Goal: Task Accomplishment & Management: Use online tool/utility

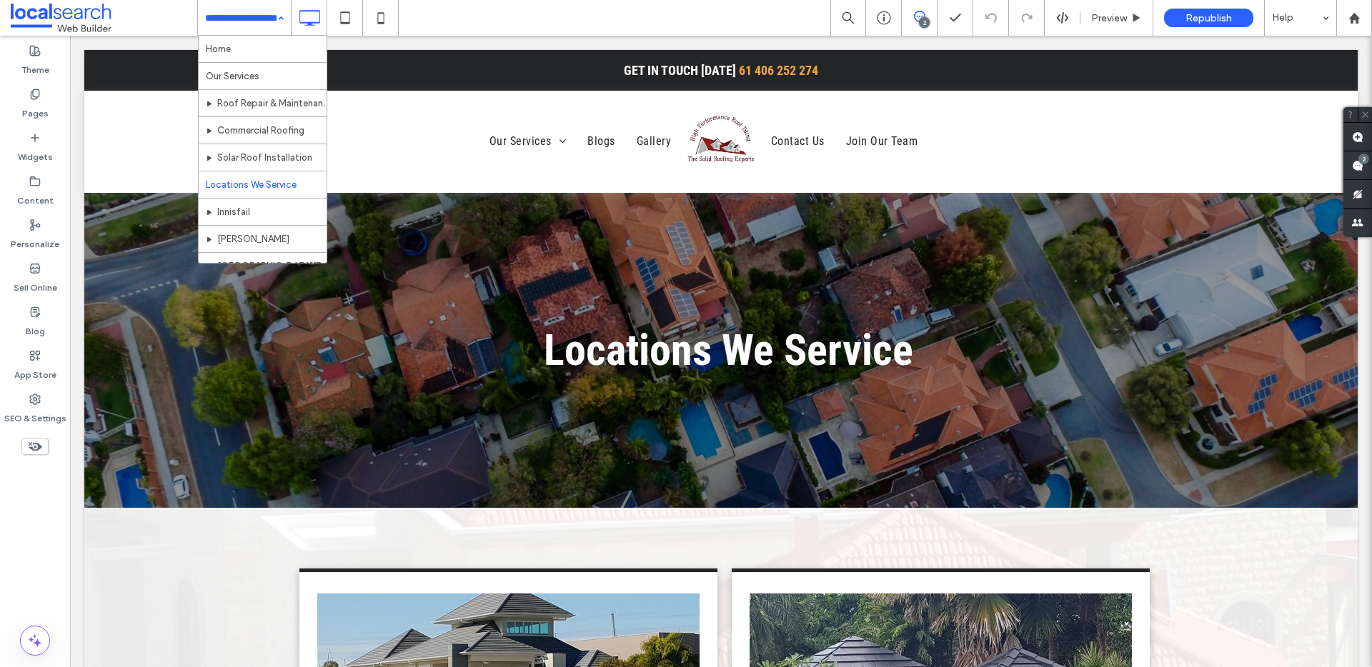
click at [239, 23] on input at bounding box center [240, 18] width 71 height 36
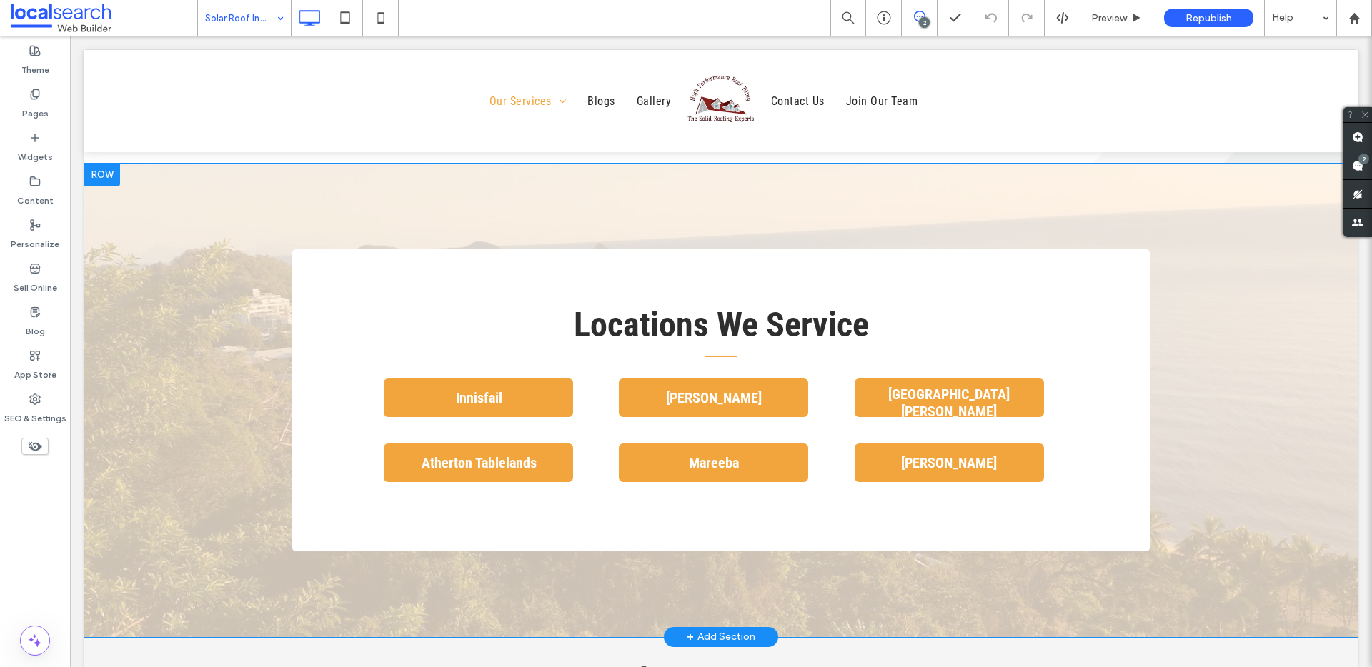
scroll to position [1450, 0]
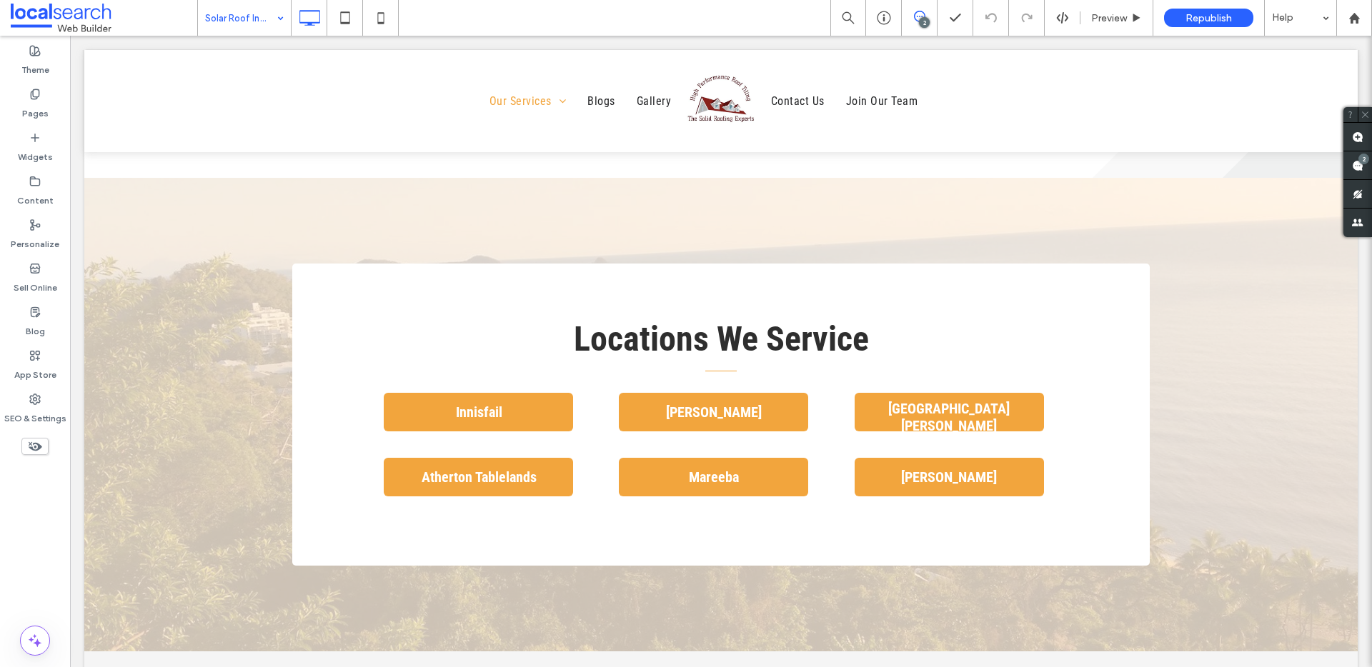
click at [267, 19] on input at bounding box center [240, 18] width 71 height 36
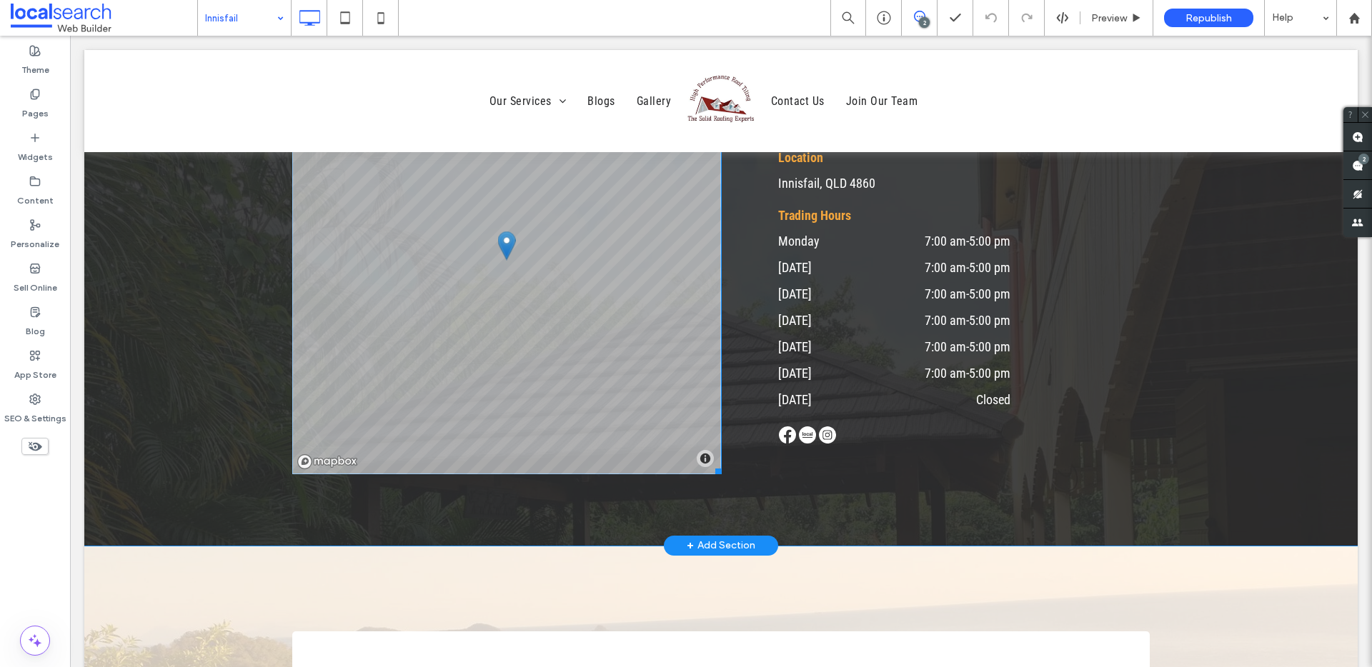
scroll to position [3414, 0]
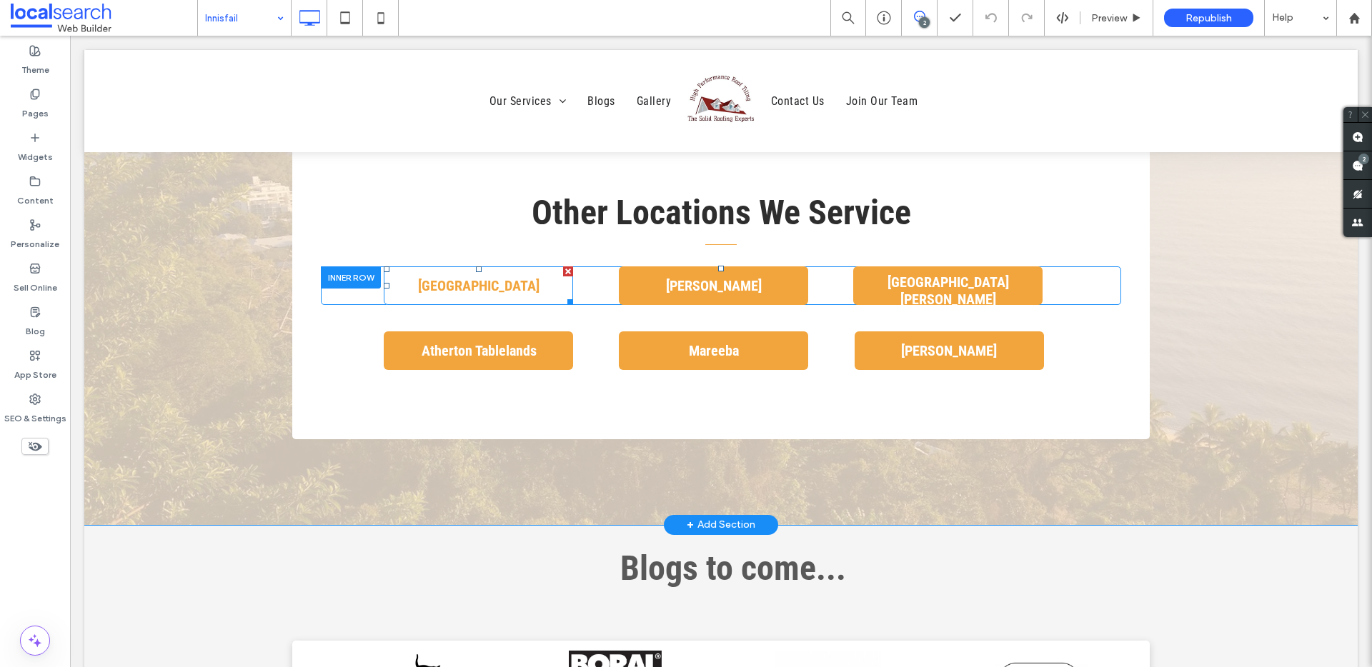
click at [565, 272] on div at bounding box center [568, 271] width 10 height 10
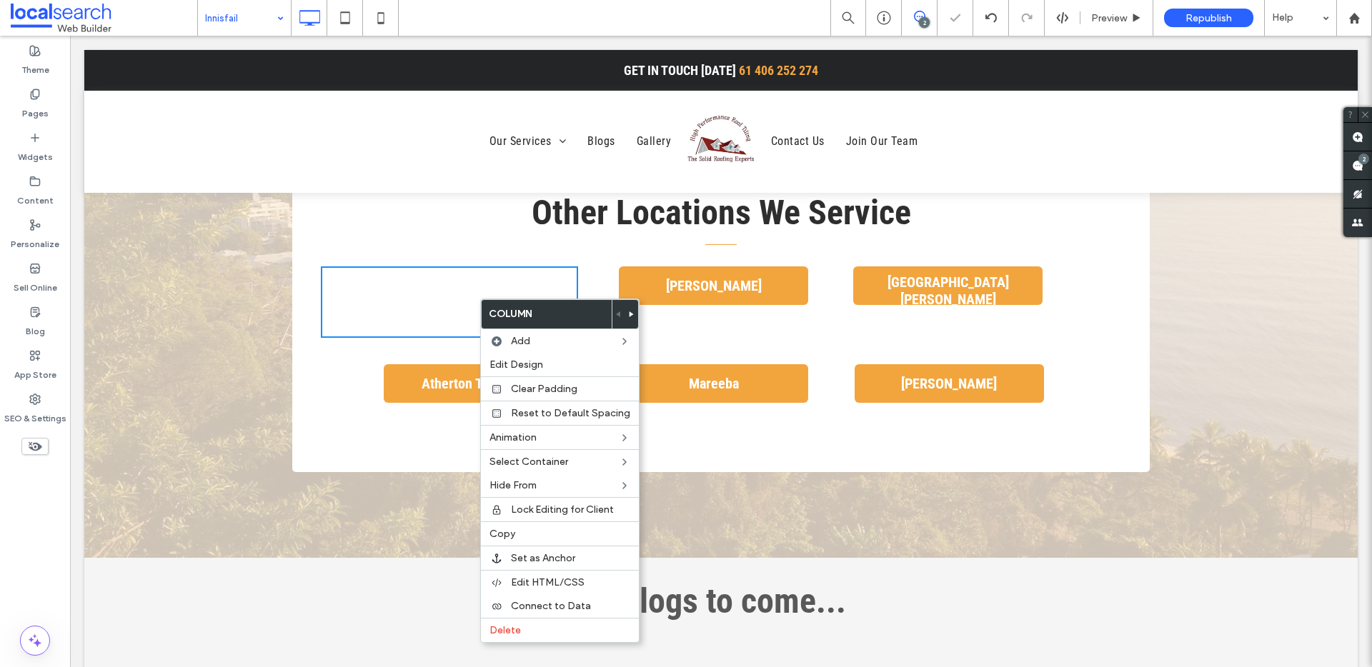
drag, startPoint x: 479, startPoint y: 299, endPoint x: 553, endPoint y: 337, distance: 83.7
click at [532, 629] on label "Delete" at bounding box center [559, 630] width 141 height 12
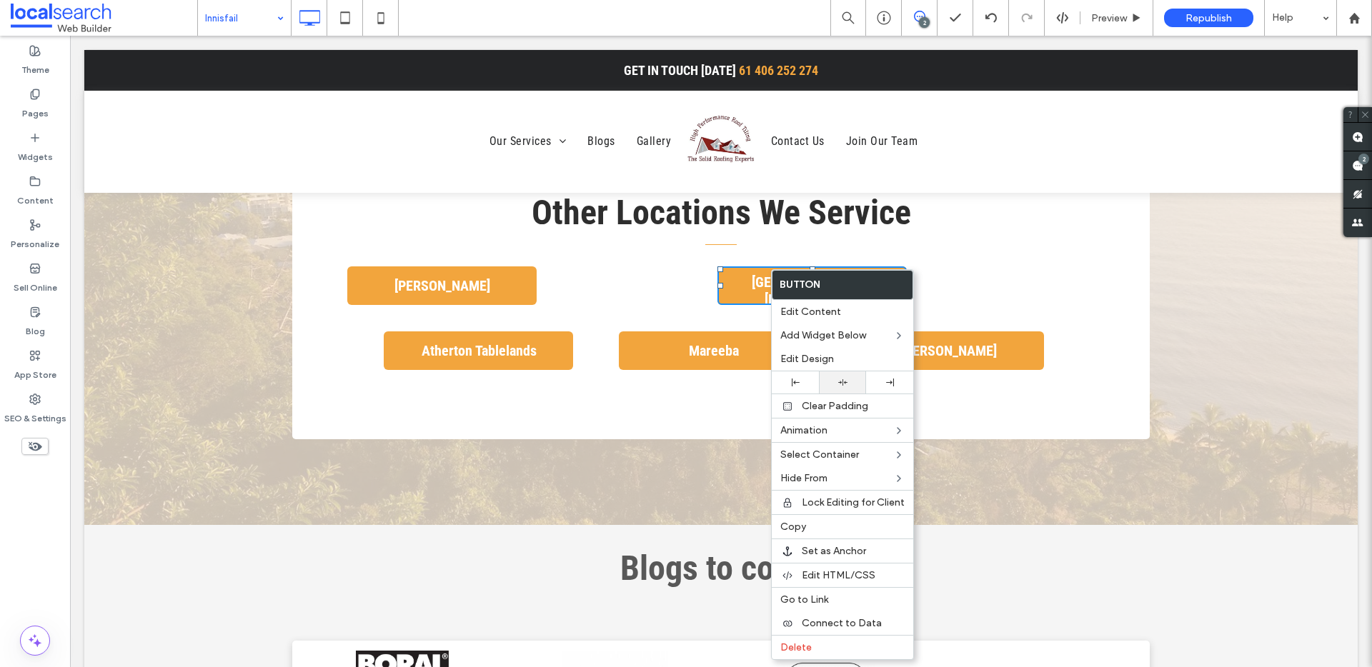
click at [842, 379] on use at bounding box center [842, 382] width 9 height 6
click at [621, 271] on div "Tully Click To Paste" at bounding box center [517, 285] width 393 height 39
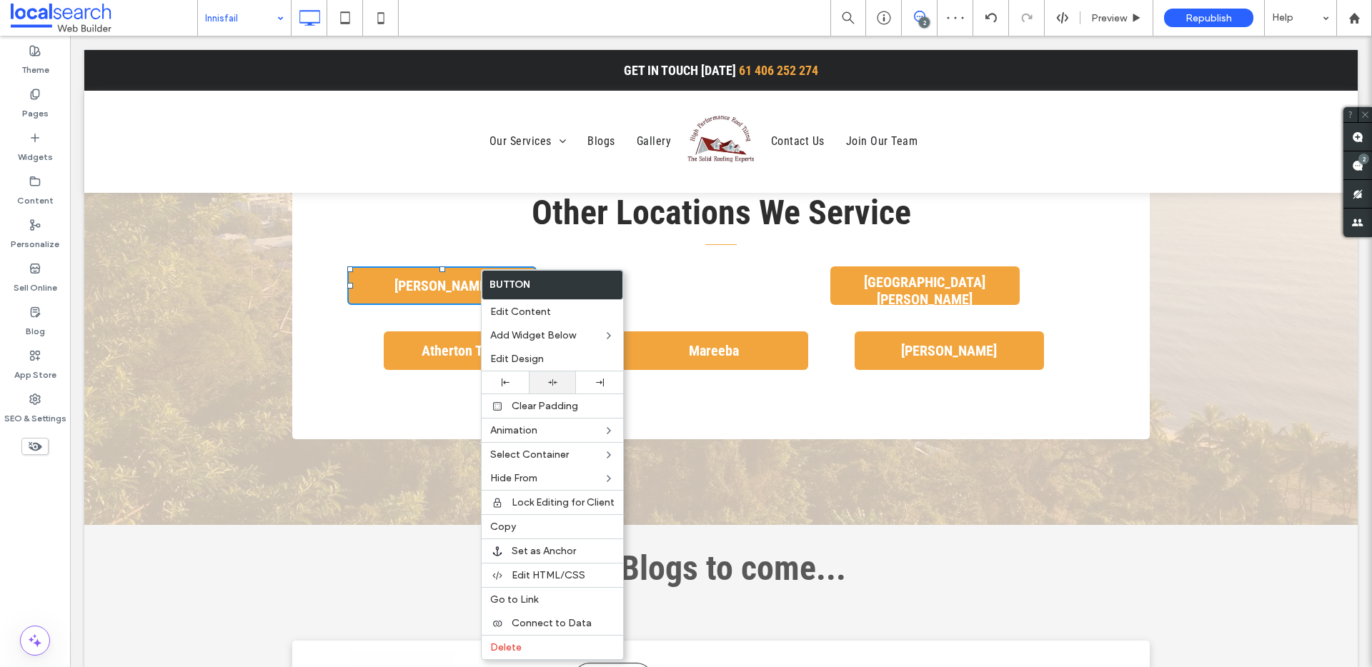
click at [537, 379] on div at bounding box center [552, 382] width 33 height 9
click at [692, 292] on div "Tully Click To Paste" at bounding box center [517, 285] width 393 height 39
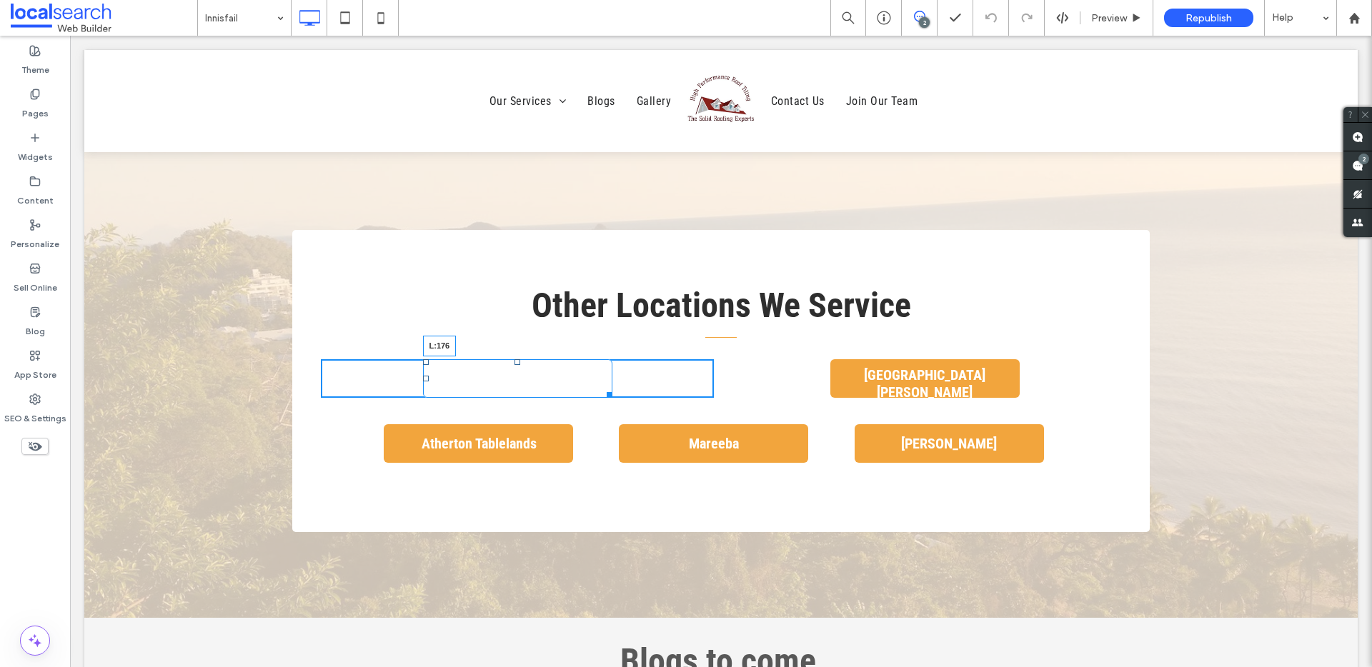
drag, startPoint x: 420, startPoint y: 379, endPoint x: 514, endPoint y: 419, distance: 101.8
click at [444, 383] on div "Tully L:176 Click To Paste" at bounding box center [517, 378] width 393 height 39
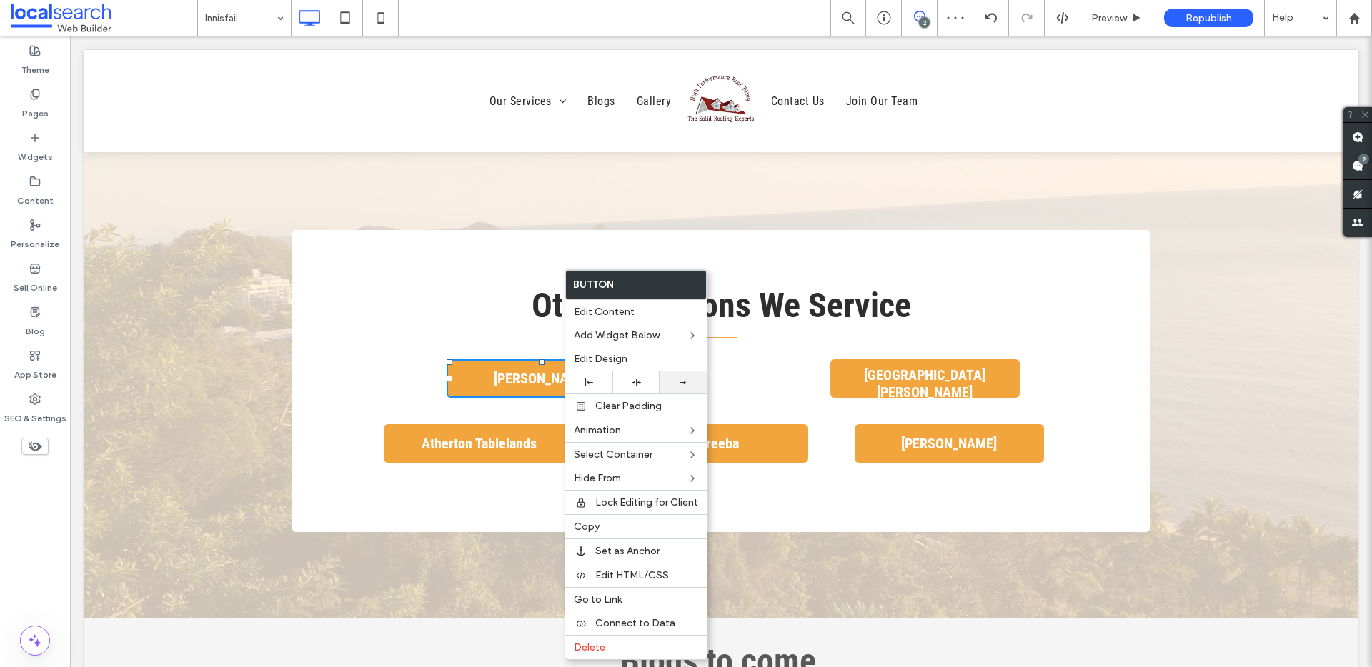
click at [668, 383] on div at bounding box center [683, 383] width 33 height 8
click at [793, 376] on div "Port Douglas Click To Paste" at bounding box center [924, 378] width 393 height 39
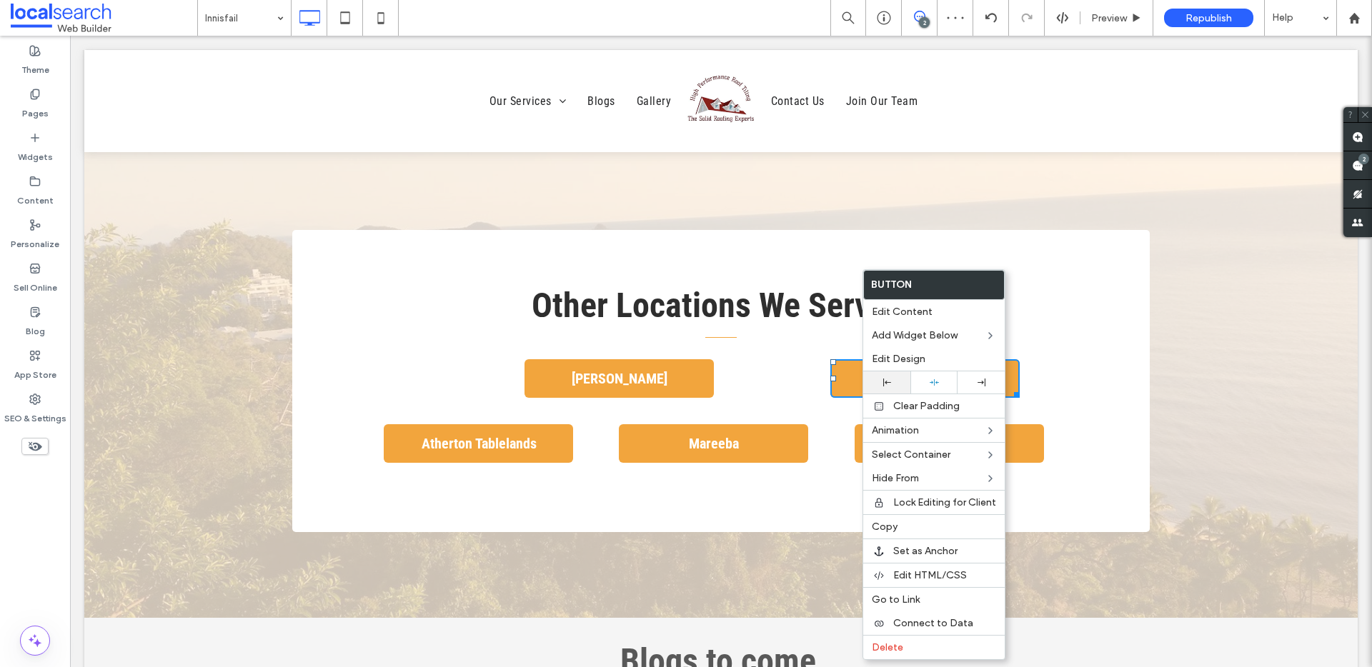
click at [884, 372] on div at bounding box center [886, 383] width 47 height 22
click at [772, 335] on div "Other Locations We Service Click To Paste" at bounding box center [721, 316] width 800 height 58
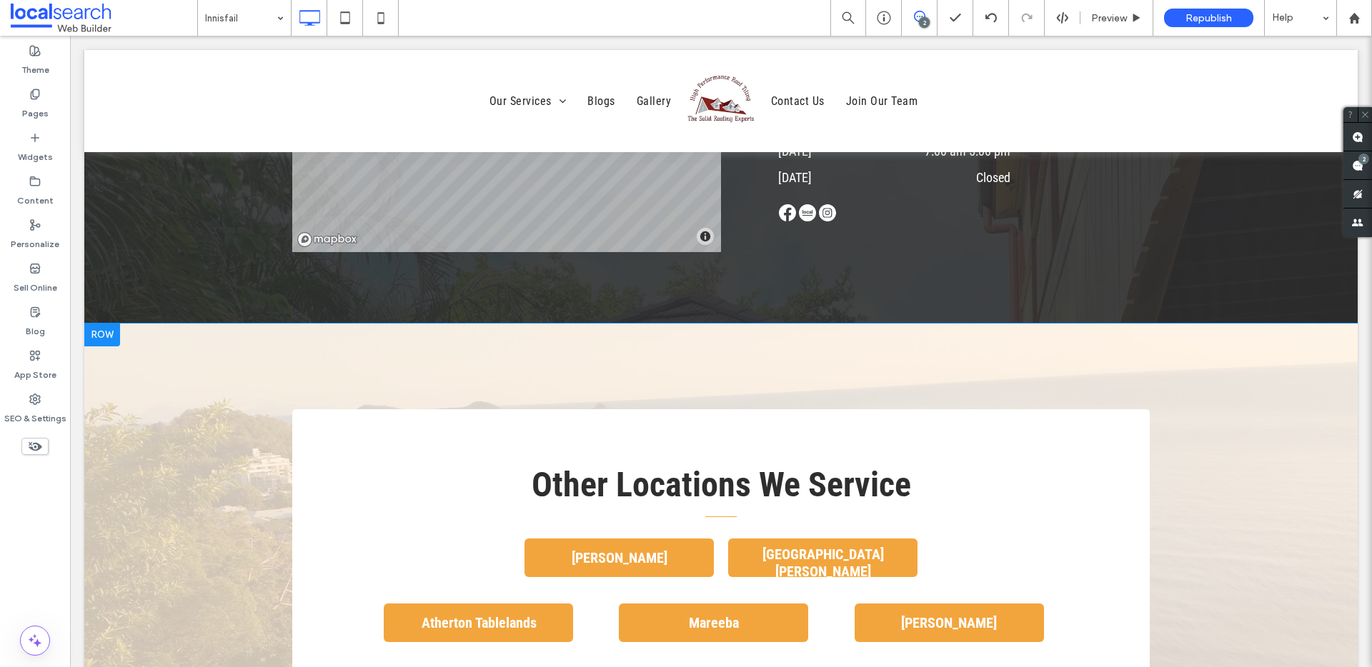
scroll to position [3268, 0]
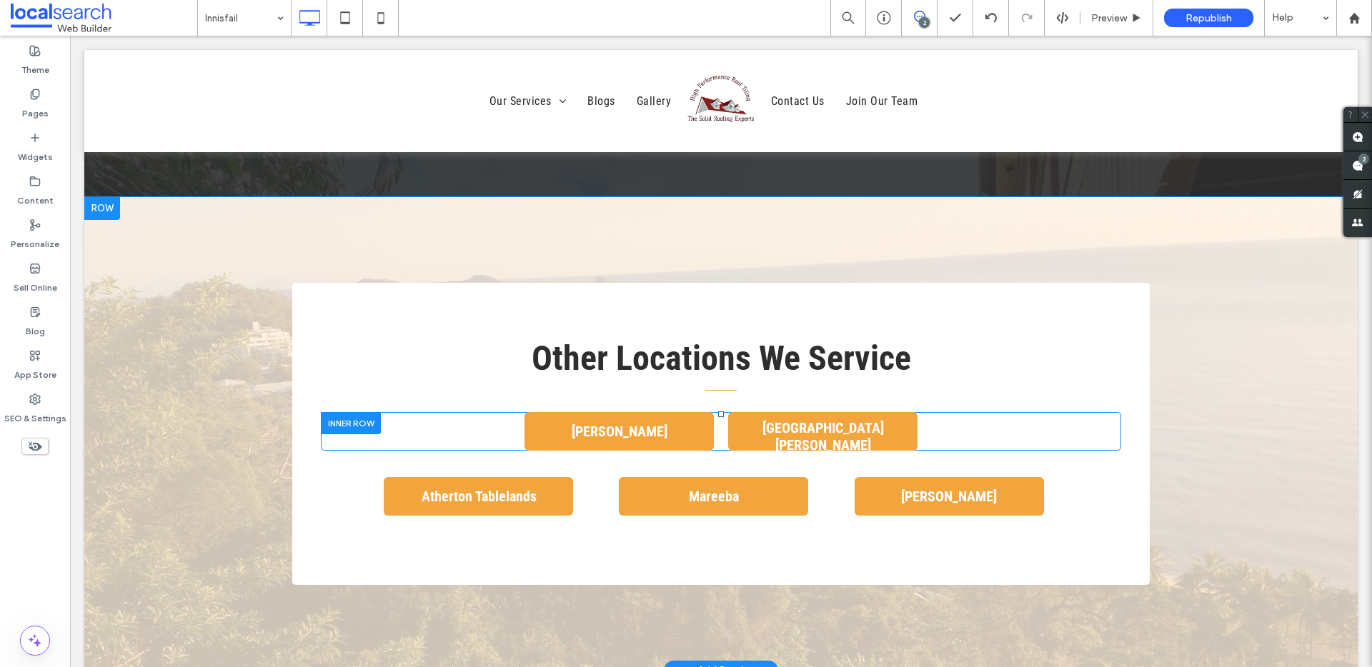
click at [497, 429] on div "[PERSON_NAME] Click To Paste" at bounding box center [517, 431] width 393 height 39
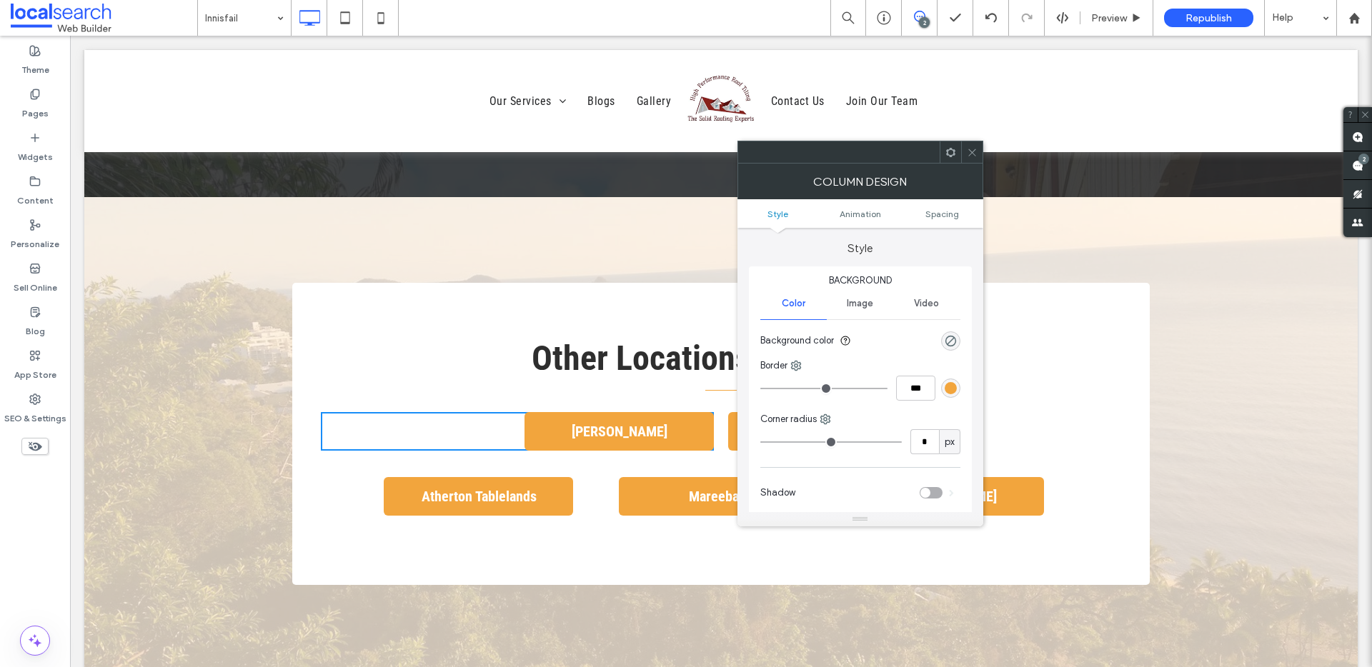
click at [952, 220] on ul "Style Animation Spacing" at bounding box center [860, 213] width 246 height 29
click at [949, 209] on span "Spacing" at bounding box center [942, 214] width 34 height 11
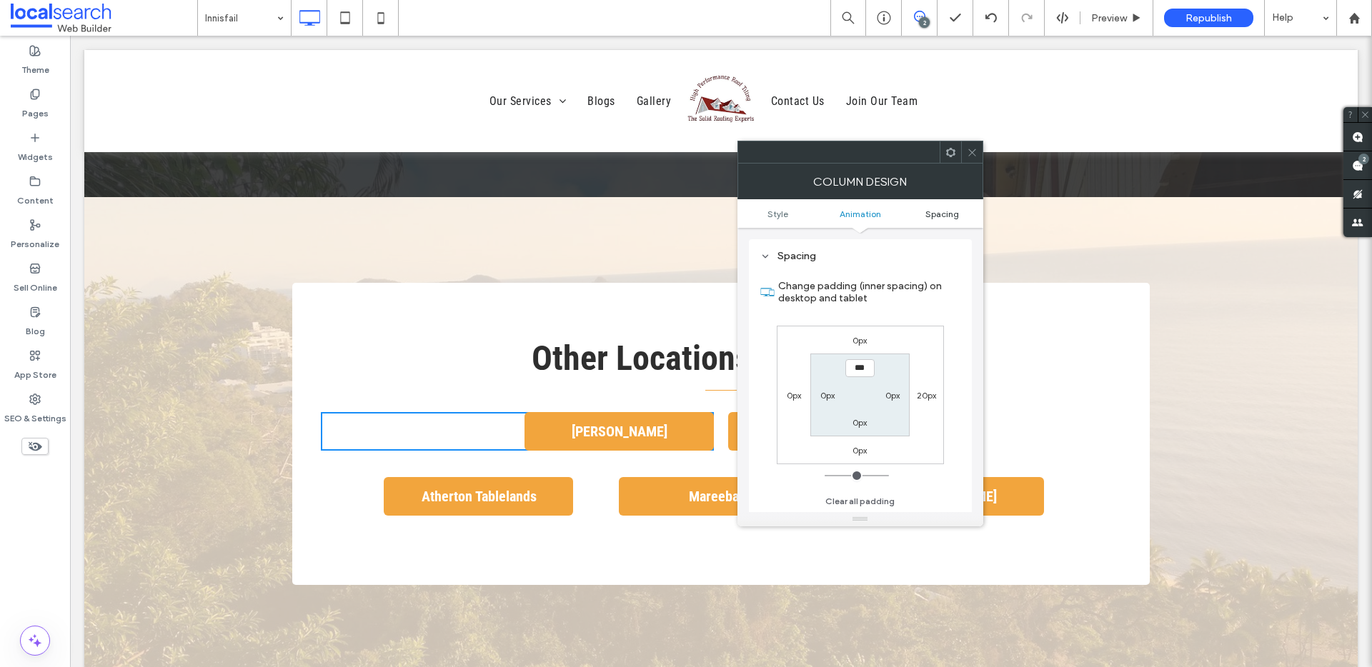
scroll to position [335, 0]
click at [922, 394] on label "20px" at bounding box center [926, 395] width 19 height 11
type input "**"
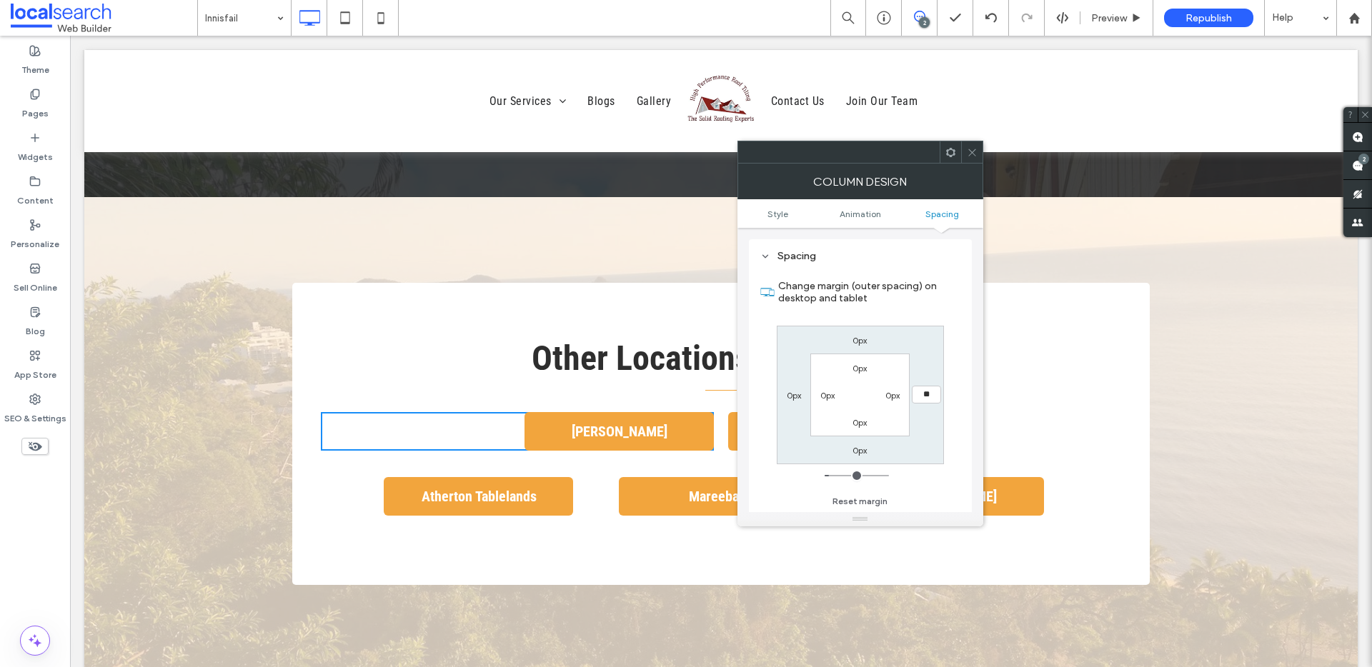
type input "**"
type input "****"
click at [975, 154] on icon at bounding box center [972, 152] width 11 height 11
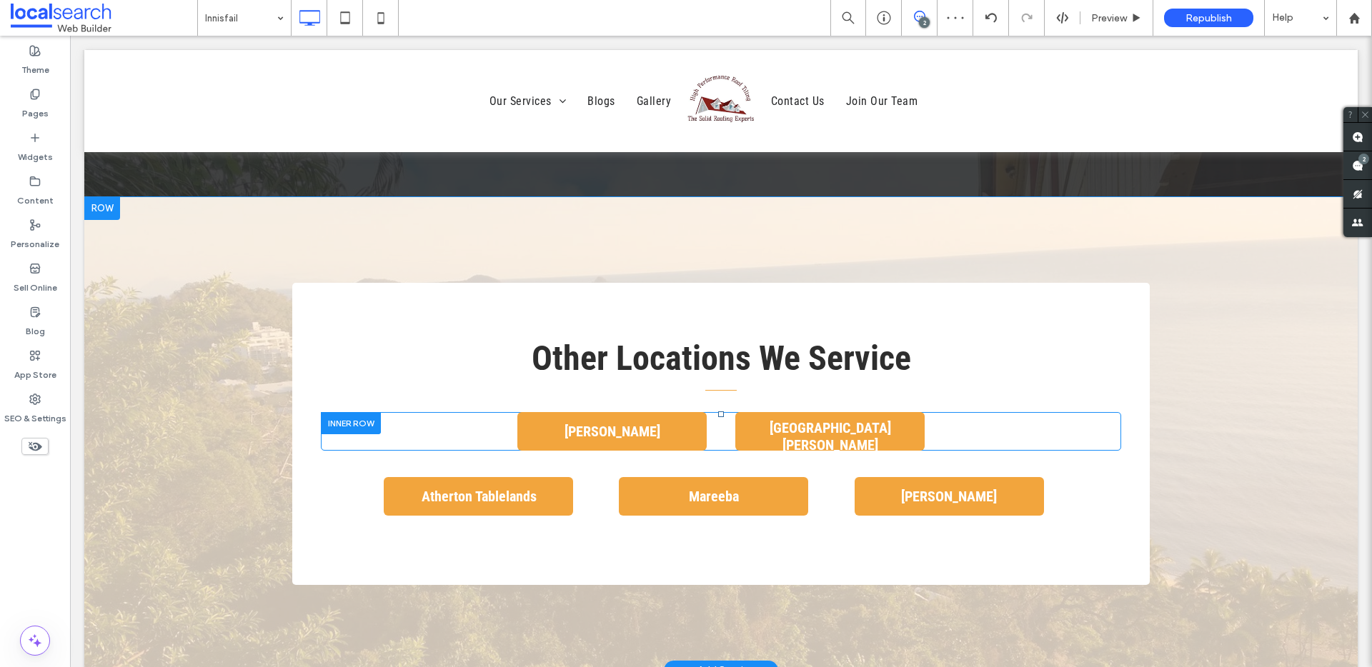
click at [948, 436] on div "Port Douglas Click To Paste" at bounding box center [928, 431] width 386 height 39
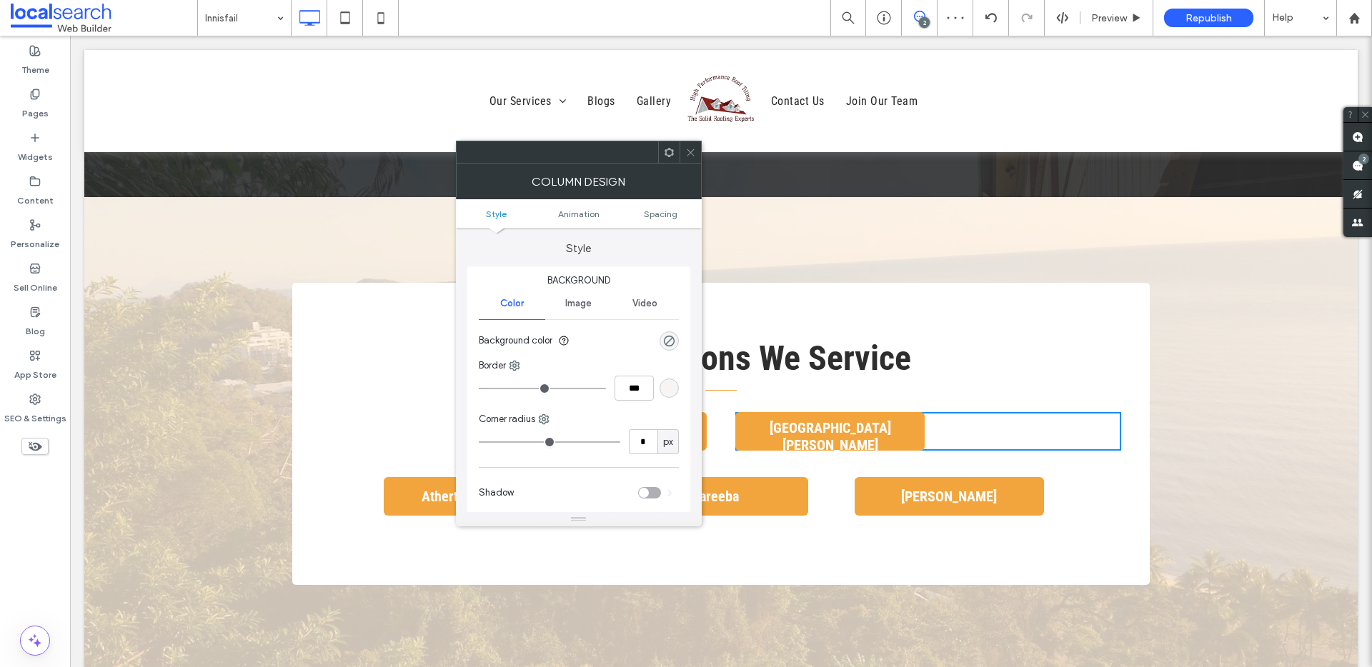
click at [652, 201] on ul "Style Animation Spacing" at bounding box center [579, 213] width 246 height 29
click at [659, 214] on span "Spacing" at bounding box center [661, 214] width 34 height 11
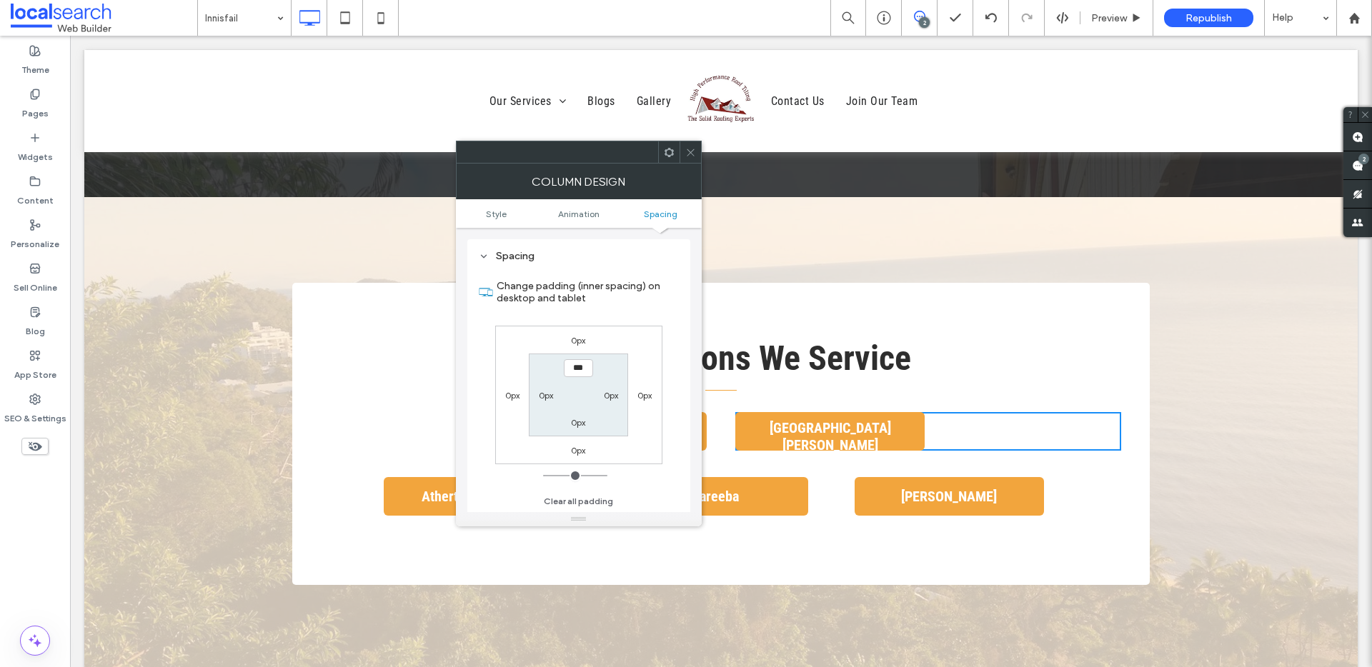
click at [503, 395] on div "0px" at bounding box center [512, 395] width 33 height 14
click at [516, 400] on label "0px" at bounding box center [512, 395] width 14 height 11
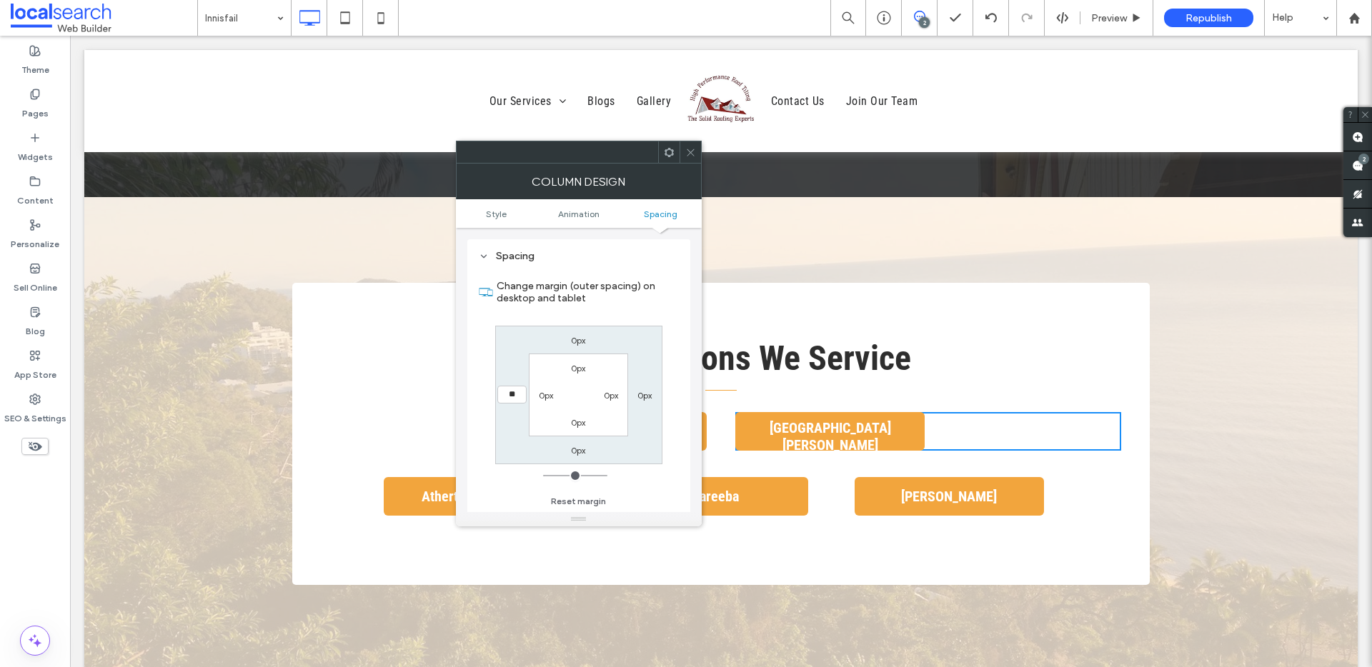
type input "**"
type input "****"
click at [694, 150] on icon at bounding box center [690, 152] width 11 height 11
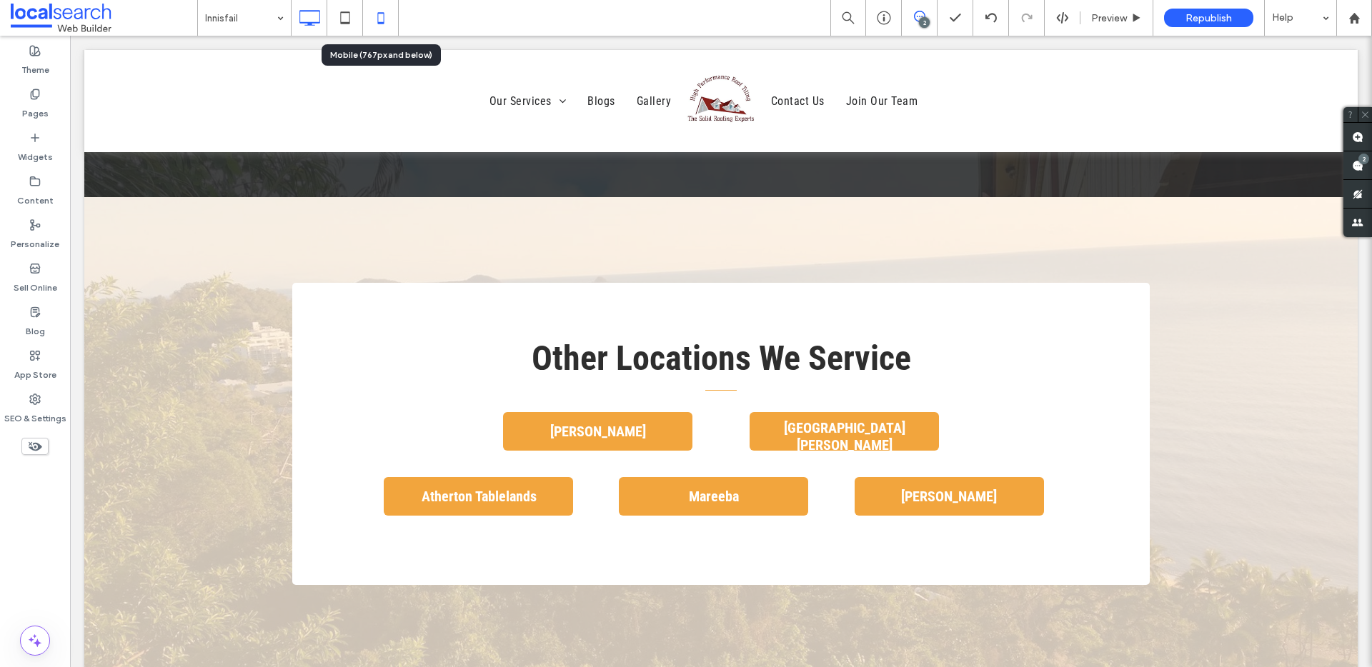
click at [375, 20] on icon at bounding box center [381, 18] width 29 height 29
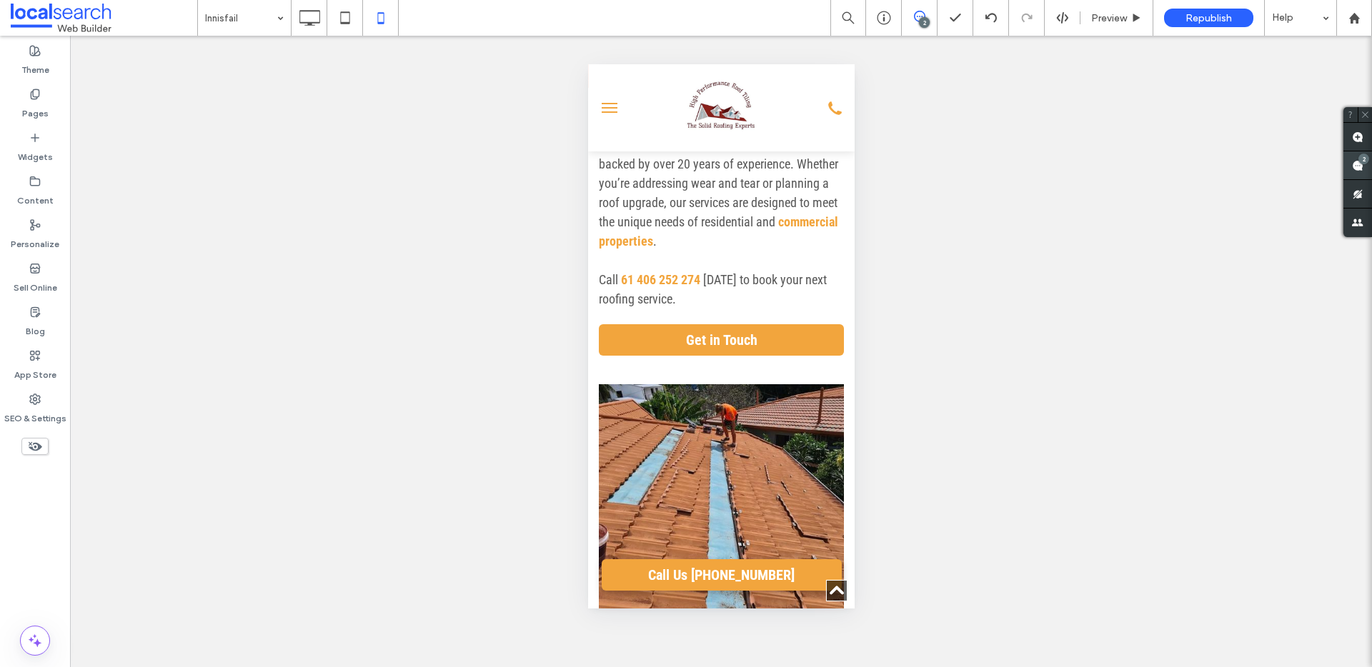
scroll to position [361, 0]
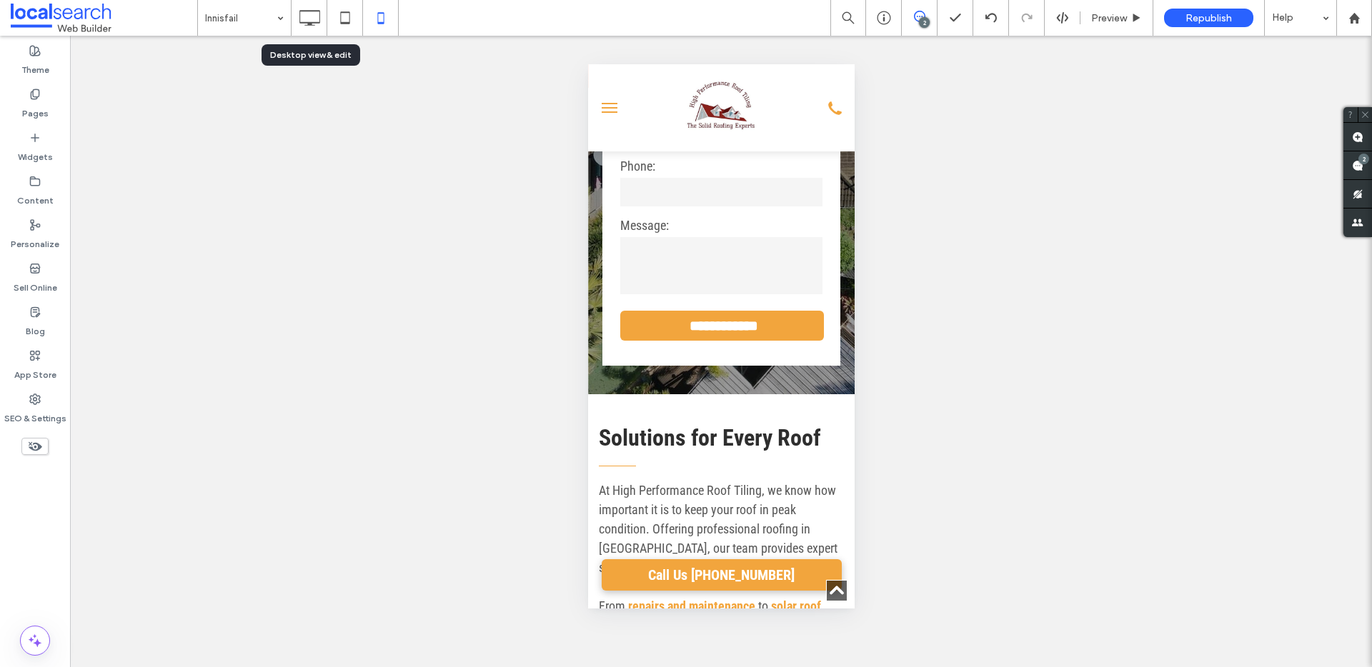
drag, startPoint x: 301, startPoint y: 14, endPoint x: 334, endPoint y: 36, distance: 40.2
click at [301, 15] on icon at bounding box center [309, 18] width 29 height 29
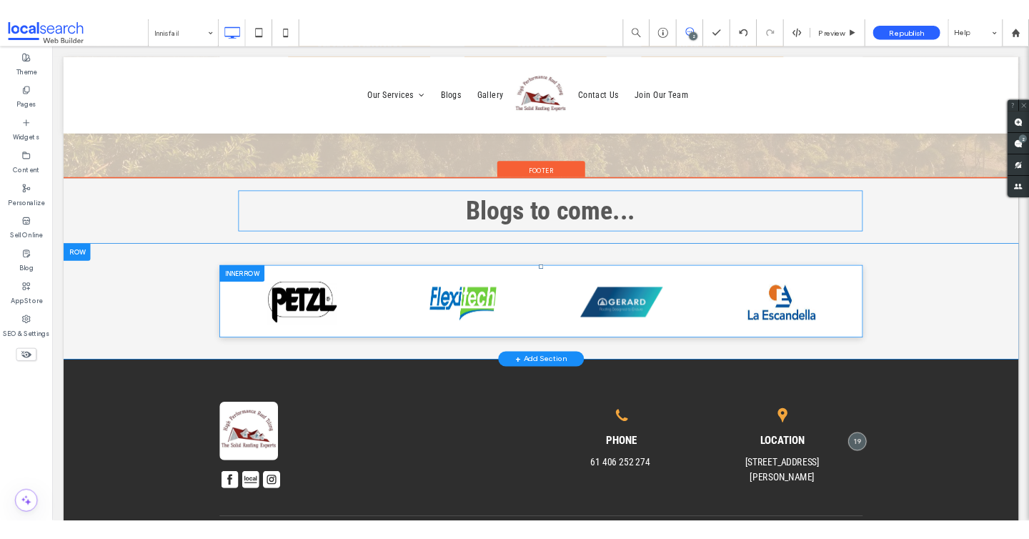
scroll to position [3258, 0]
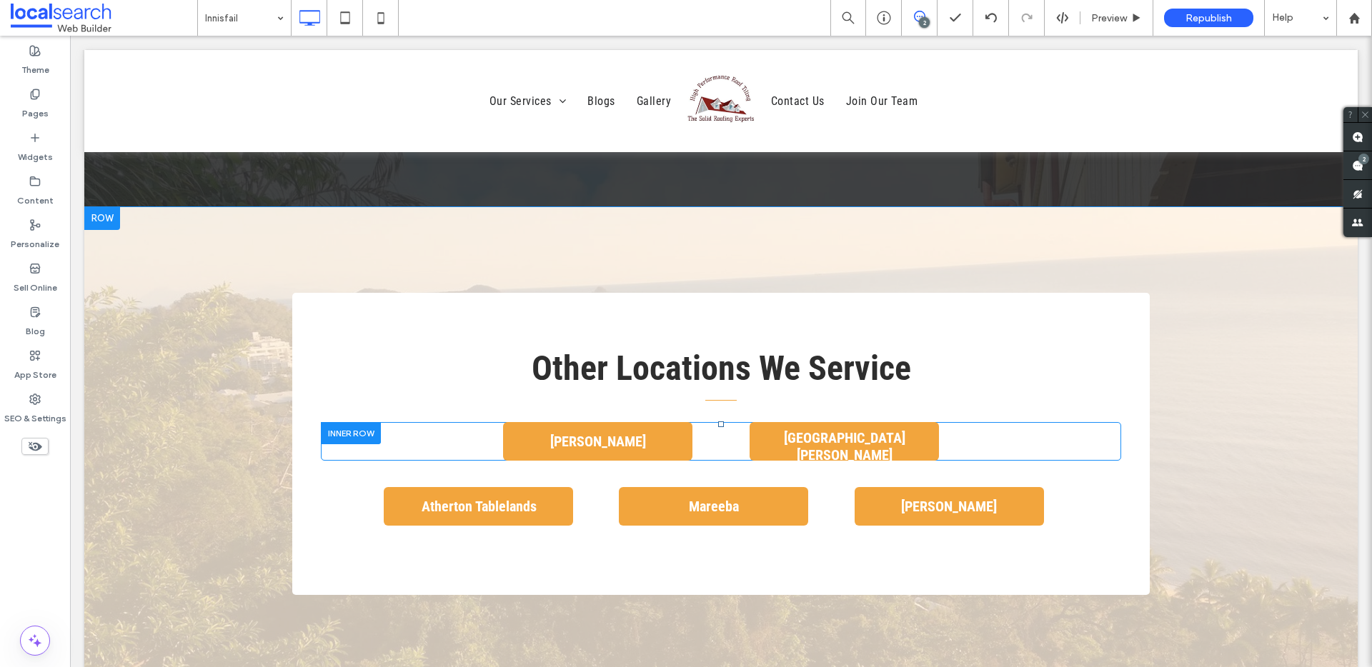
click at [968, 446] on div "Port Douglas Click To Paste" at bounding box center [935, 441] width 372 height 39
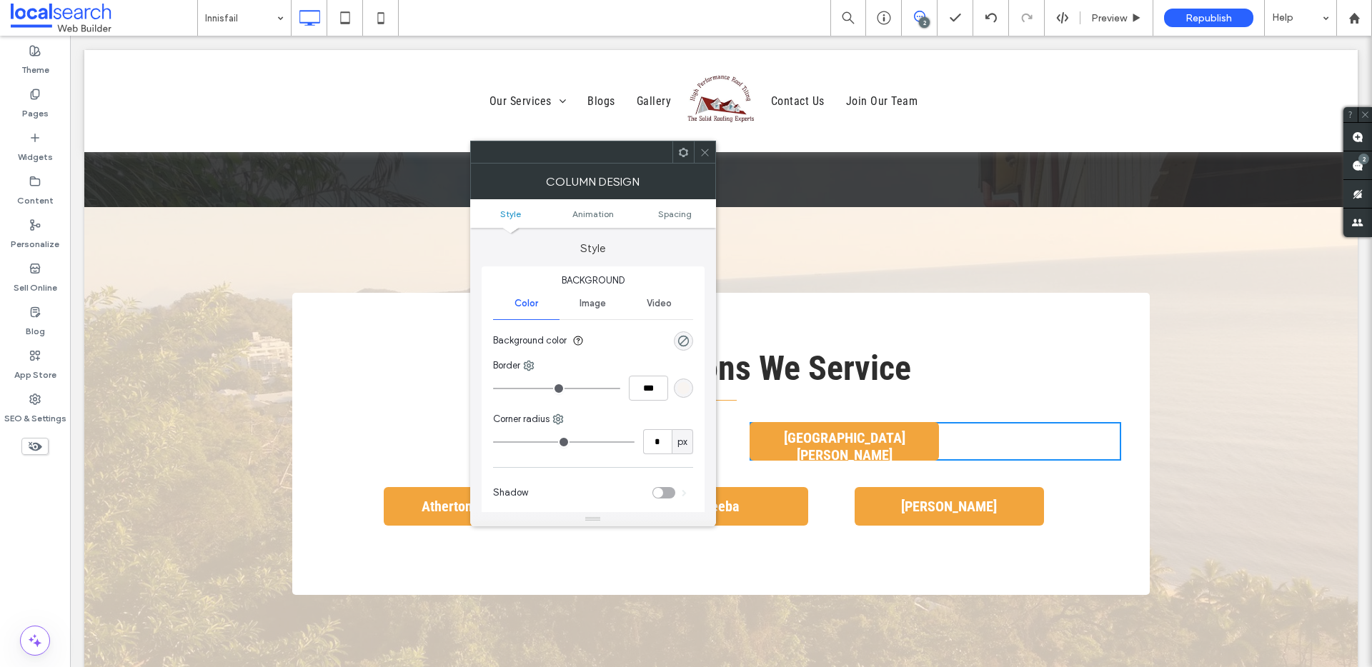
click at [704, 150] on icon at bounding box center [704, 152] width 11 height 11
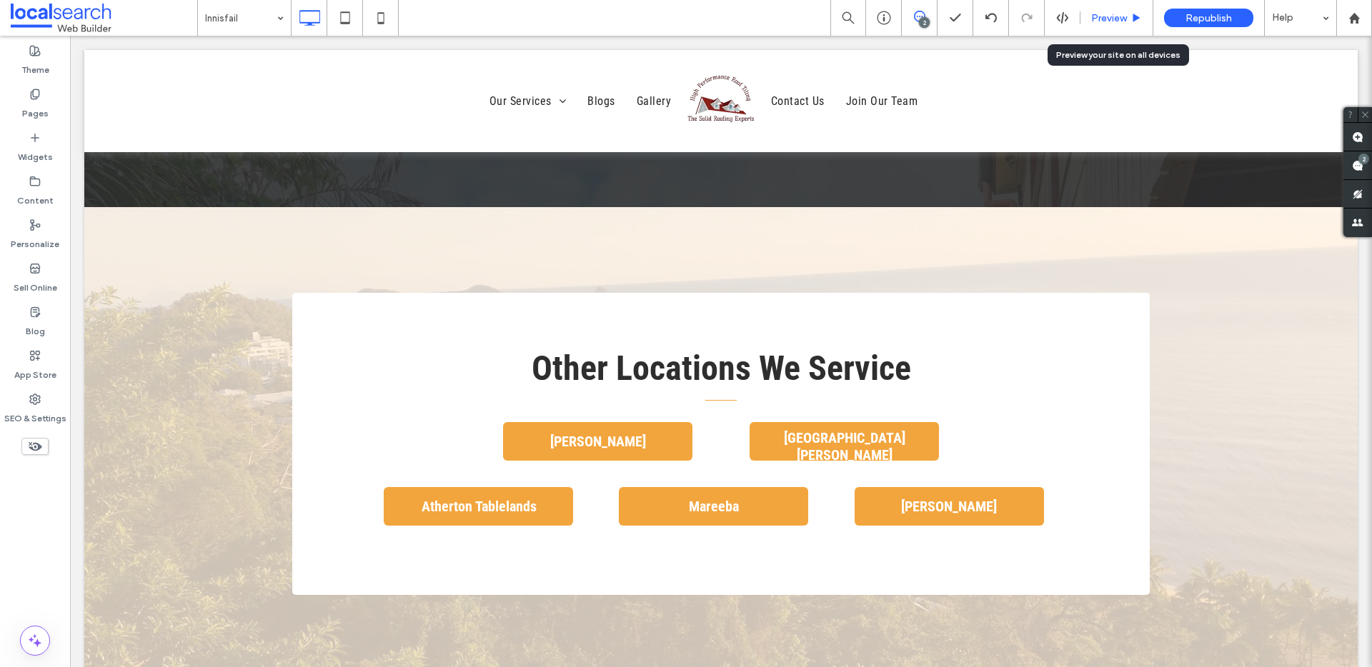
click at [1088, 16] on div "Preview" at bounding box center [1116, 18] width 72 height 12
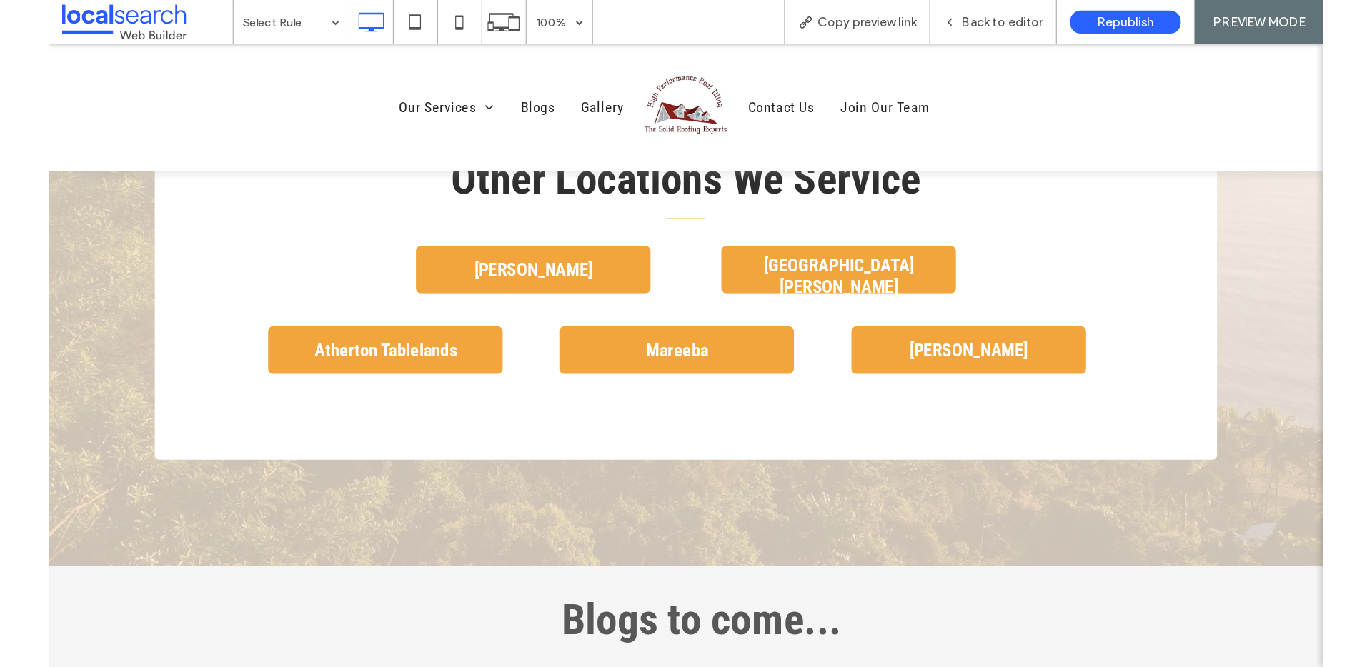
scroll to position [3455, 0]
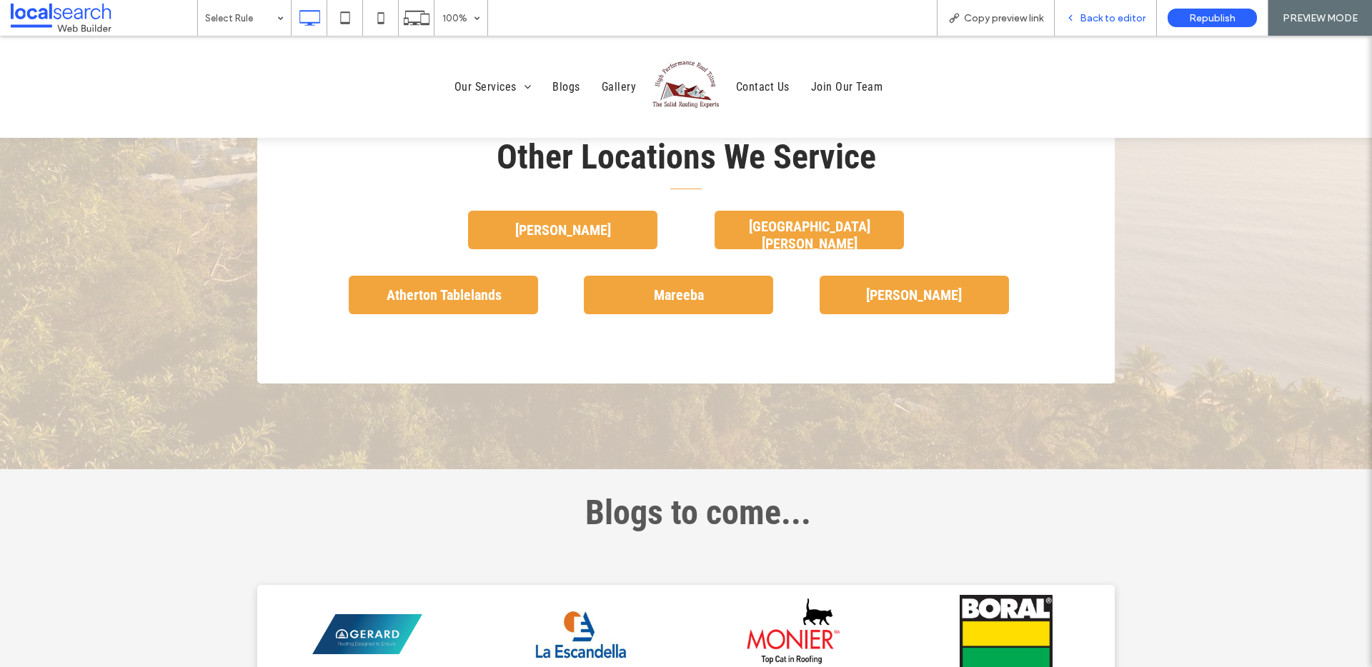
click at [1122, 22] on span "Back to editor" at bounding box center [1113, 18] width 66 height 12
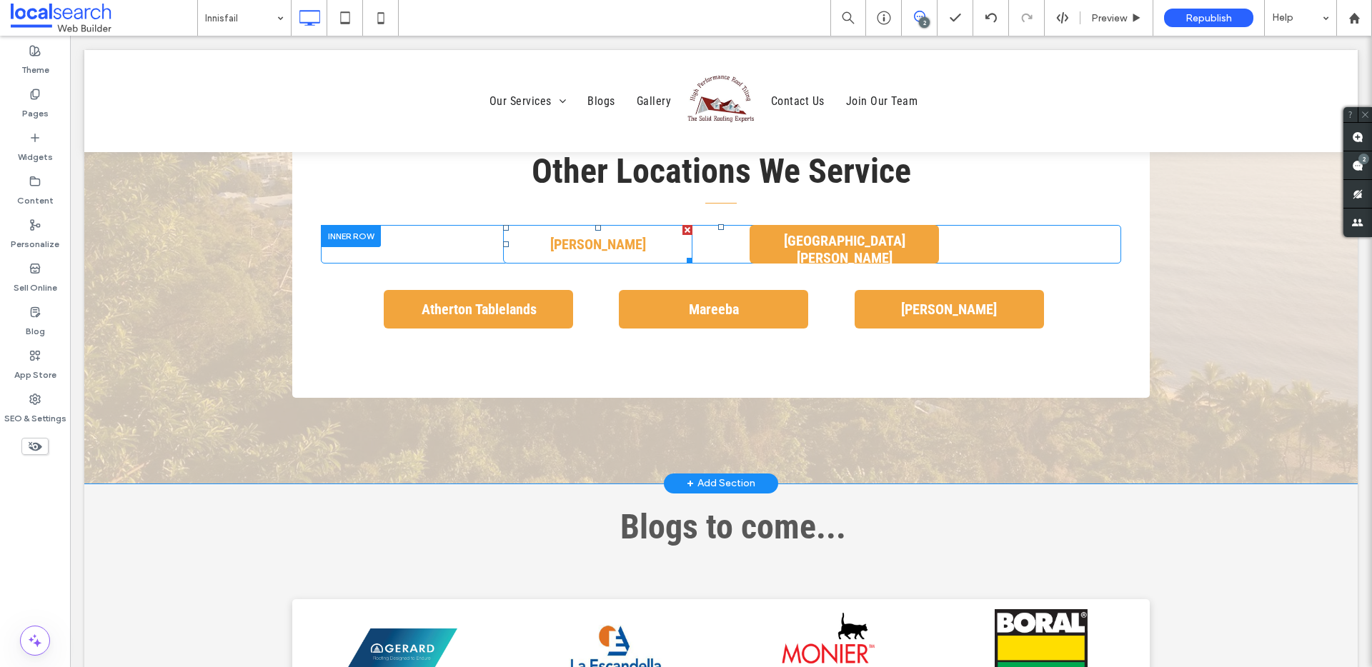
click at [637, 239] on link "[PERSON_NAME]" at bounding box center [597, 244] width 189 height 39
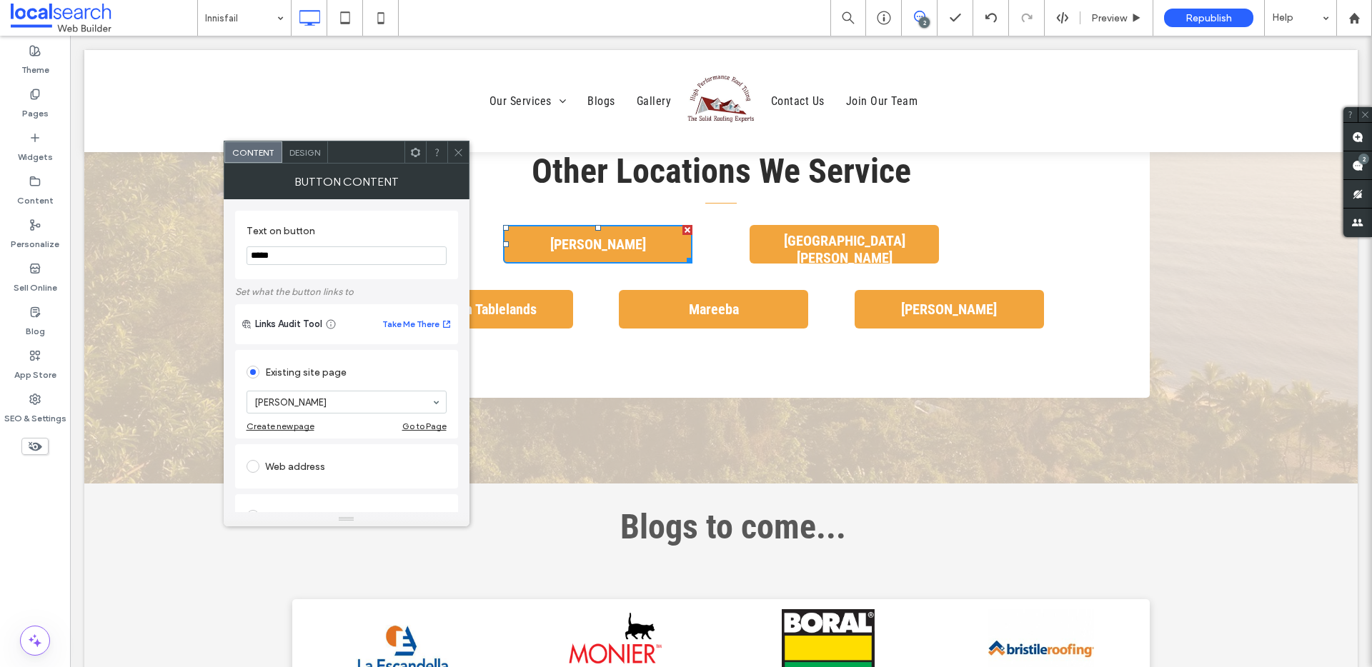
click at [464, 149] on div at bounding box center [457, 151] width 21 height 21
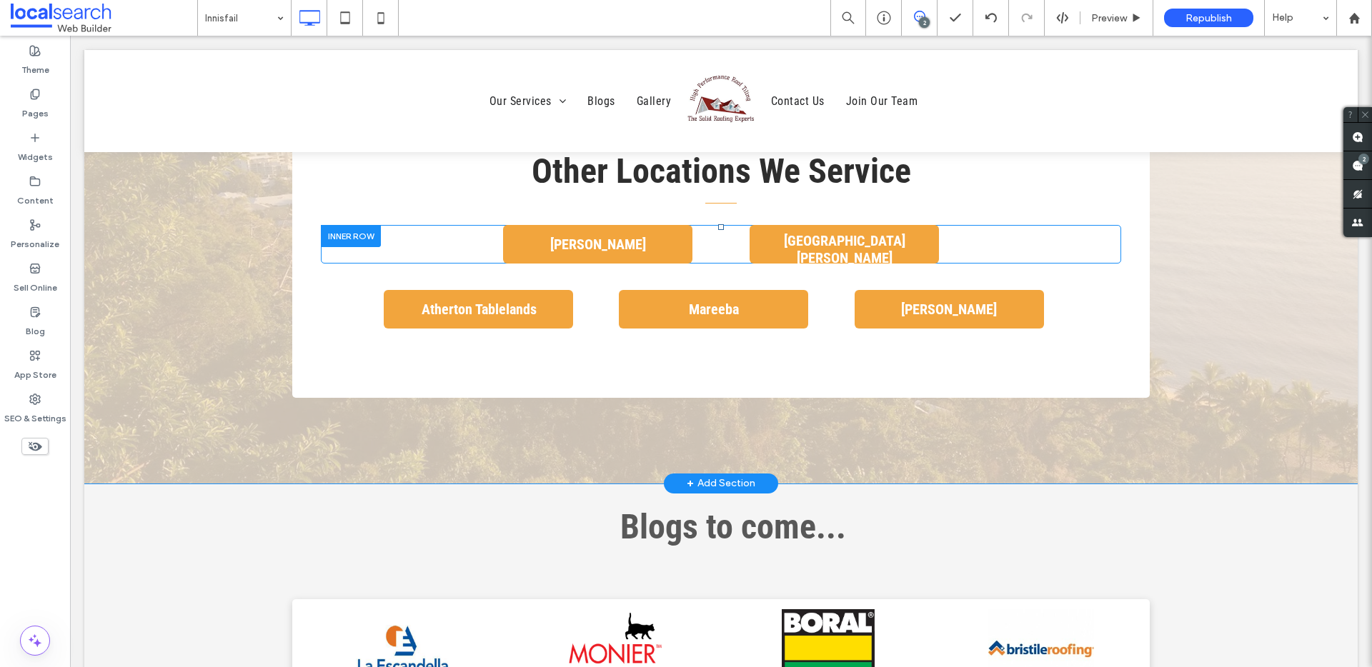
click at [421, 244] on div "[PERSON_NAME] Click To Paste" at bounding box center [507, 244] width 372 height 39
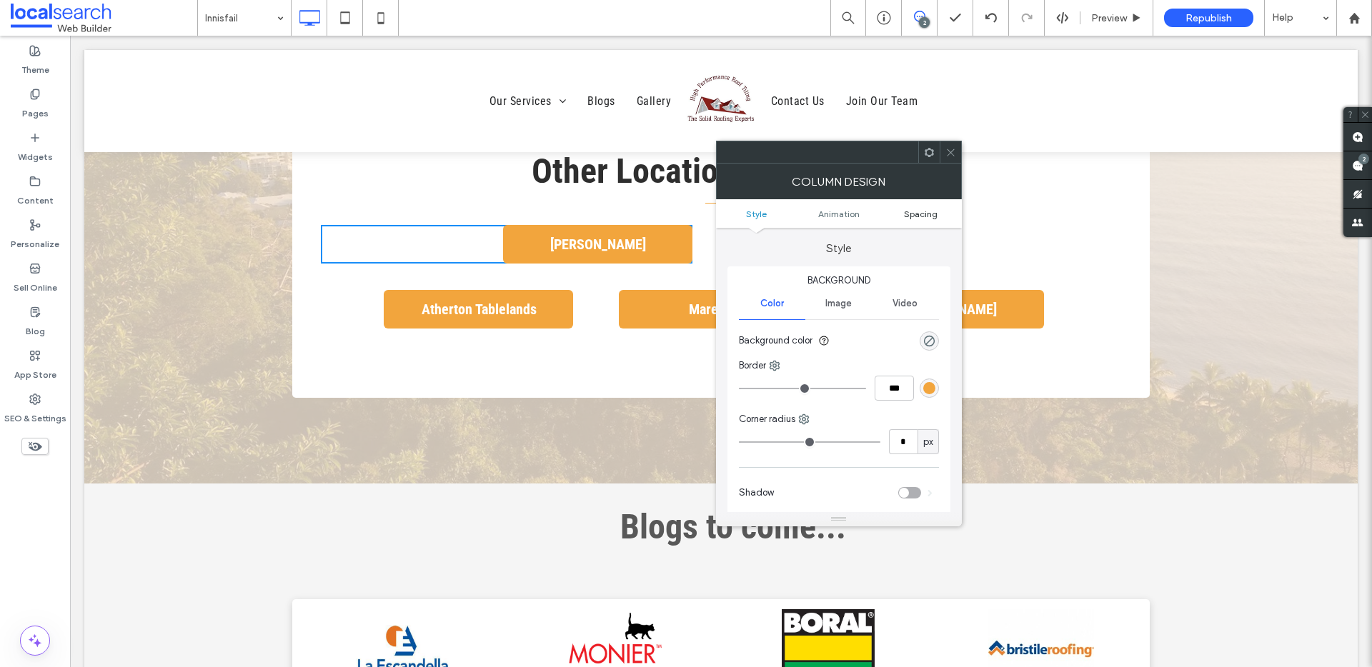
click at [934, 212] on span "Spacing" at bounding box center [921, 214] width 34 height 11
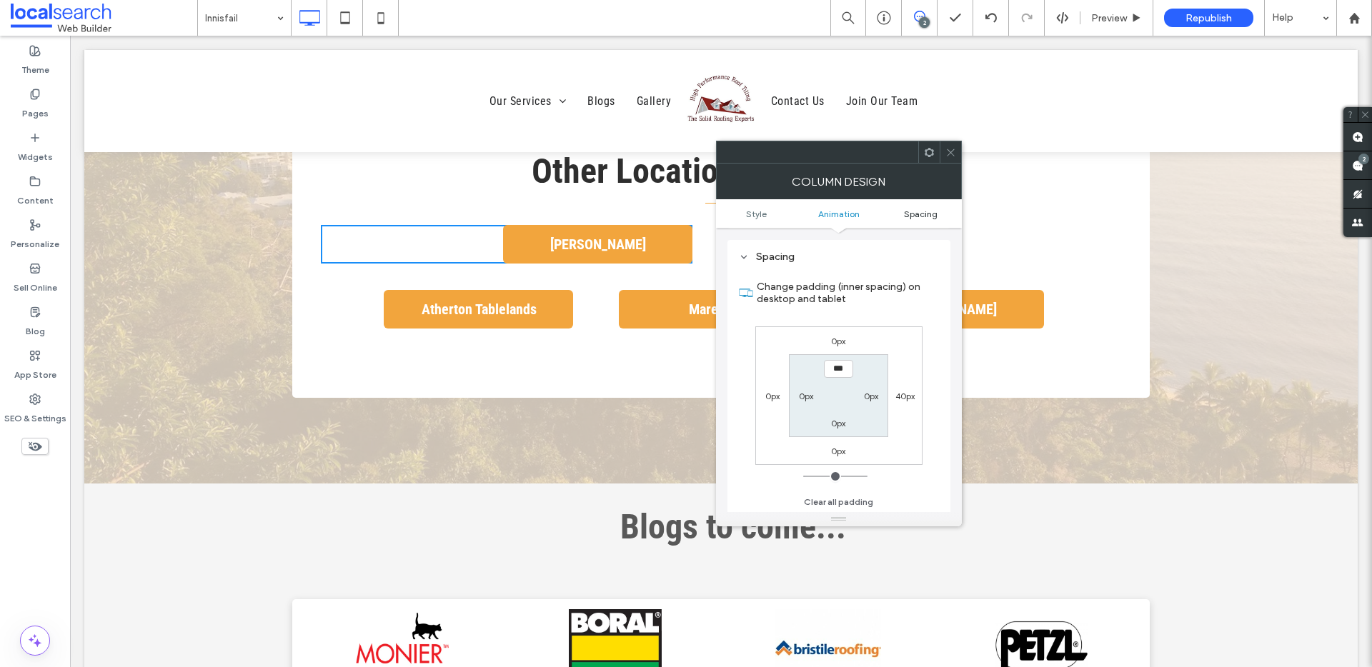
scroll to position [335, 0]
click at [951, 149] on icon at bounding box center [950, 152] width 11 height 11
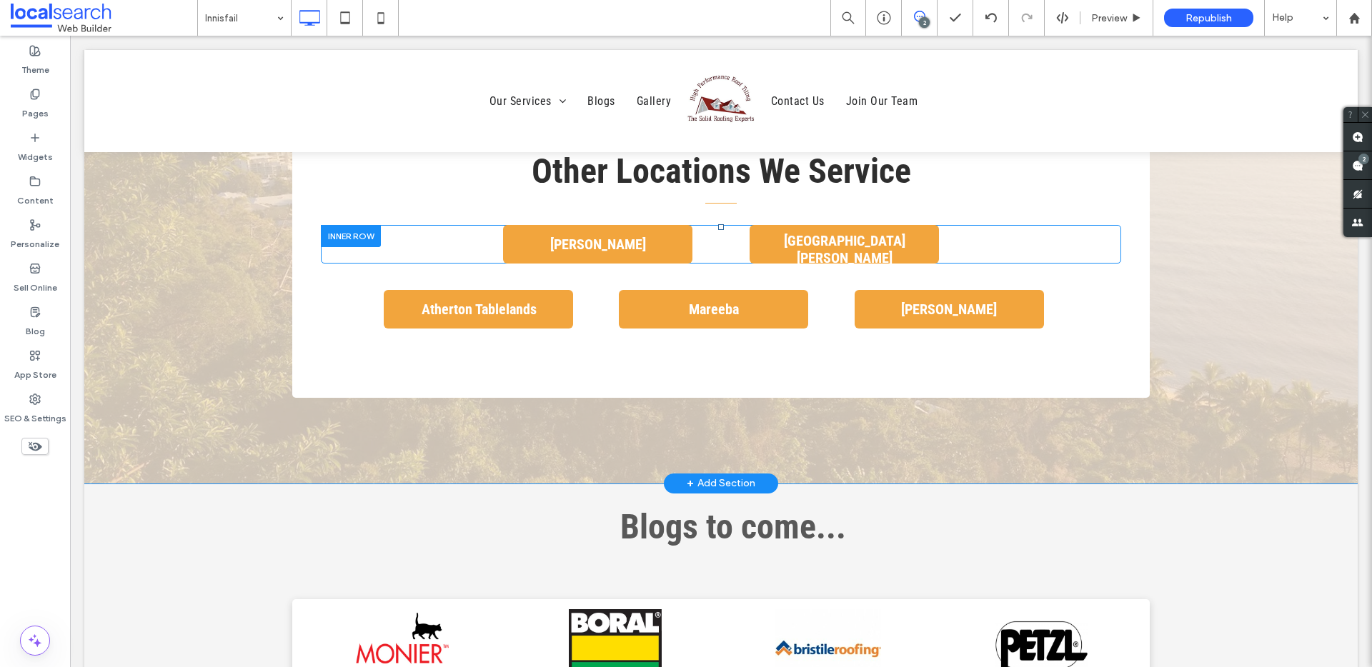
click at [964, 246] on div "Port Douglas Click To Paste" at bounding box center [935, 244] width 372 height 39
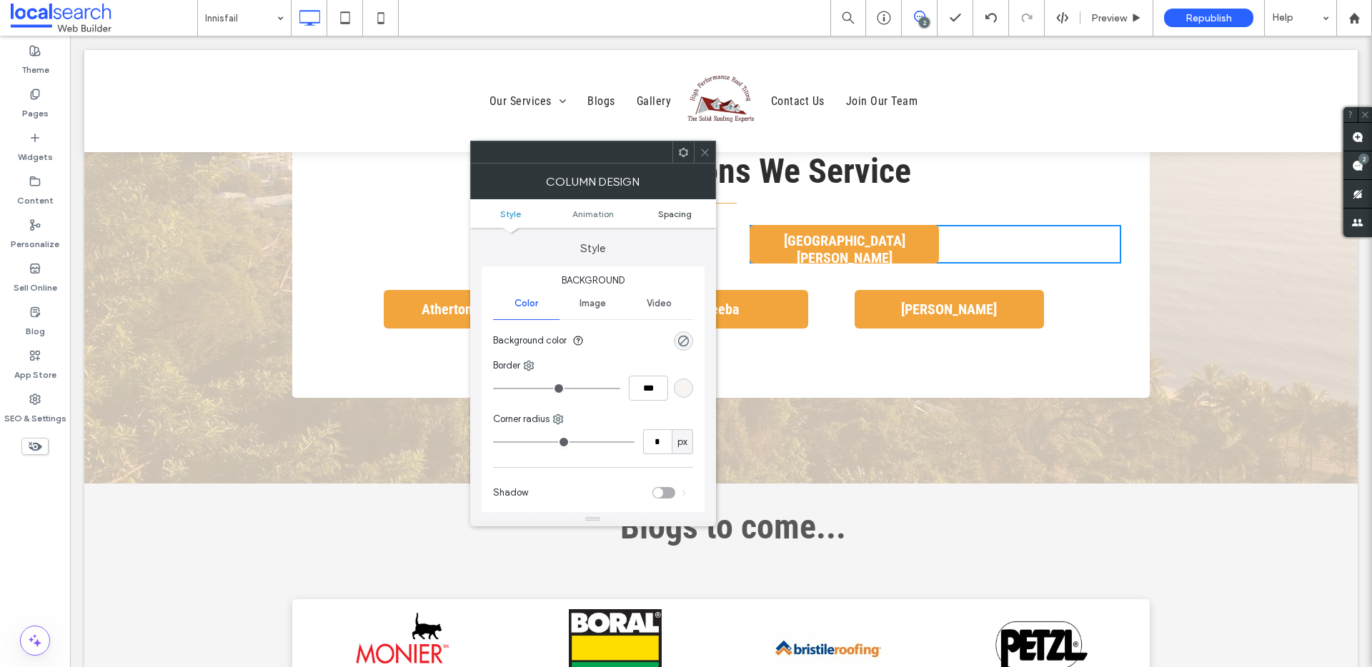
click at [657, 212] on link "Spacing" at bounding box center [675, 214] width 82 height 11
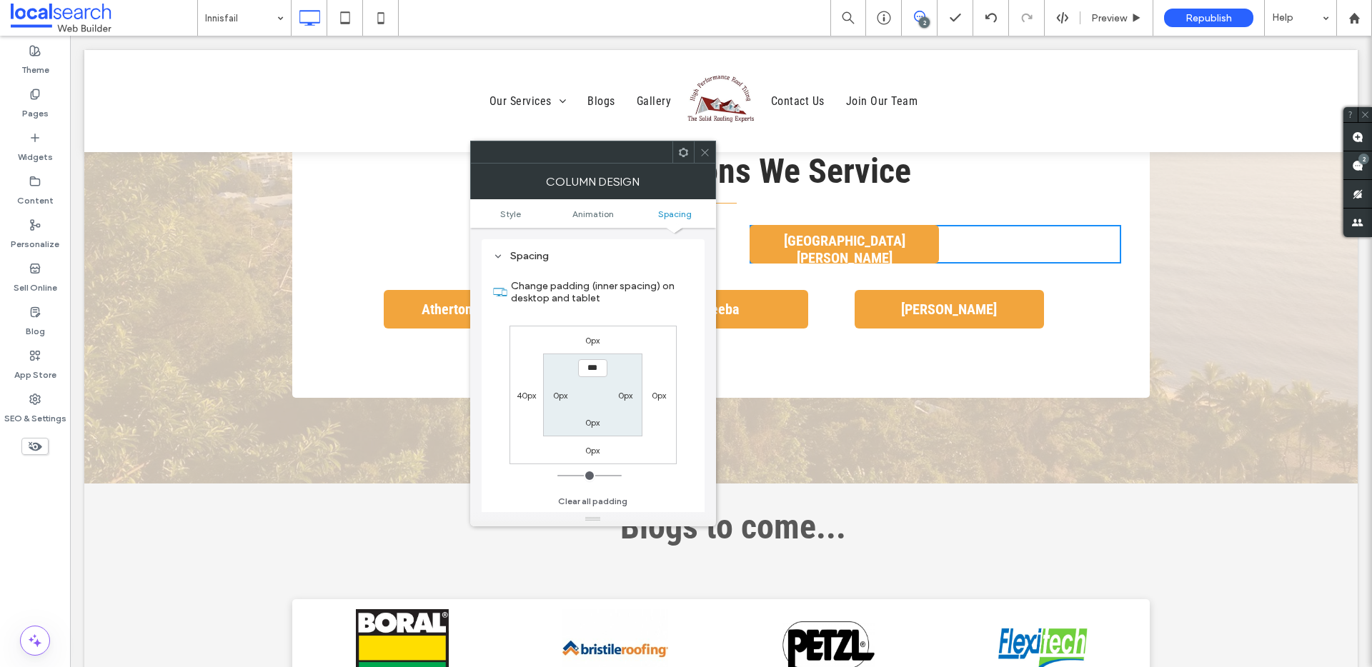
click at [706, 151] on icon at bounding box center [704, 152] width 11 height 11
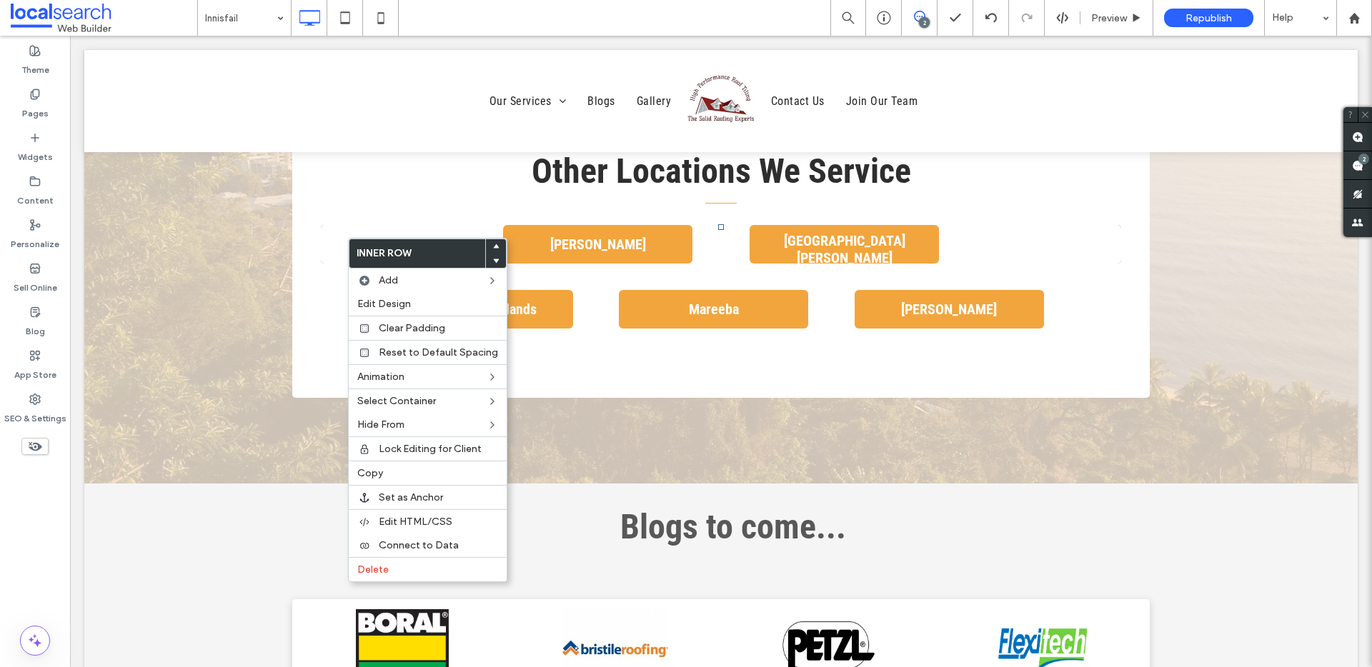
click at [336, 252] on div "[PERSON_NAME] Click To Paste" at bounding box center [507, 244] width 372 height 39
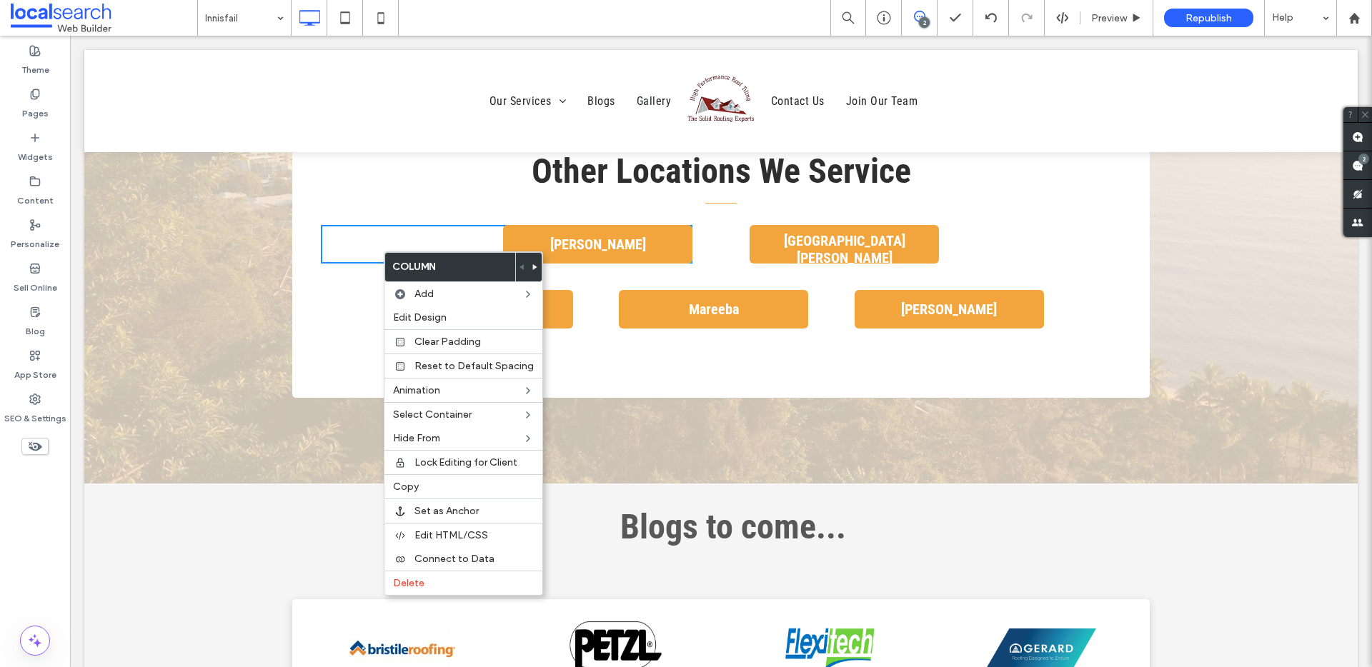
drag, startPoint x: 359, startPoint y: 259, endPoint x: 349, endPoint y: 241, distance: 20.5
click at [359, 258] on div "[PERSON_NAME] Click To Paste" at bounding box center [507, 244] width 372 height 39
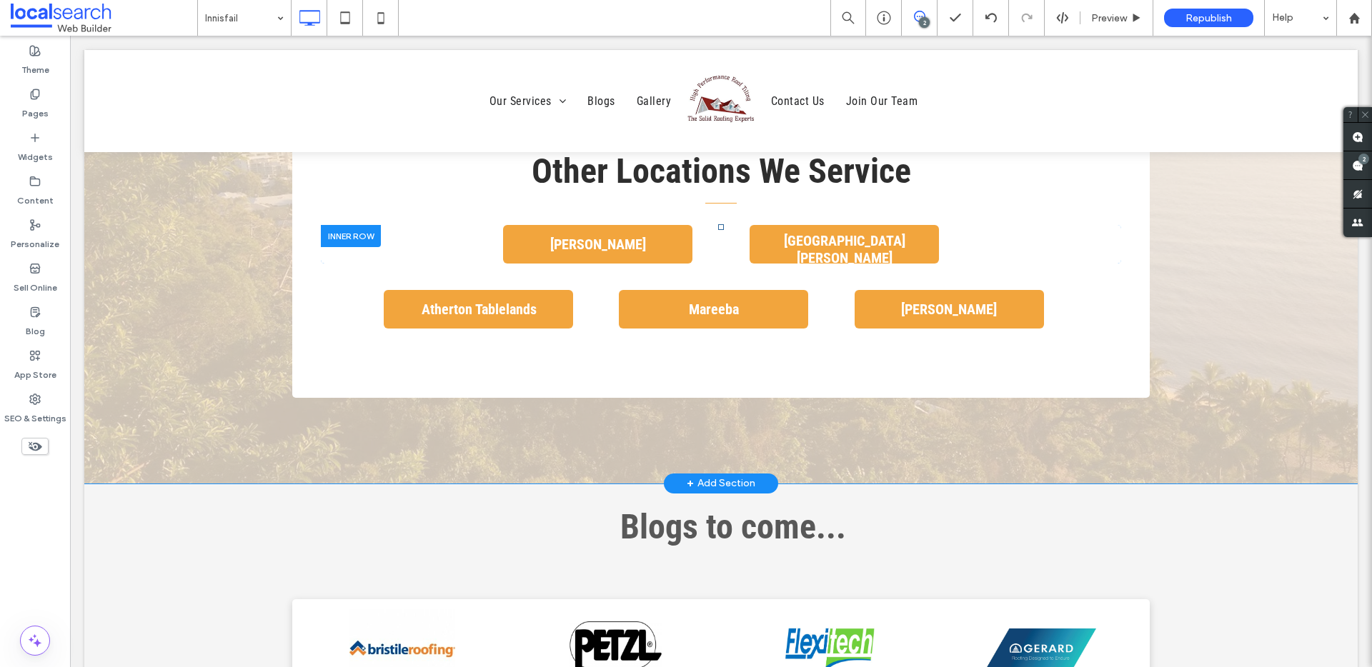
click at [339, 234] on div at bounding box center [351, 236] width 60 height 22
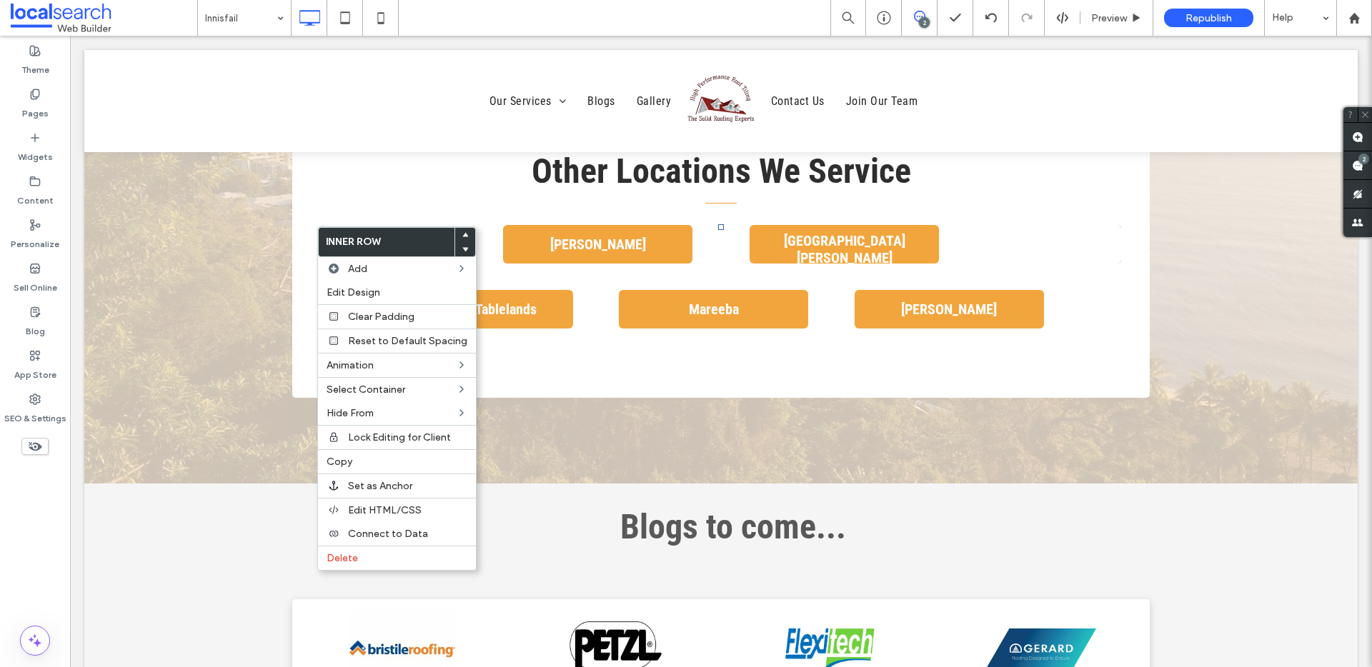
click at [311, 229] on div "Other Locations We Service Click To Paste Tully Click To Paste Port Douglas Cli…" at bounding box center [720, 247] width 857 height 302
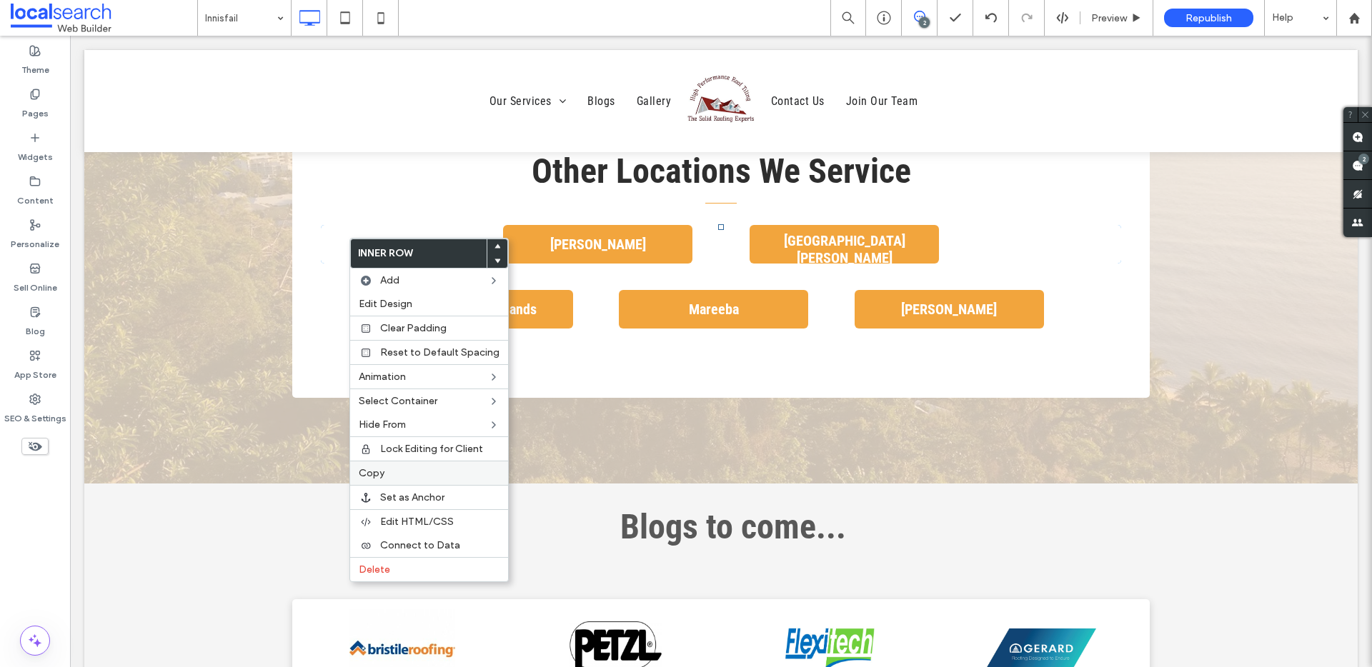
click at [386, 473] on label "Copy" at bounding box center [429, 473] width 141 height 12
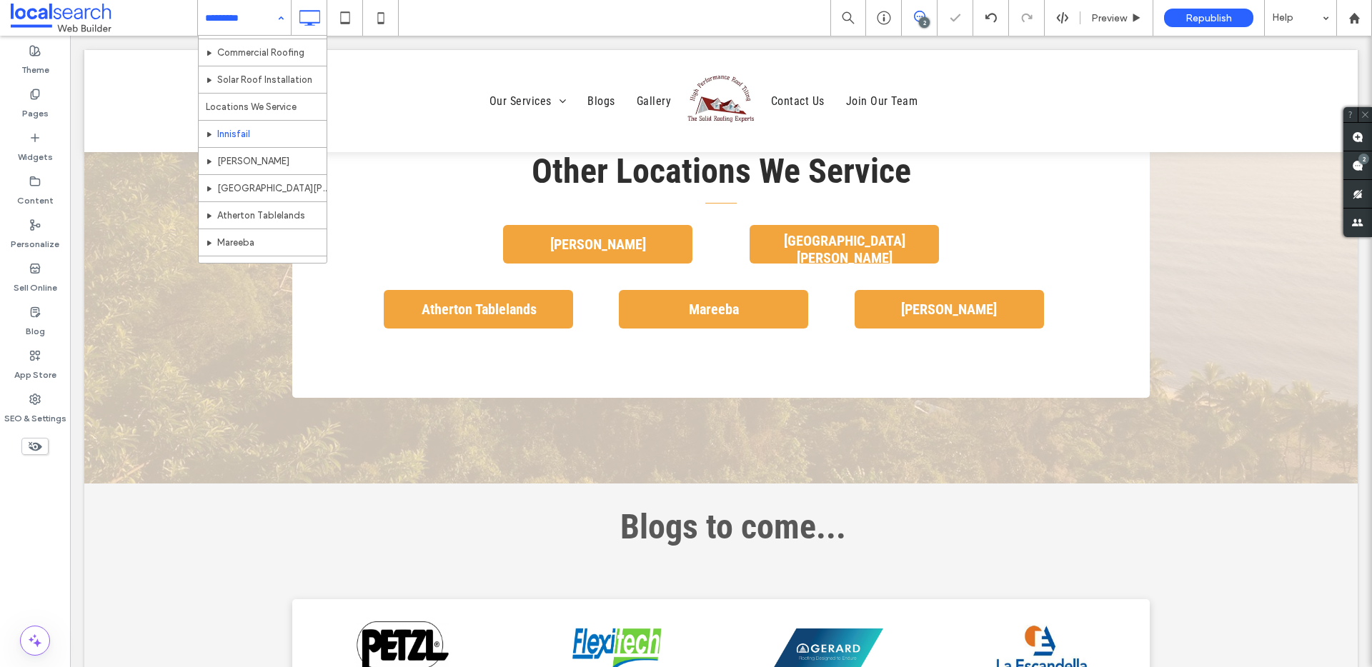
scroll to position [86, 0]
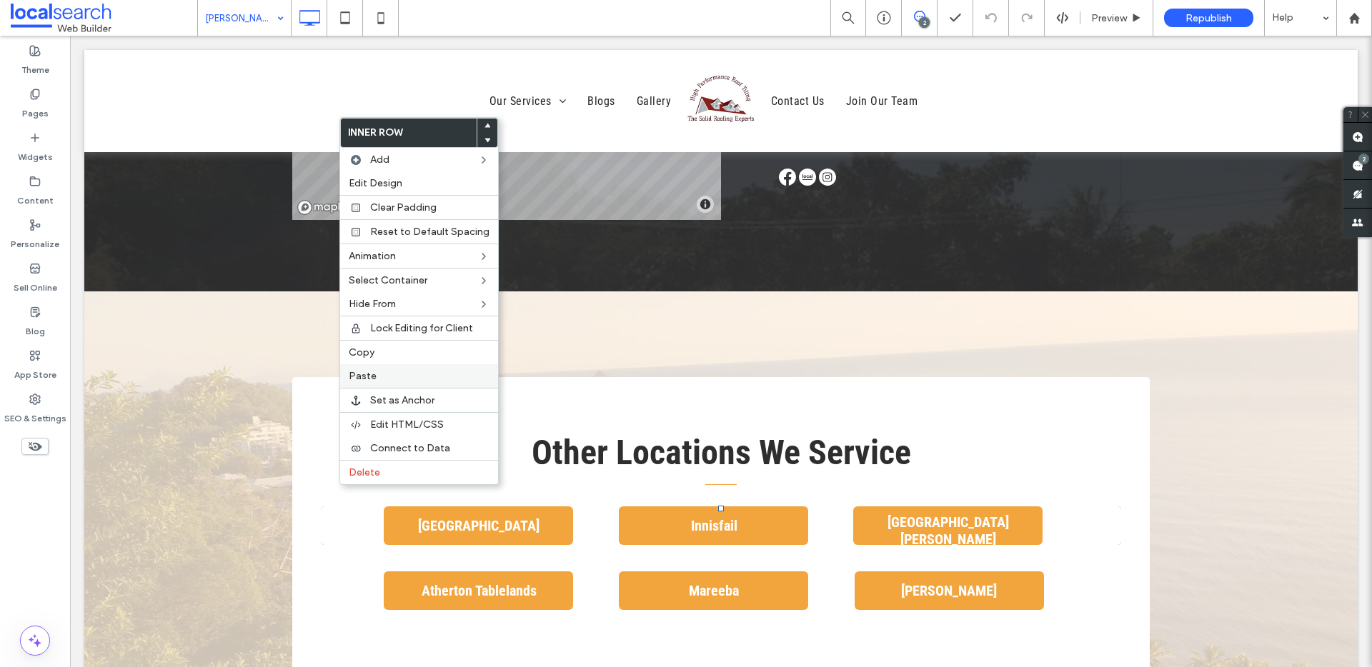
click at [385, 374] on label "Paste" at bounding box center [419, 376] width 141 height 12
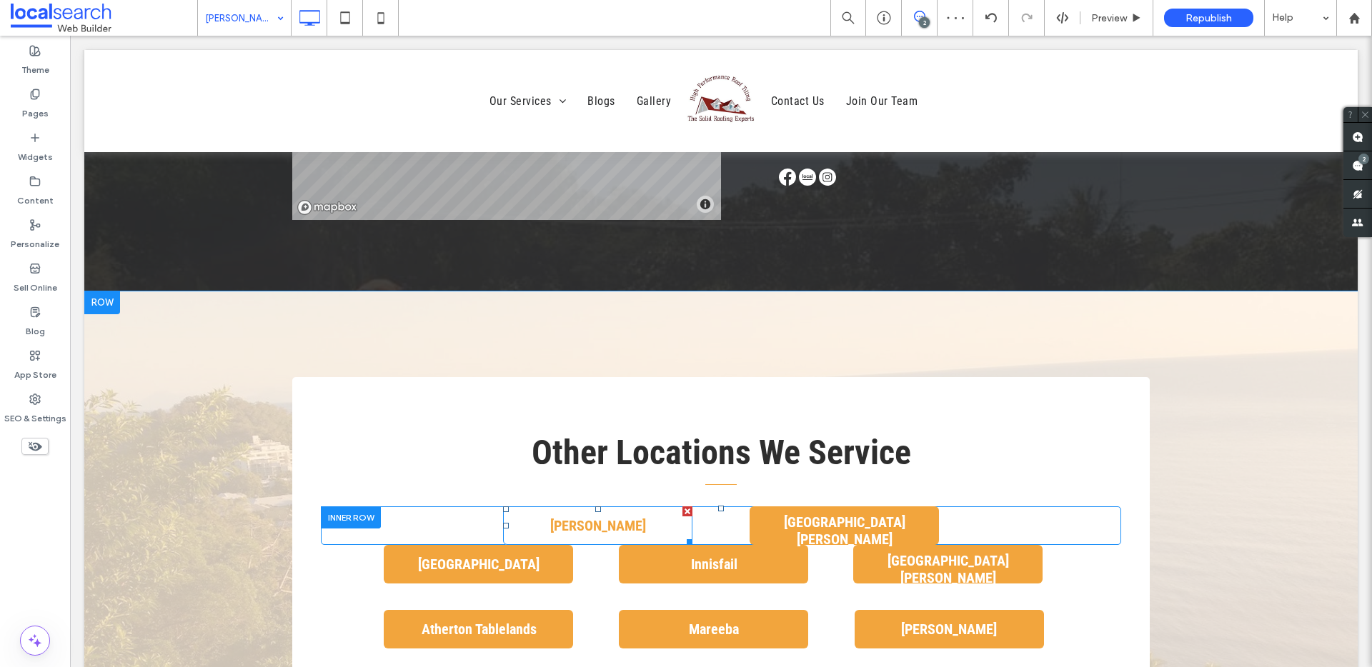
click at [579, 510] on span "[PERSON_NAME]" at bounding box center [598, 525] width 106 height 31
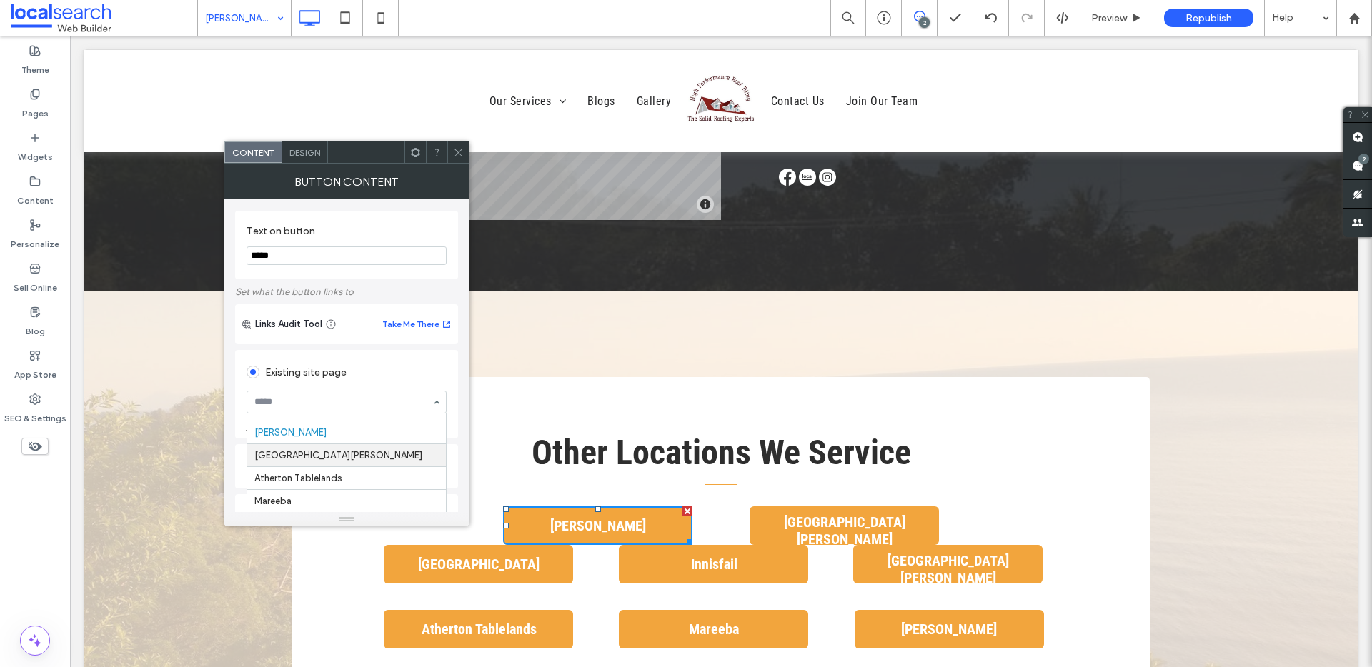
scroll to position [140, 0]
drag, startPoint x: 319, startPoint y: 259, endPoint x: 283, endPoint y: 251, distance: 37.4
click at [286, 253] on input "*****" at bounding box center [346, 255] width 200 height 19
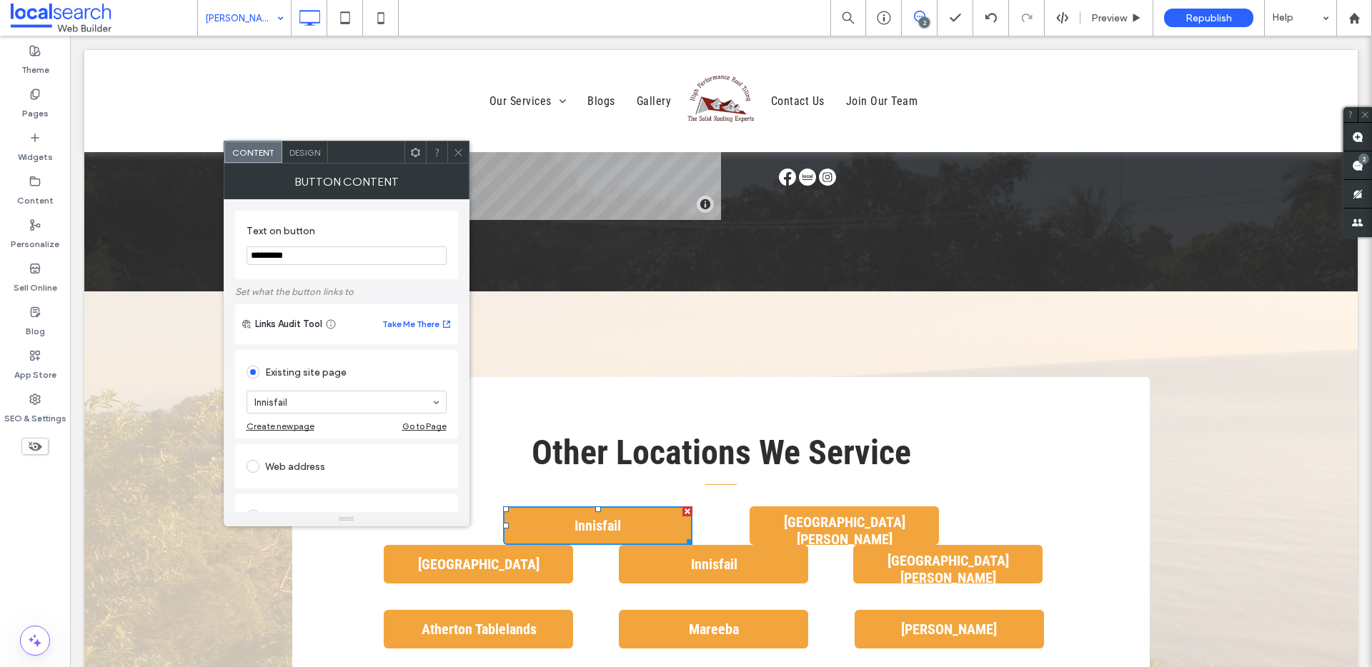
type input "*********"
click at [457, 150] on icon at bounding box center [458, 152] width 11 height 11
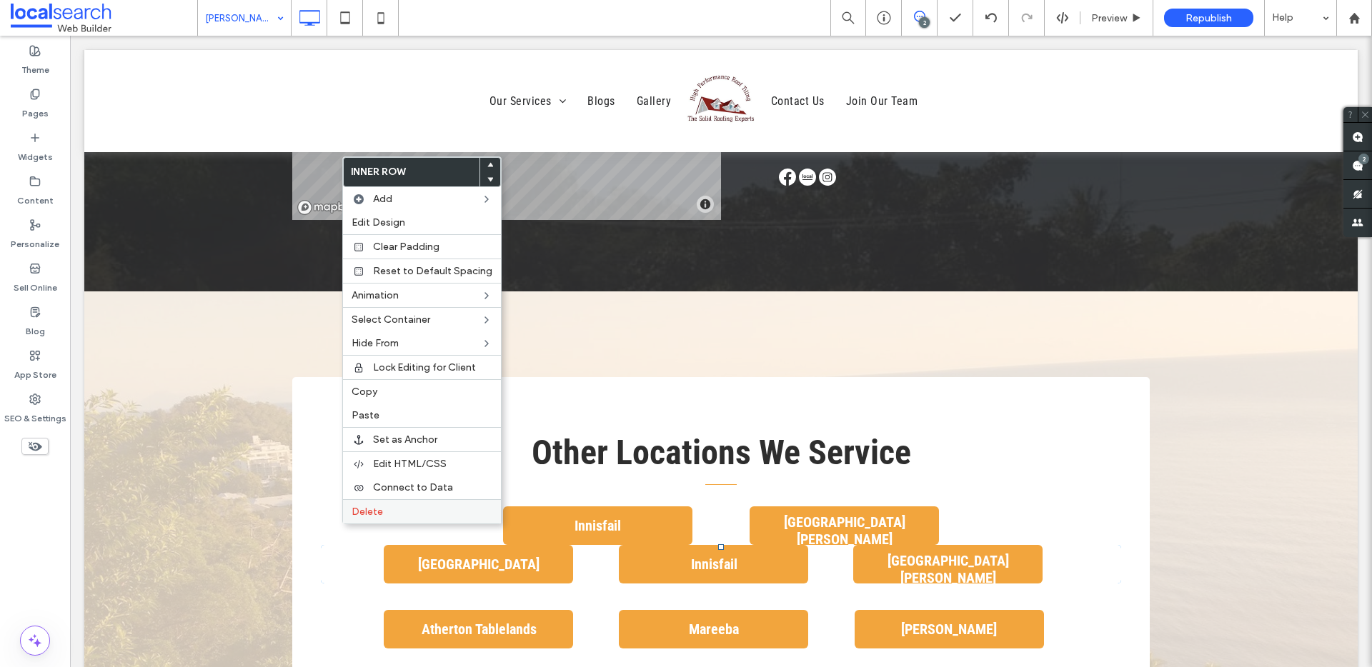
click at [372, 517] on span "Delete" at bounding box center [367, 512] width 31 height 12
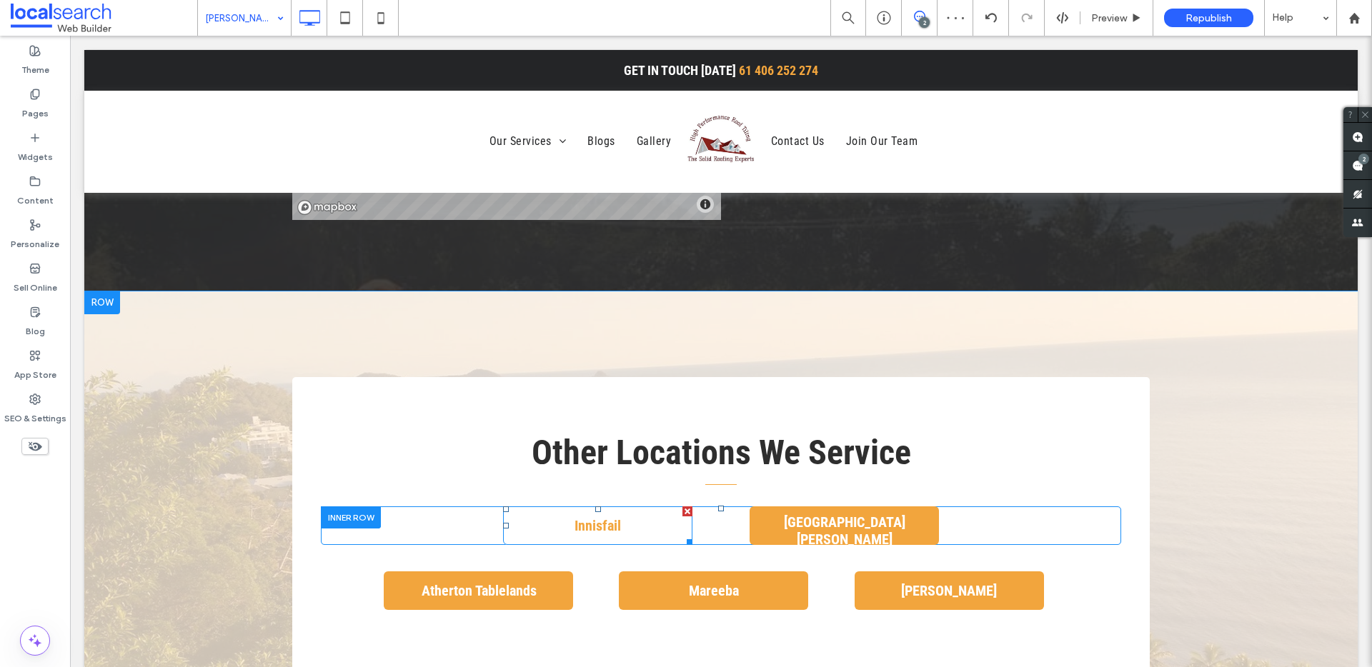
click at [601, 511] on span "Innisfail" at bounding box center [597, 525] width 56 height 31
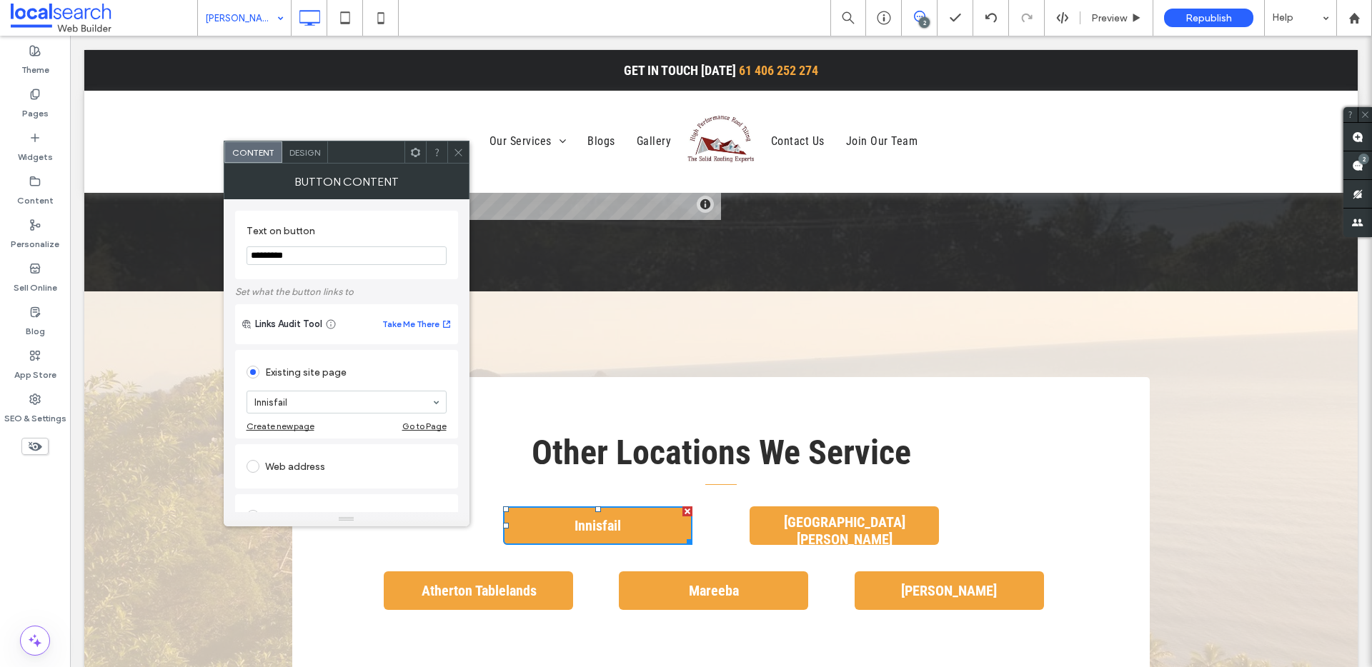
click at [464, 152] on div at bounding box center [457, 151] width 21 height 21
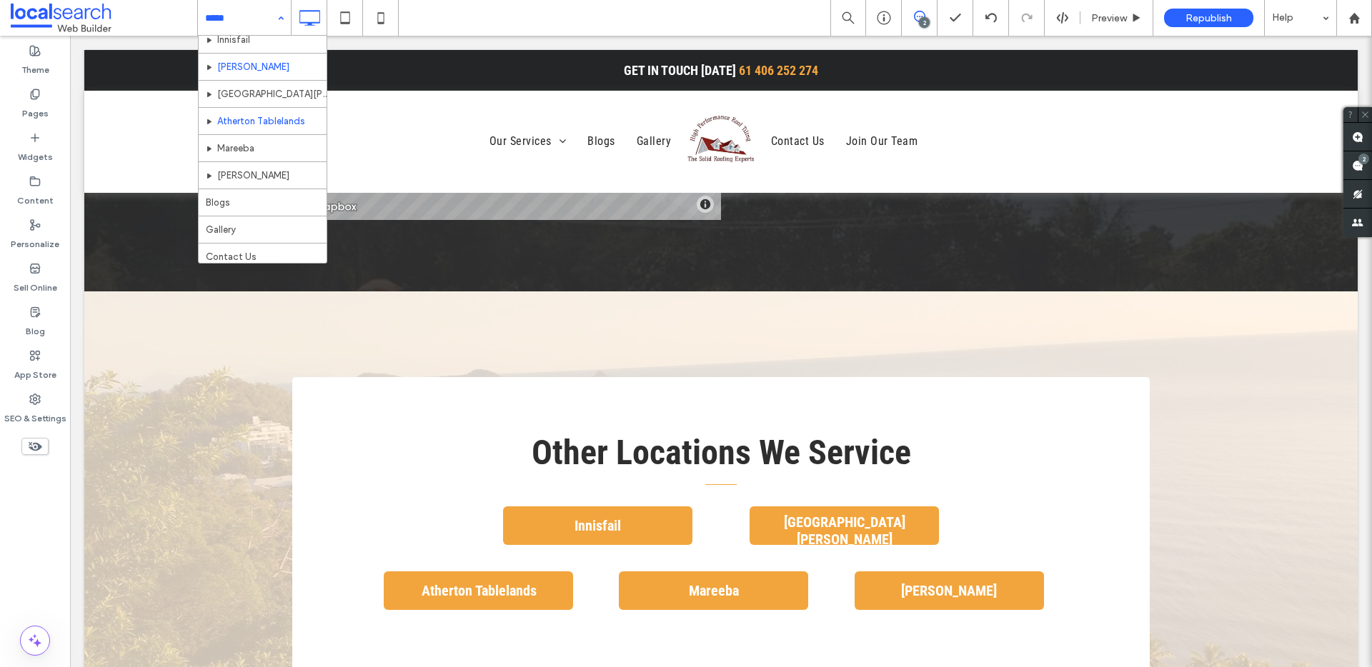
scroll to position [178, 0]
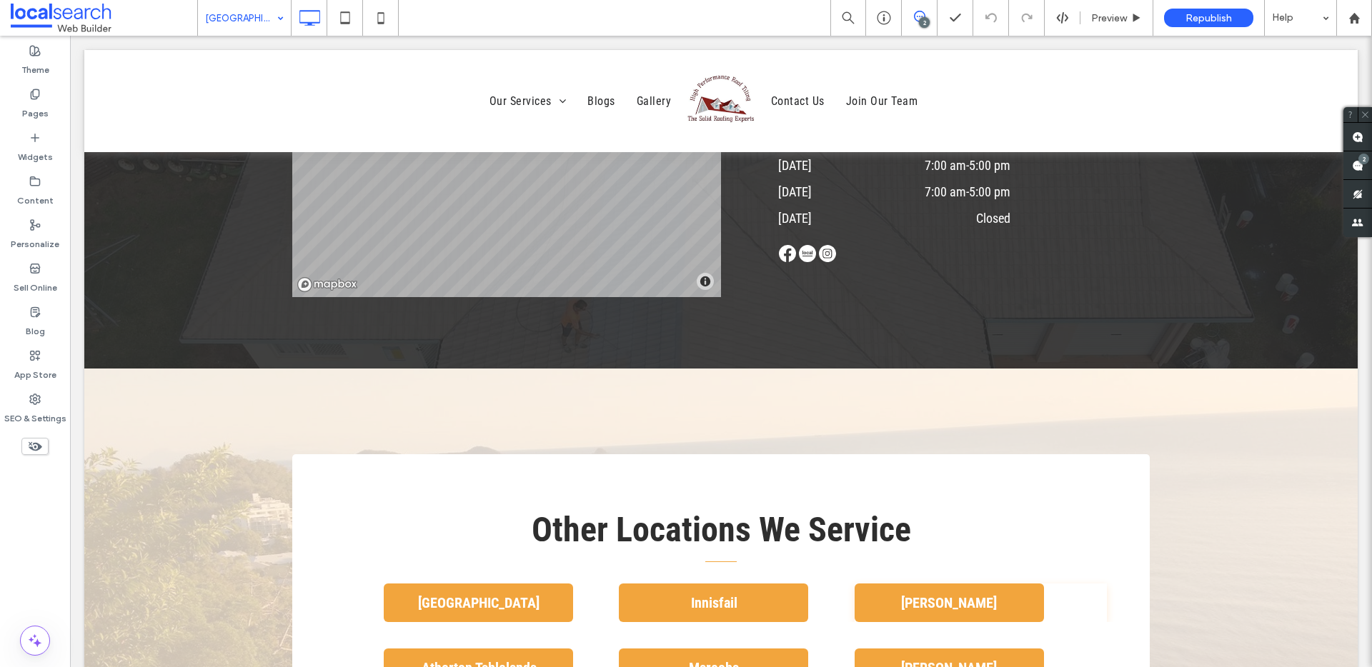
scroll to position [3413, 0]
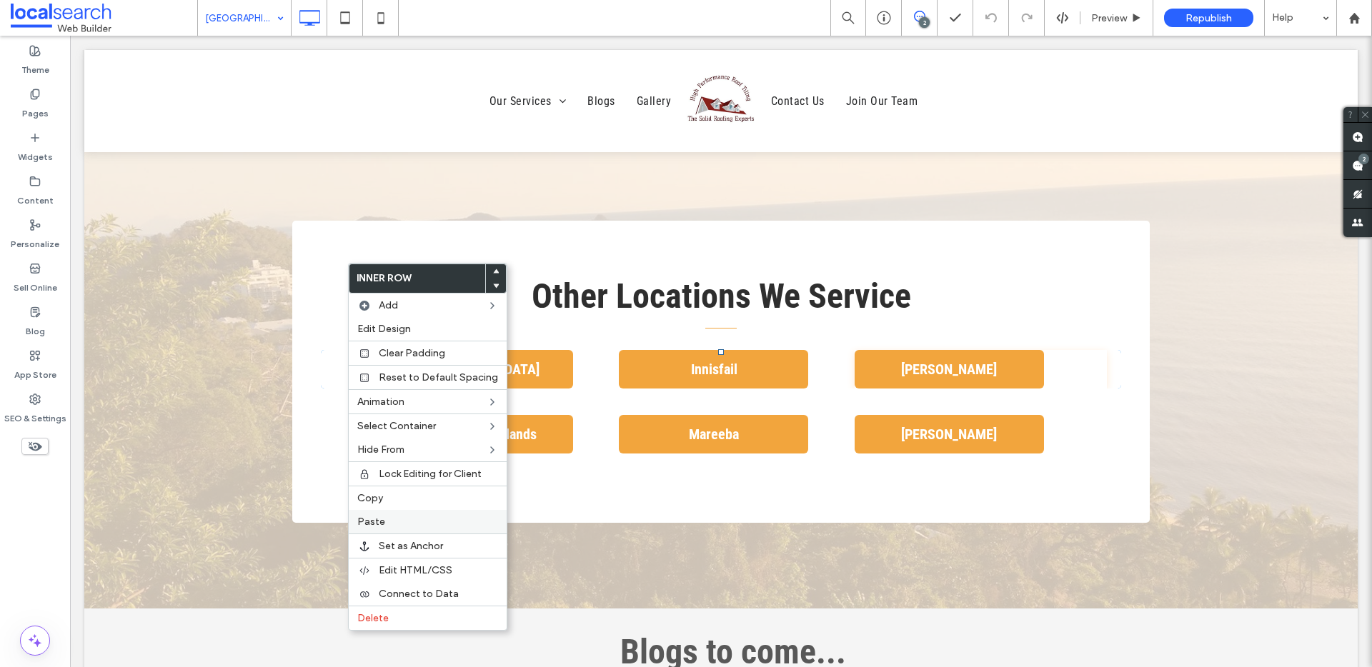
click at [396, 514] on div "Paste" at bounding box center [428, 522] width 158 height 24
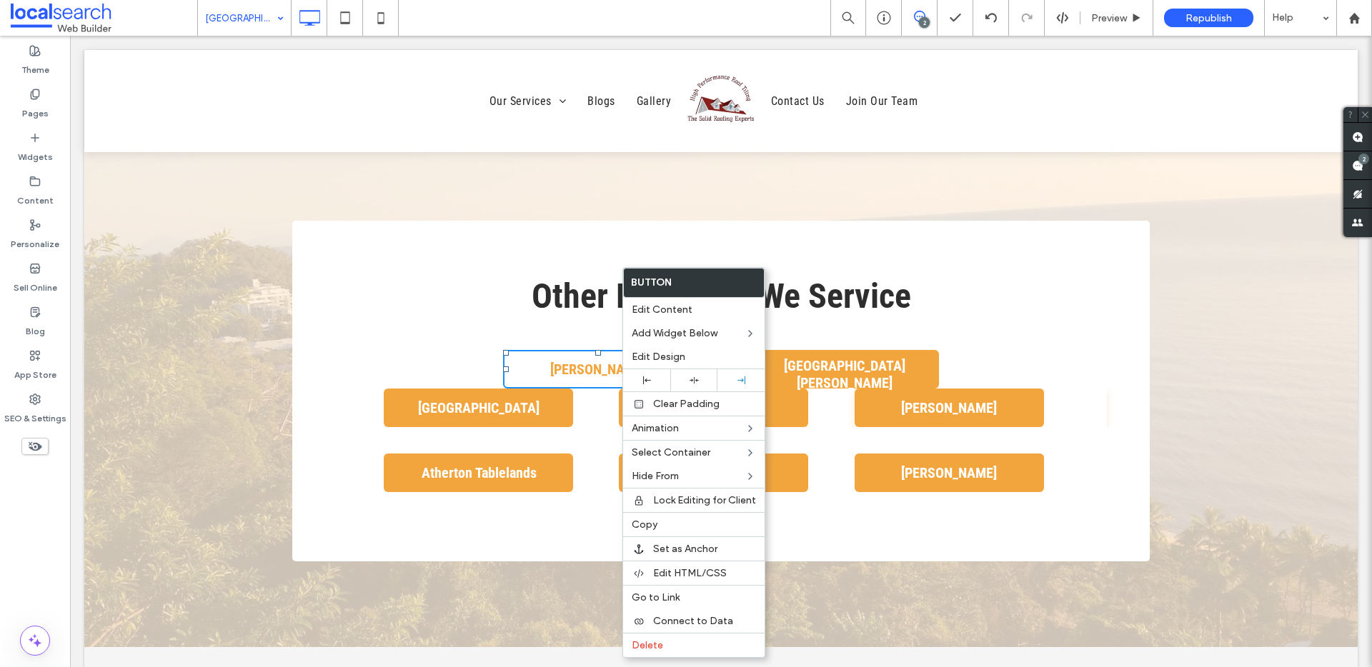
click at [614, 350] on link "[PERSON_NAME]" at bounding box center [597, 369] width 189 height 39
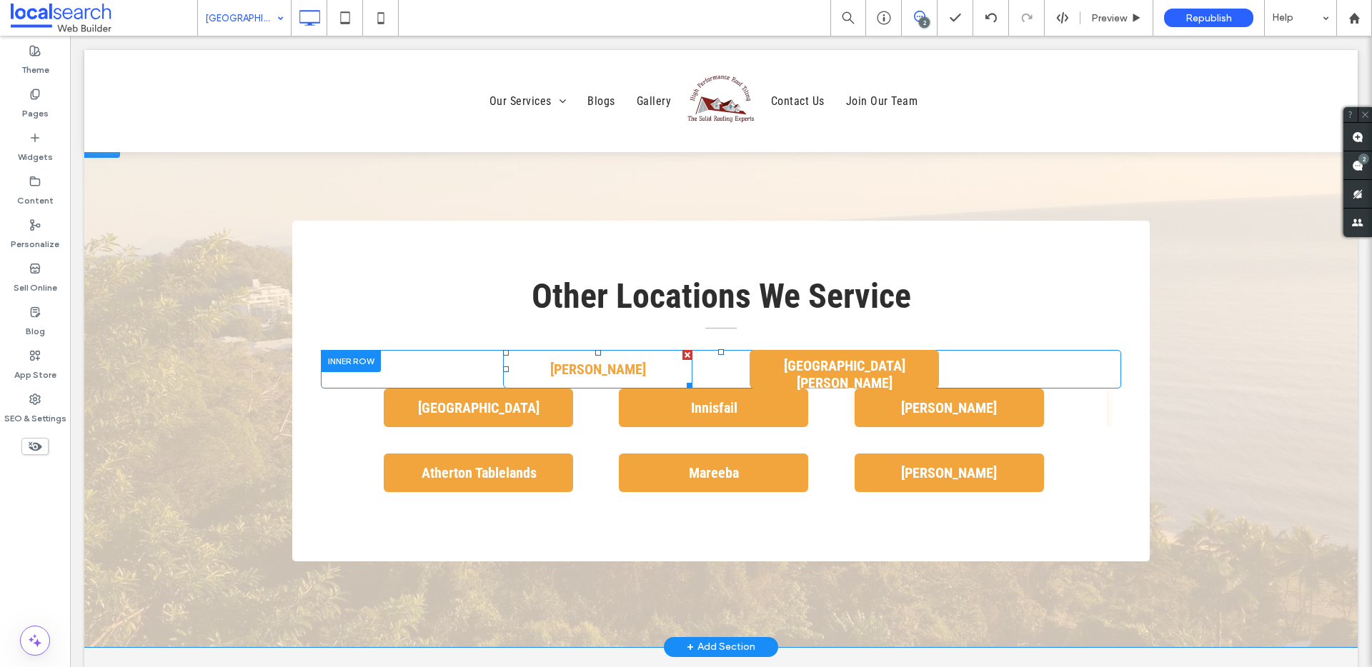
click at [574, 354] on span "[PERSON_NAME]" at bounding box center [598, 369] width 106 height 31
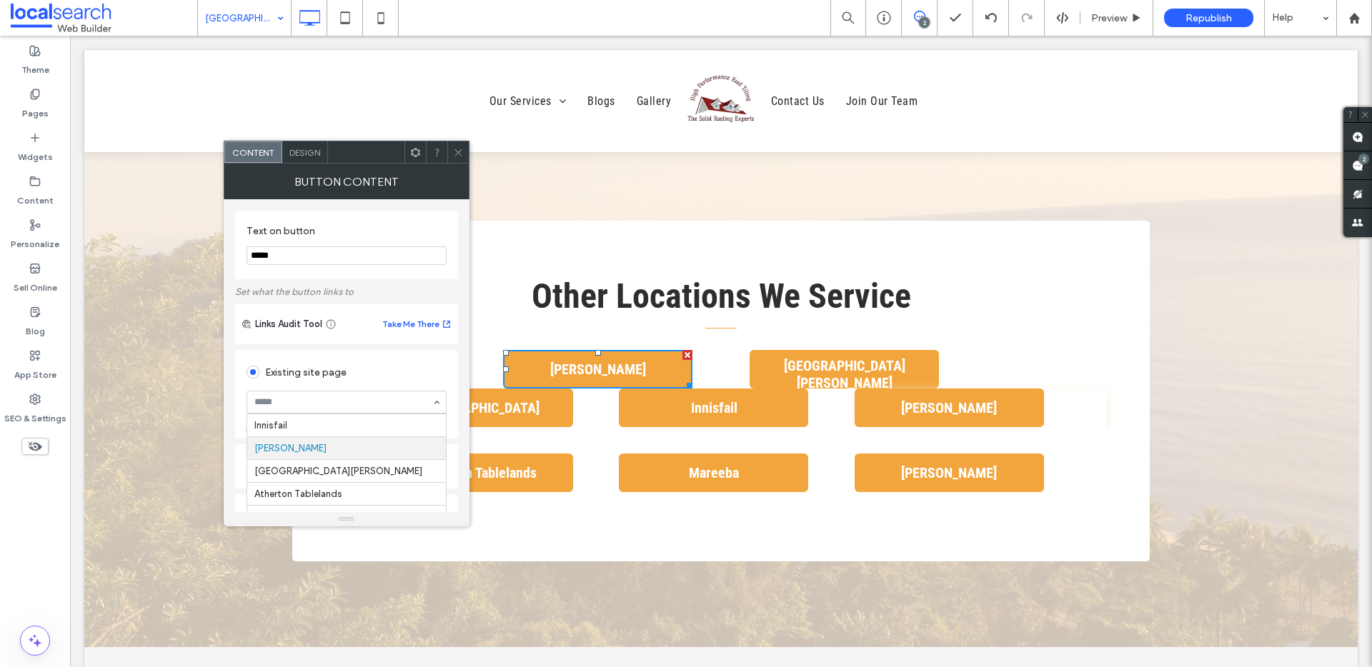
scroll to position [134, 0]
click at [317, 256] on input "*****" at bounding box center [346, 255] width 200 height 19
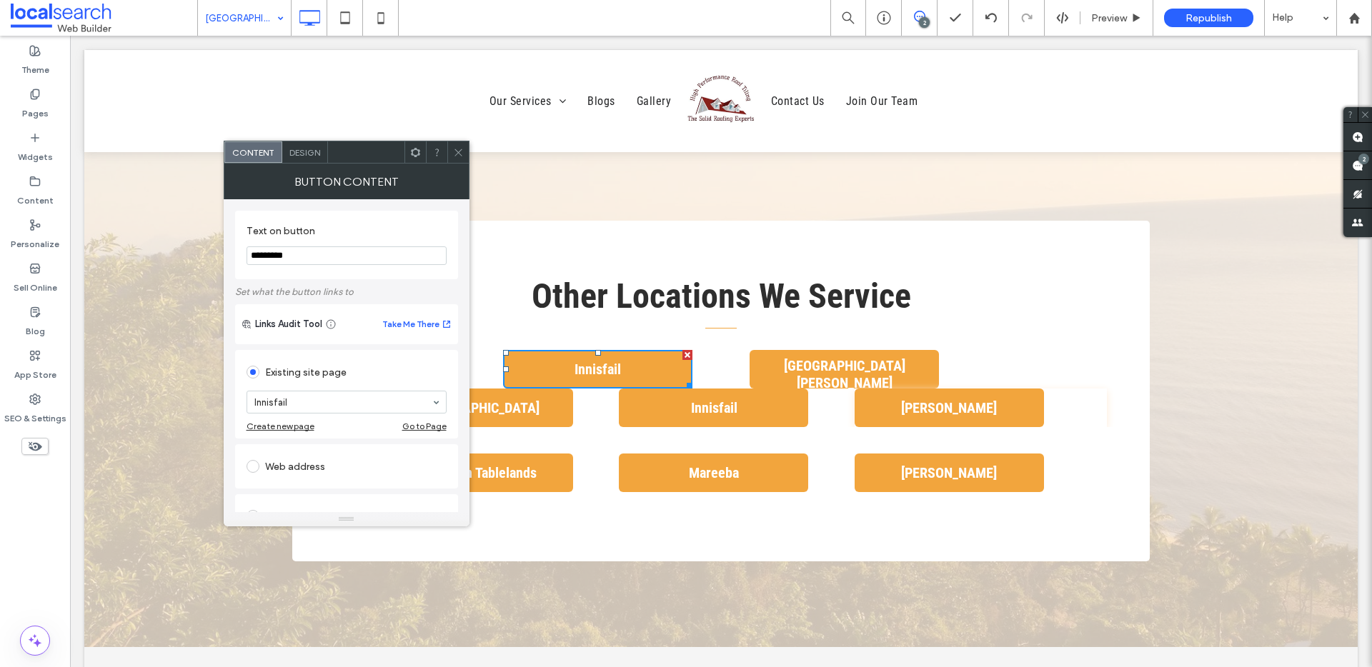
type input "*********"
click at [458, 147] on icon at bounding box center [458, 152] width 11 height 11
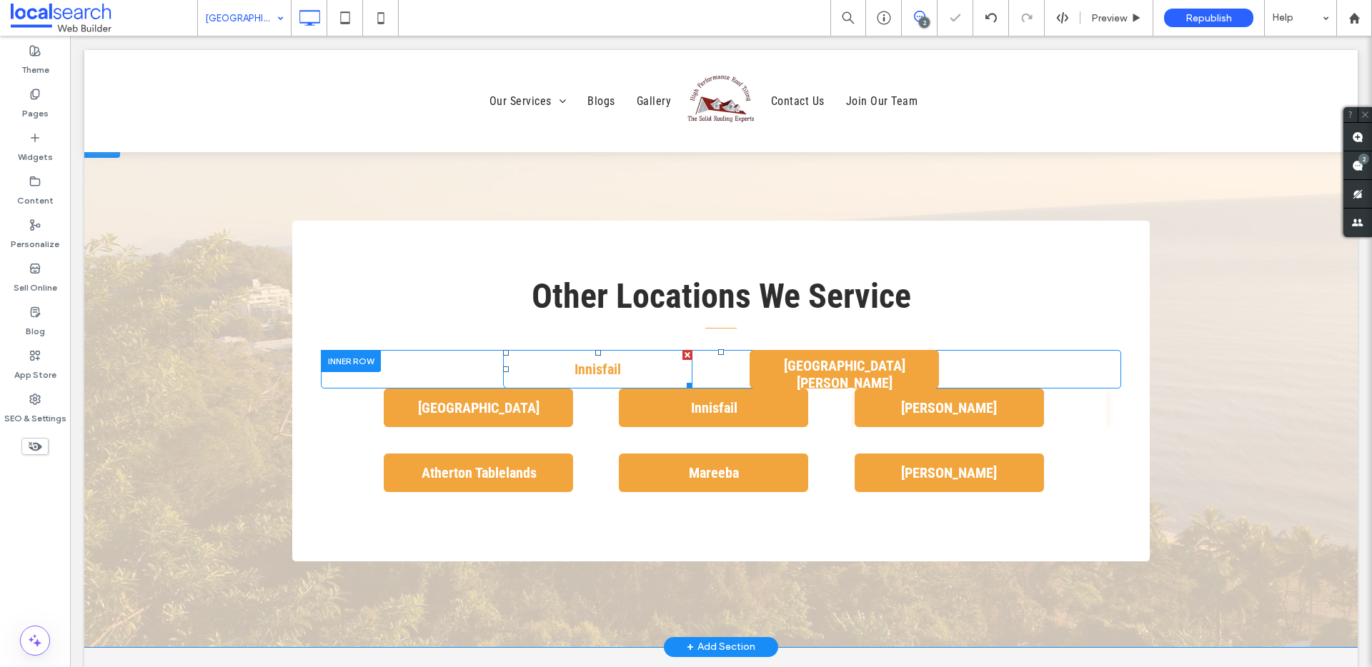
click at [590, 354] on span "Innisfail" at bounding box center [597, 369] width 56 height 31
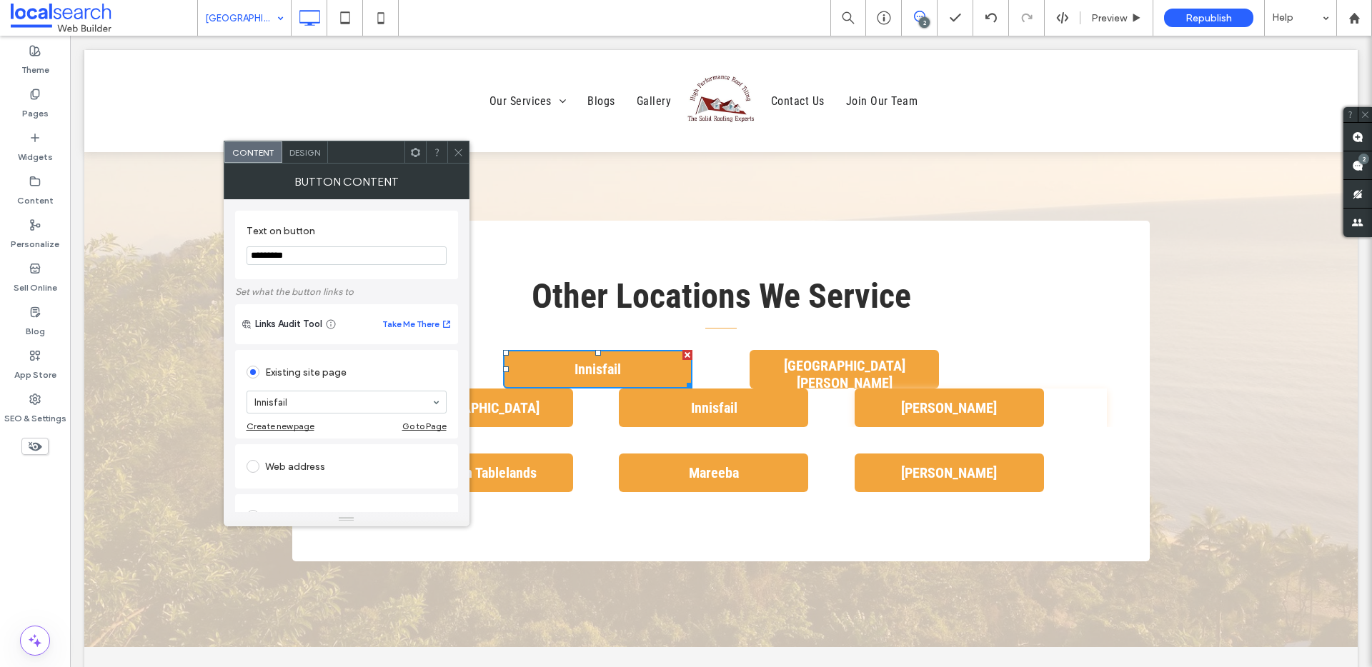
click at [462, 152] on icon at bounding box center [458, 152] width 11 height 11
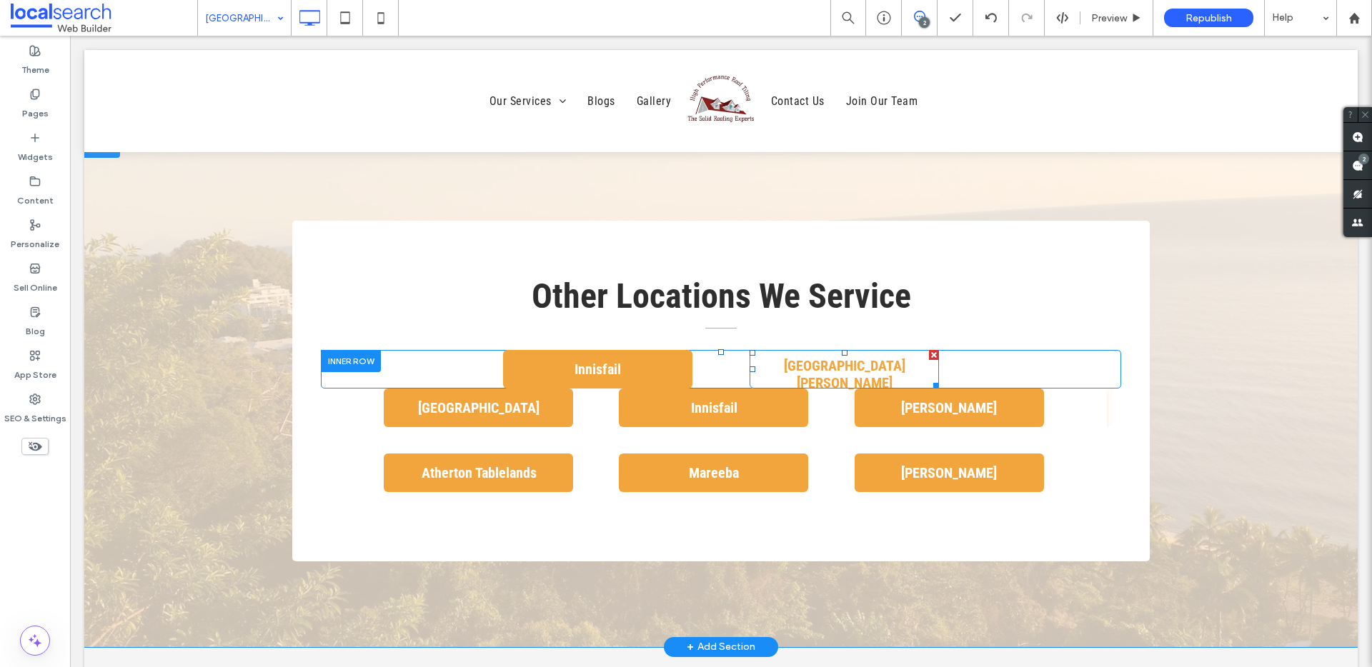
click at [792, 350] on link "[GEOGRAPHIC_DATA][PERSON_NAME]" at bounding box center [843, 369] width 189 height 39
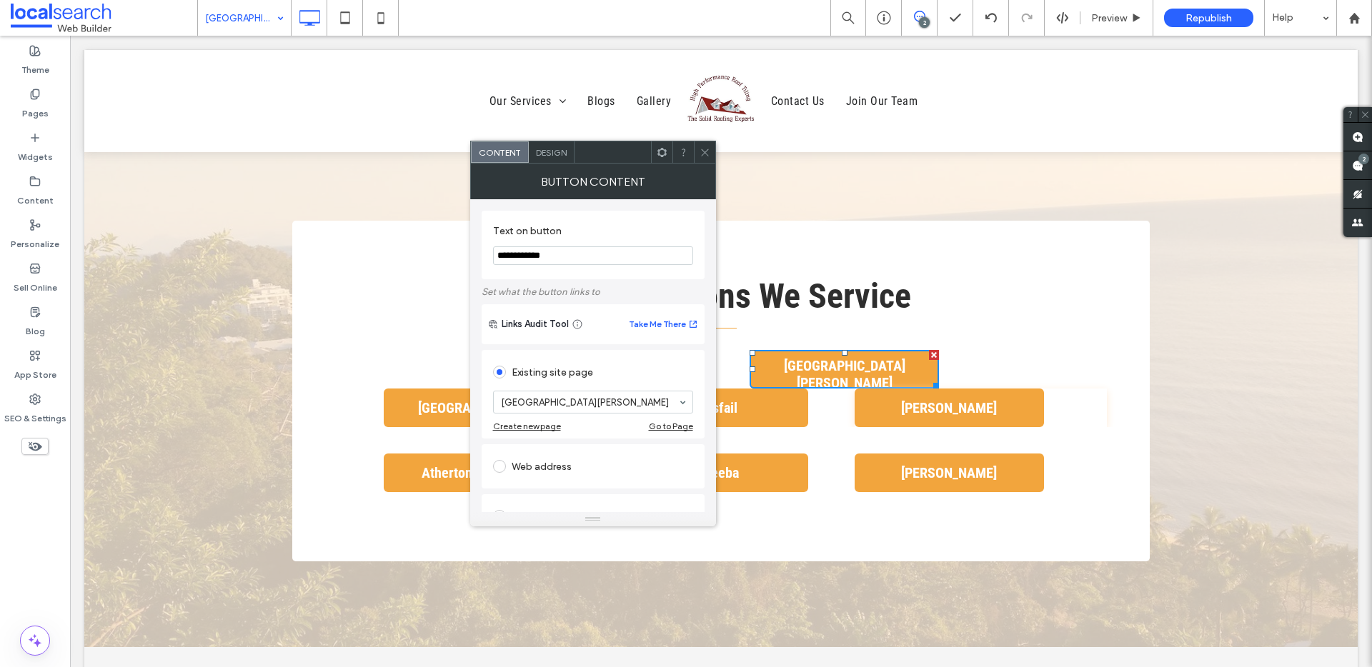
click at [547, 259] on input "**********" at bounding box center [593, 255] width 200 height 19
type input "*****"
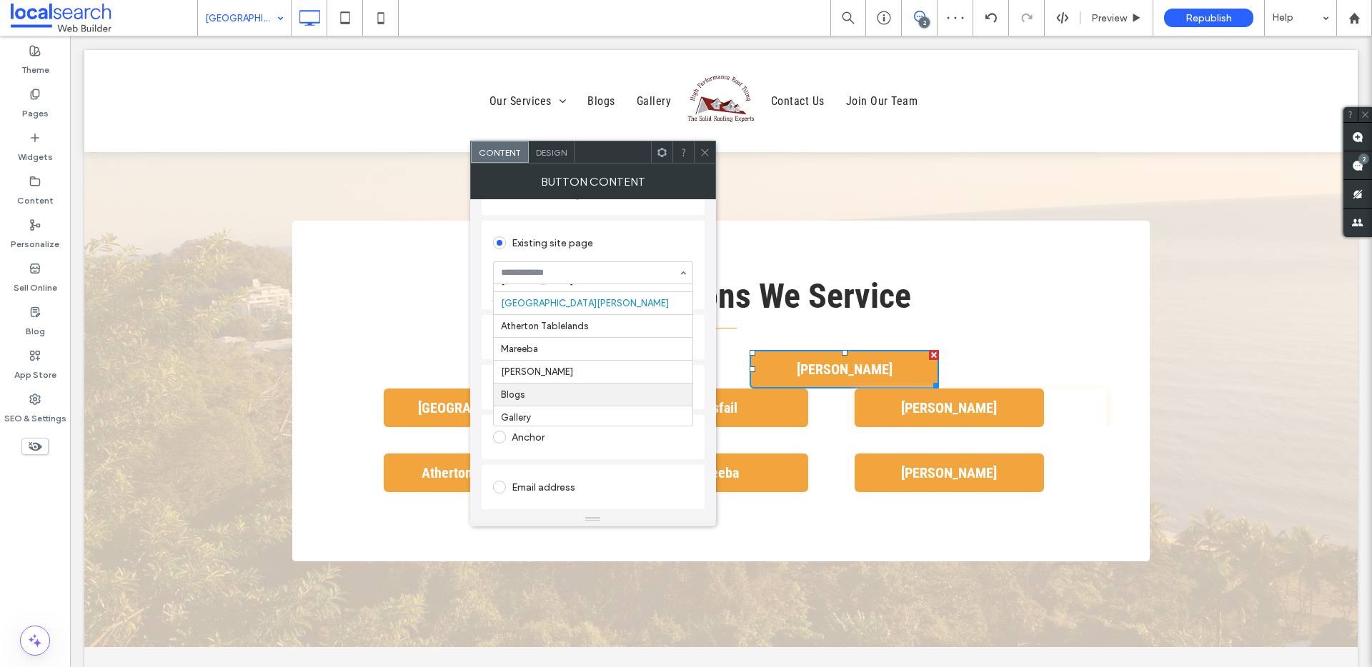
scroll to position [102, 0]
click at [704, 150] on icon at bounding box center [704, 152] width 11 height 11
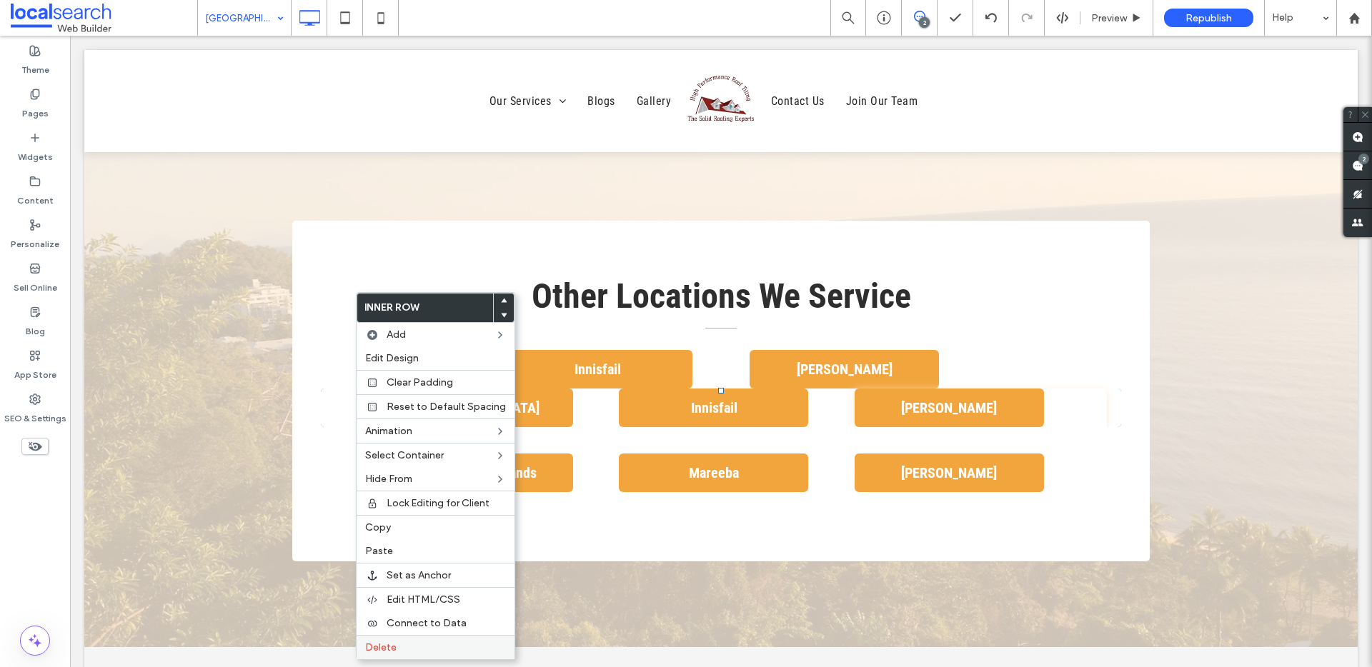
click at [408, 651] on label "Delete" at bounding box center [435, 648] width 141 height 12
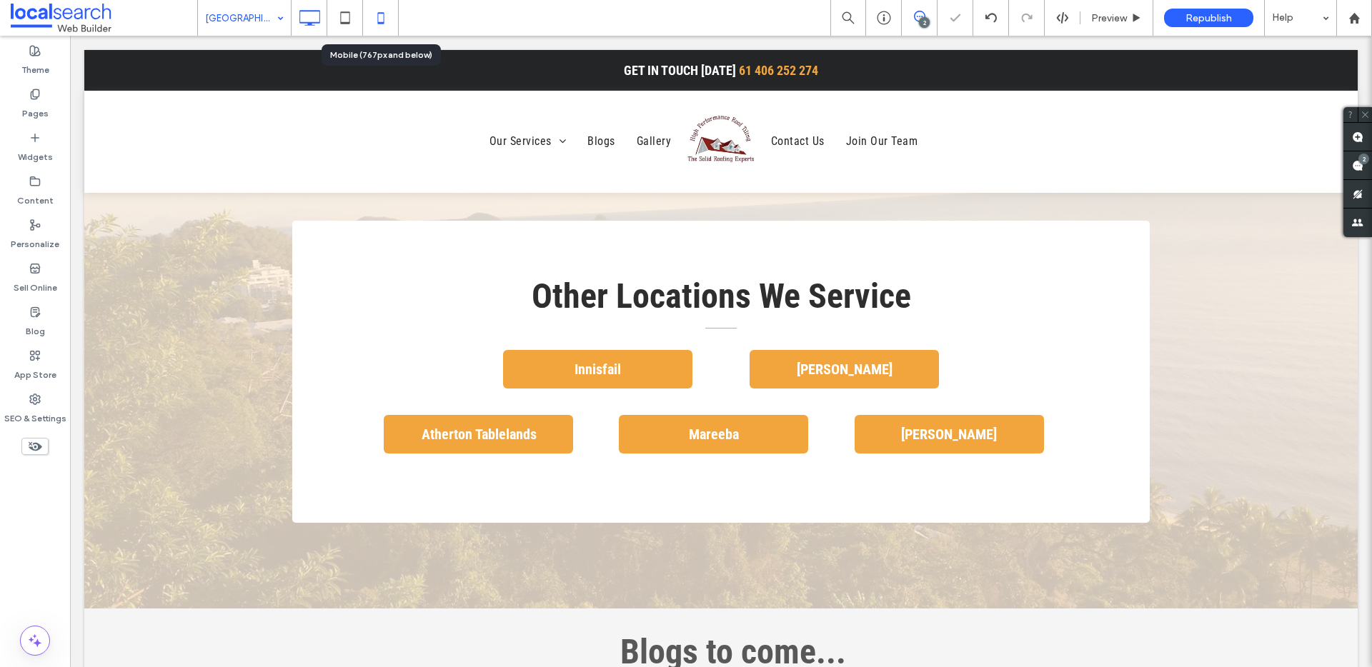
click at [382, 13] on use at bounding box center [380, 17] width 6 height 11
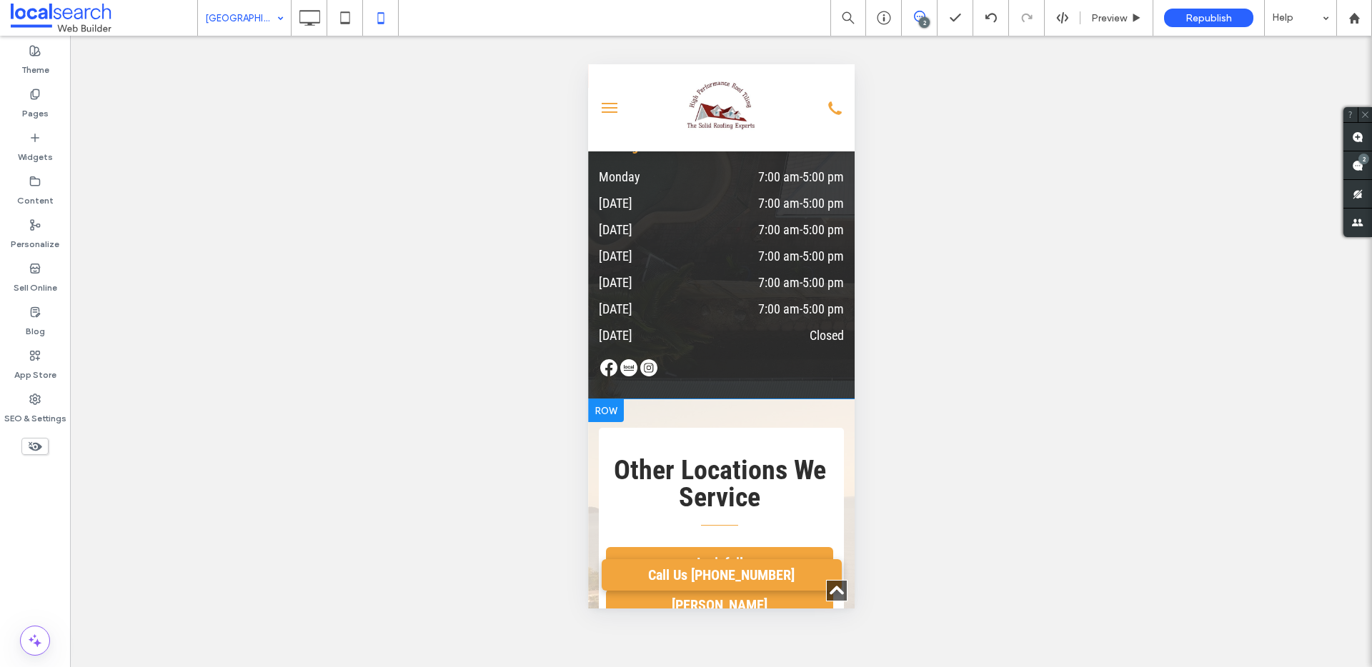
scroll to position [0, 0]
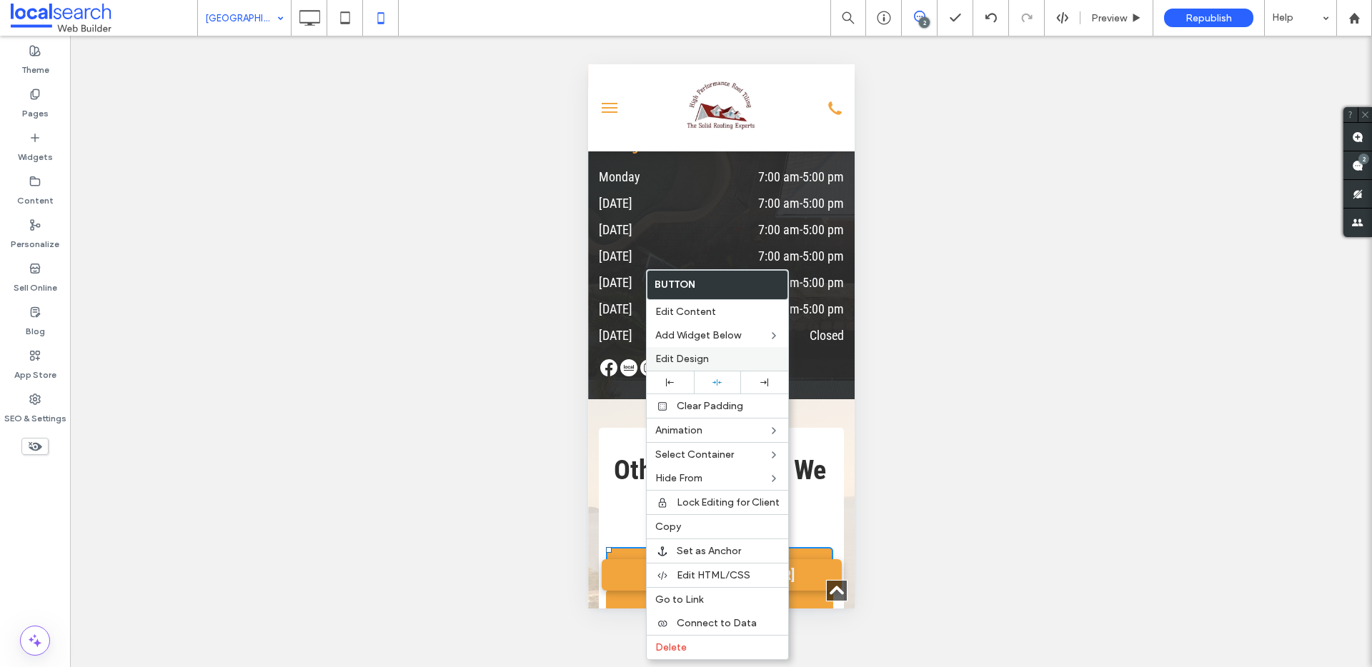
click at [664, 359] on span "Edit Design" at bounding box center [682, 359] width 54 height 12
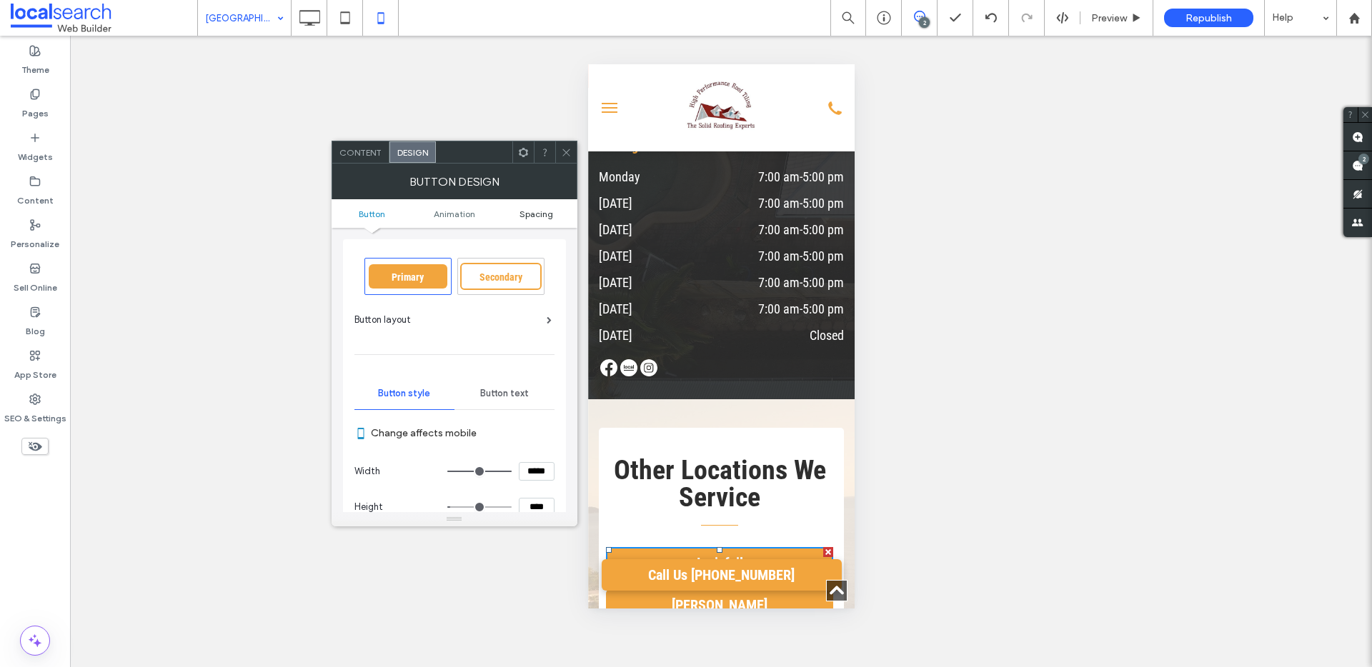
click at [546, 215] on span "Spacing" at bounding box center [536, 214] width 34 height 11
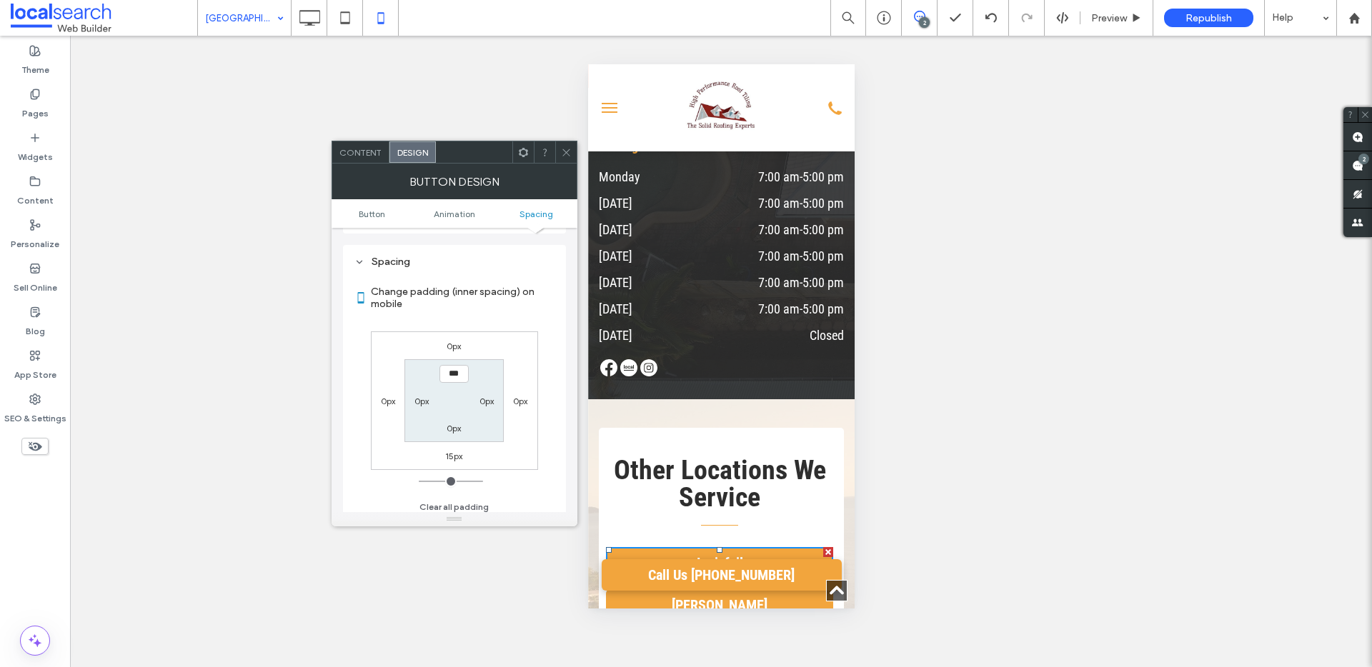
scroll to position [671, 0]
click at [566, 159] on span at bounding box center [566, 151] width 11 height 21
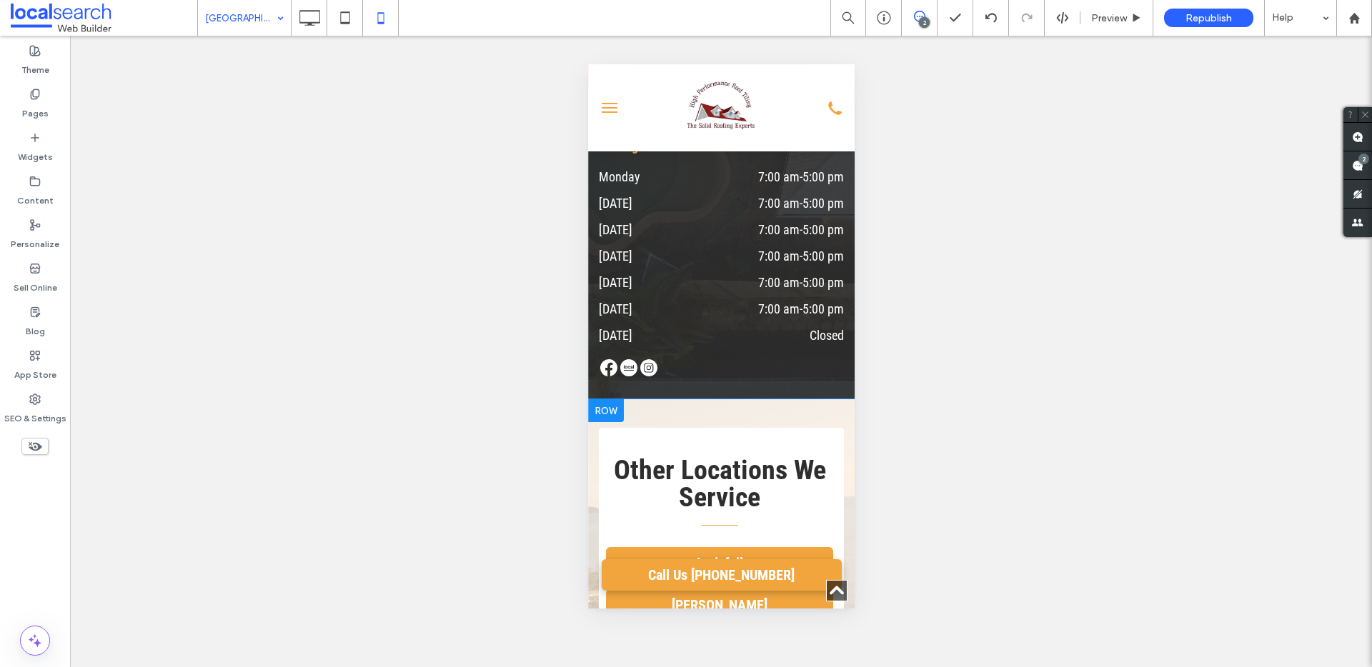
click at [621, 621] on div at bounding box center [635, 632] width 60 height 22
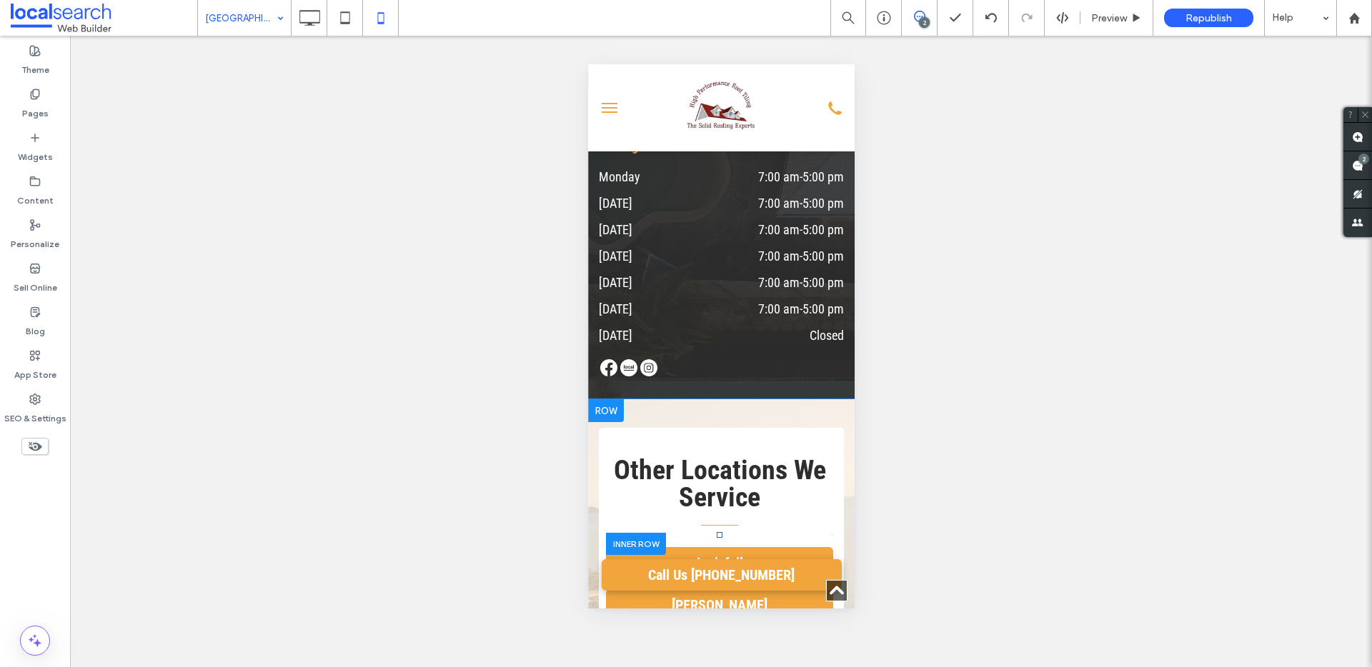
click at [629, 533] on div at bounding box center [635, 544] width 60 height 22
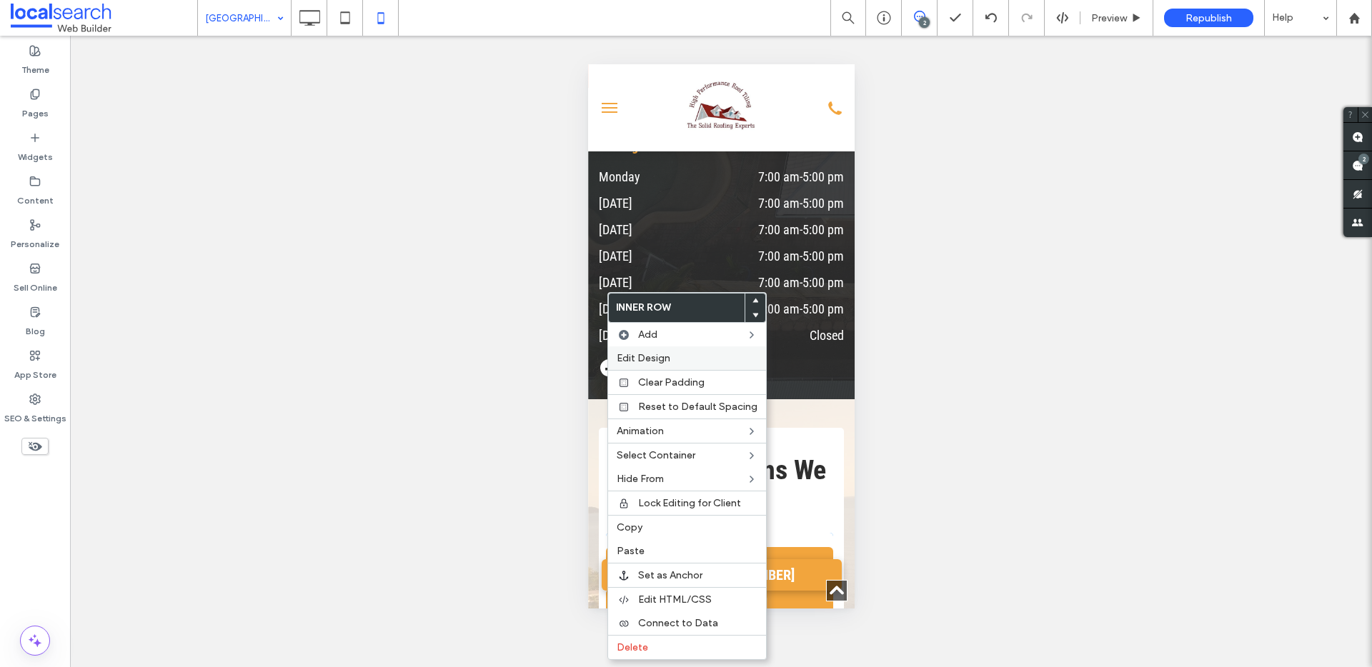
click at [639, 357] on span "Edit Design" at bounding box center [644, 358] width 54 height 12
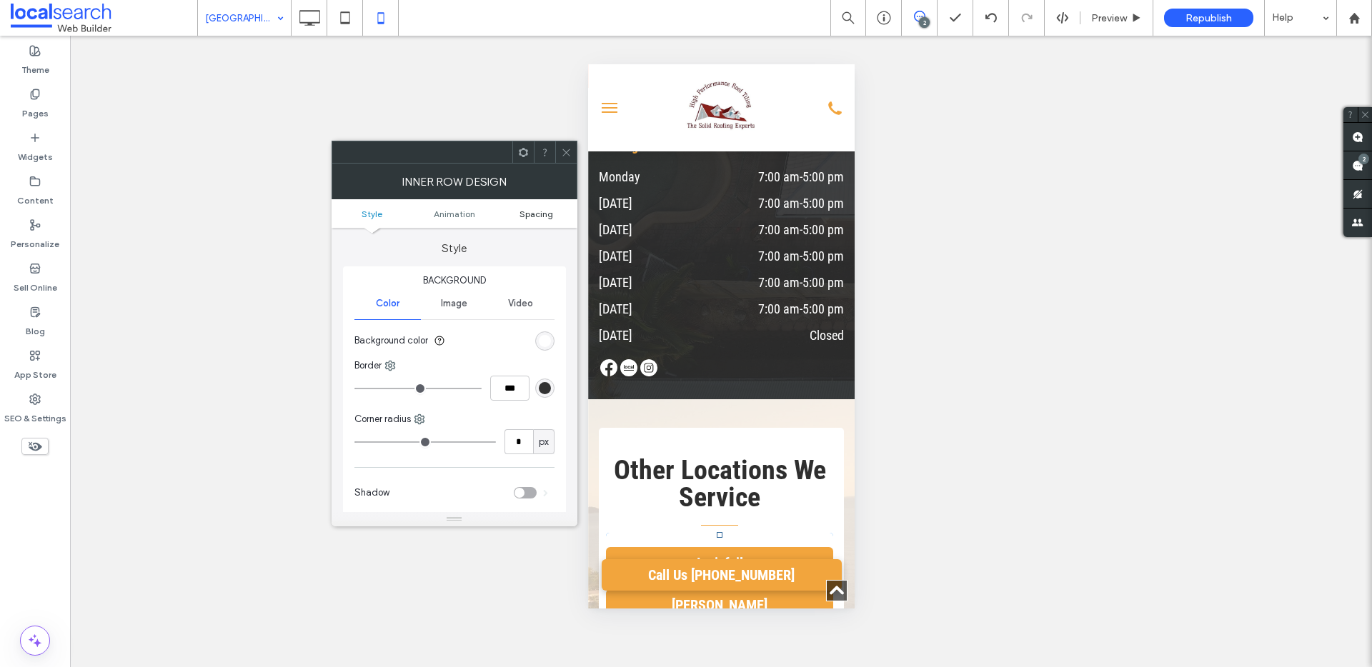
click at [541, 215] on span "Spacing" at bounding box center [536, 214] width 34 height 11
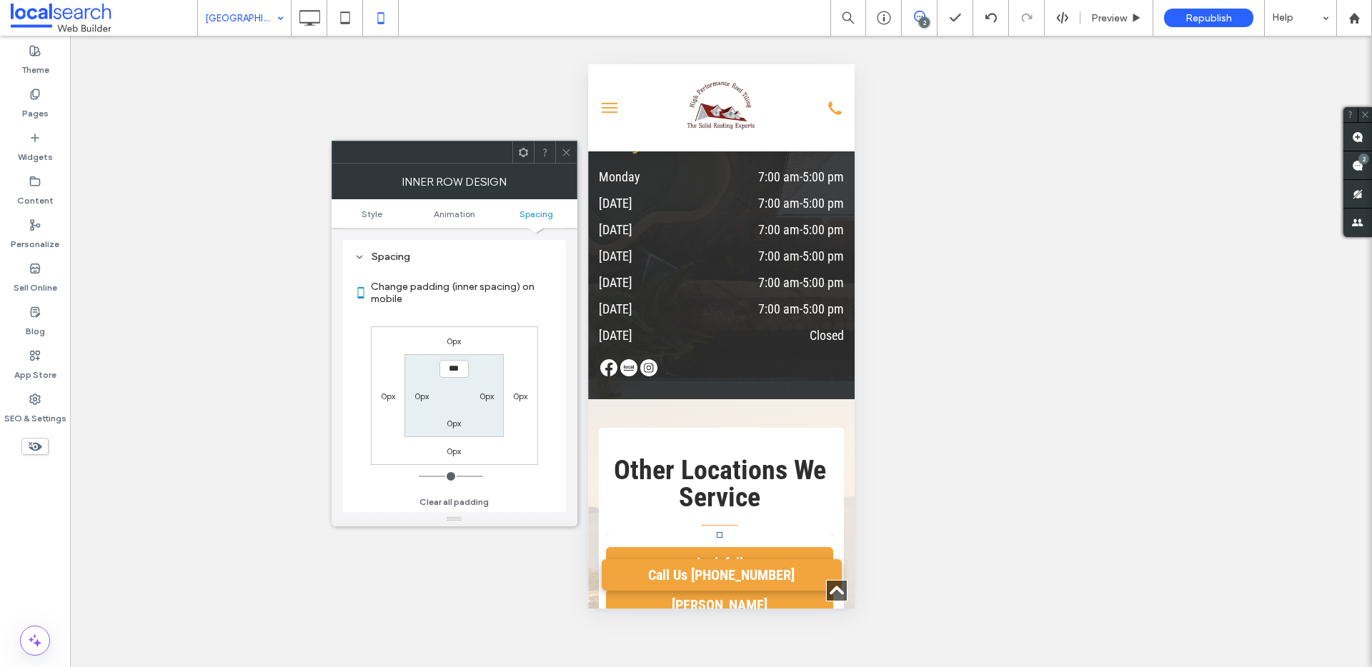
scroll to position [335, 0]
drag, startPoint x: 461, startPoint y: 443, endPoint x: 449, endPoint y: 450, distance: 13.5
click at [459, 445] on div "0px" at bounding box center [454, 450] width 14 height 14
click at [449, 451] on label "0px" at bounding box center [454, 450] width 14 height 11
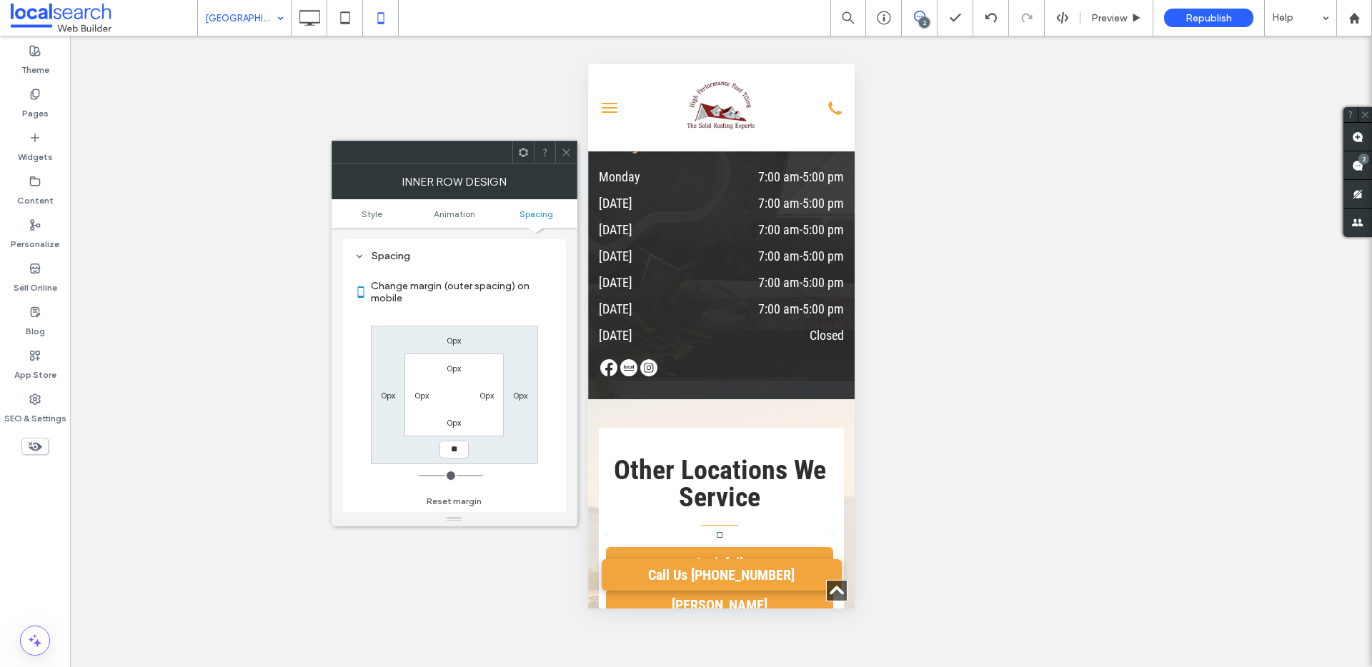
type input "**"
type input "****"
click at [570, 152] on icon at bounding box center [566, 152] width 11 height 11
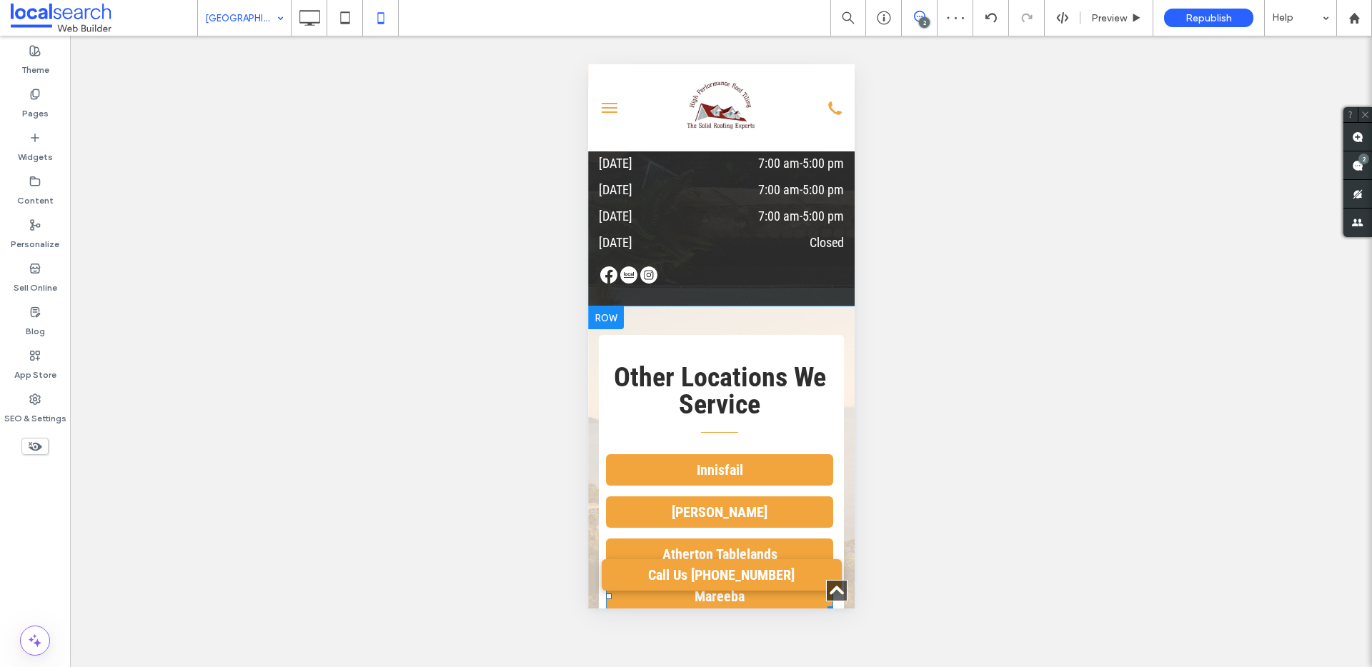
scroll to position [4273, 0]
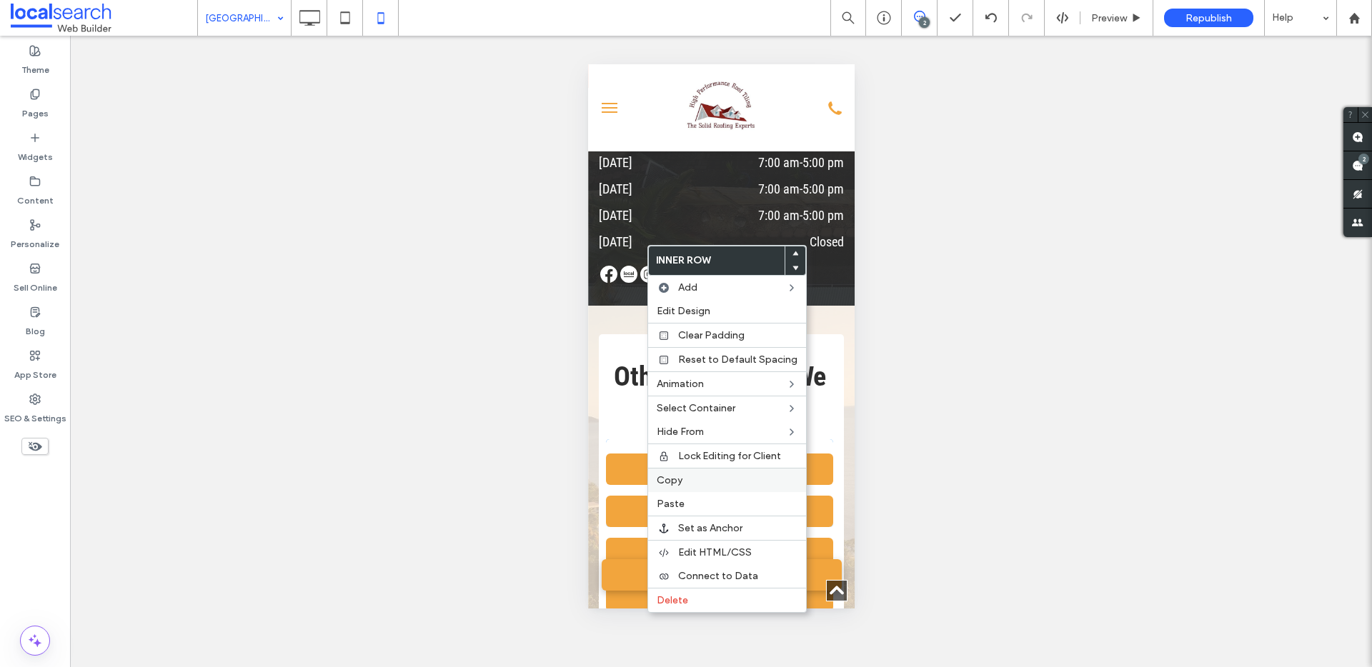
click at [669, 479] on span "Copy" at bounding box center [670, 480] width 26 height 12
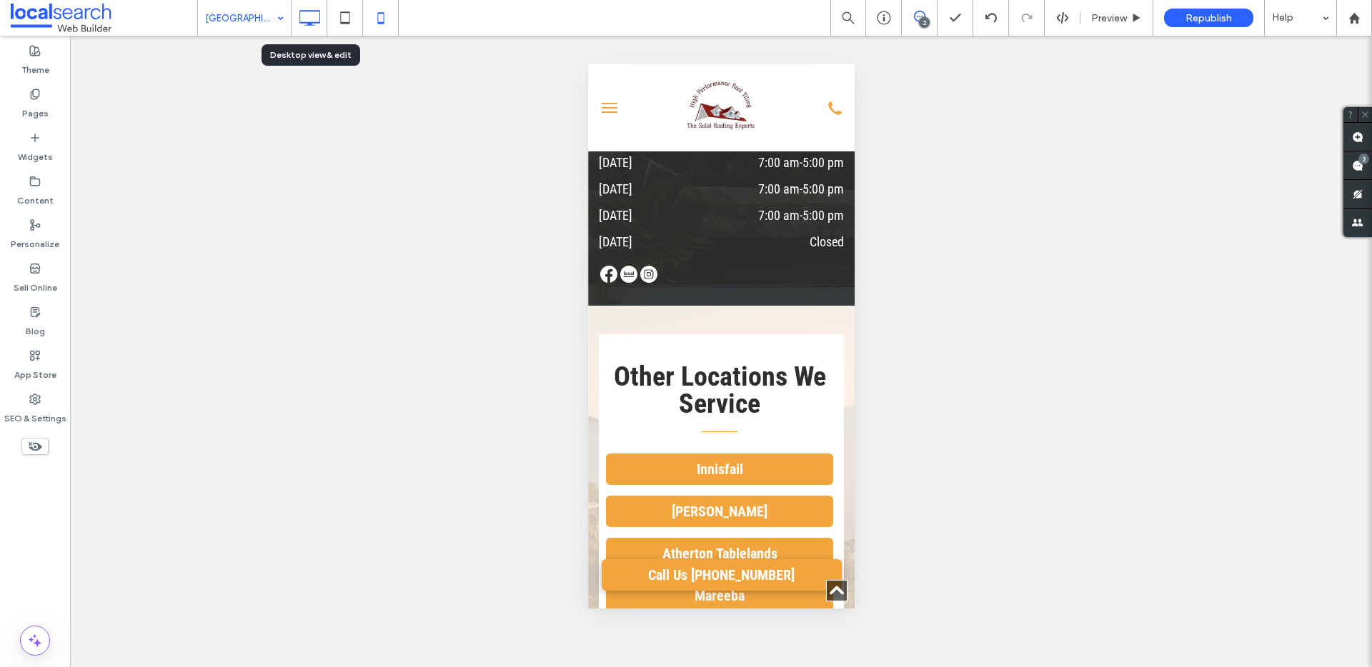
click at [299, 17] on use at bounding box center [309, 18] width 21 height 16
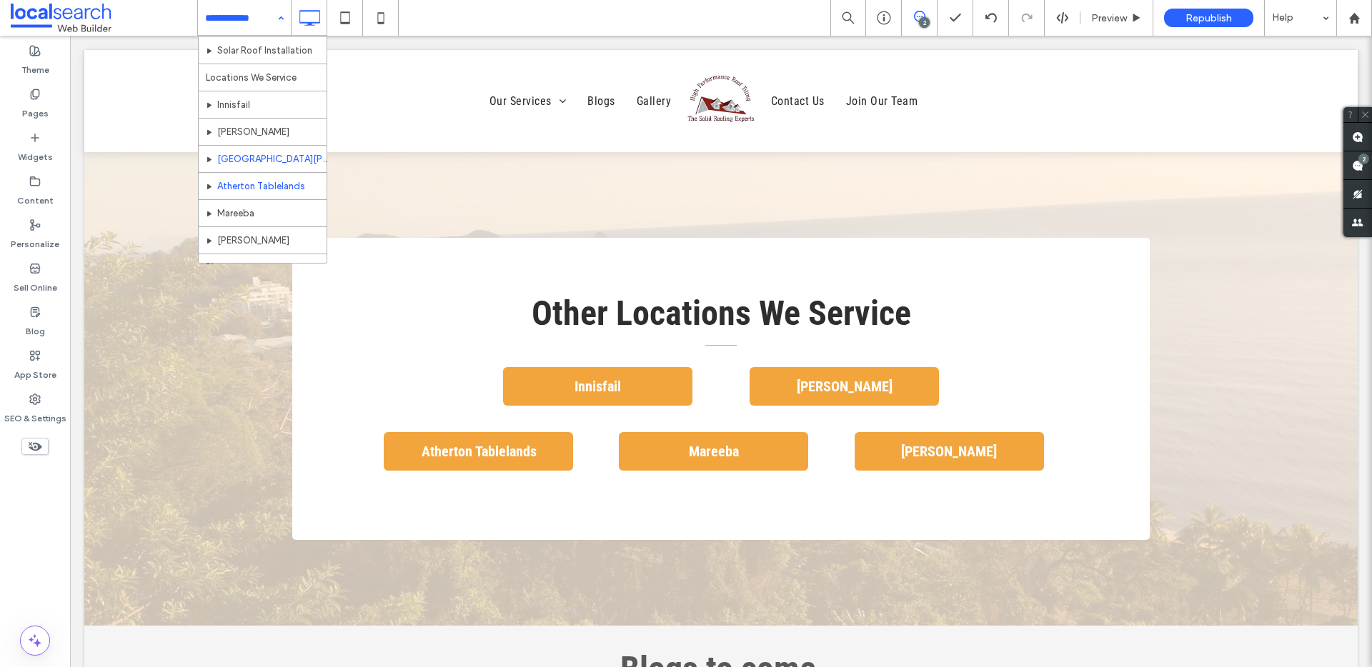
scroll to position [109, 0]
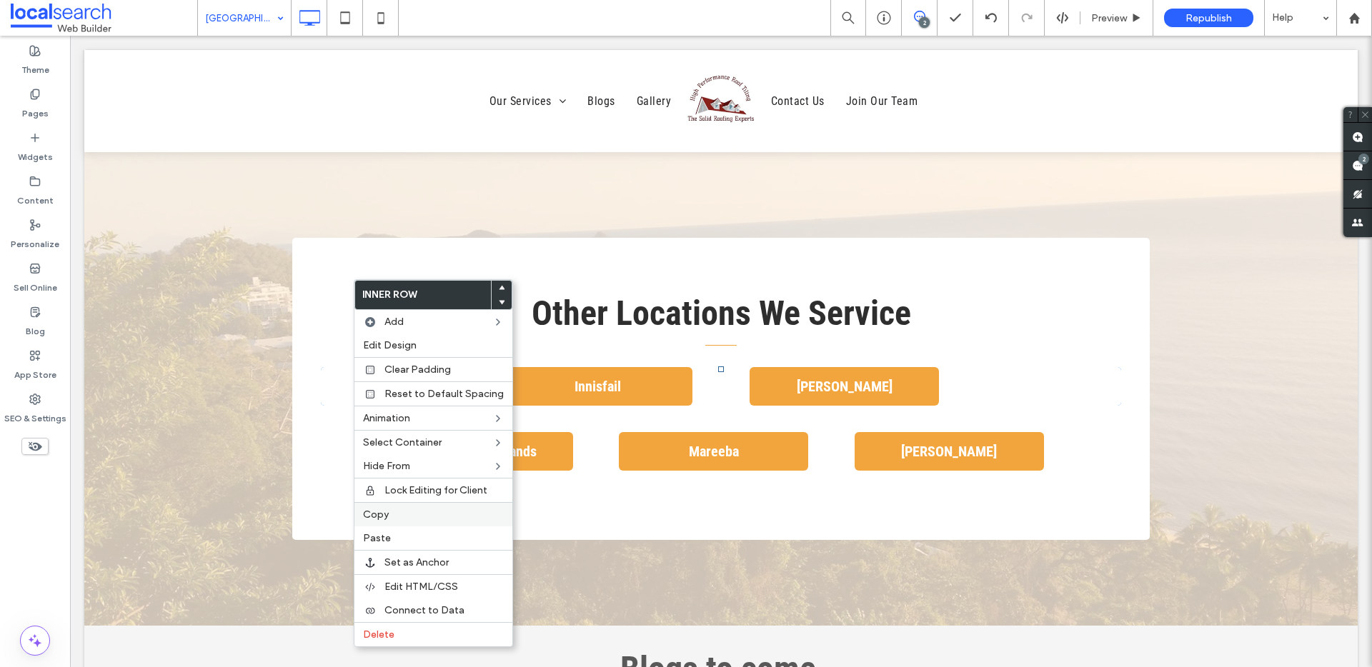
click at [397, 514] on label "Copy" at bounding box center [433, 515] width 141 height 12
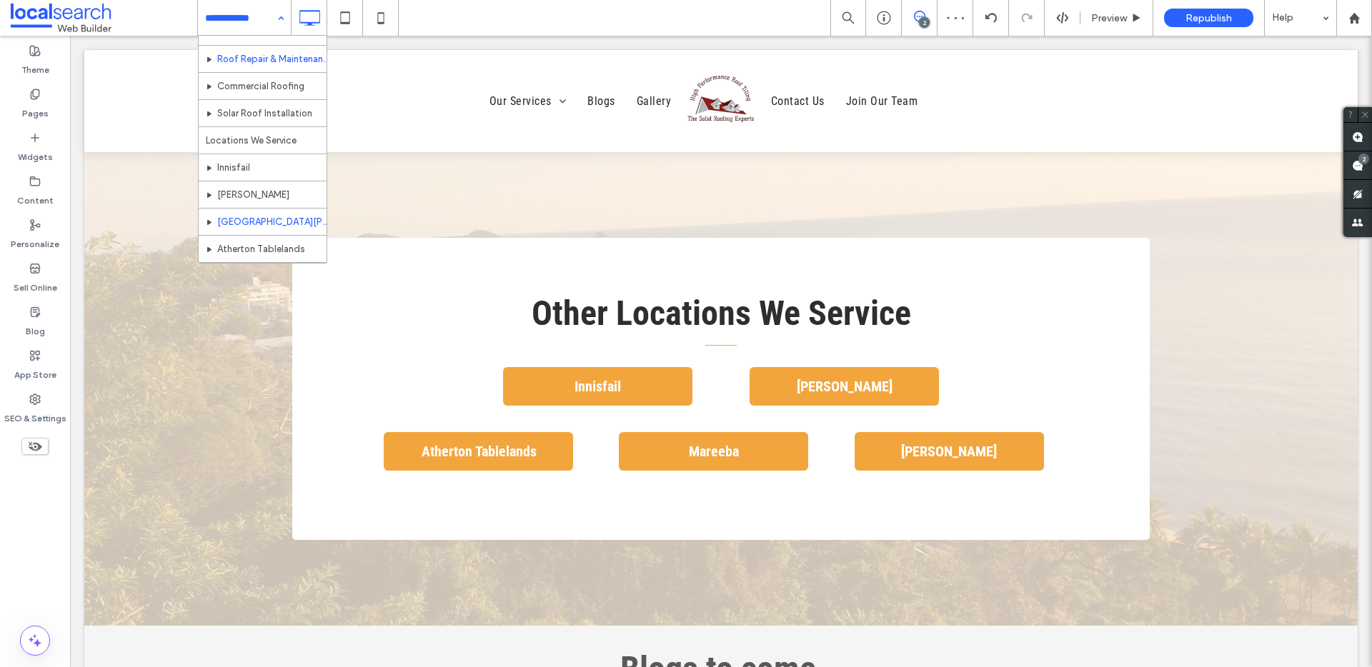
scroll to position [114, 0]
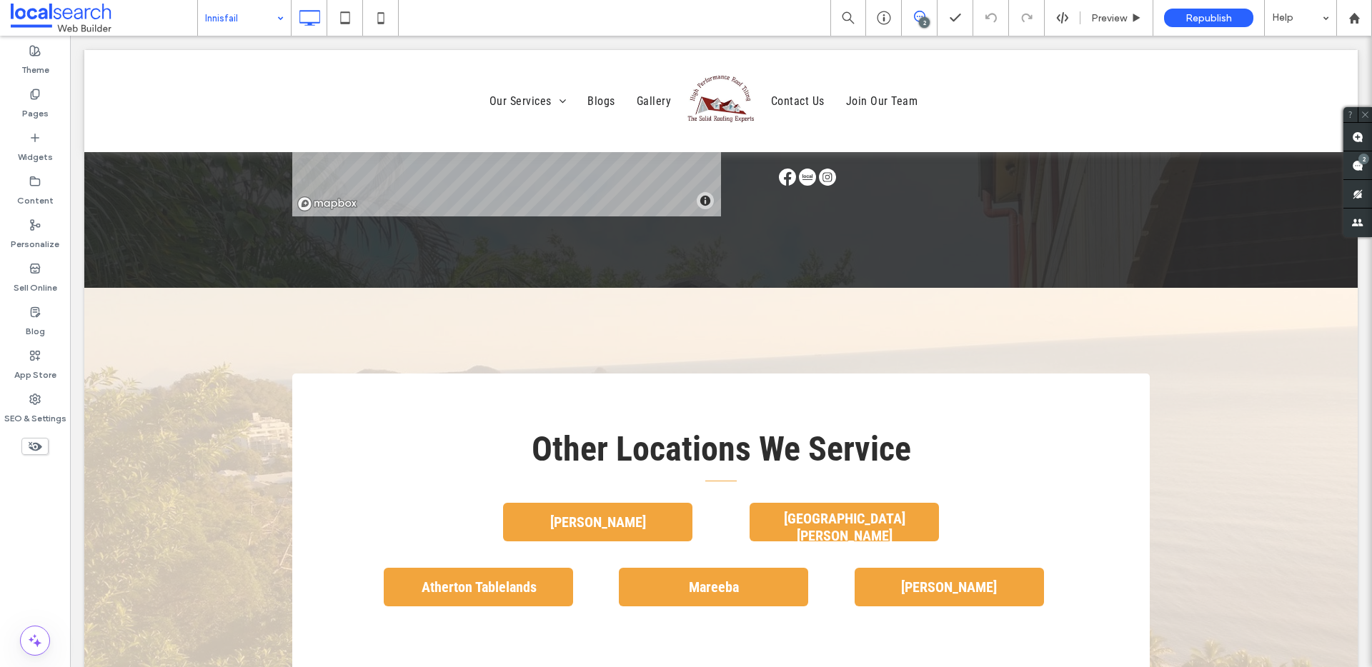
scroll to position [3303, 0]
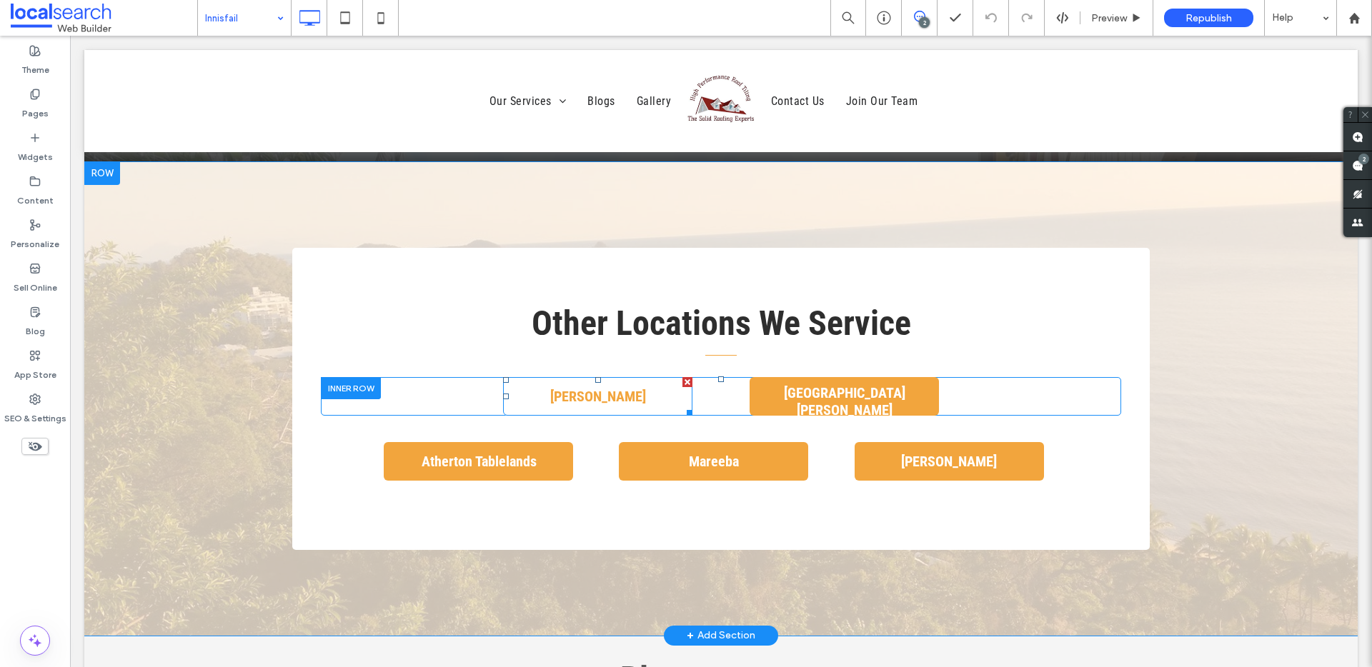
click at [651, 398] on link "[PERSON_NAME]" at bounding box center [597, 396] width 189 height 39
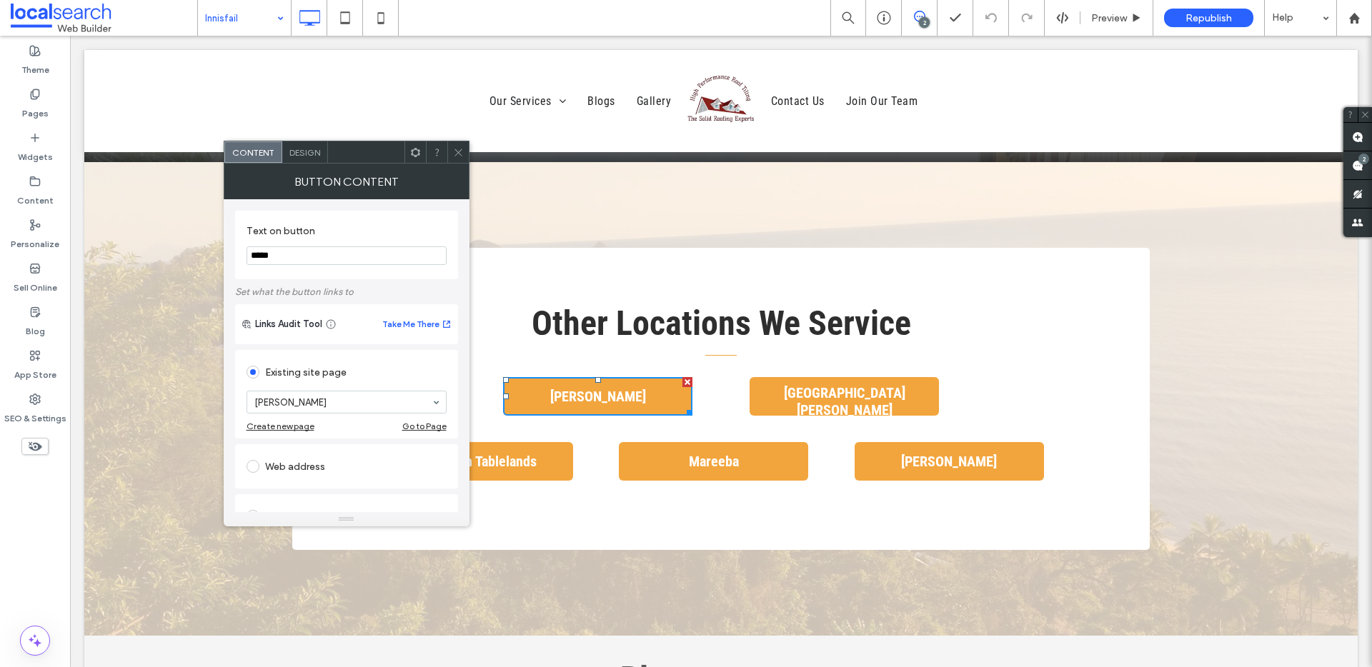
click at [461, 152] on icon at bounding box center [458, 152] width 11 height 11
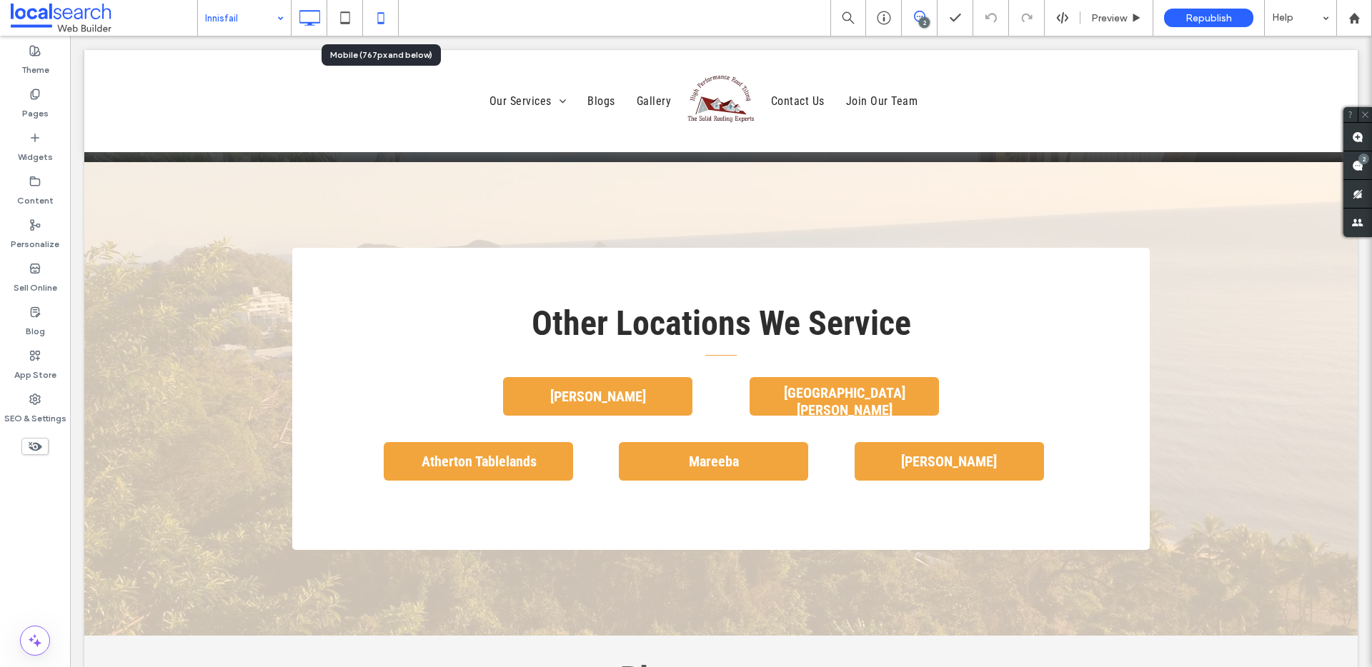
click at [382, 19] on icon at bounding box center [381, 18] width 29 height 29
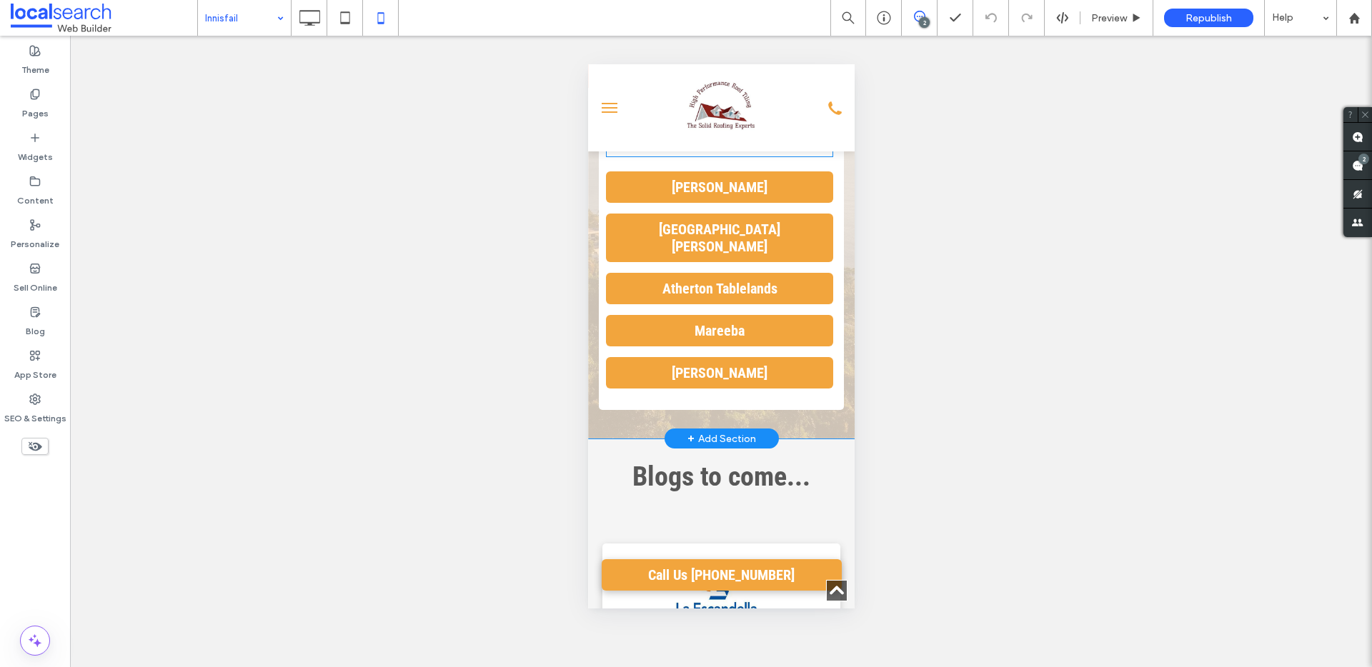
scroll to position [4206, 0]
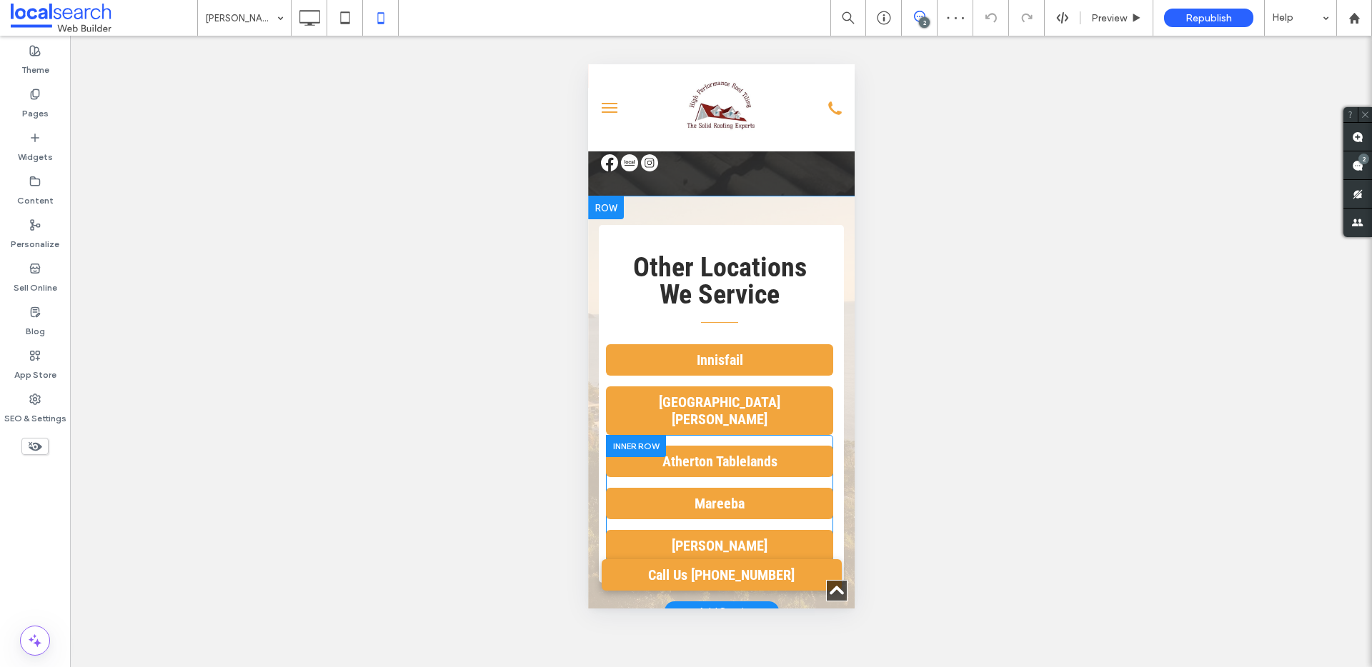
scroll to position [4108, 0]
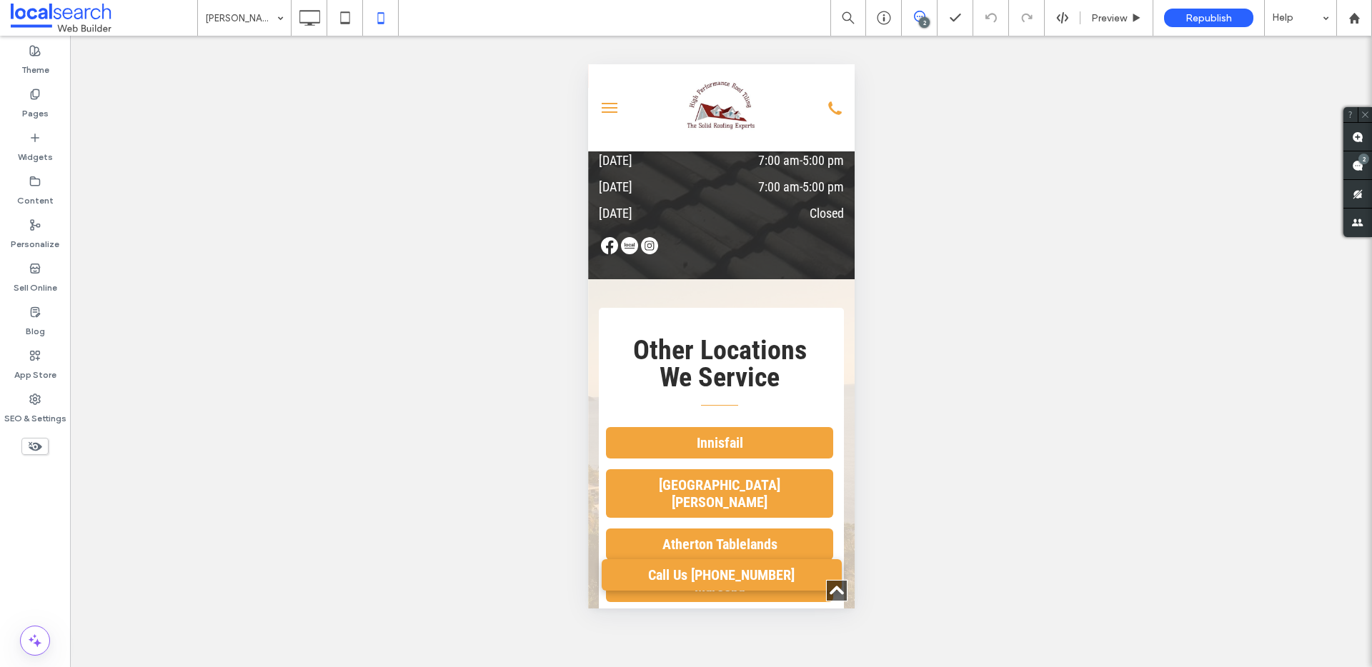
click at [248, 16] on input at bounding box center [240, 18] width 71 height 36
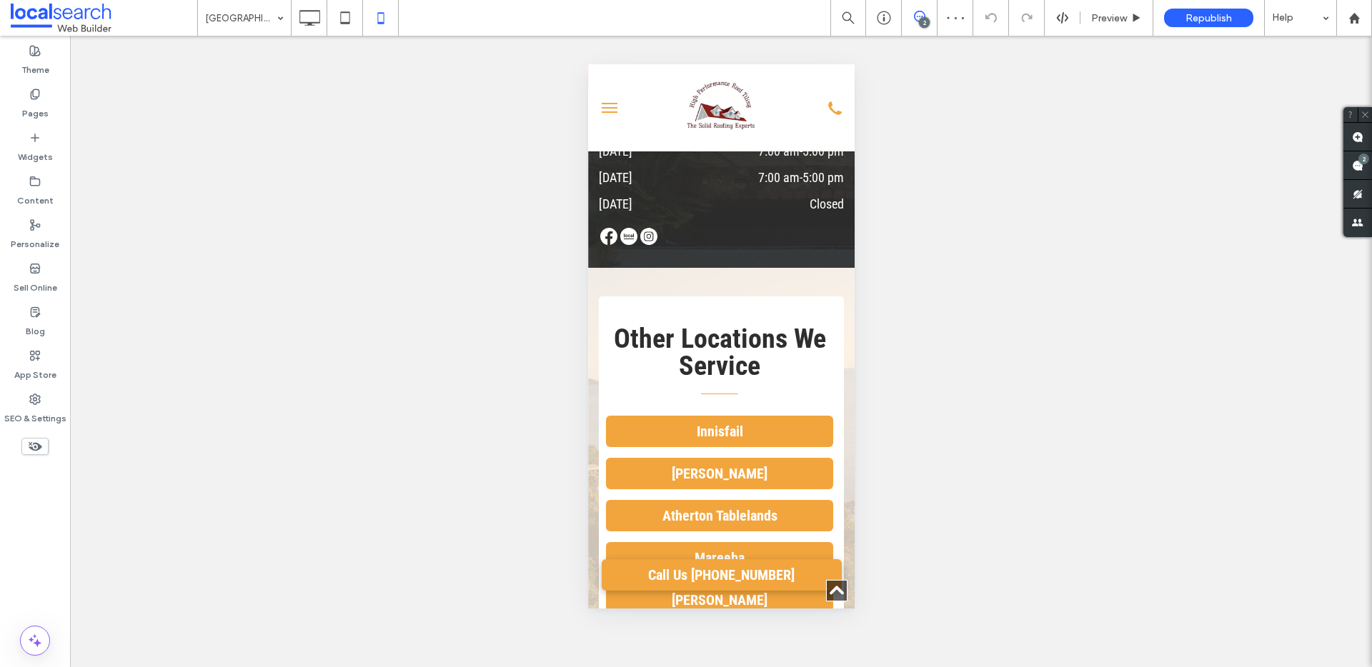
scroll to position [4288, 0]
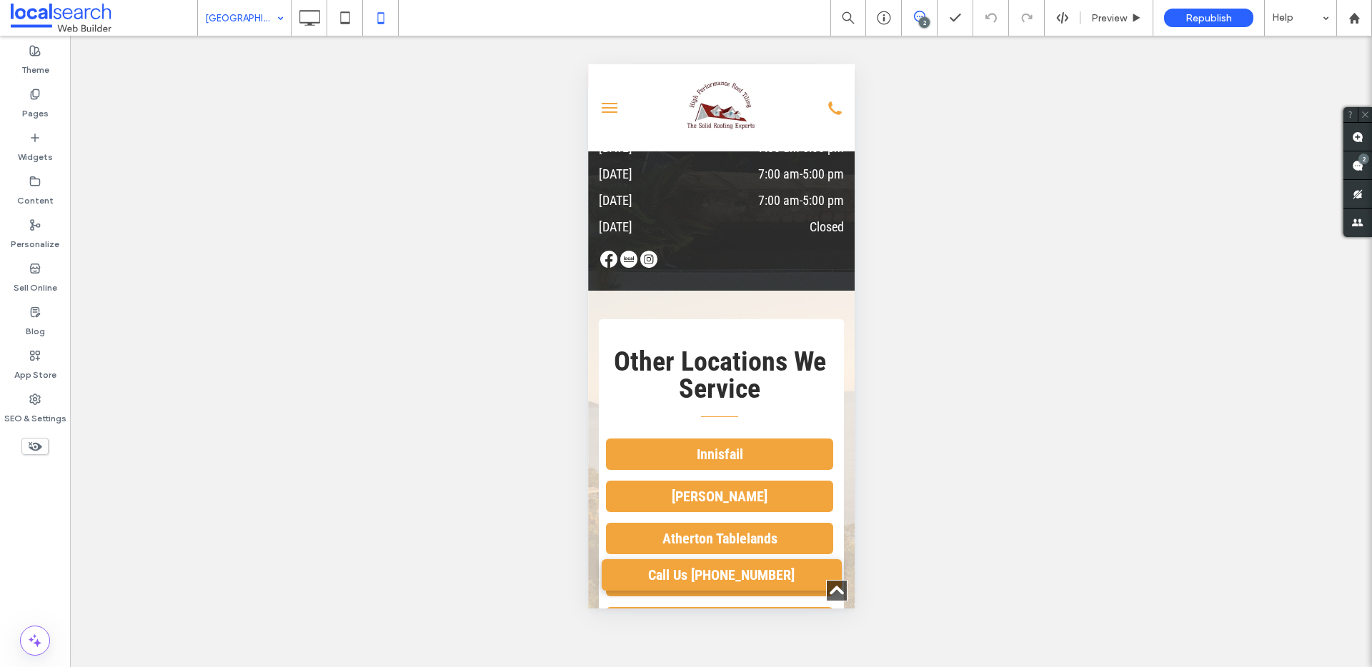
click at [260, 18] on input at bounding box center [240, 18] width 71 height 36
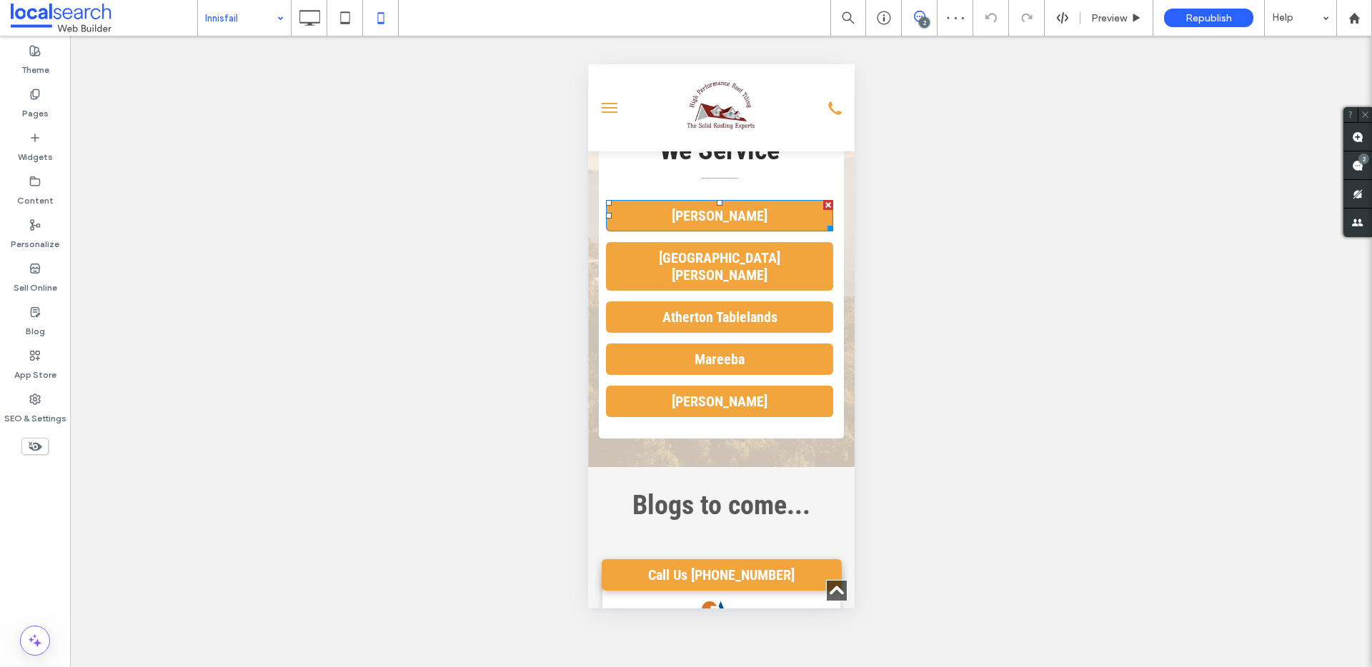
scroll to position [4178, 0]
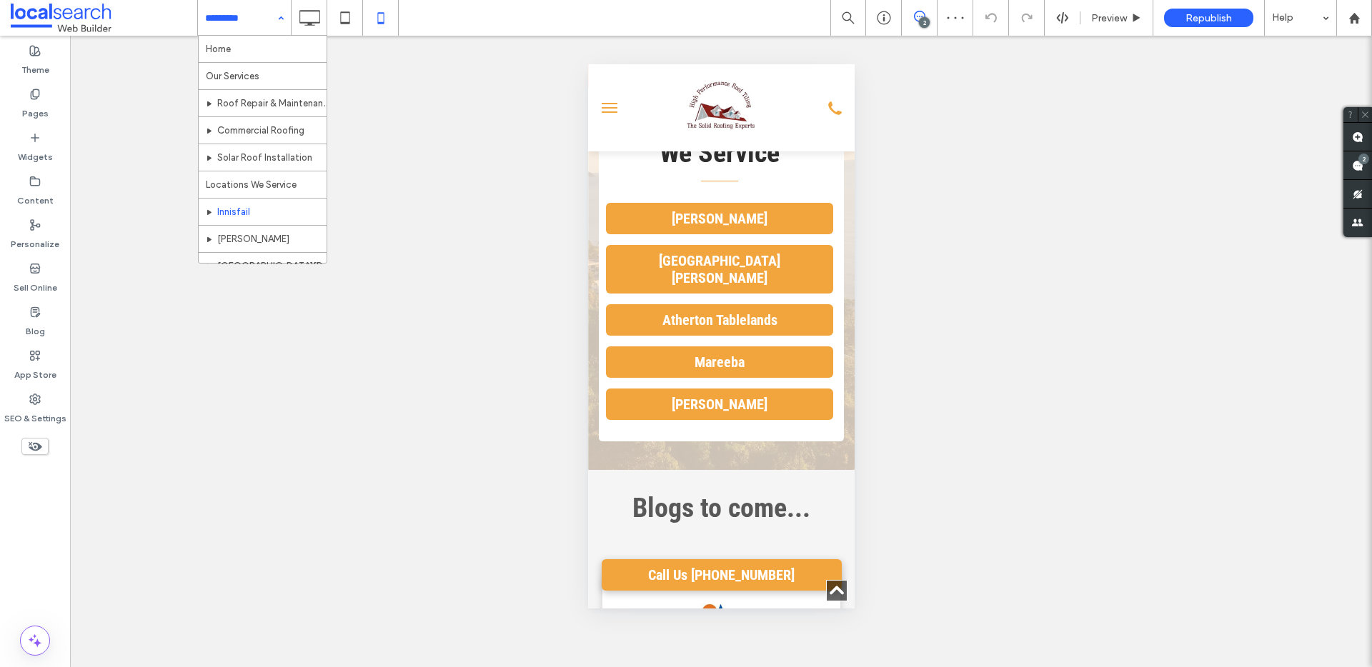
click at [245, 21] on input at bounding box center [240, 18] width 71 height 36
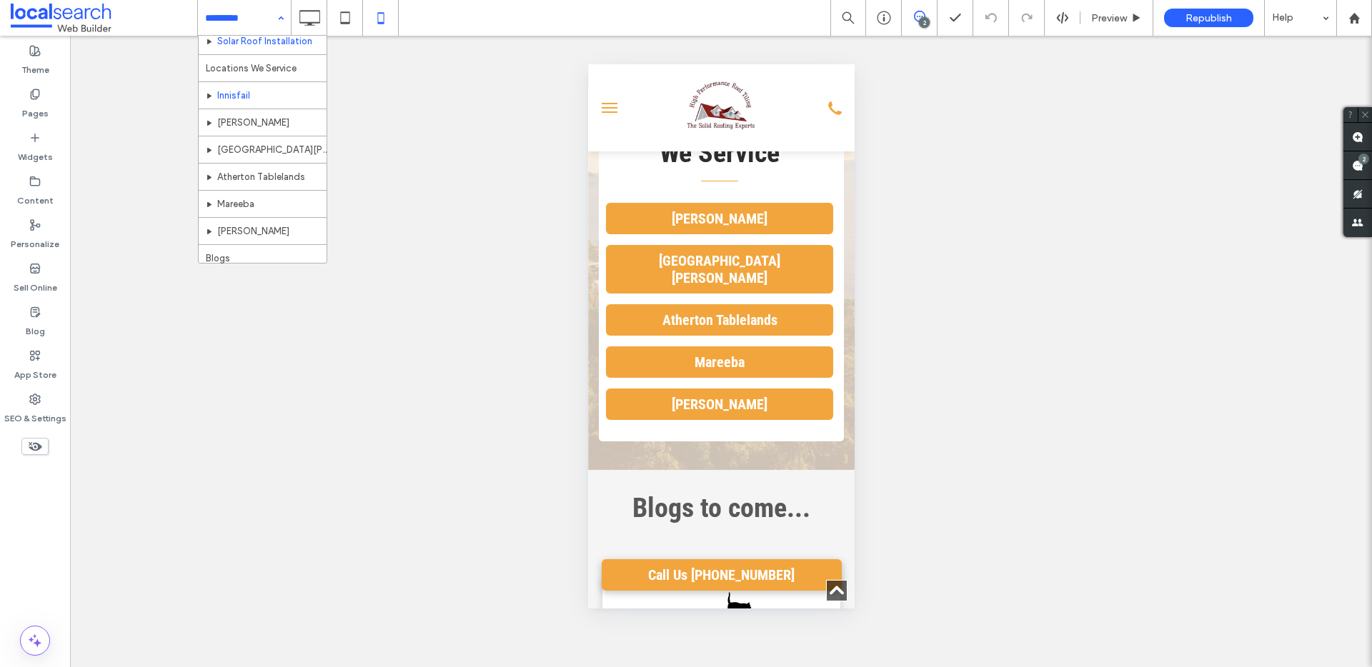
scroll to position [136, 0]
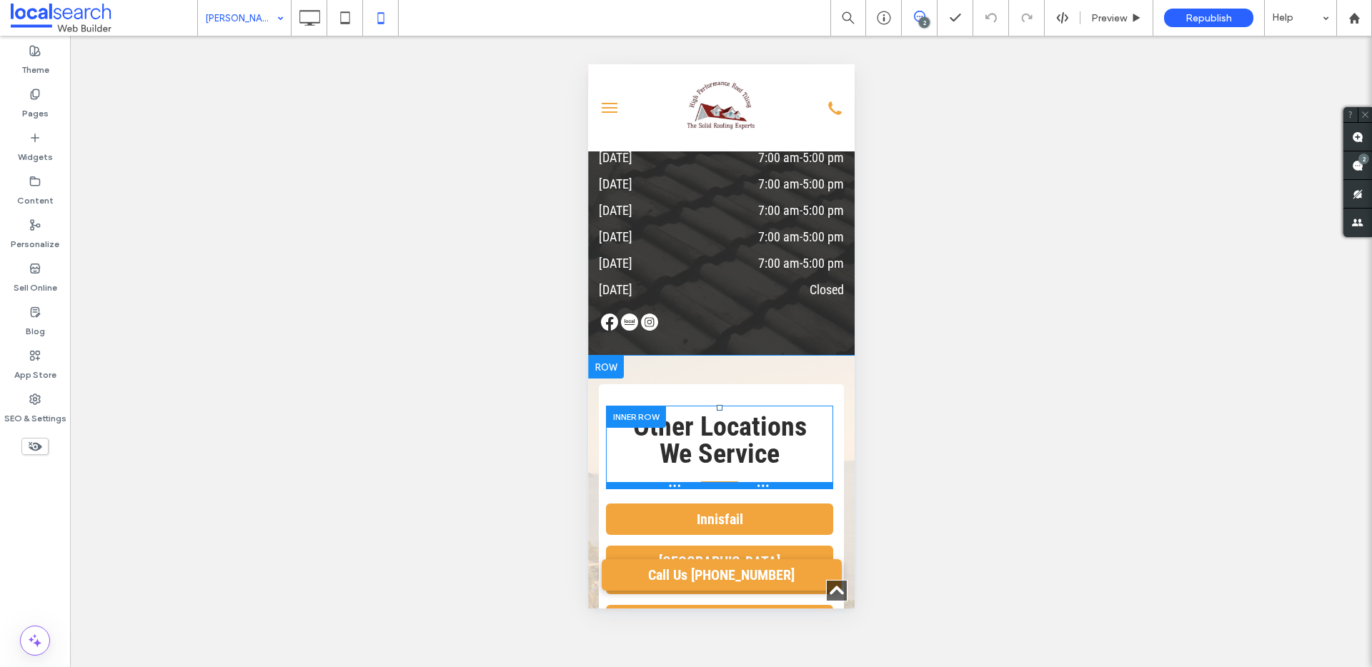
scroll to position [4098, 0]
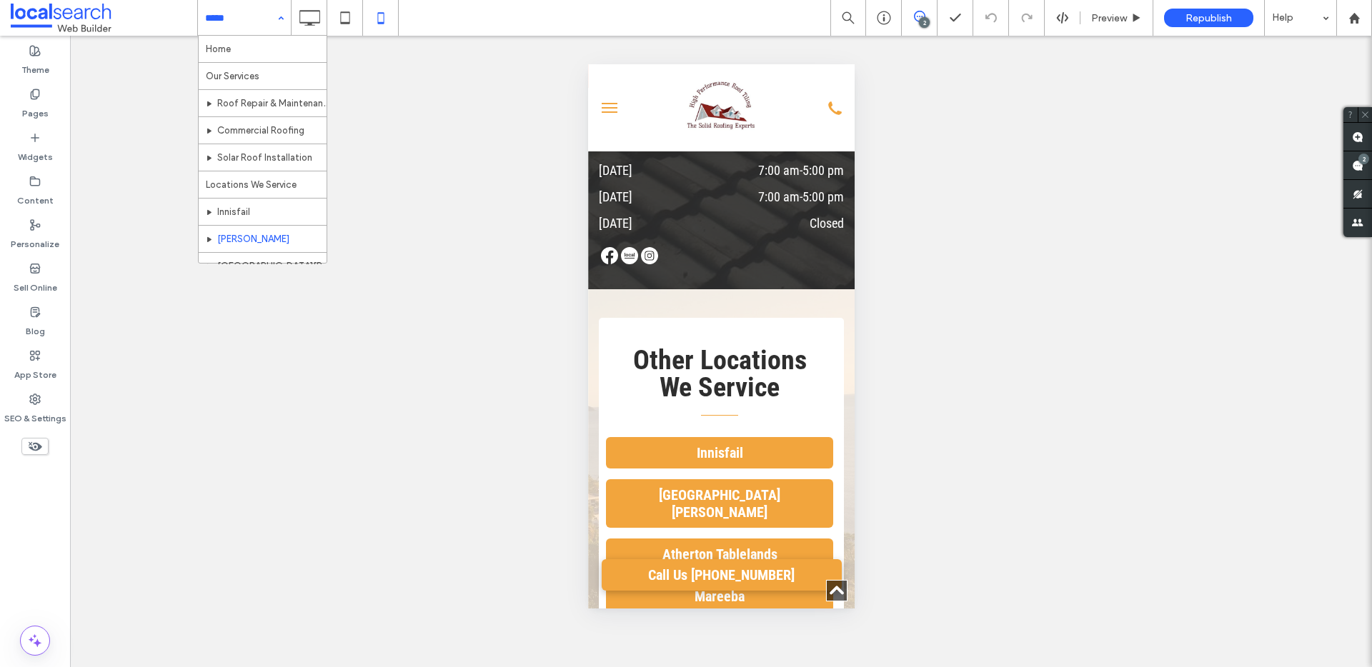
click at [214, 11] on input at bounding box center [240, 18] width 71 height 36
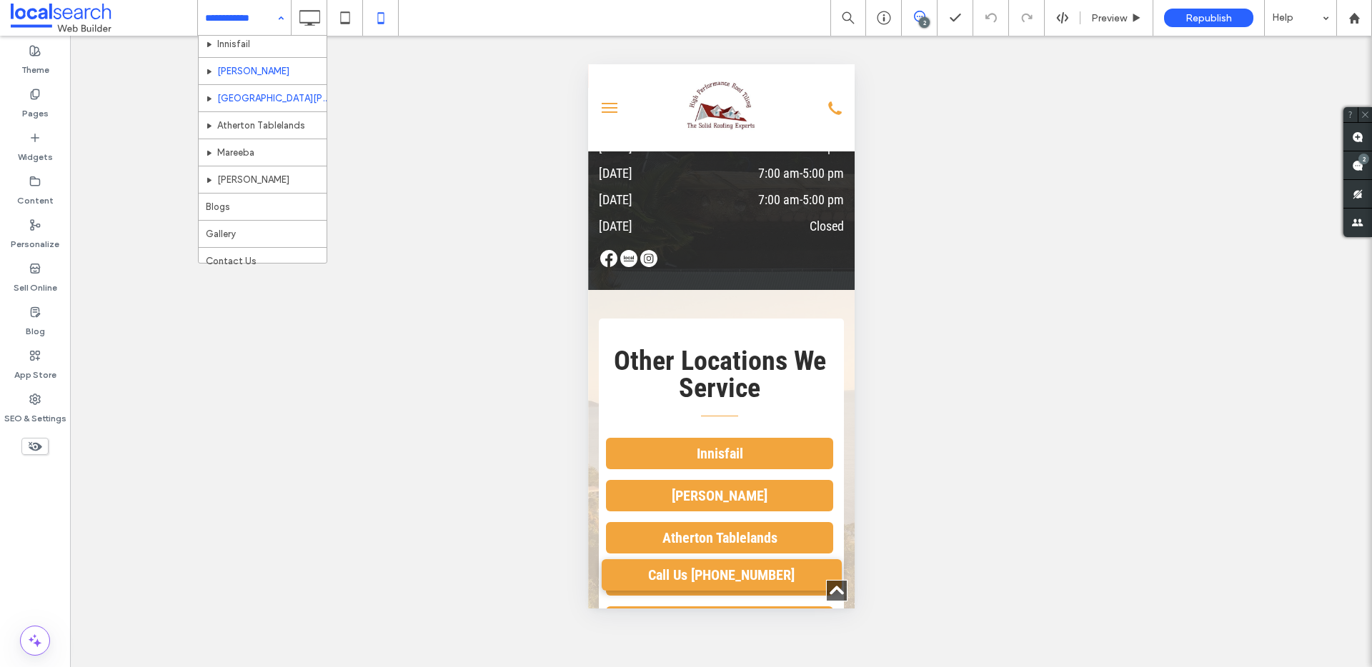
scroll to position [178, 0]
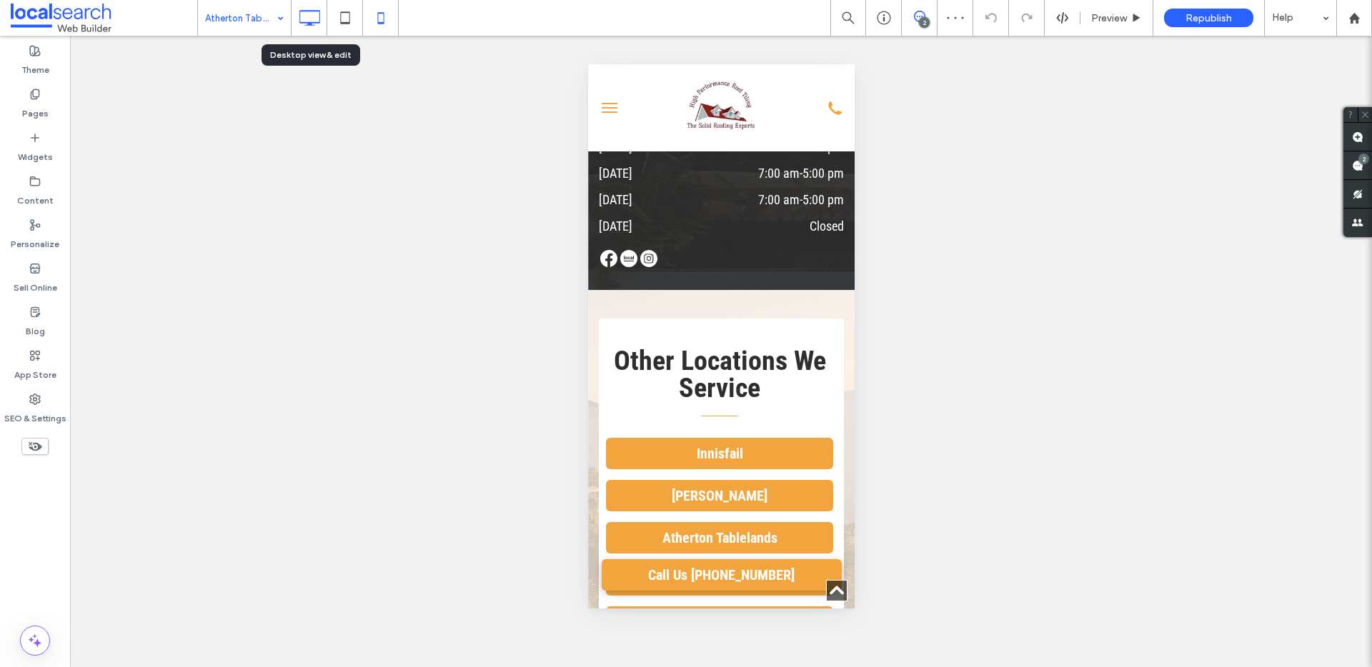
click at [310, 19] on icon at bounding box center [309, 18] width 29 height 29
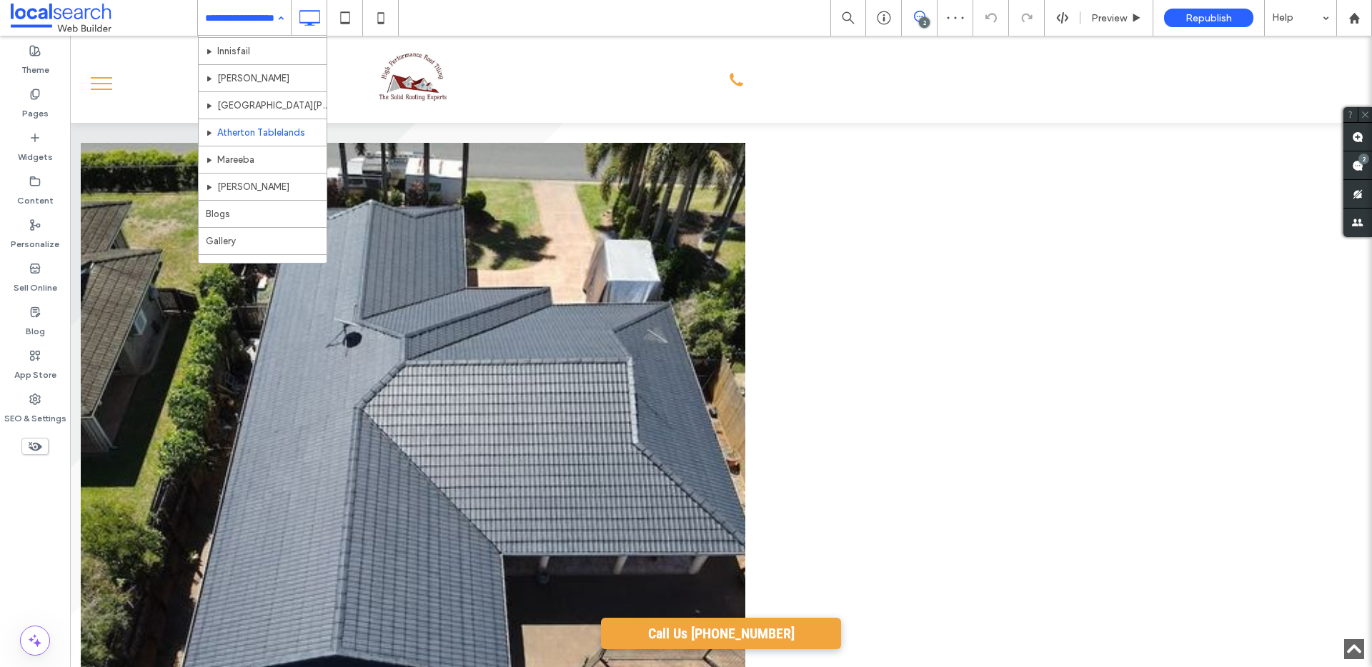
scroll to position [178, 0]
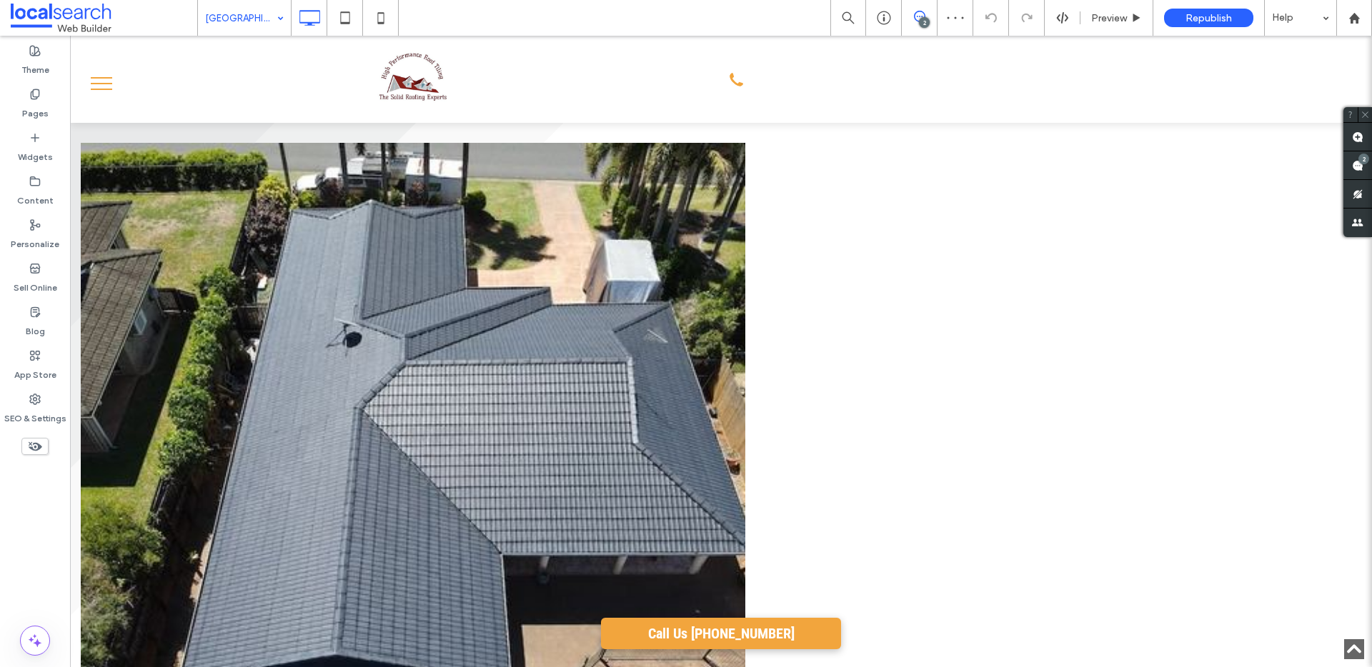
click at [224, 16] on input at bounding box center [240, 18] width 71 height 36
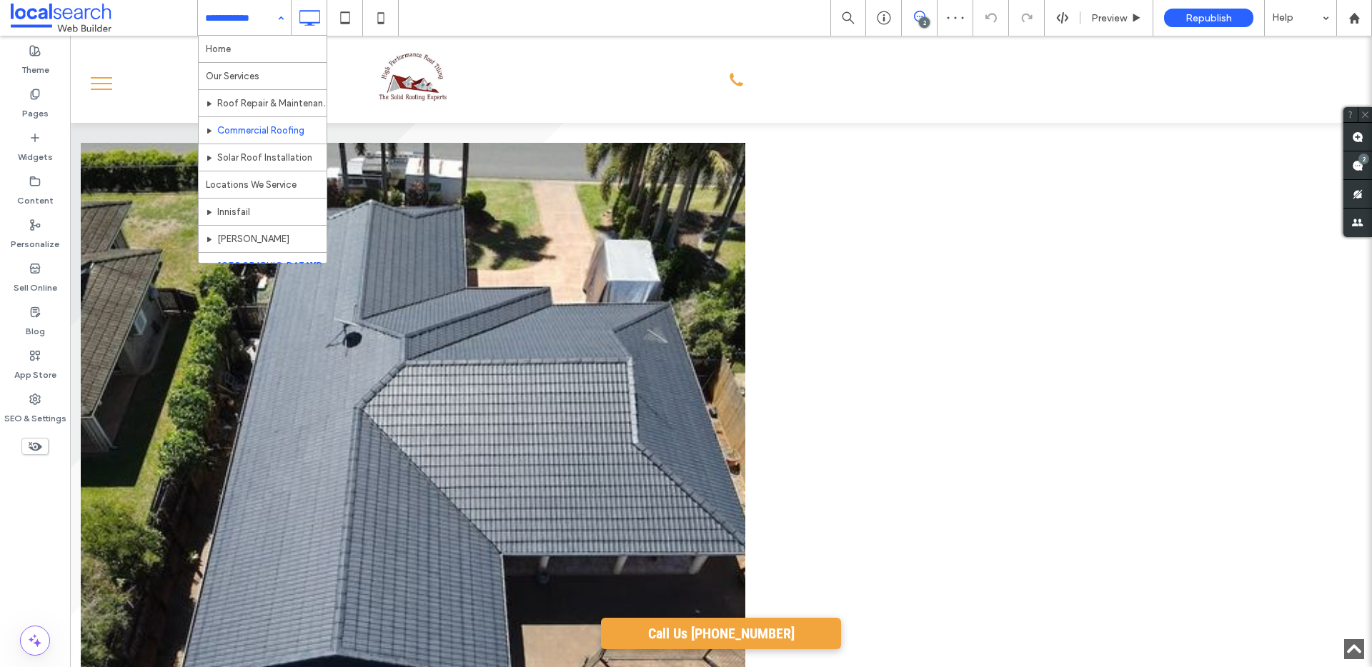
scroll to position [178, 0]
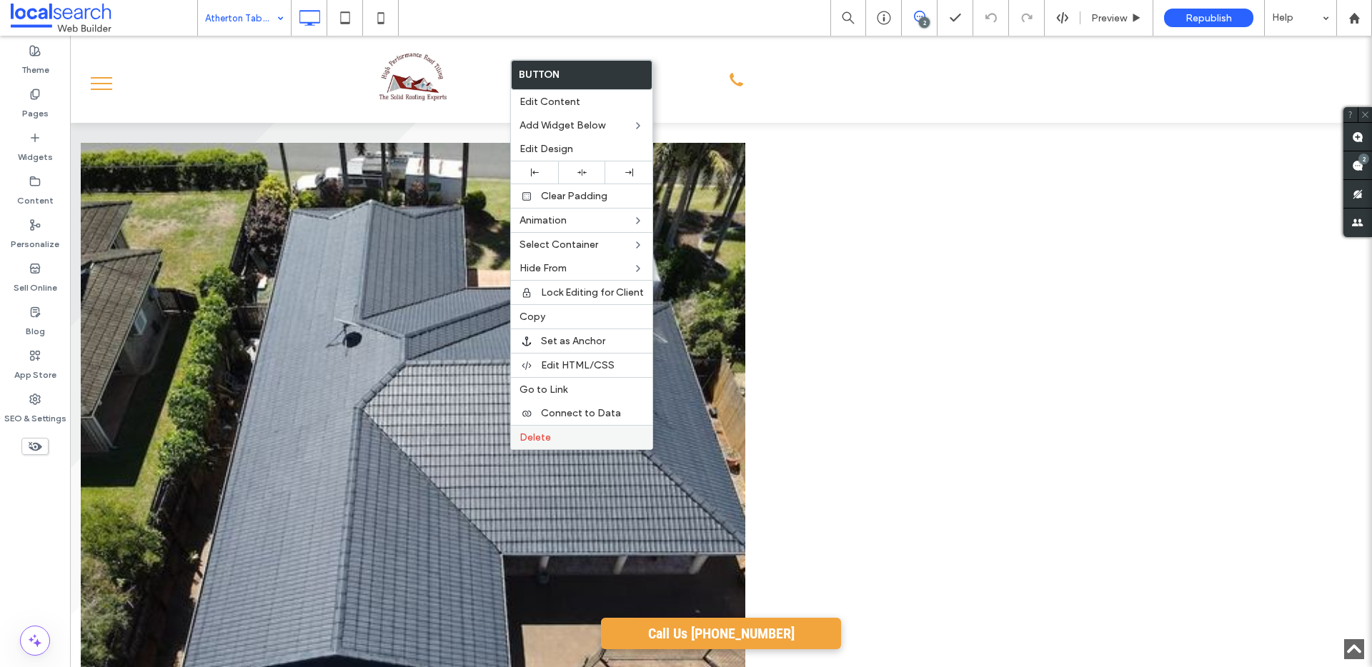
click at [542, 433] on span "Delete" at bounding box center [534, 438] width 31 height 12
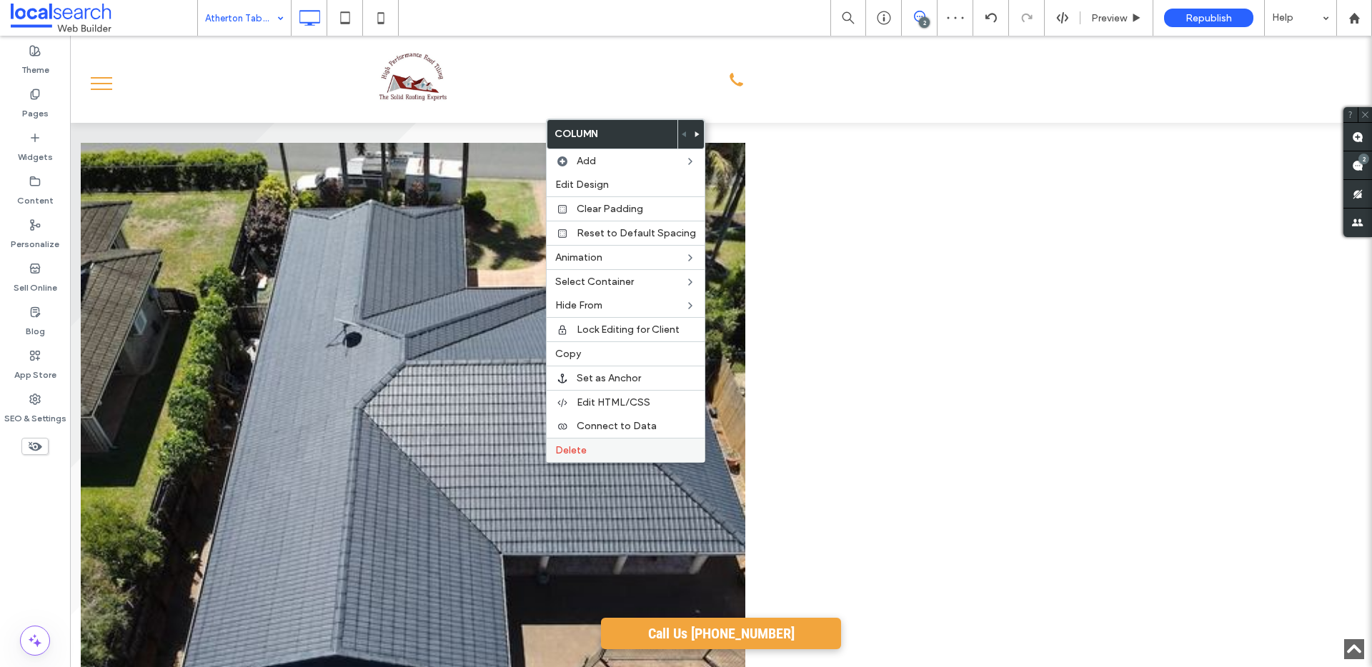
click at [580, 446] on span "Delete" at bounding box center [570, 450] width 31 height 12
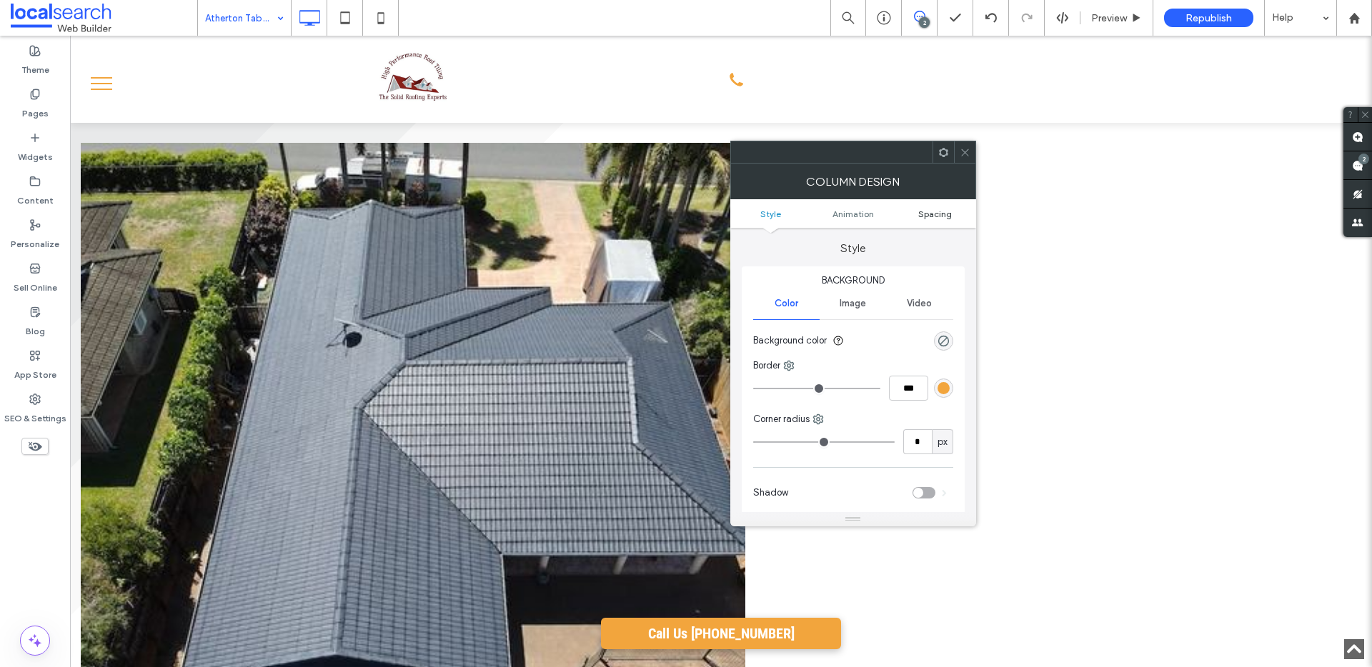
click at [929, 209] on span "Spacing" at bounding box center [935, 214] width 34 height 11
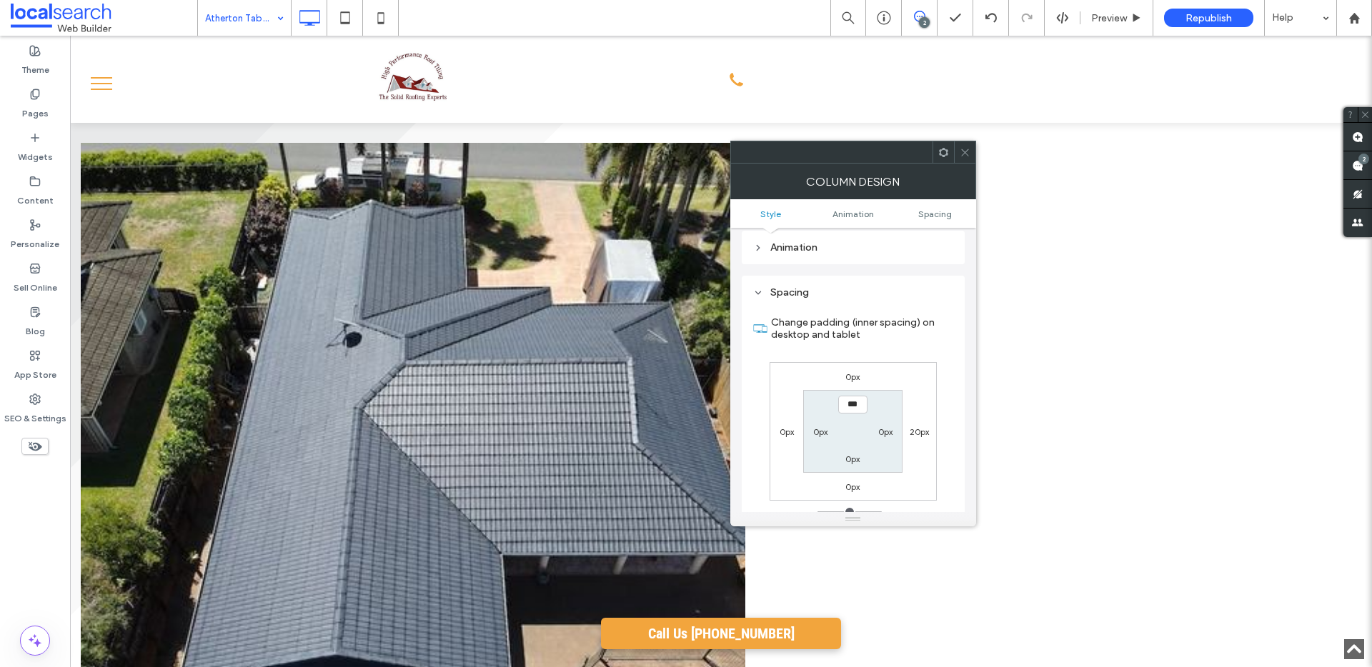
scroll to position [335, 0]
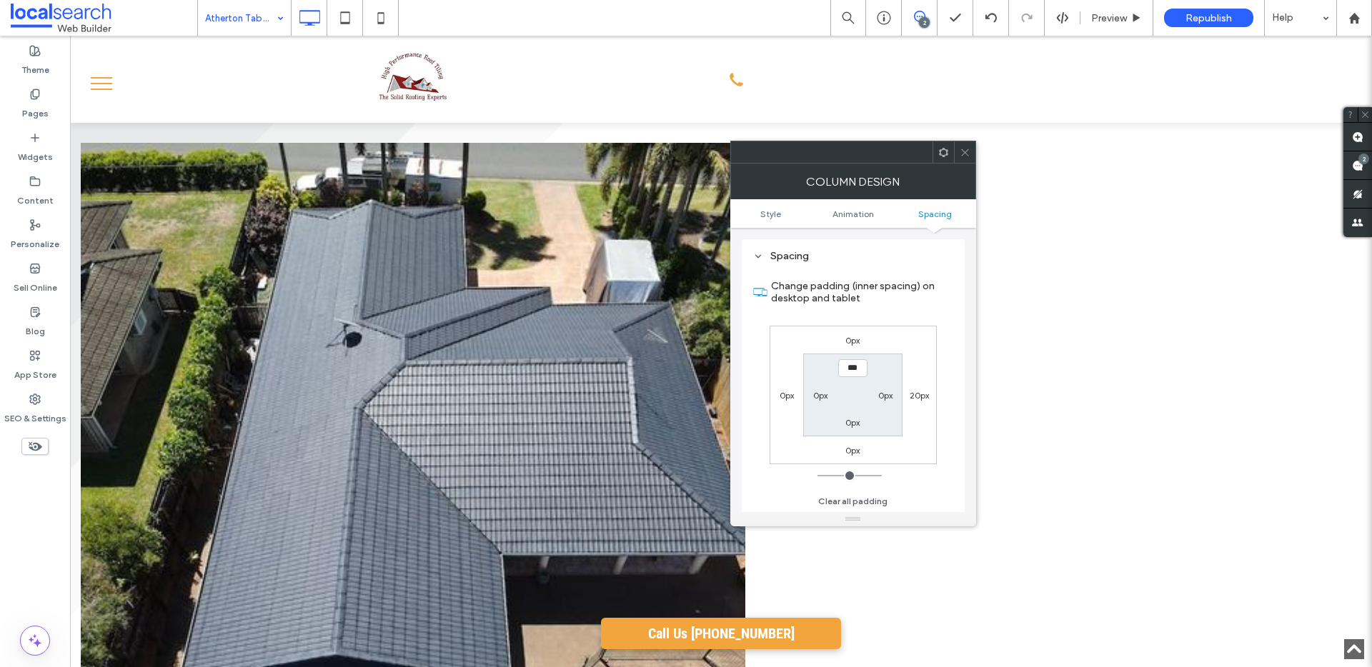
click at [918, 390] on label "20px" at bounding box center [918, 395] width 19 height 11
type input "**"
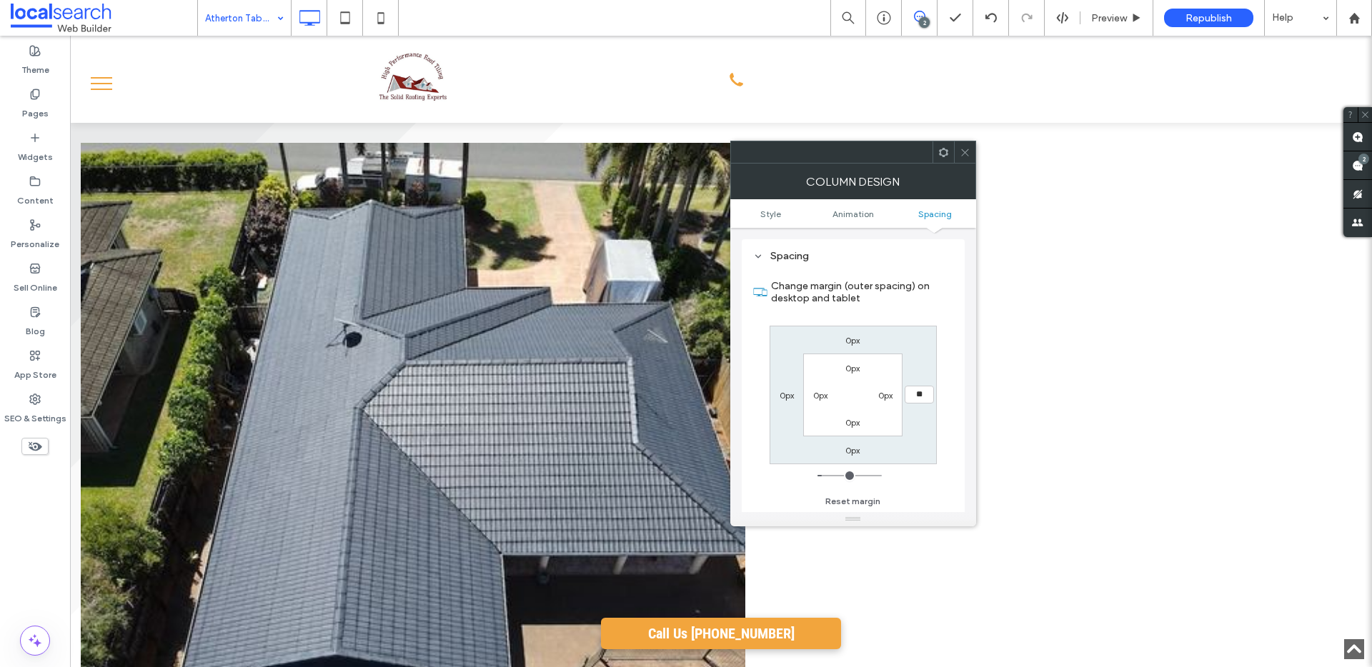
type input "**"
type input "****"
click at [963, 144] on span at bounding box center [965, 151] width 11 height 21
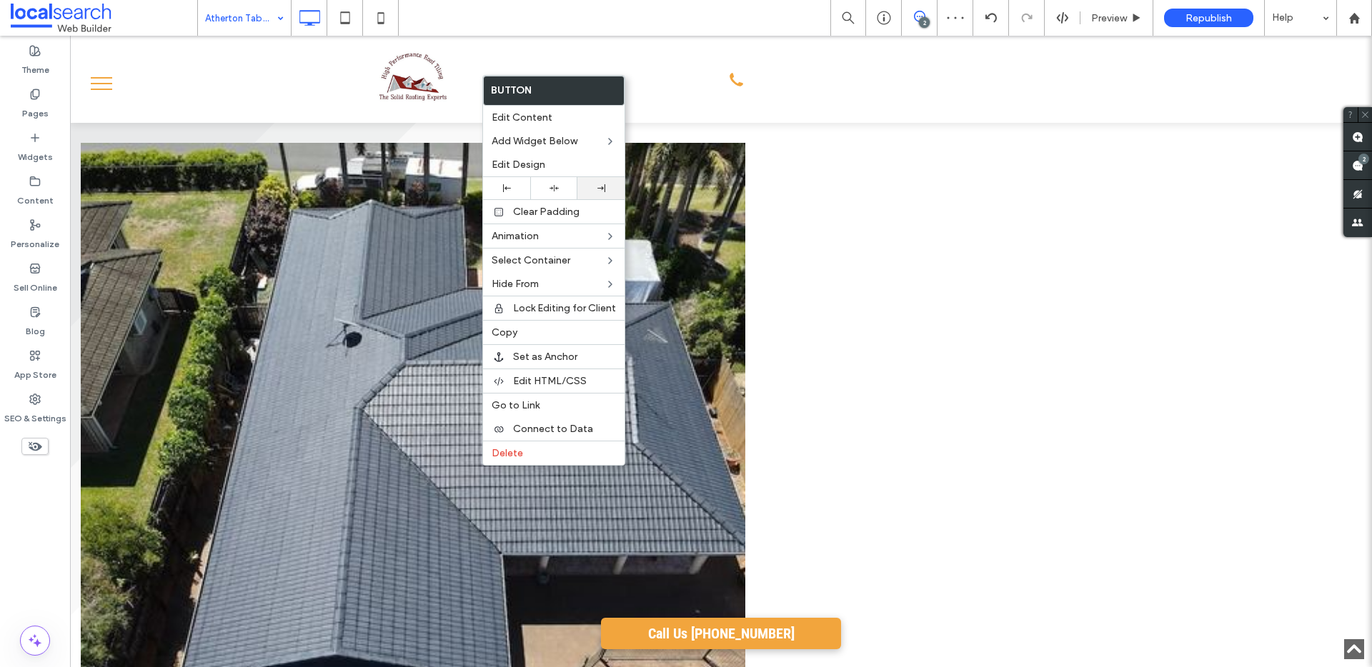
click at [597, 191] on icon at bounding box center [601, 188] width 8 height 8
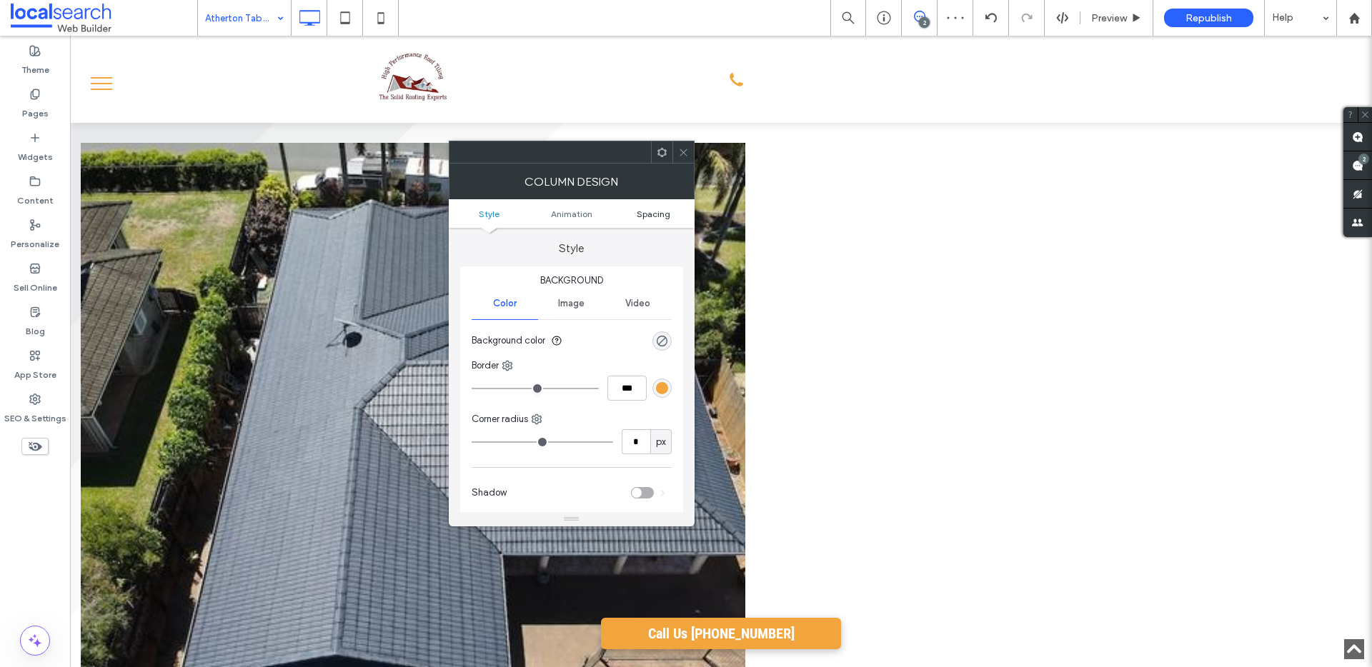
click at [643, 211] on span "Spacing" at bounding box center [654, 214] width 34 height 11
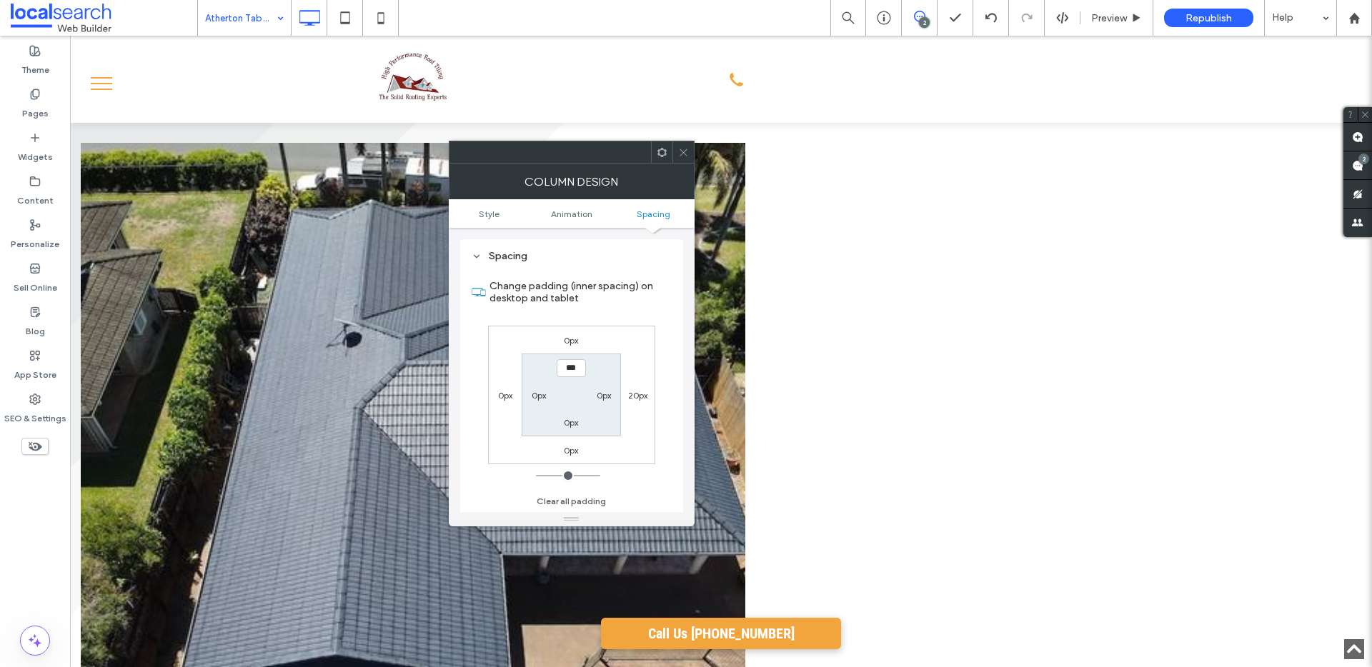
click at [502, 394] on label "0px" at bounding box center [505, 395] width 14 height 11
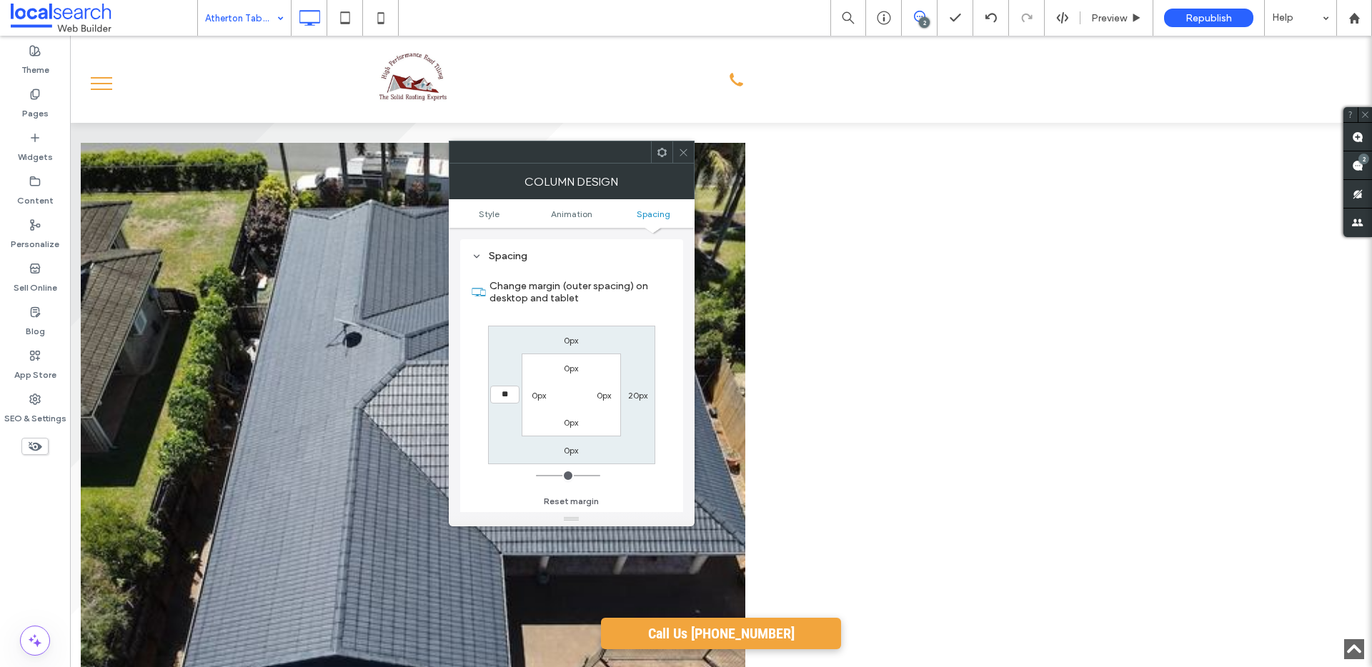
type input "**"
type input "****"
click at [638, 394] on label "20px" at bounding box center [637, 395] width 19 height 11
type input "**"
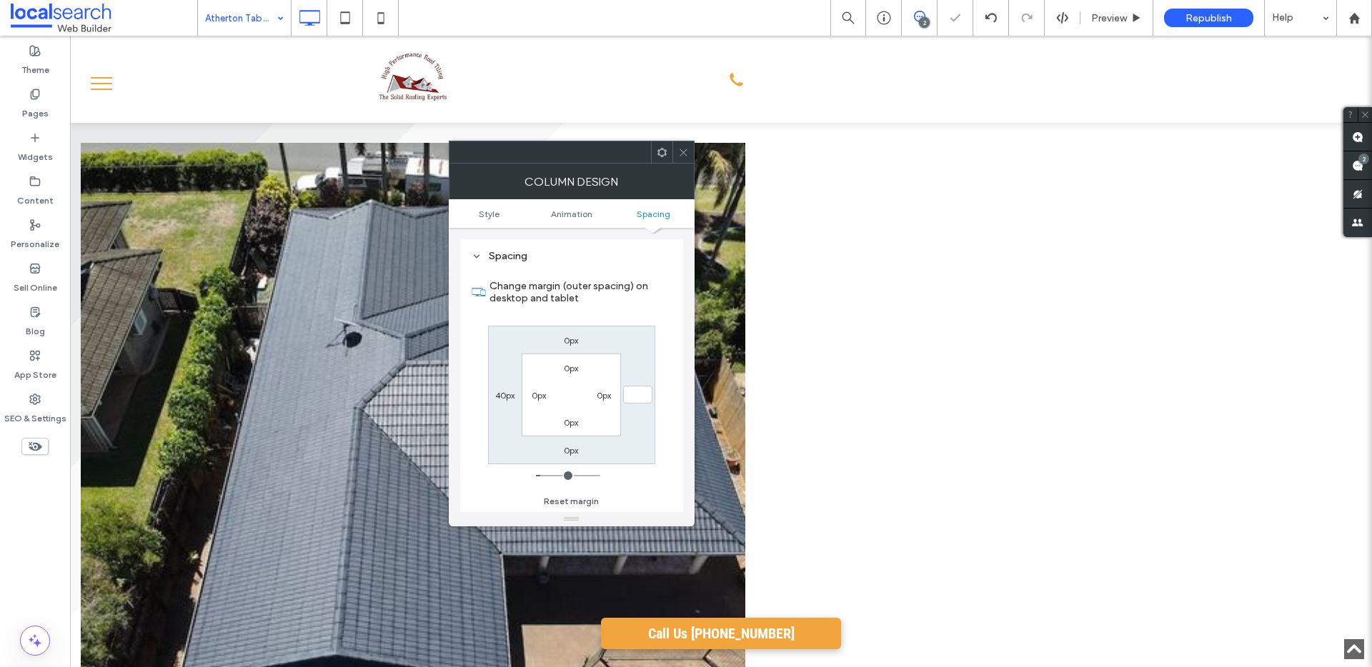
type input "*"
type input "***"
drag, startPoint x: 682, startPoint y: 154, endPoint x: 688, endPoint y: 171, distance: 17.6
click at [682, 156] on icon at bounding box center [683, 152] width 11 height 11
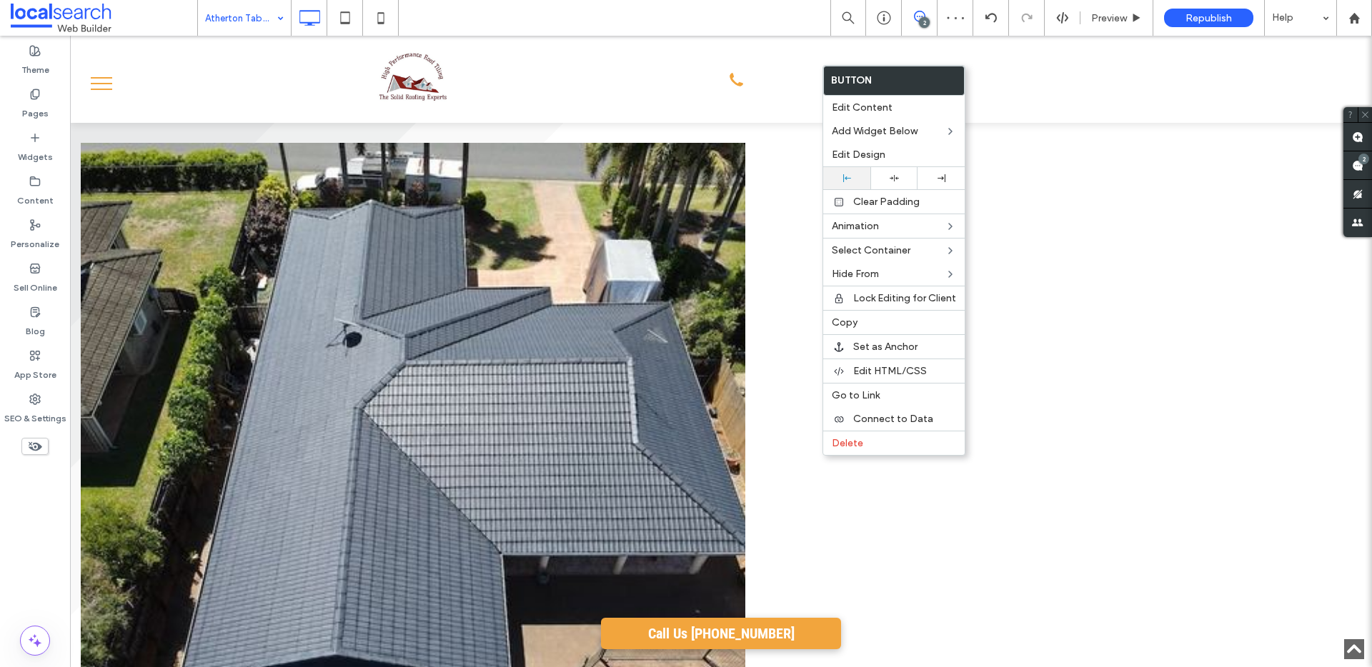
click at [859, 175] on div at bounding box center [846, 178] width 33 height 8
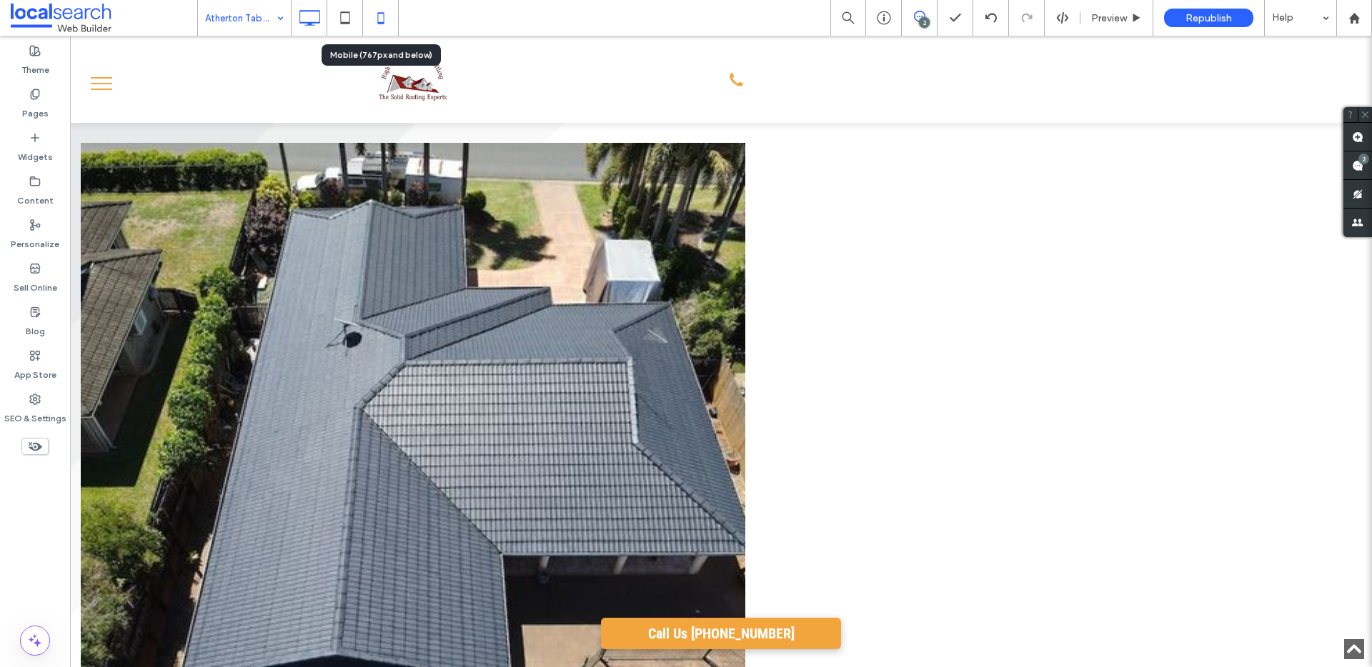
click at [390, 24] on icon at bounding box center [381, 18] width 29 height 29
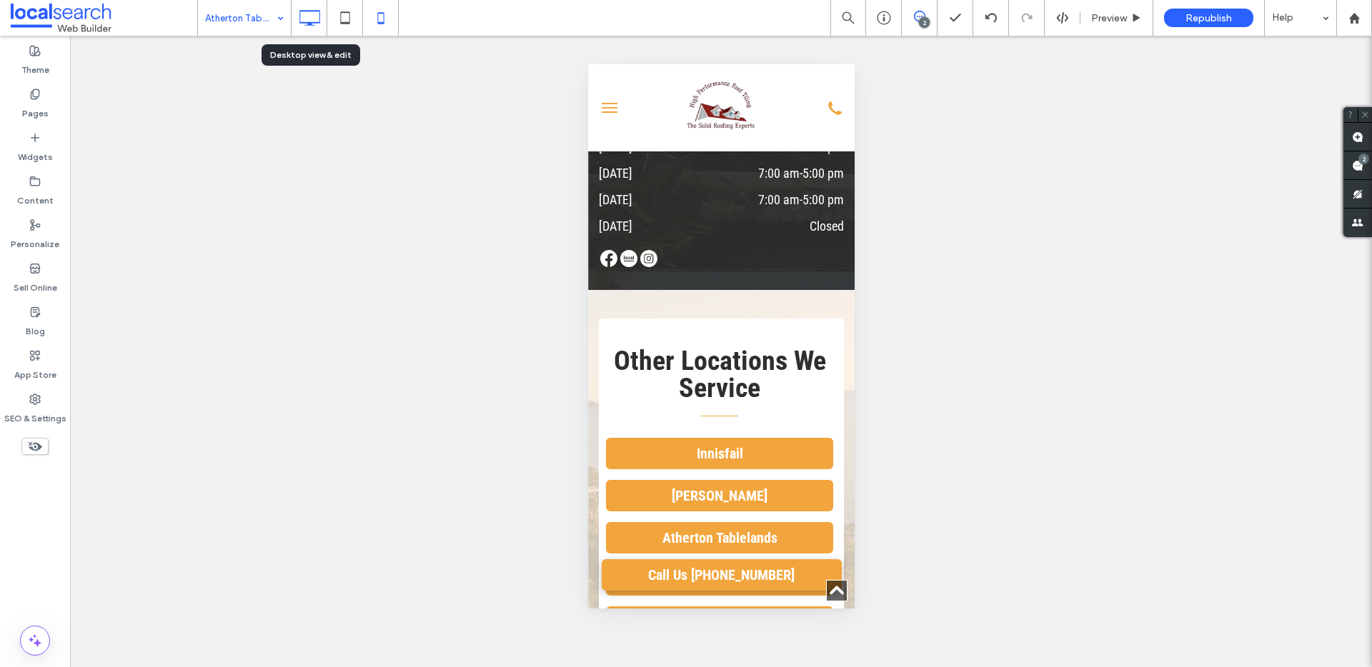
click at [310, 20] on icon at bounding box center [309, 18] width 29 height 29
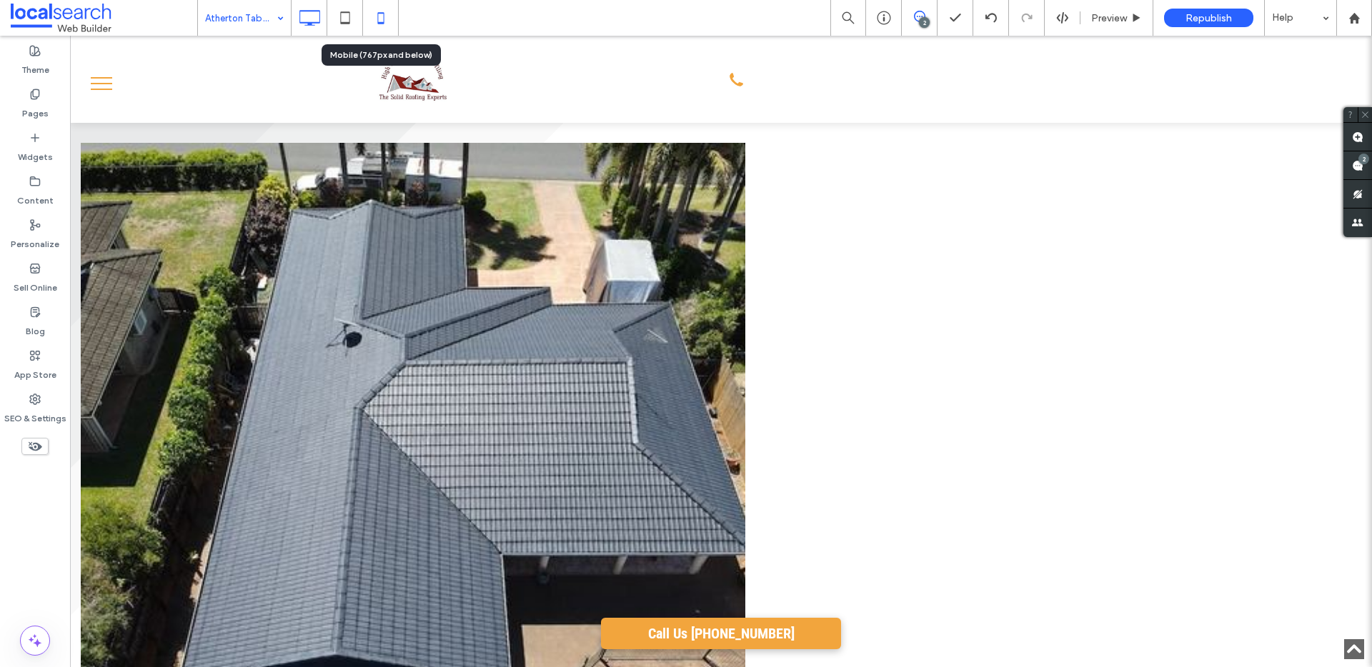
click at [384, 14] on use at bounding box center [380, 17] width 6 height 11
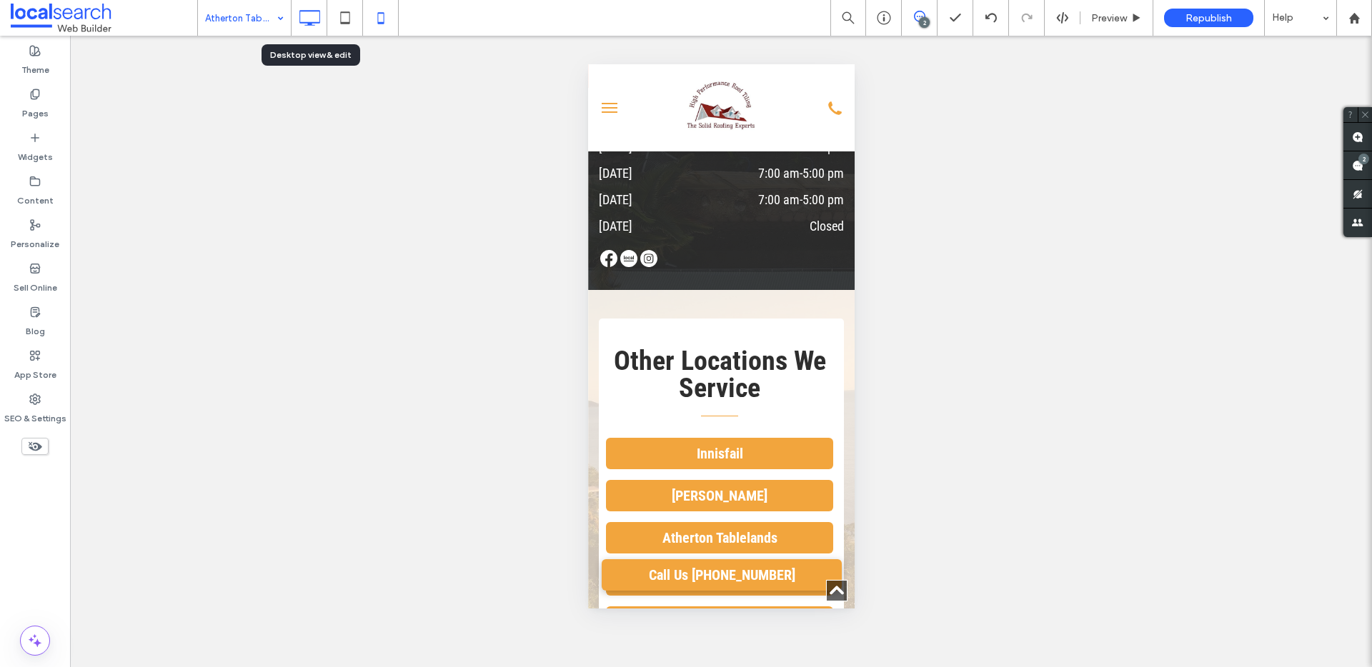
click at [317, 16] on icon at bounding box center [309, 18] width 29 height 29
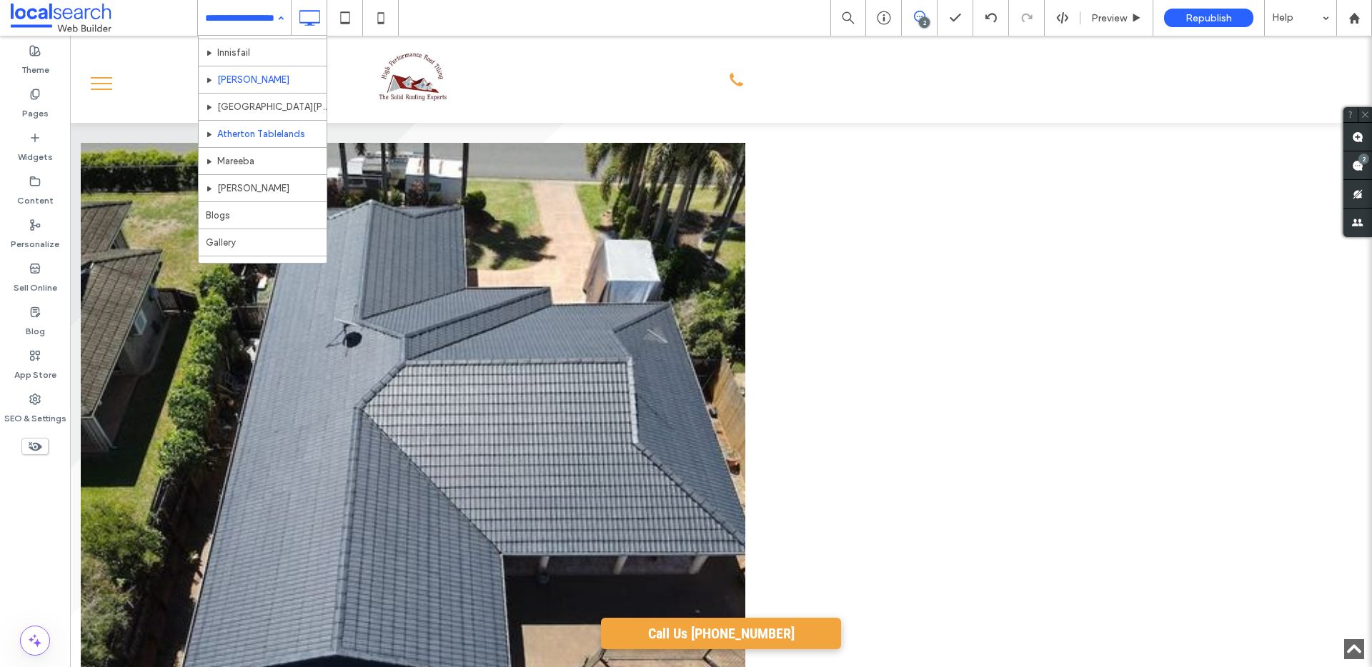
scroll to position [178, 0]
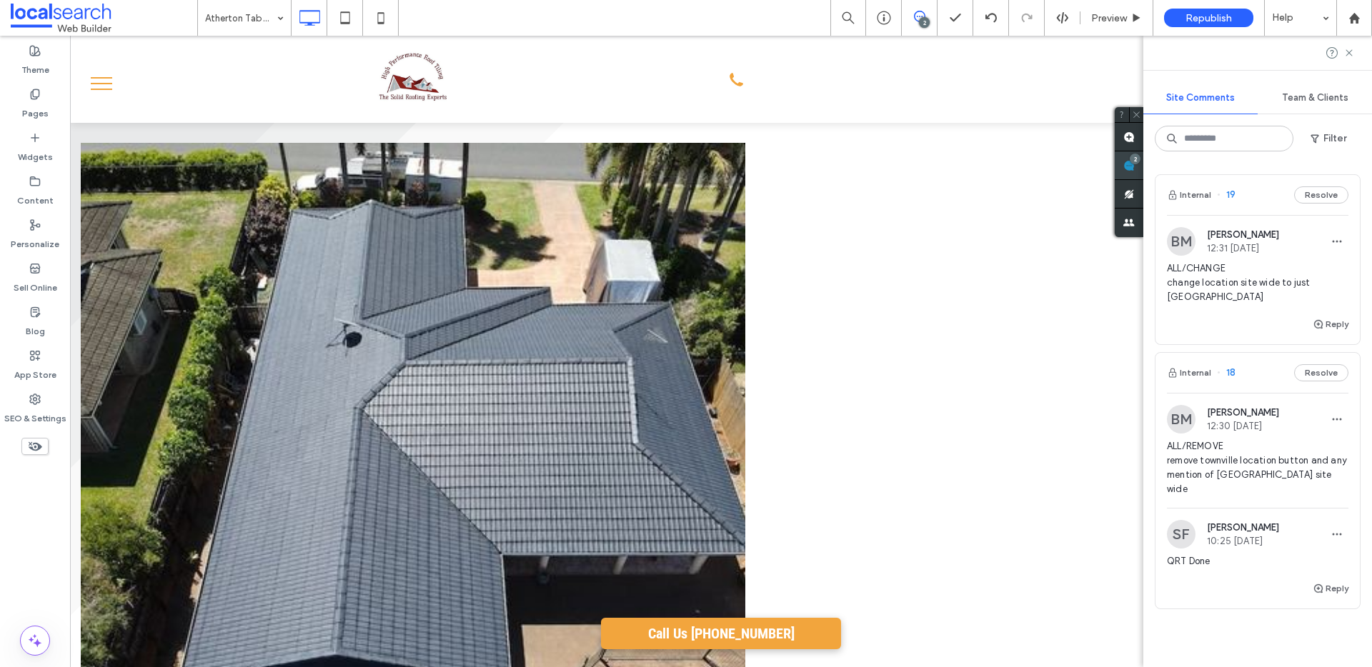
click at [1357, 158] on div "Site Comments Team & Clients Filter Internal 19 Resolve BM Bridie Mallon 12:31 …" at bounding box center [1257, 352] width 229 height 632
click at [1349, 51] on icon at bounding box center [1348, 52] width 11 height 11
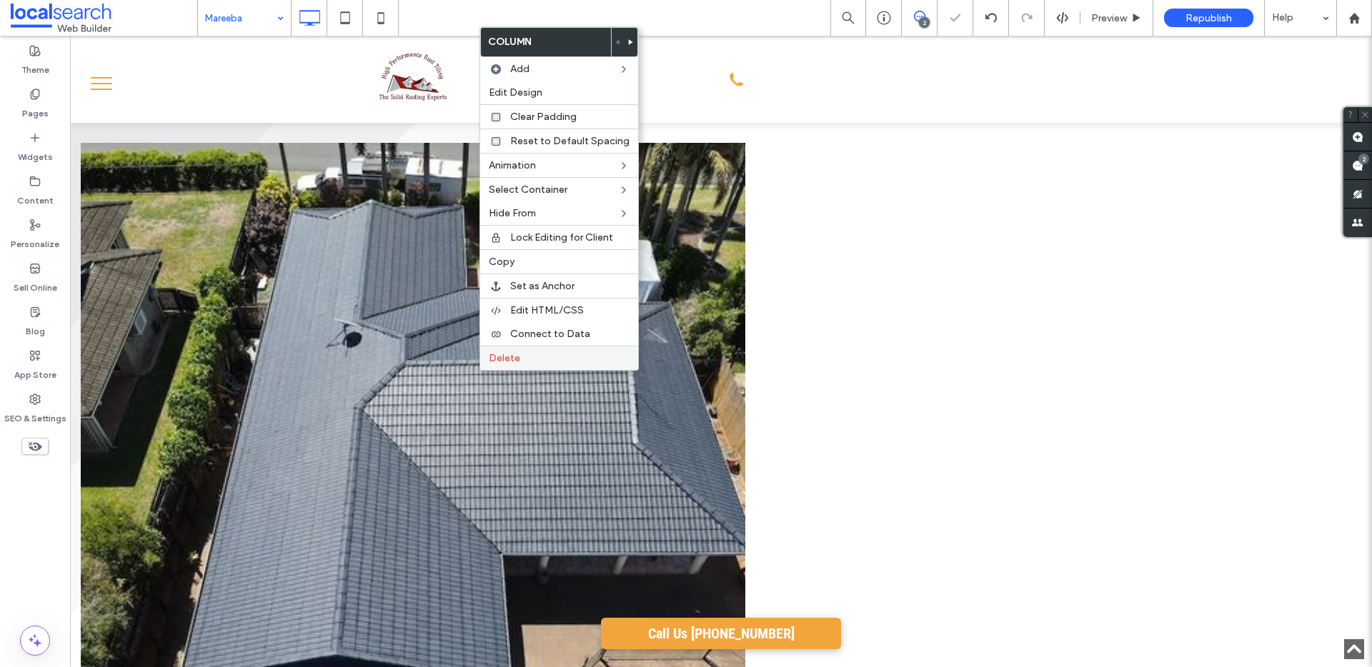
click at [517, 361] on span "Delete" at bounding box center [504, 358] width 31 height 12
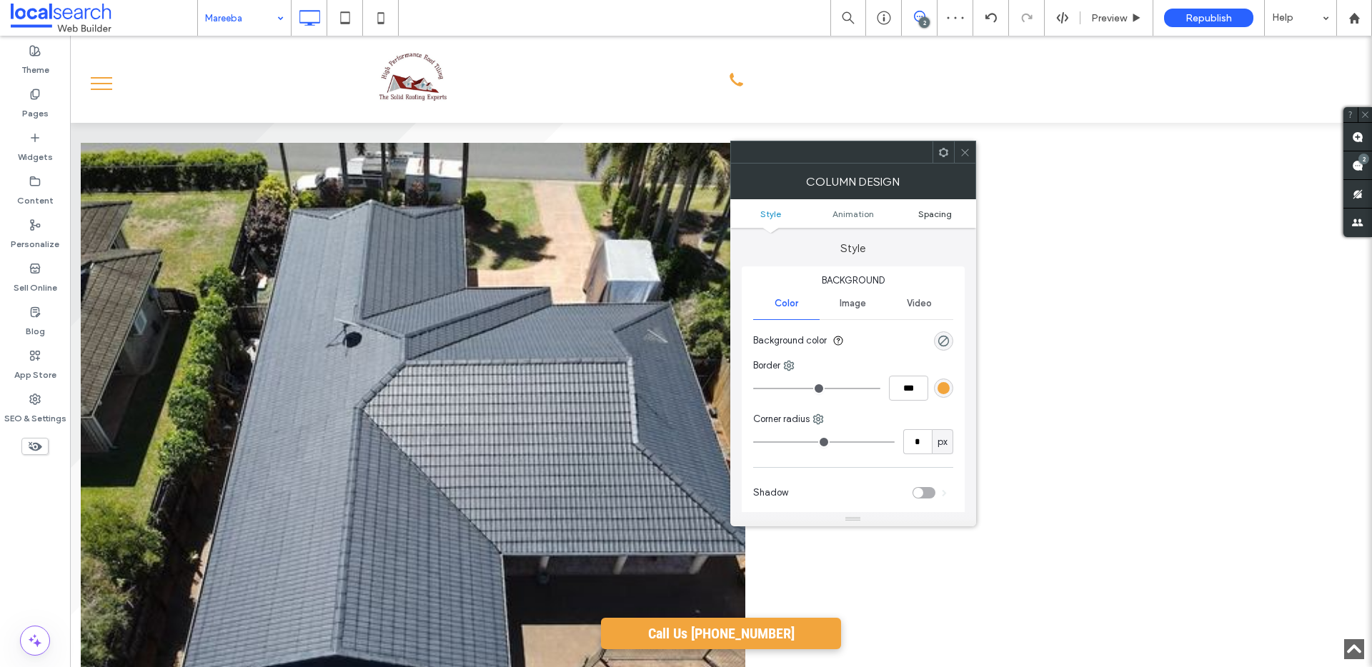
click at [922, 216] on span "Spacing" at bounding box center [935, 214] width 34 height 11
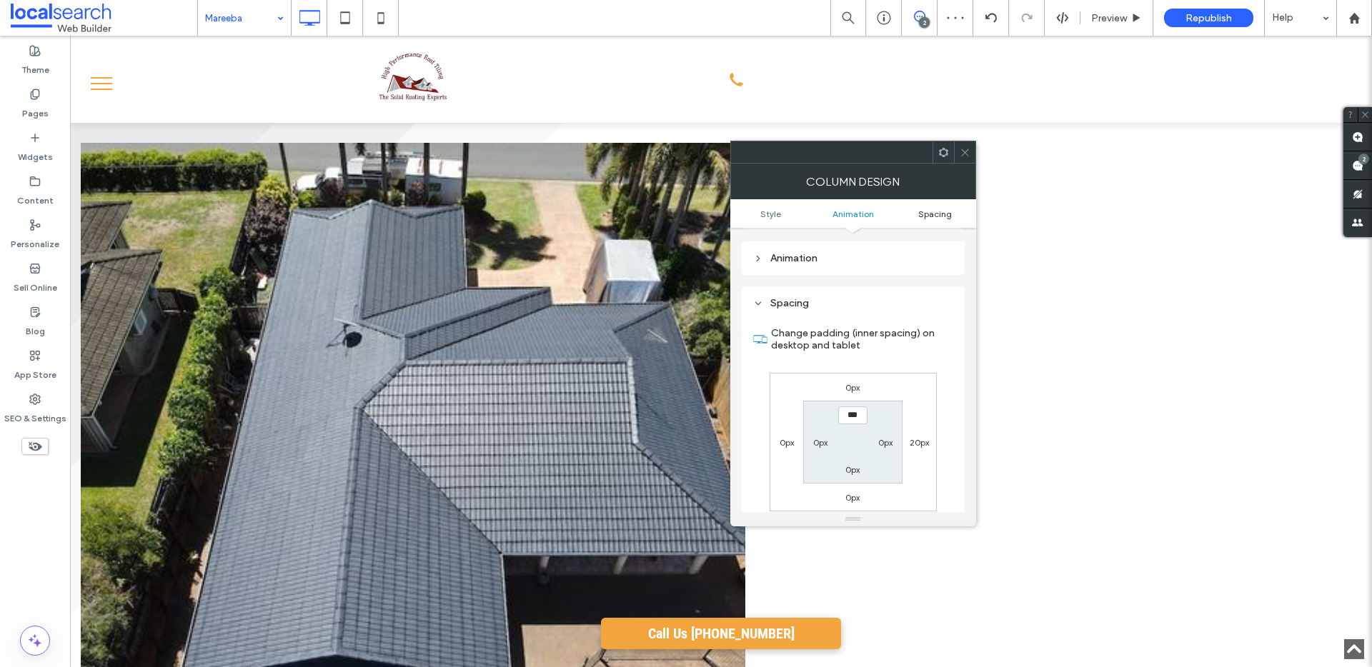
scroll to position [335, 0]
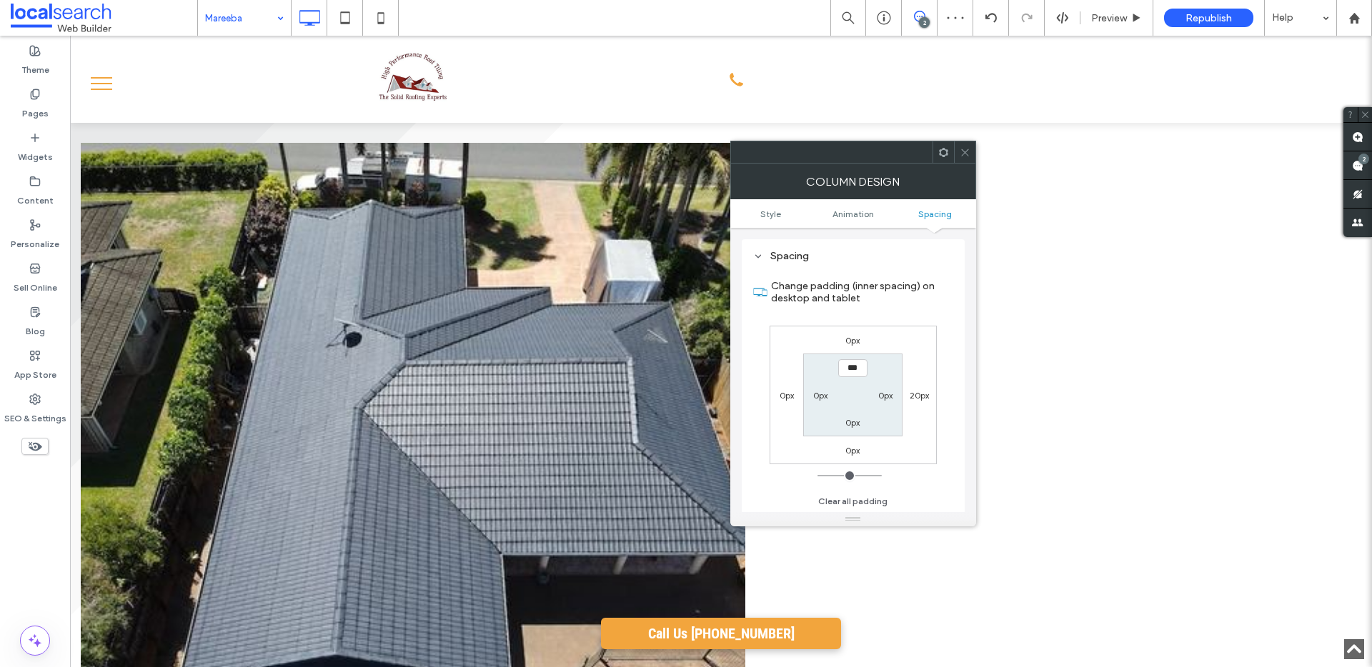
click at [922, 399] on label "20px" at bounding box center [918, 395] width 19 height 11
type input "**"
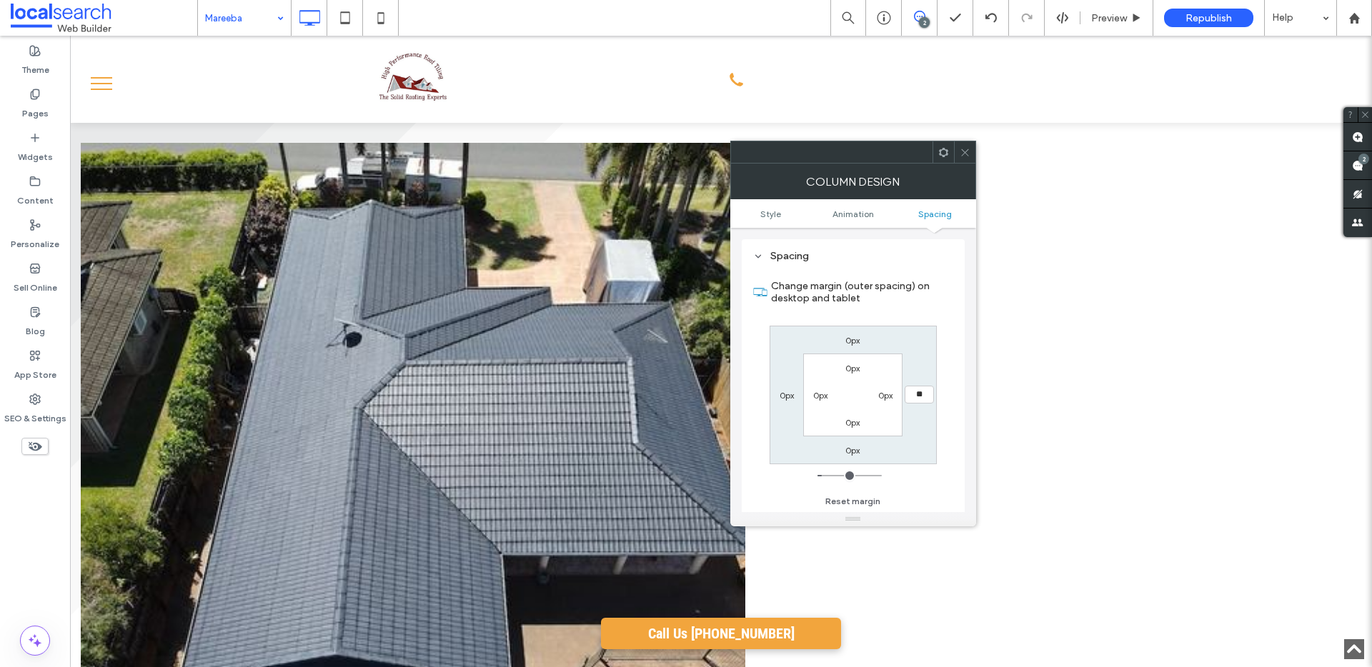
type input "**"
type input "****"
click at [968, 159] on span at bounding box center [965, 151] width 11 height 21
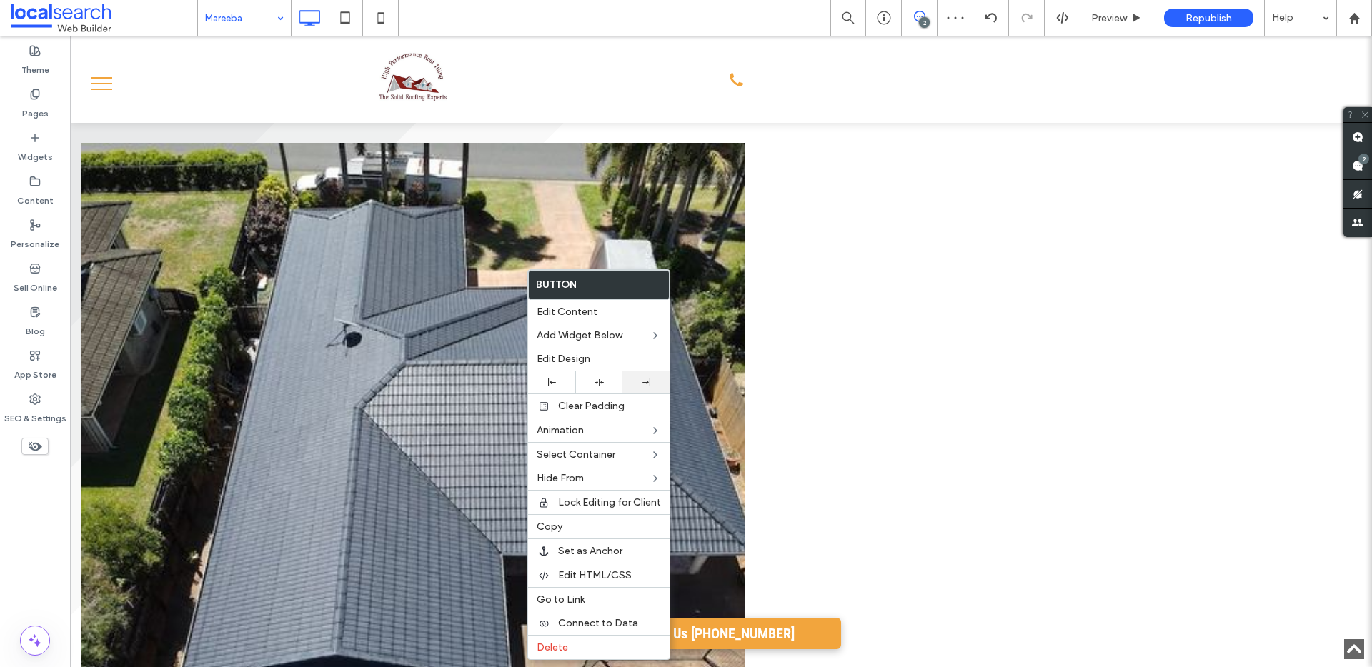
click at [650, 379] on div at bounding box center [645, 383] width 33 height 8
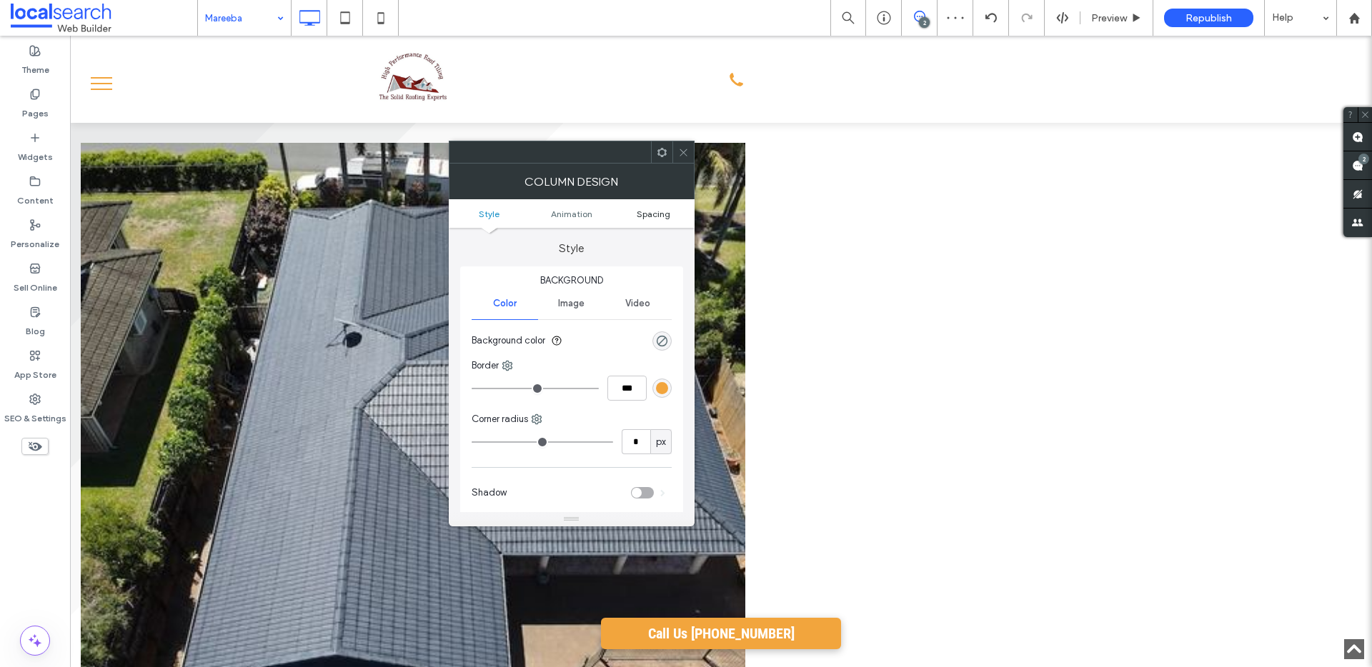
click at [665, 212] on span "Spacing" at bounding box center [654, 214] width 34 height 11
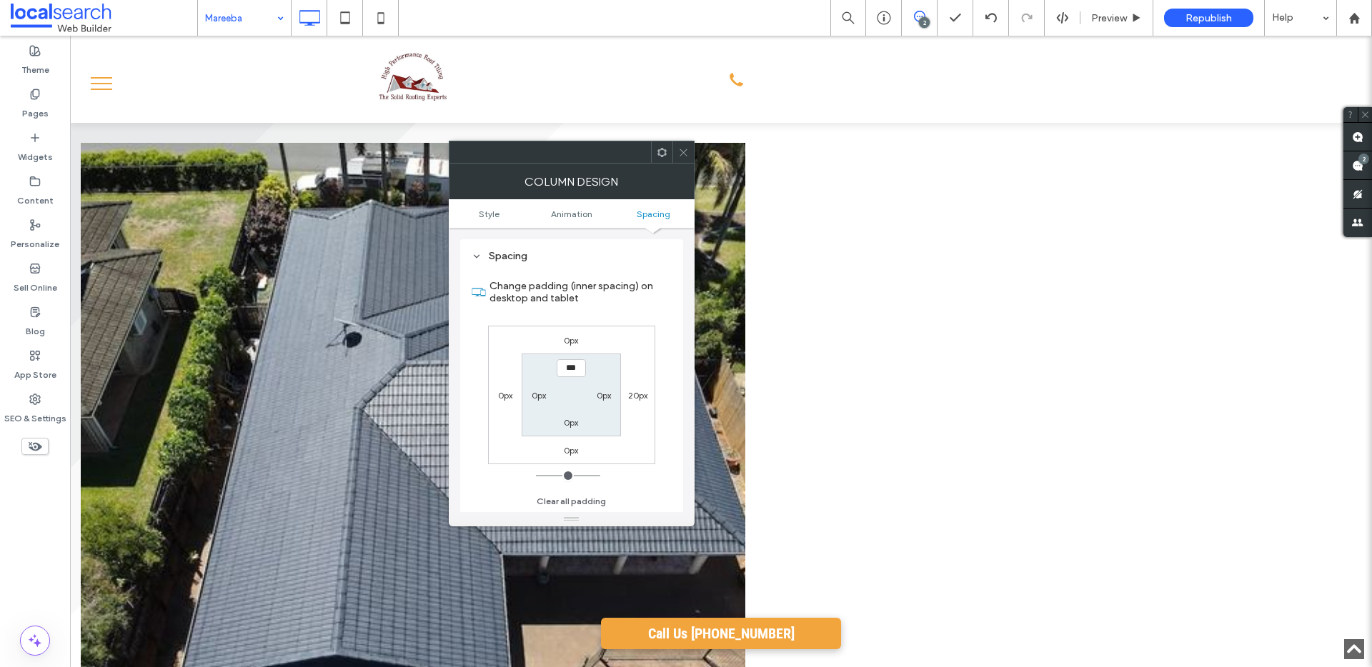
click at [506, 396] on label "0px" at bounding box center [505, 395] width 14 height 11
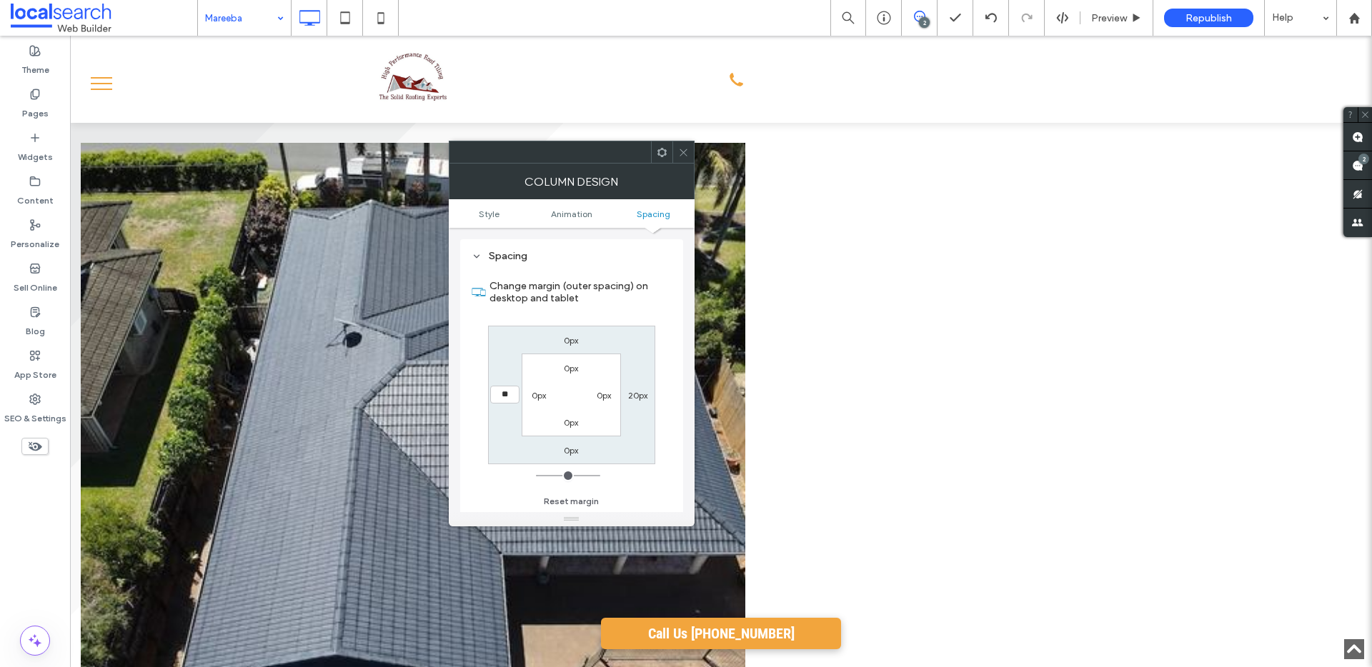
type input "**"
type input "****"
click at [639, 396] on label "20px" at bounding box center [637, 395] width 19 height 11
type input "**"
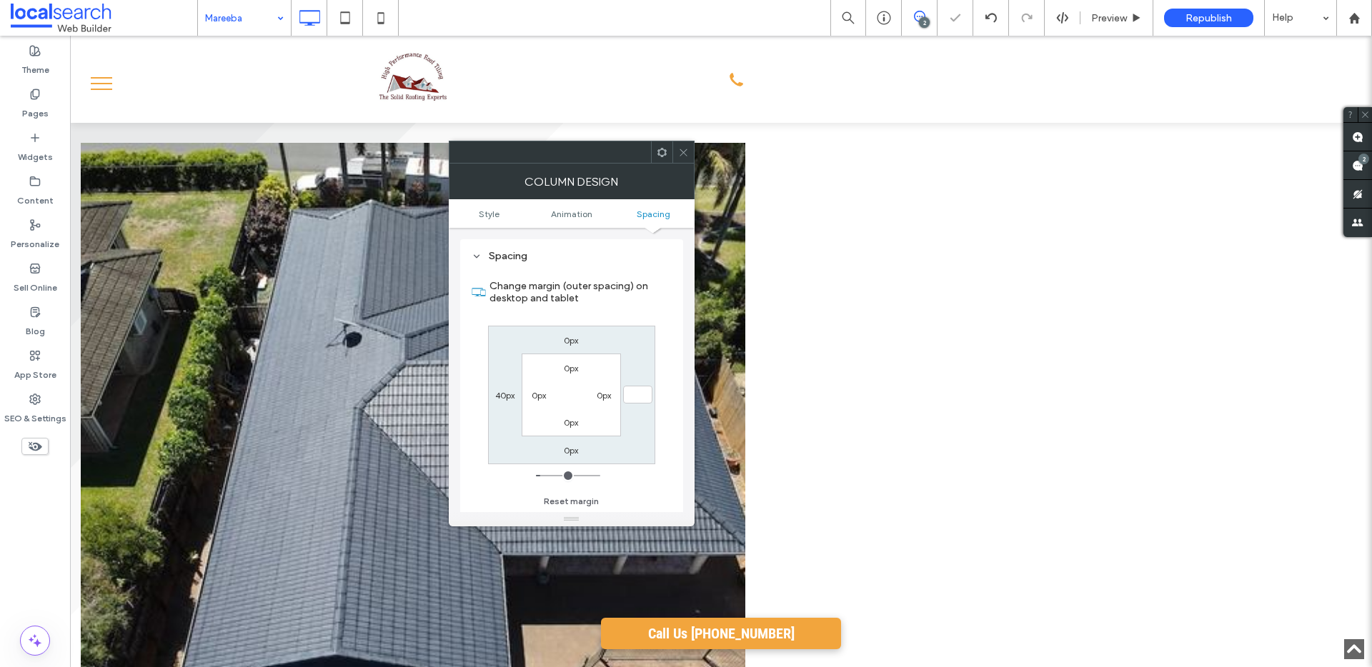
type input "*"
type input "***"
click at [683, 147] on icon at bounding box center [683, 152] width 11 height 11
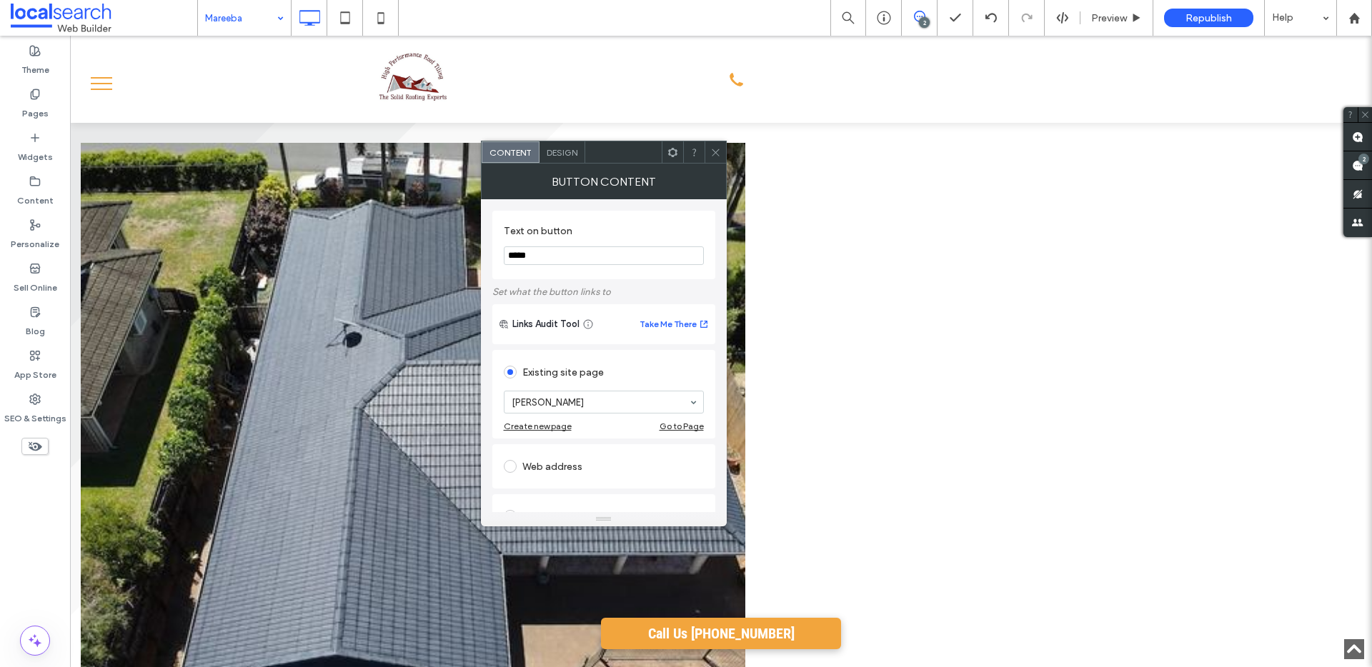
click at [562, 154] on span "Design" at bounding box center [562, 152] width 31 height 11
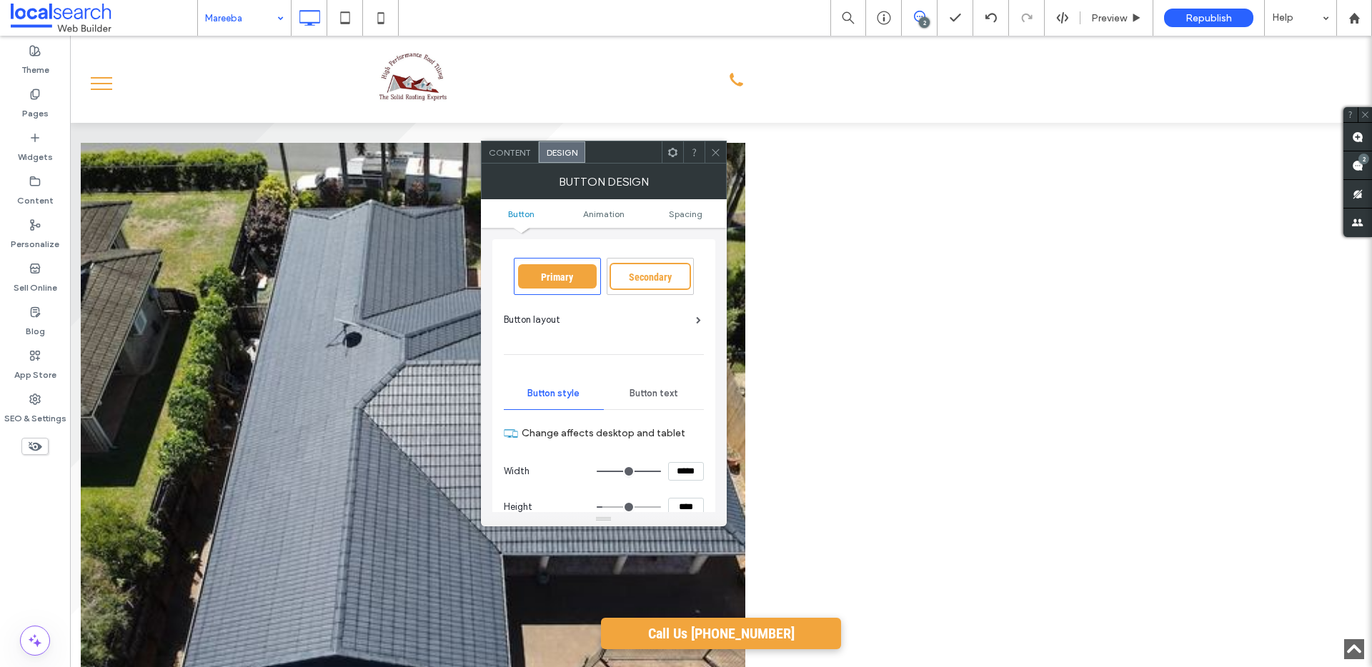
click at [717, 148] on icon at bounding box center [715, 152] width 11 height 11
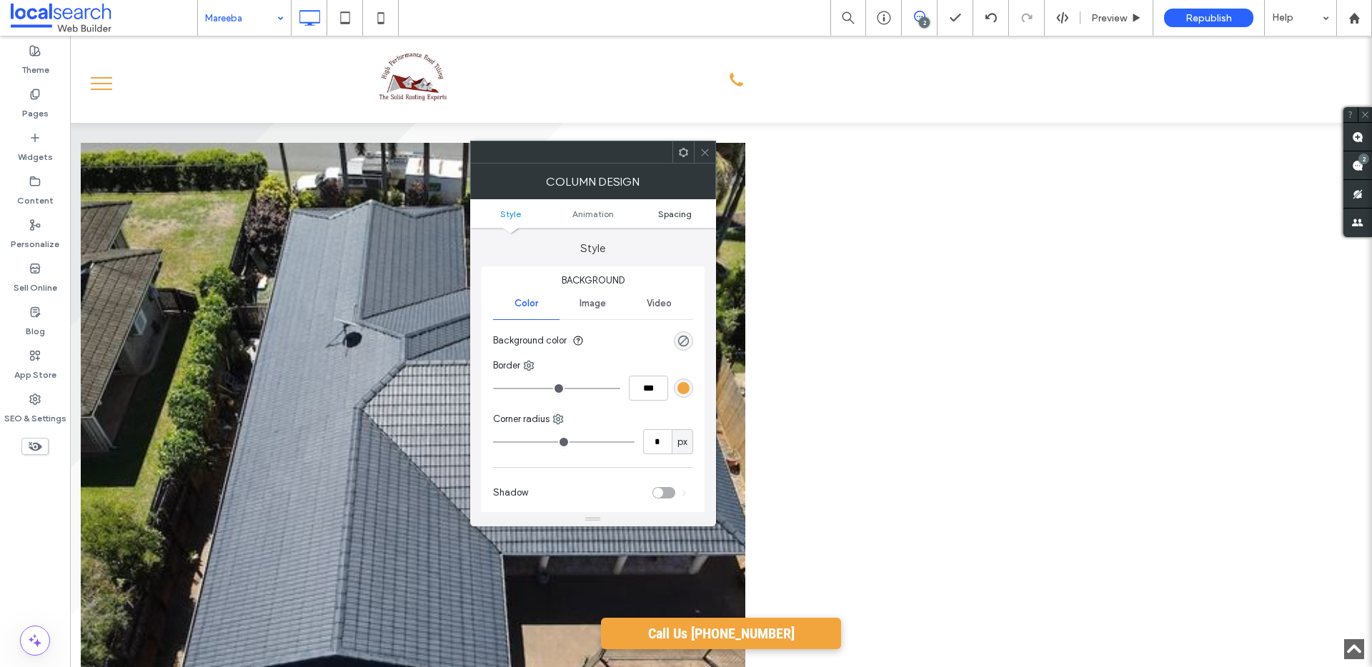
click at [682, 210] on span "Spacing" at bounding box center [675, 214] width 34 height 11
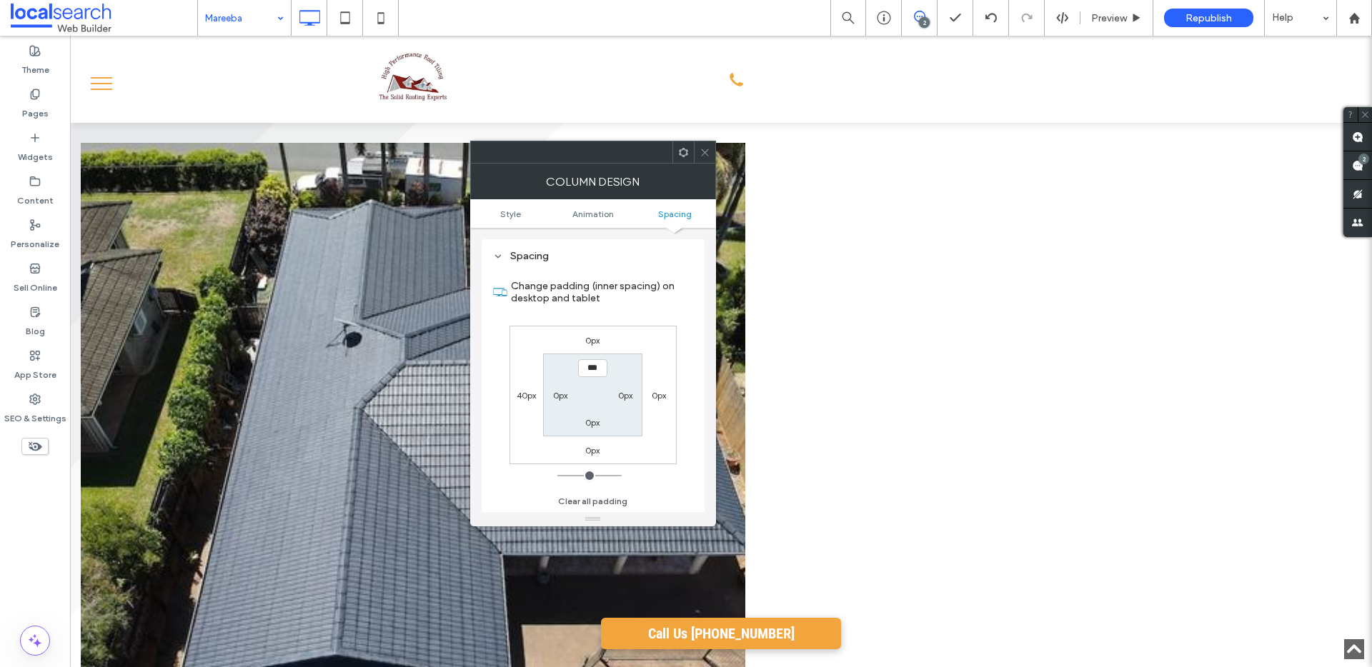
click at [707, 147] on icon at bounding box center [704, 152] width 11 height 11
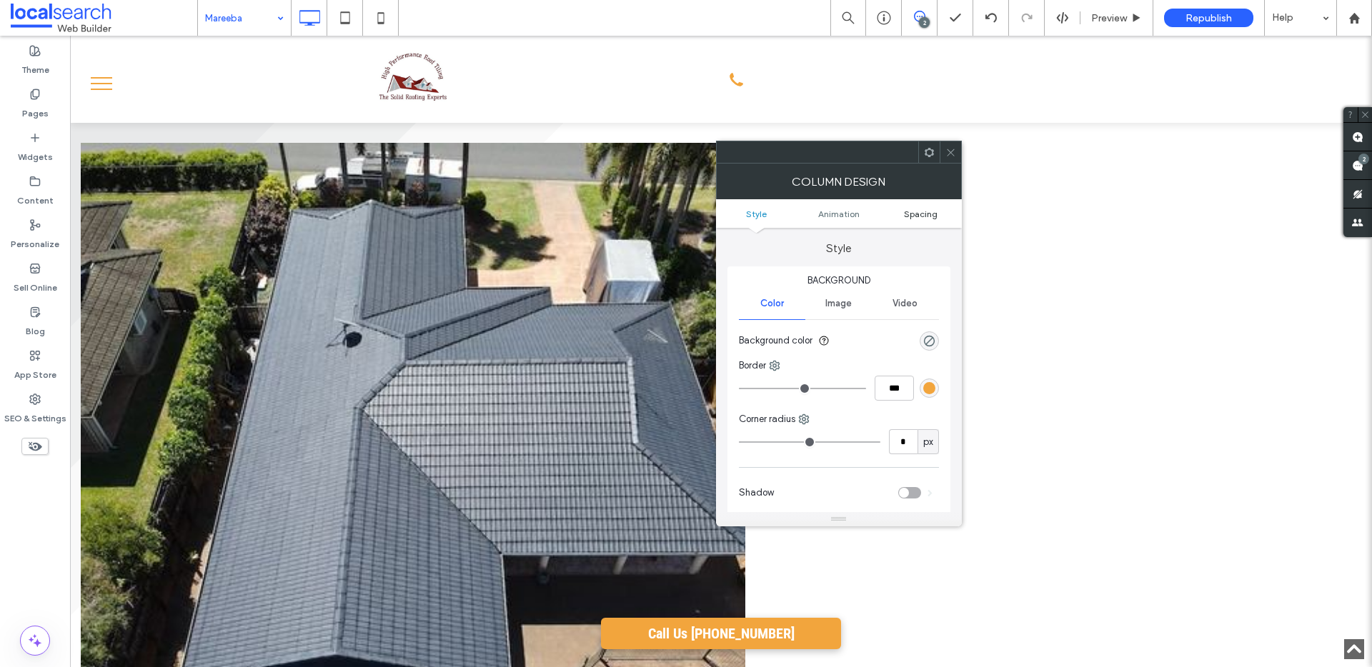
click at [938, 217] on link "Spacing" at bounding box center [920, 214] width 82 height 11
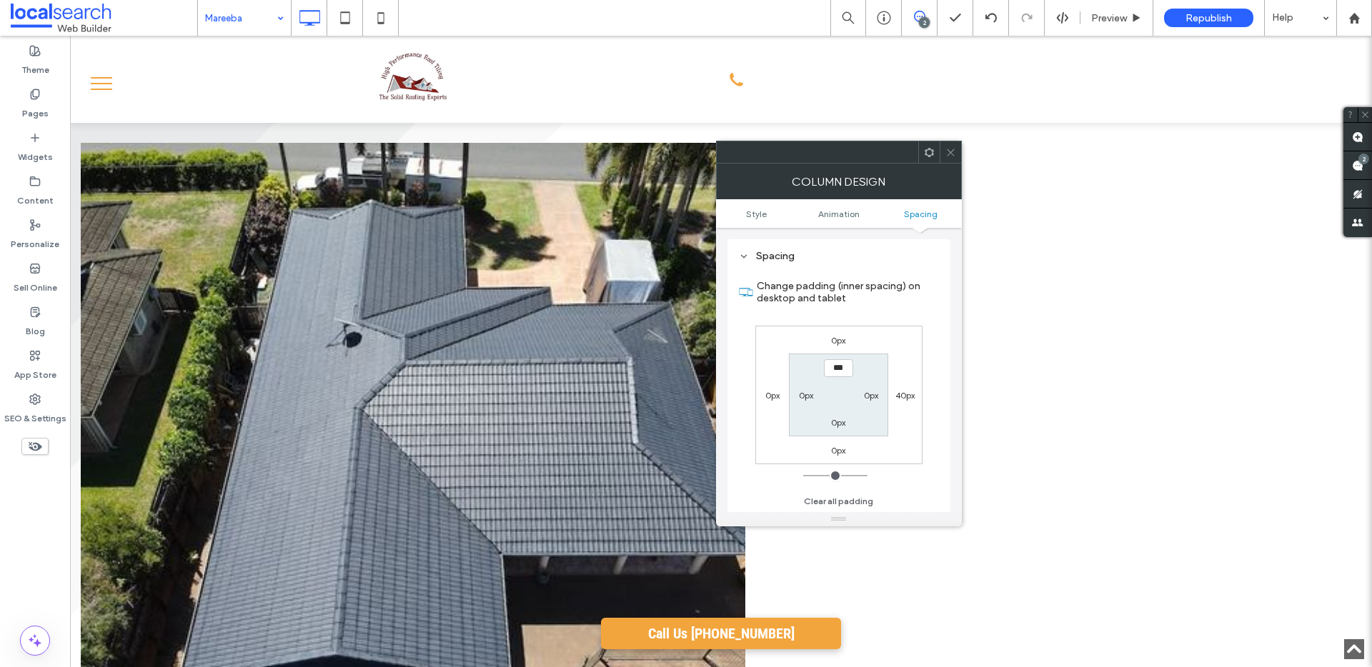
click at [950, 154] on icon at bounding box center [950, 152] width 11 height 11
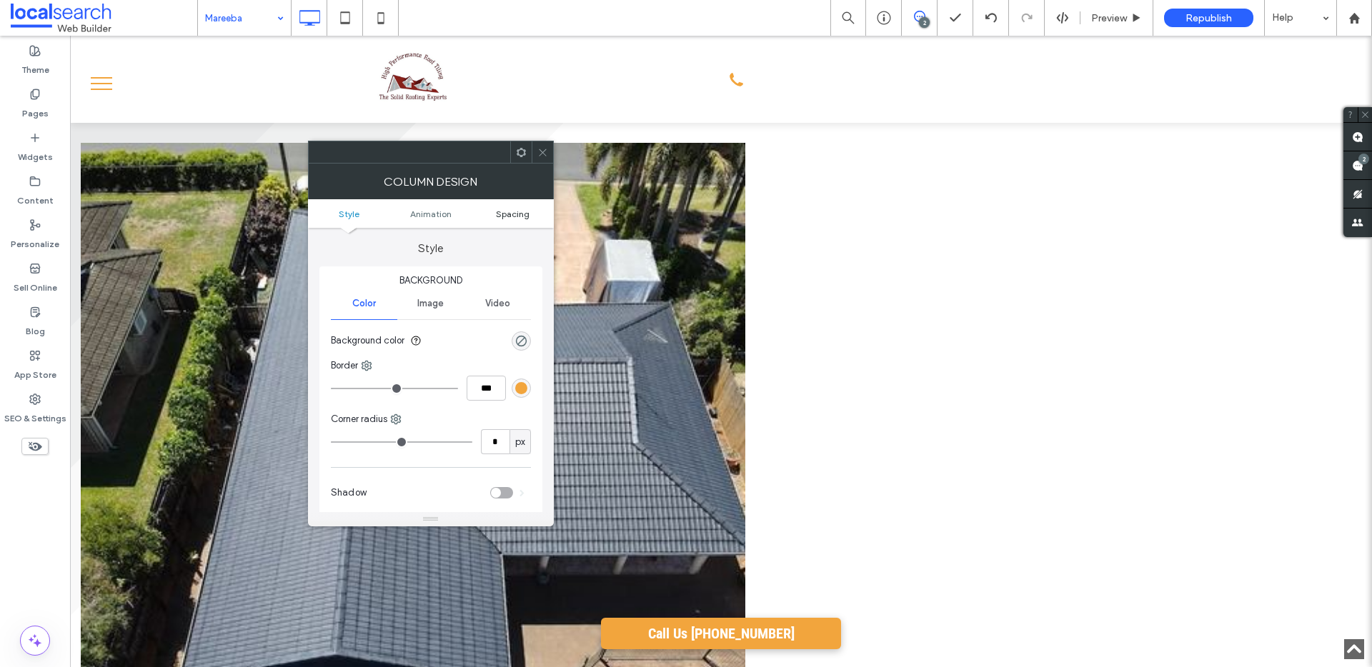
click at [532, 219] on ul "Style Animation Spacing" at bounding box center [431, 213] width 246 height 29
click at [527, 209] on span "Spacing" at bounding box center [513, 214] width 34 height 11
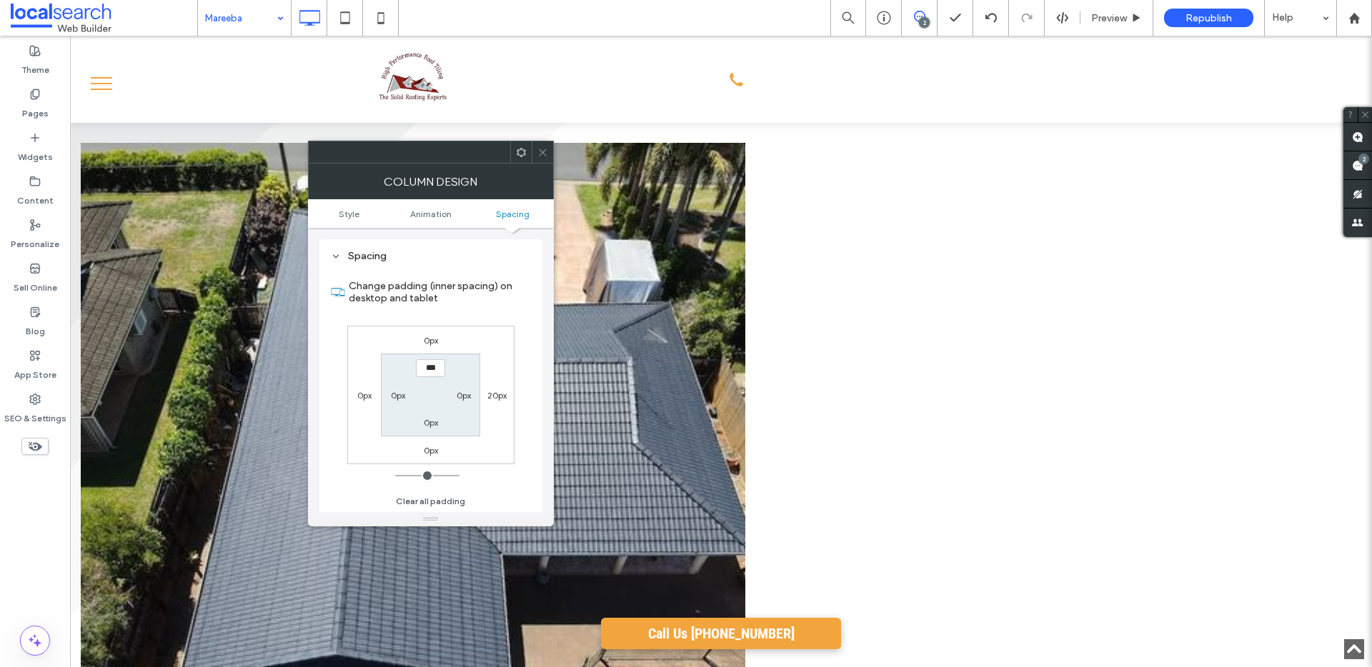
click at [545, 157] on icon at bounding box center [542, 152] width 11 height 11
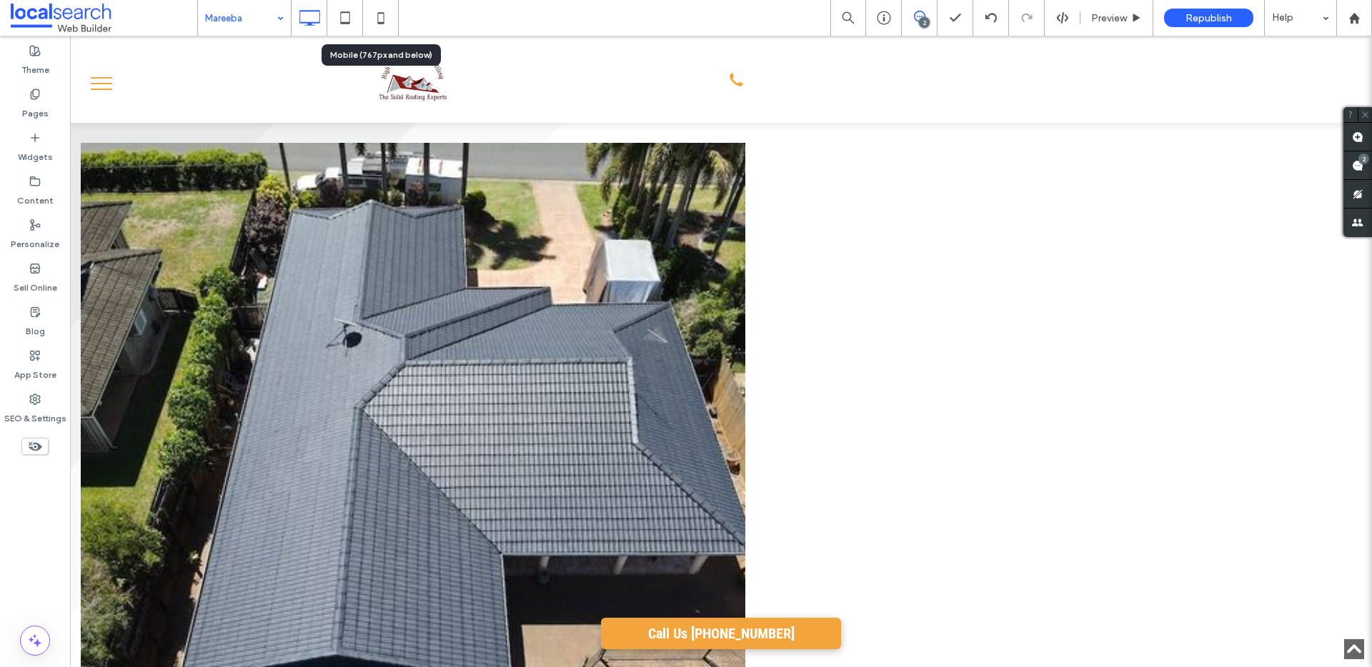
drag, startPoint x: 368, startPoint y: 14, endPoint x: 375, endPoint y: 16, distance: 7.5
click at [368, 15] on icon at bounding box center [381, 18] width 29 height 29
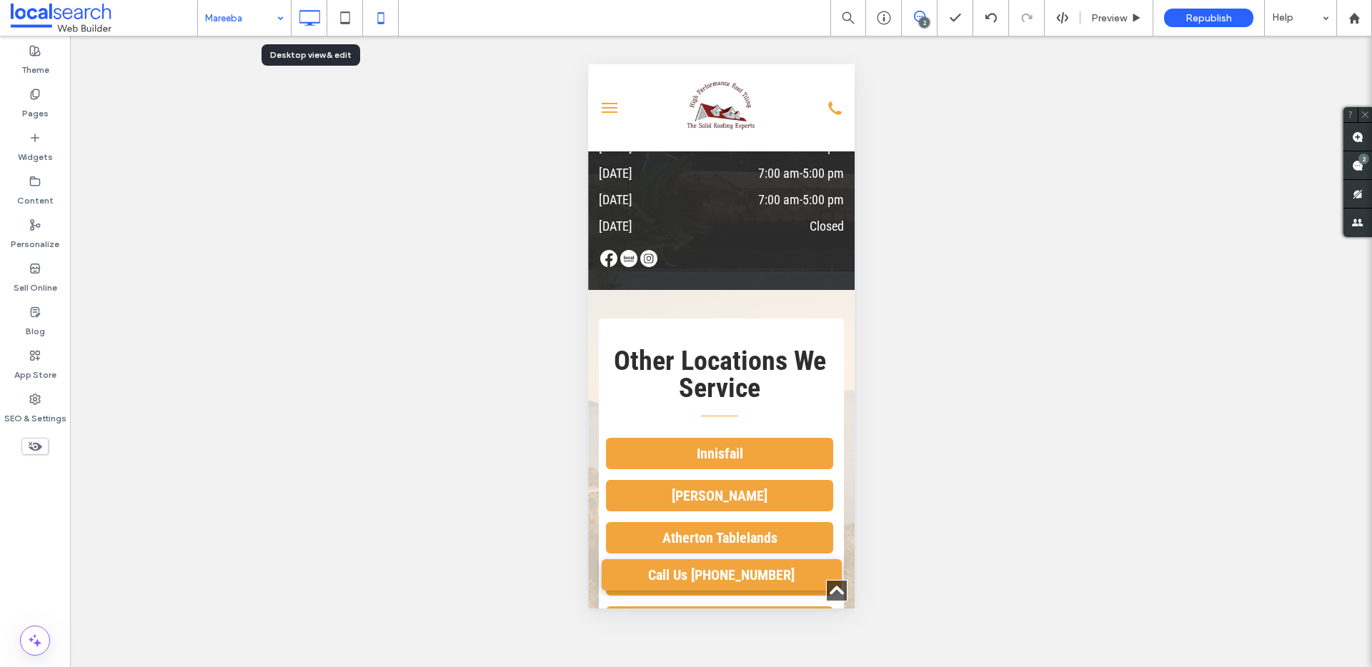
click at [319, 21] on icon at bounding box center [309, 18] width 29 height 29
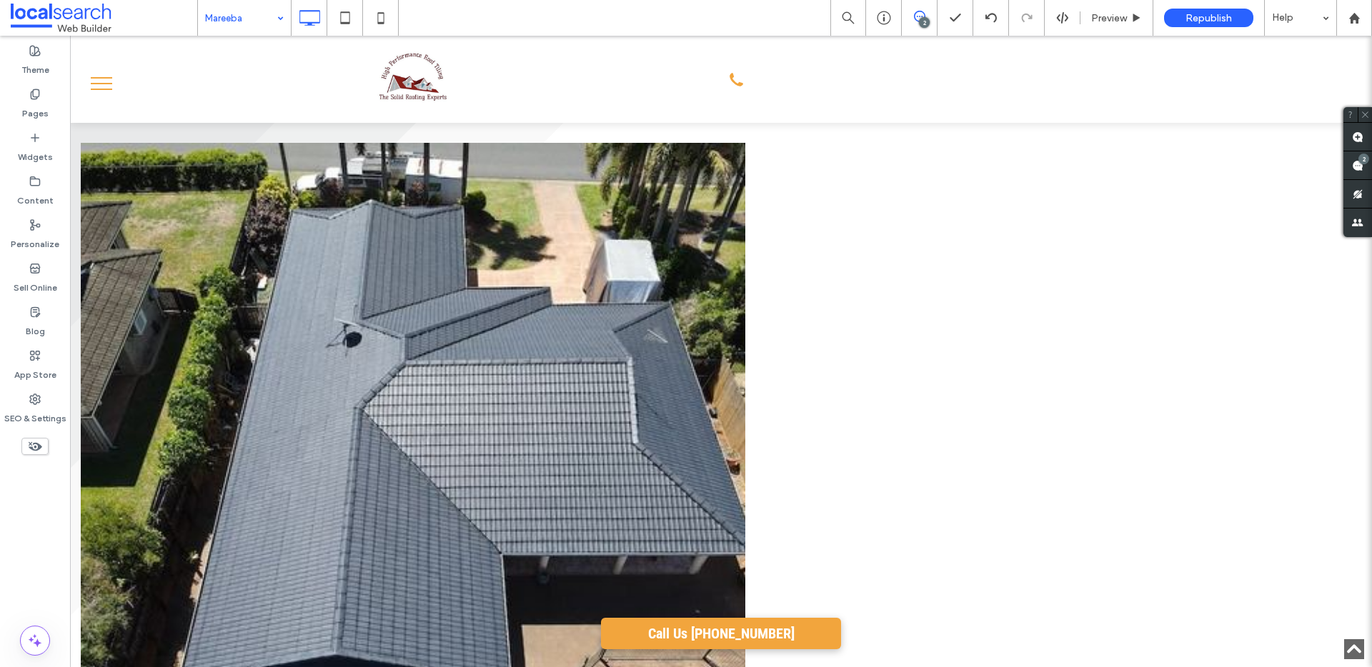
drag, startPoint x: 257, startPoint y: 17, endPoint x: 258, endPoint y: 29, distance: 11.5
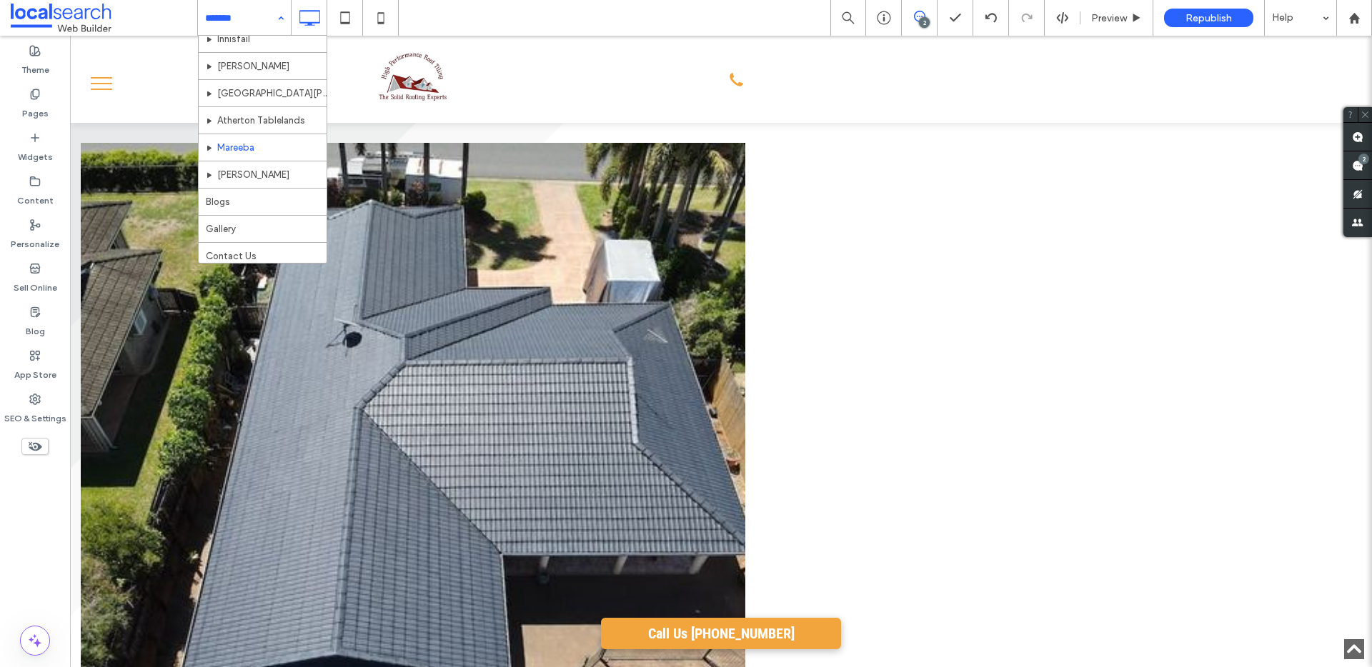
scroll to position [178, 0]
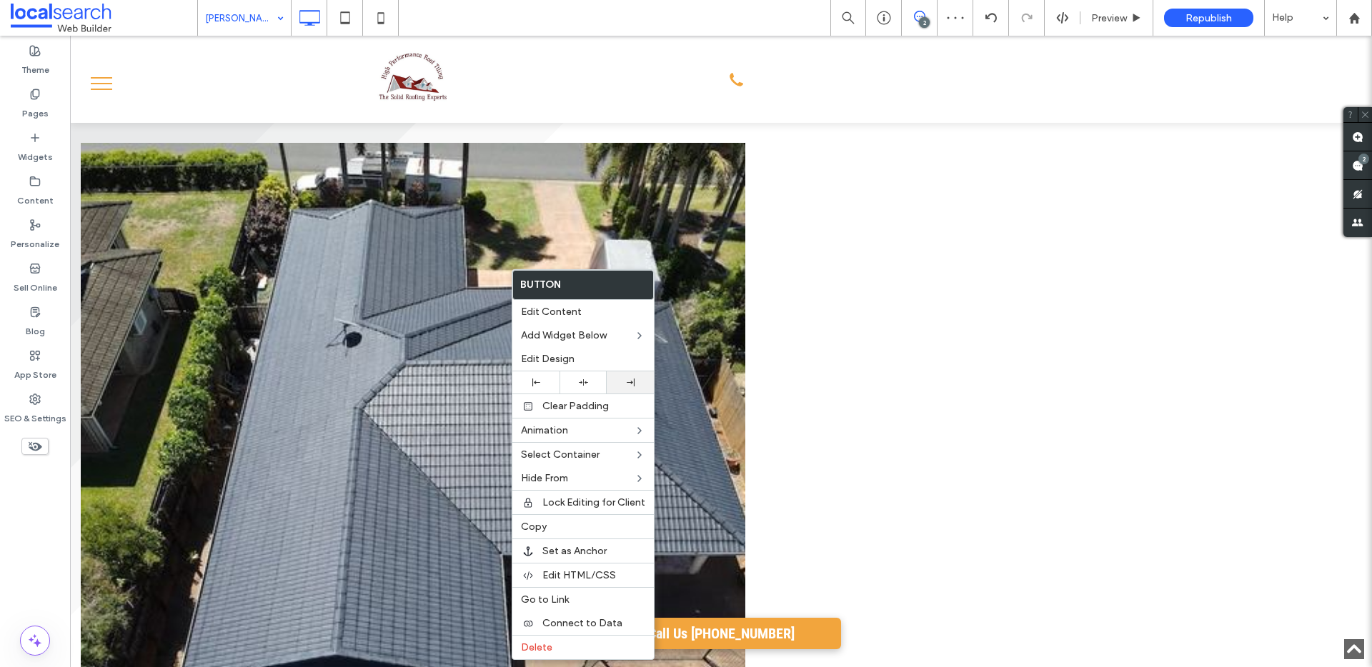
click at [628, 379] on icon at bounding box center [631, 383] width 8 height 8
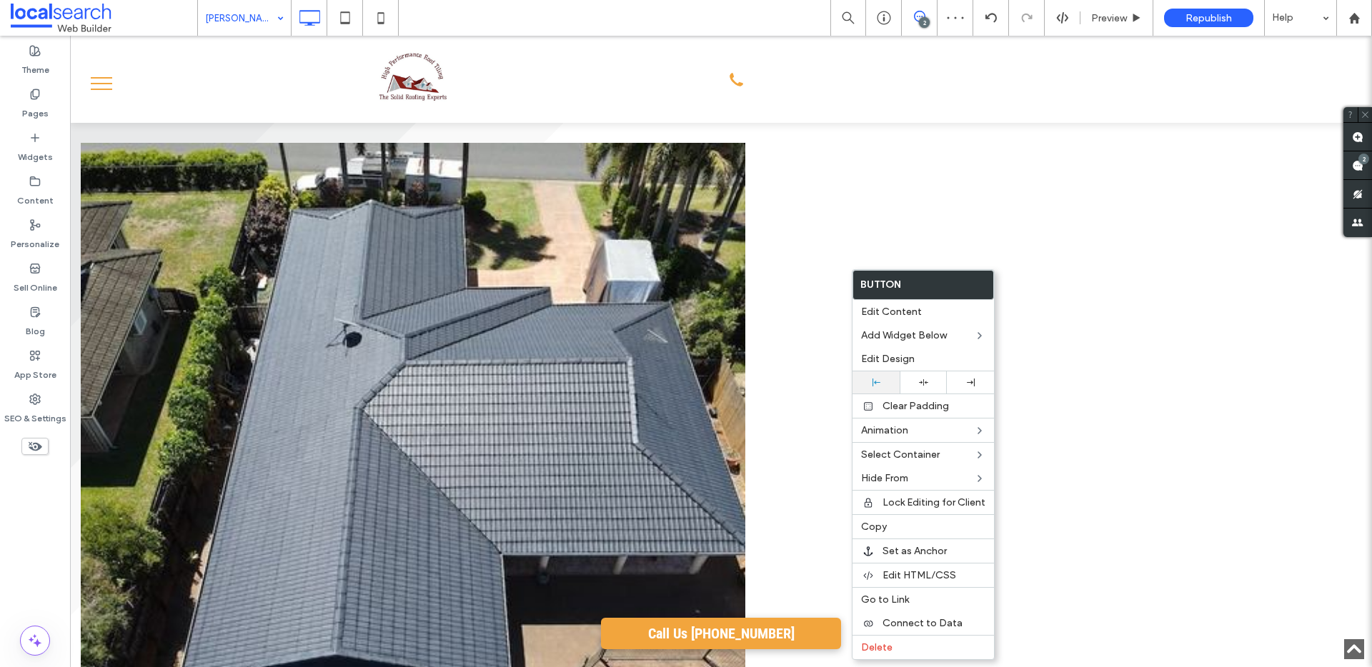
click at [879, 379] on icon at bounding box center [876, 383] width 8 height 8
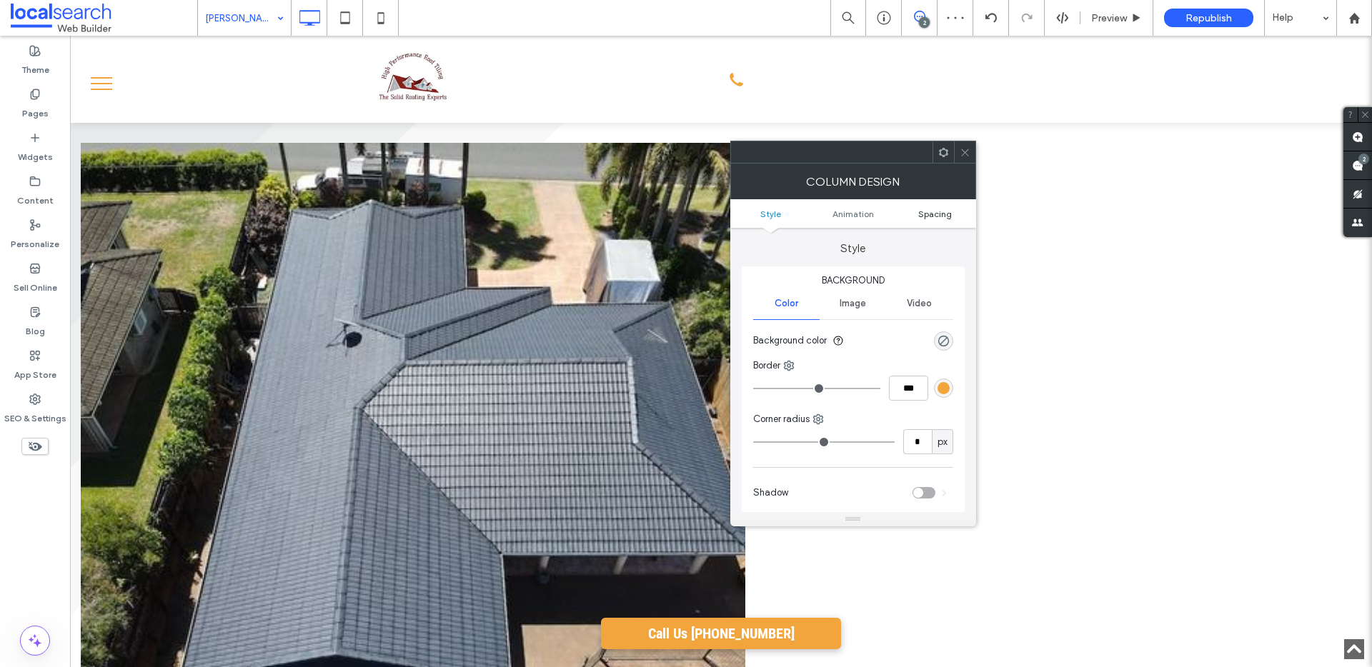
click at [916, 220] on ul "Style Animation Spacing" at bounding box center [853, 213] width 246 height 29
click at [920, 213] on span "Spacing" at bounding box center [935, 214] width 34 height 11
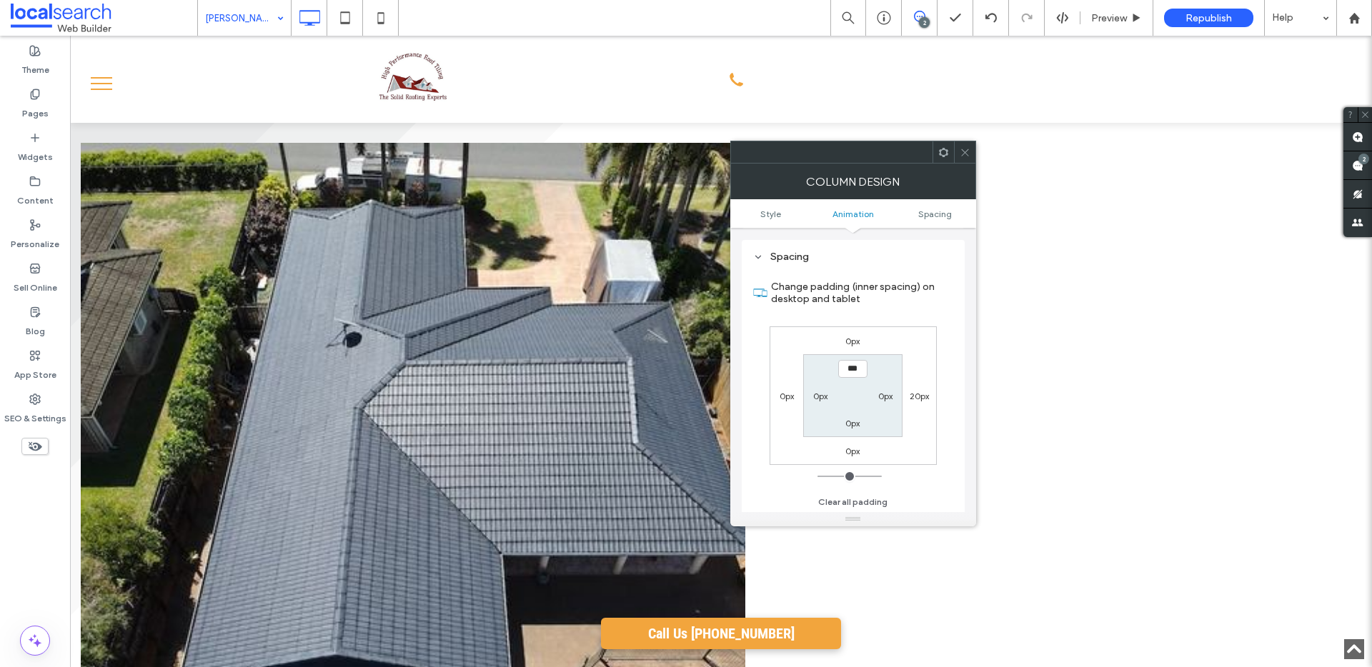
scroll to position [335, 0]
click at [912, 386] on div "0px 20px 0px 0px *** 0px 0px 0px" at bounding box center [852, 395] width 167 height 139
click at [912, 390] on label "20px" at bounding box center [918, 395] width 19 height 11
type input "**"
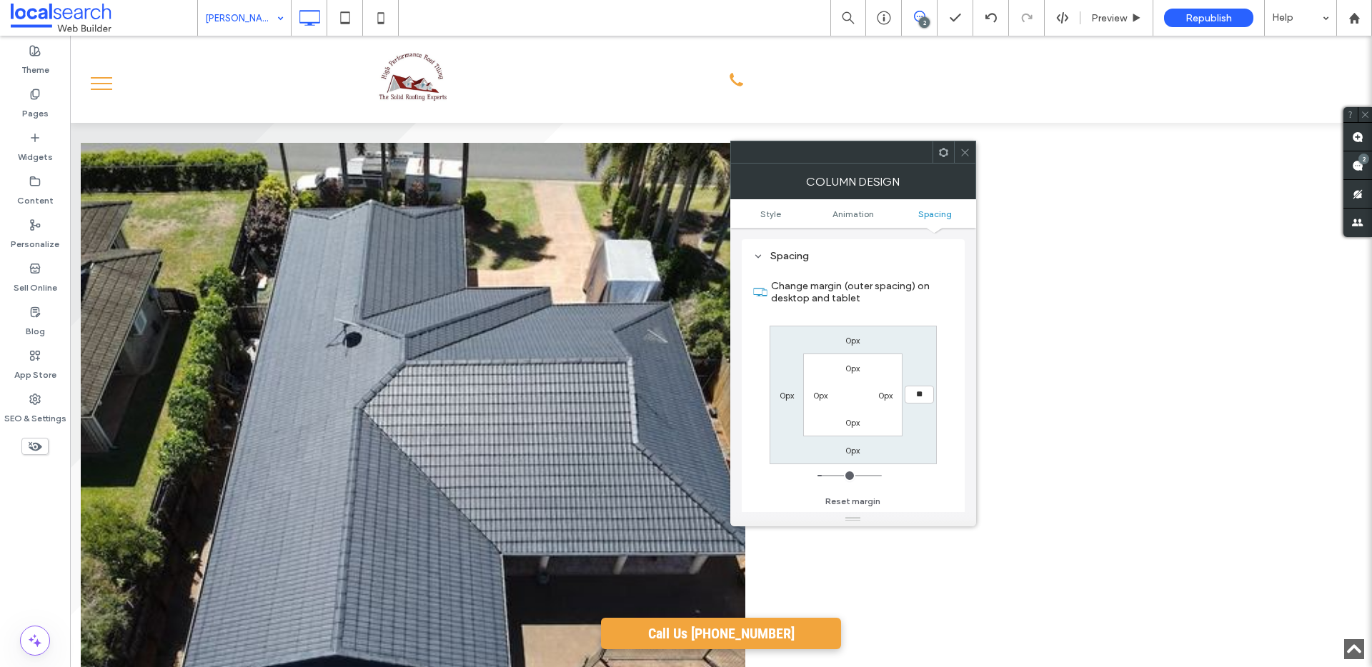
type input "**"
type input "****"
click at [970, 153] on div at bounding box center [964, 151] width 21 height 21
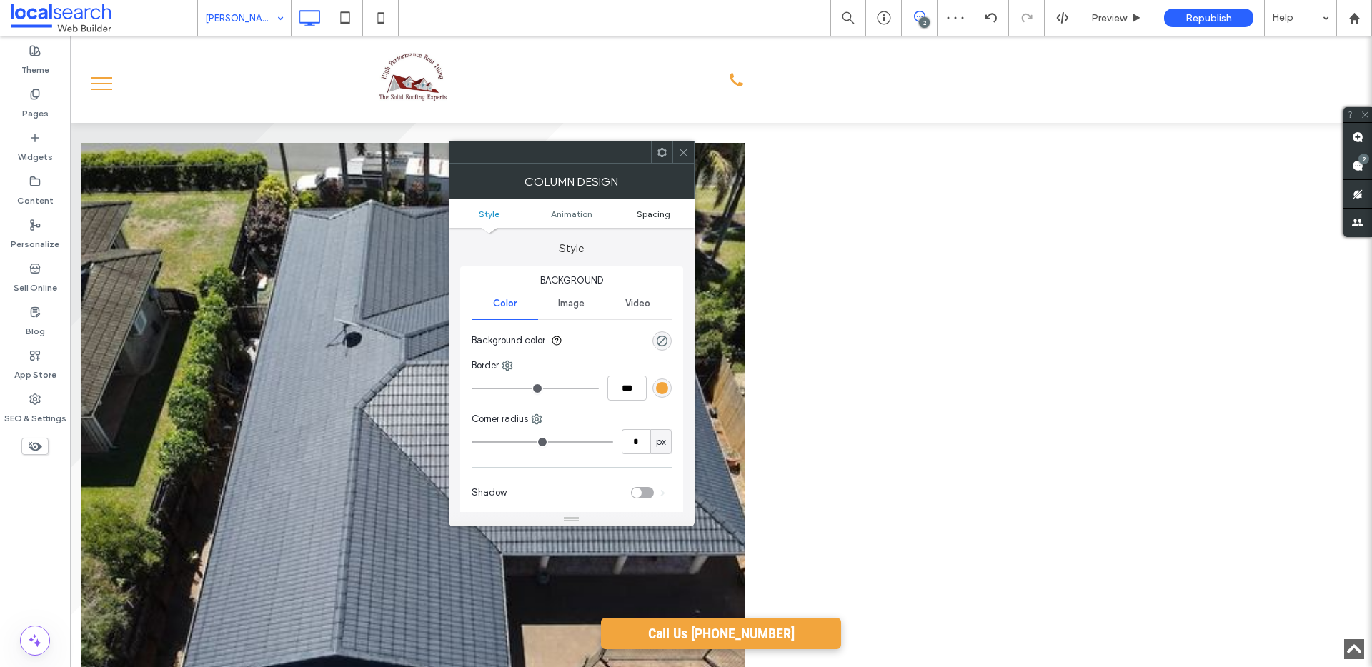
click at [646, 213] on span "Spacing" at bounding box center [654, 214] width 34 height 11
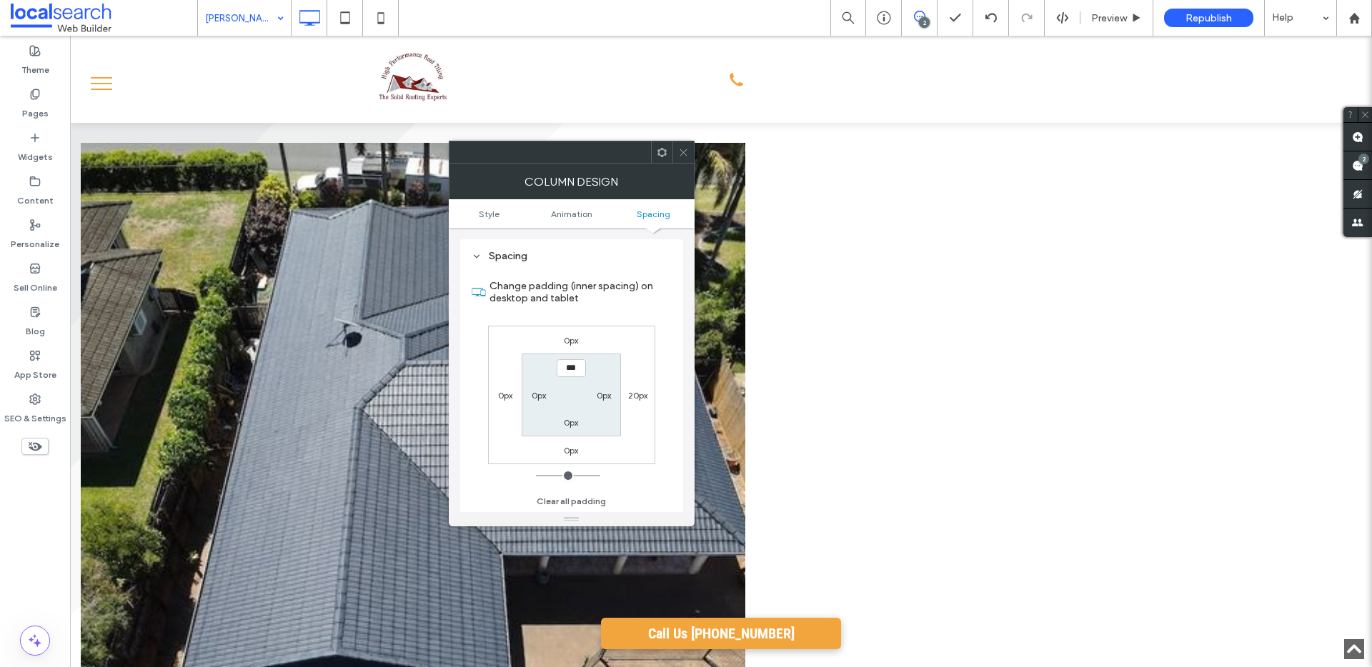
click at [509, 392] on label "0px" at bounding box center [505, 395] width 14 height 11
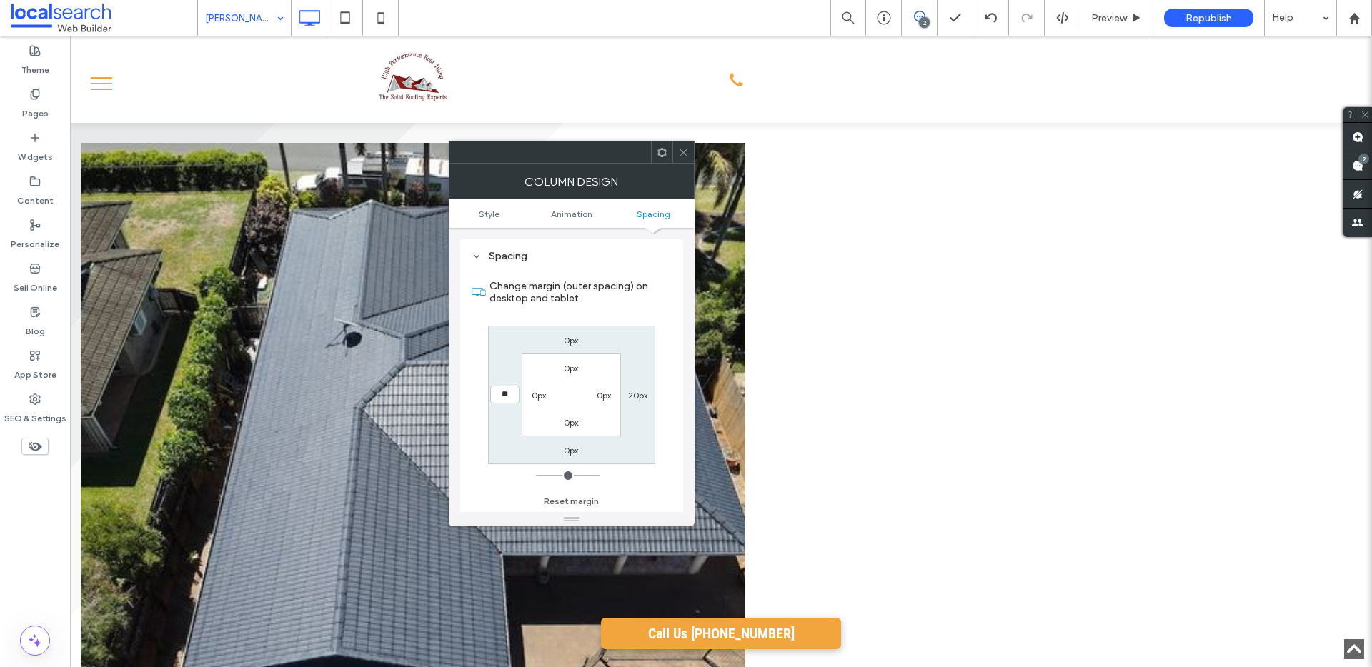
type input "**"
type input "****"
click at [647, 397] on div "20px" at bounding box center [637, 395] width 33 height 14
click at [642, 397] on label "20px" at bounding box center [637, 395] width 19 height 11
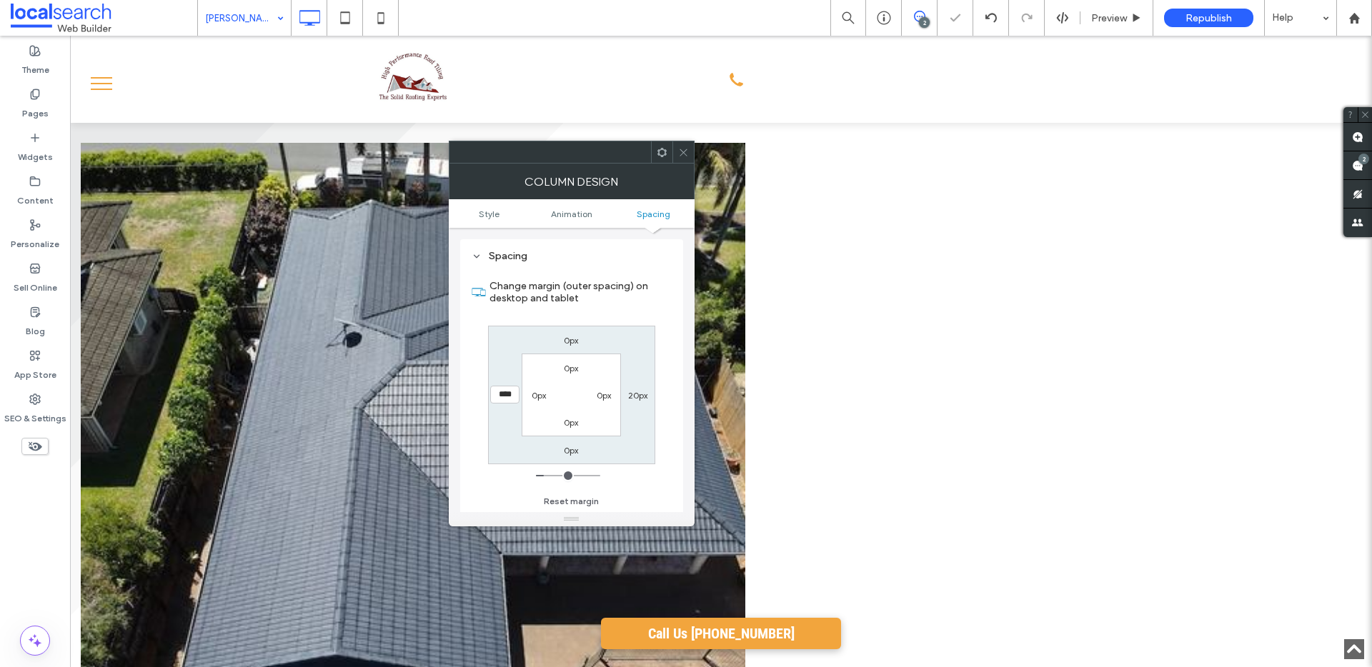
type input "**"
type input "*"
type input "***"
click at [686, 149] on icon at bounding box center [683, 152] width 11 height 11
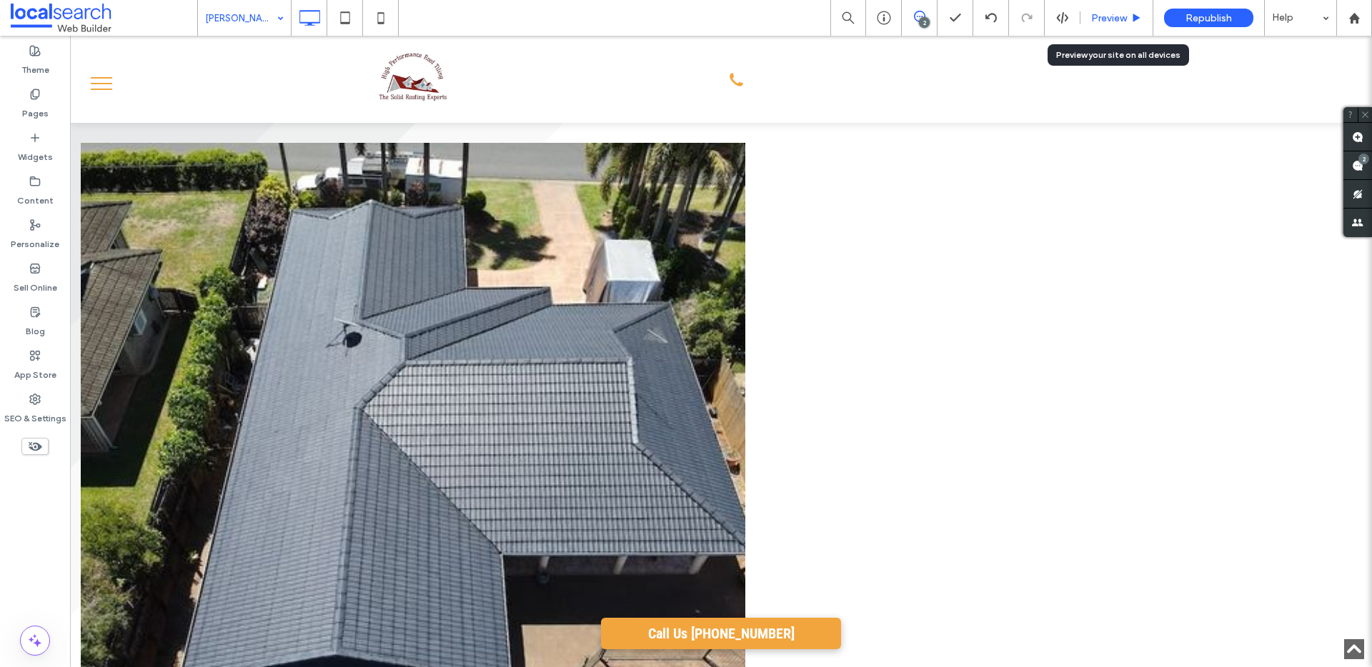
click at [1106, 15] on span "Preview" at bounding box center [1109, 18] width 36 height 12
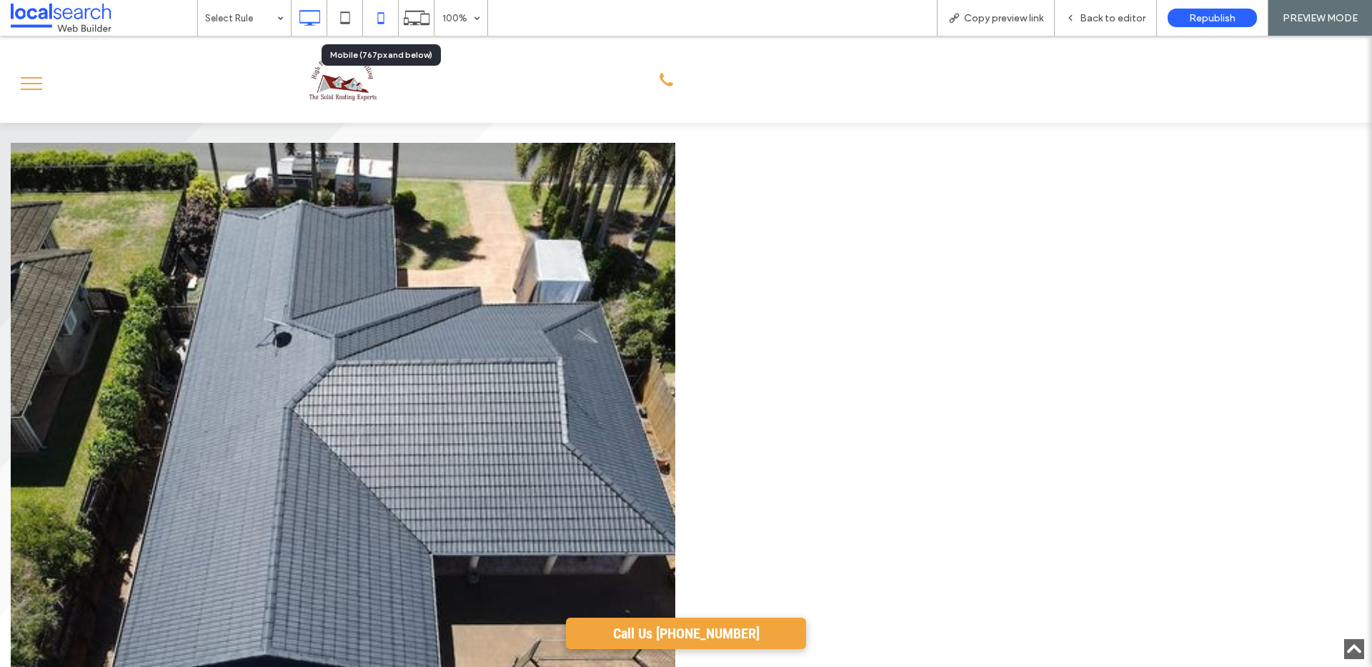
click at [387, 18] on icon at bounding box center [381, 18] width 29 height 29
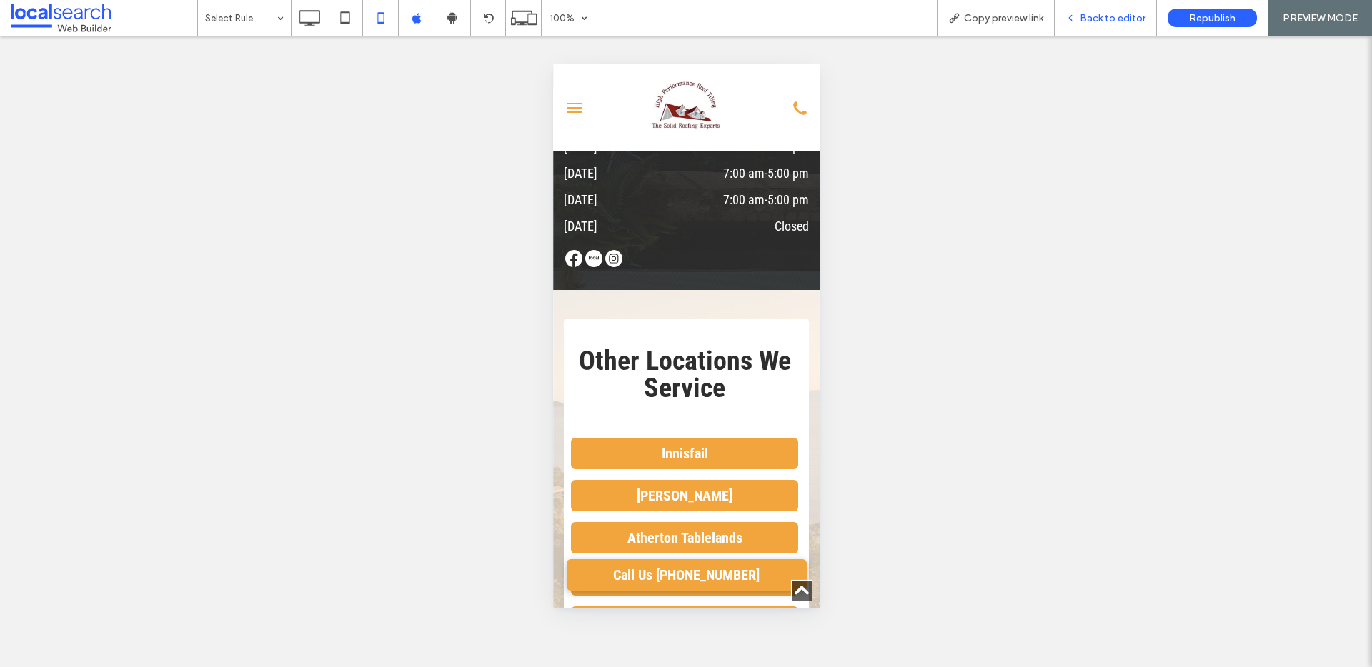
click at [1080, 12] on div "Back to editor" at bounding box center [1105, 18] width 101 height 12
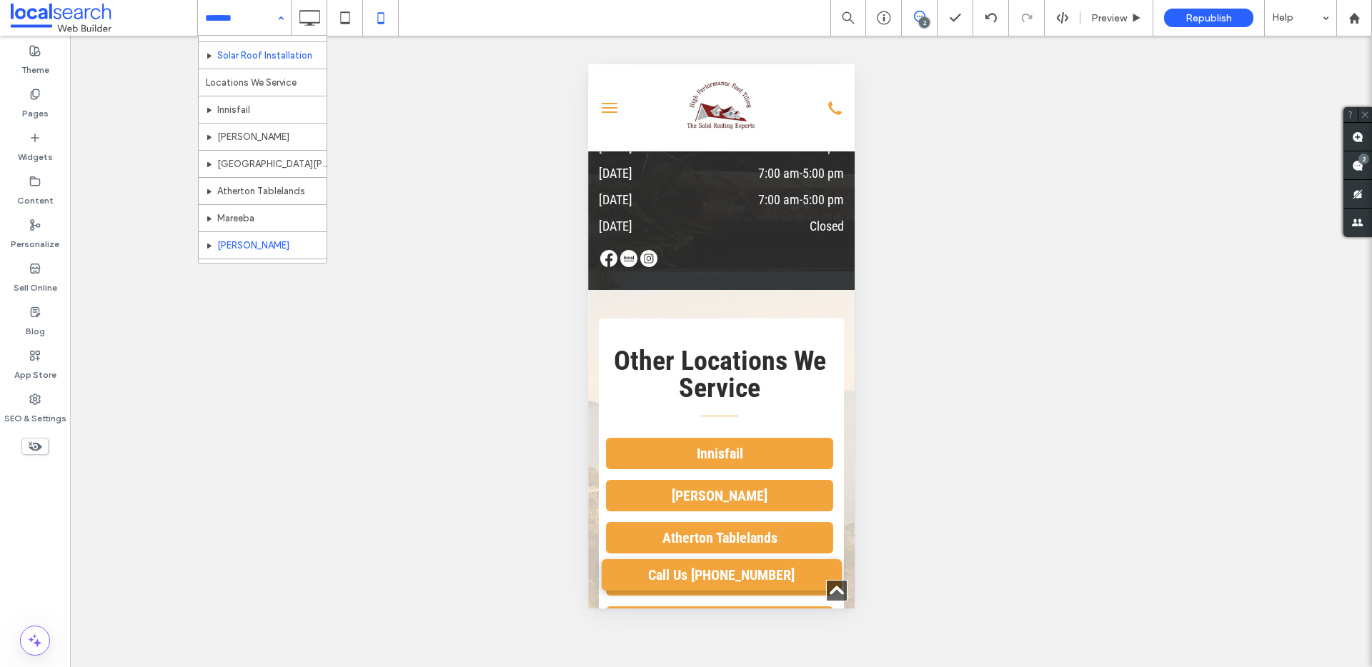
scroll to position [178, 0]
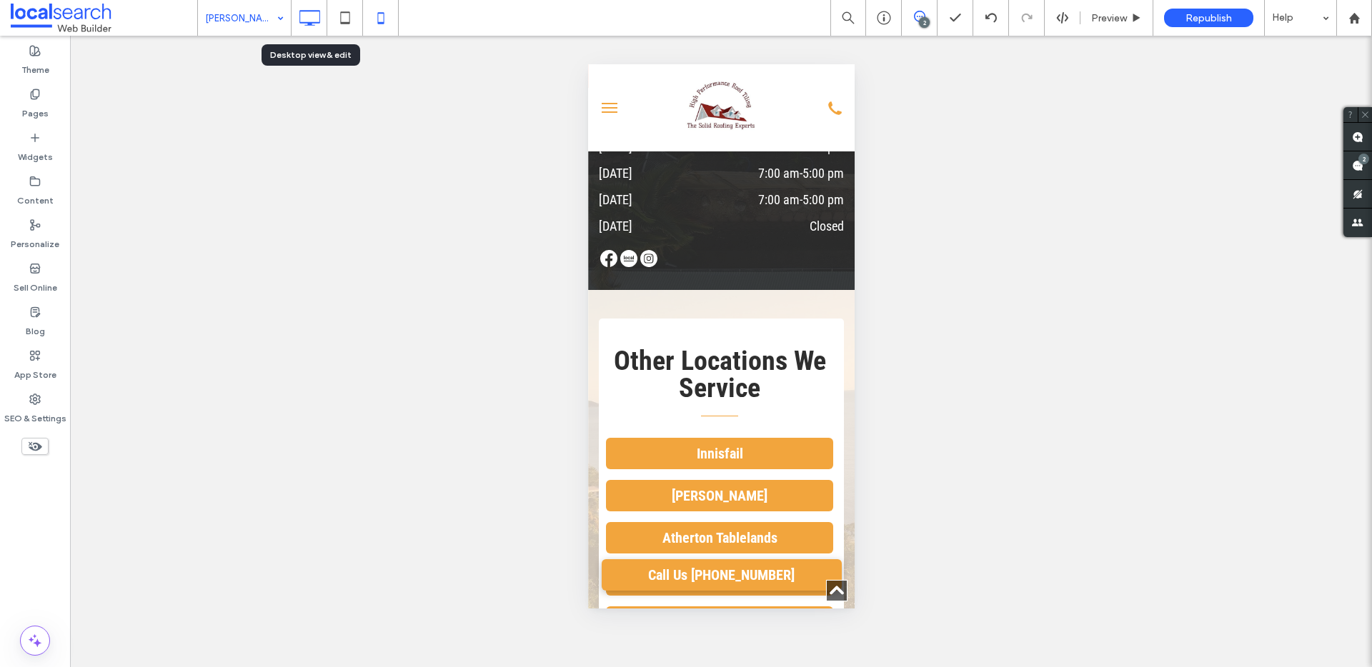
click at [311, 15] on icon at bounding box center [309, 18] width 29 height 29
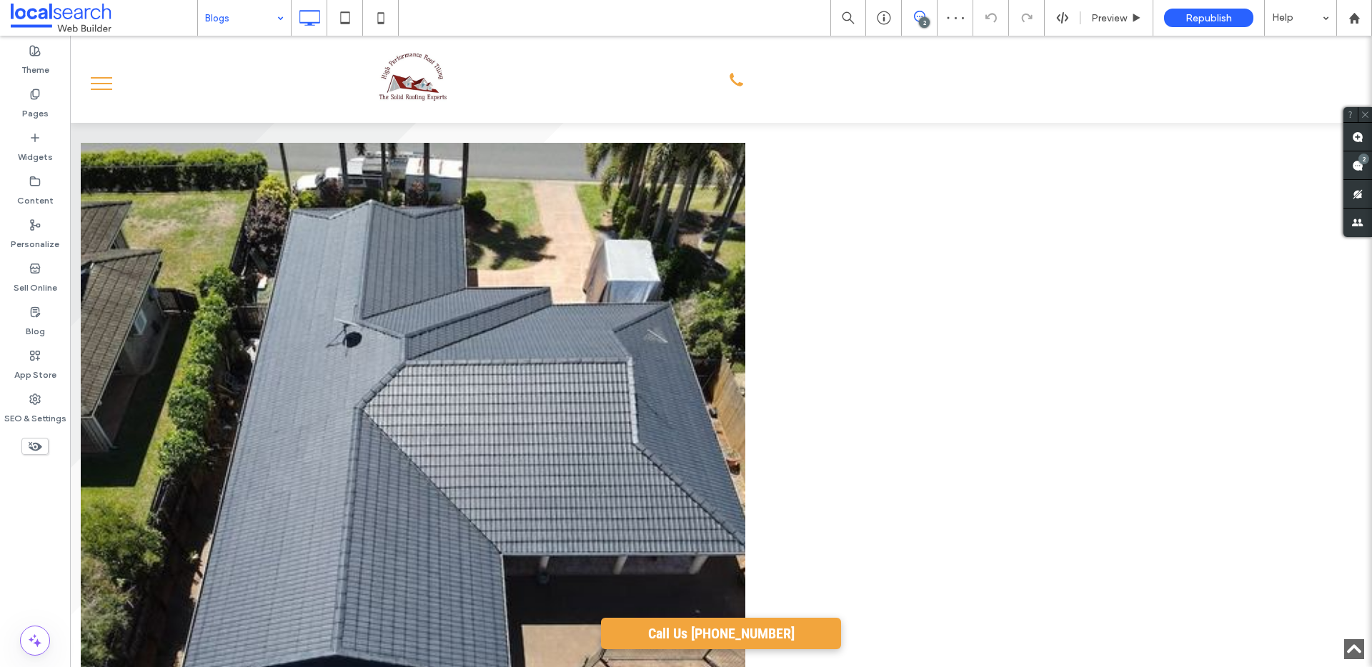
drag, startPoint x: 229, startPoint y: 13, endPoint x: 230, endPoint y: 26, distance: 13.6
click at [229, 14] on input at bounding box center [240, 18] width 71 height 36
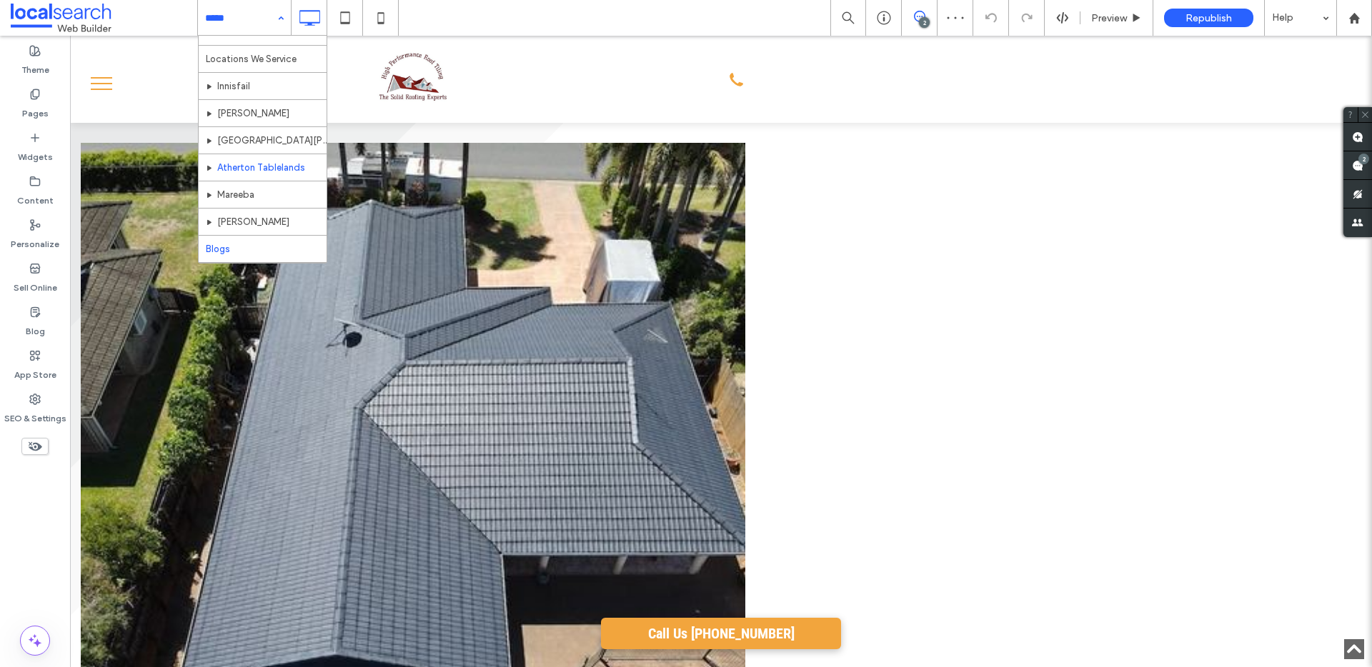
scroll to position [178, 0]
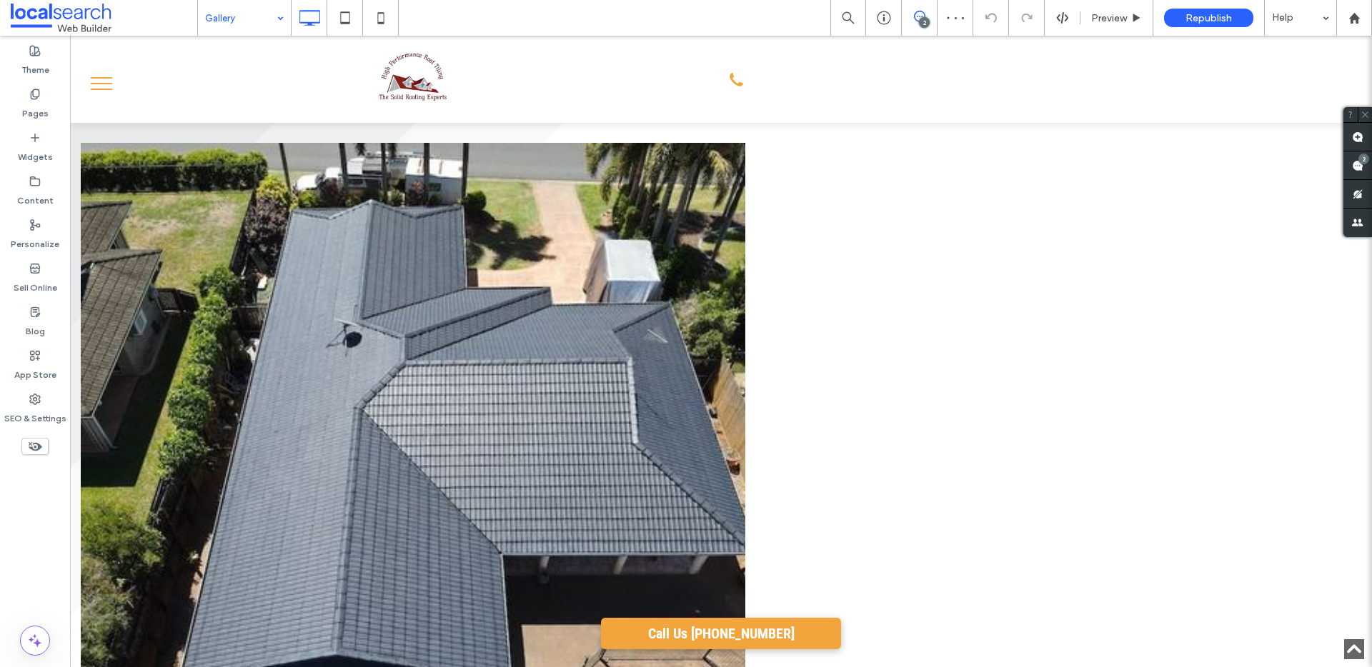
drag, startPoint x: 243, startPoint y: 12, endPoint x: 239, endPoint y: 32, distance: 20.3
click at [243, 14] on input at bounding box center [240, 18] width 71 height 36
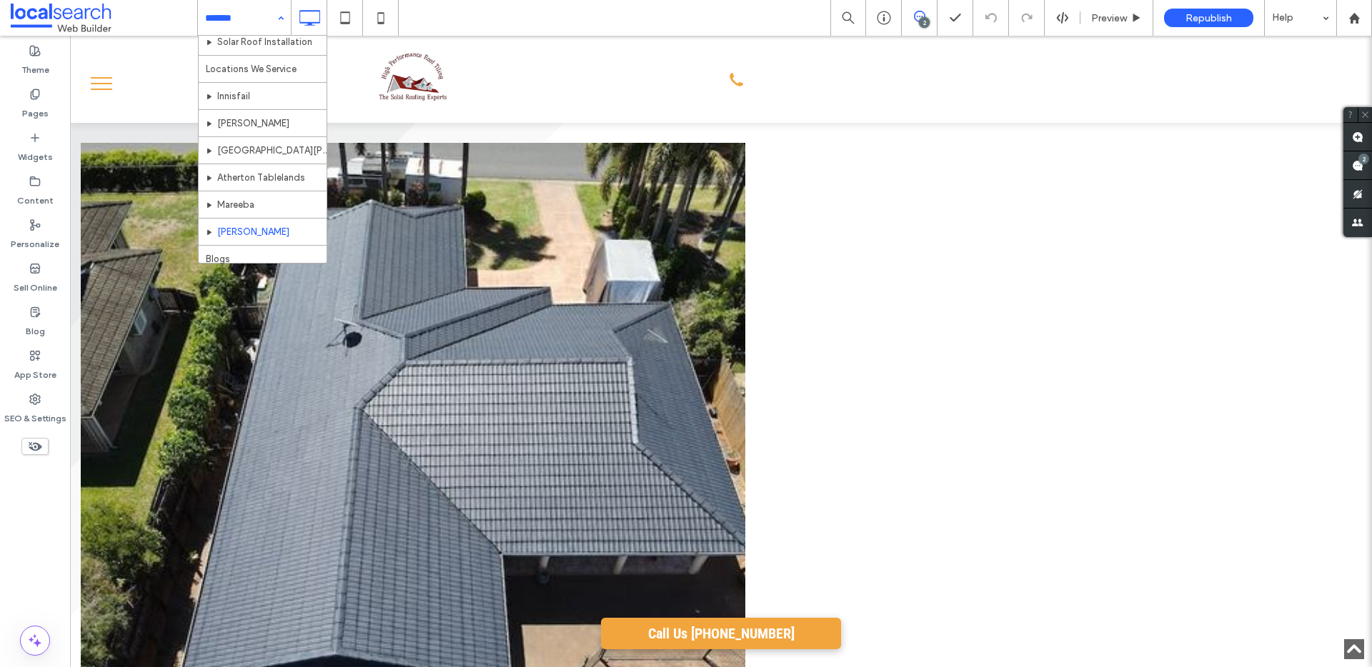
scroll to position [178, 0]
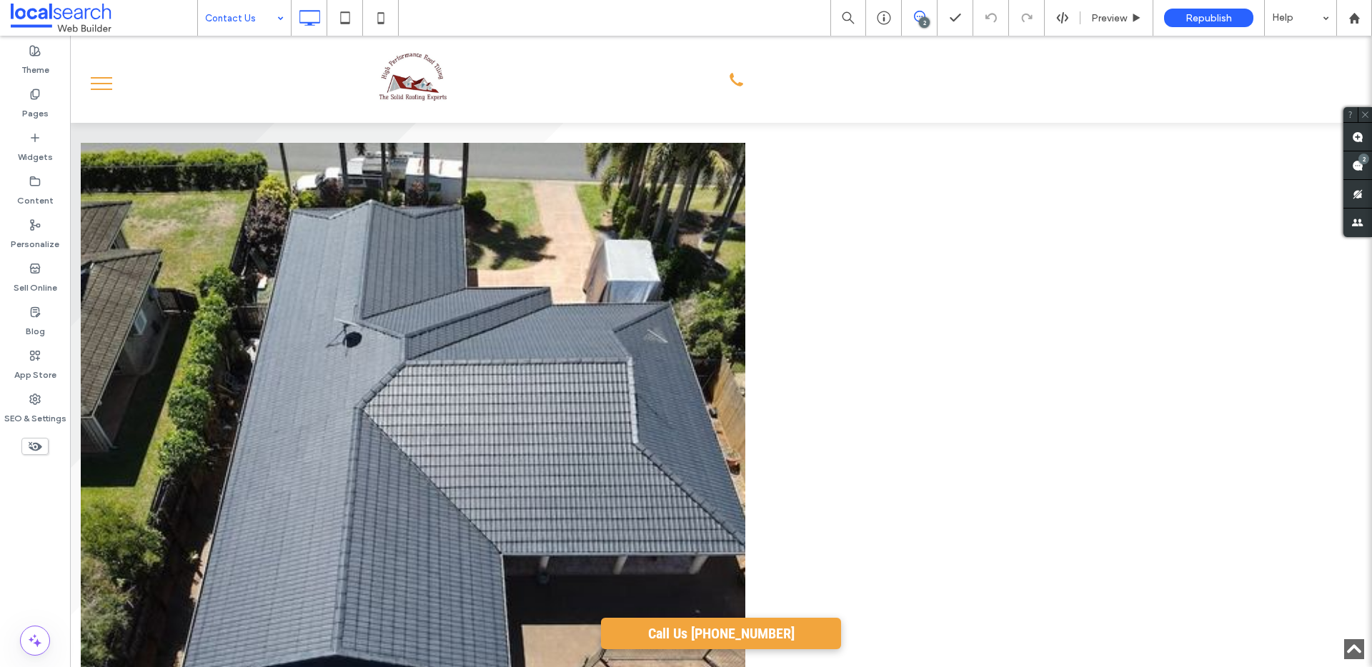
click at [247, 16] on input at bounding box center [240, 18] width 71 height 36
click at [260, 0] on input at bounding box center [240, 18] width 71 height 36
drag, startPoint x: 256, startPoint y: 73, endPoint x: 247, endPoint y: 59, distance: 16.7
click at [275, 16] on div "Our Services" at bounding box center [244, 18] width 93 height 36
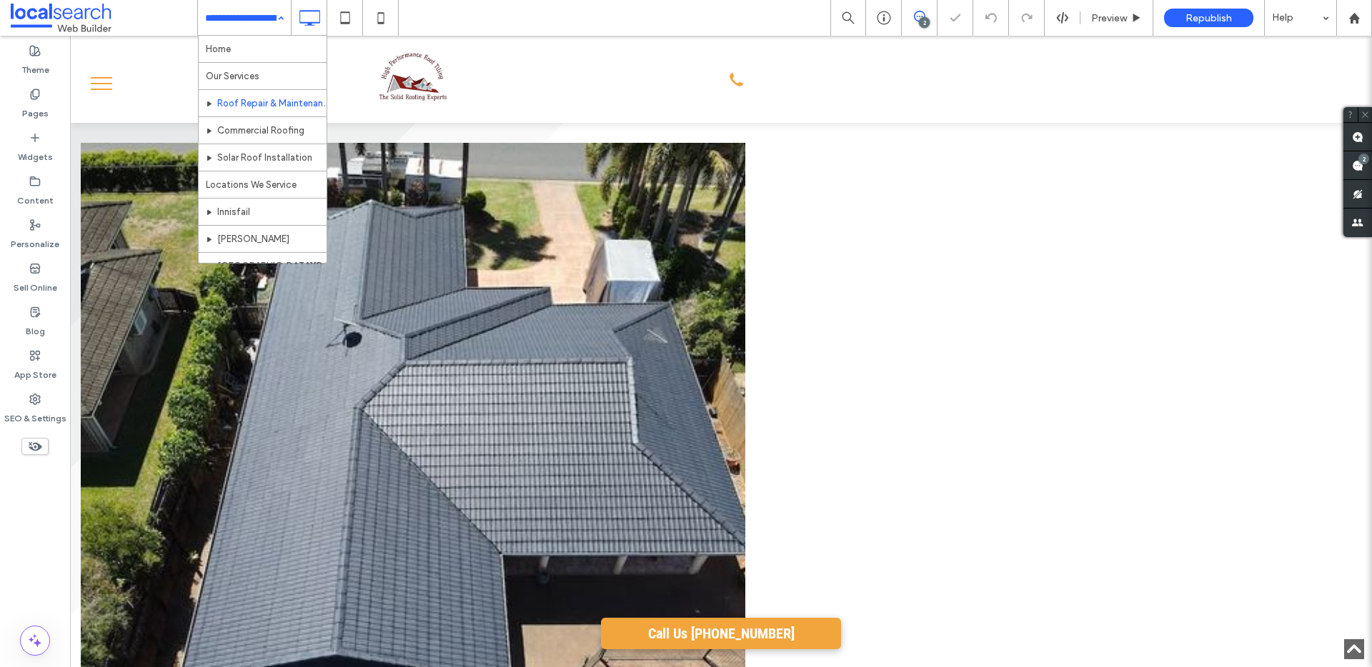
click at [269, 11] on input at bounding box center [240, 18] width 71 height 36
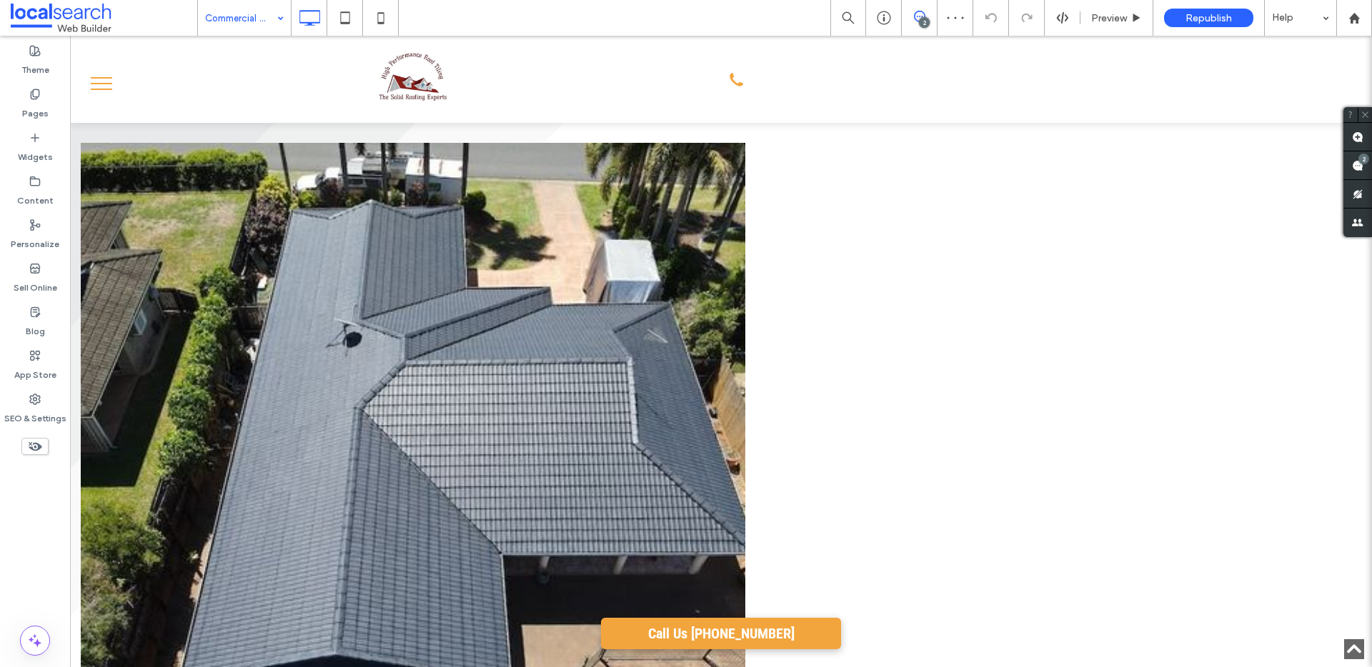
type input "**********"
type input "**"
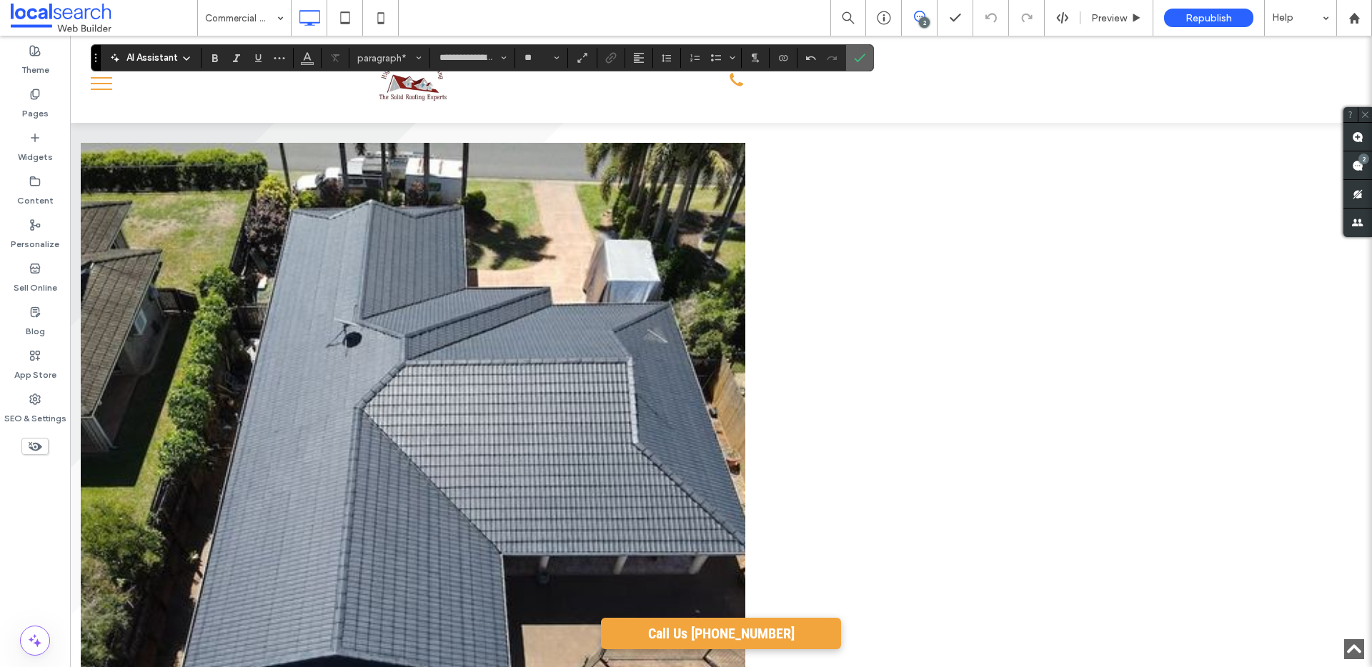
click at [862, 62] on icon "Confirm" at bounding box center [859, 57] width 11 height 11
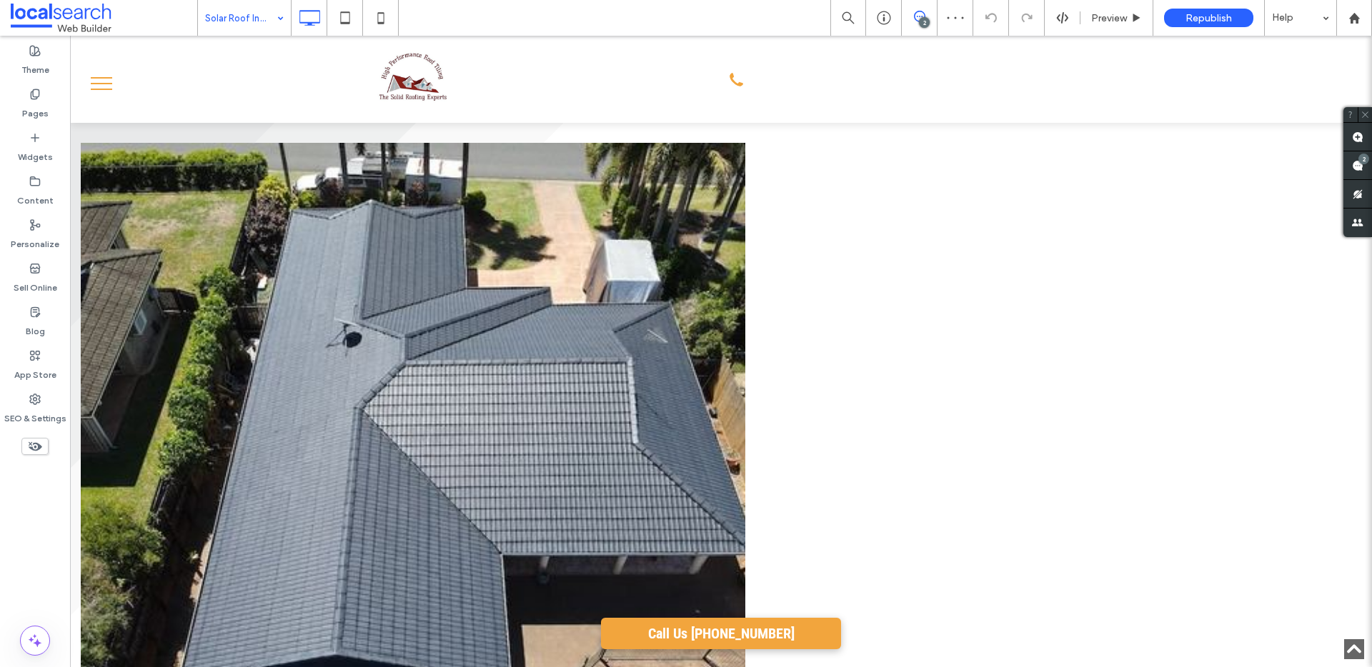
type input "**********"
type input "**"
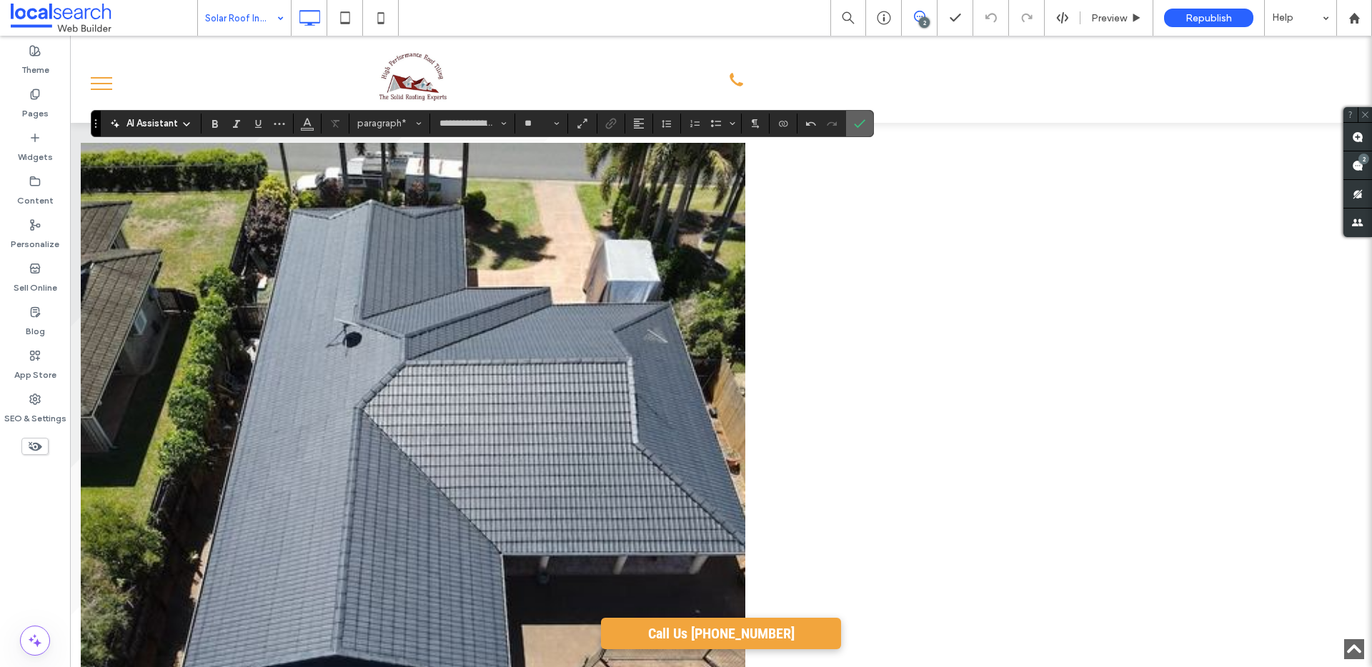
click at [859, 124] on icon "Confirm" at bounding box center [859, 123] width 11 height 11
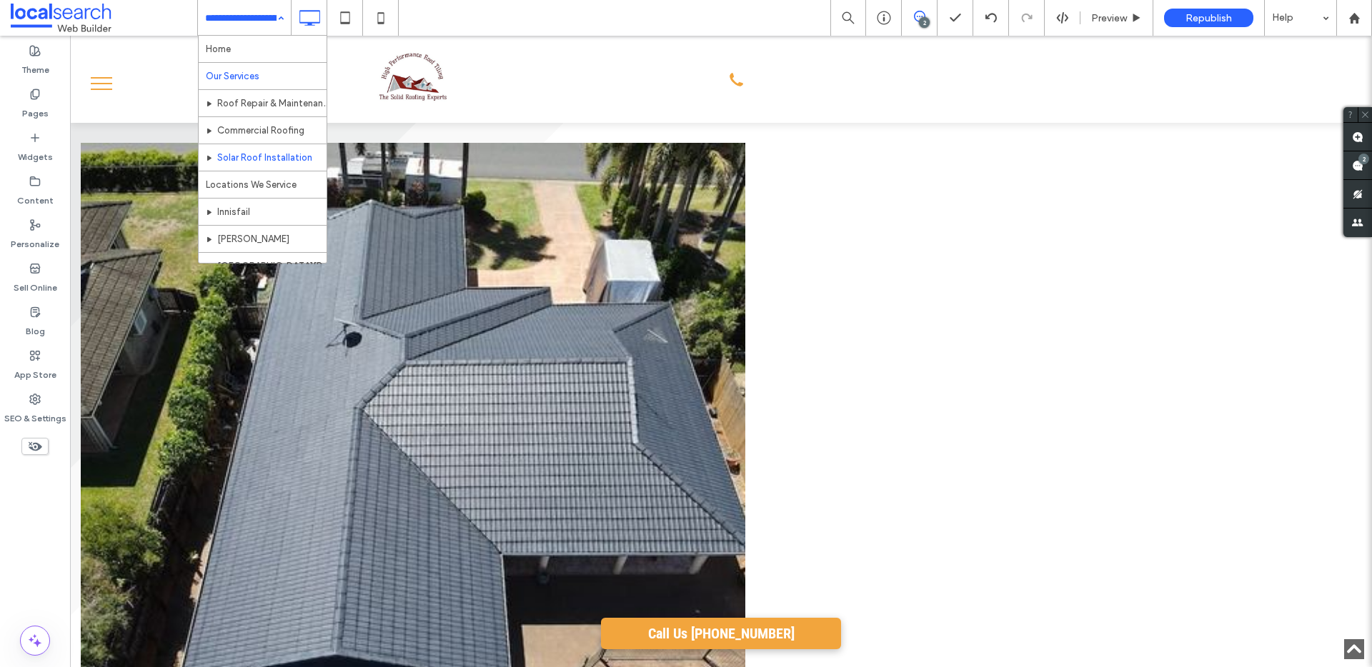
scroll to position [22, 0]
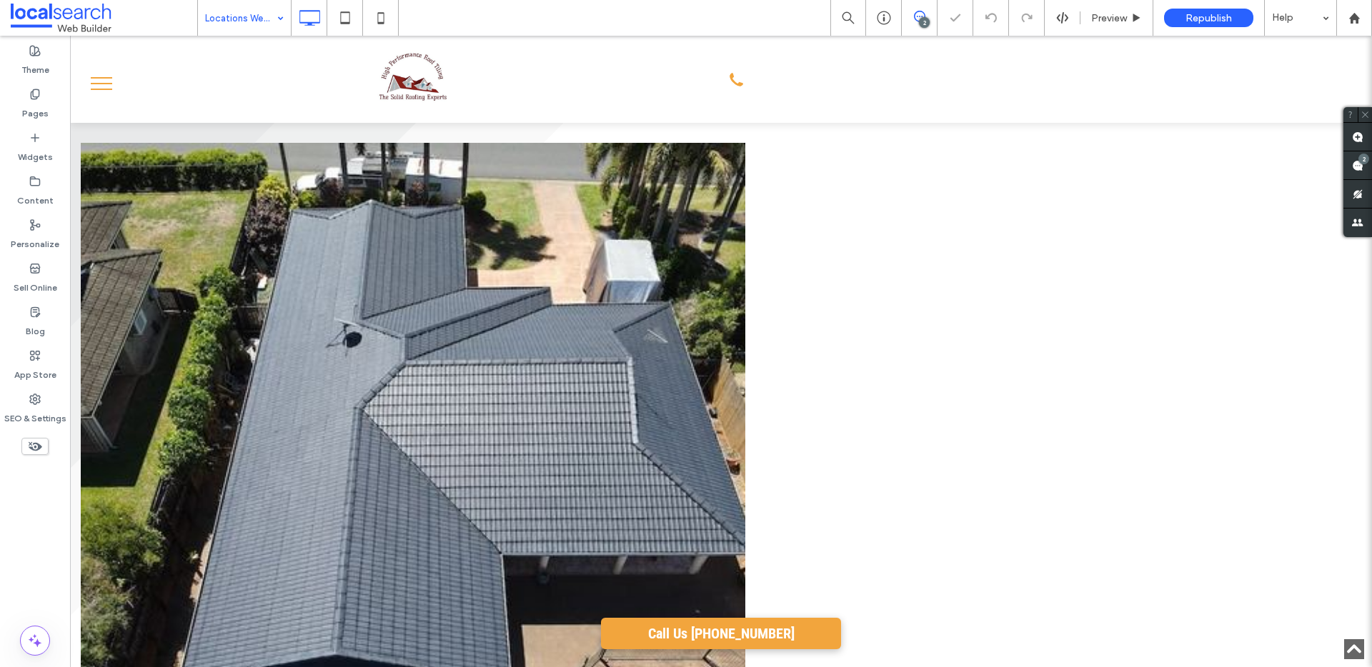
type input "**********"
type input "**"
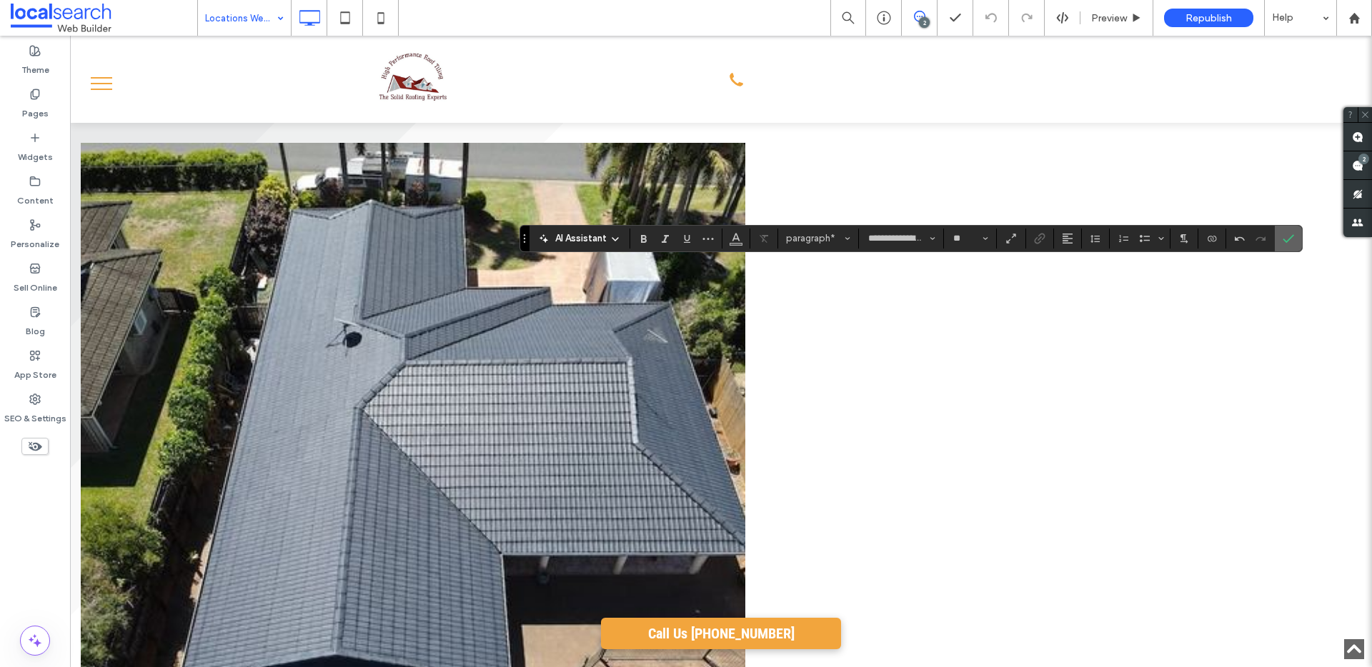
click at [1282, 237] on icon "Confirm" at bounding box center [1287, 238] width 11 height 11
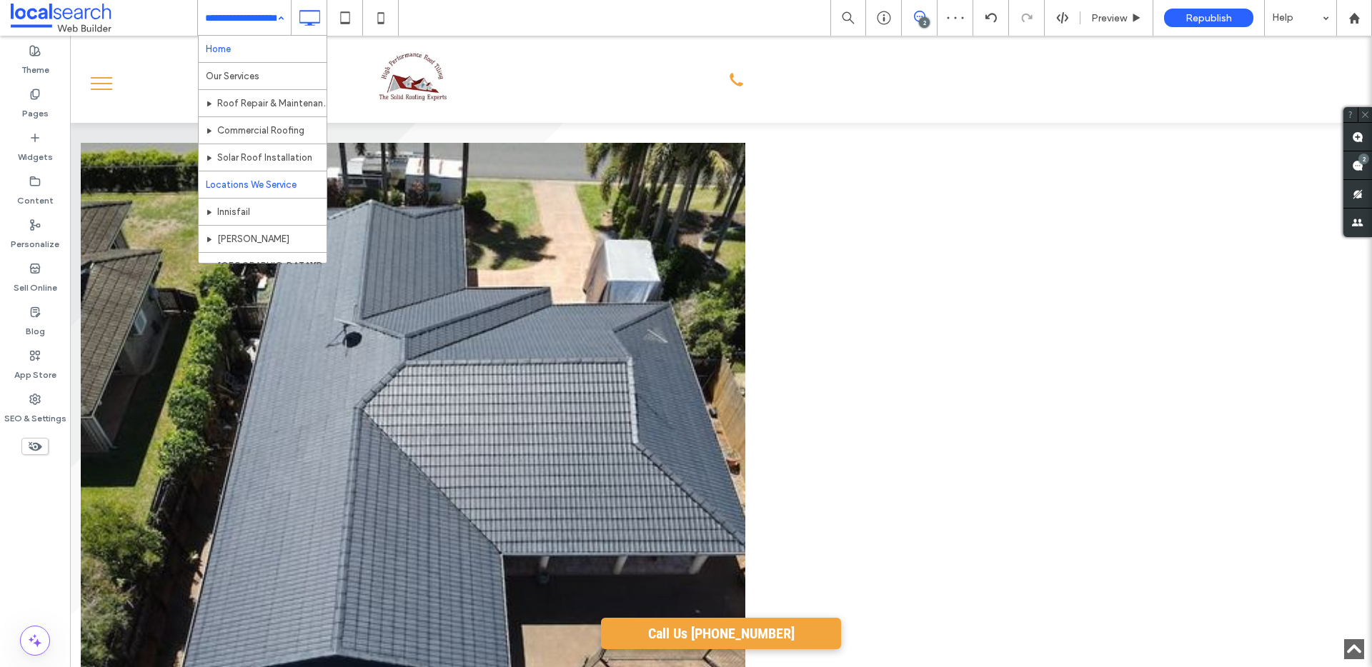
drag, startPoint x: 245, startPoint y: 11, endPoint x: 244, endPoint y: 52, distance: 41.5
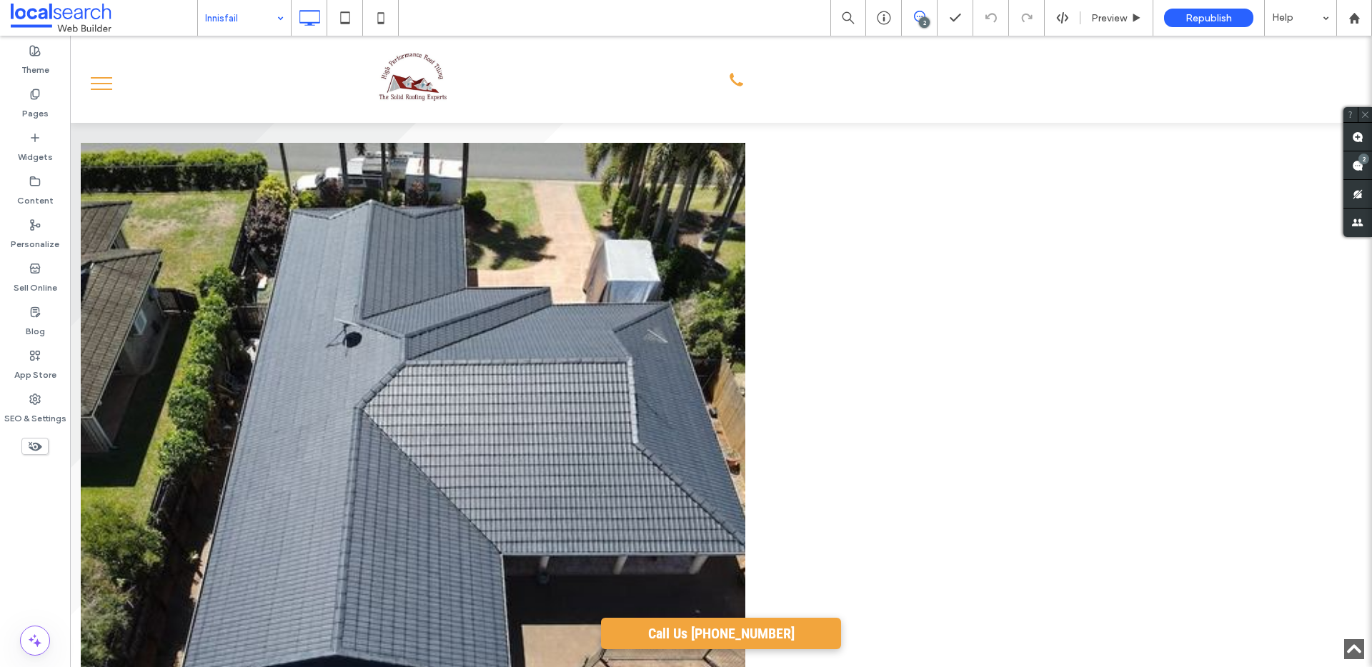
click at [234, 11] on input at bounding box center [240, 18] width 71 height 36
click at [253, 15] on input at bounding box center [240, 18] width 71 height 36
click at [1113, 12] on span "Preview" at bounding box center [1109, 18] width 36 height 12
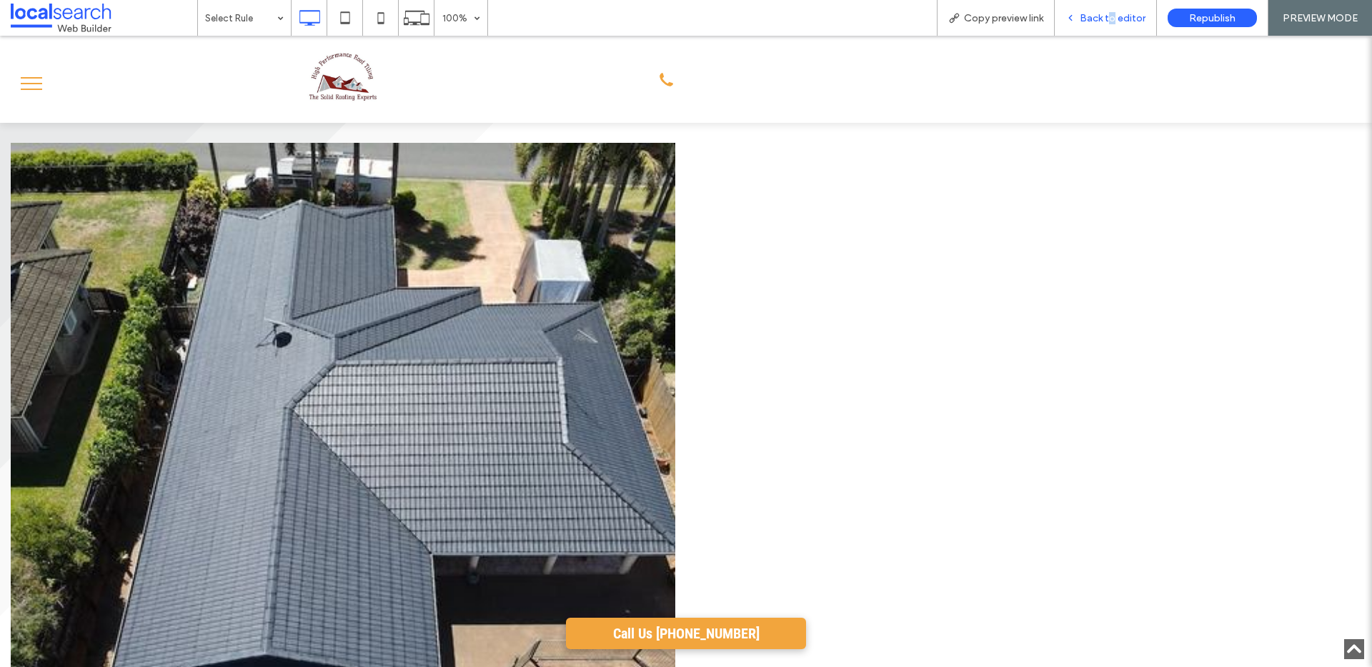
click at [1113, 14] on span "Back to editor" at bounding box center [1113, 18] width 66 height 12
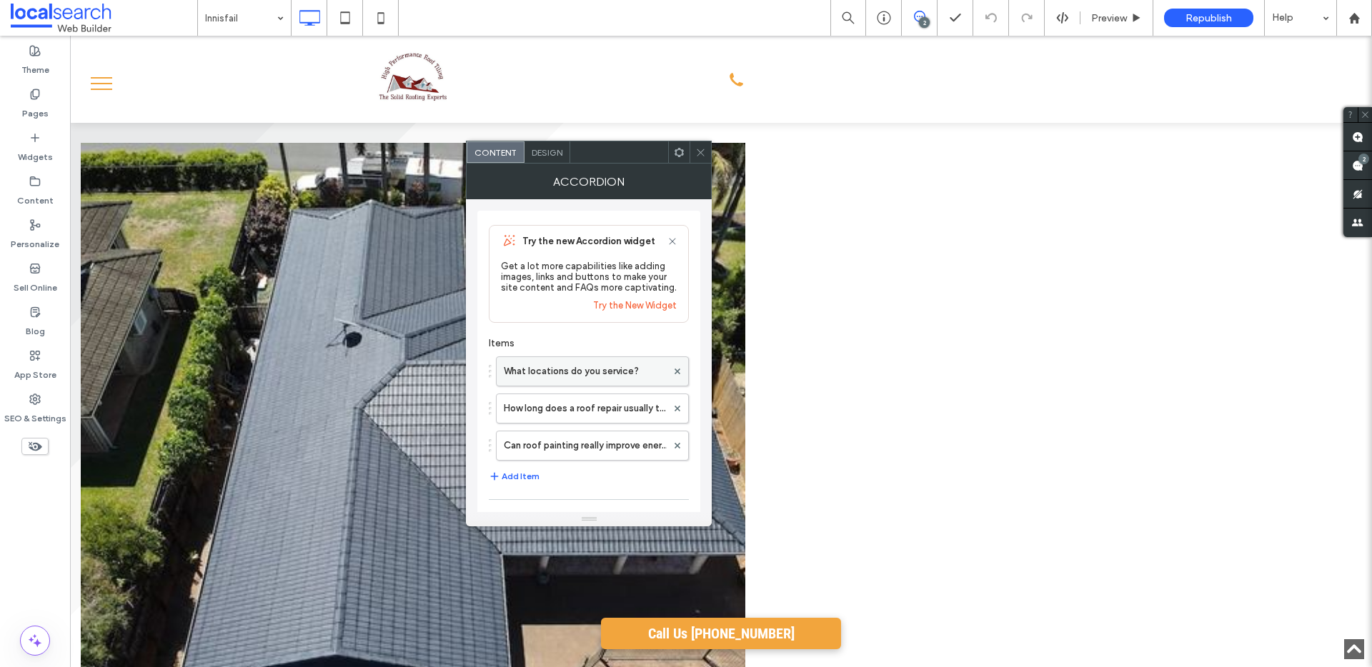
click at [549, 369] on label "What locations do you service?" at bounding box center [585, 371] width 163 height 29
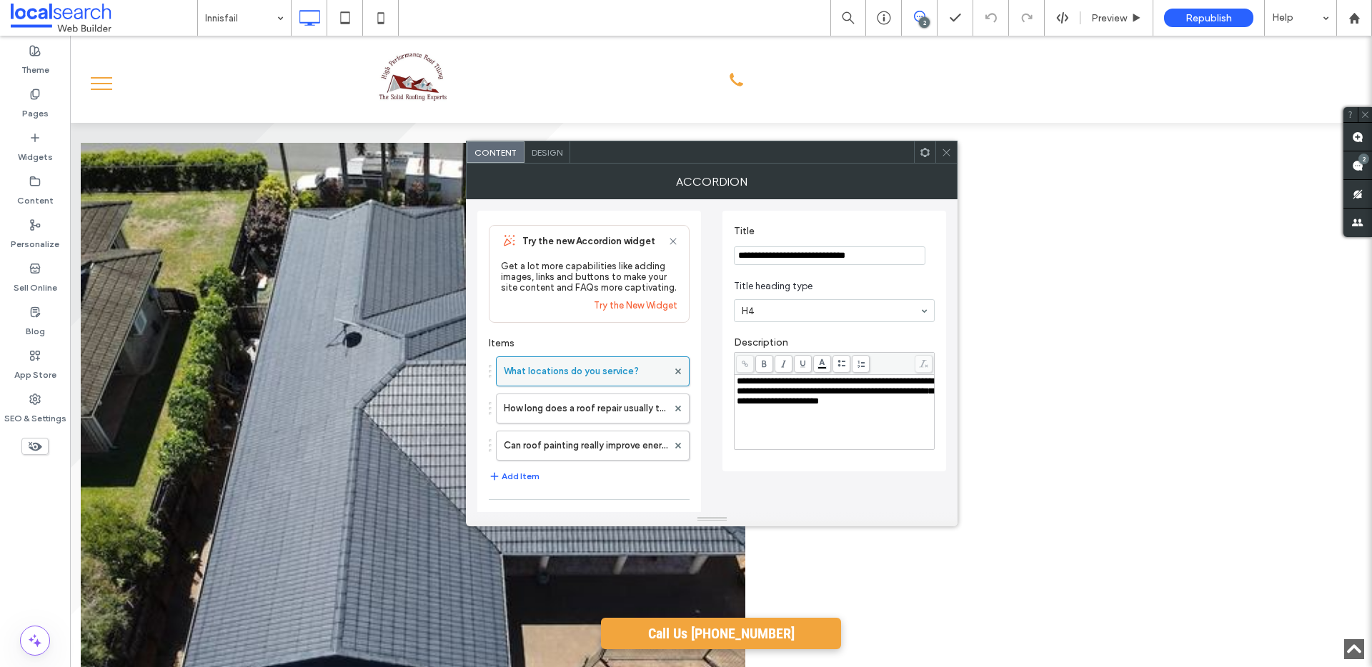
scroll to position [3, 0]
click at [831, 380] on span "**********" at bounding box center [835, 388] width 196 height 29
click at [947, 154] on icon at bounding box center [946, 152] width 11 height 11
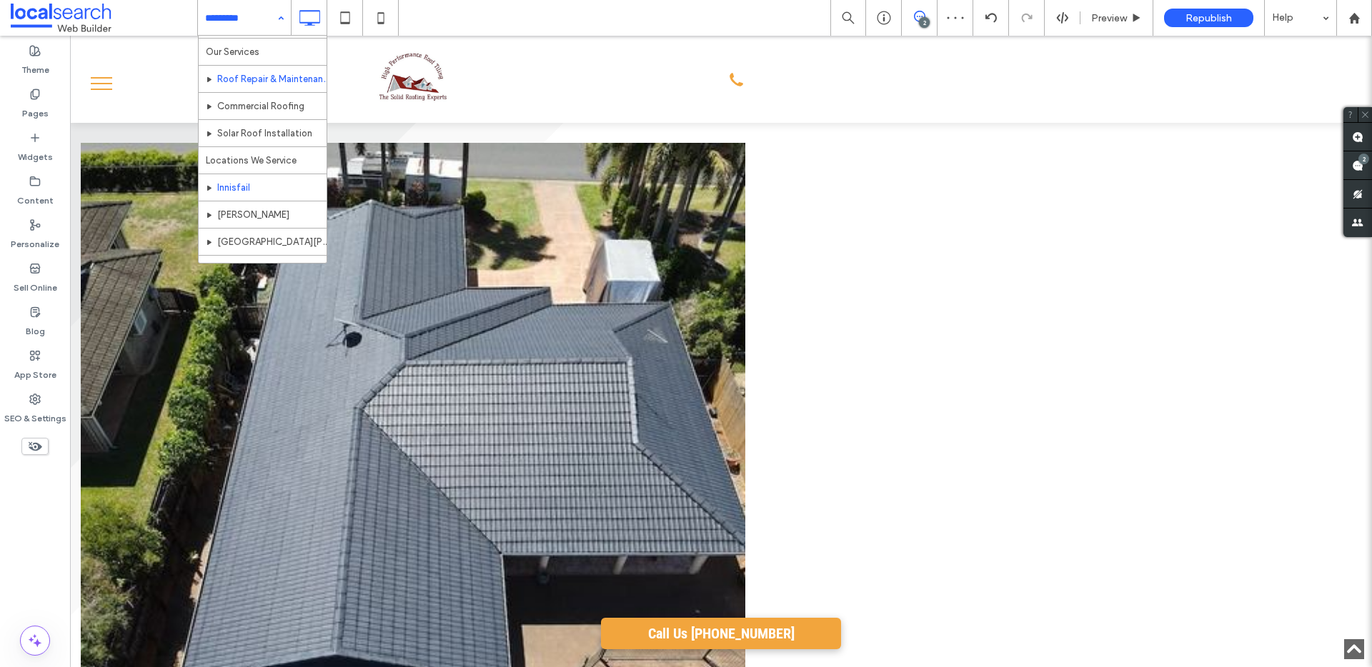
scroll to position [116, 0]
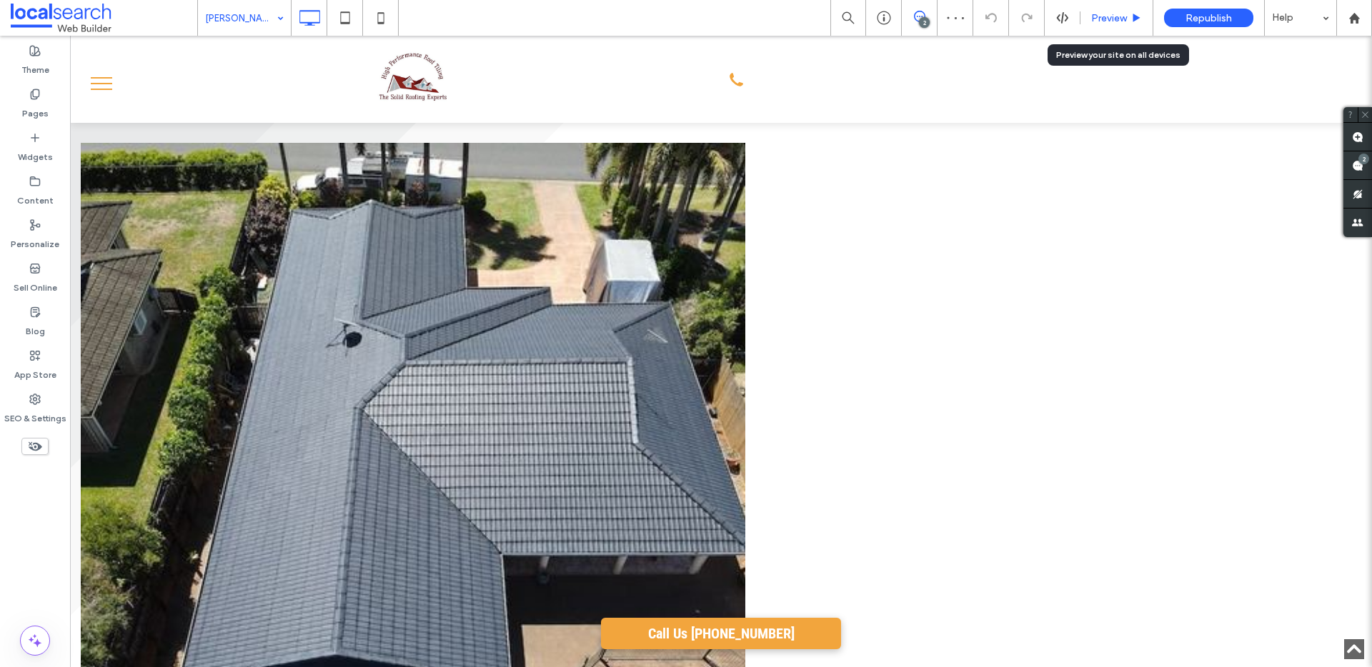
click at [1124, 12] on span "Preview" at bounding box center [1109, 18] width 36 height 12
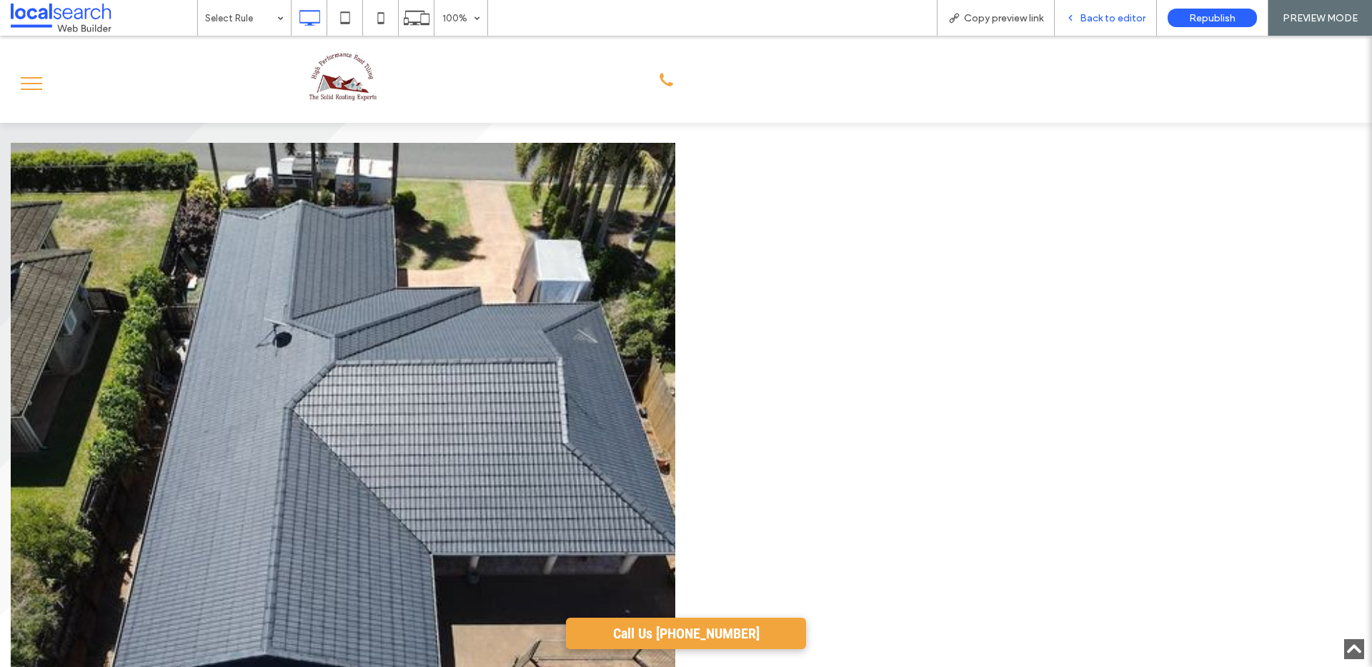
click at [1114, 21] on span "Back to editor" at bounding box center [1113, 18] width 66 height 12
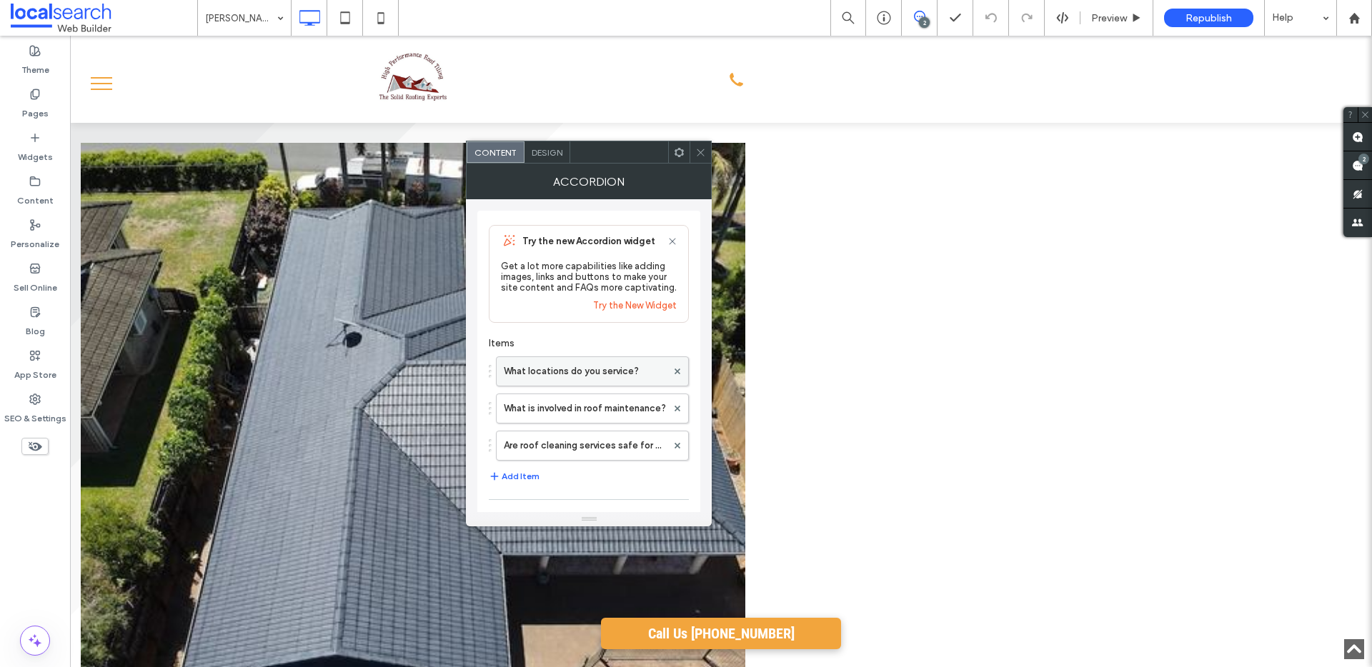
click at [574, 383] on label "What locations do you service?" at bounding box center [585, 371] width 163 height 29
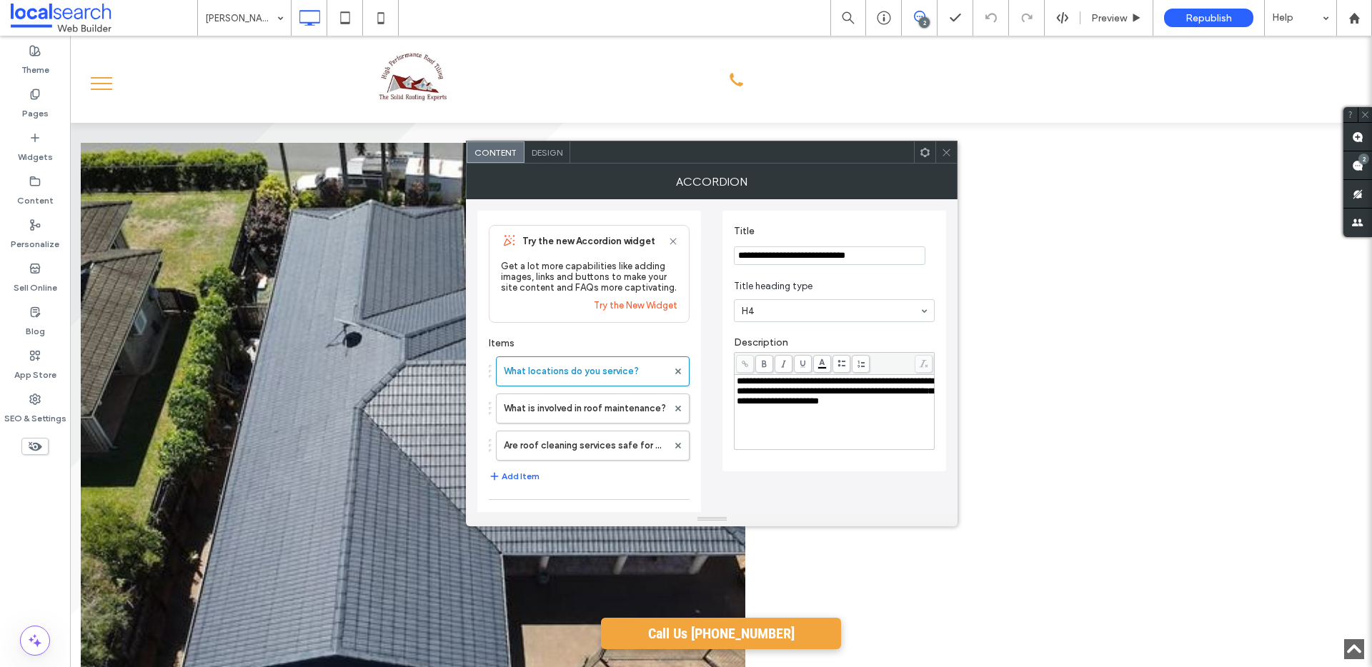
click at [847, 382] on span "**********" at bounding box center [835, 391] width 196 height 29
click at [947, 148] on icon at bounding box center [946, 152] width 11 height 11
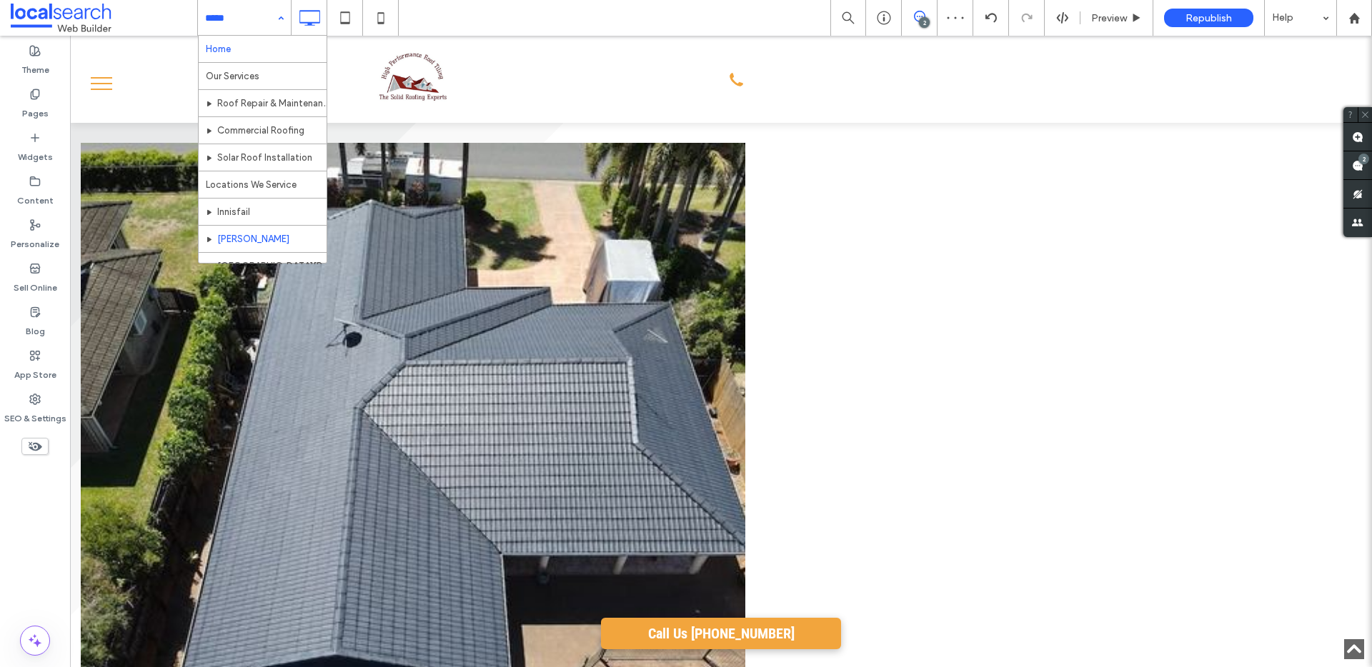
drag, startPoint x: 250, startPoint y: 13, endPoint x: 244, endPoint y: 54, distance: 41.1
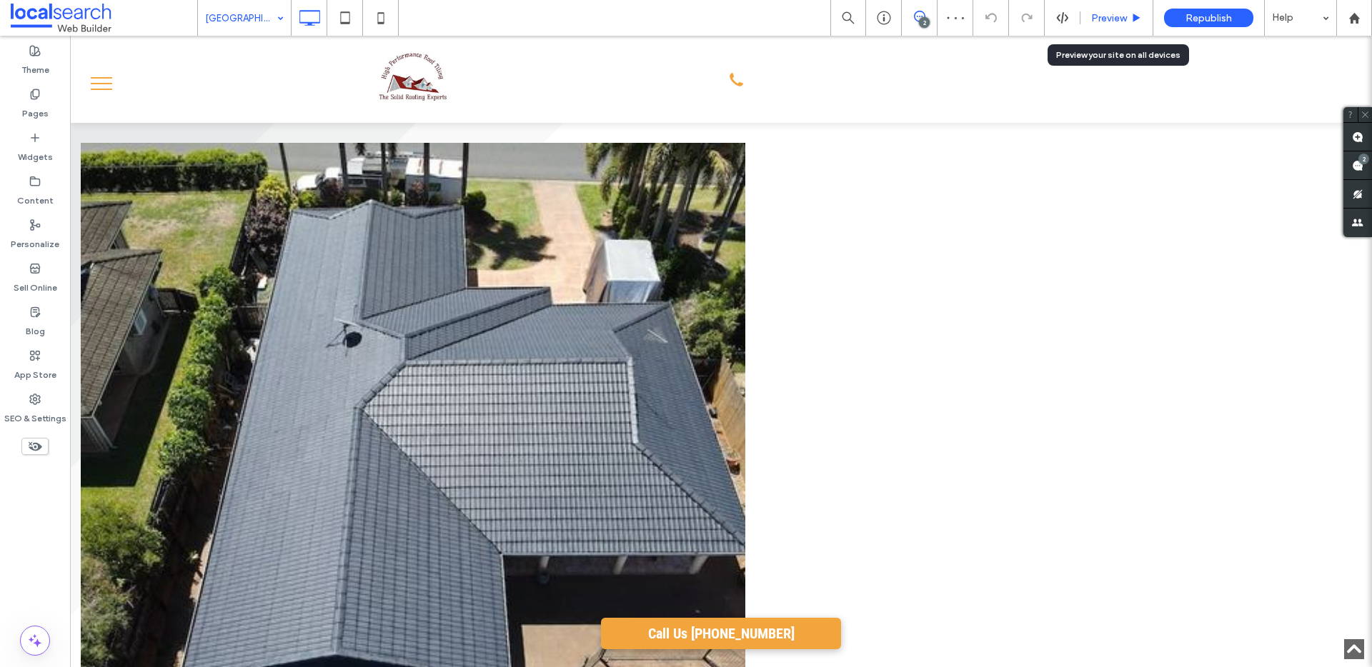
click at [1121, 17] on span "Preview" at bounding box center [1109, 18] width 36 height 12
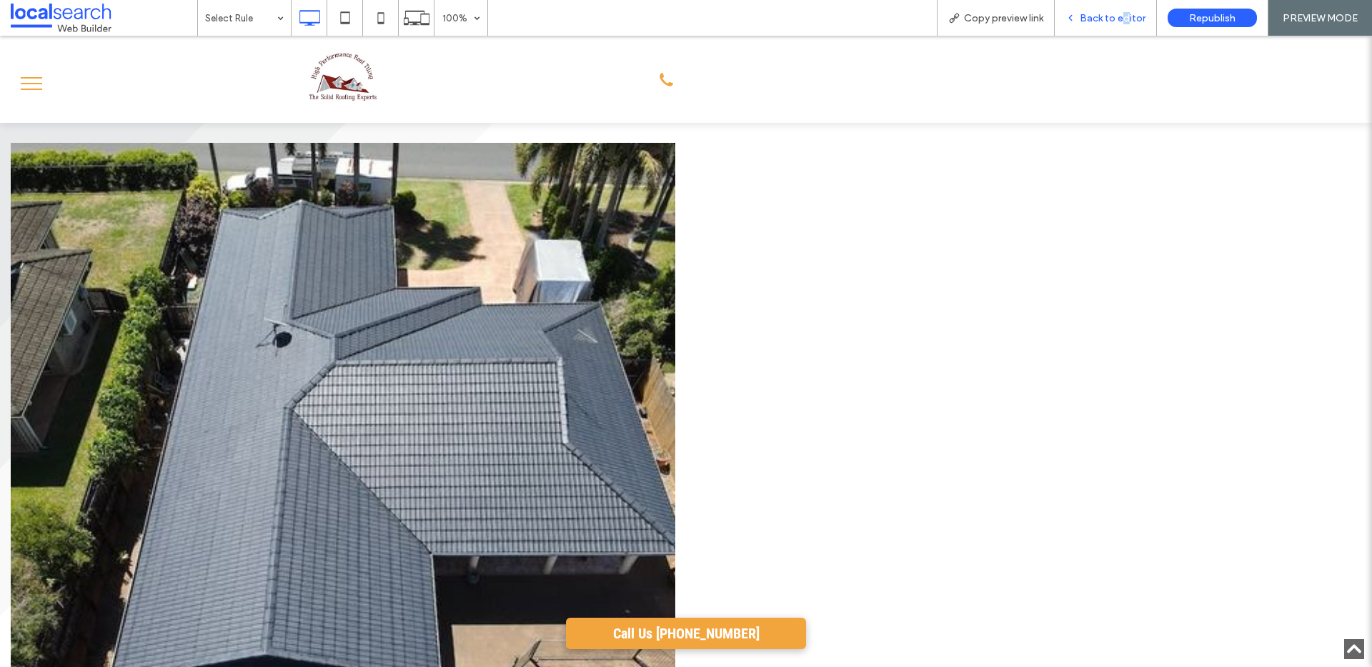
click at [1127, 14] on span "Back to editor" at bounding box center [1113, 18] width 66 height 12
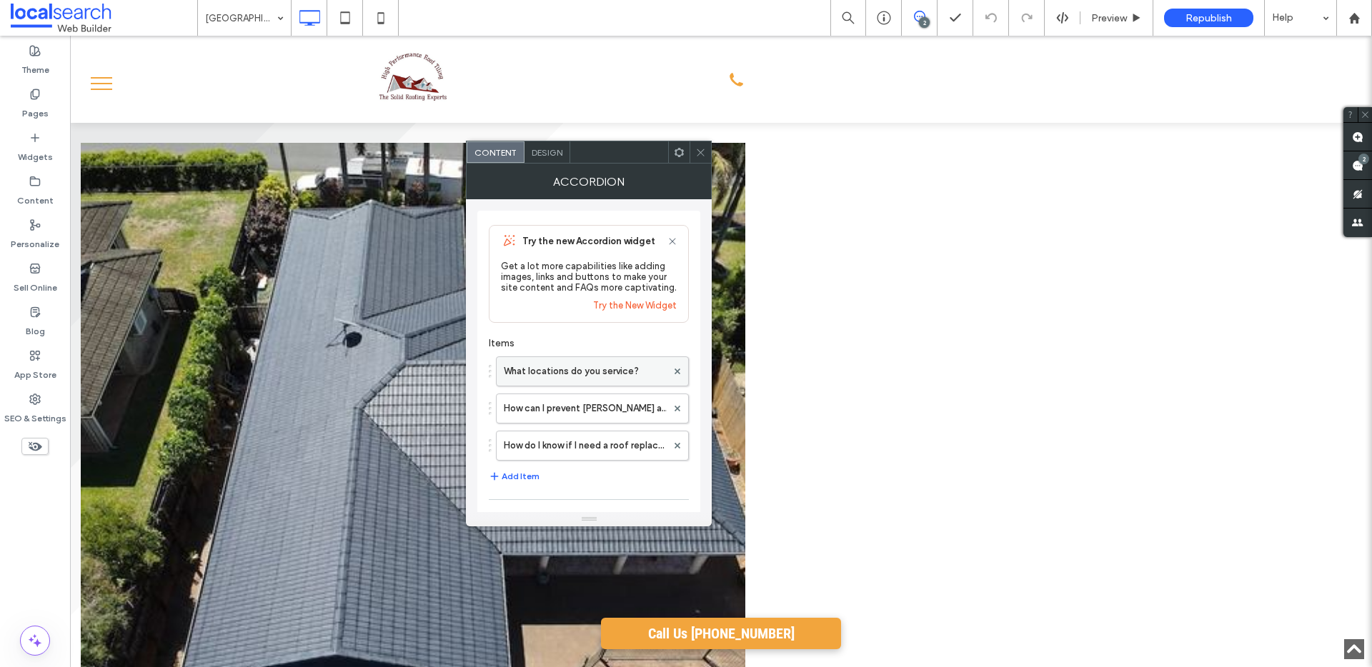
click at [544, 378] on label "What locations do you service?" at bounding box center [585, 371] width 163 height 29
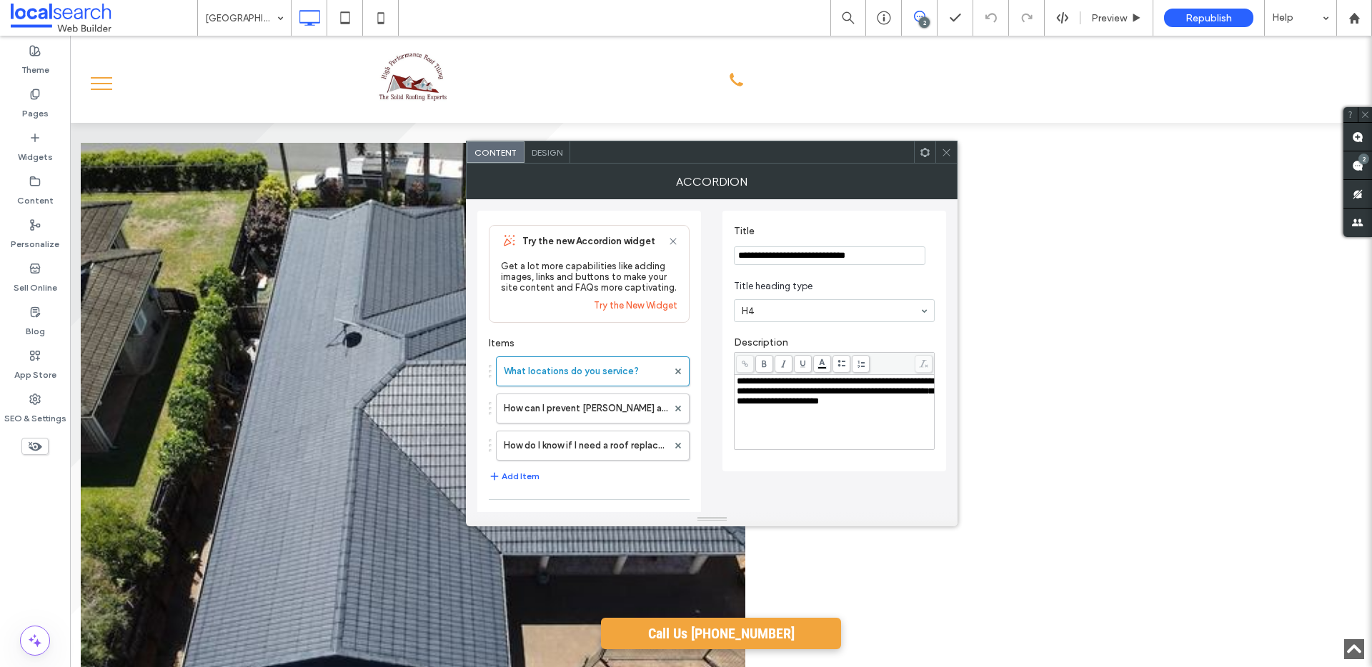
click at [833, 379] on span "**********" at bounding box center [835, 391] width 196 height 29
click at [944, 155] on icon at bounding box center [946, 152] width 11 height 11
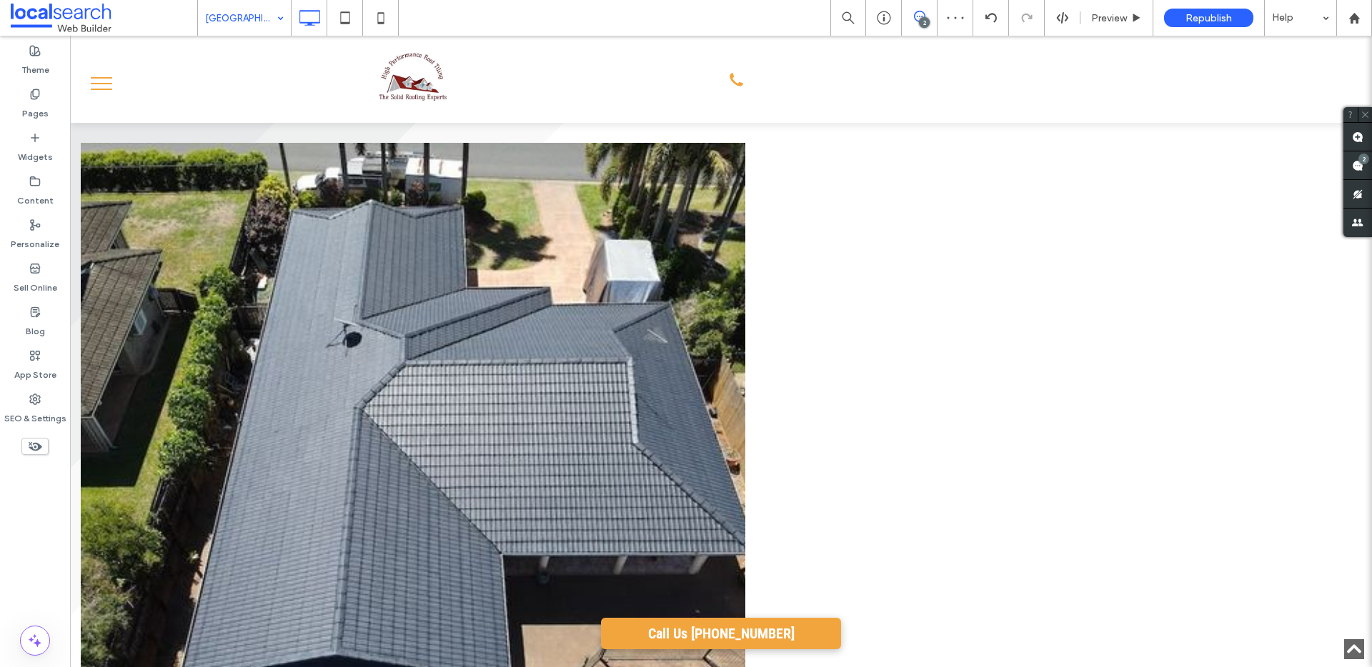
drag, startPoint x: 212, startPoint y: 23, endPoint x: 213, endPoint y: 34, distance: 10.7
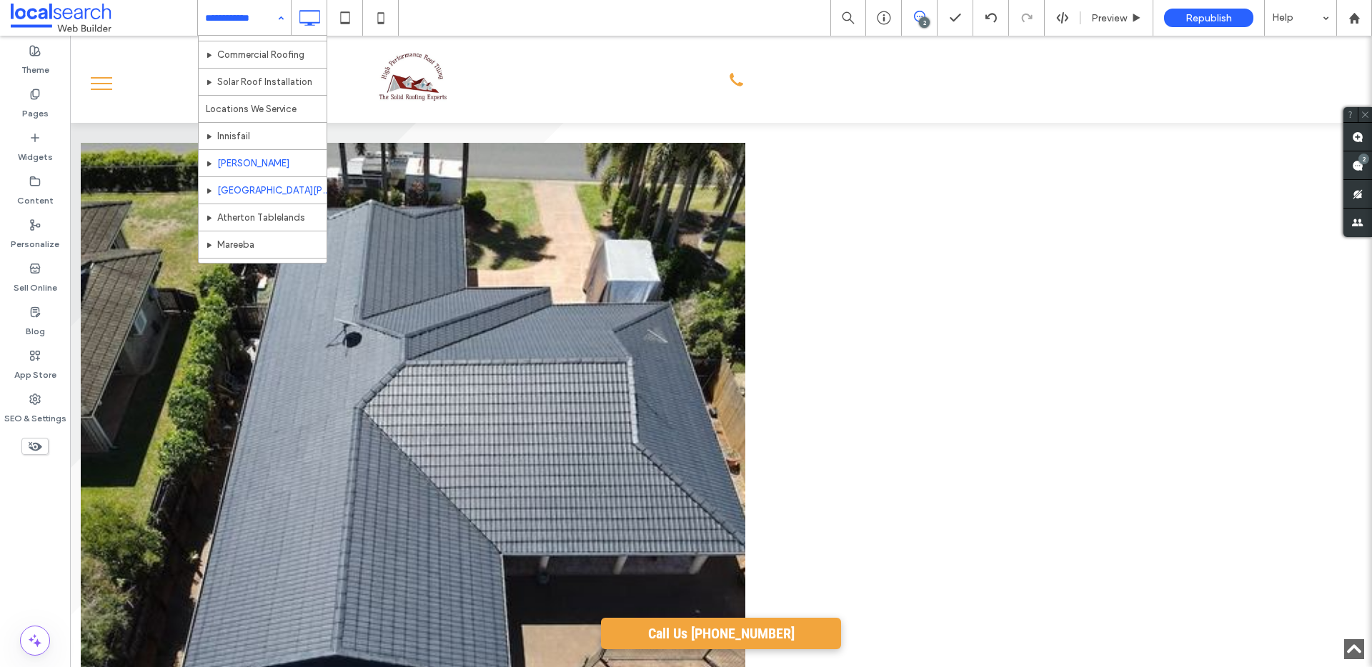
scroll to position [178, 0]
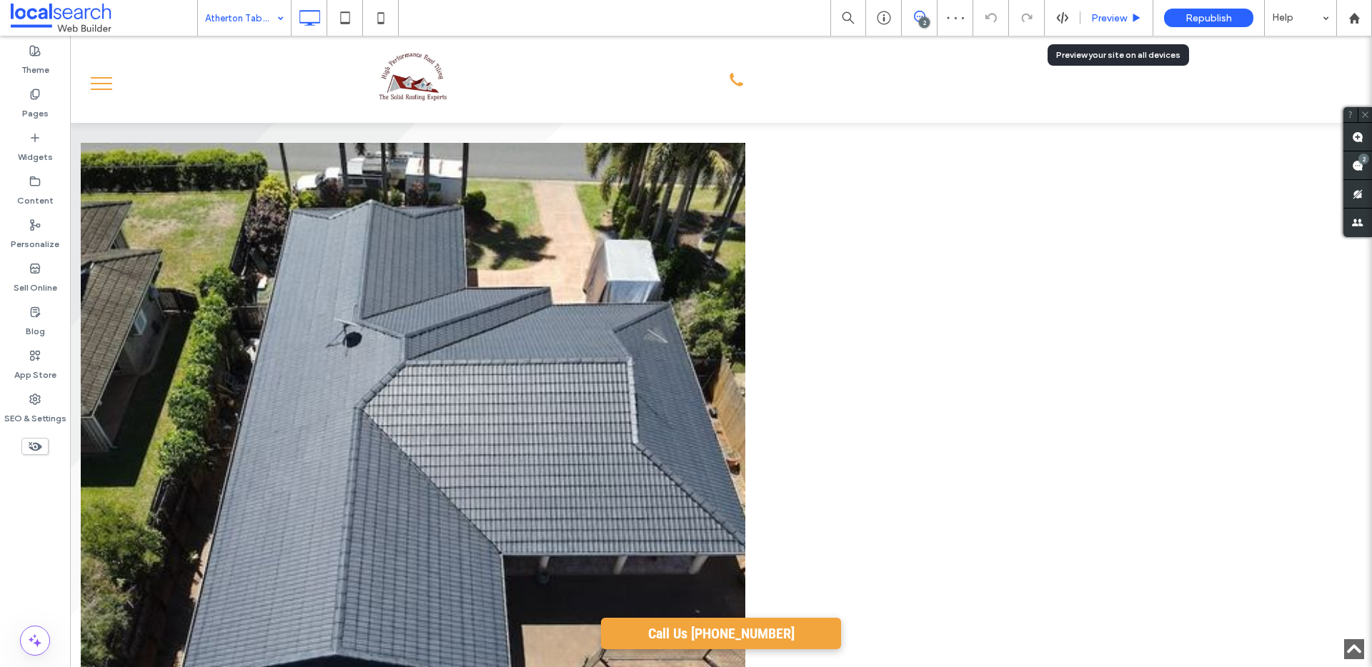
click at [1120, 16] on span "Preview" at bounding box center [1109, 18] width 36 height 12
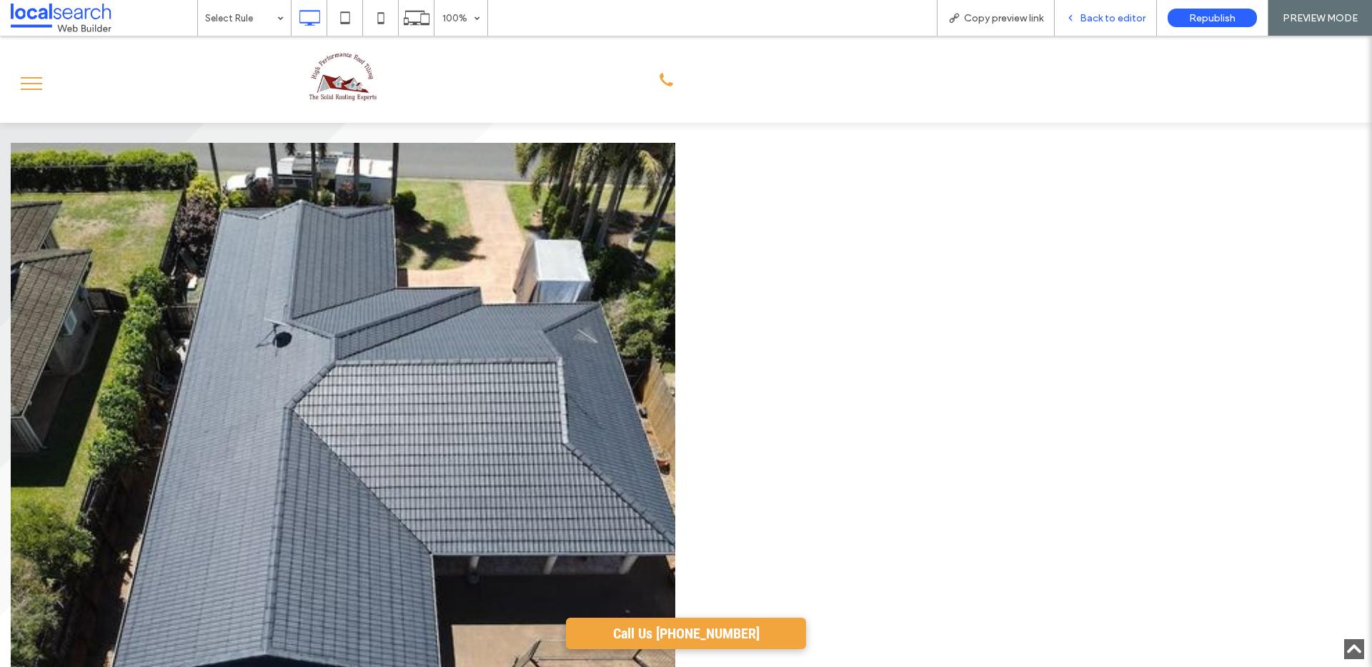
click at [1102, 14] on span "Back to editor" at bounding box center [1113, 18] width 66 height 12
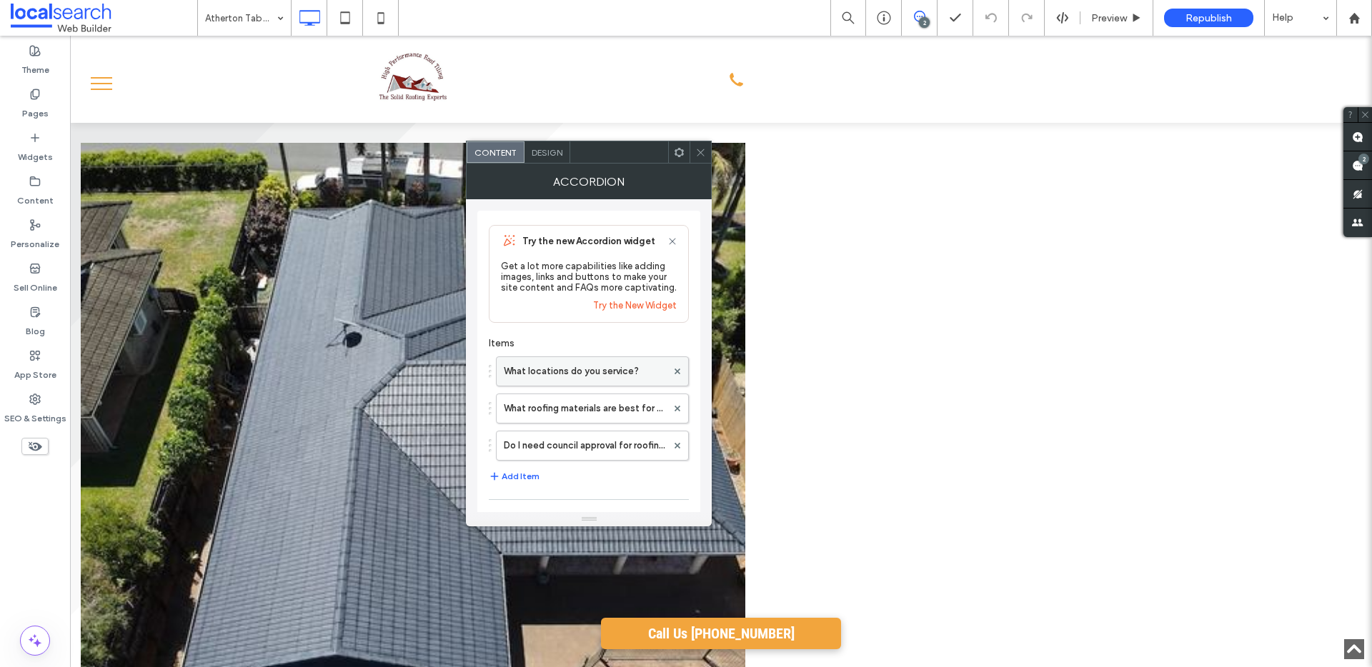
click at [575, 377] on label "What locations do you service?" at bounding box center [585, 371] width 163 height 29
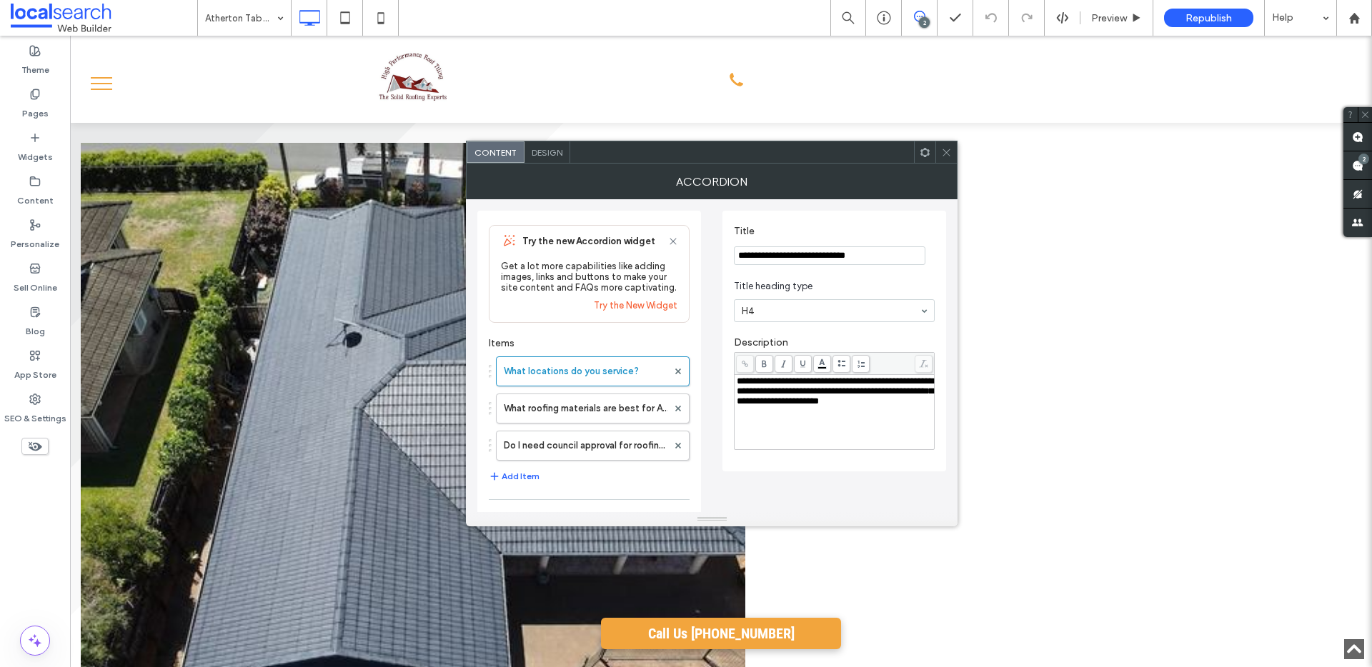
click at [840, 380] on span "**********" at bounding box center [835, 391] width 196 height 29
click at [947, 149] on icon at bounding box center [946, 152] width 11 height 11
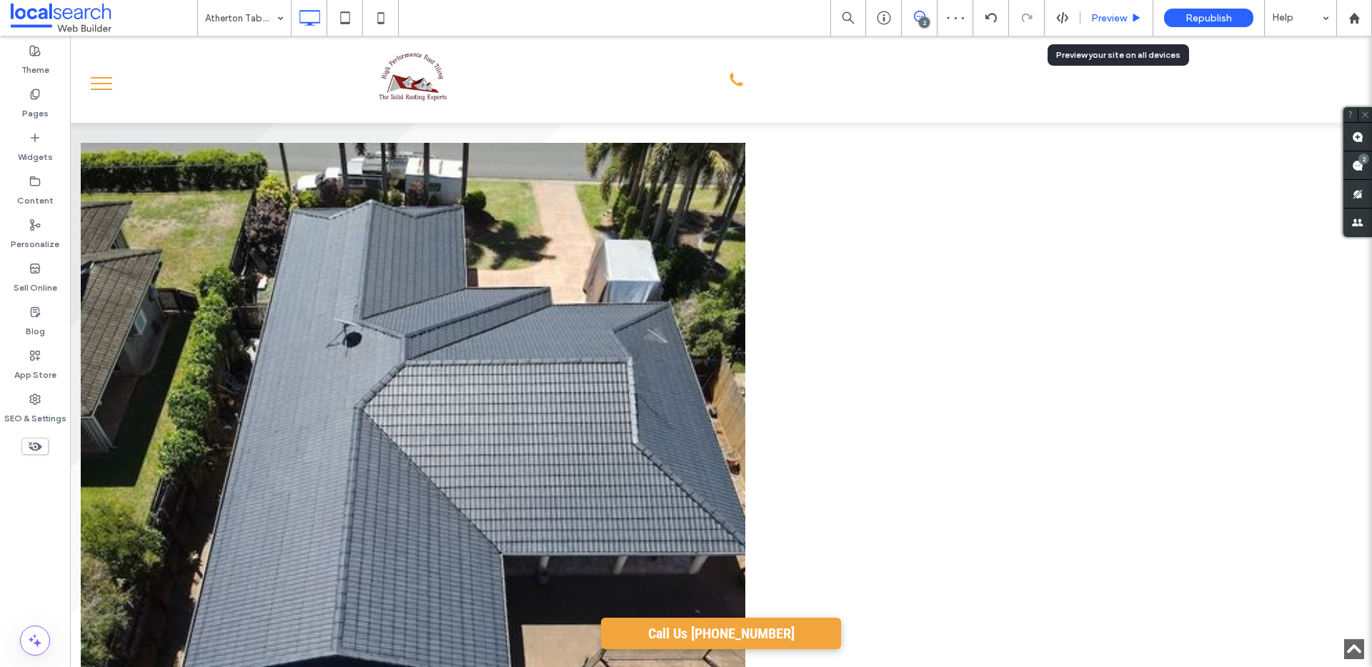
click at [1087, 25] on div "Preview" at bounding box center [1116, 18] width 73 height 36
click at [1092, 23] on span "Preview" at bounding box center [1109, 18] width 36 height 12
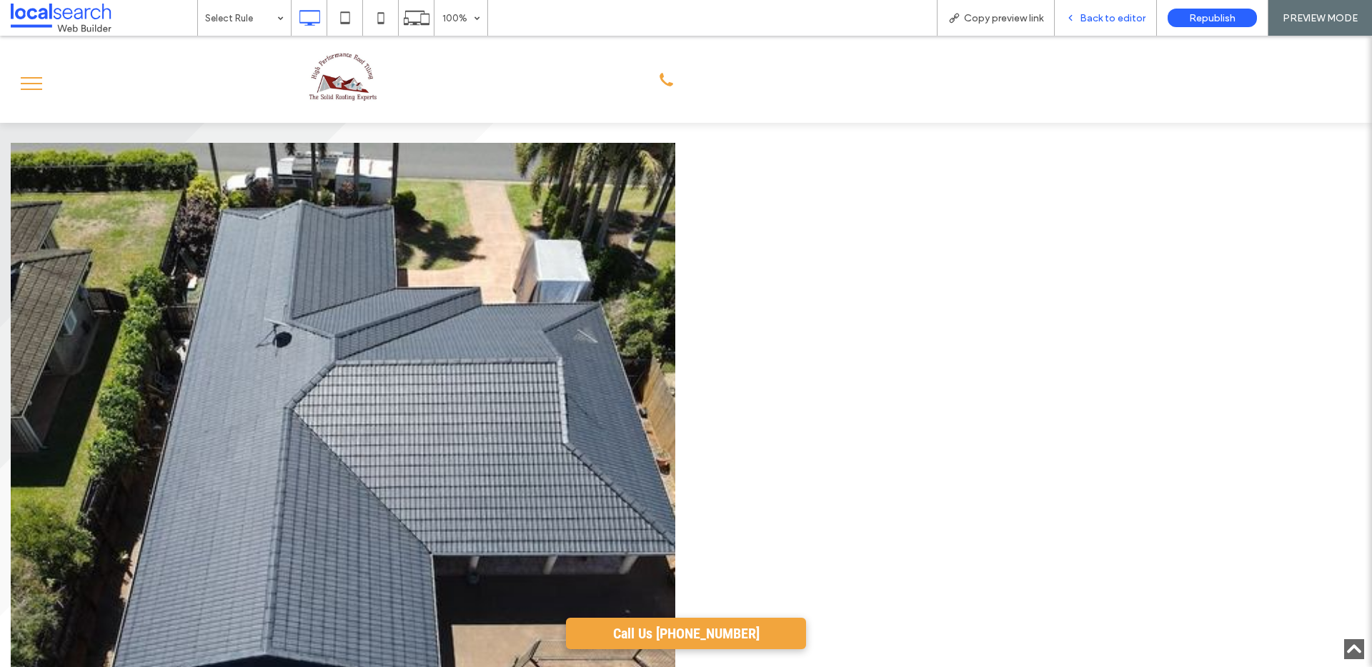
click at [1117, 19] on span "Back to editor" at bounding box center [1113, 18] width 66 height 12
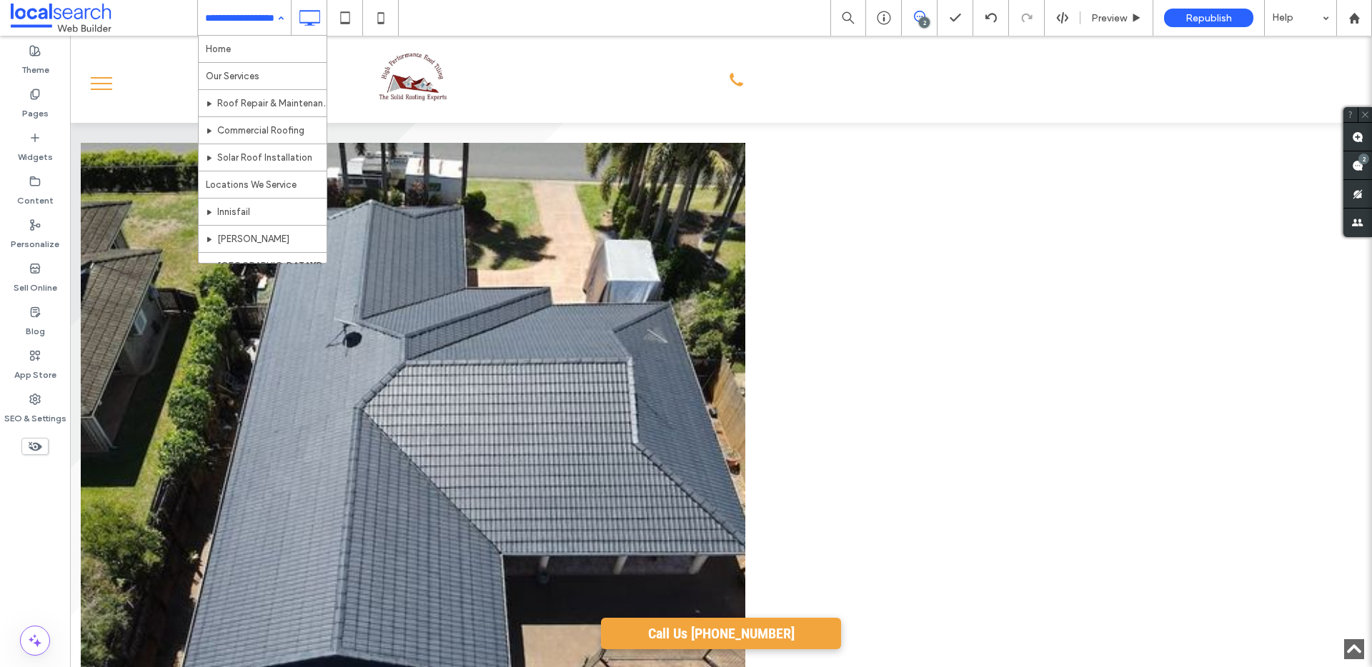
drag, startPoint x: 198, startPoint y: 23, endPoint x: 214, endPoint y: 89, distance: 68.4
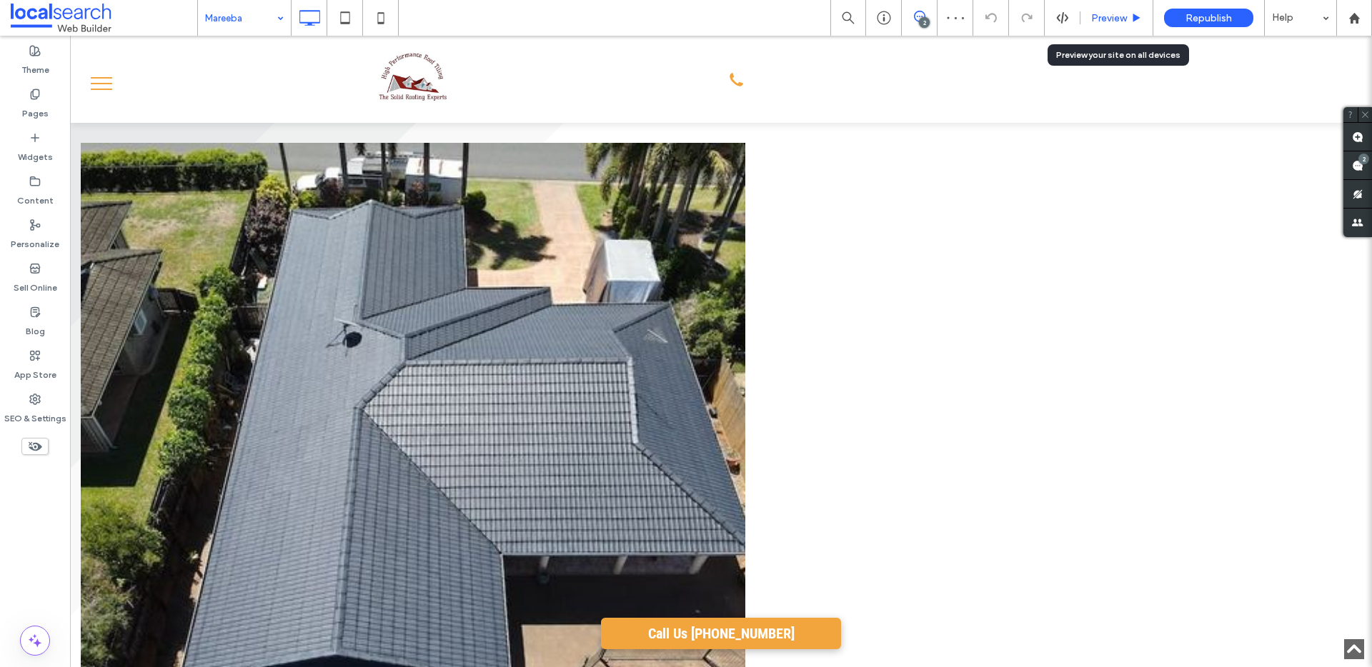
click at [1122, 16] on span "Preview" at bounding box center [1109, 18] width 36 height 12
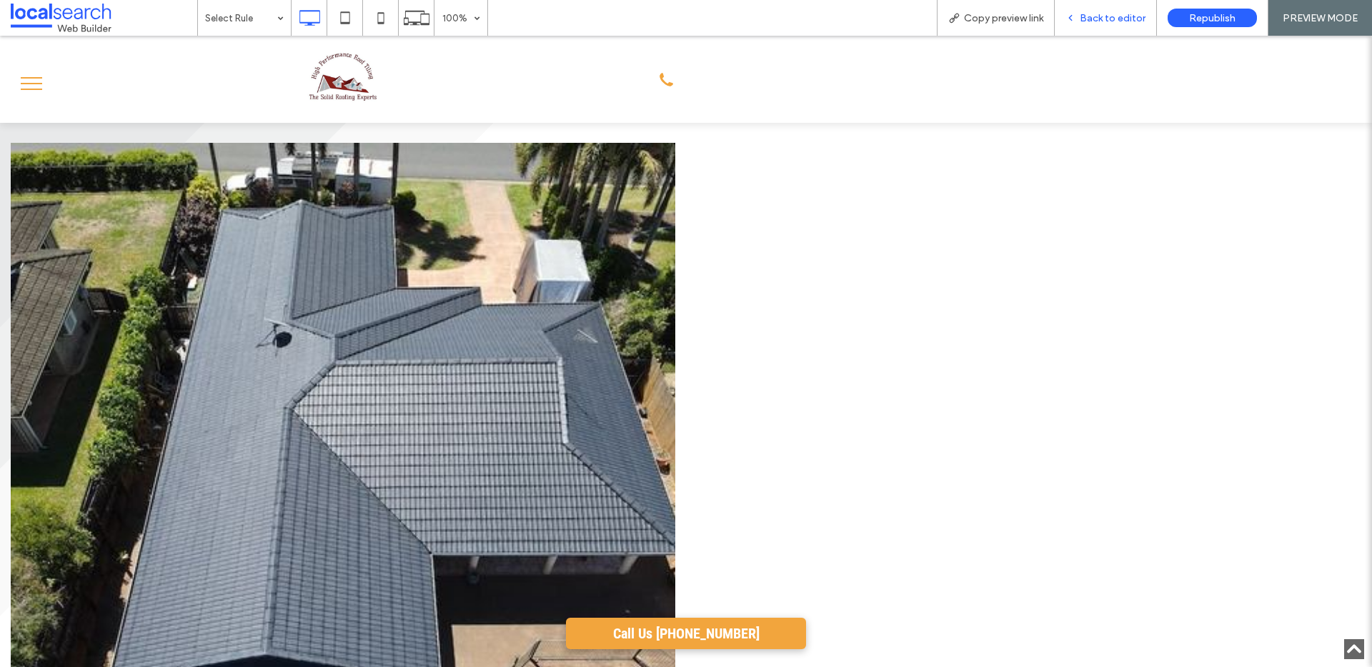
click at [1117, 15] on span "Back to editor" at bounding box center [1113, 18] width 66 height 12
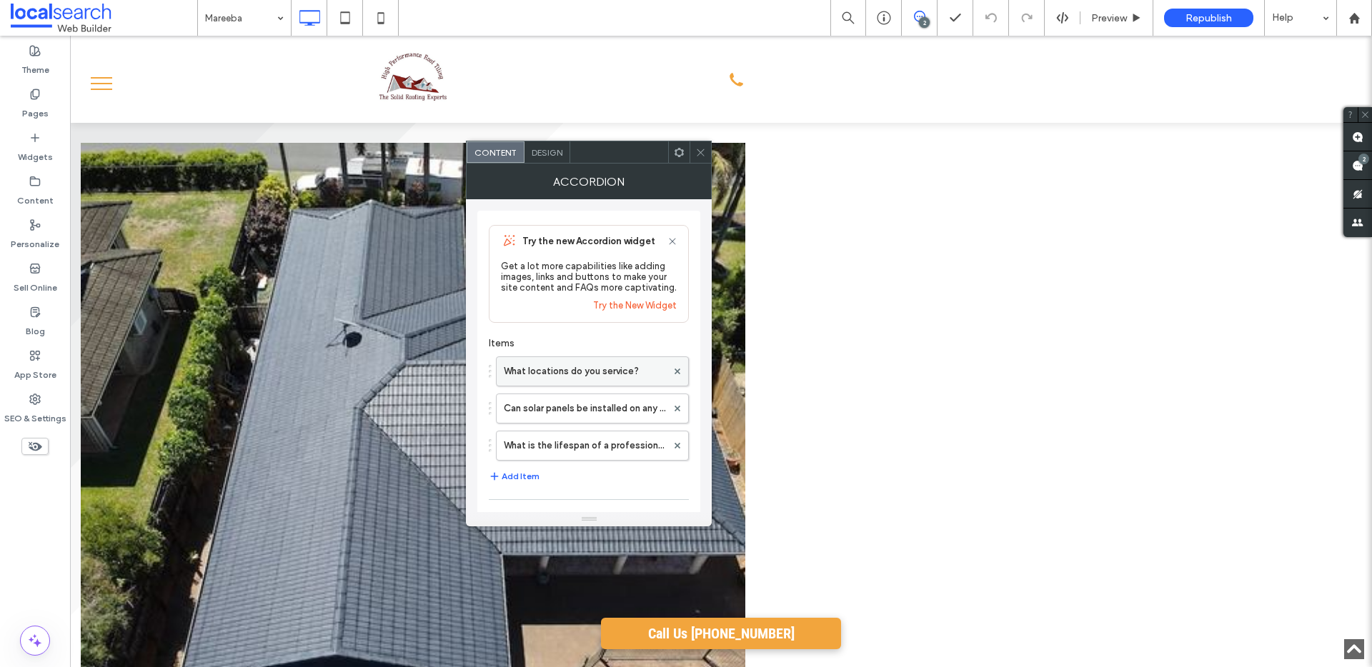
click at [569, 372] on label "What locations do you service?" at bounding box center [585, 371] width 163 height 29
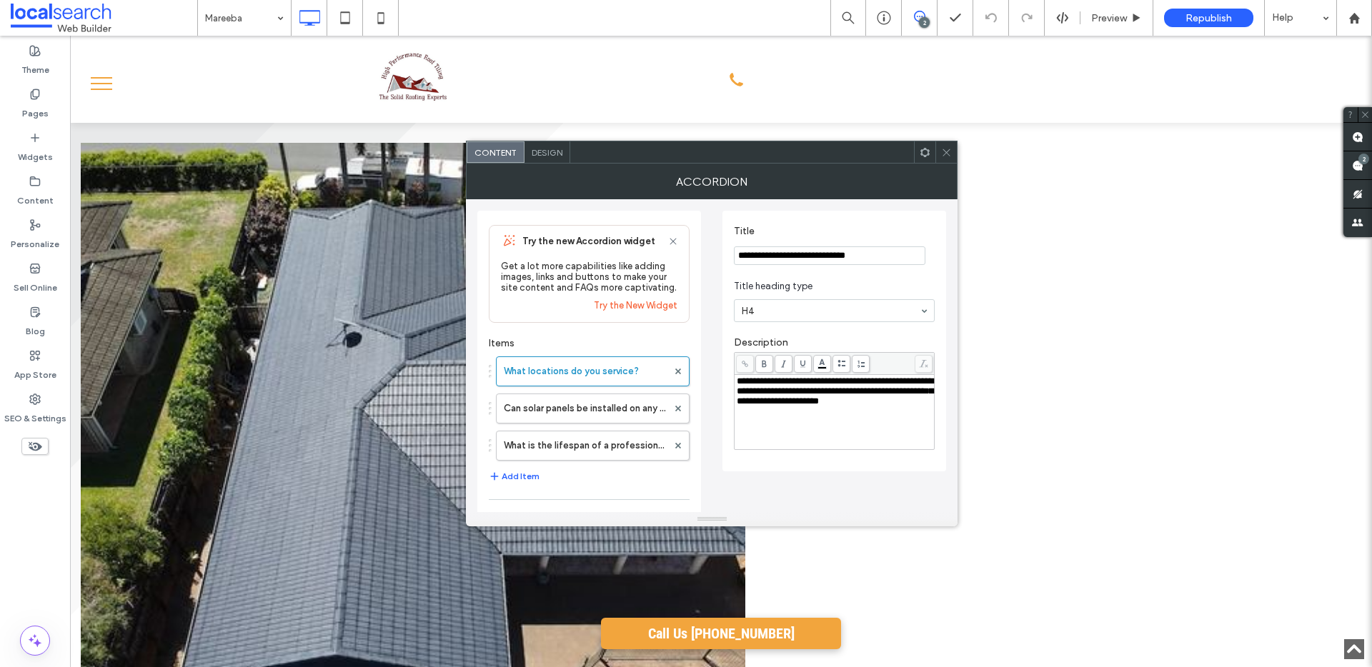
click at [841, 382] on span "**********" at bounding box center [835, 391] width 196 height 29
drag, startPoint x: 949, startPoint y: 154, endPoint x: 942, endPoint y: 147, distance: 9.6
click at [949, 154] on use at bounding box center [946, 152] width 7 height 7
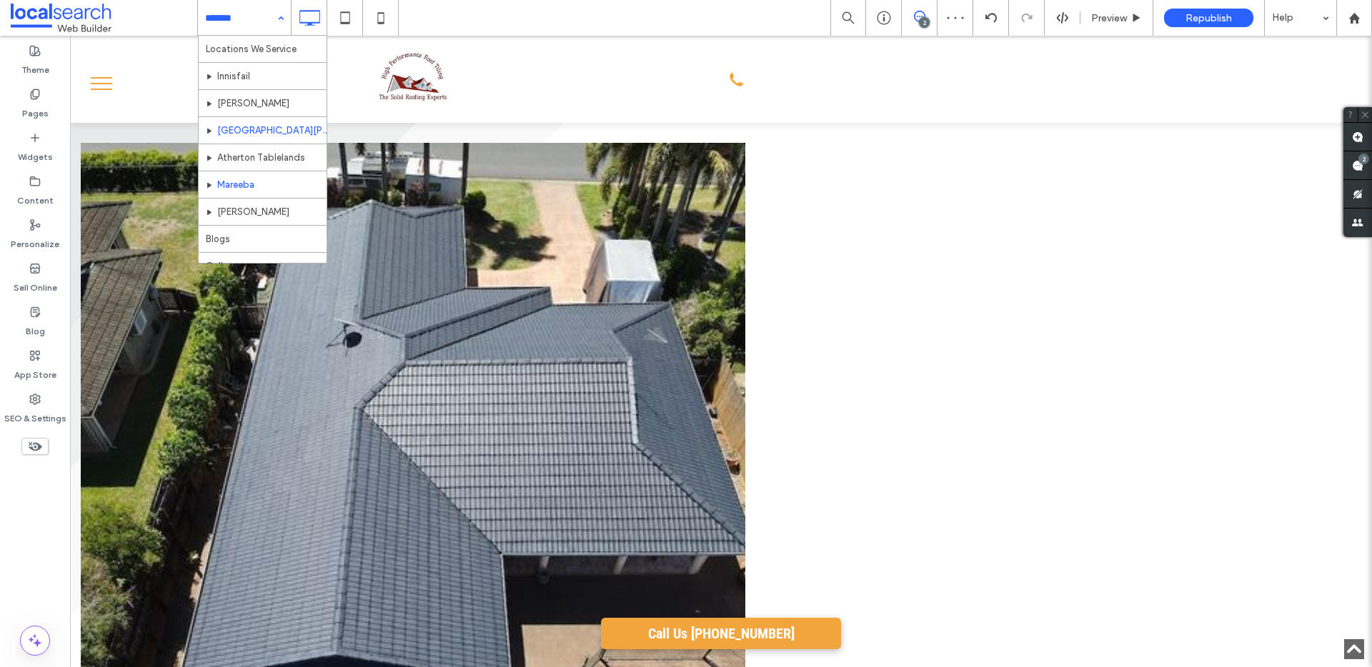
scroll to position [178, 0]
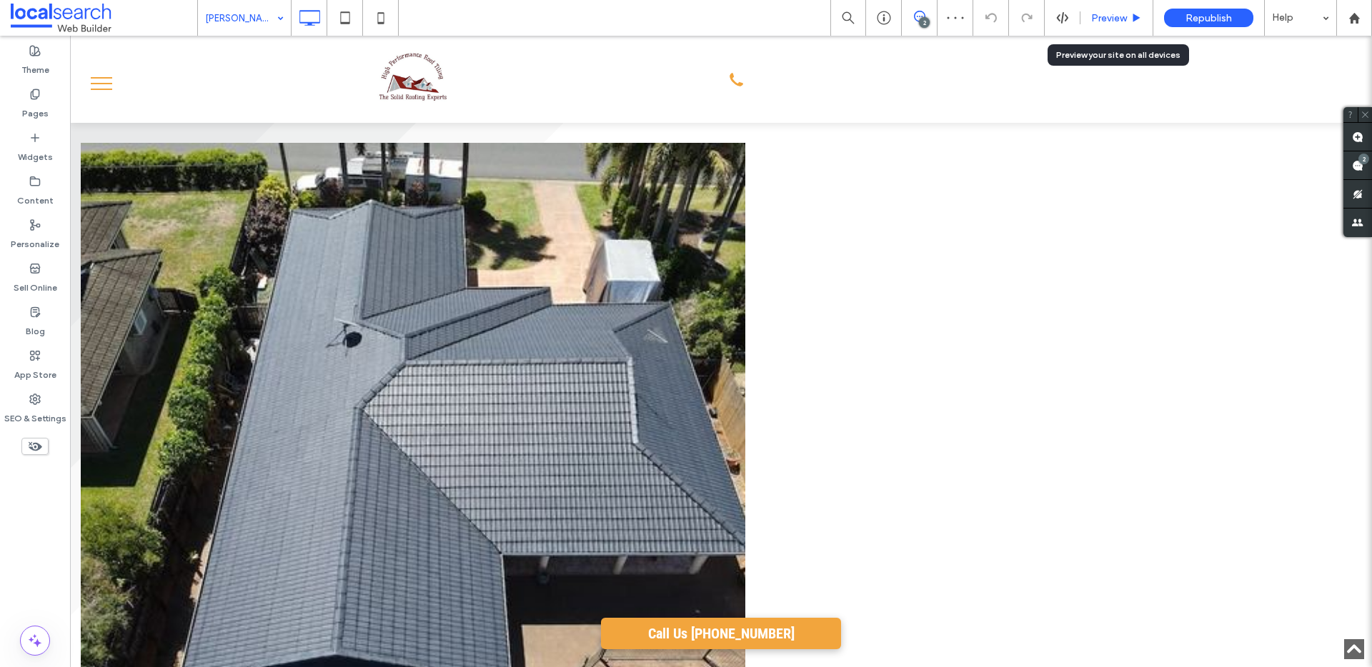
click at [1115, 14] on span "Preview" at bounding box center [1109, 18] width 36 height 12
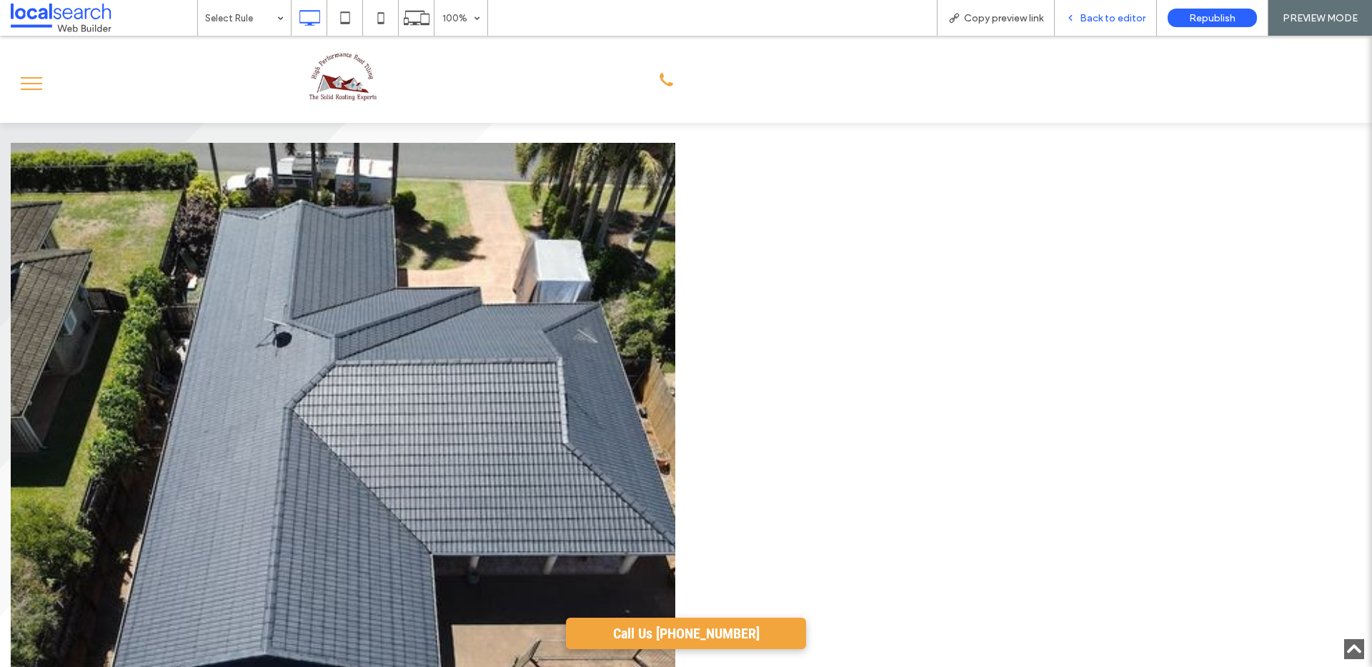
click at [1104, 15] on span "Back to editor" at bounding box center [1113, 18] width 66 height 12
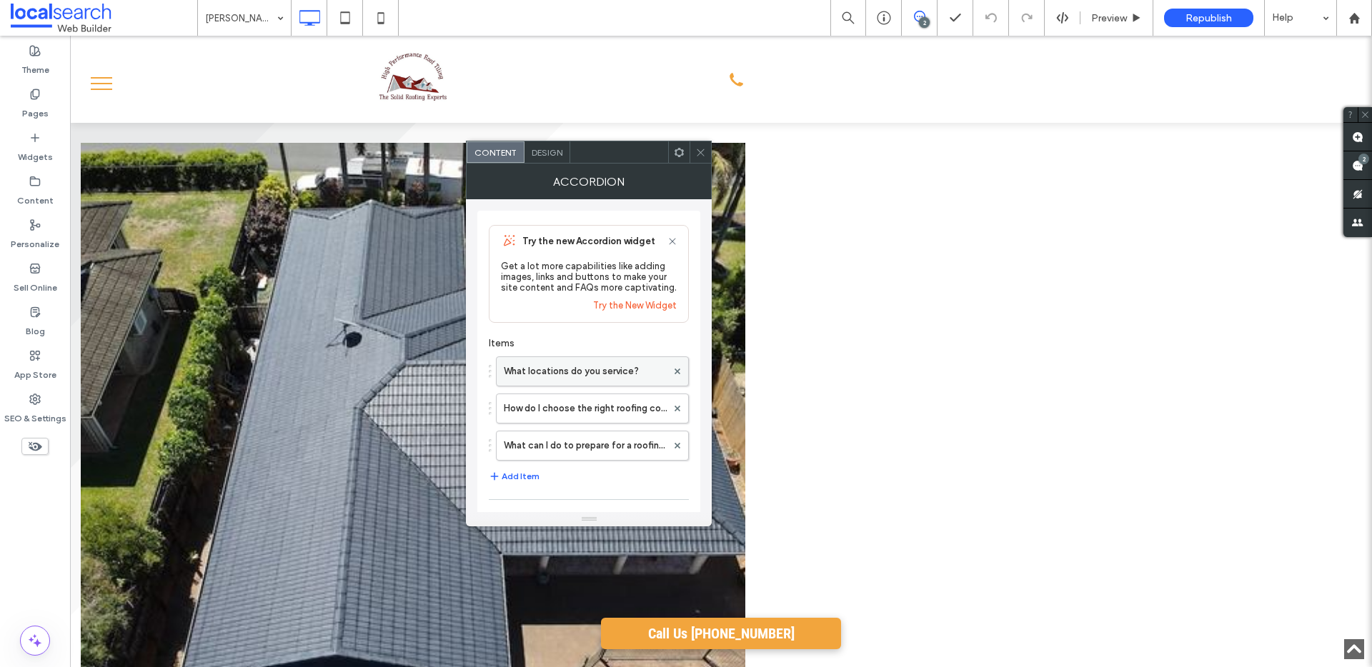
click at [589, 382] on label "What locations do you service?" at bounding box center [585, 371] width 163 height 29
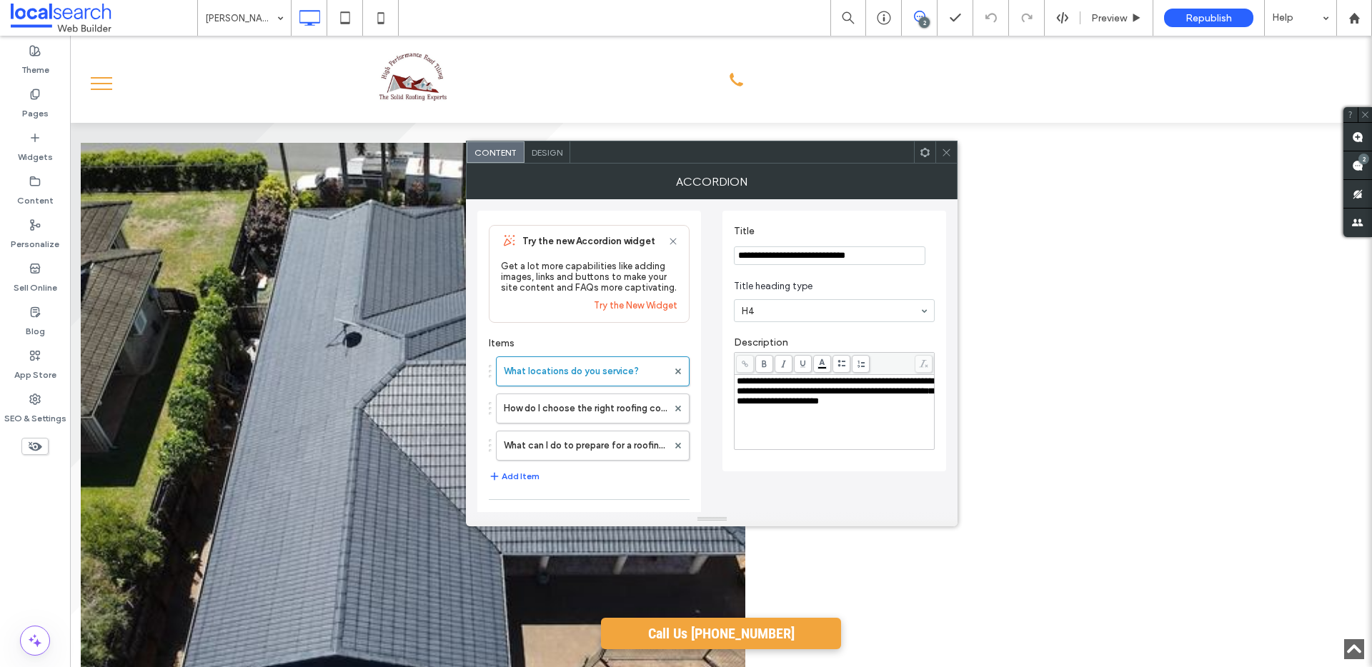
click at [840, 382] on span "**********" at bounding box center [835, 391] width 196 height 29
click at [946, 150] on icon at bounding box center [946, 152] width 11 height 11
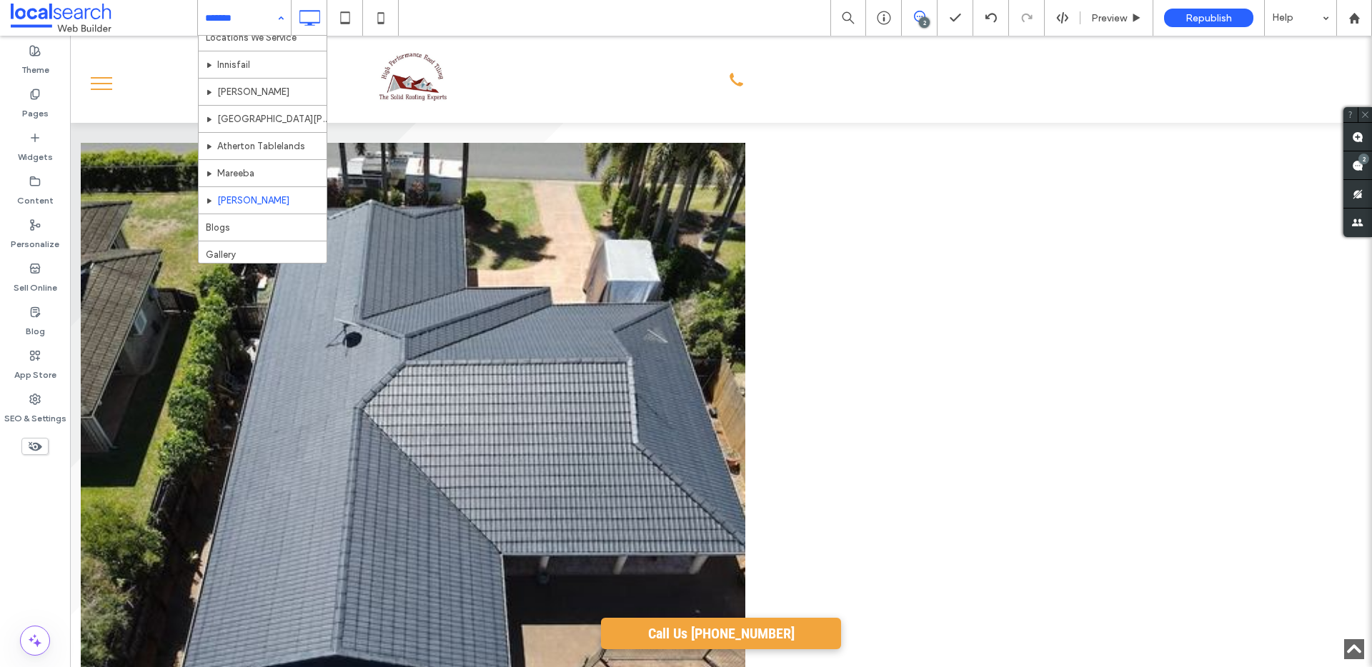
scroll to position [178, 0]
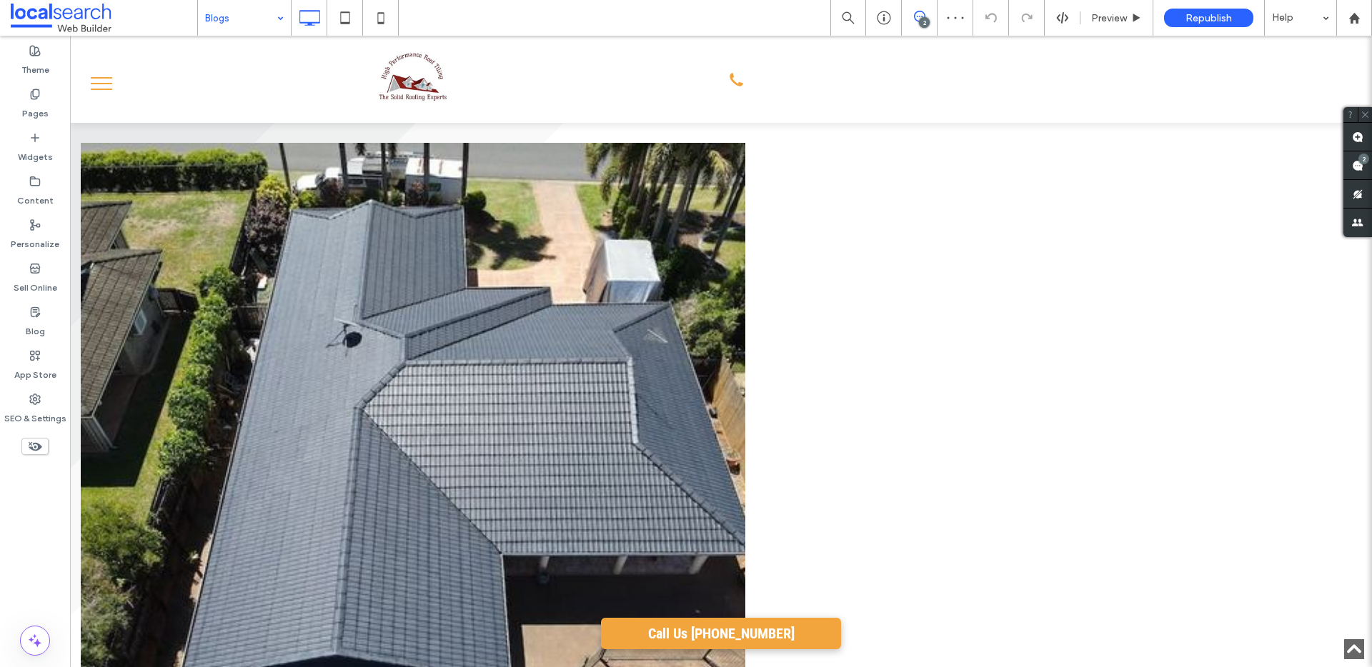
click at [259, 9] on input at bounding box center [240, 18] width 71 height 36
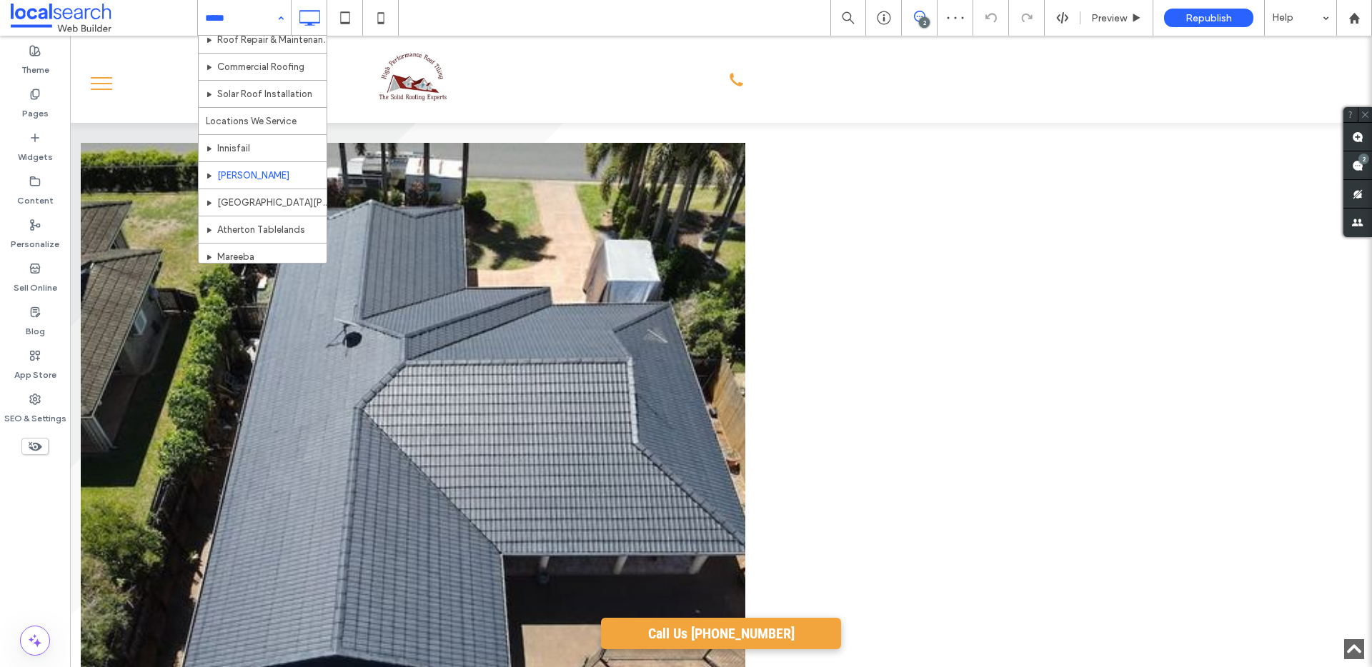
scroll to position [178, 0]
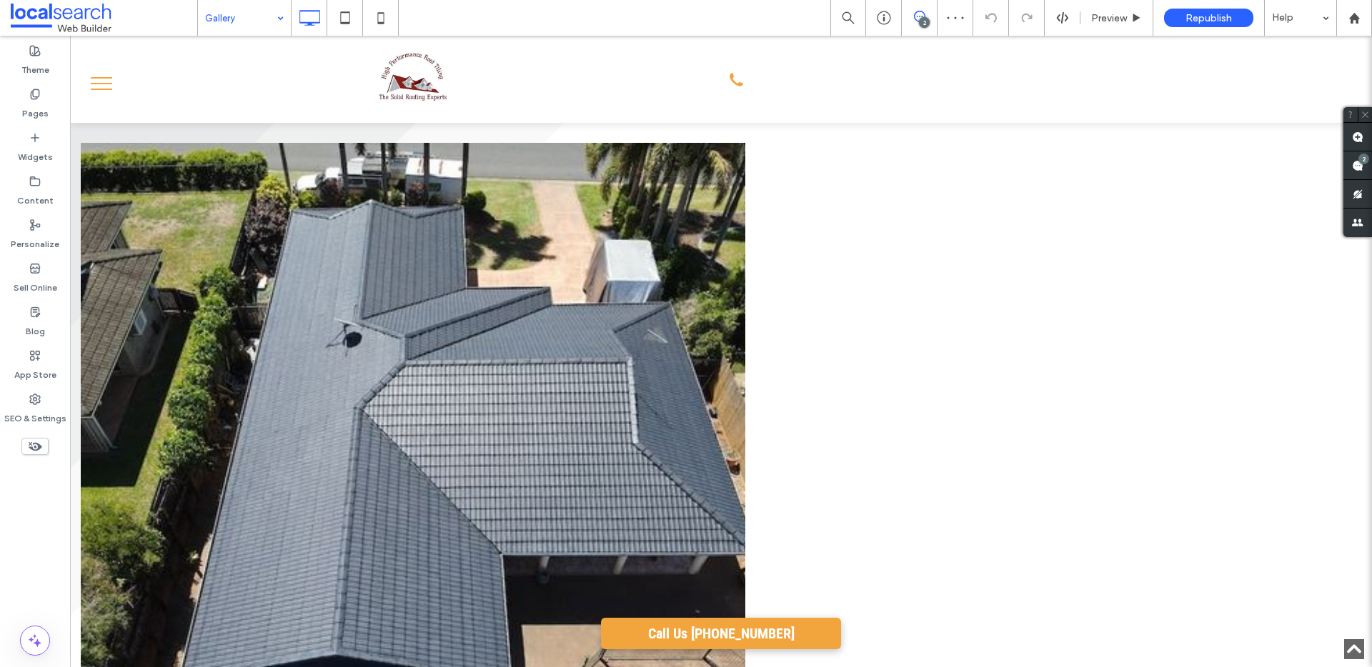
click at [184, 10] on span at bounding box center [104, 18] width 186 height 29
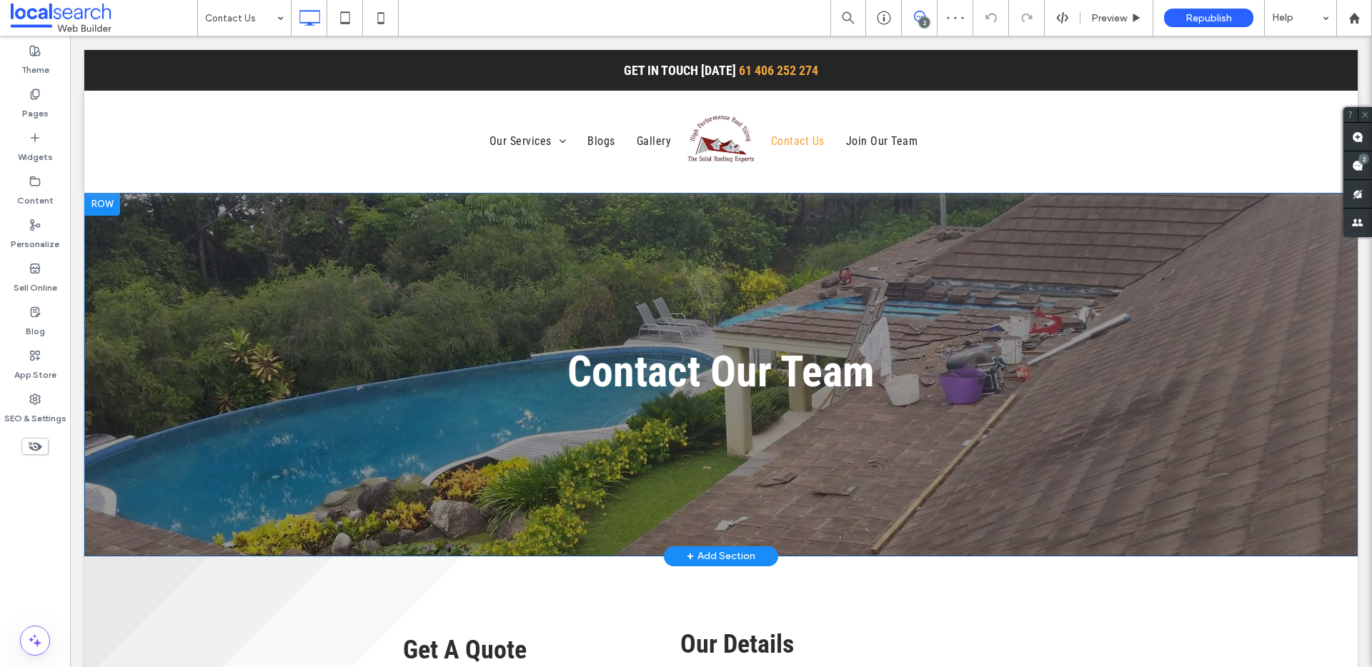
click at [847, 332] on div "Contact Our Team Click To Paste Row + Add Section" at bounding box center [720, 375] width 1273 height 364
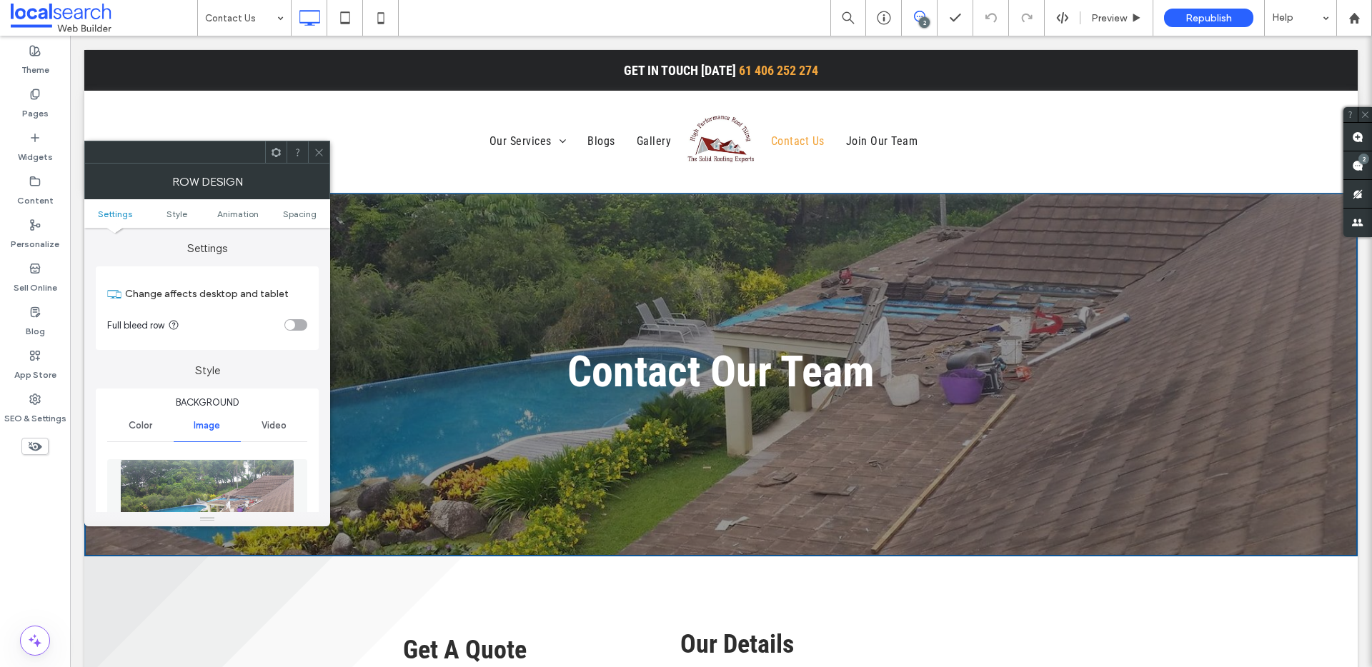
click at [324, 149] on icon at bounding box center [319, 152] width 11 height 11
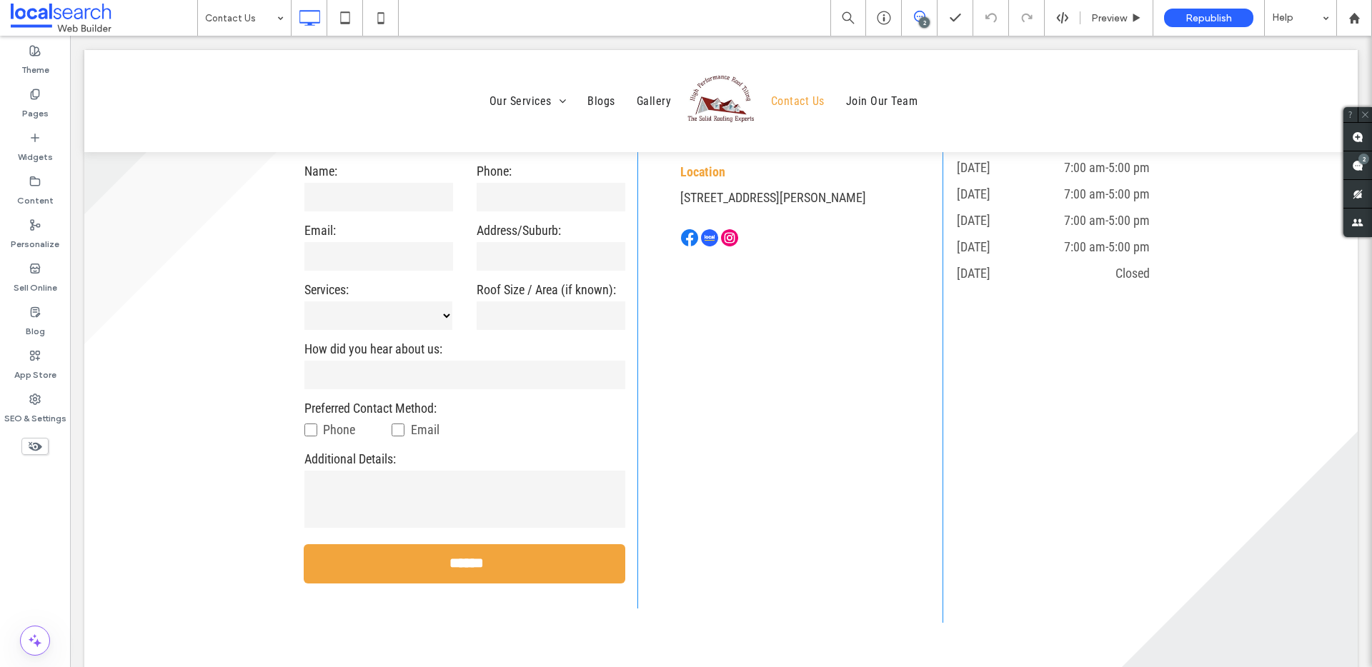
scroll to position [1938, 0]
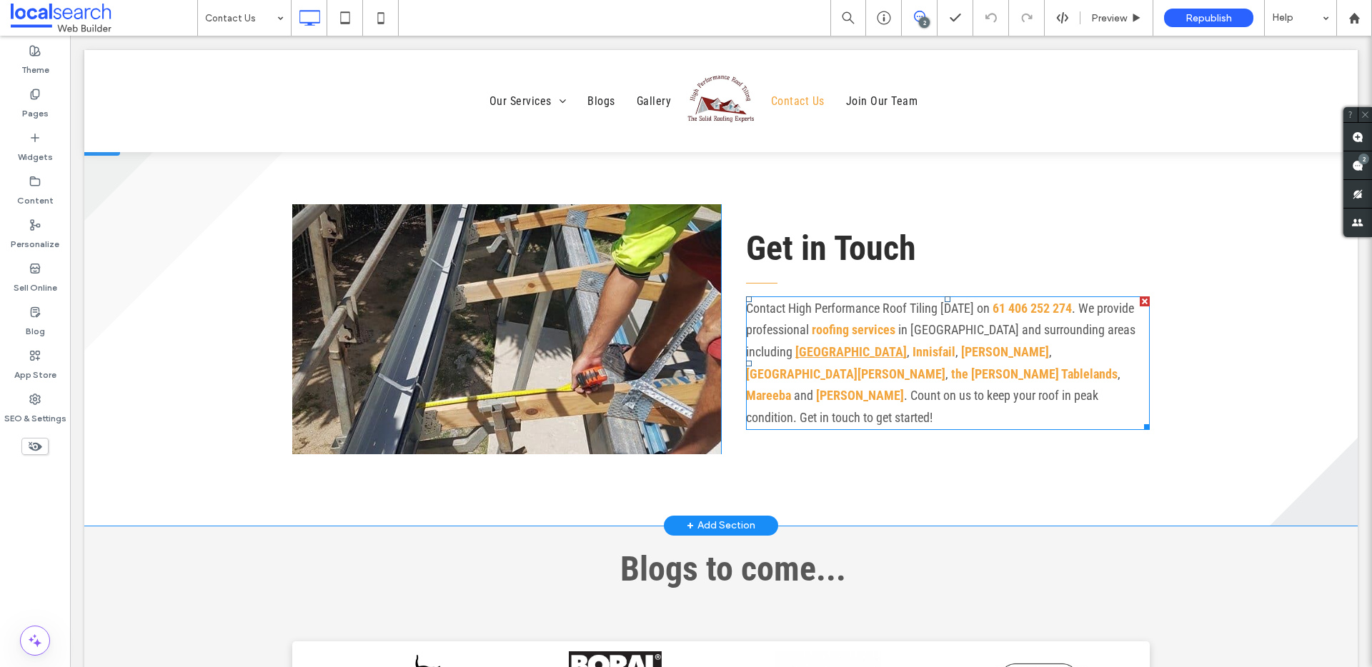
click at [795, 359] on link "Townsville" at bounding box center [850, 351] width 111 height 15
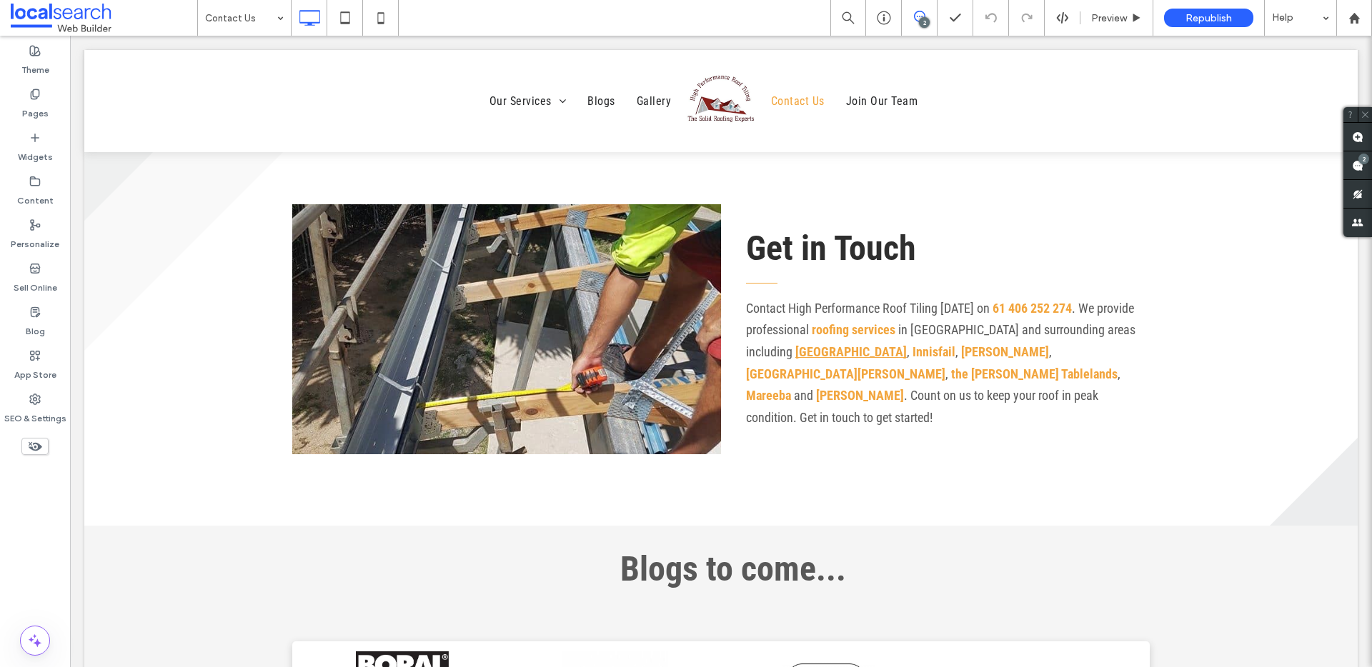
click at [795, 359] on link "[GEOGRAPHIC_DATA]" at bounding box center [850, 351] width 111 height 15
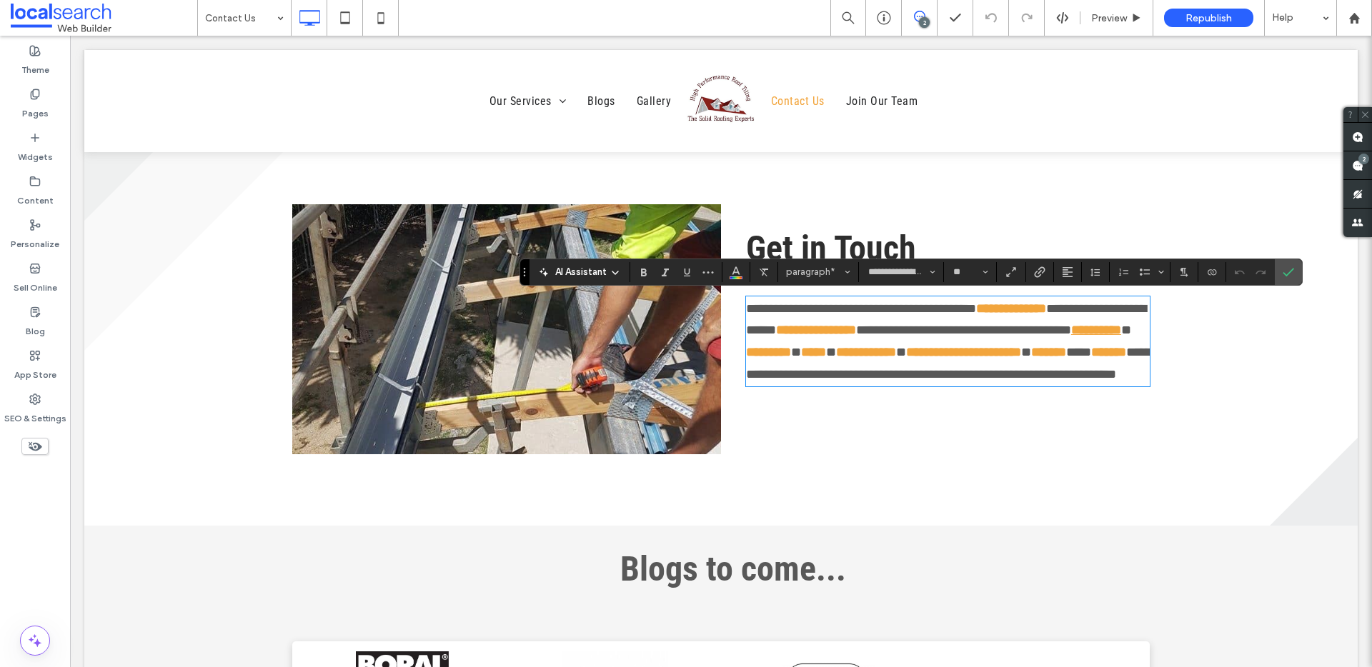
click at [1071, 337] on link "**********" at bounding box center [1096, 330] width 50 height 13
click at [1297, 271] on label "Confirm" at bounding box center [1287, 272] width 21 height 26
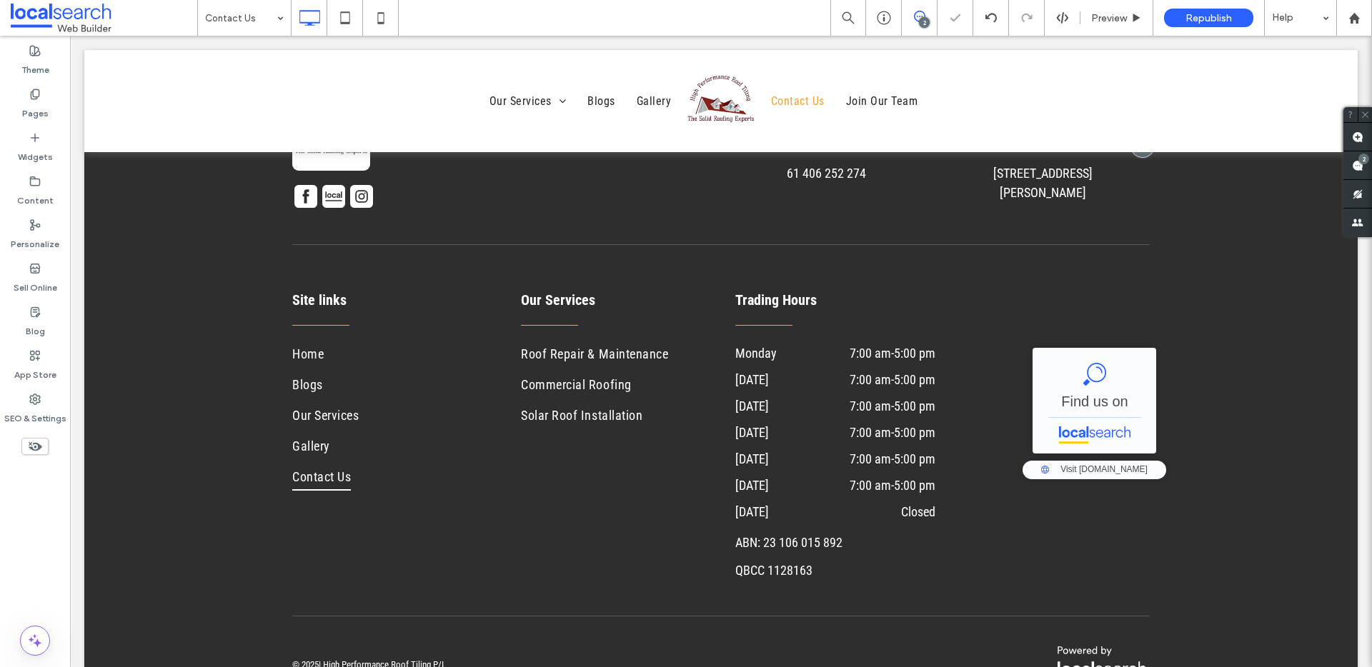
scroll to position [2715, 0]
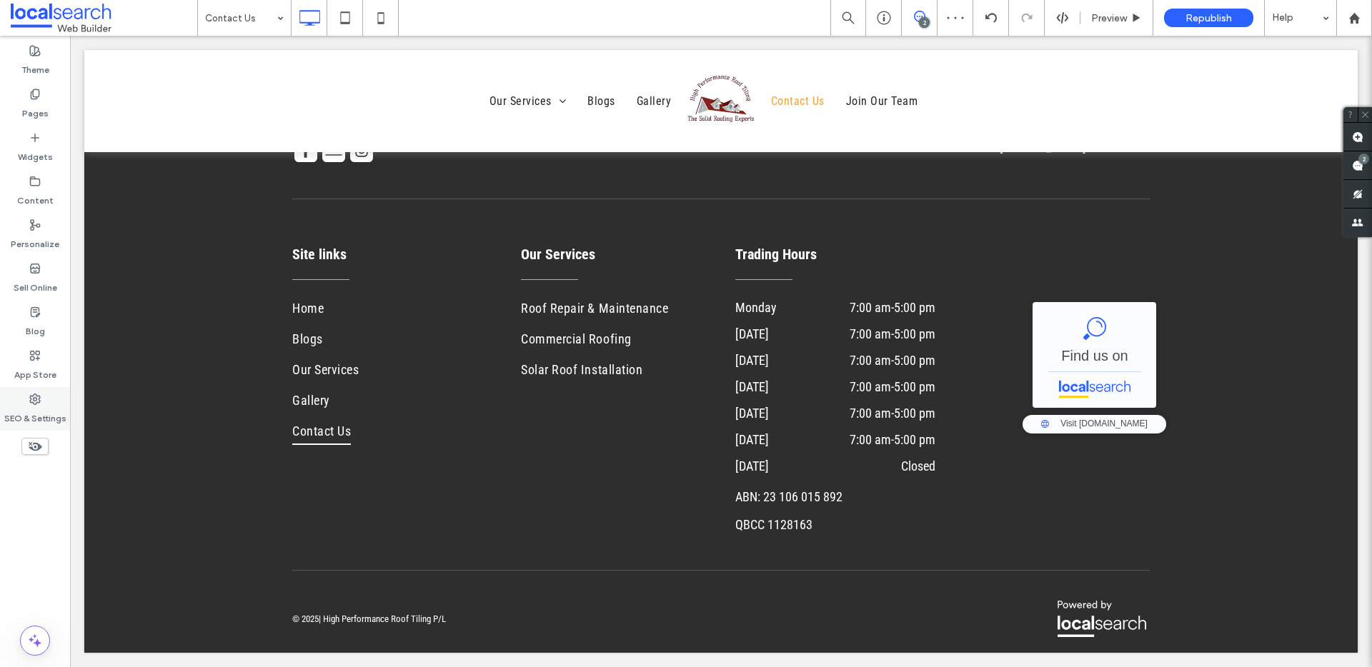
click at [48, 397] on div "SEO & Settings" at bounding box center [35, 409] width 70 height 44
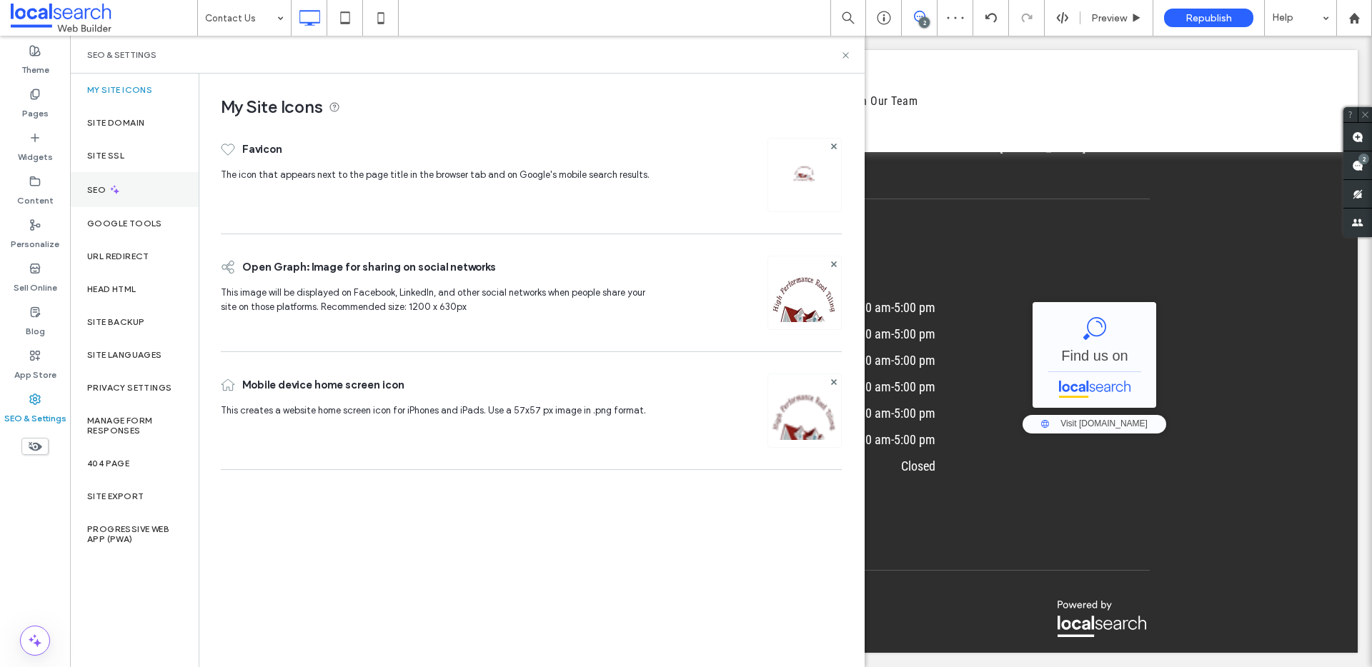
click at [158, 184] on div "SEO" at bounding box center [134, 189] width 129 height 35
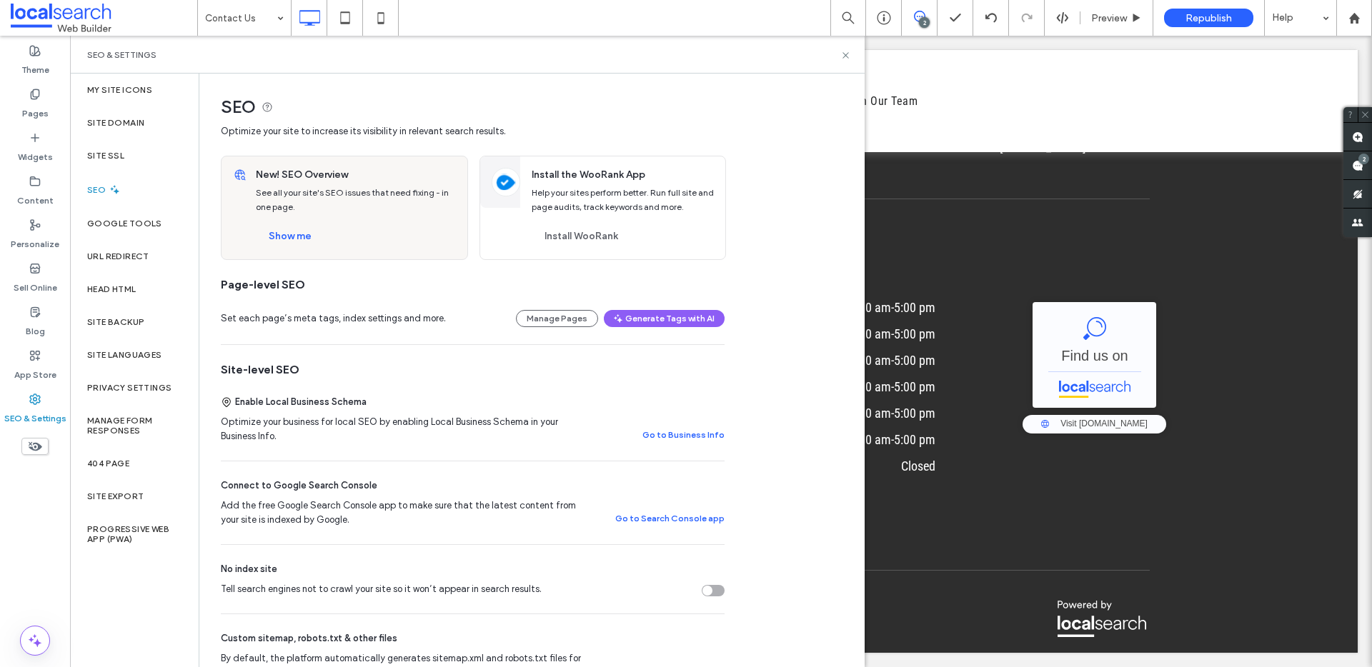
click at [306, 219] on div "New! SEO Overview See all your site's SEO issues that need fixing - in one page…" at bounding box center [357, 207] width 220 height 103
click at [299, 234] on button "Show me" at bounding box center [290, 236] width 69 height 23
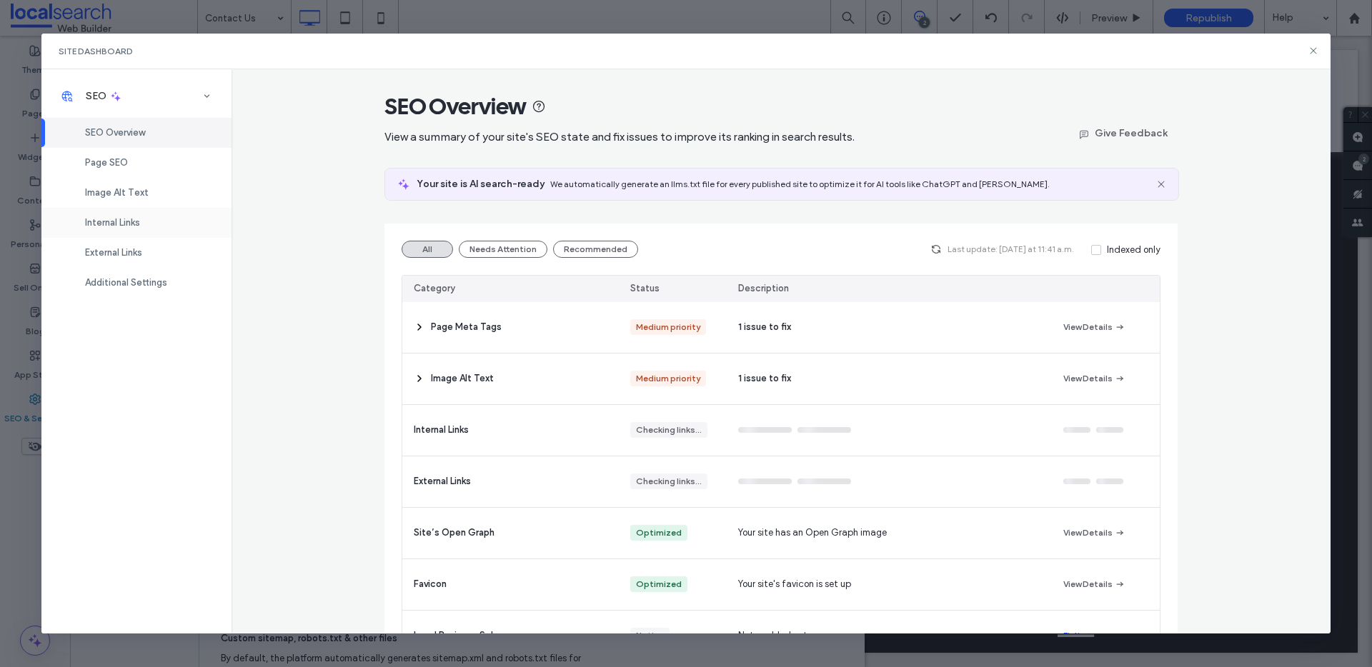
click at [168, 224] on div "Internal Links" at bounding box center [136, 223] width 190 height 30
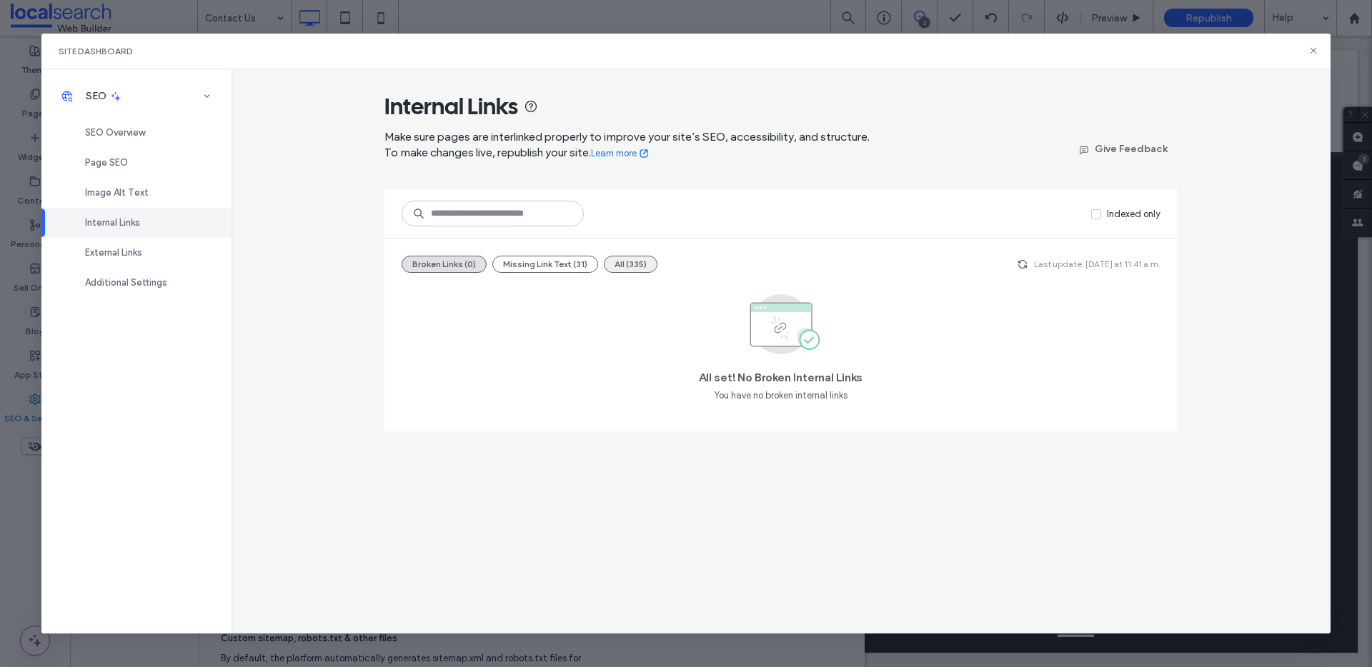
click at [654, 266] on button "All (335)" at bounding box center [631, 264] width 54 height 17
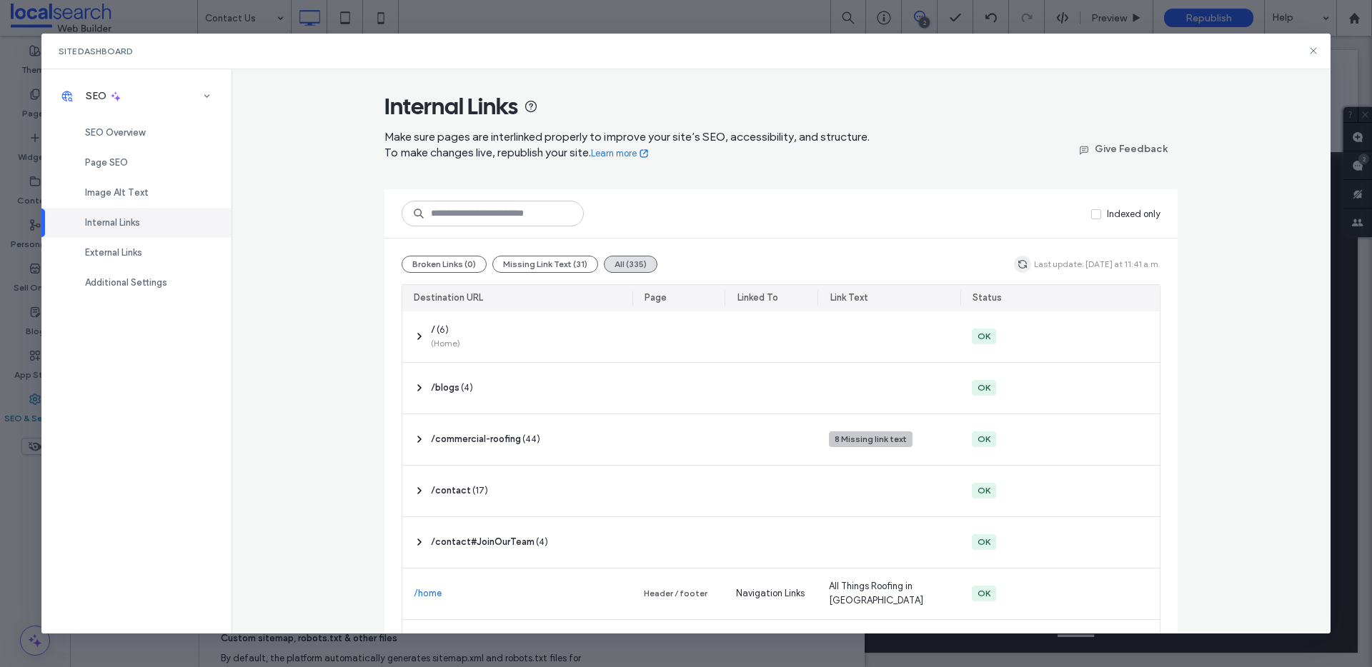
click at [1024, 264] on icon "button" at bounding box center [1022, 264] width 11 height 11
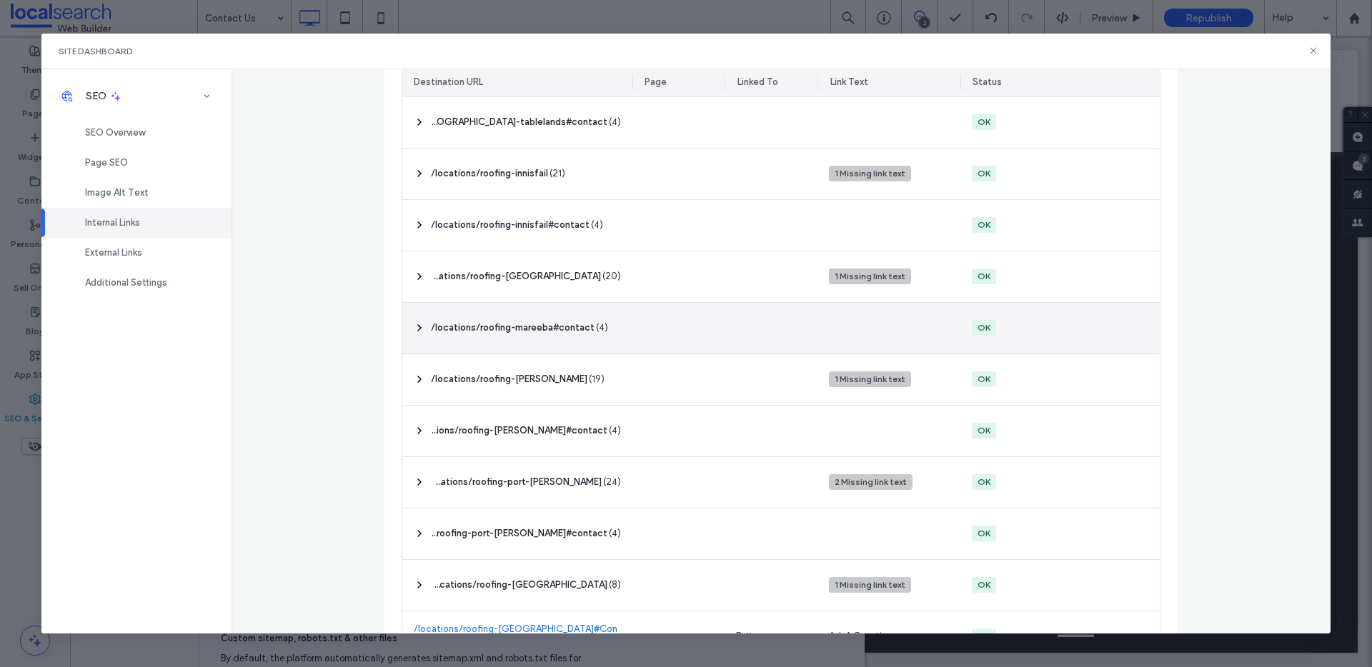
scroll to position [666, 0]
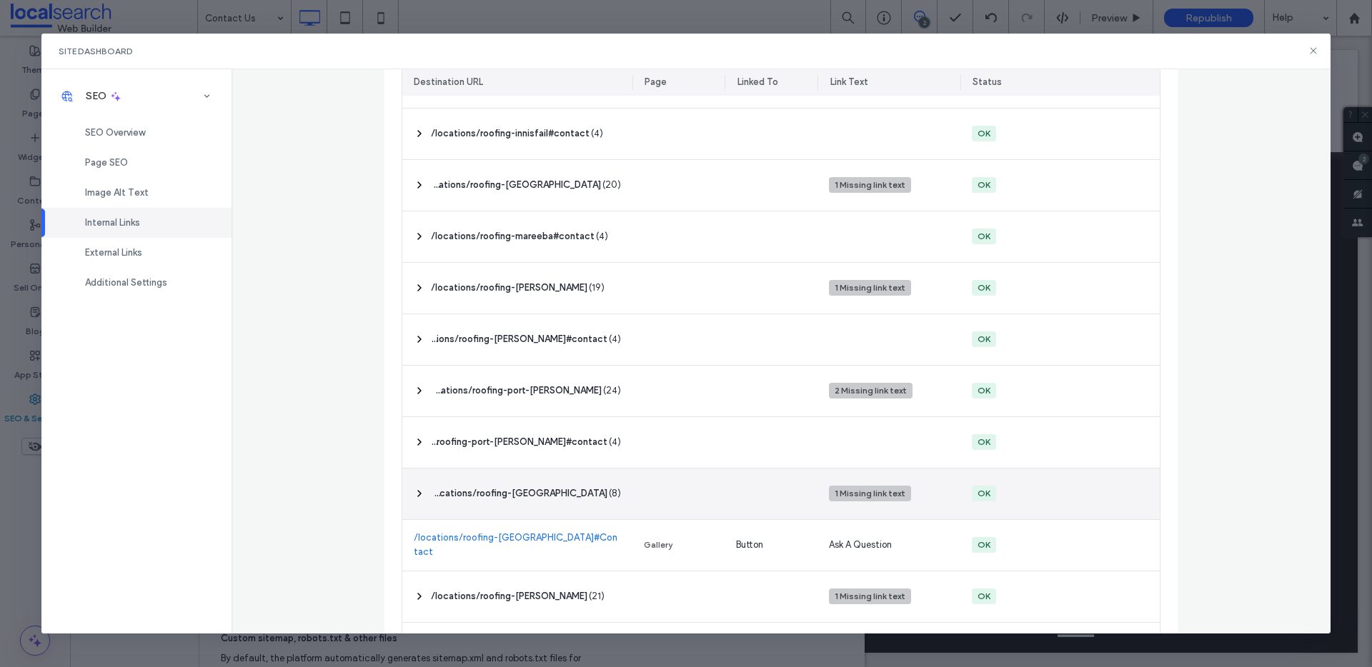
click at [414, 494] on icon at bounding box center [419, 493] width 11 height 11
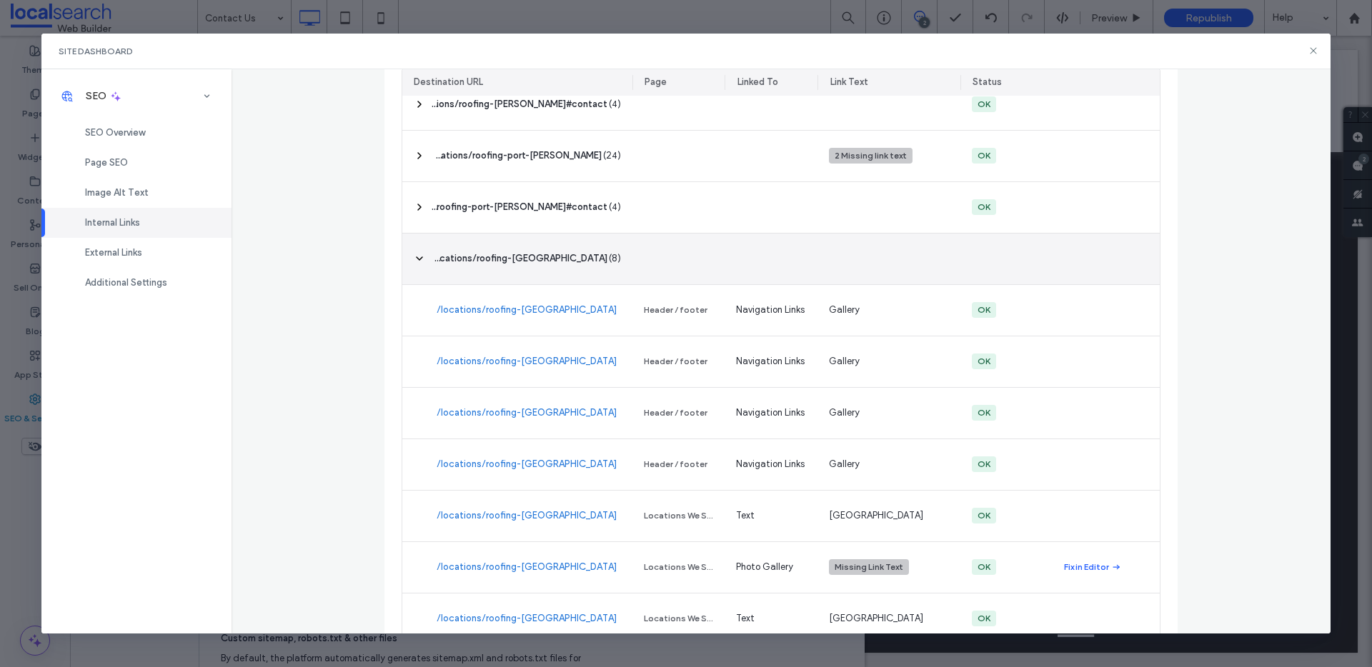
scroll to position [921, 0]
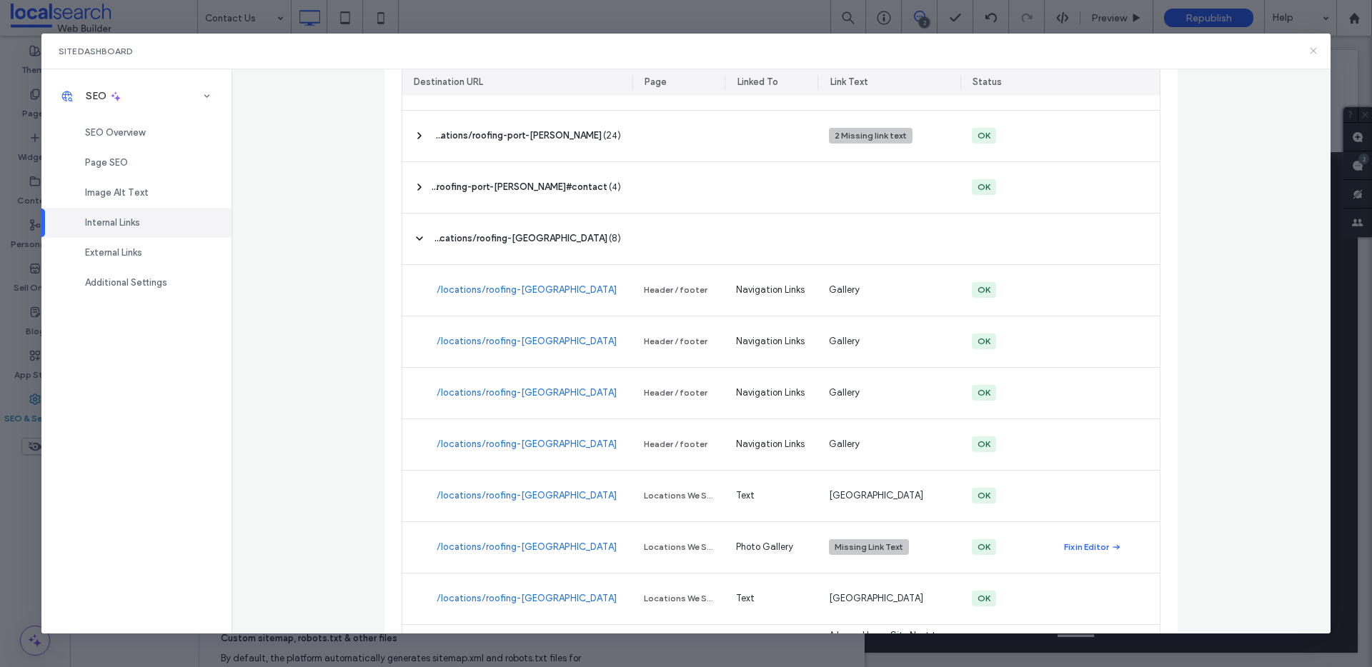
drag, startPoint x: 1310, startPoint y: 49, endPoint x: 868, endPoint y: 8, distance: 443.4
click at [1310, 49] on icon at bounding box center [1312, 50] width 11 height 11
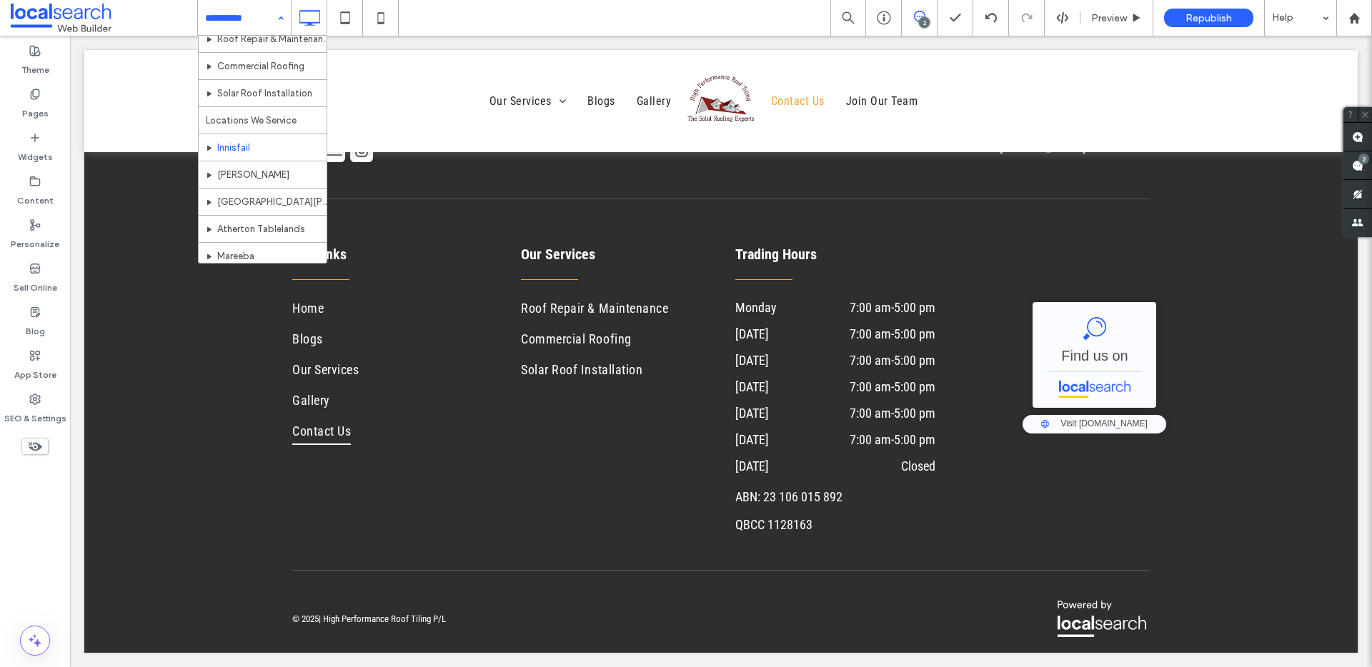
scroll to position [178, 0]
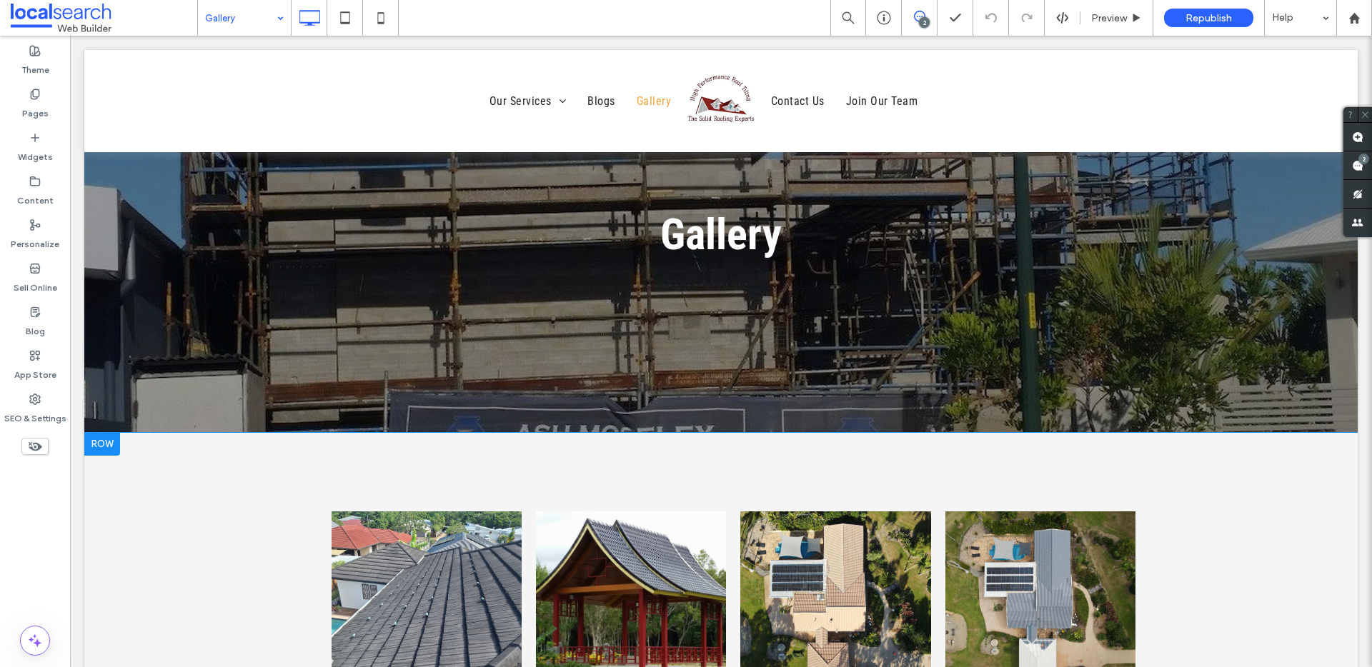
scroll to position [4, 0]
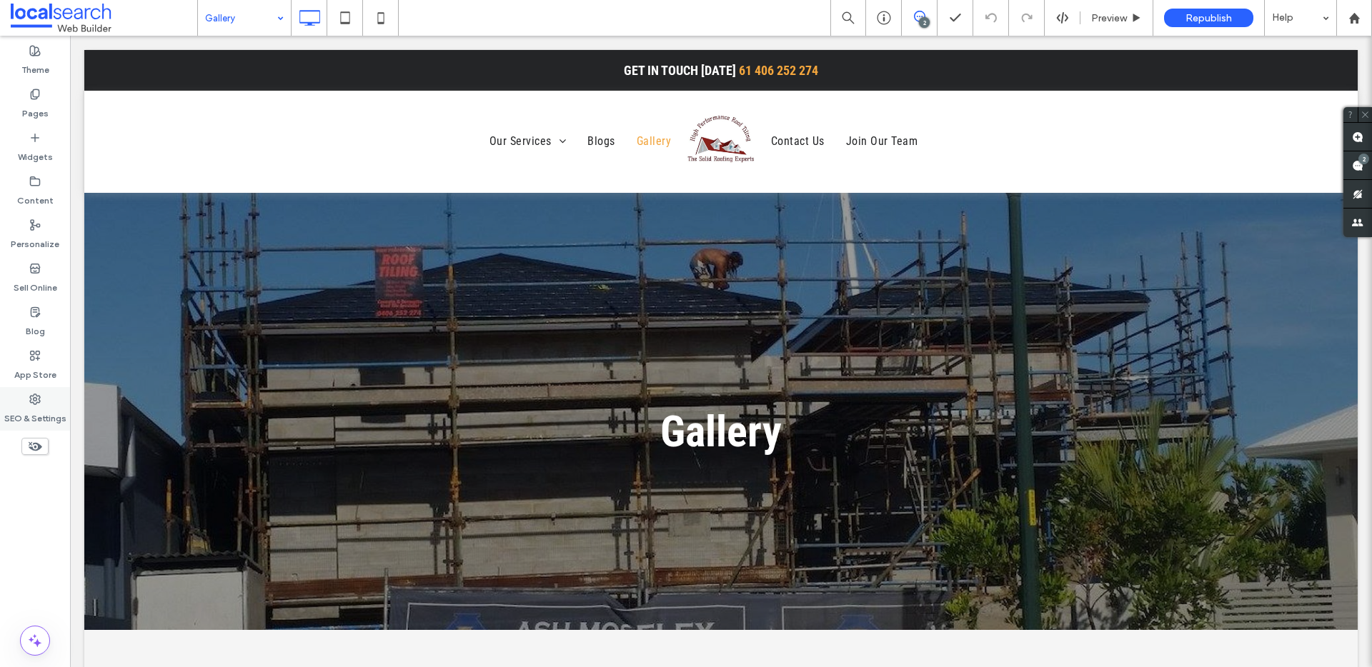
click at [35, 400] on icon at bounding box center [34, 399] width 11 height 11
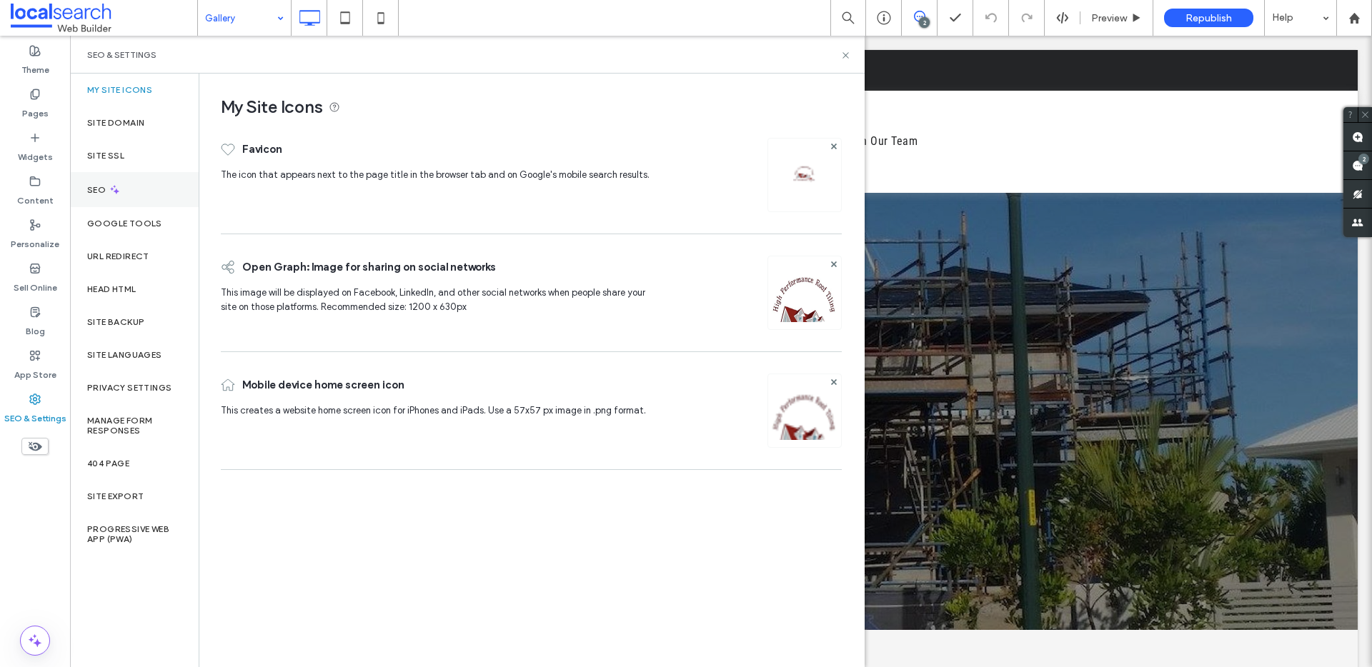
click at [159, 187] on div "SEO" at bounding box center [134, 189] width 129 height 35
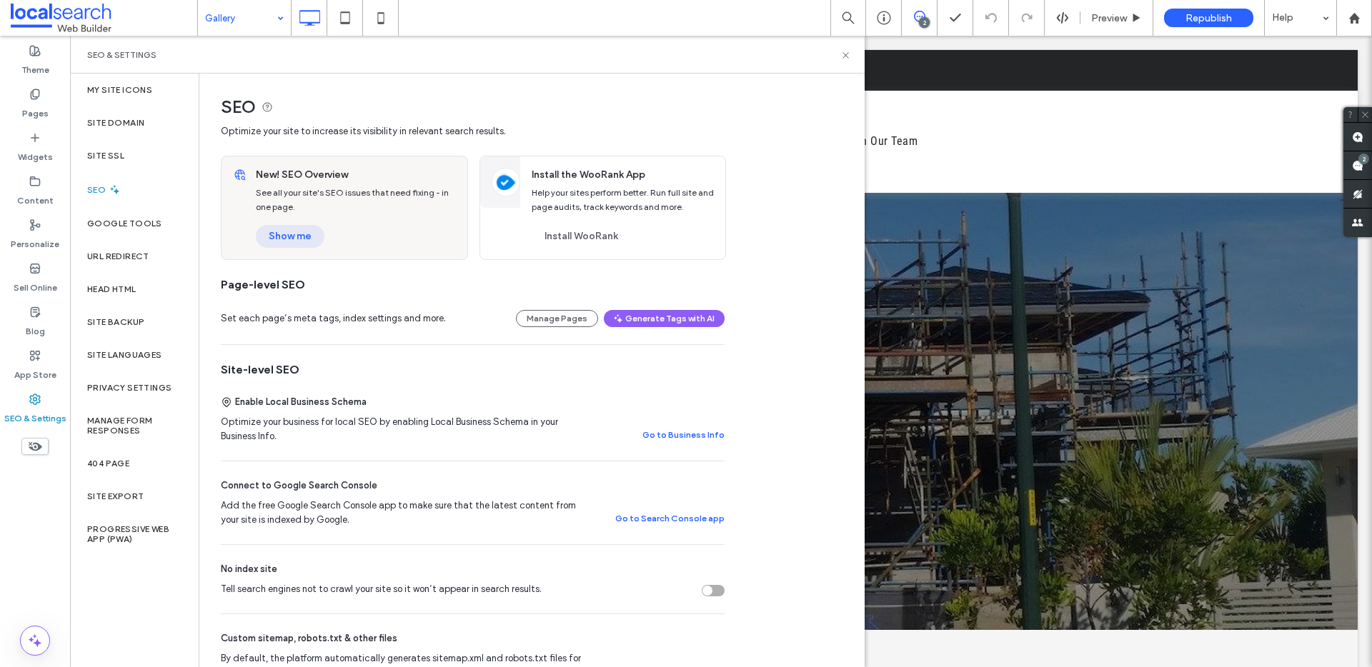
click at [300, 241] on button "Show me" at bounding box center [290, 236] width 69 height 23
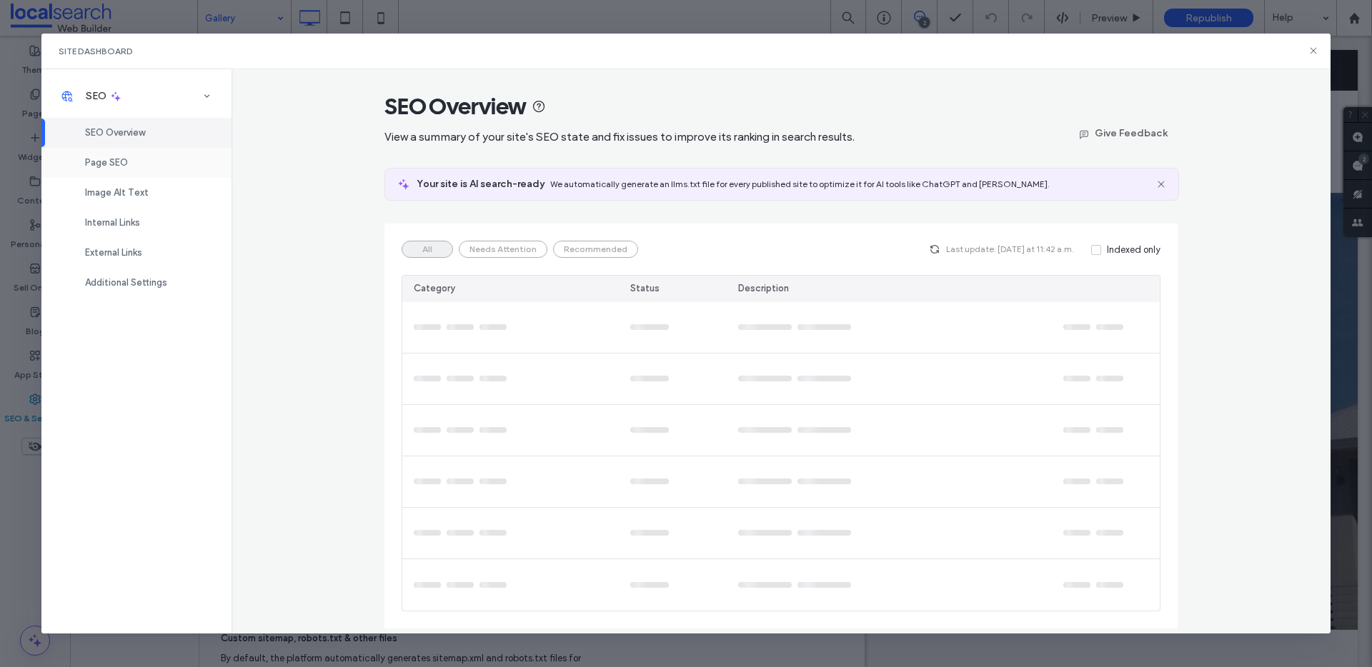
click at [137, 171] on div "Page SEO" at bounding box center [136, 163] width 190 height 30
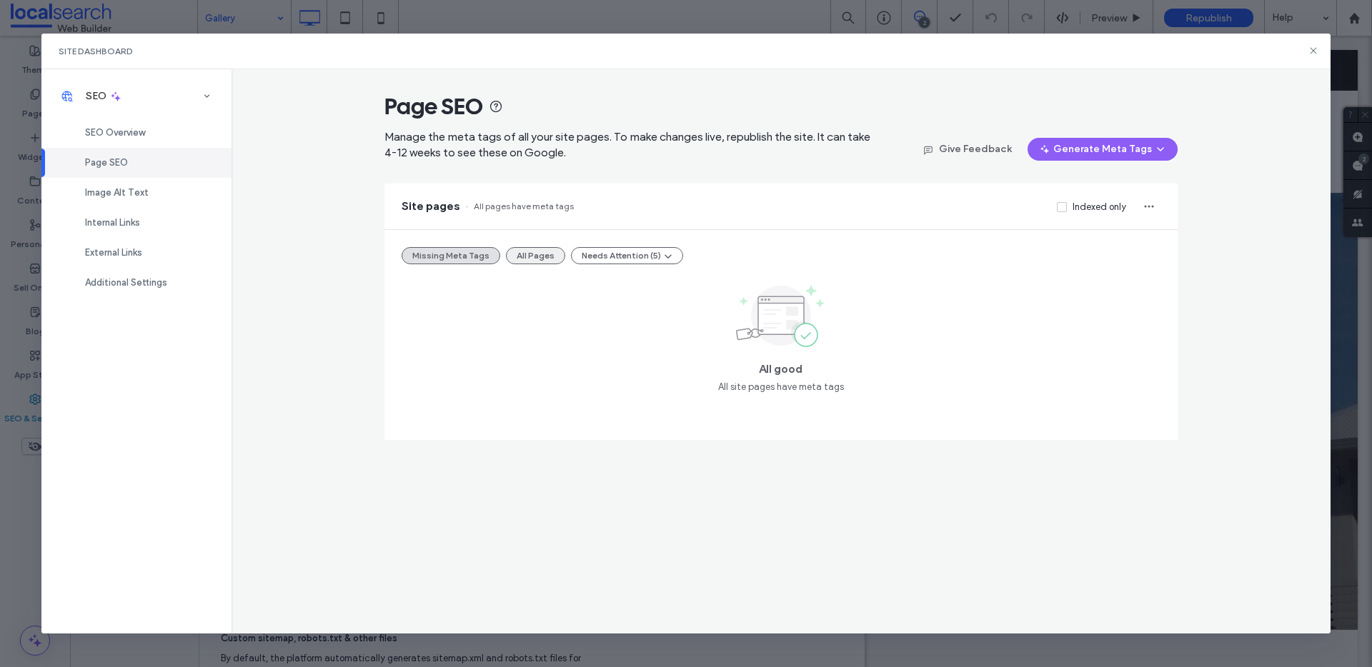
click at [529, 250] on button "All Pages" at bounding box center [535, 255] width 59 height 17
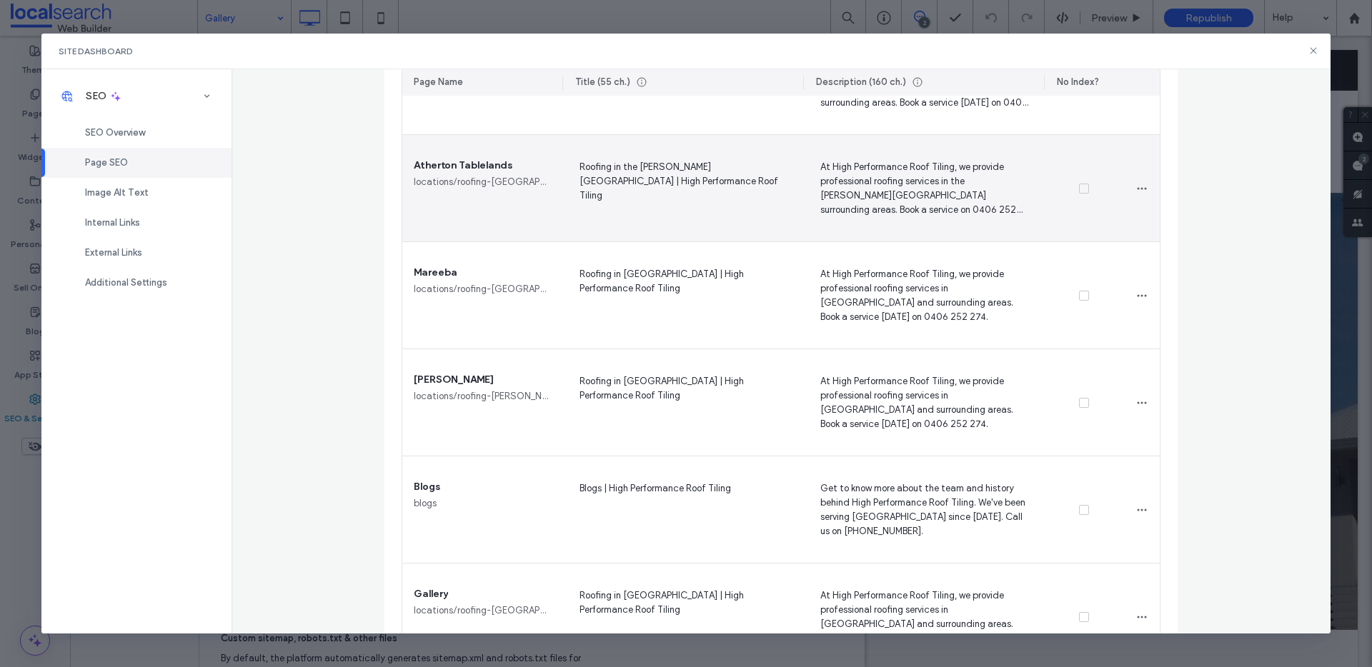
scroll to position [1300, 0]
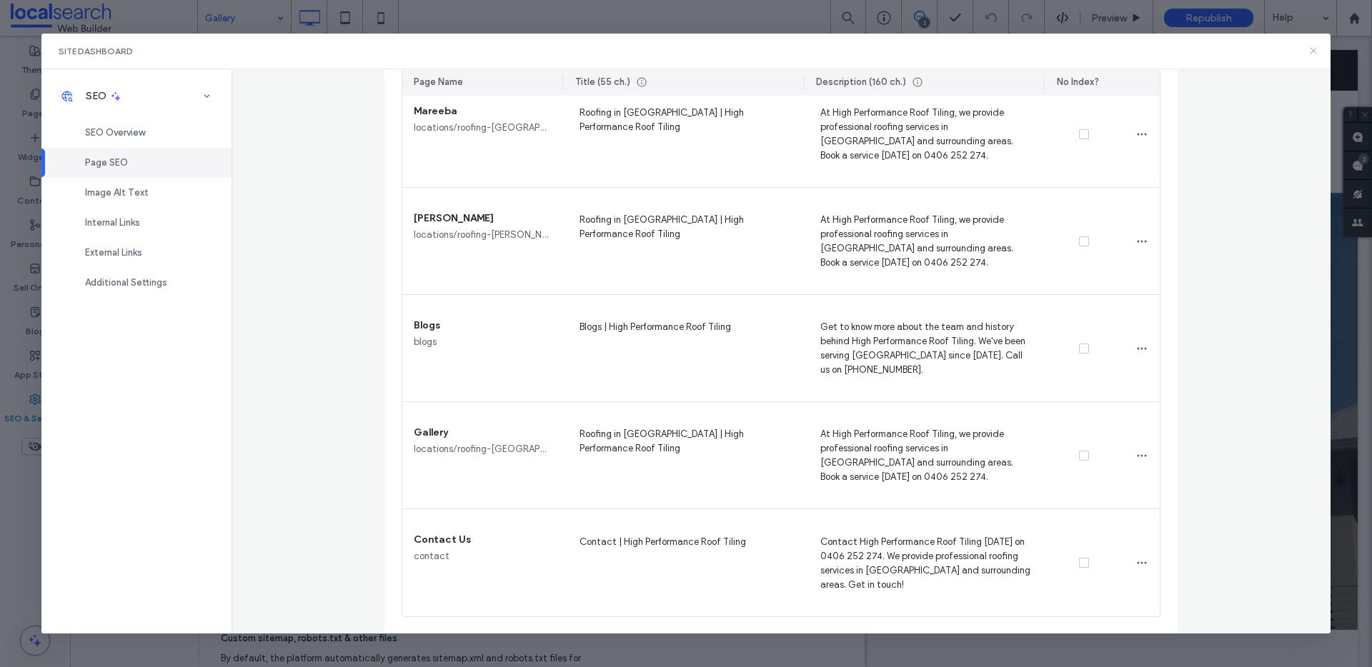
drag, startPoint x: 1313, startPoint y: 48, endPoint x: 909, endPoint y: 12, distance: 405.2
click at [1313, 48] on icon at bounding box center [1312, 50] width 11 height 11
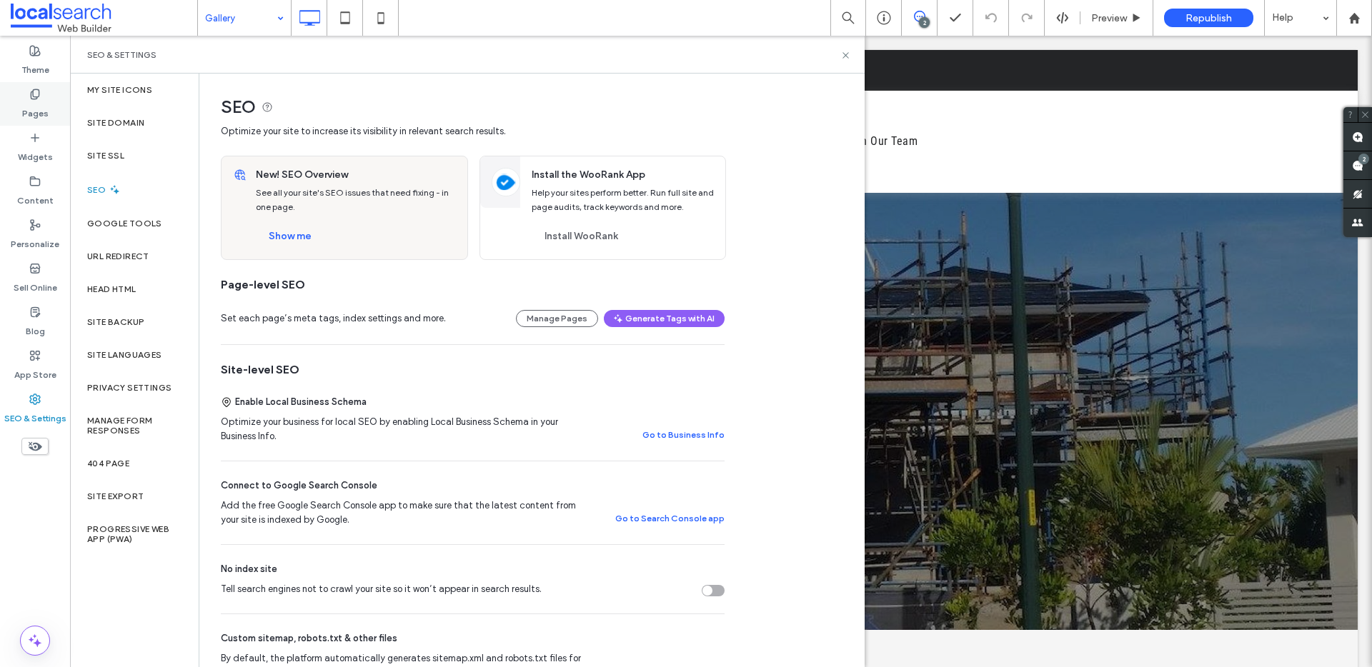
click at [29, 108] on label "Pages" at bounding box center [35, 110] width 26 height 20
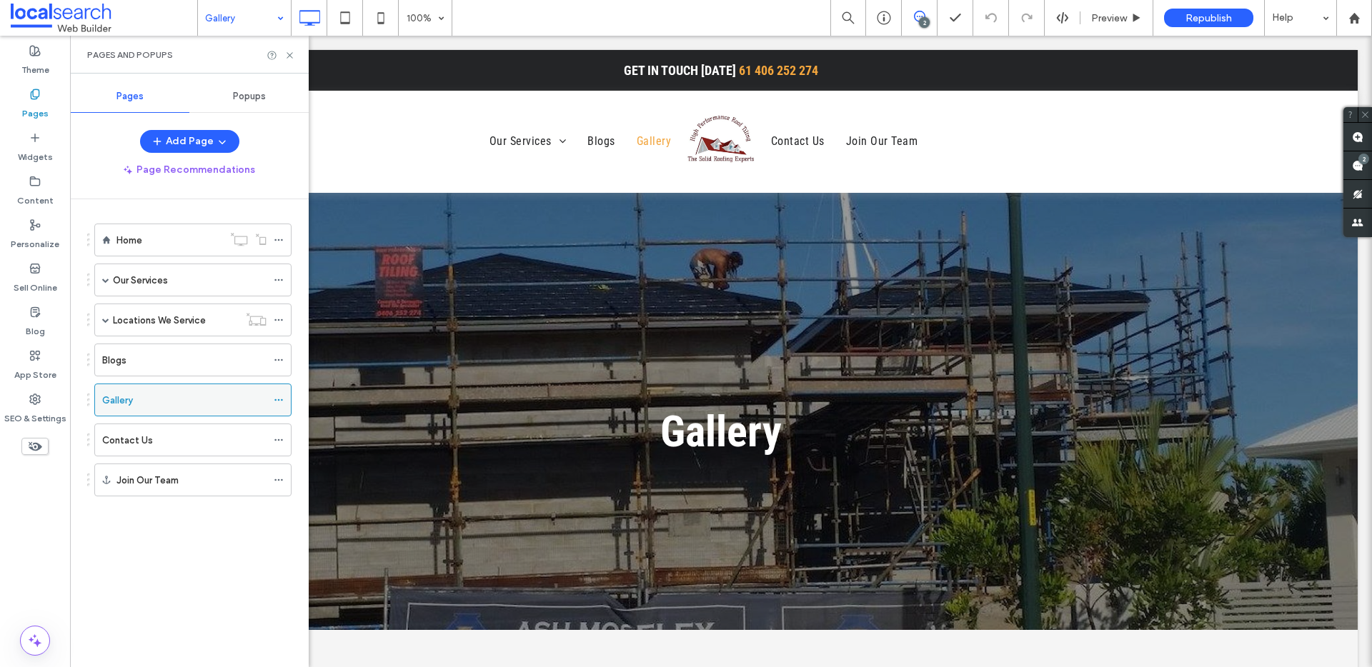
click at [279, 401] on icon at bounding box center [279, 400] width 10 height 10
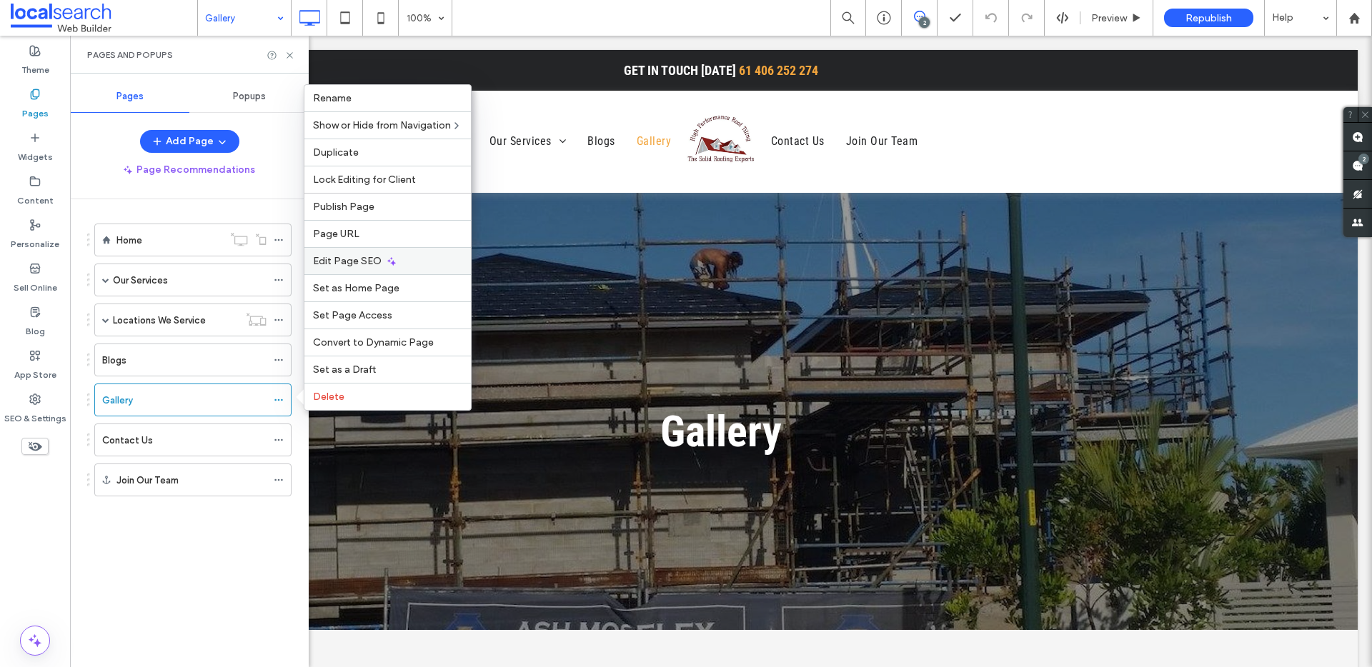
click at [363, 261] on span "Edit Page SEO" at bounding box center [347, 261] width 69 height 12
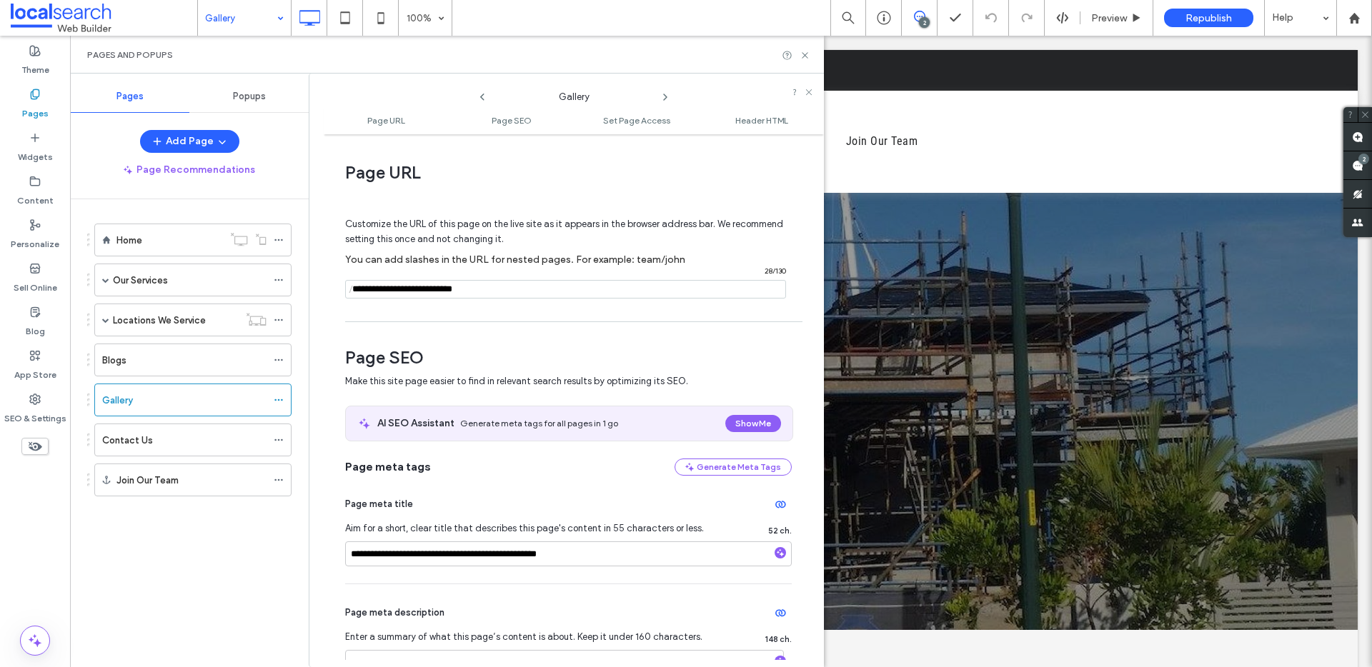
drag, startPoint x: 501, startPoint y: 294, endPoint x: 313, endPoint y: 276, distance: 188.7
click at [315, 276] on div "**********" at bounding box center [566, 371] width 515 height 594
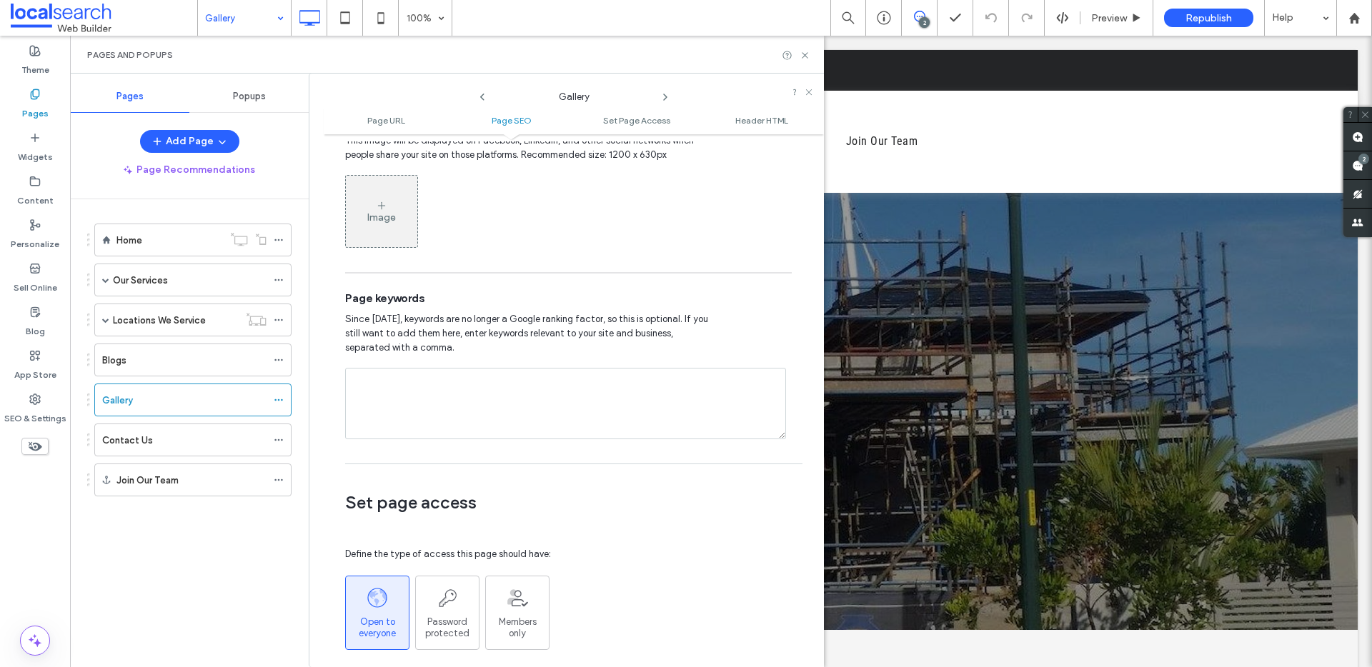
scroll to position [1435, 0]
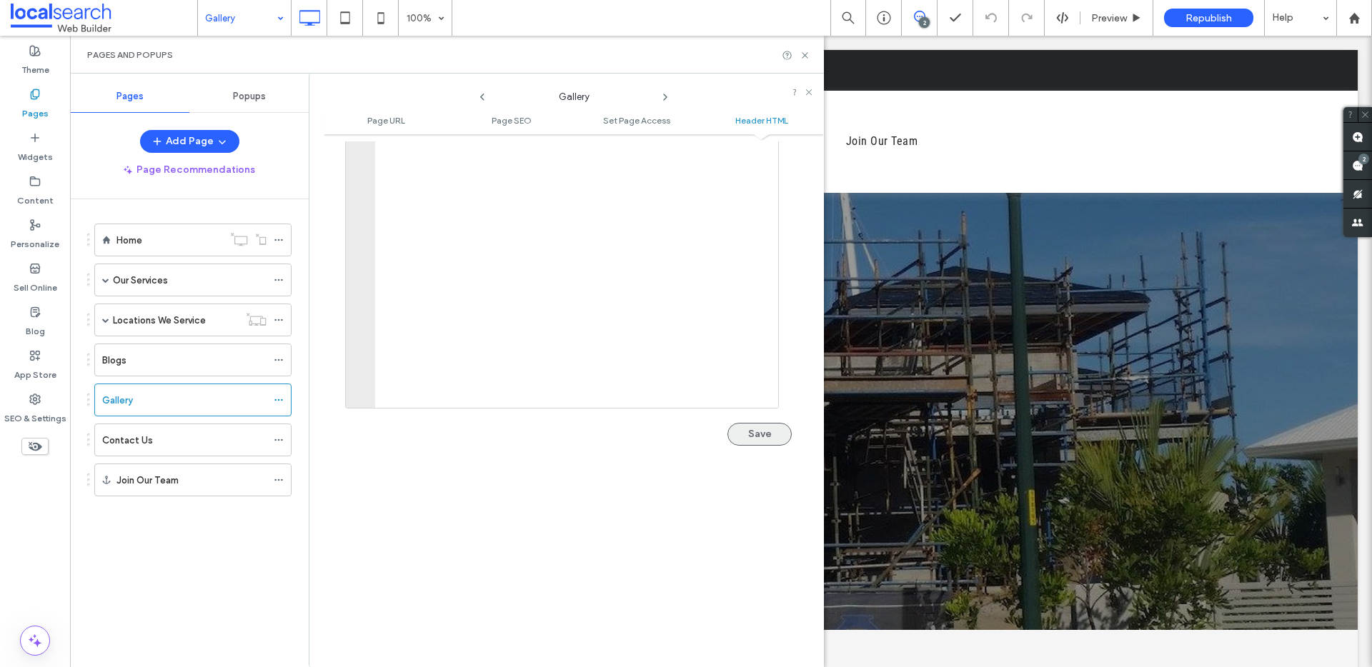
type input "*******"
click at [749, 434] on button "Save" at bounding box center [759, 434] width 64 height 23
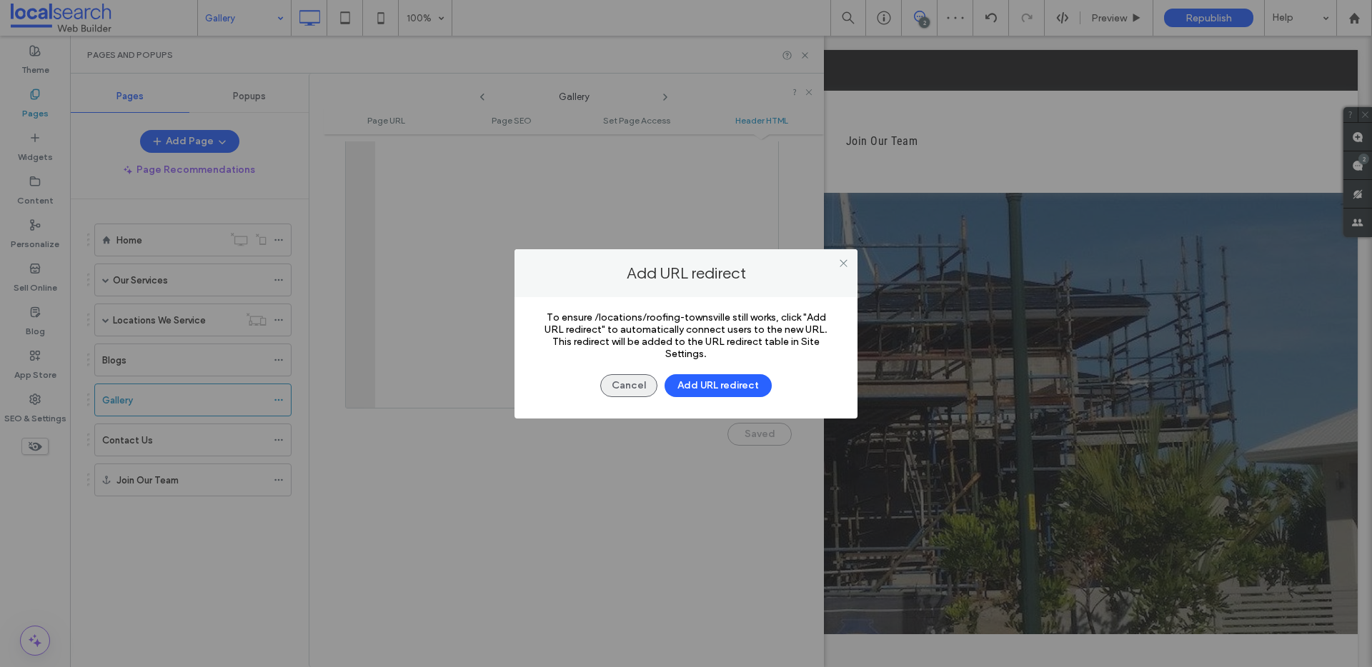
click at [625, 387] on button "Cancel" at bounding box center [628, 385] width 57 height 23
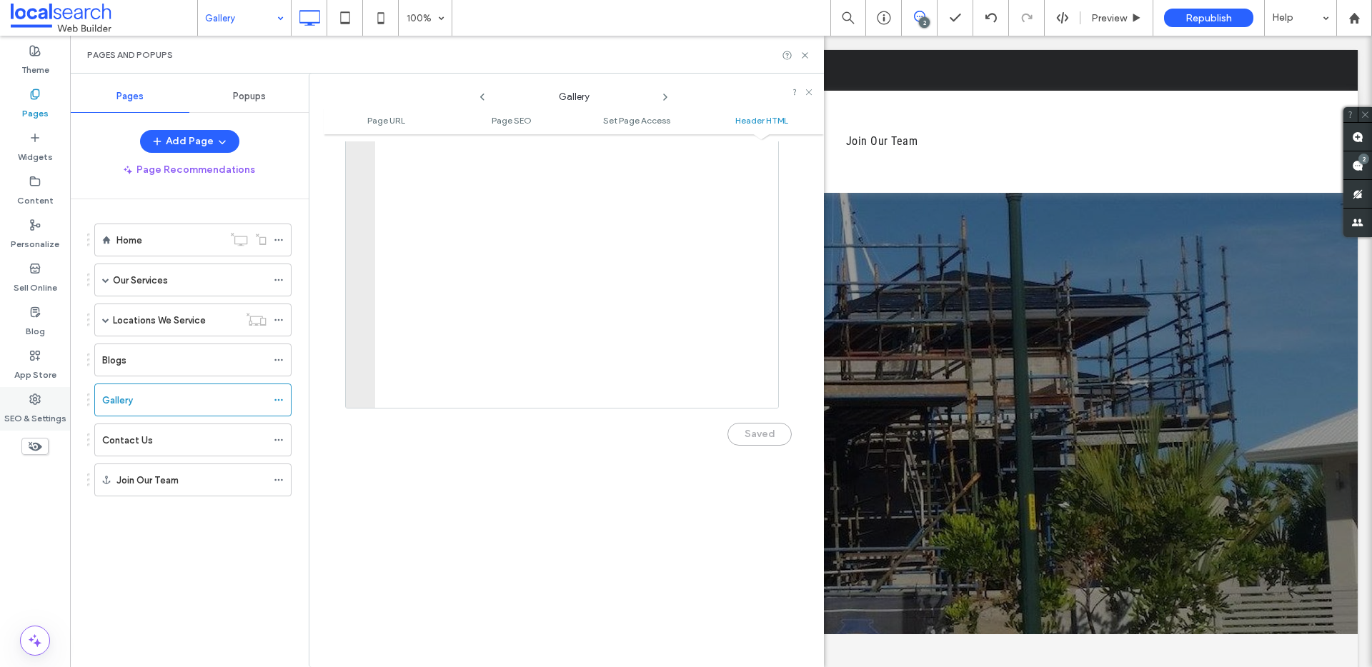
click at [22, 401] on div "SEO & Settings" at bounding box center [35, 409] width 70 height 44
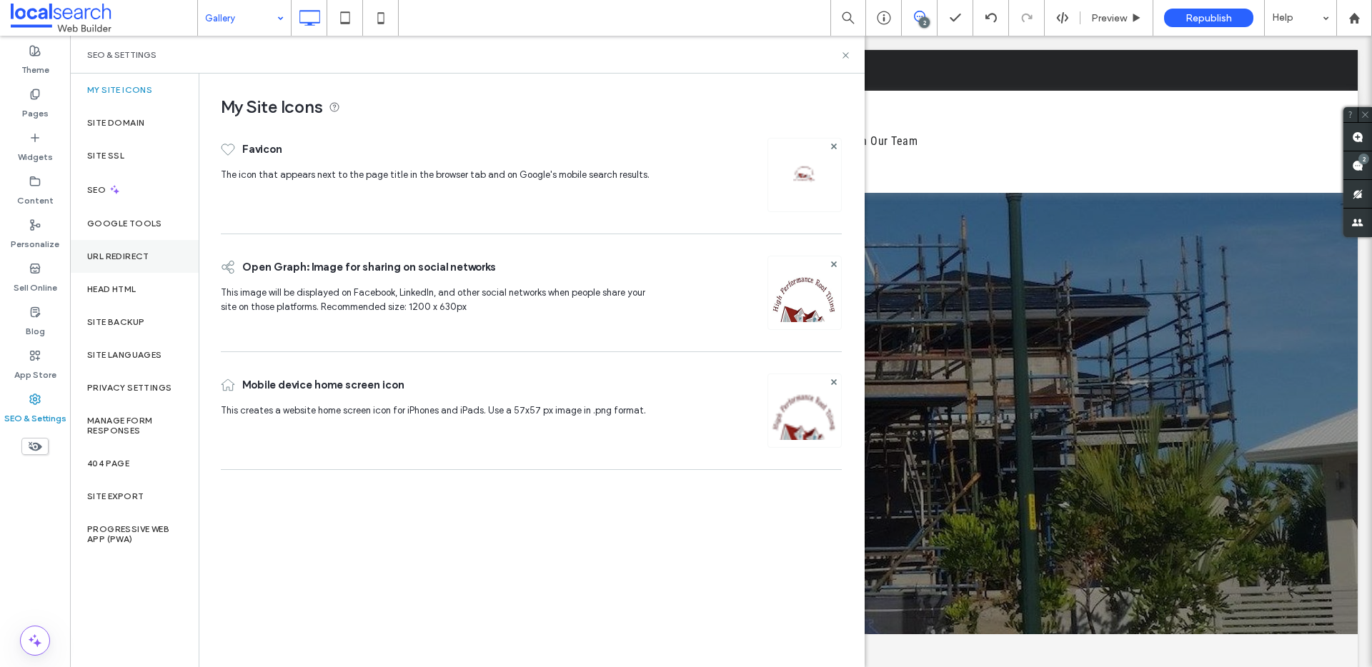
click at [130, 255] on label "URL Redirect" at bounding box center [118, 256] width 62 height 10
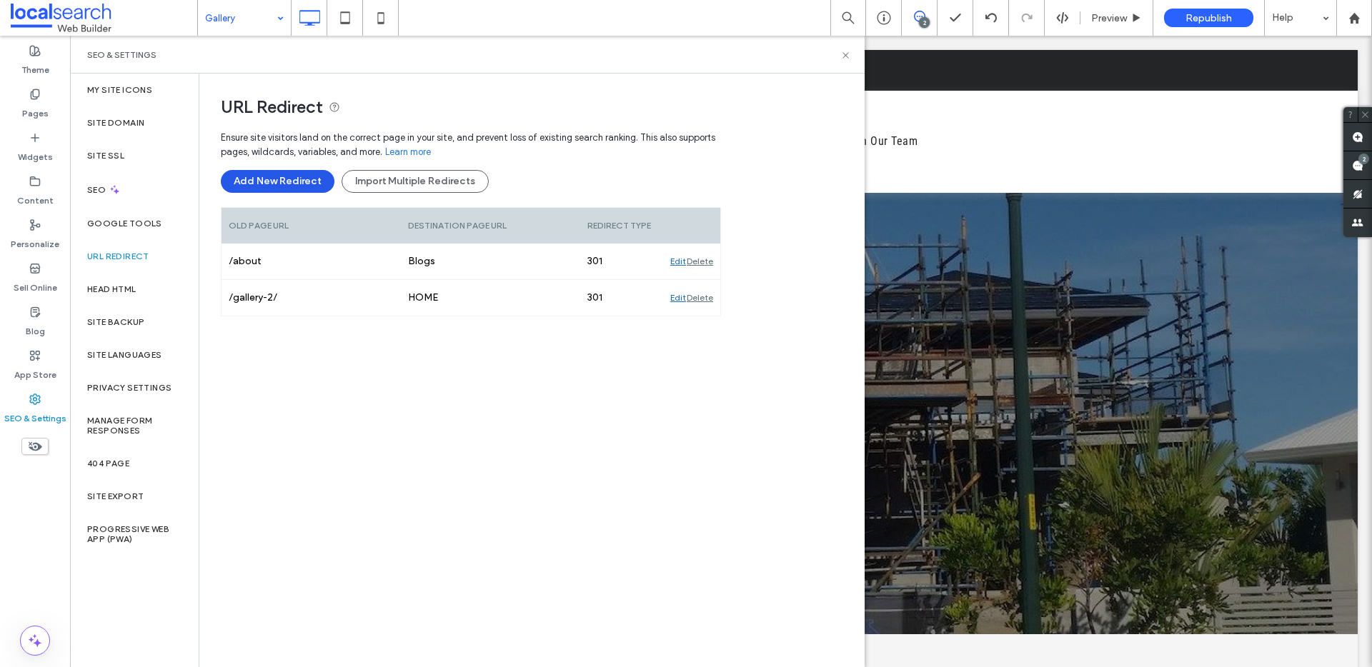
click at [294, 186] on button "Add New Redirect" at bounding box center [278, 181] width 114 height 23
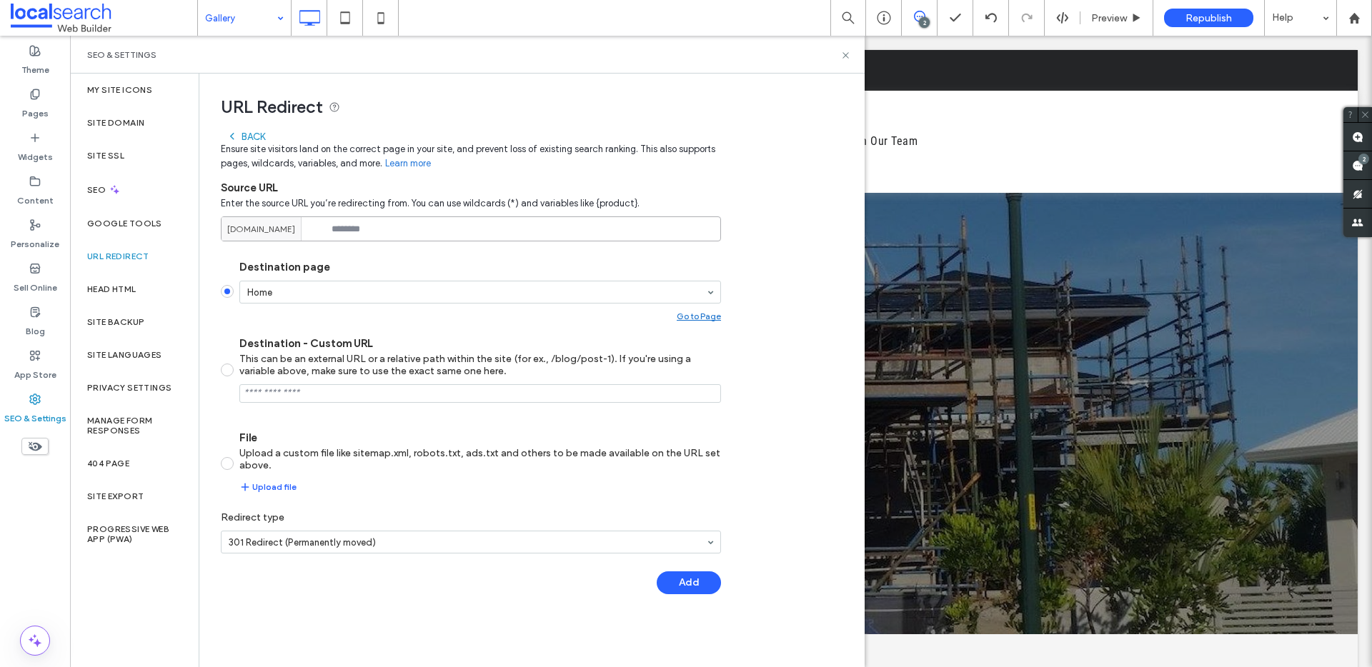
click at [389, 219] on input at bounding box center [471, 228] width 500 height 25
paste input "**********"
type input "**********"
click at [704, 580] on button "Add" at bounding box center [689, 583] width 64 height 23
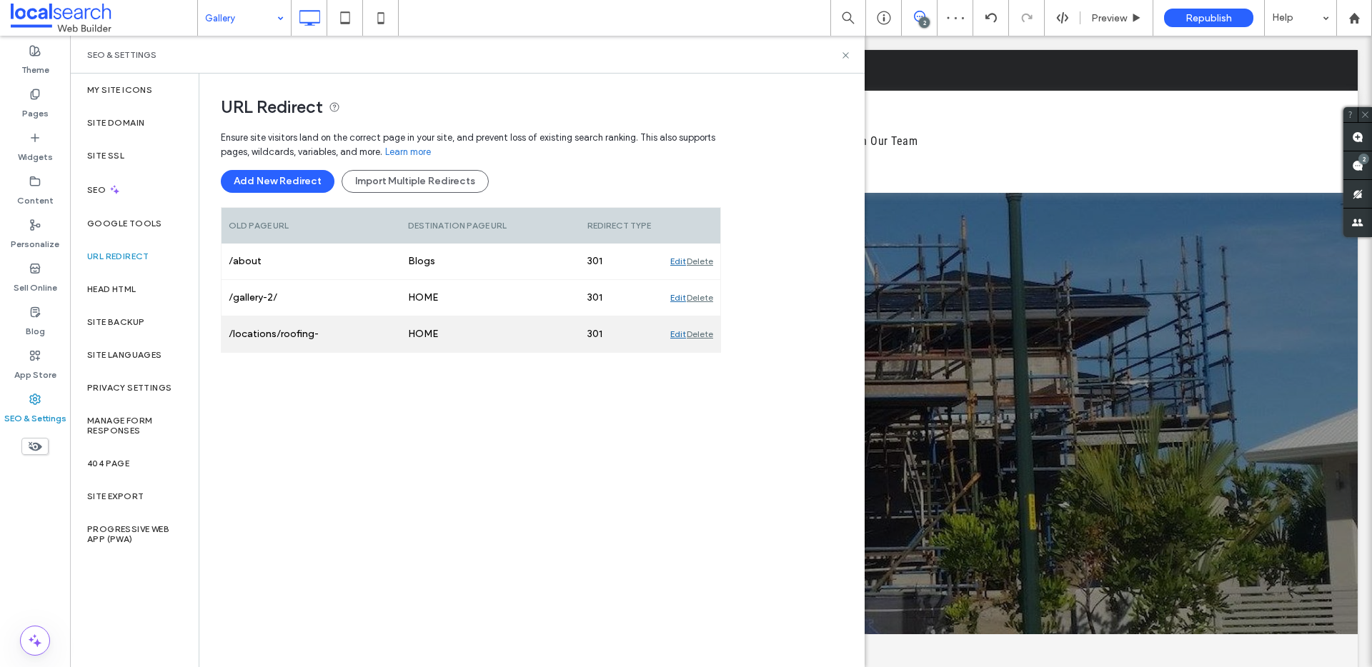
click at [679, 334] on div "Edit" at bounding box center [678, 335] width 16 height 36
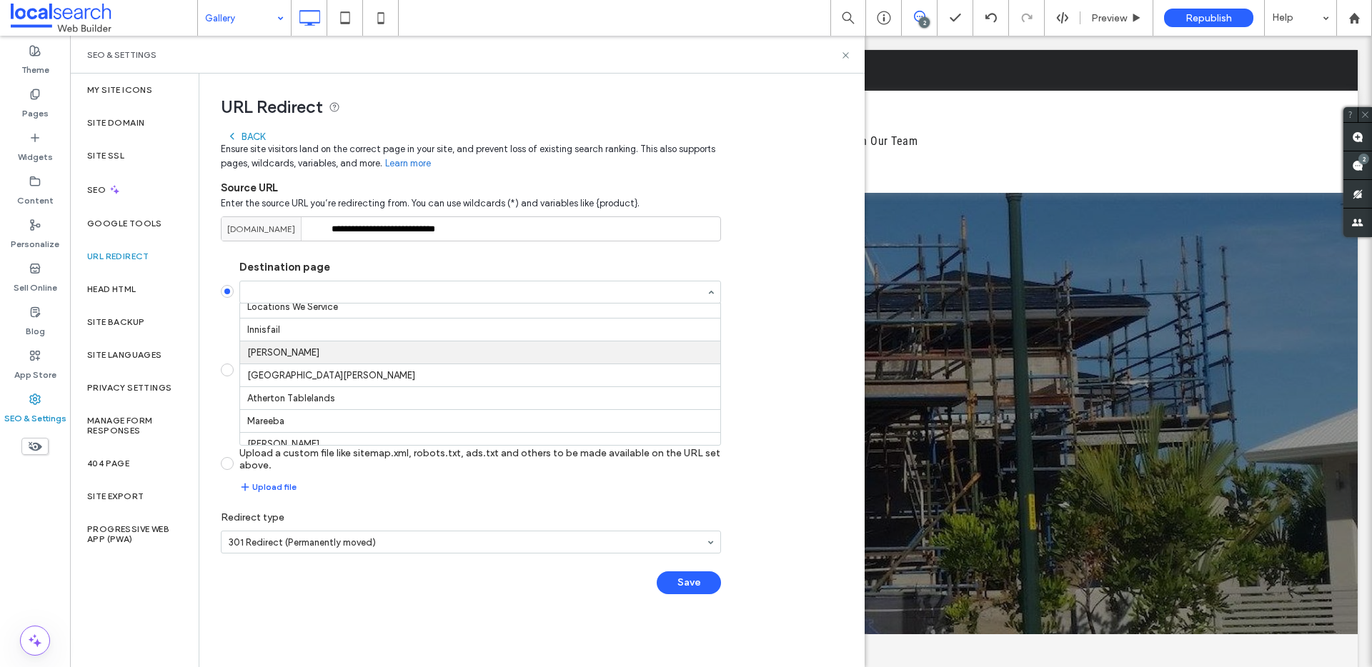
scroll to position [114, 0]
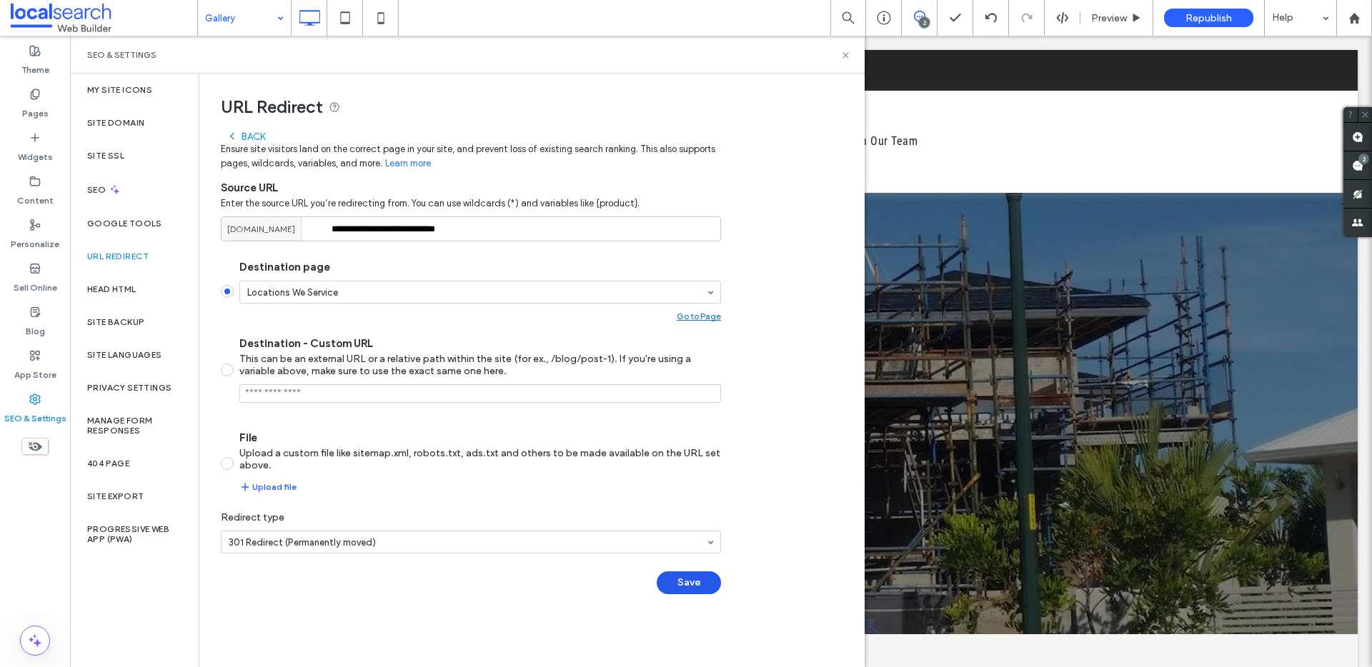
click at [708, 585] on button "Save" at bounding box center [689, 583] width 64 height 23
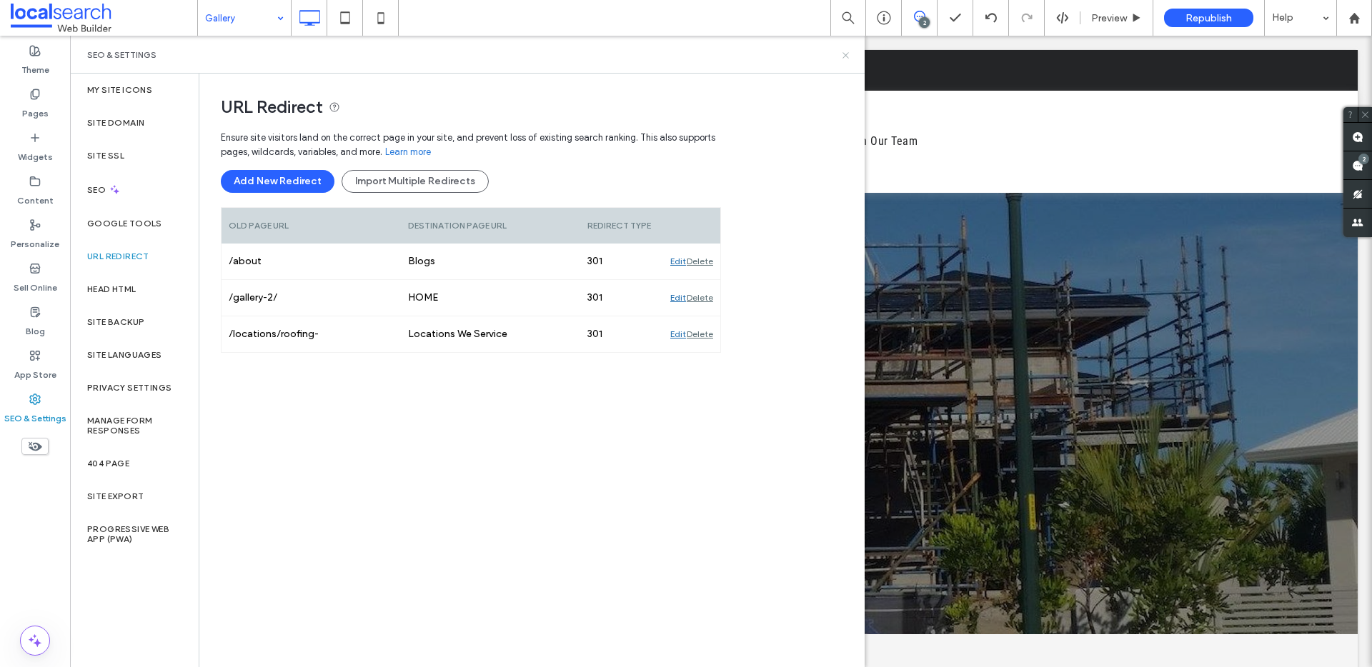
click at [845, 56] on icon at bounding box center [845, 55] width 11 height 11
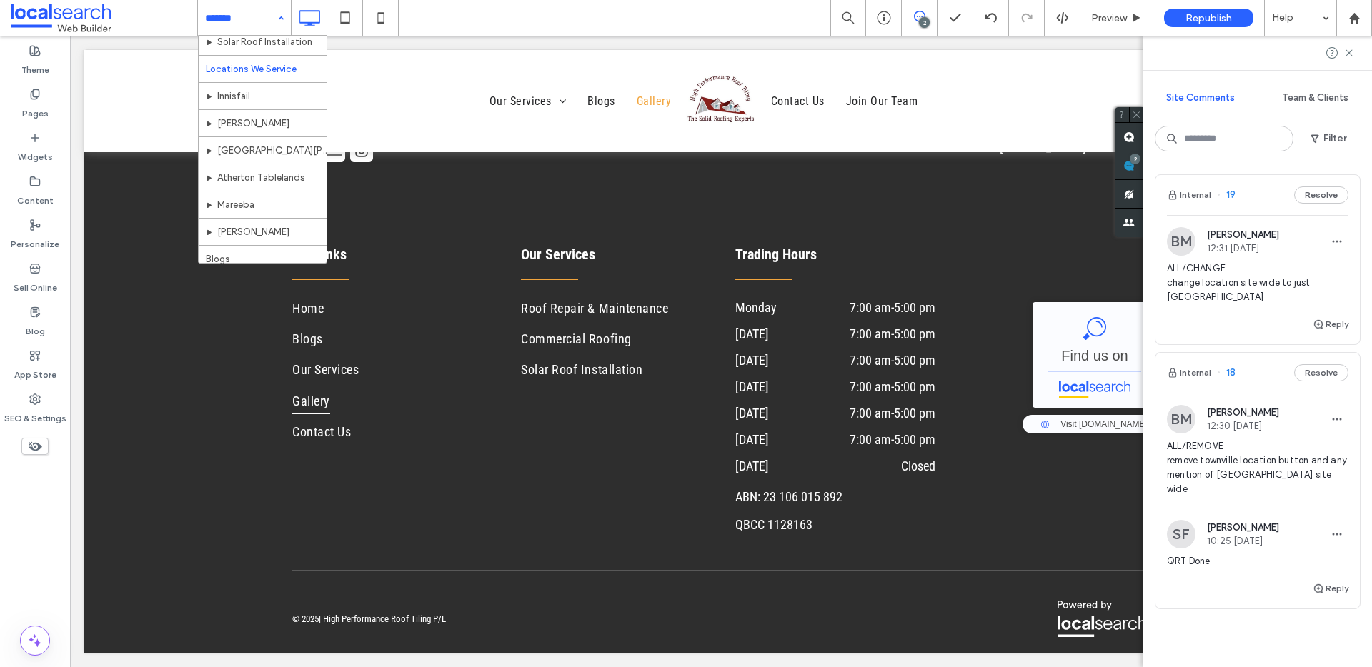
scroll to position [0, 0]
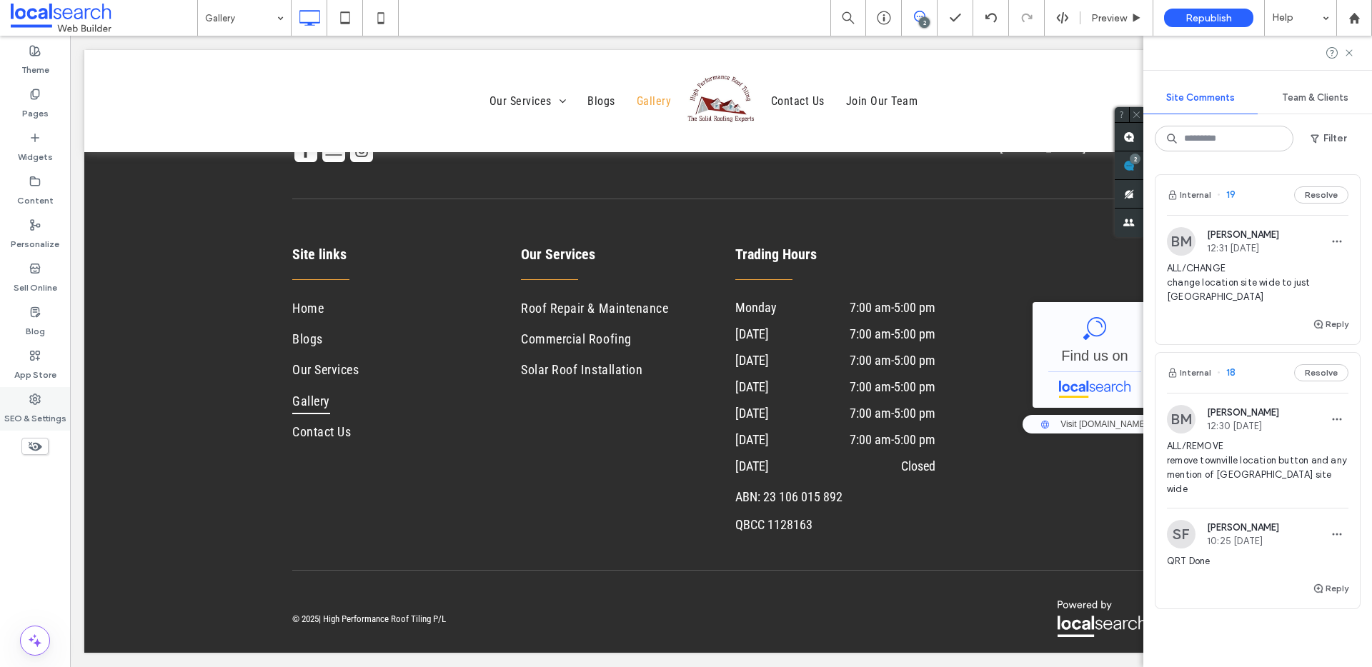
click at [47, 406] on label "SEO & Settings" at bounding box center [35, 415] width 62 height 20
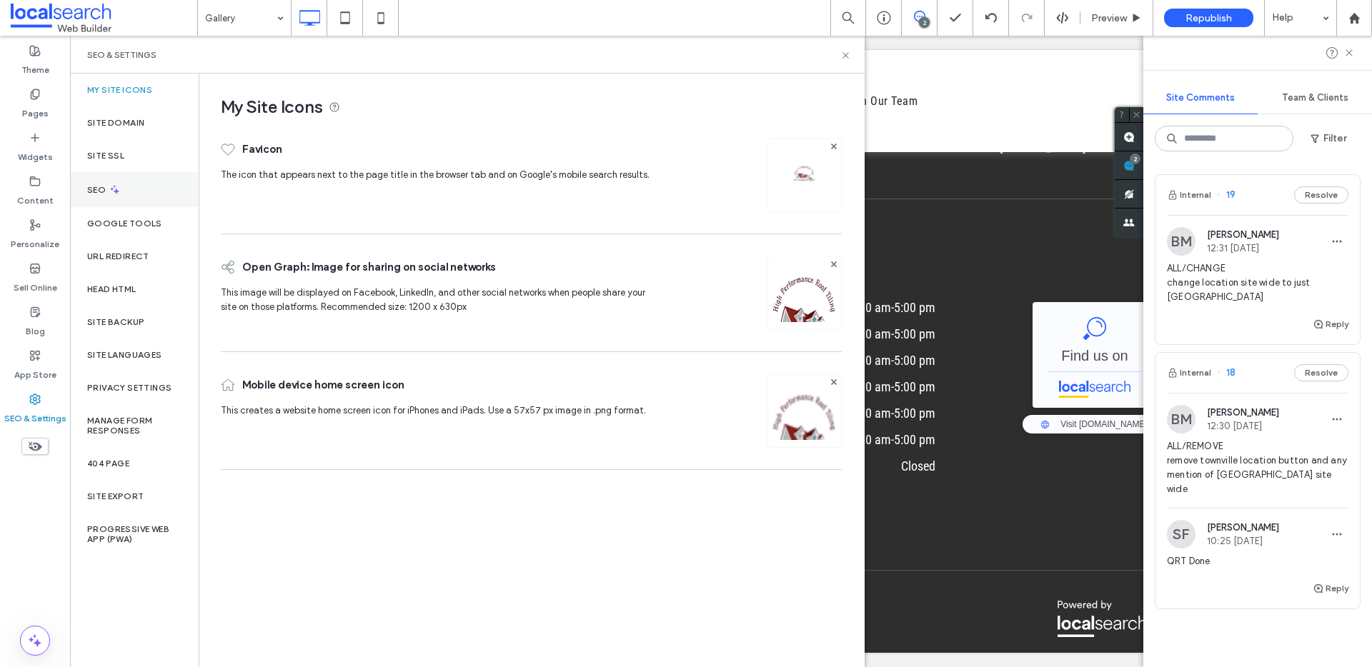
click at [141, 183] on div "SEO" at bounding box center [134, 189] width 129 height 35
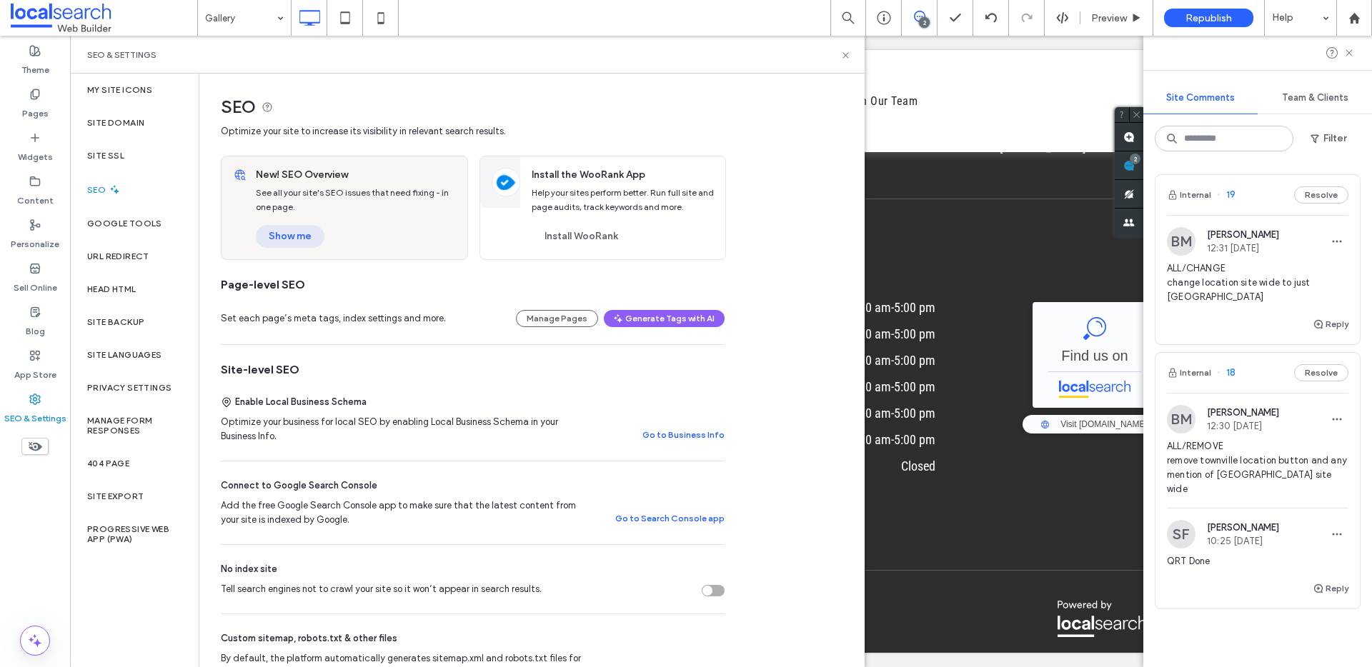
click at [311, 241] on button "Show me" at bounding box center [290, 236] width 69 height 23
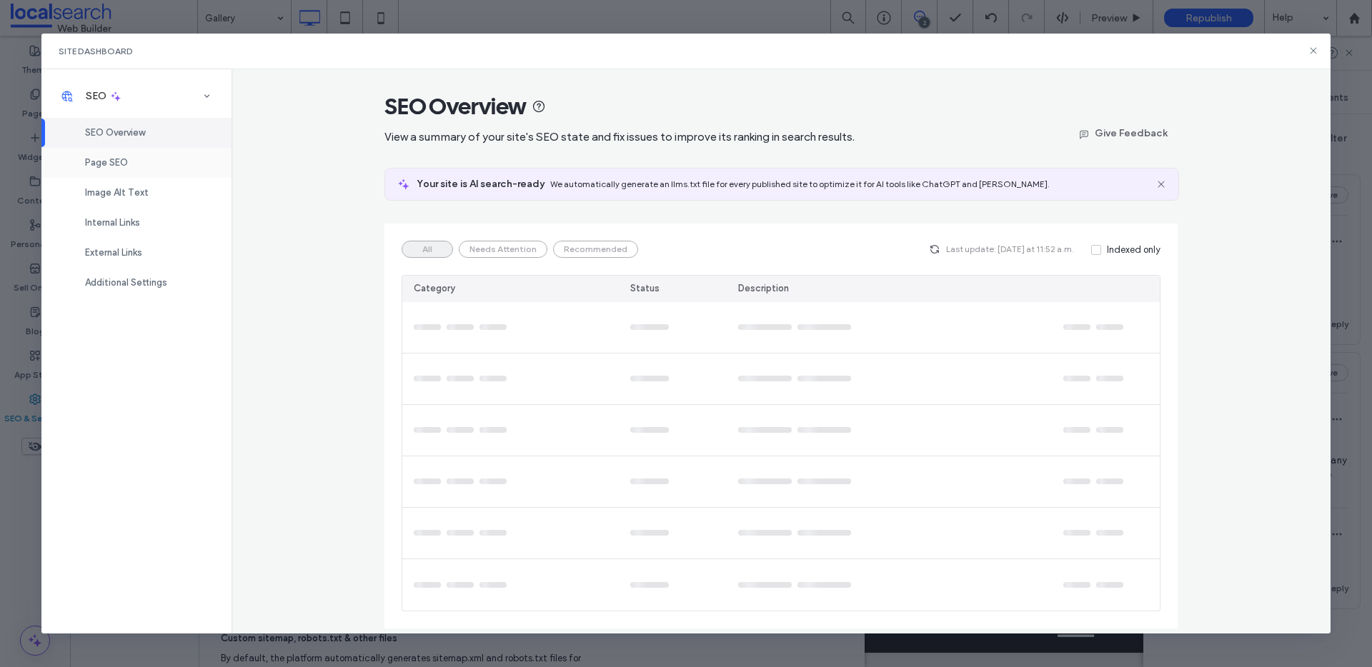
click at [144, 166] on div "Page SEO" at bounding box center [136, 163] width 190 height 30
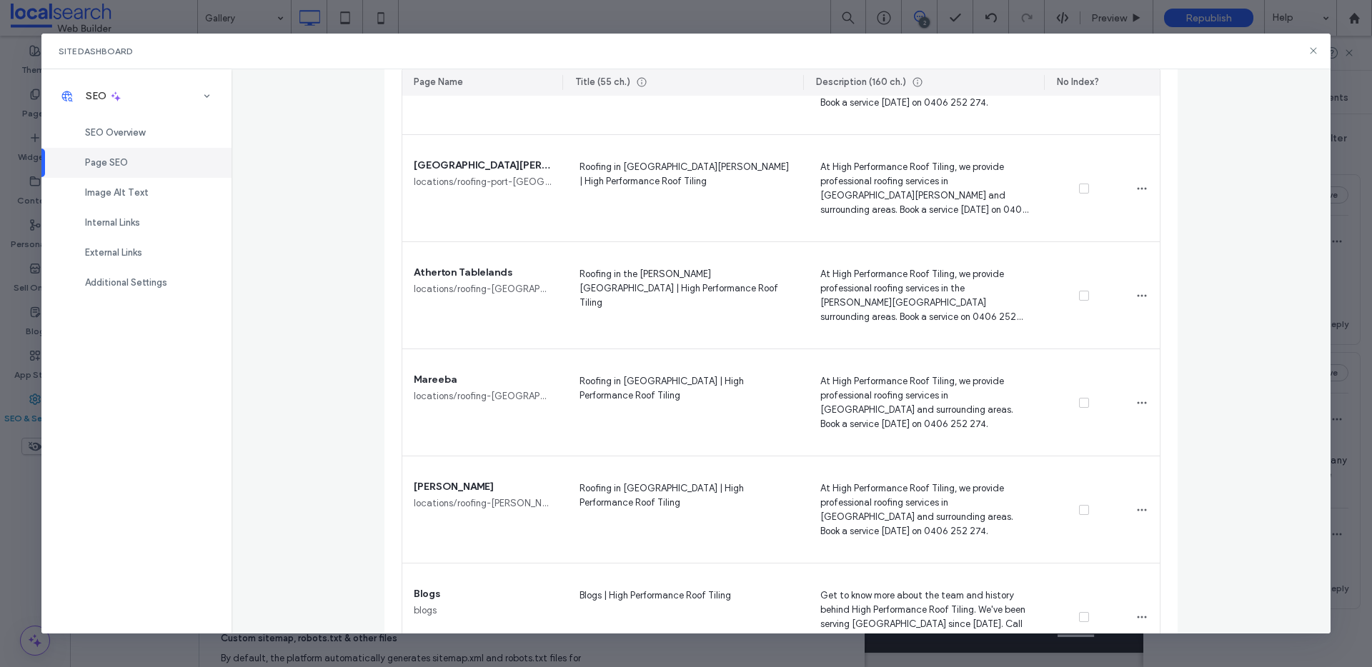
scroll to position [1300, 0]
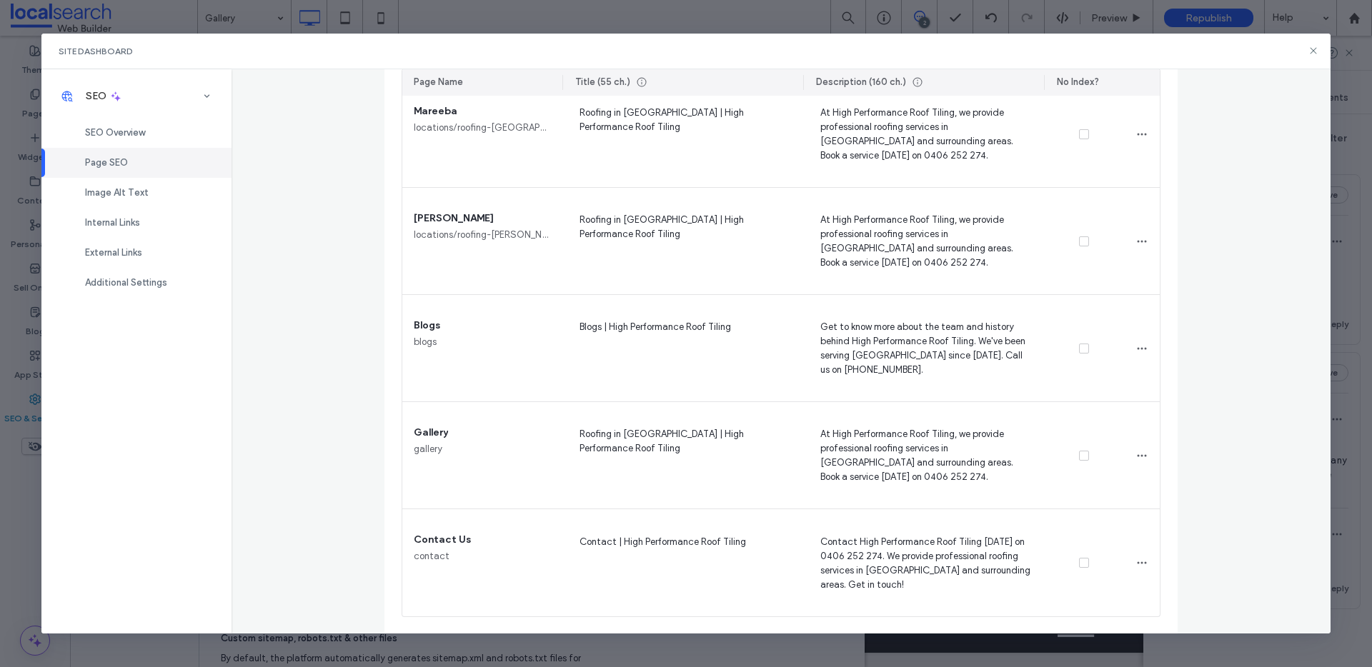
drag, startPoint x: 1307, startPoint y: 53, endPoint x: 1150, endPoint y: 84, distance: 161.0
click at [1308, 53] on icon at bounding box center [1312, 50] width 11 height 11
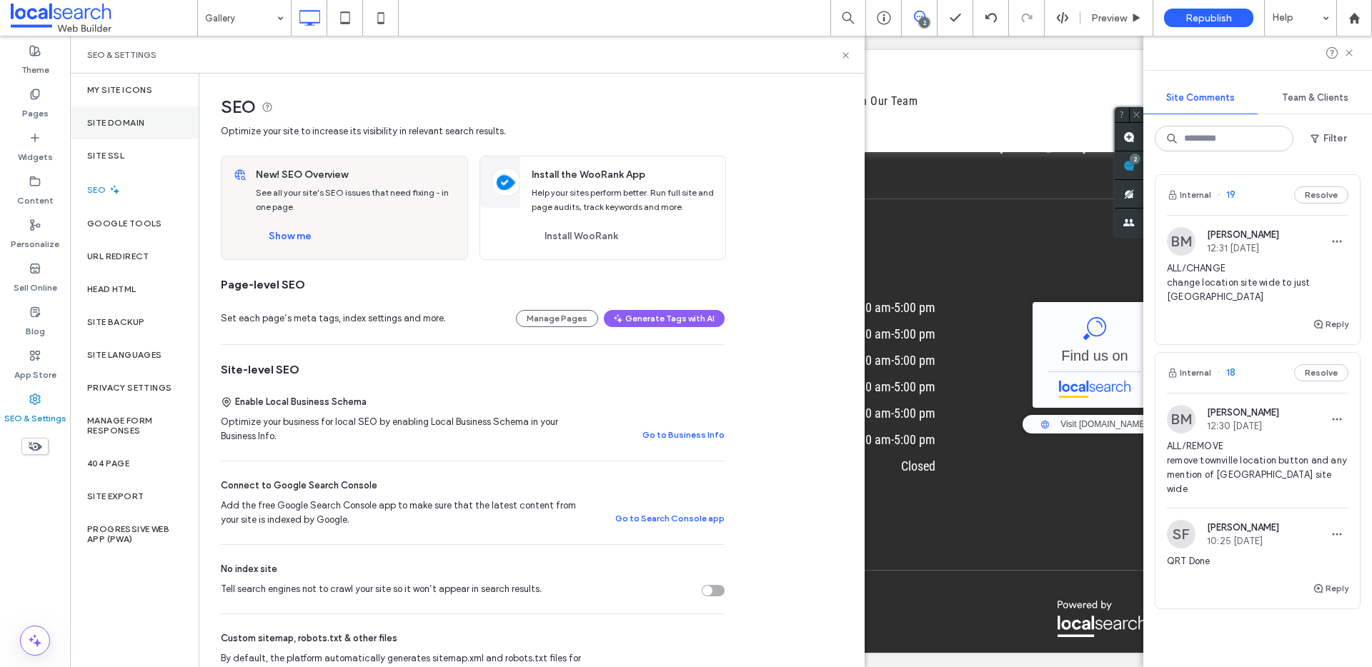
click at [118, 129] on div "Site Domain" at bounding box center [134, 122] width 129 height 33
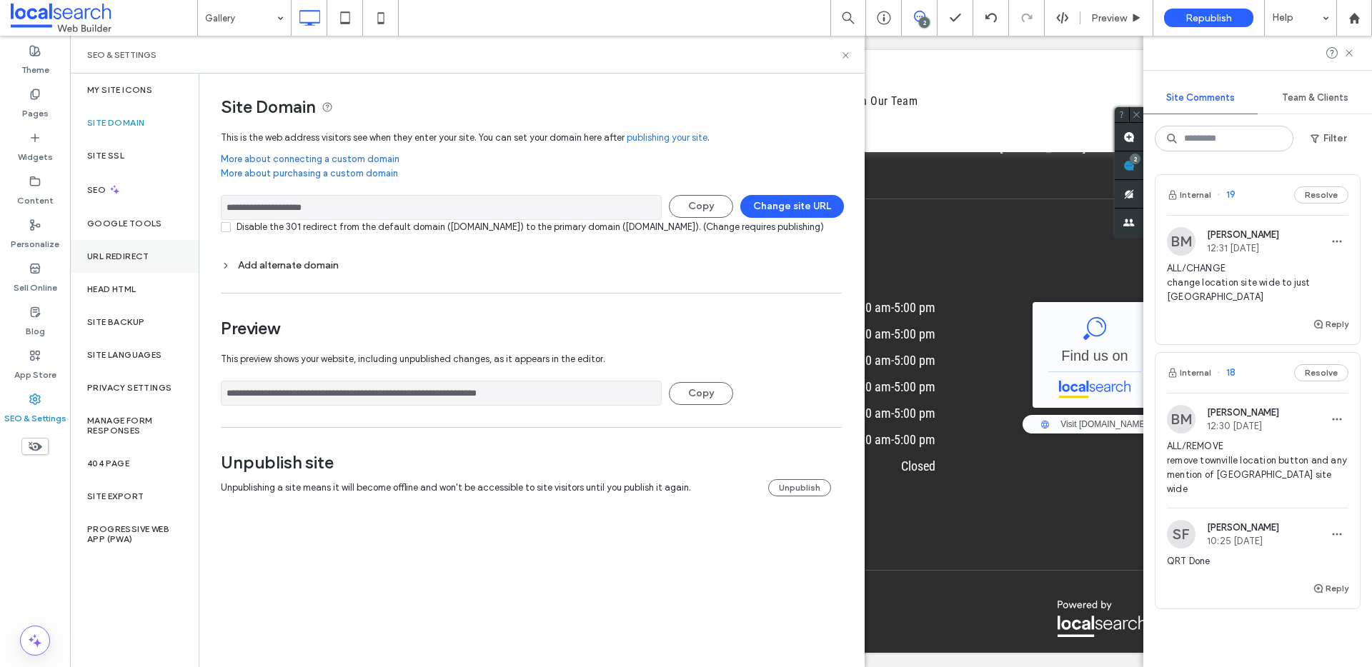
click at [111, 249] on div "URL Redirect" at bounding box center [134, 256] width 129 height 33
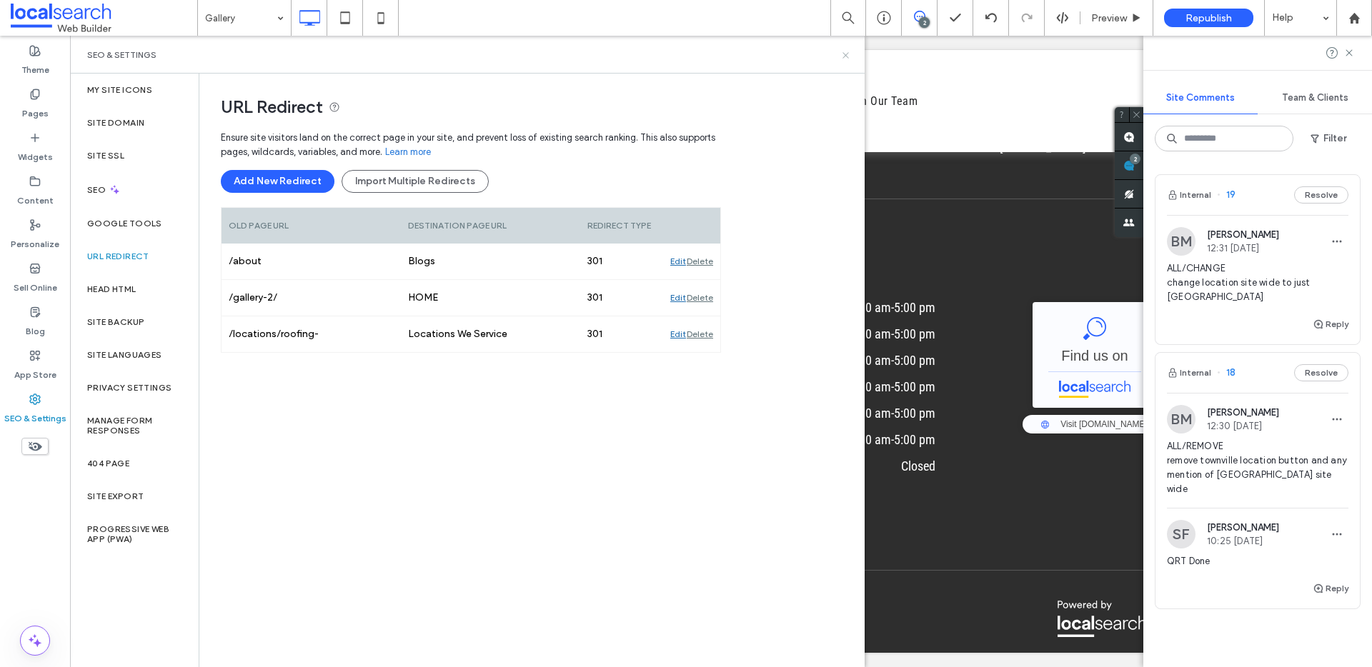
click at [844, 55] on icon at bounding box center [845, 55] width 11 height 11
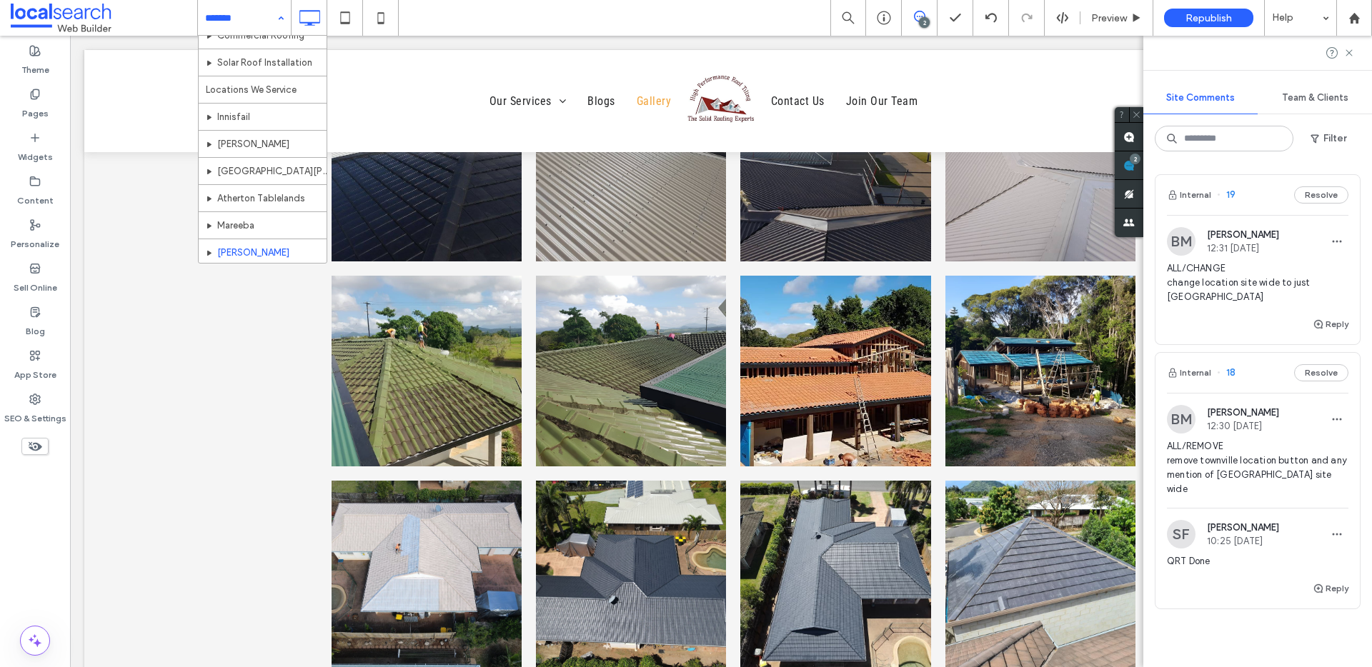
scroll to position [178, 0]
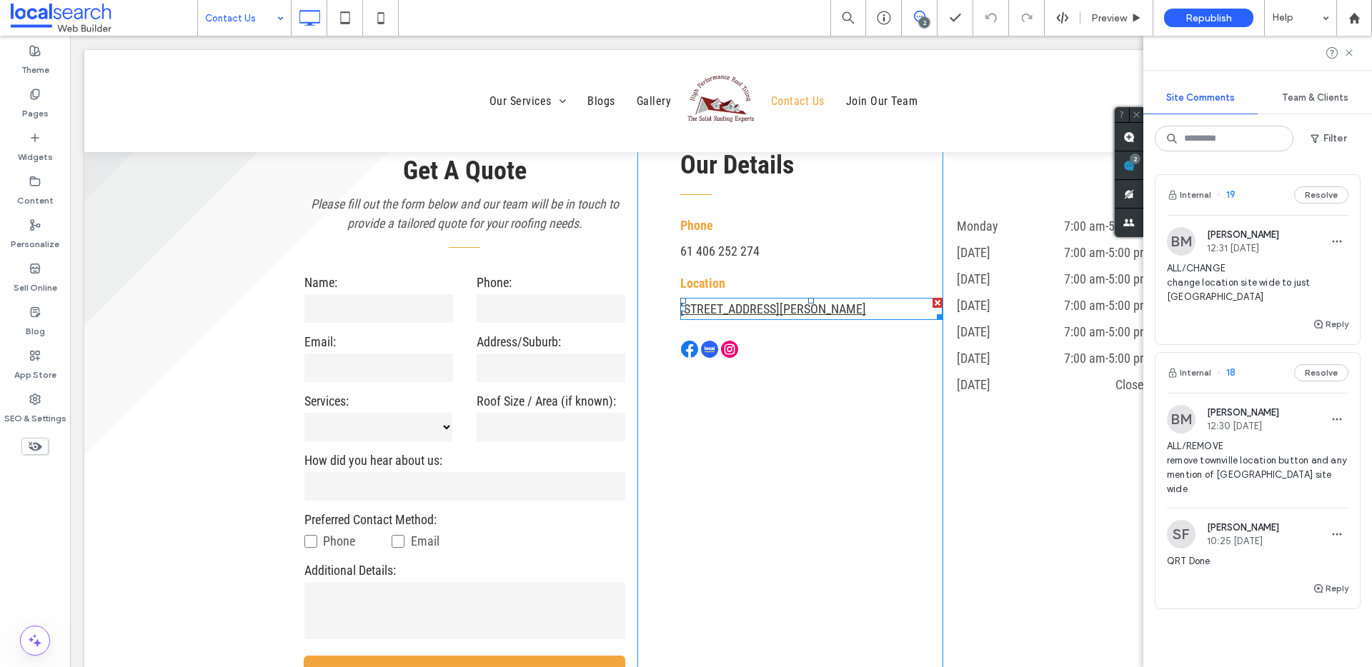
click at [748, 303] on link "[STREET_ADDRESS][PERSON_NAME]" at bounding box center [773, 308] width 186 height 15
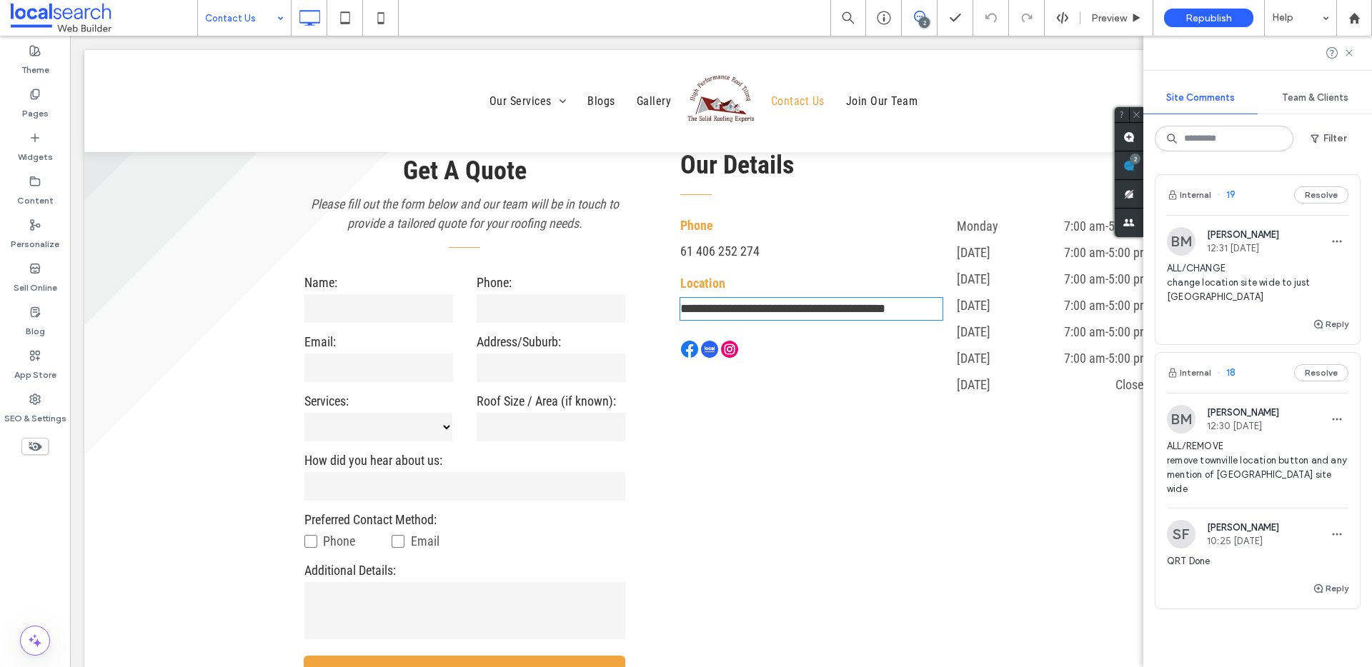
type input "**********"
type input "**"
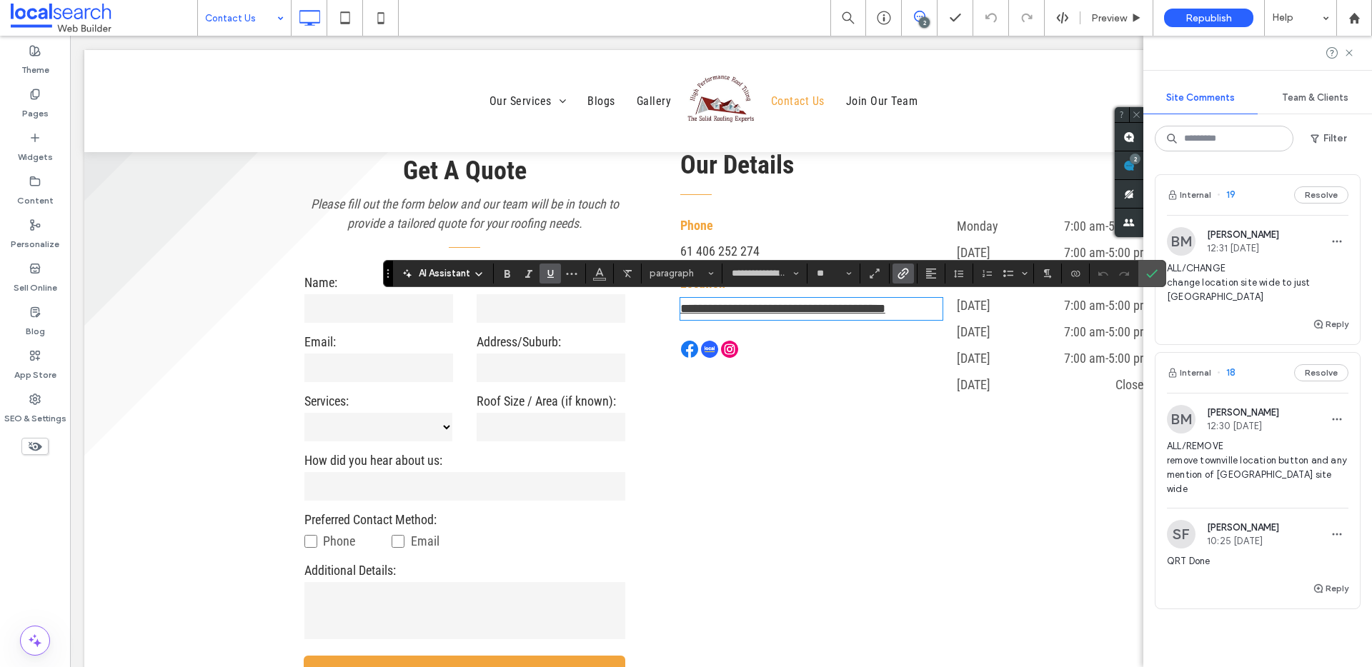
click at [764, 308] on link "**********" at bounding box center [782, 308] width 205 height 13
drag, startPoint x: 862, startPoint y: 310, endPoint x: 661, endPoint y: 313, distance: 200.8
click at [666, 313] on div "**********" at bounding box center [804, 434] width 276 height 600
click at [902, 272] on icon "Link" at bounding box center [902, 273] width 11 height 11
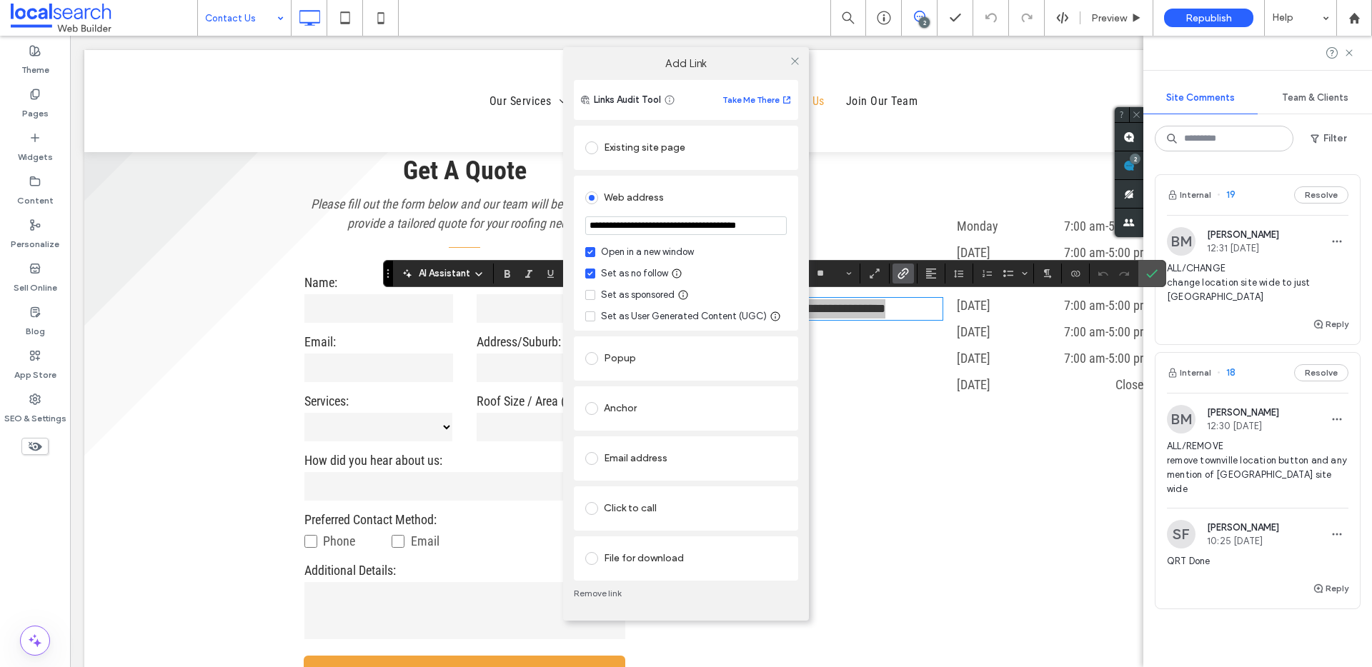
click at [607, 590] on link "Remove link" at bounding box center [686, 593] width 224 height 11
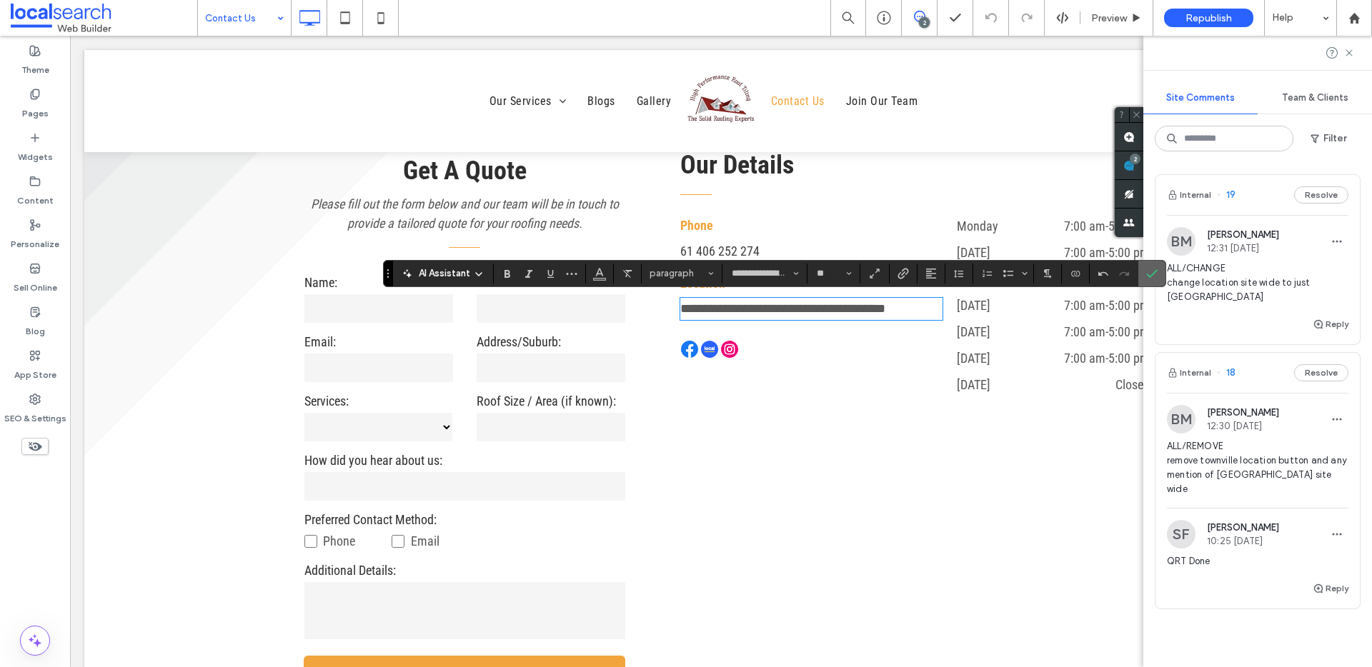
click at [1152, 274] on use "Confirm" at bounding box center [1151, 273] width 11 height 9
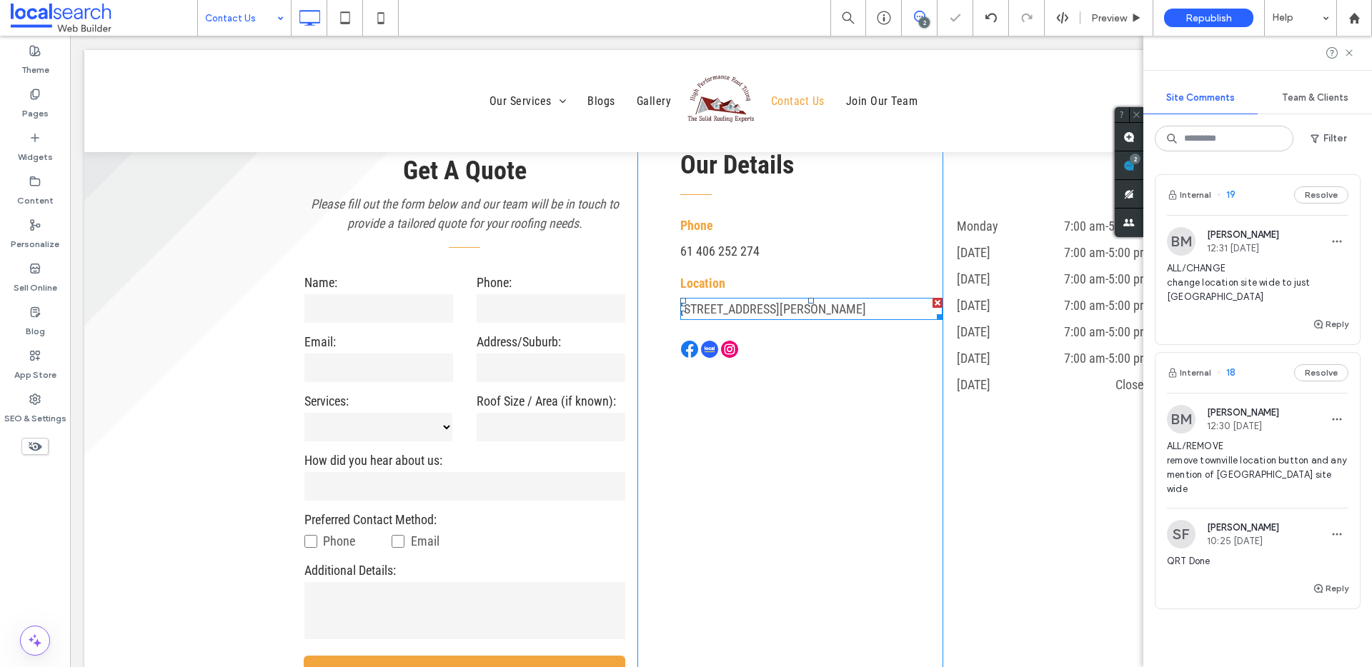
click at [779, 309] on span "[STREET_ADDRESS][PERSON_NAME]" at bounding box center [773, 308] width 186 height 15
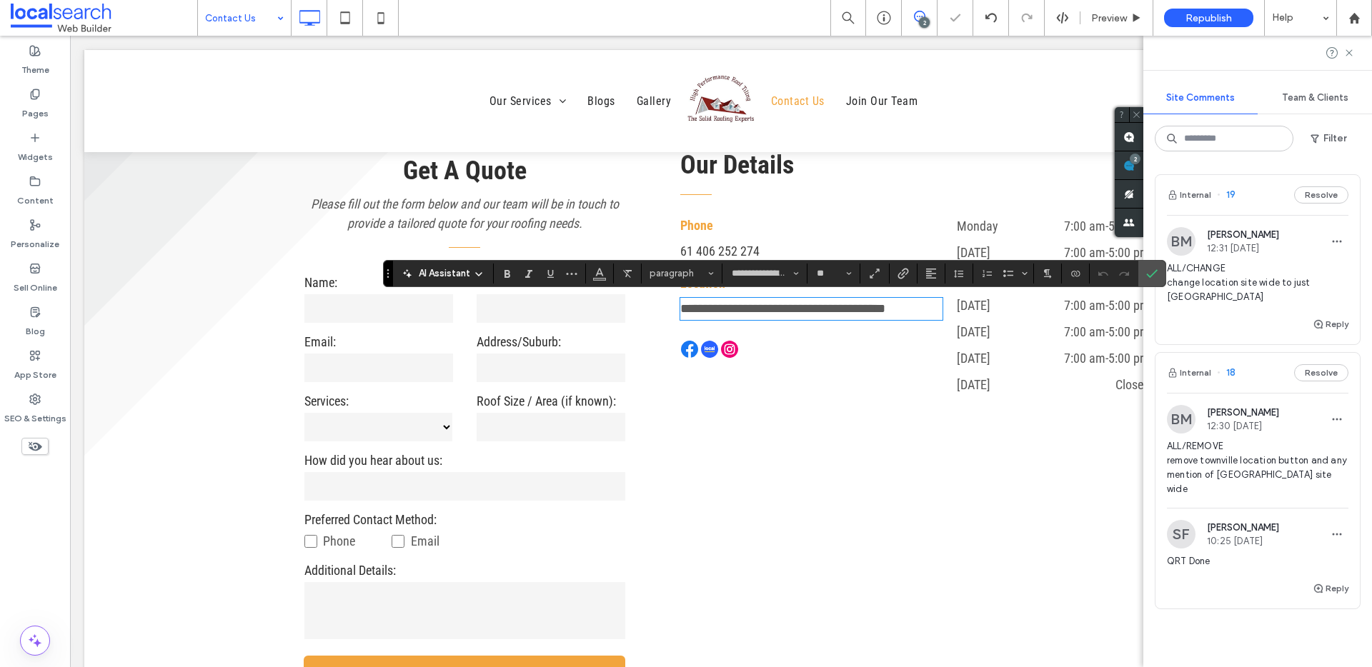
click at [764, 304] on span "**********" at bounding box center [782, 308] width 205 height 13
drag, startPoint x: 761, startPoint y: 307, endPoint x: 560, endPoint y: 304, distance: 200.8
click at [574, 304] on div "**********" at bounding box center [720, 434] width 857 height 600
click at [754, 306] on span "**********" at bounding box center [735, 308] width 110 height 13
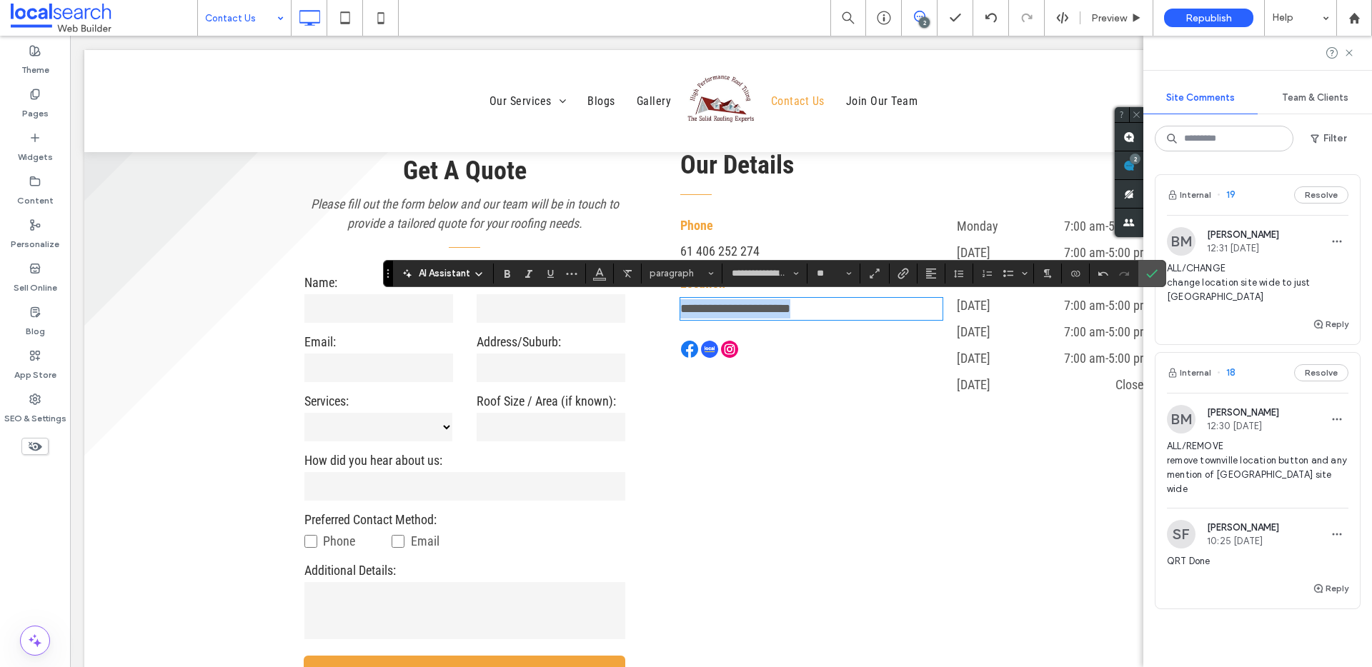
click at [754, 306] on span "**********" at bounding box center [735, 308] width 110 height 13
copy span "**********"
click at [904, 271] on icon "Link" at bounding box center [902, 273] width 11 height 11
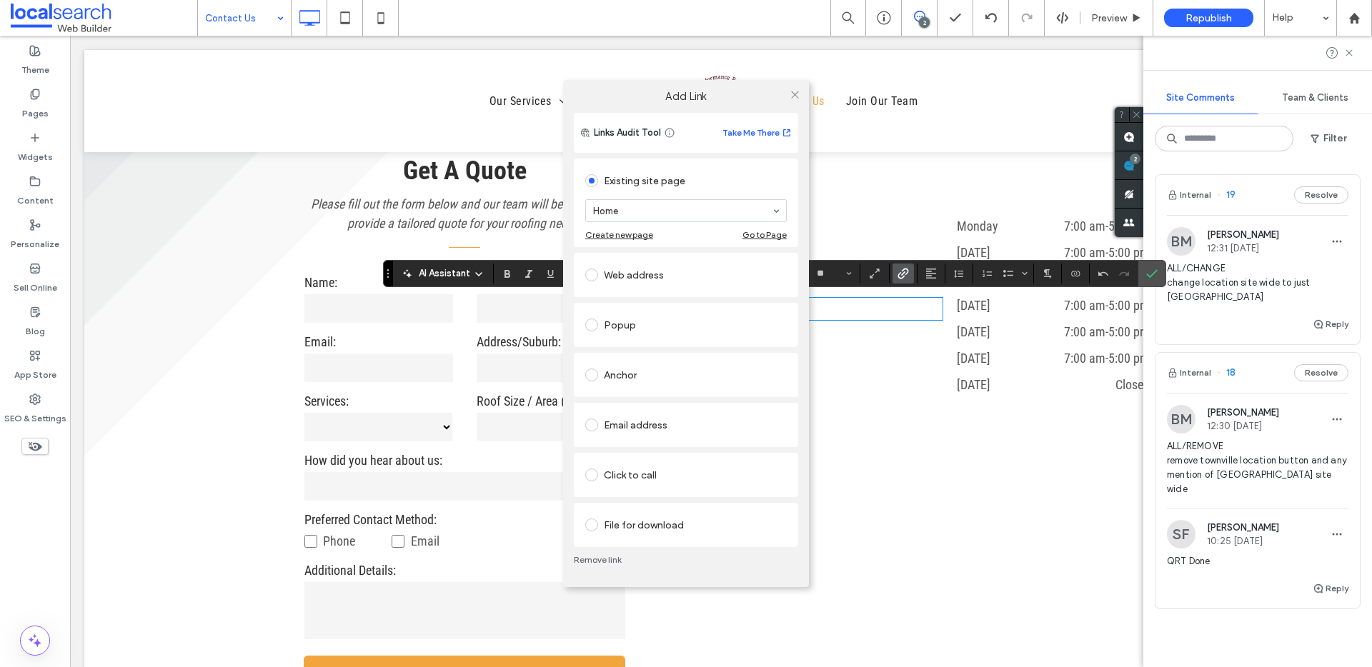
click at [612, 278] on div "Web address" at bounding box center [685, 275] width 201 height 23
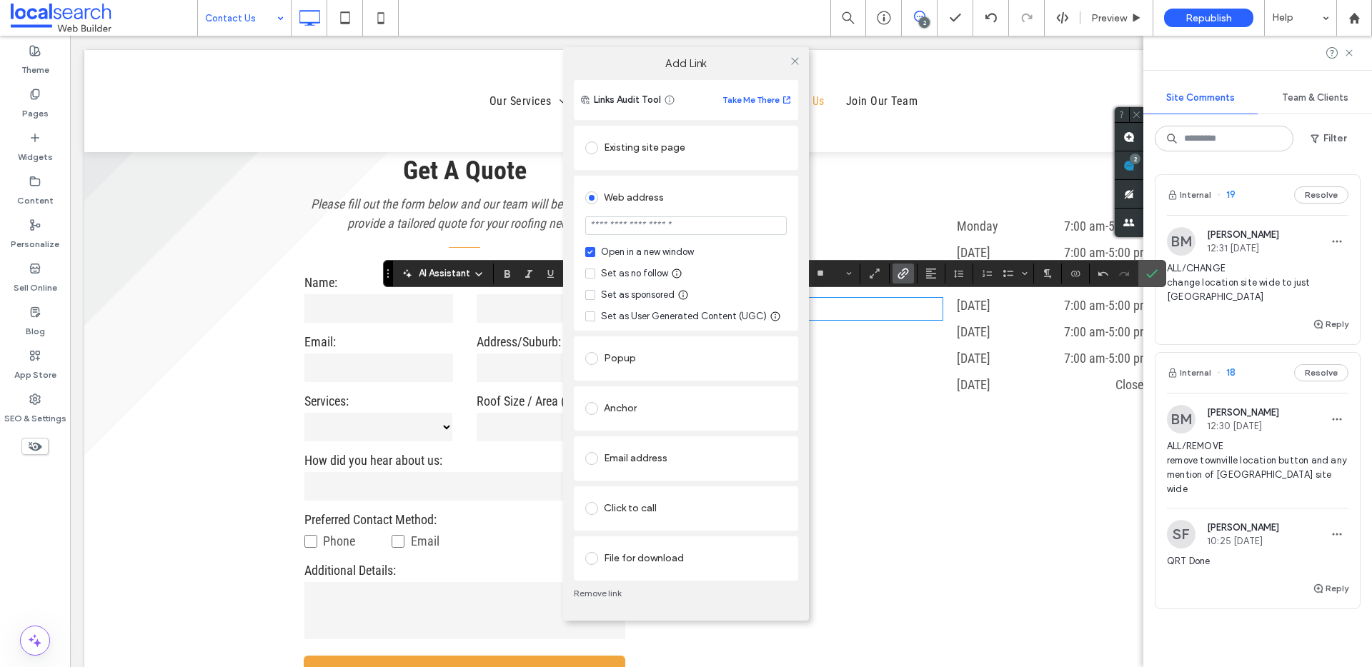
click at [644, 272] on div "Set as no follow" at bounding box center [634, 273] width 67 height 14
click at [653, 222] on input "url" at bounding box center [685, 225] width 201 height 19
click at [678, 216] on input "url" at bounding box center [685, 225] width 201 height 19
click at [727, 216] on input "**********" at bounding box center [685, 225] width 201 height 19
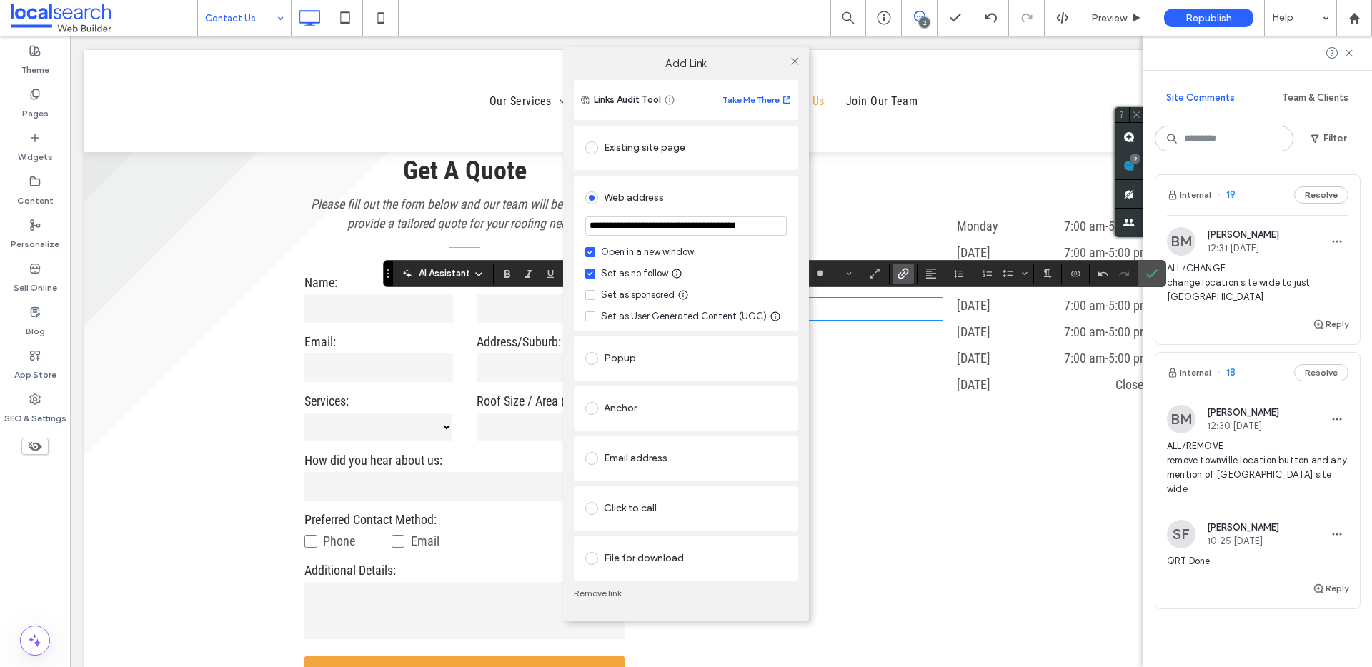
click at [727, 216] on input "**********" at bounding box center [685, 225] width 201 height 19
type input "**********"
click at [792, 51] on span at bounding box center [794, 61] width 11 height 21
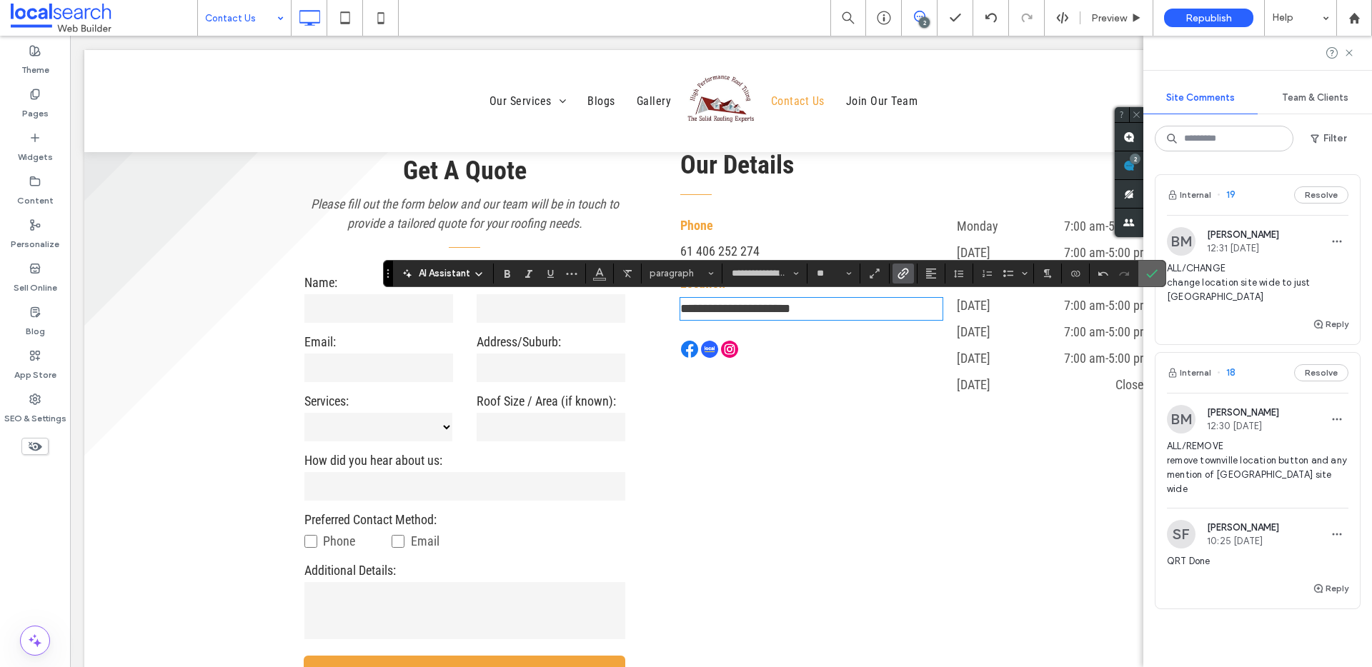
click at [1154, 276] on icon "Confirm" at bounding box center [1151, 273] width 11 height 11
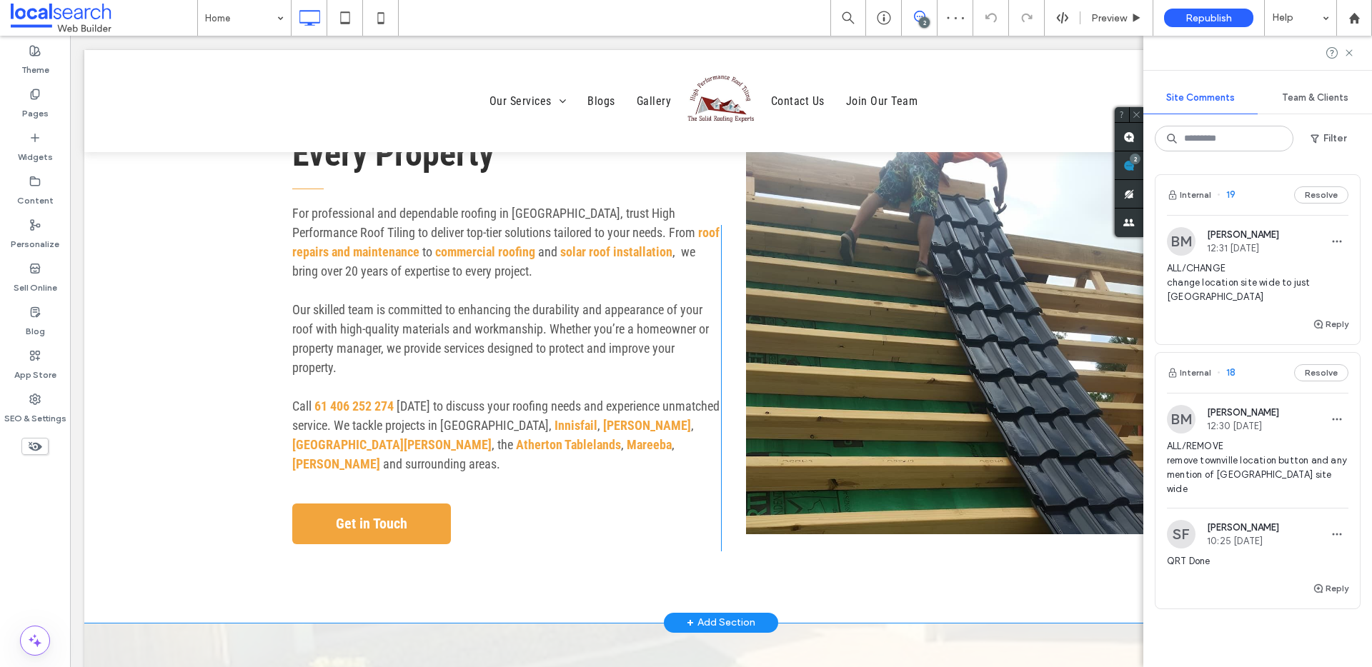
scroll to position [473, 0]
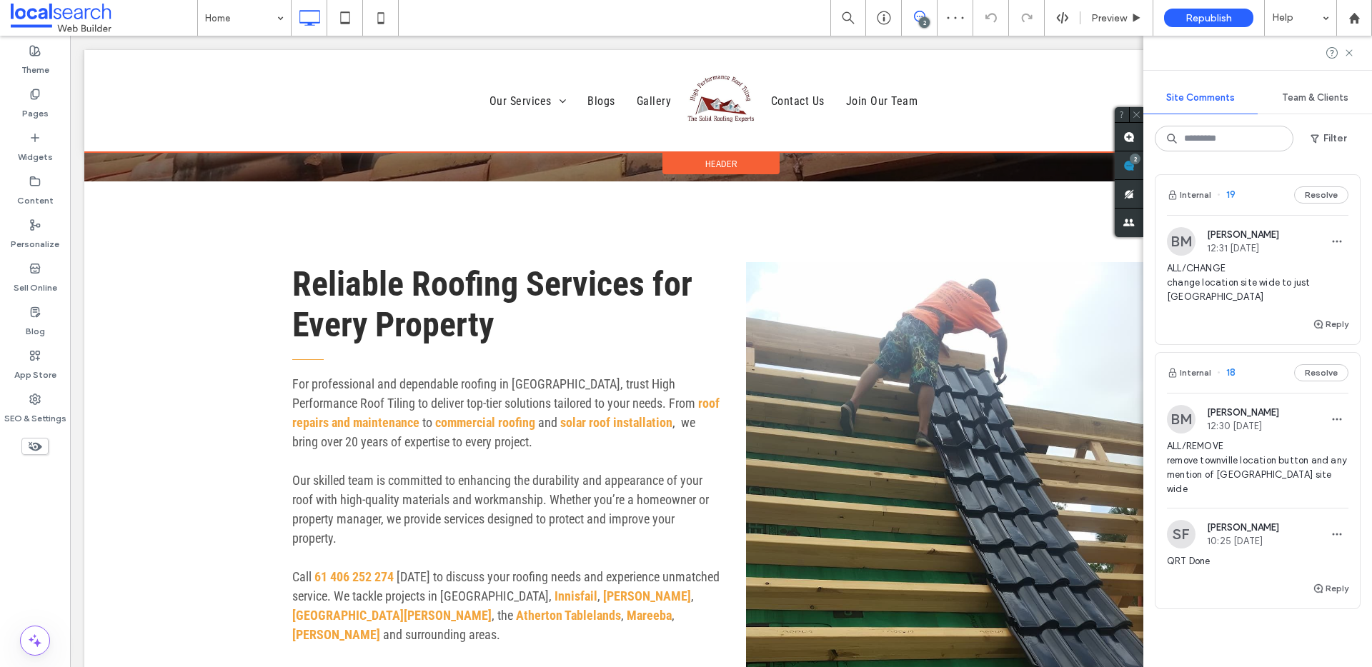
click at [643, 107] on div at bounding box center [720, 101] width 1273 height 102
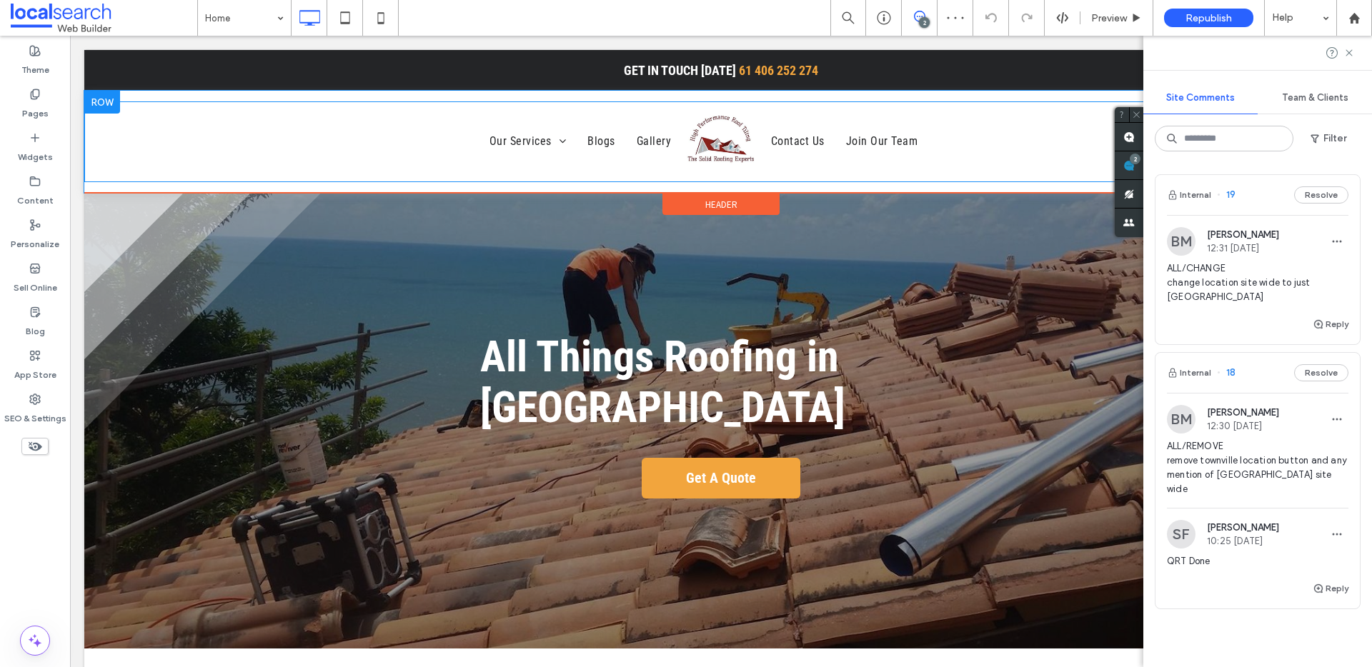
scroll to position [0, 0]
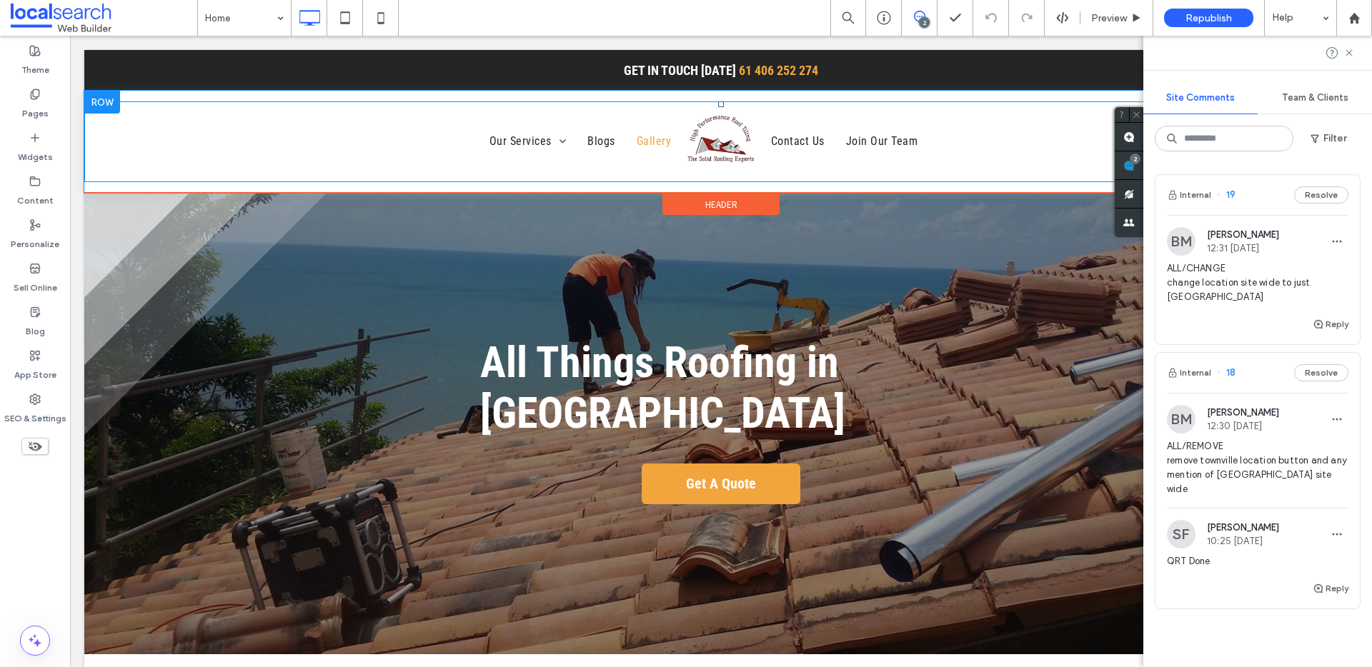
click at [637, 131] on span "Gallery" at bounding box center [654, 141] width 34 height 24
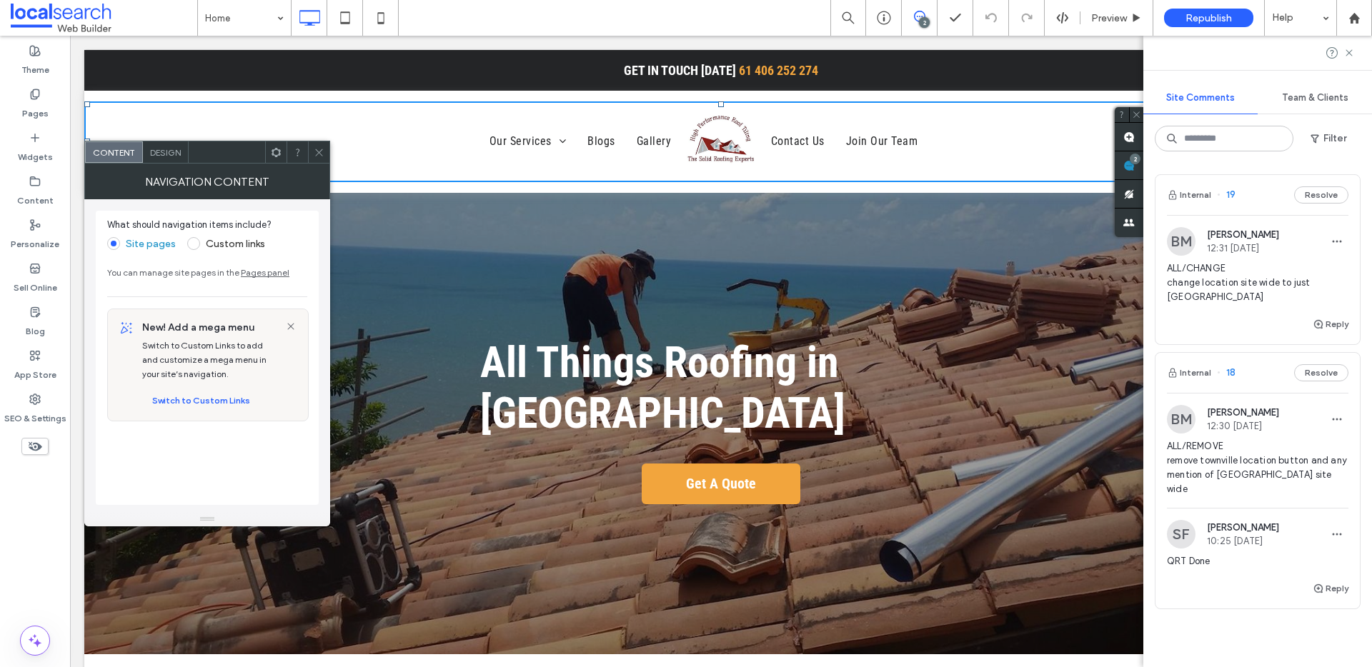
click at [319, 156] on icon at bounding box center [319, 152] width 11 height 11
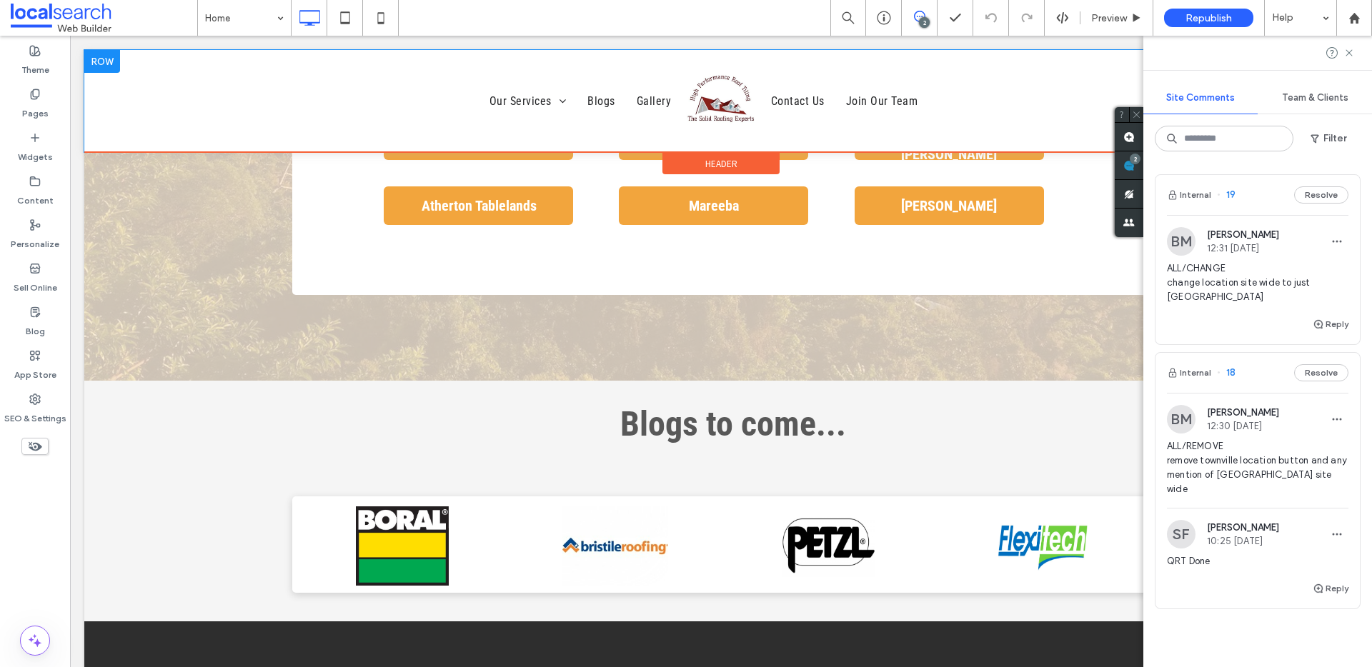
scroll to position [2871, 0]
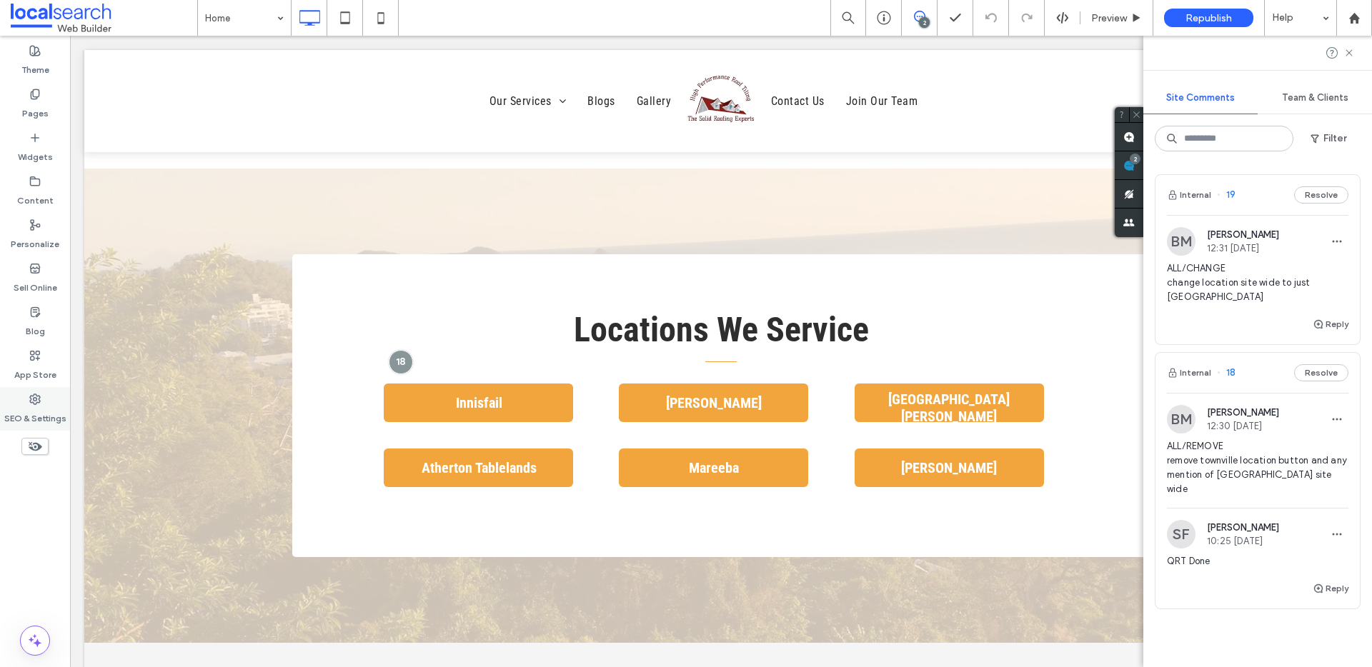
click at [49, 408] on label "SEO & Settings" at bounding box center [35, 415] width 62 height 20
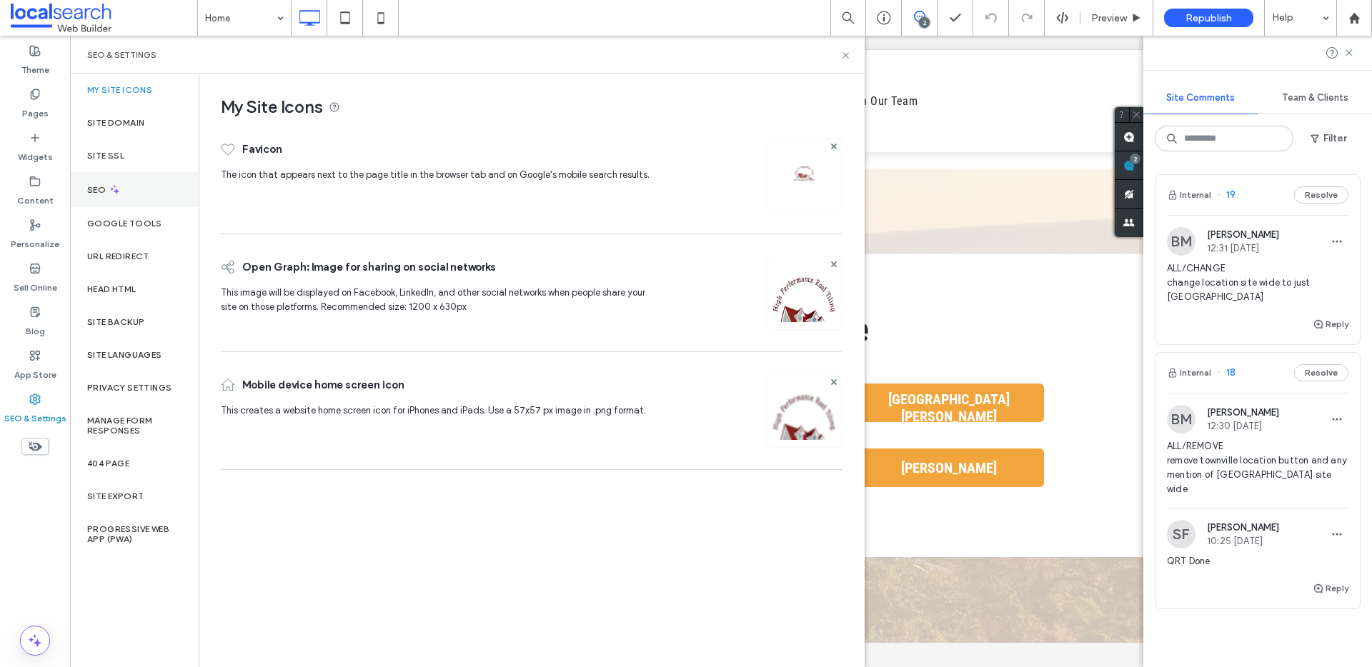
click at [151, 185] on div "SEO" at bounding box center [134, 189] width 129 height 35
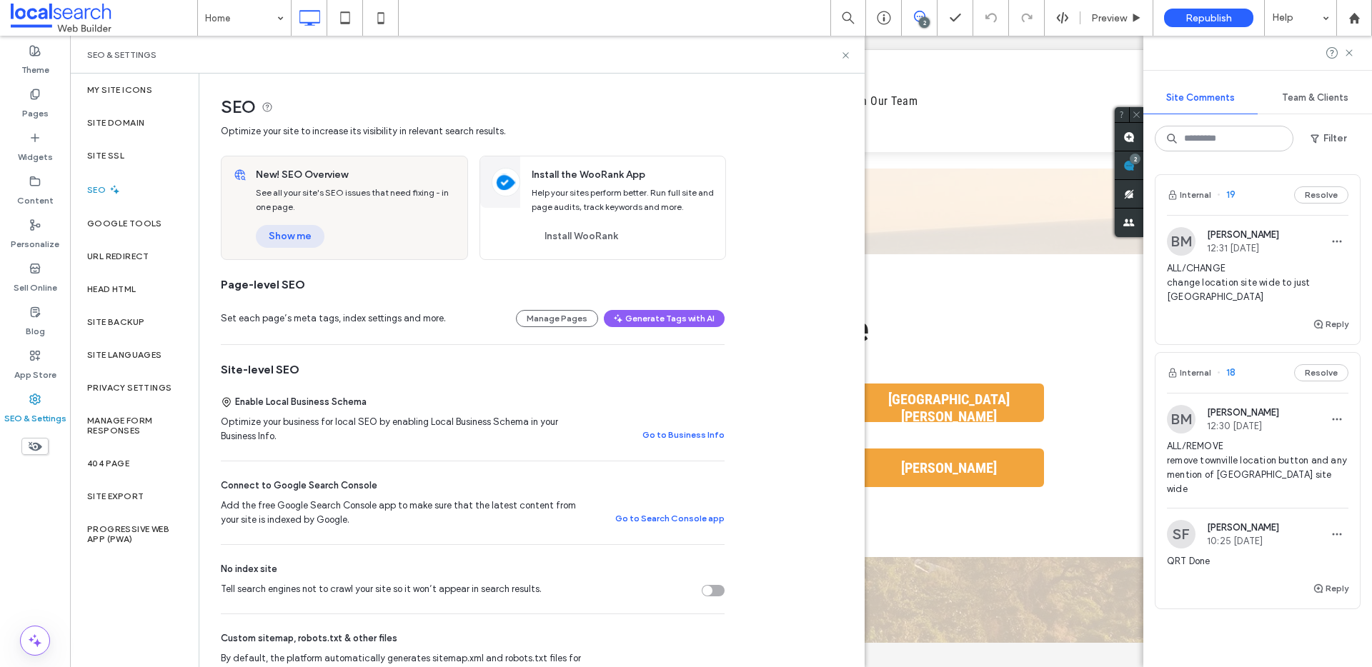
click at [317, 231] on button "Show me" at bounding box center [290, 236] width 69 height 23
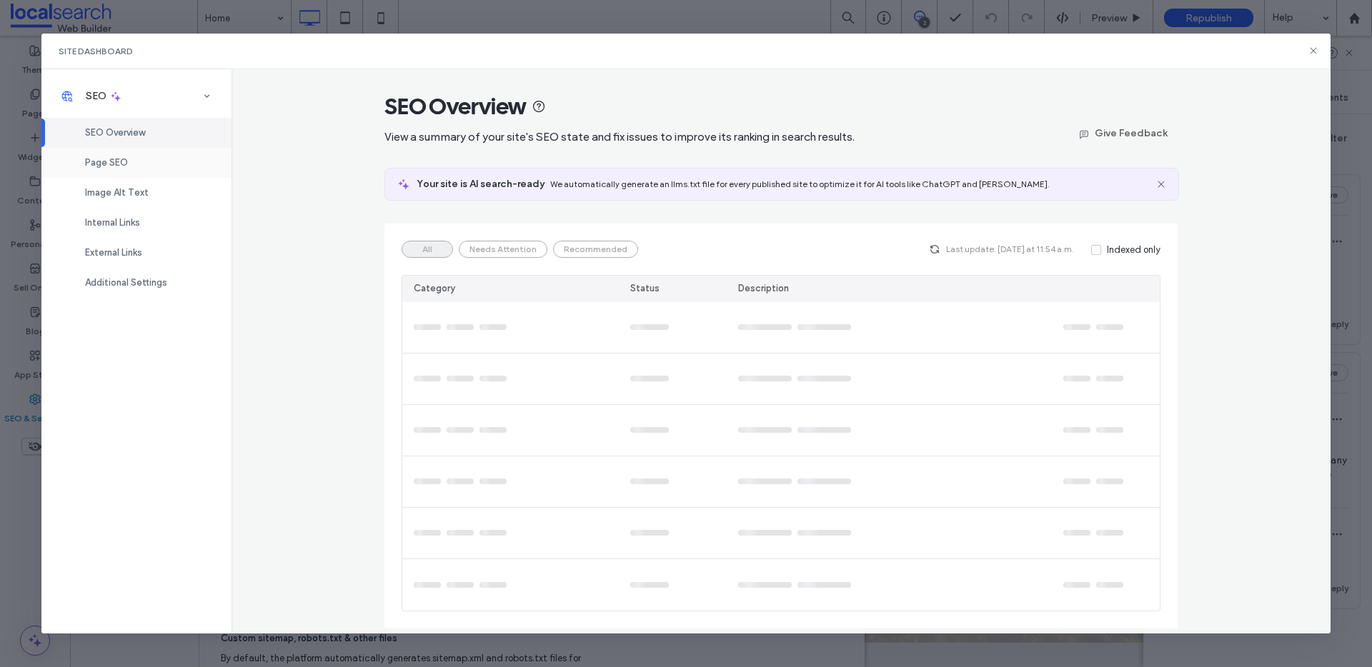
click at [129, 169] on div "Page SEO" at bounding box center [136, 163] width 190 height 30
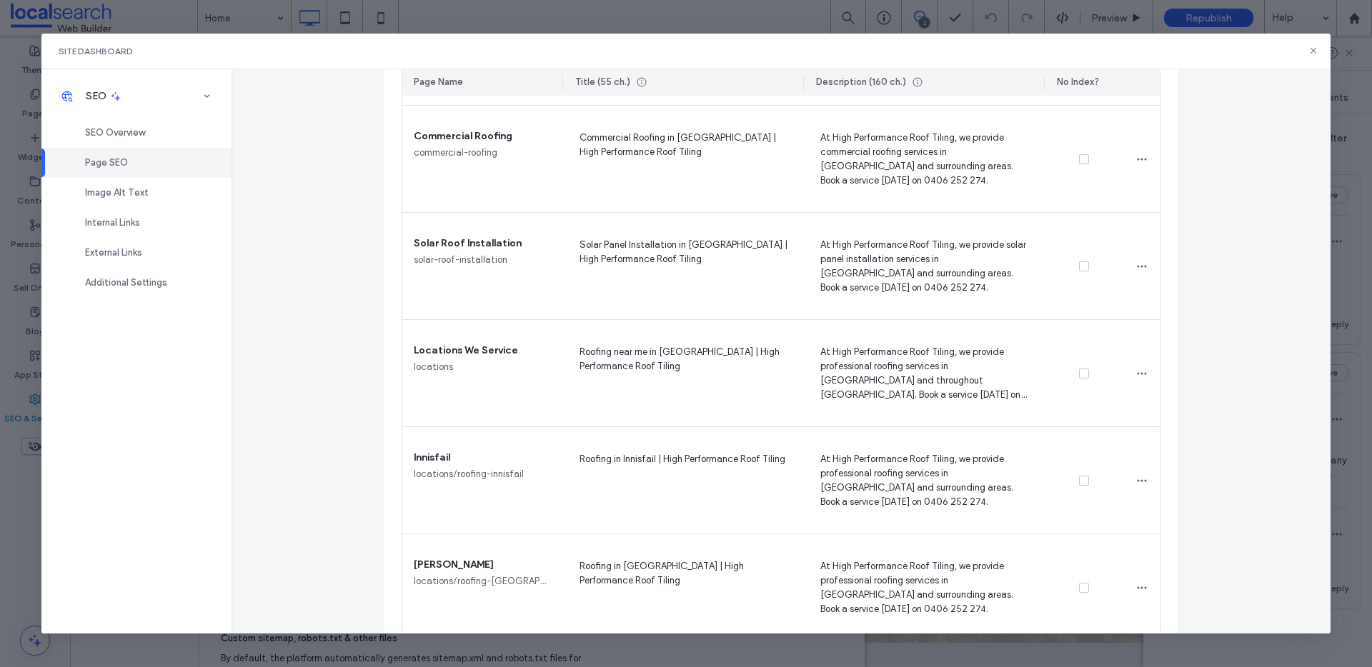
scroll to position [519, 0]
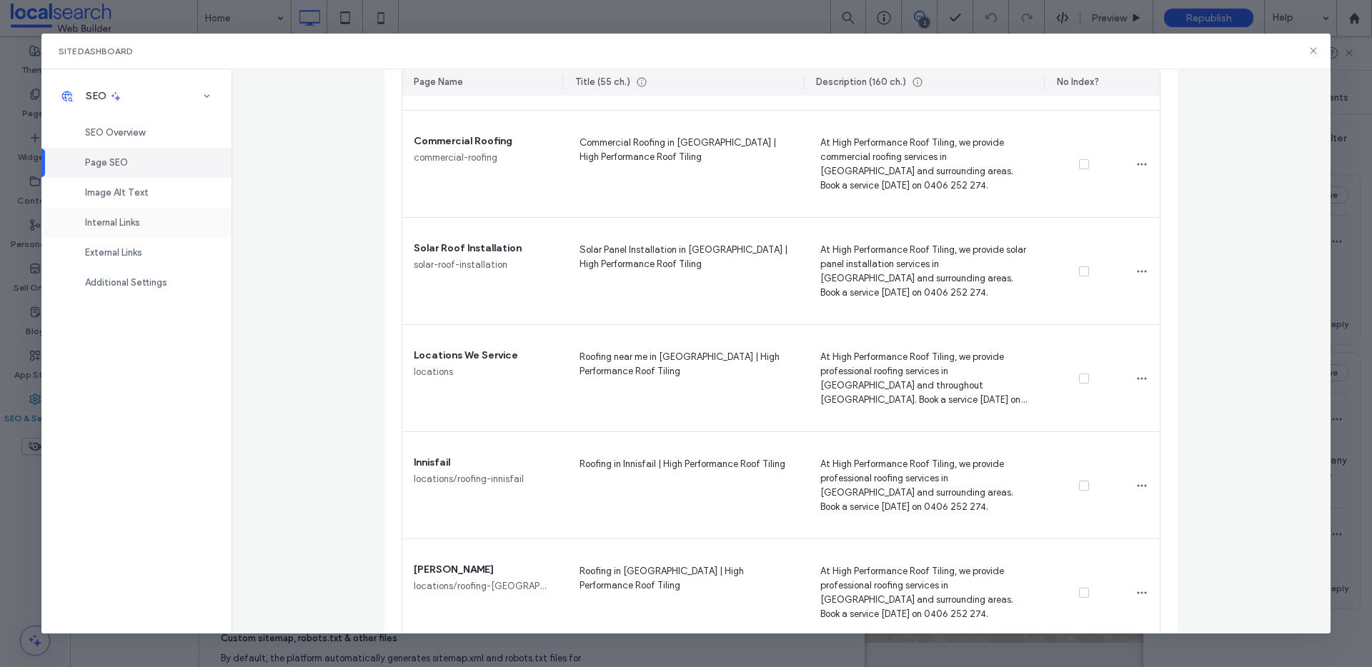
click at [155, 220] on div "Internal Links" at bounding box center [136, 223] width 190 height 30
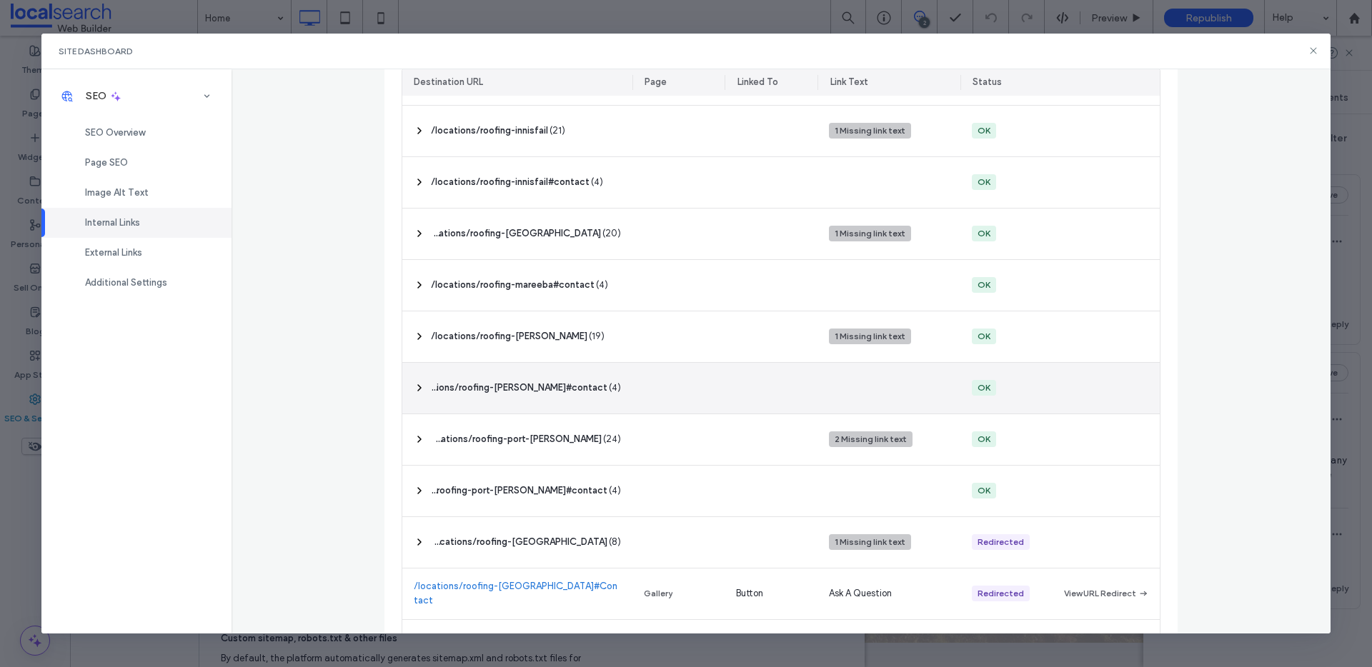
scroll to position [629, 0]
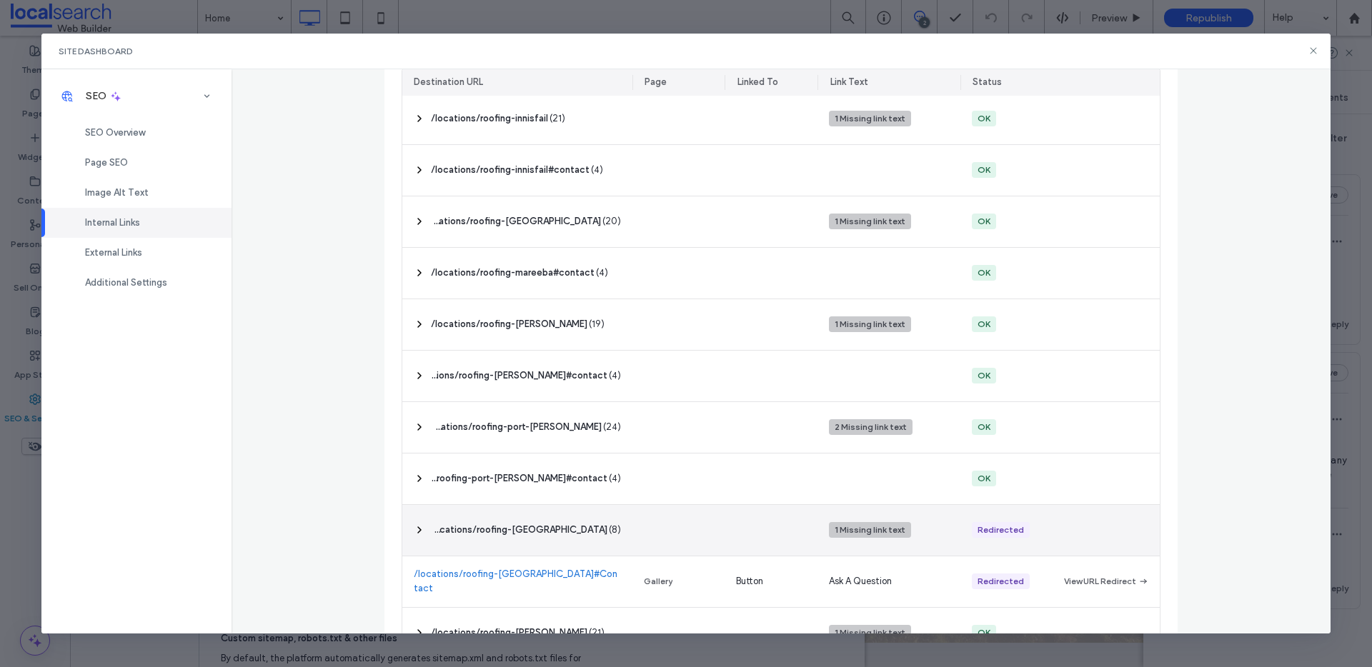
click at [602, 546] on div "‎ /locations/roofing-townsville ‎ ( 8 )" at bounding box center [517, 530] width 230 height 51
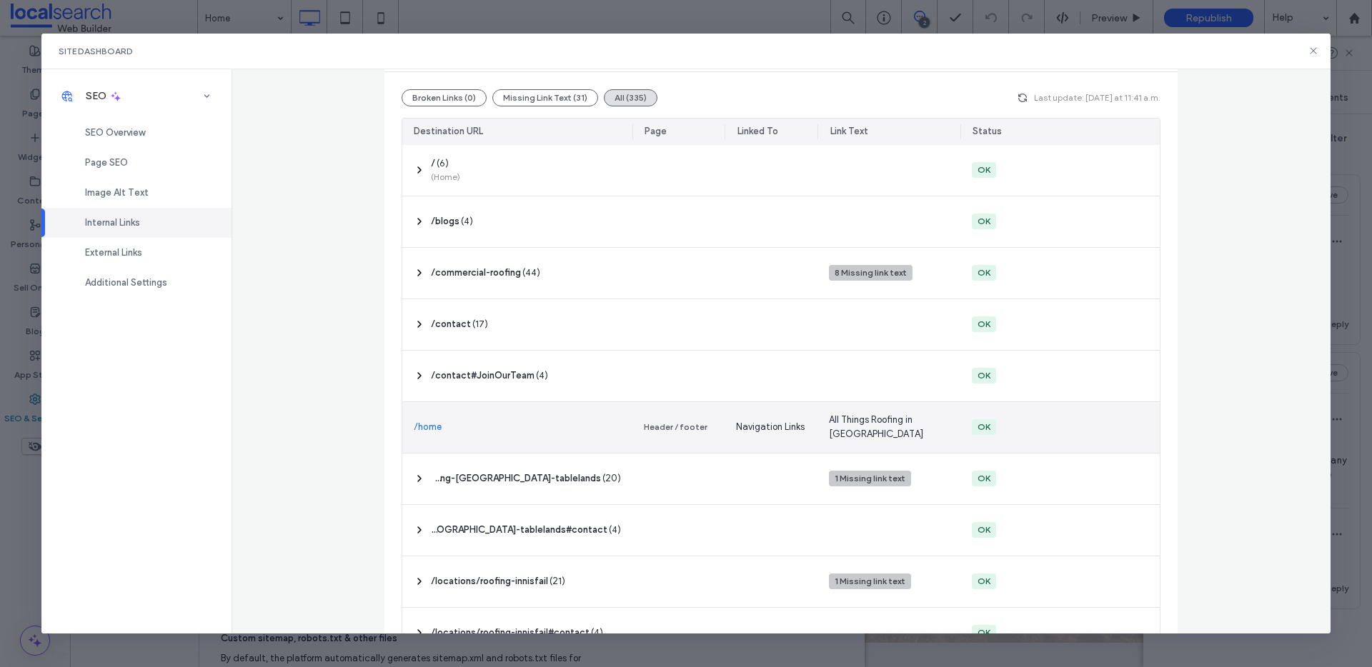
scroll to position [0, 0]
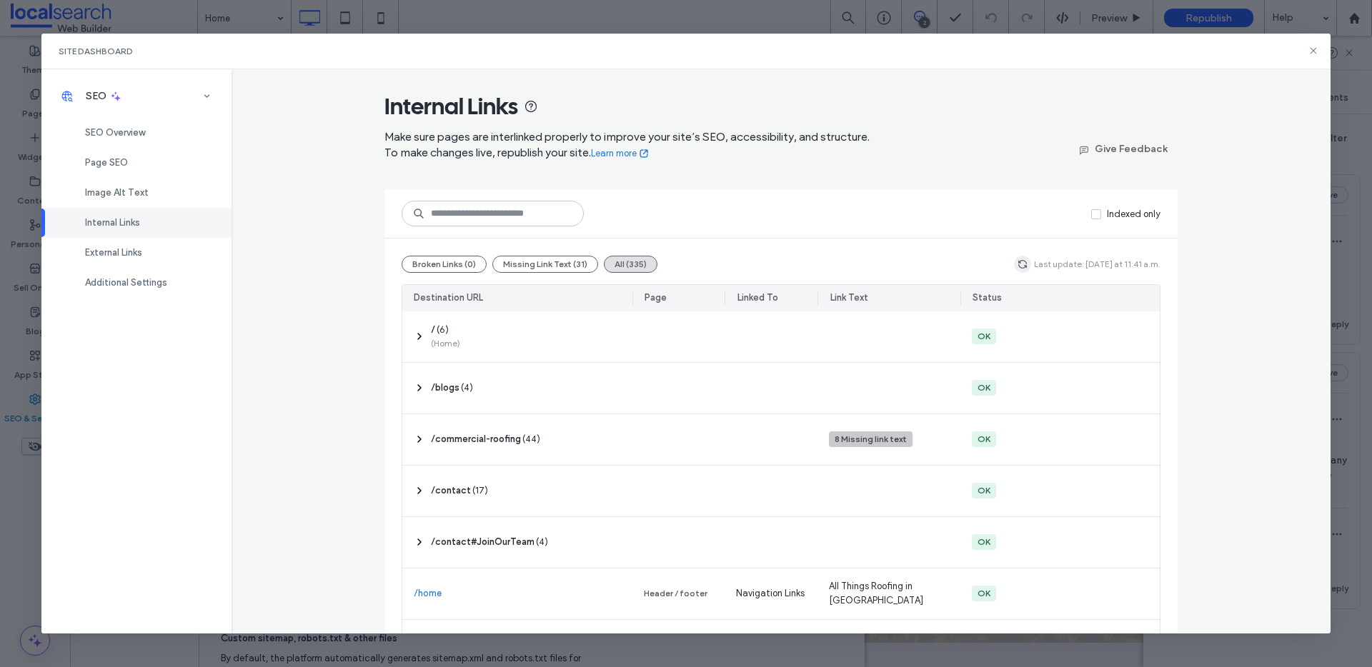
click at [1017, 260] on icon "button" at bounding box center [1022, 264] width 11 height 11
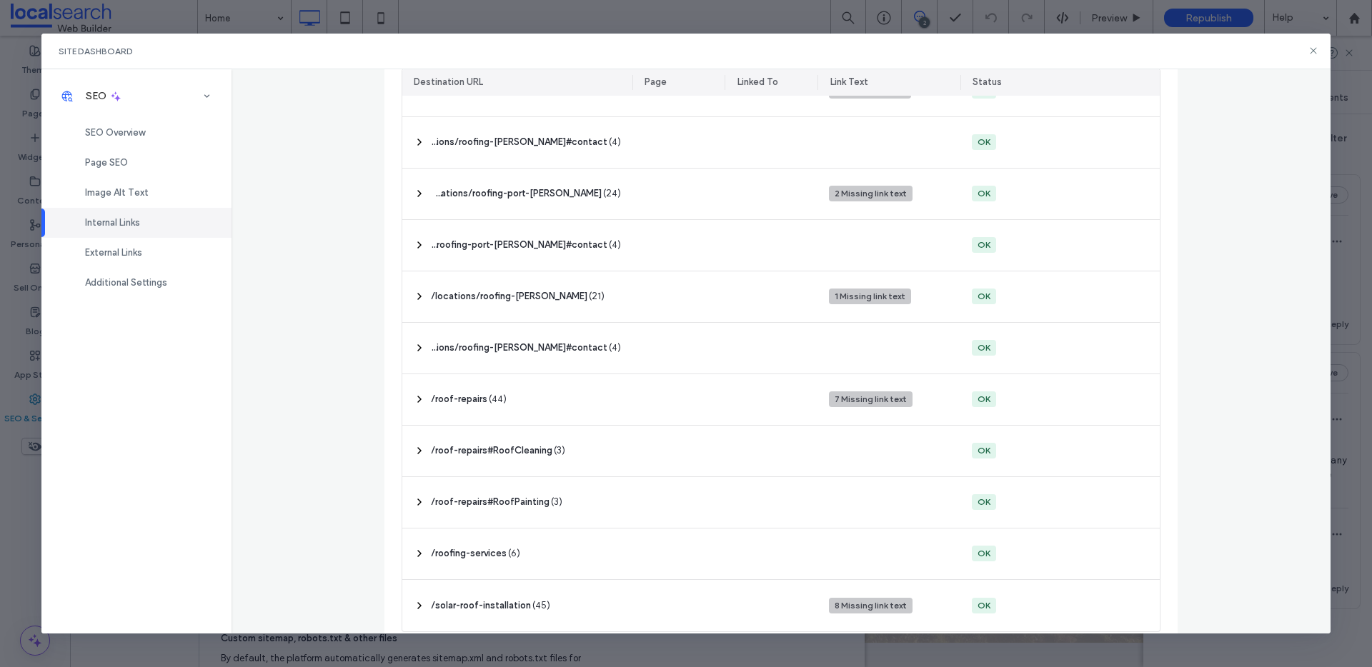
scroll to position [981, 0]
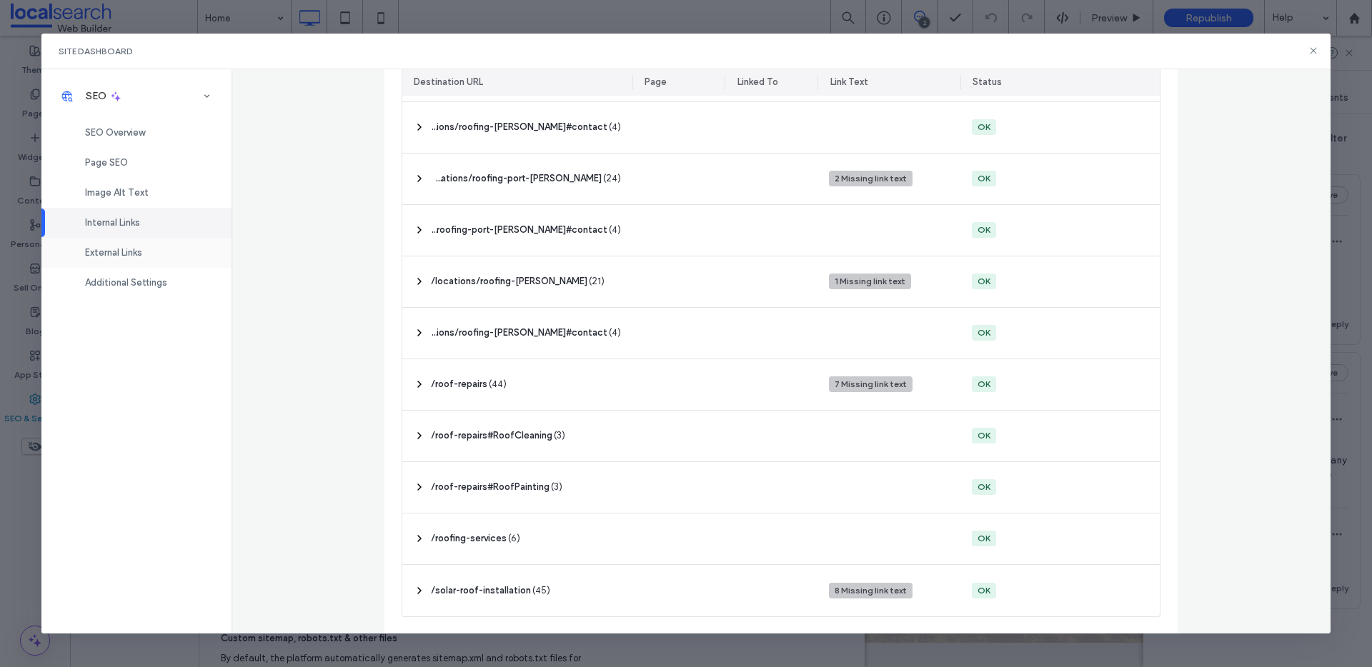
click at [124, 259] on div "External Links" at bounding box center [136, 253] width 190 height 30
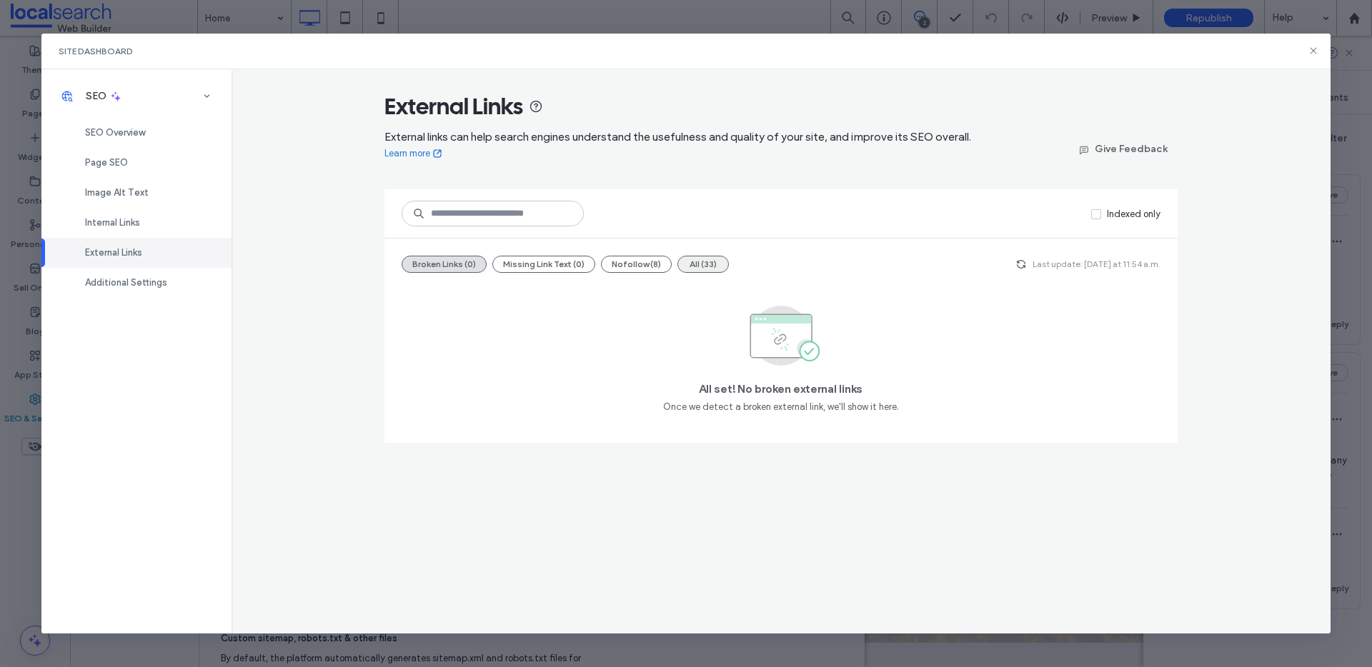
click at [712, 261] on button "All (33)" at bounding box center [702, 264] width 51 height 17
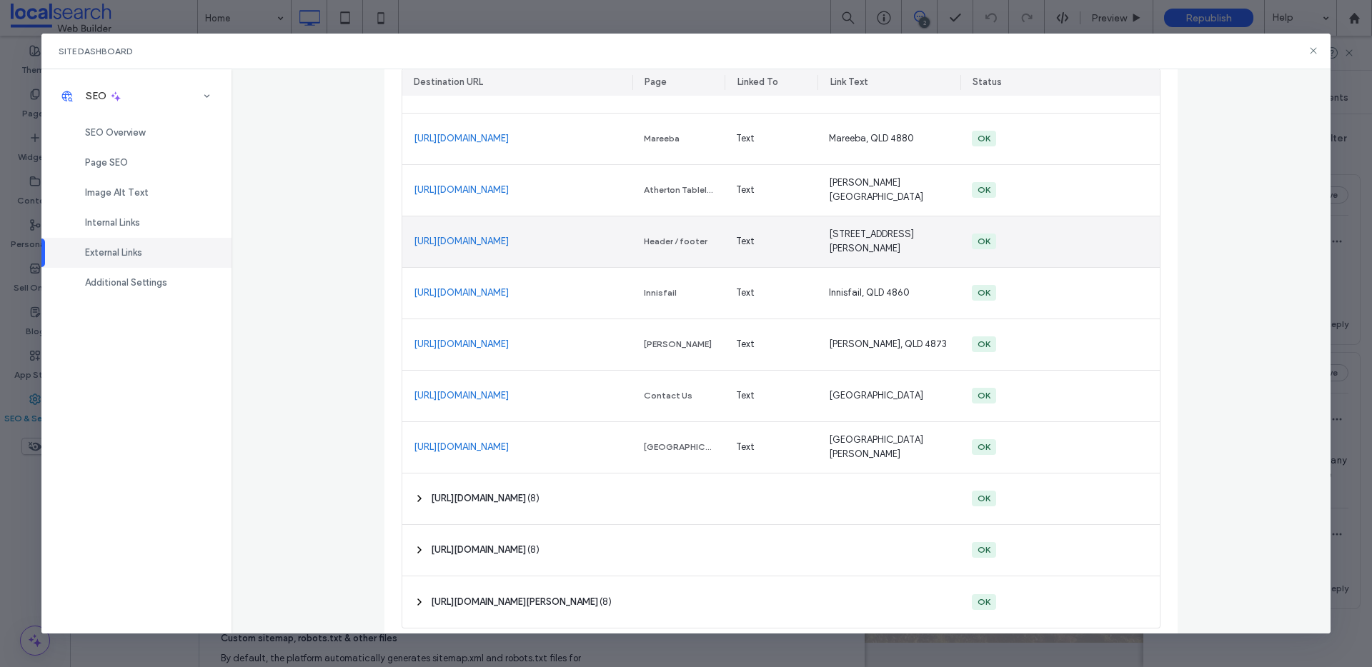
scroll to position [300, 0]
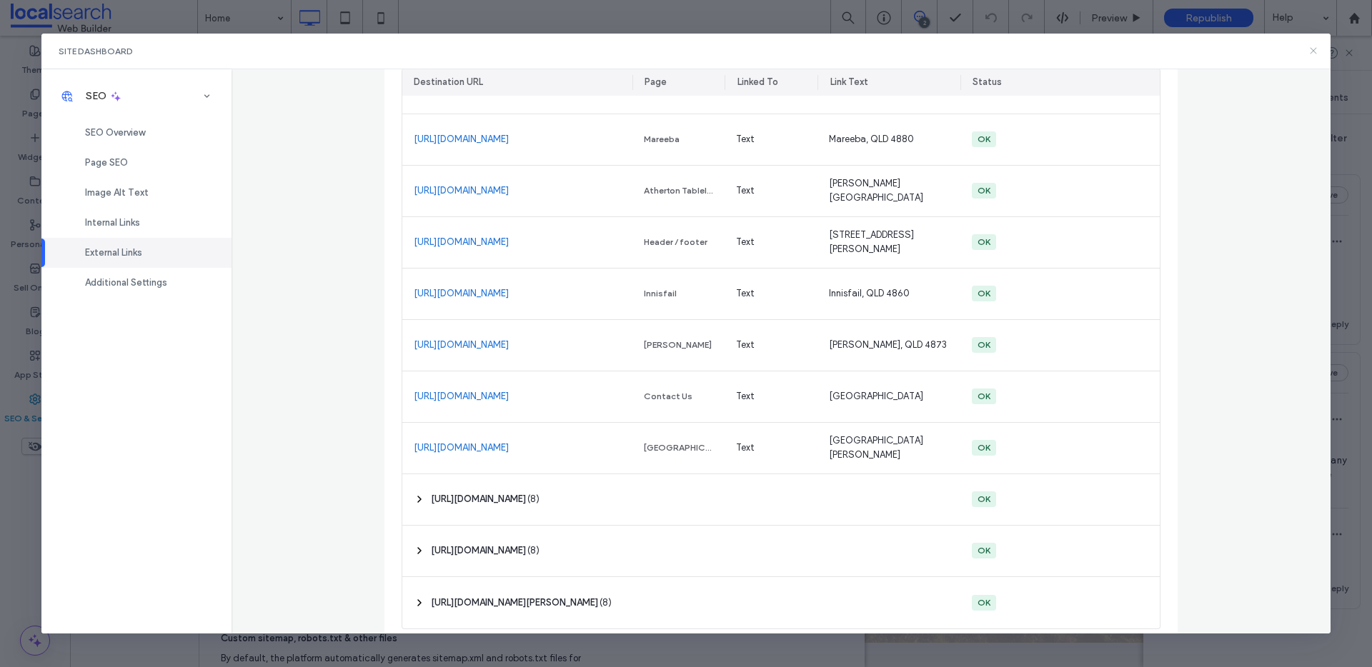
click at [1314, 51] on icon at bounding box center [1312, 50] width 11 height 11
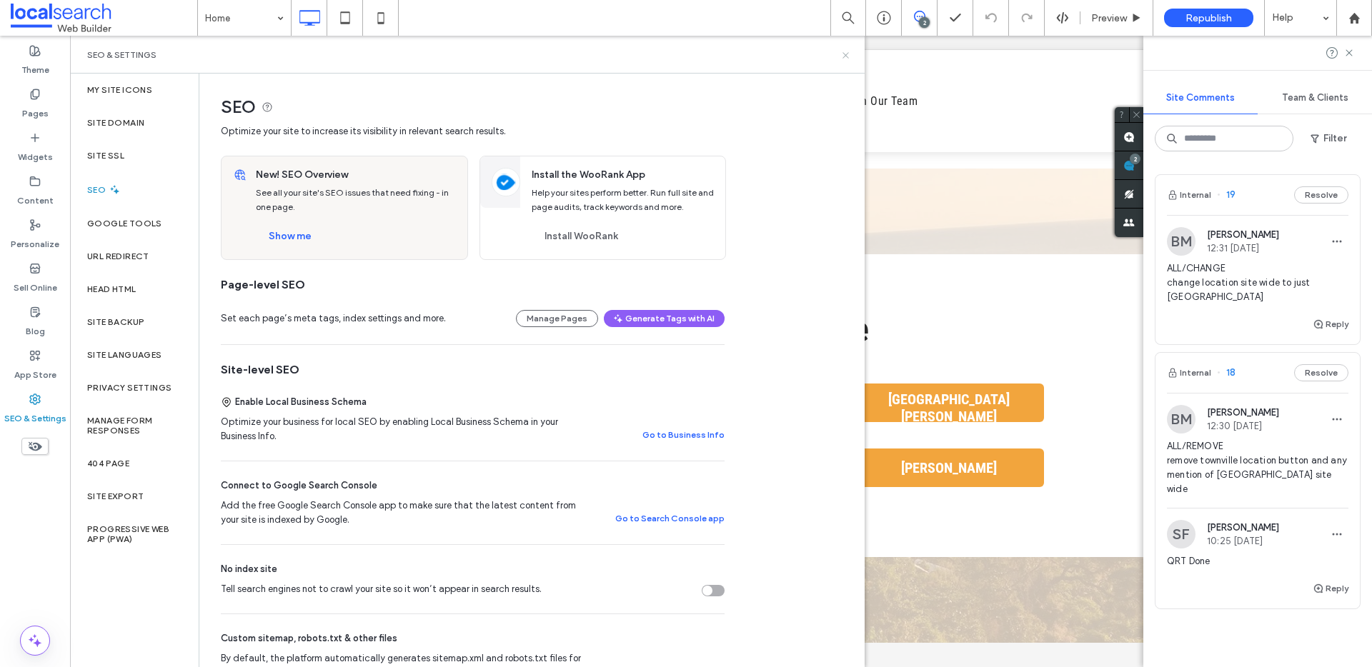
click at [840, 56] on icon at bounding box center [845, 55] width 11 height 11
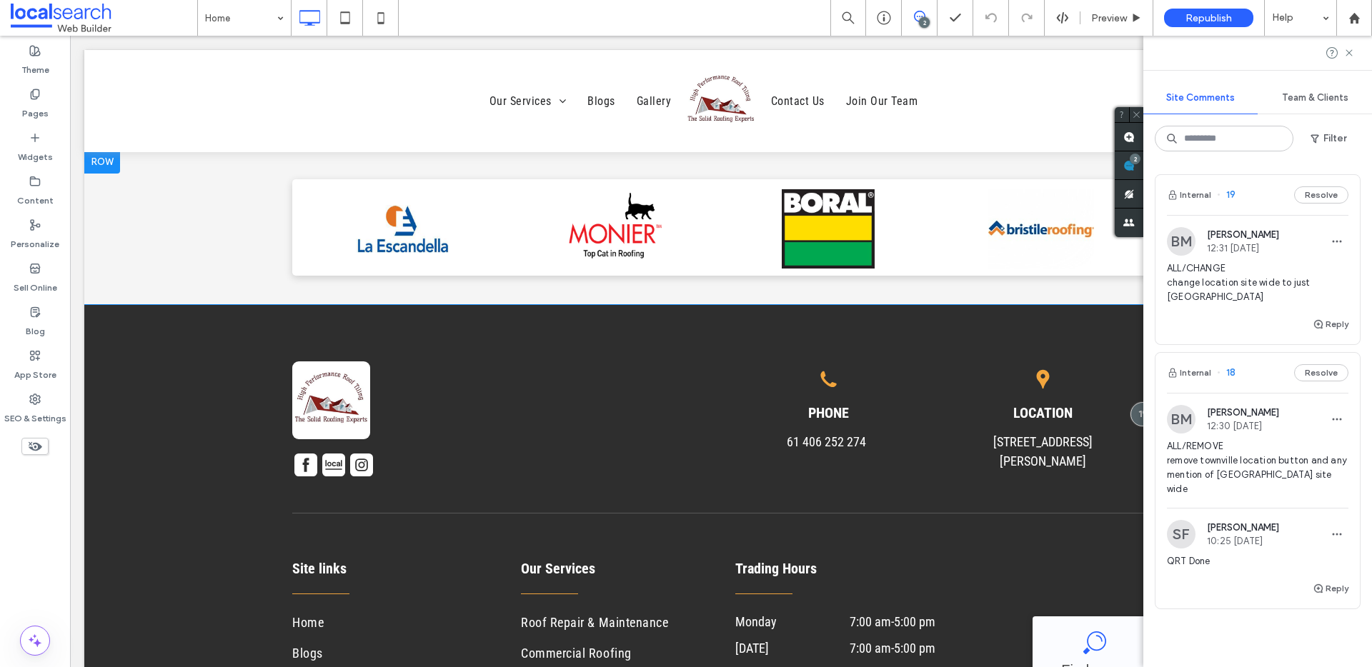
scroll to position [3406, 0]
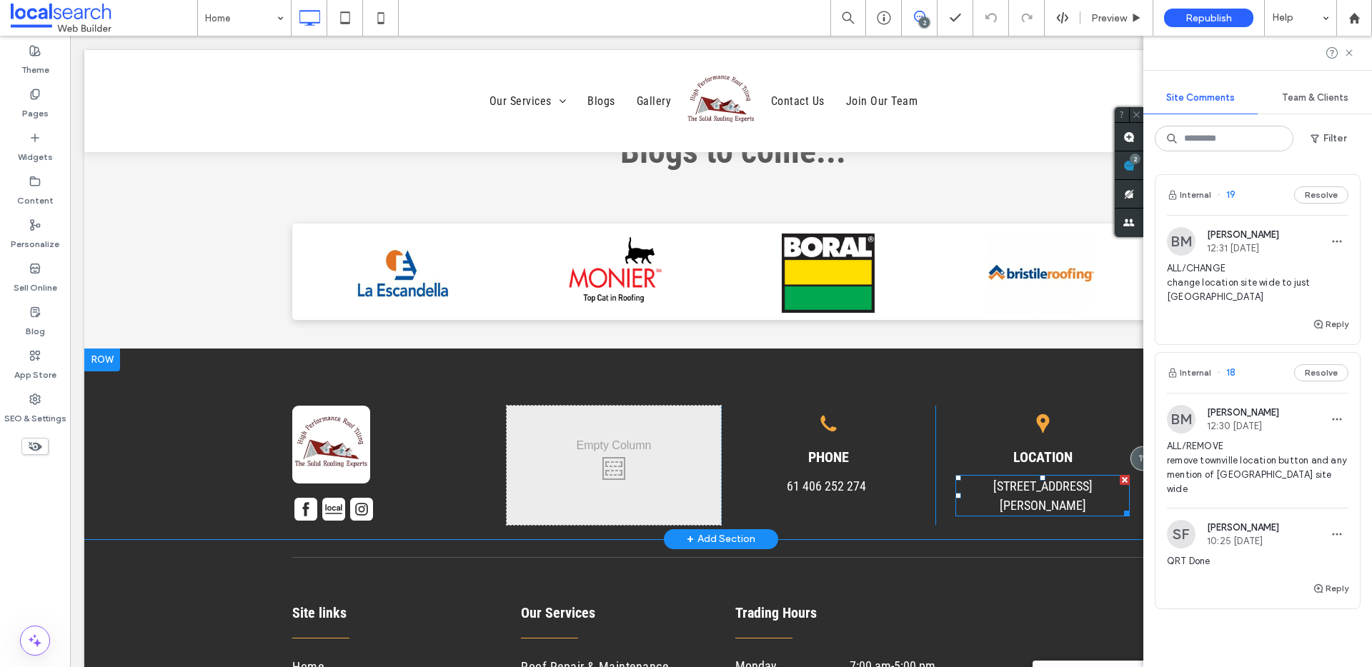
click at [1013, 477] on p "5-7 Collett Close, Kewarra Beach QLD 4879" at bounding box center [1042, 496] width 174 height 39
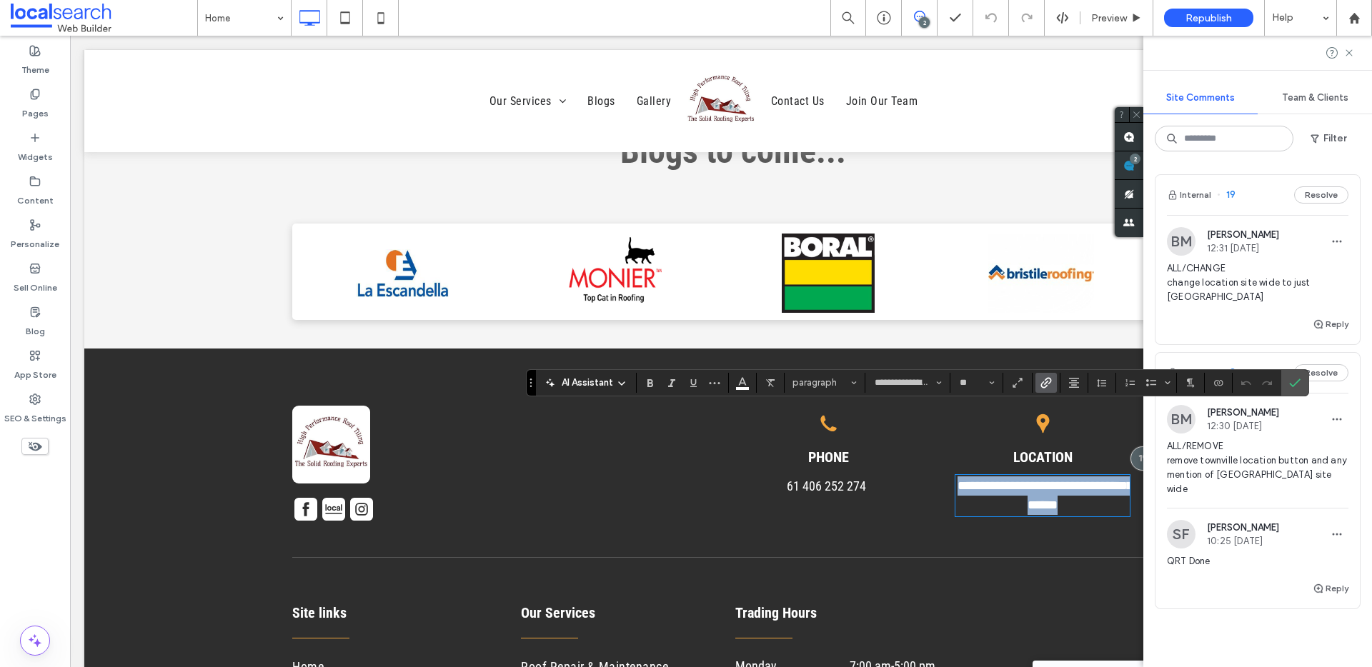
click at [1013, 477] on p "**********" at bounding box center [1042, 496] width 174 height 39
drag, startPoint x: 1043, startPoint y: 418, endPoint x: 824, endPoint y: 389, distance: 221.2
click at [824, 406] on div "**********" at bounding box center [720, 465] width 857 height 119
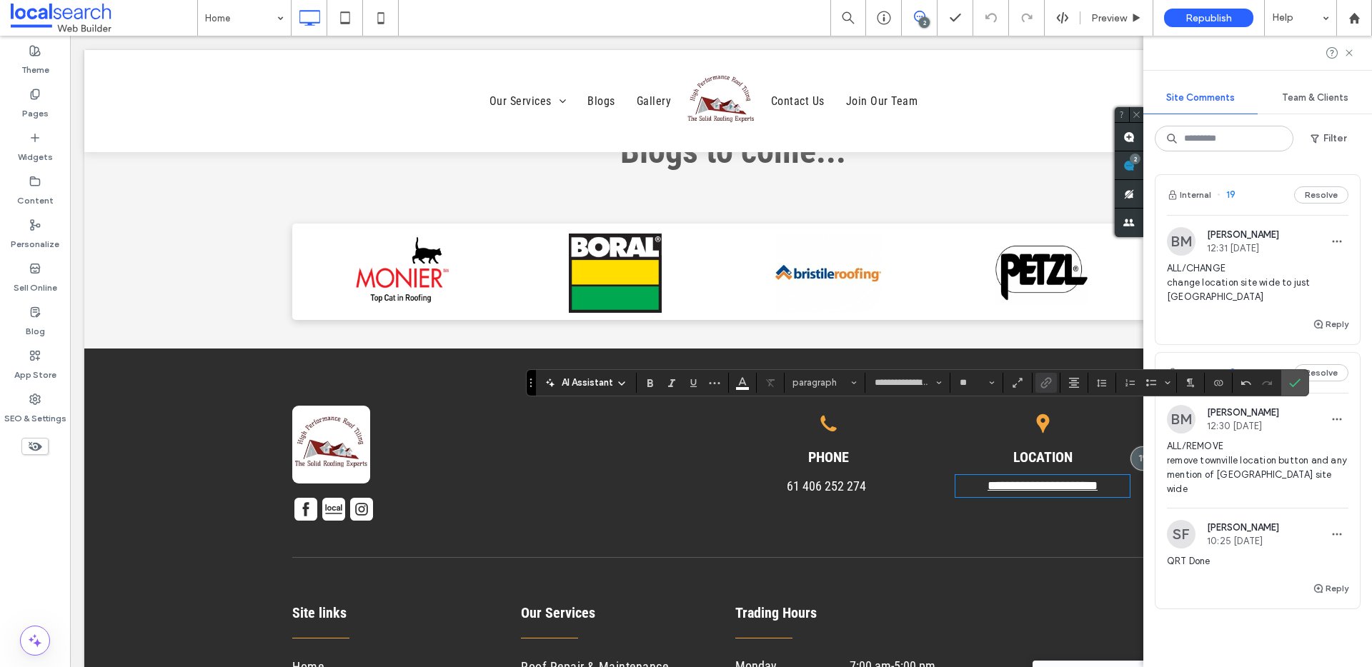
click at [1058, 479] on link "**********" at bounding box center [1042, 485] width 110 height 13
click at [1050, 388] on span "Link" at bounding box center [1045, 383] width 11 height 19
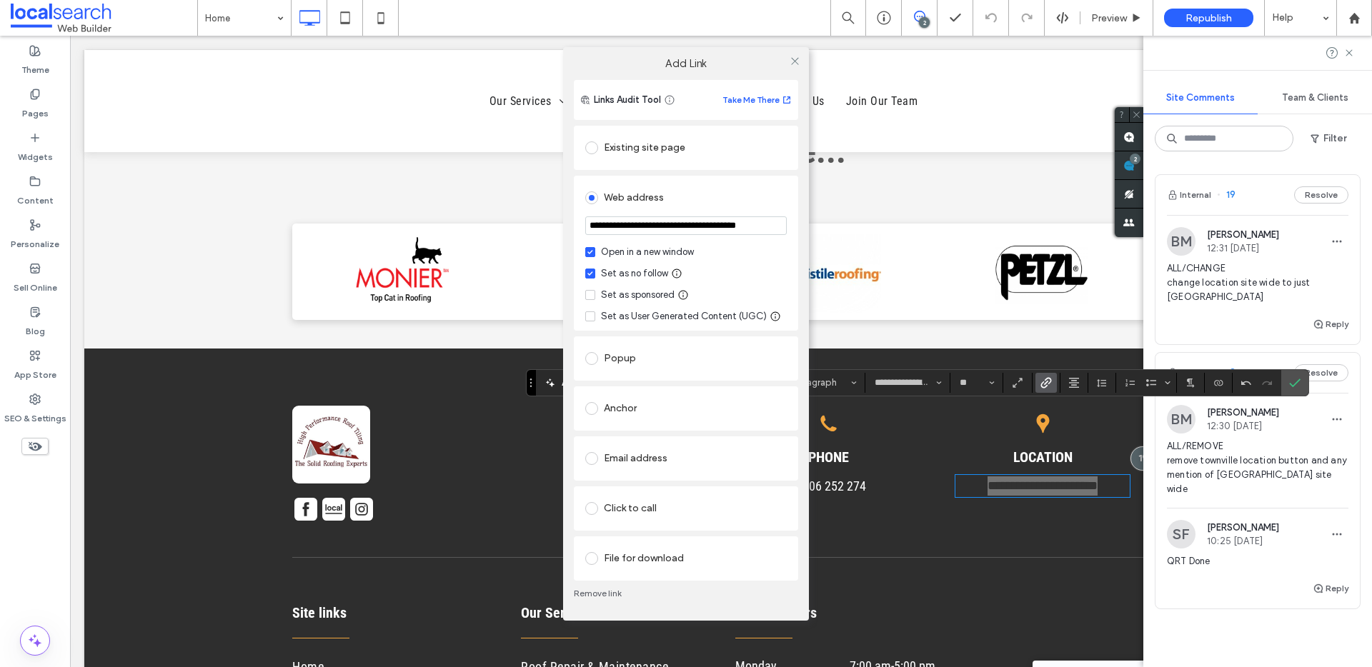
click at [606, 596] on link "Remove link" at bounding box center [686, 593] width 224 height 11
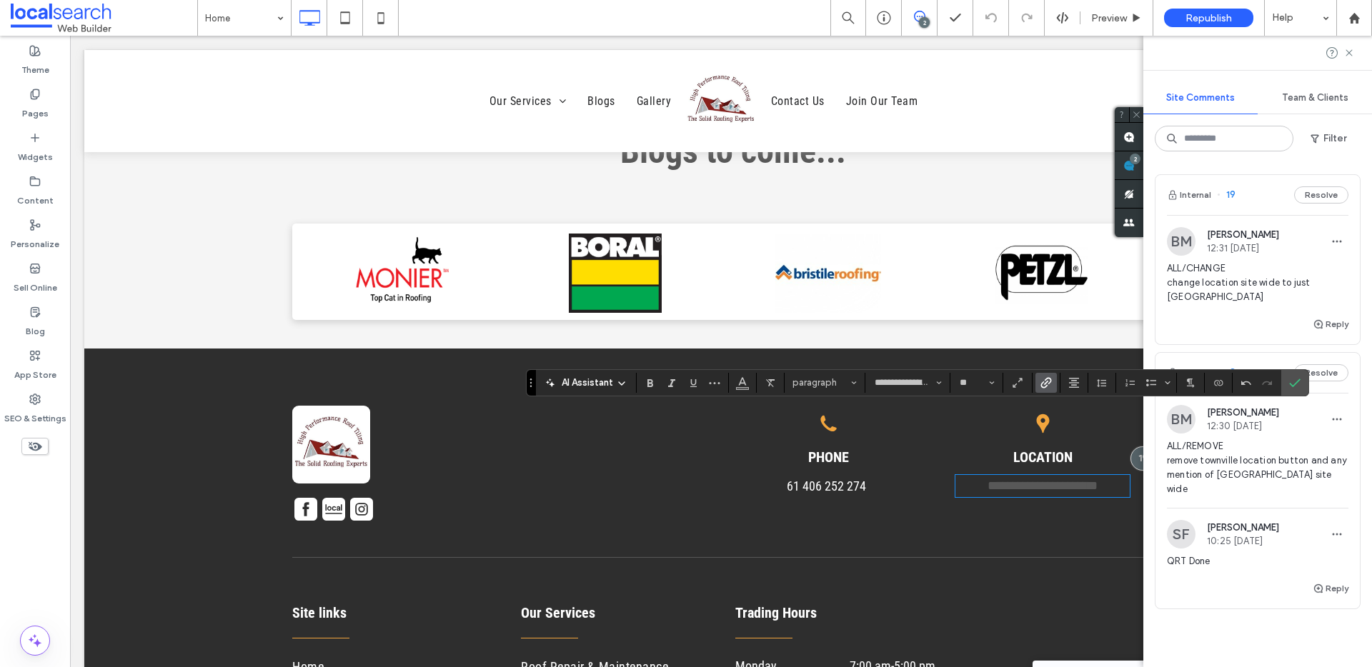
click at [1044, 384] on icon "Link" at bounding box center [1045, 382] width 11 height 11
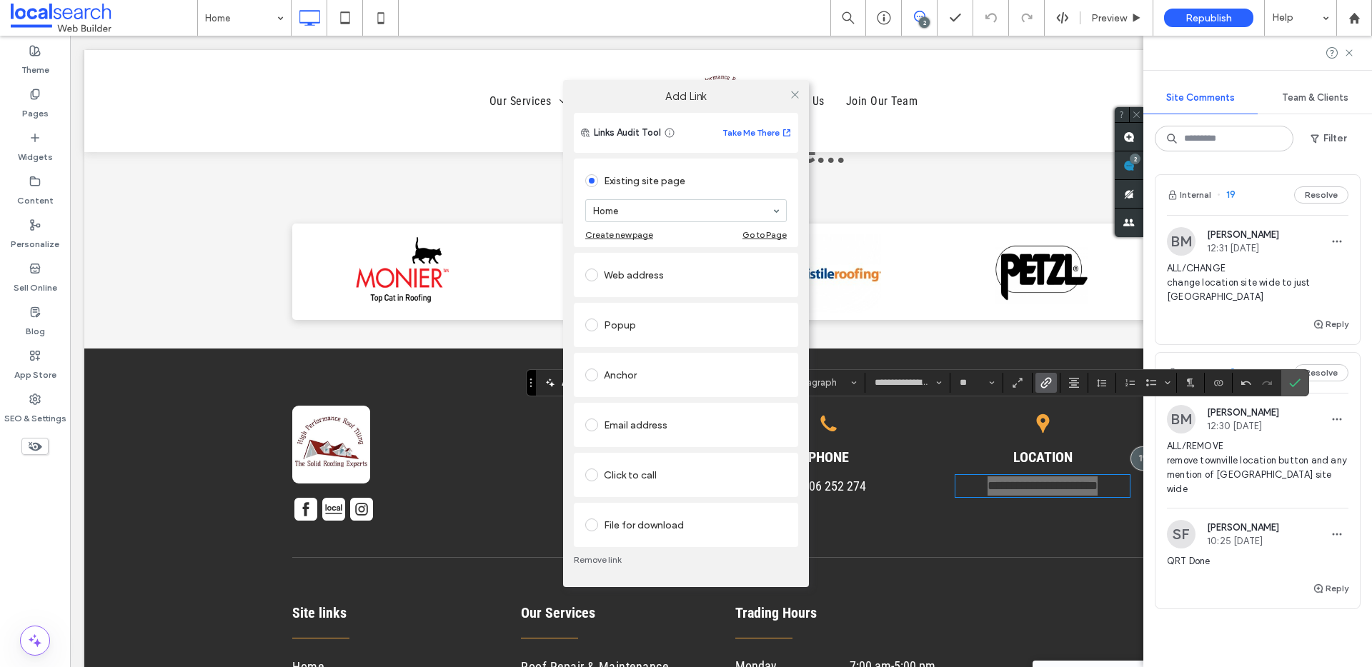
click at [644, 276] on div "Web address" at bounding box center [685, 275] width 201 height 23
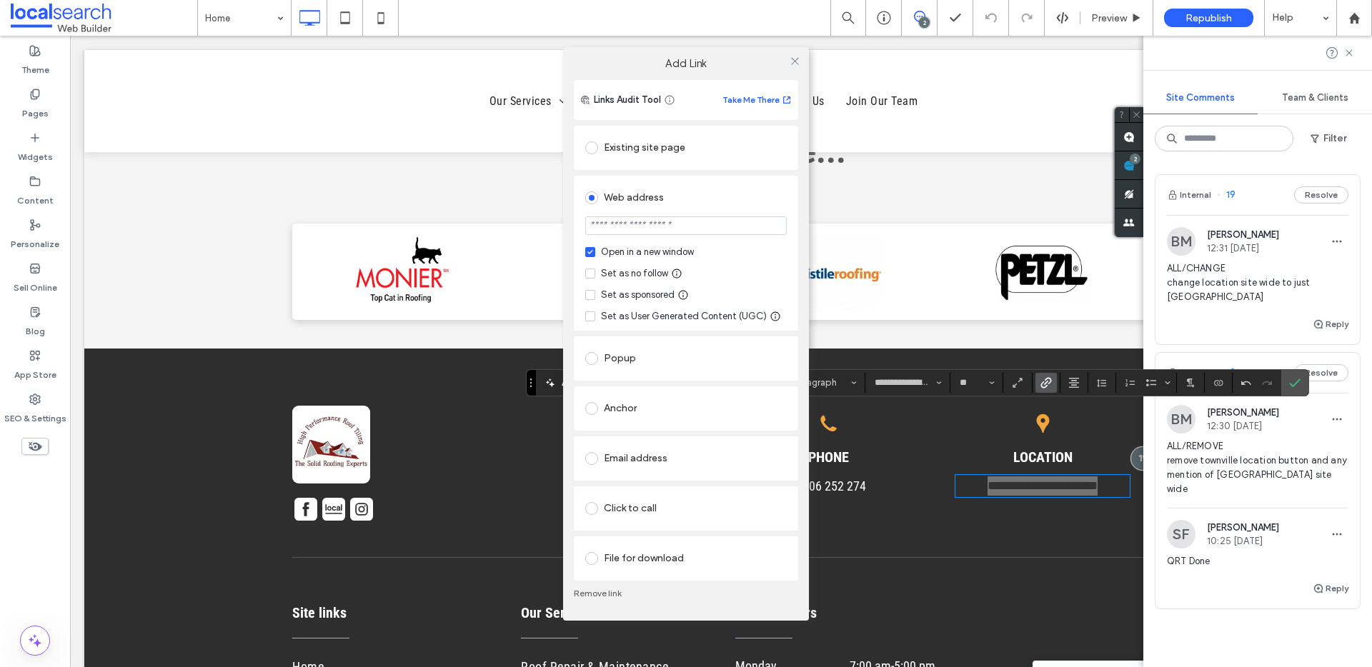
click at [637, 274] on div "Set as no follow" at bounding box center [634, 273] width 67 height 14
click at [651, 226] on input "url" at bounding box center [685, 225] width 201 height 19
paste input "**********"
type input "**********"
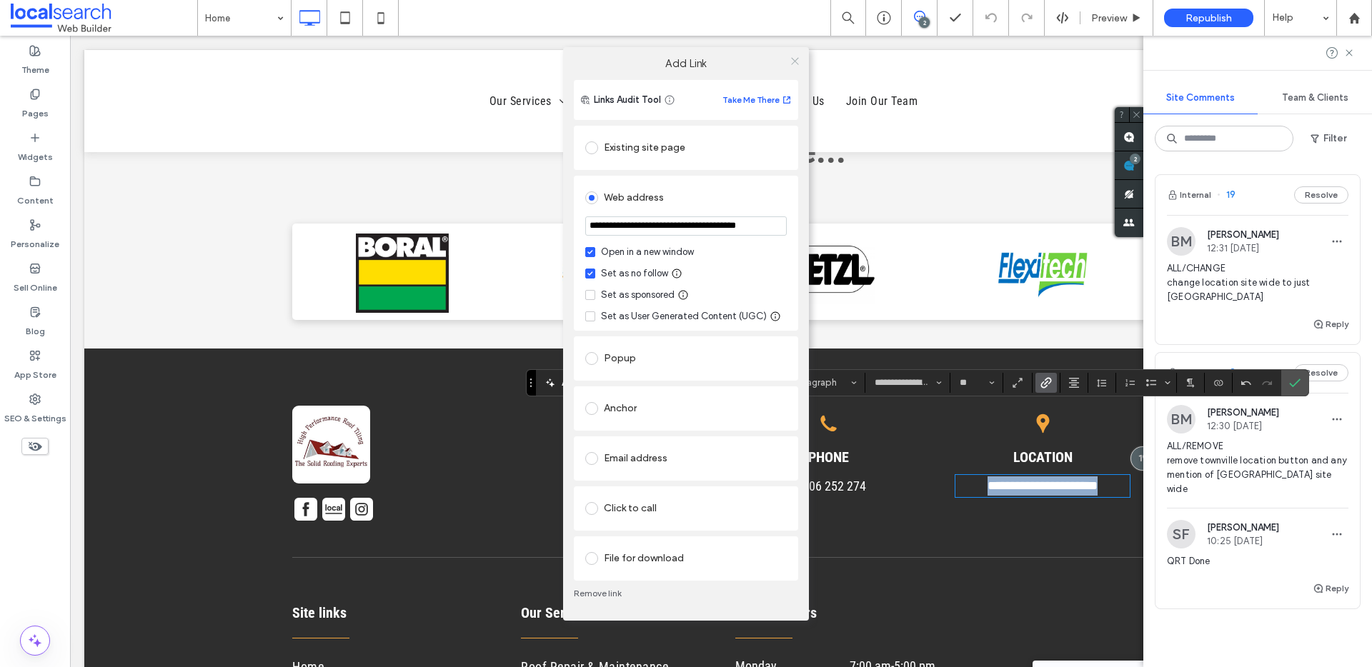
scroll to position [0, 0]
click at [792, 61] on icon at bounding box center [794, 61] width 11 height 11
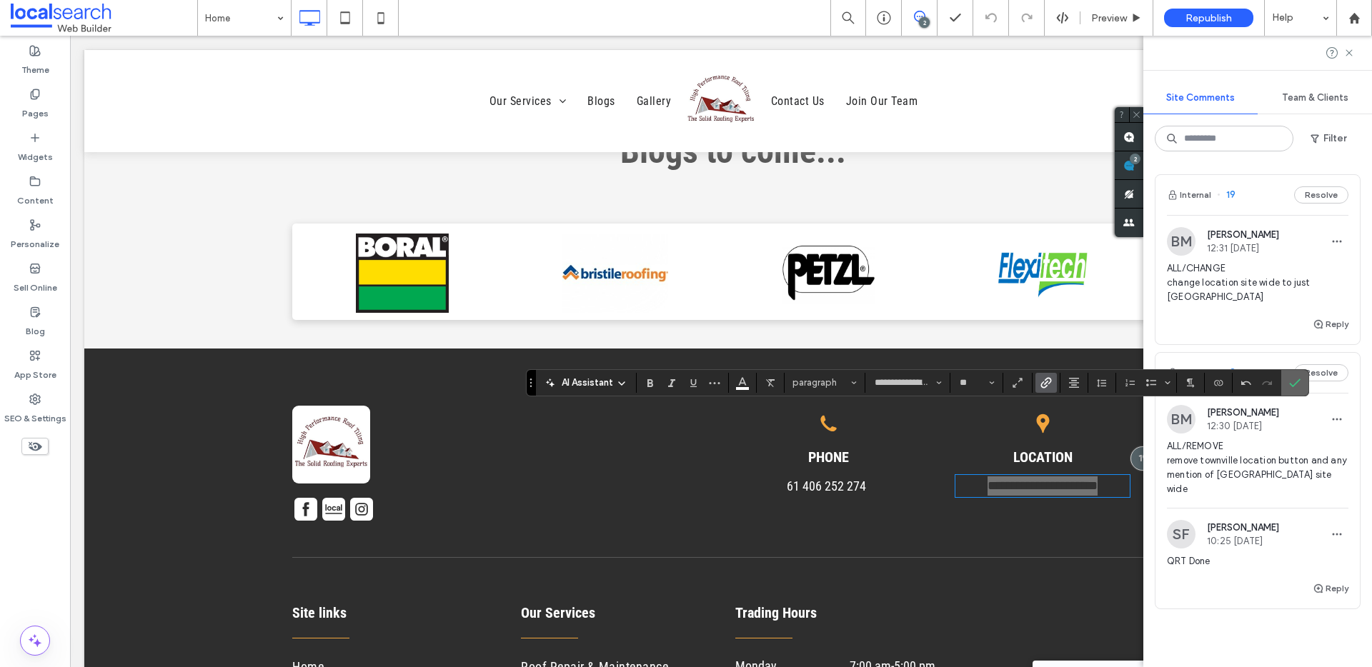
click at [1295, 384] on use "Confirm" at bounding box center [1294, 383] width 11 height 9
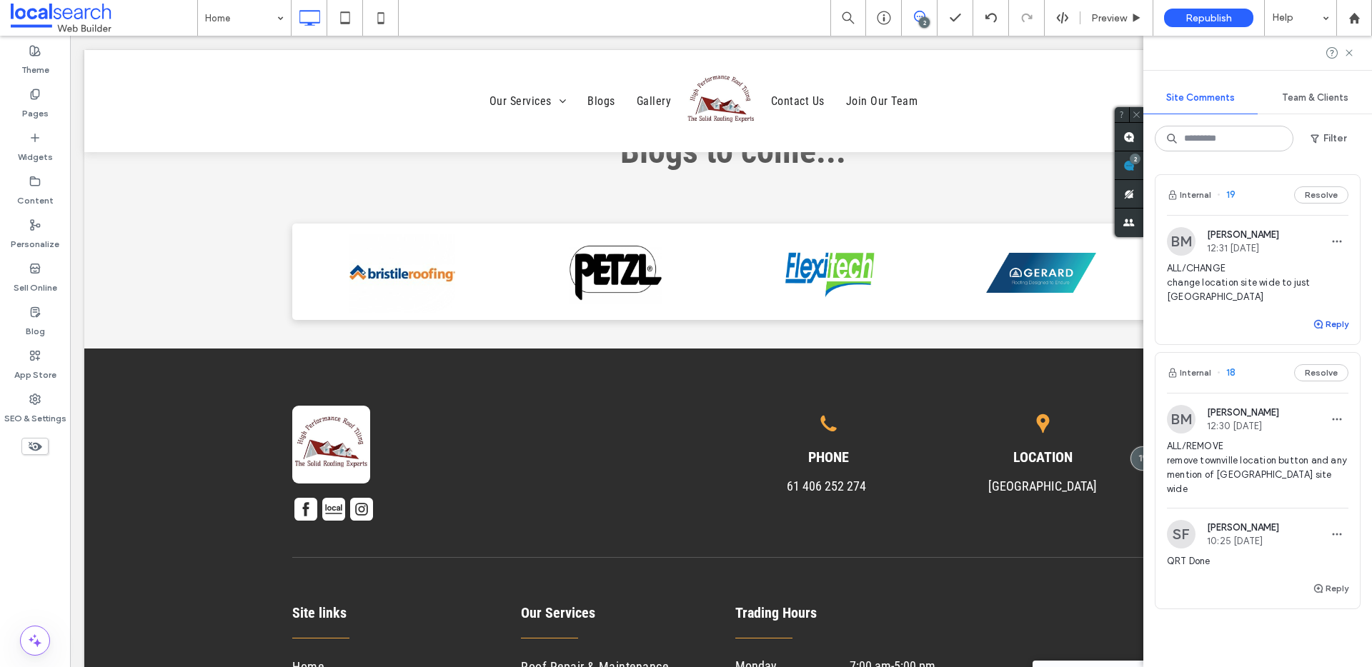
click at [1317, 324] on button "Reply" at bounding box center [1330, 324] width 36 height 17
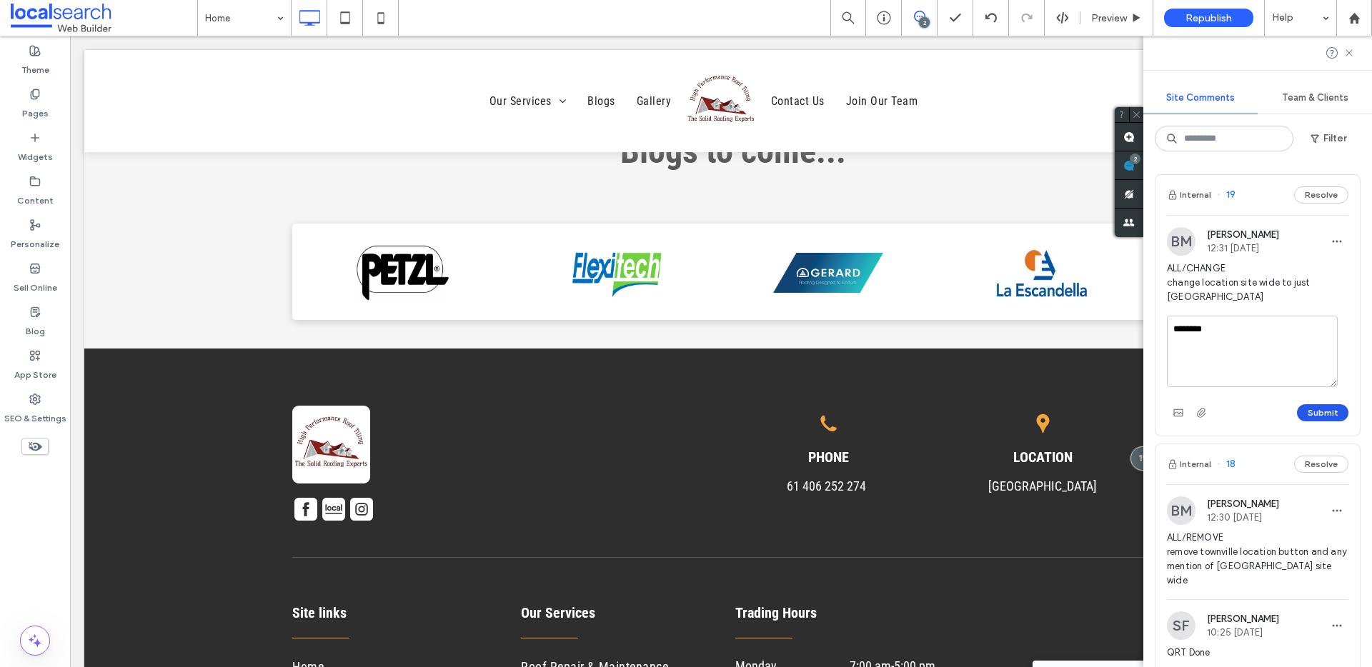
type textarea "********"
click at [1314, 407] on button "Submit" at bounding box center [1322, 412] width 51 height 17
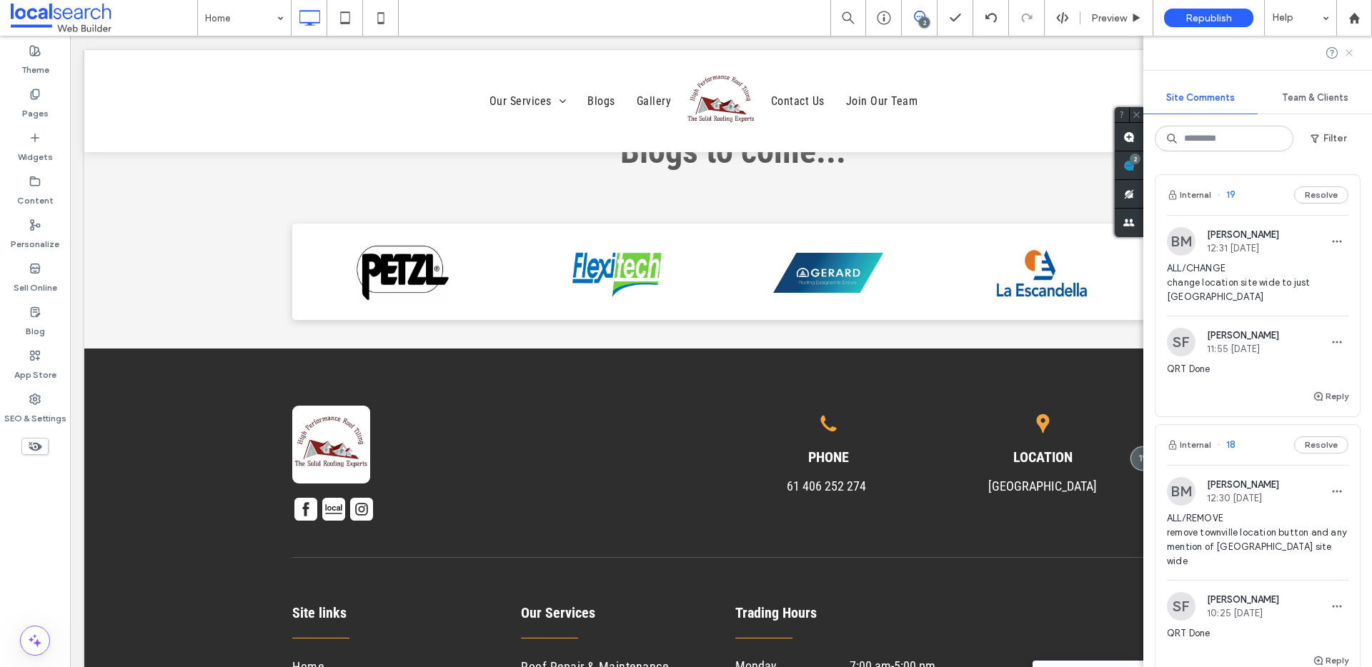
click at [1351, 57] on icon at bounding box center [1348, 52] width 11 height 11
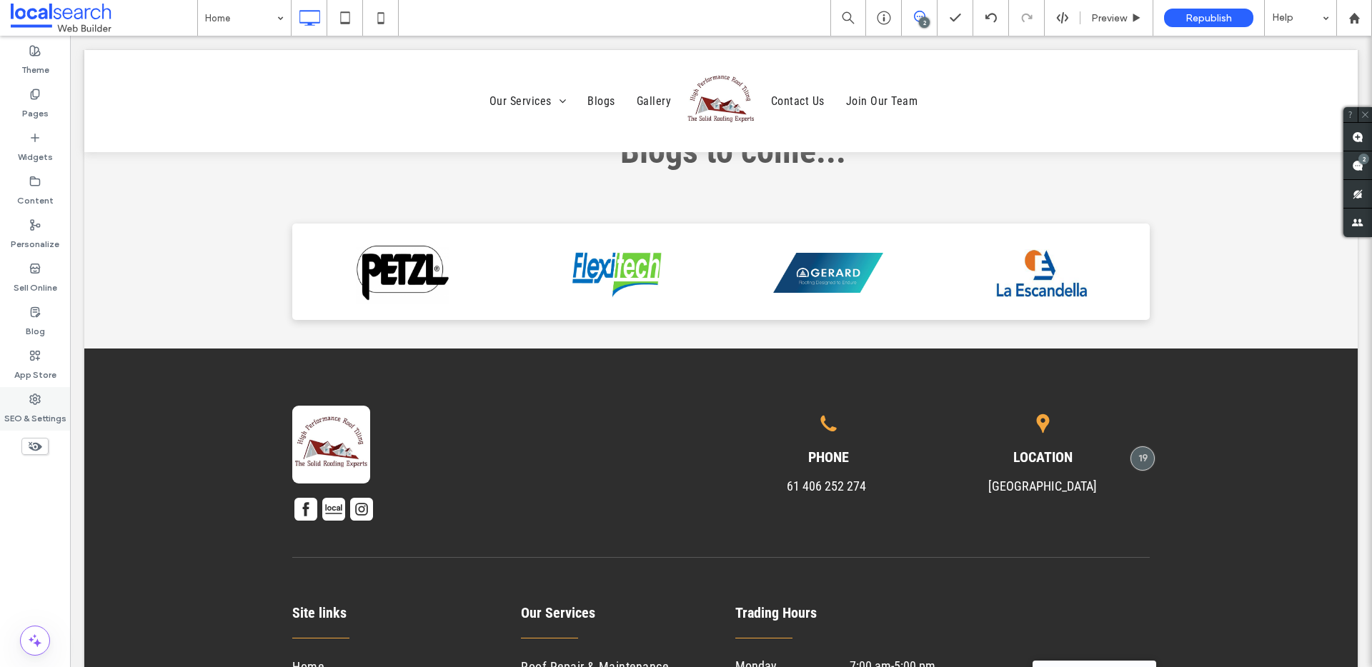
click at [21, 405] on label "SEO & Settings" at bounding box center [35, 415] width 62 height 20
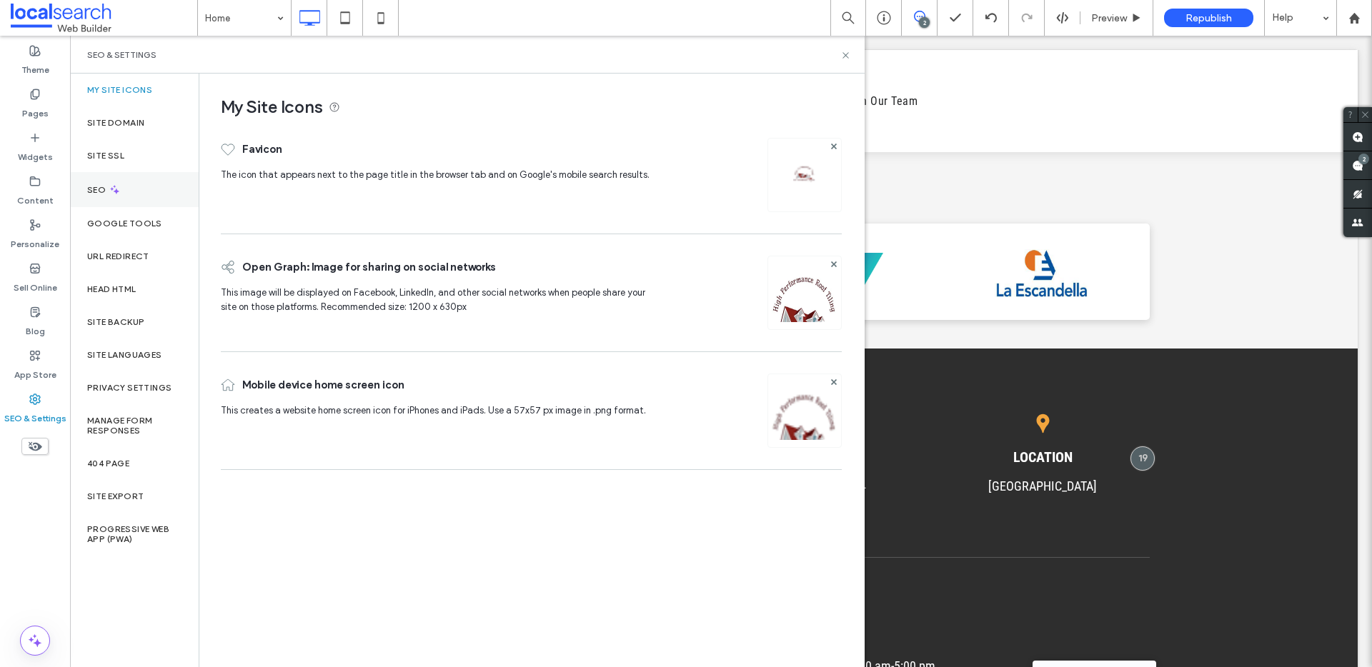
click at [154, 179] on div "SEO" at bounding box center [134, 189] width 129 height 35
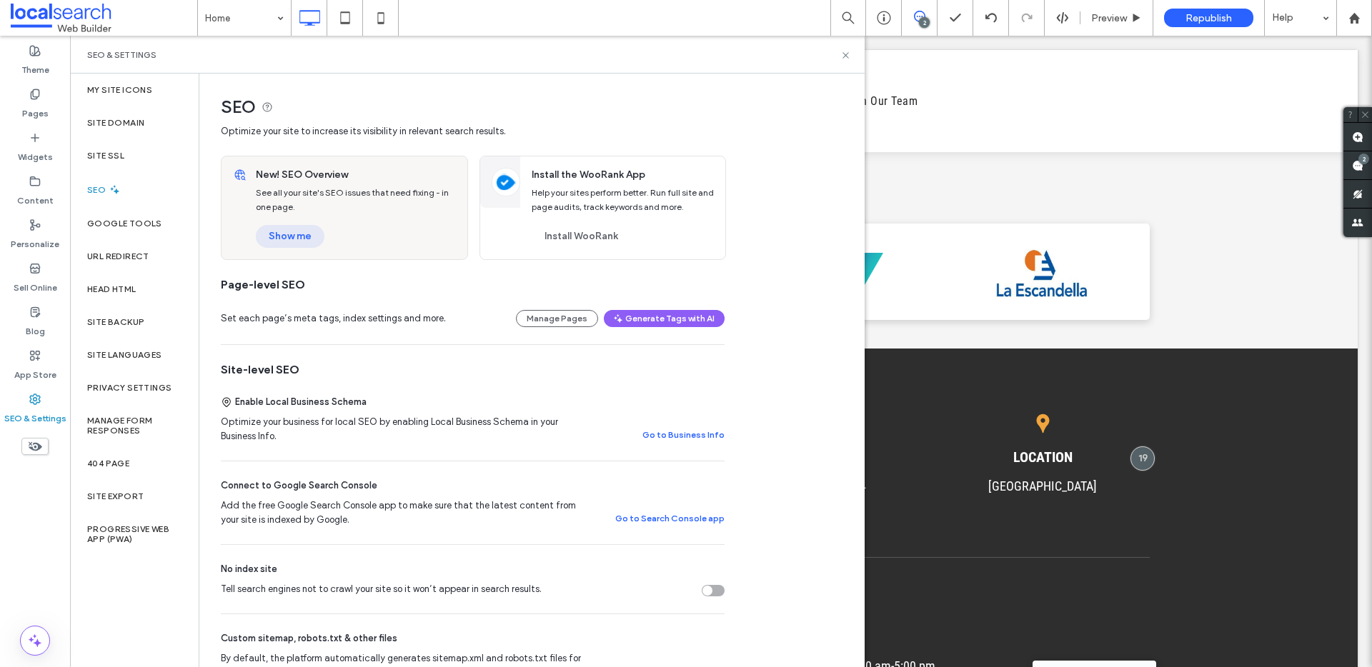
click at [303, 230] on button "Show me" at bounding box center [290, 236] width 69 height 23
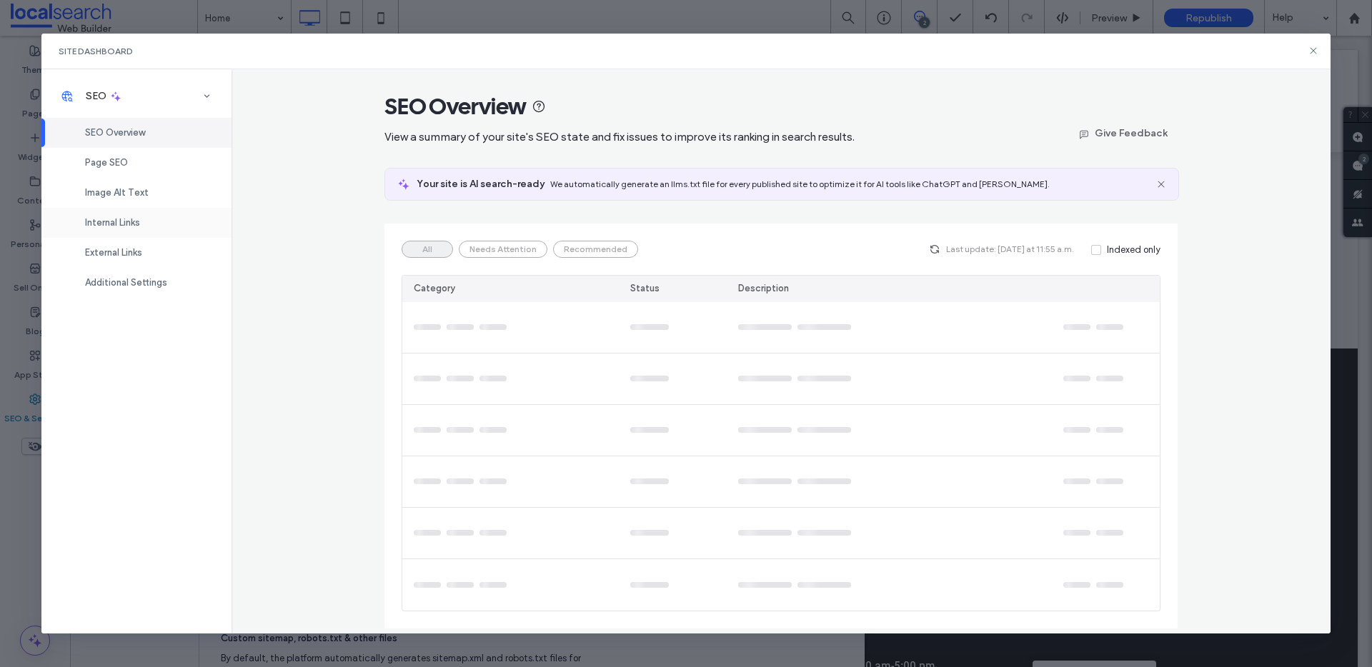
click at [167, 224] on div "Internal Links" at bounding box center [136, 223] width 190 height 30
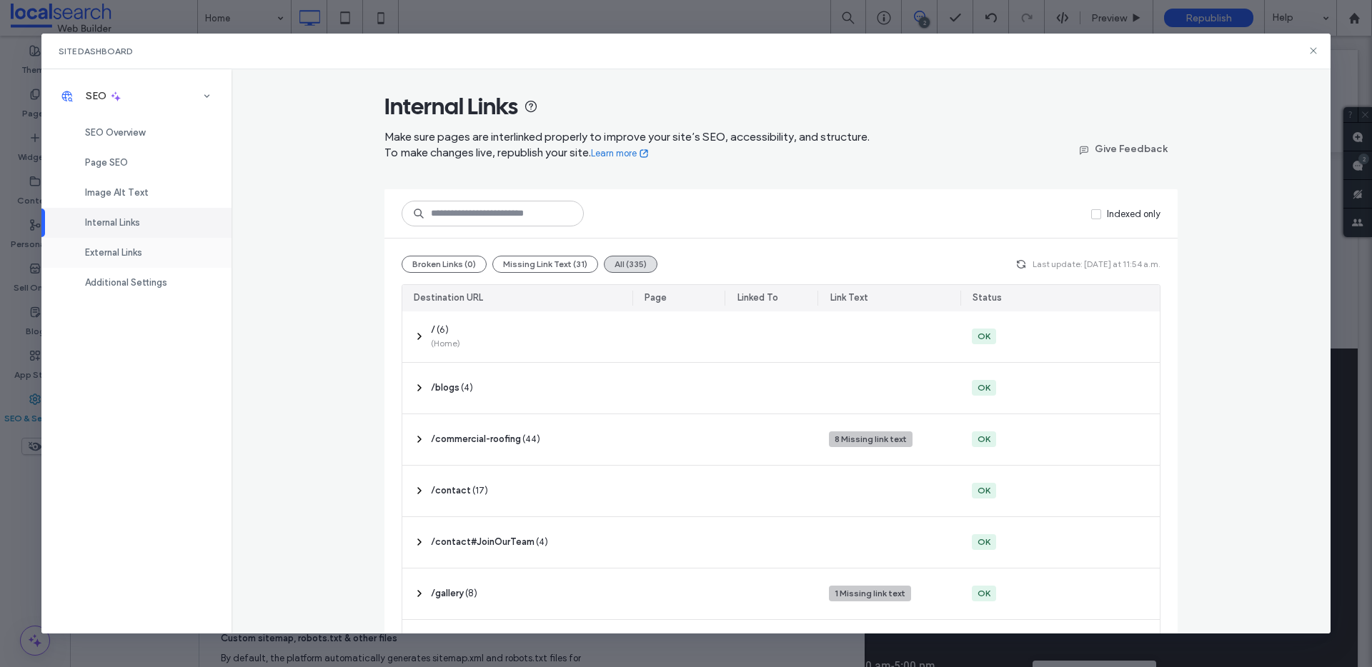
click at [164, 260] on div "External Links" at bounding box center [136, 253] width 190 height 30
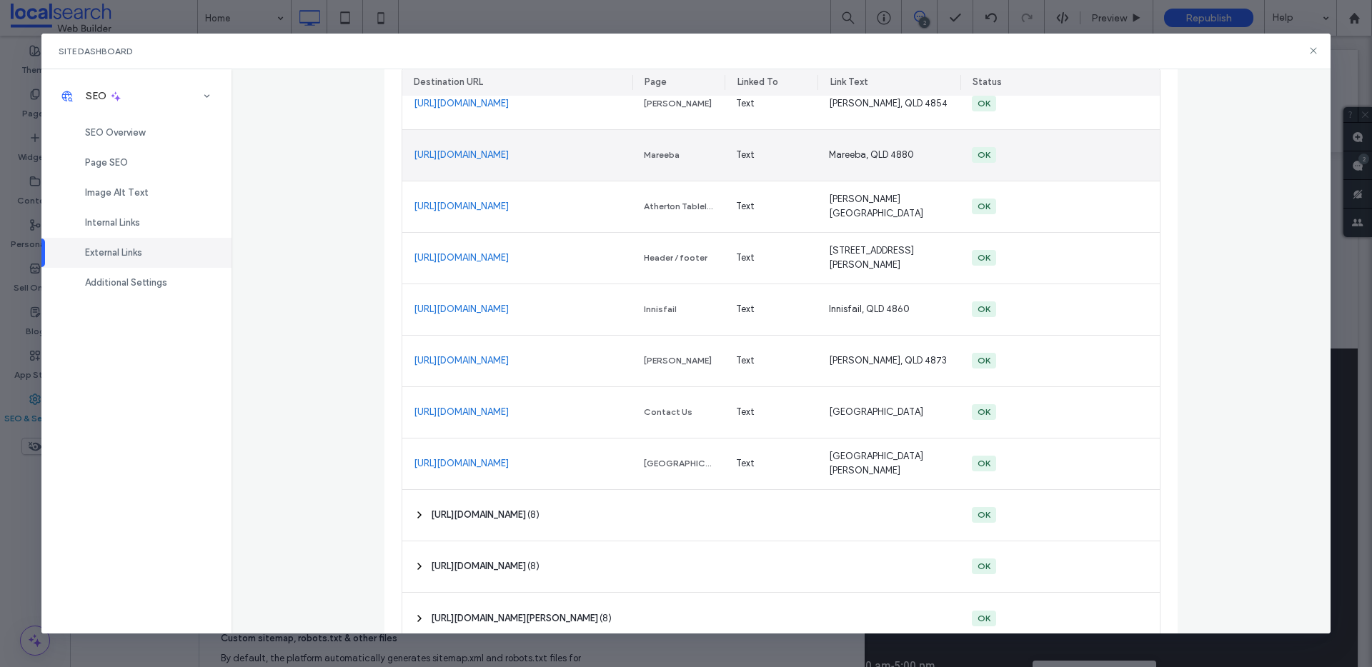
scroll to position [312, 0]
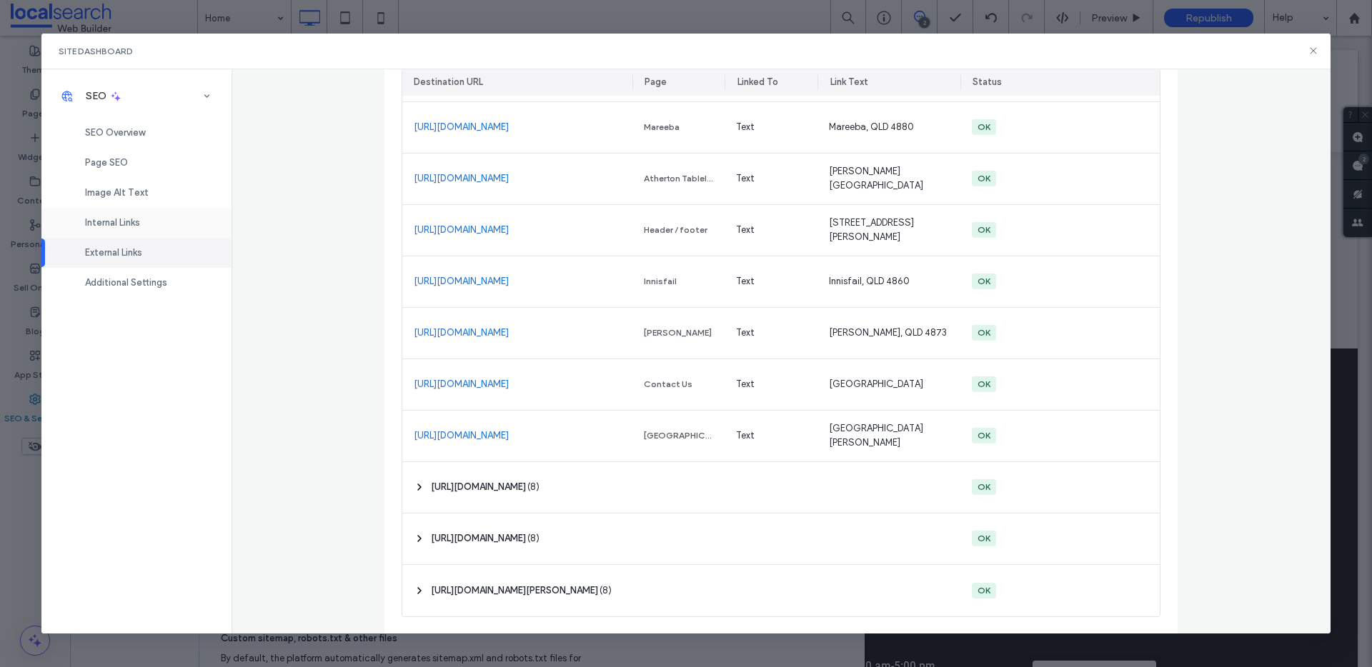
click at [132, 233] on div "Internal Links" at bounding box center [136, 223] width 190 height 30
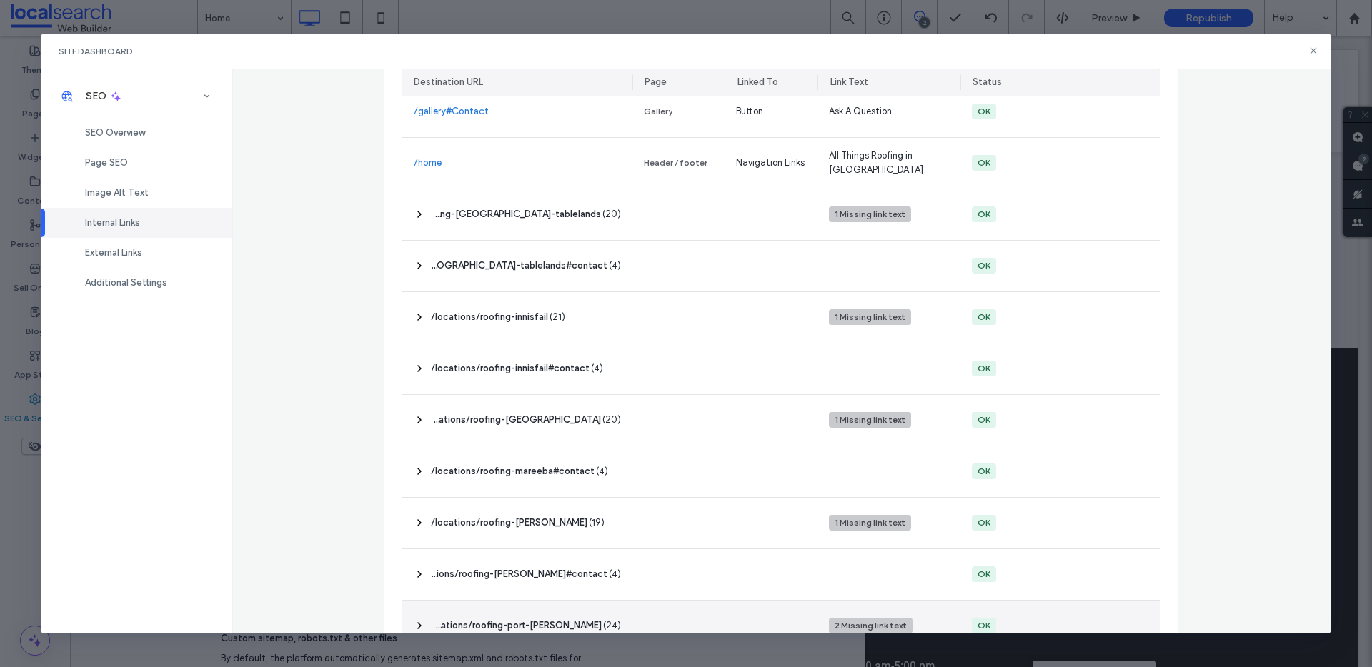
scroll to position [510, 0]
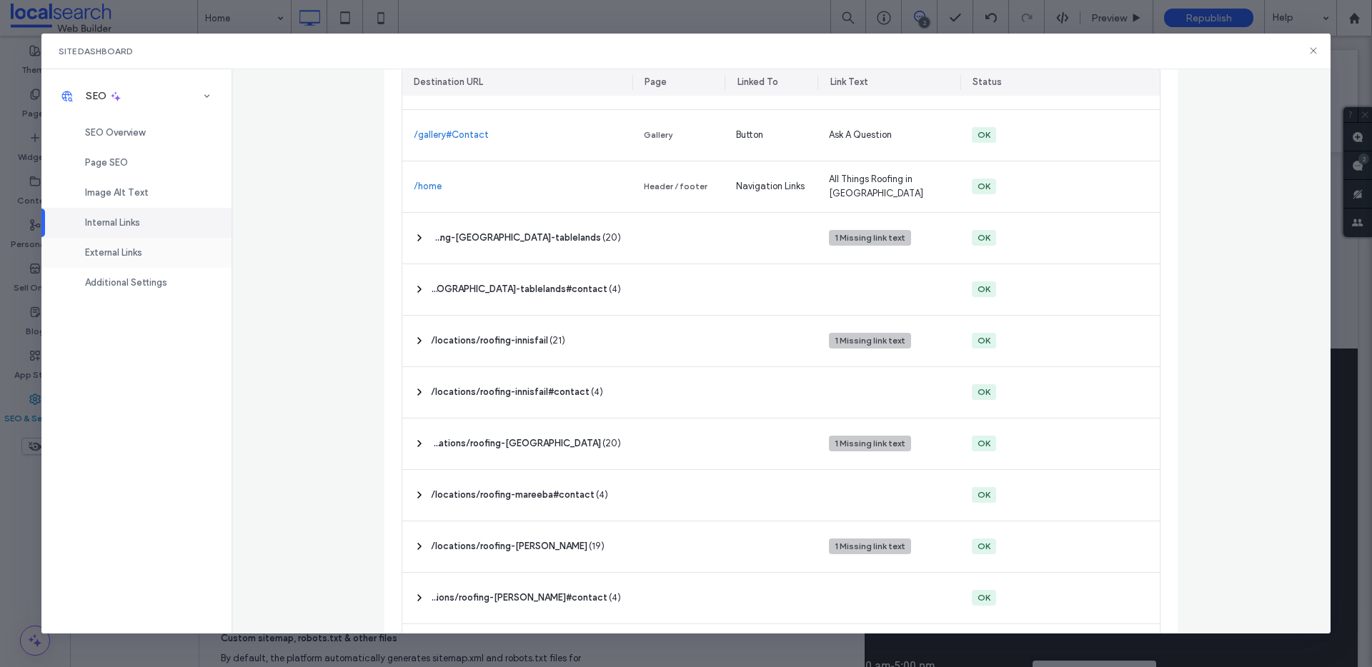
click at [187, 254] on div "External Links" at bounding box center [136, 253] width 190 height 30
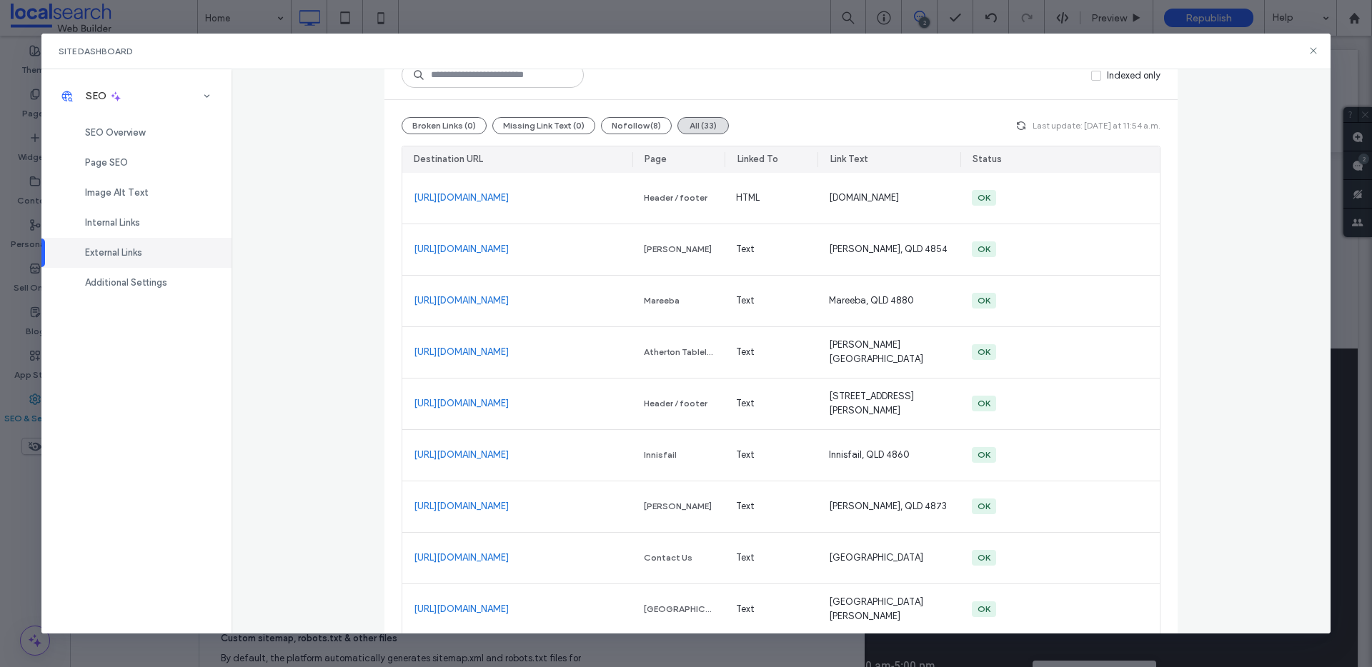
scroll to position [0, 0]
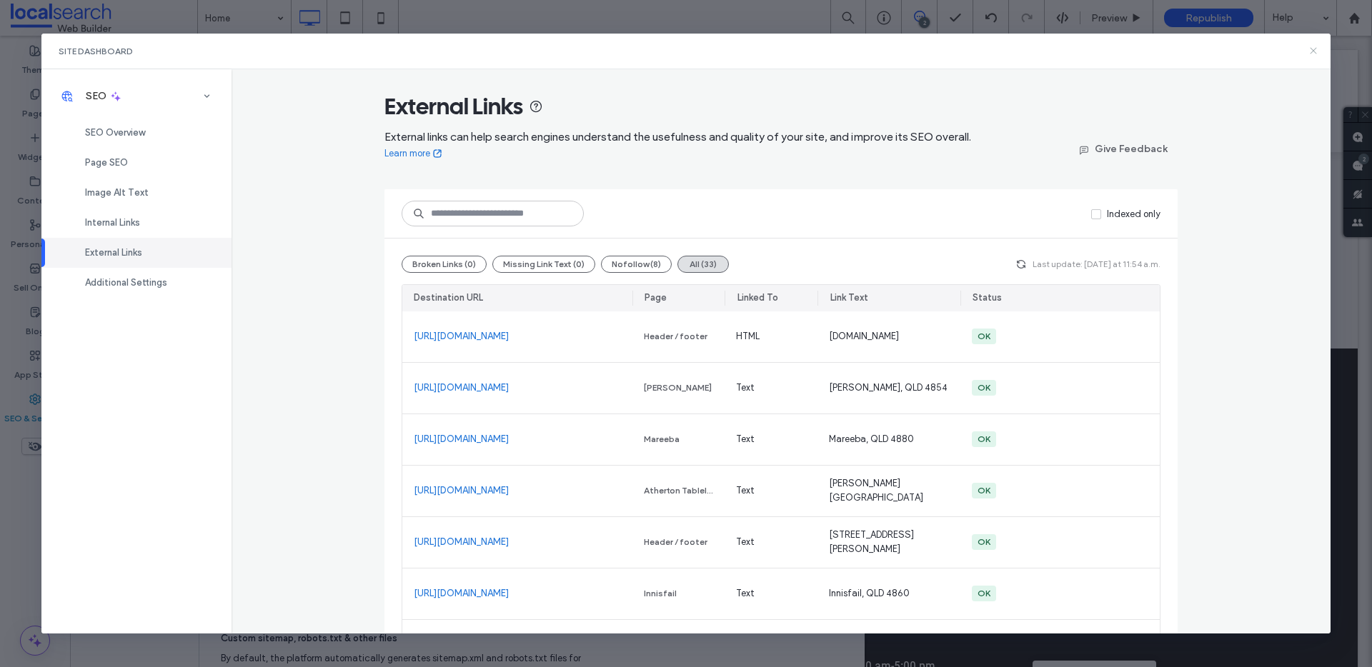
click at [1317, 51] on icon at bounding box center [1312, 50] width 11 height 11
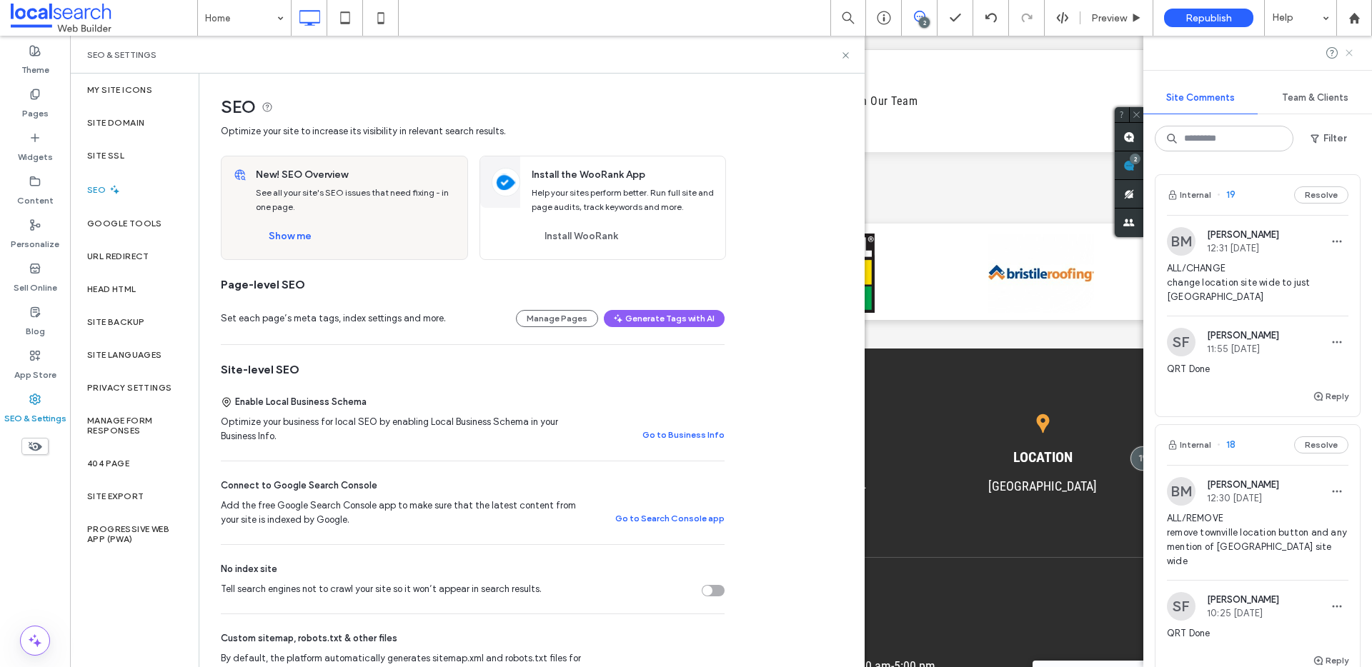
click at [1349, 50] on icon at bounding box center [1348, 52] width 11 height 11
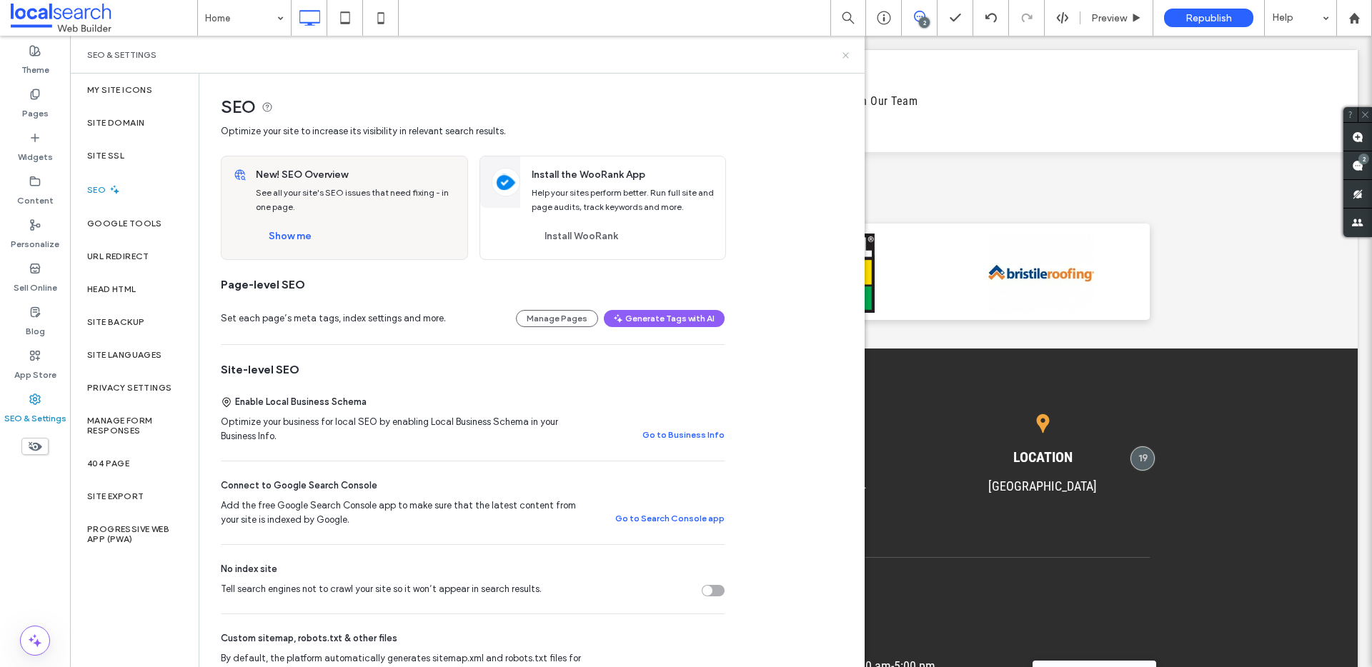
click at [847, 57] on icon at bounding box center [845, 55] width 11 height 11
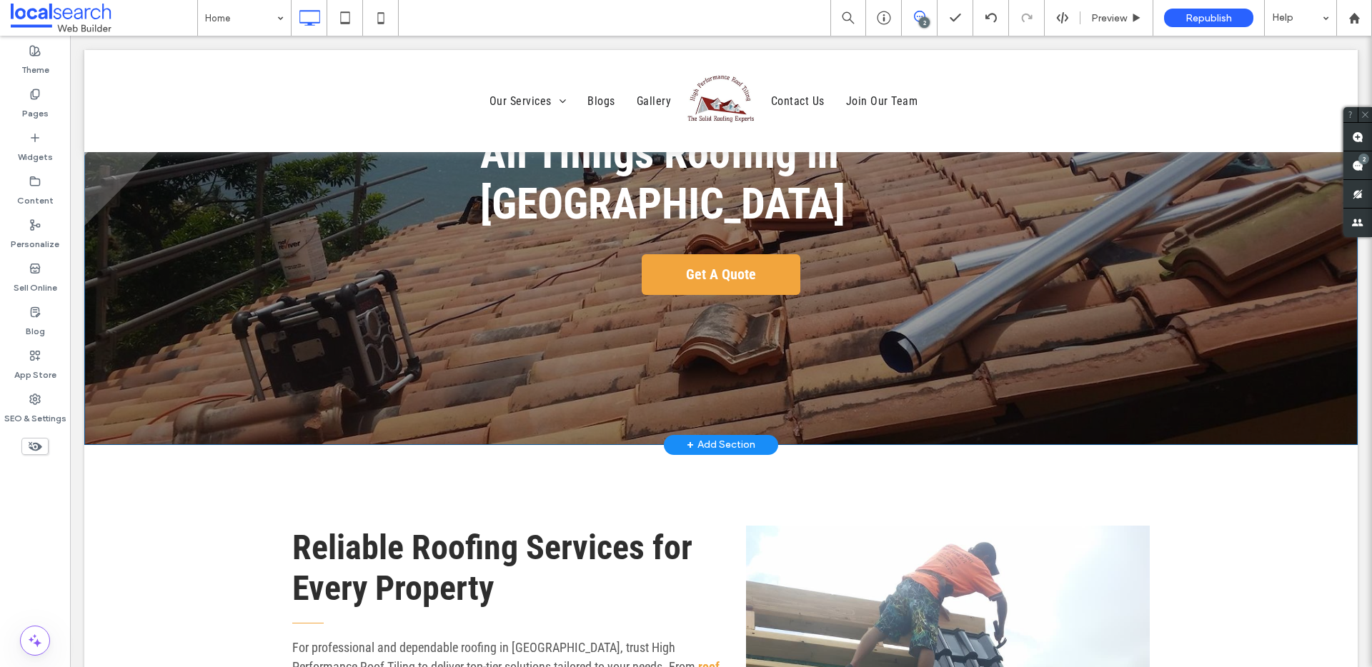
scroll to position [227, 0]
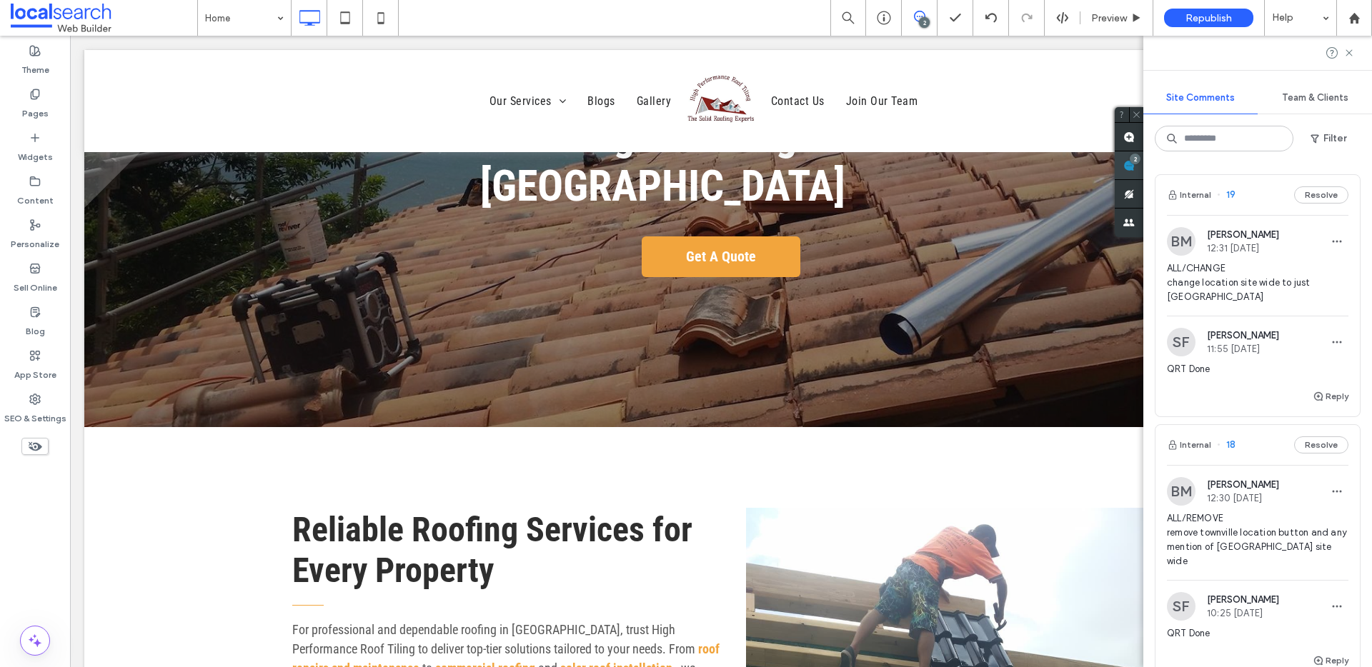
click at [1367, 165] on div "Site Comments Team & Clients Filter Internal 19 Resolve BM Bridie Mallon 12:31 …" at bounding box center [1257, 352] width 229 height 632
click at [378, 19] on icon at bounding box center [381, 18] width 29 height 29
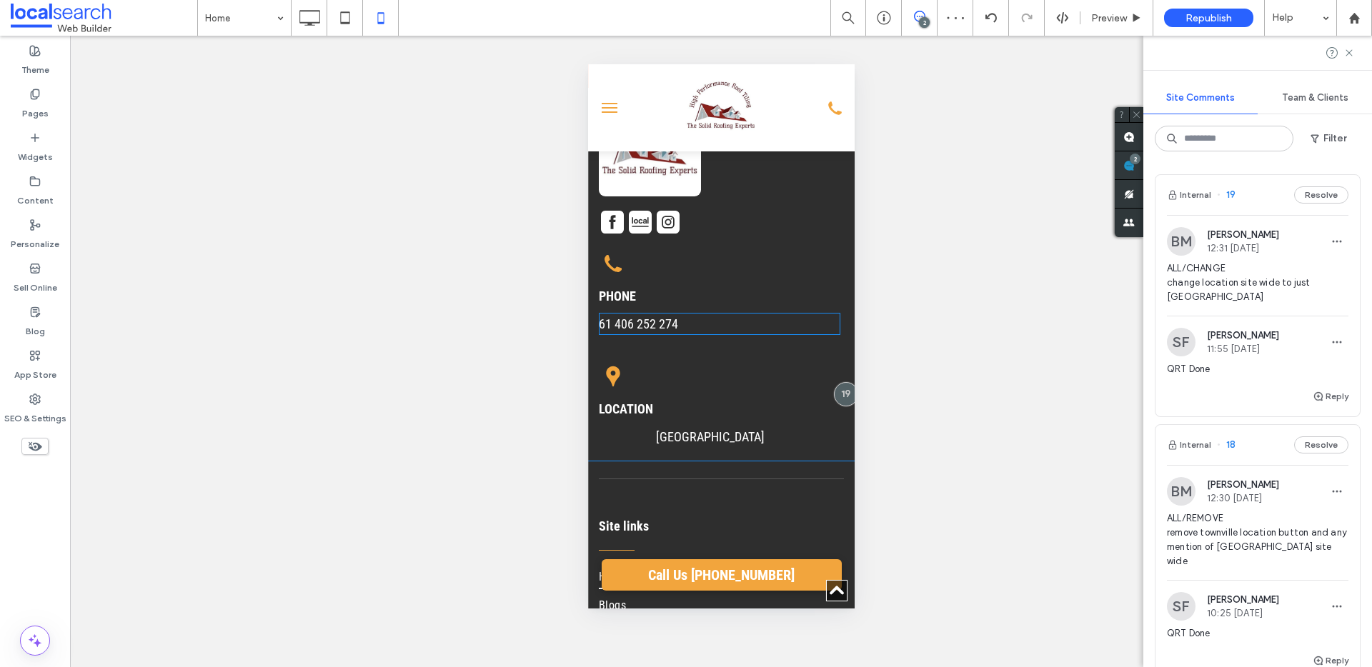
scroll to position [4183, 0]
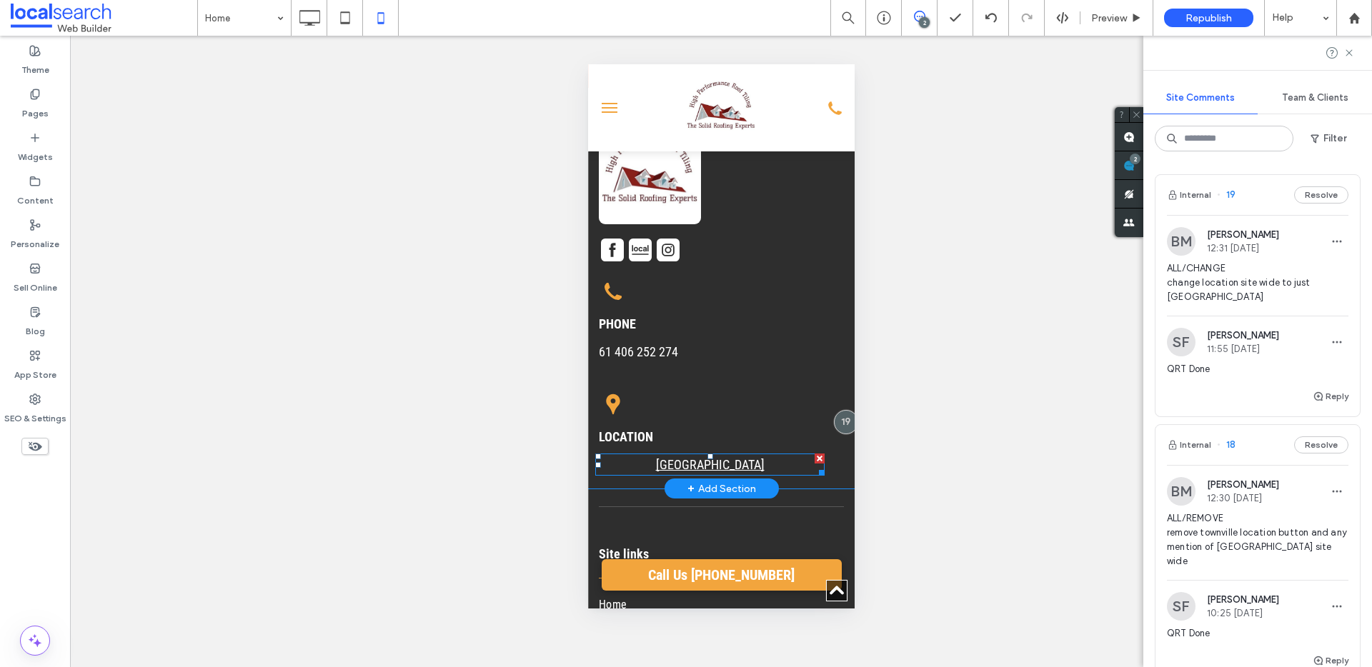
click at [687, 457] on link "[GEOGRAPHIC_DATA]" at bounding box center [709, 464] width 109 height 15
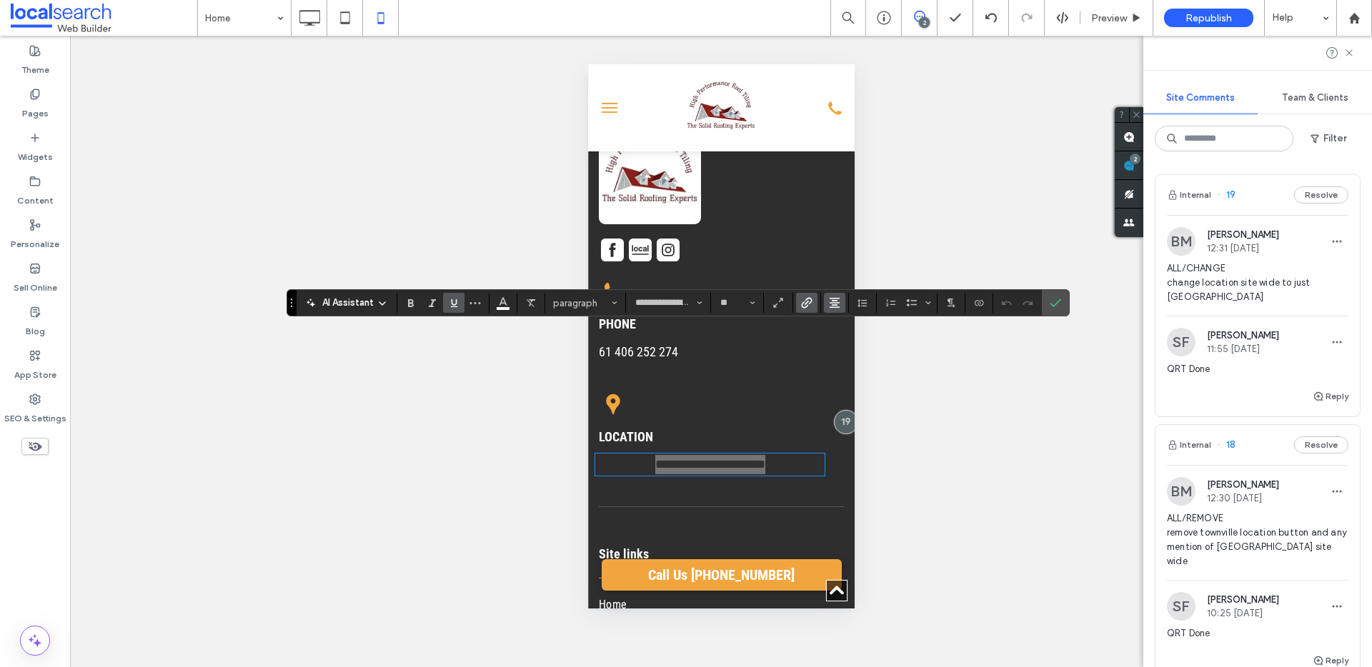
click at [837, 304] on icon "Alignment" at bounding box center [834, 302] width 11 height 11
click at [844, 324] on use "ui.textEditor.alignment.left" at bounding box center [845, 327] width 10 height 10
click at [1062, 303] on label "Confirm" at bounding box center [1055, 303] width 21 height 26
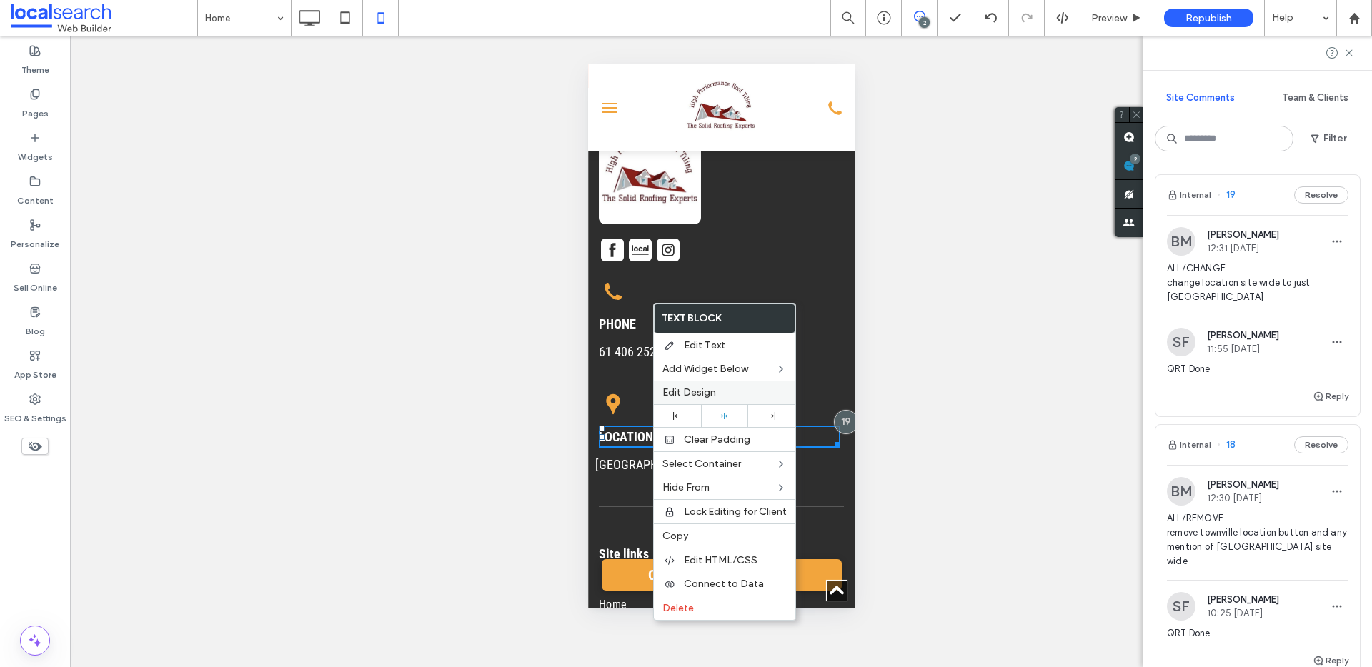
click at [694, 387] on span "Edit Design" at bounding box center [689, 393] width 54 height 12
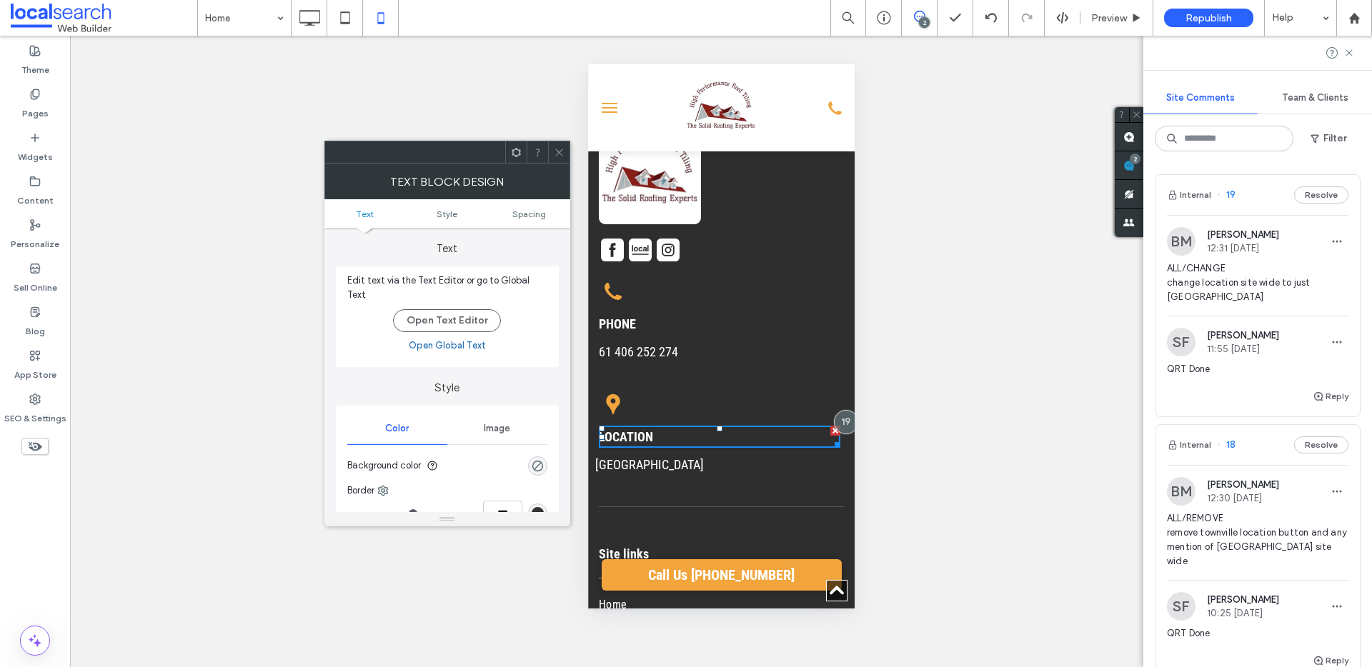
click at [525, 211] on span "Spacing" at bounding box center [529, 214] width 34 height 11
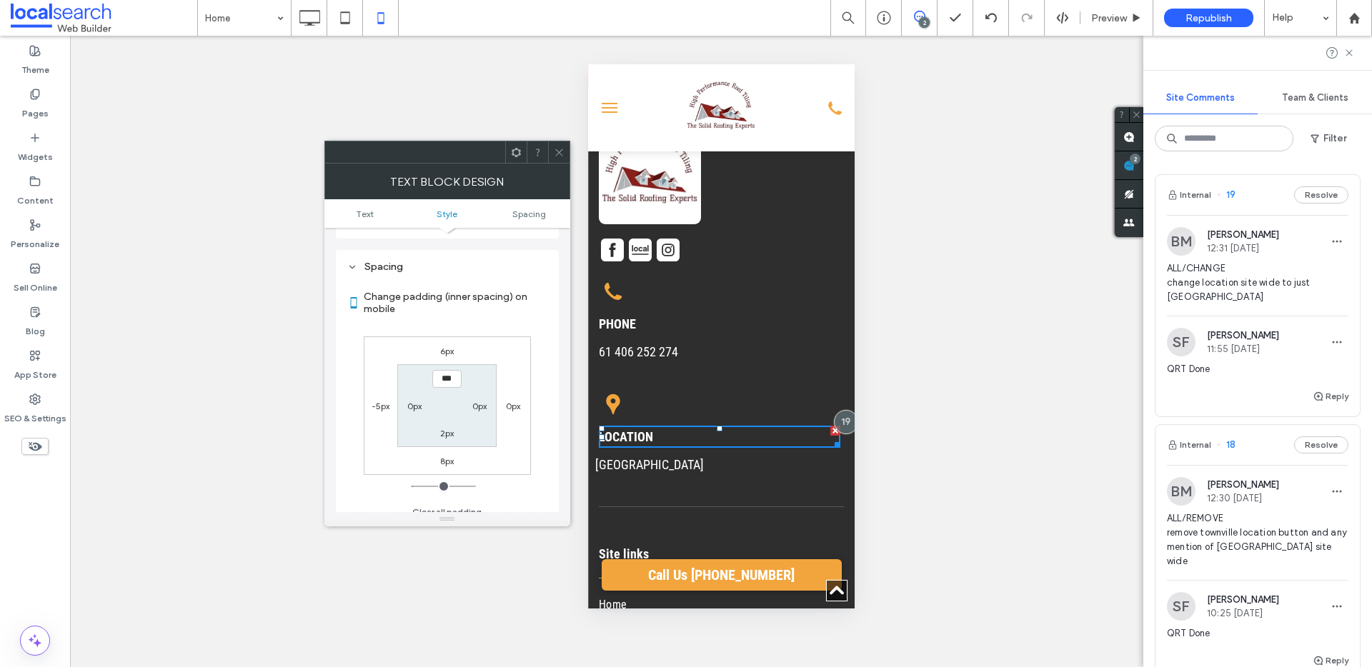
scroll to position [357, 0]
click at [562, 147] on icon at bounding box center [559, 152] width 11 height 11
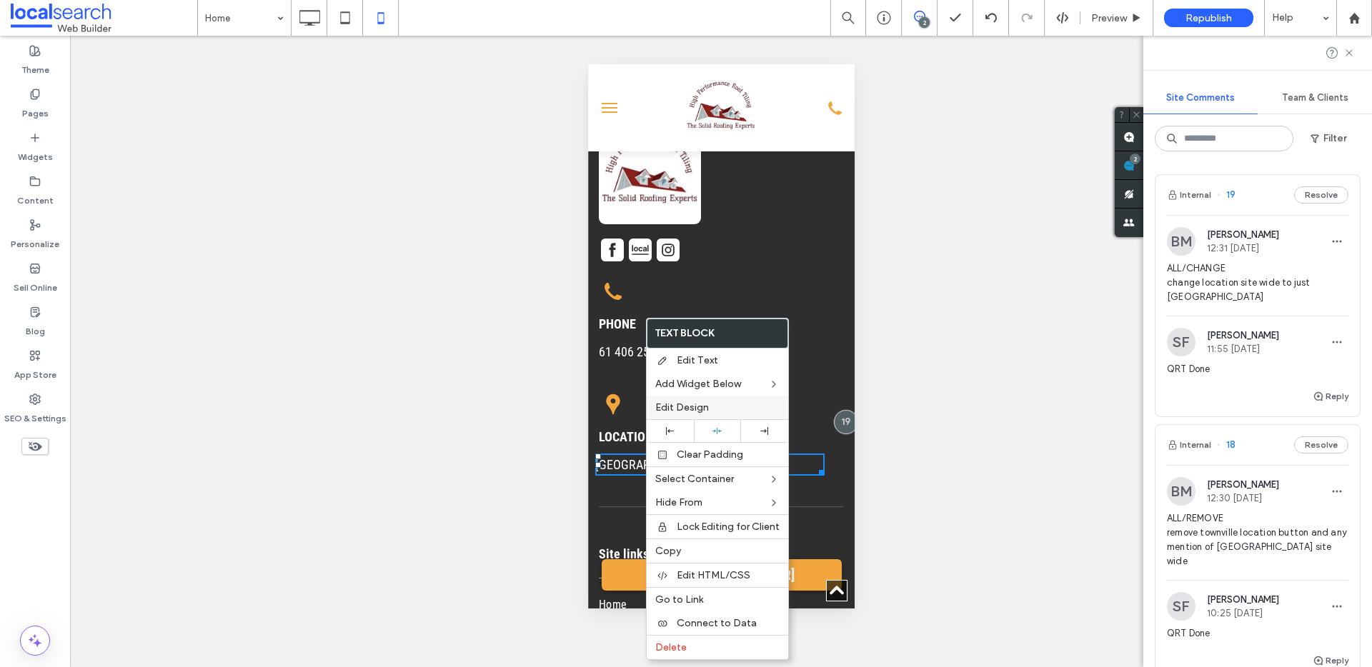
click at [701, 409] on span "Edit Design" at bounding box center [682, 408] width 54 height 12
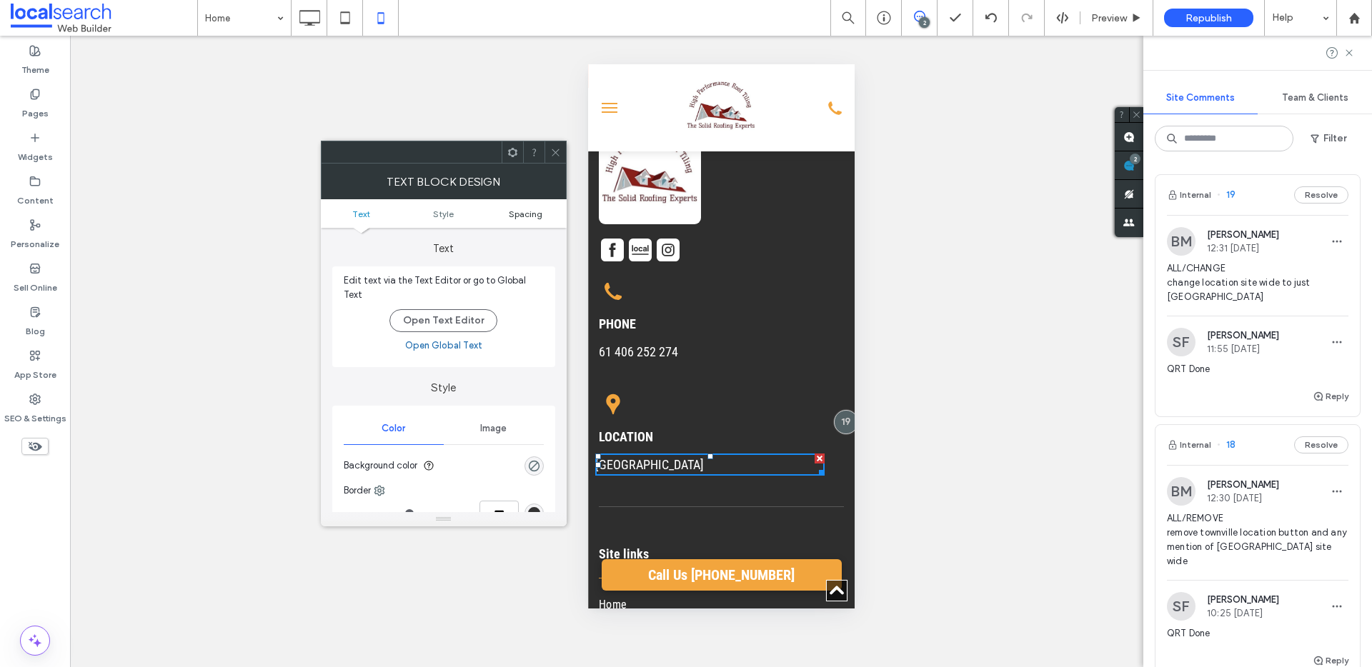
click at [535, 212] on span "Spacing" at bounding box center [526, 214] width 34 height 11
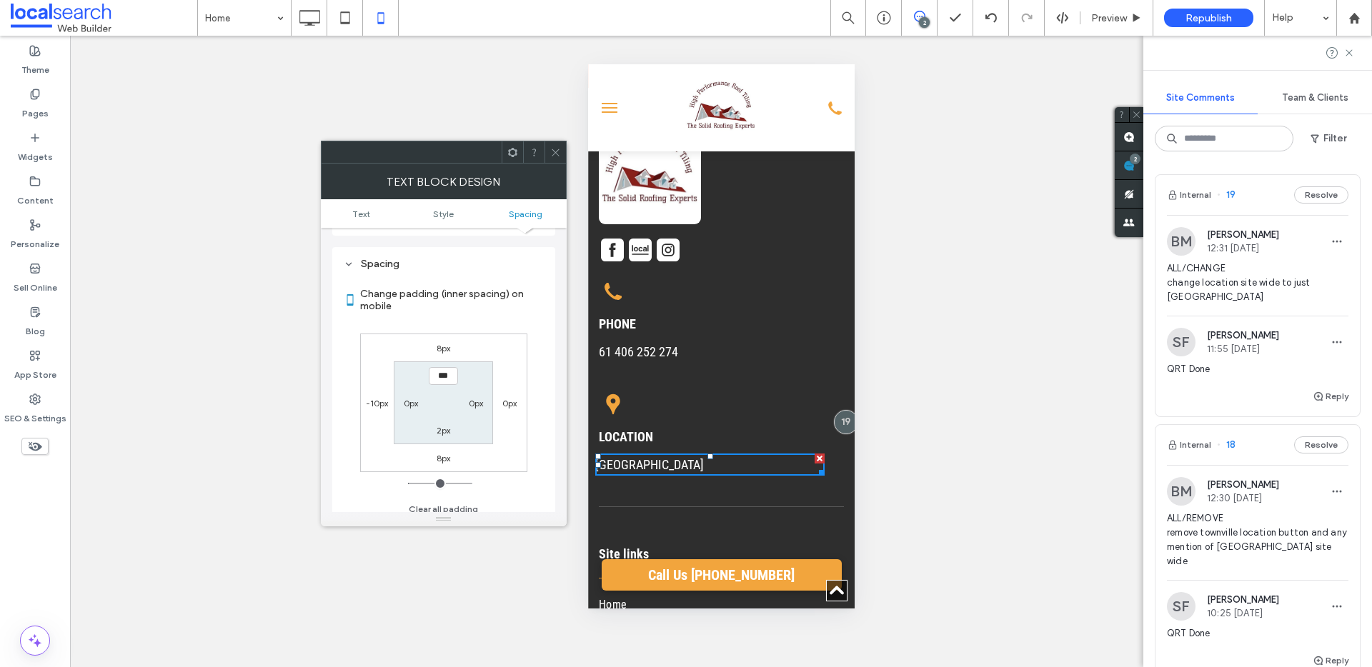
click at [382, 398] on label "-10px" at bounding box center [377, 403] width 22 height 11
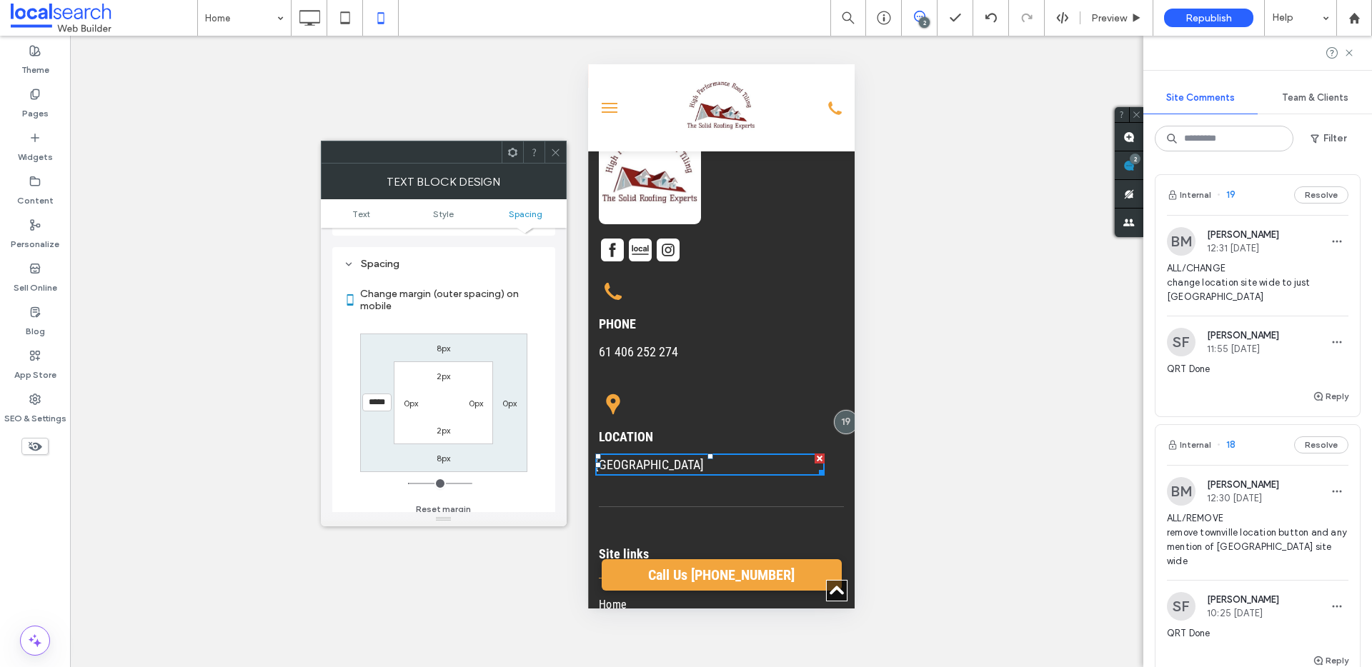
type input "*"
type input "**"
type input "*"
type input "****"
click at [555, 154] on icon at bounding box center [555, 152] width 11 height 11
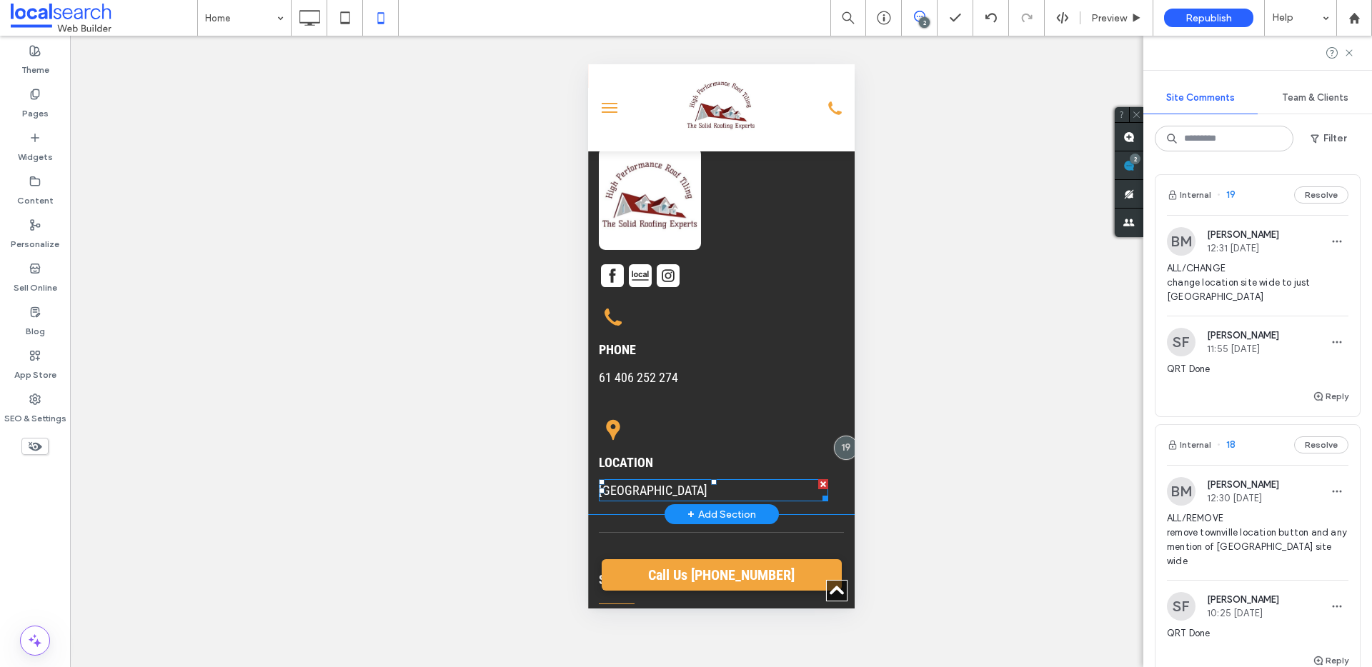
scroll to position [4152, 0]
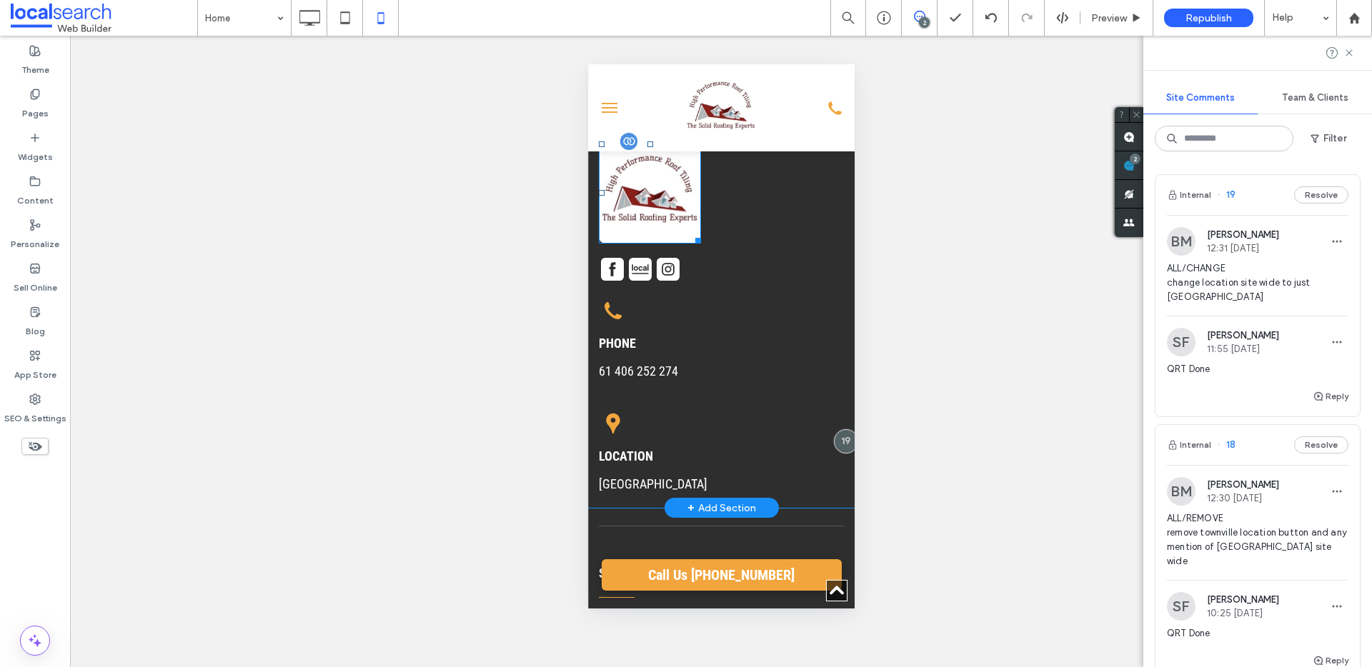
scroll to position [4011, 0]
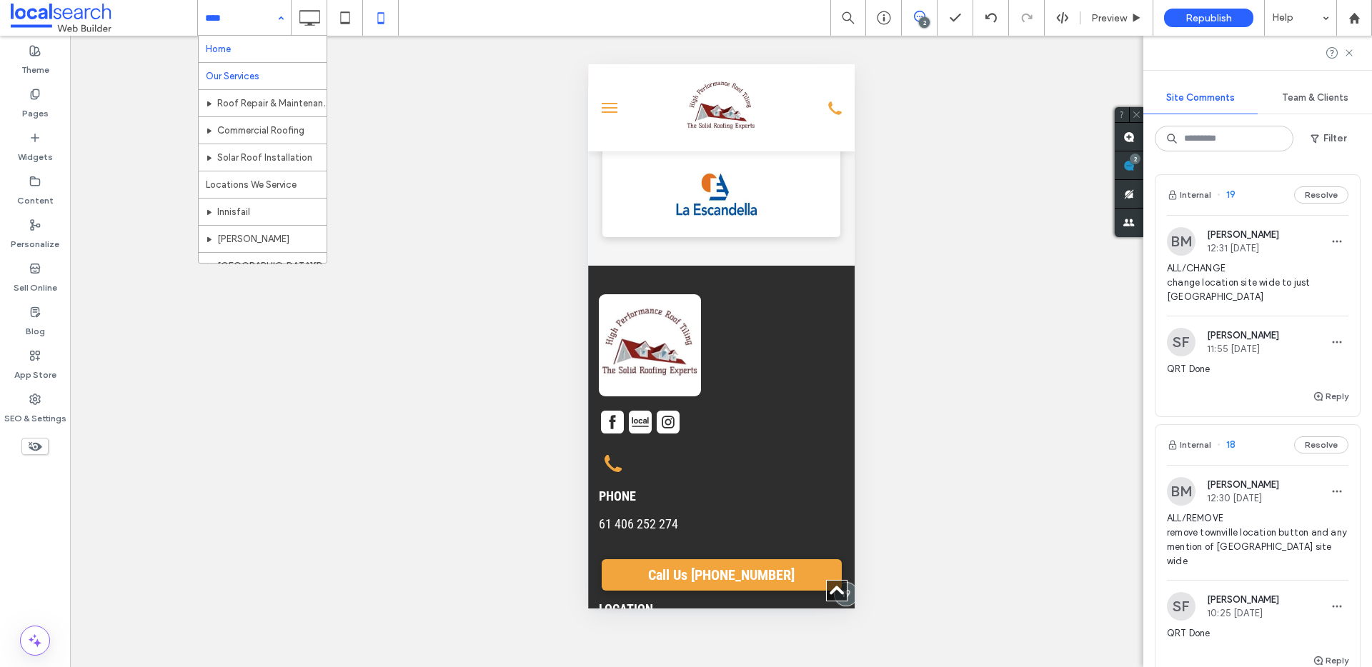
drag, startPoint x: 271, startPoint y: 16, endPoint x: 254, endPoint y: 65, distance: 51.5
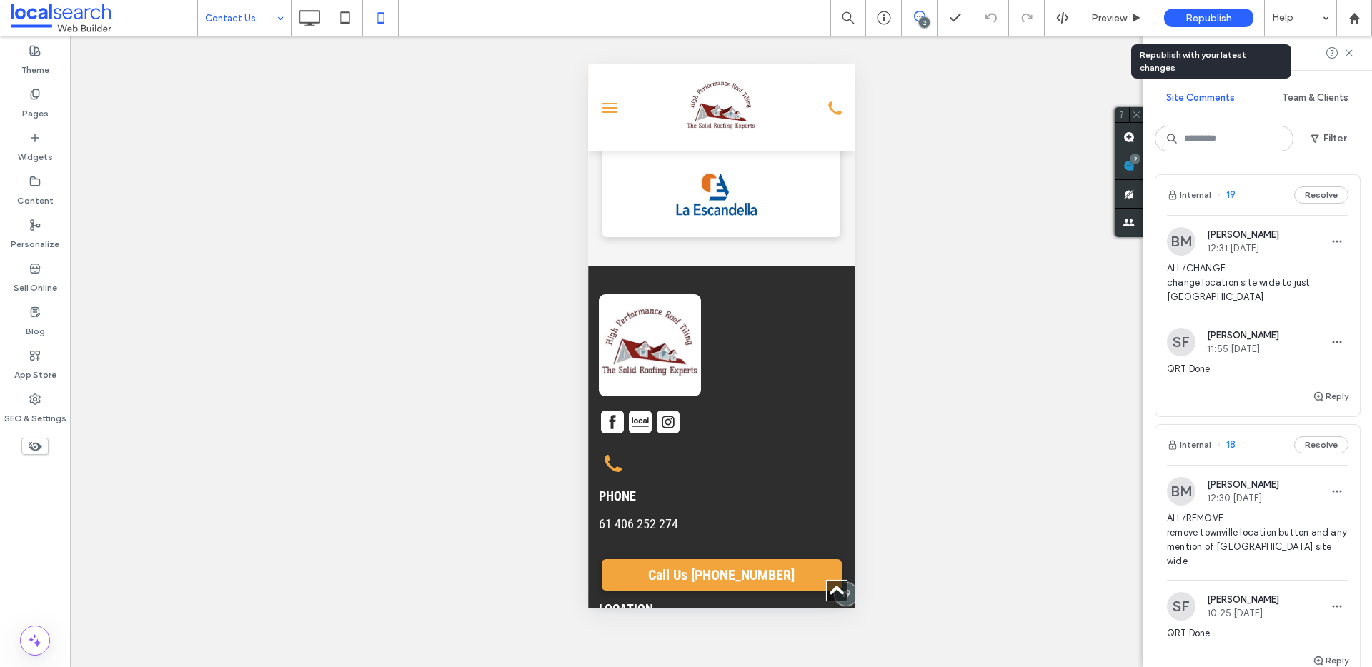
click at [1191, 28] on div "Republish" at bounding box center [1208, 18] width 89 height 36
click at [1196, 18] on span "Republish" at bounding box center [1208, 18] width 46 height 12
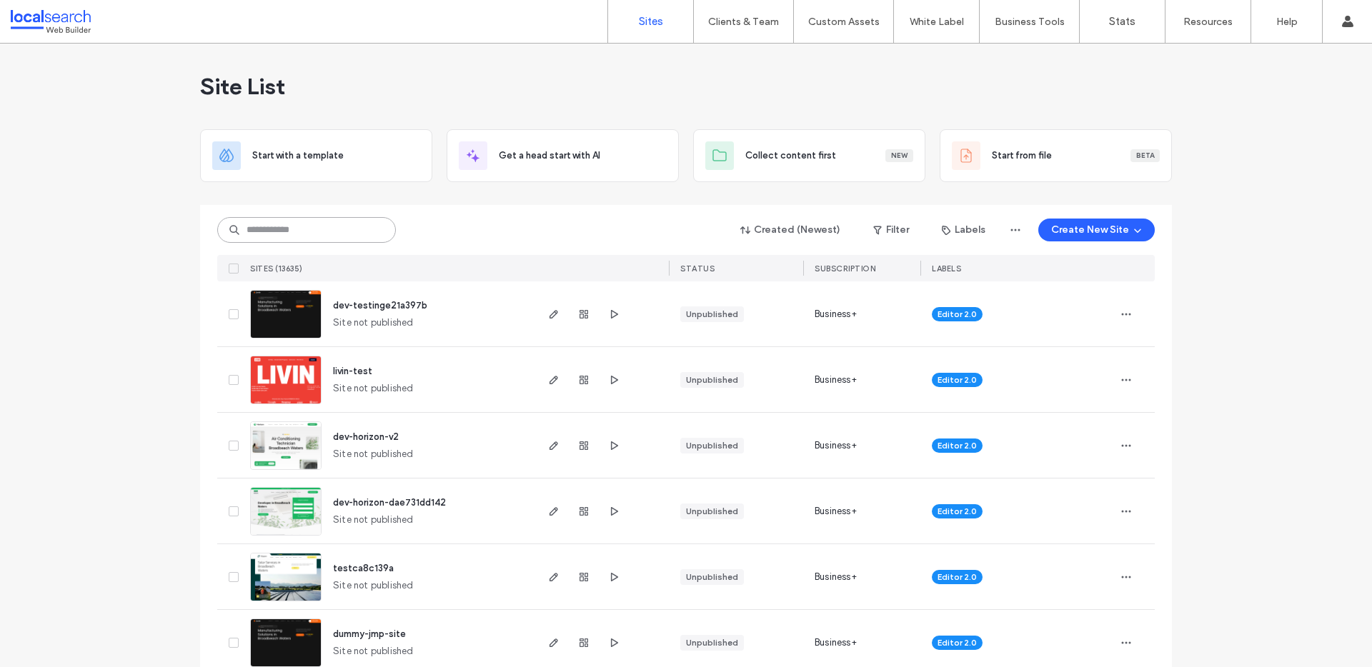
click at [324, 231] on input at bounding box center [306, 230] width 179 height 26
paste input "********"
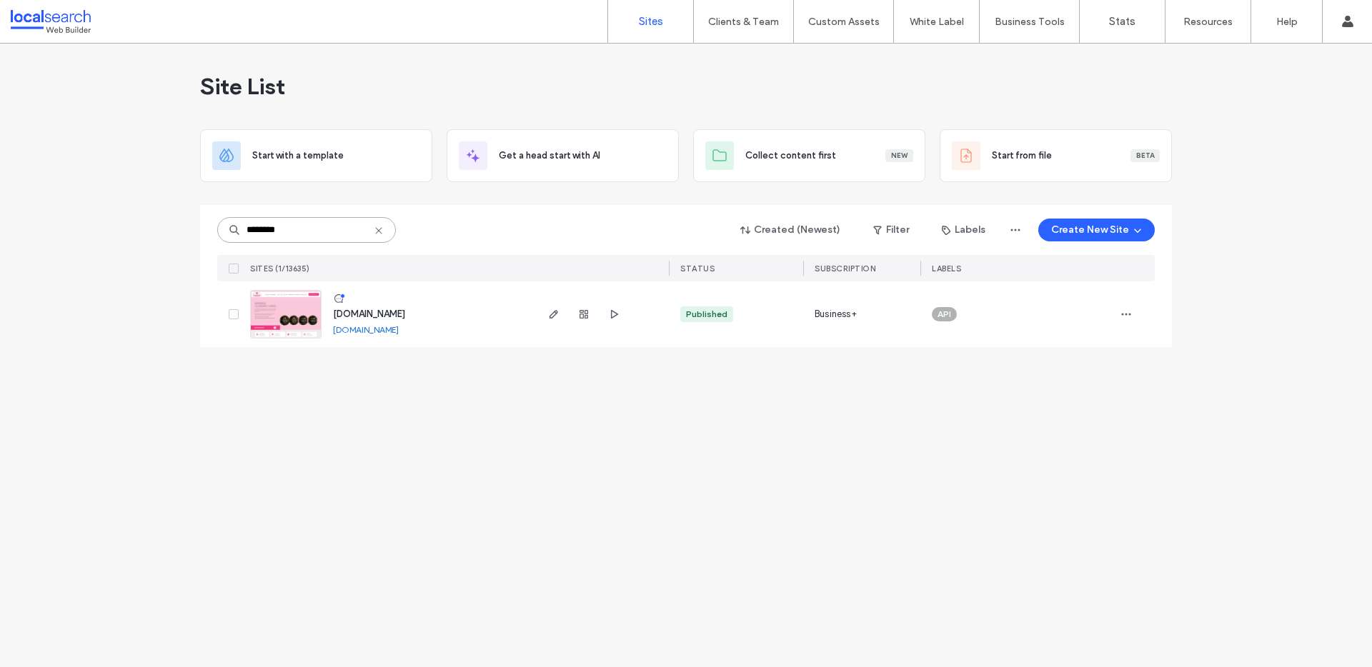
type input "********"
click at [297, 306] on img at bounding box center [286, 339] width 70 height 97
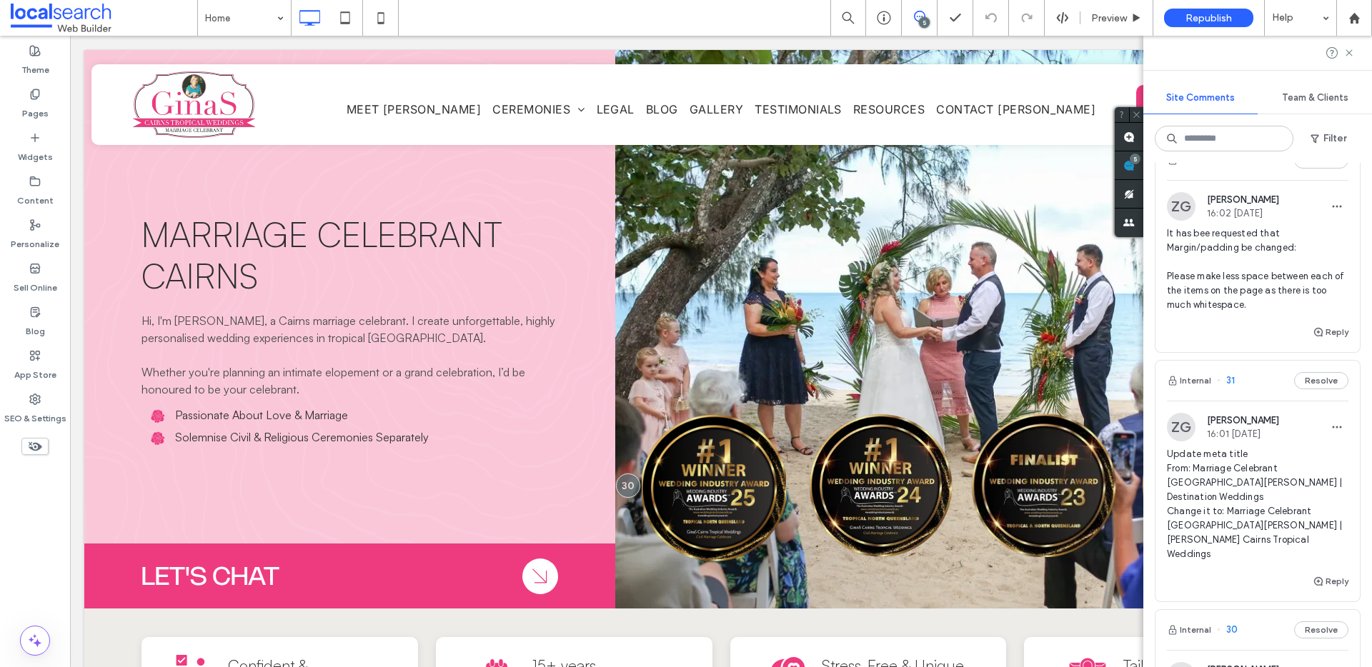
scroll to position [236, 0]
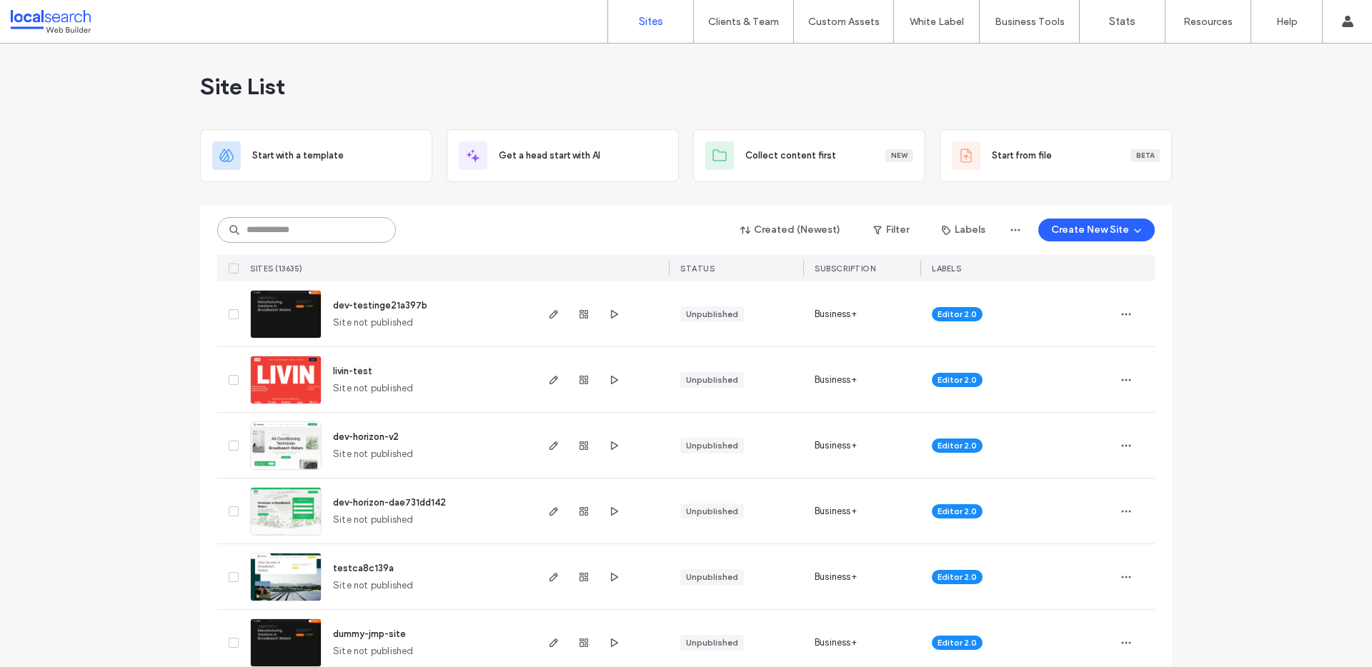
click at [341, 226] on input at bounding box center [306, 230] width 179 height 26
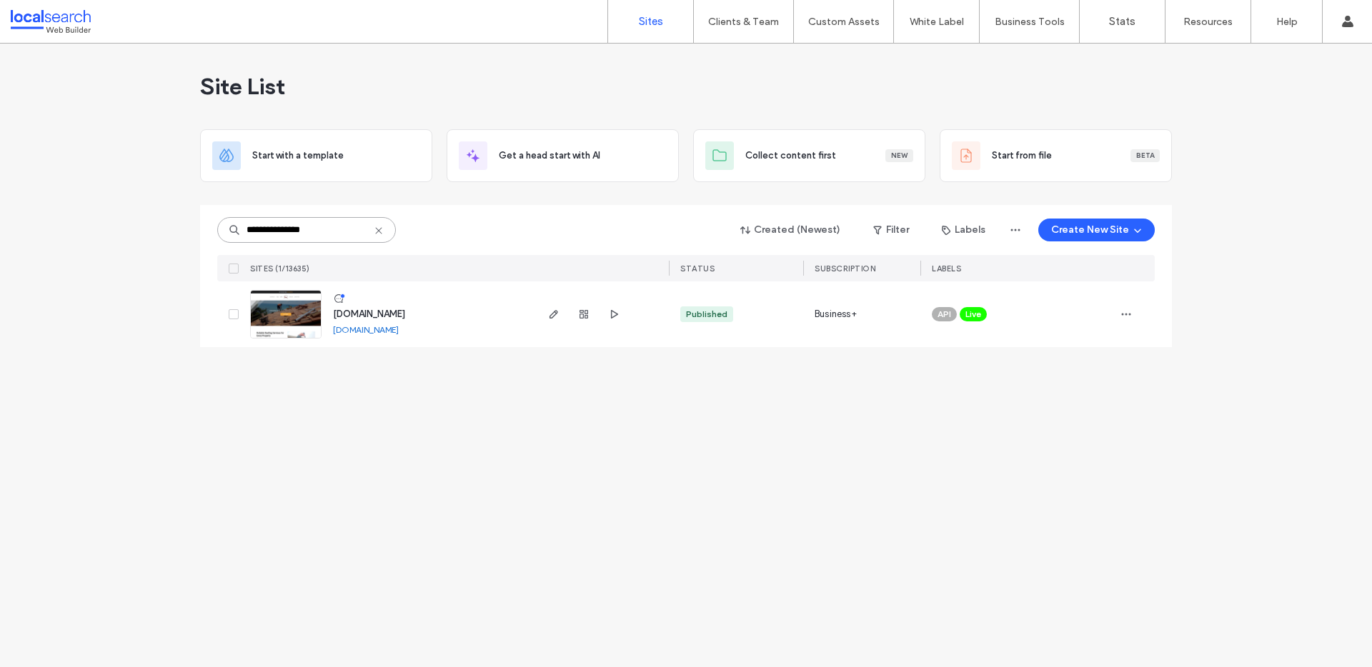
type input "**********"
click at [273, 321] on img at bounding box center [286, 339] width 70 height 97
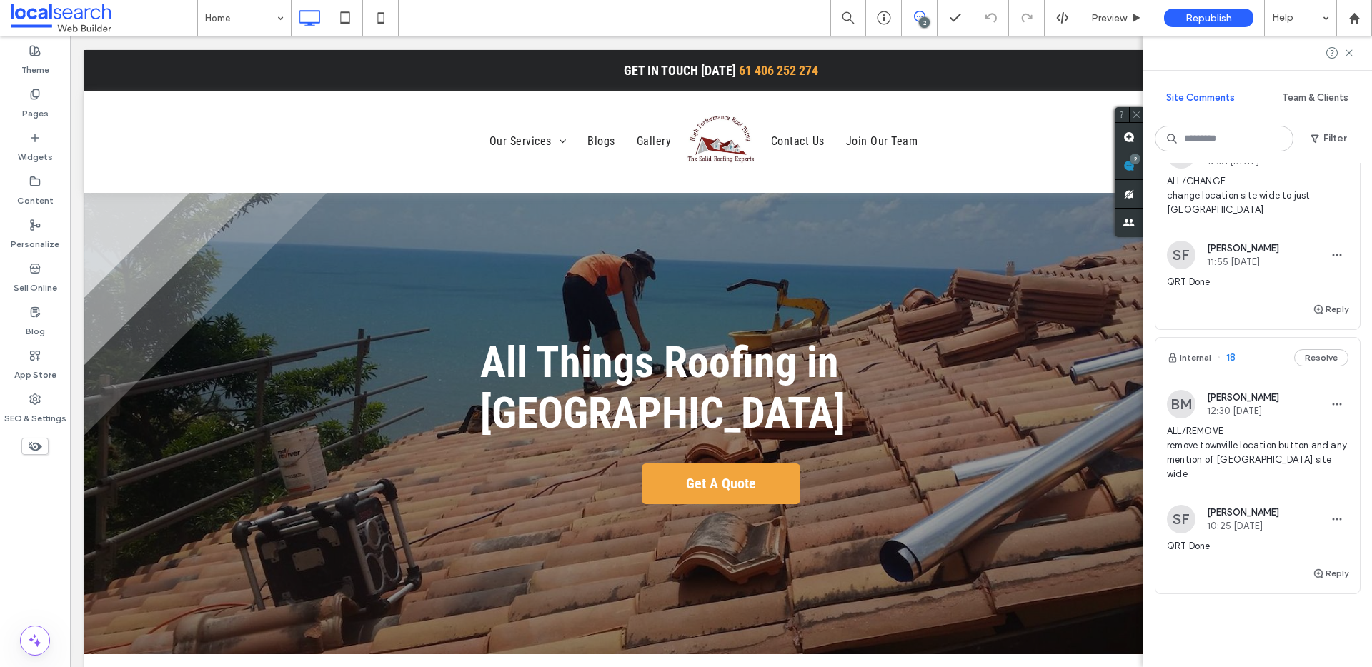
scroll to position [241, 0]
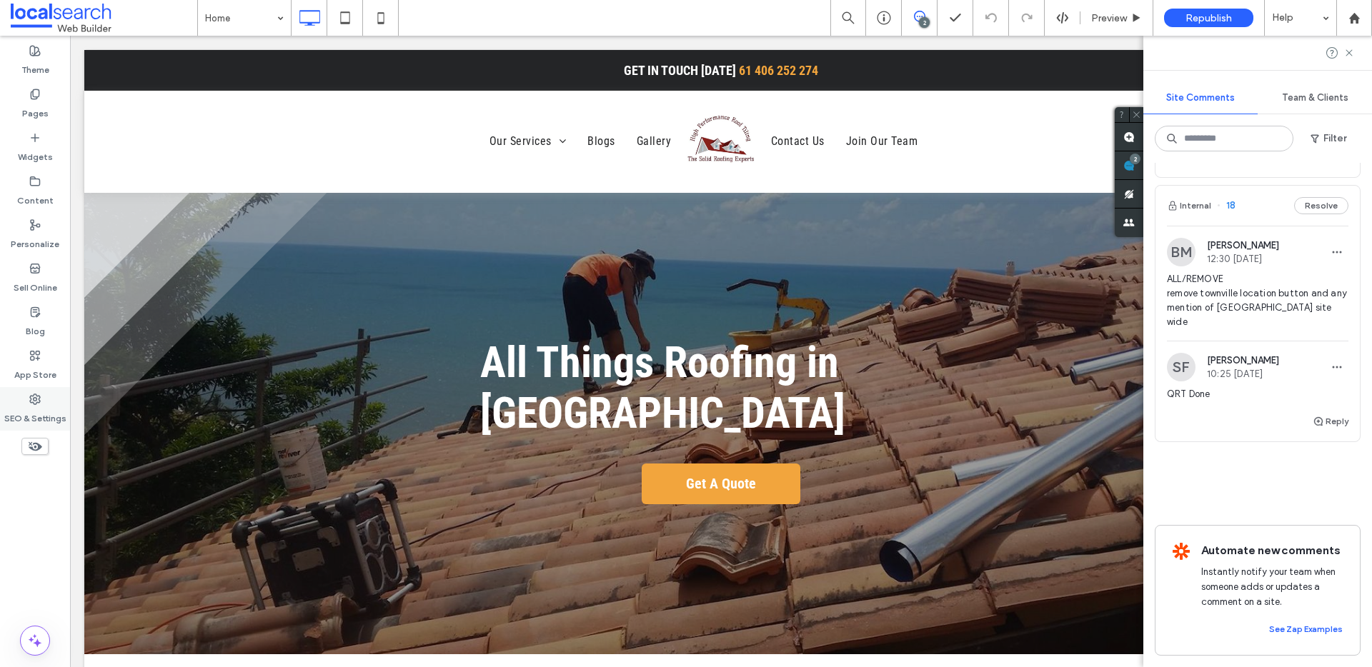
click at [29, 387] on div "SEO & Settings" at bounding box center [35, 409] width 70 height 44
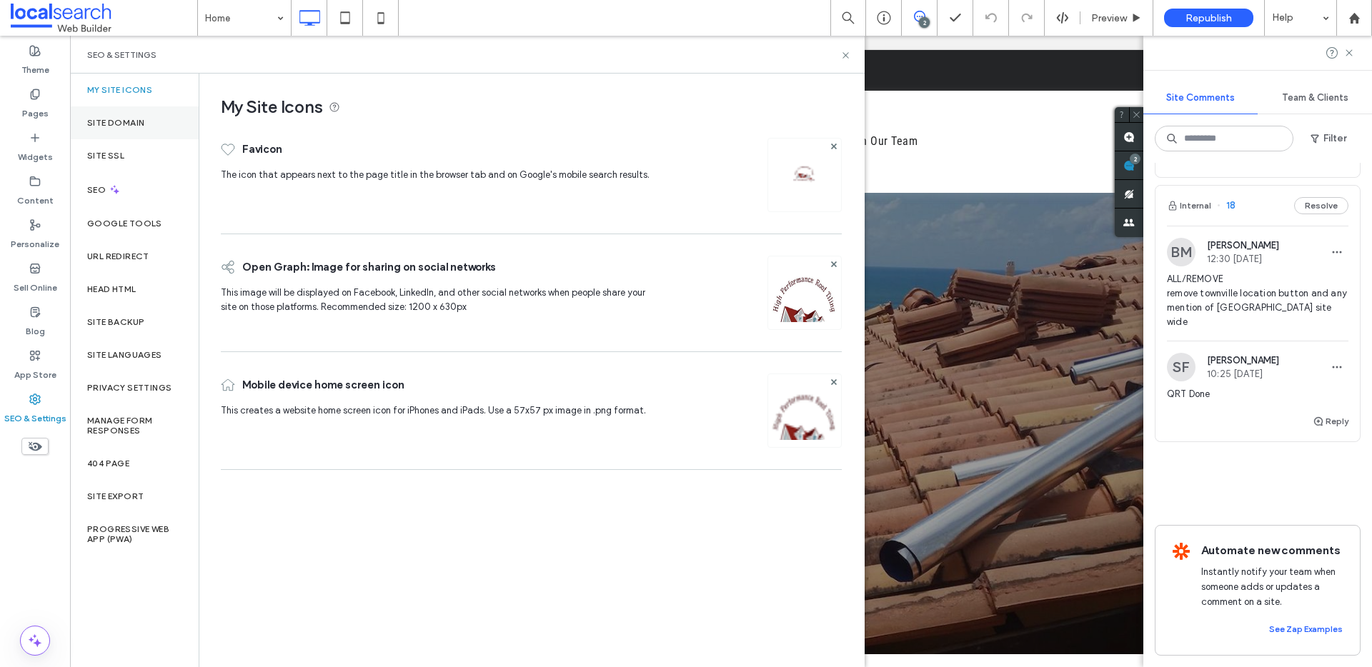
click at [139, 124] on label "Site Domain" at bounding box center [115, 123] width 57 height 10
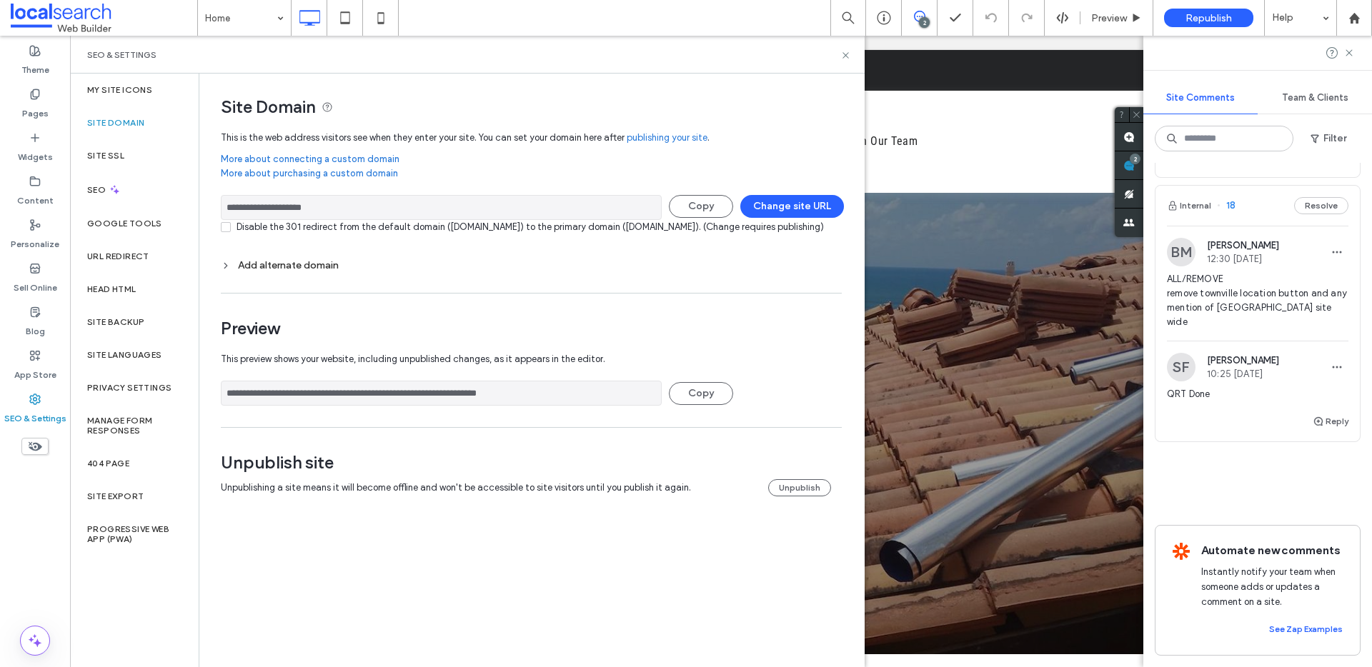
click at [396, 207] on input "**********" at bounding box center [441, 207] width 441 height 25
click at [150, 202] on div "SEO" at bounding box center [134, 189] width 129 height 35
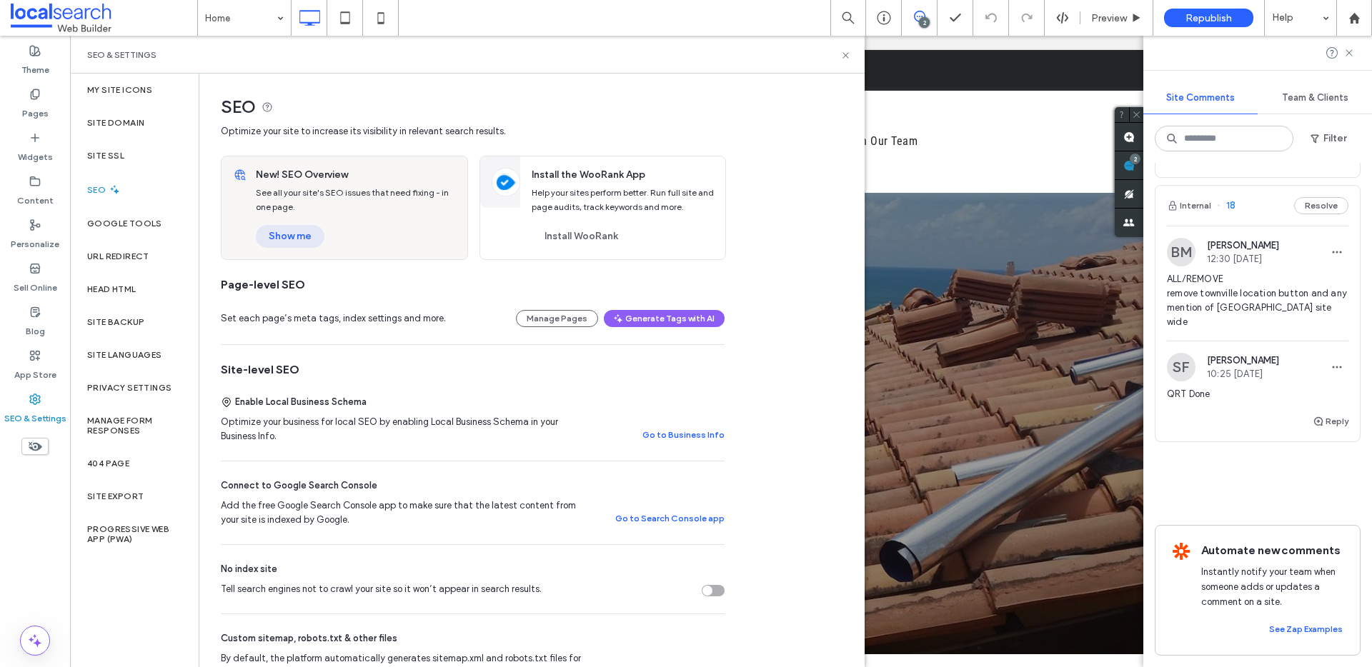
click at [279, 245] on button "Show me" at bounding box center [290, 236] width 69 height 23
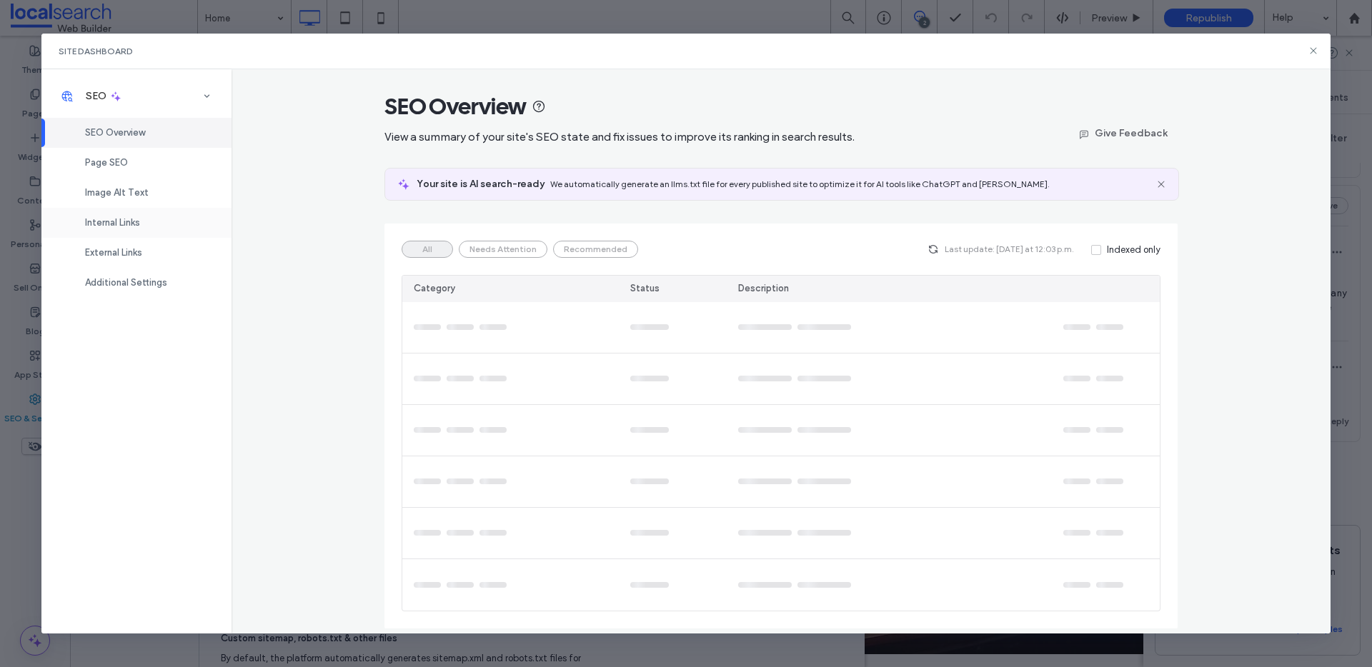
click at [104, 216] on div "Internal Links" at bounding box center [136, 223] width 190 height 30
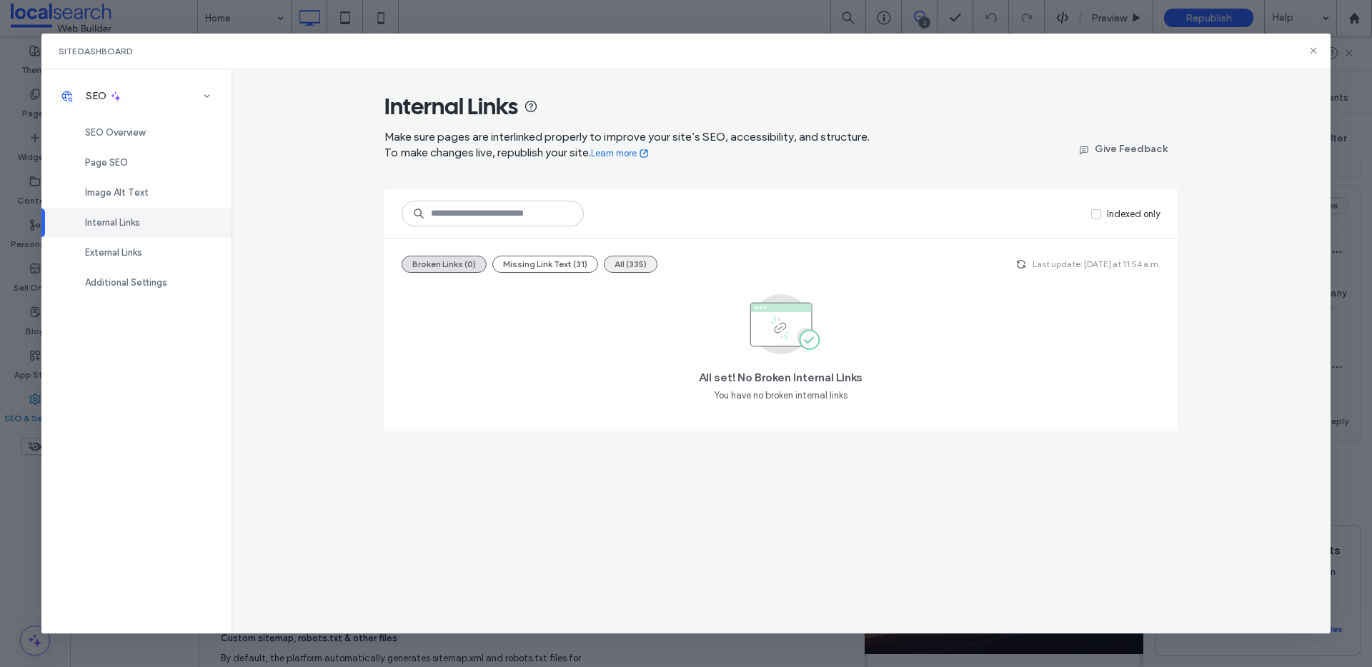
click at [624, 263] on button "All (335)" at bounding box center [631, 264] width 54 height 17
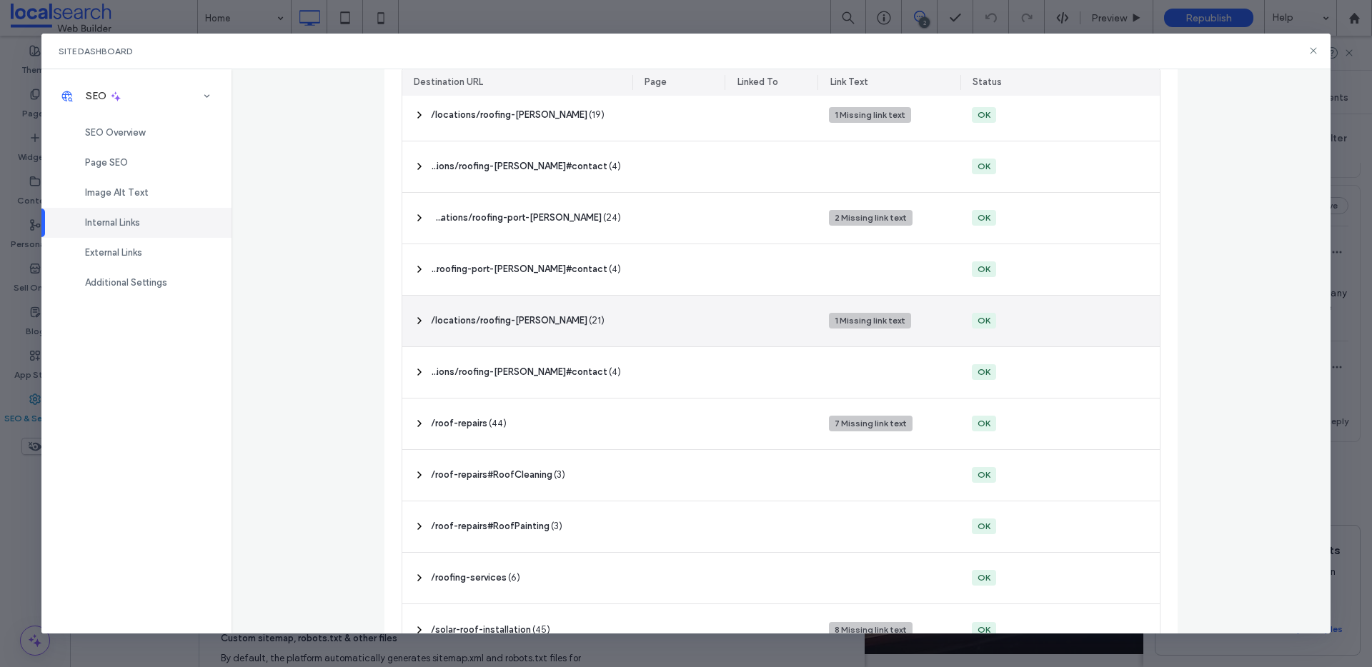
scroll to position [981, 0]
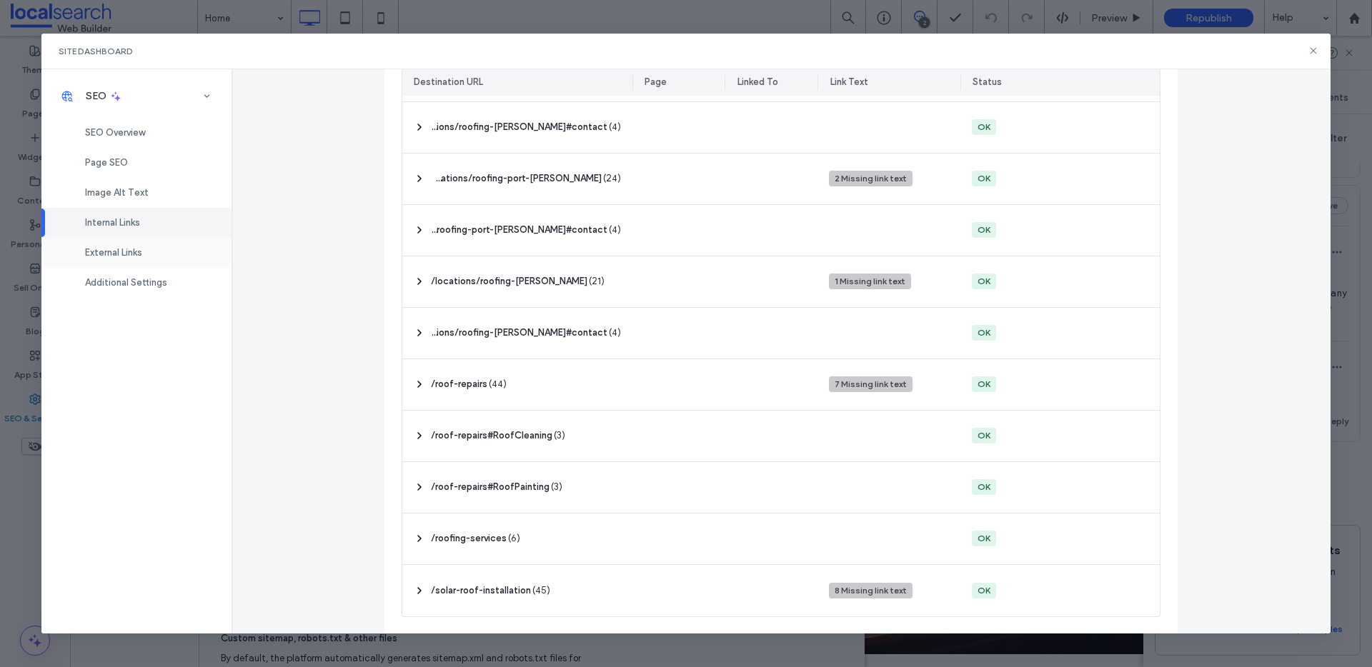
click at [125, 254] on span "External Links" at bounding box center [113, 252] width 57 height 11
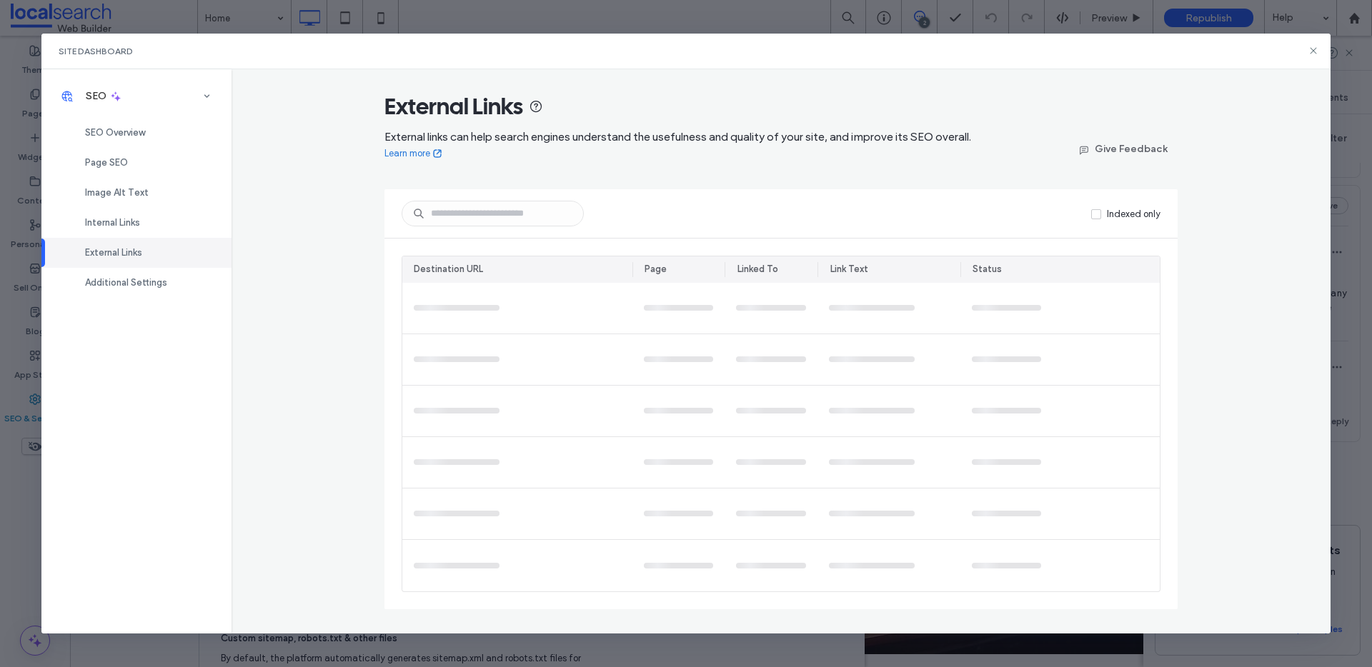
scroll to position [0, 0]
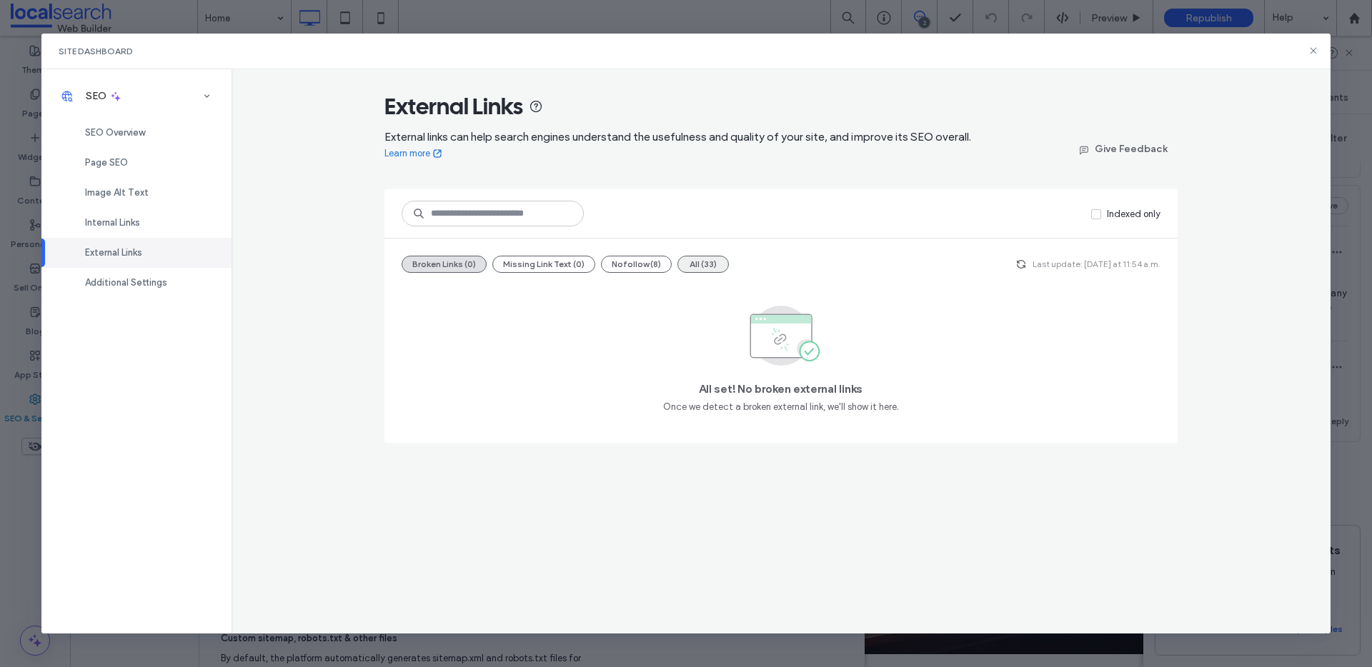
click at [697, 259] on button "All (33)" at bounding box center [702, 264] width 51 height 17
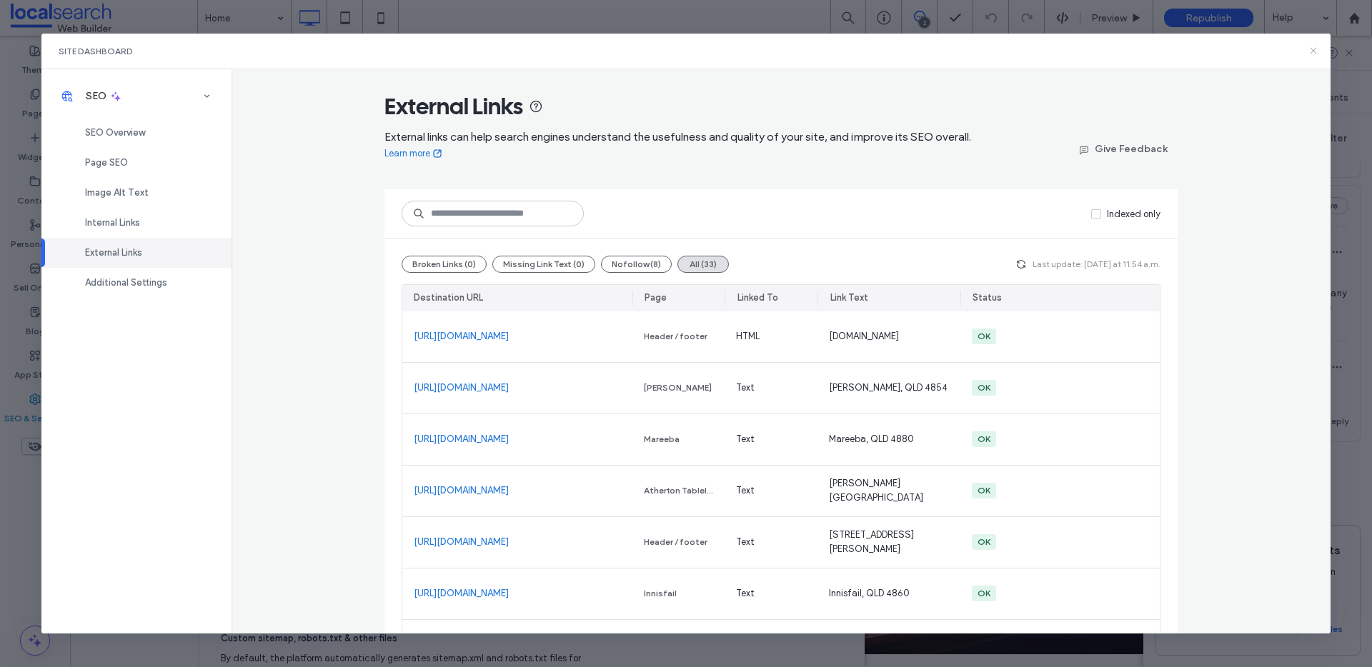
click at [1310, 49] on icon at bounding box center [1312, 50] width 11 height 11
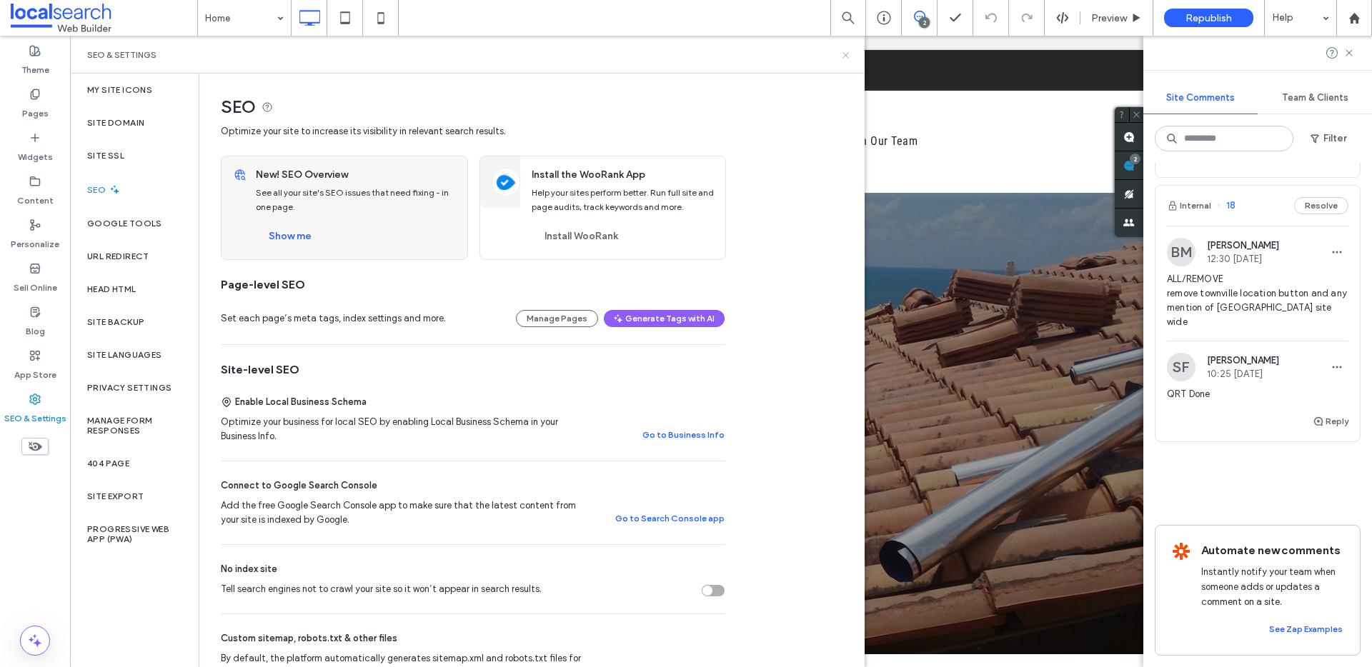
click at [845, 54] on use at bounding box center [845, 55] width 6 height 6
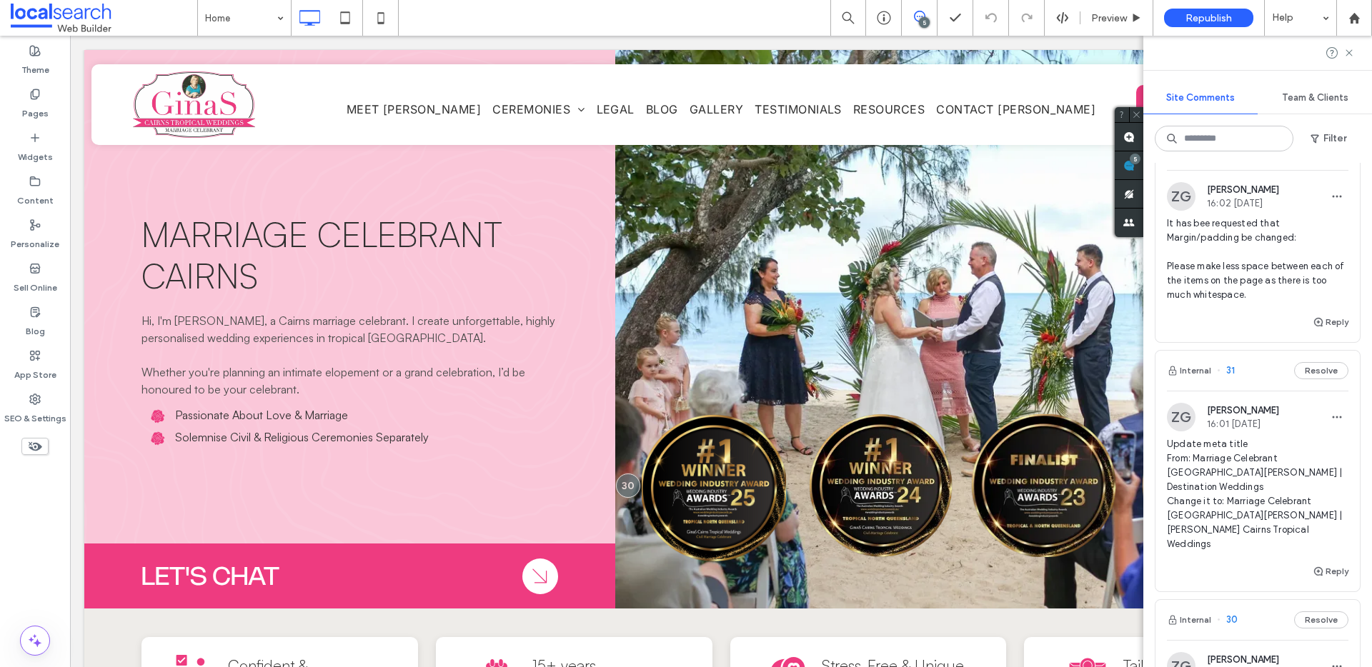
scroll to position [354, 0]
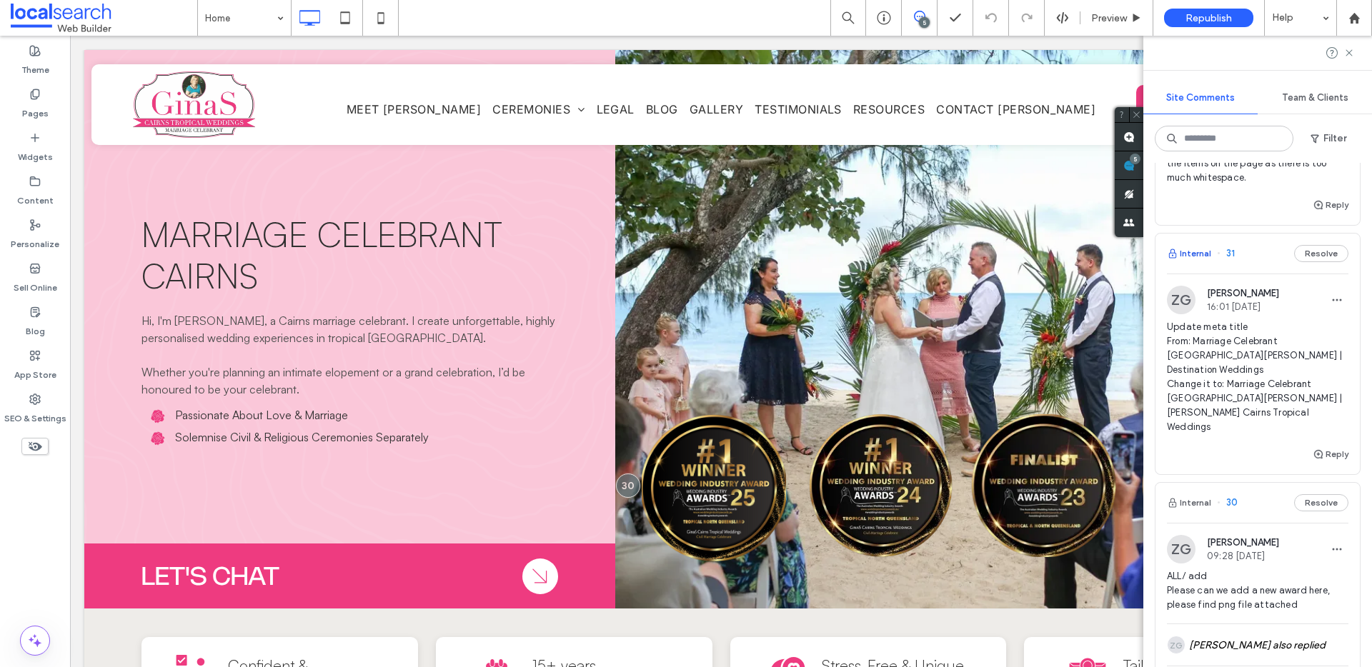
click at [1197, 250] on button "Internal" at bounding box center [1189, 253] width 44 height 17
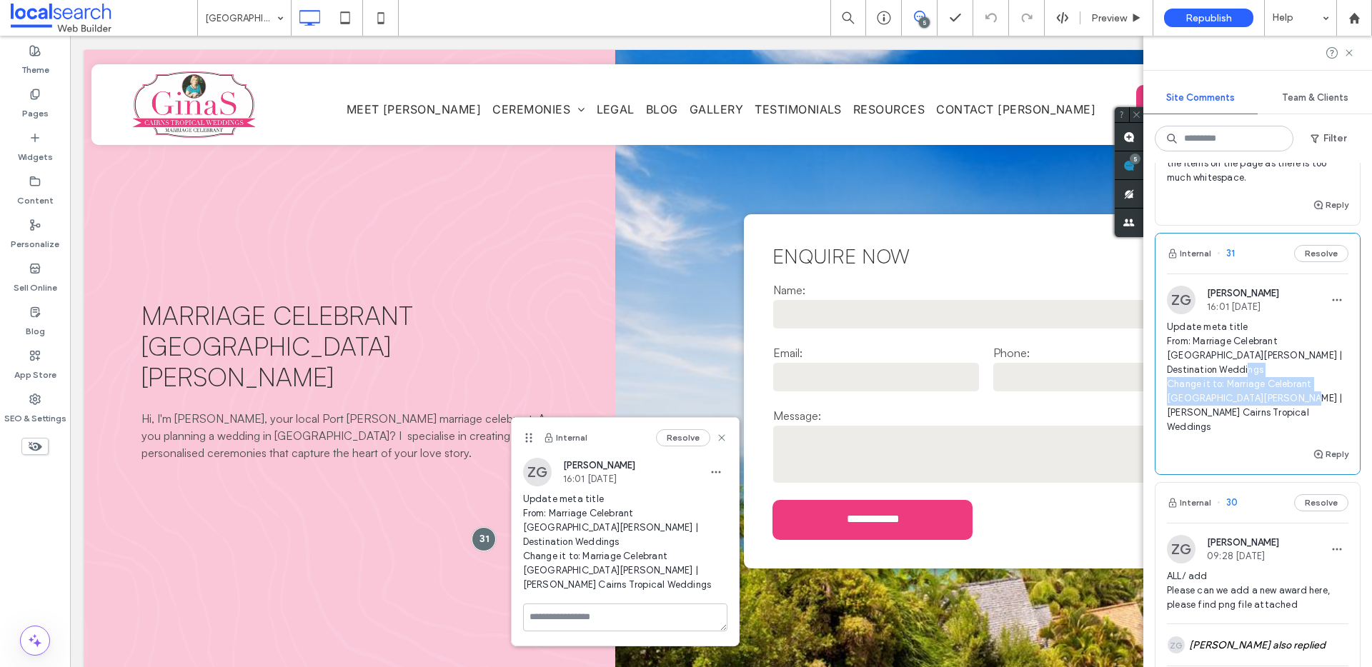
drag, startPoint x: 1227, startPoint y: 367, endPoint x: 1241, endPoint y: 396, distance: 32.6
click at [1241, 396] on span "Update meta title From: Marriage Celebrant [GEOGRAPHIC_DATA][PERSON_NAME] | Des…" at bounding box center [1257, 377] width 181 height 114
copy span "Marriage Celebrant [GEOGRAPHIC_DATA][PERSON_NAME] | [PERSON_NAME] Cairns Tropic…"
click at [48, 409] on label "SEO & Settings" at bounding box center [35, 415] width 62 height 20
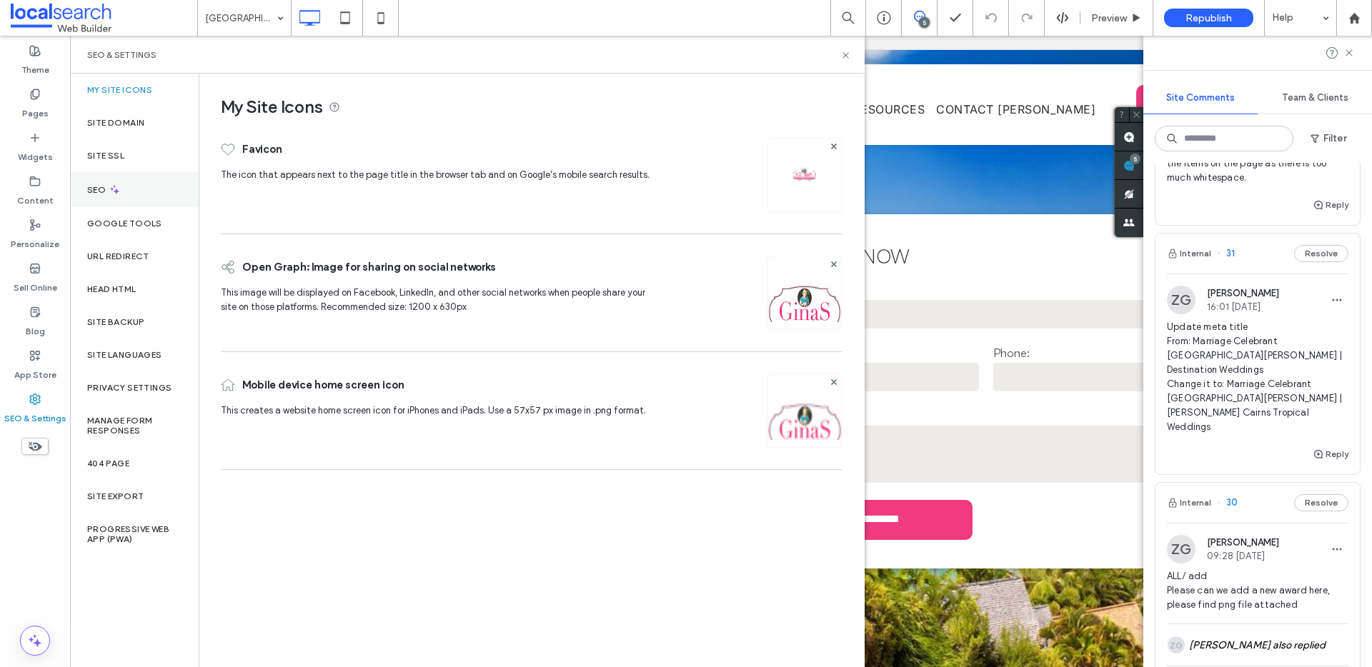
click at [144, 189] on div "SEO" at bounding box center [134, 189] width 129 height 35
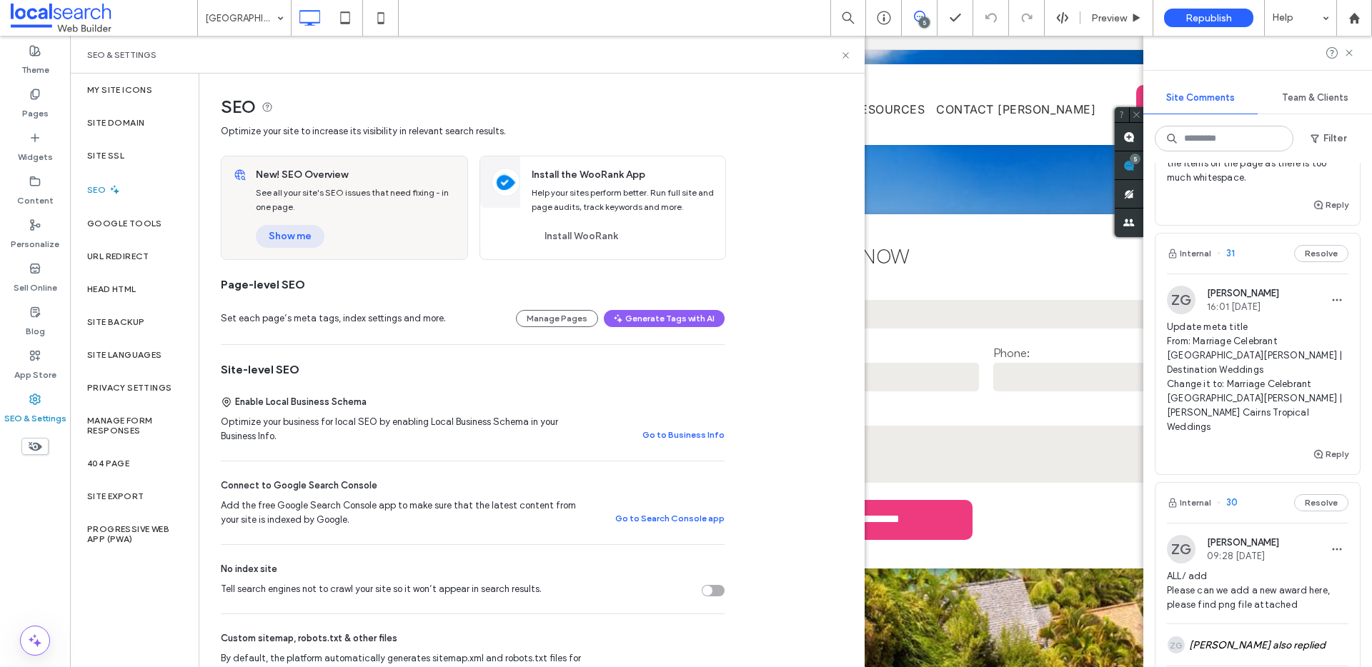
click at [312, 231] on button "Show me" at bounding box center [290, 236] width 69 height 23
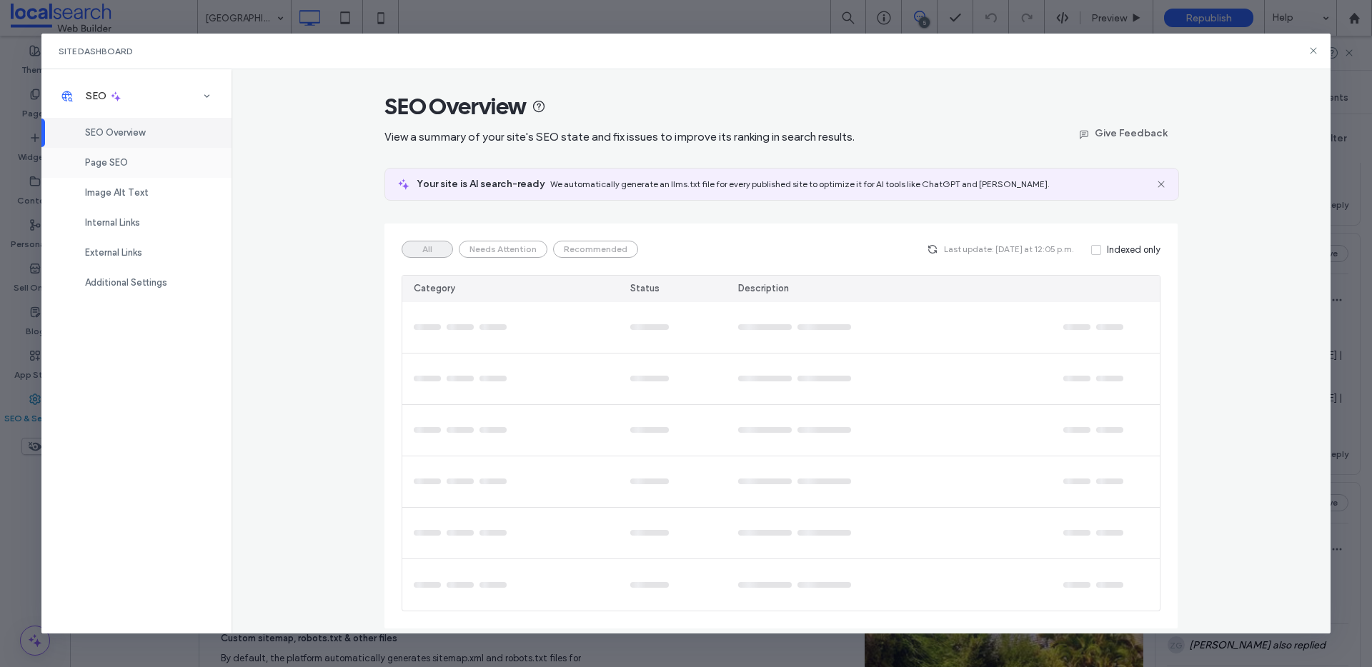
click at [110, 167] on span "Page SEO" at bounding box center [106, 162] width 43 height 11
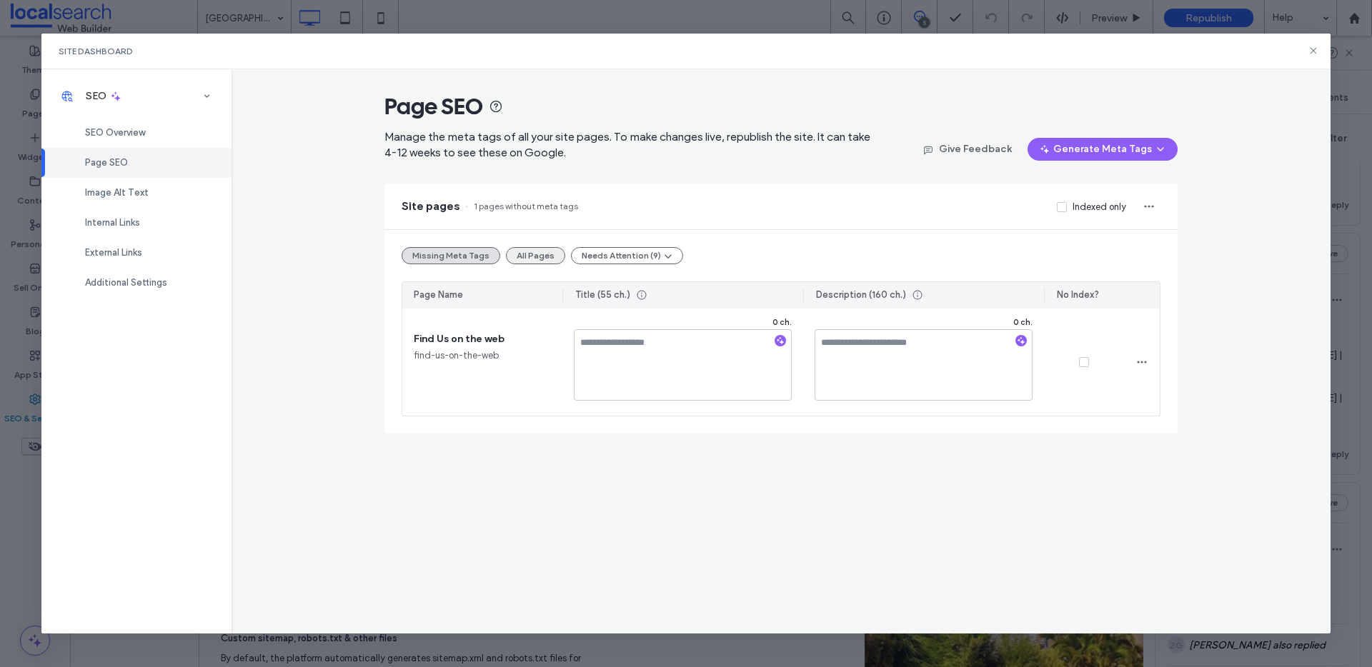
click at [529, 254] on button "All Pages" at bounding box center [535, 255] width 59 height 17
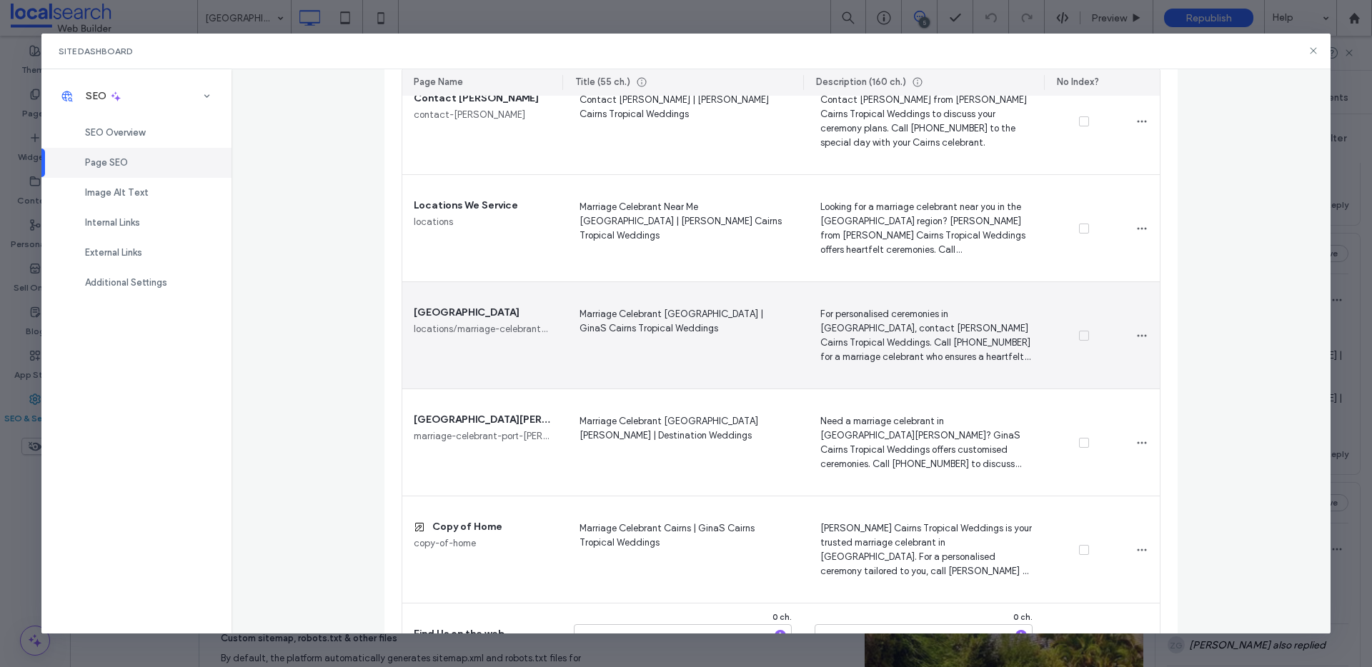
scroll to position [1742, 0]
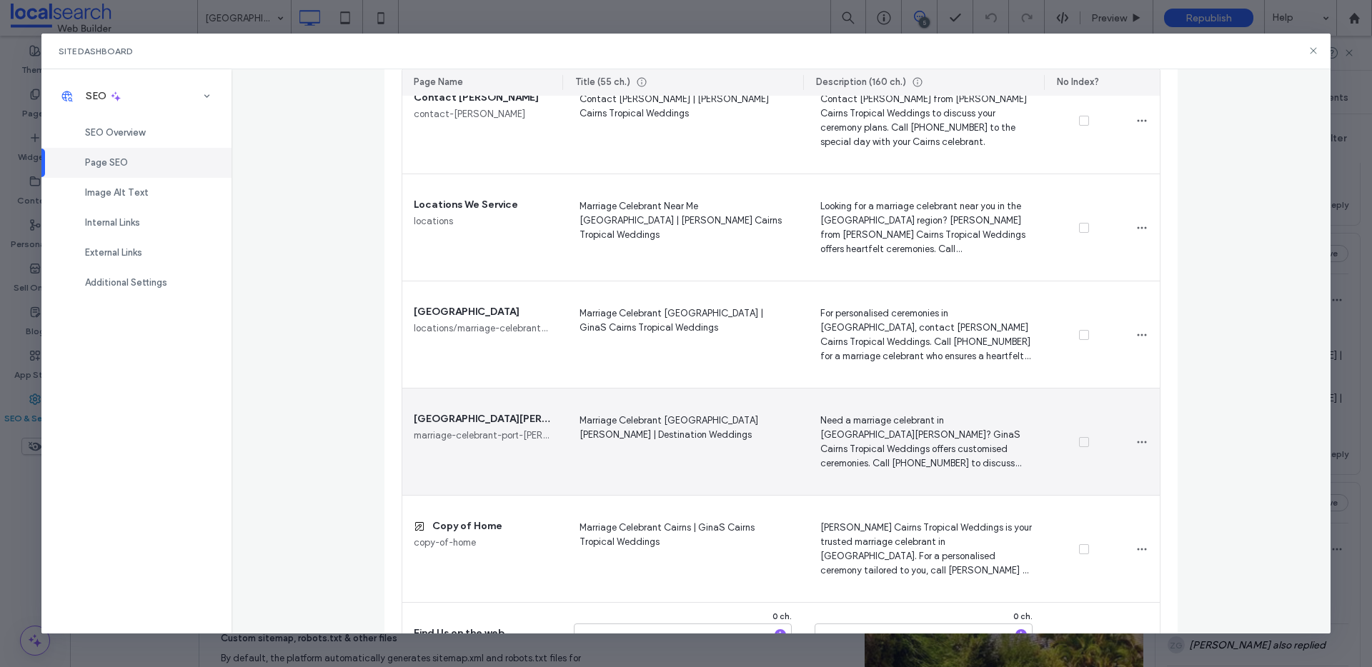
click at [676, 439] on span "Marriage Celebrant Port Douglas | Destination Weddings" at bounding box center [683, 441] width 218 height 59
drag, startPoint x: 713, startPoint y: 459, endPoint x: 499, endPoint y: 407, distance: 220.6
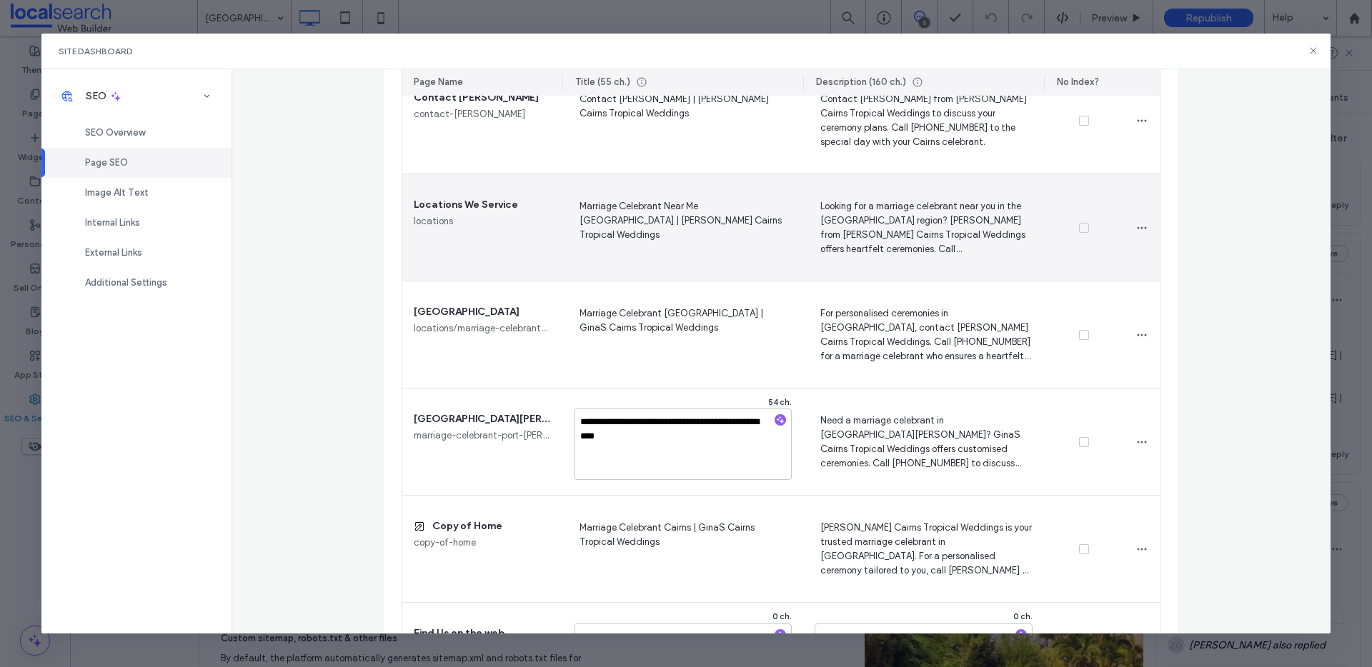
type textarea "**********"
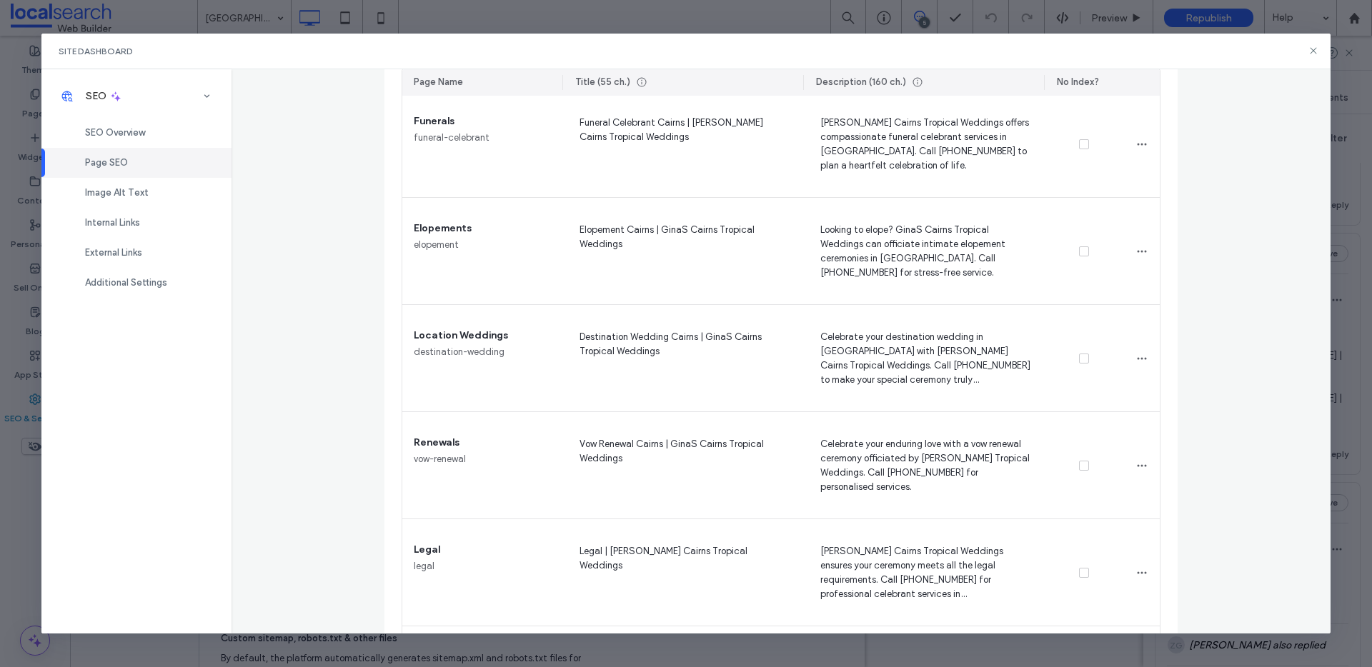
scroll to position [3959, 0]
click at [1311, 53] on use at bounding box center [1313, 51] width 6 height 6
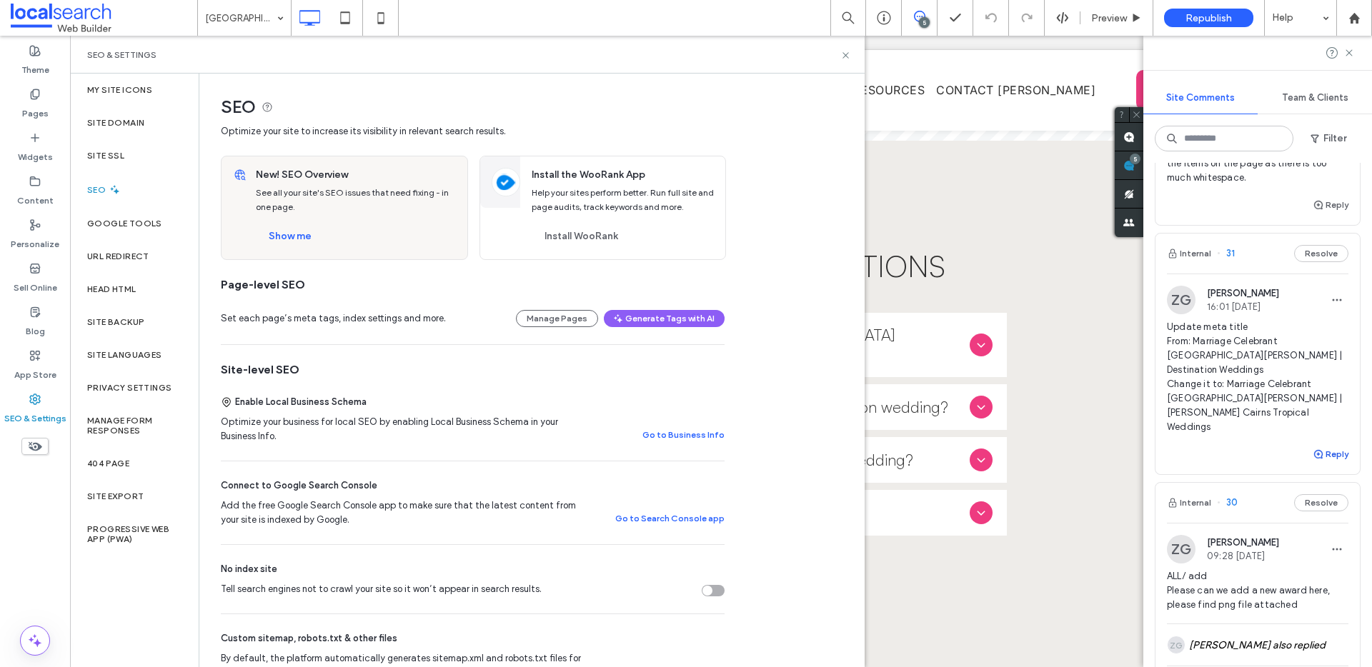
click at [1312, 449] on icon "button" at bounding box center [1317, 454] width 11 height 11
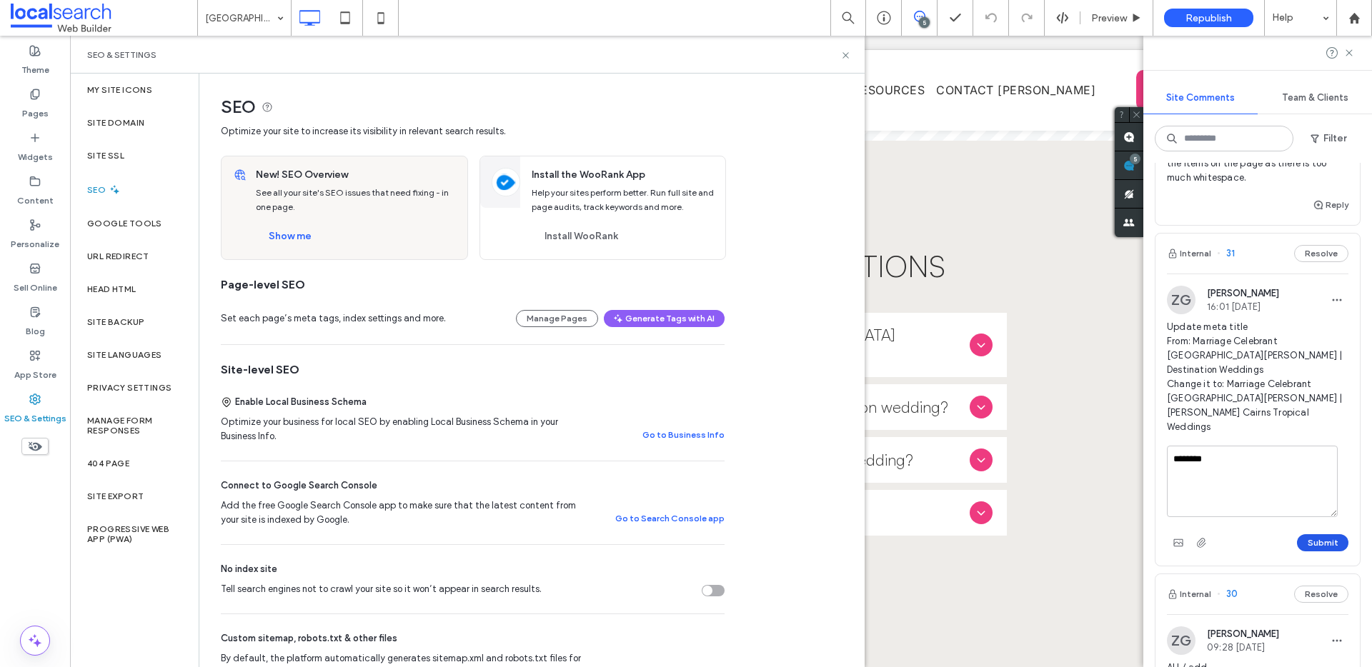
type textarea "********"
click at [1297, 534] on button "Submit" at bounding box center [1322, 542] width 51 height 17
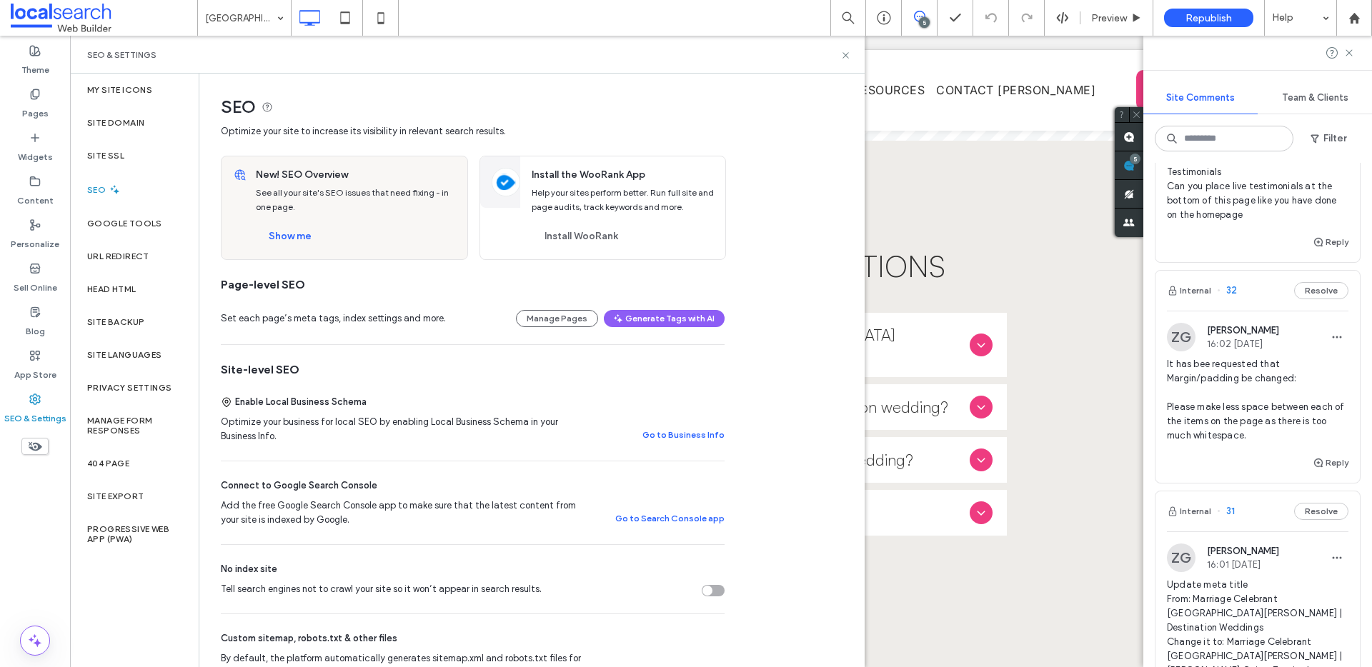
scroll to position [99, 0]
click at [35, 97] on icon at bounding box center [34, 94] width 11 height 11
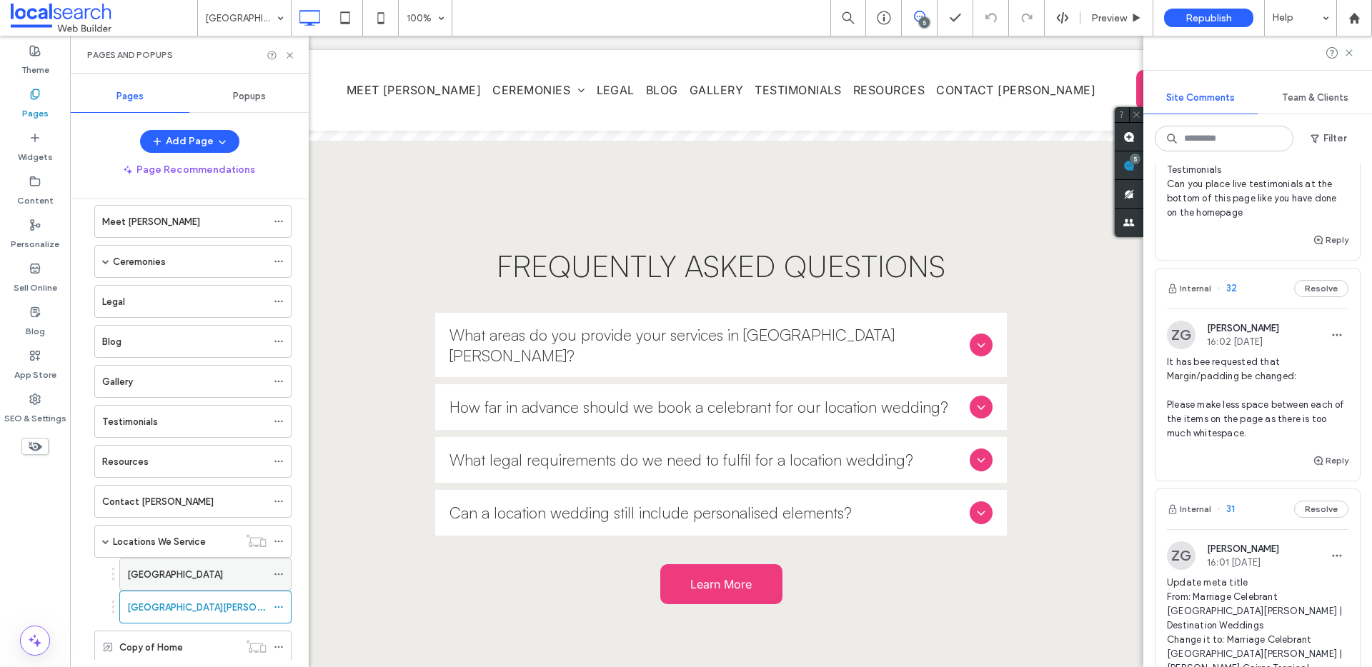
scroll to position [126, 0]
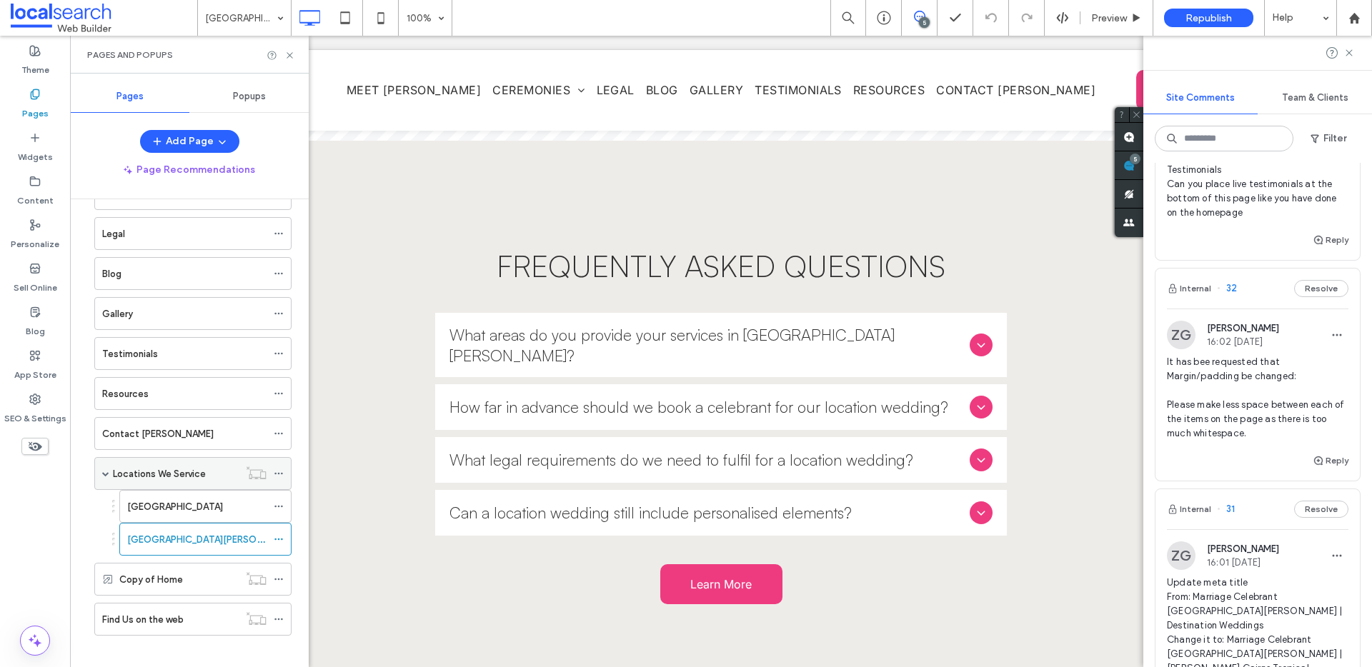
click at [182, 467] on label "Locations We Service" at bounding box center [159, 474] width 93 height 25
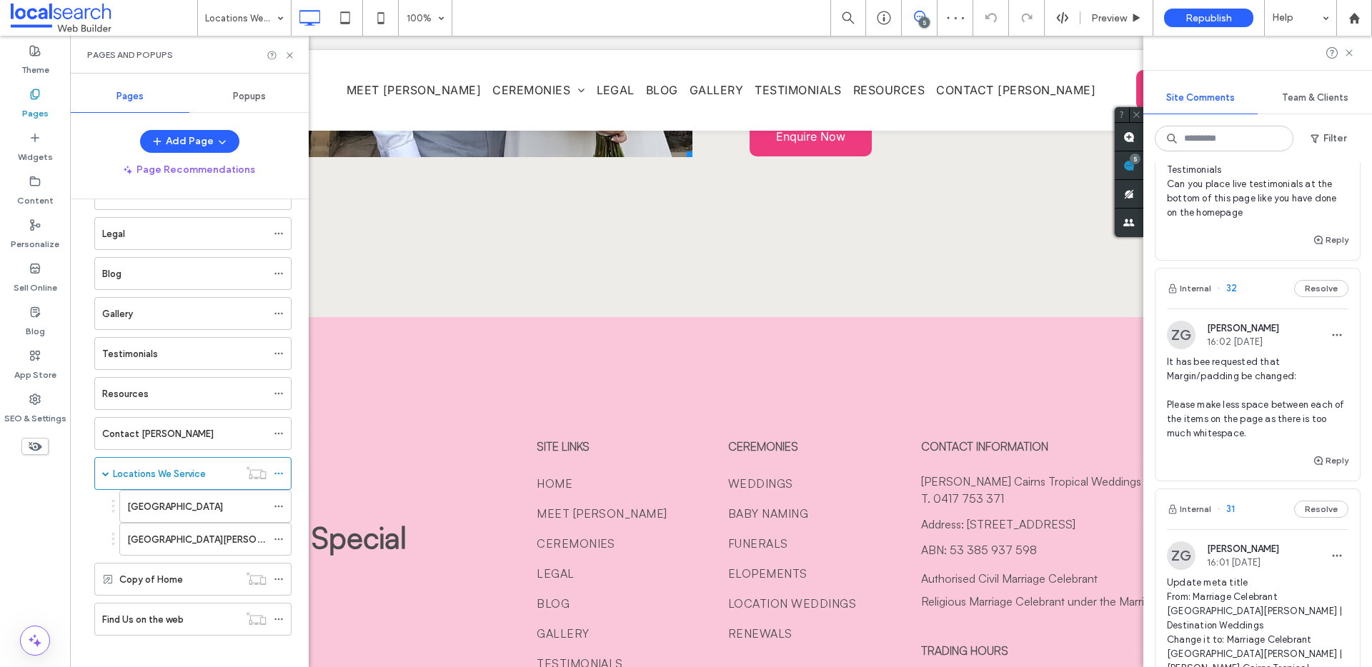
scroll to position [1615, 0]
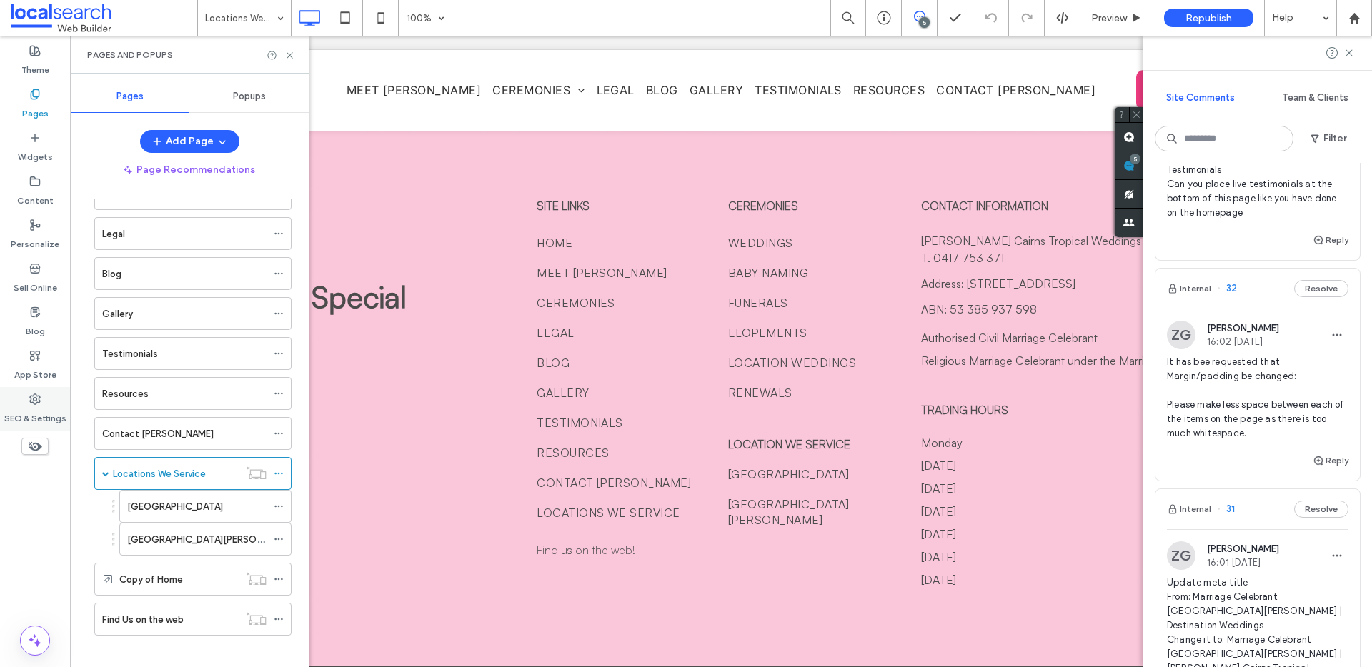
click at [41, 417] on label "SEO & Settings" at bounding box center [35, 415] width 62 height 20
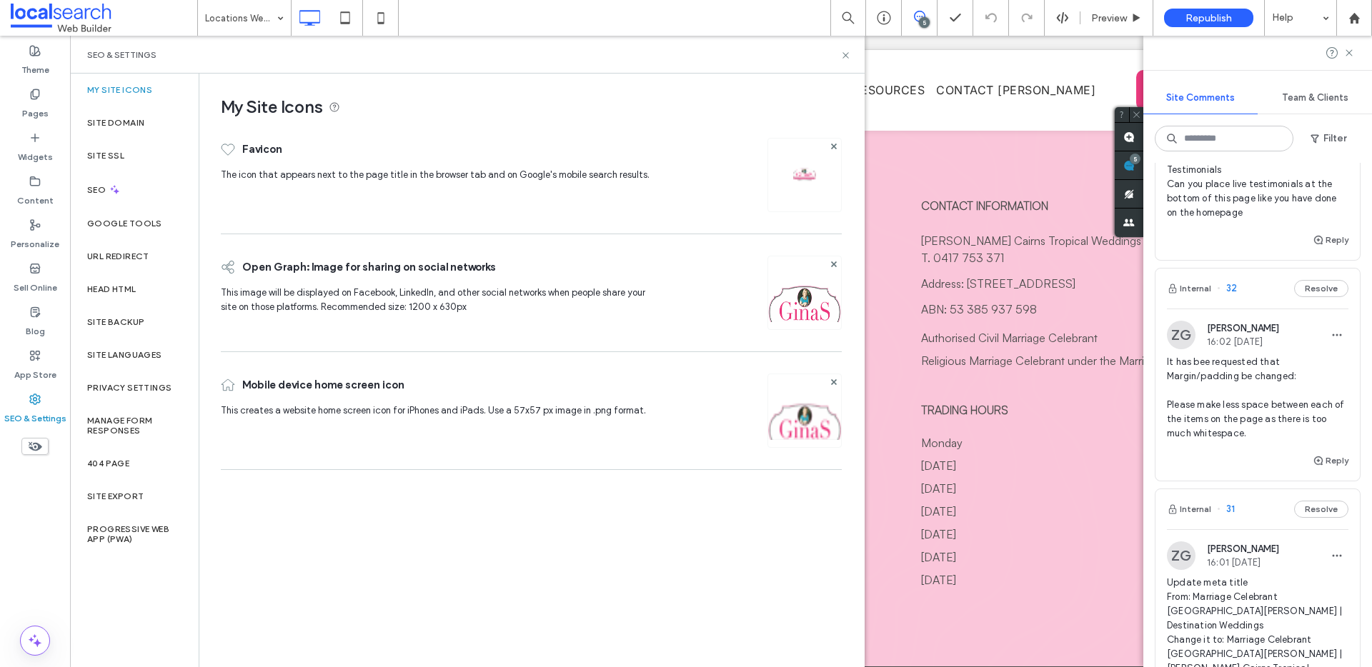
click at [129, 191] on div "Add Page Page Recommendations Home Meet Gina Ceremonies Weddings Baby Naming Fu…" at bounding box center [189, 395] width 239 height 530
click at [114, 191] on icon at bounding box center [115, 190] width 12 height 12
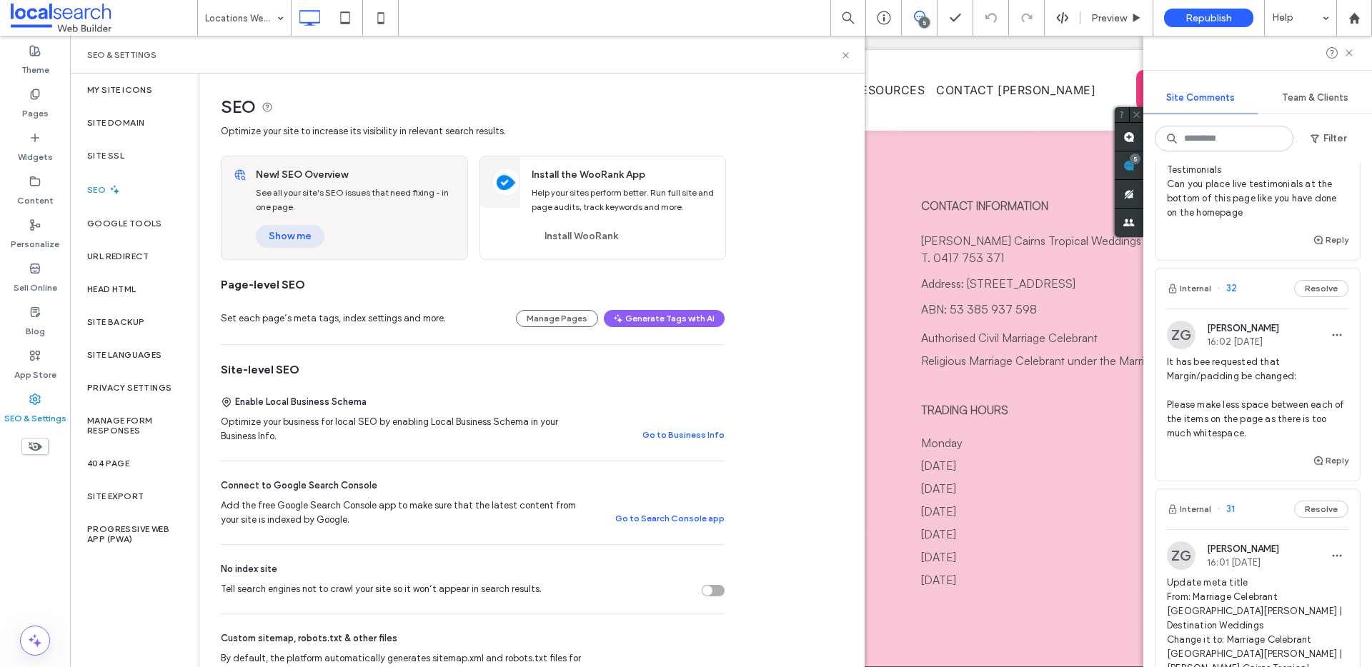
click at [290, 239] on button "Show me" at bounding box center [290, 236] width 69 height 23
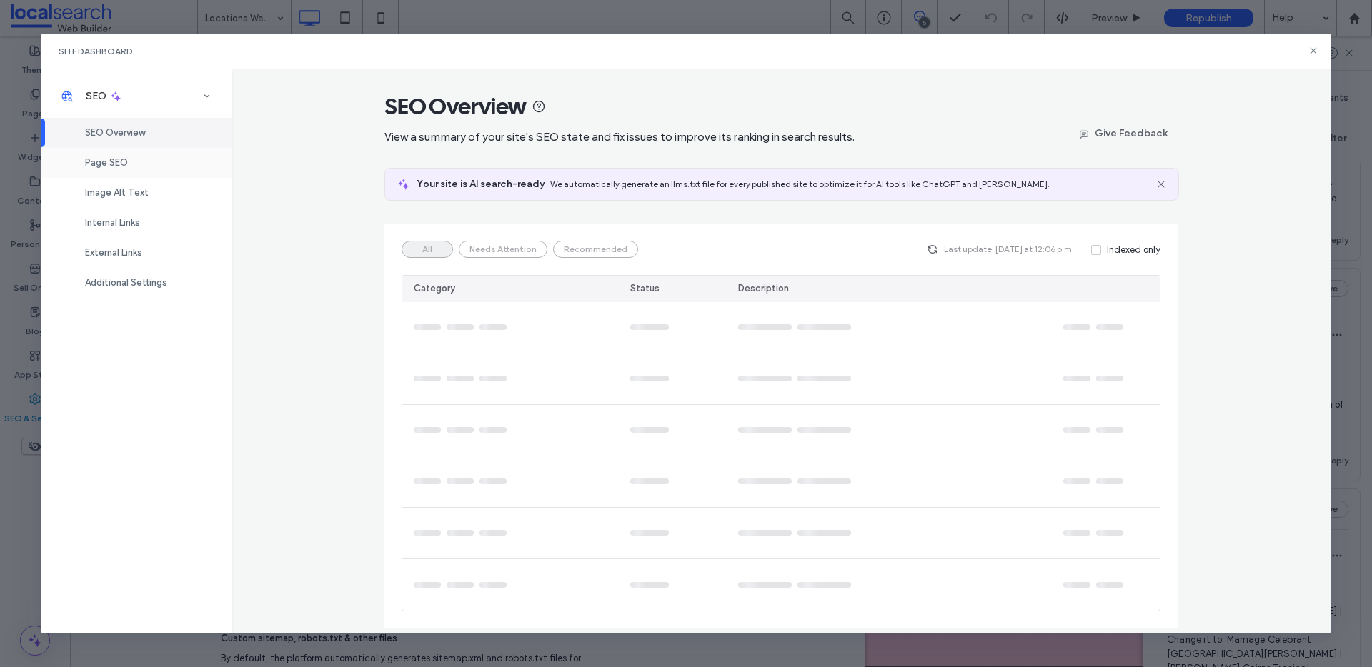
click at [106, 174] on div "Page SEO" at bounding box center [136, 163] width 190 height 30
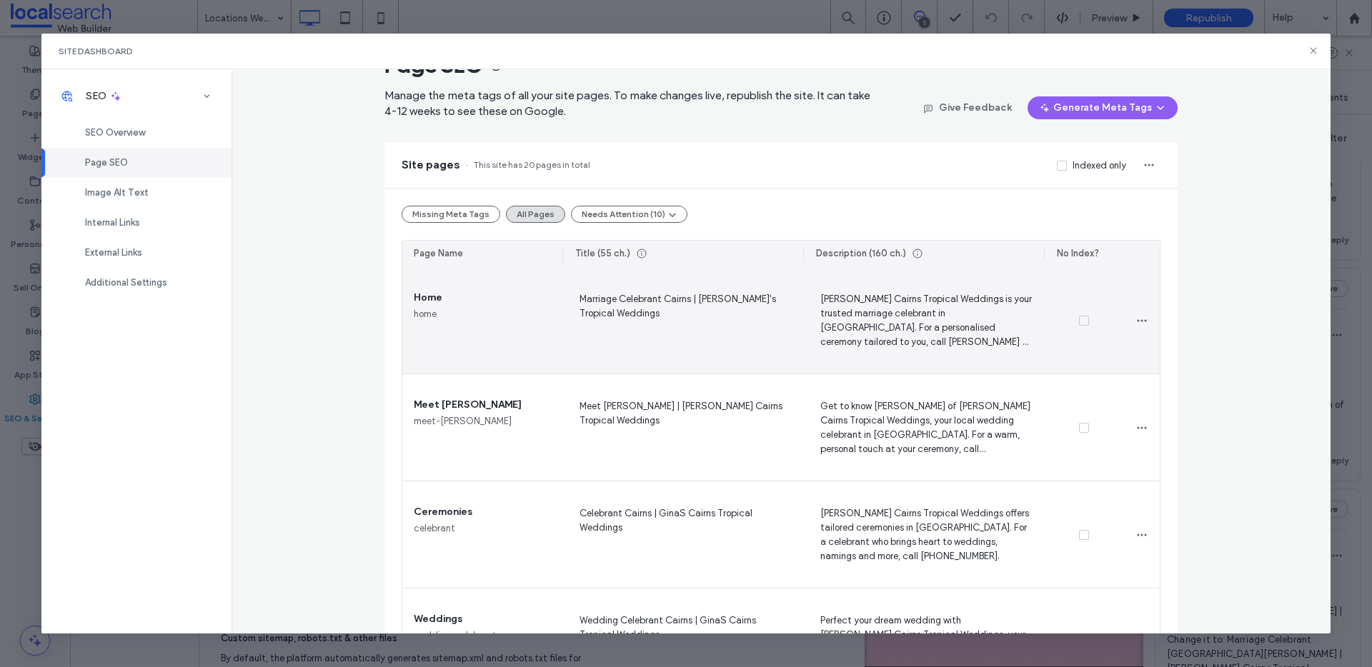
scroll to position [0, 0]
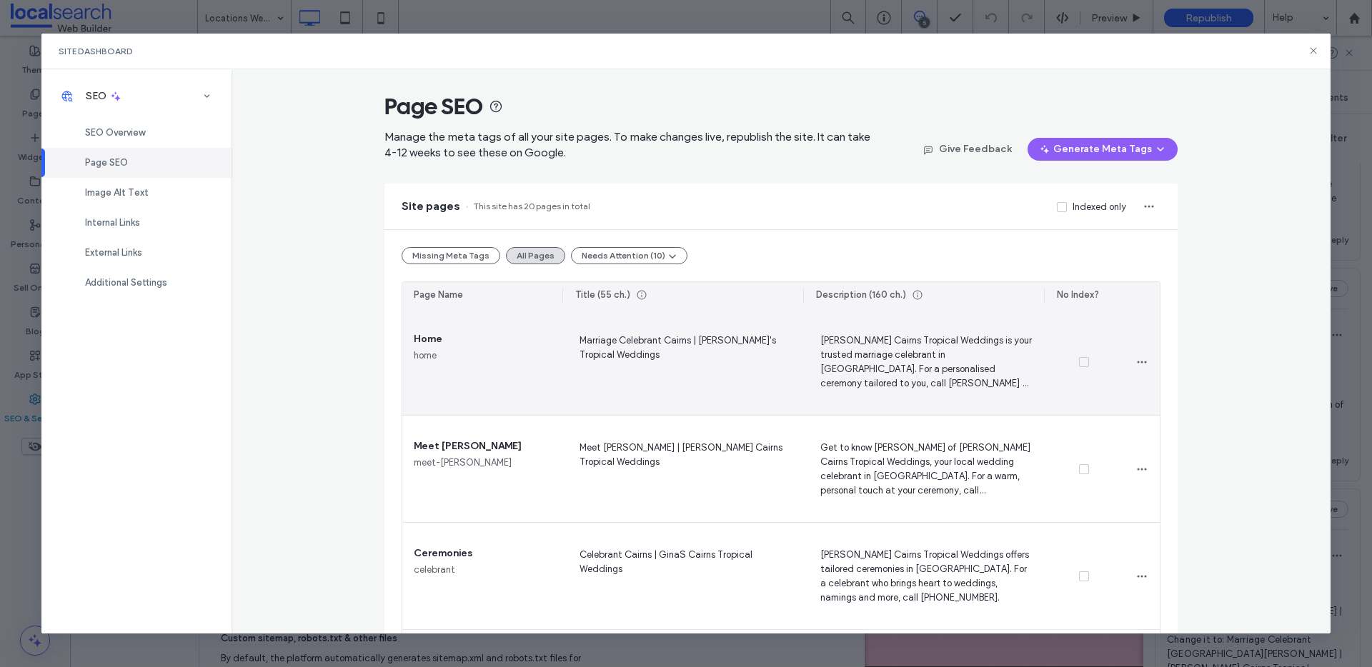
click at [713, 337] on span "Marriage Celebrant Cairns | Gina's Tropical Weddings" at bounding box center [683, 361] width 218 height 59
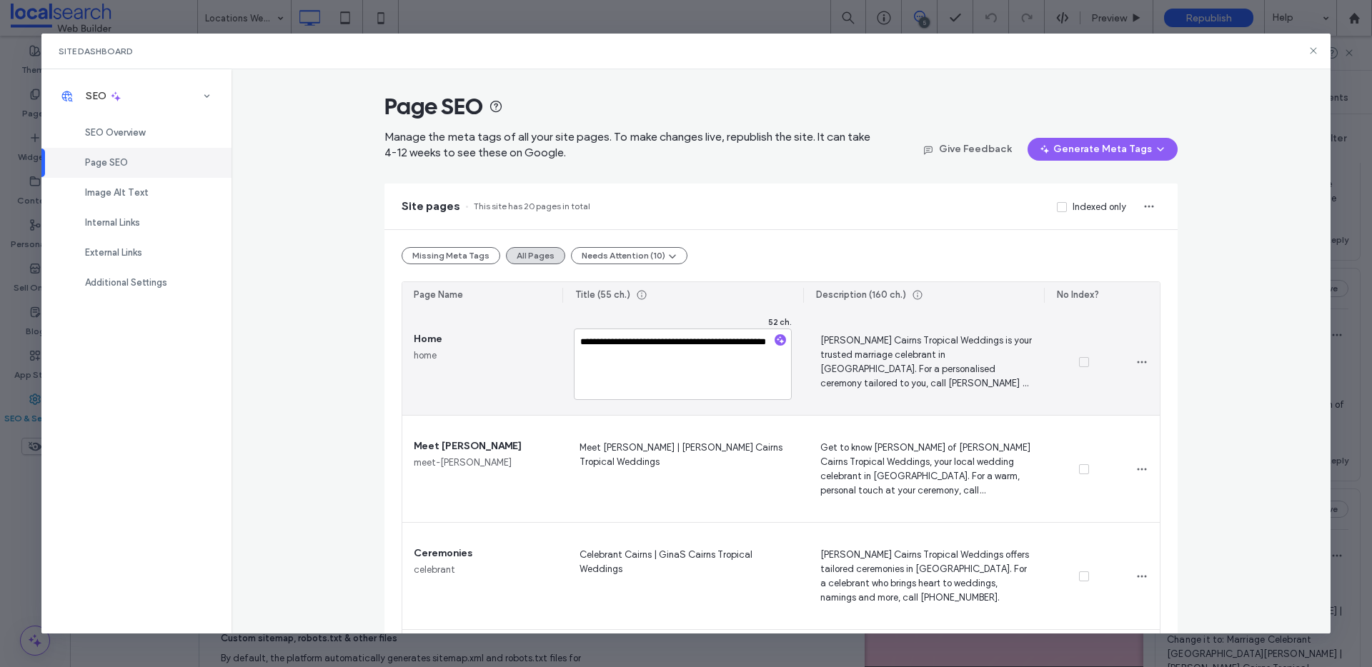
click at [714, 340] on textarea "**********" at bounding box center [683, 364] width 218 height 71
type textarea "**********"
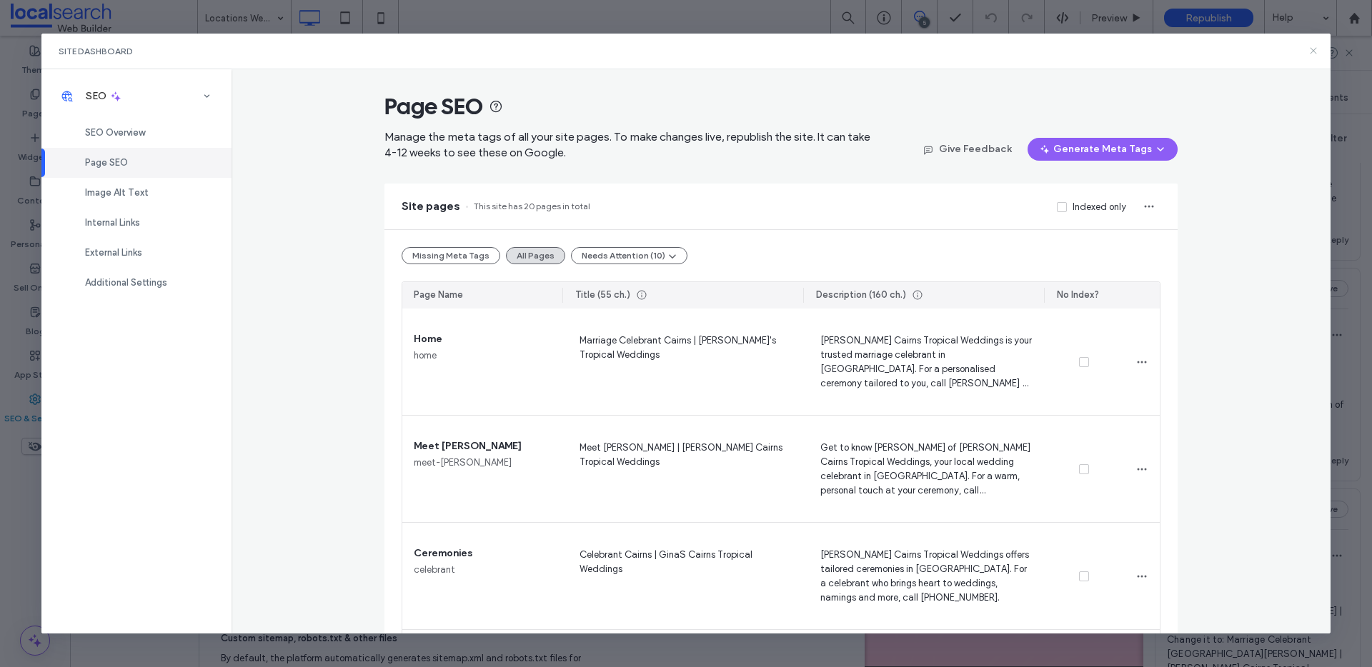
click at [1307, 51] on div "Site Dashboard" at bounding box center [686, 52] width 1290 height 36
click at [1310, 51] on icon at bounding box center [1312, 50] width 11 height 11
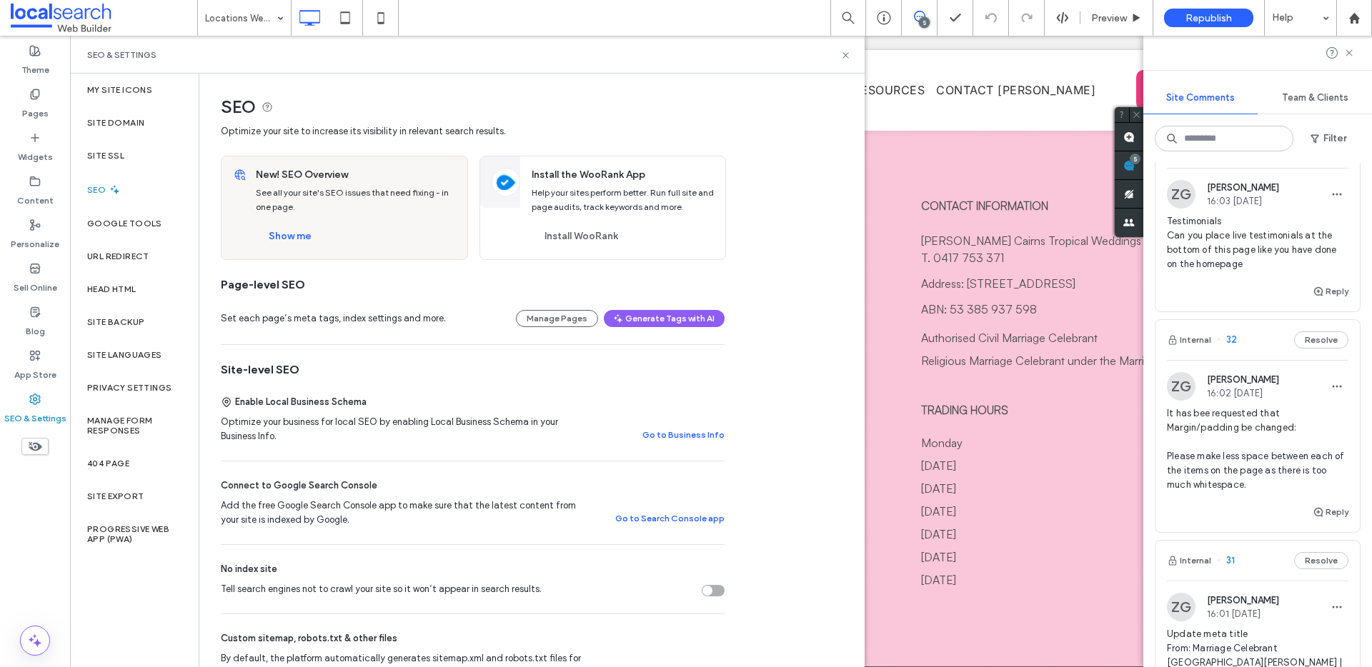
scroll to position [39, 0]
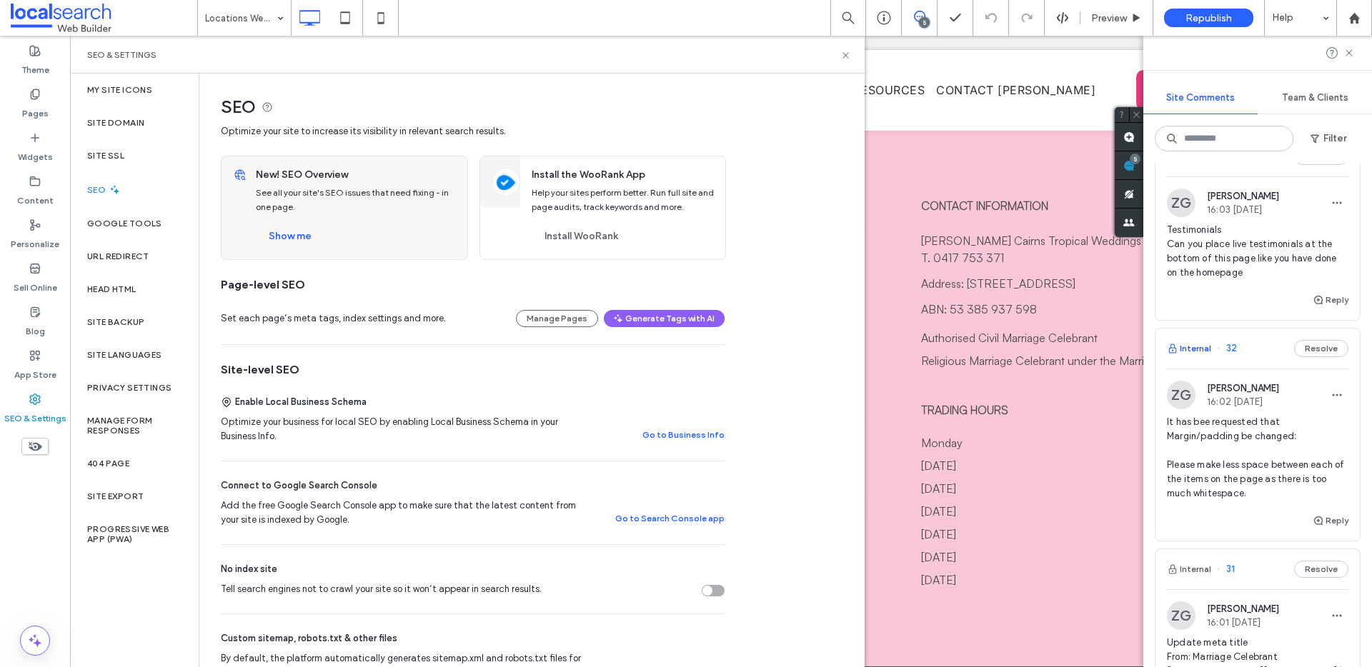
click at [1197, 352] on button "Internal" at bounding box center [1189, 348] width 44 height 17
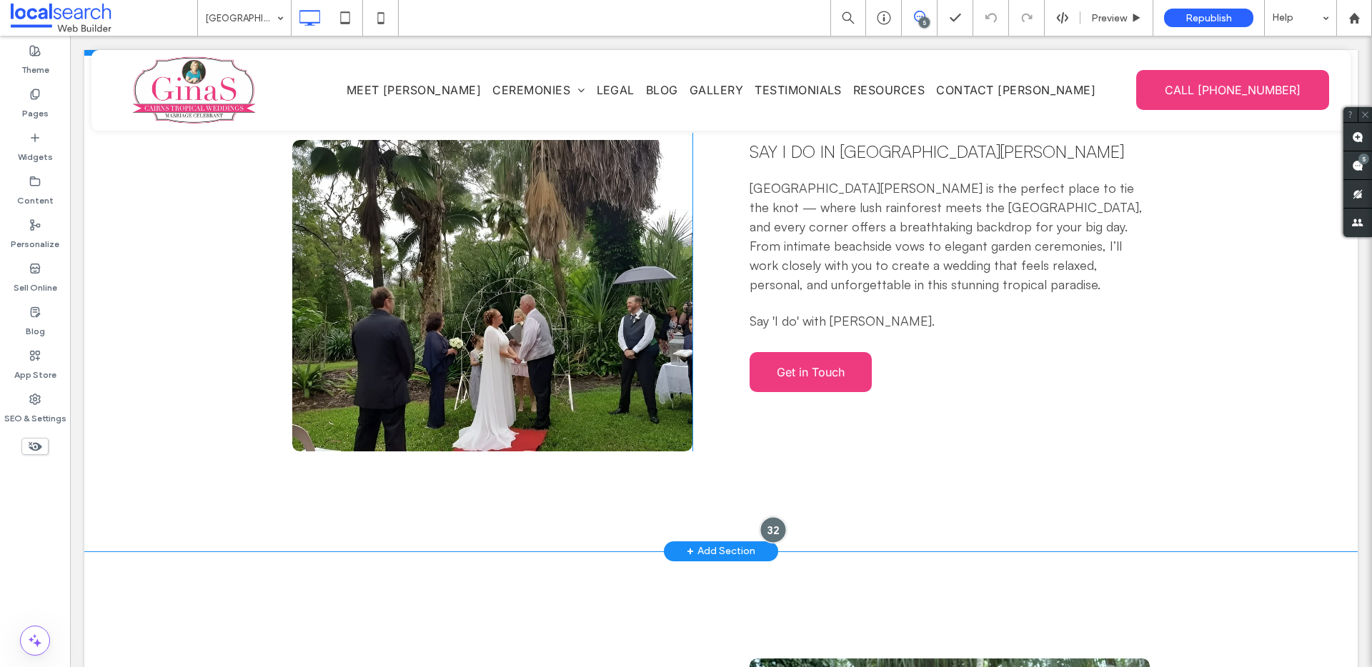
click at [768, 517] on div at bounding box center [773, 530] width 26 height 26
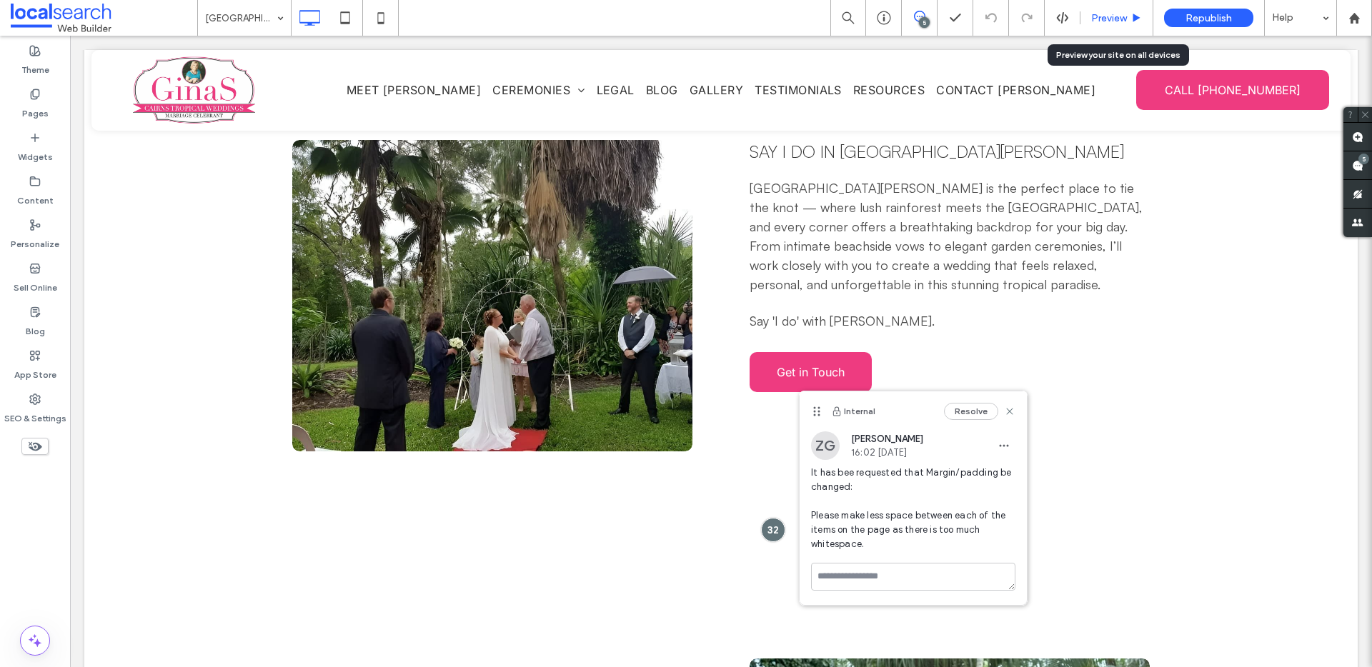
click at [1141, 14] on icon at bounding box center [1136, 18] width 11 height 11
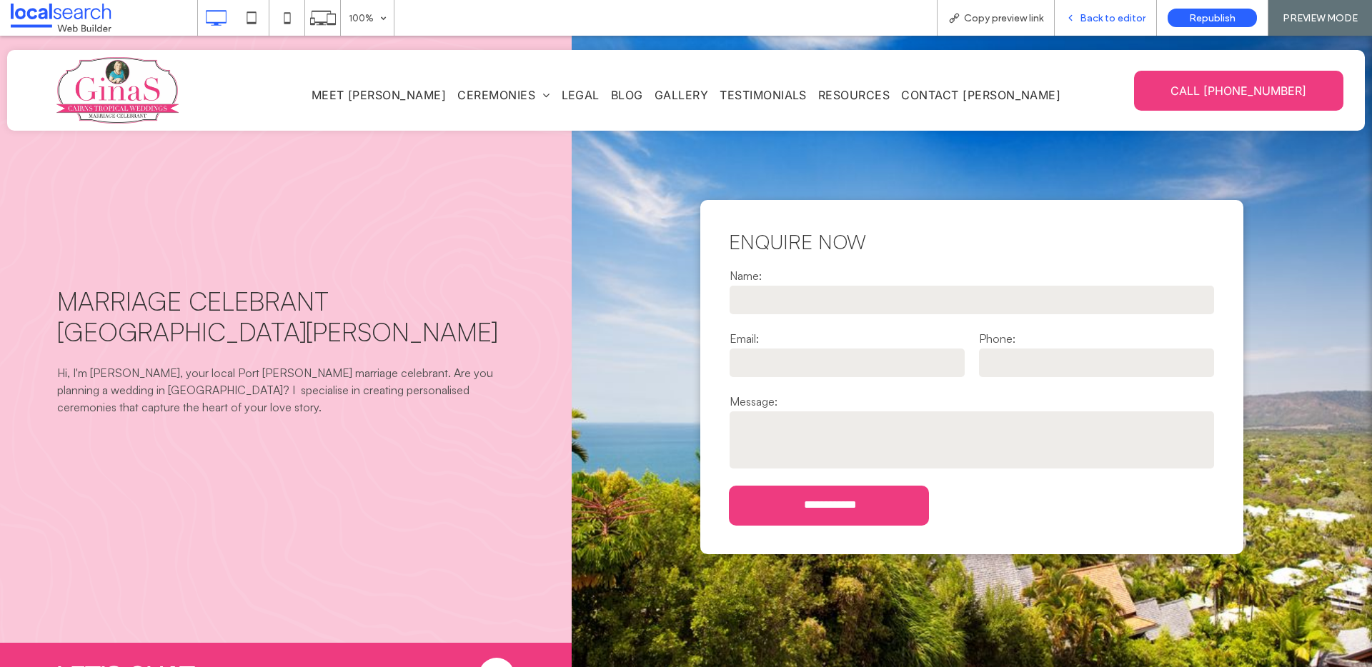
click at [1084, 17] on span "Back to editor" at bounding box center [1113, 18] width 66 height 12
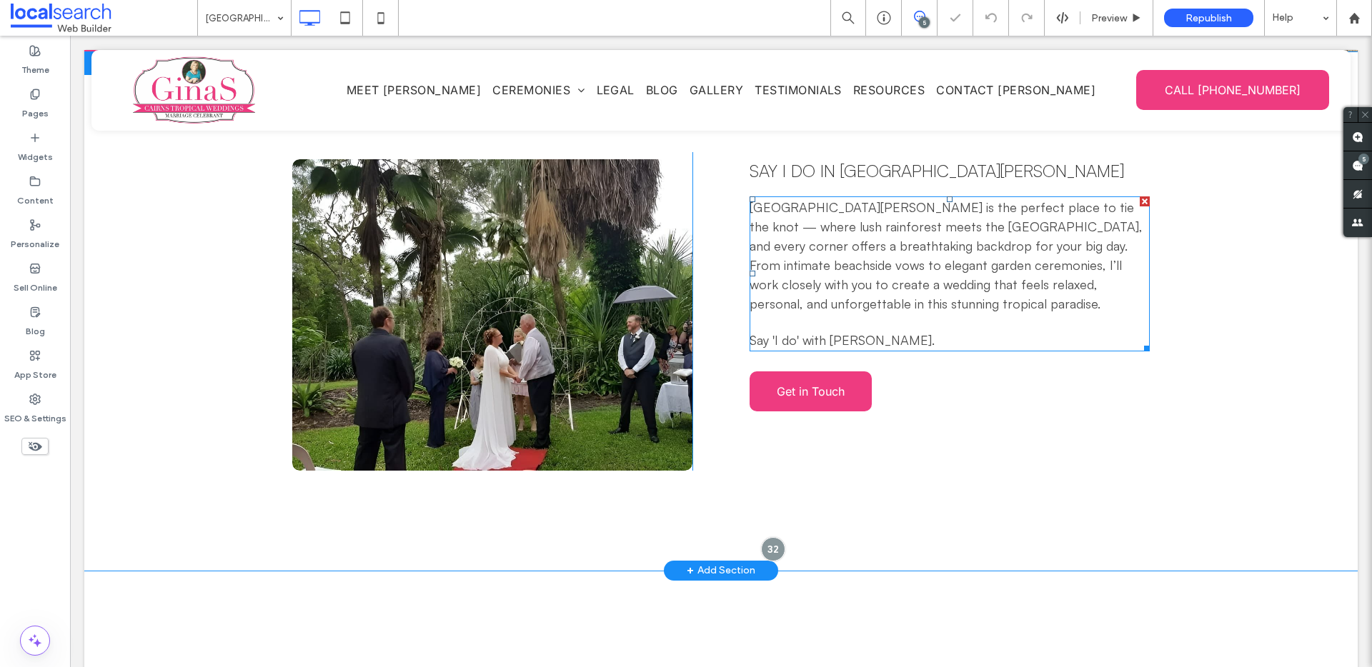
scroll to position [717, 0]
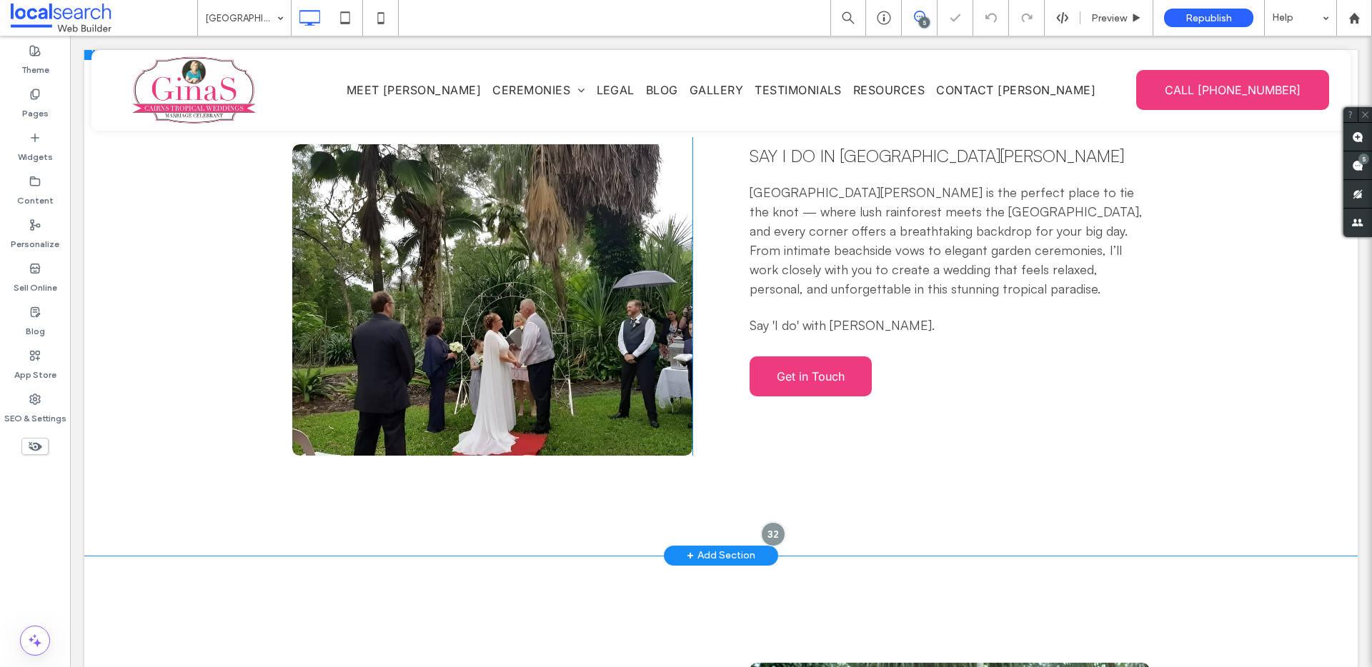
click at [882, 457] on div "Click To Paste Say I Do In Tropical Port Douglas Port Douglas is the perfect pl…" at bounding box center [720, 296] width 1273 height 519
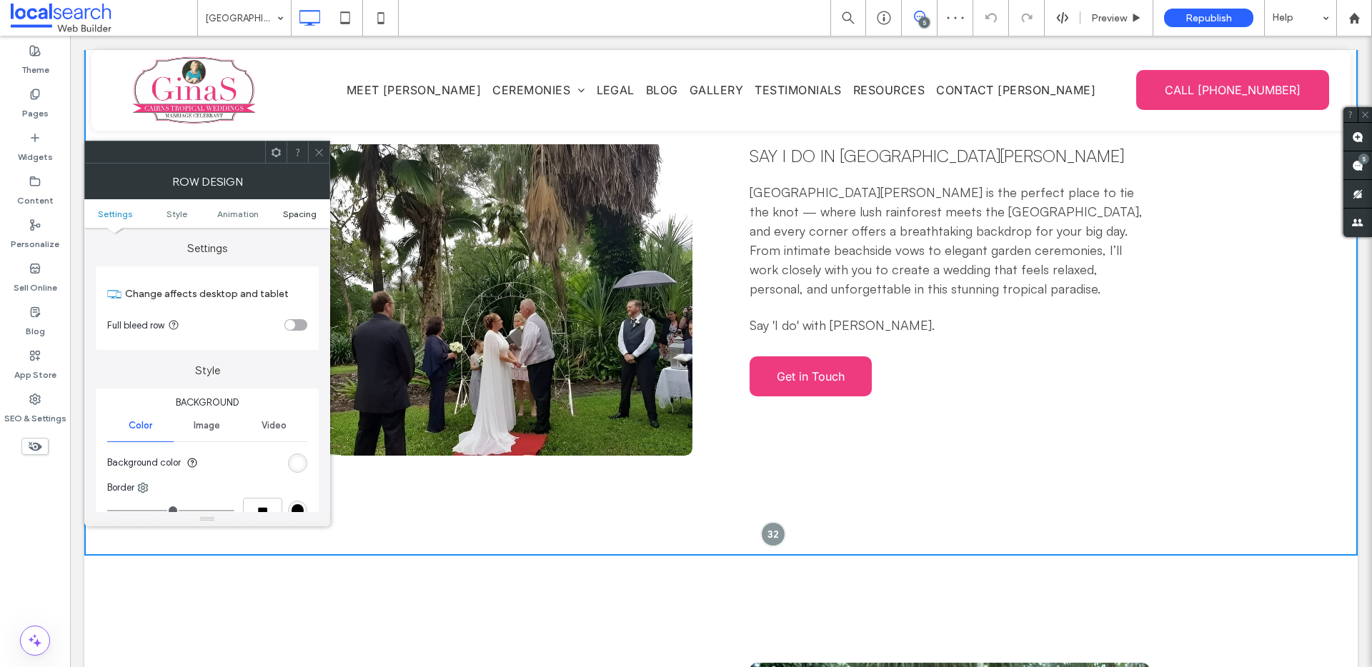
click at [302, 213] on span "Spacing" at bounding box center [300, 214] width 34 height 11
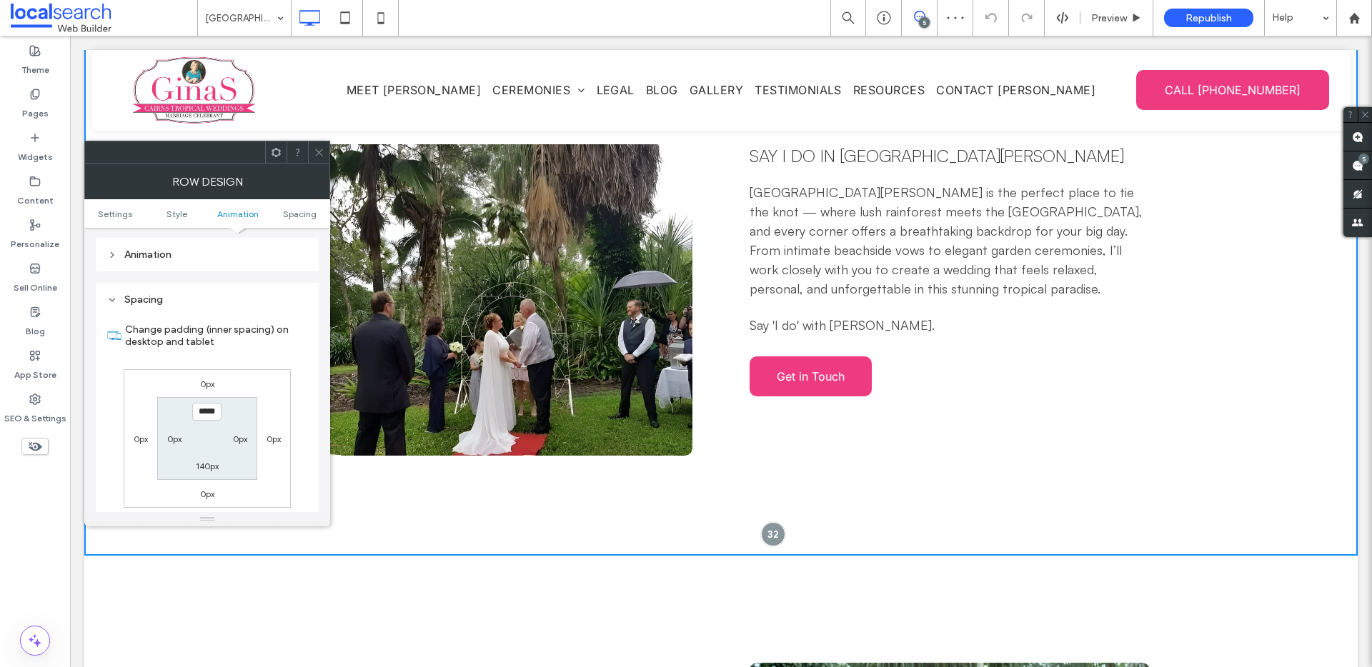
scroll to position [404, 0]
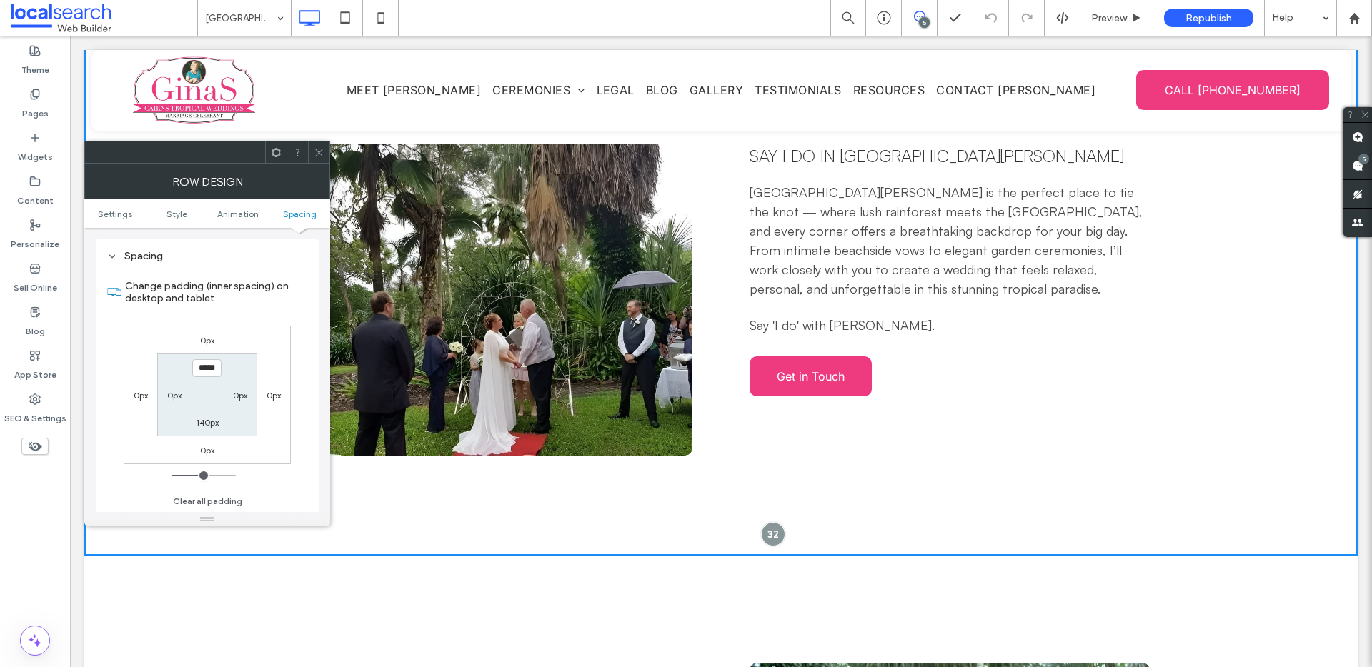
click at [211, 422] on label "140px" at bounding box center [207, 422] width 23 height 11
type input "**"
type input "****"
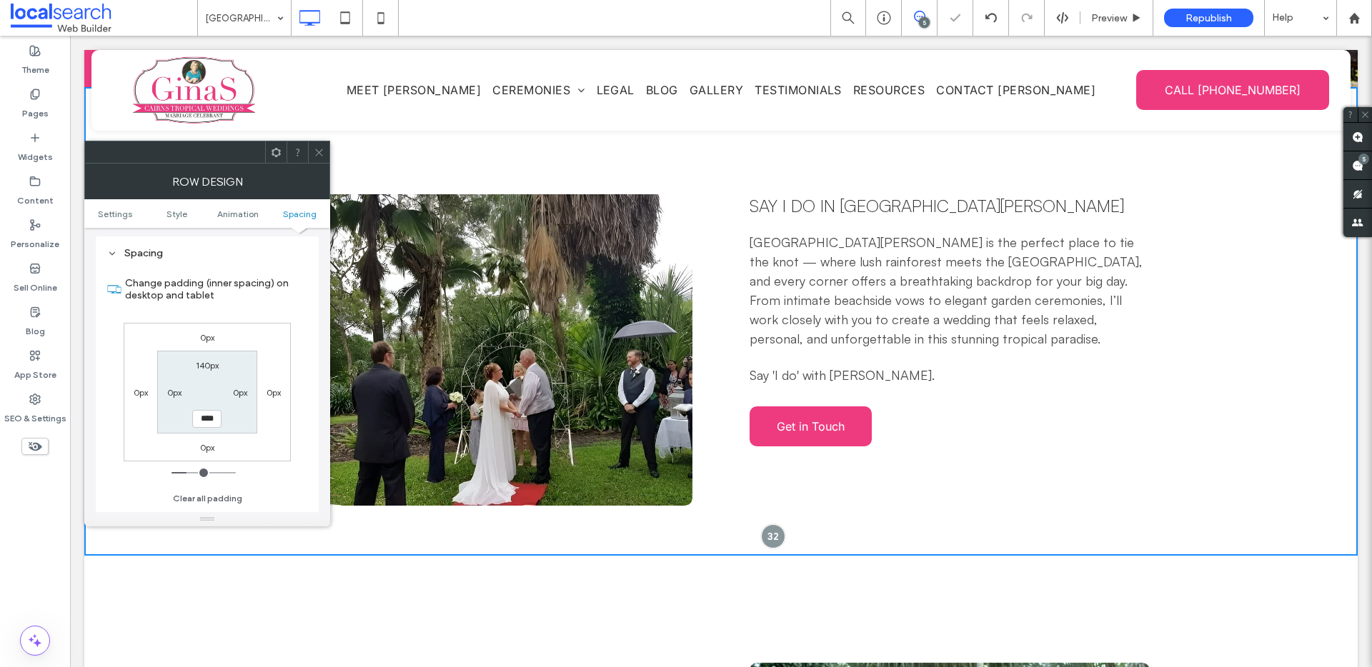
scroll to position [912, 0]
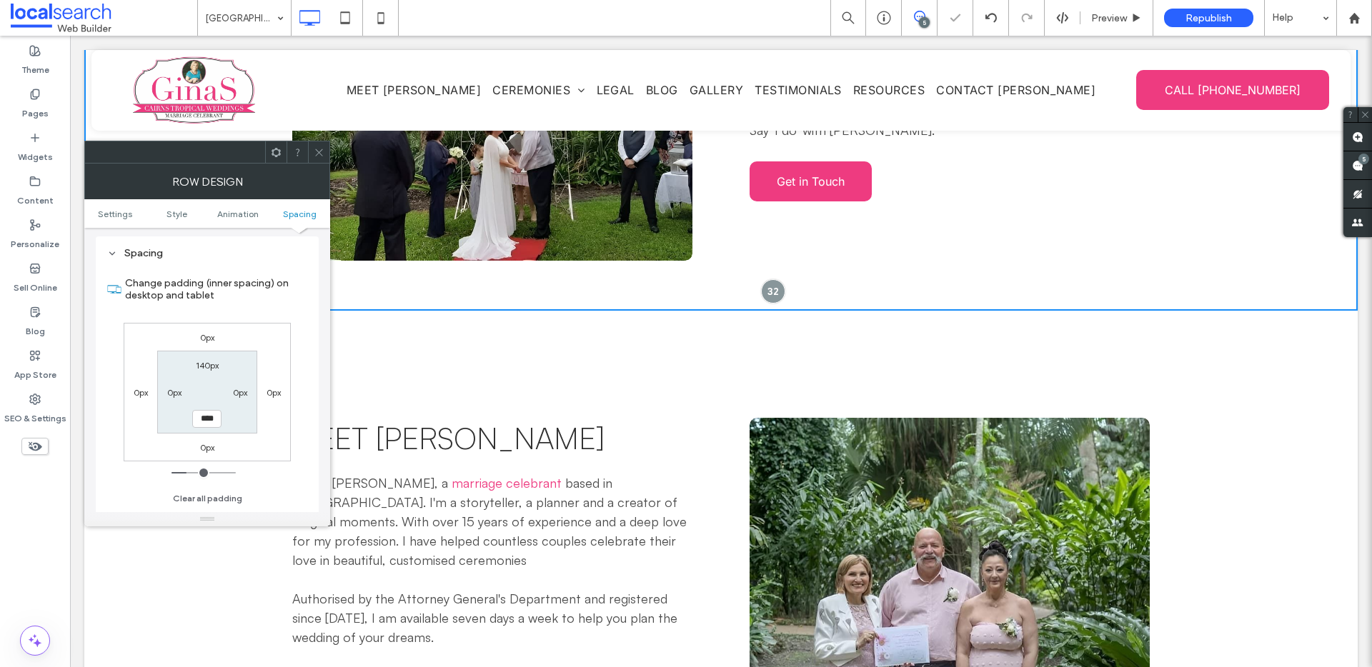
click at [563, 313] on div "Meet Gina Hi, I’m Gina, a marriage celebrant based in Cairns. I'm a storyteller…" at bounding box center [720, 610] width 1273 height 599
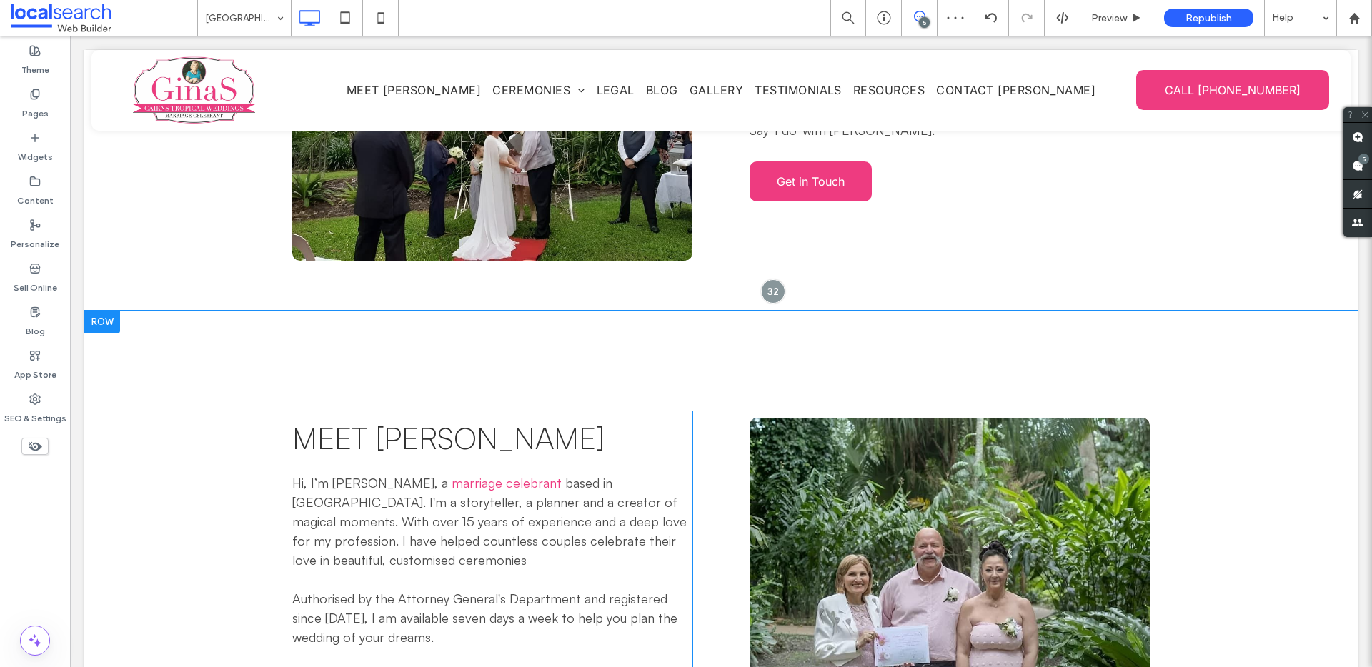
click at [118, 311] on div at bounding box center [102, 322] width 36 height 23
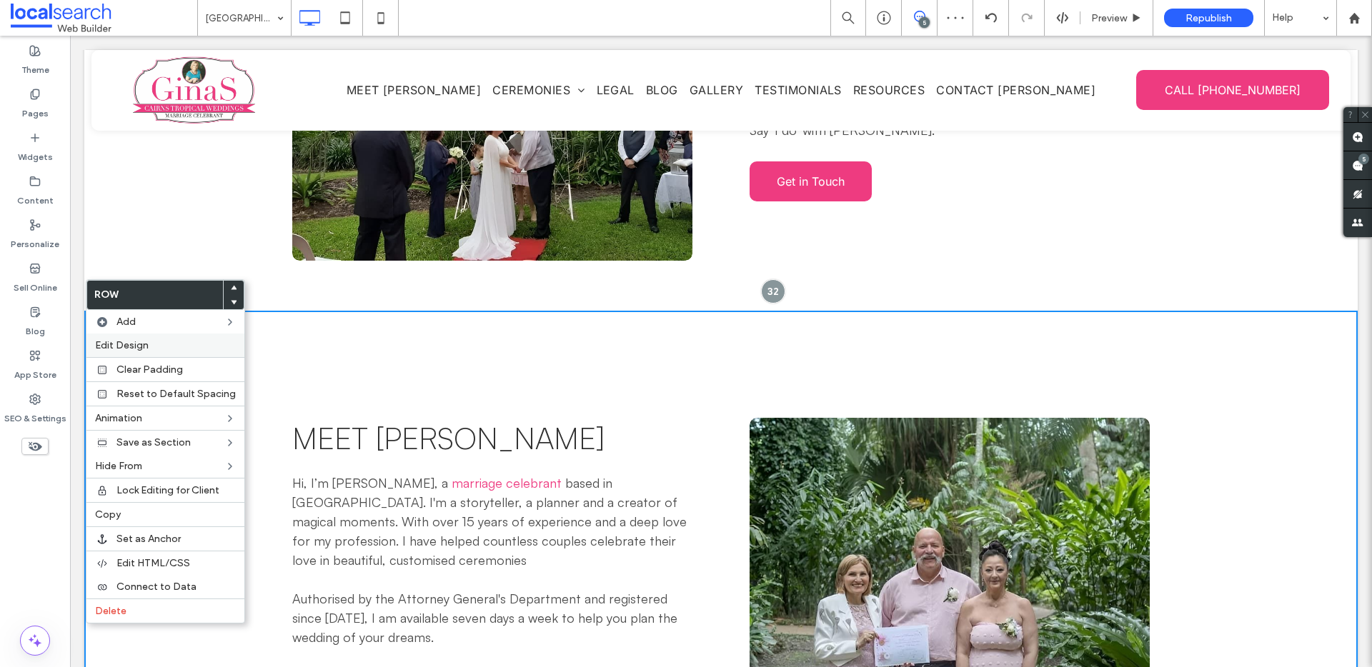
click at [156, 343] on label "Edit Design" at bounding box center [165, 345] width 141 height 12
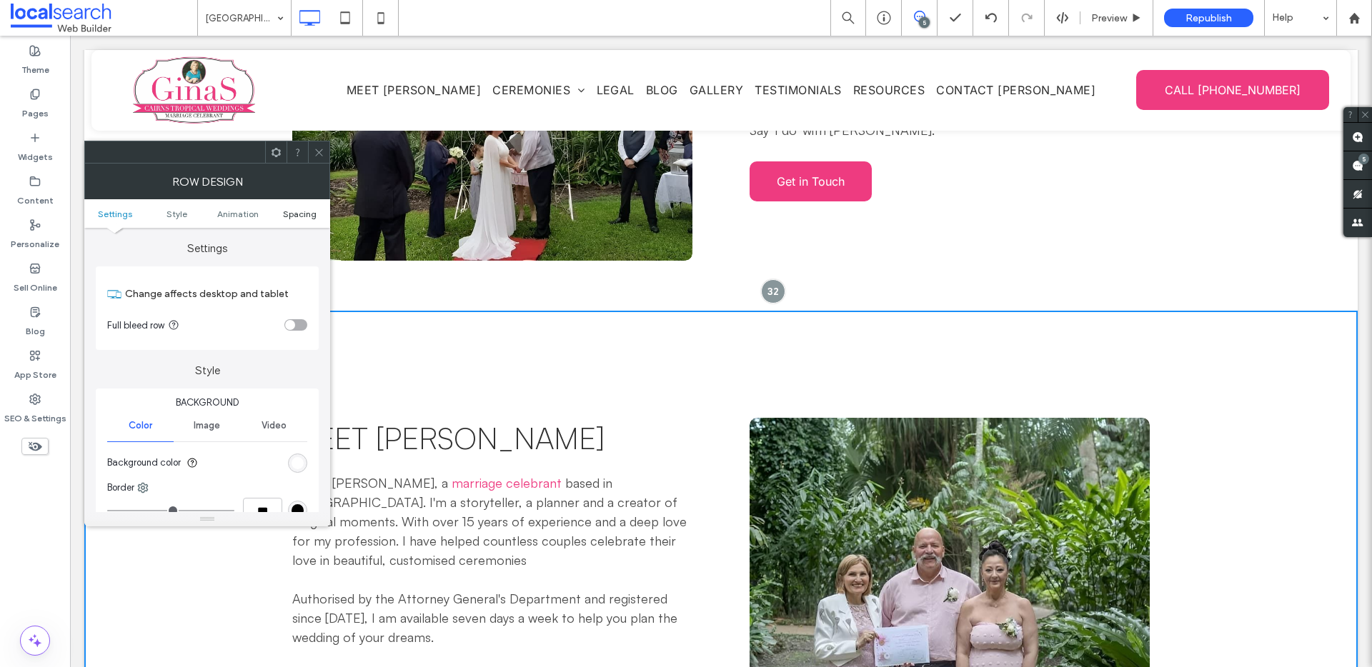
click at [303, 216] on span "Spacing" at bounding box center [300, 214] width 34 height 11
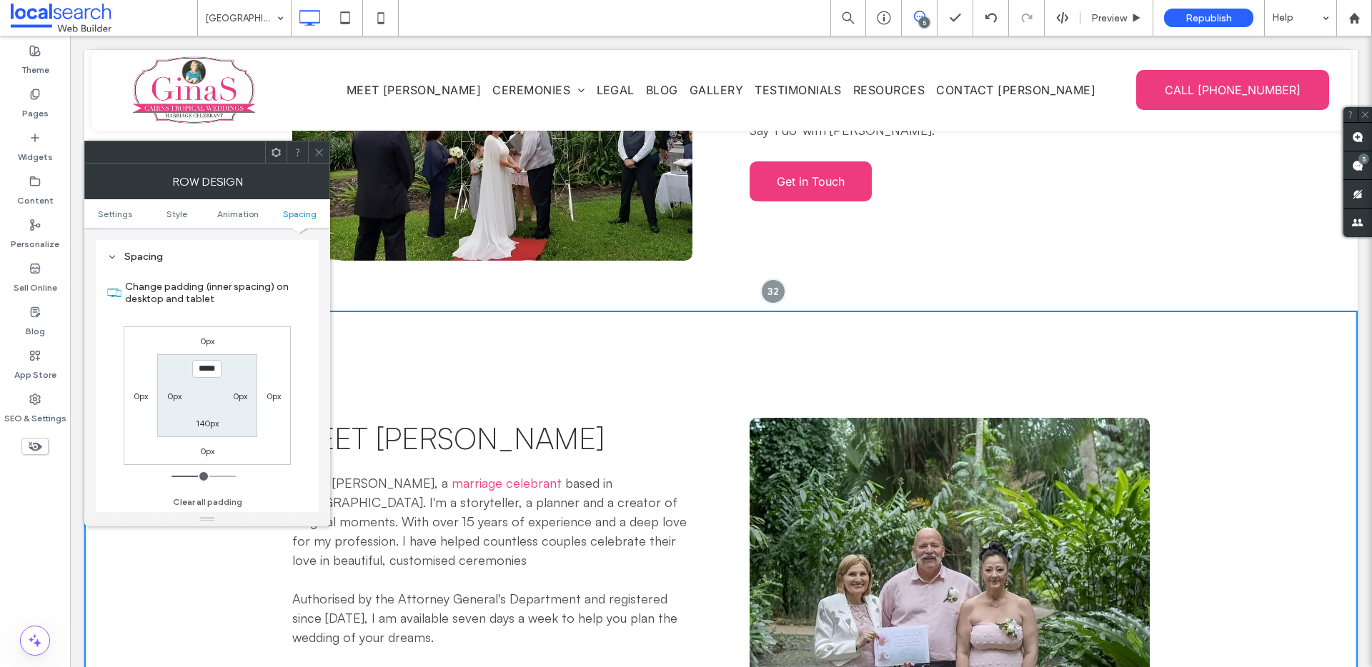
scroll to position [404, 0]
type input "****"
type input "**"
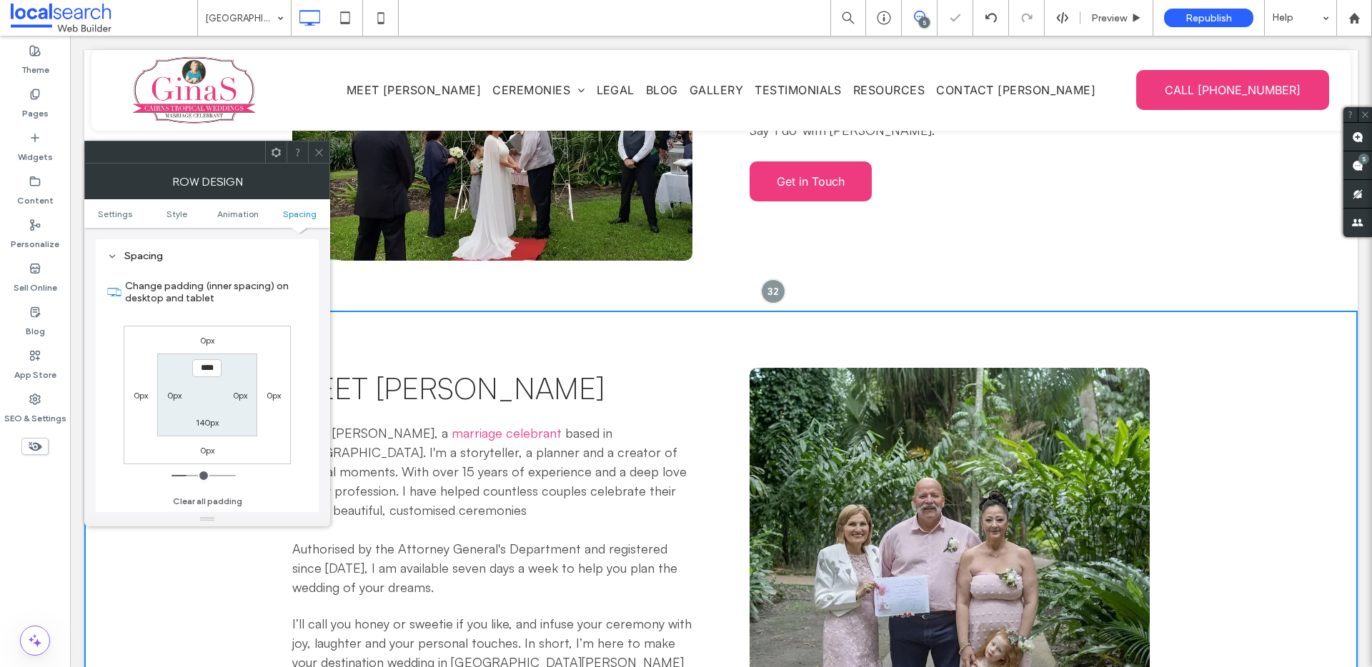
click at [322, 151] on icon at bounding box center [319, 152] width 11 height 11
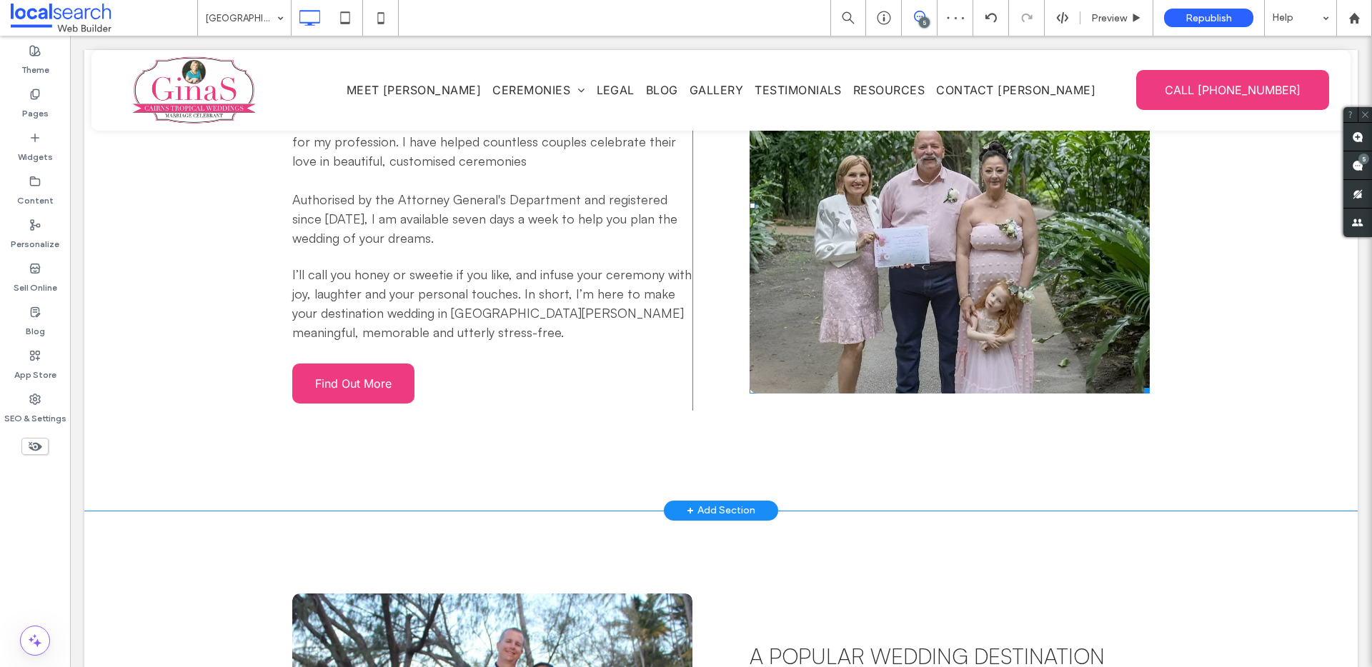
scroll to position [1287, 0]
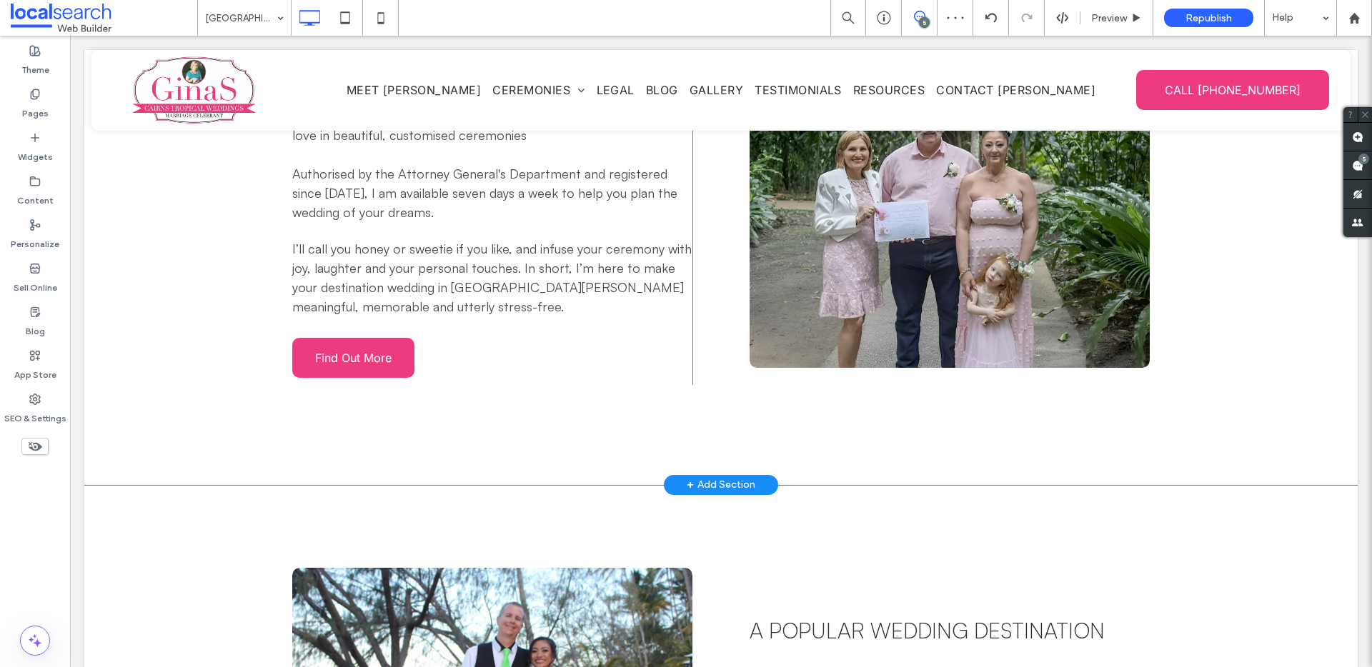
click at [543, 395] on div "Meet Gina Hi, I’m Gina, a marriage celebrant based in Cairns. I'm a storyteller…" at bounding box center [720, 210] width 1273 height 549
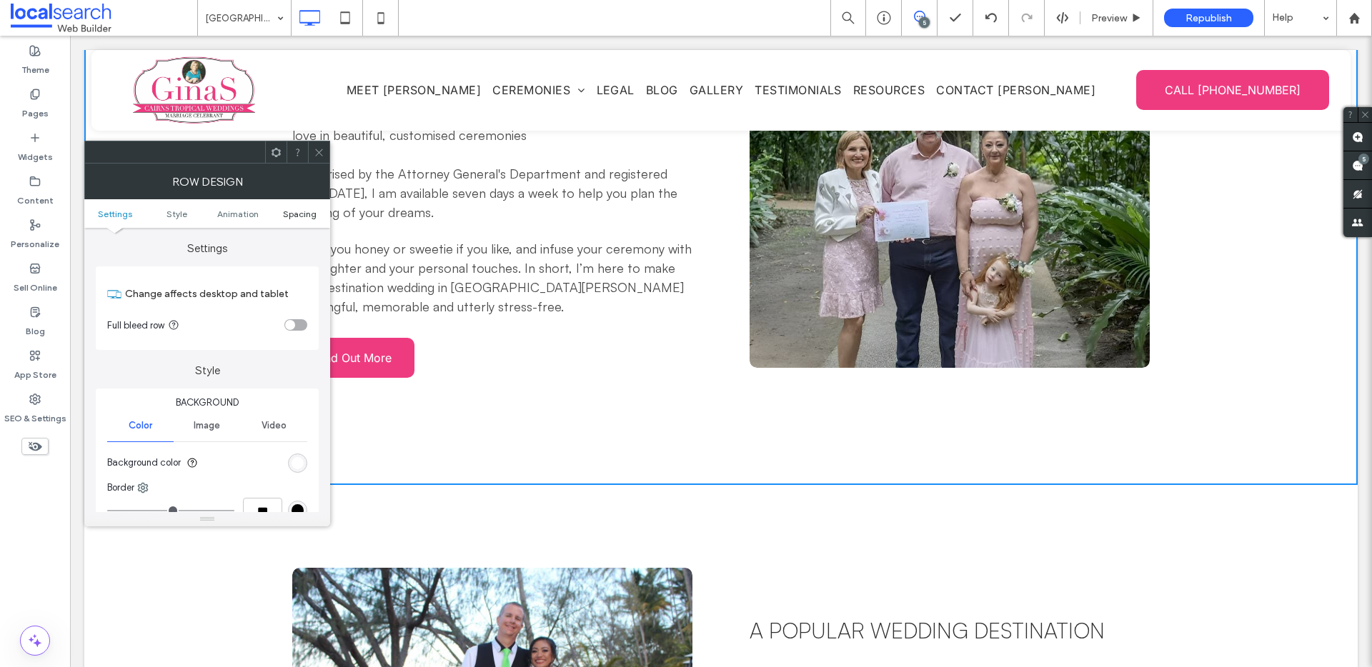
click at [304, 216] on span "Spacing" at bounding box center [300, 214] width 34 height 11
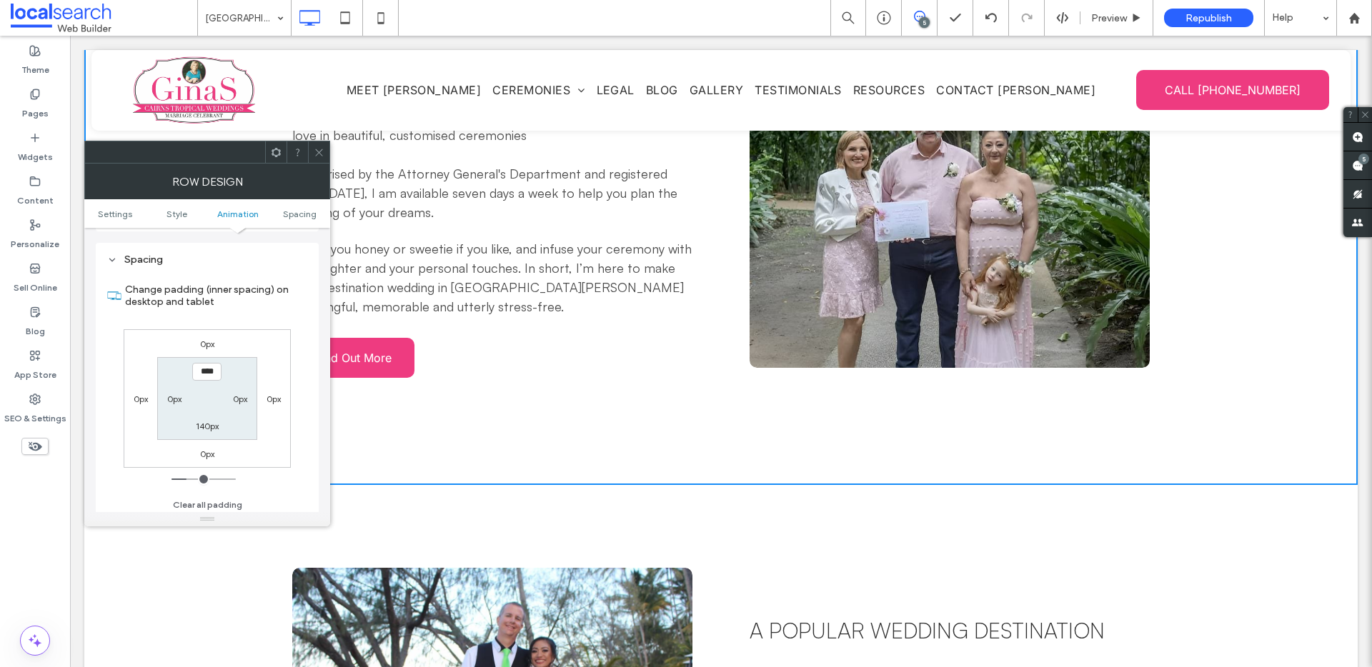
scroll to position [404, 0]
click at [205, 427] on label "140px" at bounding box center [207, 422] width 23 height 11
type input "***"
type input "**"
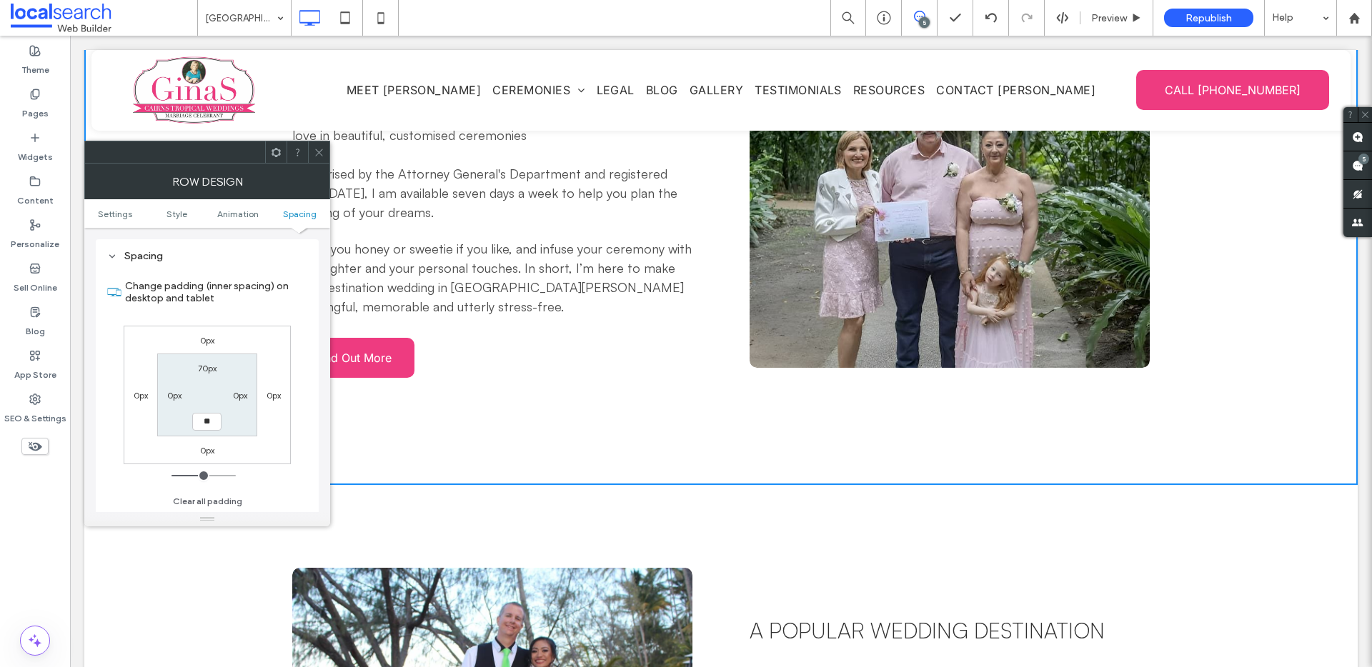
type input "****"
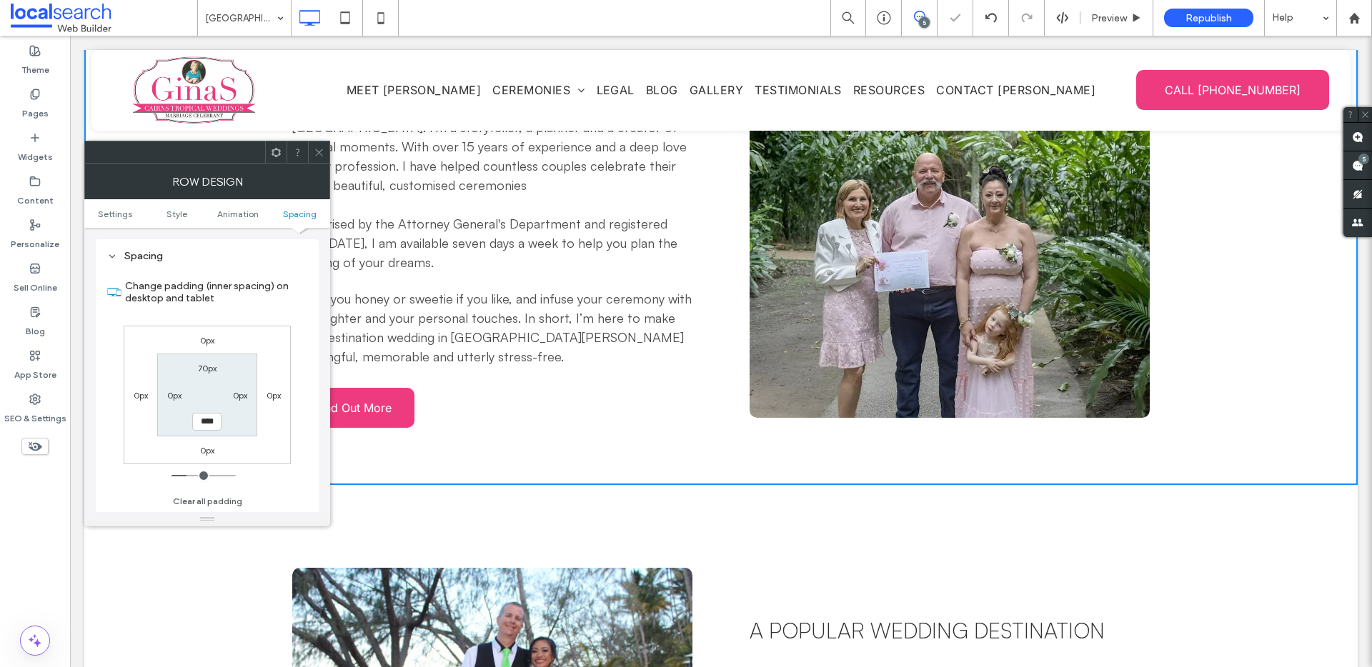
click at [319, 149] on icon at bounding box center [319, 152] width 11 height 11
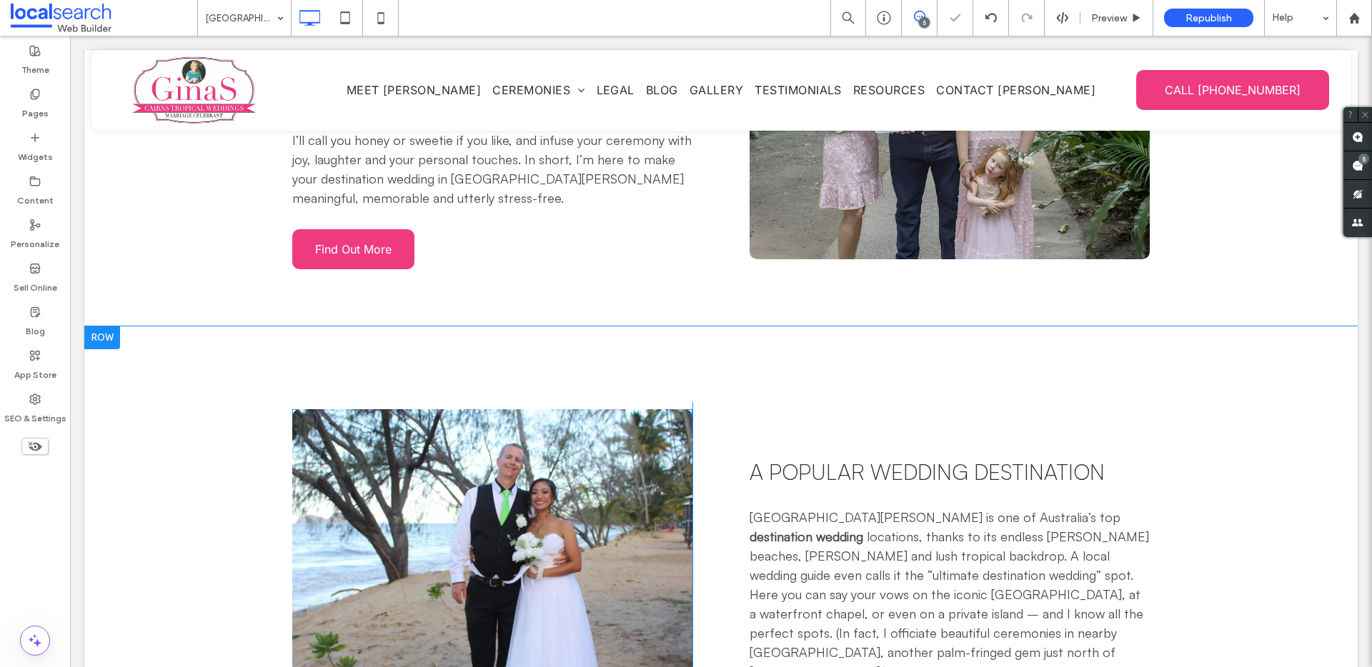
scroll to position [1503, 0]
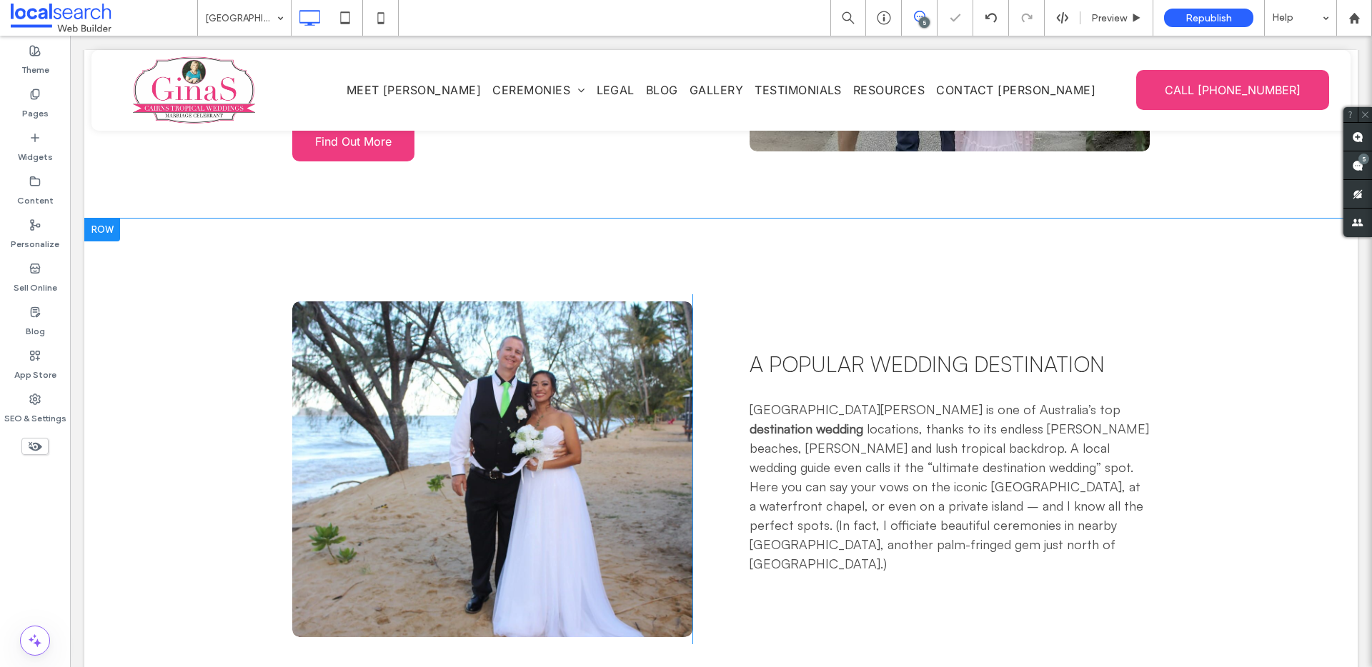
click at [232, 337] on div "Click To Paste A Popular wedding destination Port Douglas is one of Australia’s…" at bounding box center [720, 470] width 1273 height 502
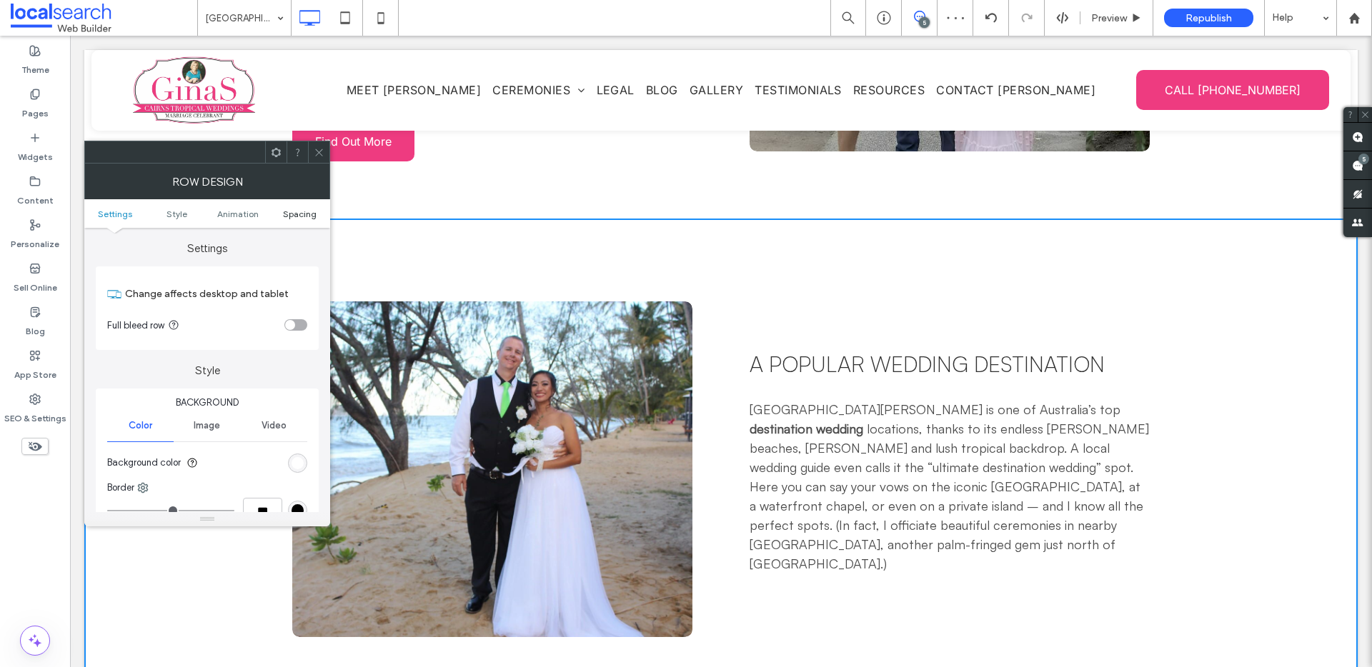
click at [307, 211] on span "Spacing" at bounding box center [300, 214] width 34 height 11
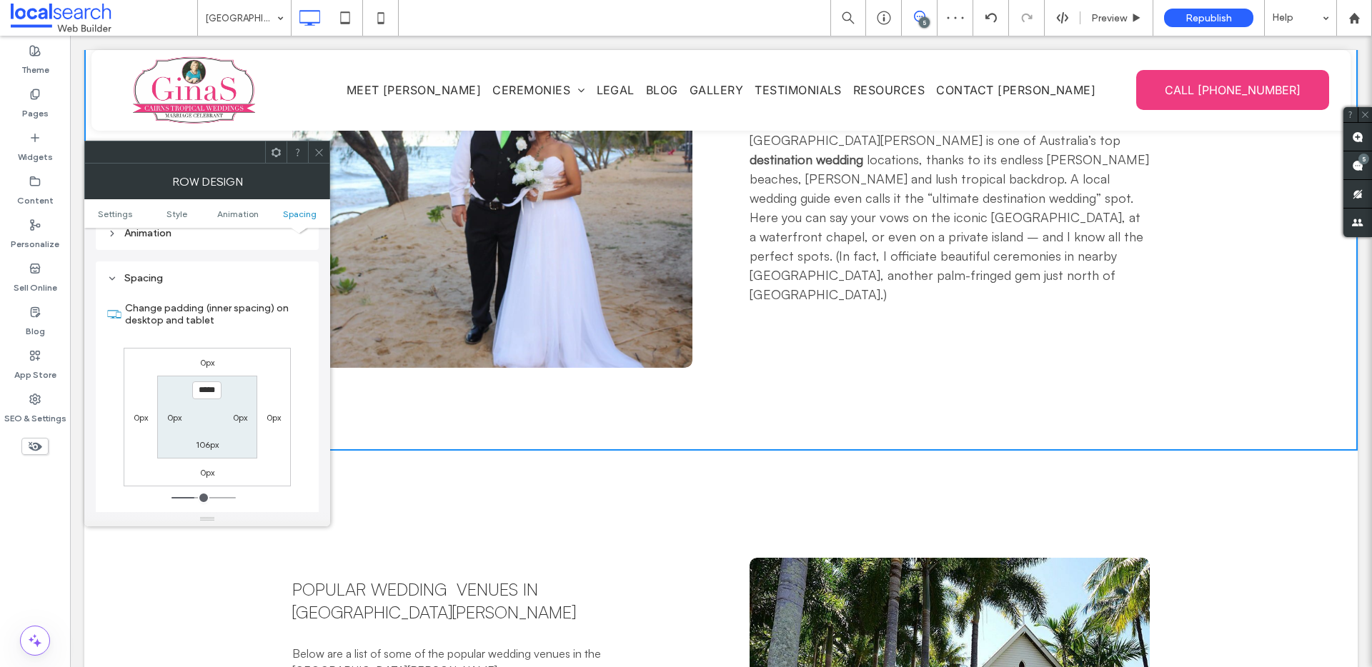
scroll to position [404, 0]
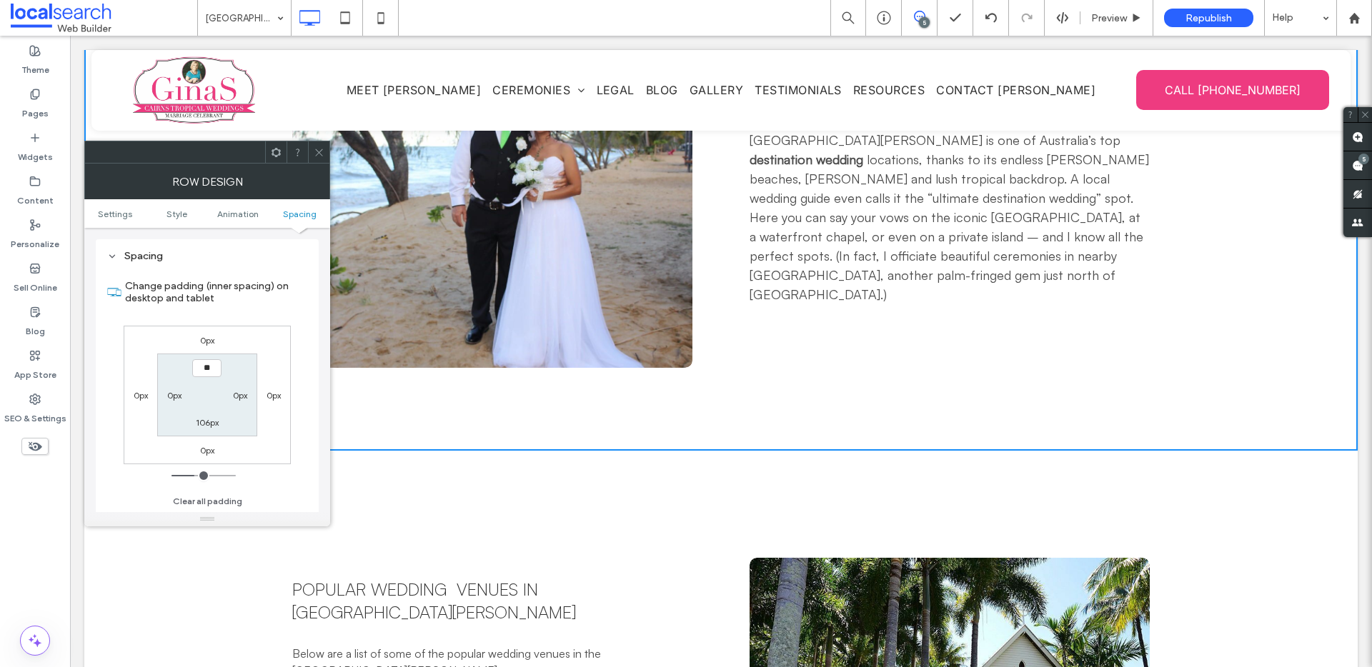
type input "****"
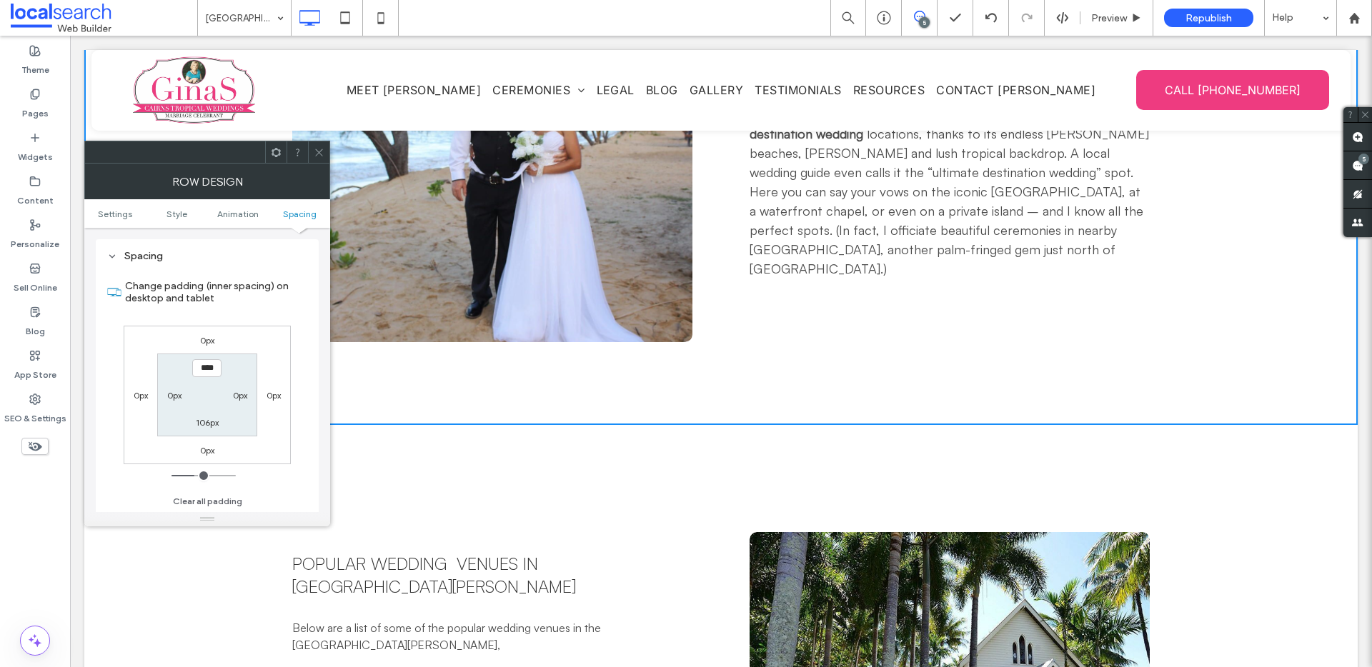
click at [209, 419] on label "106px" at bounding box center [207, 422] width 23 height 11
type input "***"
type input "**"
type input "****"
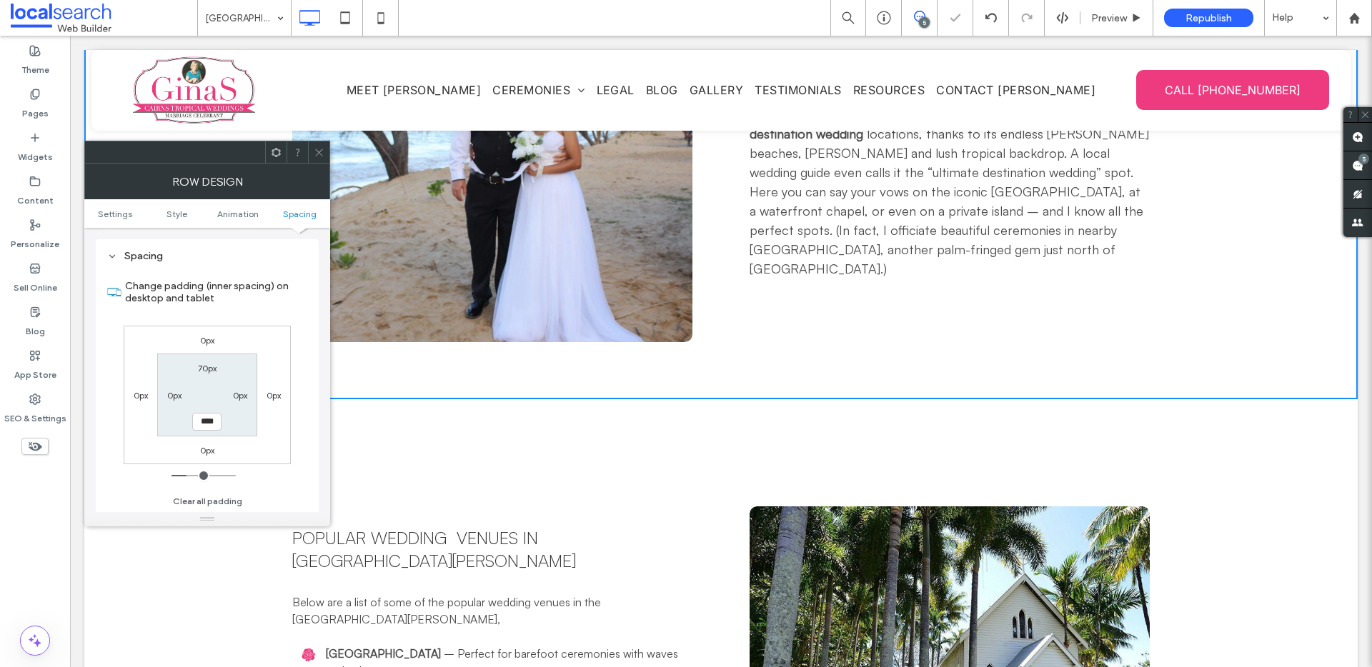
click at [323, 156] on icon at bounding box center [319, 152] width 11 height 11
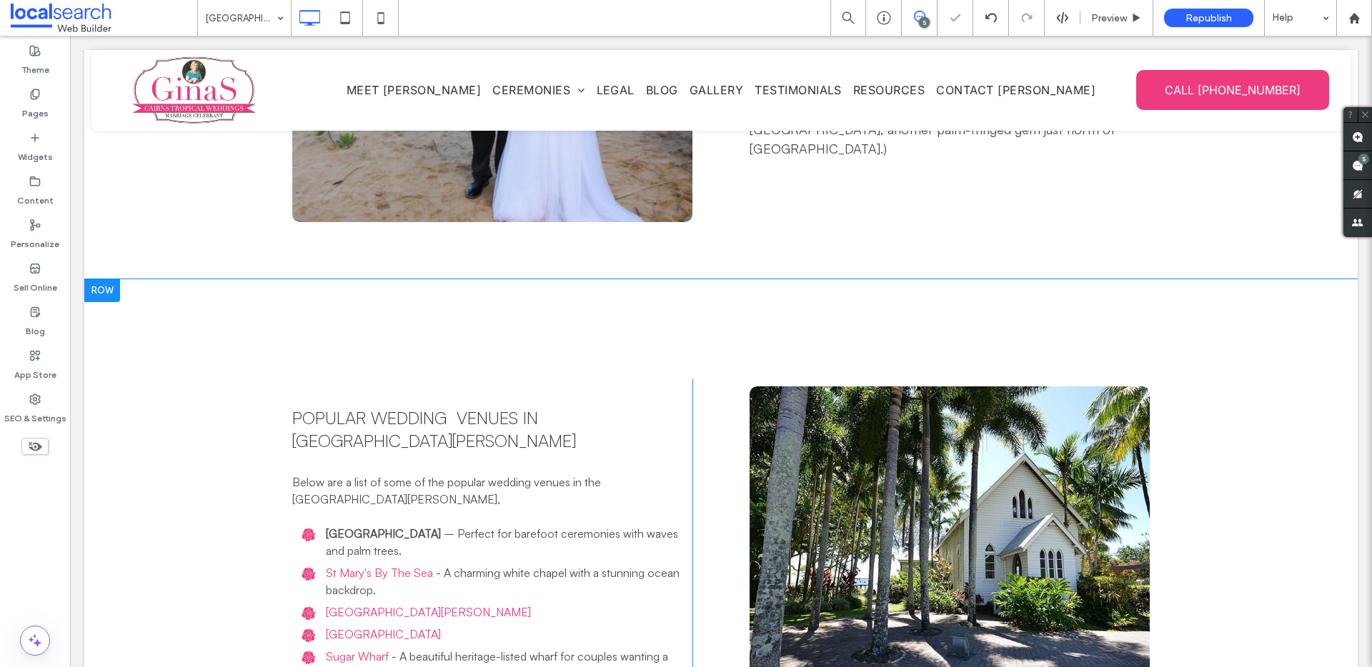
scroll to position [1893, 0]
click at [149, 373] on div "Popular Wedding Venues in Port Douglas Below are a list of some of the popular …" at bounding box center [720, 554] width 1273 height 550
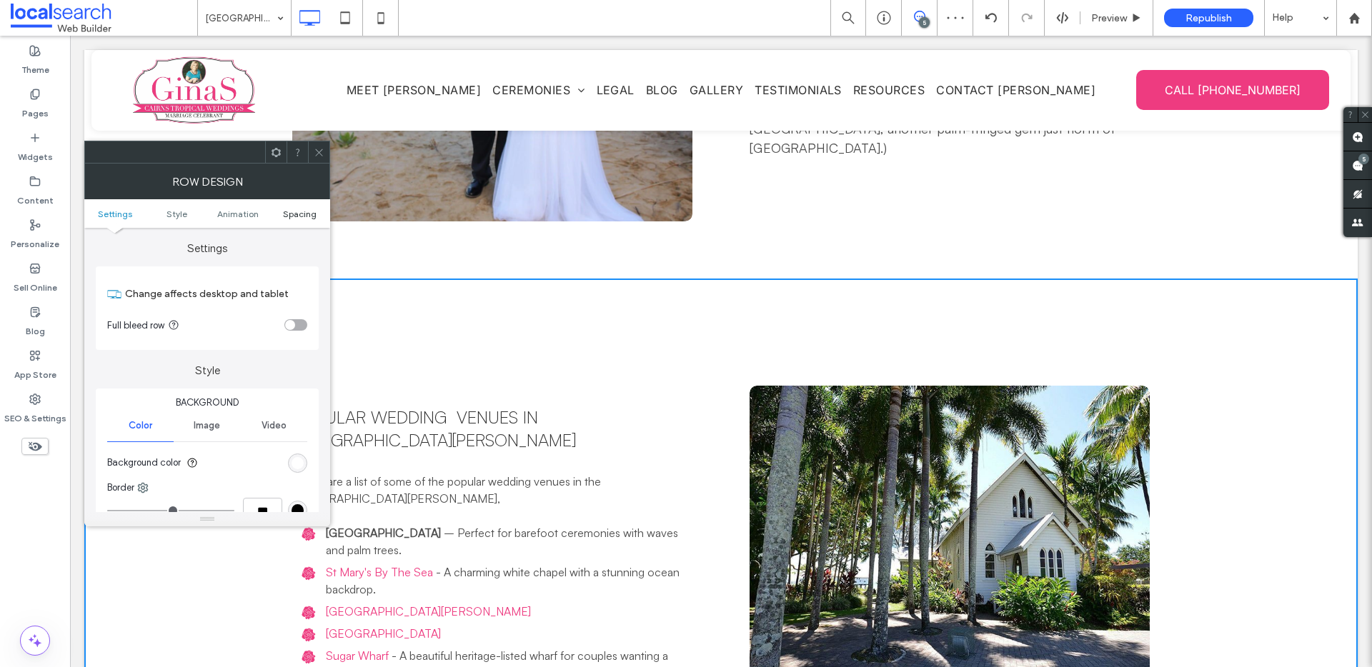
click at [297, 212] on span "Spacing" at bounding box center [300, 214] width 34 height 11
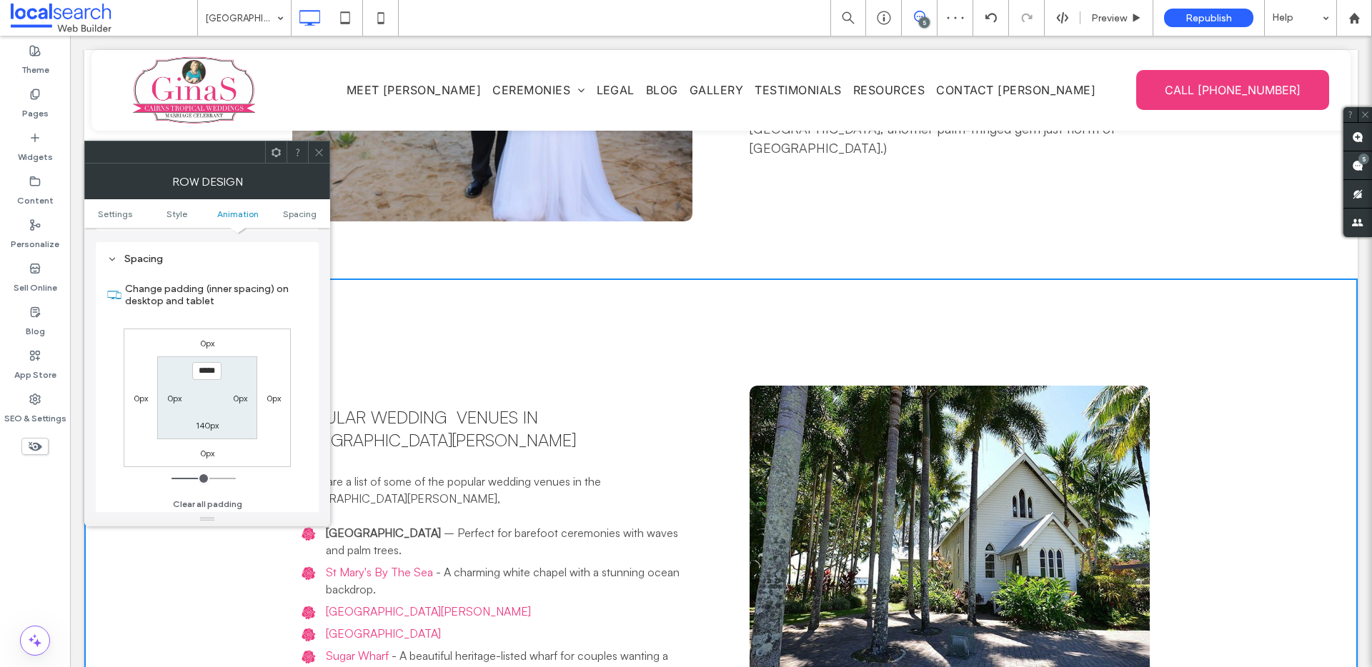
scroll to position [404, 0]
type input "****"
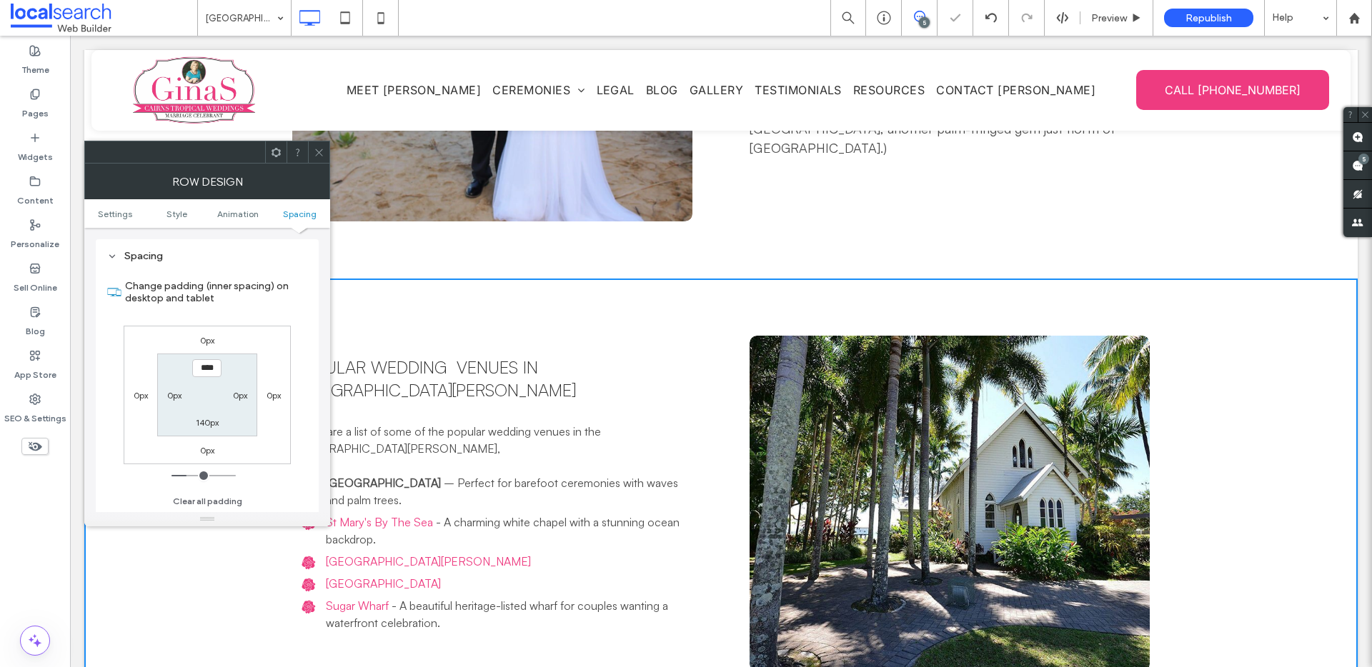
click at [213, 417] on label "140px" at bounding box center [207, 422] width 23 height 11
type input "***"
type input "**"
type input "****"
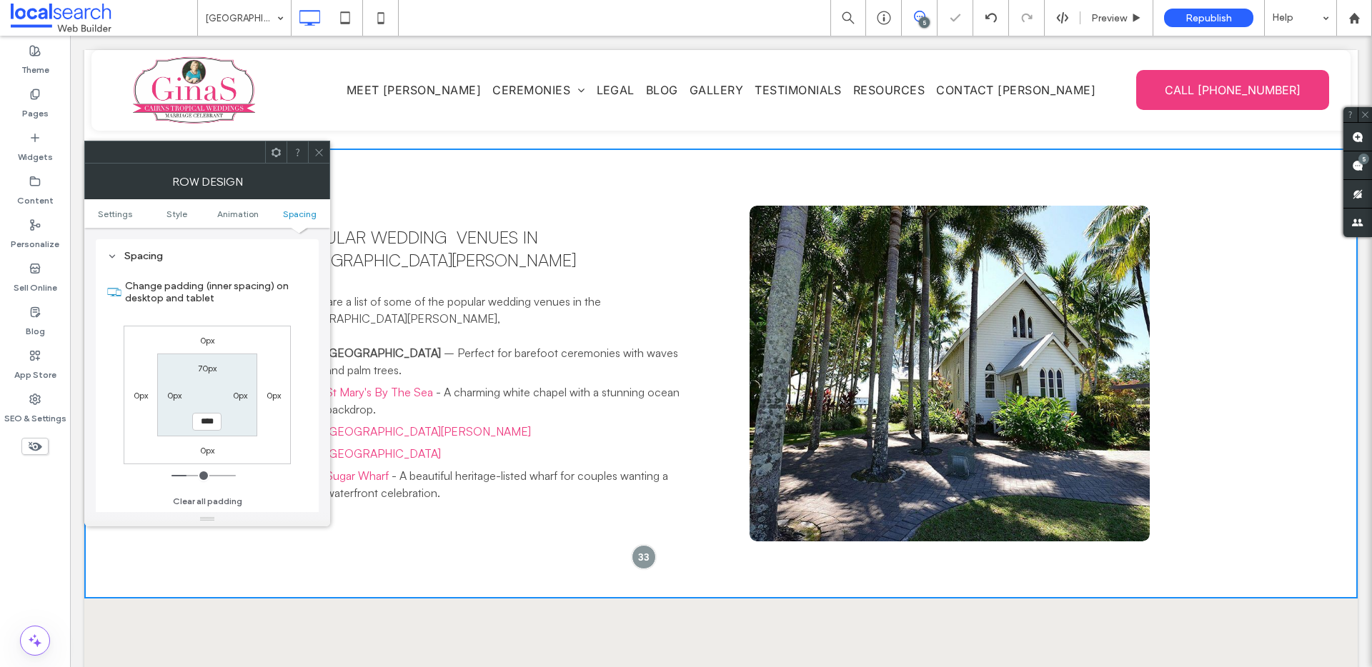
scroll to position [2180, 0]
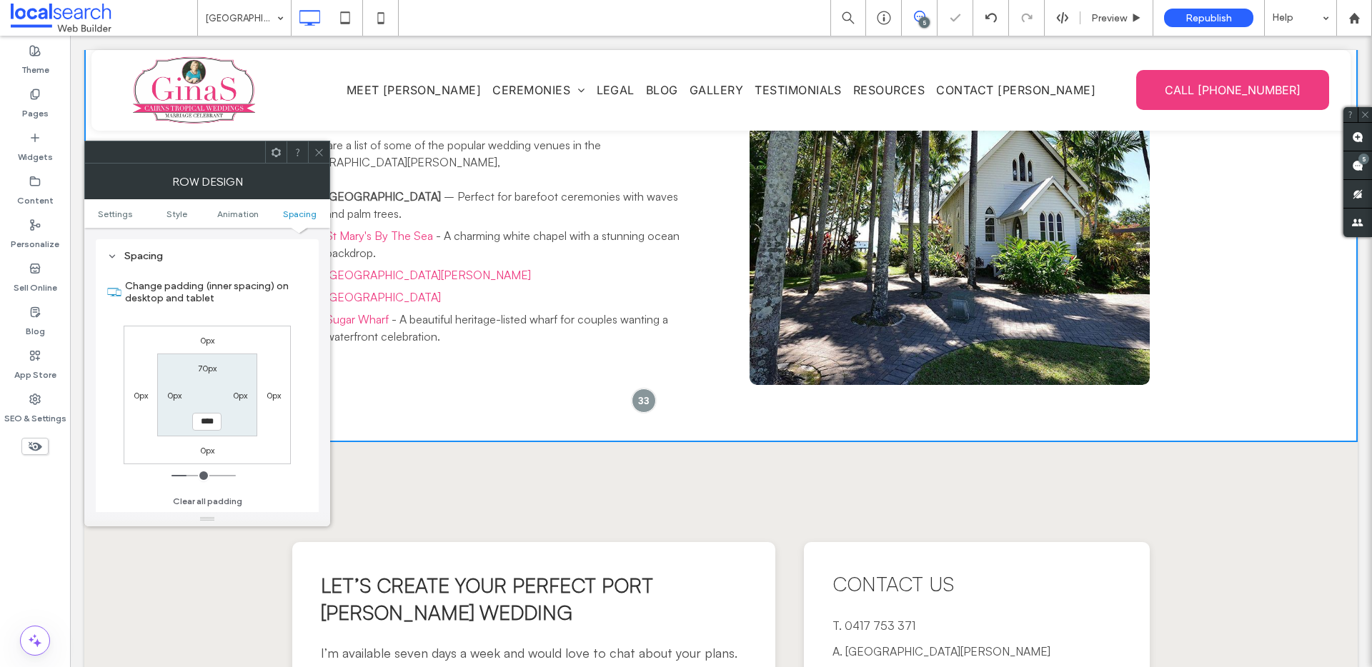
click at [322, 149] on icon at bounding box center [319, 152] width 11 height 11
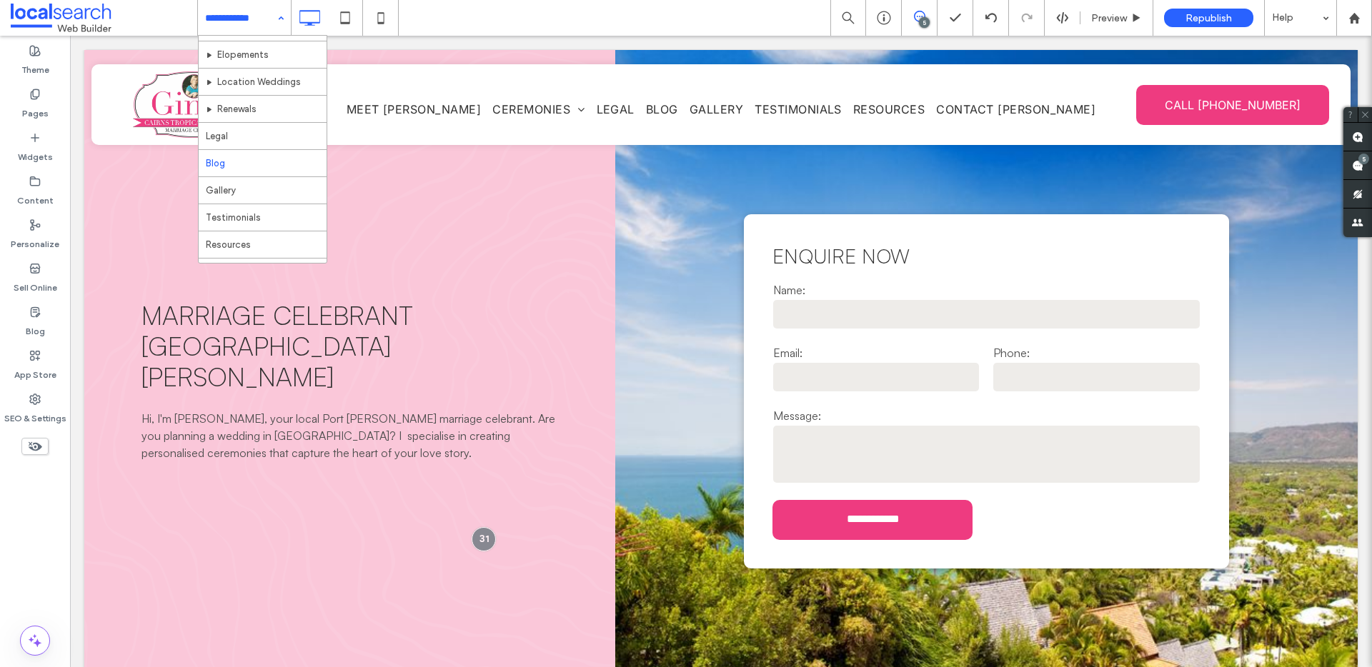
scroll to position [0, 0]
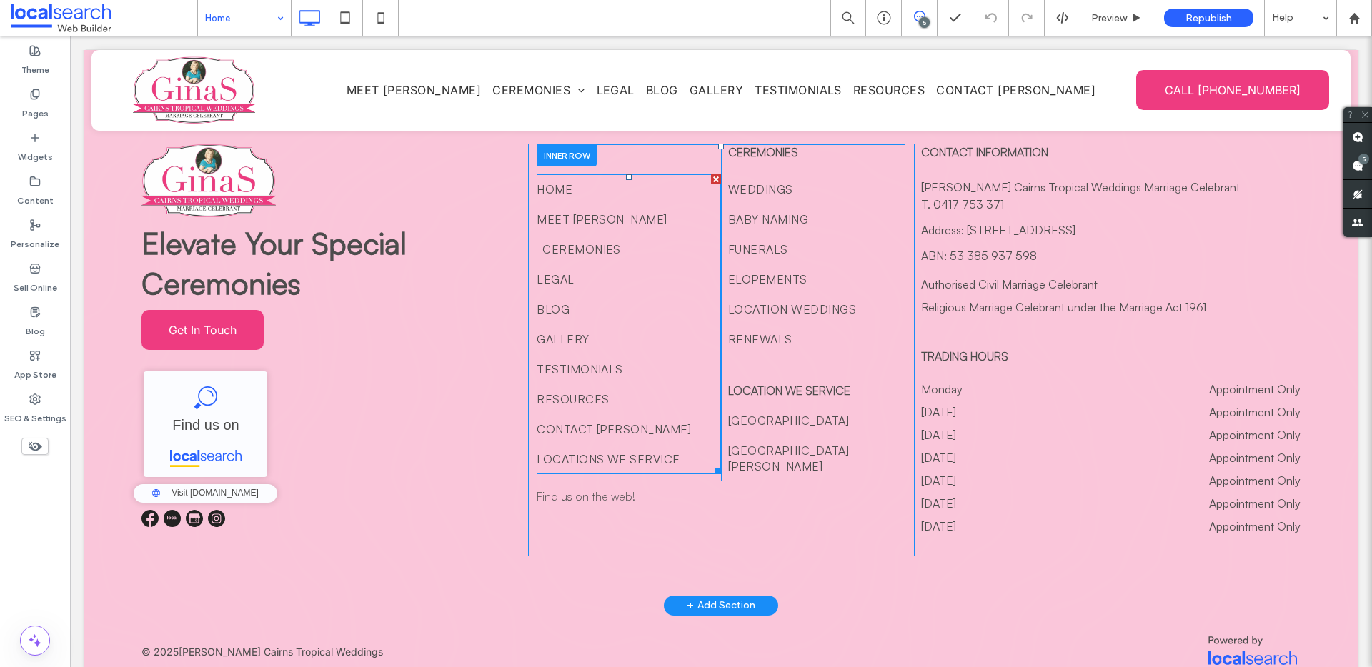
scroll to position [4920, 0]
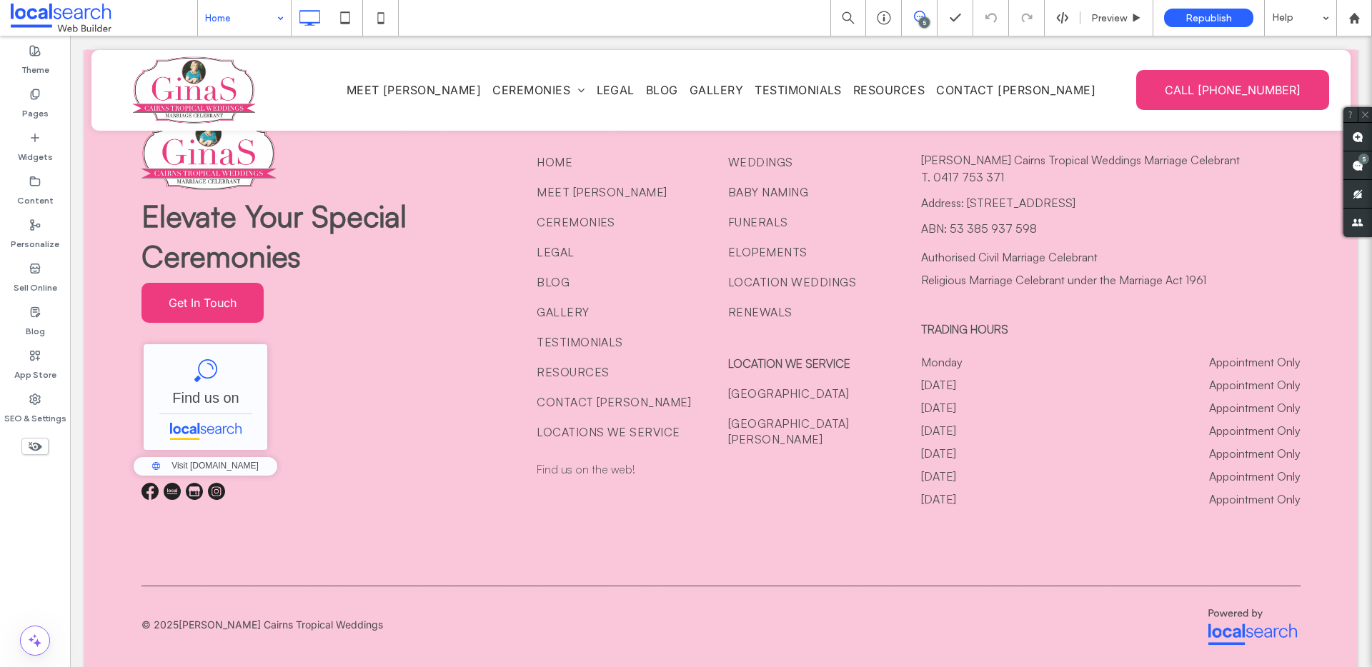
click at [231, 22] on input at bounding box center [240, 18] width 71 height 36
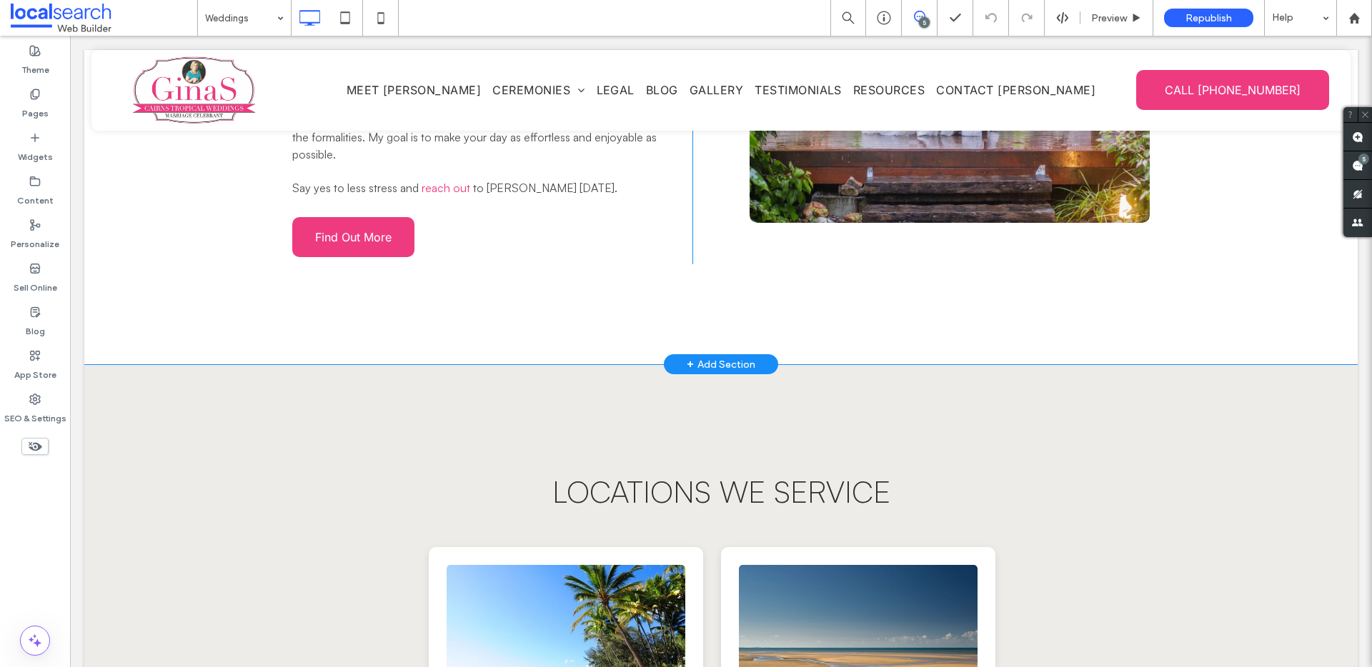
scroll to position [2291, 0]
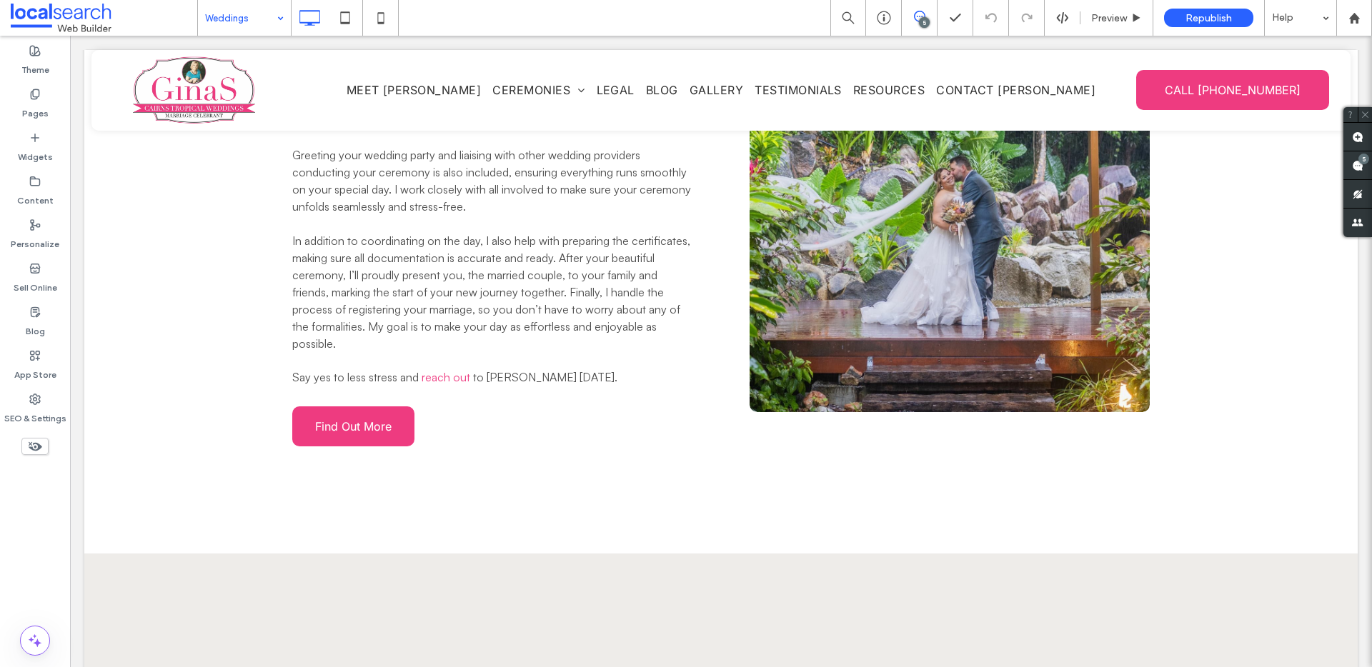
click at [260, 19] on input at bounding box center [240, 18] width 71 height 36
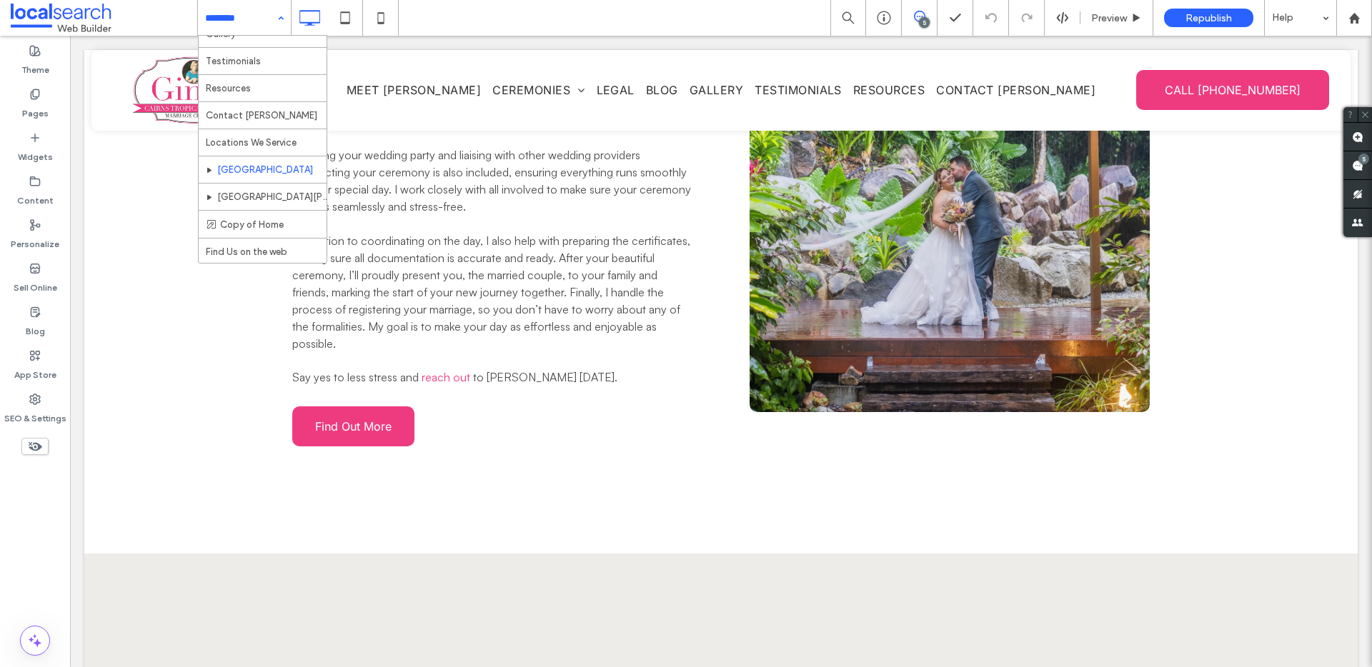
scroll to position [314, 0]
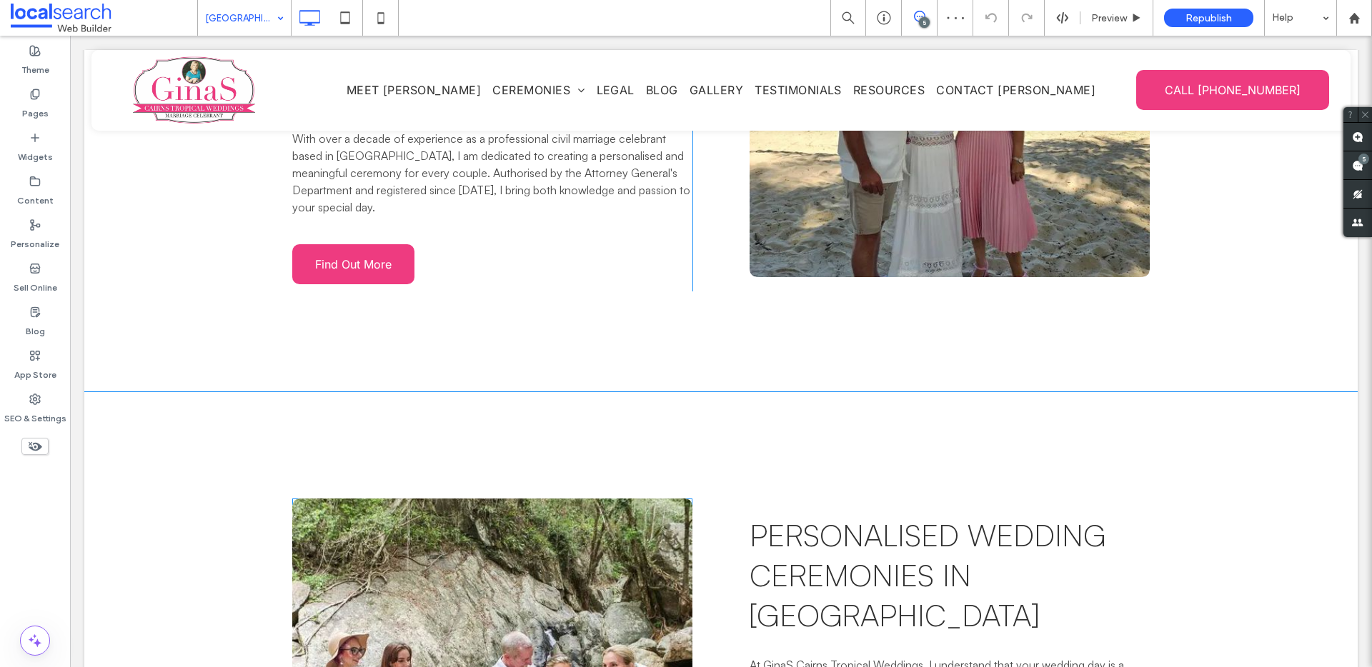
scroll to position [2430, 0]
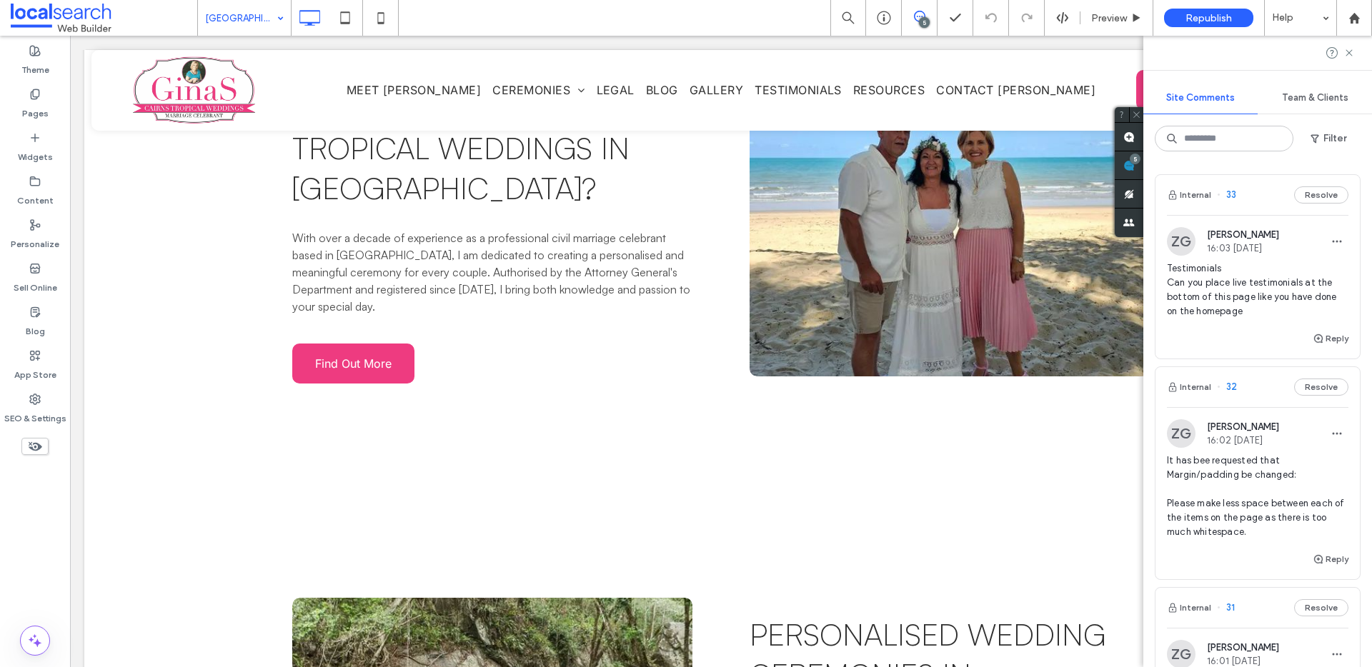
drag, startPoint x: 1355, startPoint y: 164, endPoint x: 1327, endPoint y: 153, distance: 29.5
click at [1143, 164] on span at bounding box center [1129, 165] width 29 height 28
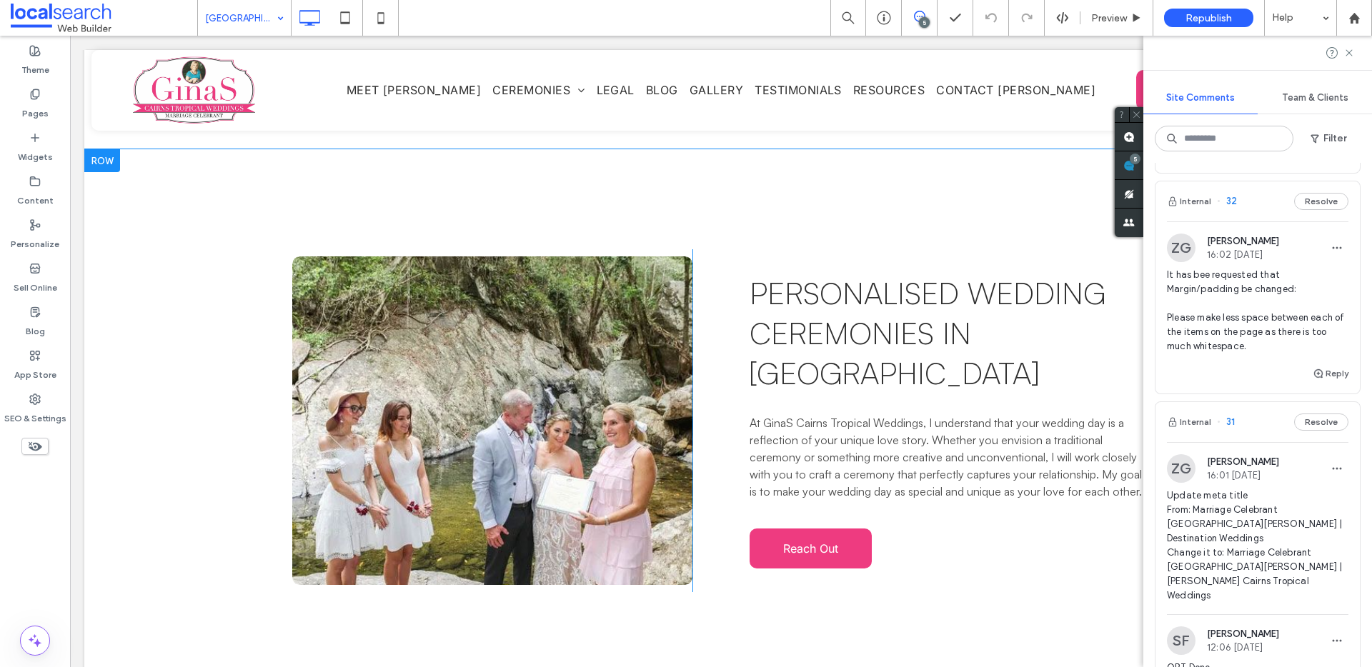
scroll to position [2873, 0]
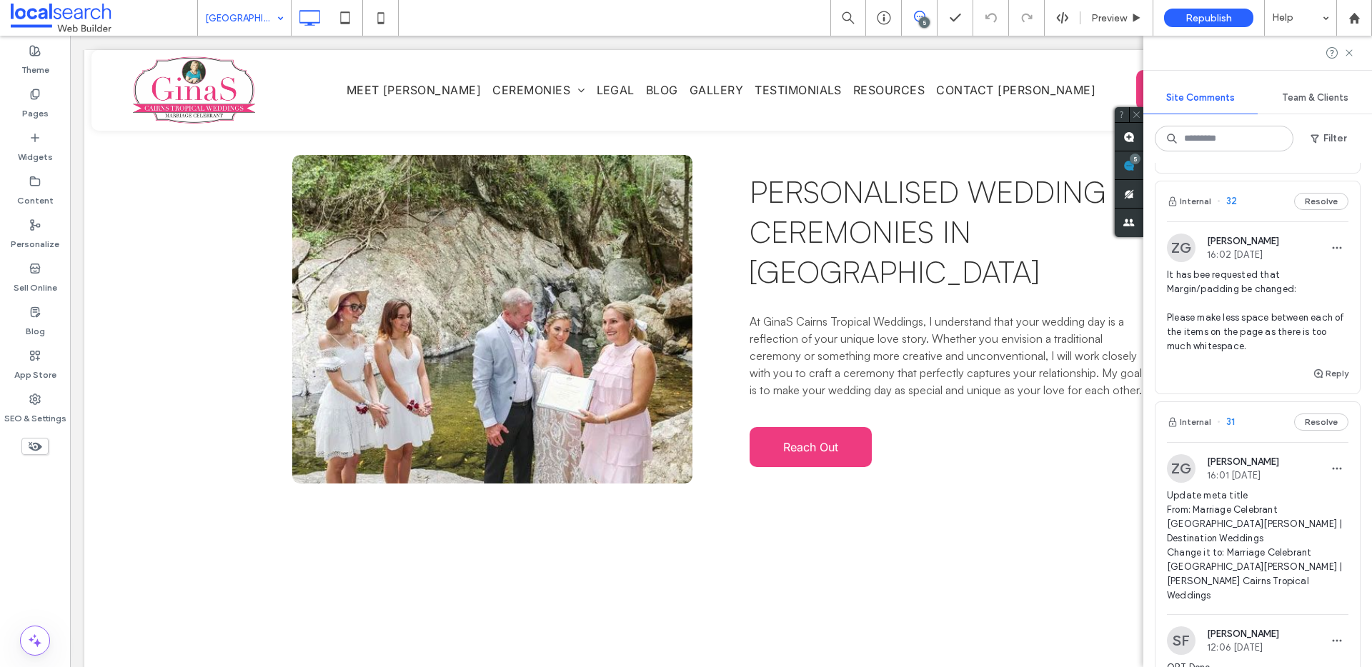
drag, startPoint x: 228, startPoint y: 16, endPoint x: 225, endPoint y: 25, distance: 9.0
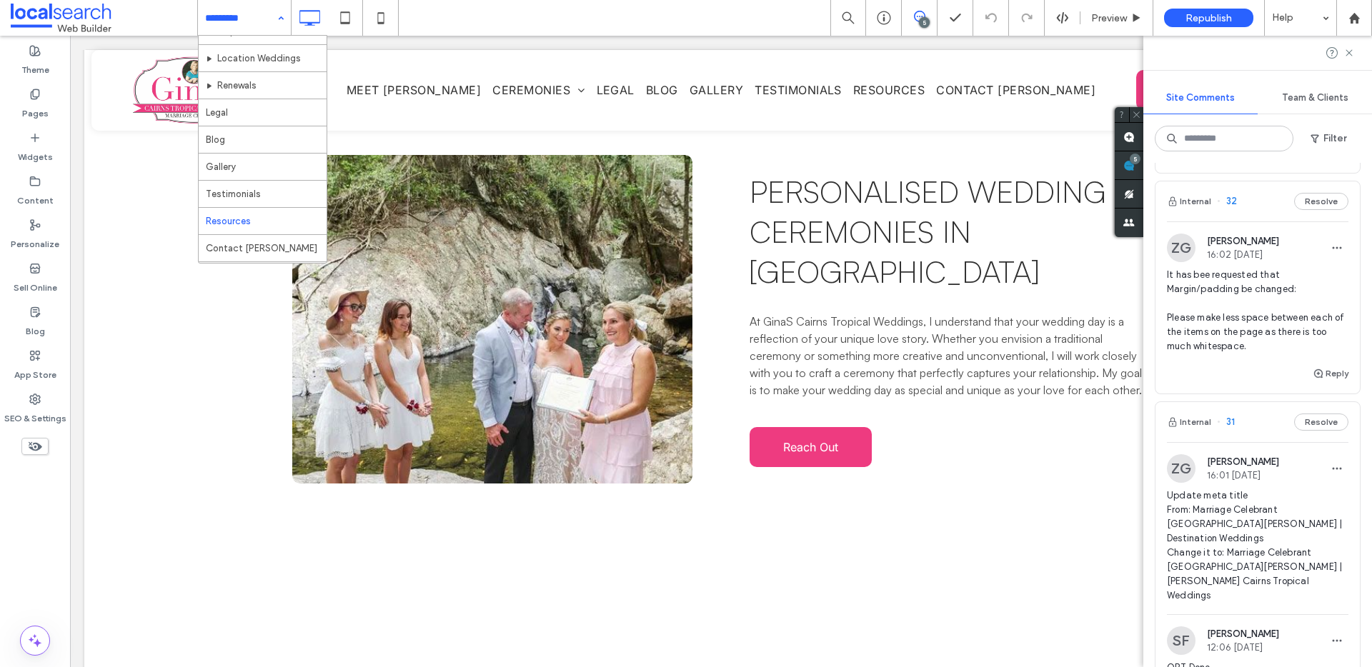
scroll to position [116, 0]
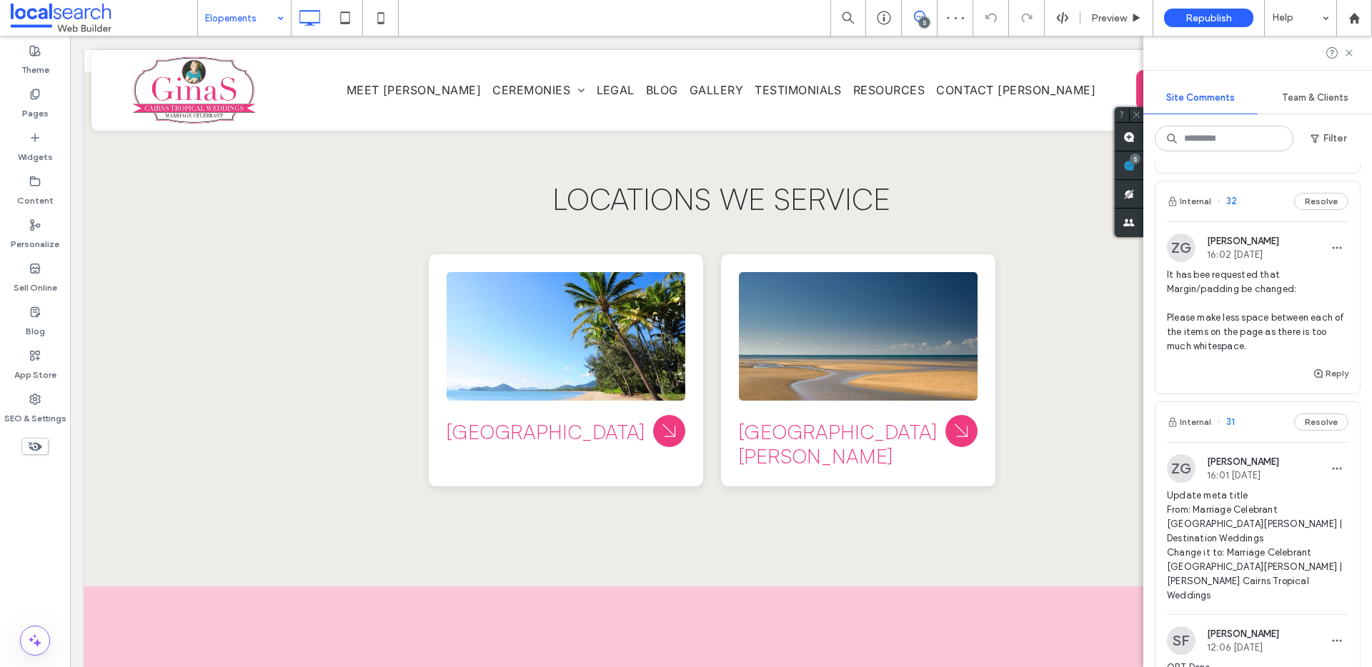
scroll to position [2880, 0]
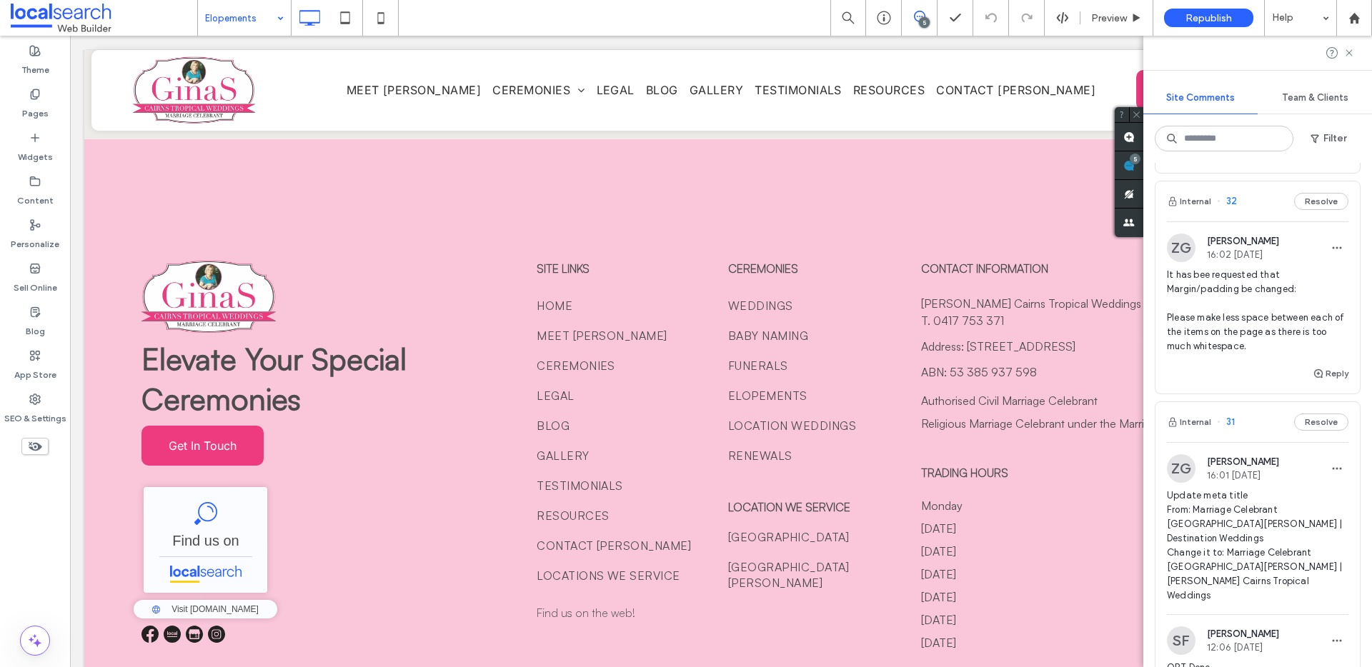
click at [224, 15] on input at bounding box center [240, 18] width 71 height 36
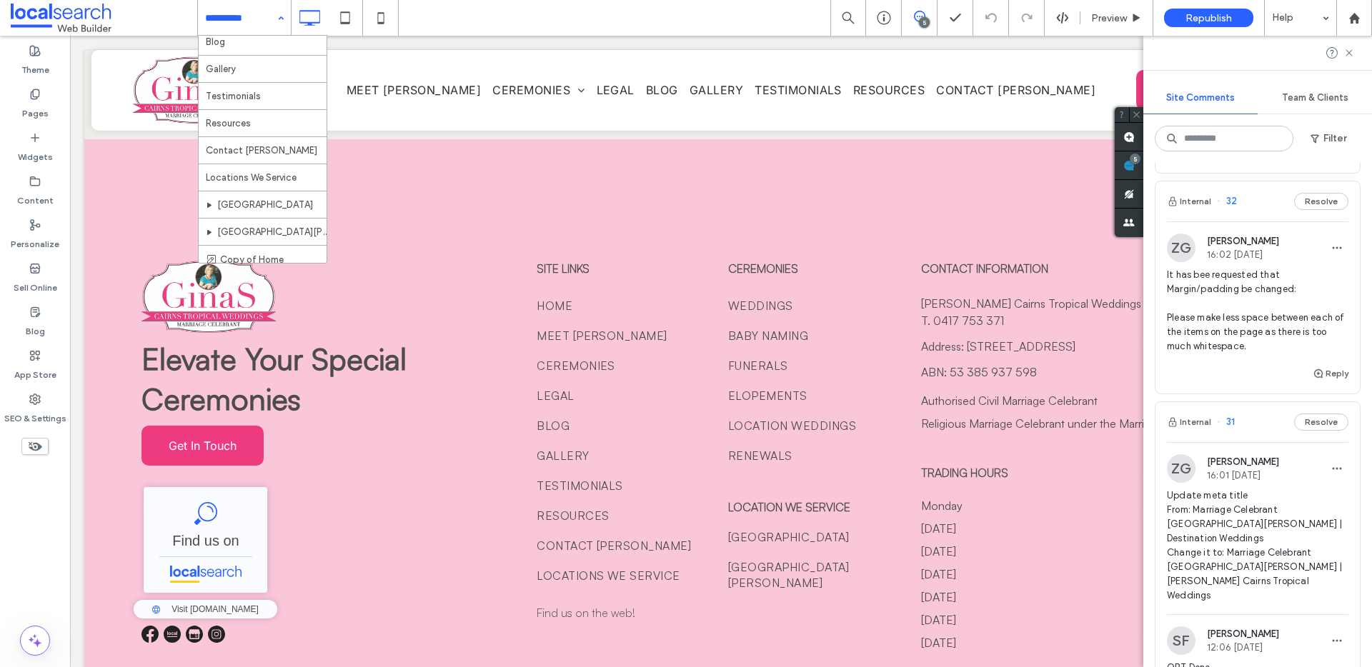
scroll to position [314, 0]
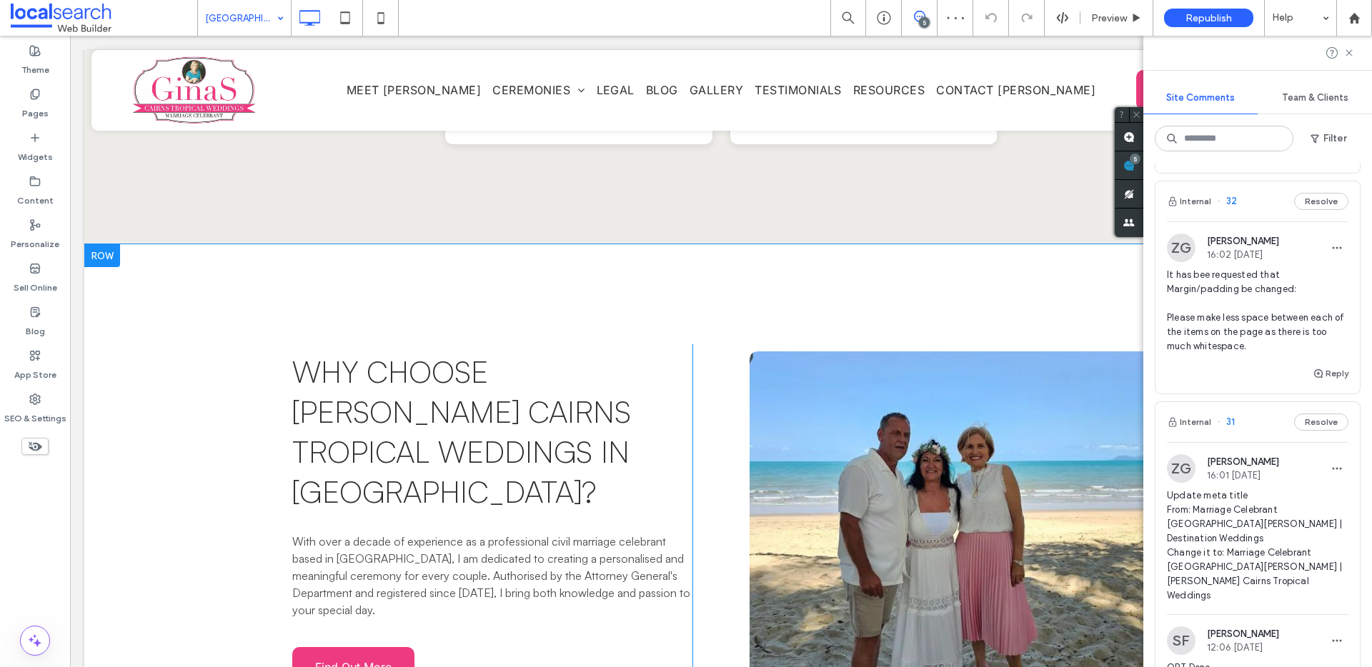
scroll to position [2290, 0]
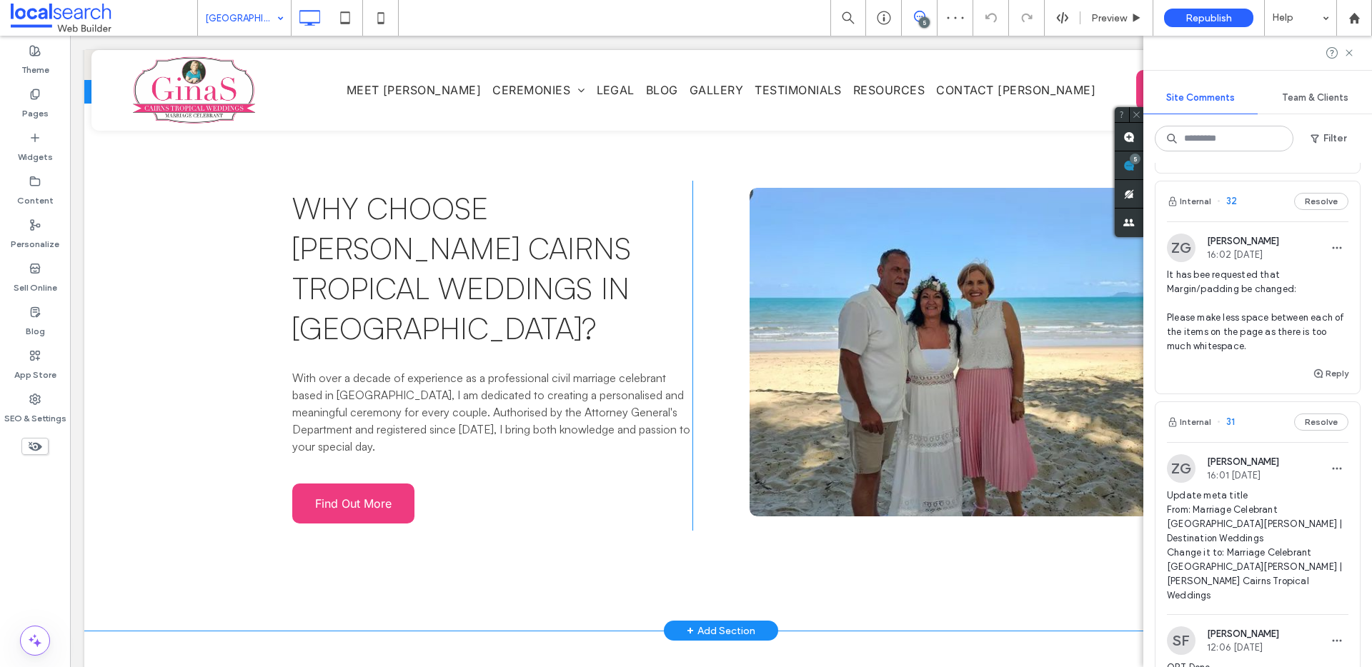
click at [174, 369] on div "Why Choose GinaS Cairns Tropical Weddings in Palm Cove? With over a decade of e…" at bounding box center [720, 356] width 1273 height 550
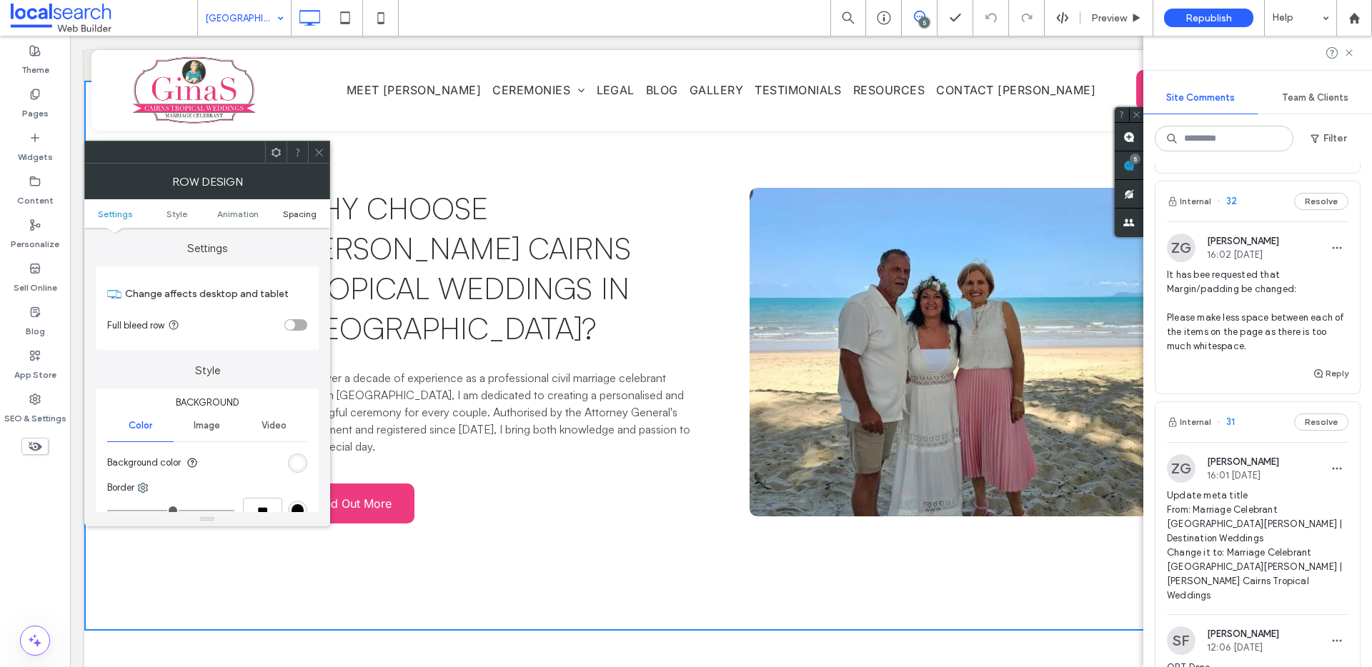
click at [313, 211] on span "Spacing" at bounding box center [300, 214] width 34 height 11
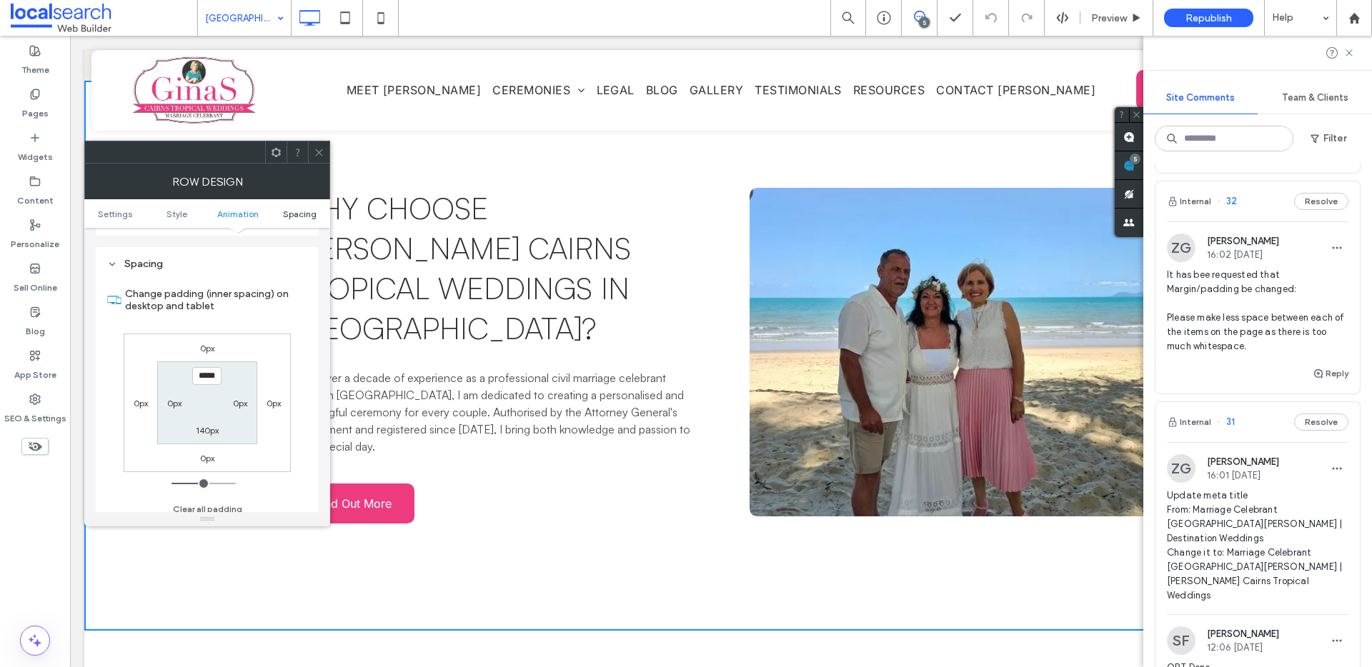
scroll to position [404, 0]
click at [212, 415] on div "140px" at bounding box center [207, 422] width 23 height 14
click at [213, 424] on label "140px" at bounding box center [207, 422] width 23 height 11
type input "**"
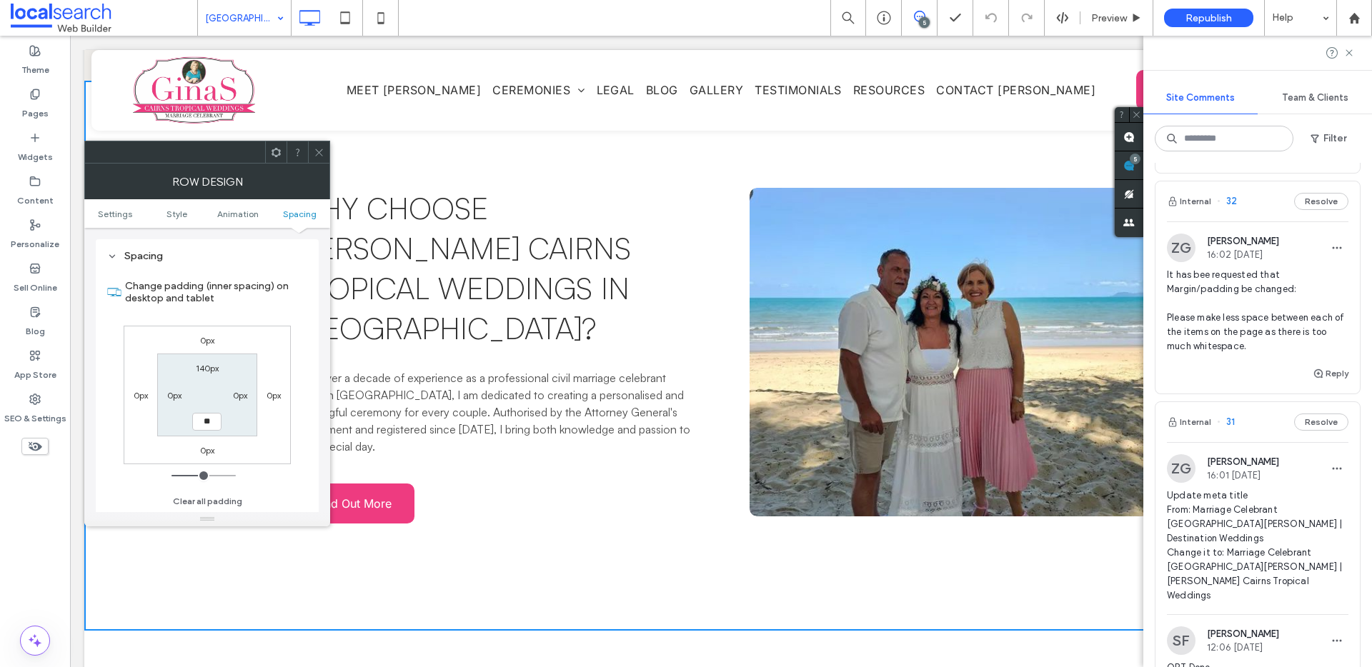
type input "****"
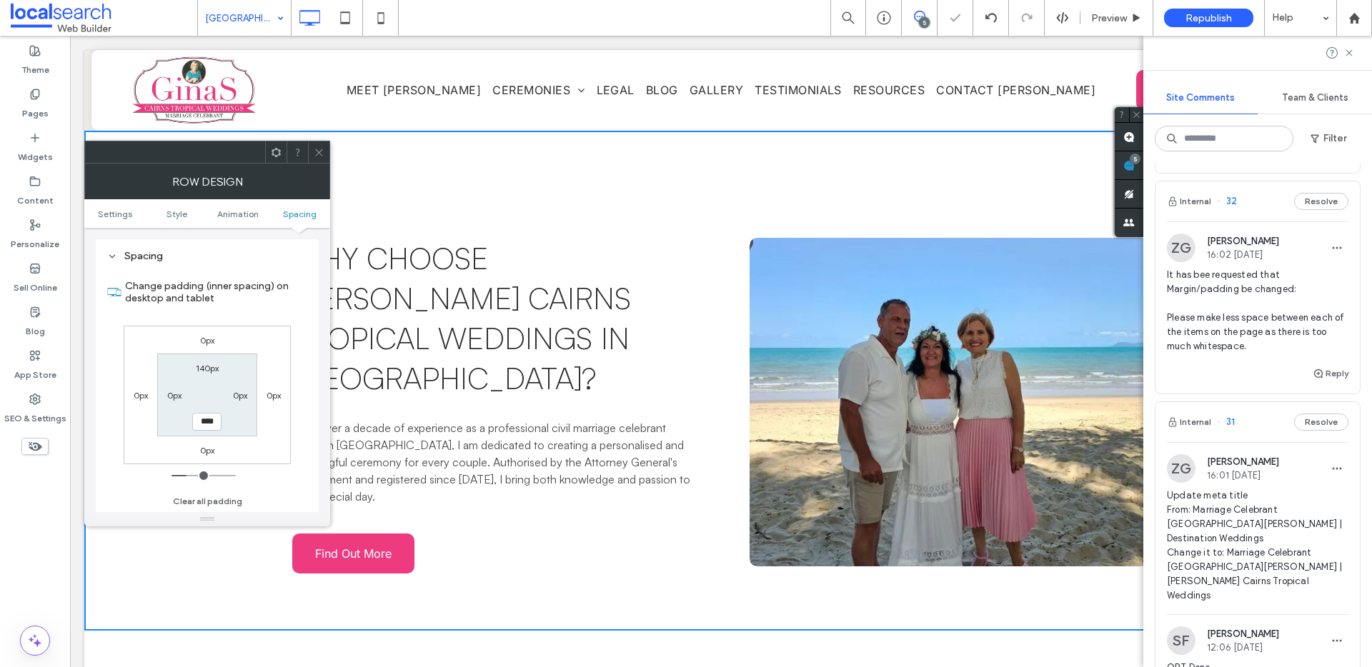
click at [319, 153] on icon at bounding box center [319, 152] width 11 height 11
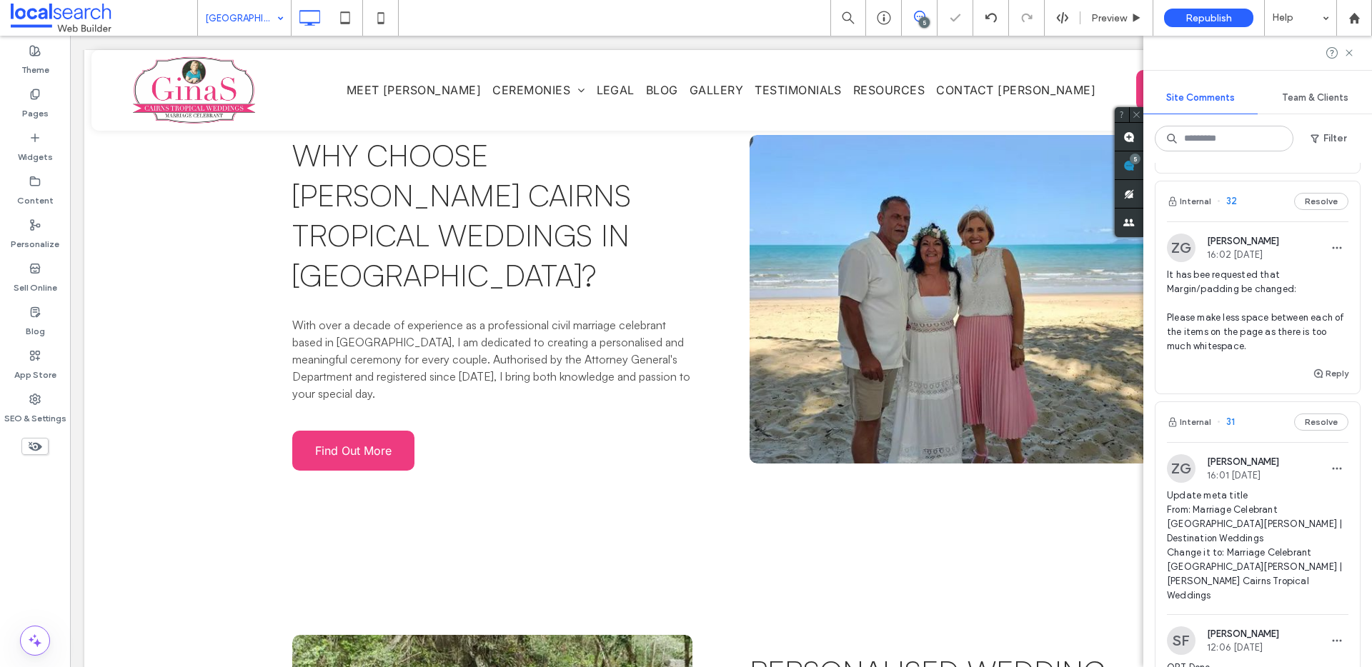
scroll to position [2375, 0]
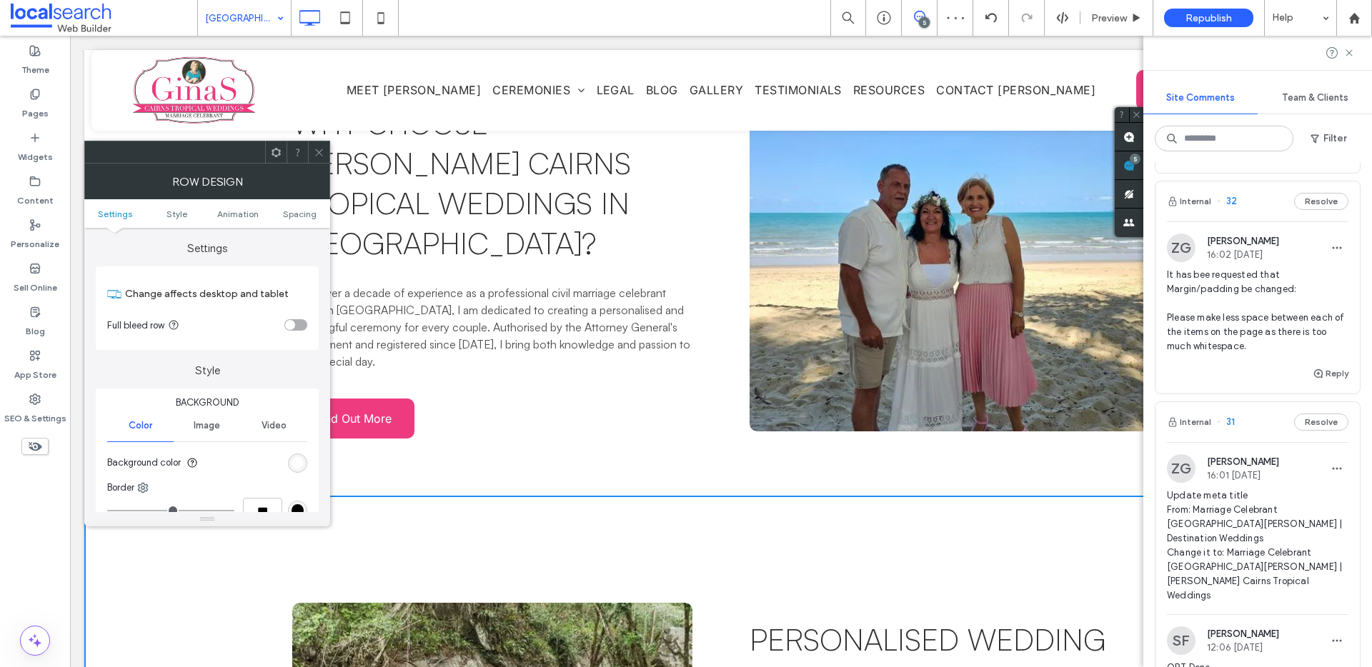
click at [301, 220] on ul "Settings Style Animation Spacing" at bounding box center [207, 213] width 246 height 29
click at [298, 209] on span "Spacing" at bounding box center [300, 214] width 34 height 11
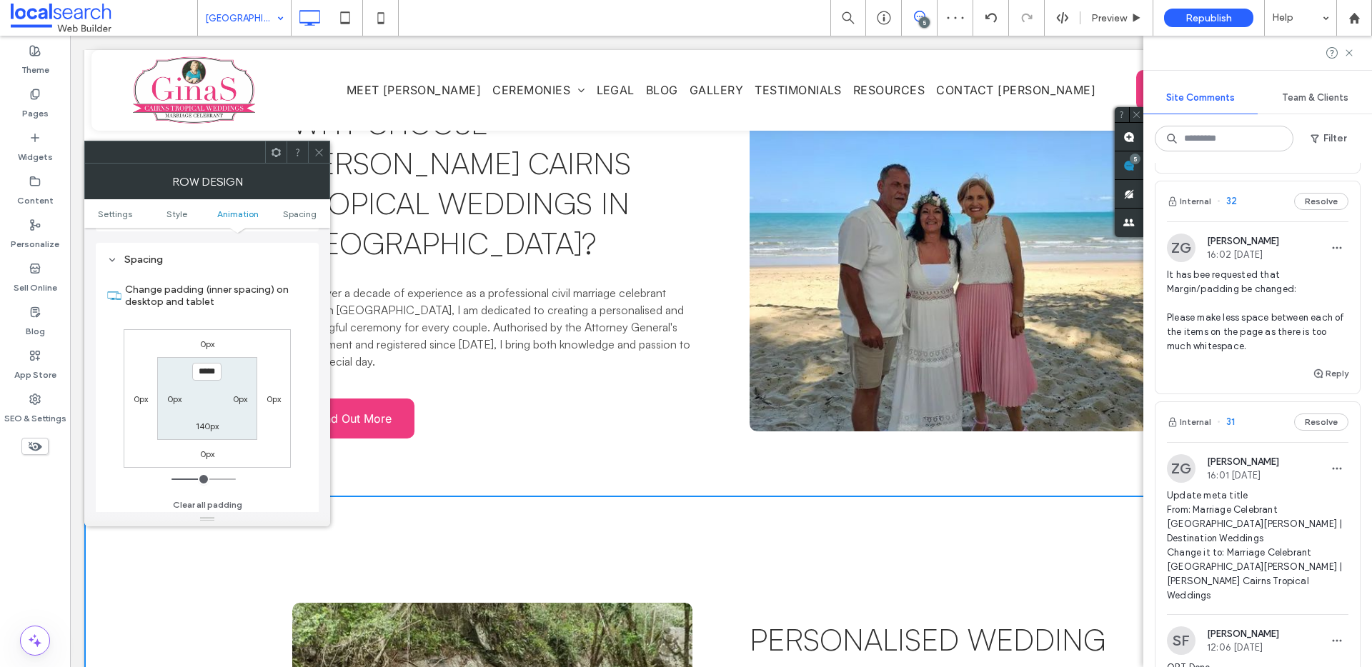
scroll to position [404, 0]
type input "****"
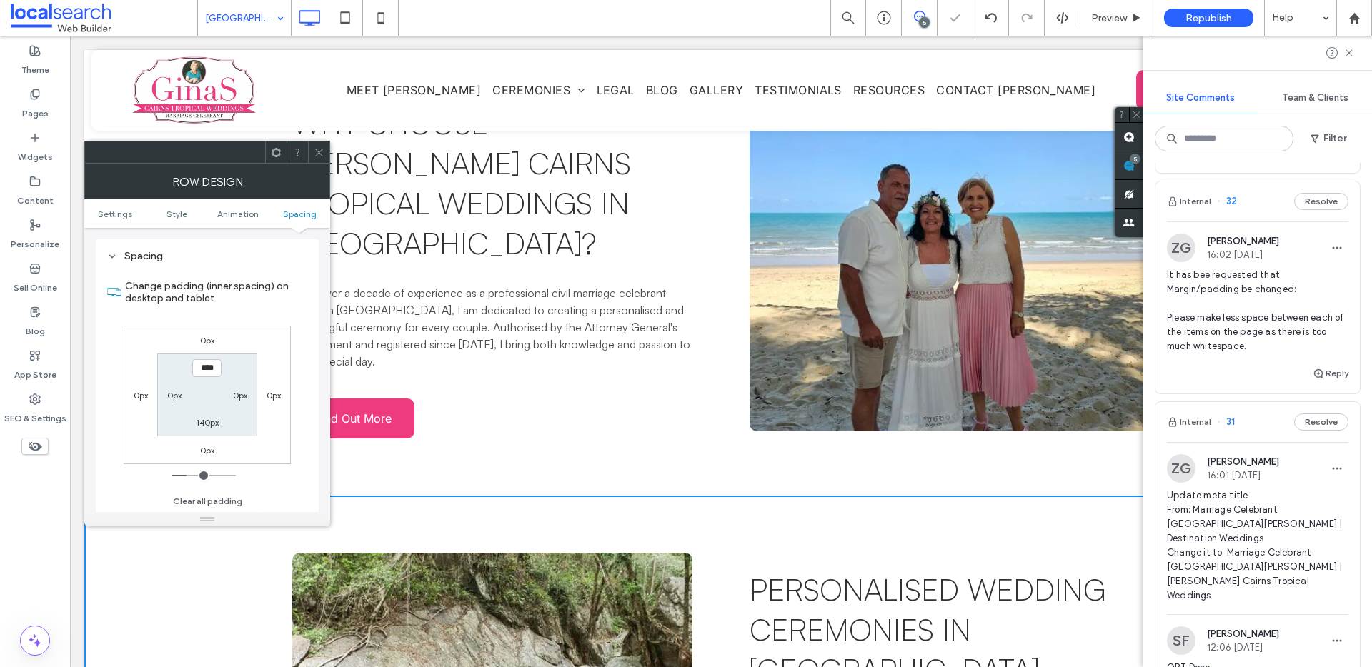
click at [204, 421] on label "140px" at bounding box center [207, 422] width 23 height 11
type input "***"
type input "**"
type input "****"
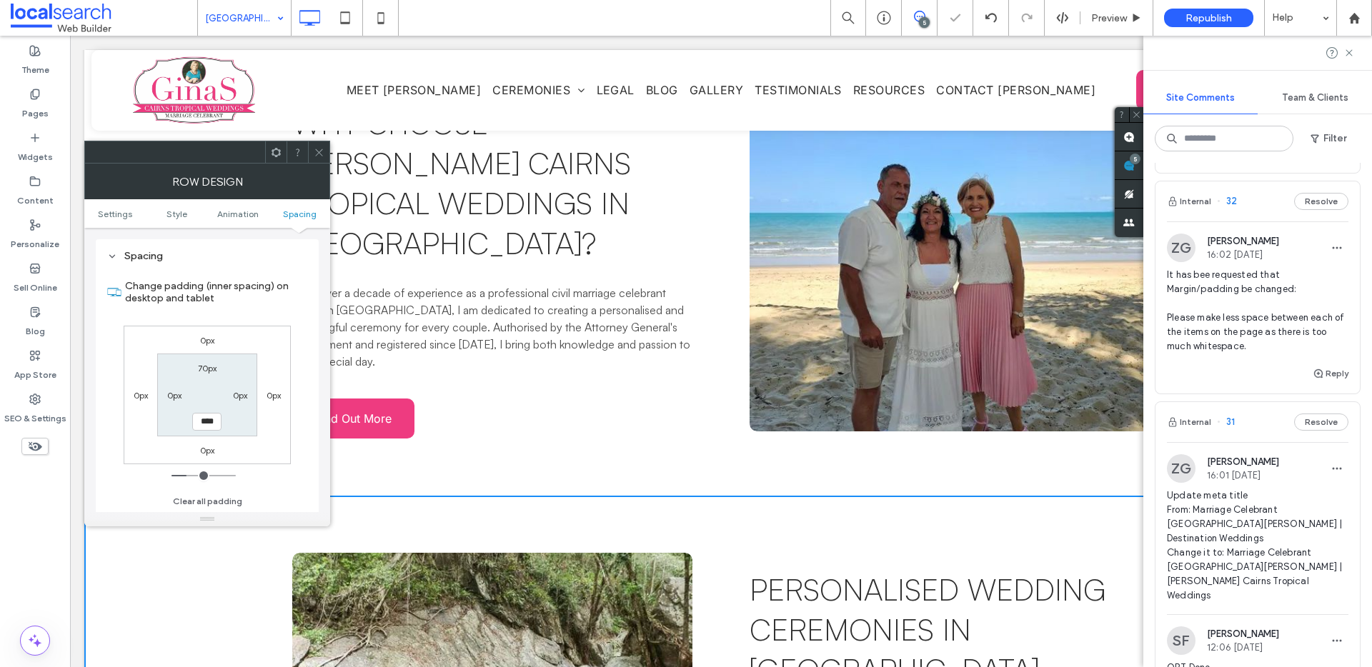
click at [320, 149] on icon at bounding box center [319, 152] width 11 height 11
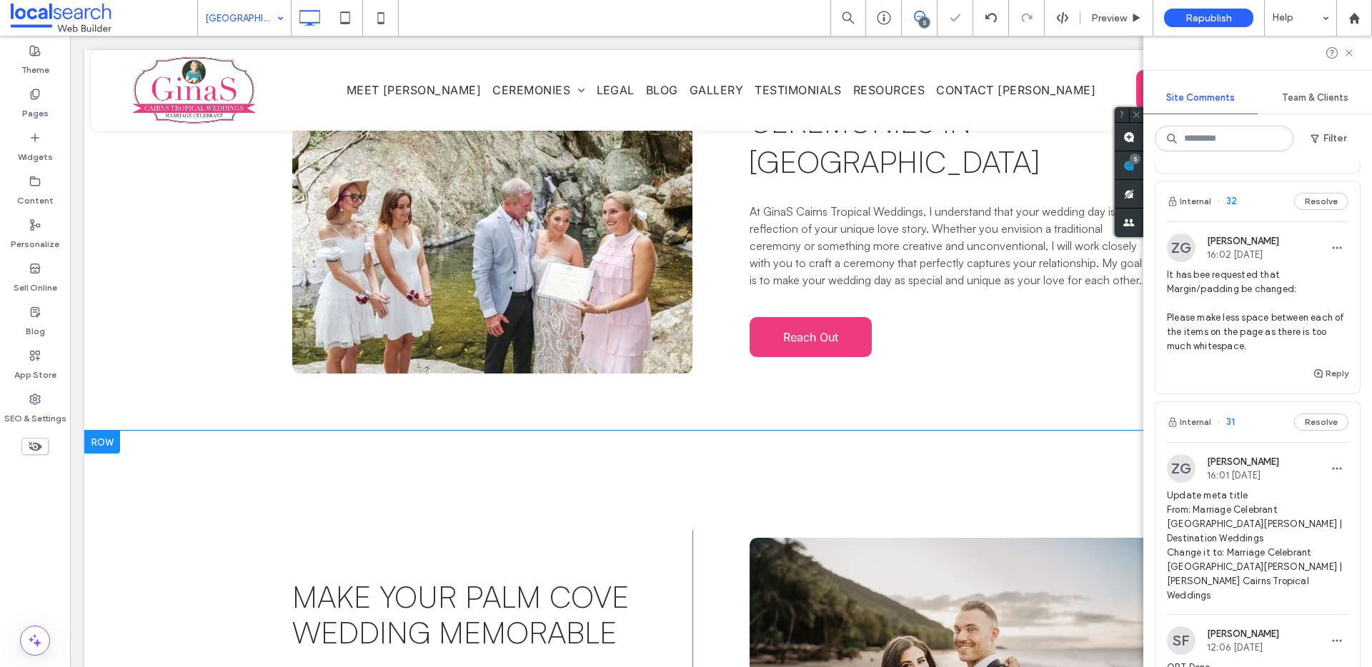
scroll to position [2884, 0]
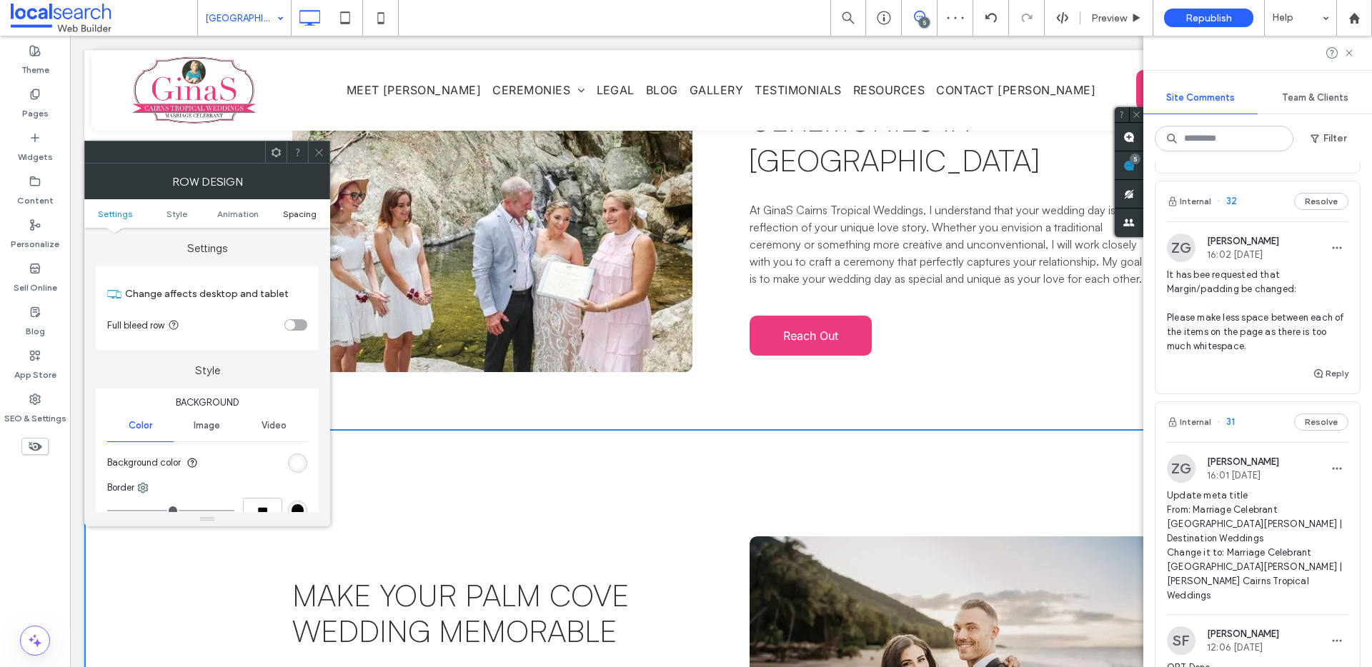
click at [299, 210] on span "Spacing" at bounding box center [300, 214] width 34 height 11
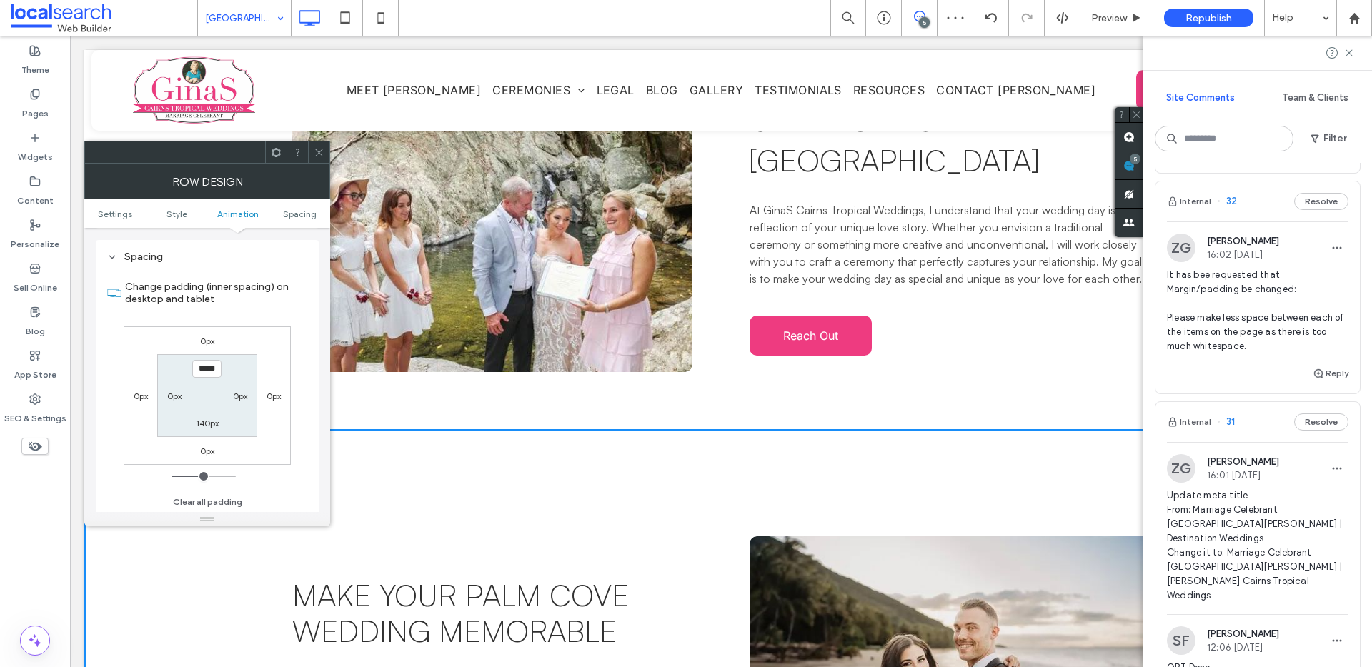
scroll to position [404, 0]
type input "****"
click at [201, 428] on section "**** 0px 140px 0px" at bounding box center [206, 395] width 99 height 82
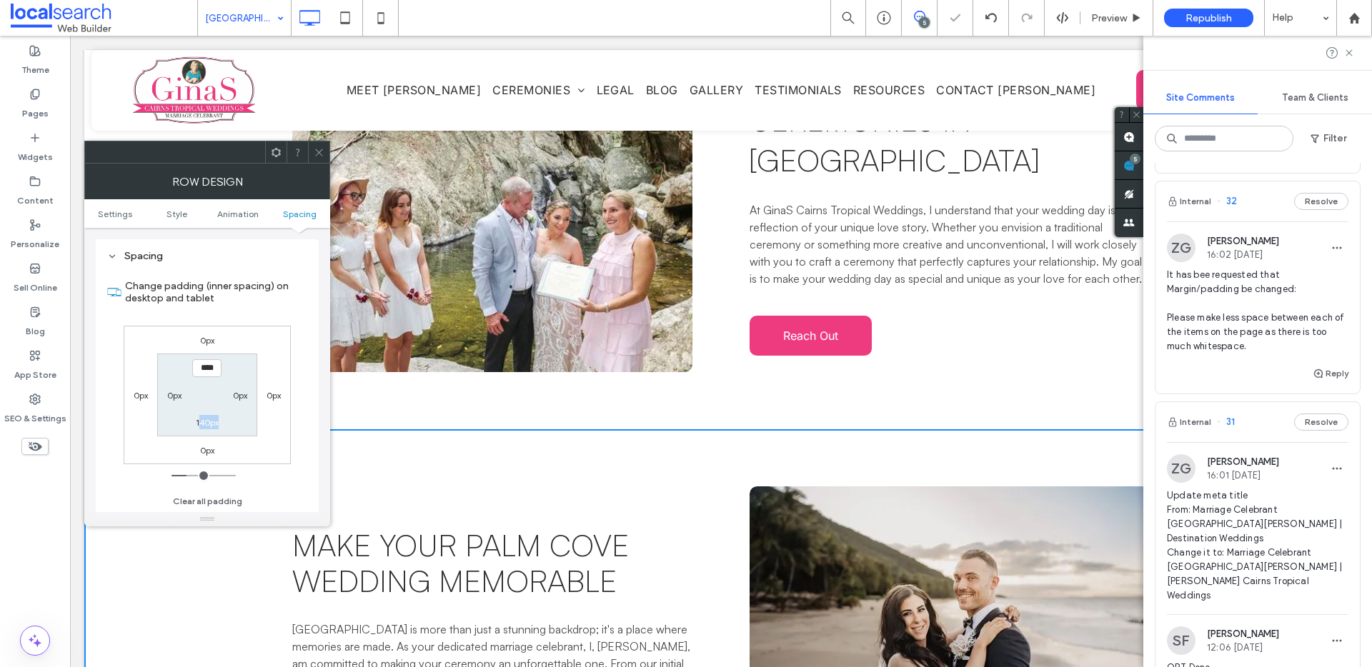
click at [201, 424] on label "140px" at bounding box center [207, 422] width 23 height 11
type input "***"
type input "**"
type input "****"
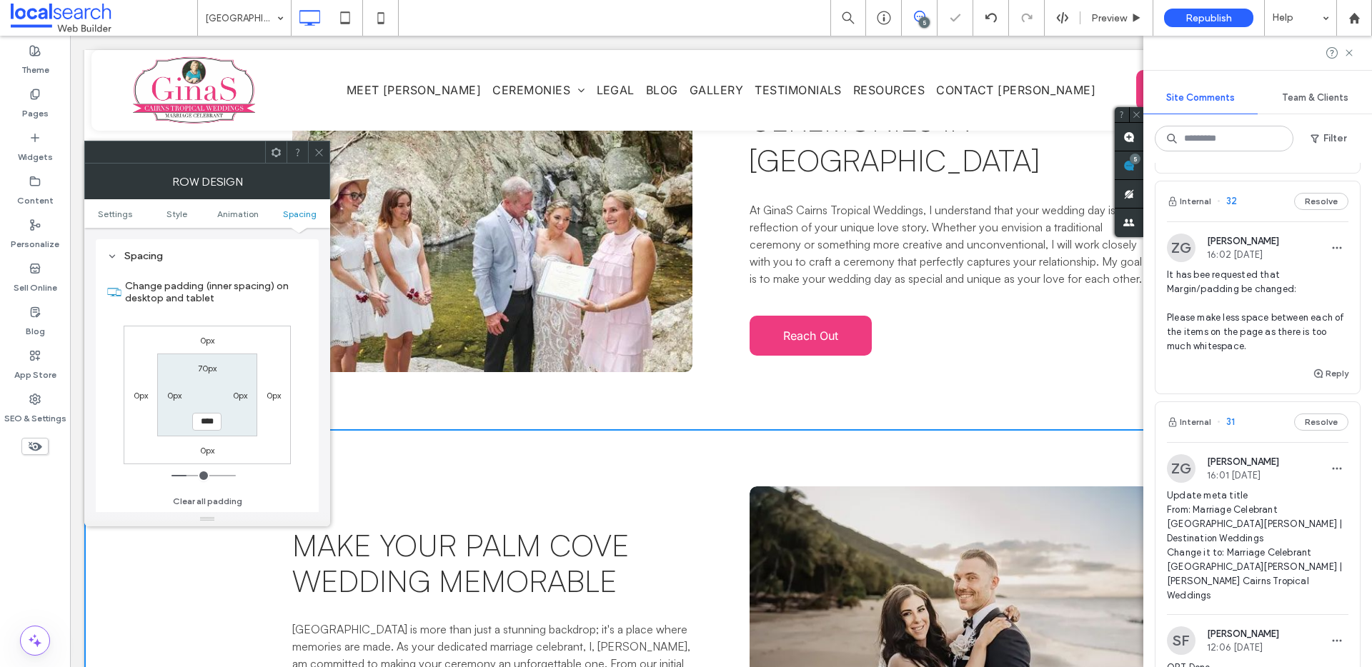
click at [319, 151] on icon at bounding box center [319, 152] width 11 height 11
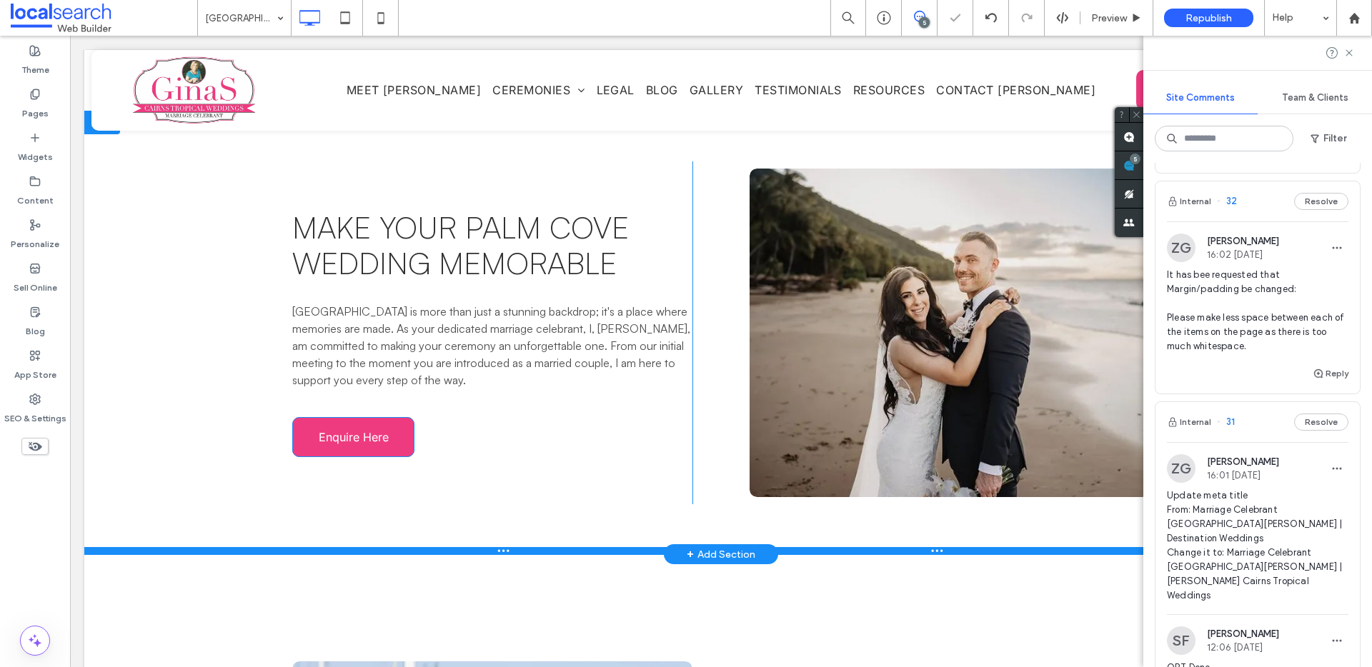
scroll to position [3266, 0]
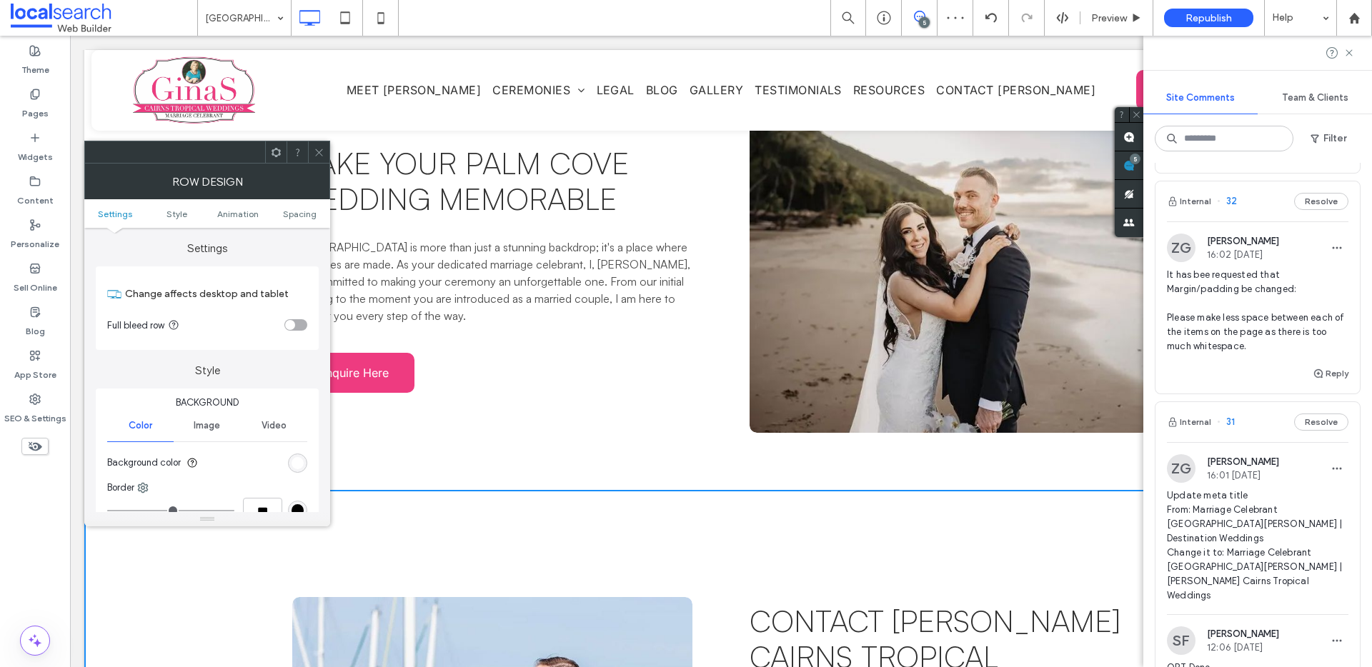
click at [299, 220] on ul "Settings Style Animation Spacing" at bounding box center [207, 213] width 246 height 29
click at [300, 211] on span "Spacing" at bounding box center [300, 214] width 34 height 11
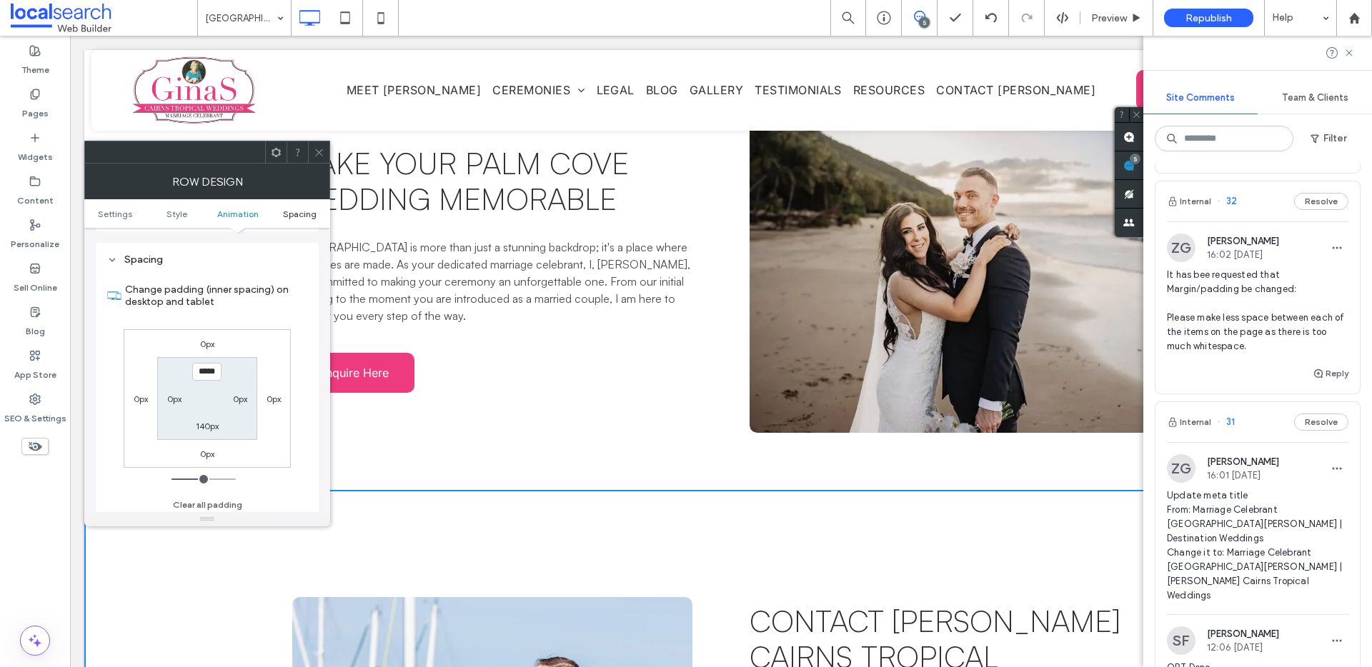
scroll to position [404, 0]
type input "****"
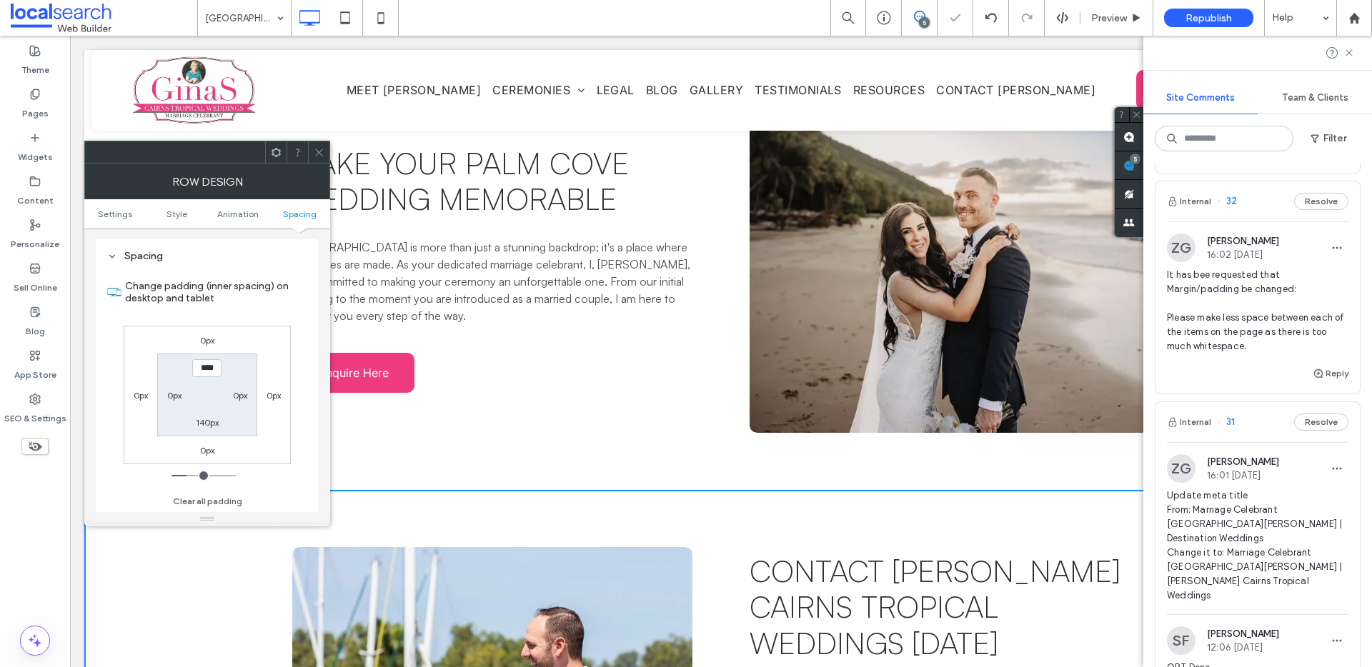
click at [218, 424] on label "140px" at bounding box center [207, 422] width 23 height 11
type input "***"
type input "**"
type input "****"
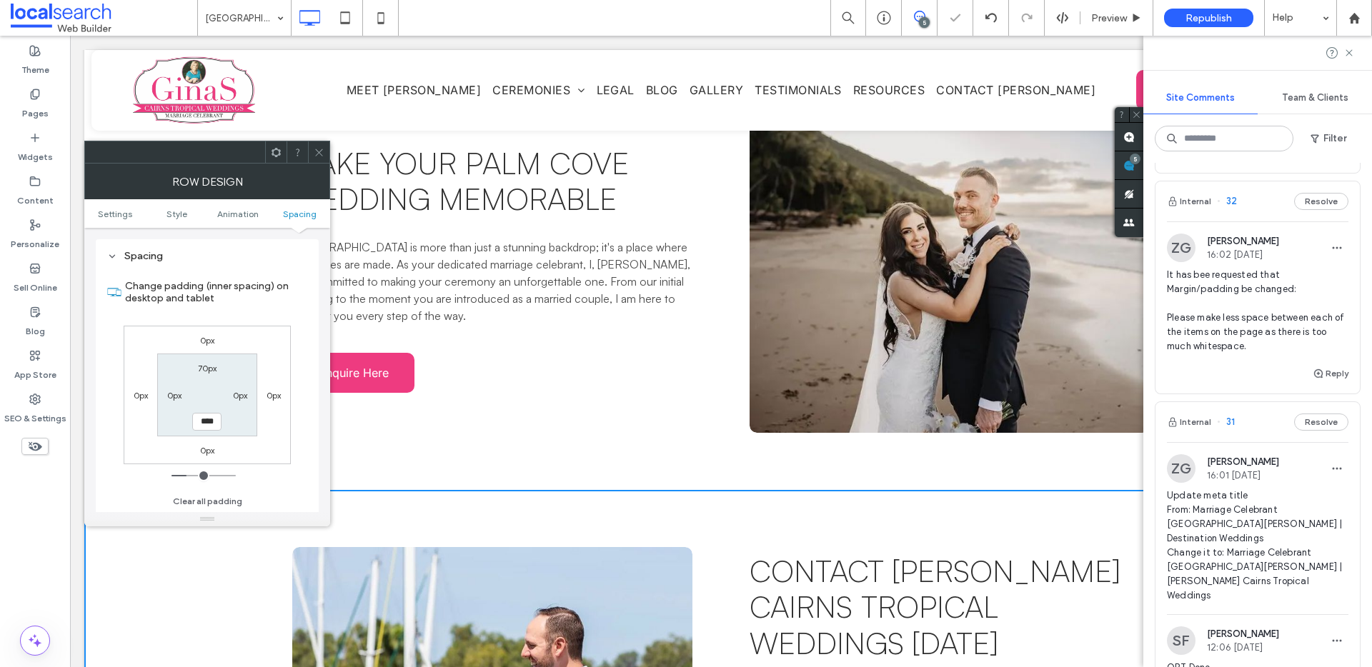
drag, startPoint x: 314, startPoint y: 151, endPoint x: 271, endPoint y: 168, distance: 45.5
click at [314, 151] on icon at bounding box center [319, 152] width 11 height 11
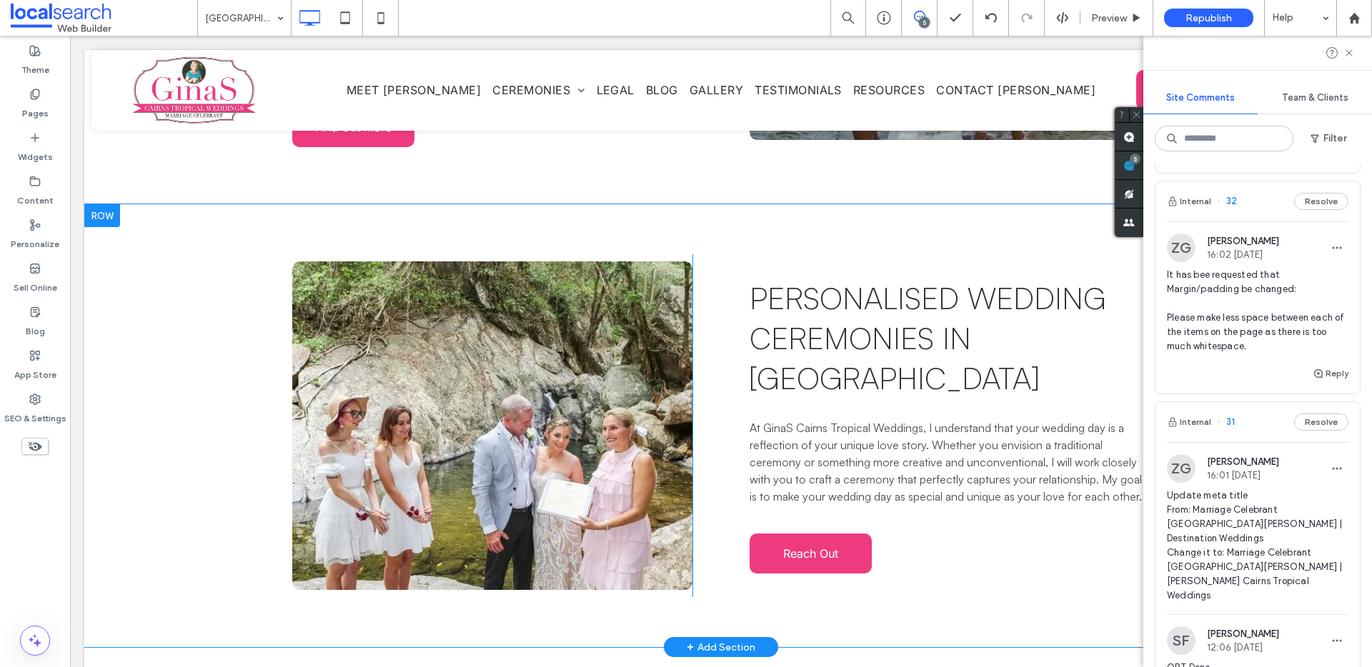
scroll to position [2498, 0]
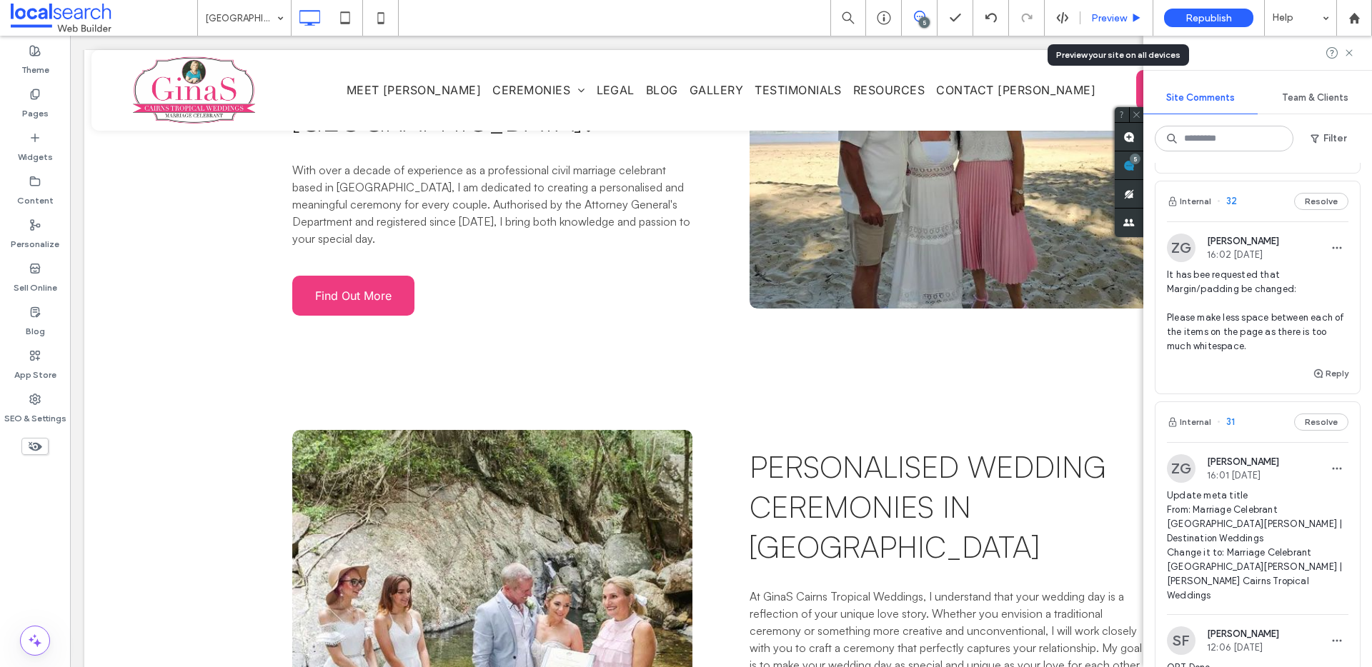
click at [1112, 16] on span "Preview" at bounding box center [1109, 18] width 36 height 12
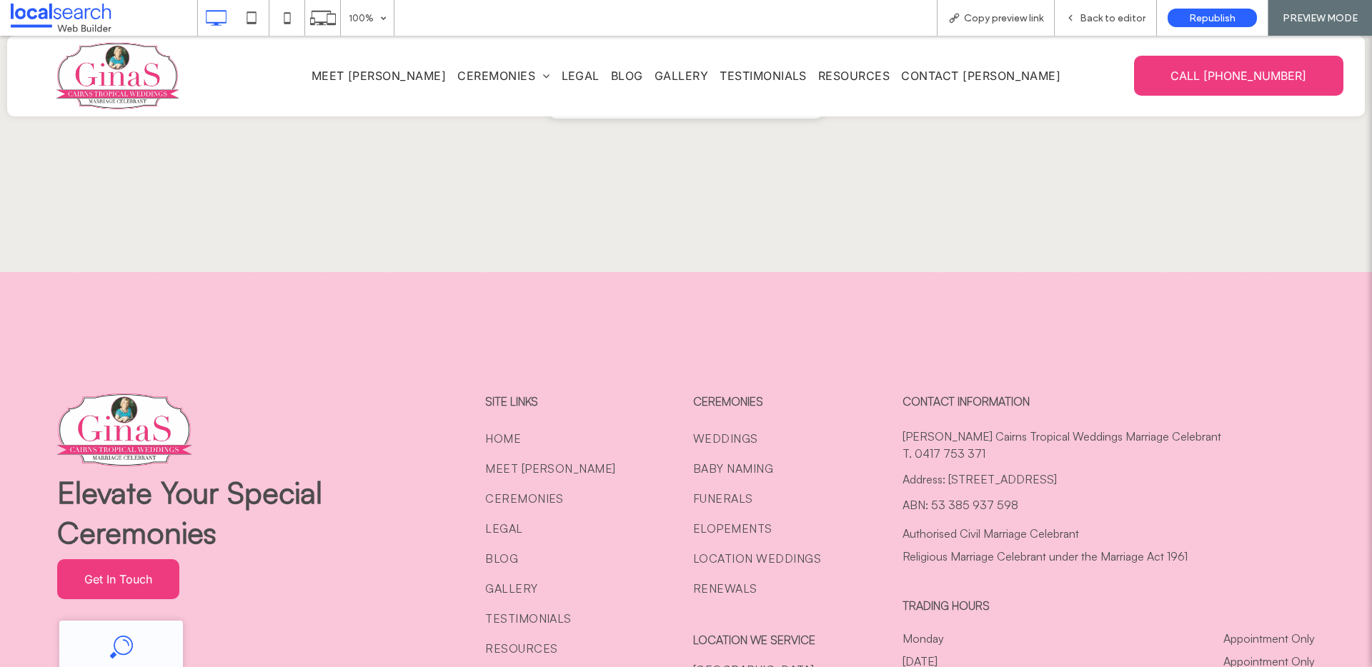
scroll to position [6643, 0]
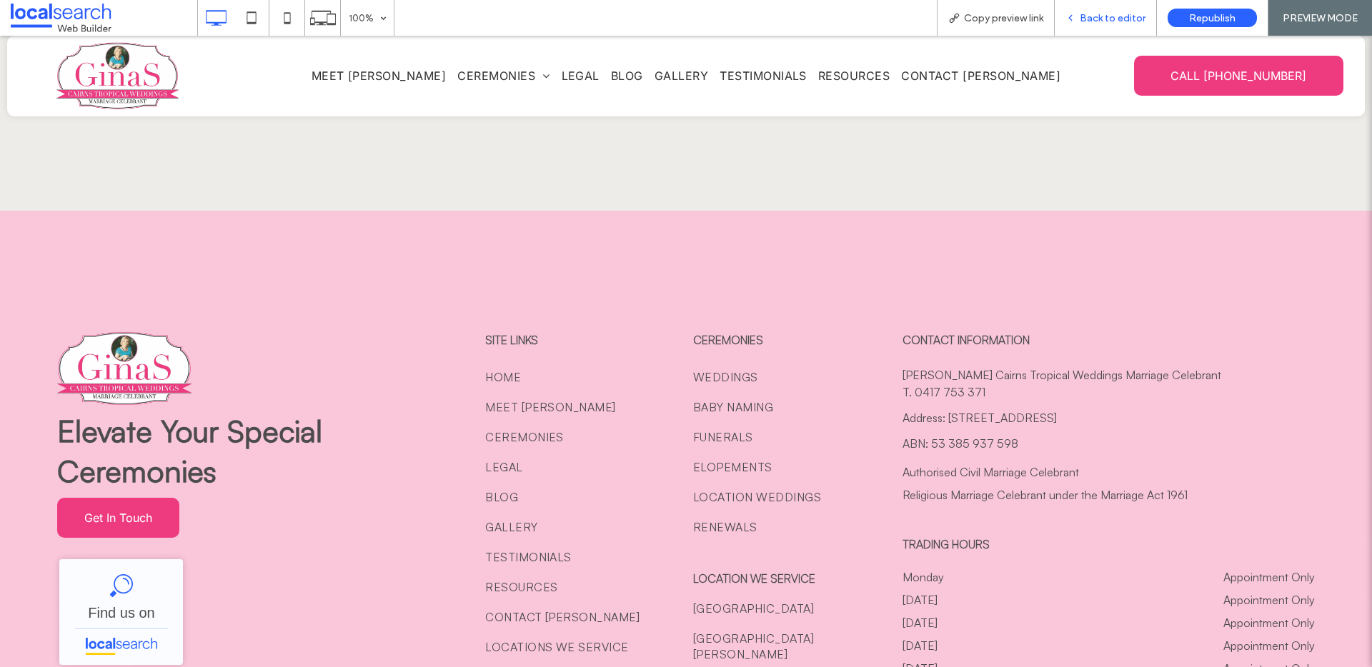
click at [1087, 22] on span "Back to editor" at bounding box center [1113, 18] width 66 height 12
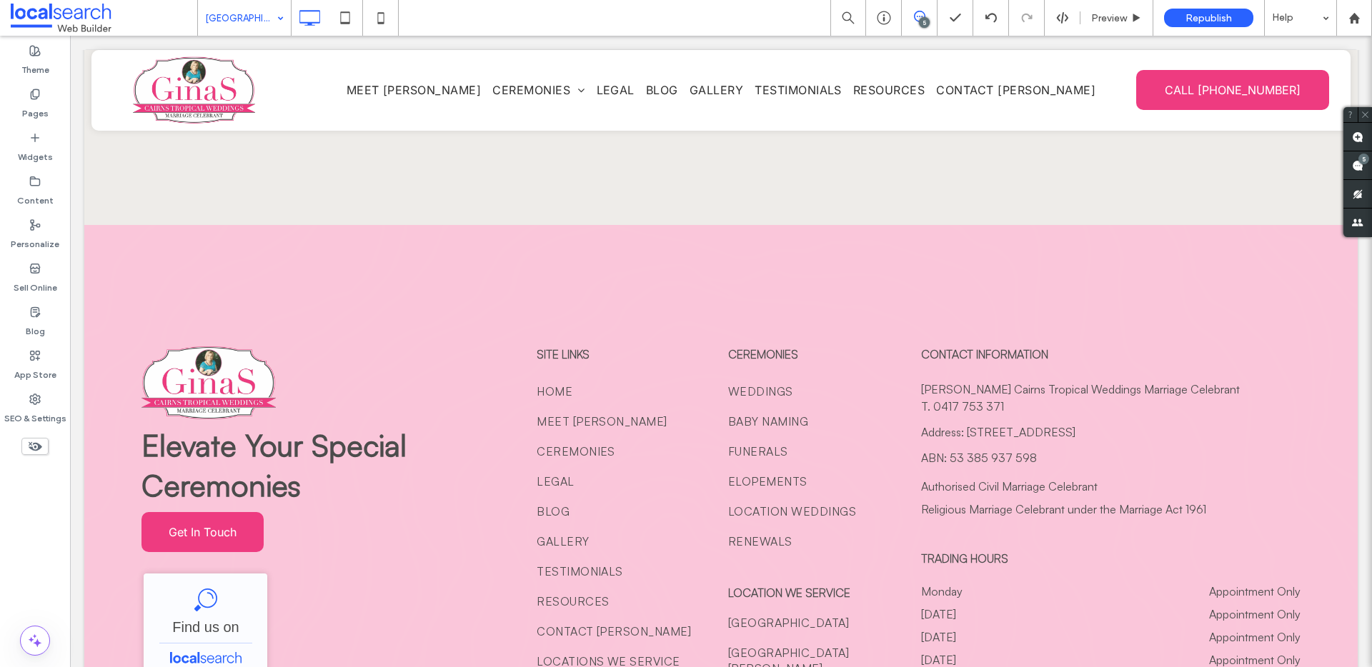
drag, startPoint x: 226, startPoint y: 16, endPoint x: 225, endPoint y: 28, distance: 11.5
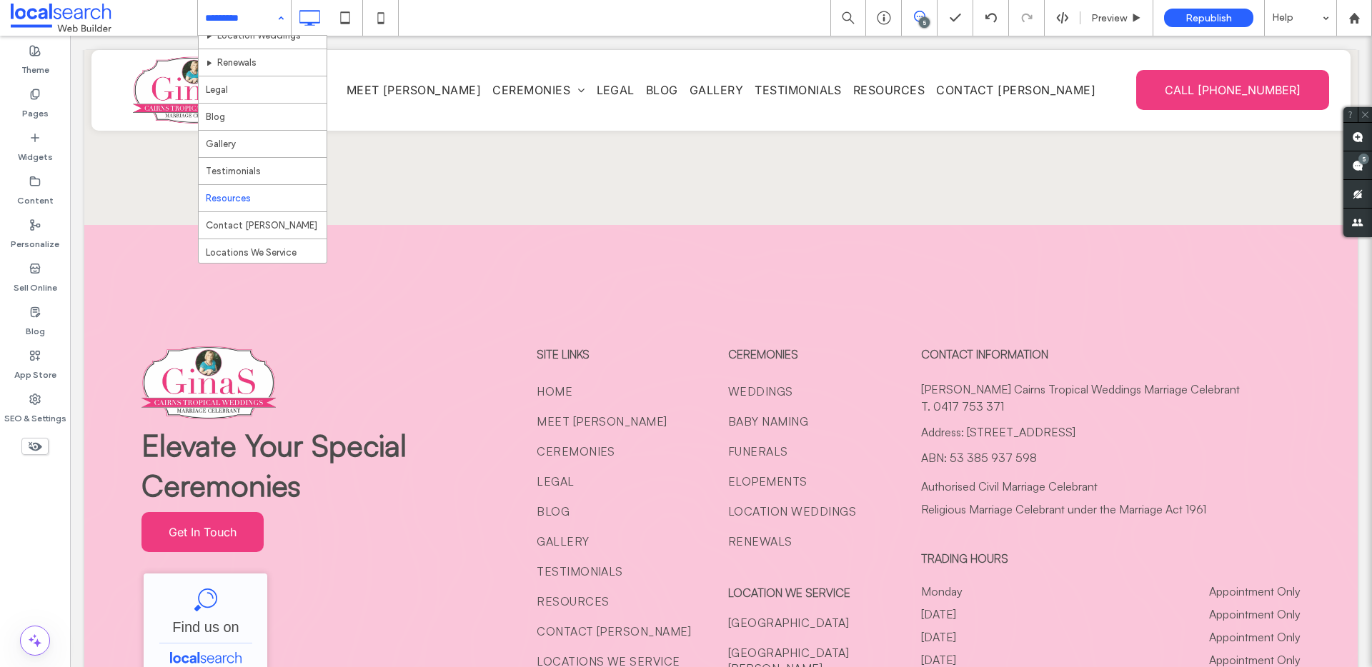
scroll to position [314, 0]
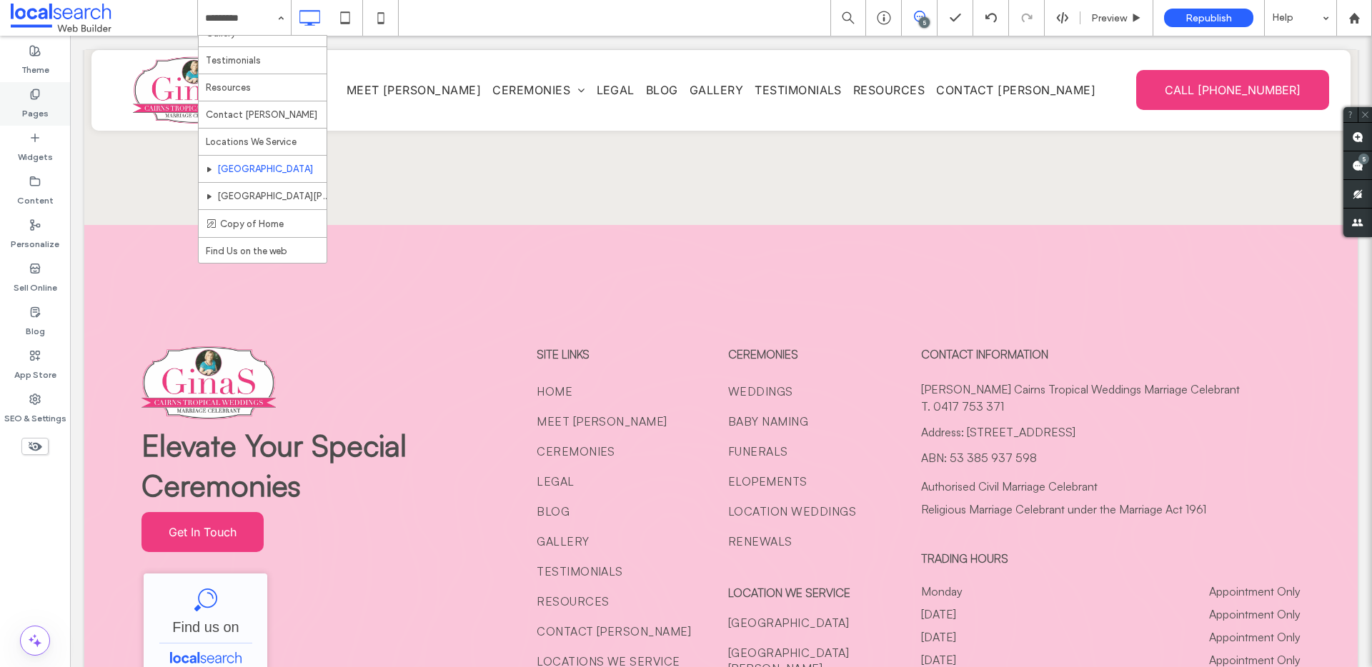
click at [25, 102] on label "Pages" at bounding box center [35, 110] width 26 height 20
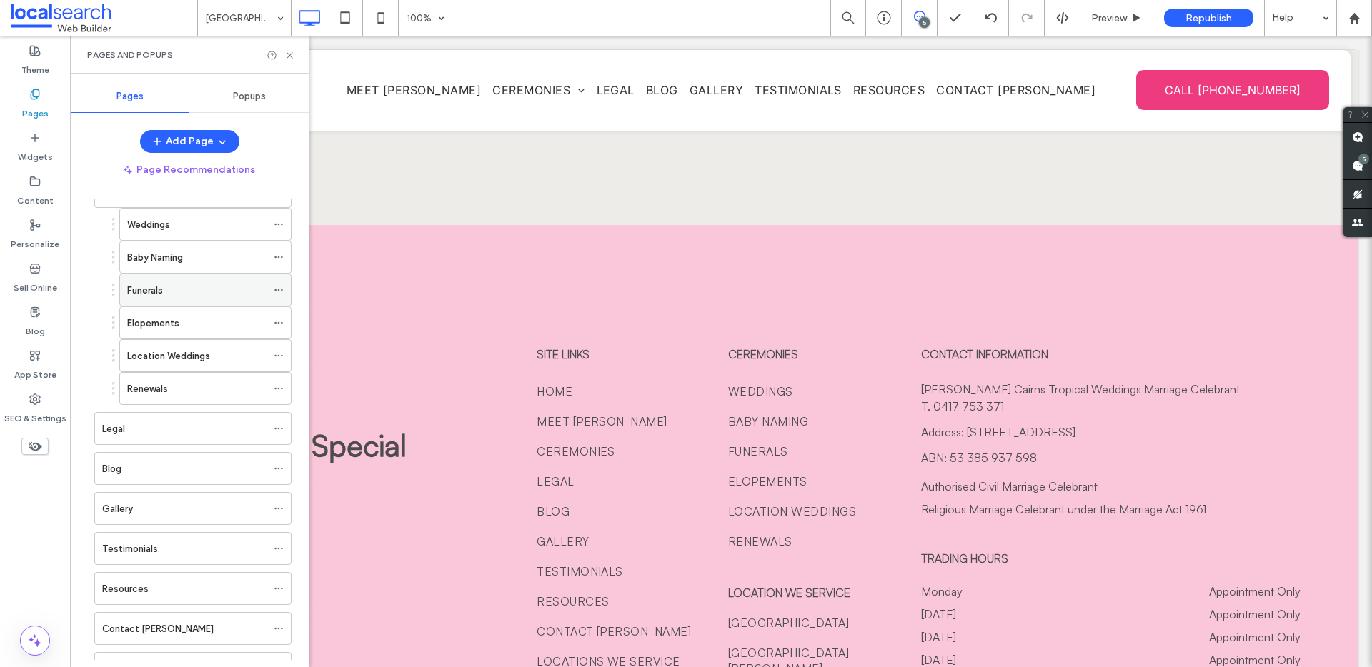
scroll to position [335, 0]
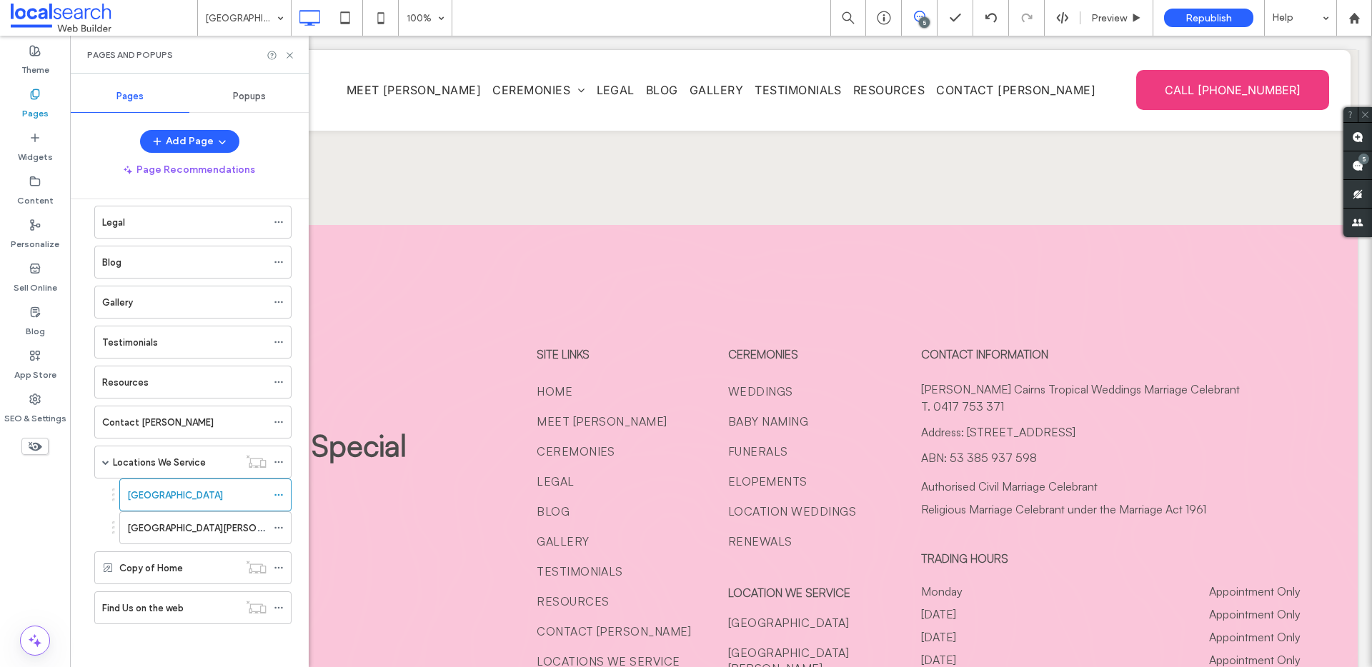
click at [157, 577] on div "Copy of Home" at bounding box center [178, 567] width 119 height 31
click at [291, 58] on icon at bounding box center [289, 55] width 11 height 11
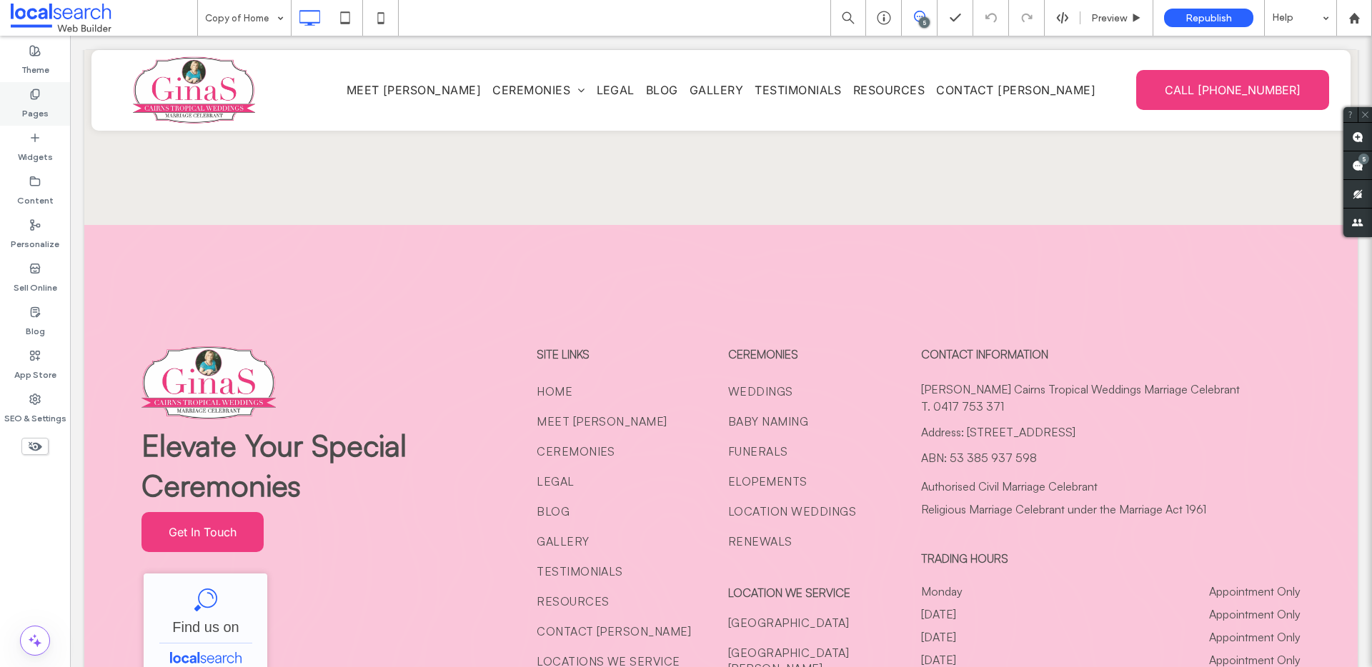
click at [36, 107] on label "Pages" at bounding box center [35, 110] width 26 height 20
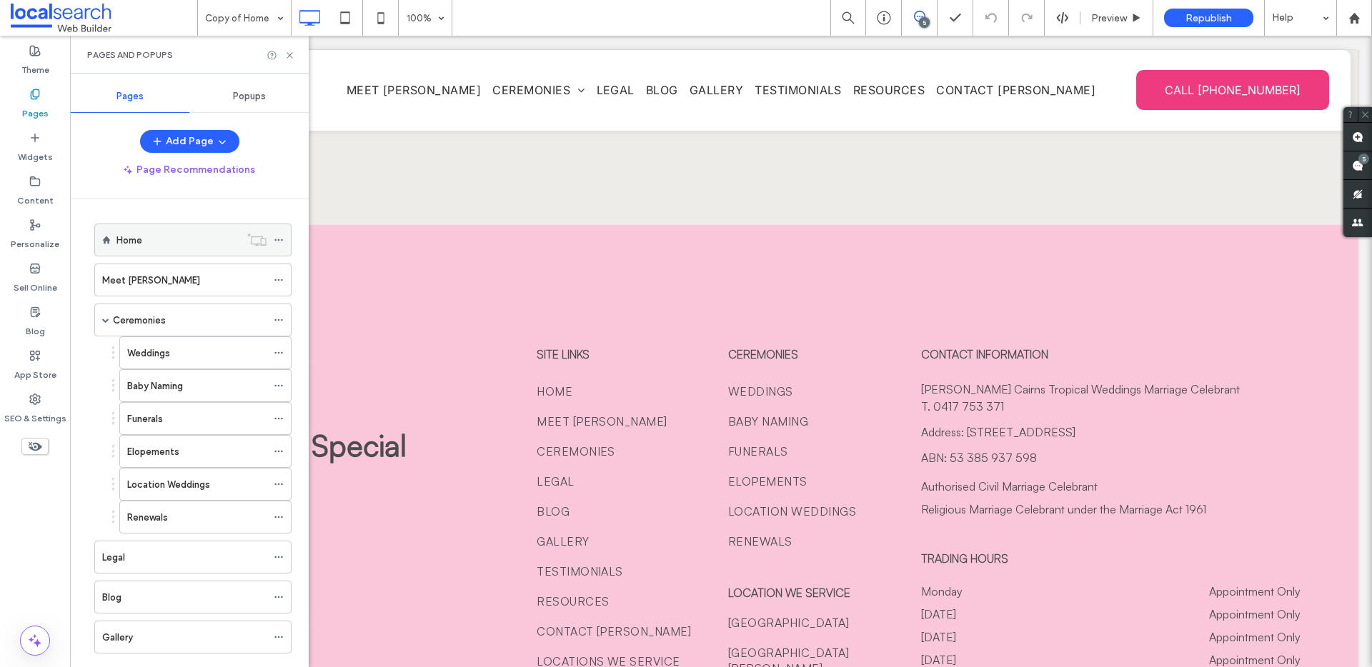
click at [156, 231] on div "Home" at bounding box center [178, 239] width 124 height 31
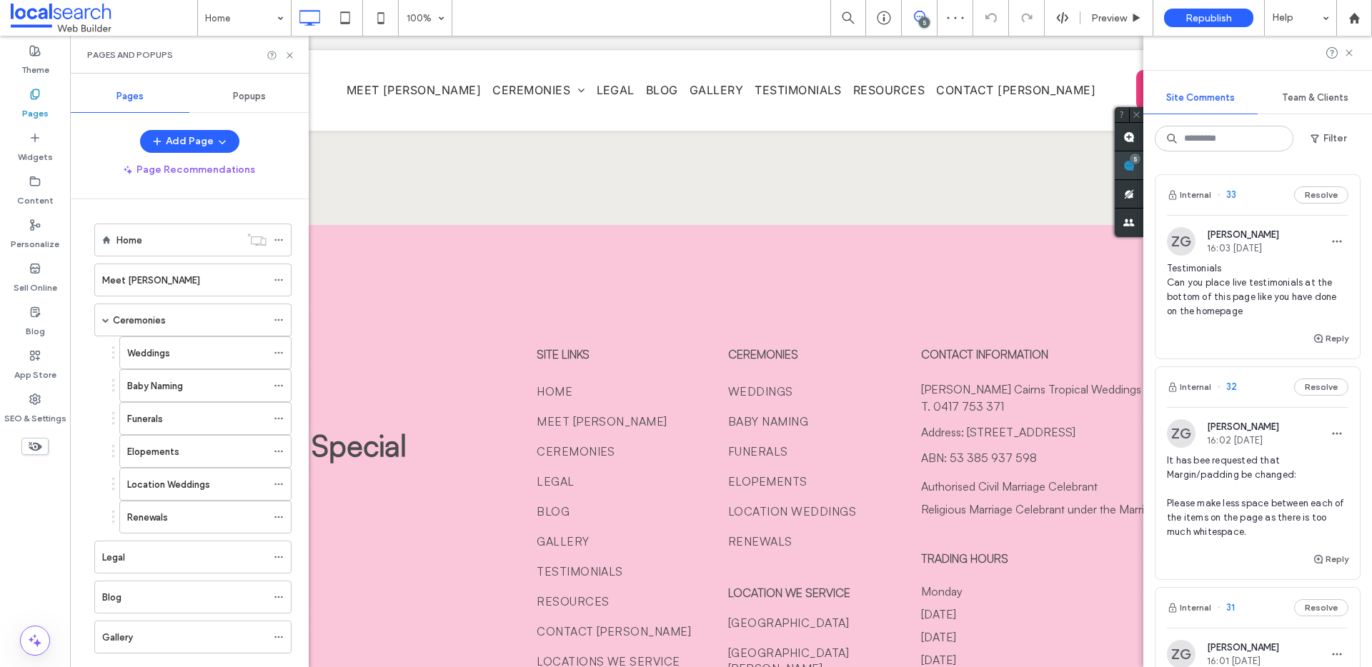
click at [1135, 164] on use at bounding box center [1128, 165] width 11 height 11
click at [1319, 146] on span "button" at bounding box center [1316, 138] width 14 height 21
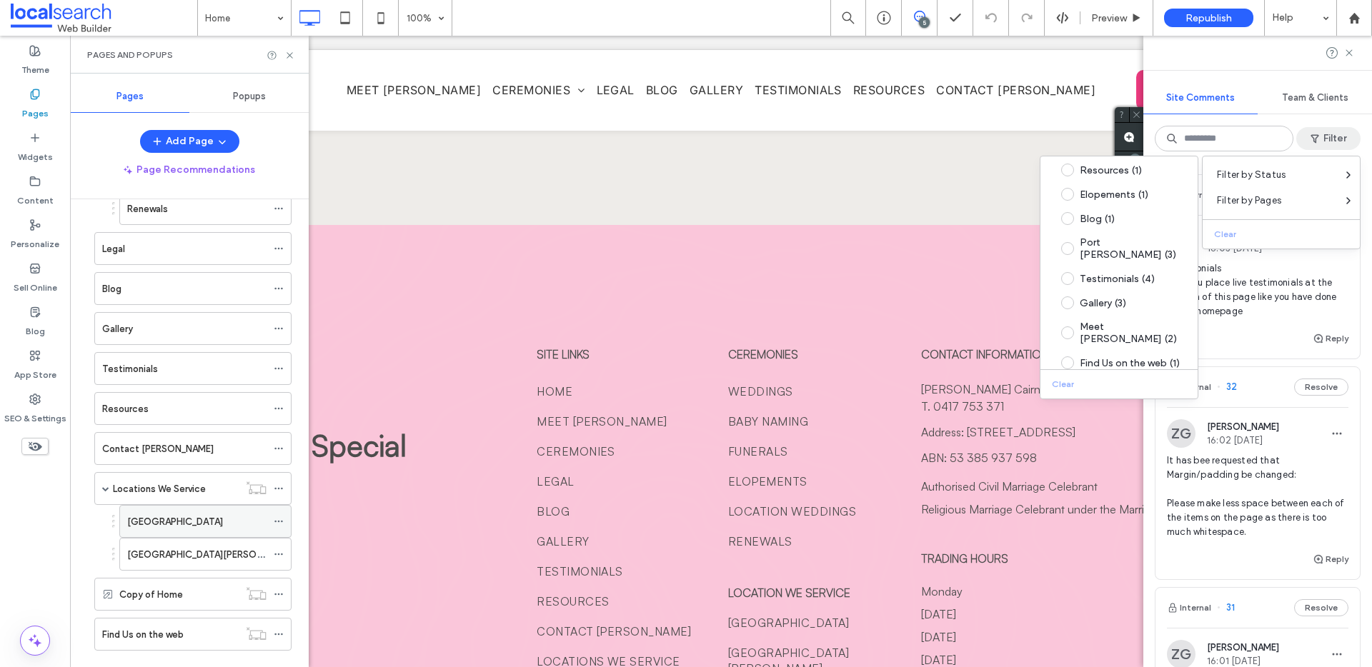
scroll to position [335, 0]
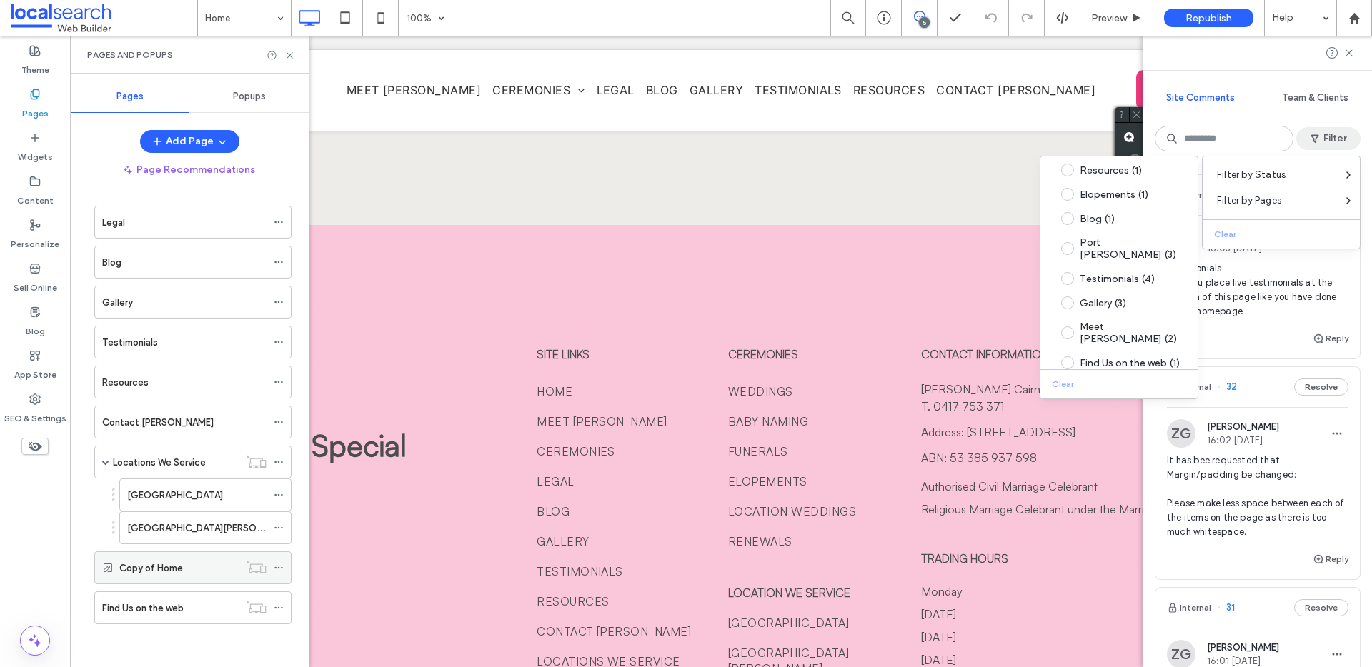
click at [278, 566] on icon at bounding box center [279, 568] width 10 height 10
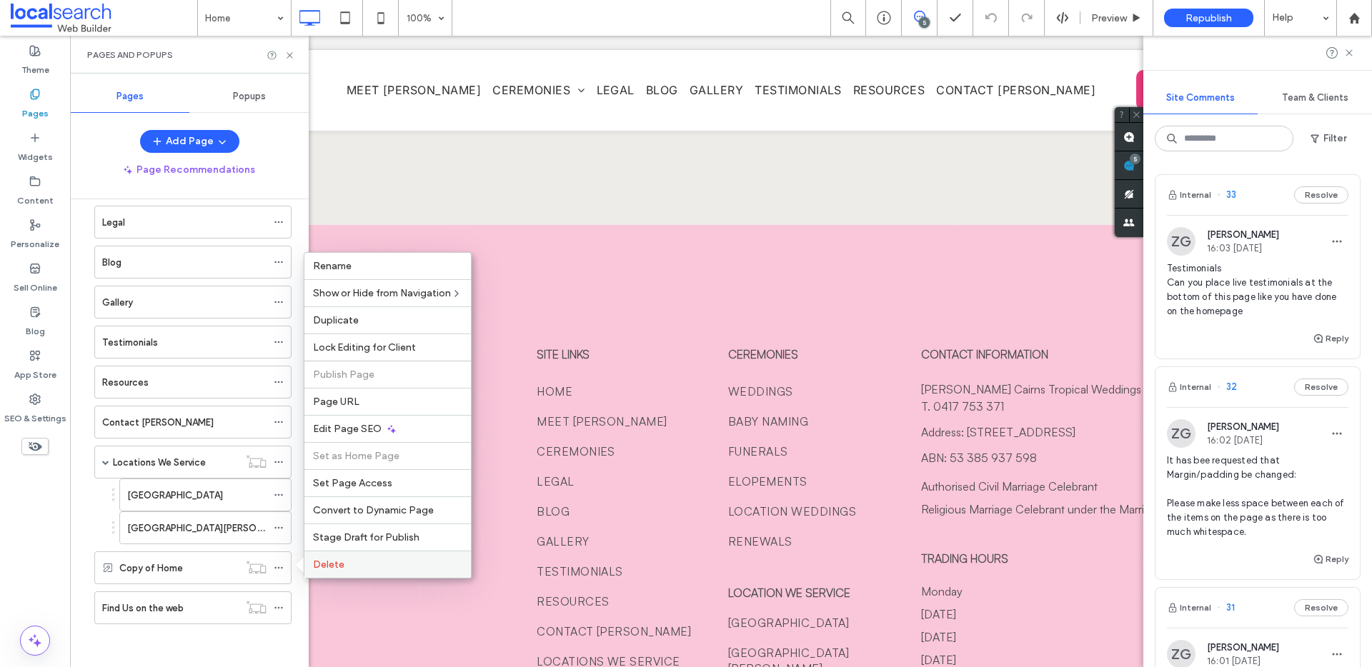
click at [336, 559] on span "Delete" at bounding box center [328, 565] width 31 height 12
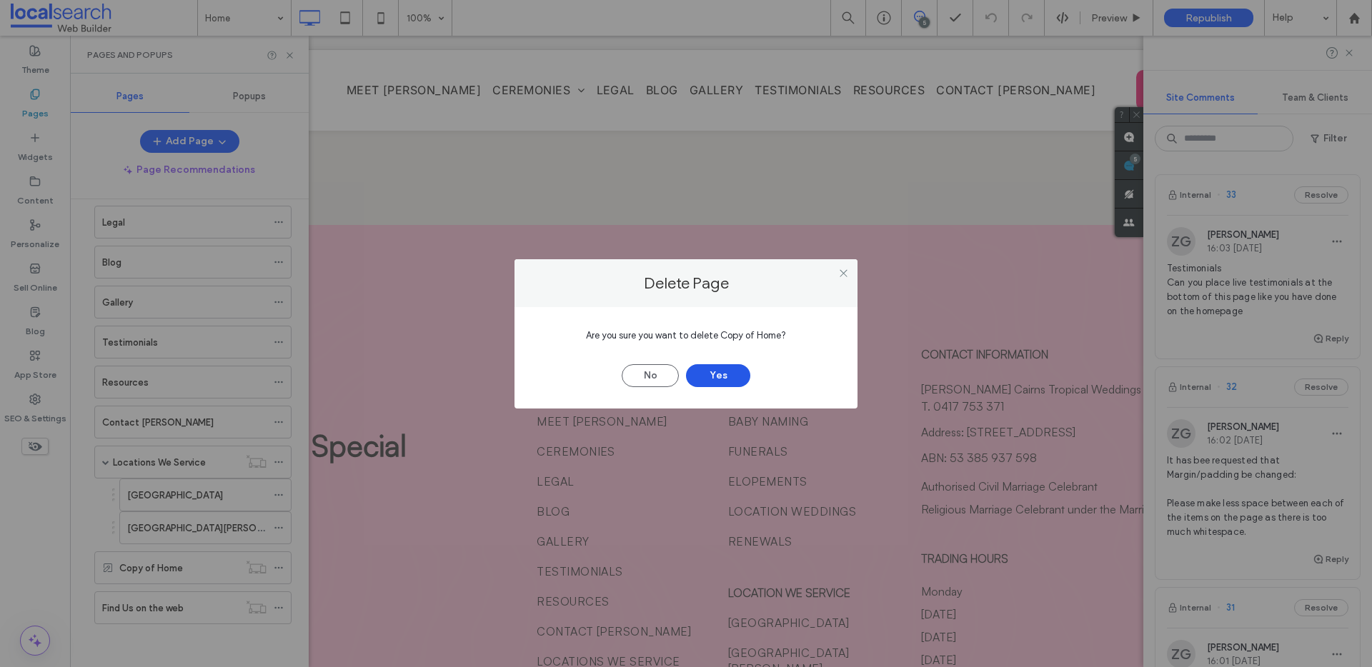
click at [714, 379] on button "Yes" at bounding box center [718, 375] width 64 height 23
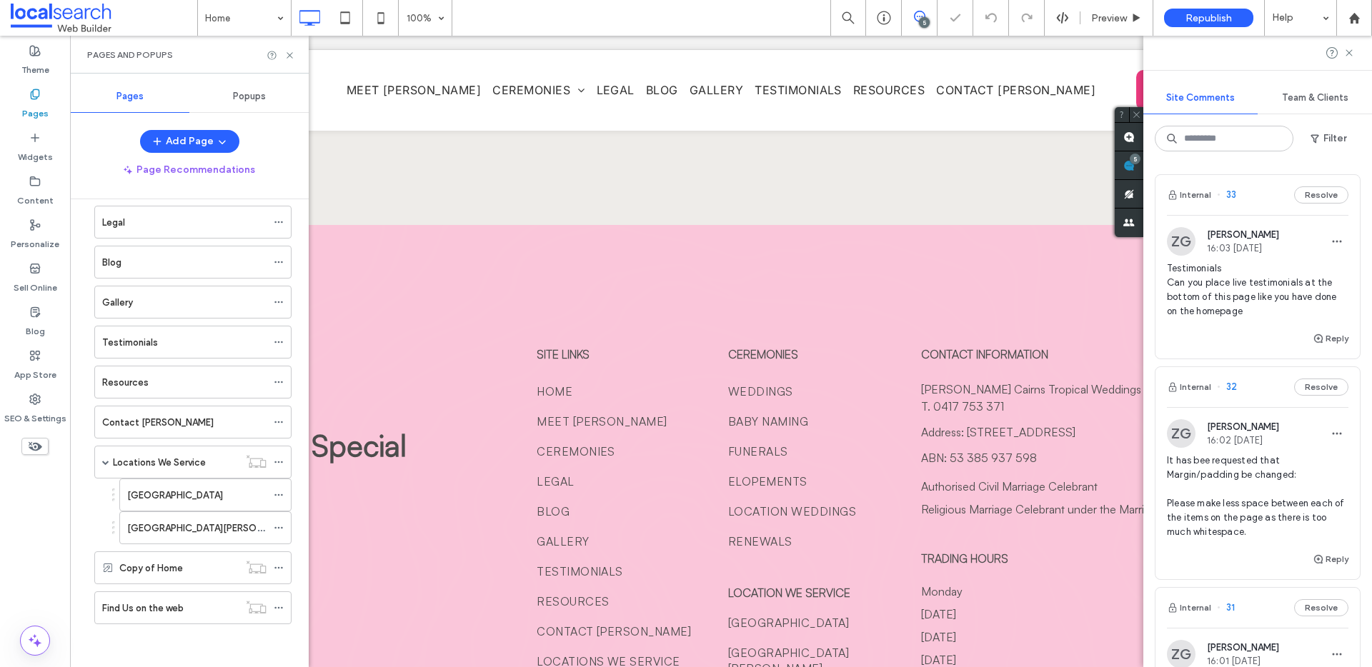
scroll to position [295, 0]
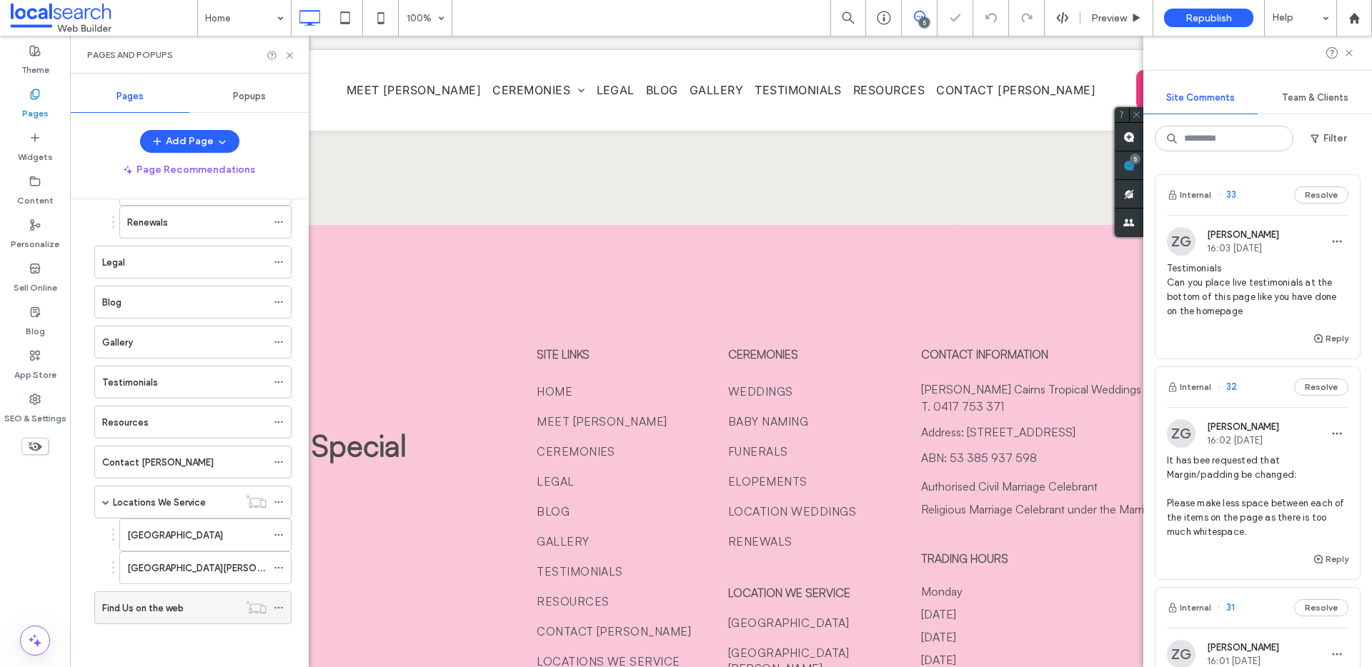
click at [177, 608] on label "Find Us on the web" at bounding box center [142, 608] width 81 height 25
click at [1190, 196] on button "Internal" at bounding box center [1189, 194] width 44 height 17
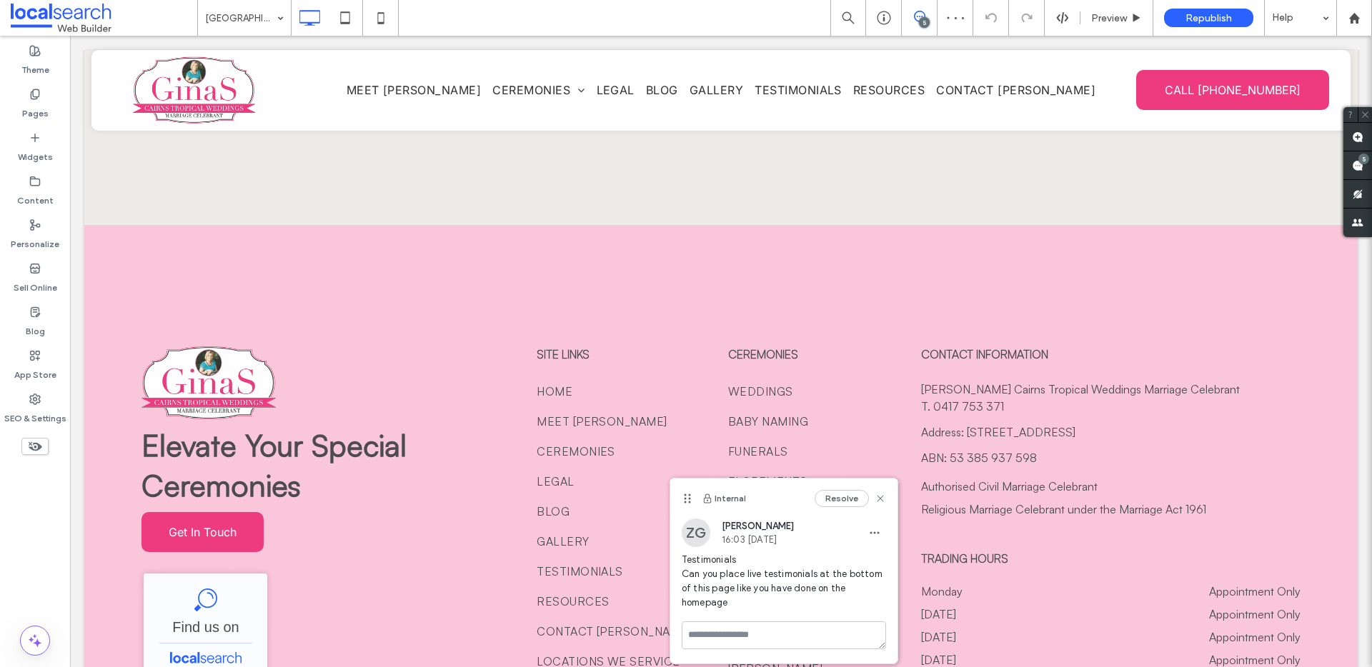
click at [1352, 170] on span at bounding box center [1357, 165] width 29 height 28
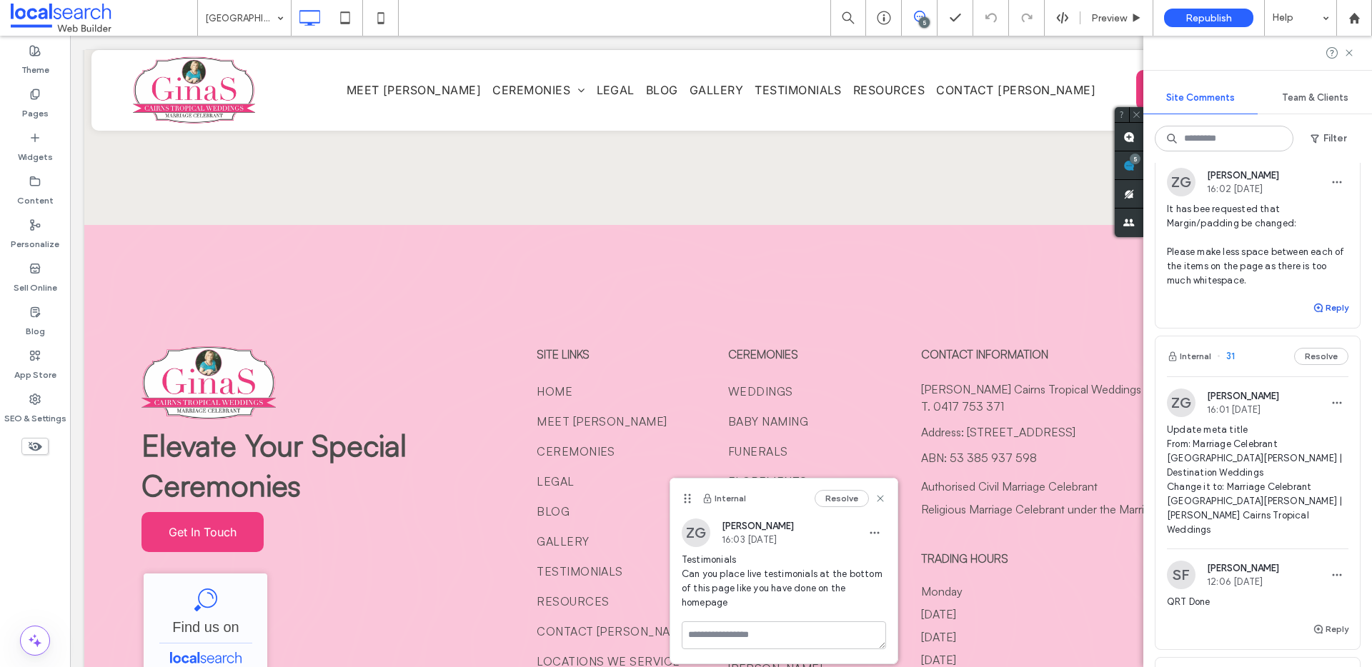
scroll to position [249, 0]
click at [1312, 311] on icon "button" at bounding box center [1317, 310] width 11 height 11
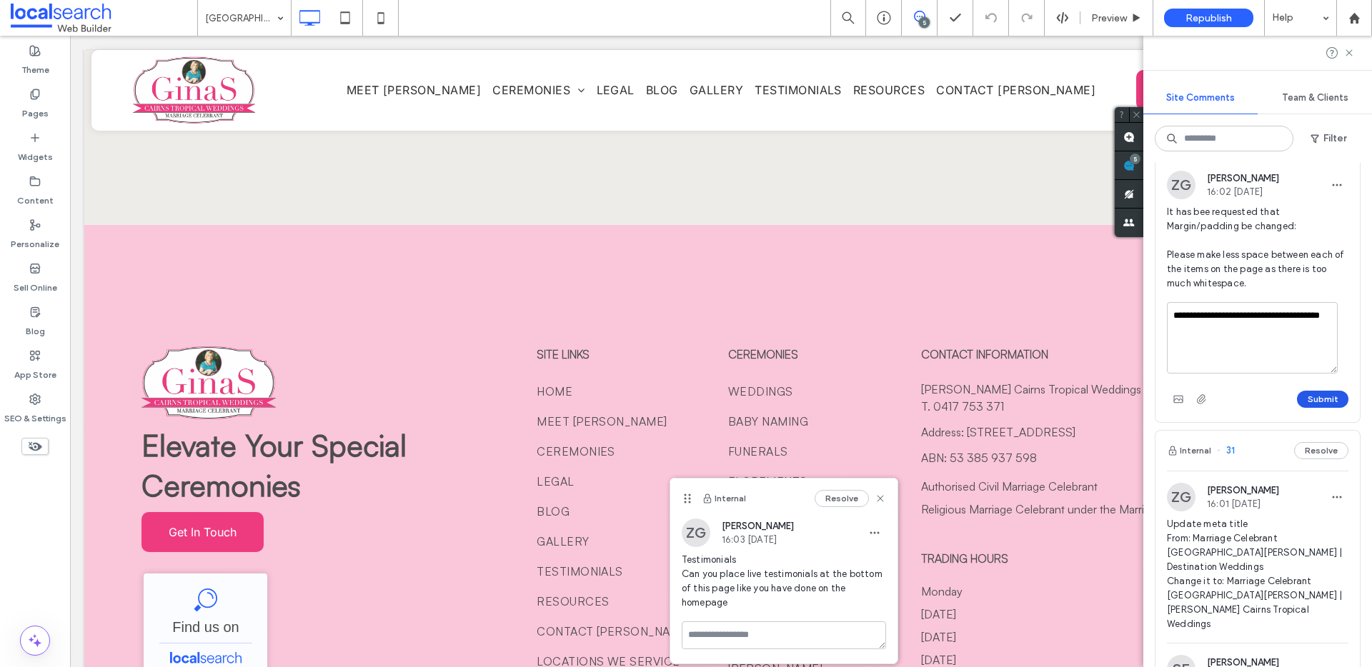
type textarea "**********"
click at [1310, 401] on button "Submit" at bounding box center [1322, 399] width 51 height 17
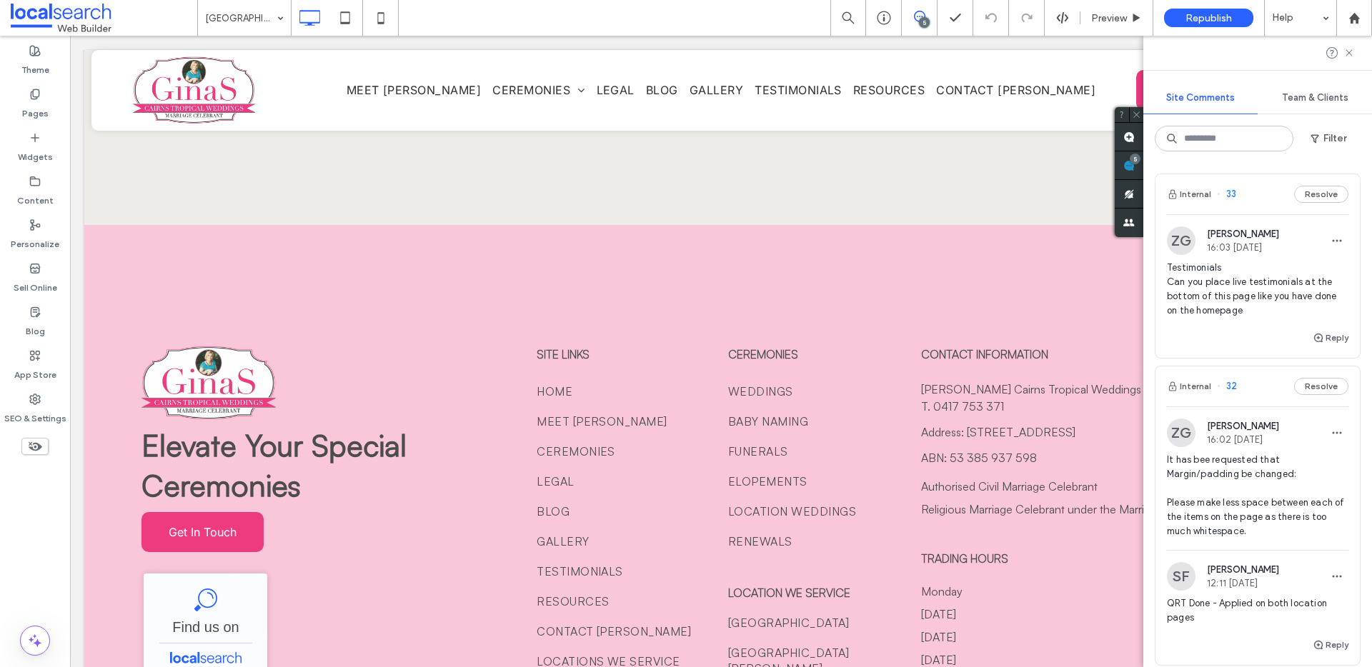
scroll to position [0, 0]
click at [1192, 195] on button "Internal" at bounding box center [1189, 194] width 44 height 17
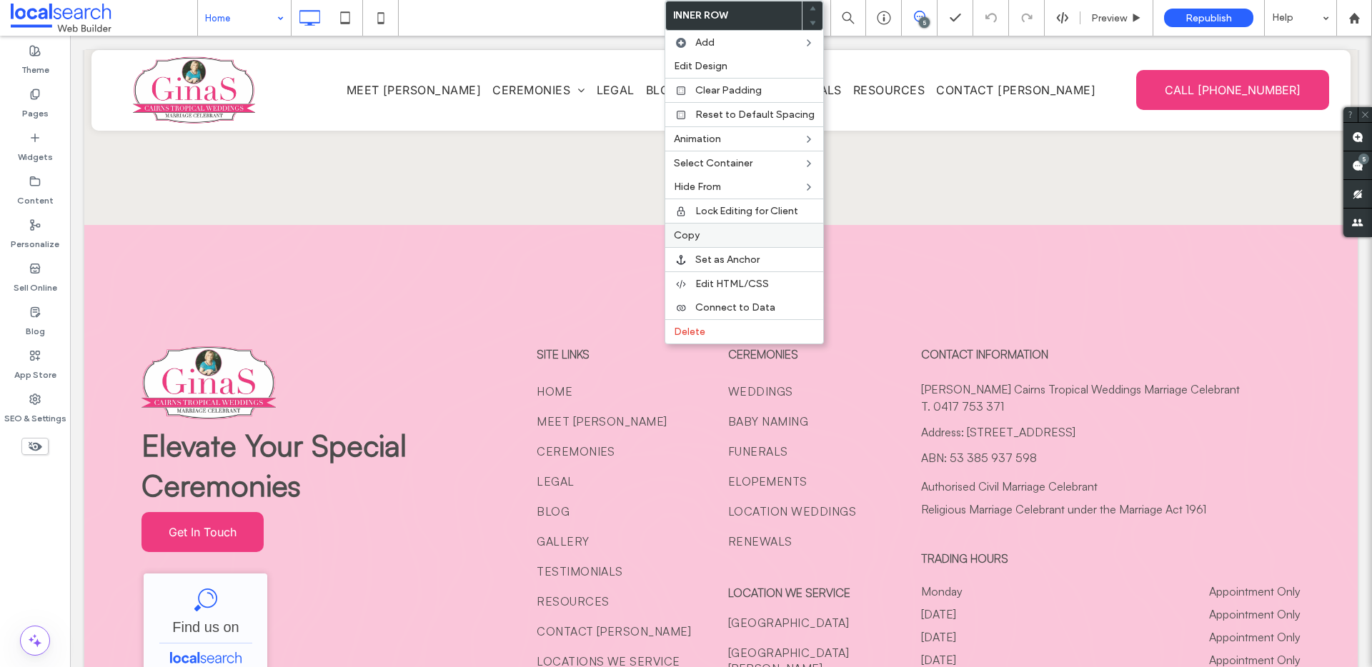
click at [684, 235] on span "Copy" at bounding box center [687, 235] width 26 height 12
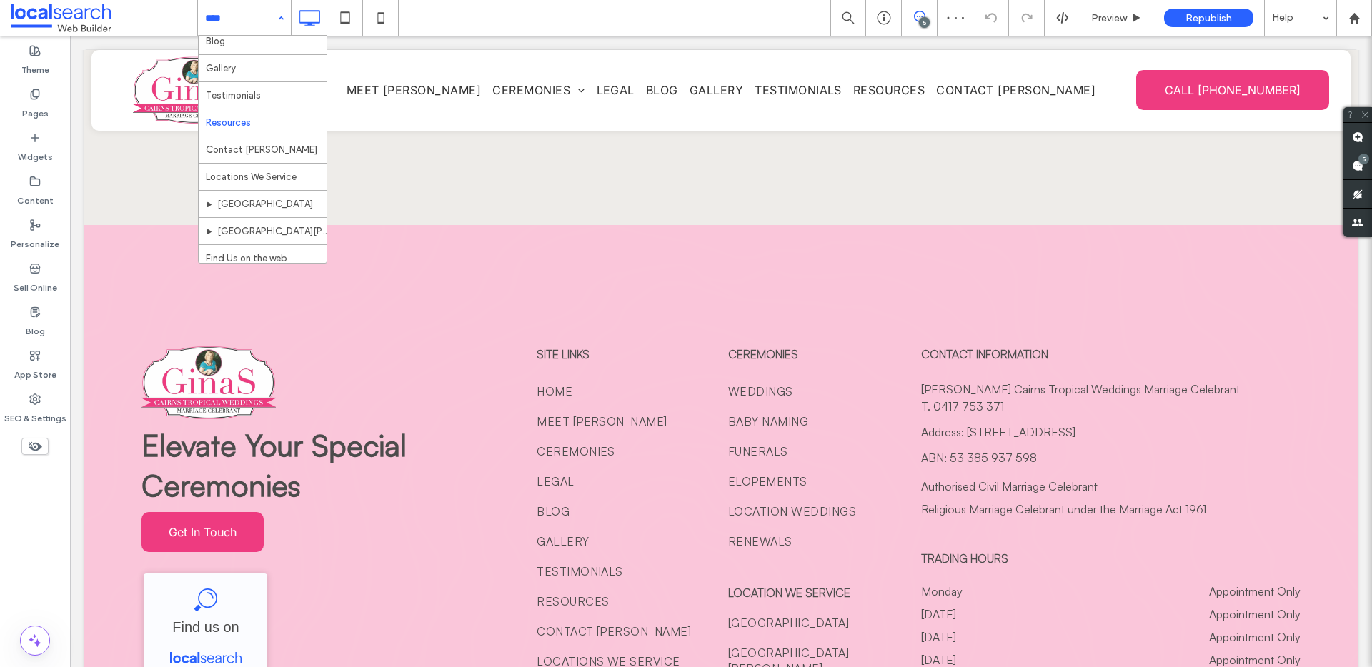
scroll to position [286, 0]
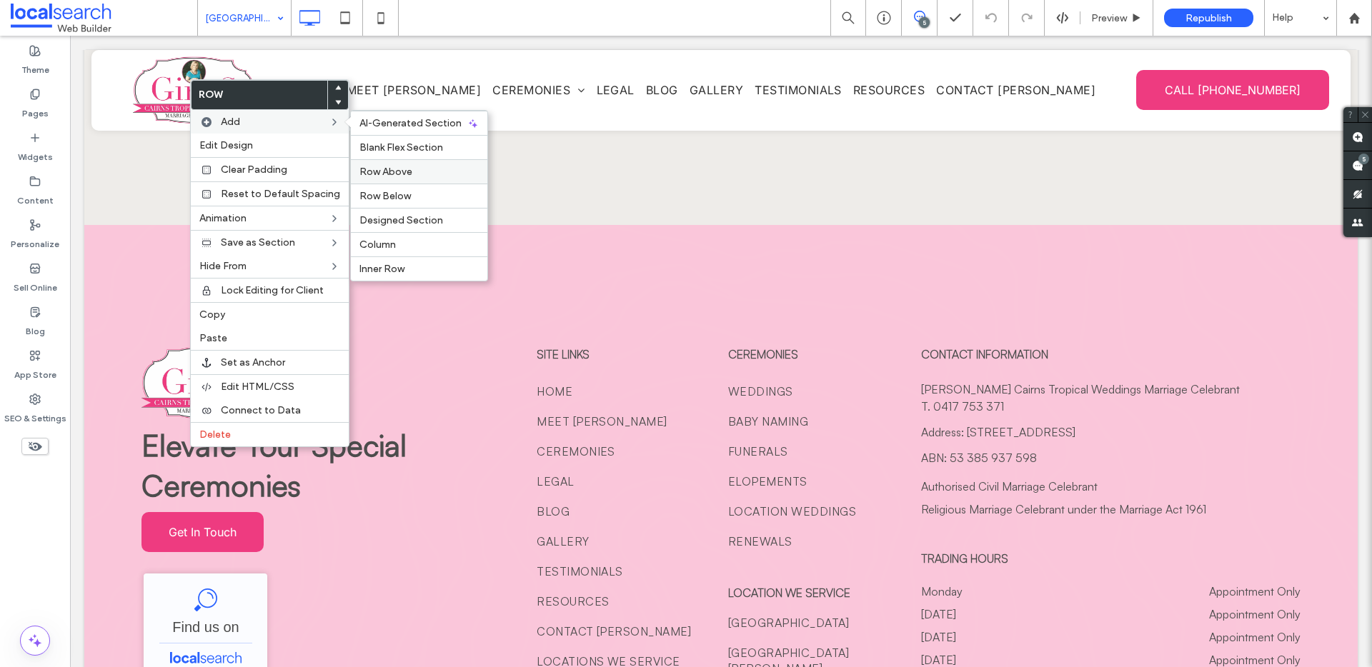
click at [401, 166] on span "Row Above" at bounding box center [385, 172] width 53 height 12
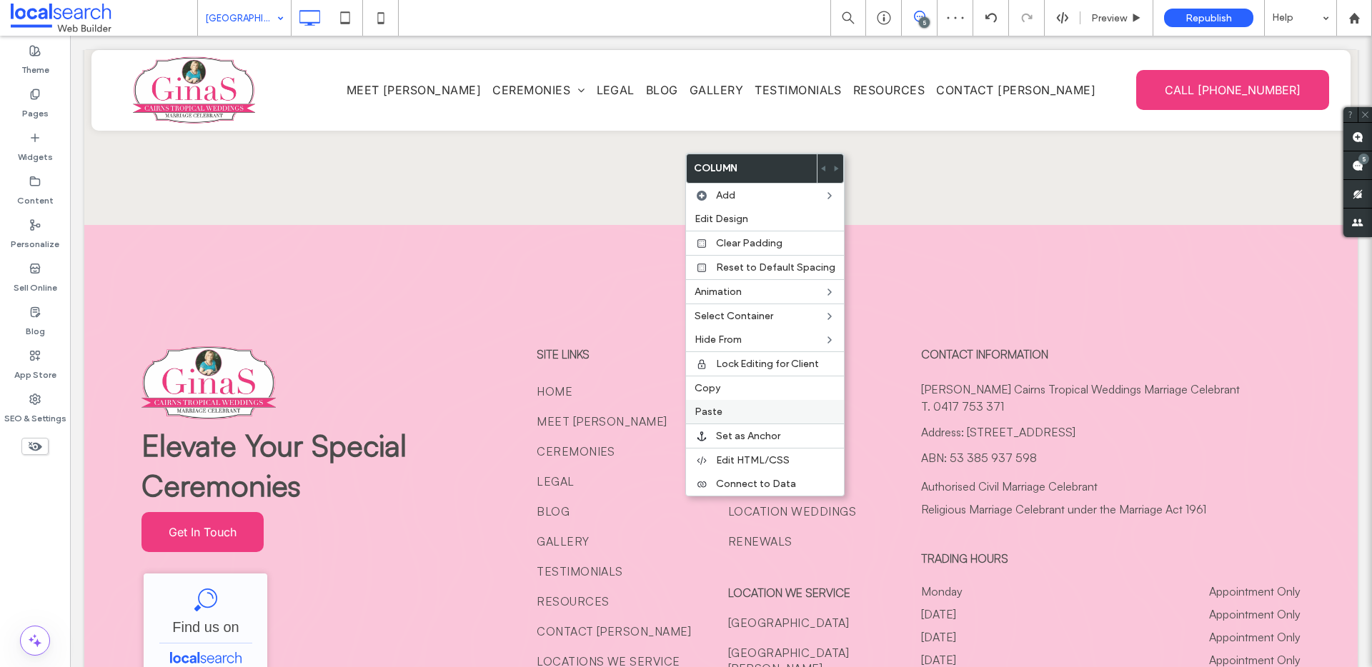
click at [720, 406] on span "Paste" at bounding box center [708, 412] width 28 height 12
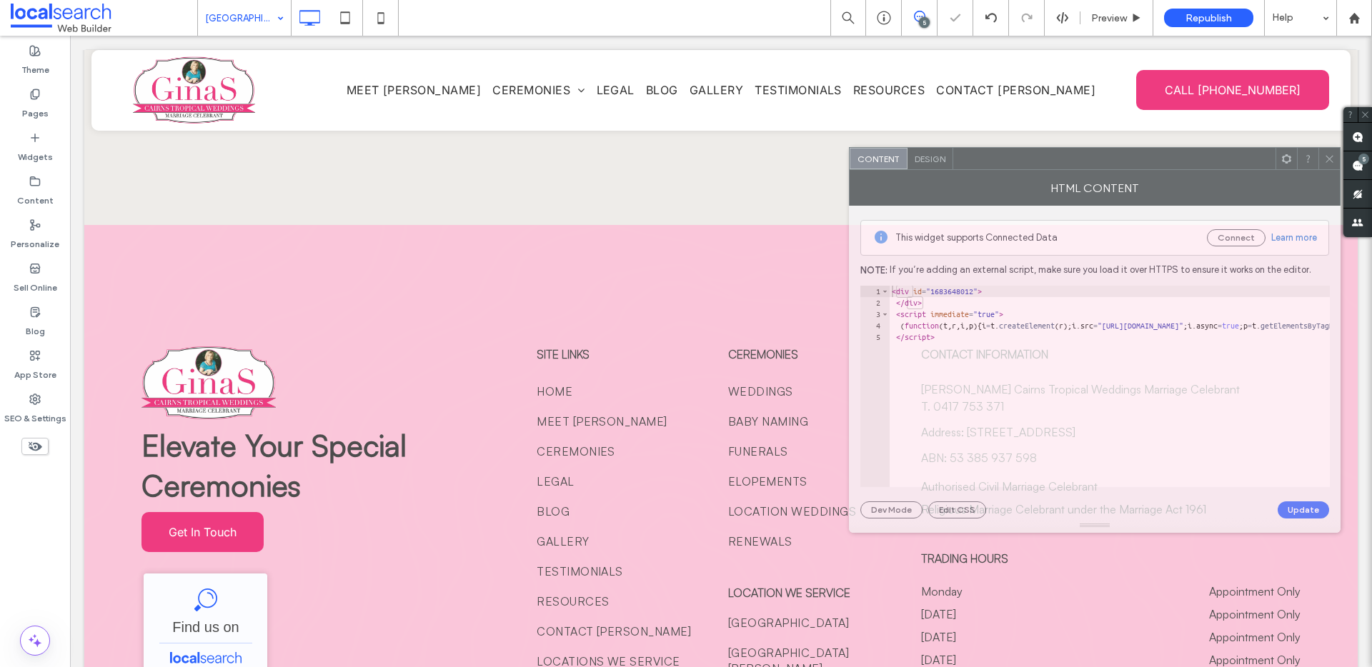
drag, startPoint x: 1207, startPoint y: 159, endPoint x: 924, endPoint y: 163, distance: 283.7
click at [953, 163] on div at bounding box center [1114, 158] width 322 height 21
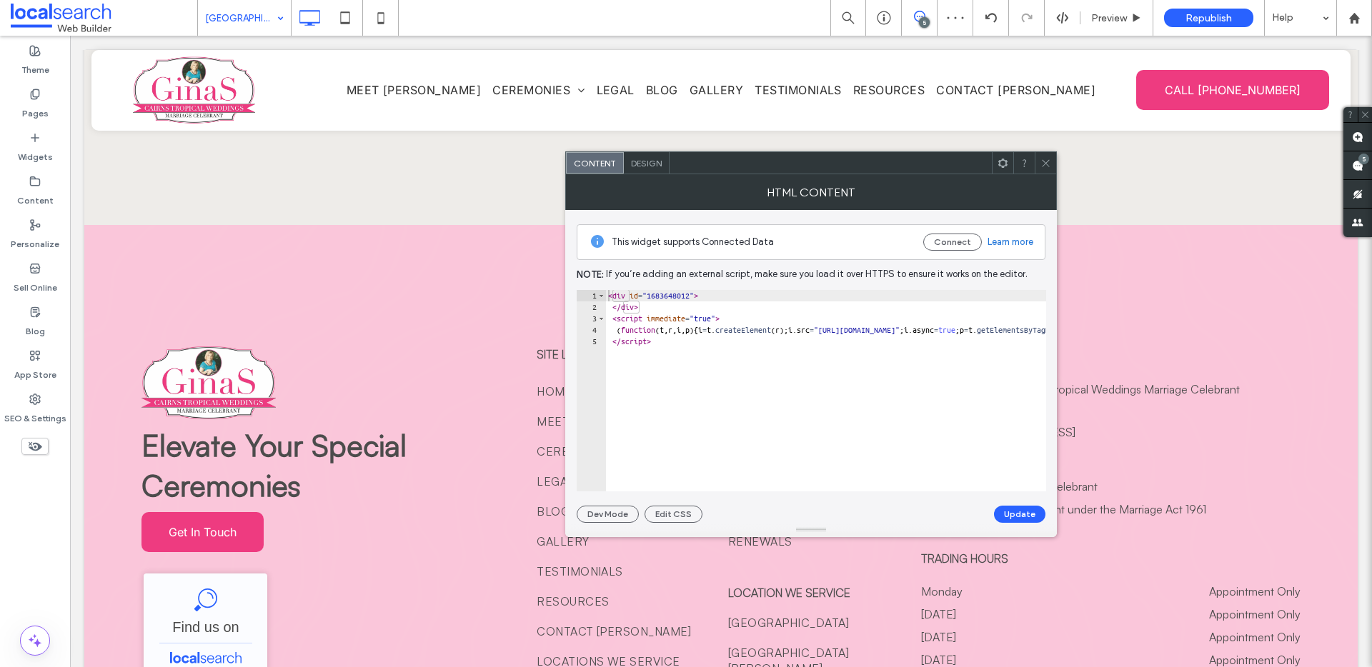
click at [1045, 163] on icon at bounding box center [1045, 163] width 11 height 11
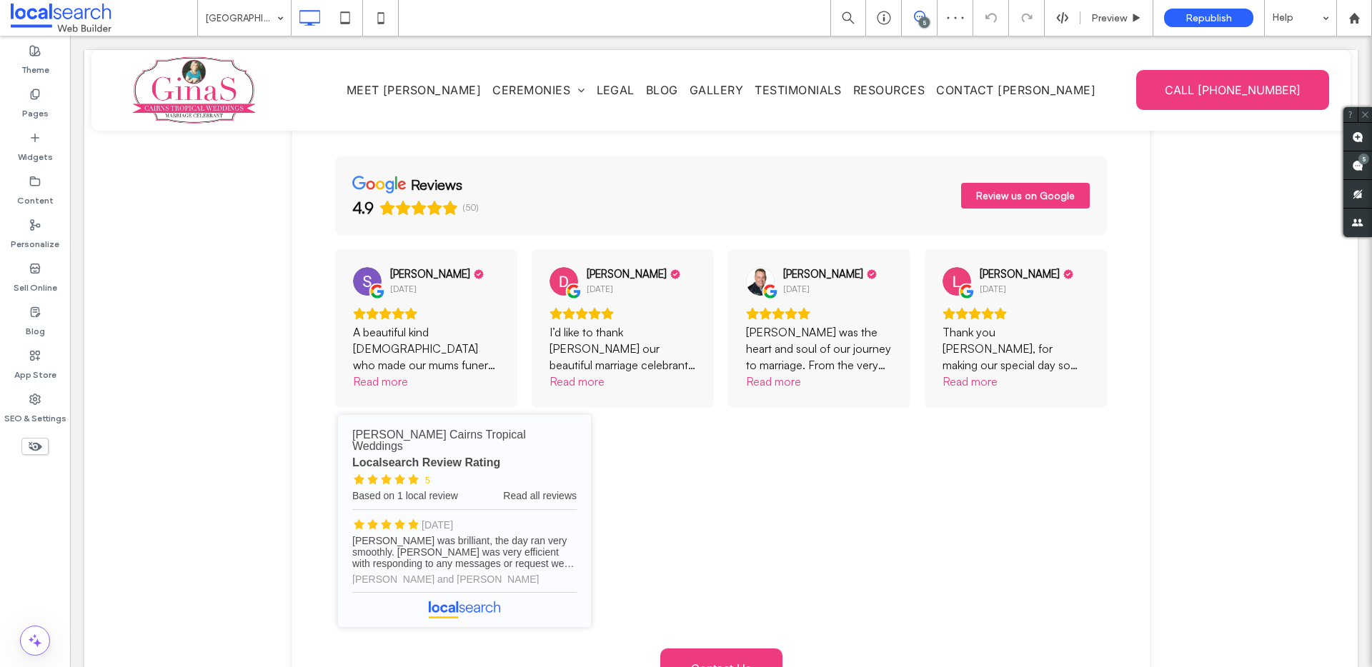
scroll to position [4505, 0]
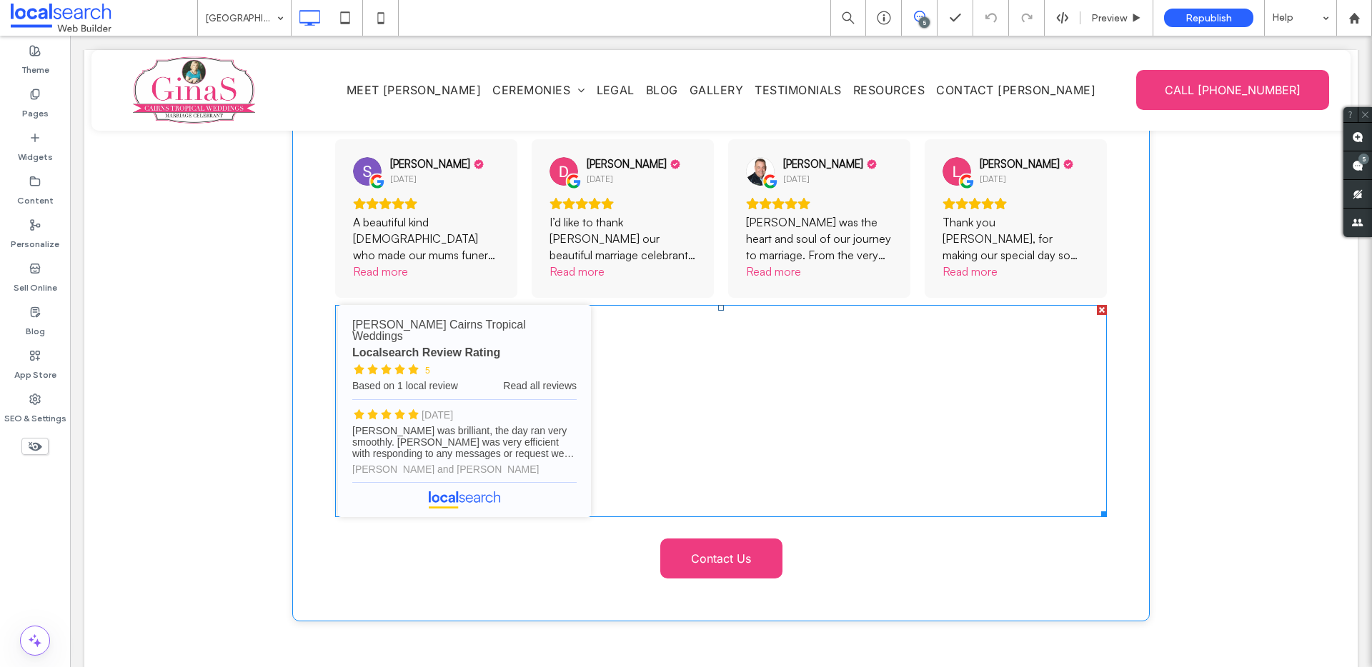
click at [754, 320] on span at bounding box center [721, 411] width 772 height 212
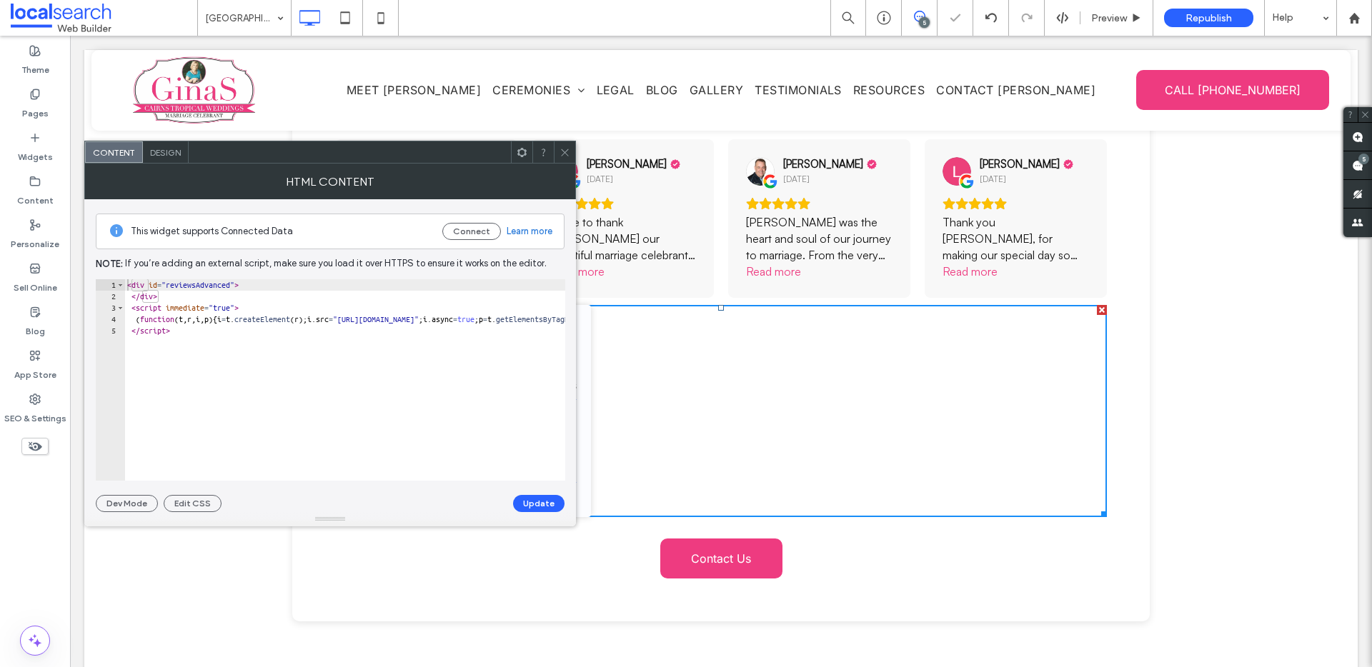
click at [557, 152] on div at bounding box center [564, 151] width 21 height 21
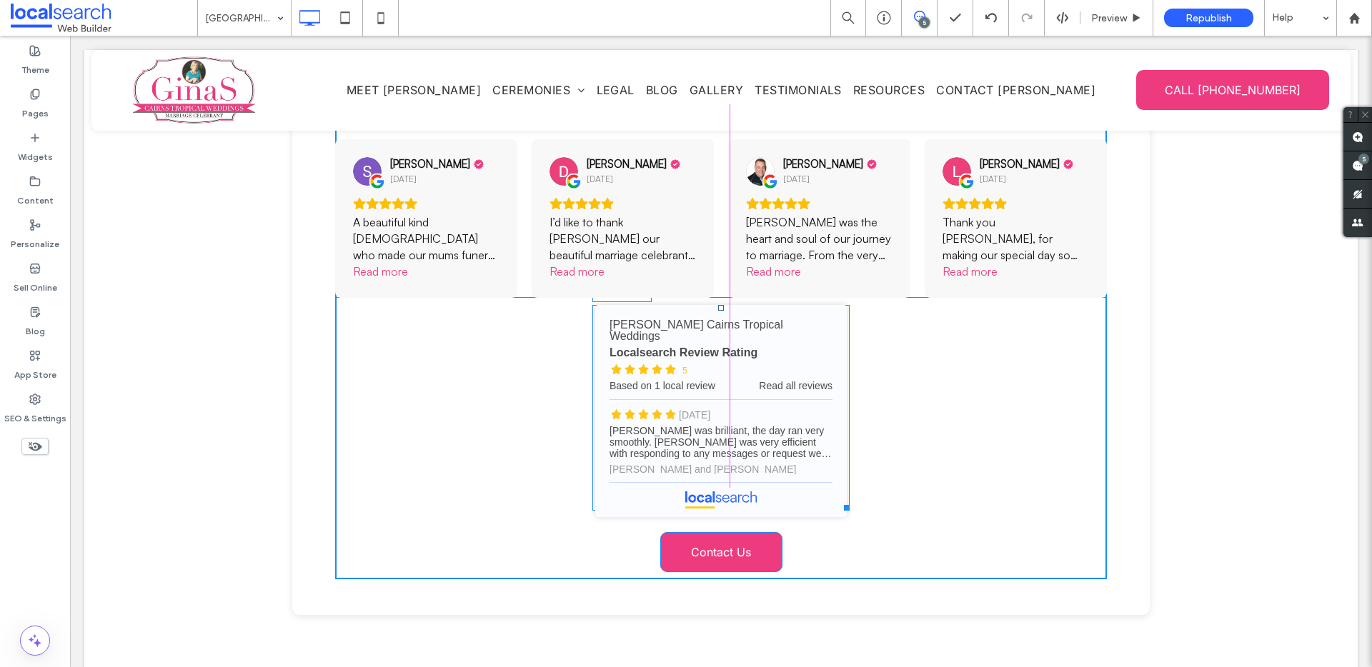
drag, startPoint x: 1097, startPoint y: 424, endPoint x: 840, endPoint y: 429, distance: 257.2
click at [840, 500] on div at bounding box center [844, 505] width 11 height 11
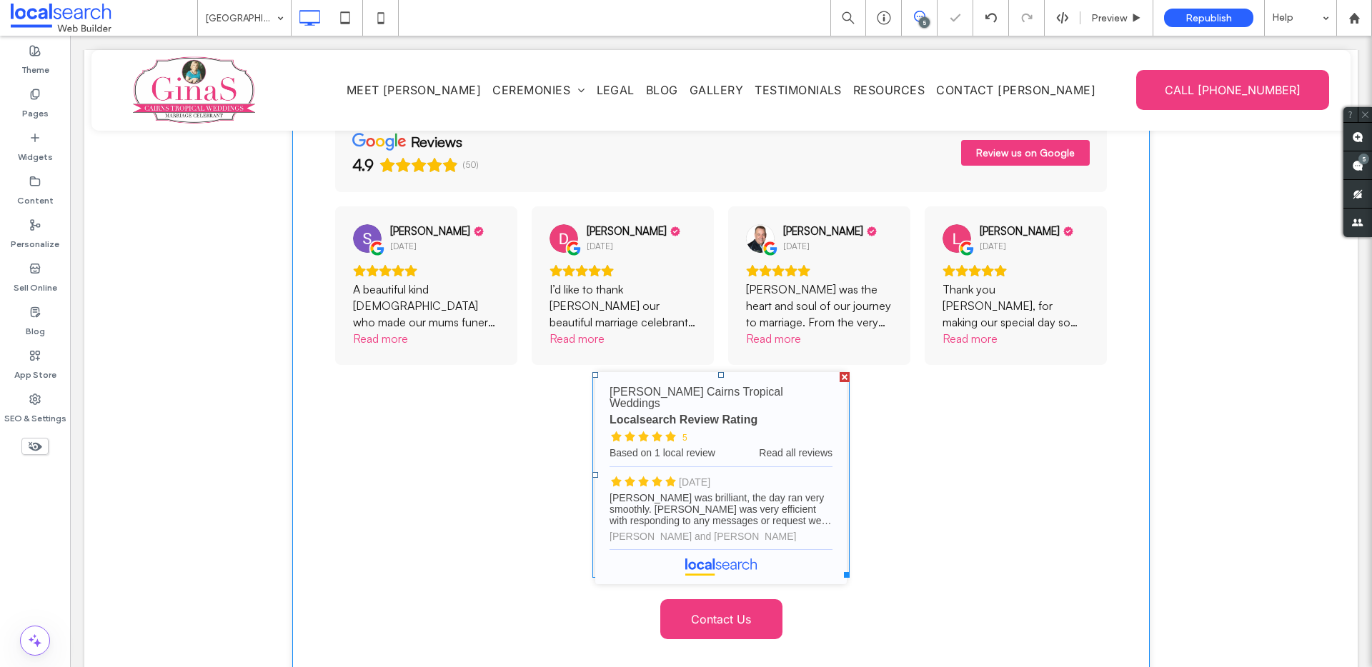
scroll to position [4220, 0]
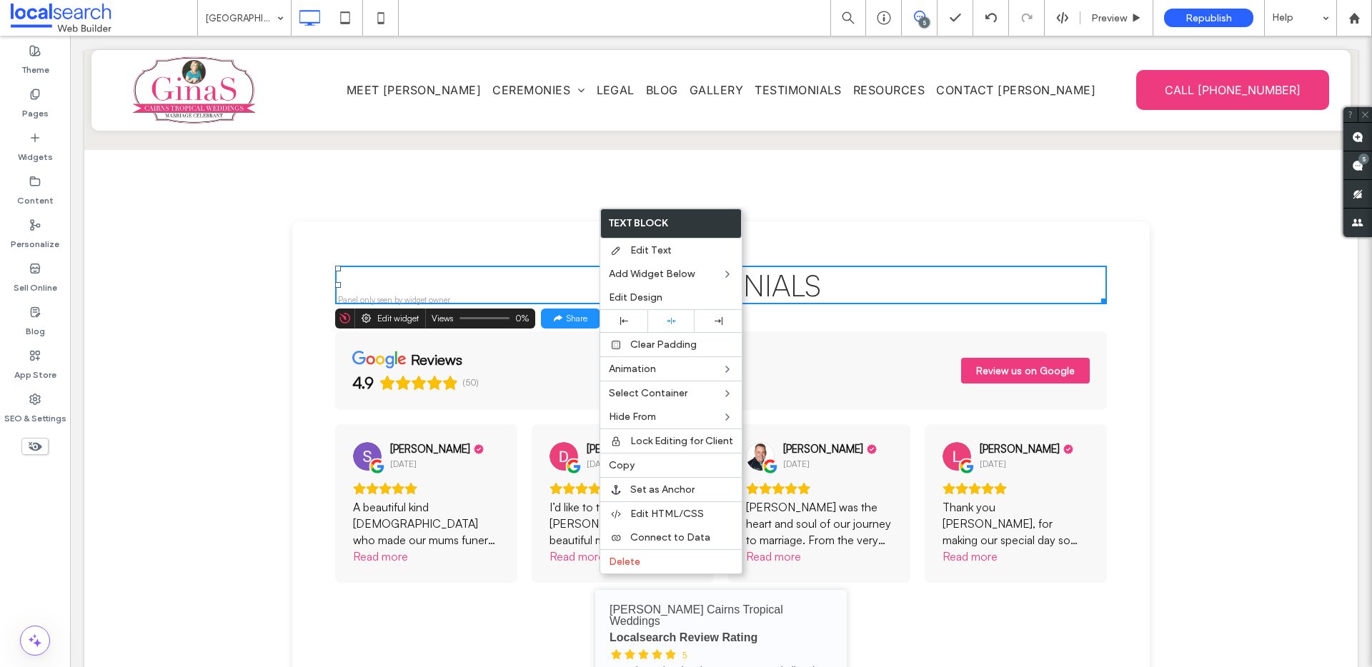
click at [501, 332] on div "reviews 4.9 (50) Review us on Google" at bounding box center [721, 371] width 772 height 79
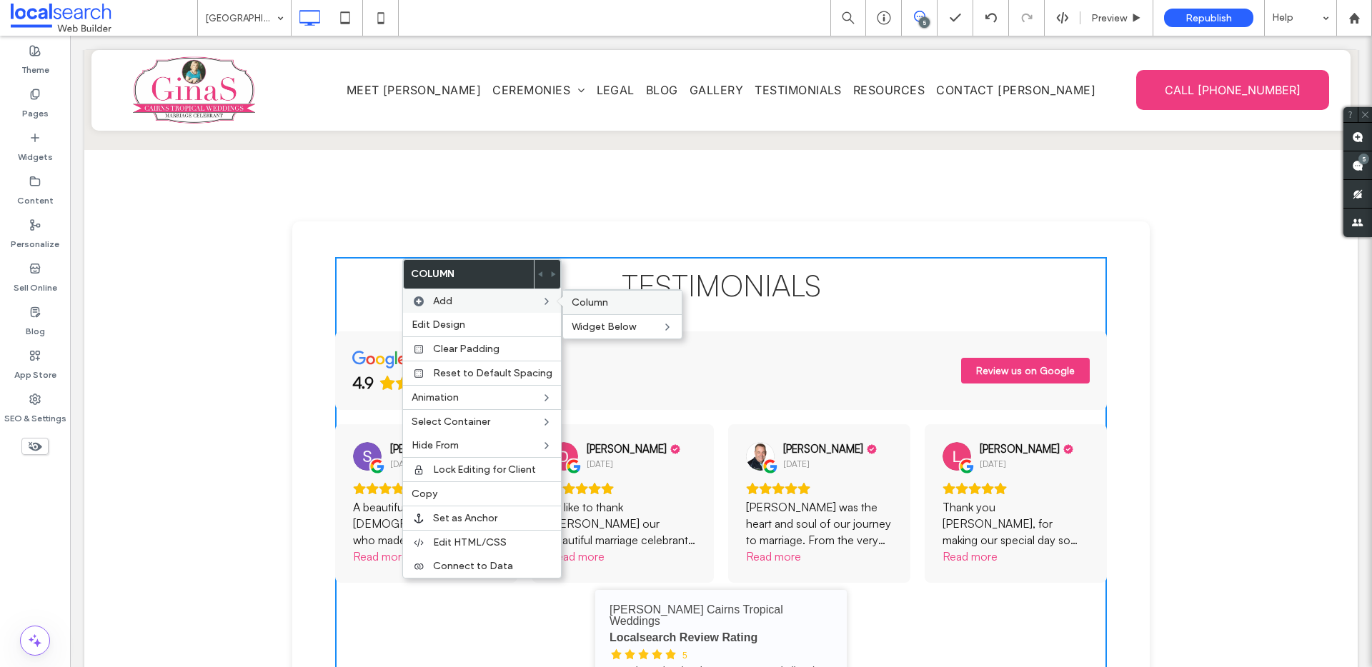
click at [596, 297] on span "Column" at bounding box center [590, 302] width 36 height 12
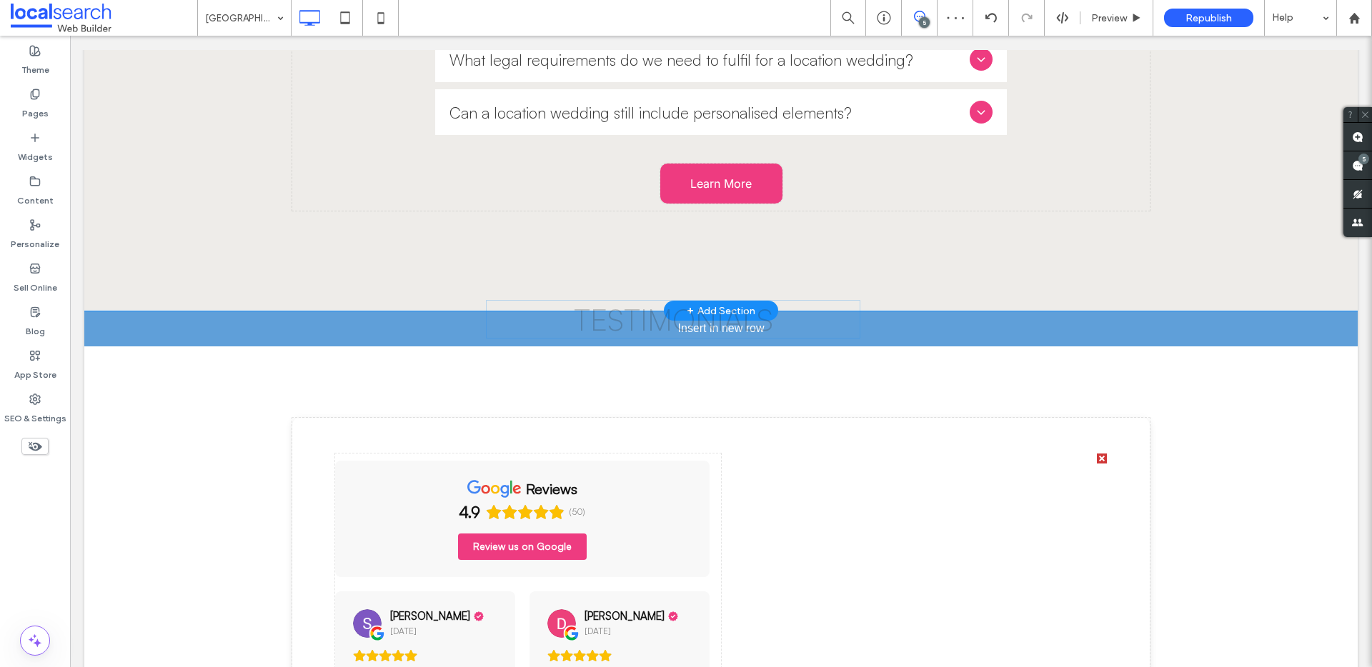
scroll to position [4107, 0]
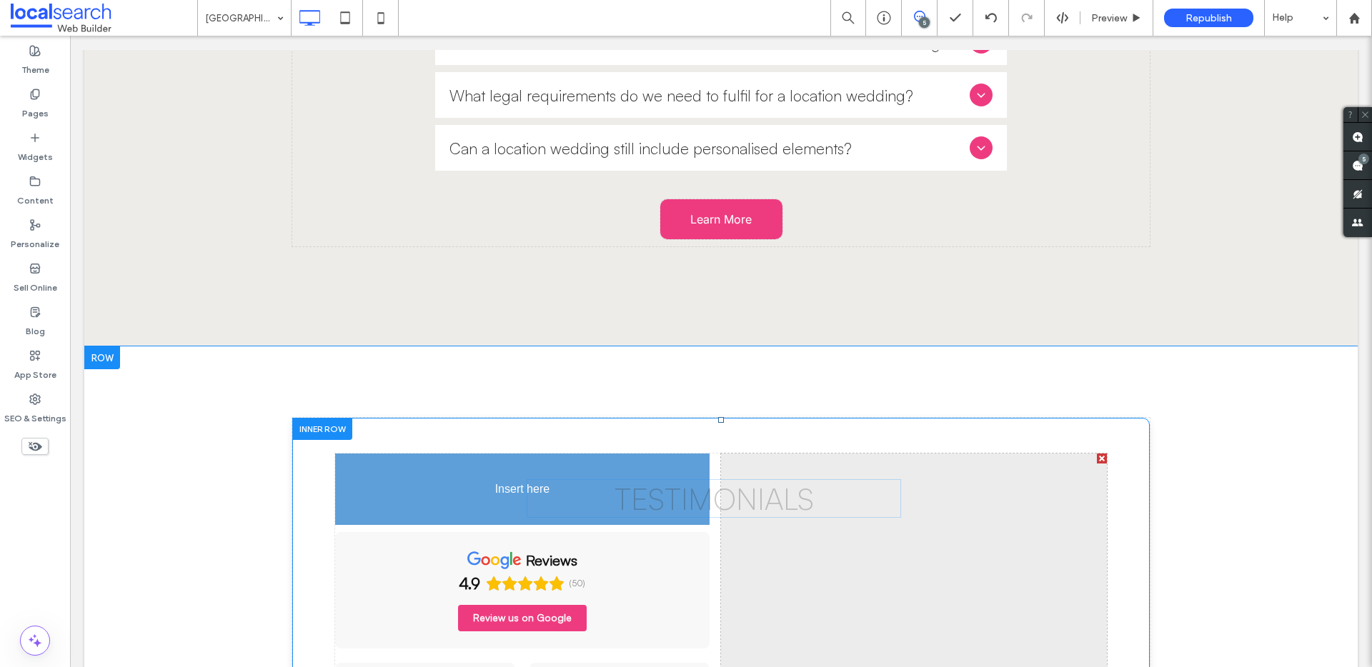
drag, startPoint x: 580, startPoint y: 319, endPoint x: 715, endPoint y: 451, distance: 188.5
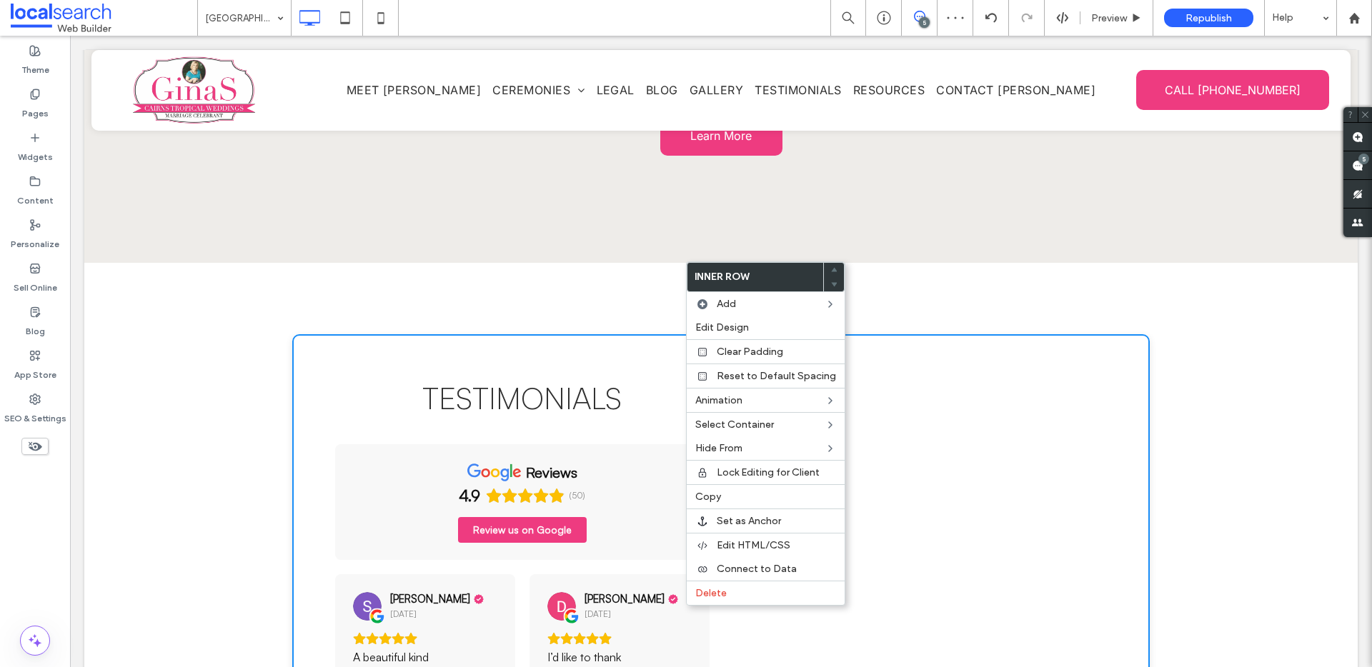
drag, startPoint x: 353, startPoint y: 255, endPoint x: 232, endPoint y: 256, distance: 120.8
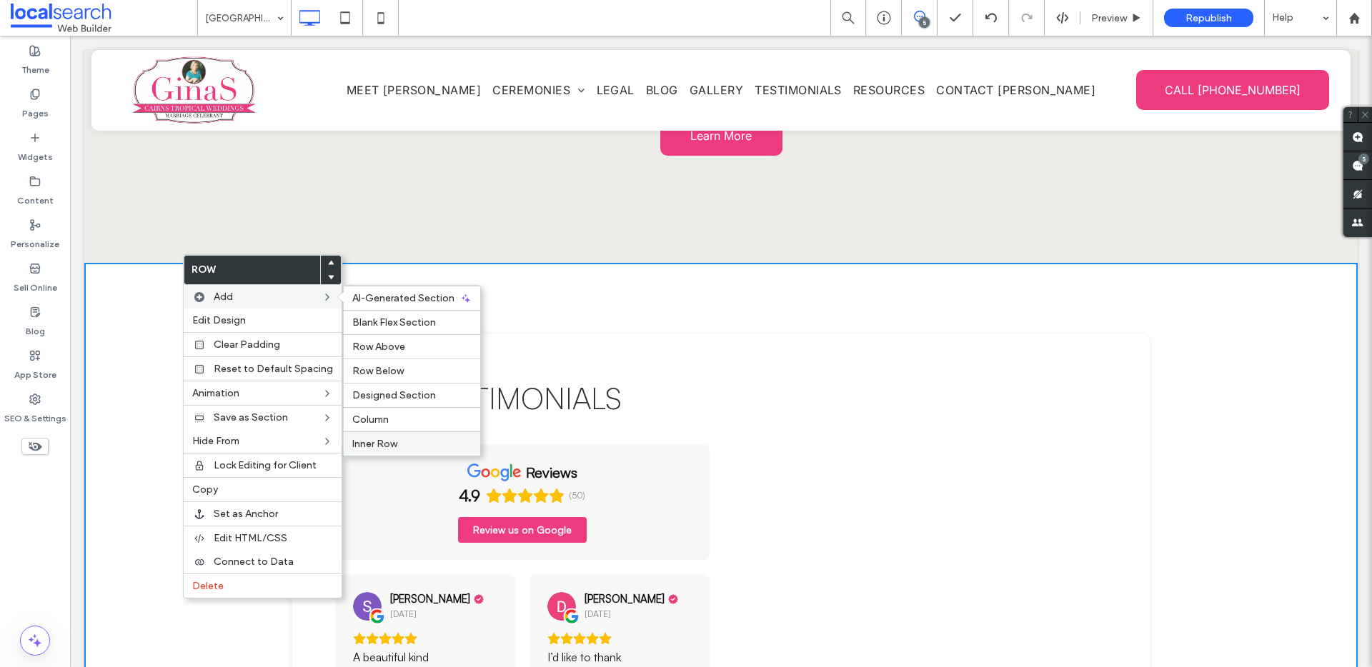
click at [392, 438] on span "Inner Row" at bounding box center [374, 444] width 45 height 12
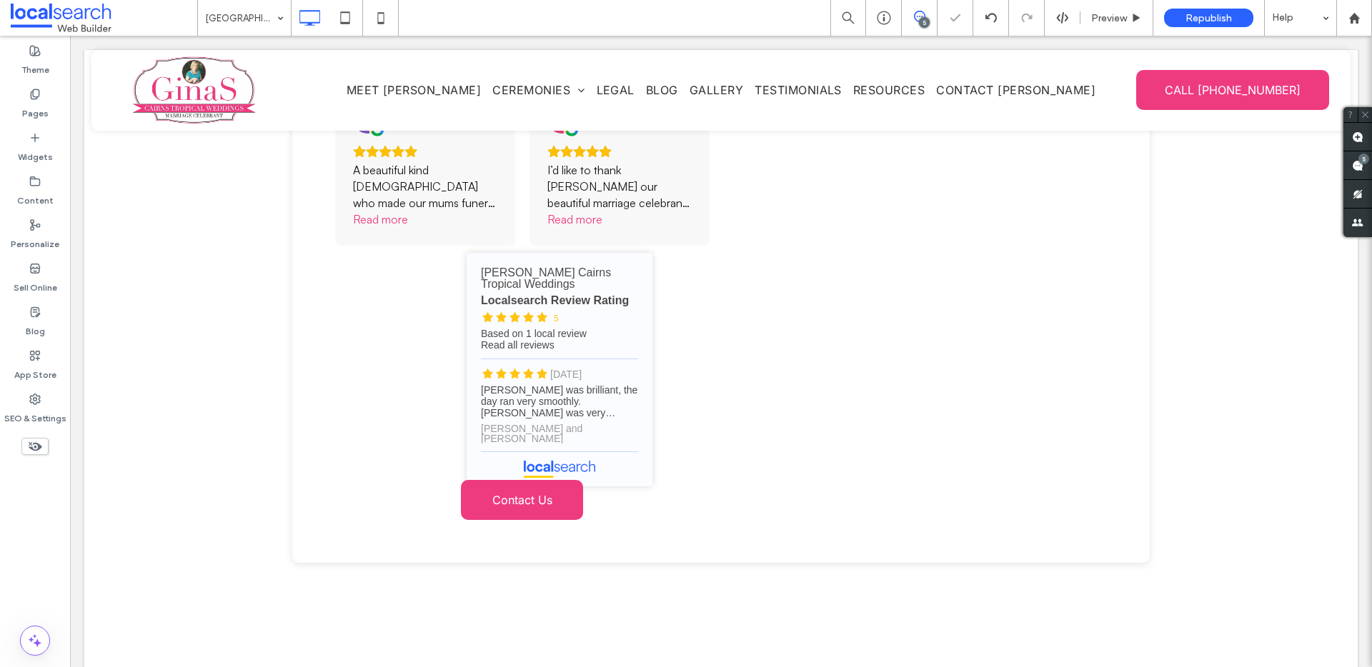
scroll to position [4672, 0]
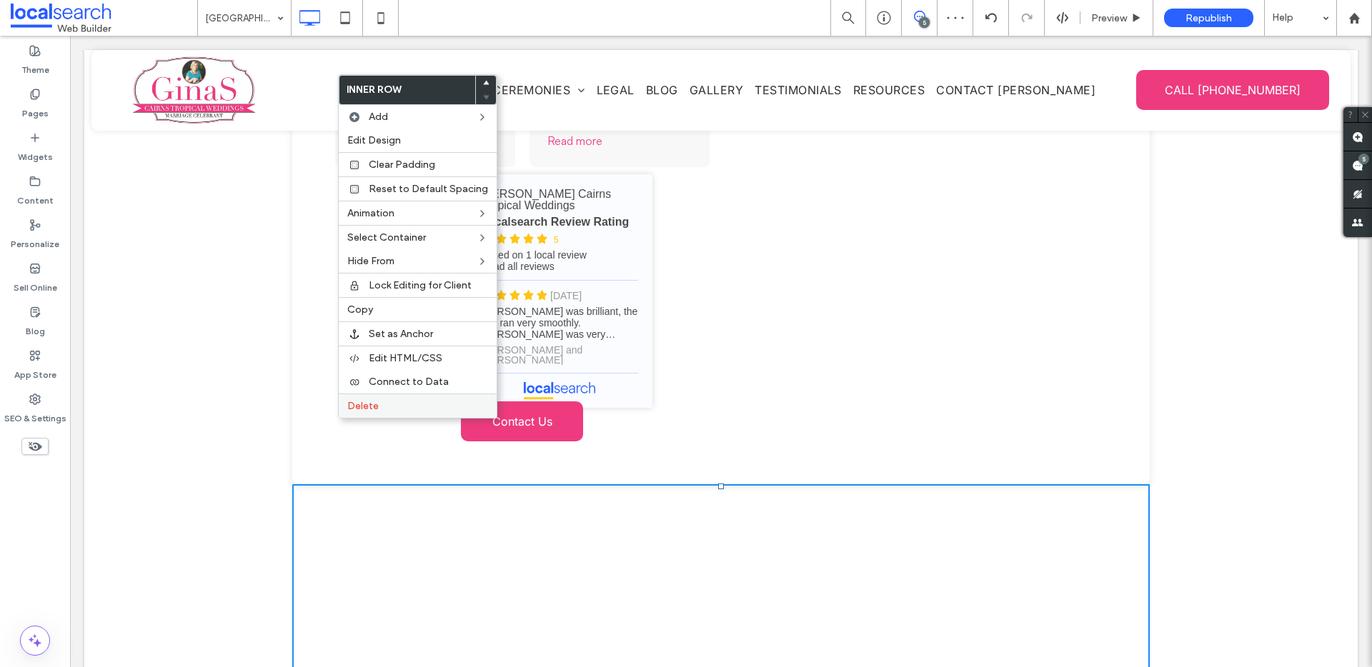
click at [360, 409] on span "Delete" at bounding box center [362, 406] width 31 height 12
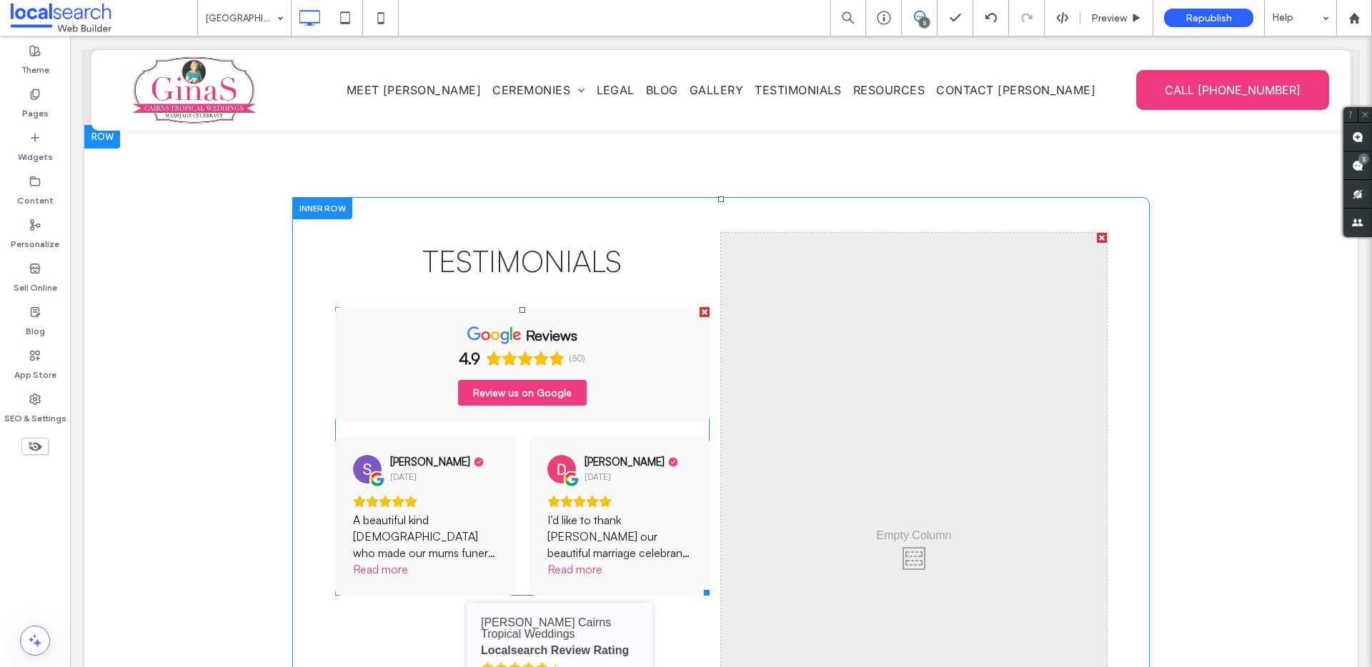
scroll to position [4176, 0]
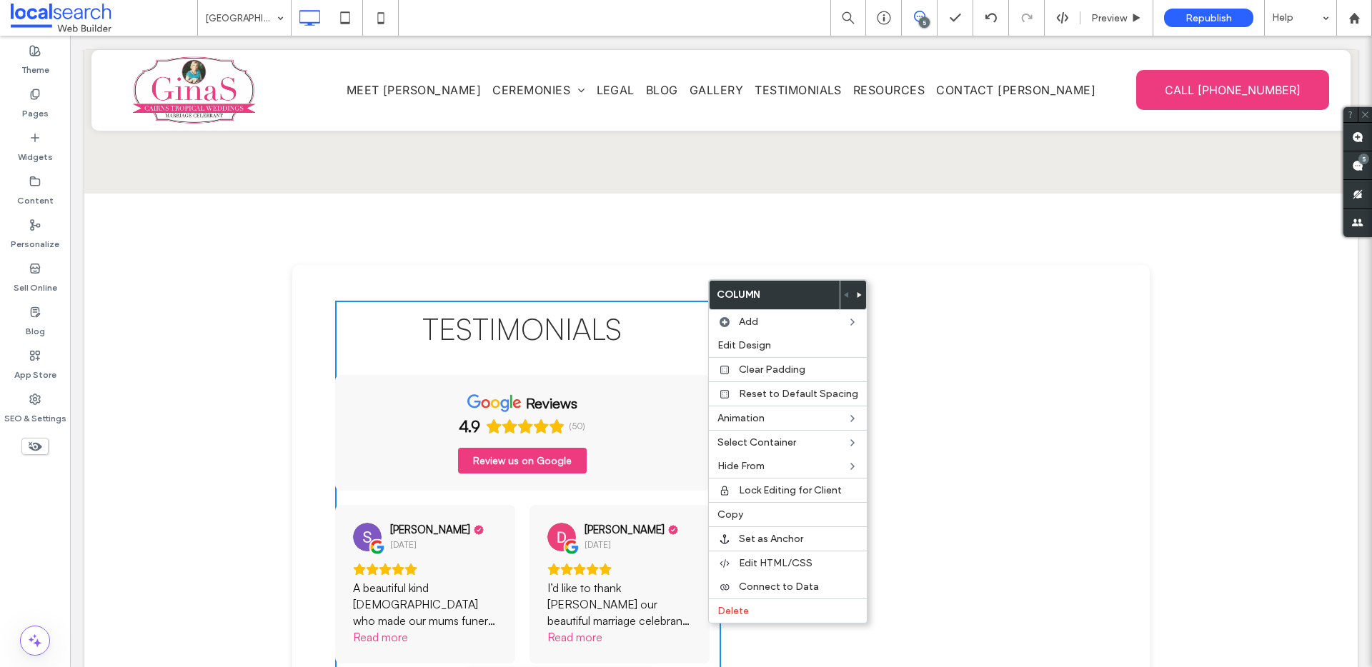
click at [629, 311] on h3 "Testimonials" at bounding box center [522, 329] width 374 height 36
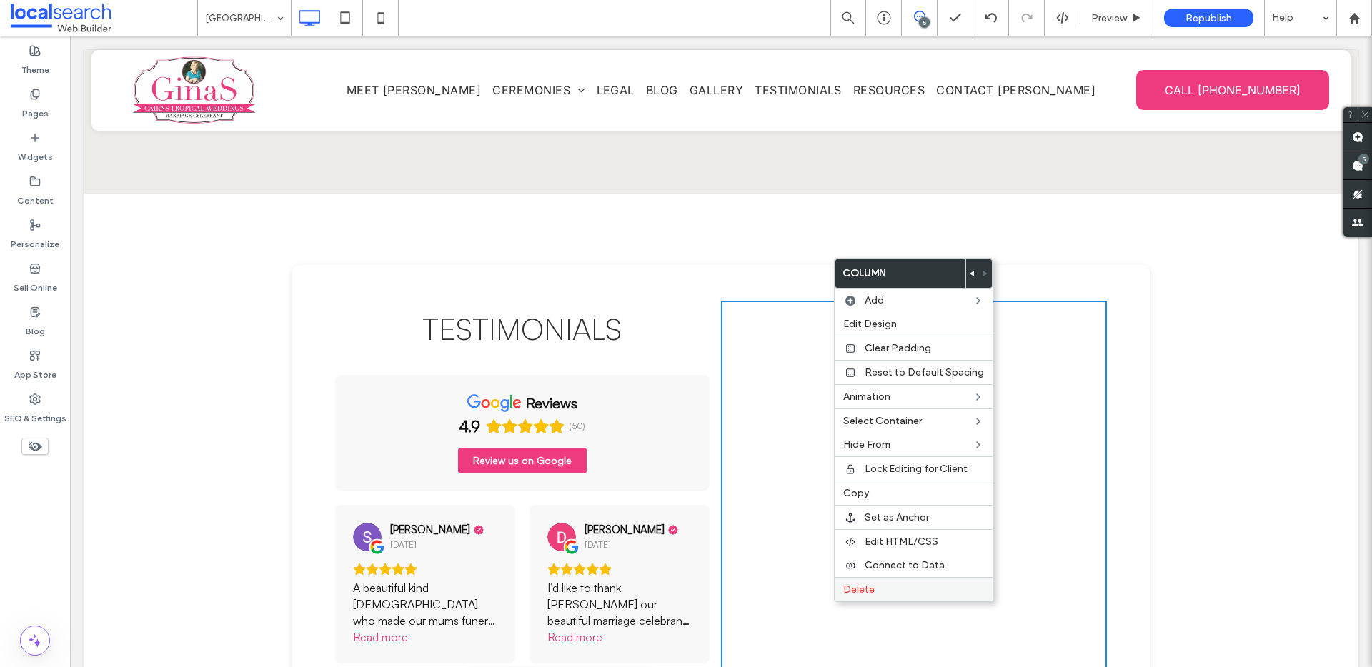
click at [879, 595] on div "Delete" at bounding box center [913, 589] width 158 height 24
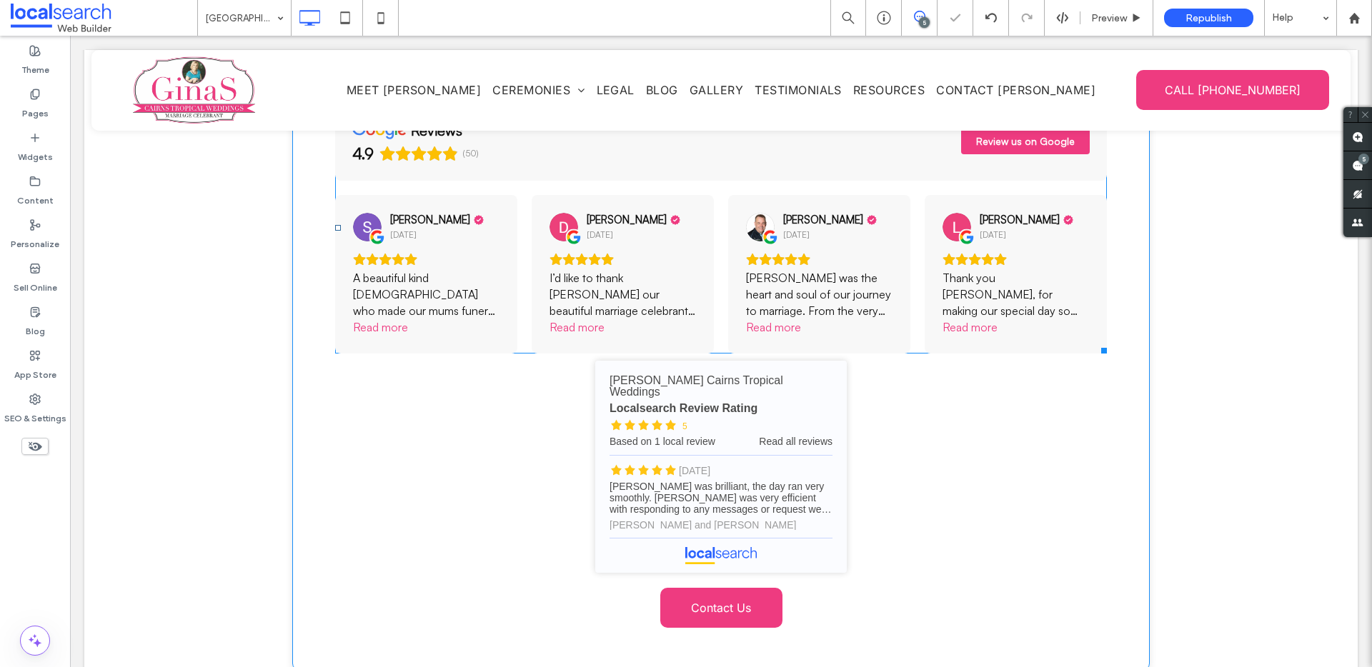
scroll to position [4436, 0]
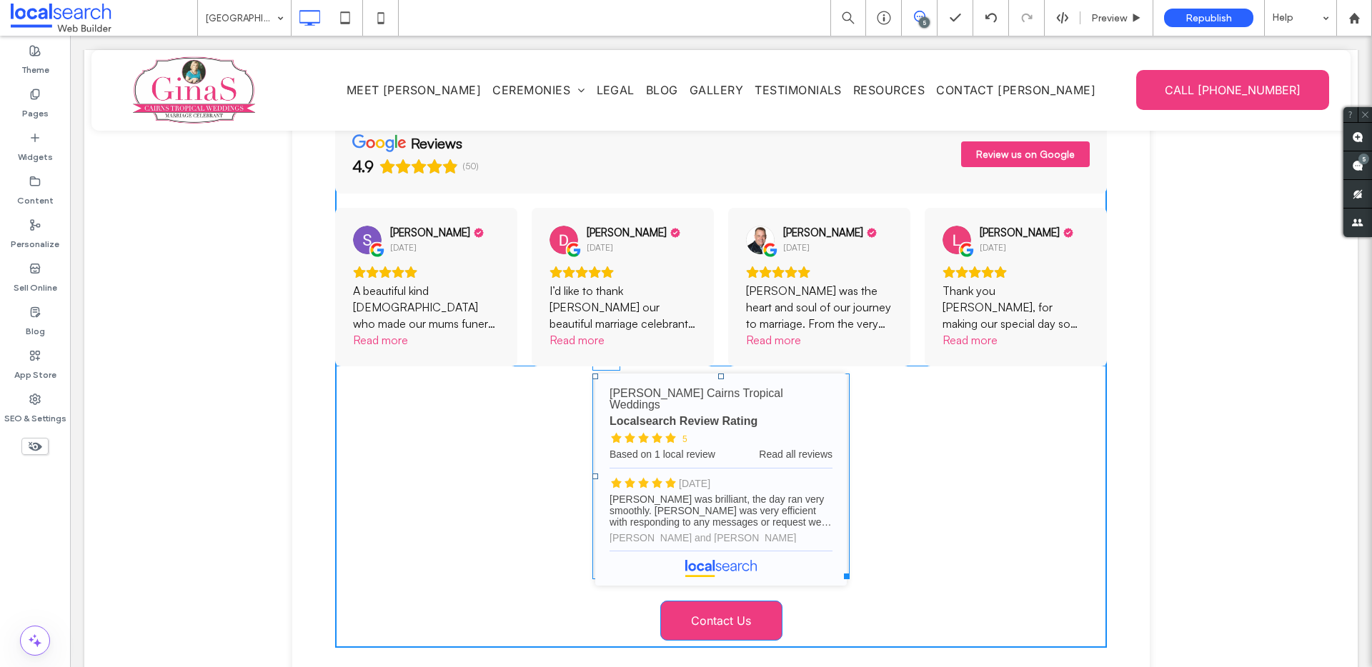
drag, startPoint x: 713, startPoint y: 299, endPoint x: 717, endPoint y: 309, distance: 11.5
click at [718, 374] on div at bounding box center [721, 377] width 6 height 6
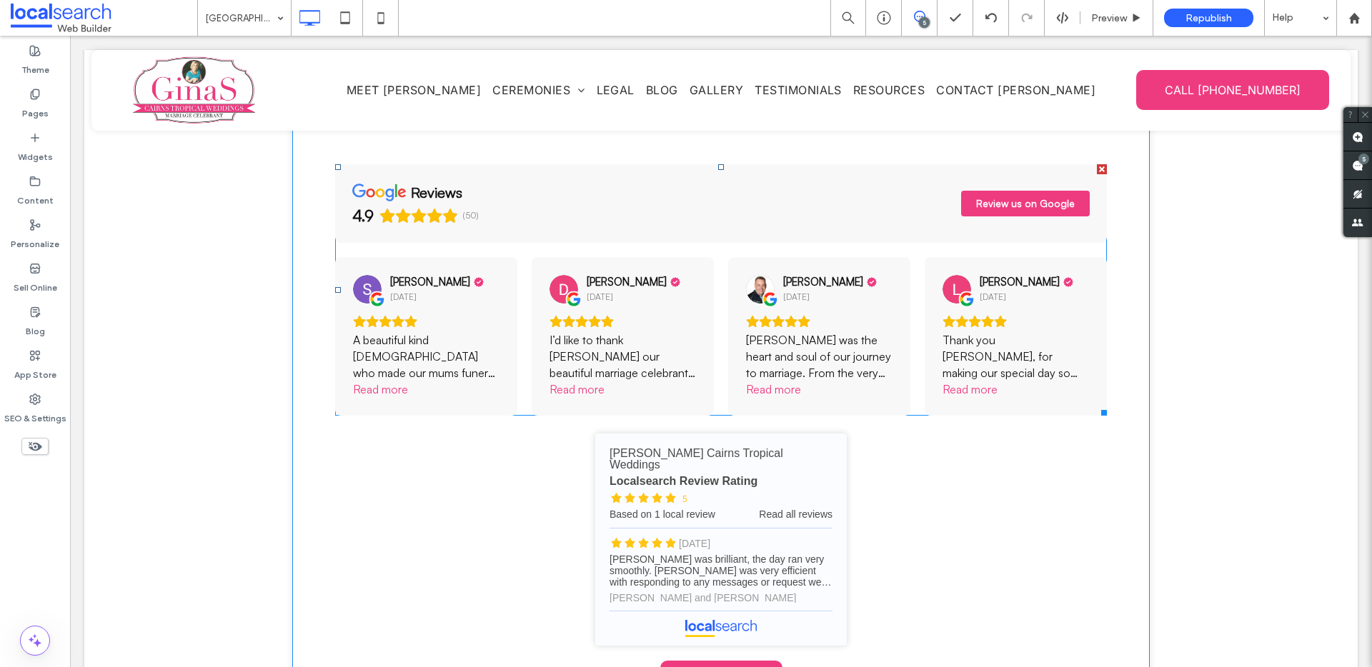
scroll to position [4172, 0]
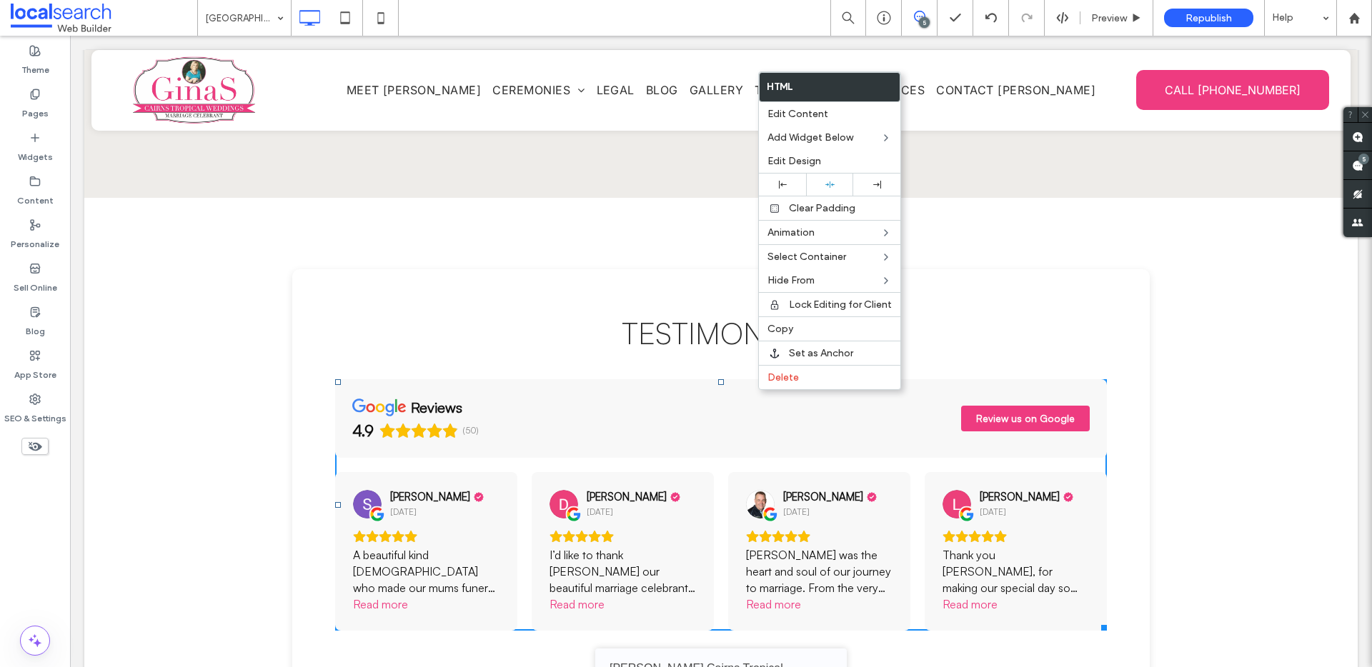
click at [466, 315] on h3 "Testimonials" at bounding box center [721, 333] width 772 height 36
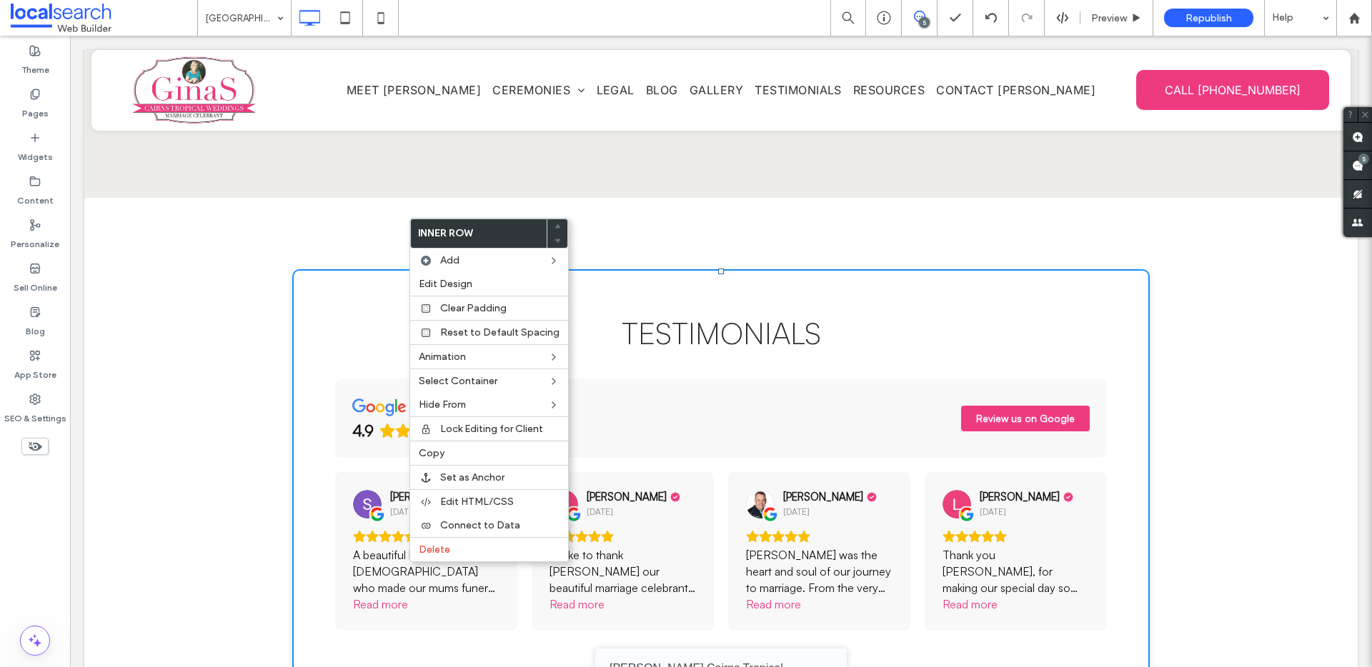
click at [309, 269] on div "Testimonials reviews 4.9 (50) Review us on Google Sharon Fegatilli 3 months ago…" at bounding box center [720, 613] width 857 height 689
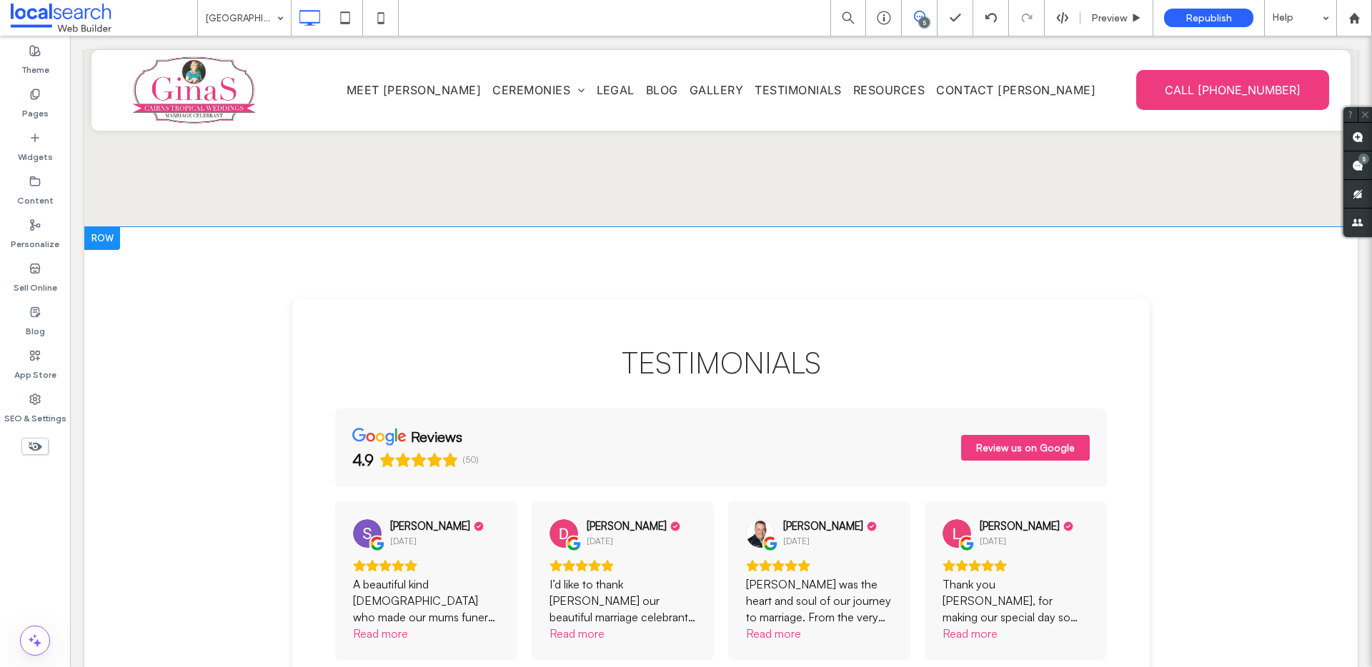
scroll to position [4071, 0]
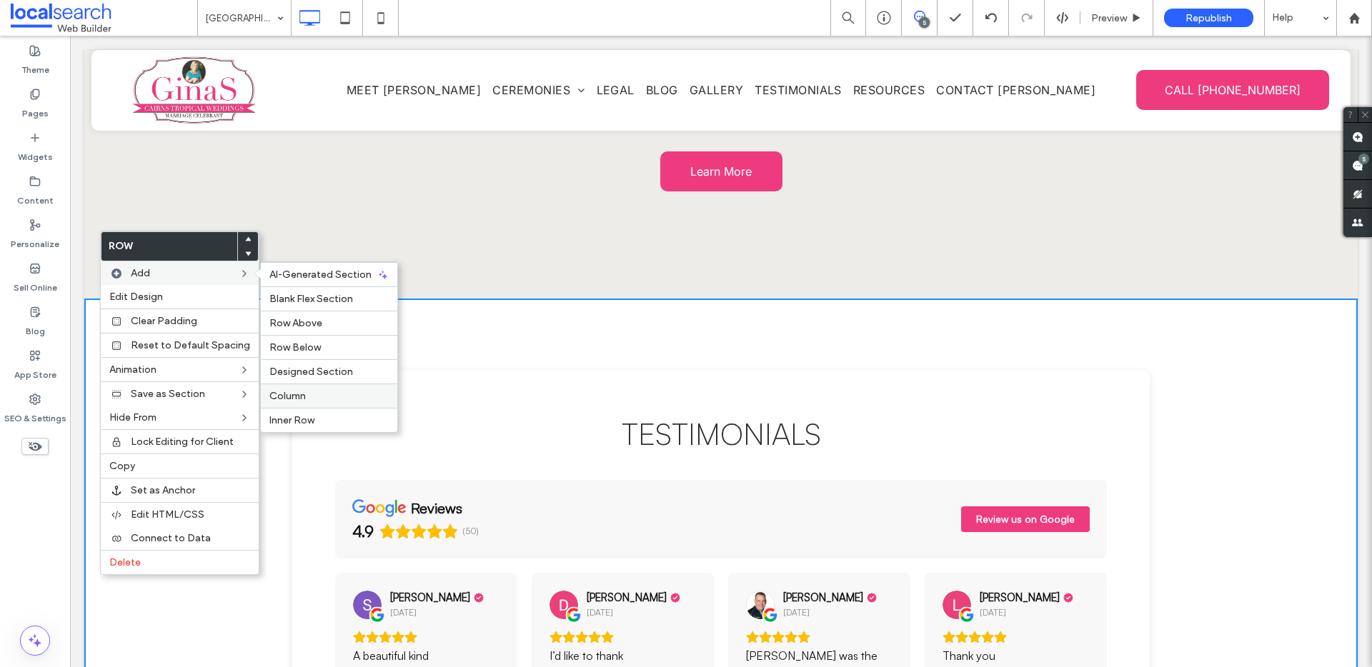
click at [333, 390] on label "Column" at bounding box center [328, 396] width 119 height 12
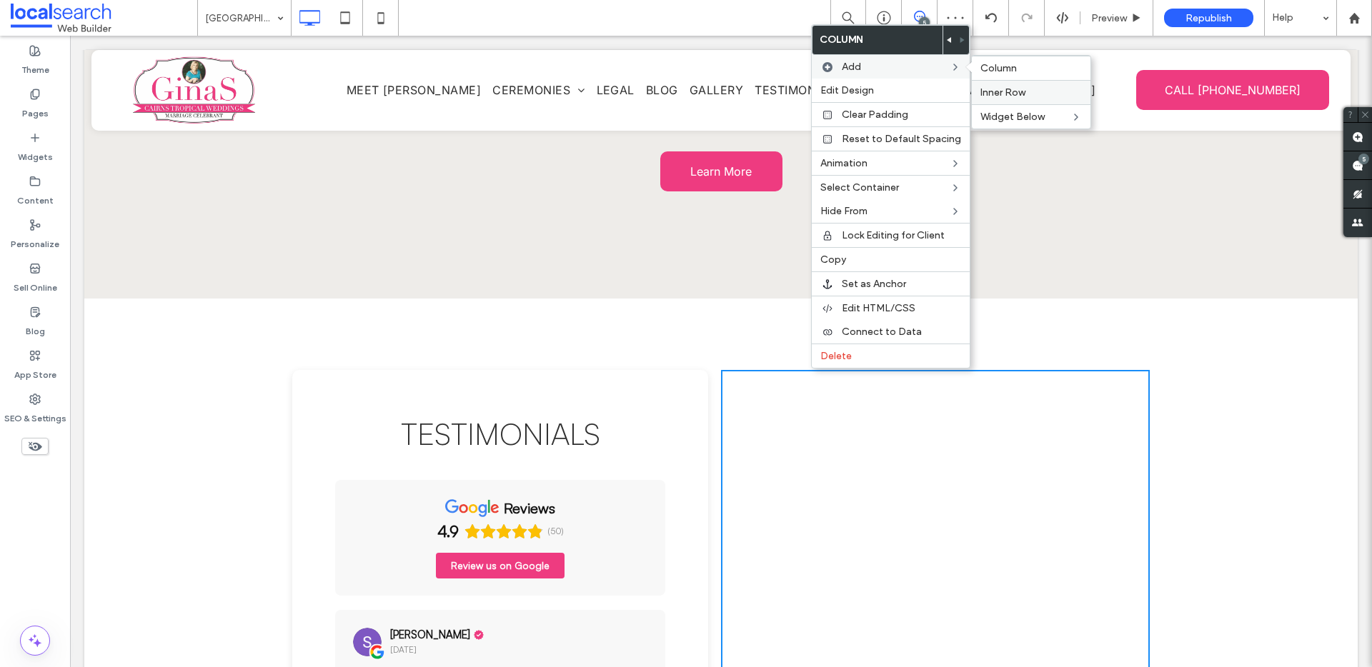
click at [1029, 94] on label "Inner Row" at bounding box center [1030, 92] width 101 height 12
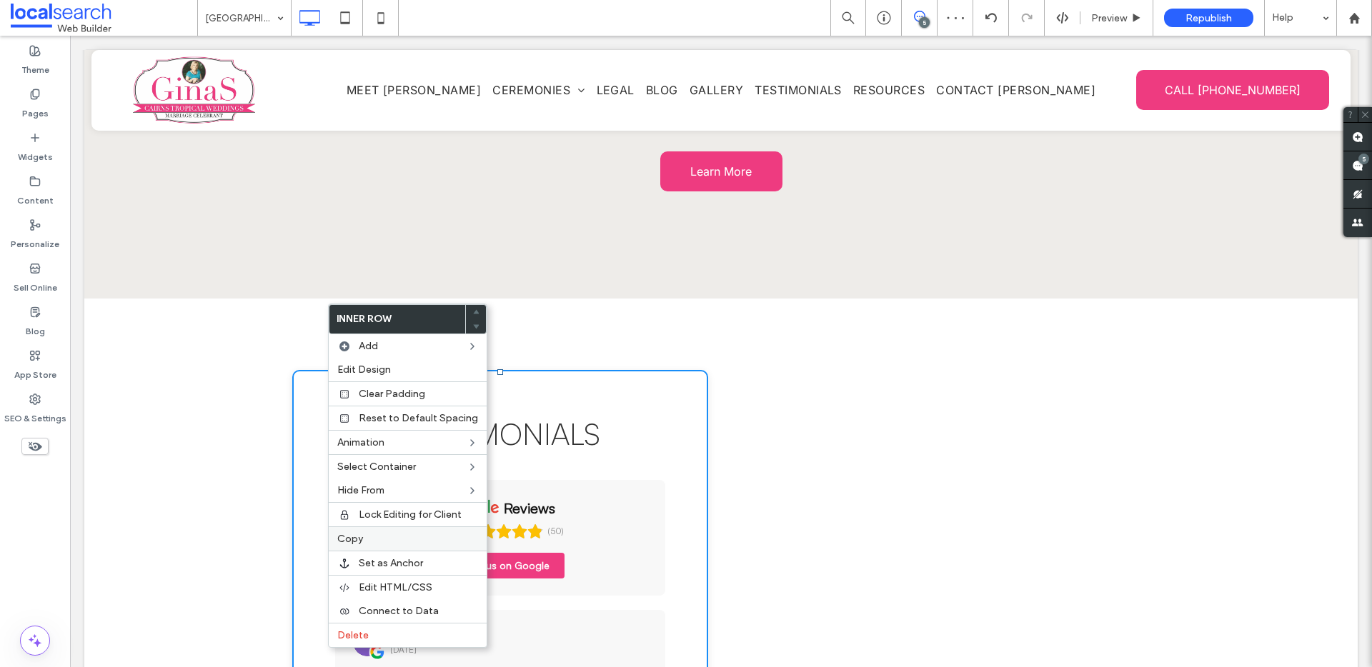
click at [370, 534] on label "Copy" at bounding box center [407, 539] width 141 height 12
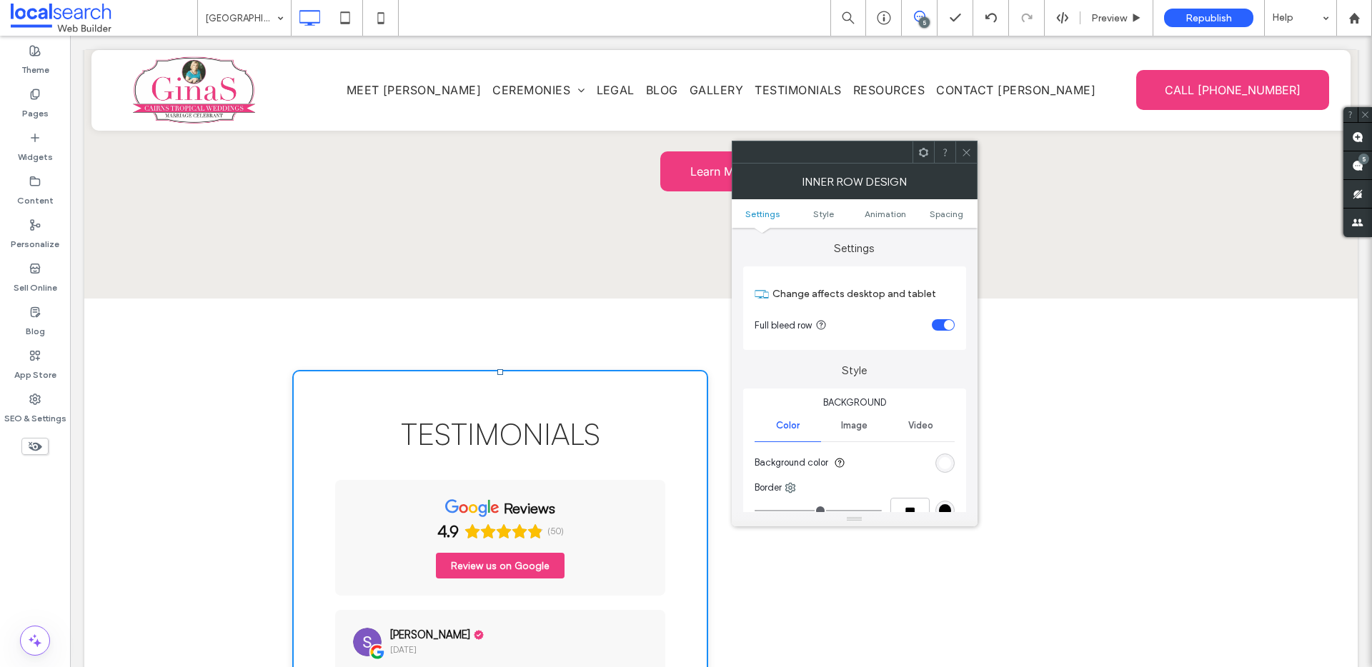
click at [947, 463] on div "rgb(255, 255, 255)" at bounding box center [945, 463] width 12 height 12
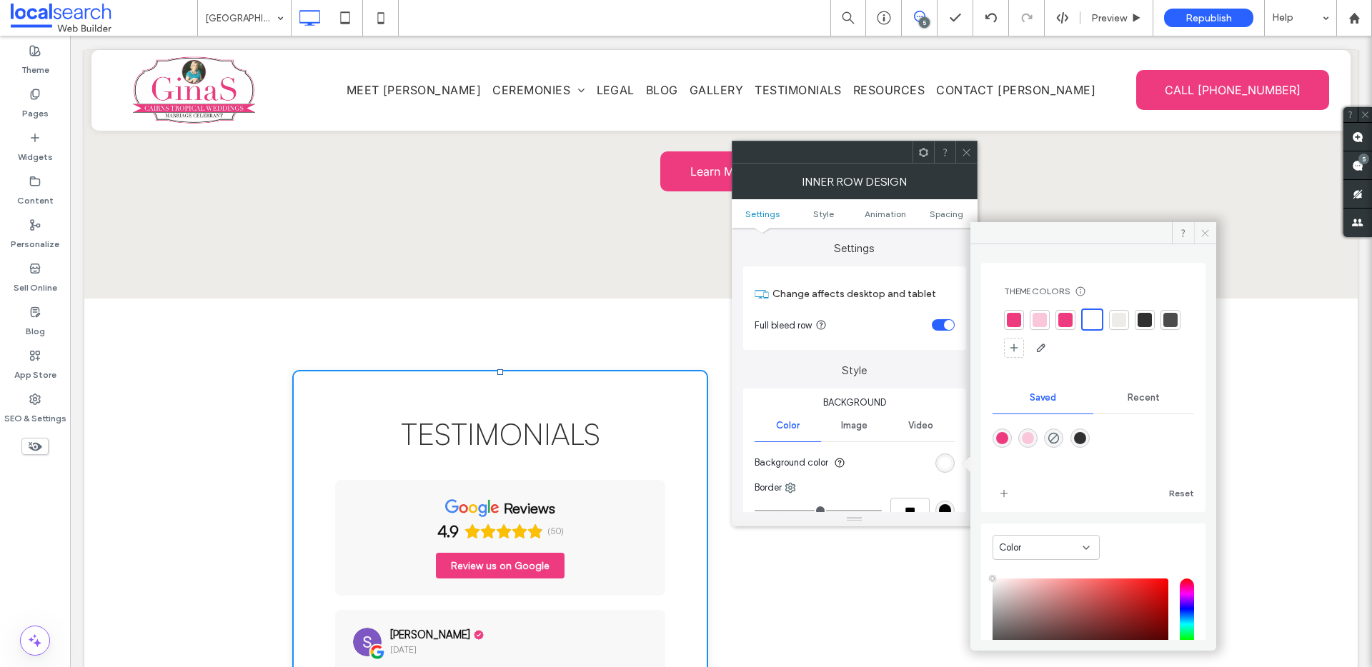
click at [1203, 228] on icon at bounding box center [1205, 233] width 11 height 11
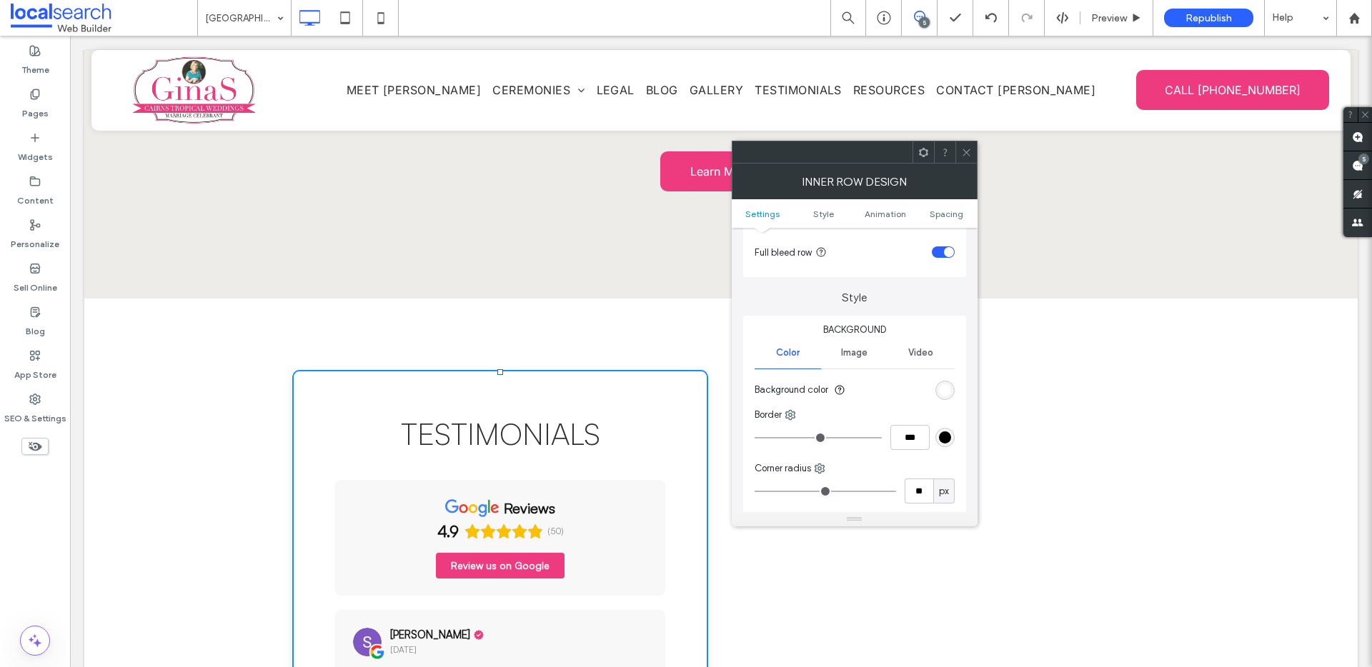
scroll to position [131, 0]
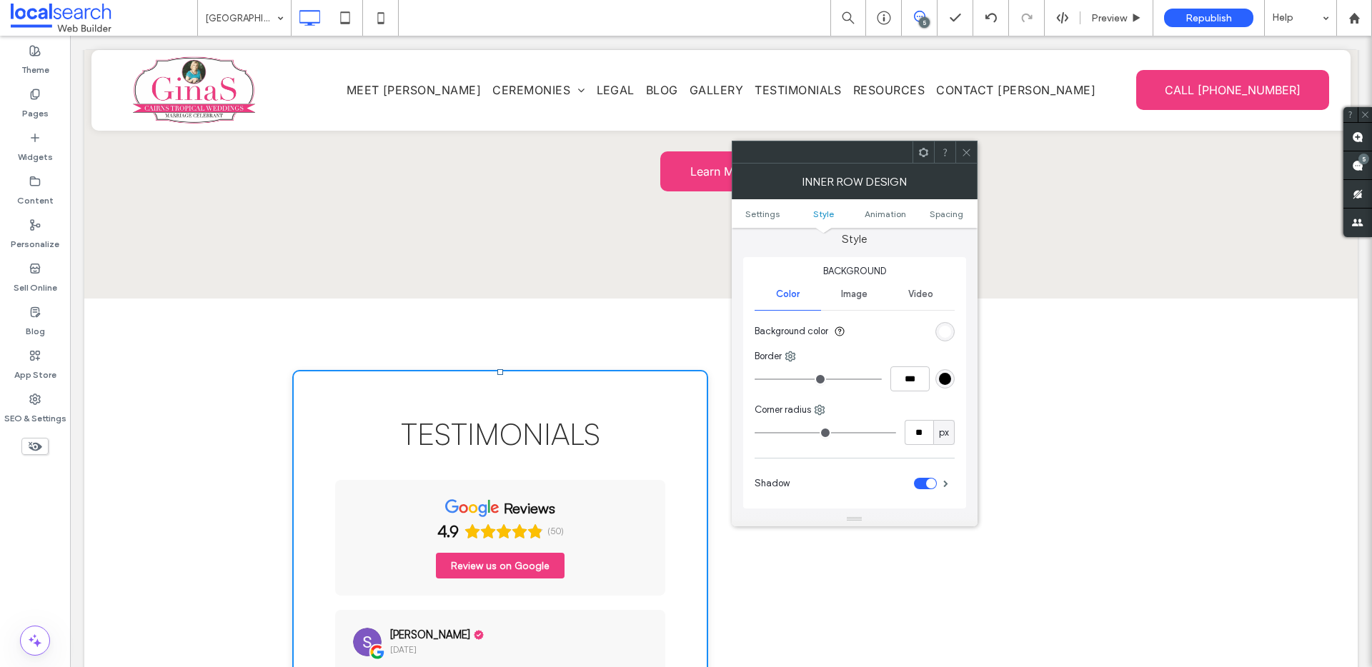
click at [965, 158] on span at bounding box center [966, 151] width 11 height 21
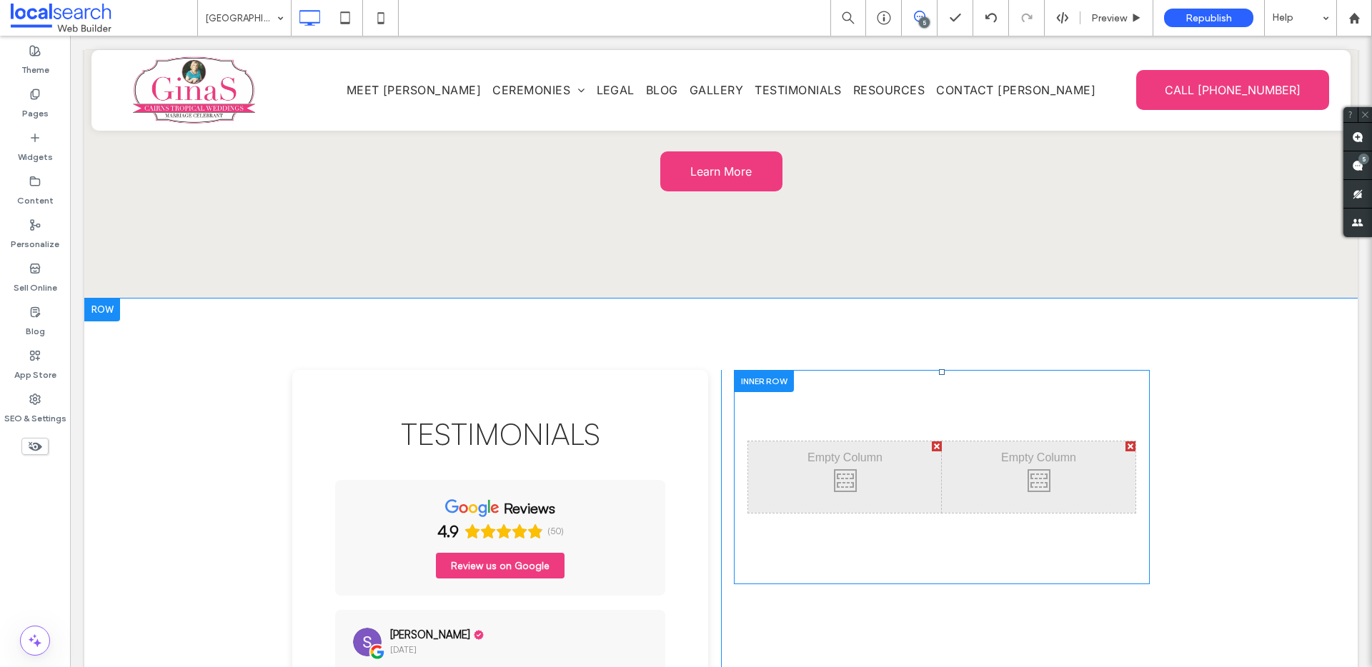
click at [850, 370] on div "Click To Paste Click To Paste Click To Paste Click To Paste" at bounding box center [942, 477] width 416 height 214
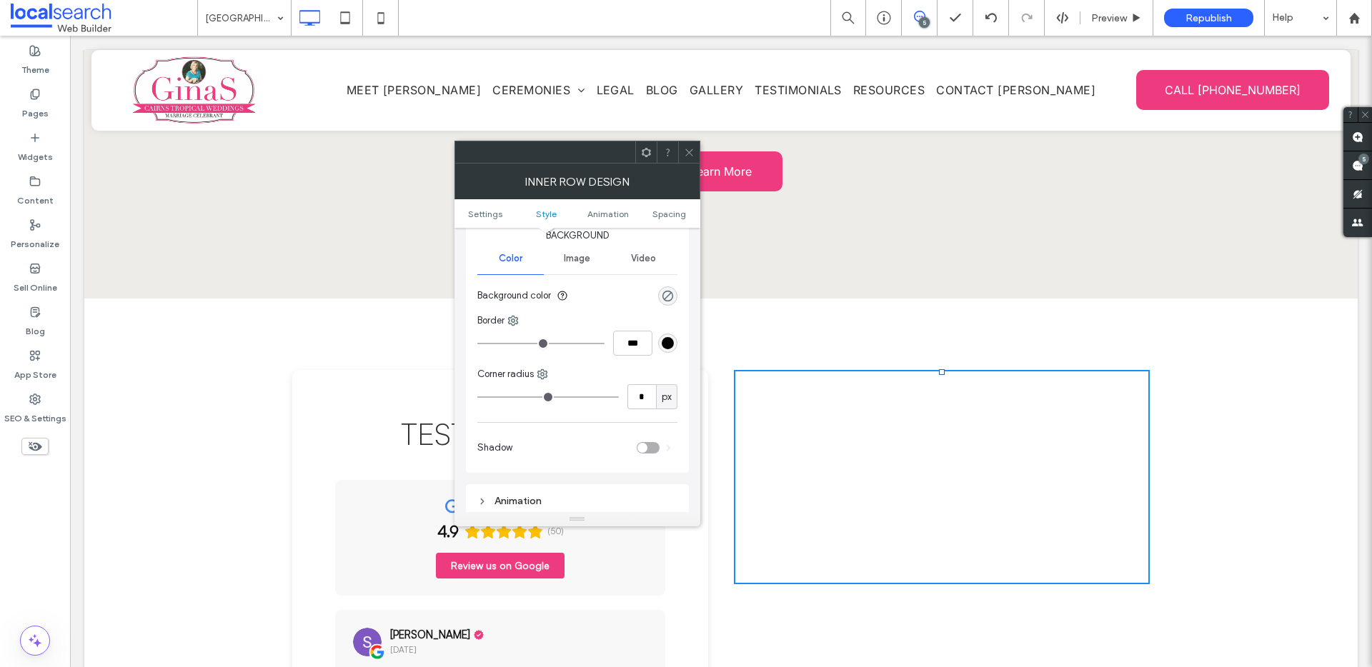
scroll to position [175, 0]
click at [644, 394] on input "*" at bounding box center [641, 389] width 29 height 25
click at [646, 436] on div "toggle" at bounding box center [648, 439] width 23 height 11
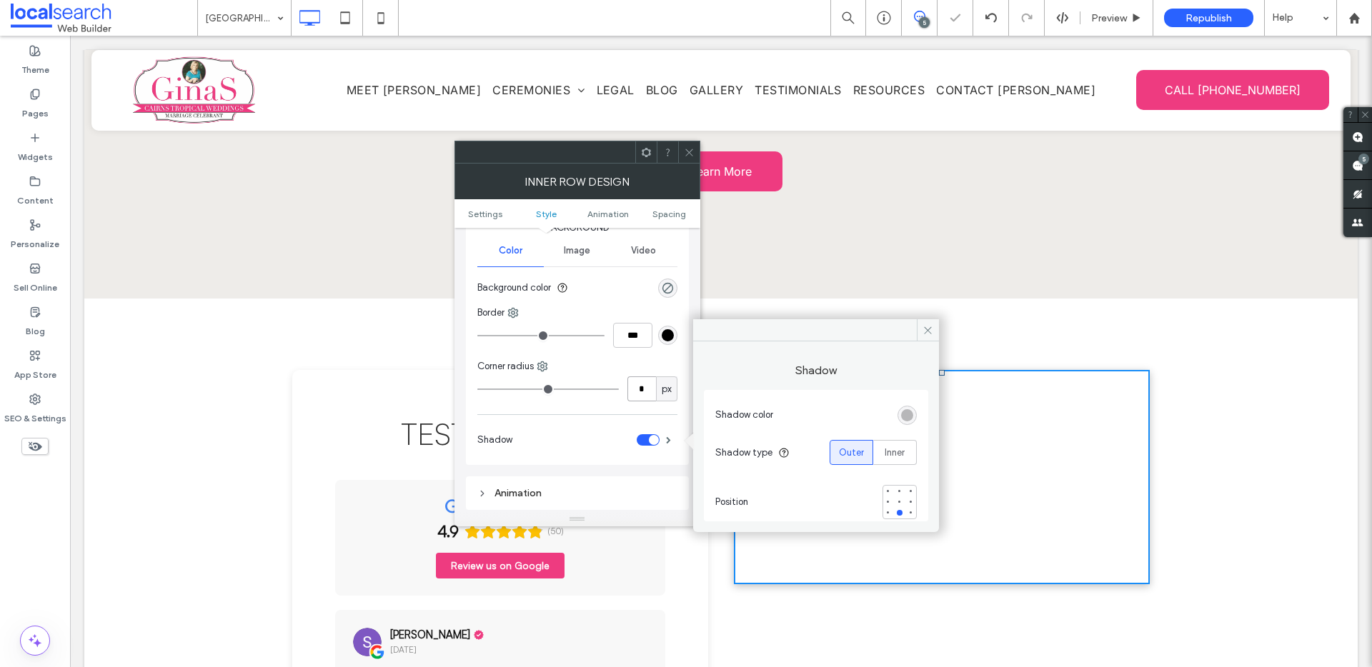
click at [645, 387] on input "*" at bounding box center [641, 389] width 29 height 25
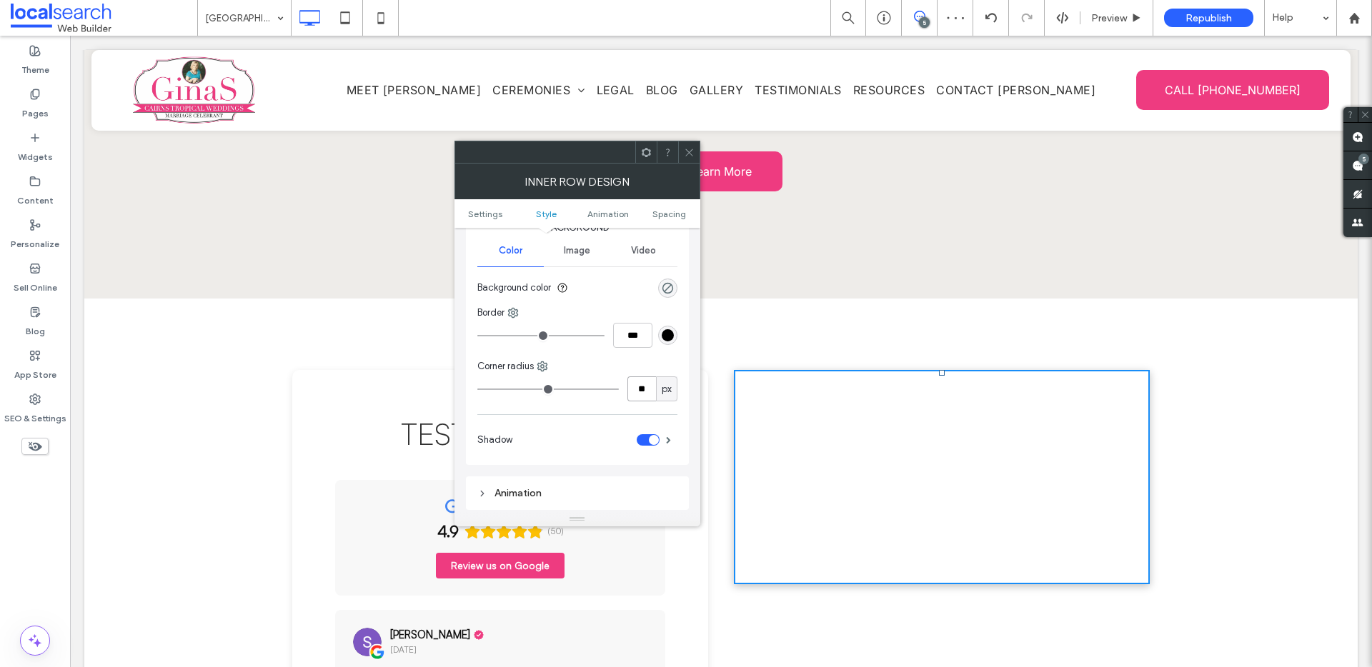
type input "**"
drag, startPoint x: 688, startPoint y: 151, endPoint x: 677, endPoint y: 151, distance: 11.4
click at [689, 151] on icon at bounding box center [689, 152] width 11 height 11
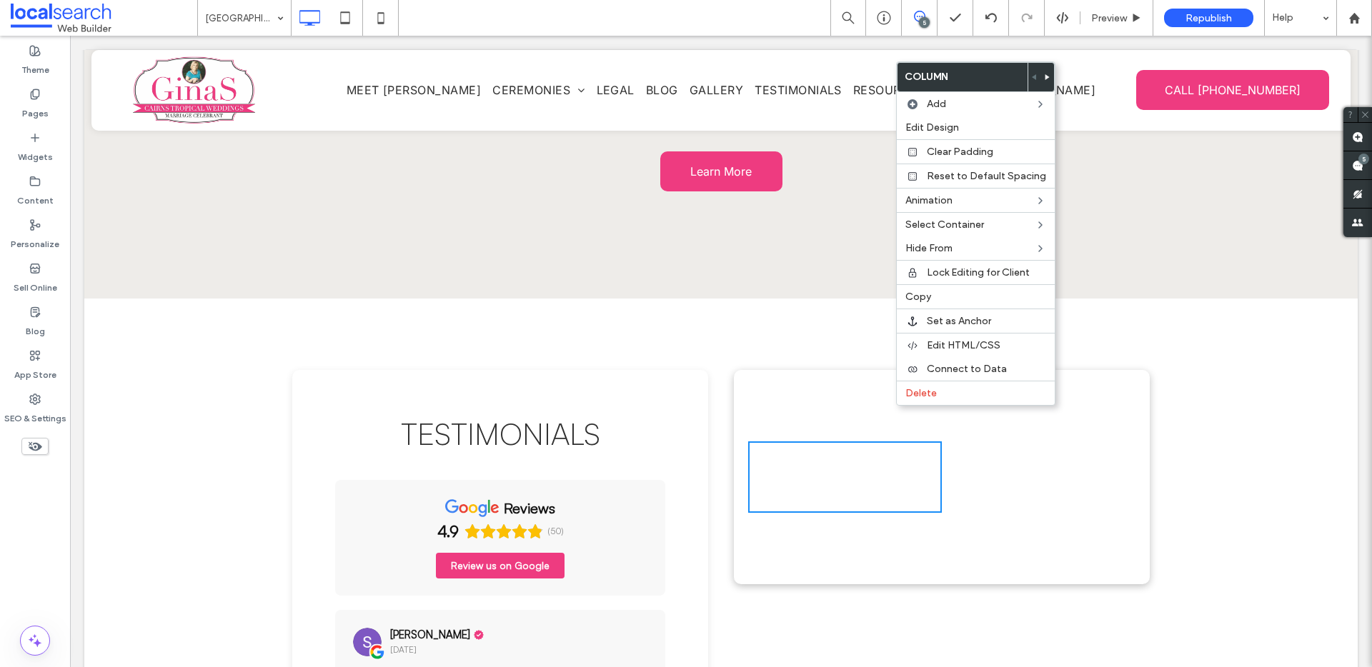
click at [781, 370] on div "Click To Paste Click To Paste Click To Paste Click To Paste" at bounding box center [942, 477] width 416 height 214
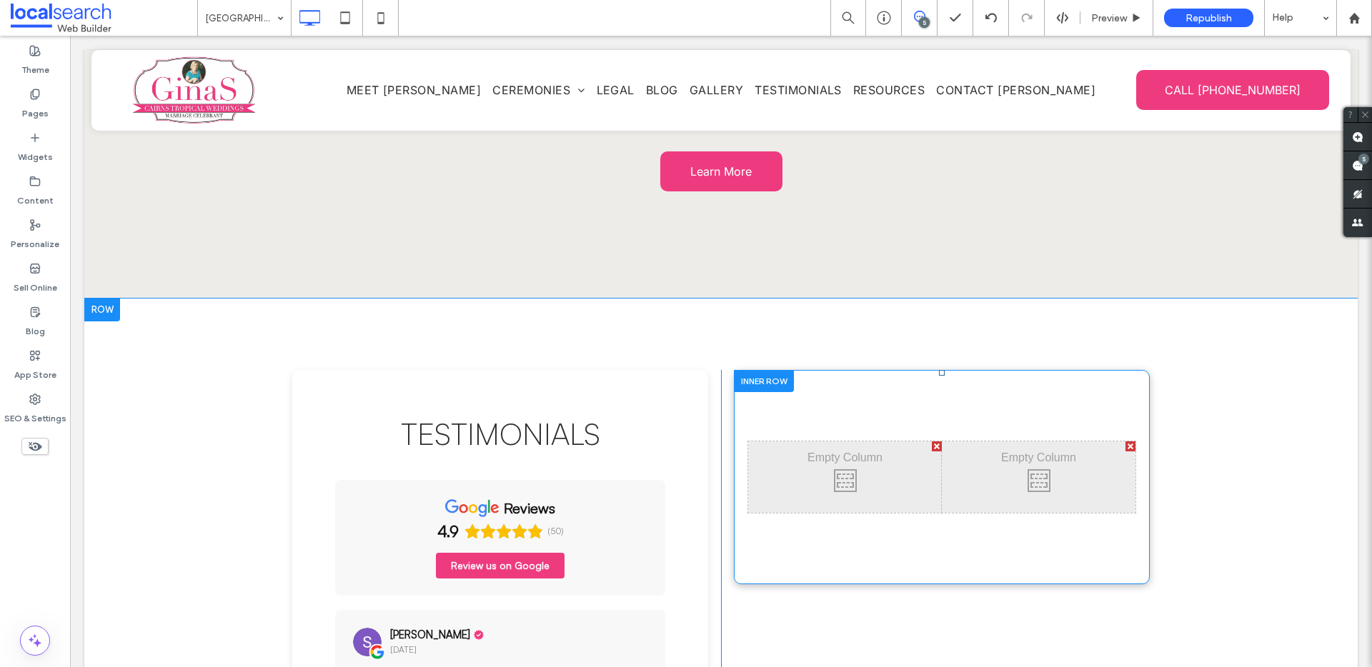
click at [932, 442] on div at bounding box center [937, 447] width 10 height 10
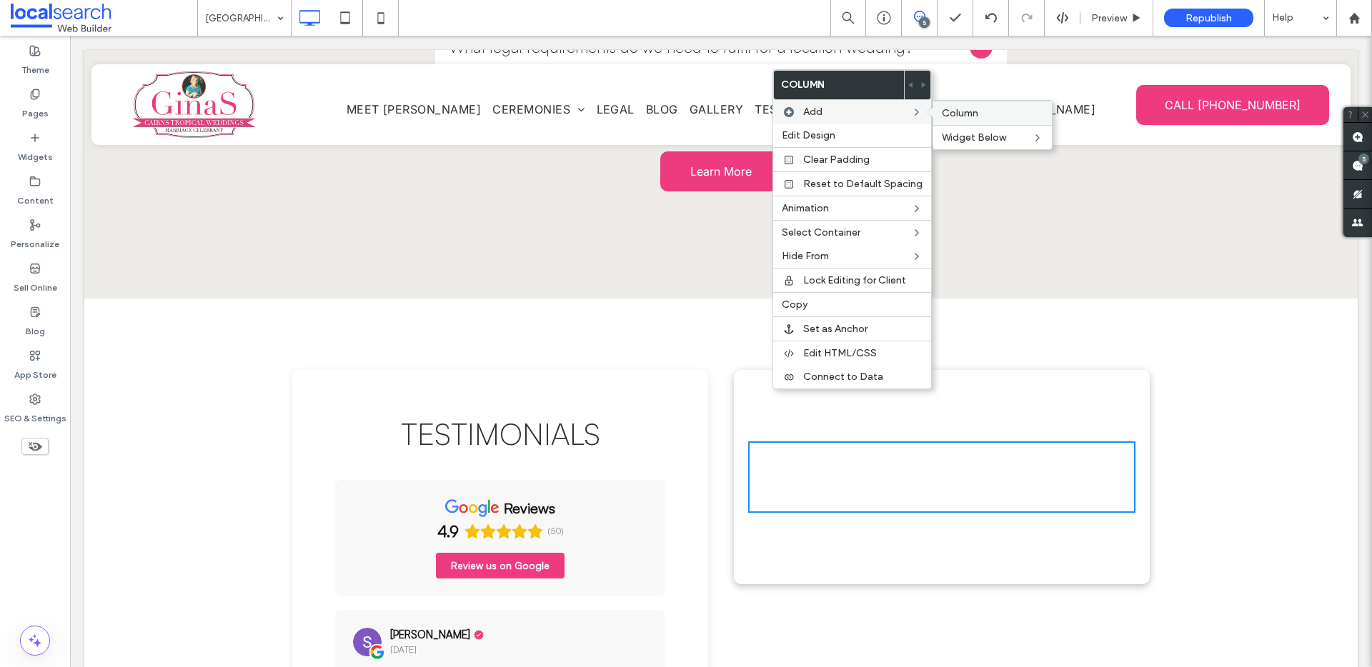
drag, startPoint x: 1000, startPoint y: 120, endPoint x: 929, endPoint y: 82, distance: 80.9
click at [1000, 120] on div "Column" at bounding box center [992, 113] width 119 height 24
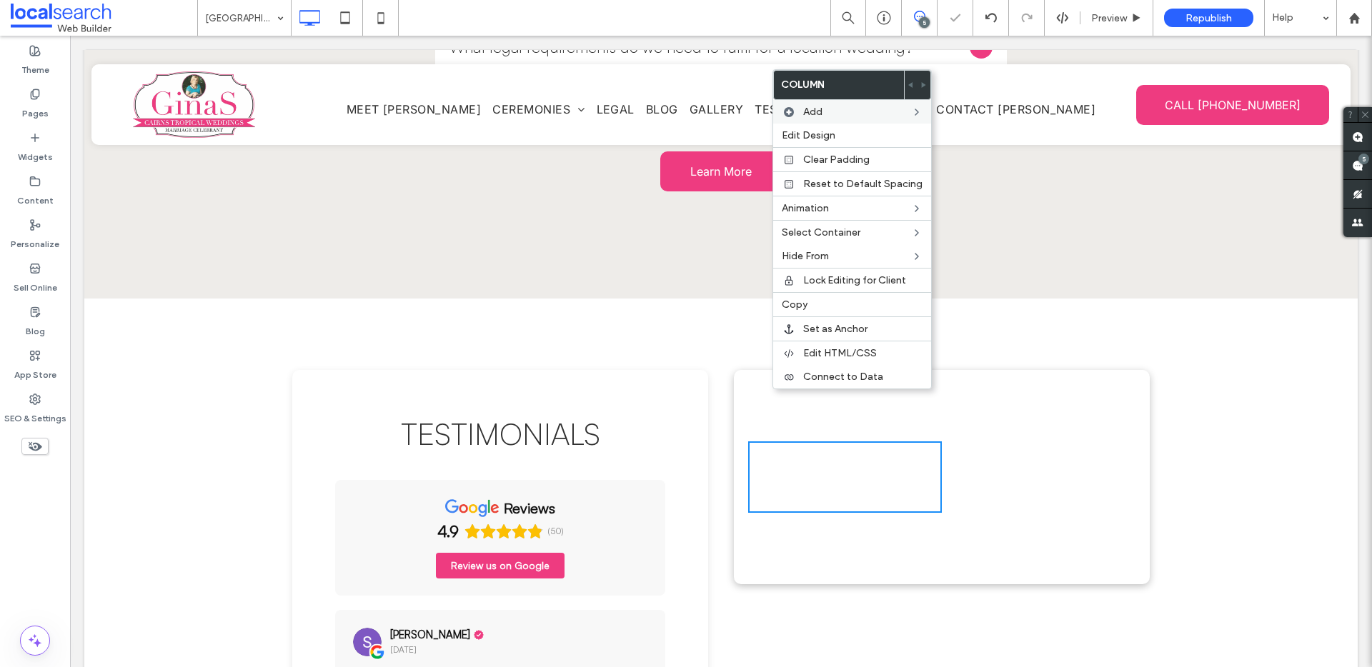
click at [1009, 452] on div "Click To Paste Click To Paste Click To Paste Click To Paste" at bounding box center [942, 477] width 416 height 214
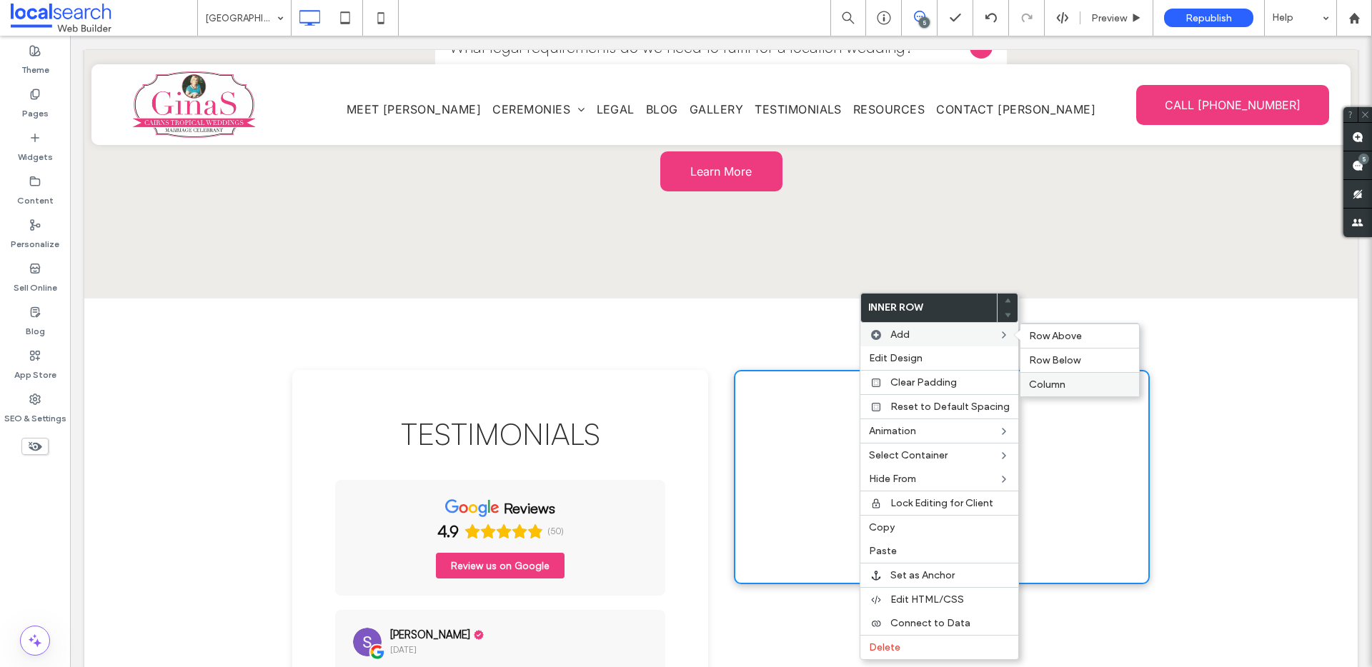
click at [1052, 391] on div "Column" at bounding box center [1079, 384] width 119 height 24
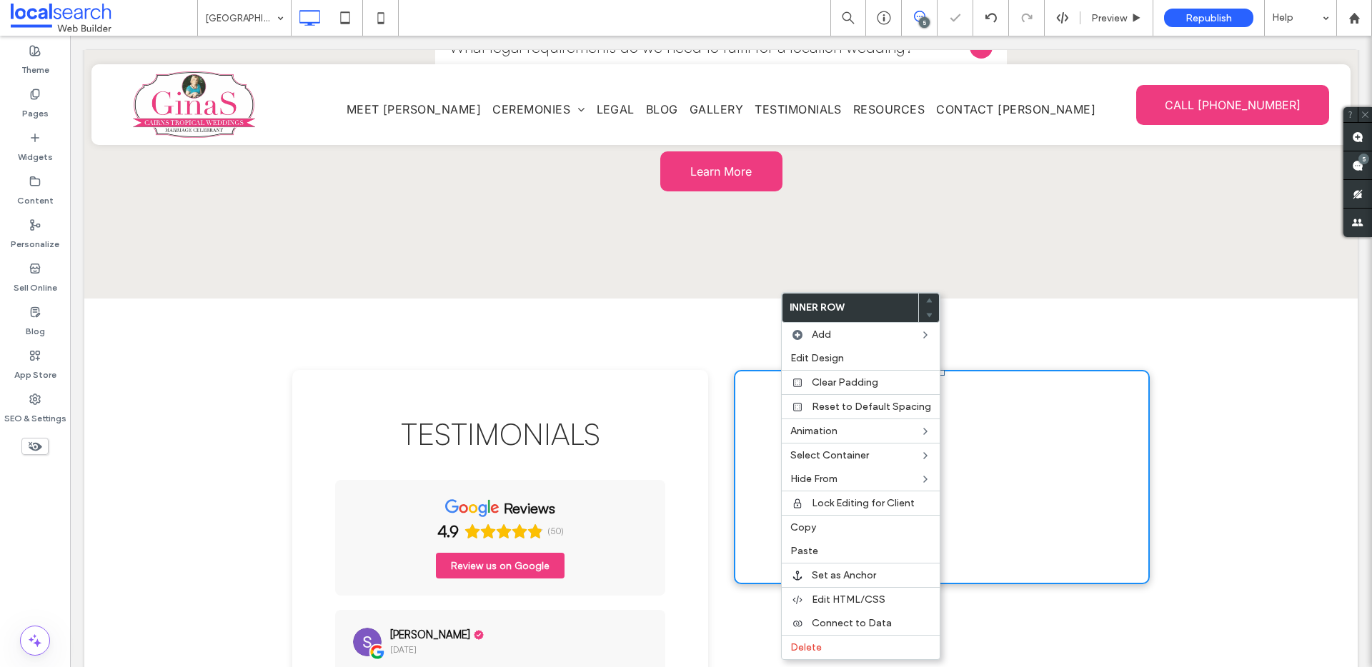
drag, startPoint x: 779, startPoint y: 301, endPoint x: 890, endPoint y: 338, distance: 116.6
drag, startPoint x: 1015, startPoint y: 337, endPoint x: 937, endPoint y: 327, distance: 78.6
click at [1014, 370] on div "Click To Paste Click To Paste Click To Paste Click To Paste Click To Paste Clic…" at bounding box center [942, 477] width 416 height 214
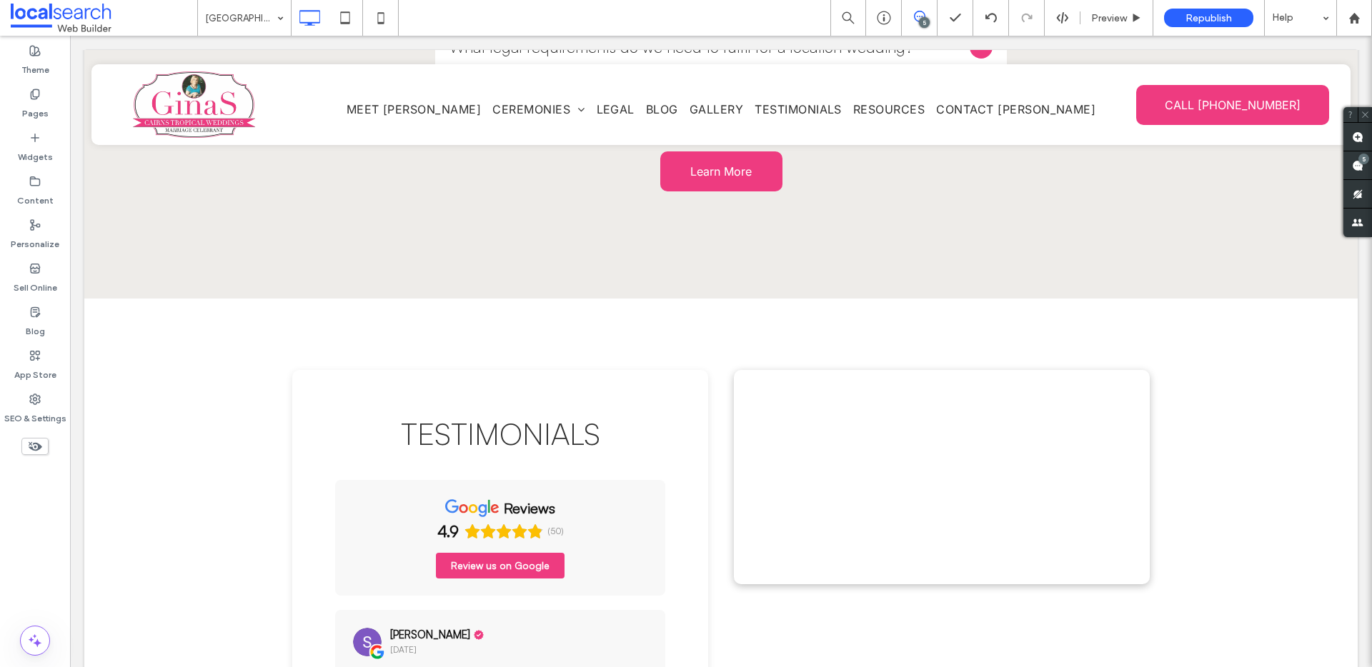
click at [867, 442] on div at bounding box center [872, 447] width 10 height 10
click at [932, 442] on div at bounding box center [937, 447] width 10 height 10
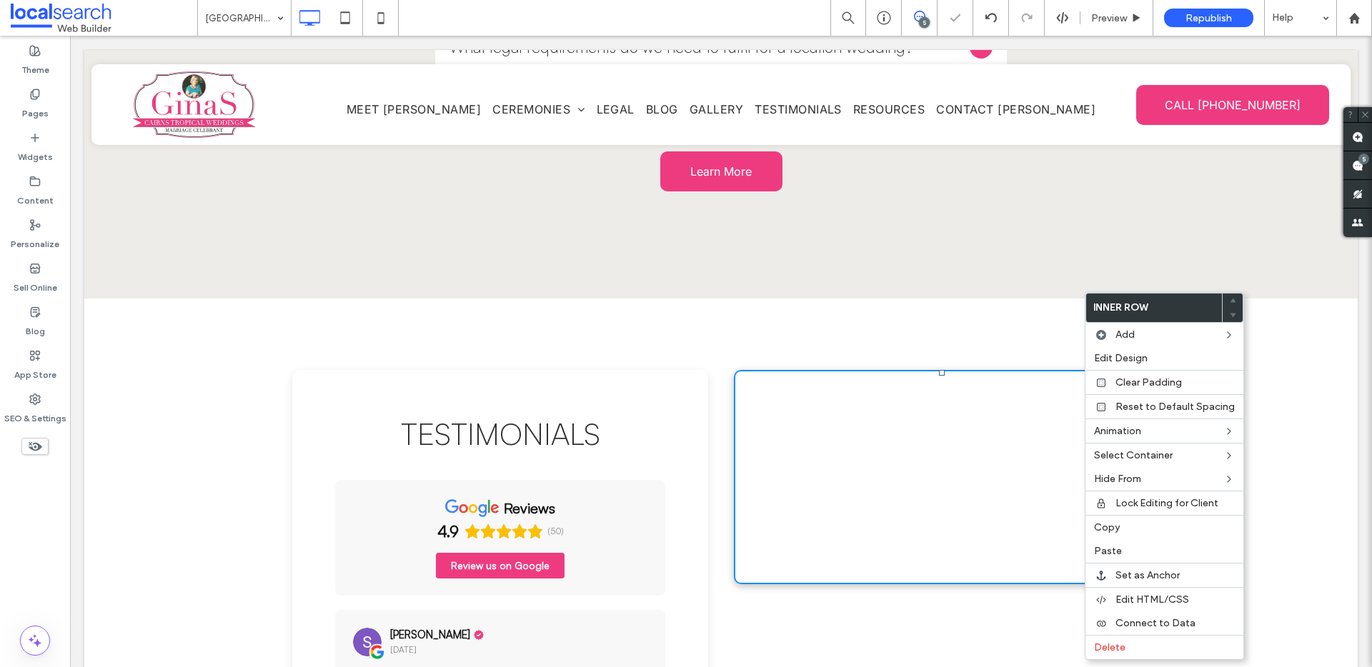
drag, startPoint x: 1083, startPoint y: 306, endPoint x: 1155, endPoint y: 359, distance: 88.9
click at [1122, 637] on div "Delete" at bounding box center [1164, 647] width 158 height 24
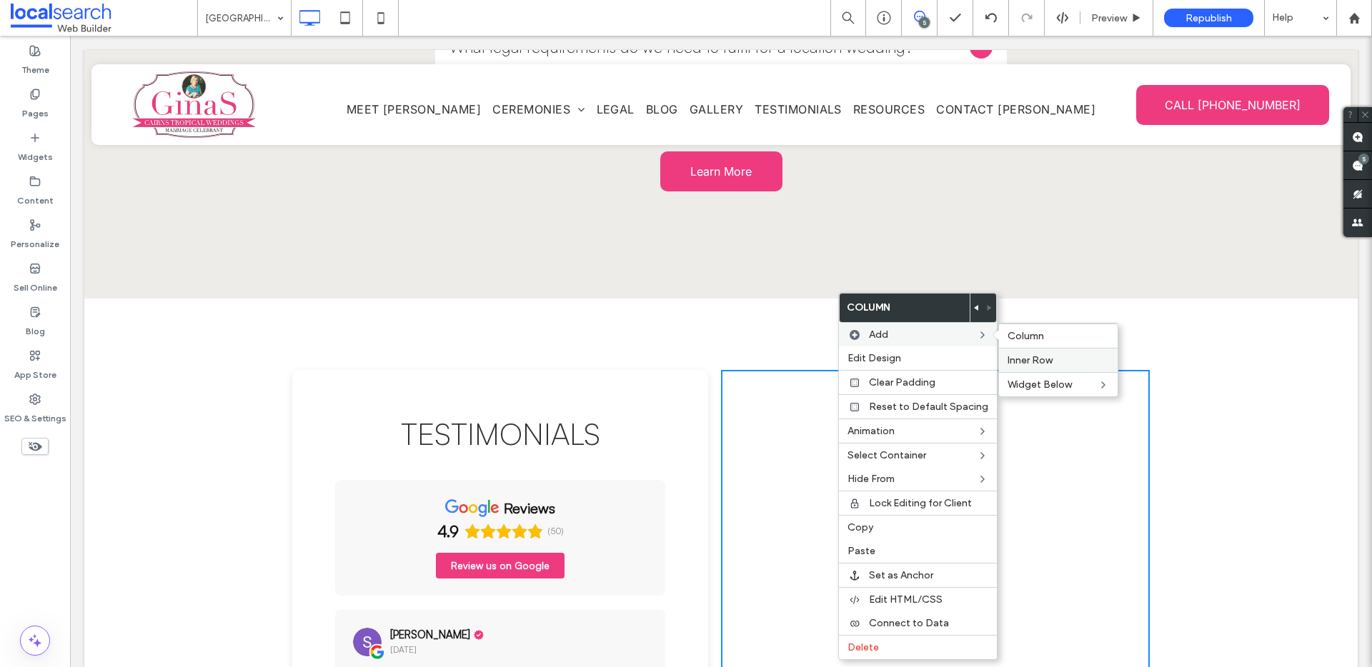
click at [1035, 357] on span "Inner Row" at bounding box center [1029, 360] width 45 height 12
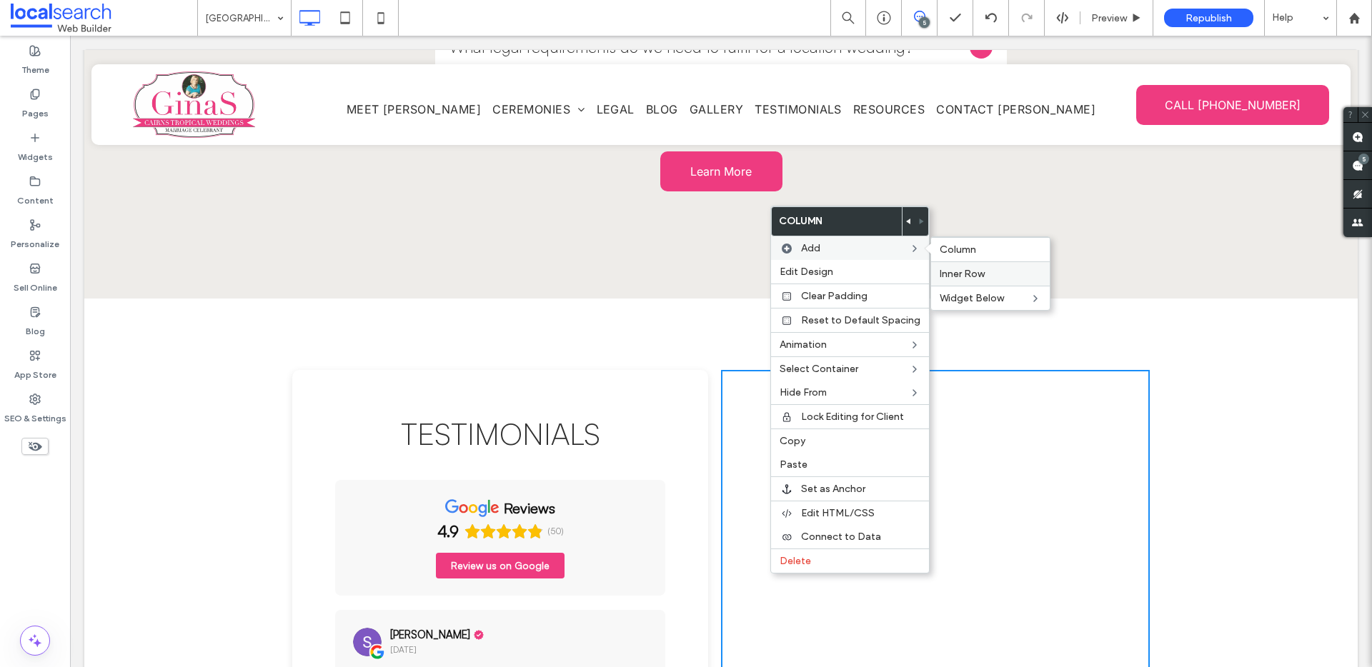
click at [950, 268] on span "Inner Row" at bounding box center [961, 274] width 45 height 12
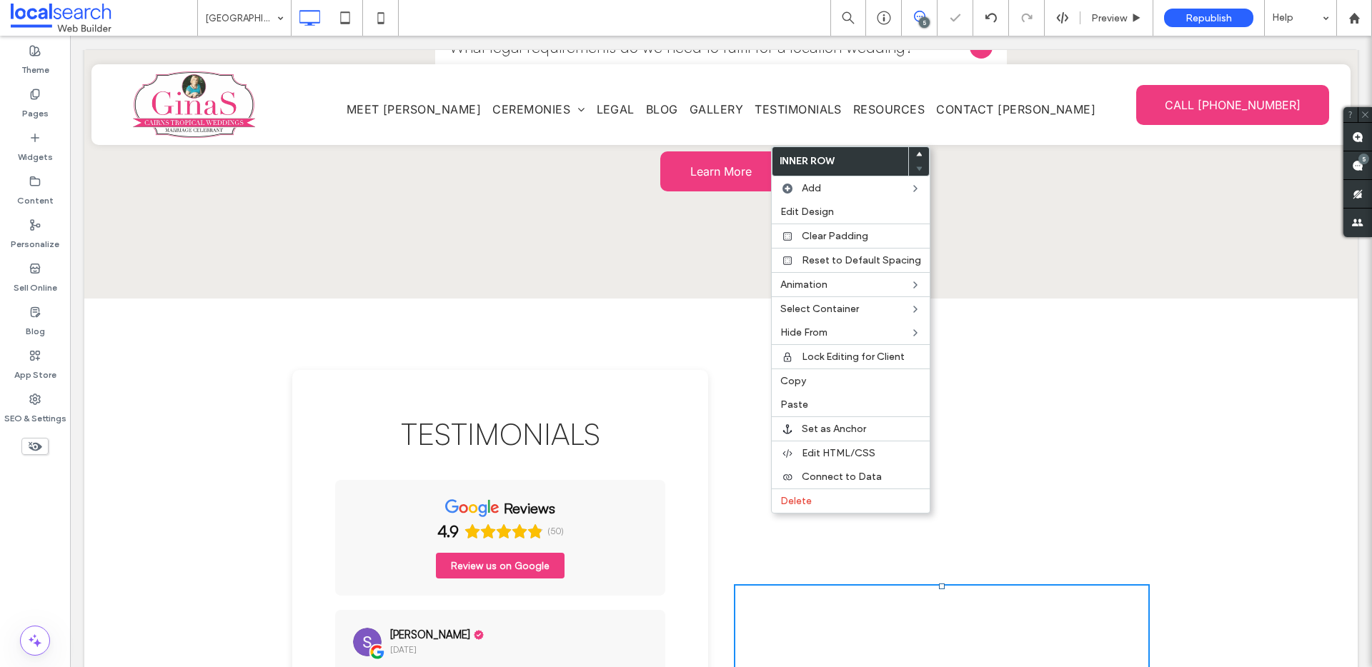
drag, startPoint x: 769, startPoint y: 514, endPoint x: 841, endPoint y: 512, distance: 71.5
click at [798, 498] on span "Delete" at bounding box center [795, 501] width 31 height 12
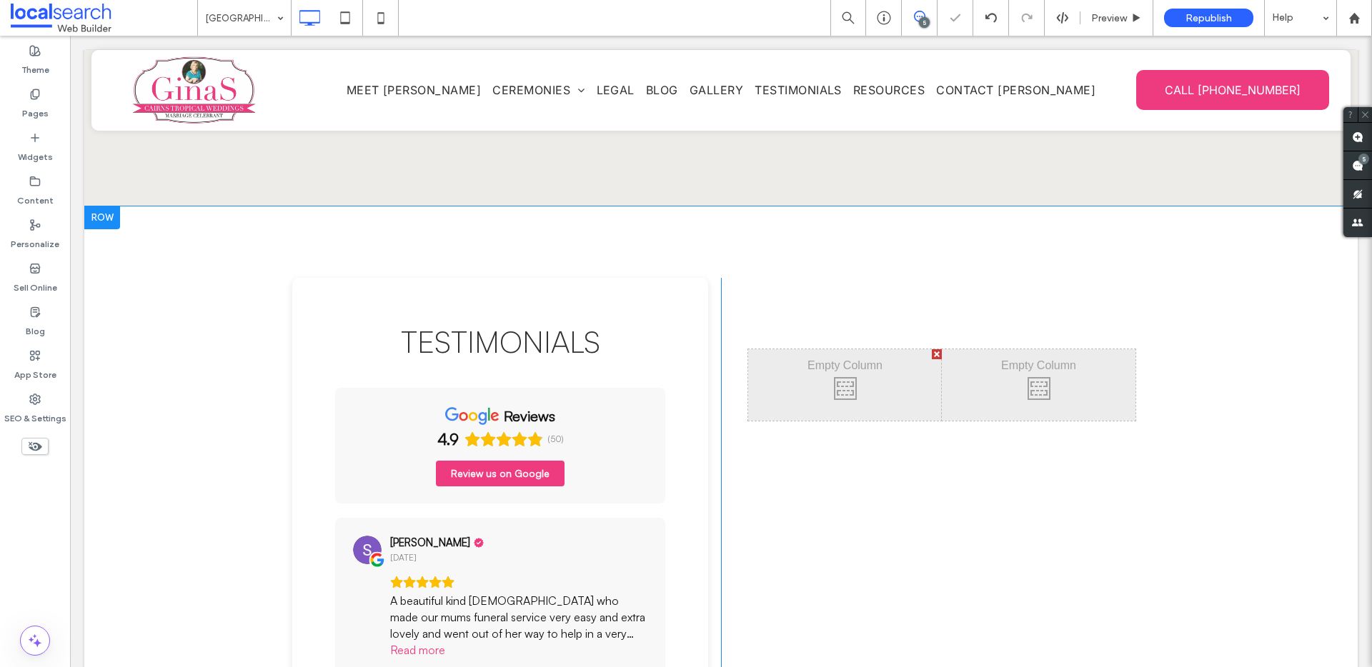
scroll to position [4172, 0]
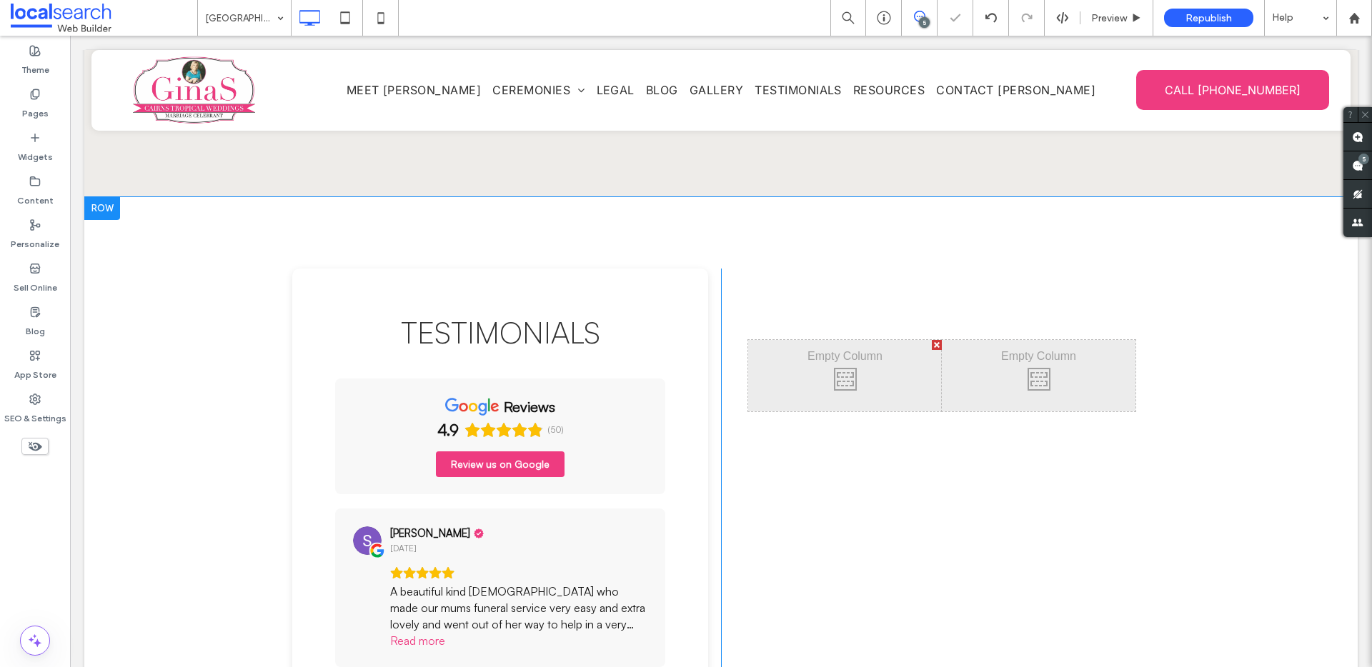
click at [786, 536] on div "Click To Paste Click To Paste Click To Paste Click To Paste Click To Paste Clic…" at bounding box center [935, 632] width 429 height 727
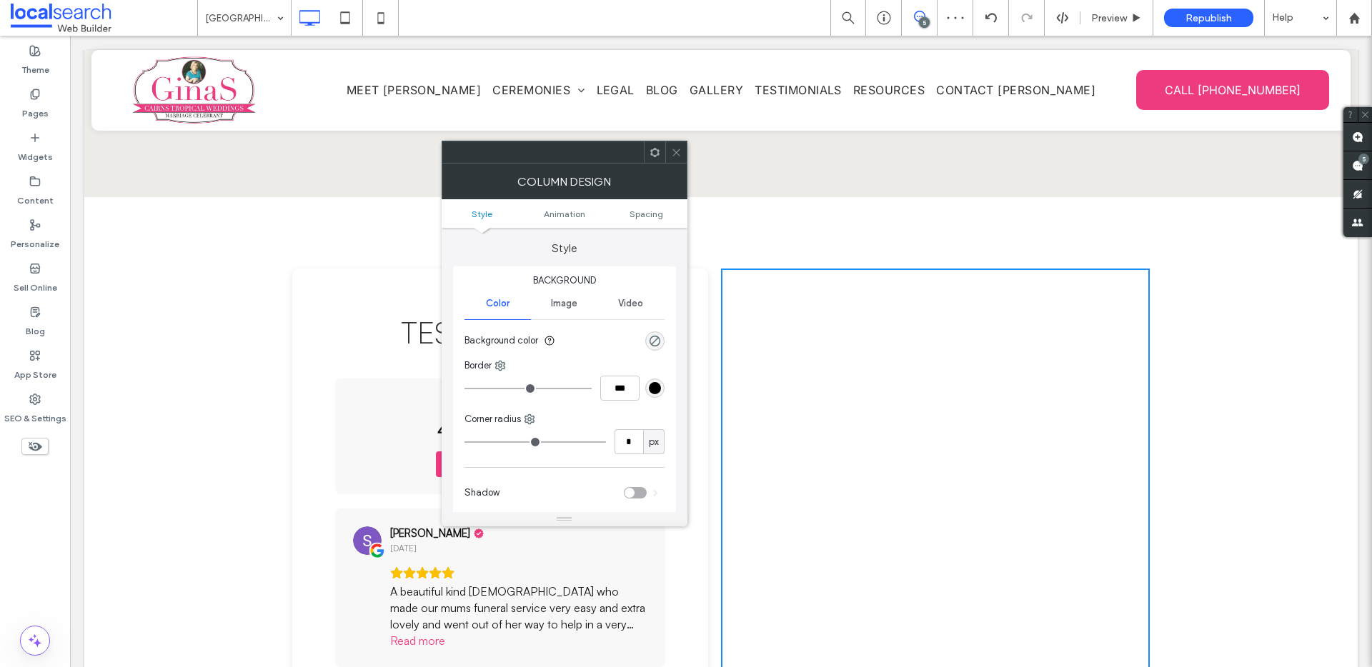
click at [632, 498] on div "toggle" at bounding box center [635, 492] width 23 height 11
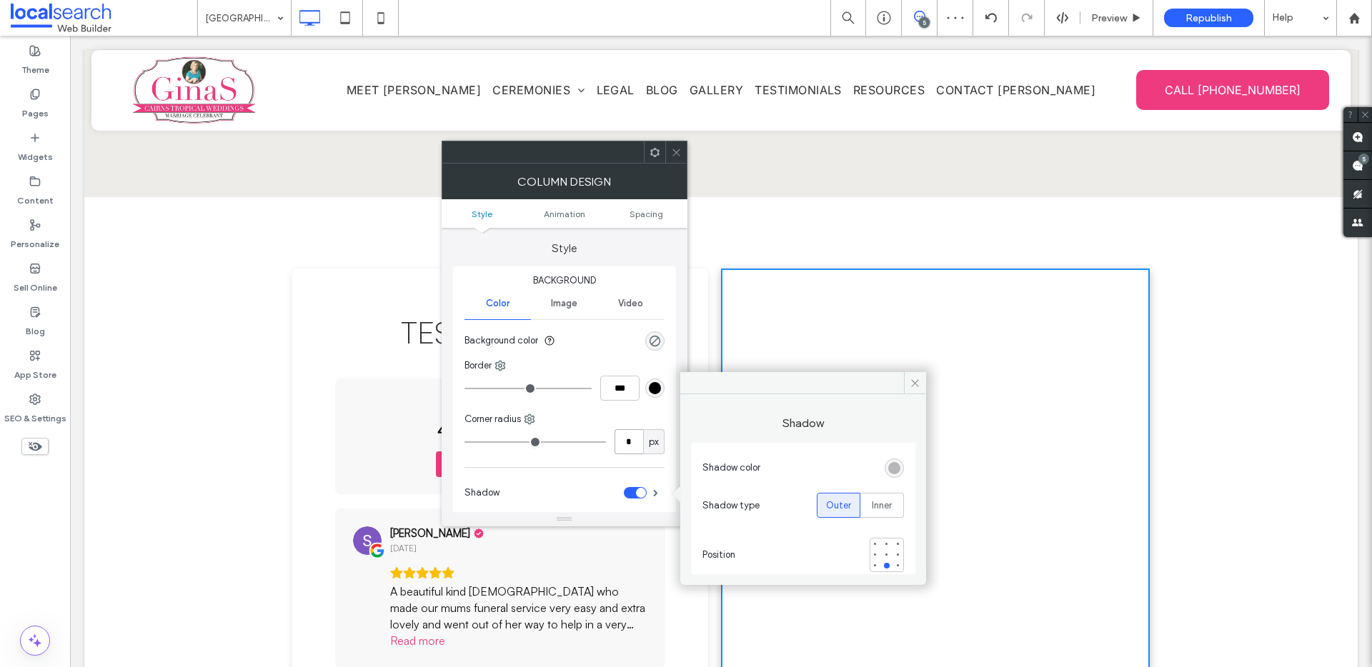
click at [637, 444] on input "*" at bounding box center [628, 441] width 29 height 25
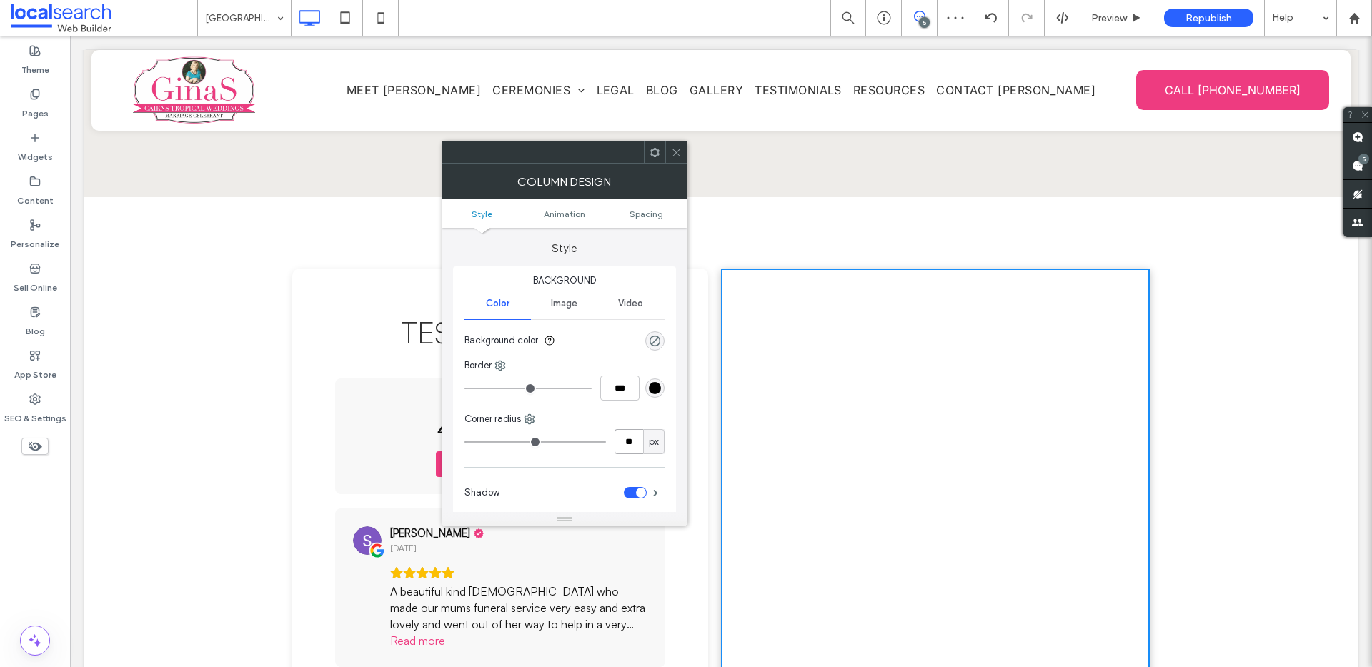
type input "**"
click at [682, 148] on div at bounding box center [675, 151] width 21 height 21
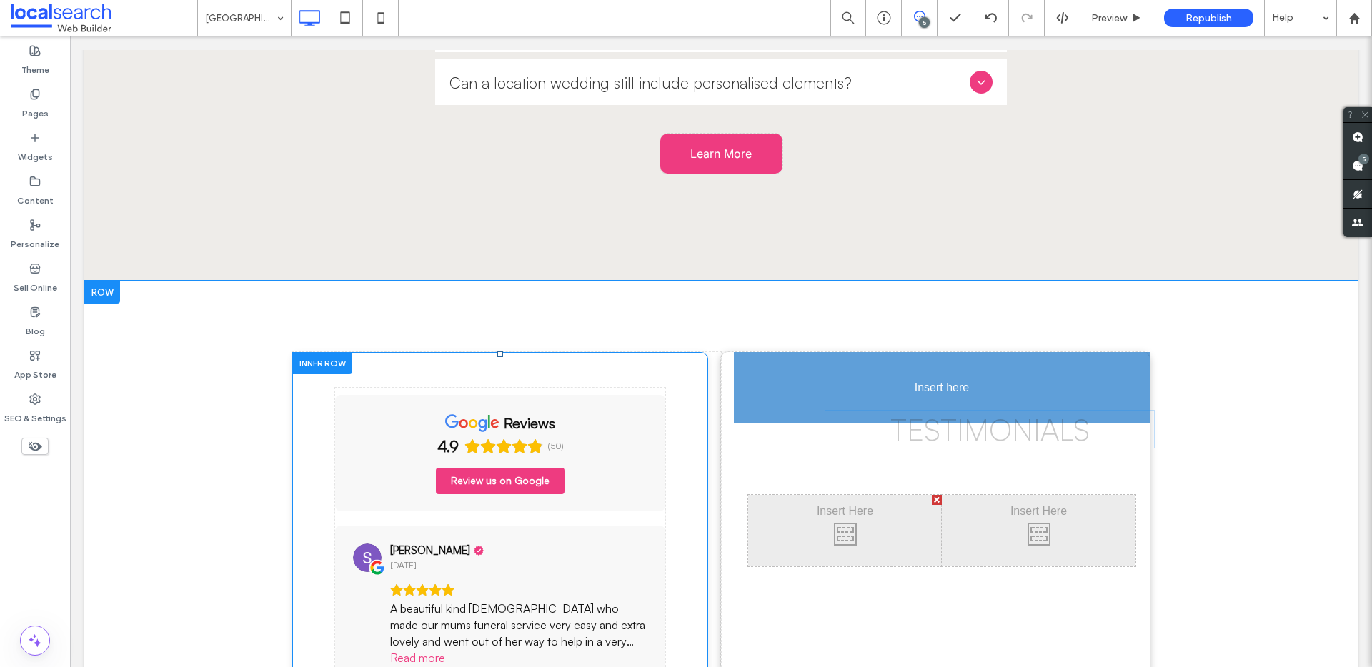
drag, startPoint x: 557, startPoint y: 254, endPoint x: 933, endPoint y: 352, distance: 388.2
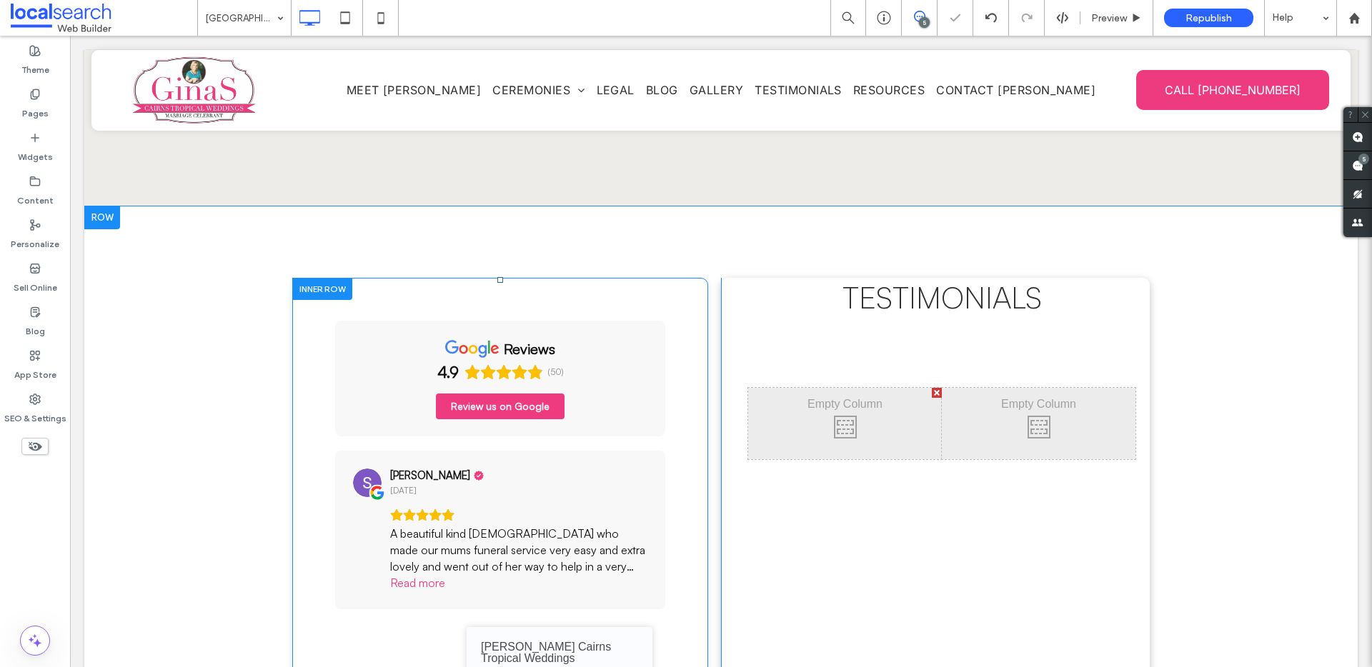
scroll to position [4153, 0]
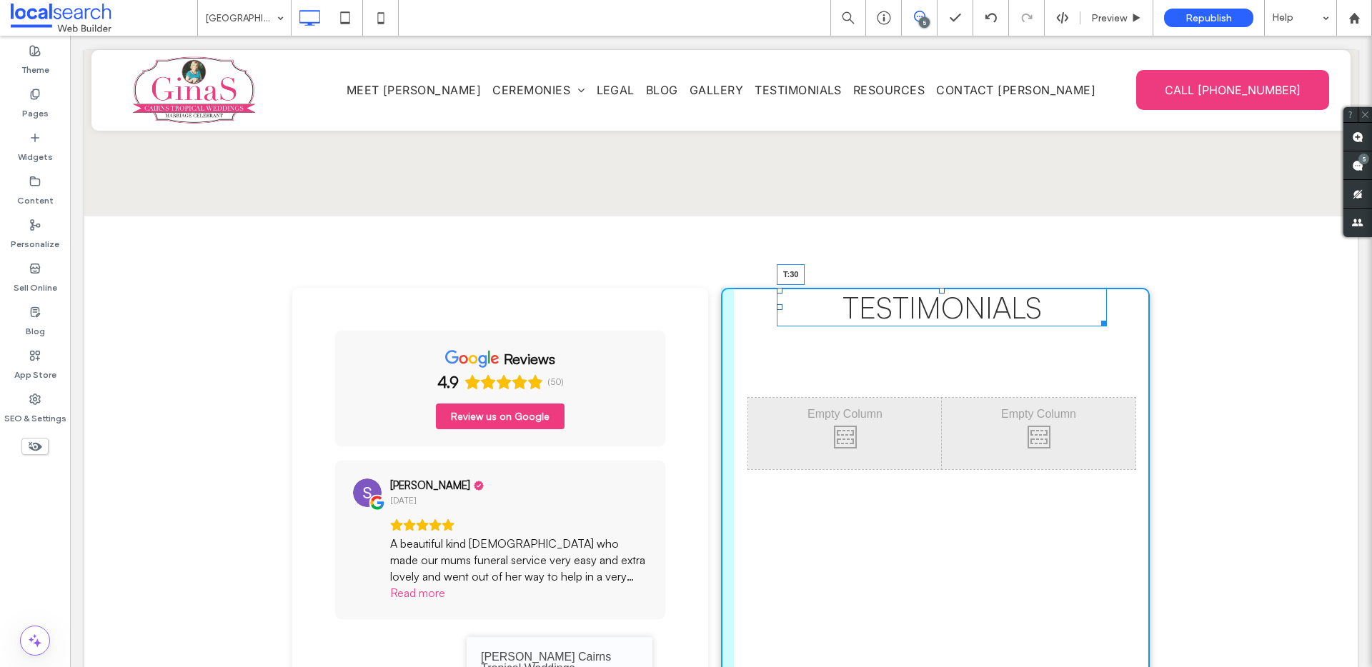
drag, startPoint x: 936, startPoint y: 213, endPoint x: 1007, endPoint y: 272, distance: 92.3
click at [939, 288] on div at bounding box center [942, 291] width 6 height 6
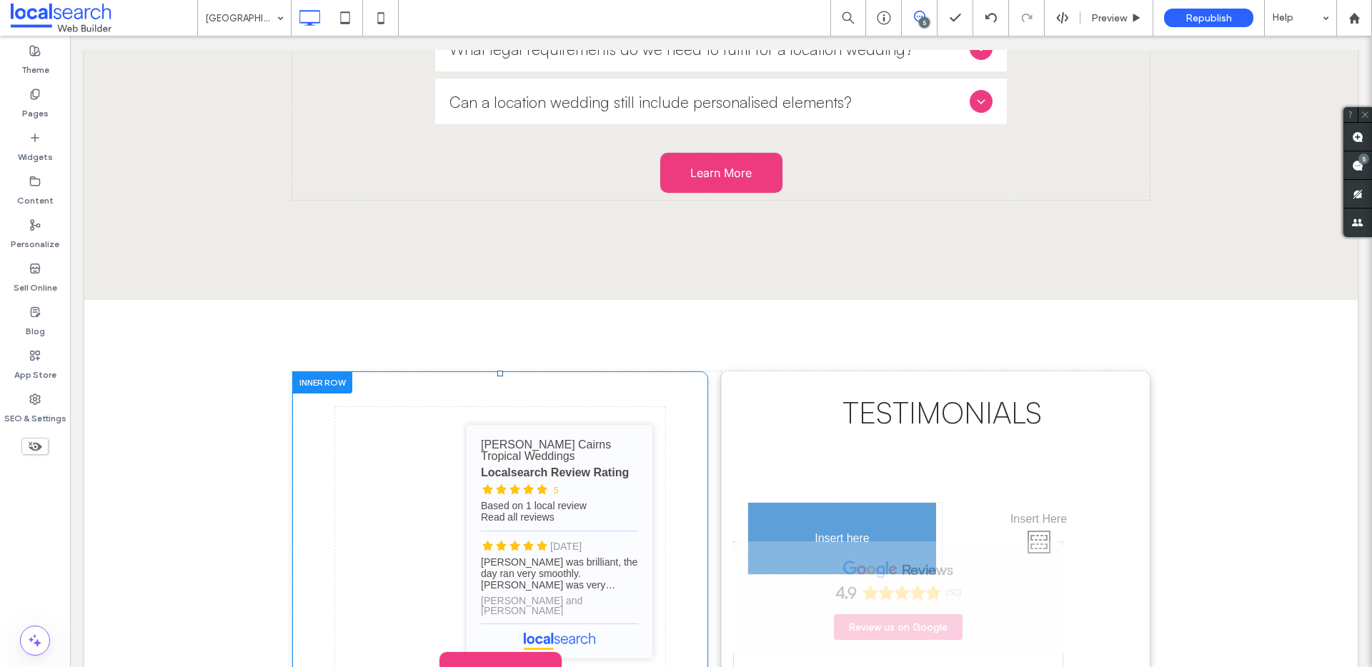
drag, startPoint x: 562, startPoint y: 287, endPoint x: 844, endPoint y: 498, distance: 352.2
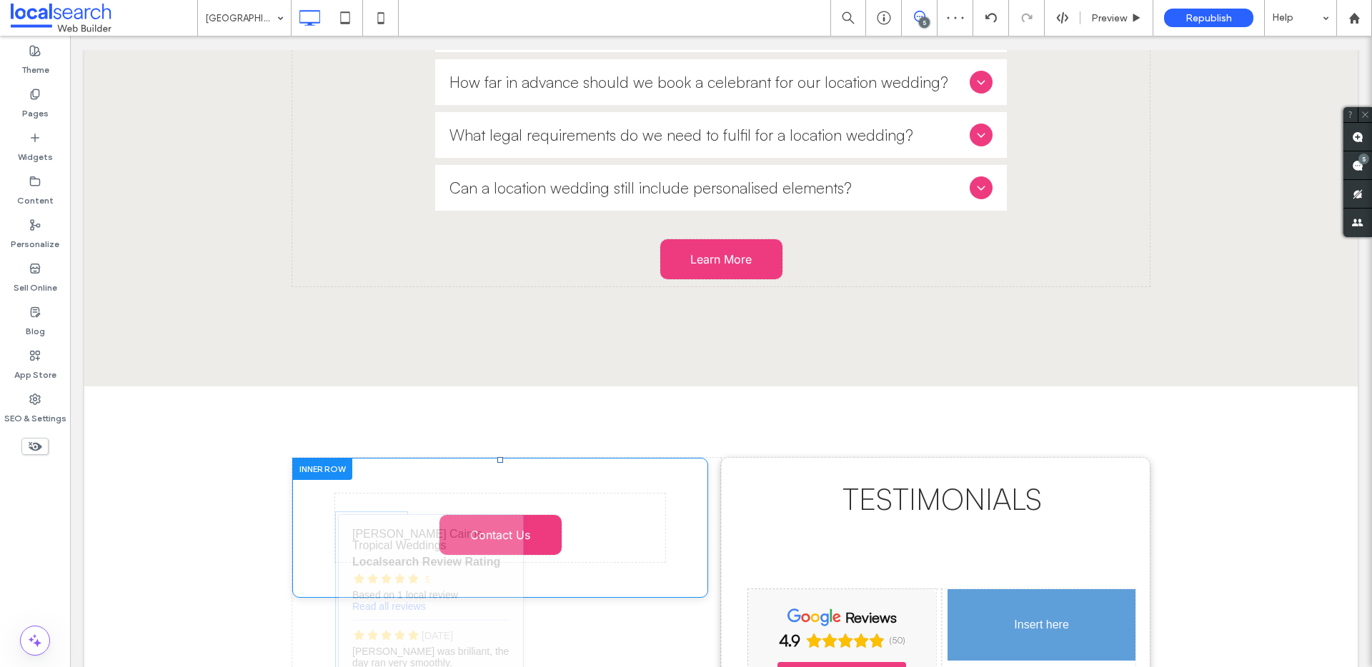
drag, startPoint x: 979, startPoint y: 436, endPoint x: 1046, endPoint y: 594, distance: 172.2
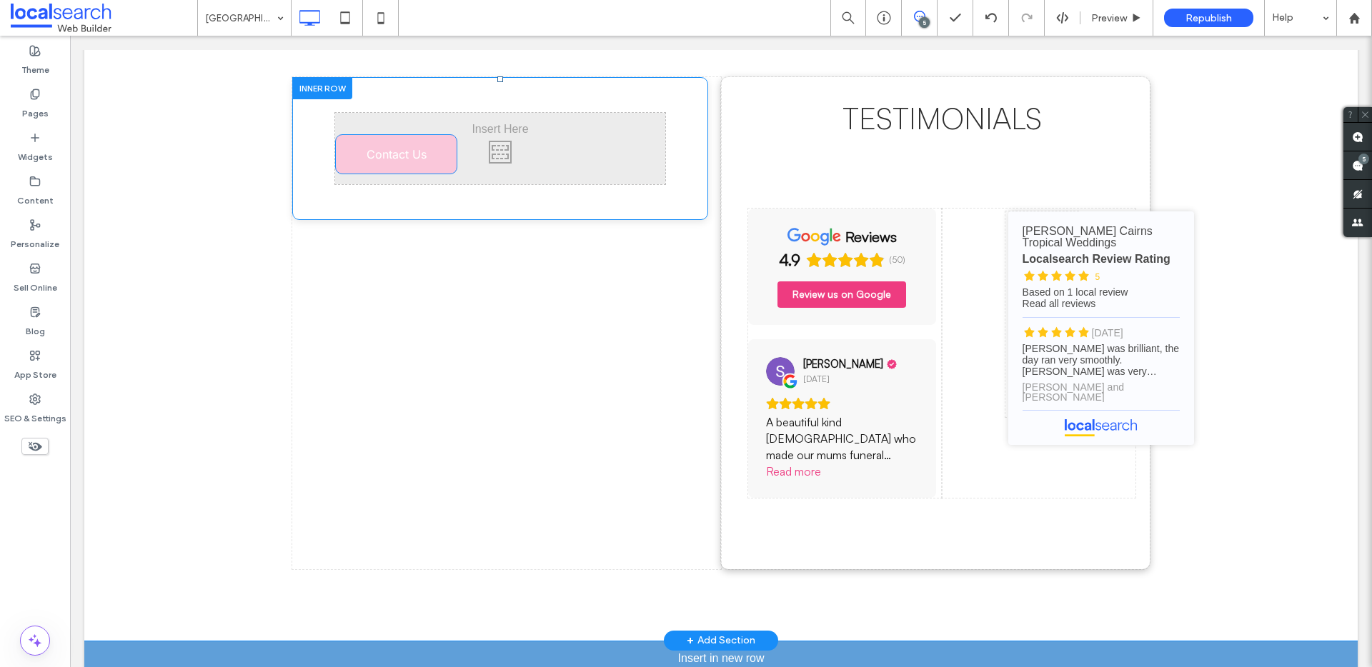
scroll to position [4505, 0]
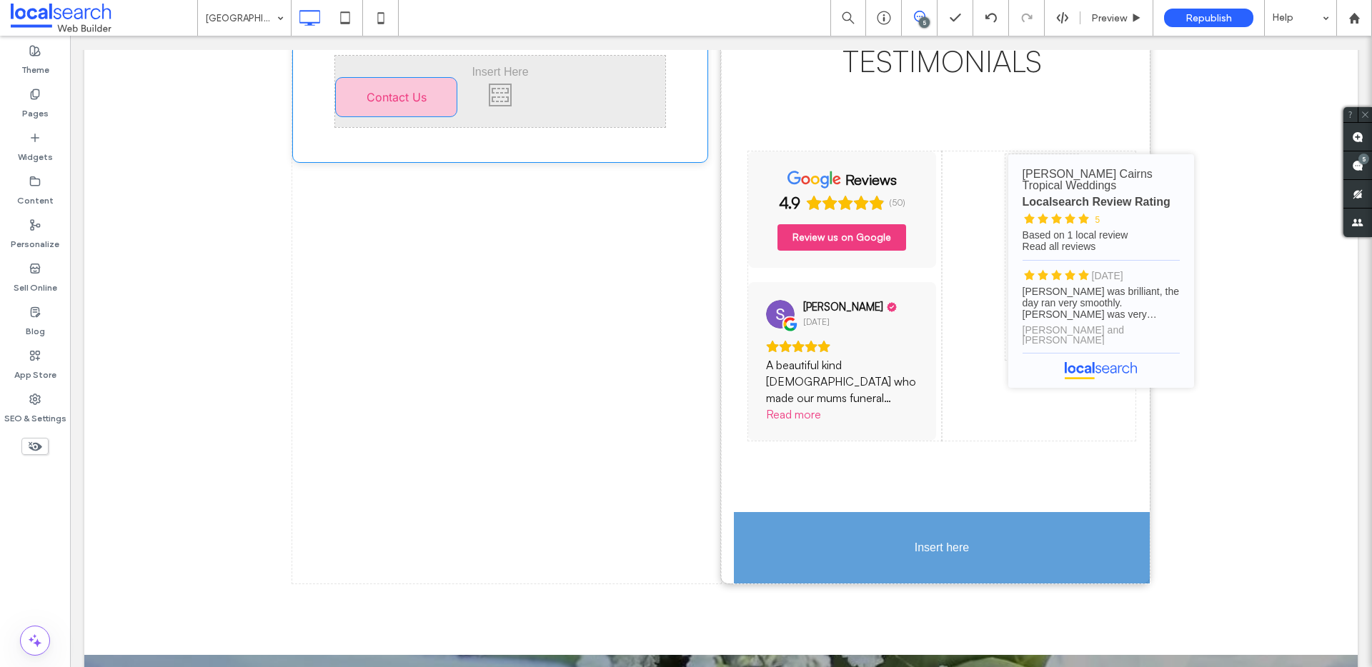
drag, startPoint x: 499, startPoint y: 219, endPoint x: 957, endPoint y: 443, distance: 509.3
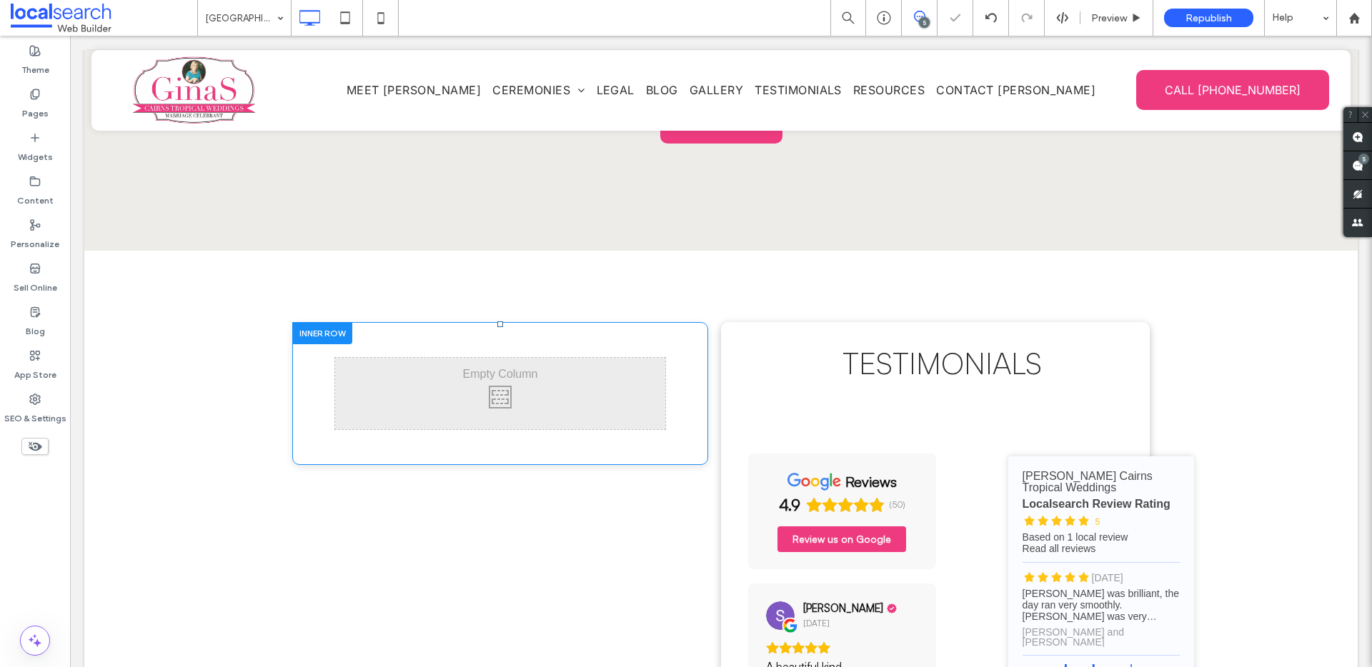
scroll to position [4118, 0]
click at [682, 329] on div "Click To Paste" at bounding box center [500, 394] width 416 height 143
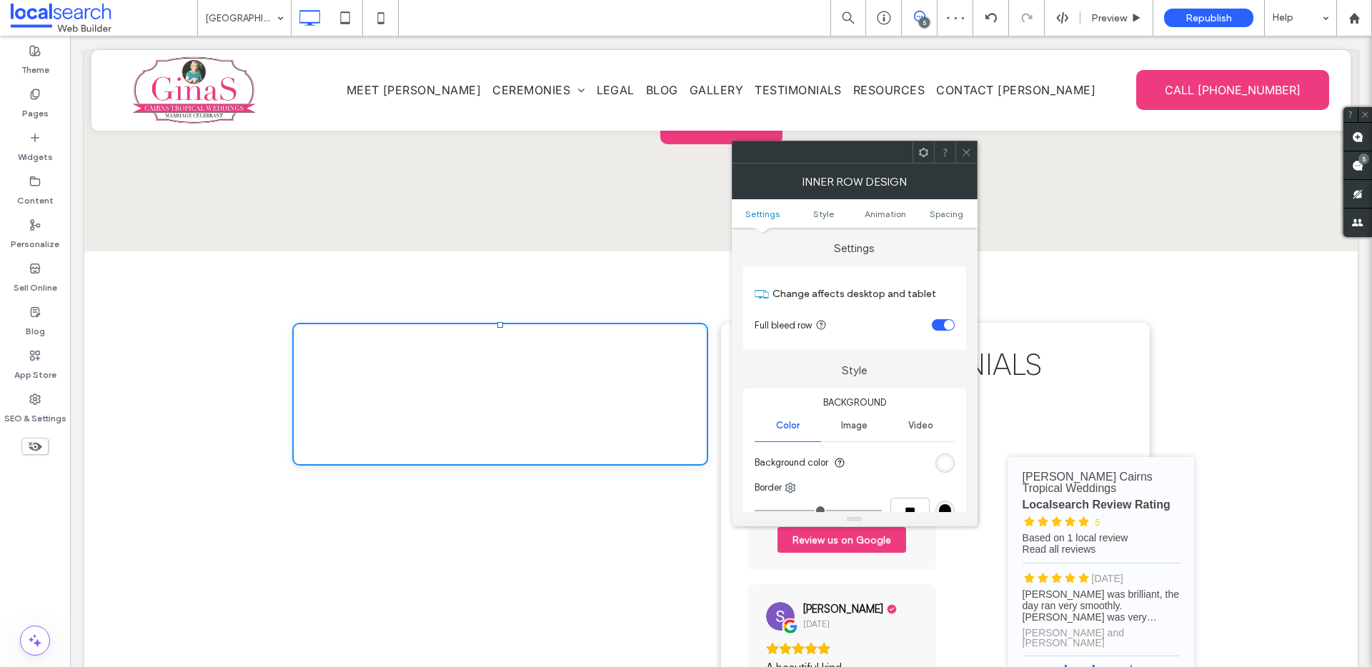
click at [935, 219] on ul "Settings Style Animation Spacing" at bounding box center [855, 213] width 246 height 29
click at [949, 215] on span "Spacing" at bounding box center [946, 214] width 34 height 11
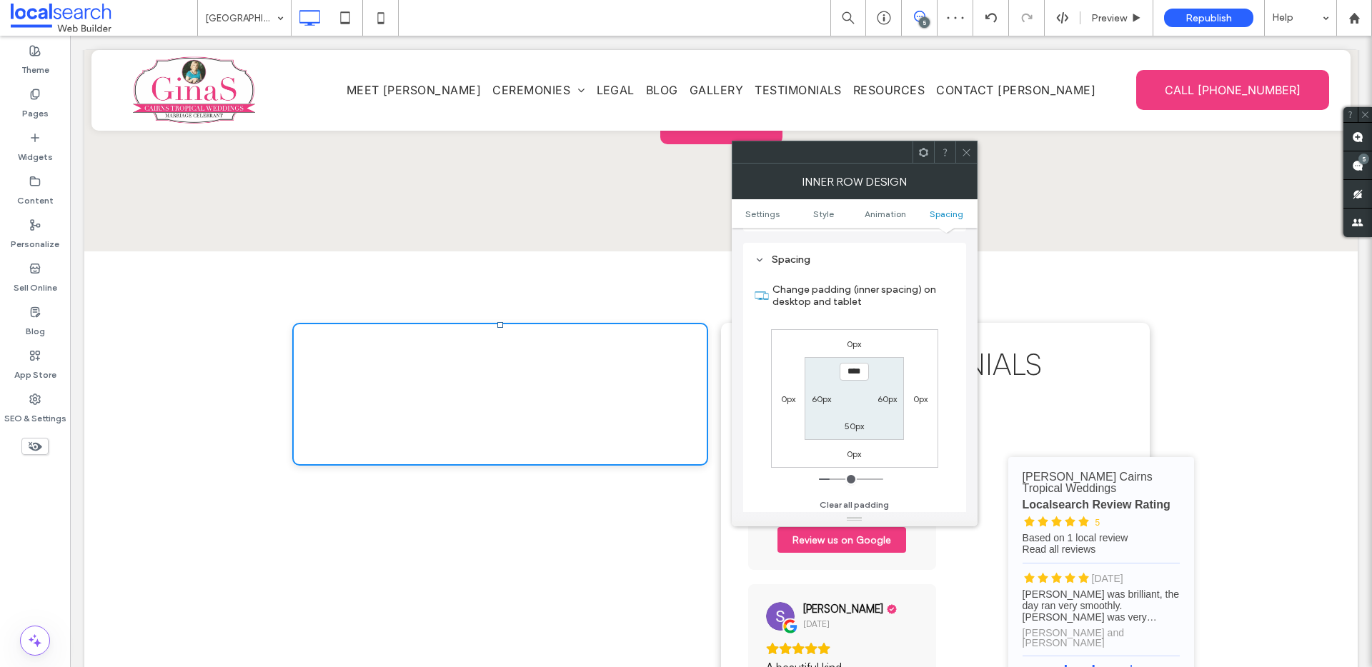
scroll to position [457, 0]
click at [965, 147] on icon at bounding box center [966, 152] width 11 height 11
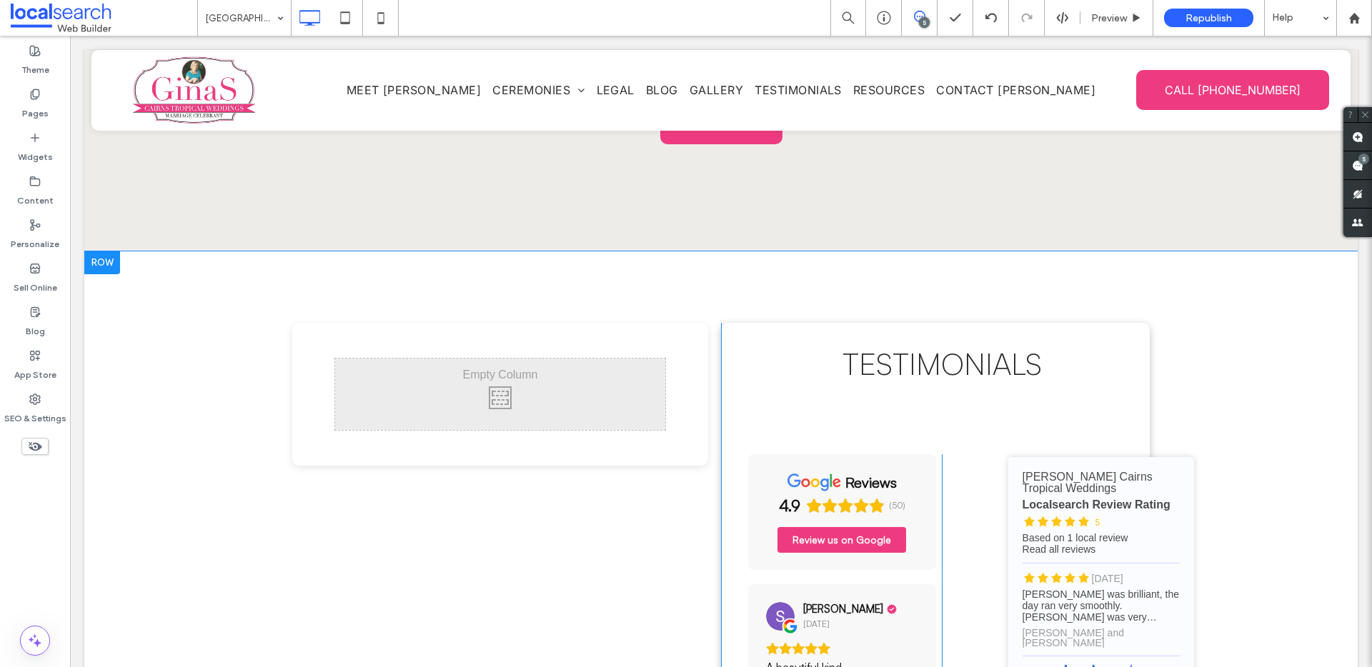
click at [1132, 323] on div "Click To Paste Click To Paste Testimonials Click To Paste Click To Paste review…" at bounding box center [935, 589] width 429 height 532
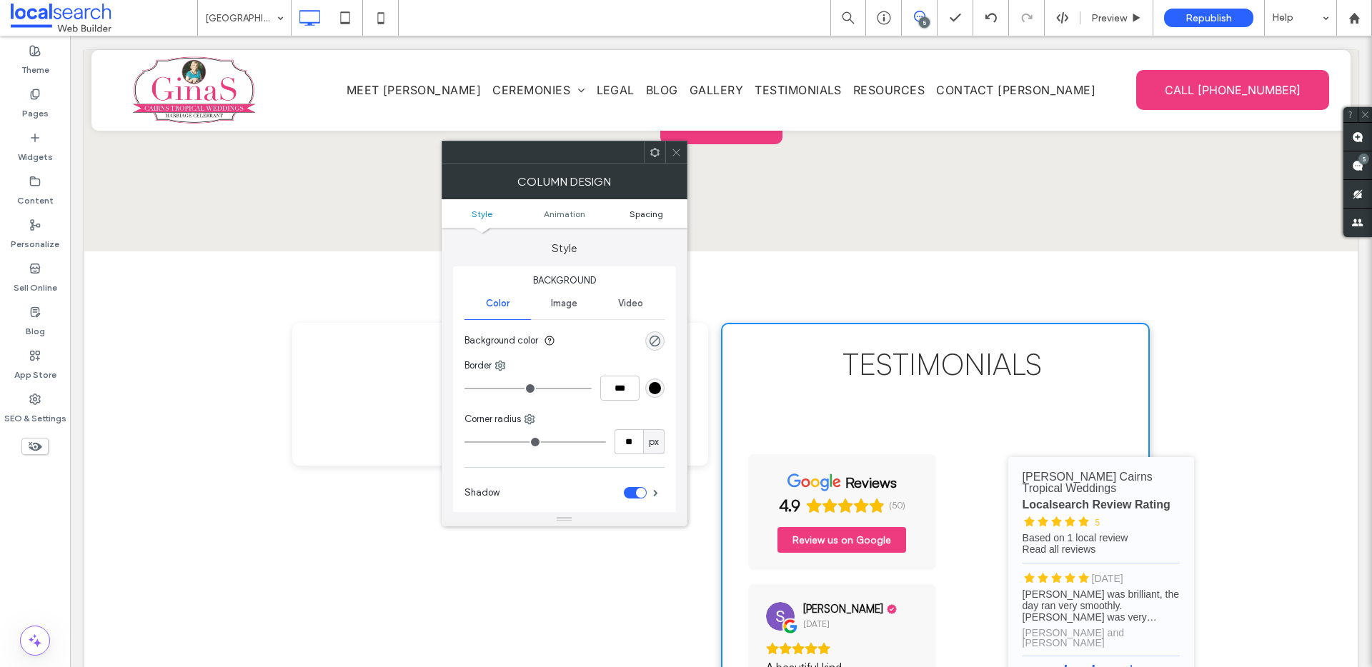
click at [652, 206] on ul "Style Animation Spacing" at bounding box center [565, 213] width 246 height 29
click at [652, 211] on span "Spacing" at bounding box center [646, 214] width 34 height 11
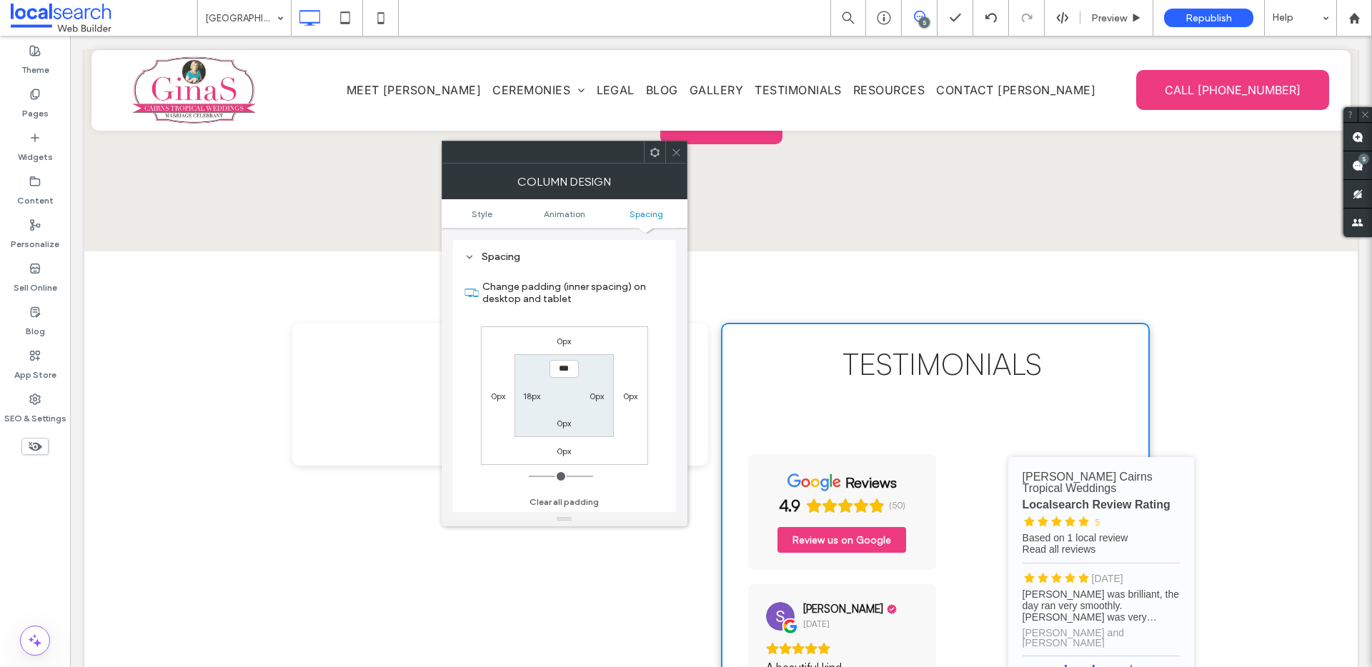
scroll to position [335, 0]
click at [528, 392] on label "18px" at bounding box center [531, 395] width 17 height 11
type input "**"
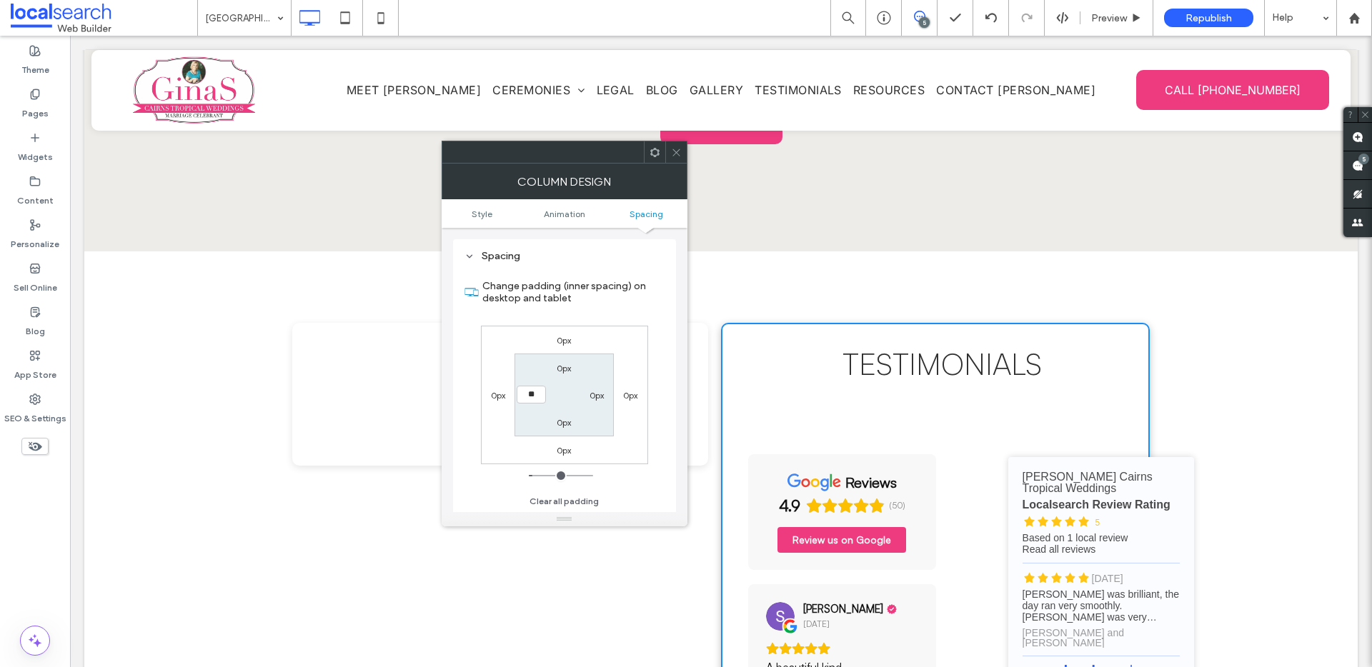
type input "****"
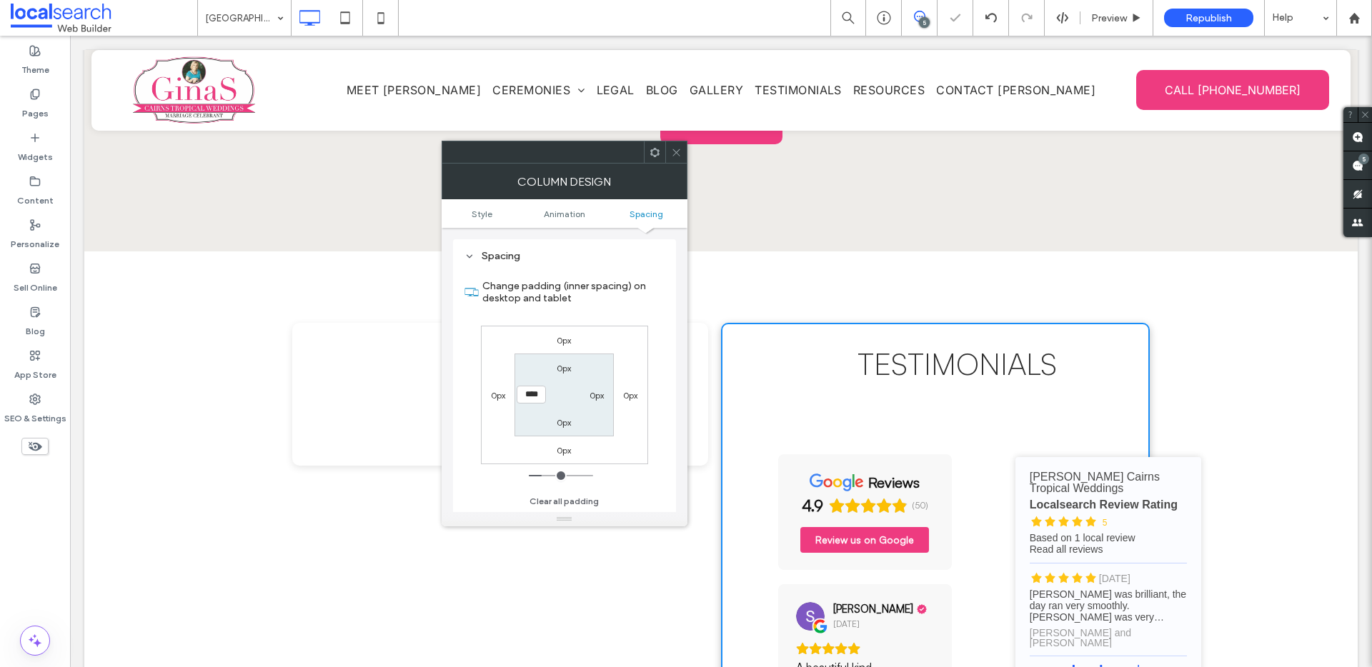
click at [583, 393] on div "0px" at bounding box center [596, 395] width 33 height 14
click at [594, 394] on label "0px" at bounding box center [596, 395] width 14 height 11
type input "*"
type input "**"
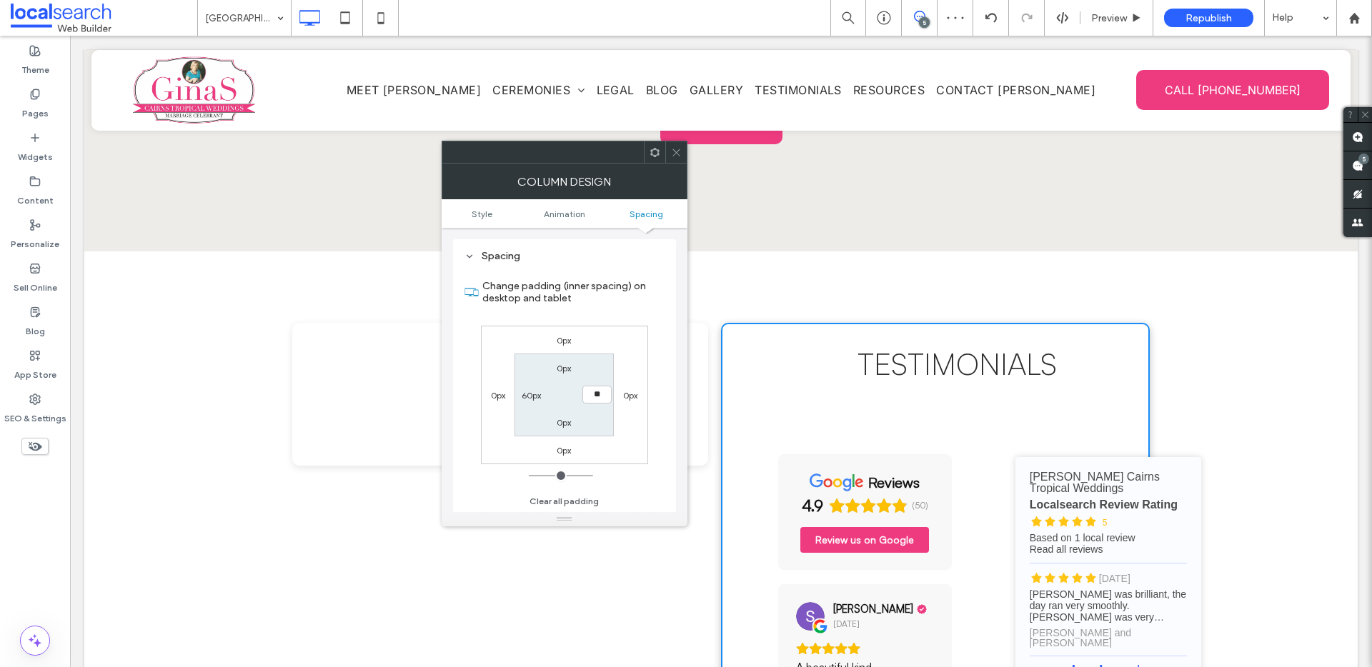
type input "****"
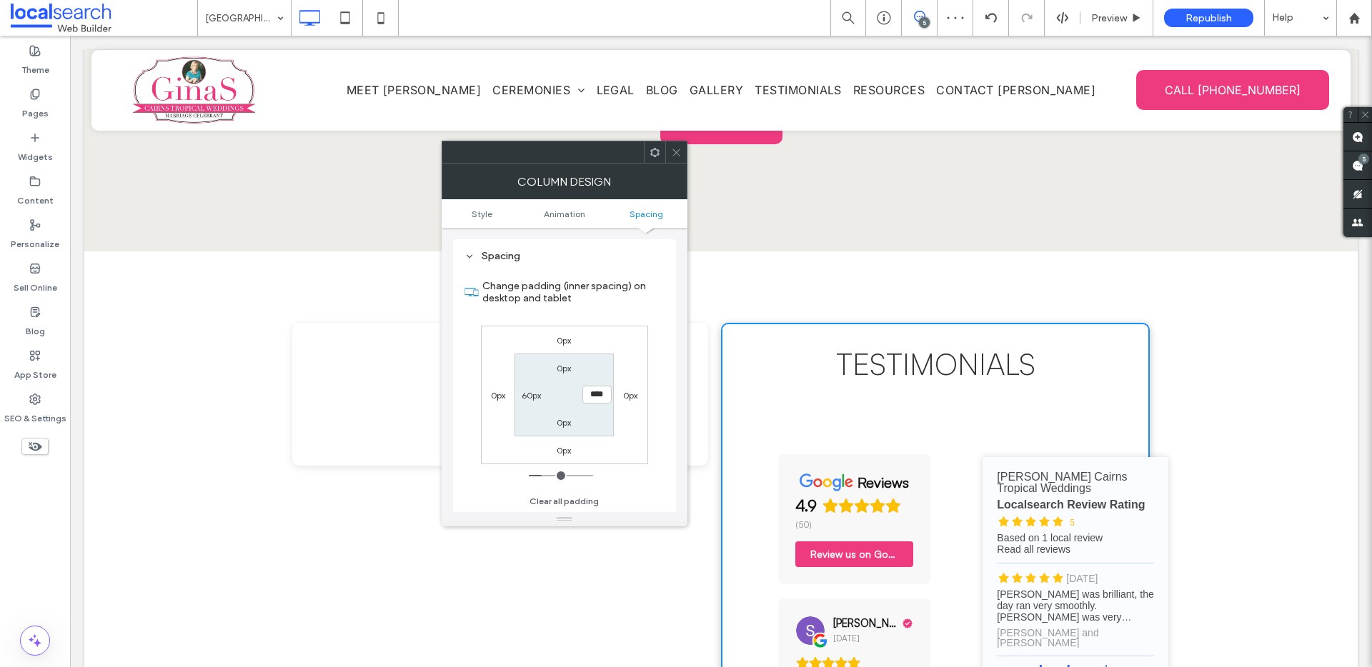
click at [572, 370] on div "0px" at bounding box center [564, 368] width 33 height 14
click at [567, 372] on label "0px" at bounding box center [564, 368] width 14 height 11
type input "*"
type input "**"
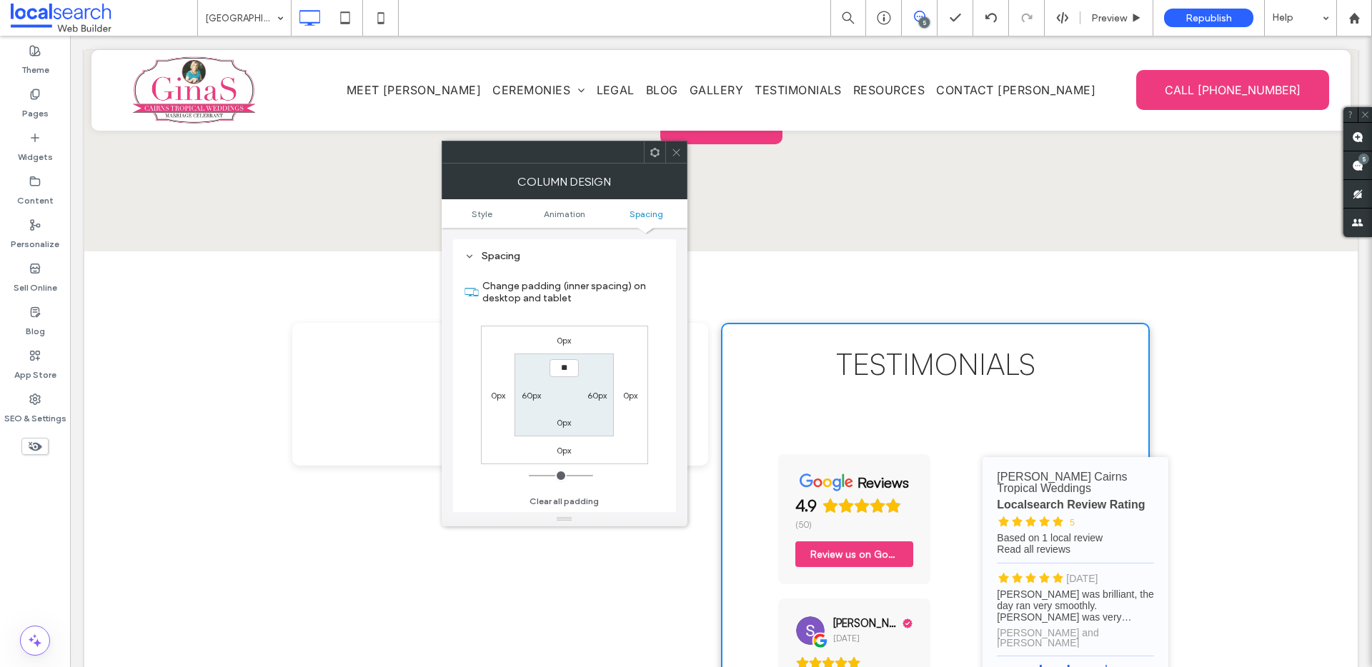
type input "****"
click at [575, 426] on div "0px" at bounding box center [564, 422] width 33 height 14
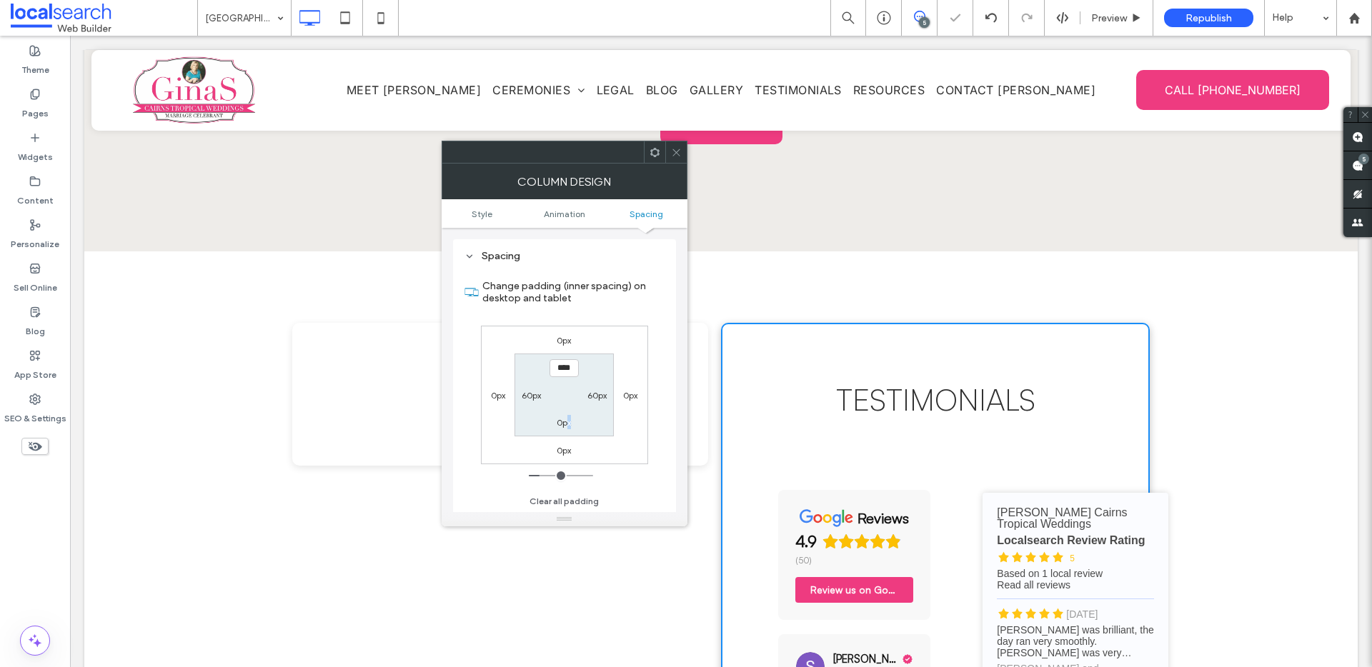
click at [569, 424] on label "0px" at bounding box center [564, 422] width 14 height 11
type input "*"
type input "**"
type input "****"
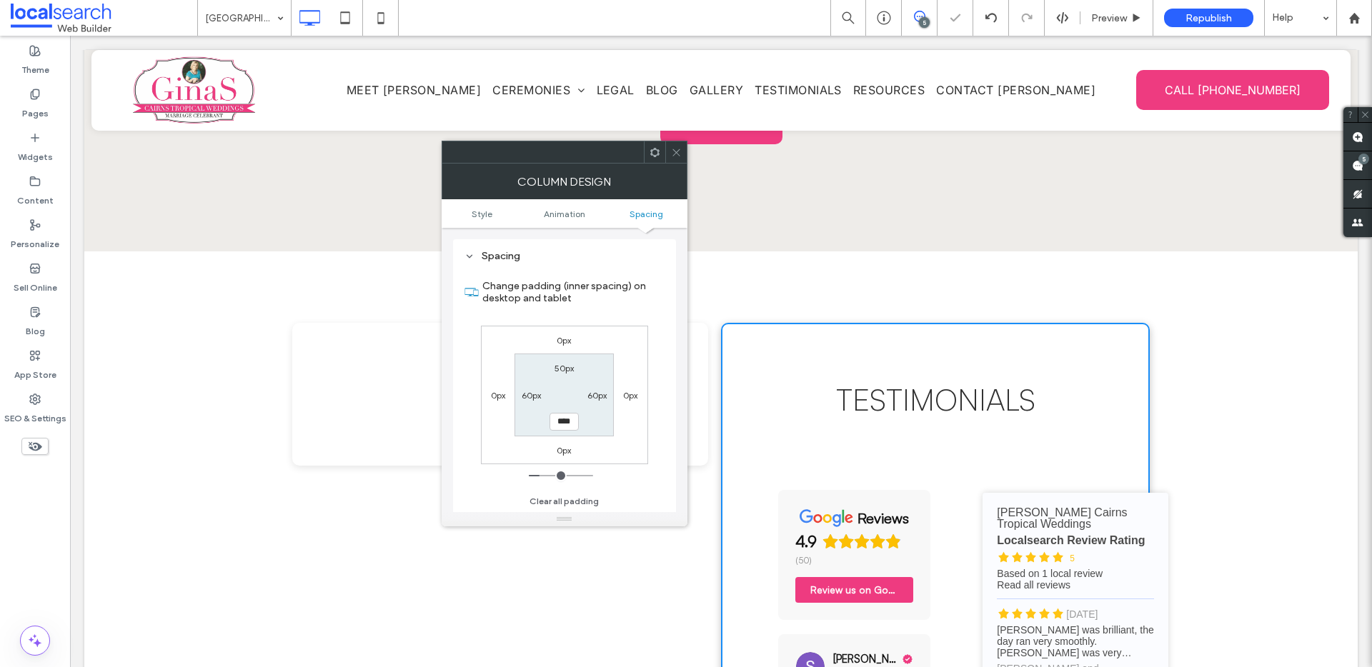
click at [681, 148] on div at bounding box center [675, 151] width 21 height 21
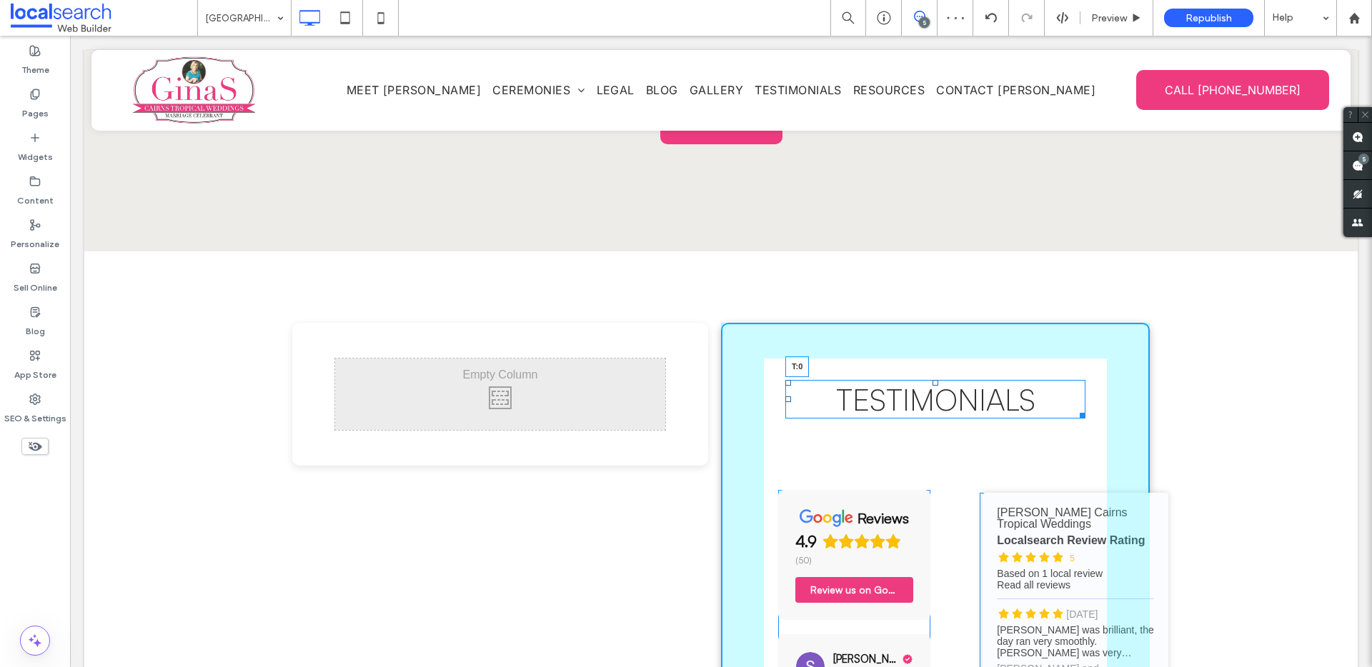
drag, startPoint x: 929, startPoint y: 302, endPoint x: 934, endPoint y: 280, distance: 22.6
click at [934, 380] on div "Testimonials T:0" at bounding box center [935, 399] width 300 height 39
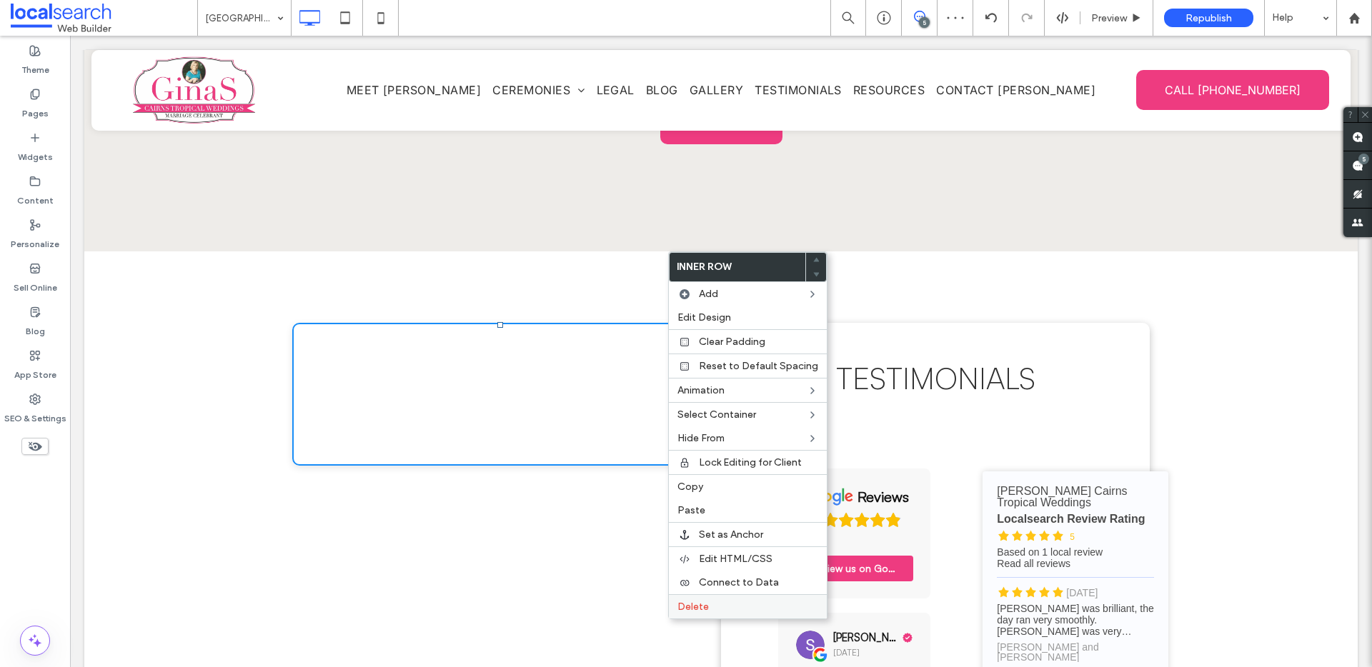
drag, startPoint x: 709, startPoint y: 602, endPoint x: 707, endPoint y: 595, distance: 7.5
click at [709, 602] on label "Delete" at bounding box center [747, 607] width 141 height 12
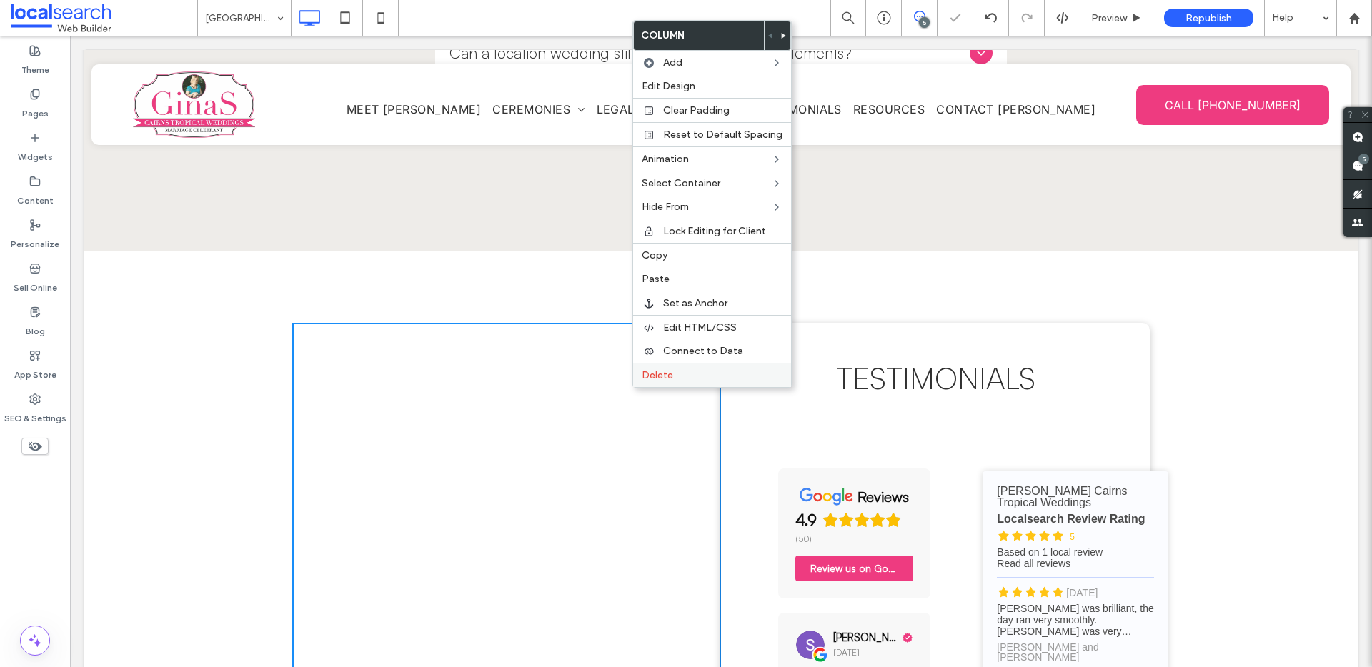
click at [682, 378] on label "Delete" at bounding box center [712, 375] width 141 height 12
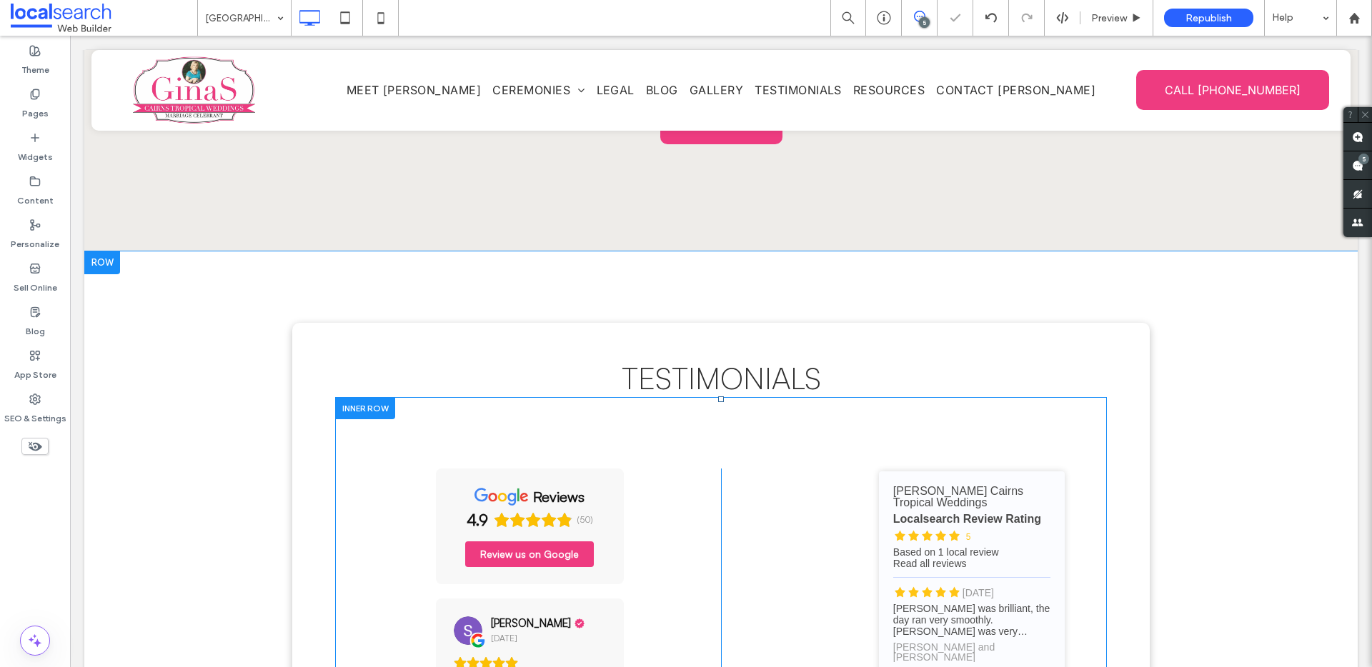
scroll to position [4236, 0]
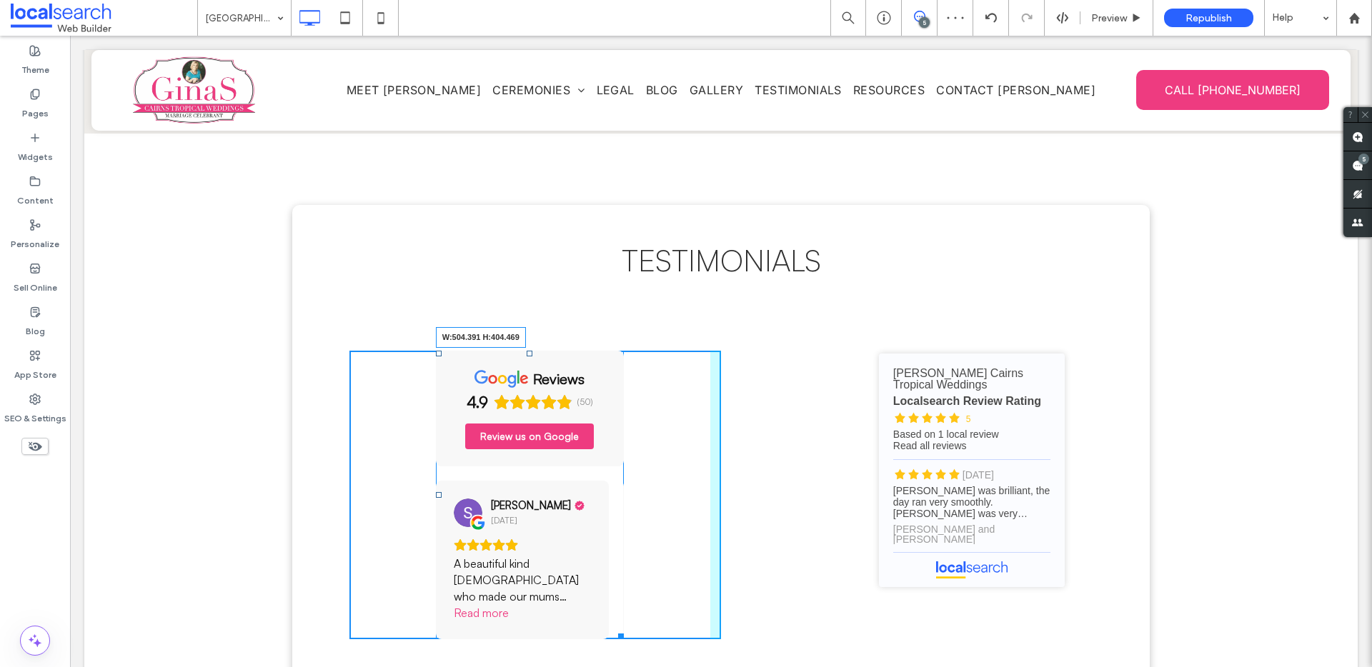
drag, startPoint x: 617, startPoint y: 558, endPoint x: 724, endPoint y: 558, distance: 107.2
click at [724, 558] on div "Click To Paste Click To Paste reviews 4.9 (50) Review us on Google Sharon Fegat…" at bounding box center [720, 495] width 743 height 289
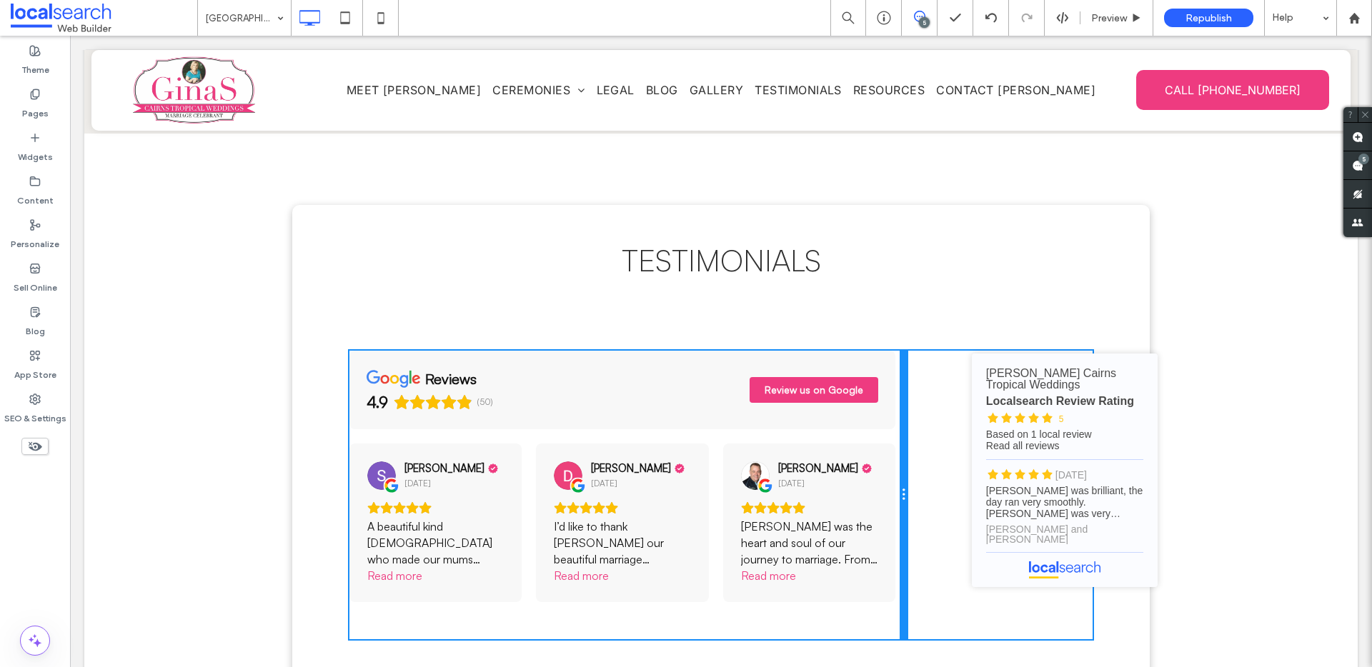
drag, startPoint x: 714, startPoint y: 433, endPoint x: 958, endPoint y: 452, distance: 245.0
click at [885, 417] on div "Click To Paste Click To Paste reviews 4.9 (50) Review us on Google Sharon Fegat…" at bounding box center [627, 495] width 557 height 289
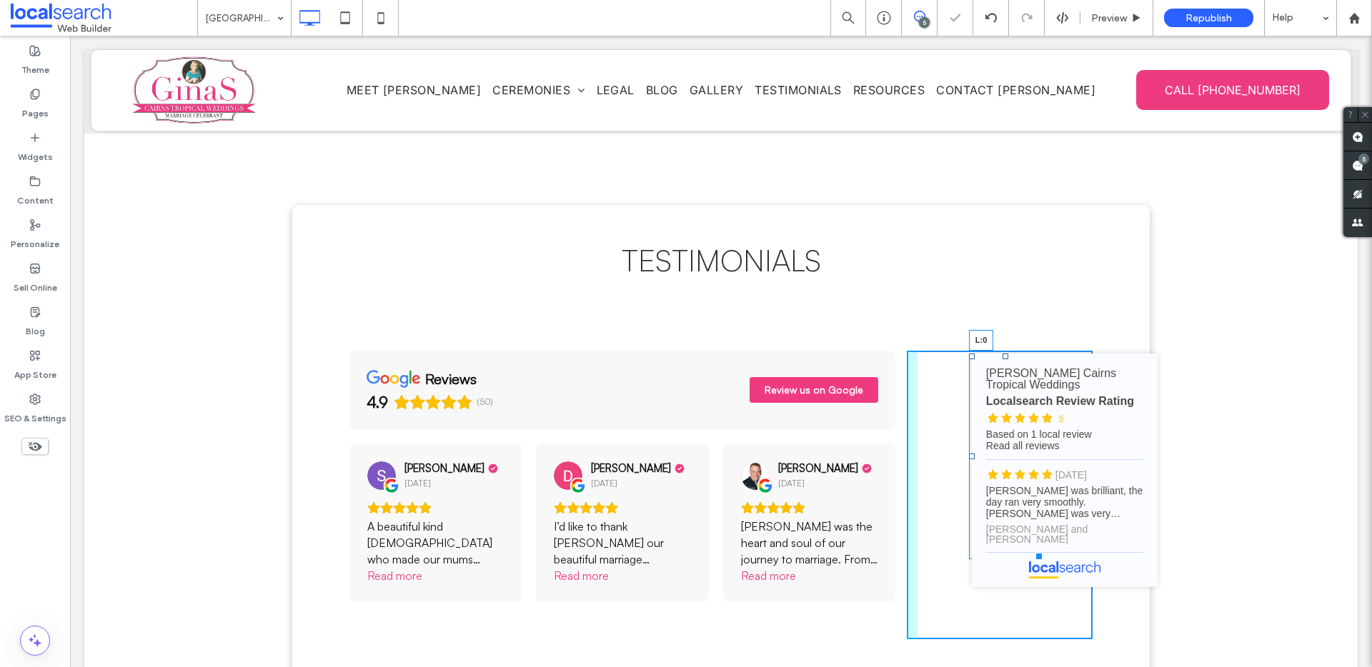
drag, startPoint x: 967, startPoint y: 378, endPoint x: 910, endPoint y: 380, distance: 56.5
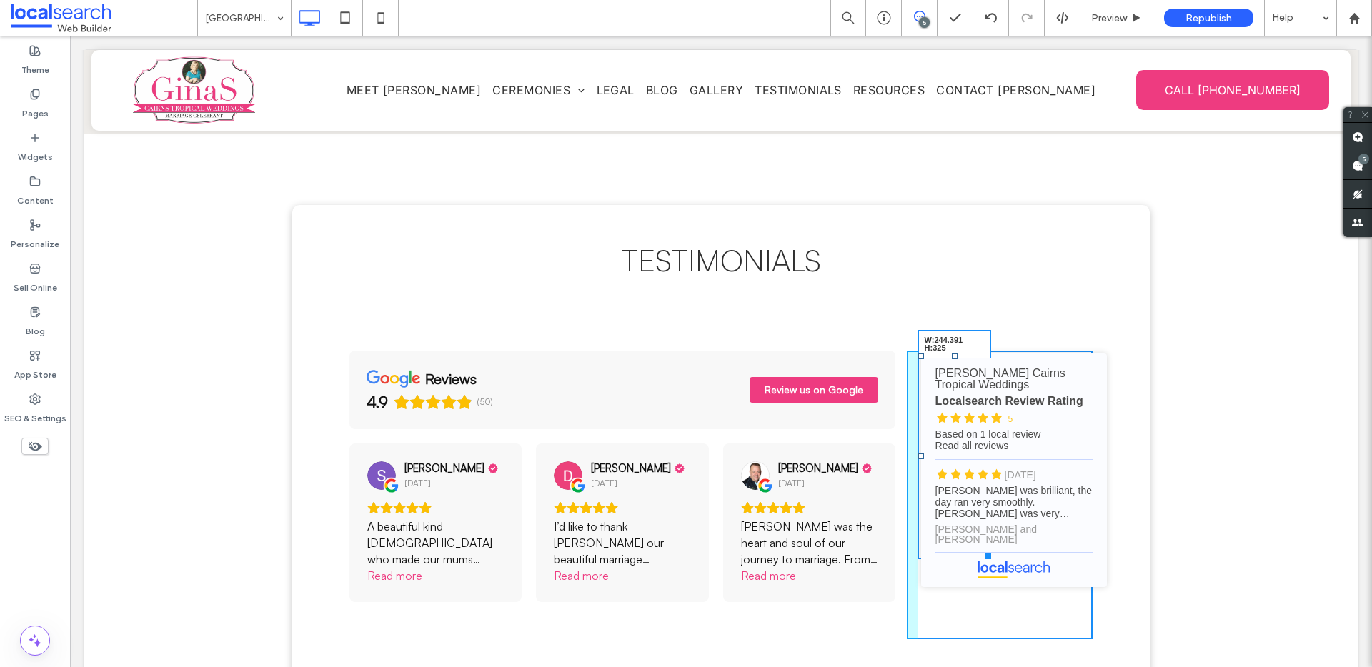
drag, startPoint x: 979, startPoint y: 476, endPoint x: 1163, endPoint y: 529, distance: 192.0
click at [1110, 502] on div "Click To Paste Click To Paste Testimonials Click To Paste Click To Paste review…" at bounding box center [720, 496] width 857 height 582
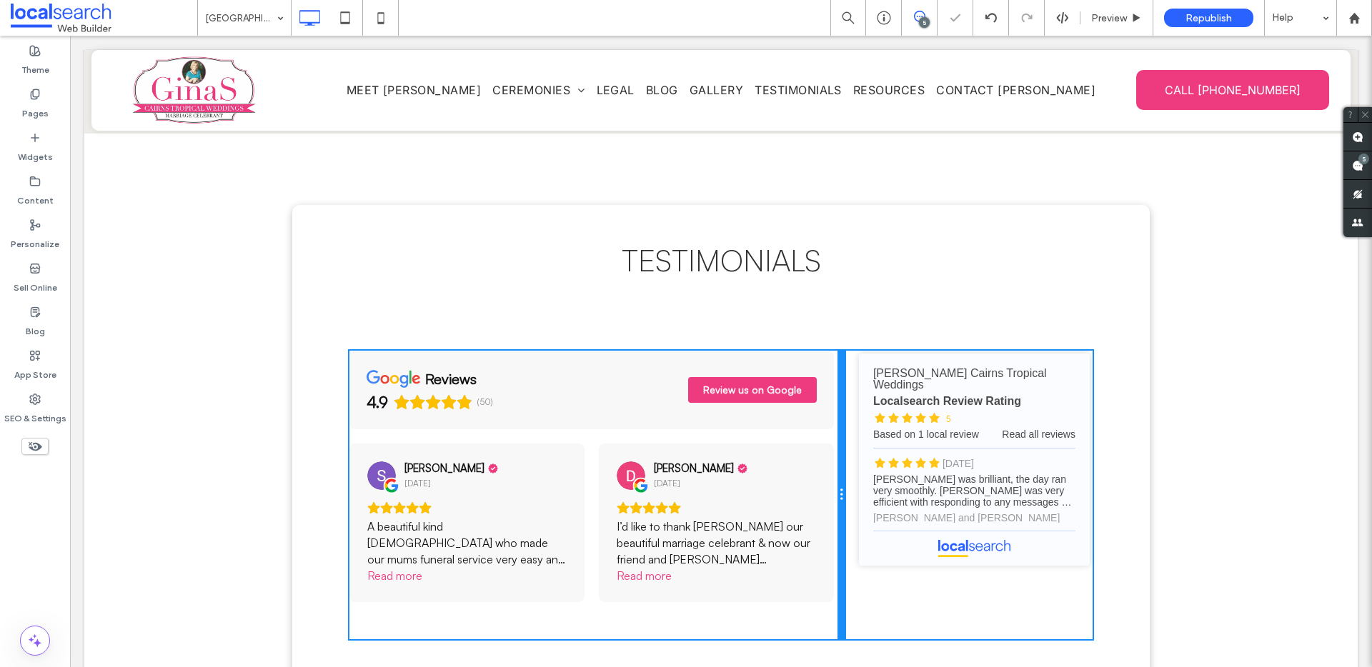
drag, startPoint x: 899, startPoint y: 440, endPoint x: 861, endPoint y: 442, distance: 38.6
click at [861, 442] on div "Click To Paste Click To Paste reviews 4.9 (50) Review us on Google Sharon Fegat…" at bounding box center [720, 495] width 743 height 289
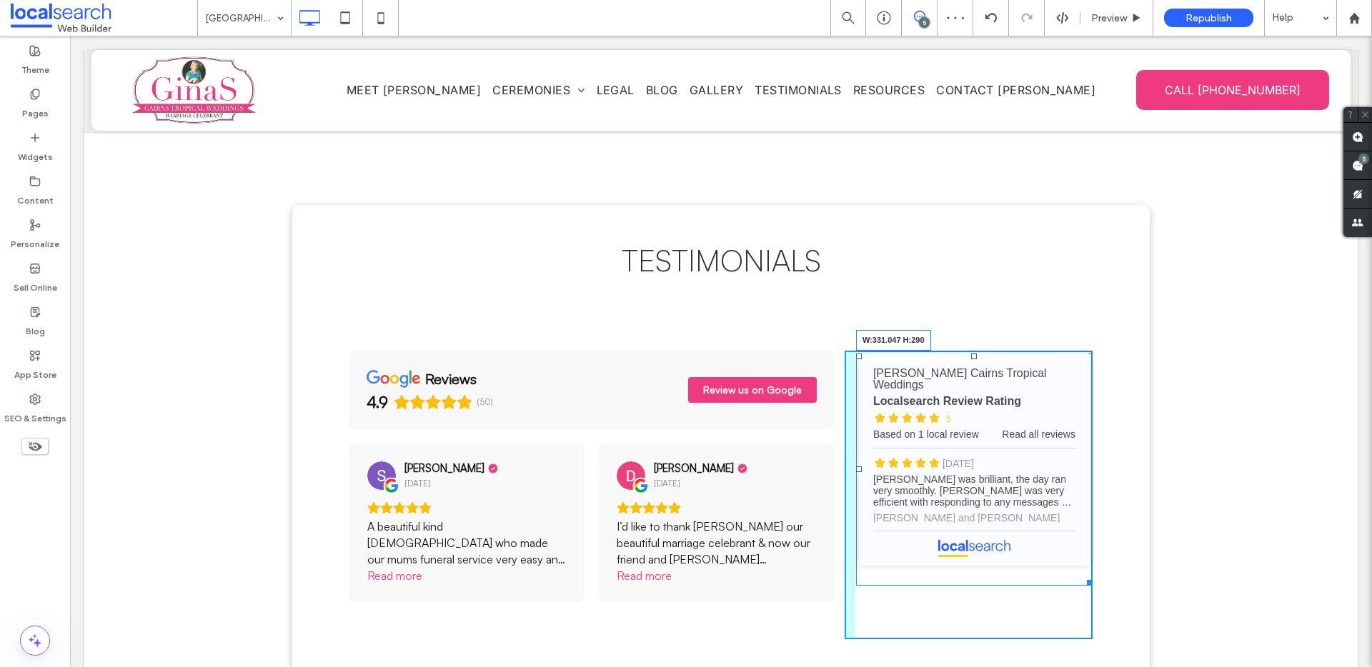
drag, startPoint x: 1082, startPoint y: 502, endPoint x: 1107, endPoint y: 477, distance: 35.4
click at [1107, 477] on div "Click To Paste Click To Paste Testimonials Click To Paste Click To Paste review…" at bounding box center [720, 496] width 857 height 582
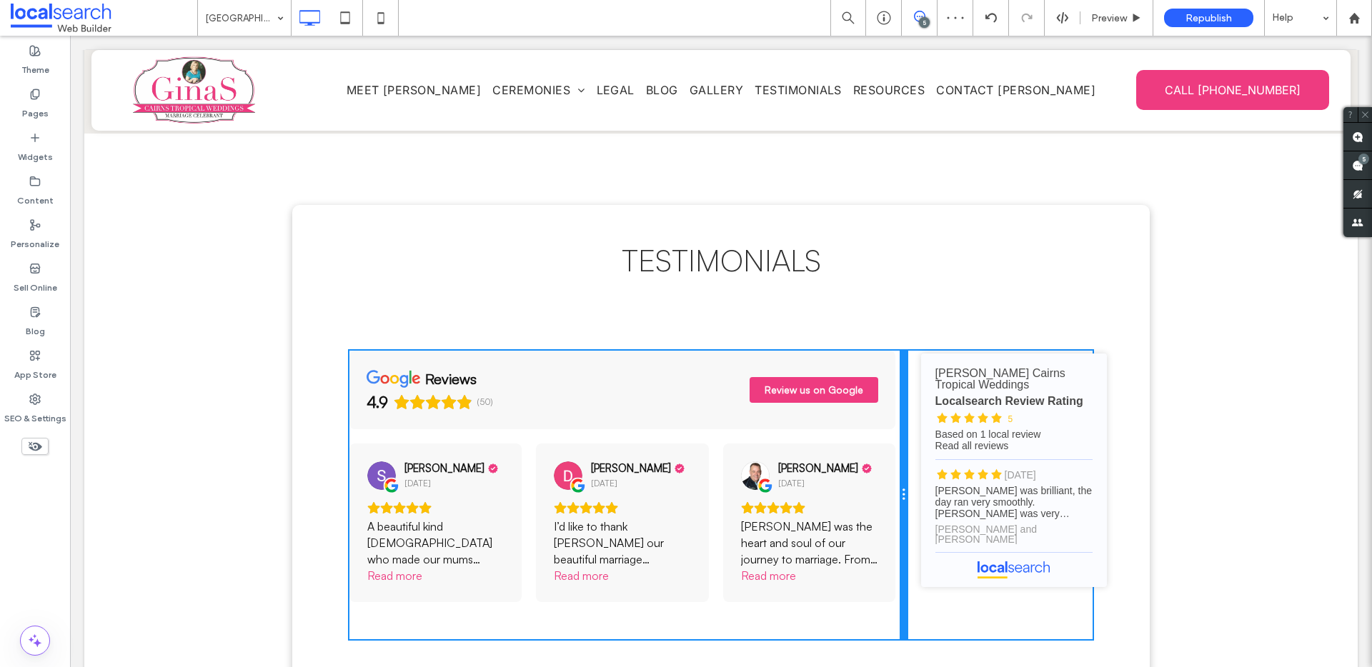
drag, startPoint x: 836, startPoint y: 449, endPoint x: 951, endPoint y: 484, distance: 120.2
click at [880, 450] on div "Click To Paste Click To Paste reviews 4.9 (50) Review us on Google Sharon Fegat…" at bounding box center [627, 495] width 557 height 289
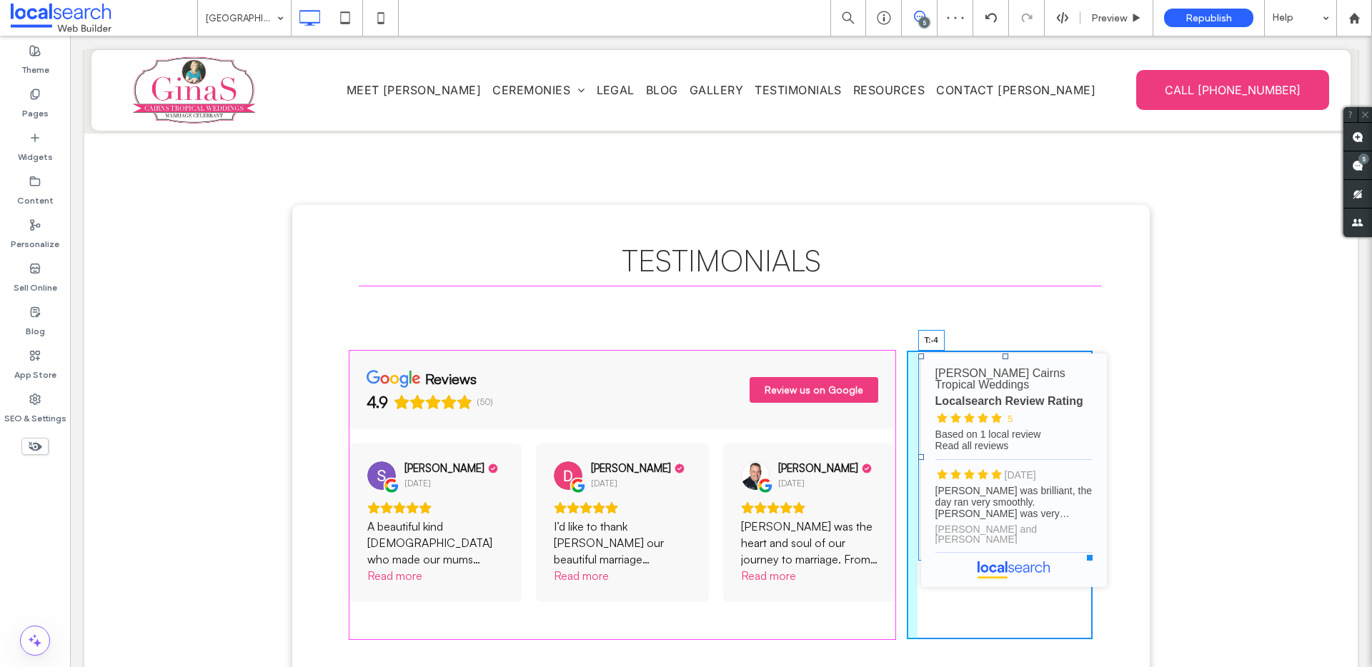
drag, startPoint x: 999, startPoint y: 276, endPoint x: 1069, endPoint y: 311, distance: 78.3
click at [1002, 354] on div at bounding box center [1005, 357] width 6 height 6
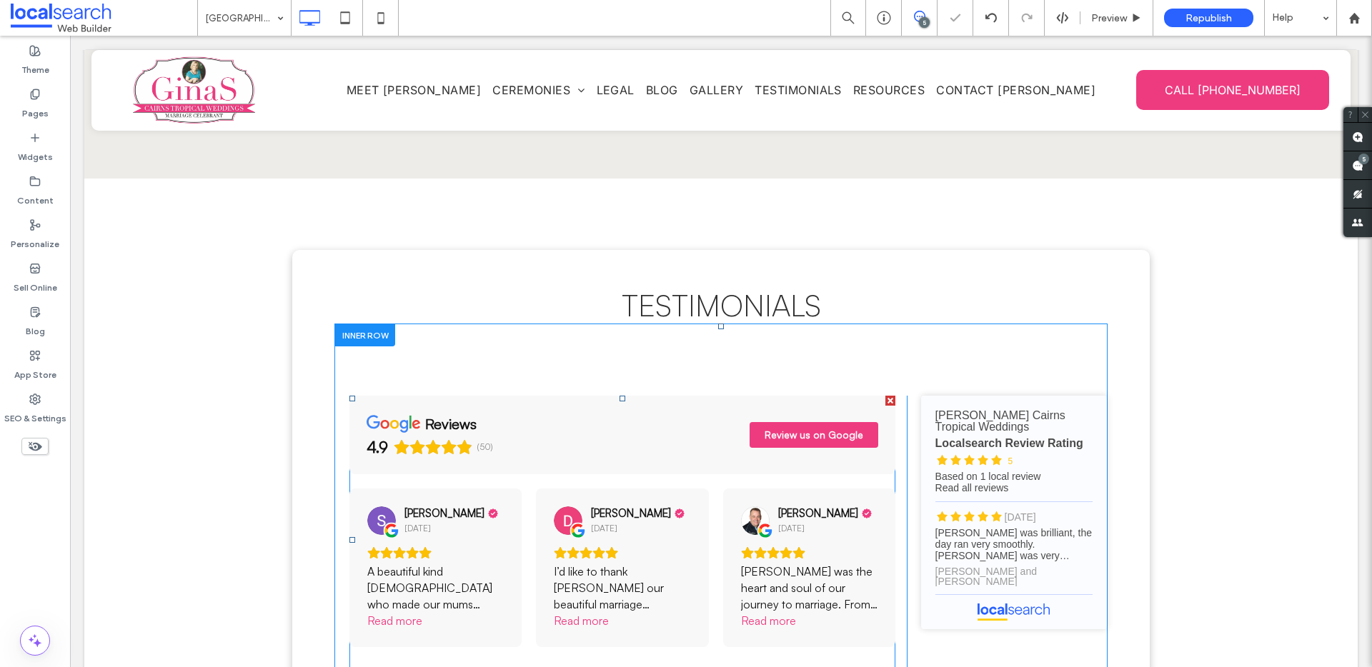
scroll to position [4111, 0]
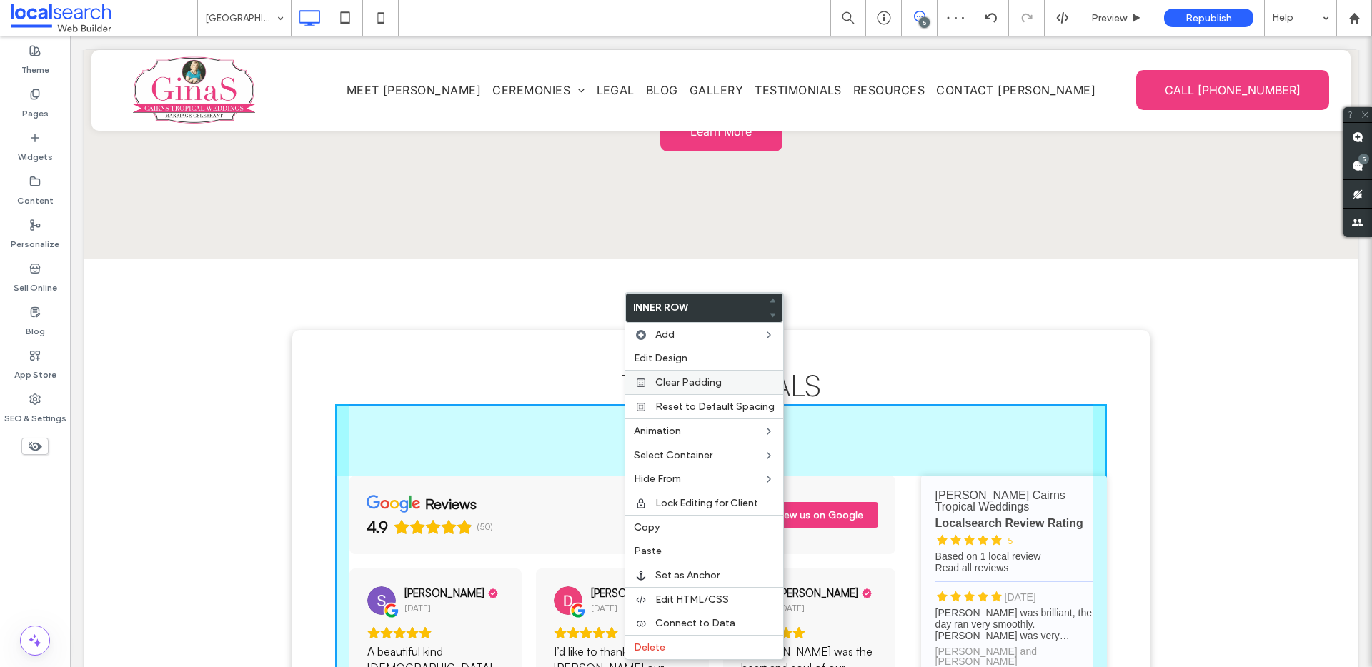
click at [682, 378] on span "Clear Padding" at bounding box center [688, 383] width 66 height 12
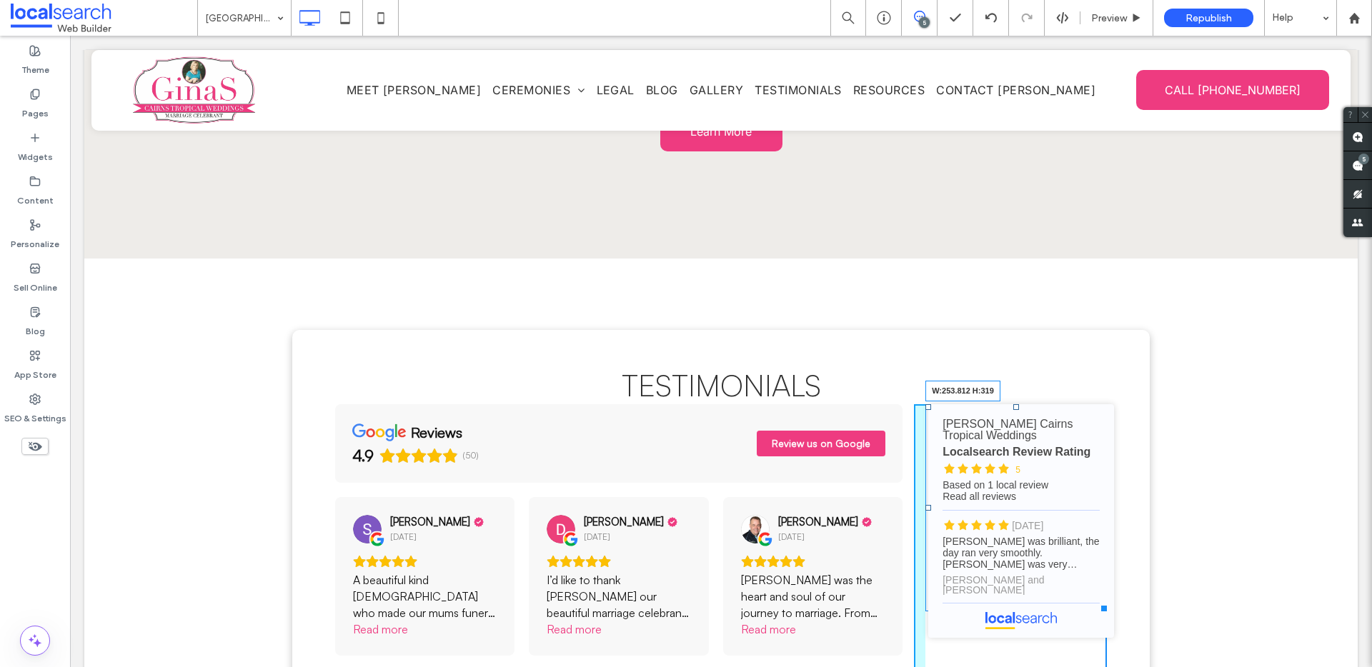
drag, startPoint x: 1097, startPoint y: 529, endPoint x: 1192, endPoint y: 584, distance: 110.2
click at [1122, 549] on div "Click To Paste Click To Paste Testimonials Click To Paste Click To Paste review…" at bounding box center [720, 549] width 857 height 439
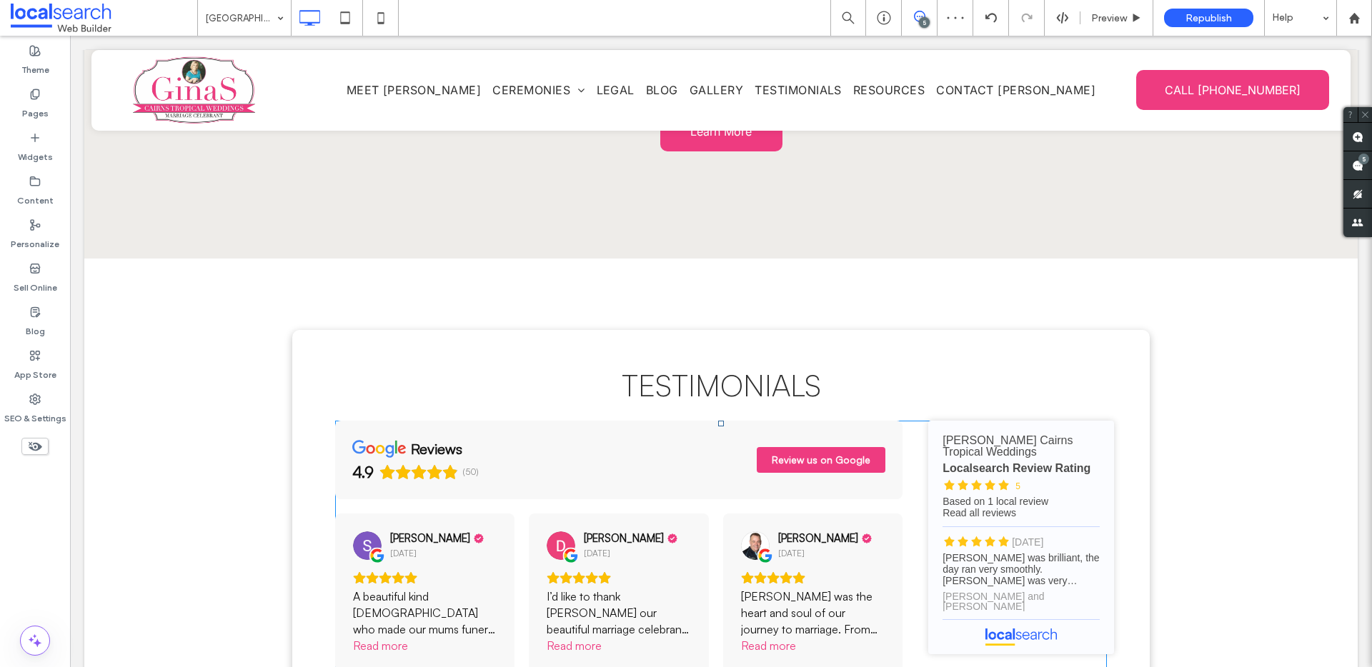
drag, startPoint x: 716, startPoint y: 329, endPoint x: 712, endPoint y: 346, distance: 16.8
click at [718, 421] on div at bounding box center [721, 424] width 6 height 6
drag, startPoint x: 1011, startPoint y: 345, endPoint x: 670, endPoint y: 395, distance: 344.4
click at [1013, 421] on div at bounding box center [1016, 424] width 6 height 6
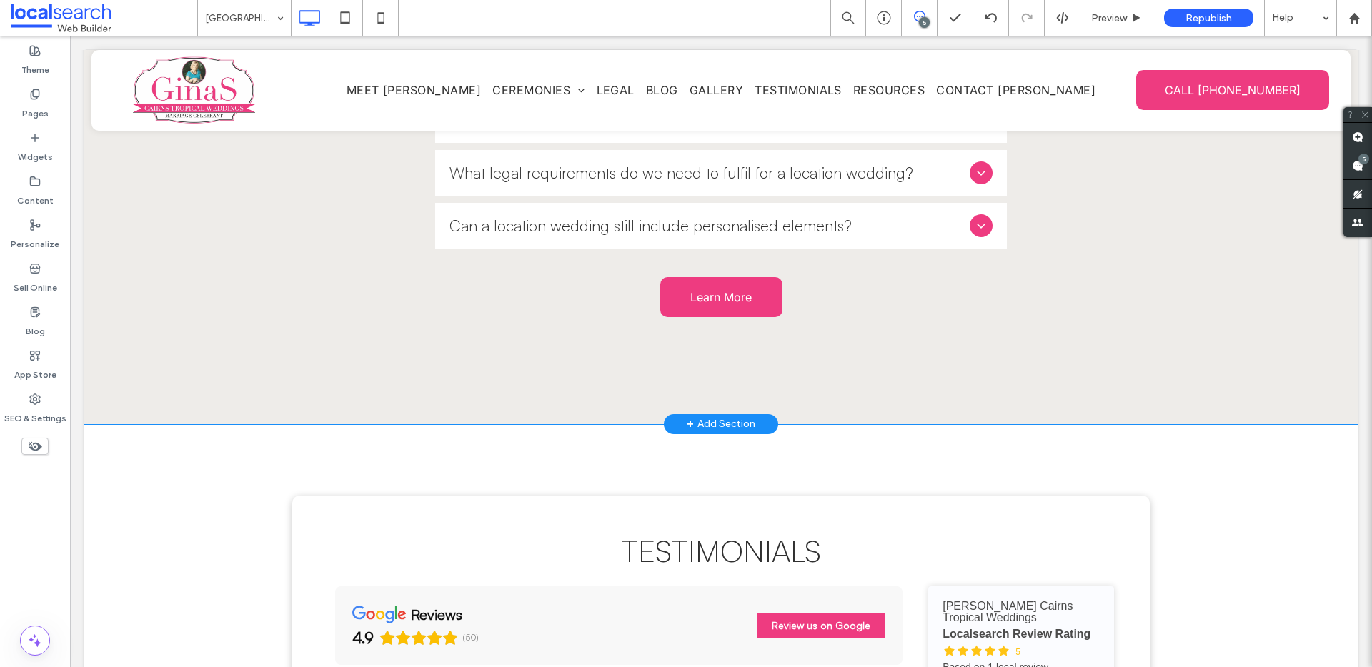
scroll to position [3835, 0]
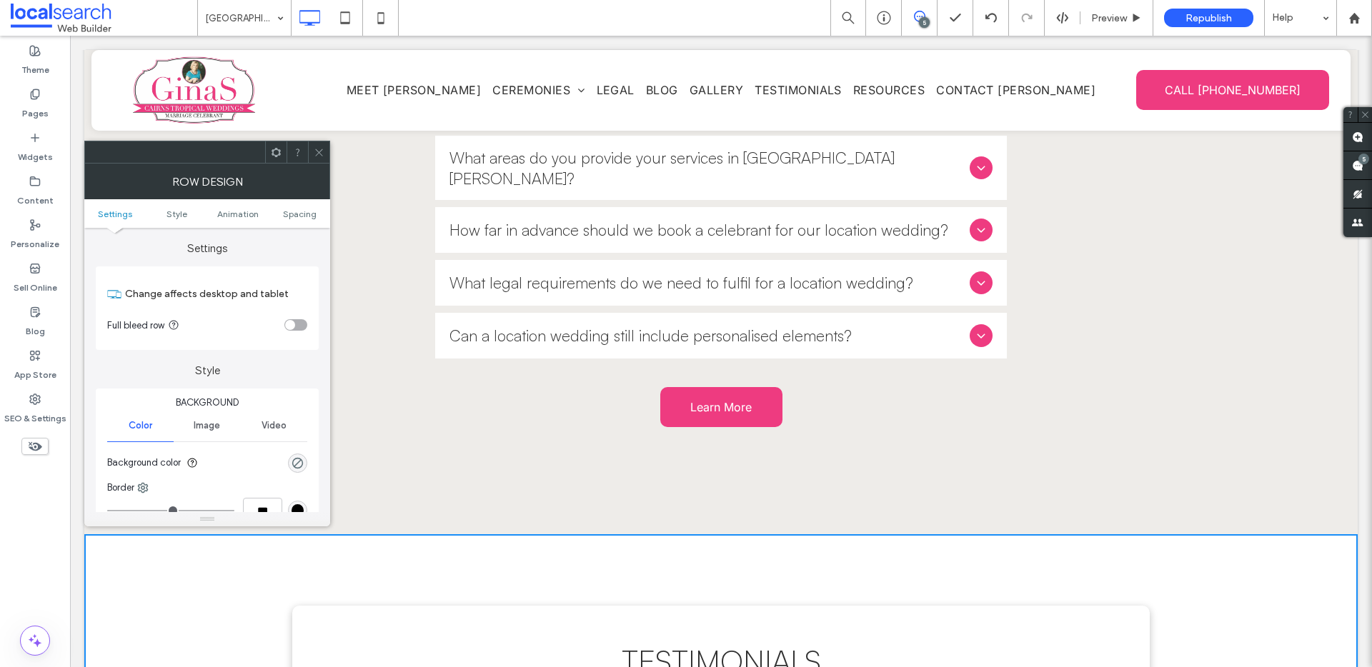
click at [298, 469] on div "rgba(0, 0, 0, 0)" at bounding box center [297, 463] width 19 height 19
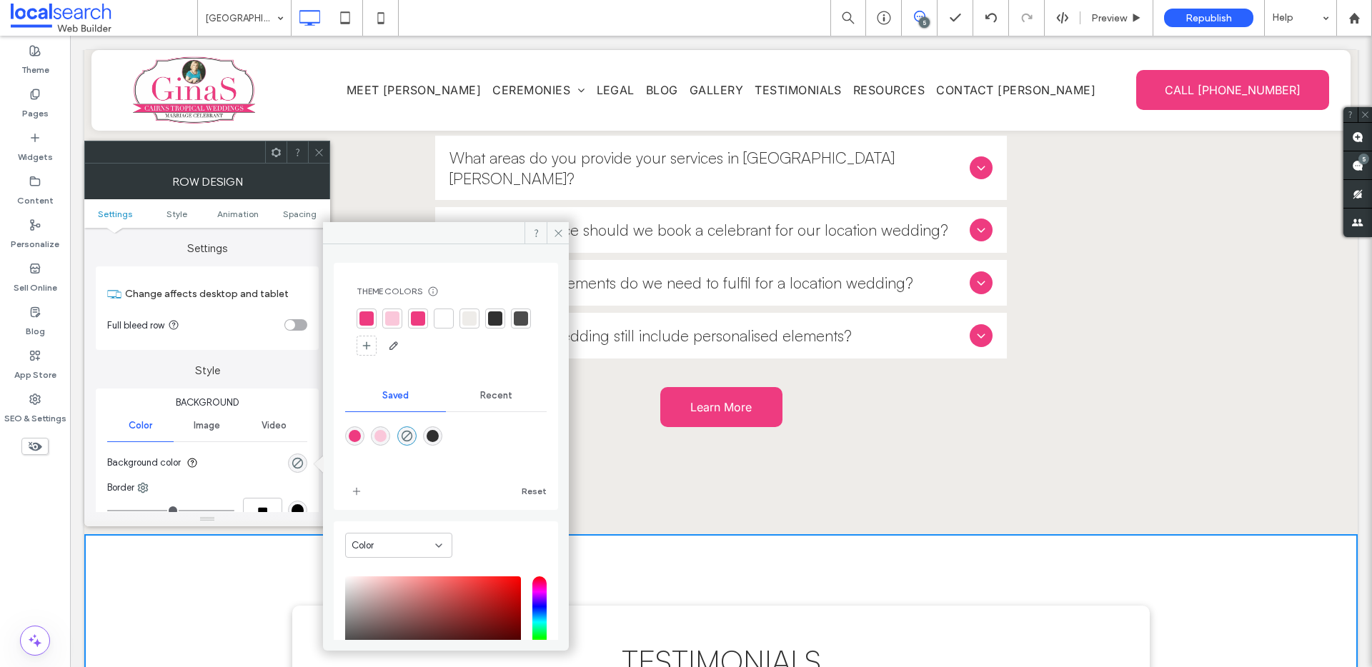
click at [470, 323] on div at bounding box center [469, 318] width 14 height 14
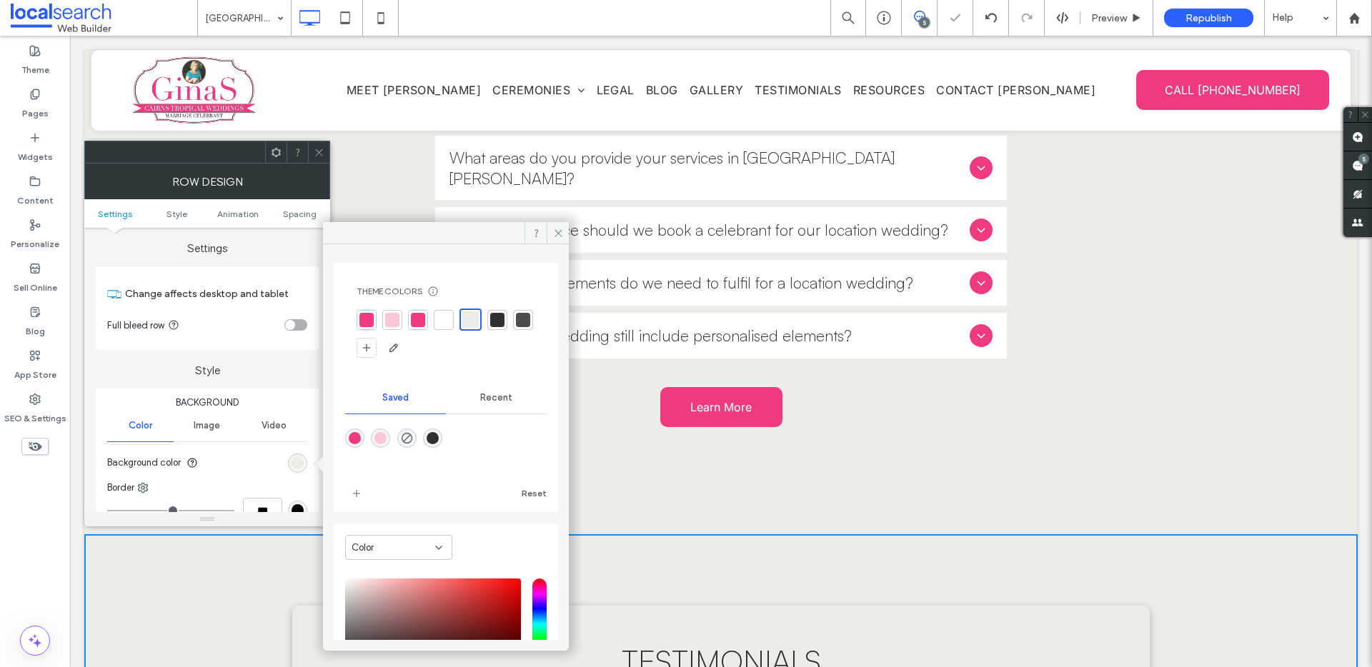
click at [326, 156] on div at bounding box center [318, 151] width 21 height 21
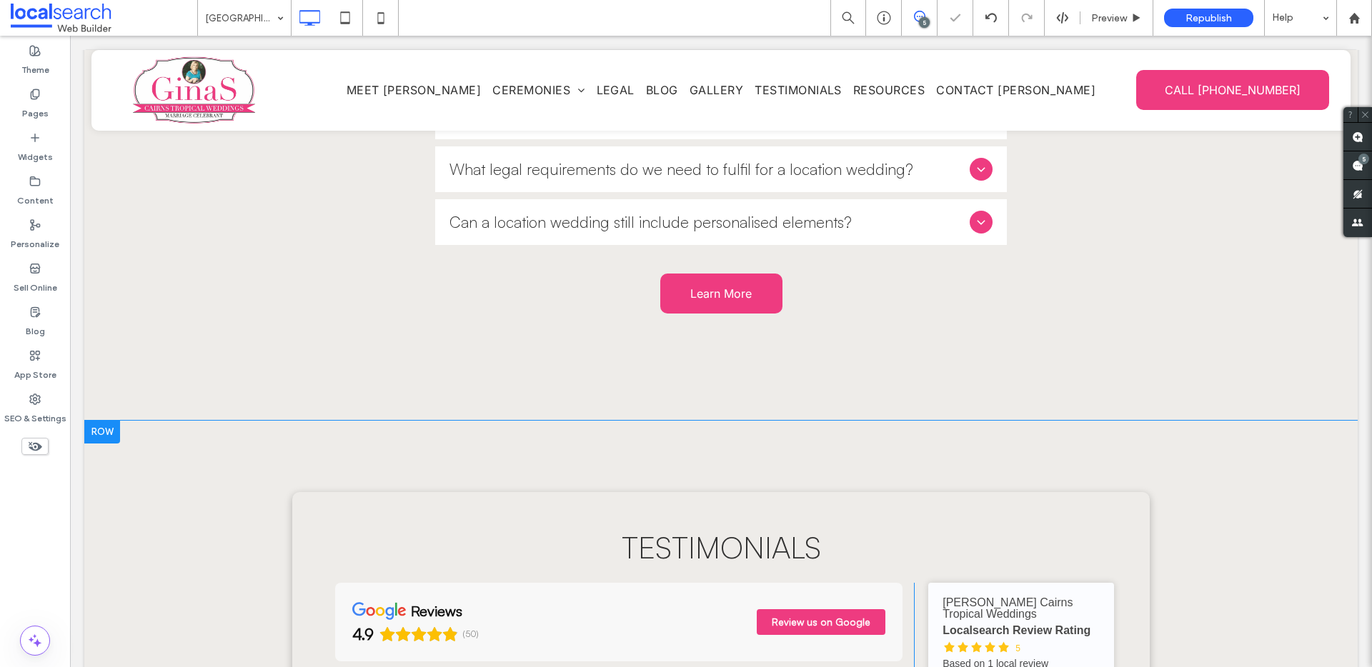
scroll to position [3956, 0]
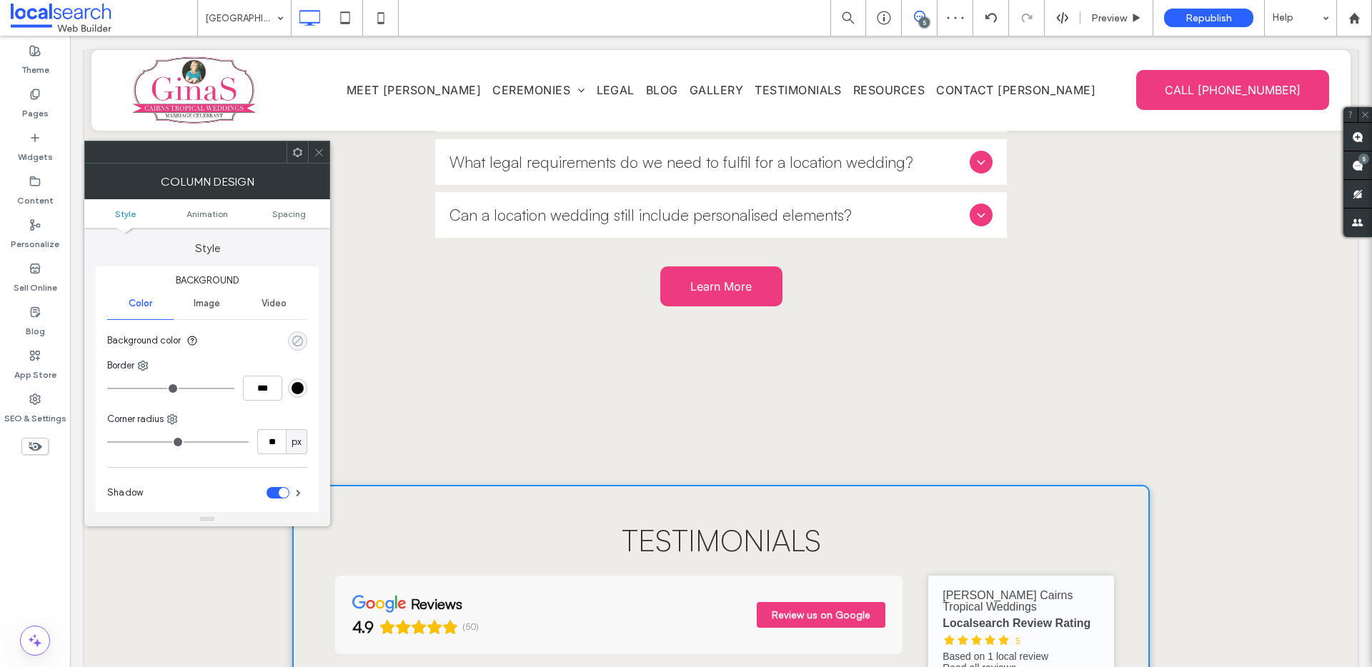
click at [295, 344] on div "rgba(0, 0, 0, 0)" at bounding box center [297, 341] width 12 height 12
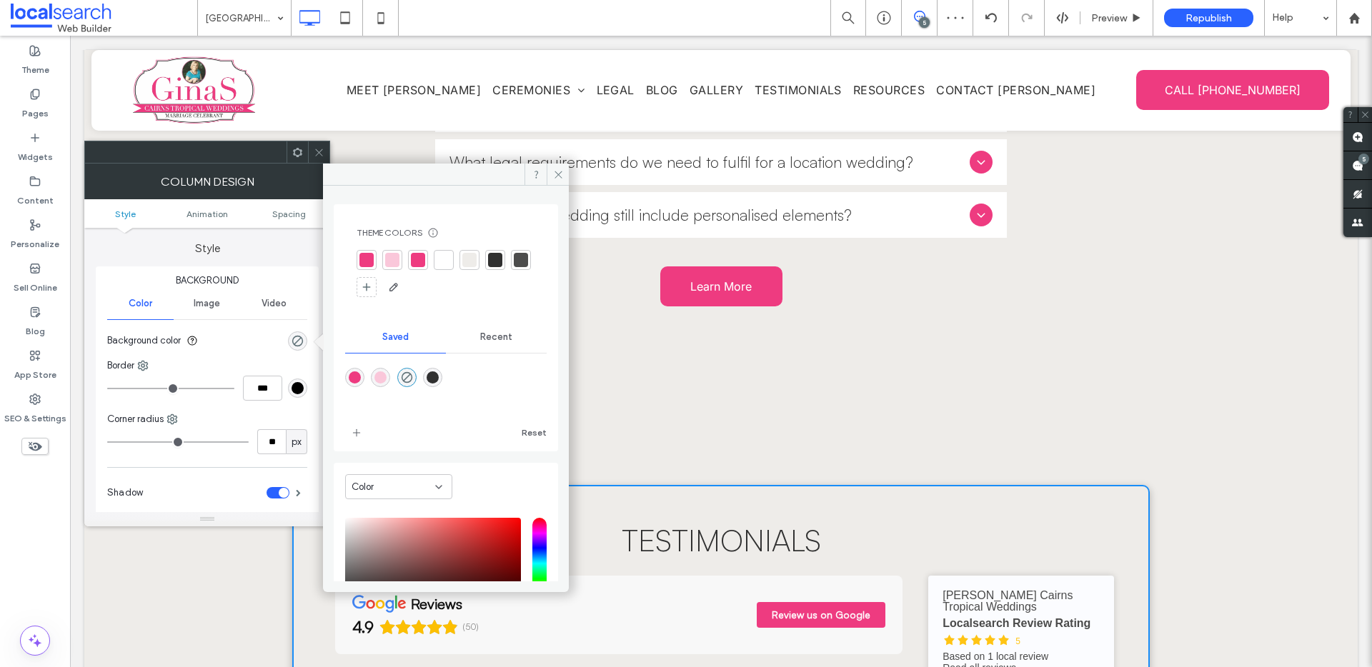
click at [446, 259] on div at bounding box center [444, 260] width 14 height 14
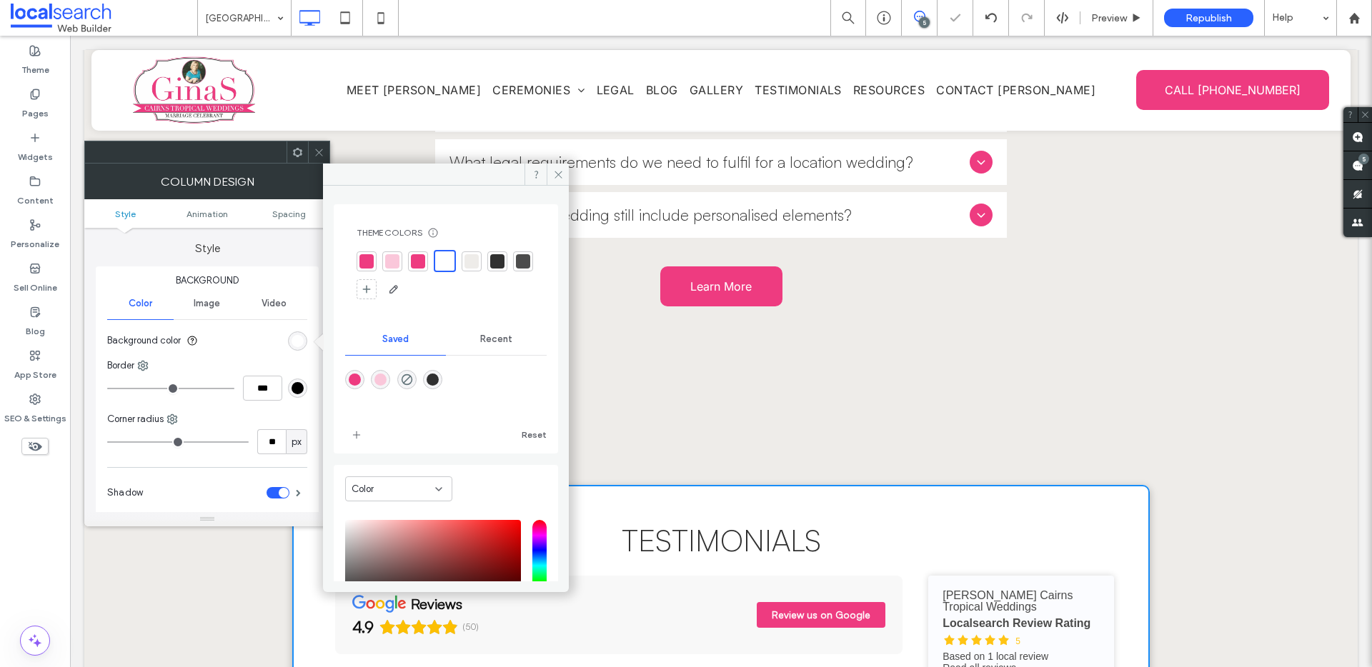
drag, startPoint x: 317, startPoint y: 156, endPoint x: 542, endPoint y: 210, distance: 231.3
click at [317, 157] on icon at bounding box center [319, 152] width 11 height 11
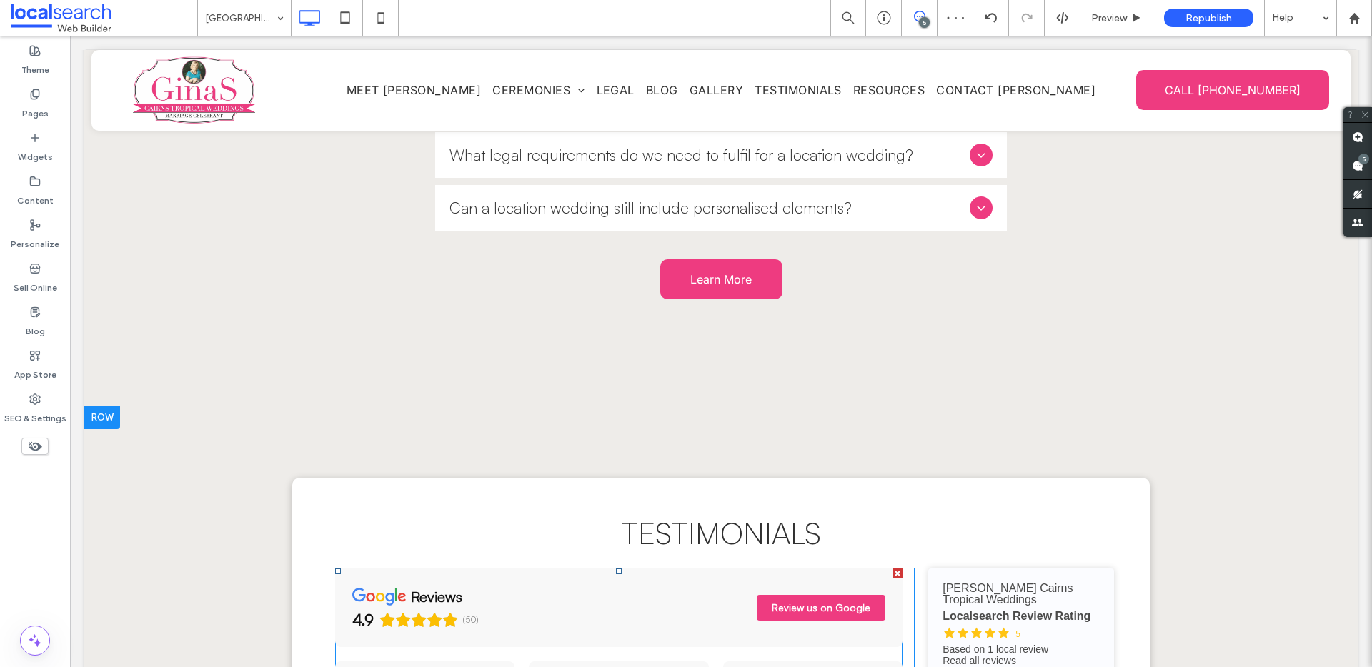
scroll to position [3852, 0]
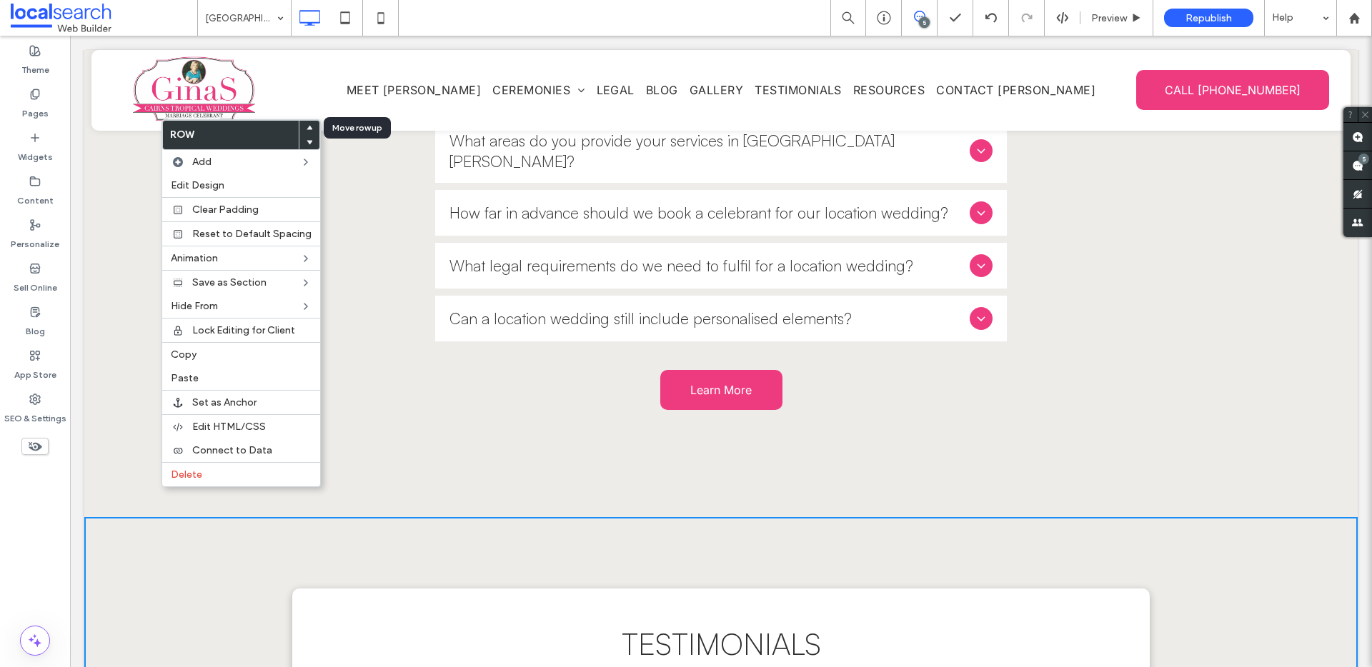
click at [306, 129] on use at bounding box center [309, 128] width 6 height 4
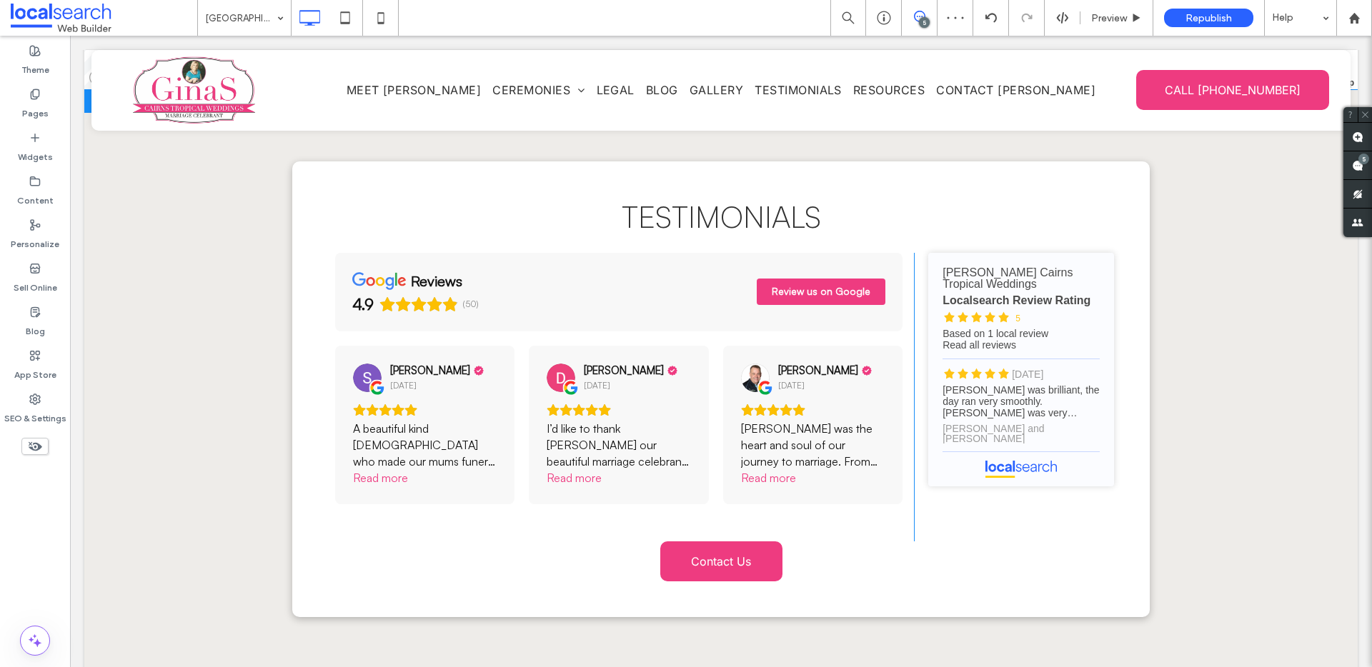
scroll to position [3610, 0]
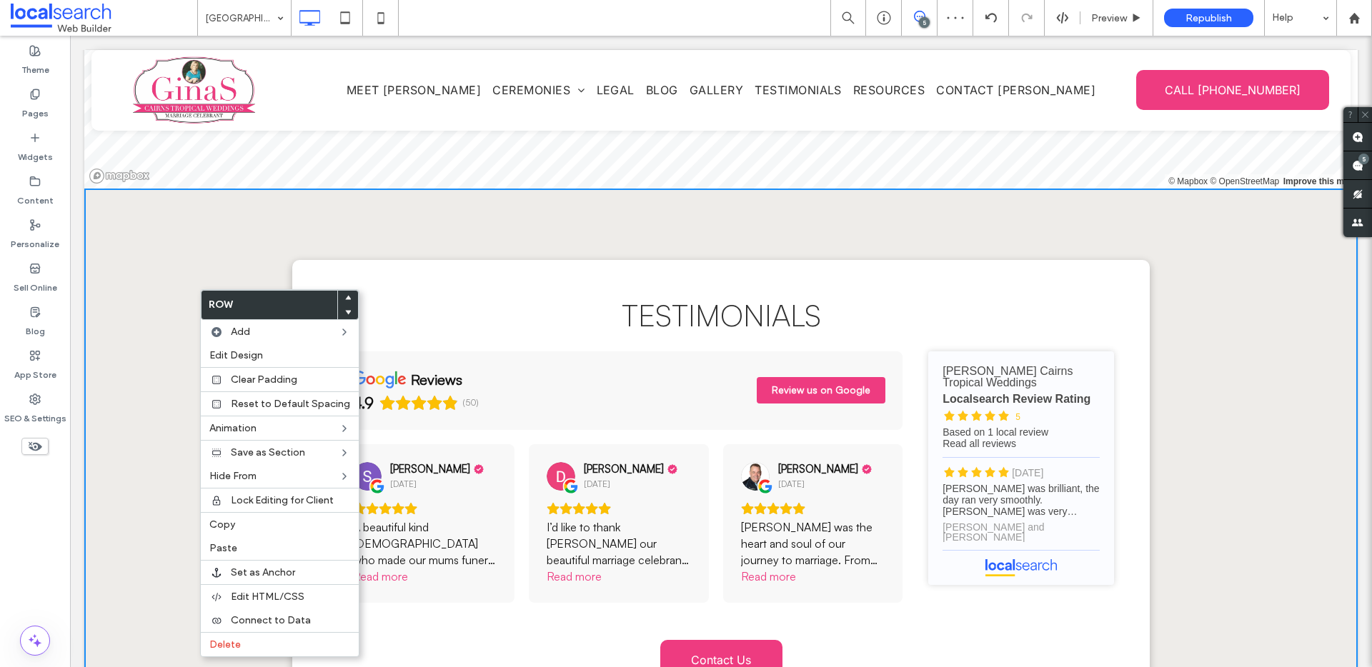
click at [345, 313] on icon at bounding box center [348, 312] width 6 height 6
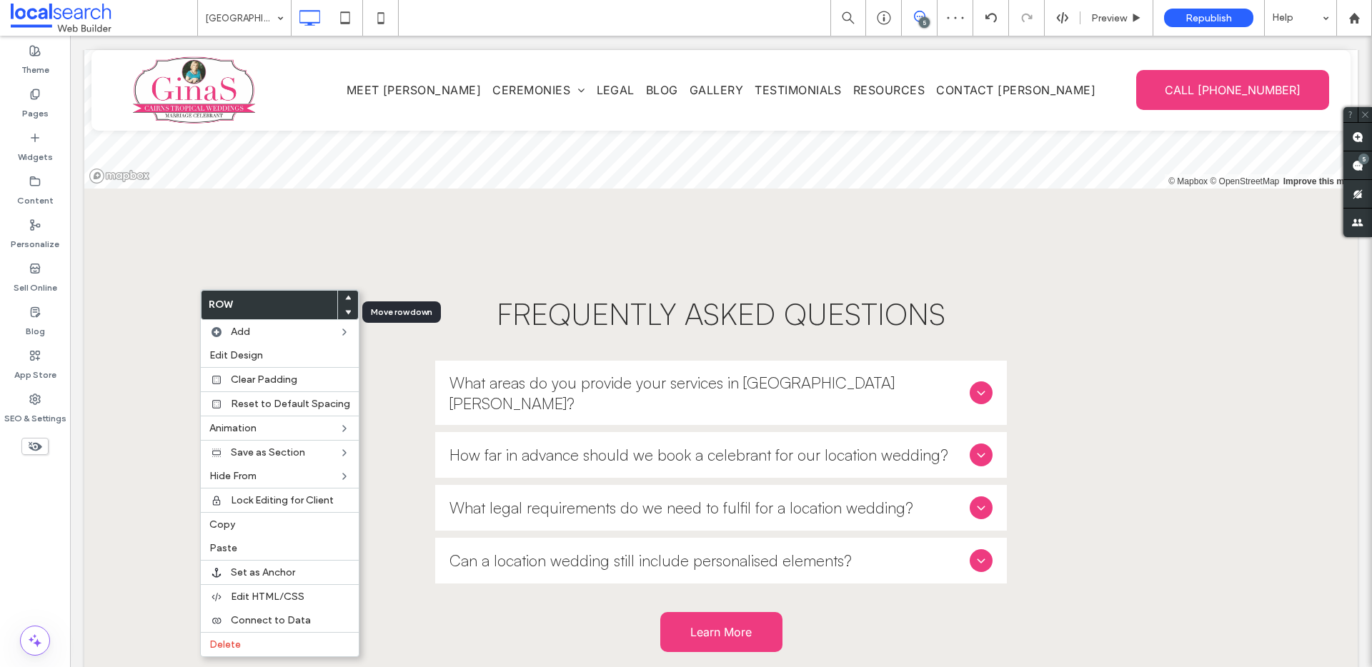
click at [345, 313] on icon at bounding box center [348, 312] width 6 height 6
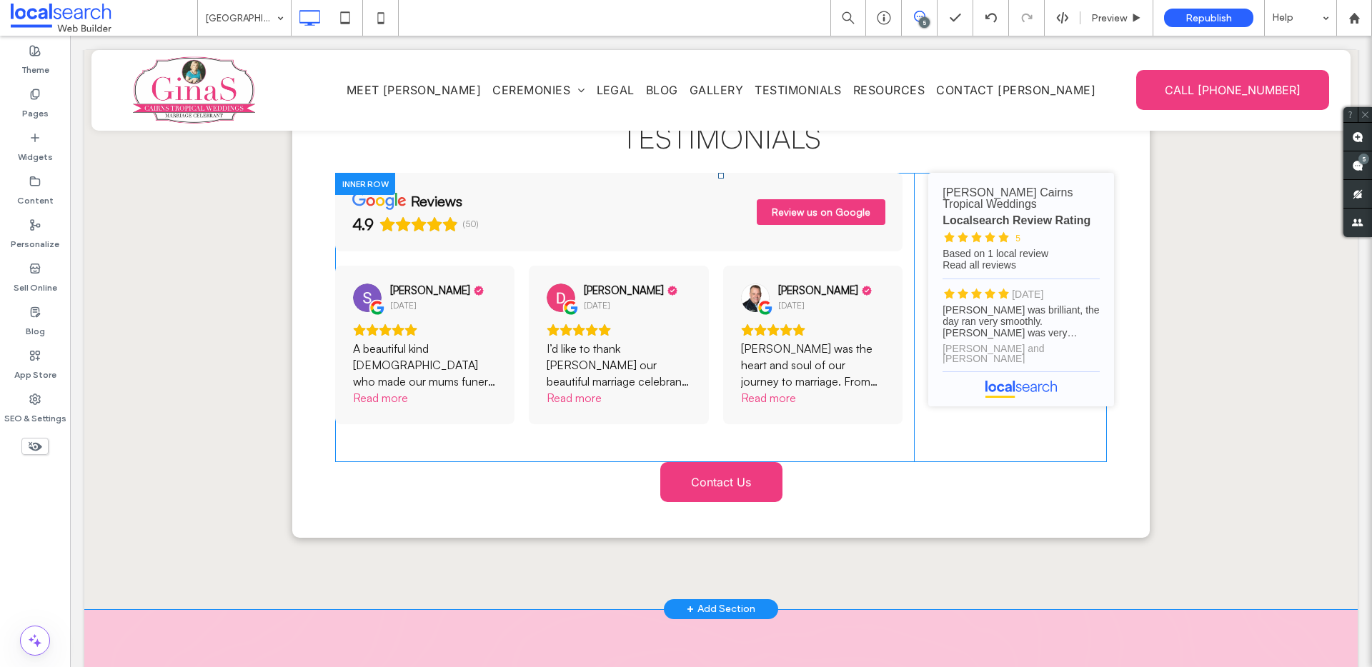
scroll to position [4657, 0]
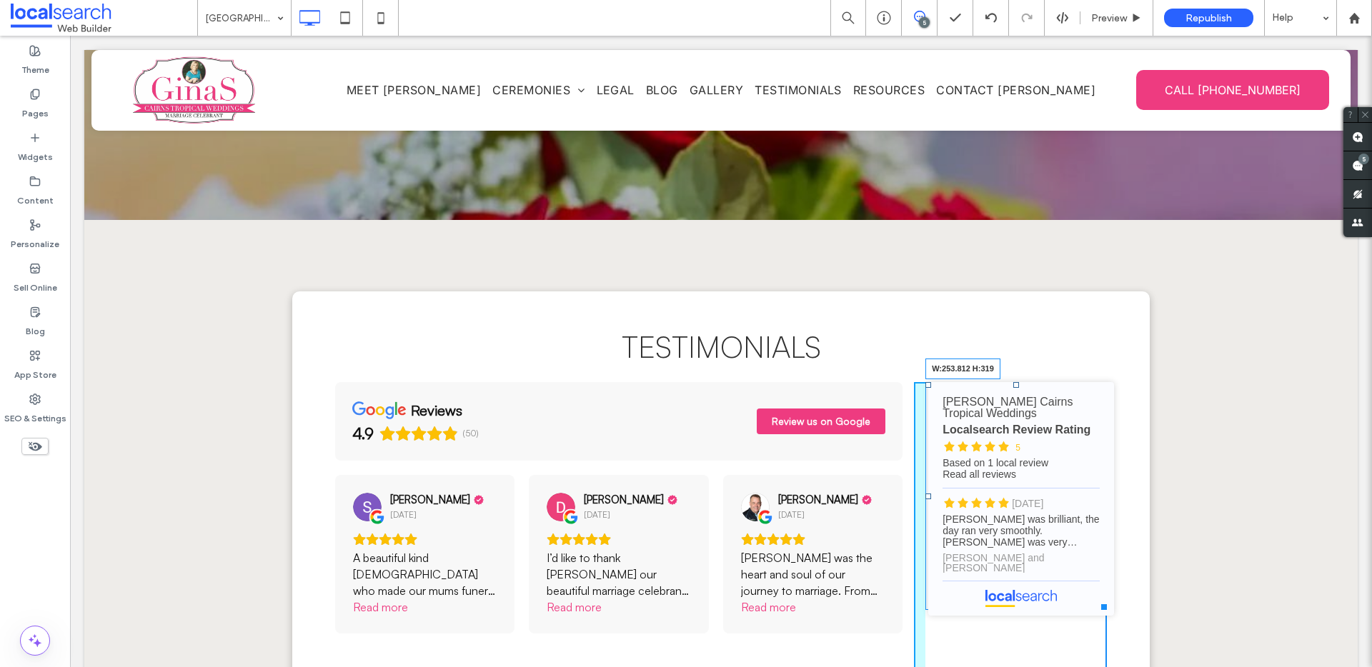
drag, startPoint x: 1092, startPoint y: 526, endPoint x: 1113, endPoint y: 526, distance: 21.4
click at [1113, 526] on div "Click To Paste Click To Paste Testimonials Click To Paste Click To Paste review…" at bounding box center [720, 519] width 857 height 456
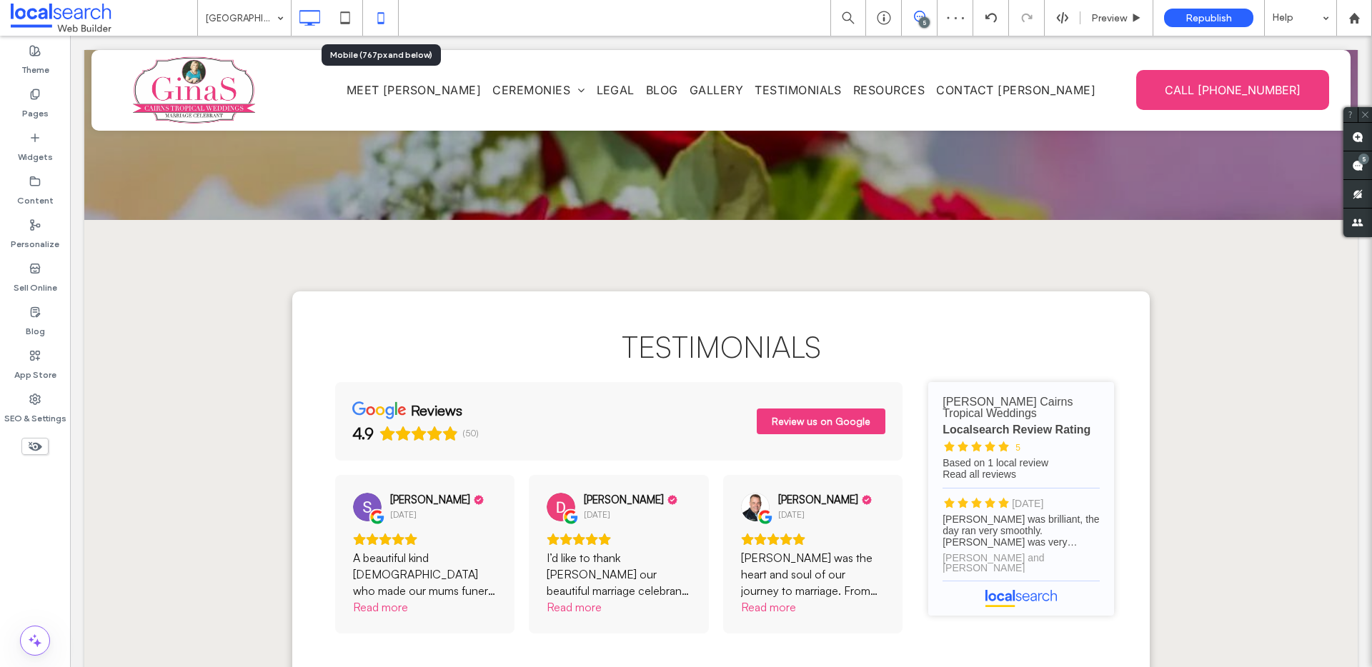
click at [375, 19] on icon at bounding box center [381, 18] width 29 height 29
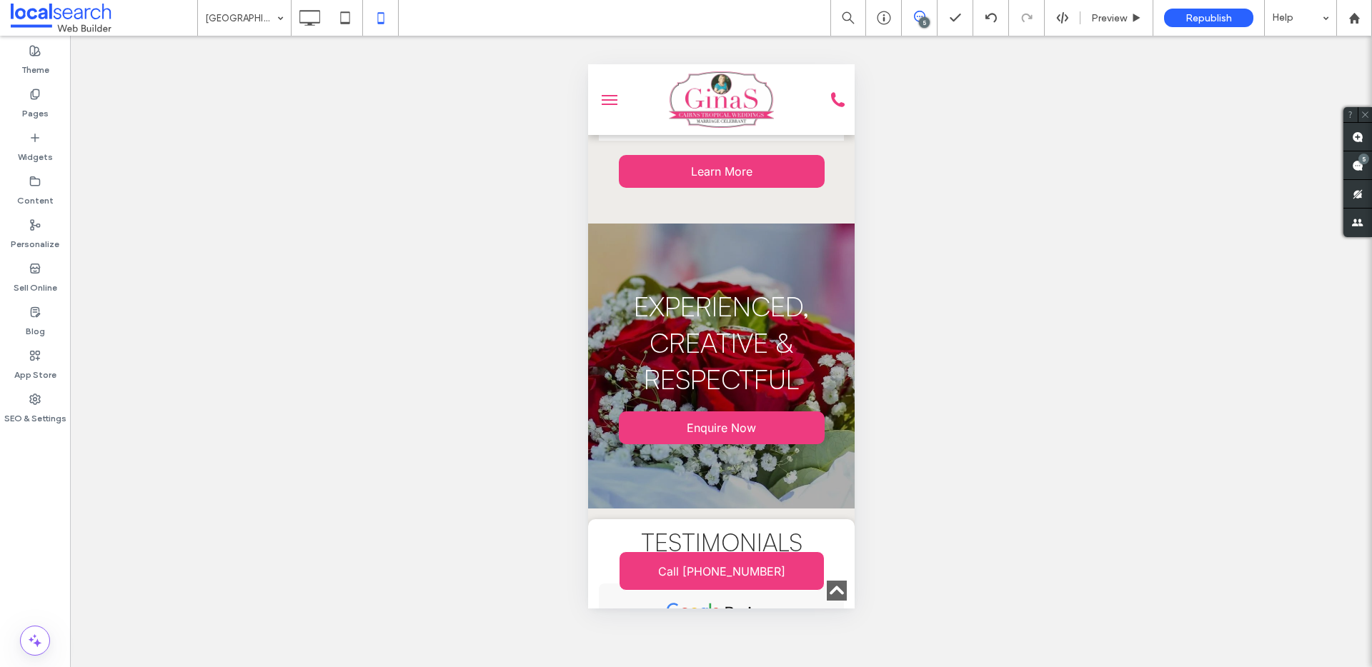
scroll to position [4890, 0]
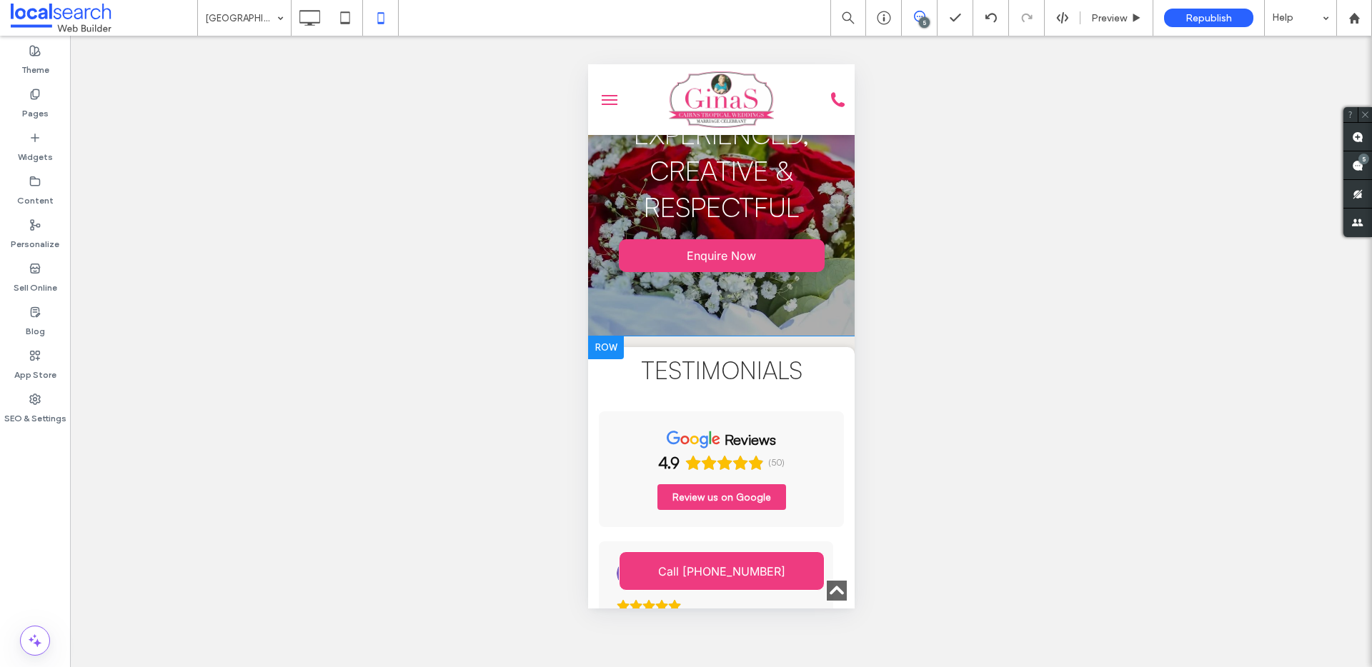
click at [594, 347] on div "Testimonials reviews 4.9 (50) Review us on Google Sharon Fegatilli 3 months ago…" at bounding box center [720, 665] width 266 height 637
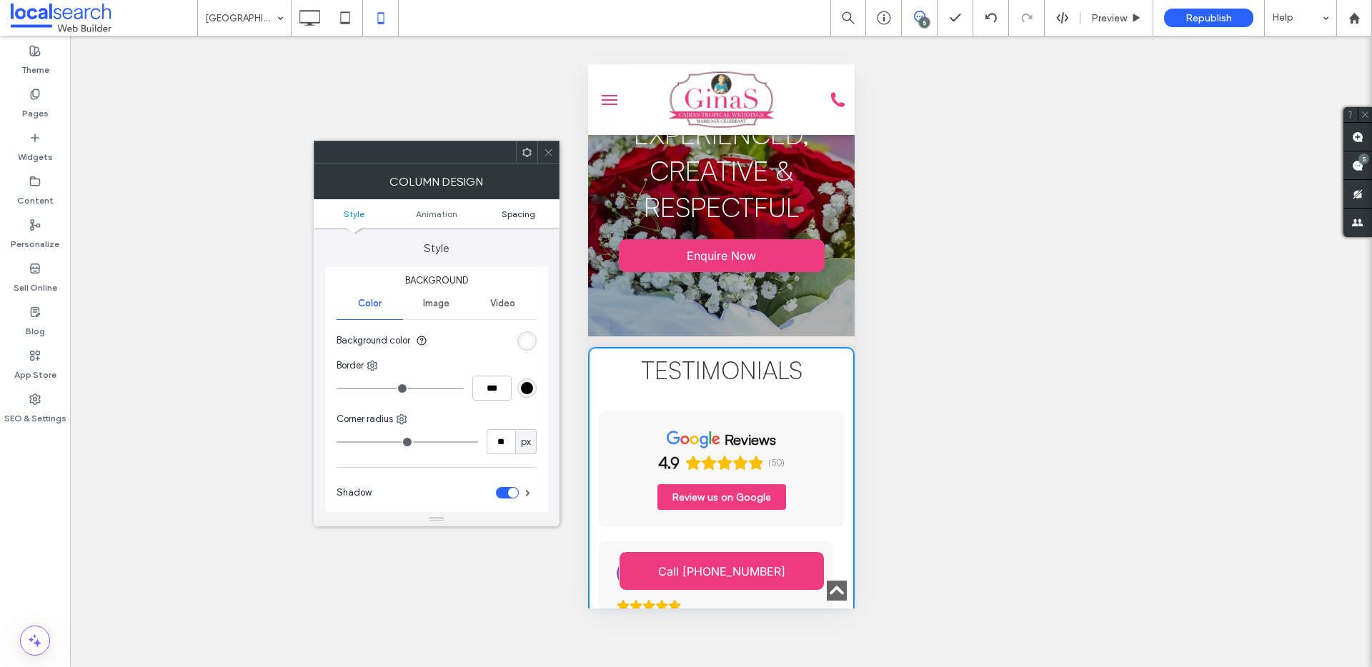
click at [515, 222] on ul "Style Animation Spacing" at bounding box center [437, 213] width 246 height 29
drag, startPoint x: 516, startPoint y: 217, endPoint x: 516, endPoint y: 206, distance: 10.7
click at [514, 216] on span "Spacing" at bounding box center [519, 214] width 34 height 11
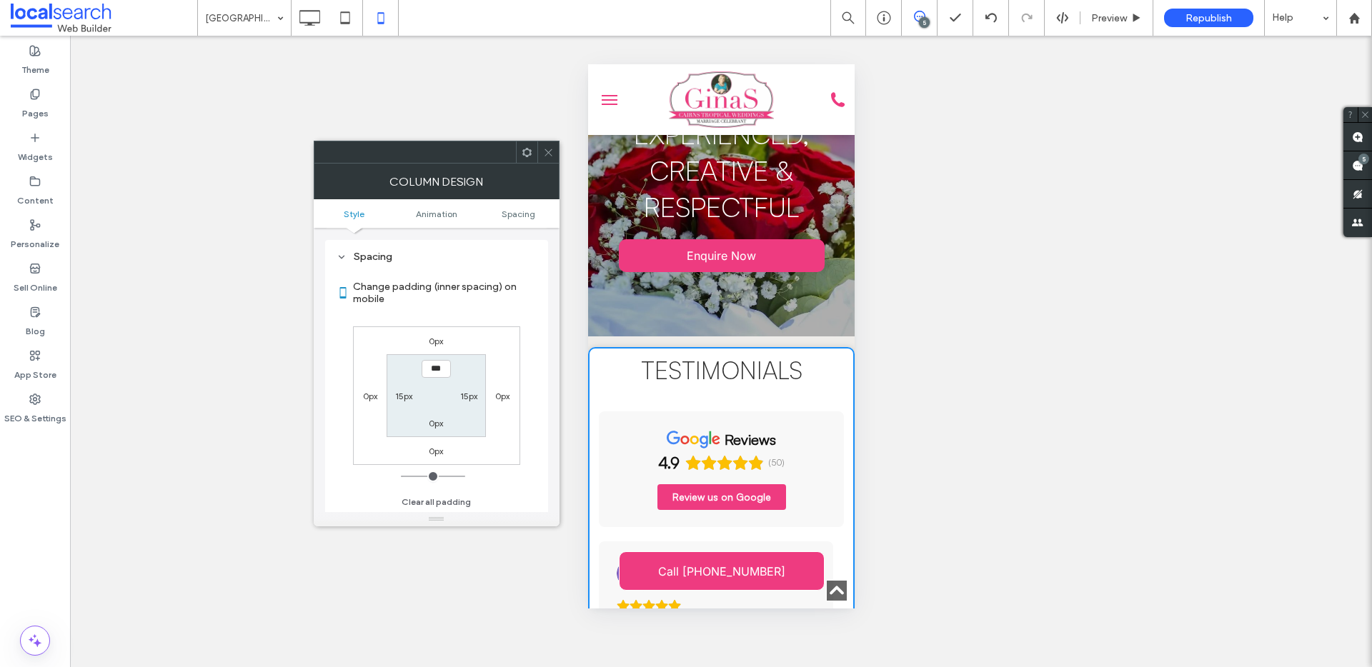
scroll to position [335, 0]
click at [364, 397] on label "0px" at bounding box center [370, 395] width 14 height 11
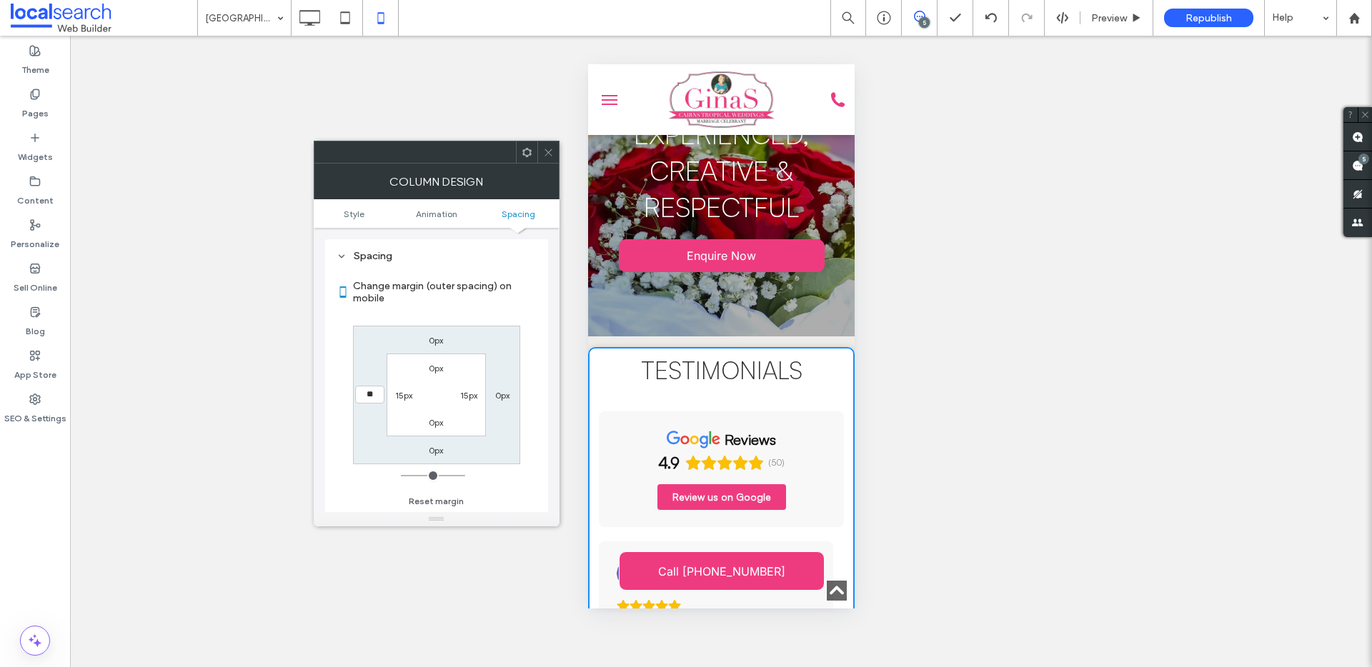
type input "**"
type input "****"
click at [495, 396] on label "0px" at bounding box center [502, 395] width 14 height 11
type input "*"
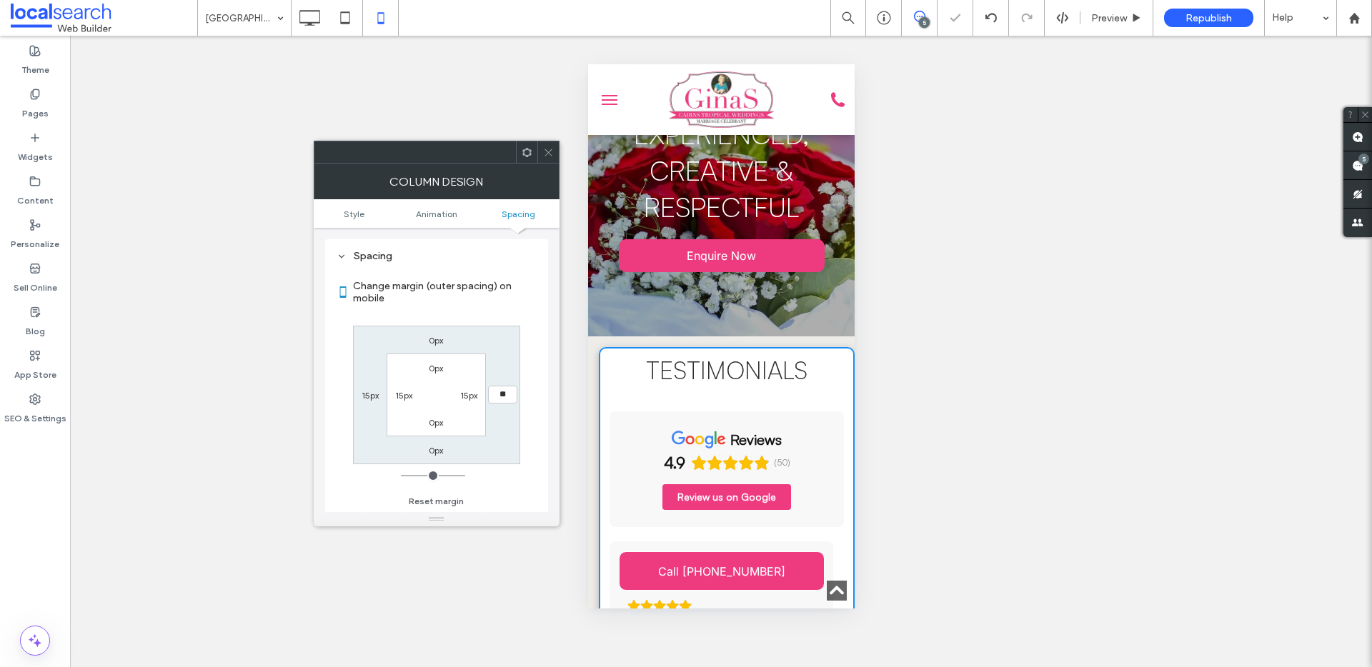
type input "**"
type input "****"
drag, startPoint x: 551, startPoint y: 147, endPoint x: 577, endPoint y: 153, distance: 26.3
click at [554, 149] on div at bounding box center [547, 151] width 21 height 21
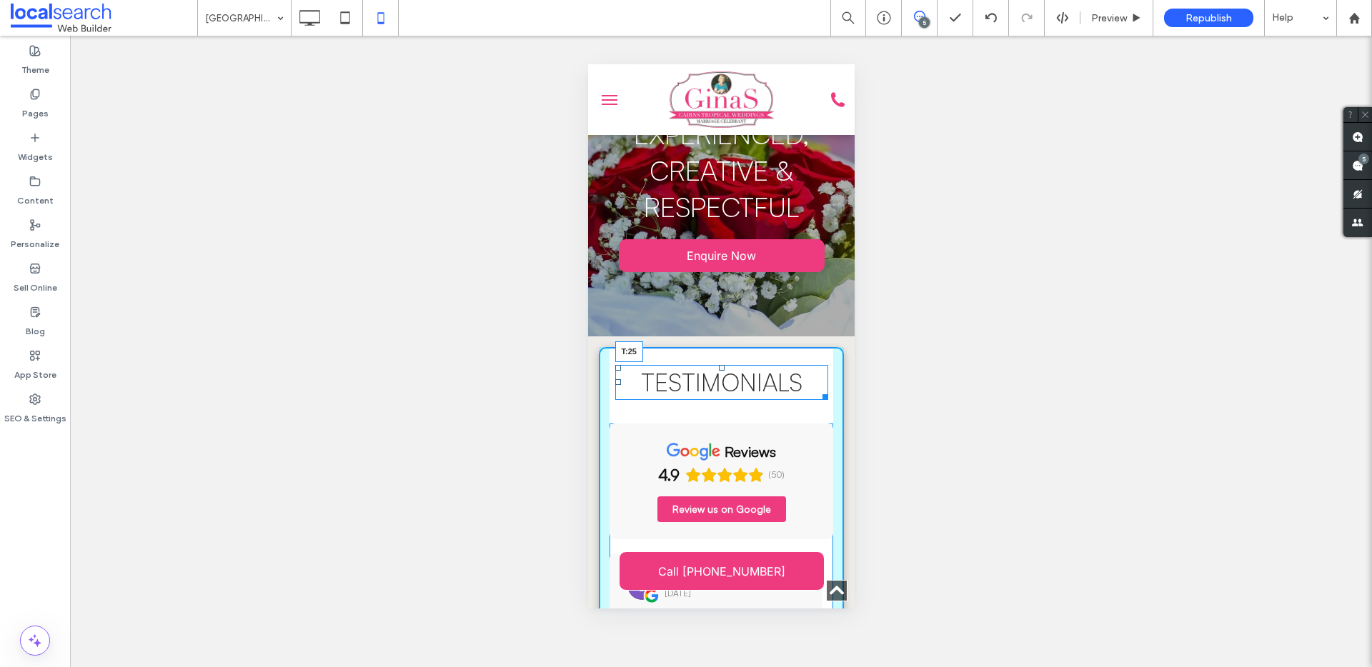
drag, startPoint x: 717, startPoint y: 172, endPoint x: 719, endPoint y: 184, distance: 12.5
click at [719, 365] on div "Testimonials T:25" at bounding box center [720, 382] width 213 height 35
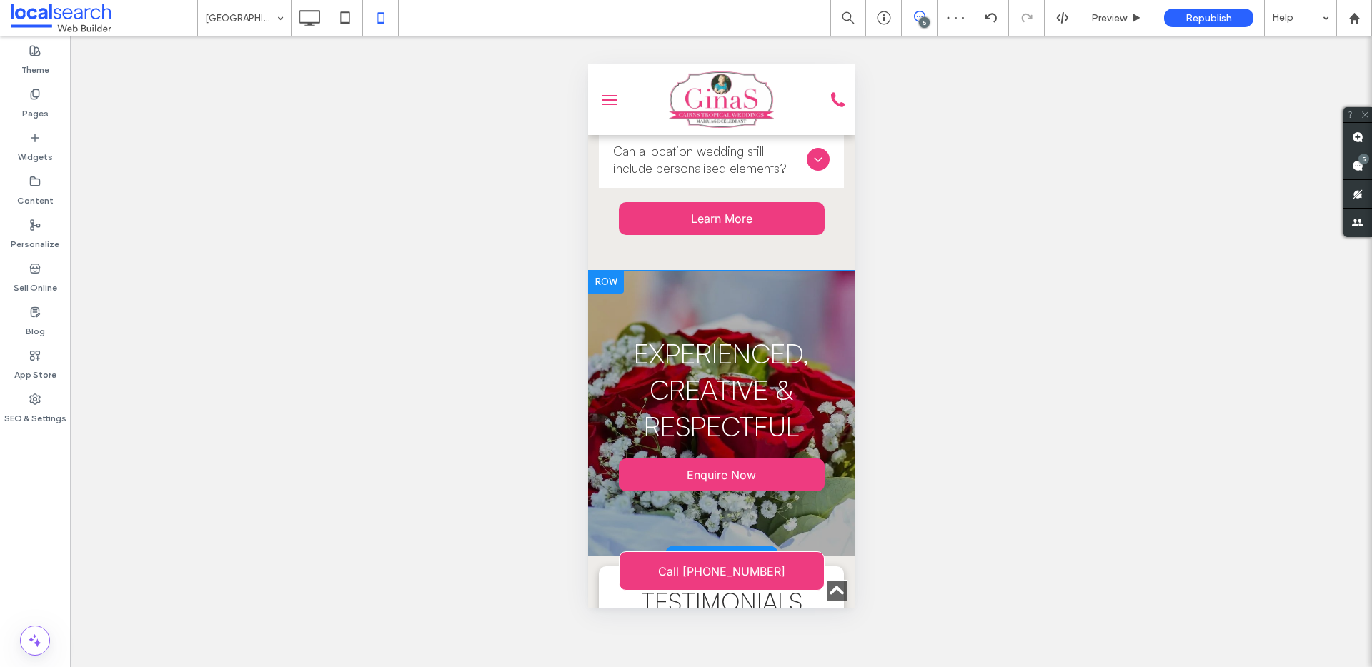
scroll to position [4502, 0]
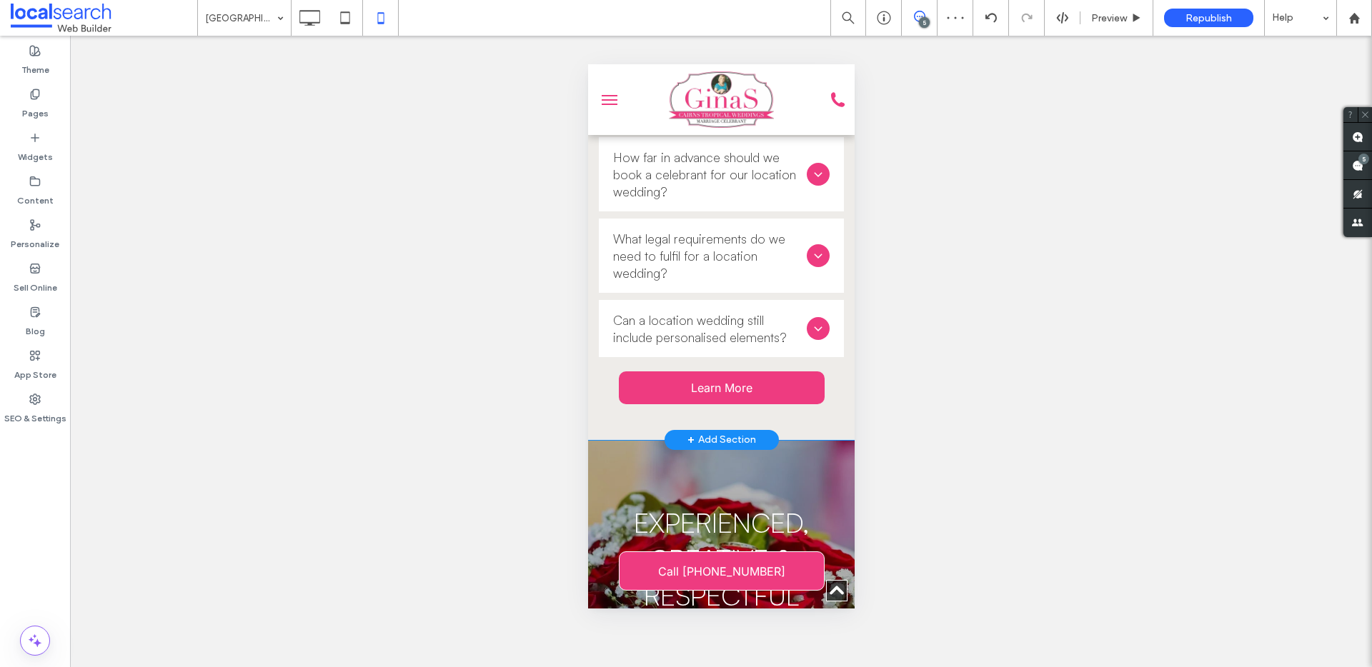
click at [833, 237] on div "Frequently Asked Questions What areas do you provide your services in Port Doug…" at bounding box center [720, 178] width 266 height 523
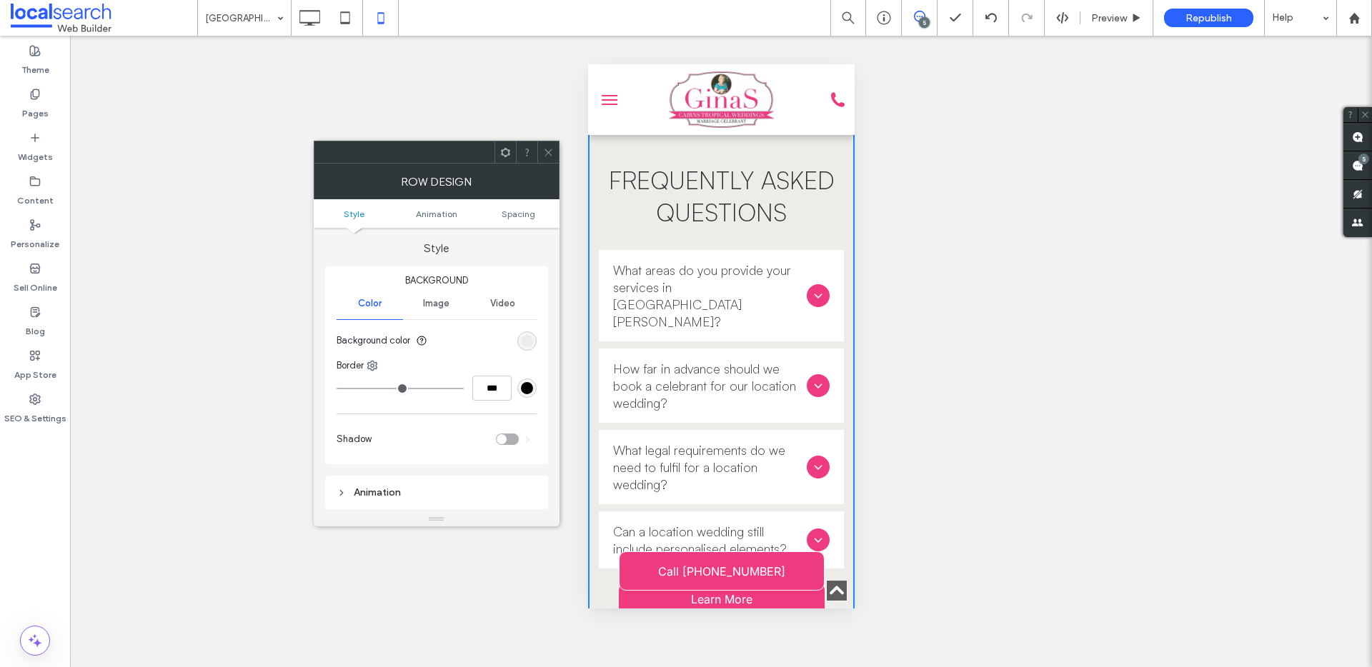
scroll to position [4284, 0]
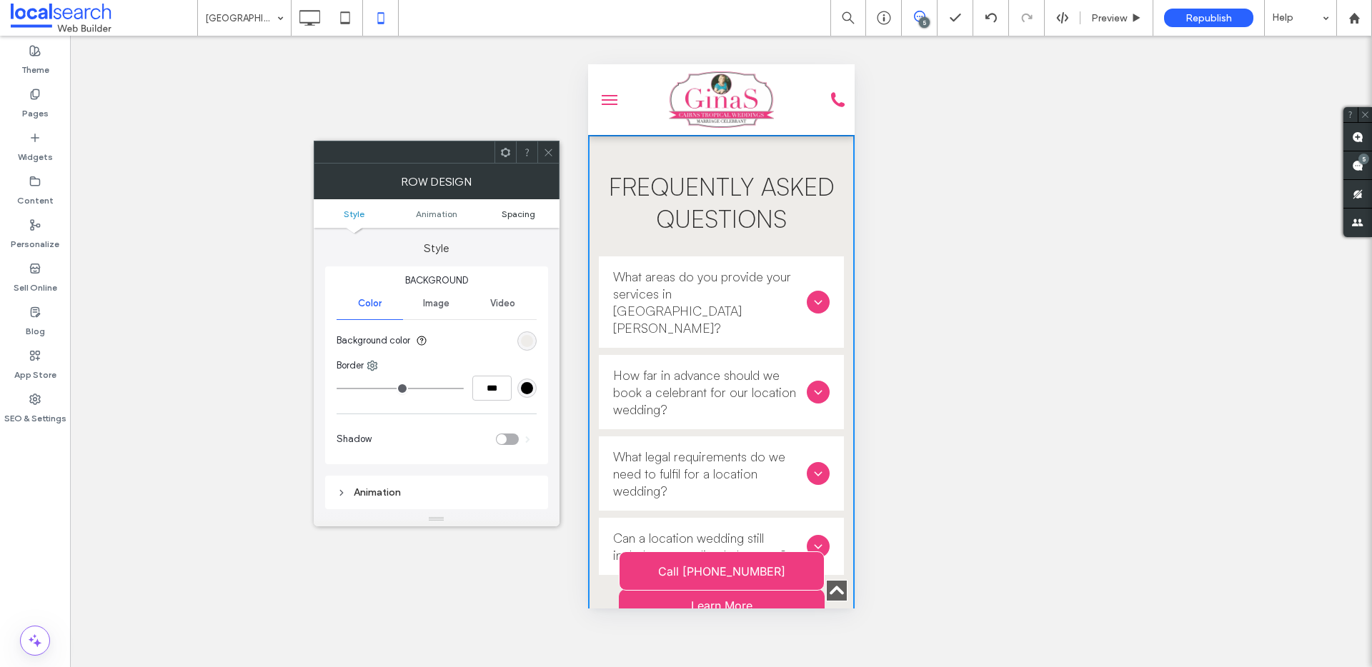
click at [522, 212] on span "Spacing" at bounding box center [519, 214] width 34 height 11
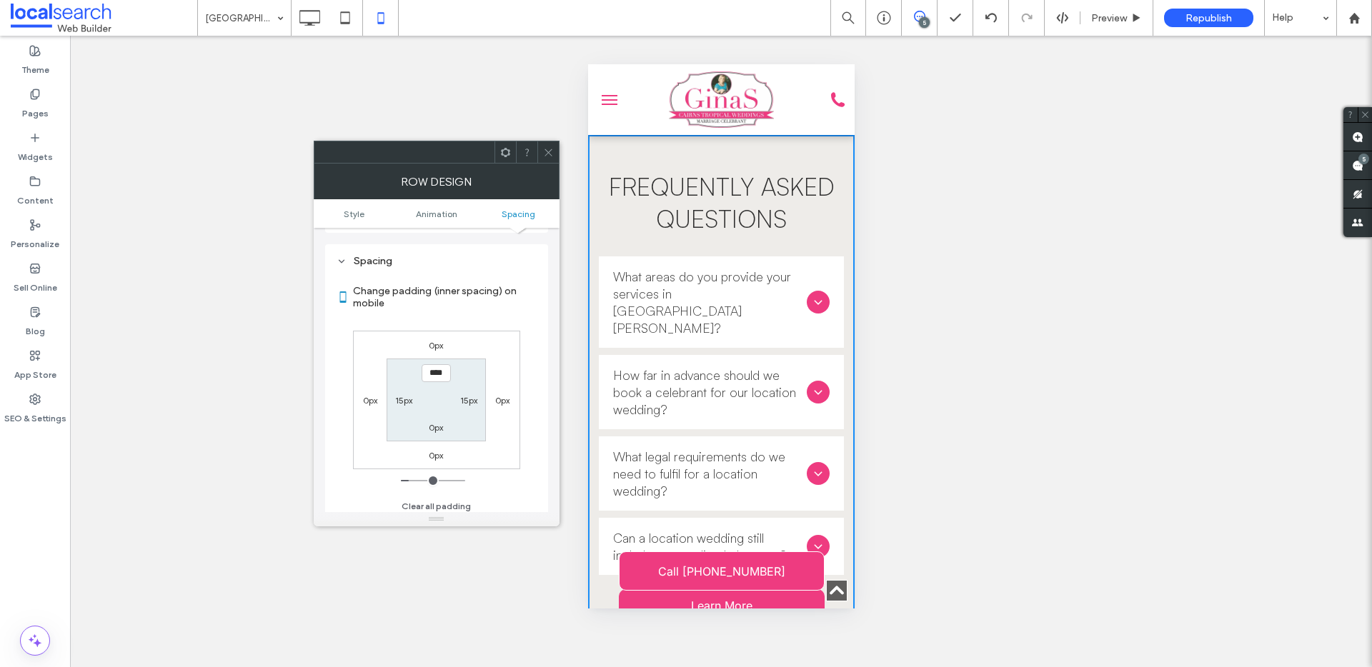
scroll to position [281, 0]
click at [543, 151] on icon at bounding box center [548, 152] width 11 height 11
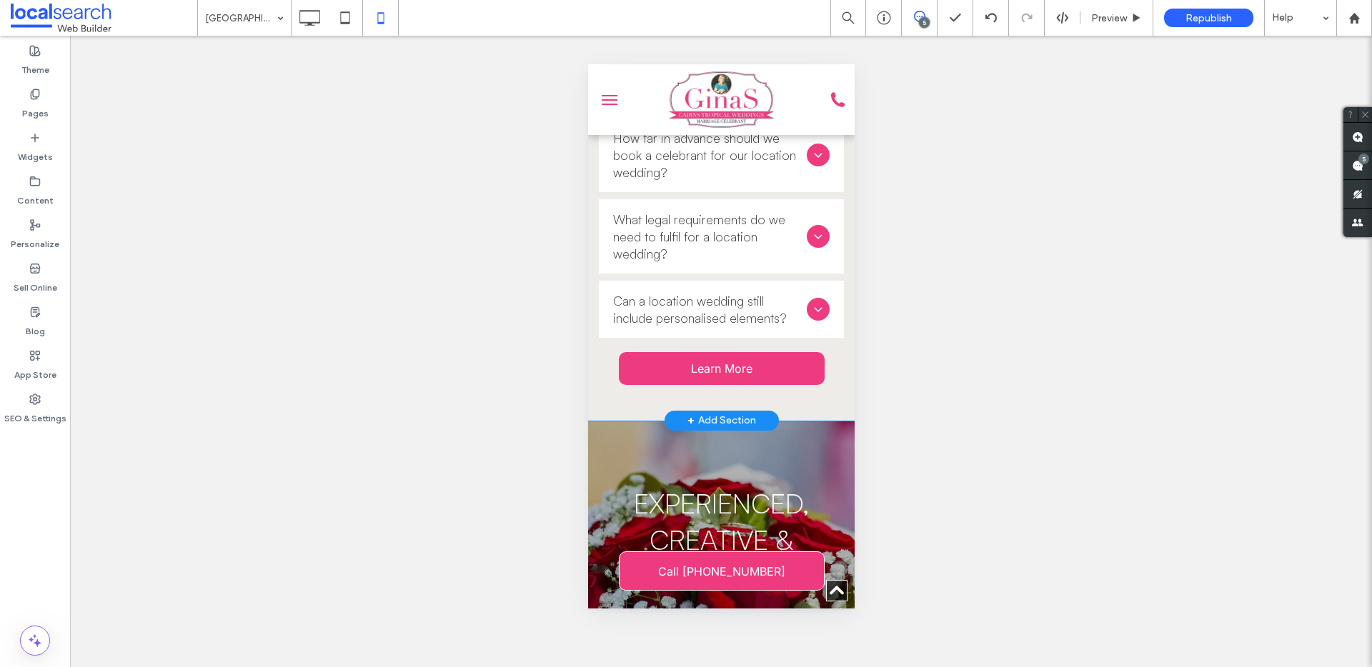
scroll to position [4830, 0]
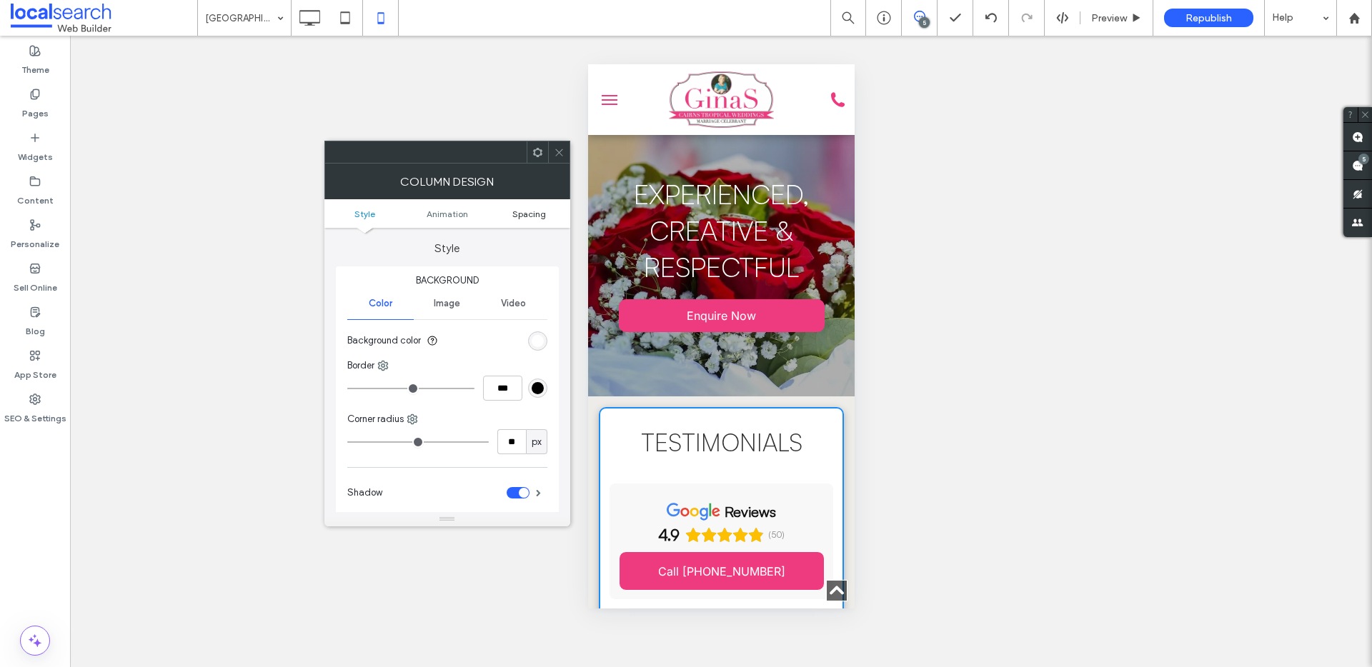
click at [537, 214] on span "Spacing" at bounding box center [529, 214] width 34 height 11
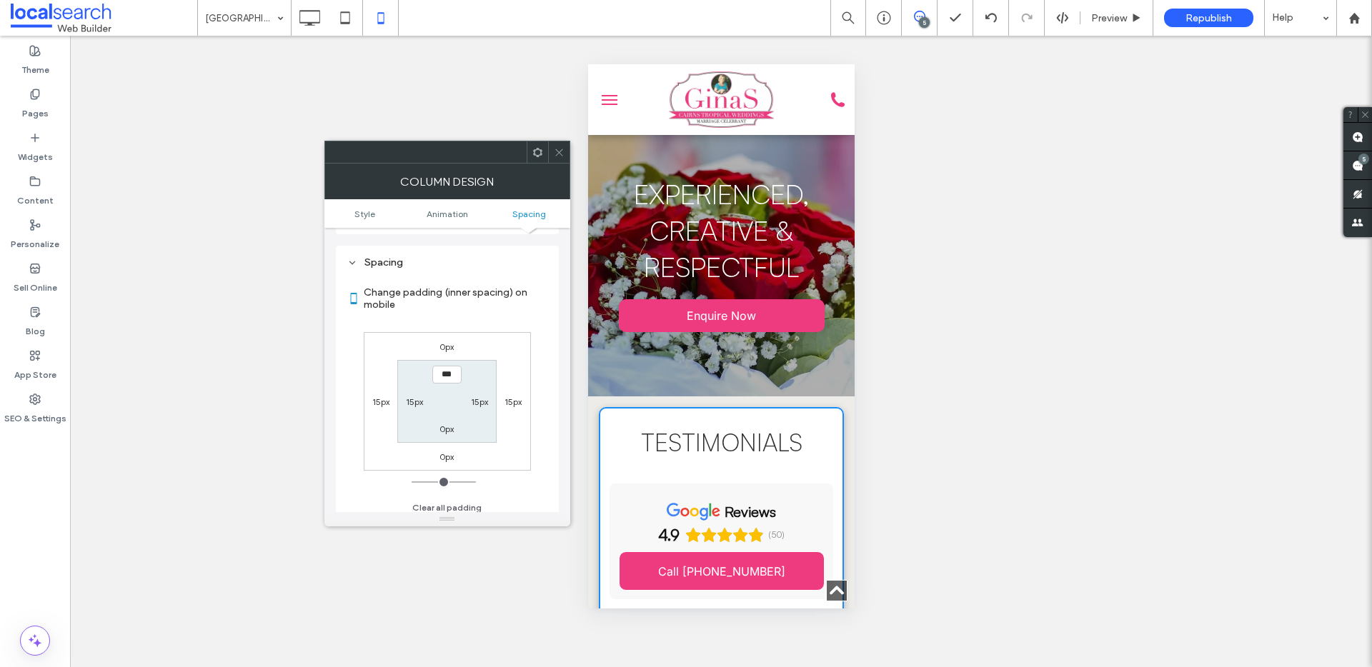
scroll to position [335, 0]
click at [560, 156] on icon at bounding box center [559, 152] width 11 height 11
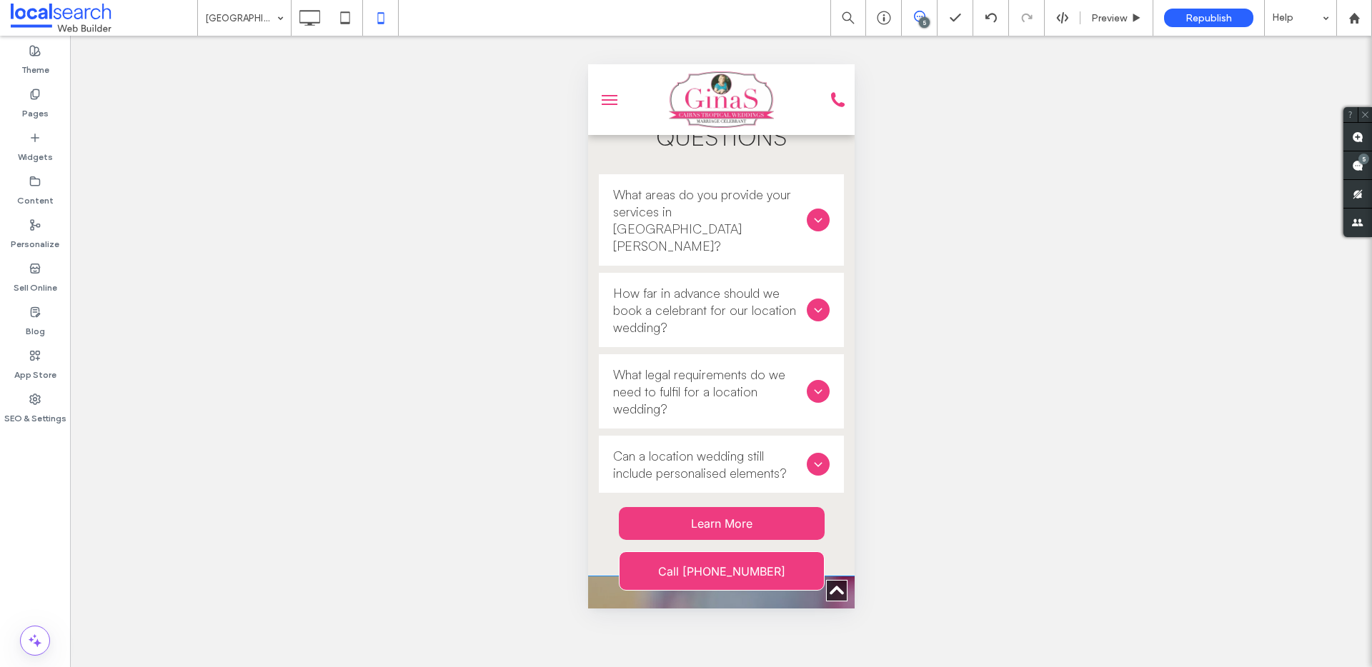
scroll to position [4355, 0]
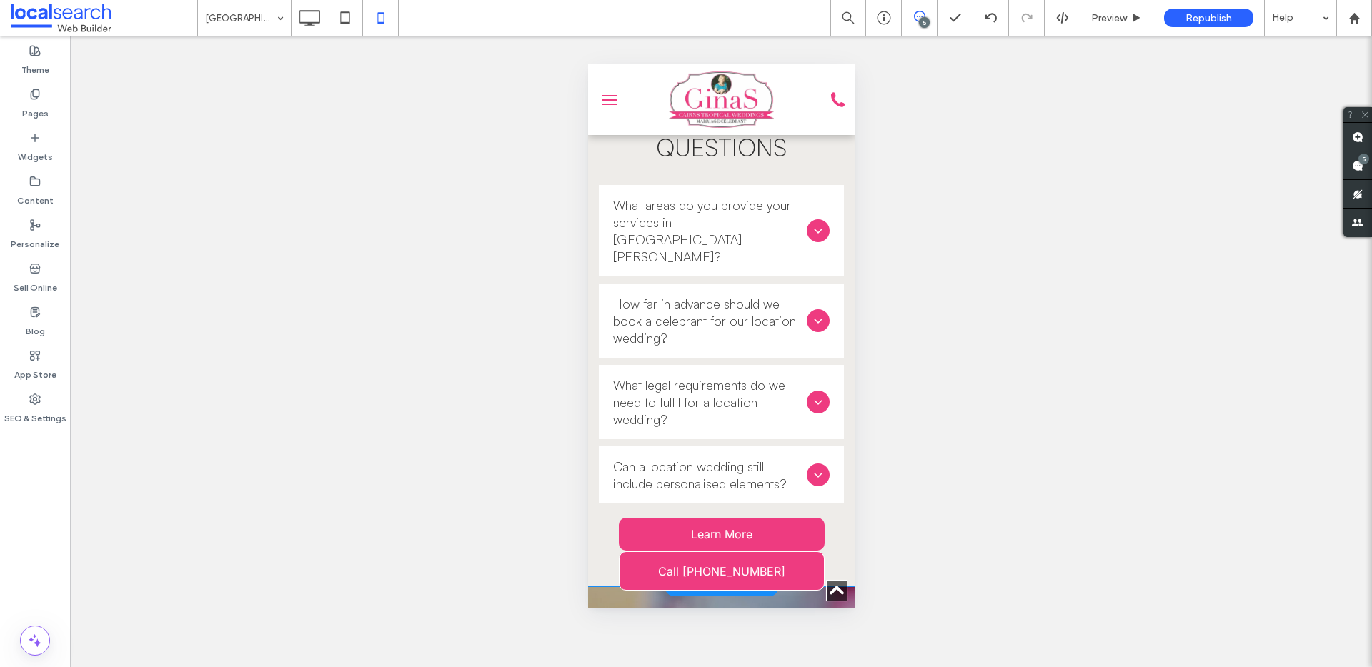
click at [810, 384] on div "Frequently Asked Questions What areas do you provide your services in Port Doug…" at bounding box center [720, 339] width 245 height 494
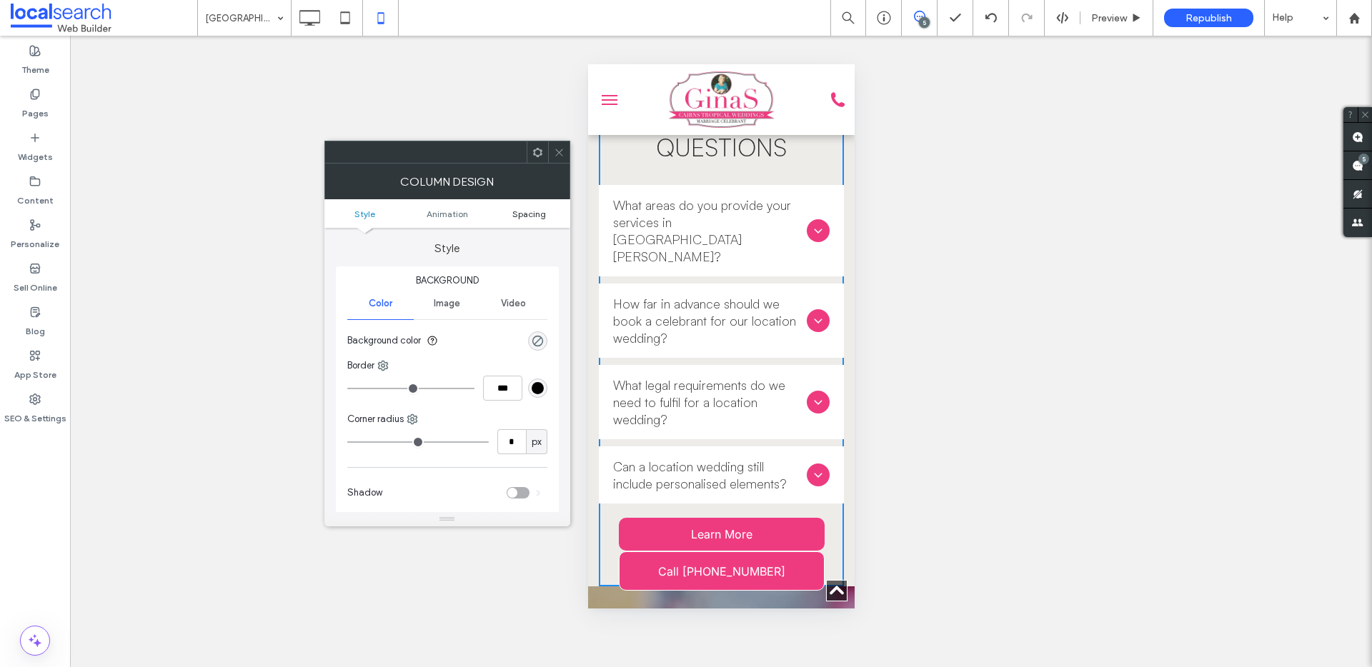
click at [527, 211] on span "Spacing" at bounding box center [529, 214] width 34 height 11
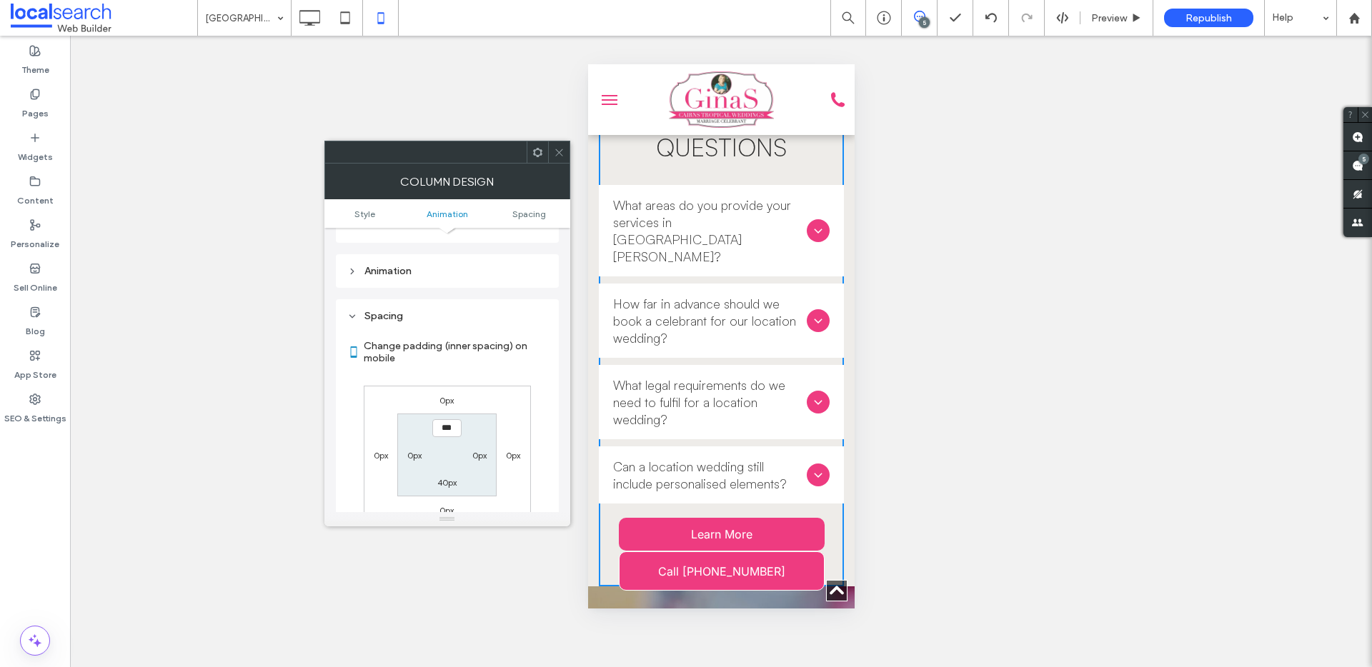
scroll to position [335, 0]
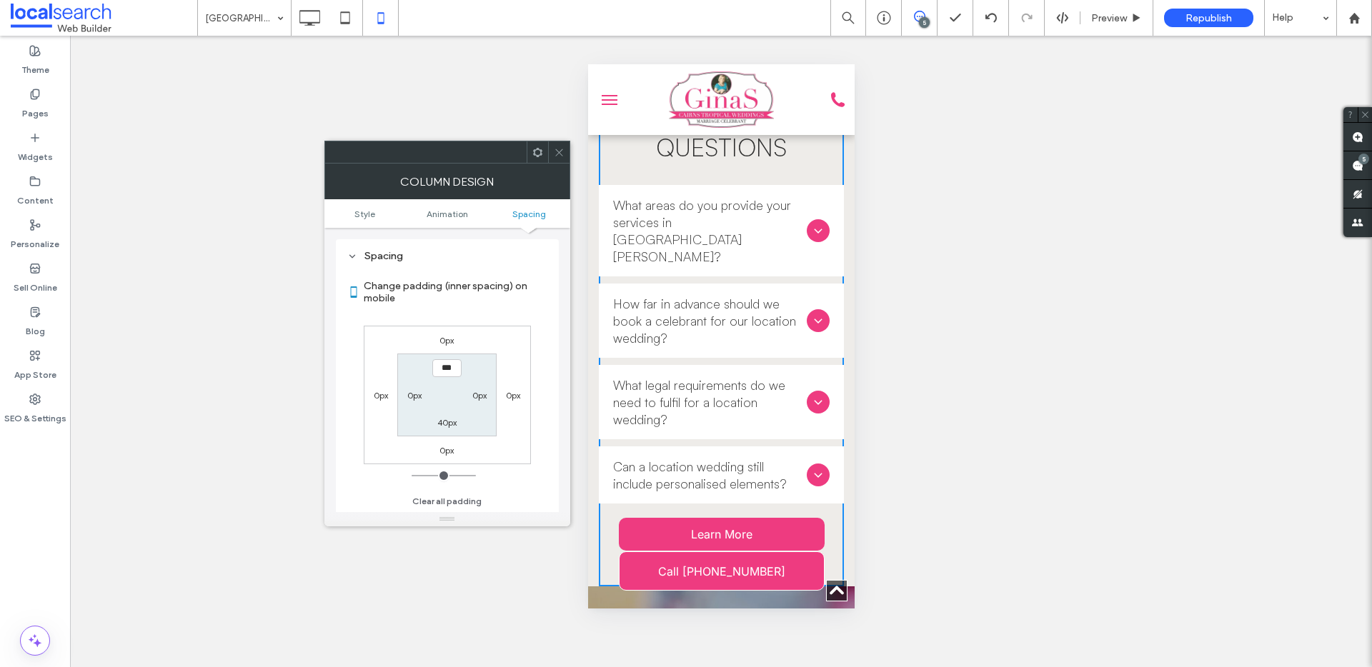
drag, startPoint x: 559, startPoint y: 157, endPoint x: 574, endPoint y: 166, distance: 17.0
click at [562, 157] on icon at bounding box center [559, 152] width 11 height 11
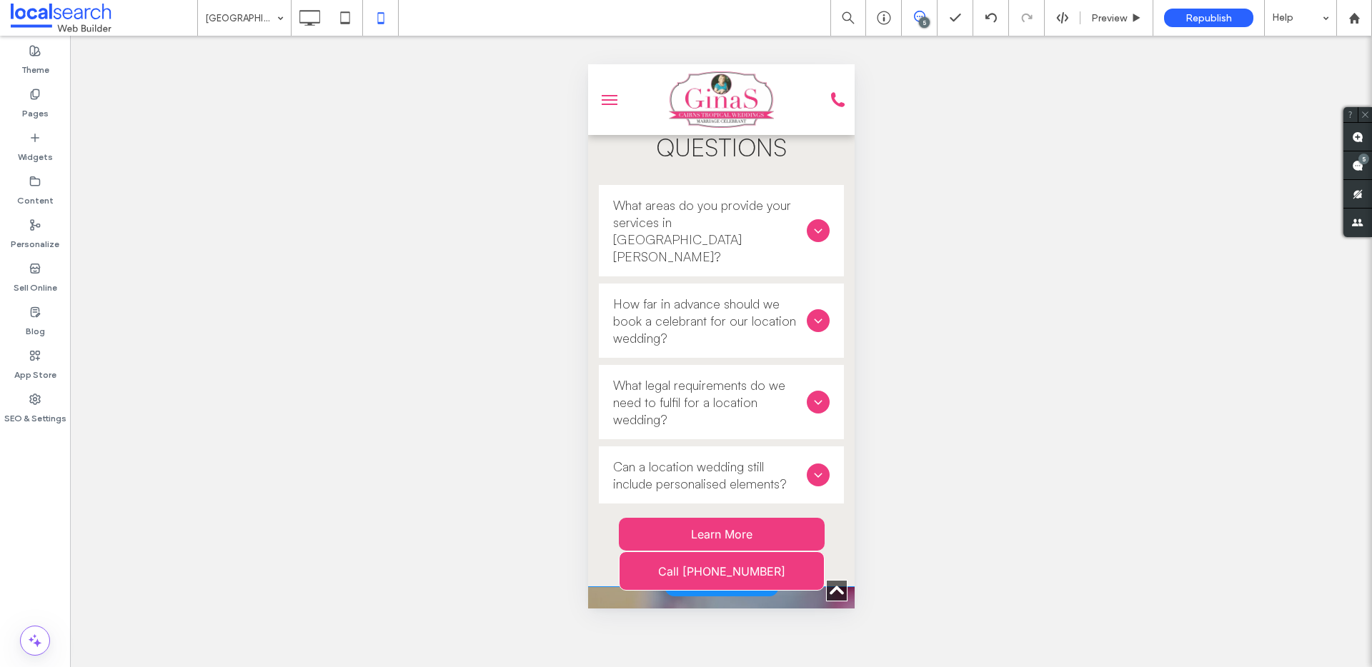
click at [837, 376] on div "Frequently Asked Questions What areas do you provide your services in Port Doug…" at bounding box center [720, 325] width 266 height 523
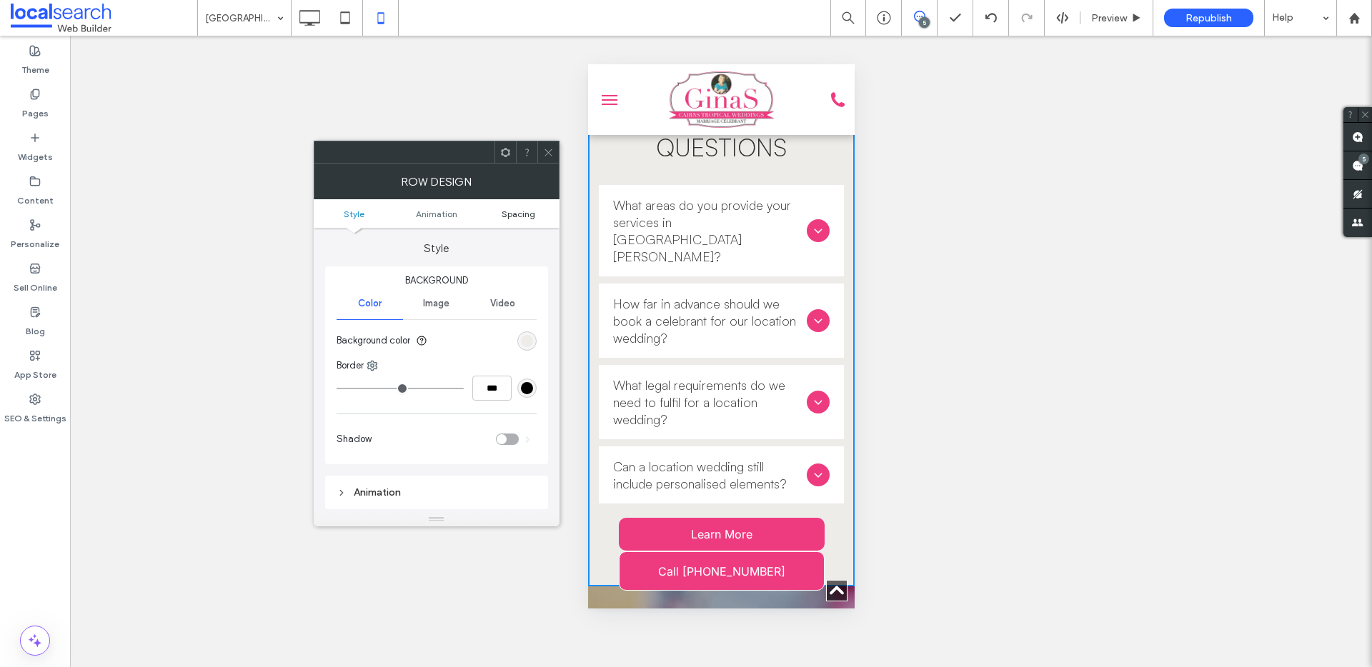
click at [517, 214] on span "Spacing" at bounding box center [519, 214] width 34 height 11
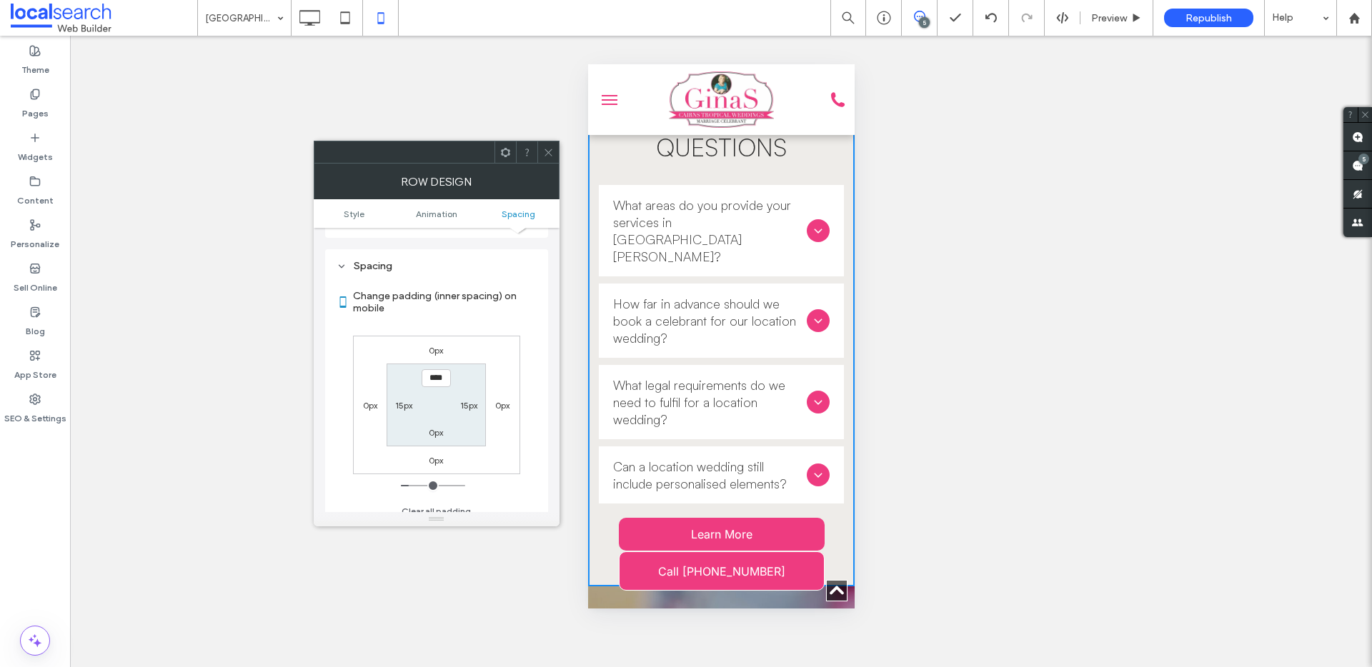
scroll to position [281, 0]
drag, startPoint x: 547, startPoint y: 156, endPoint x: 562, endPoint y: 183, distance: 31.0
click at [549, 158] on span at bounding box center [548, 151] width 11 height 21
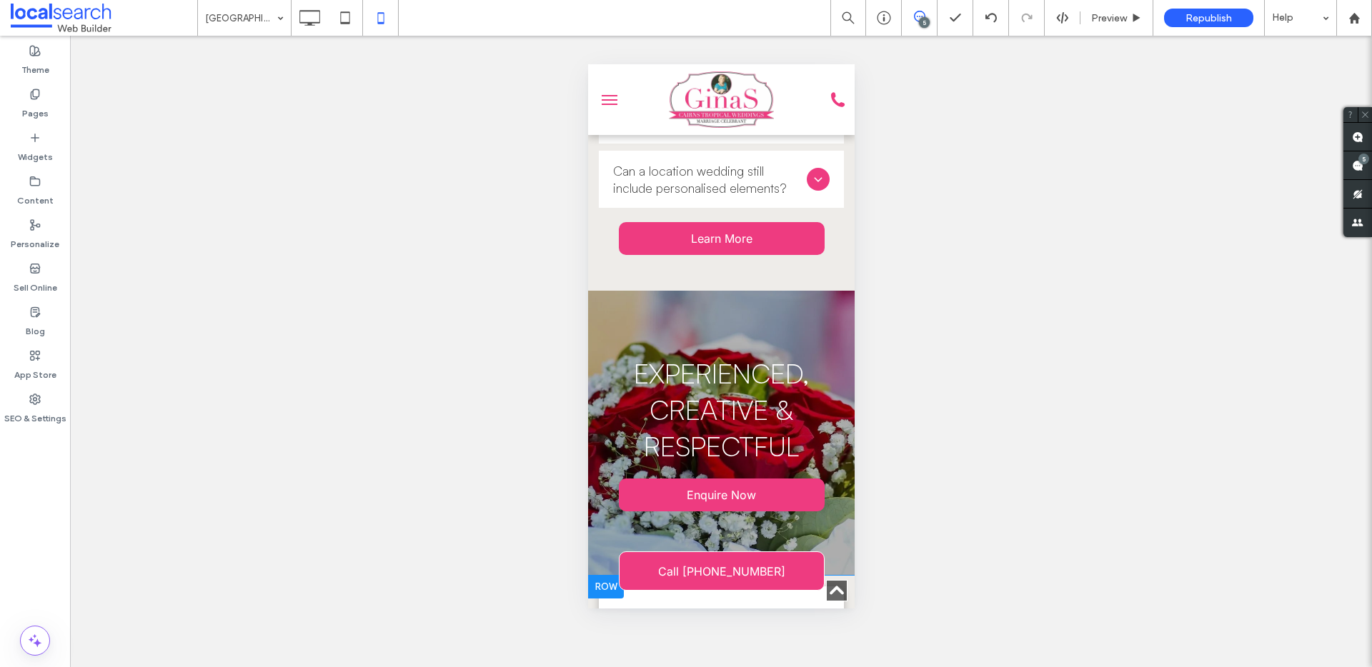
scroll to position [4652, 0]
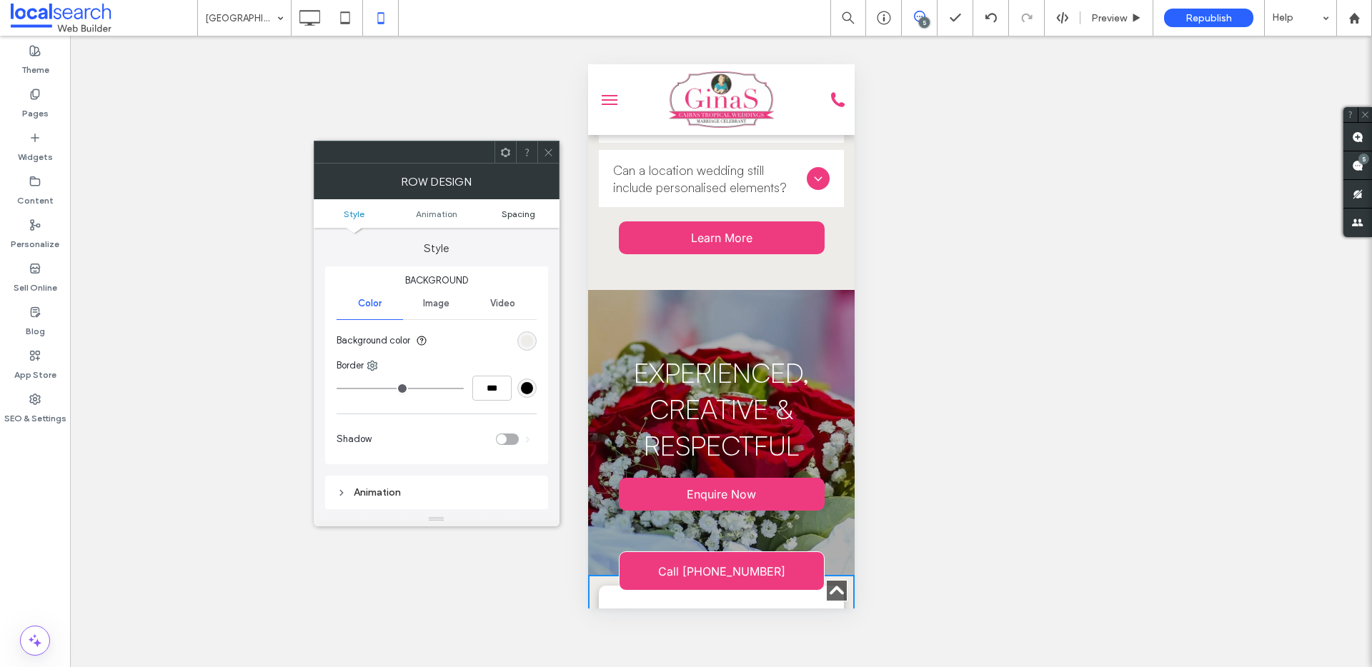
click at [524, 215] on span "Spacing" at bounding box center [519, 214] width 34 height 11
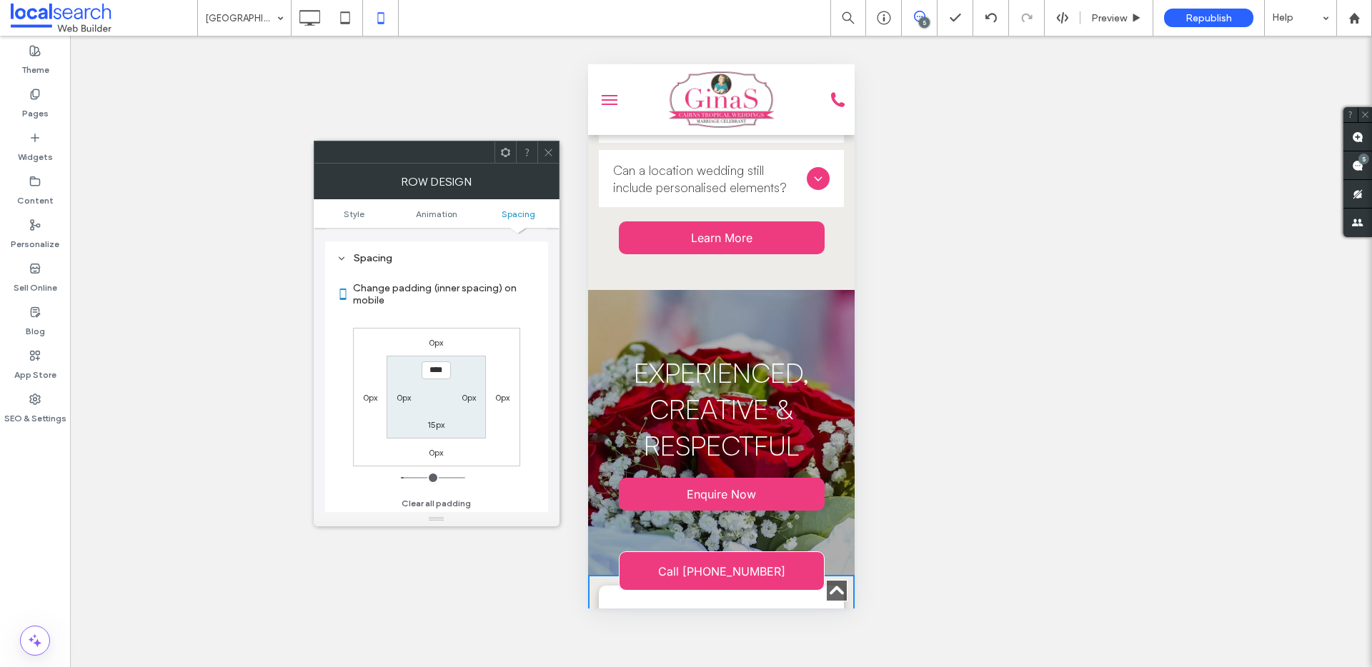
scroll to position [281, 0]
click at [437, 342] on label "0px" at bounding box center [436, 340] width 14 height 11
type input "*"
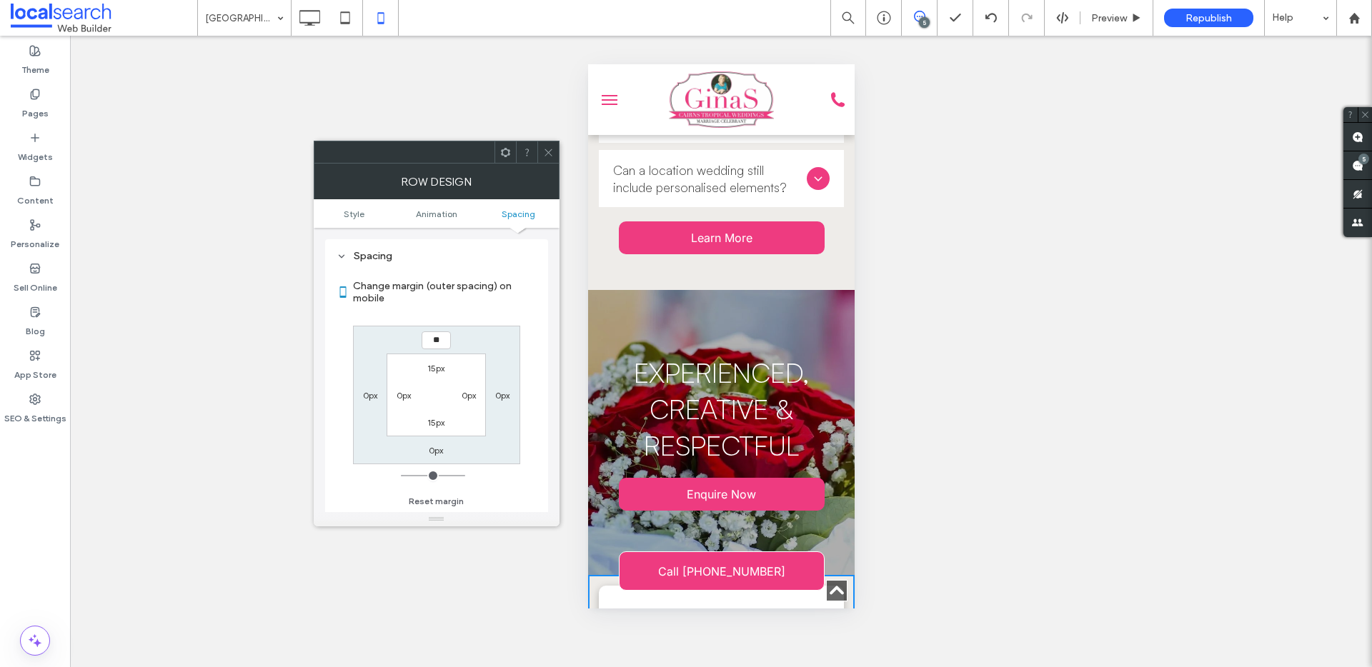
type input "**"
type input "****"
click at [434, 447] on label "0px" at bounding box center [436, 450] width 14 height 11
type input "*"
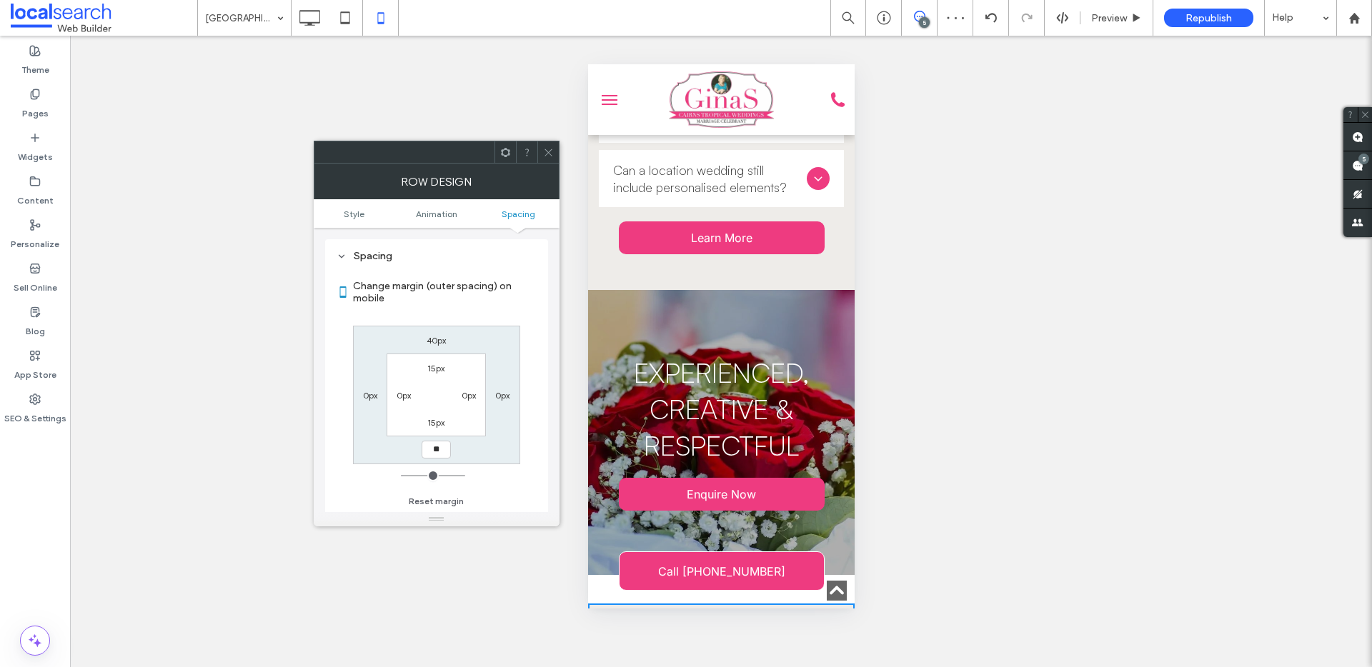
type input "*"
click at [439, 447] on input "*" at bounding box center [436, 450] width 29 height 18
click at [439, 337] on label "40px" at bounding box center [436, 340] width 19 height 11
type input "**"
type input "*"
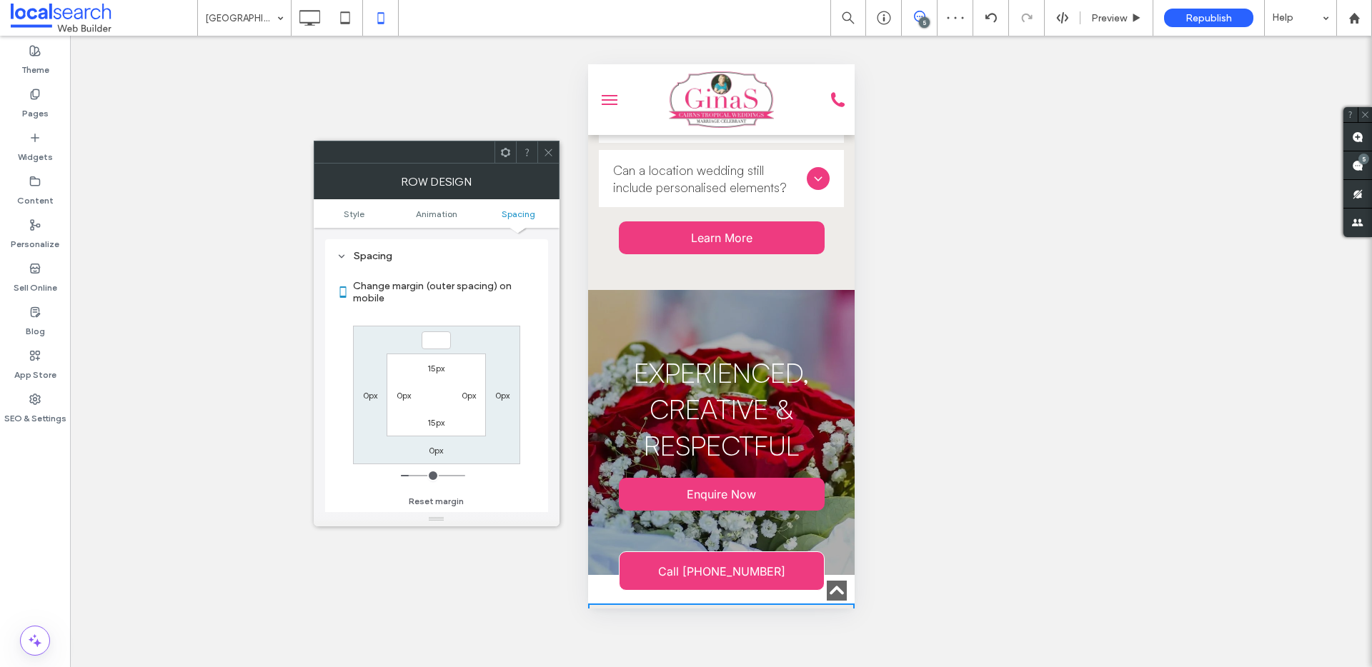
type input "***"
click at [430, 367] on label "15px" at bounding box center [435, 368] width 17 height 11
type input "**"
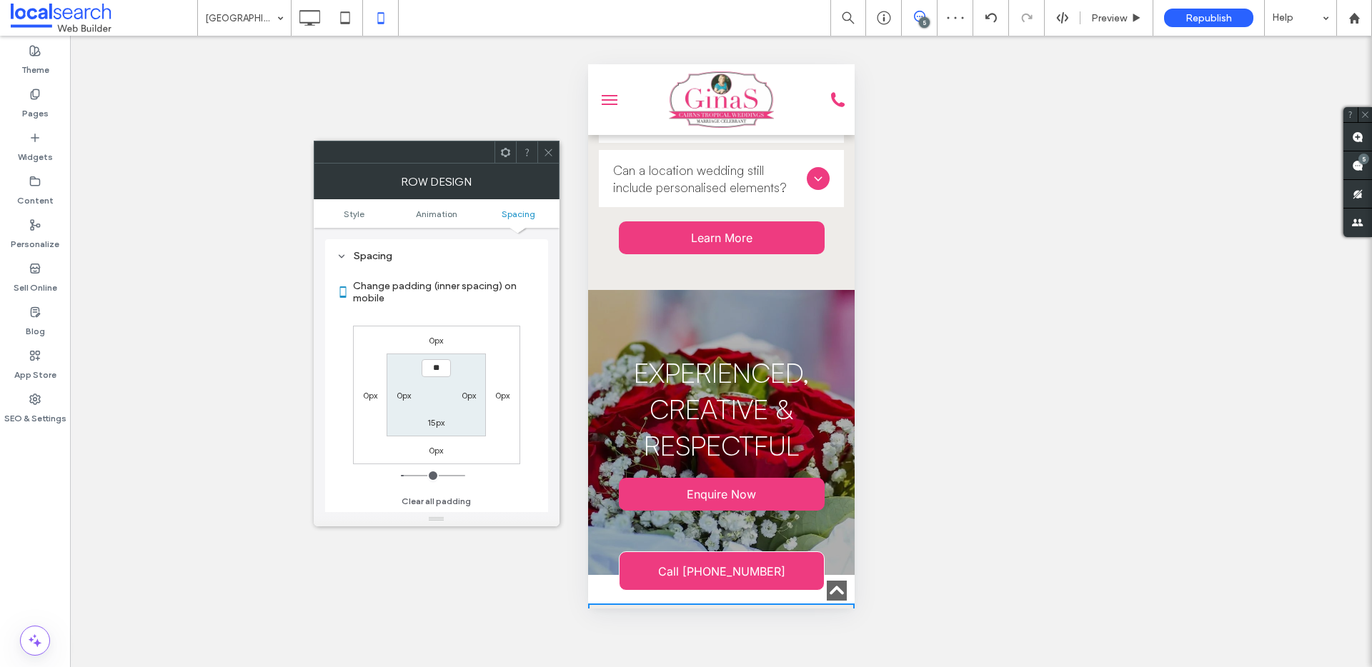
type input "**"
type input "****"
click at [439, 424] on label "15px" at bounding box center [435, 422] width 17 height 11
type input "**"
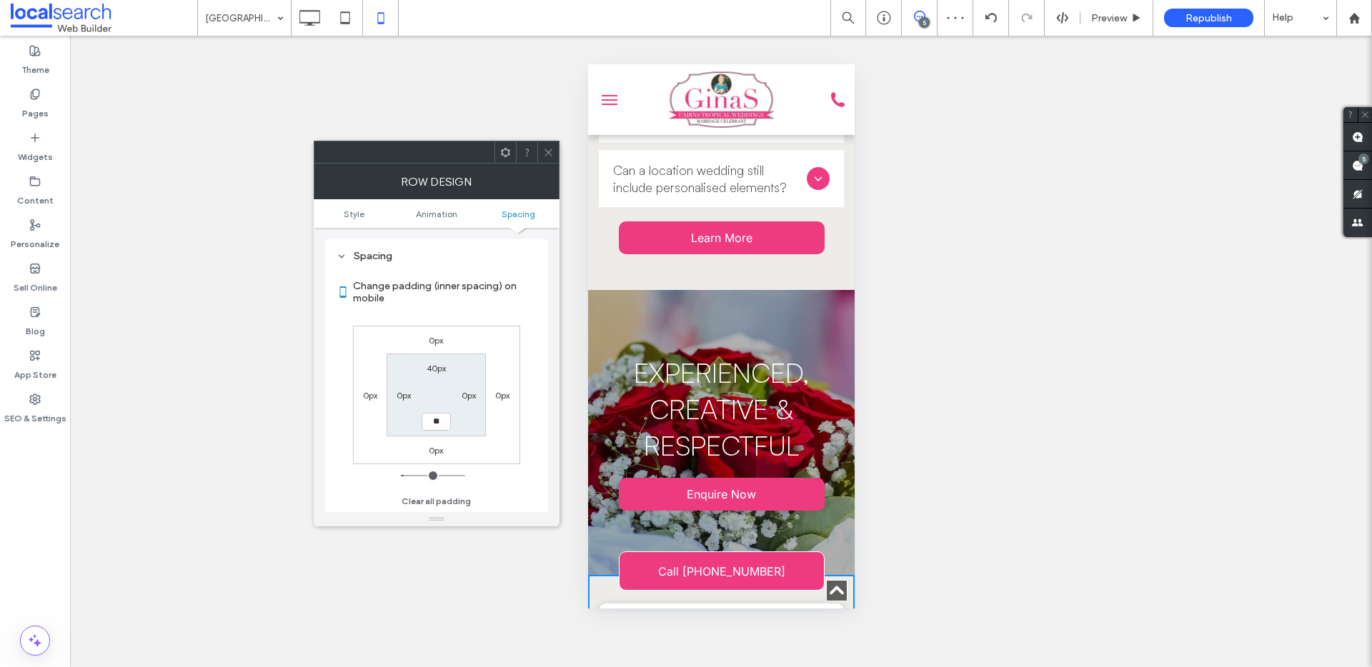
type input "**"
type input "****"
click at [399, 396] on label "0px" at bounding box center [404, 395] width 14 height 11
type input "*"
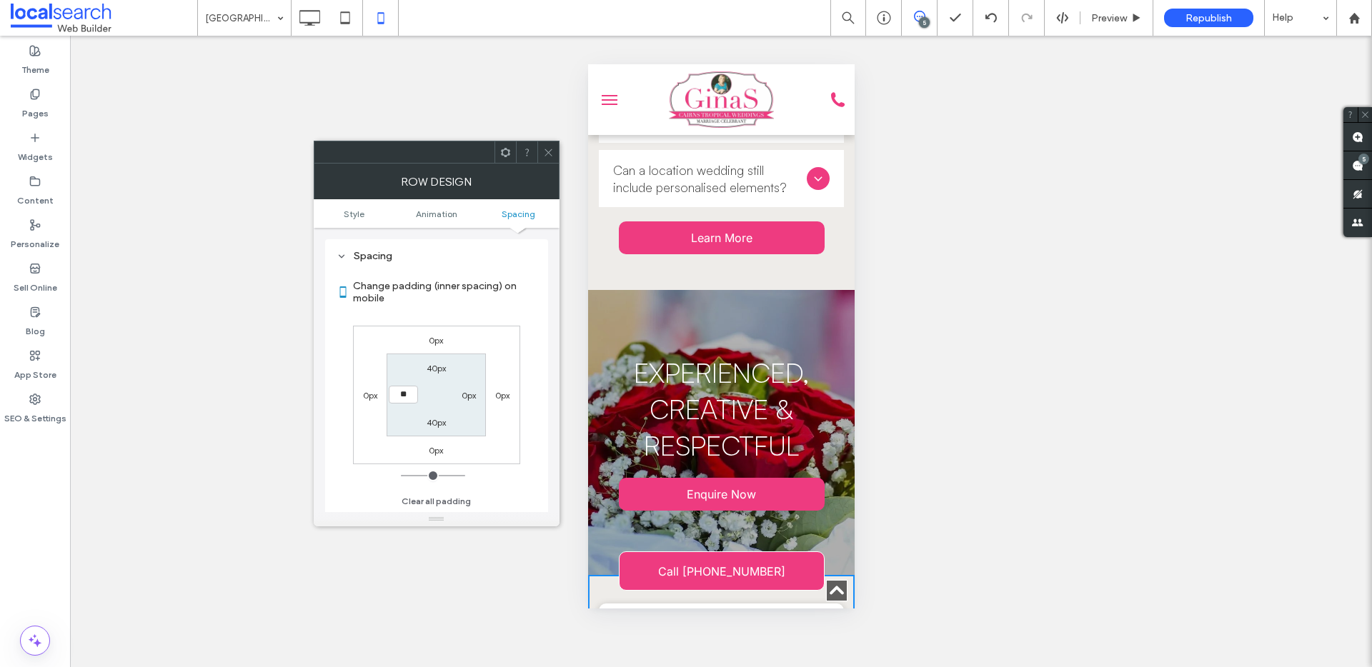
type input "**"
type input "****"
click at [479, 393] on div "0px" at bounding box center [468, 395] width 33 height 14
click at [470, 396] on label "0px" at bounding box center [469, 395] width 14 height 11
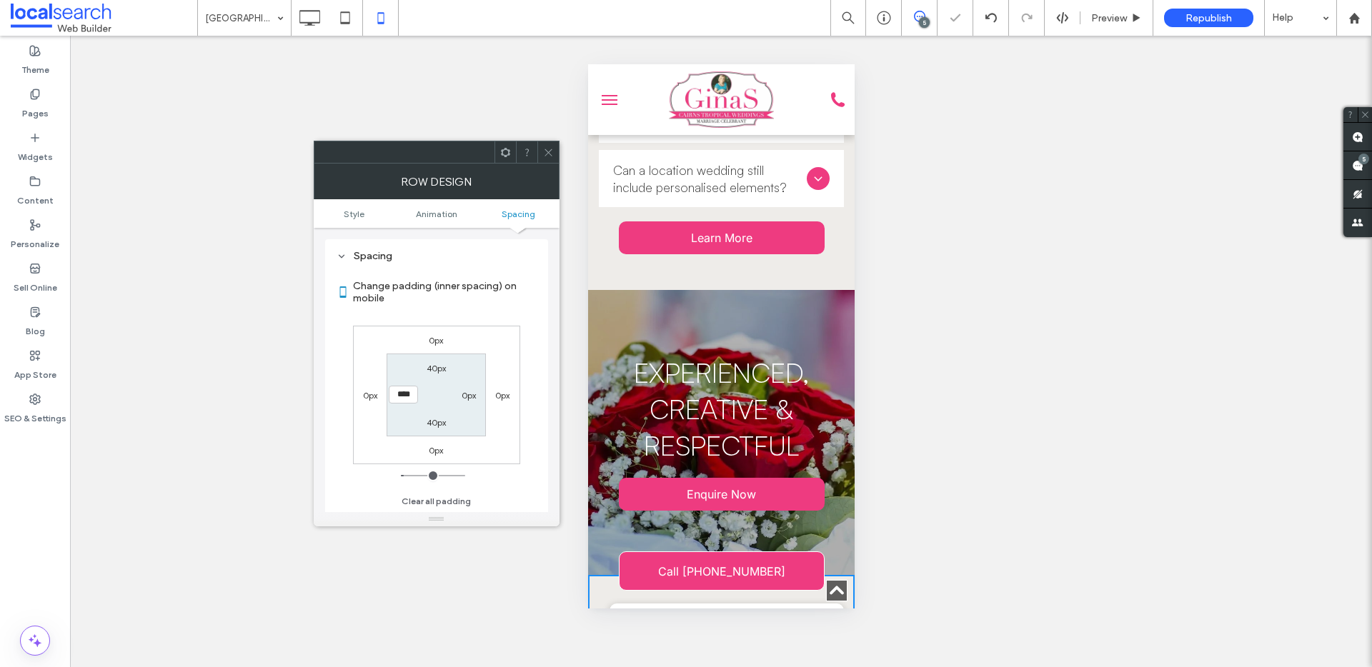
type input "*"
type input "**"
type input "****"
drag, startPoint x: 549, startPoint y: 154, endPoint x: 567, endPoint y: 179, distance: 30.6
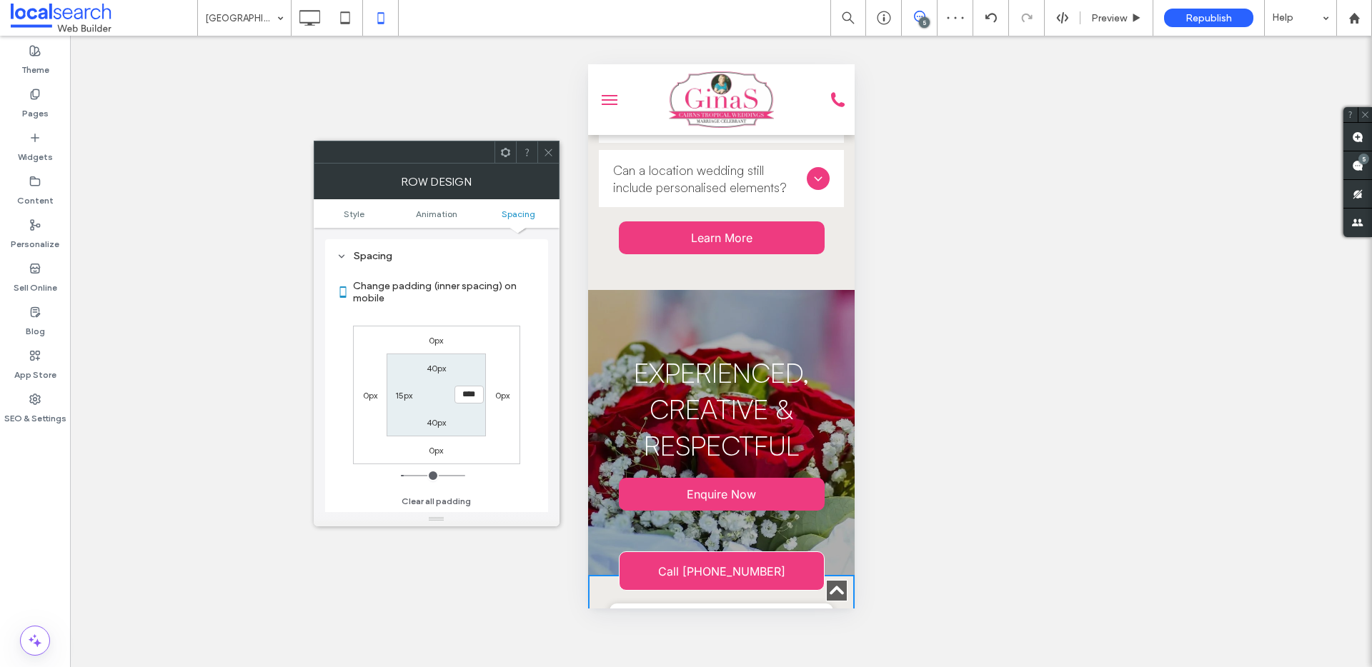
click at [549, 156] on icon at bounding box center [548, 152] width 11 height 11
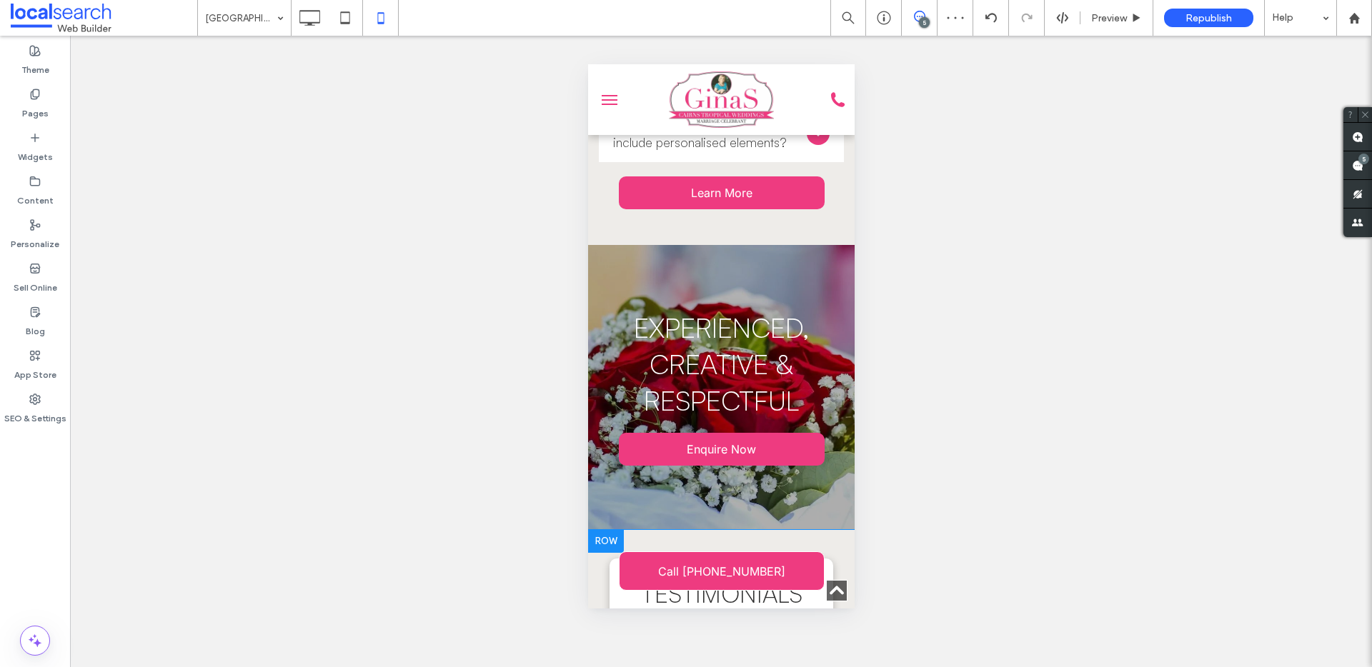
scroll to position [4911, 0]
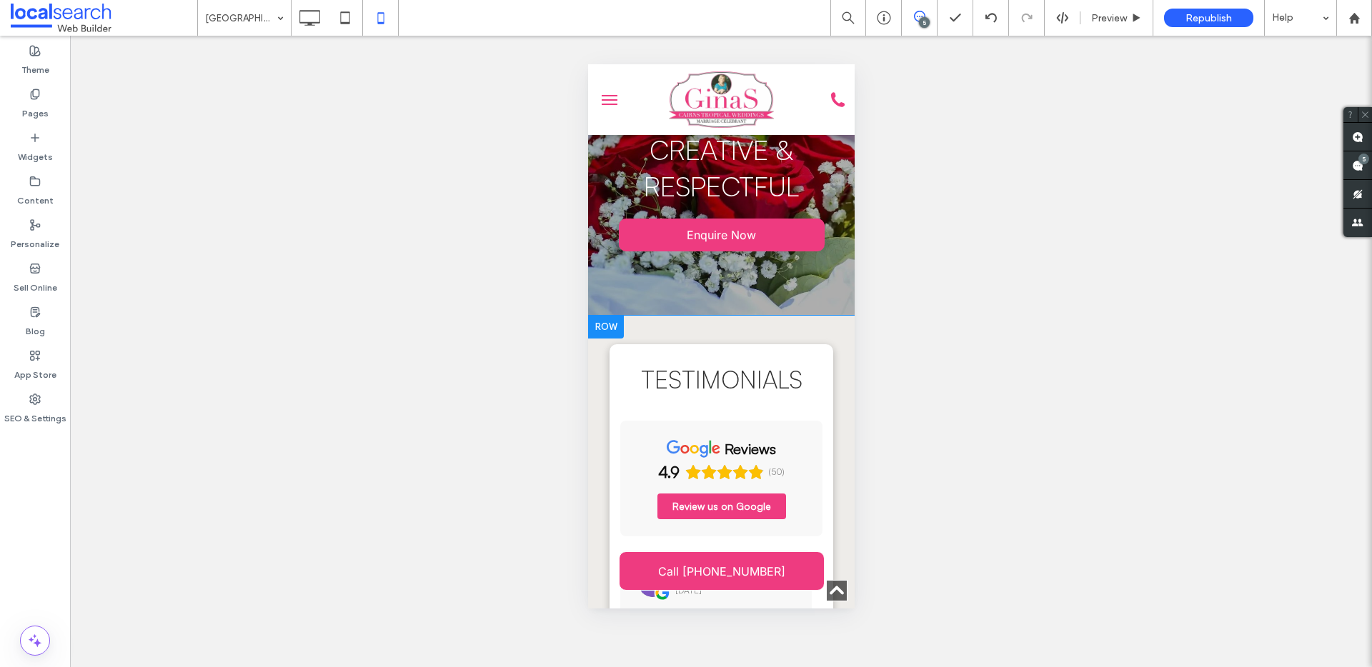
click at [627, 344] on div "Testimonials reviews 4.9 (50) Review us on Google Sharon Fegatilli 3 months ago…" at bounding box center [721, 679] width 224 height 671
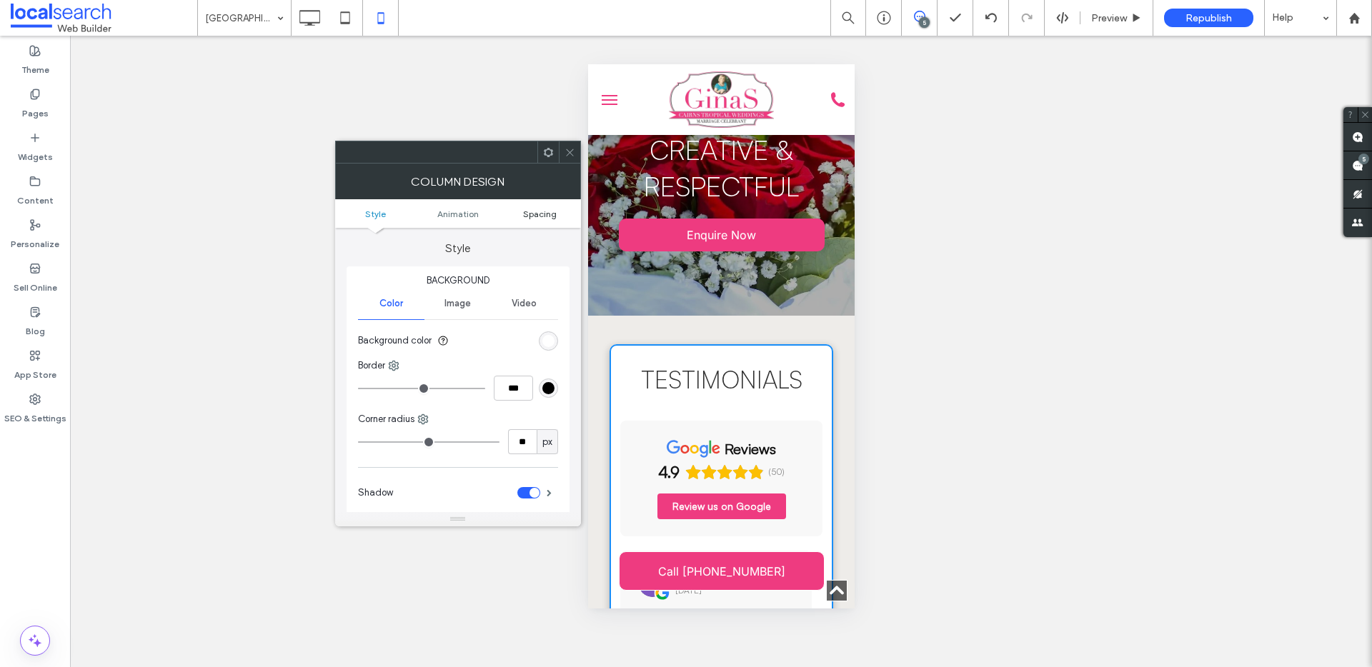
click at [540, 209] on span "Spacing" at bounding box center [540, 214] width 34 height 11
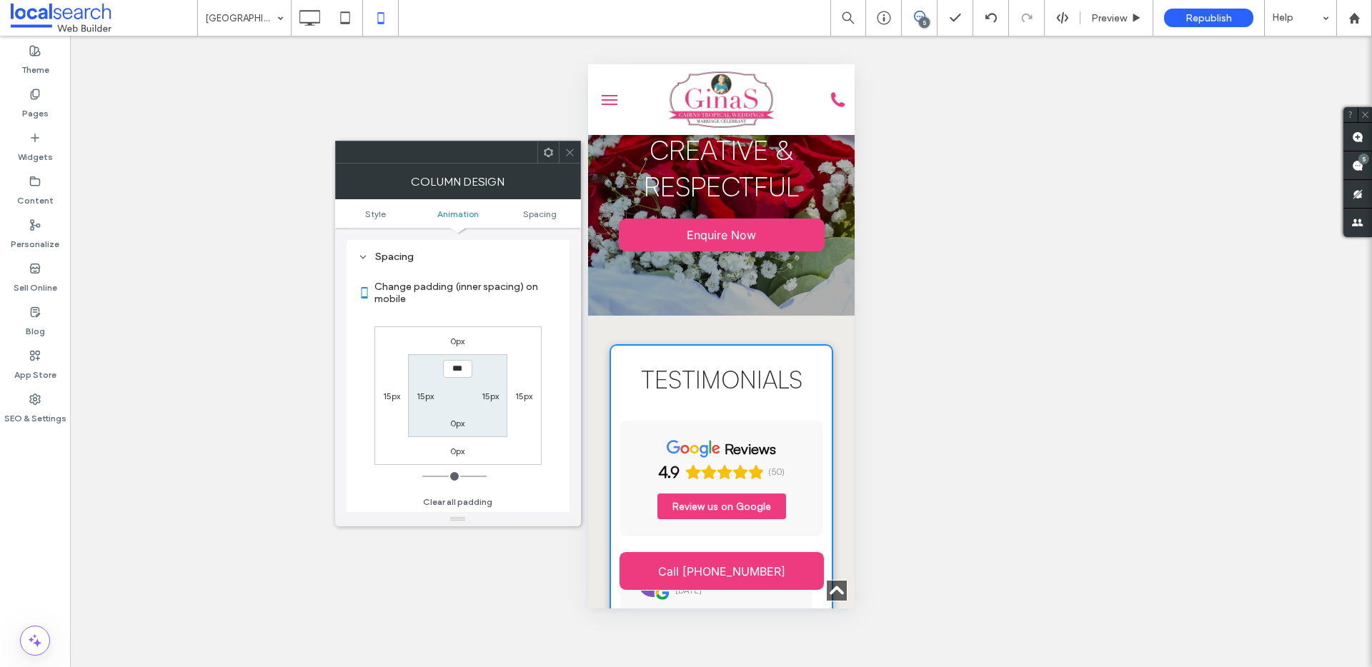
scroll to position [335, 0]
click at [388, 394] on label "15px" at bounding box center [391, 395] width 17 height 11
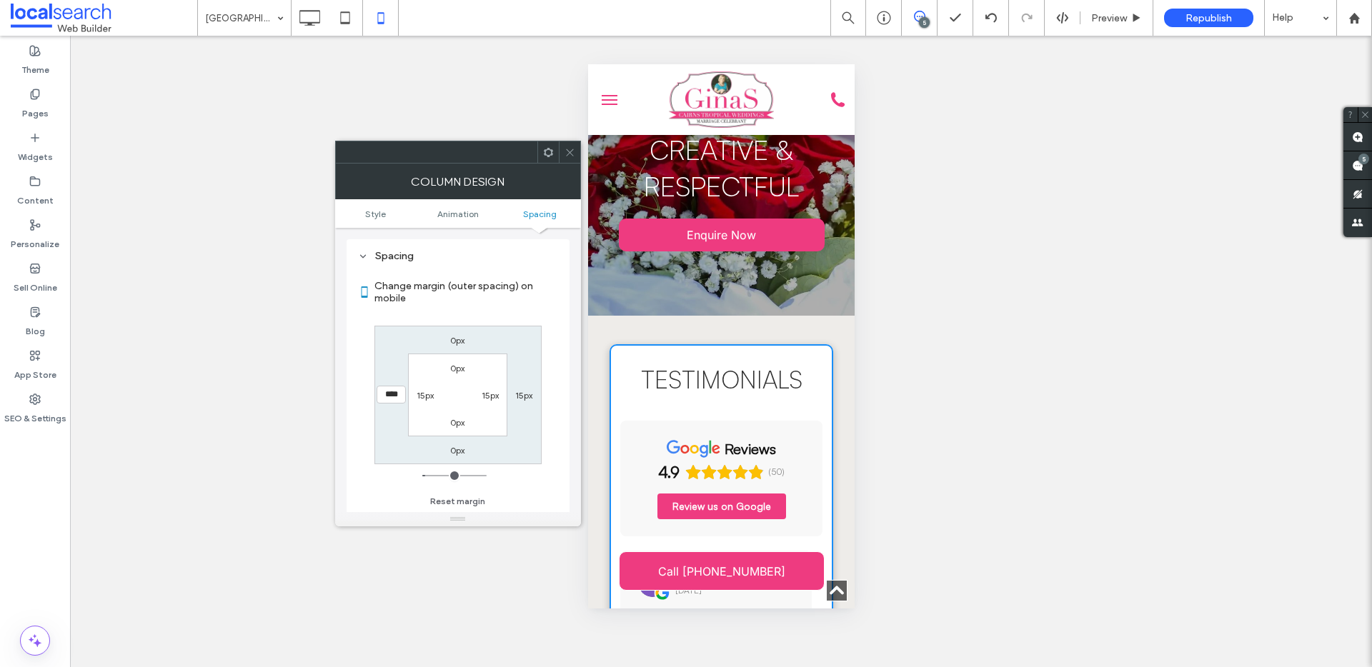
type input "**"
type input "*"
type input "***"
click at [524, 397] on label "15px" at bounding box center [523, 395] width 17 height 11
type input "**"
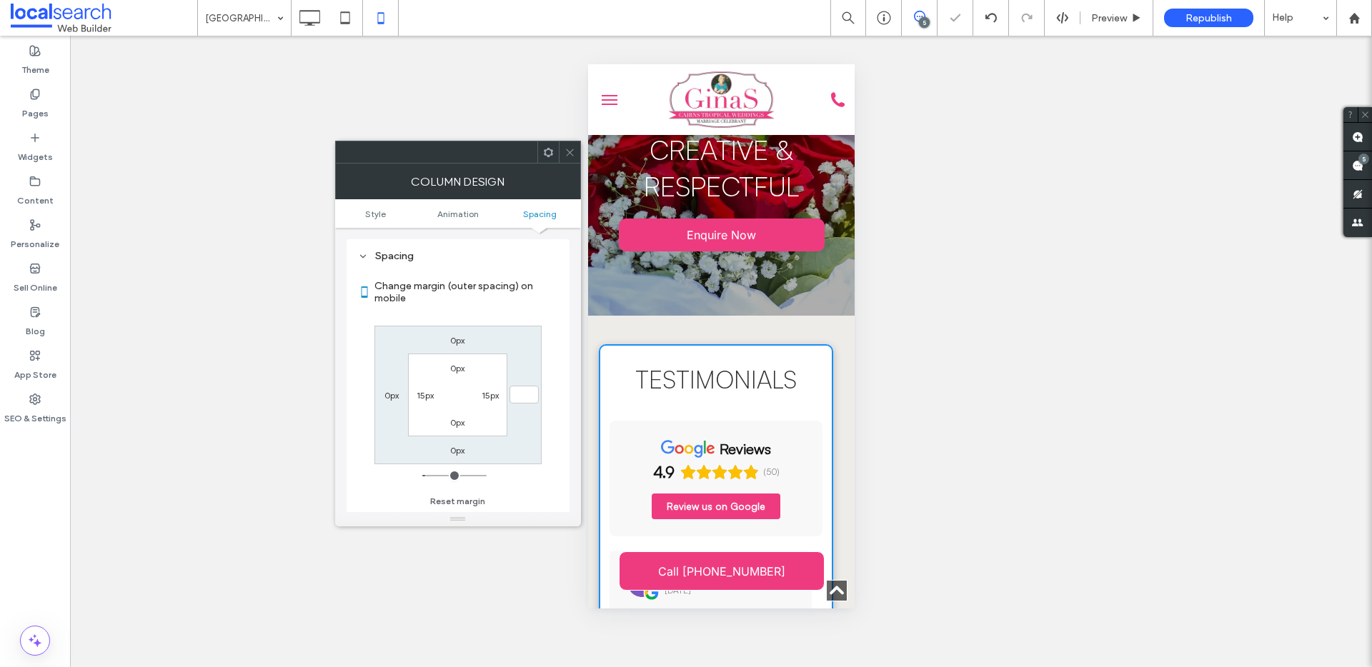
type input "*"
type input "***"
click at [571, 156] on icon at bounding box center [569, 152] width 11 height 11
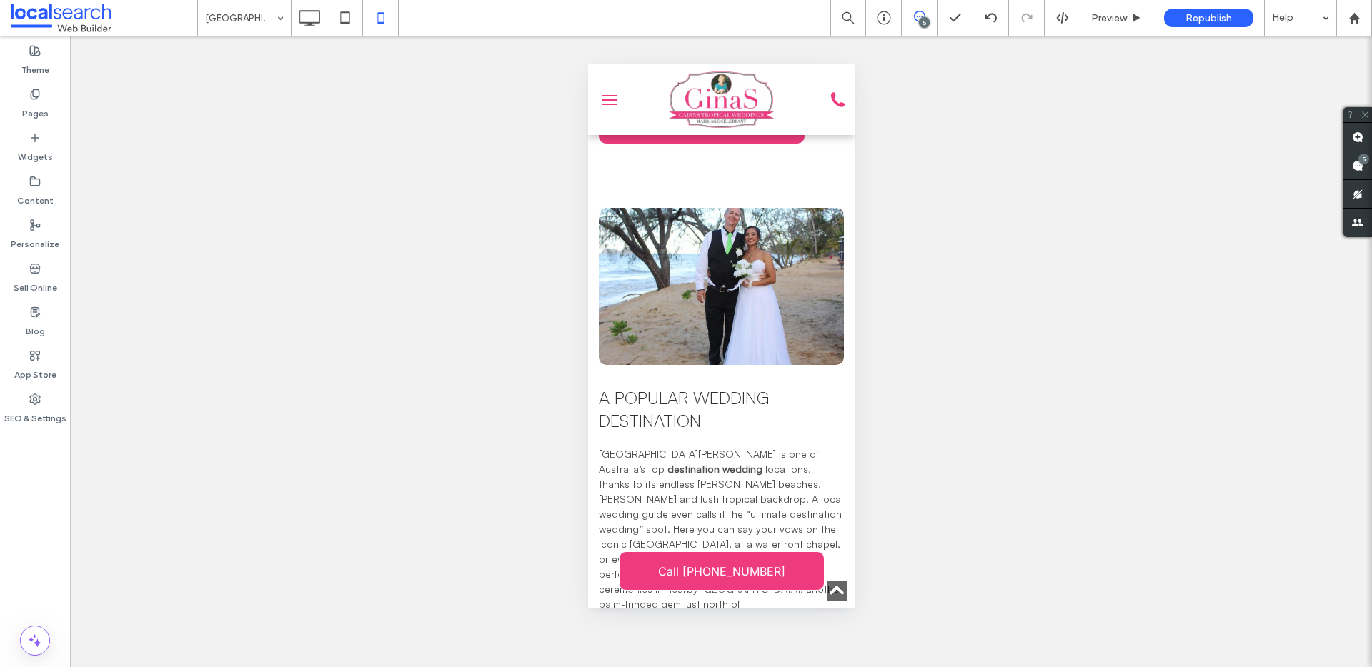
scroll to position [2580, 0]
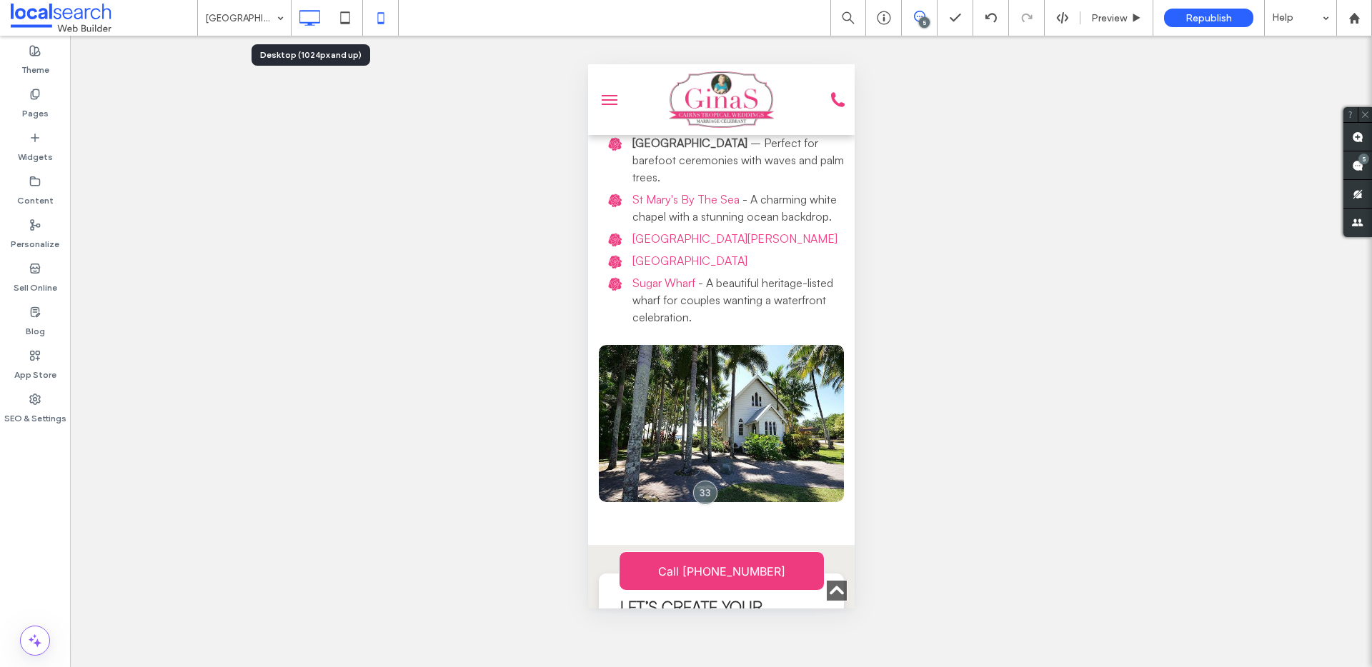
click at [324, 14] on div at bounding box center [309, 18] width 36 height 29
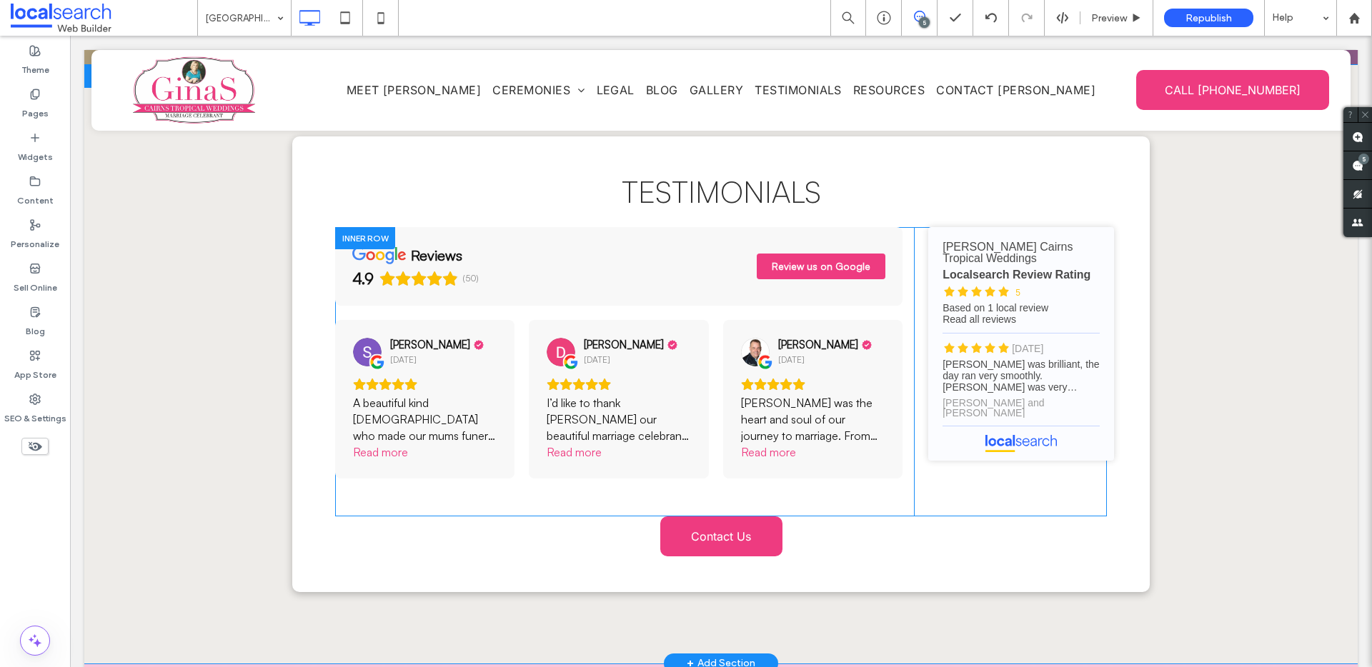
scroll to position [4814, 0]
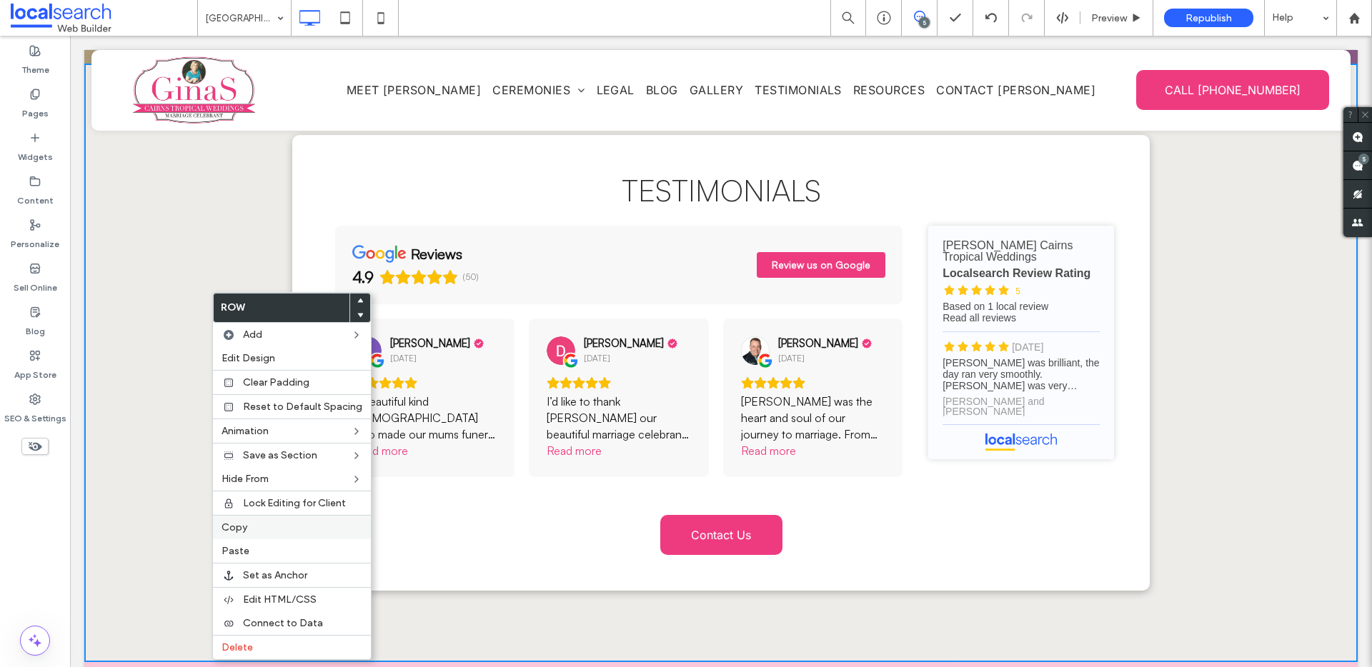
click at [225, 530] on span "Copy" at bounding box center [234, 528] width 26 height 12
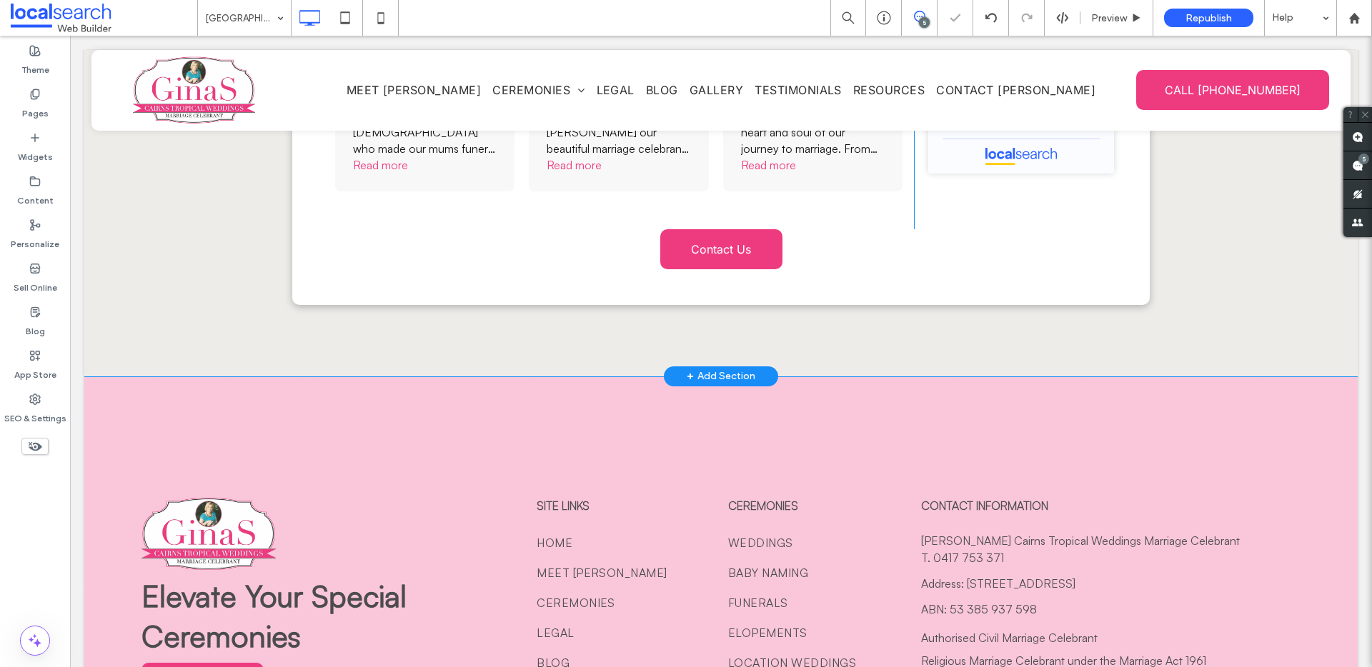
scroll to position [5419, 0]
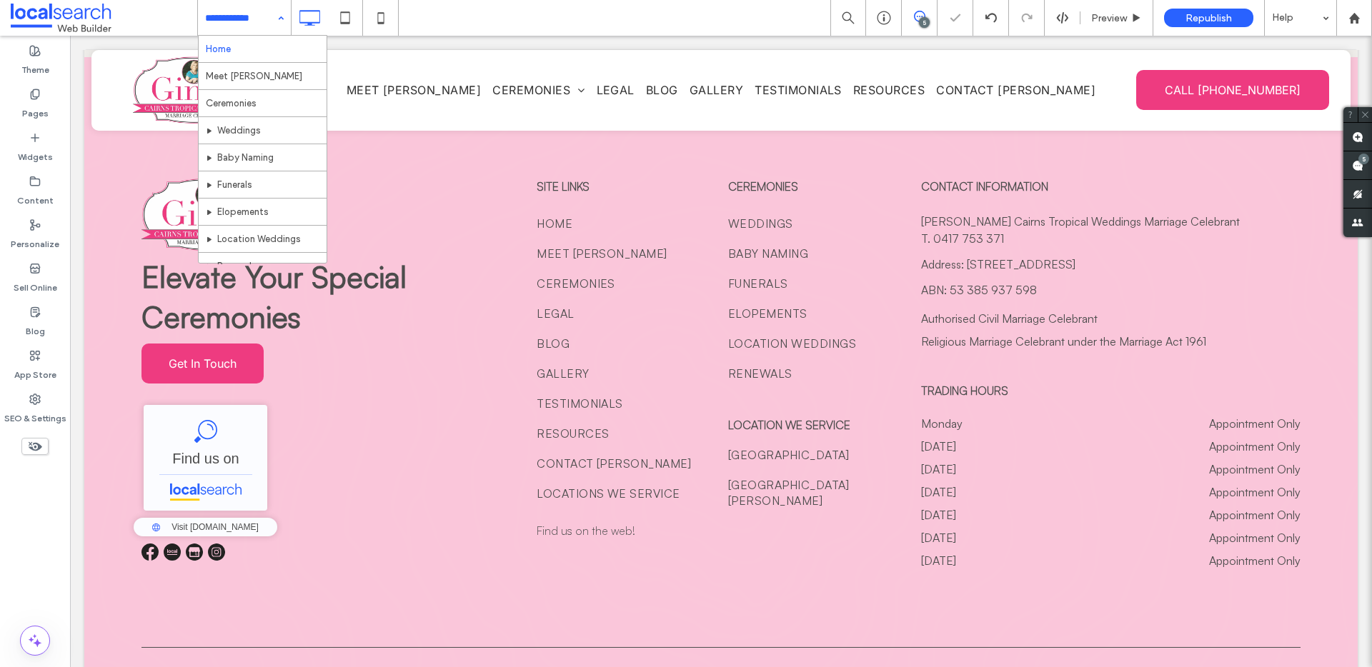
drag, startPoint x: 271, startPoint y: 18, endPoint x: 264, endPoint y: 36, distance: 19.0
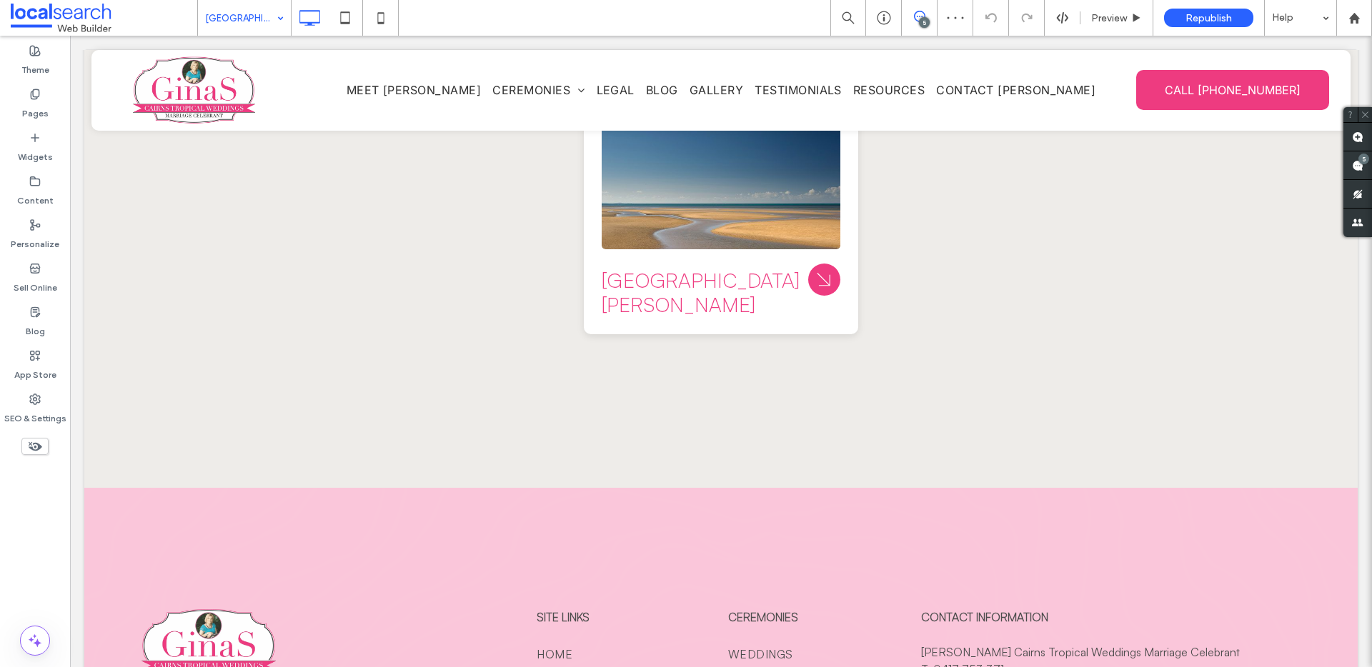
scroll to position [5914, 0]
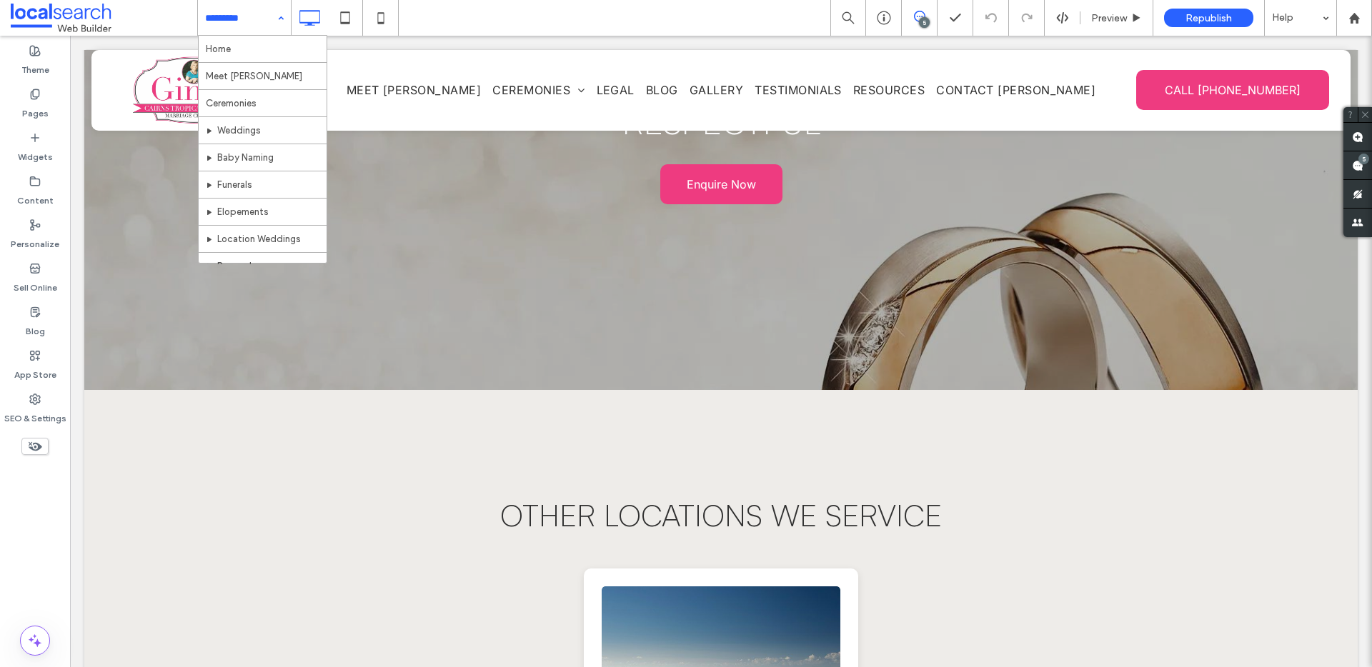
click at [262, 16] on input at bounding box center [240, 18] width 71 height 36
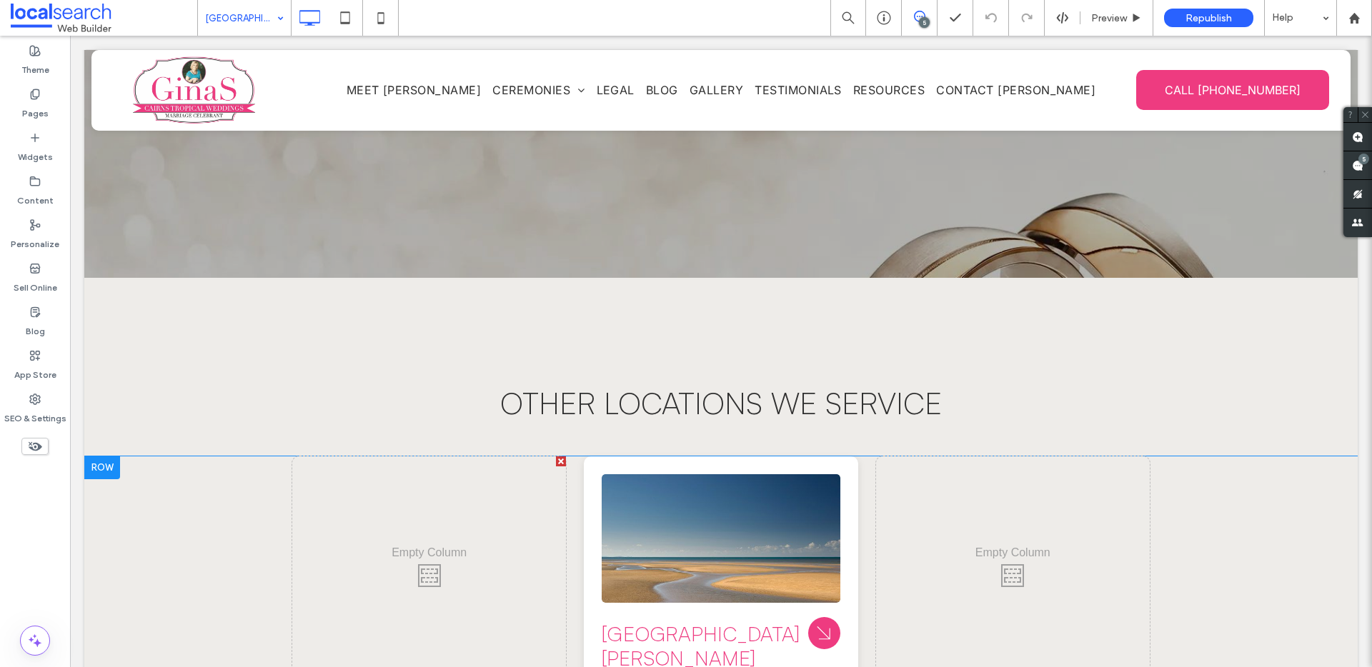
scroll to position [6070, 0]
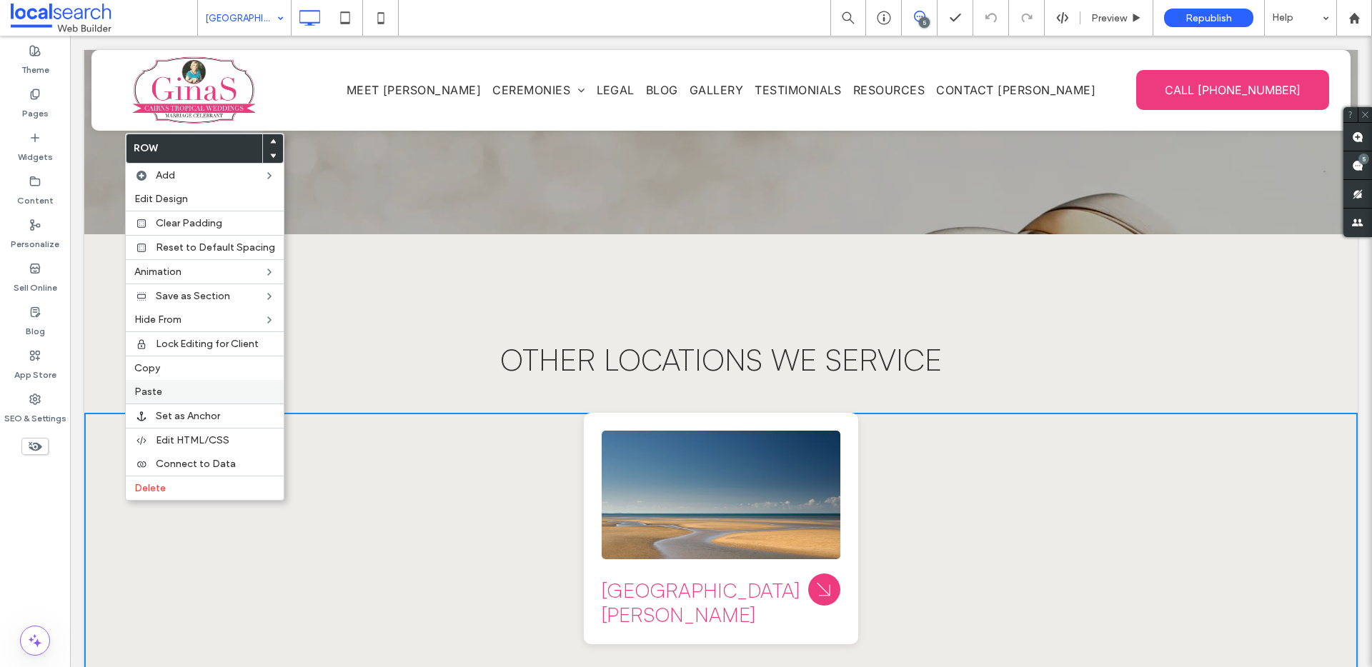
click at [189, 387] on label "Paste" at bounding box center [204, 392] width 141 height 12
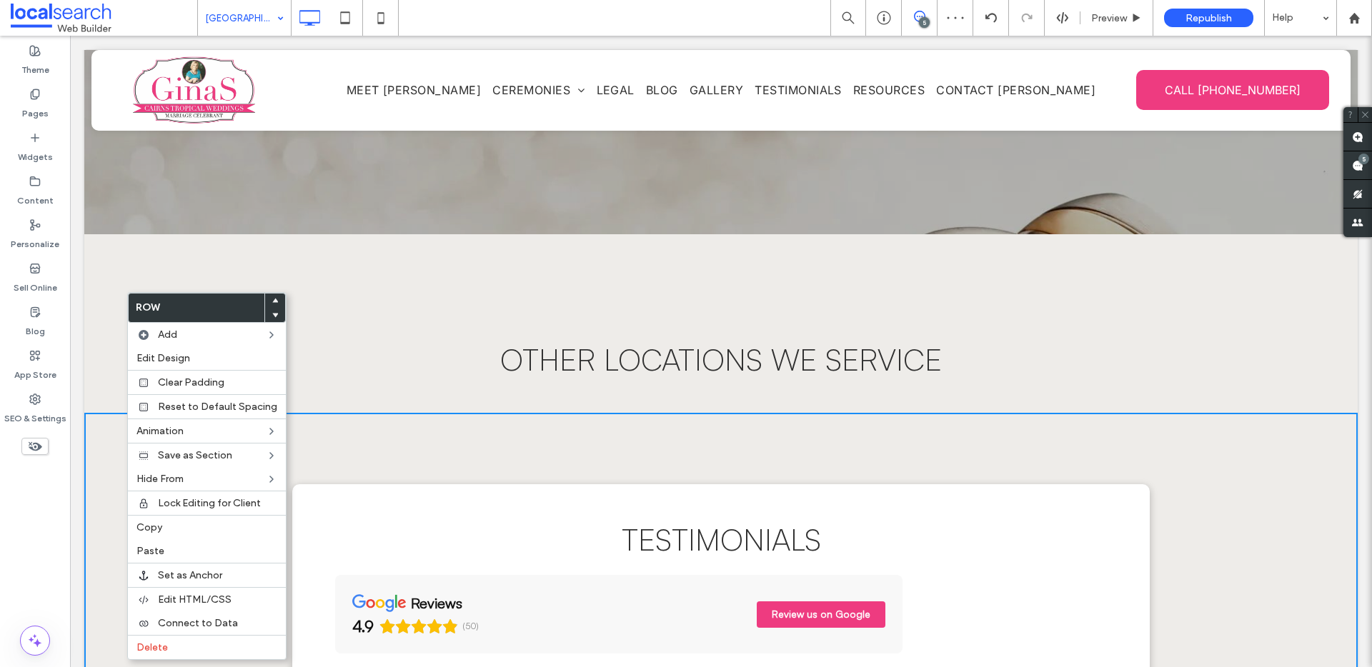
click at [275, 314] on div at bounding box center [275, 315] width 20 height 14
click at [272, 313] on use at bounding box center [275, 315] width 6 height 4
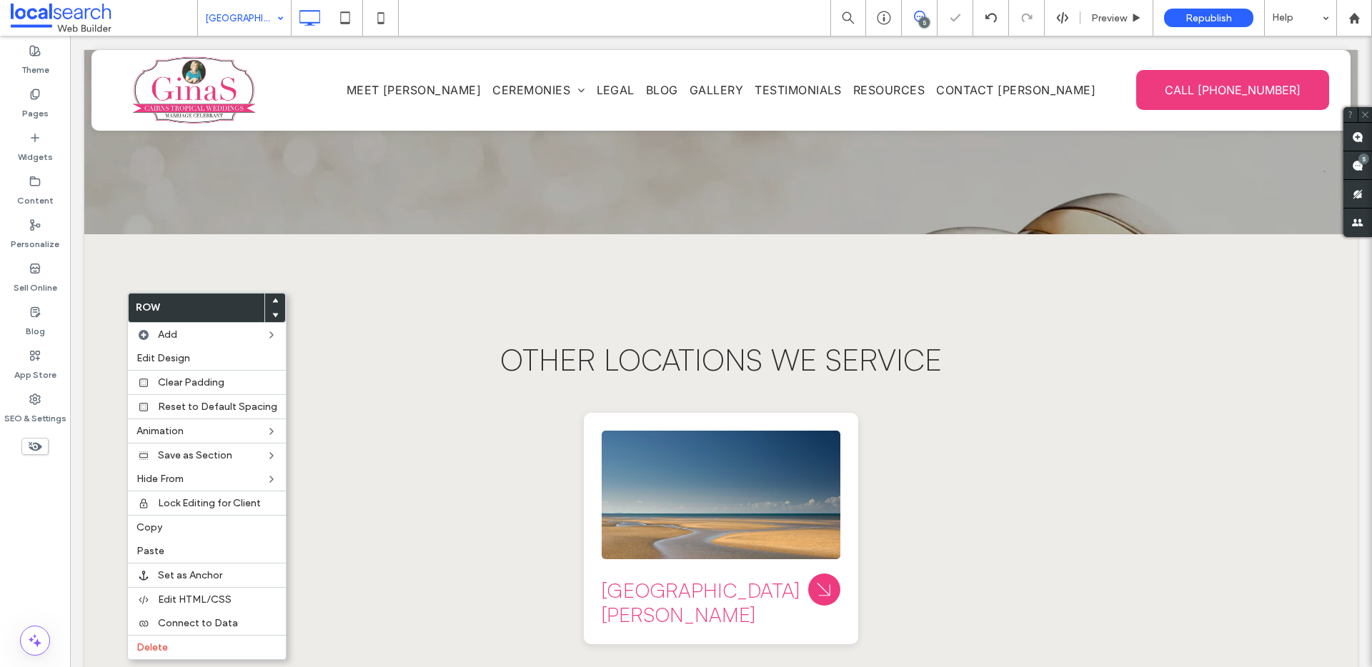
click at [381, 413] on div "Click To Paste" at bounding box center [429, 528] width 274 height 231
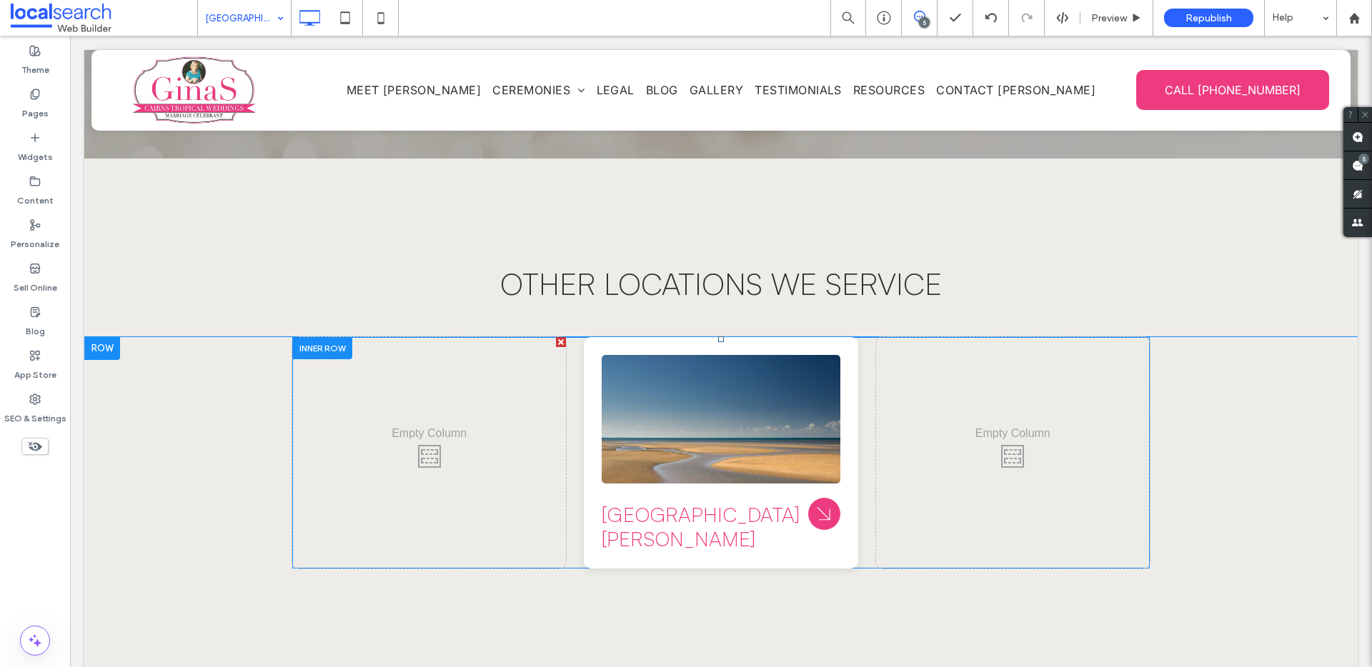
scroll to position [6083, 0]
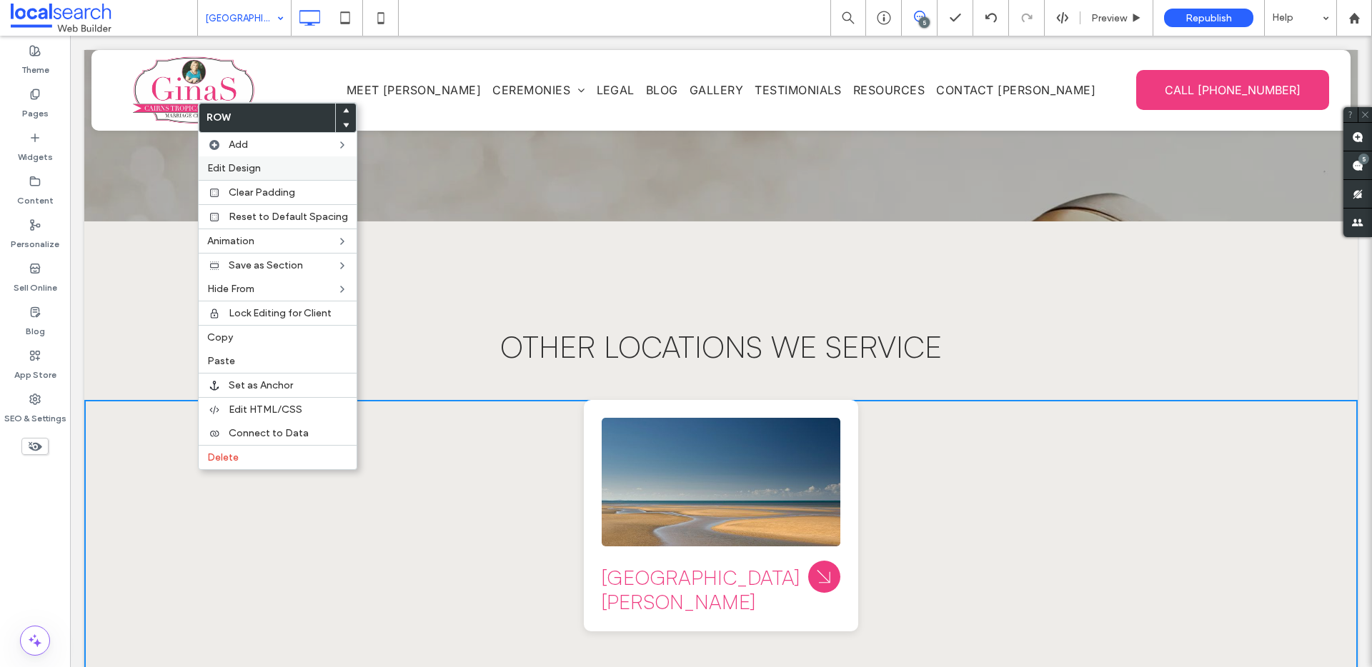
click at [265, 172] on label "Edit Design" at bounding box center [277, 168] width 141 height 12
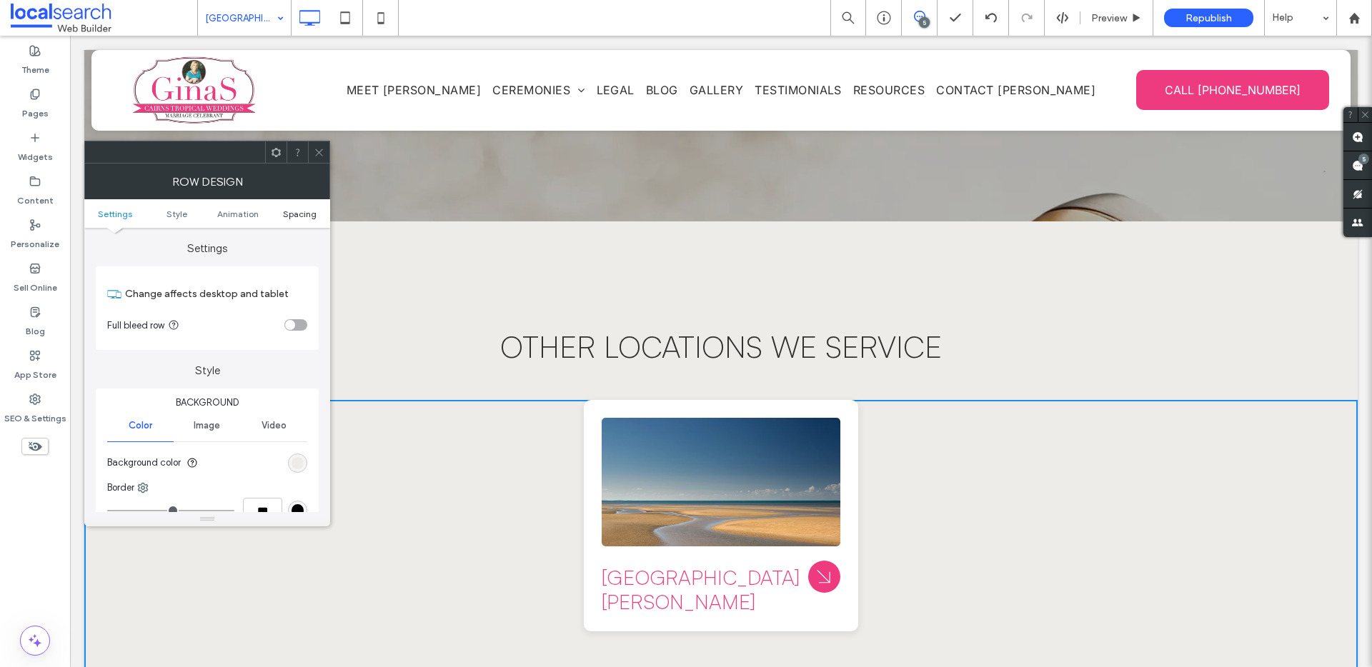
click at [301, 214] on span "Spacing" at bounding box center [300, 214] width 34 height 11
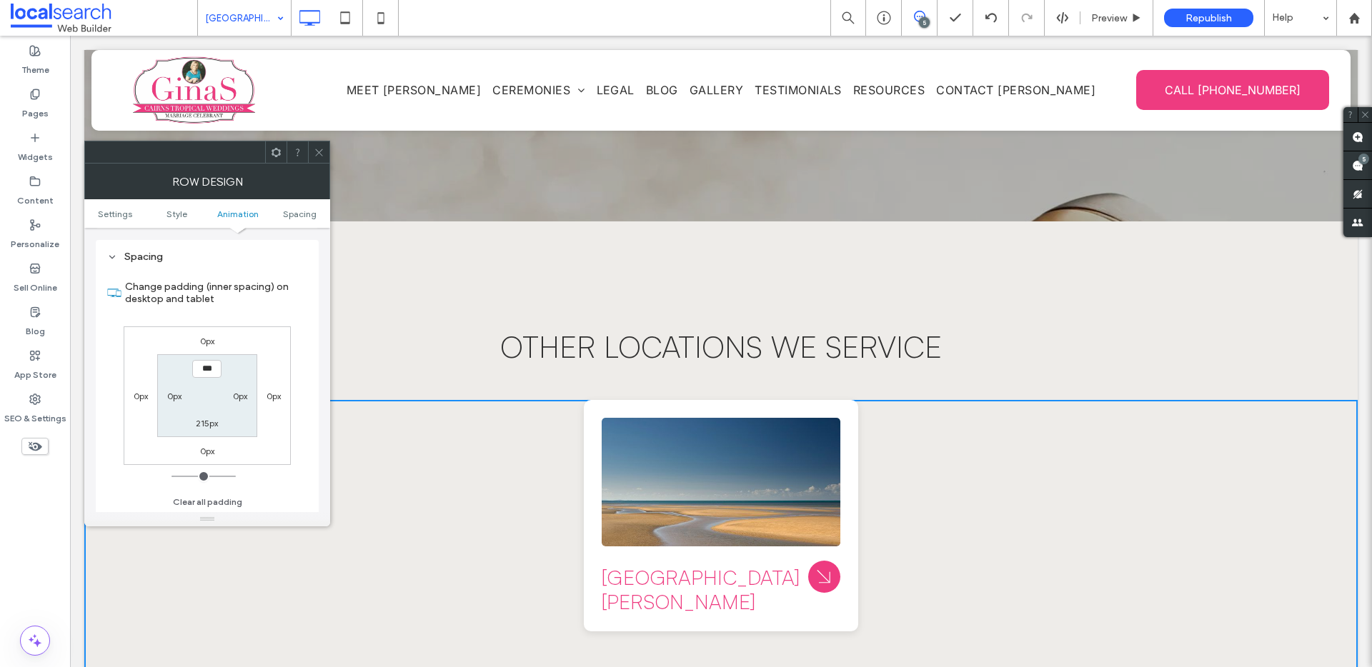
scroll to position [404, 0]
click at [210, 426] on label "215px" at bounding box center [207, 422] width 22 height 11
type input "***"
type input "*"
type input "***"
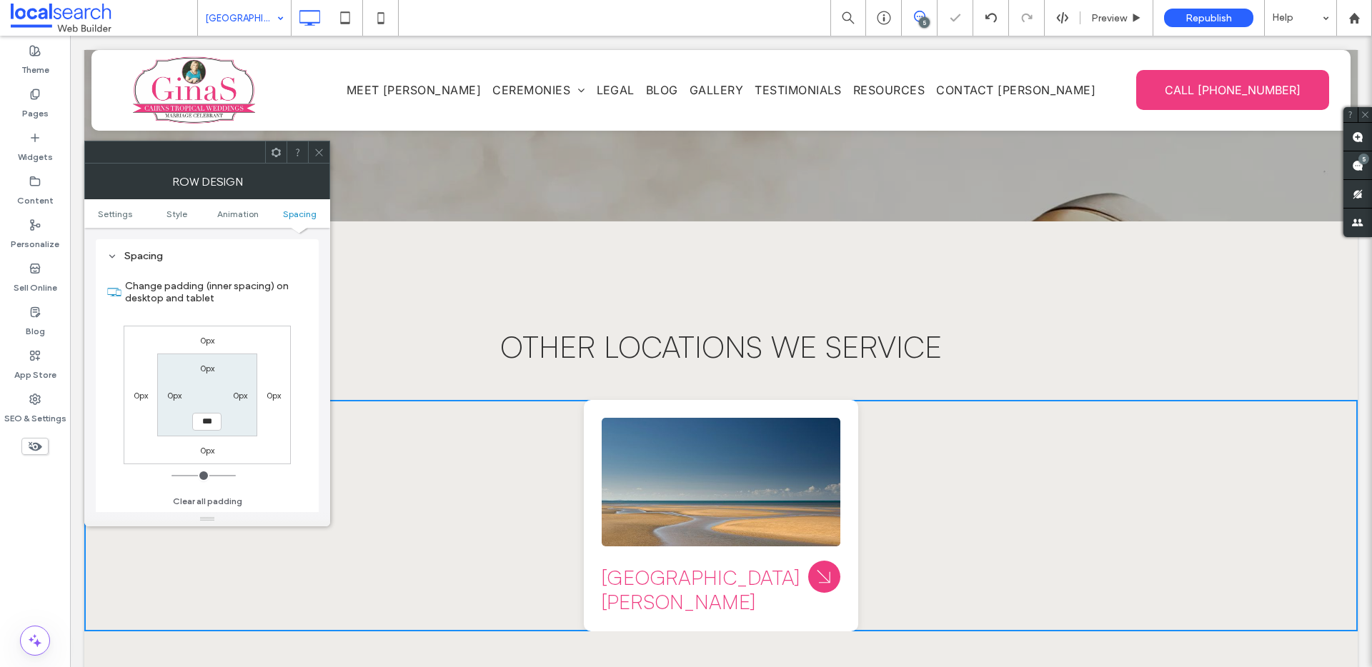
click at [322, 151] on icon at bounding box center [319, 152] width 11 height 11
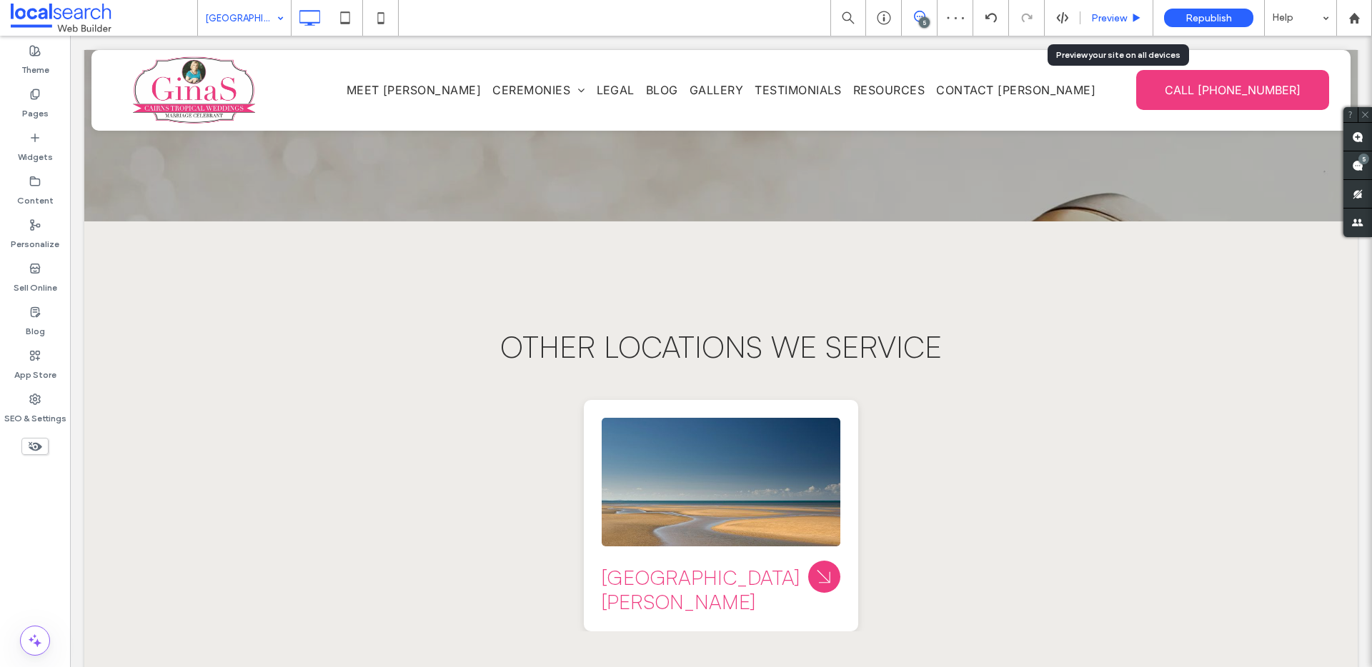
click at [1112, 14] on span "Preview" at bounding box center [1109, 18] width 36 height 12
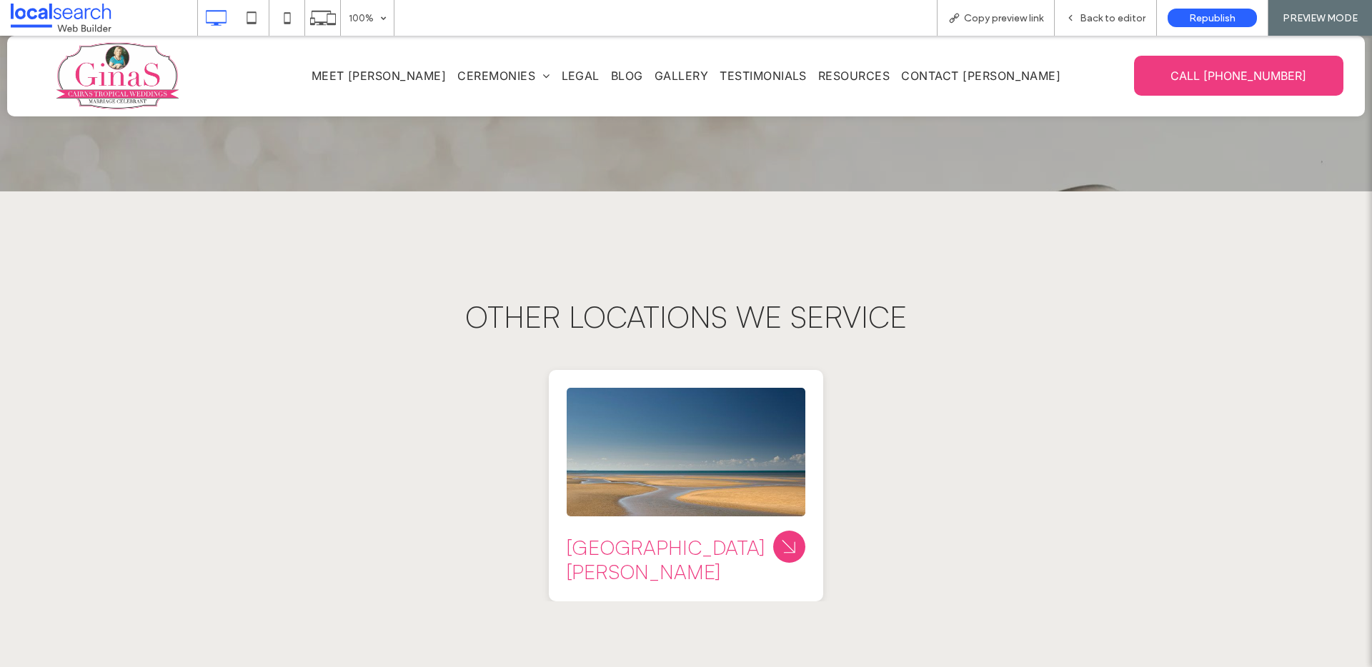
scroll to position [6036, 0]
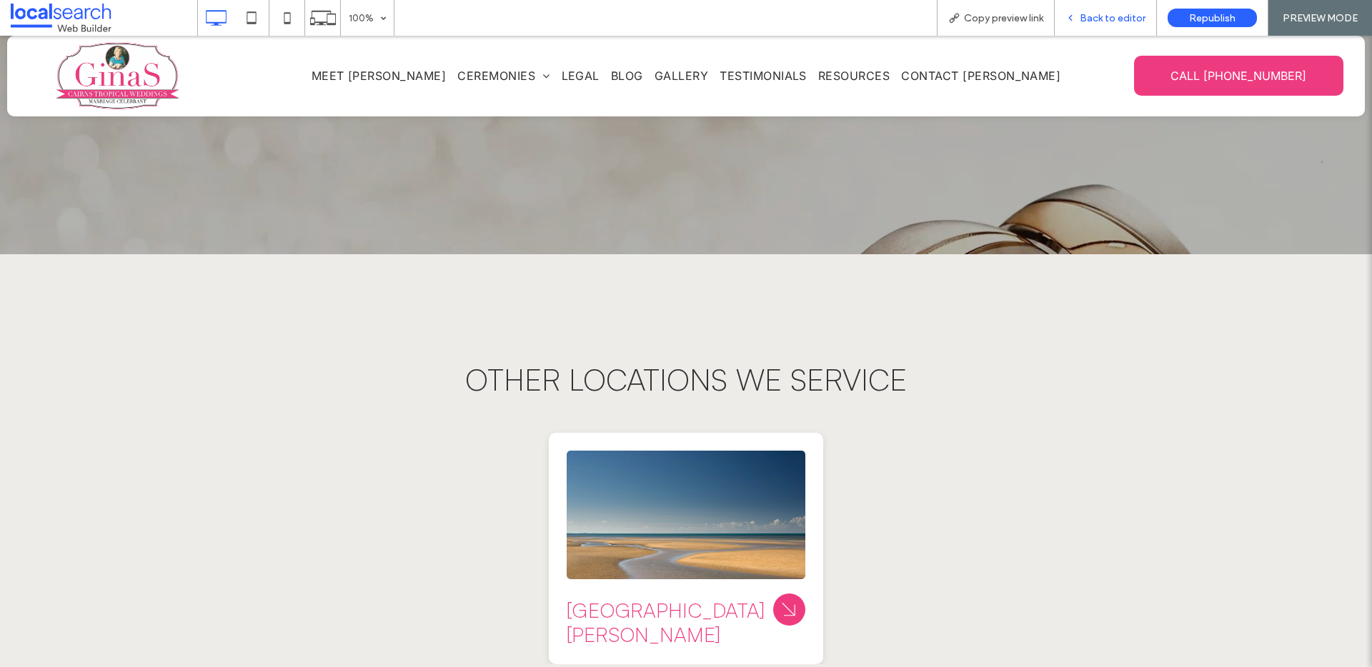
click at [1087, 13] on span "Back to editor" at bounding box center [1113, 18] width 66 height 12
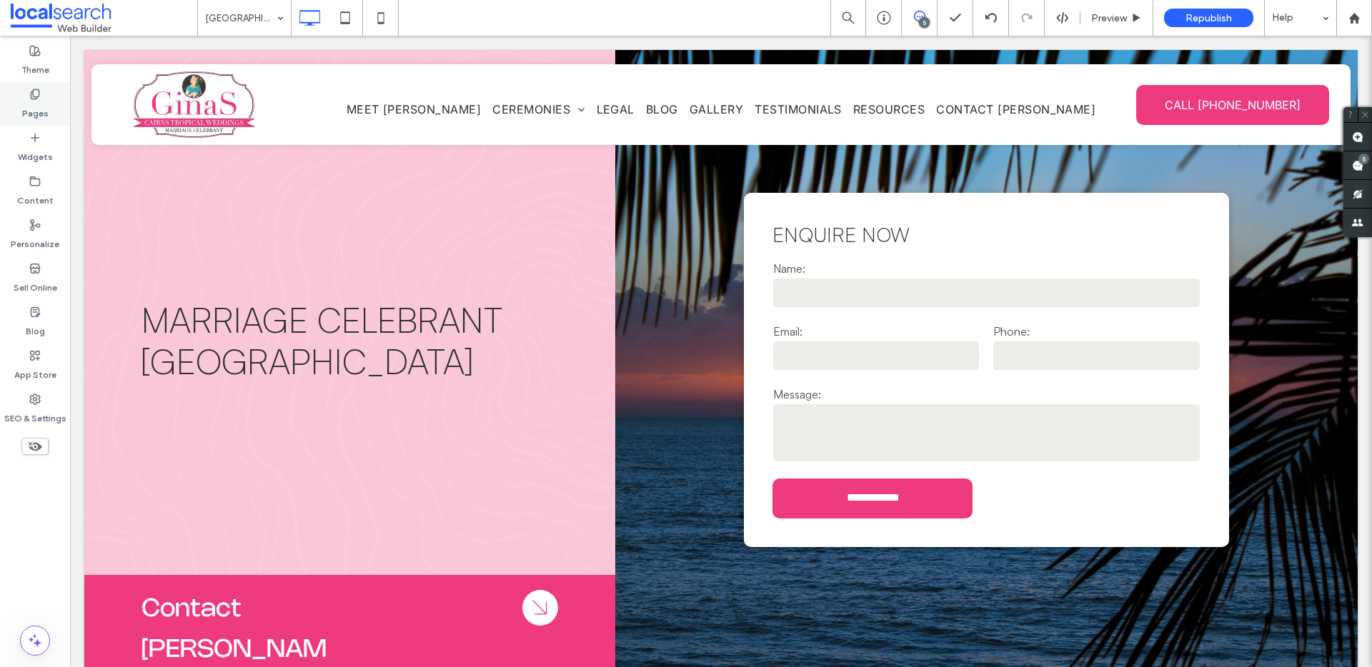
click at [40, 97] on icon at bounding box center [34, 94] width 11 height 11
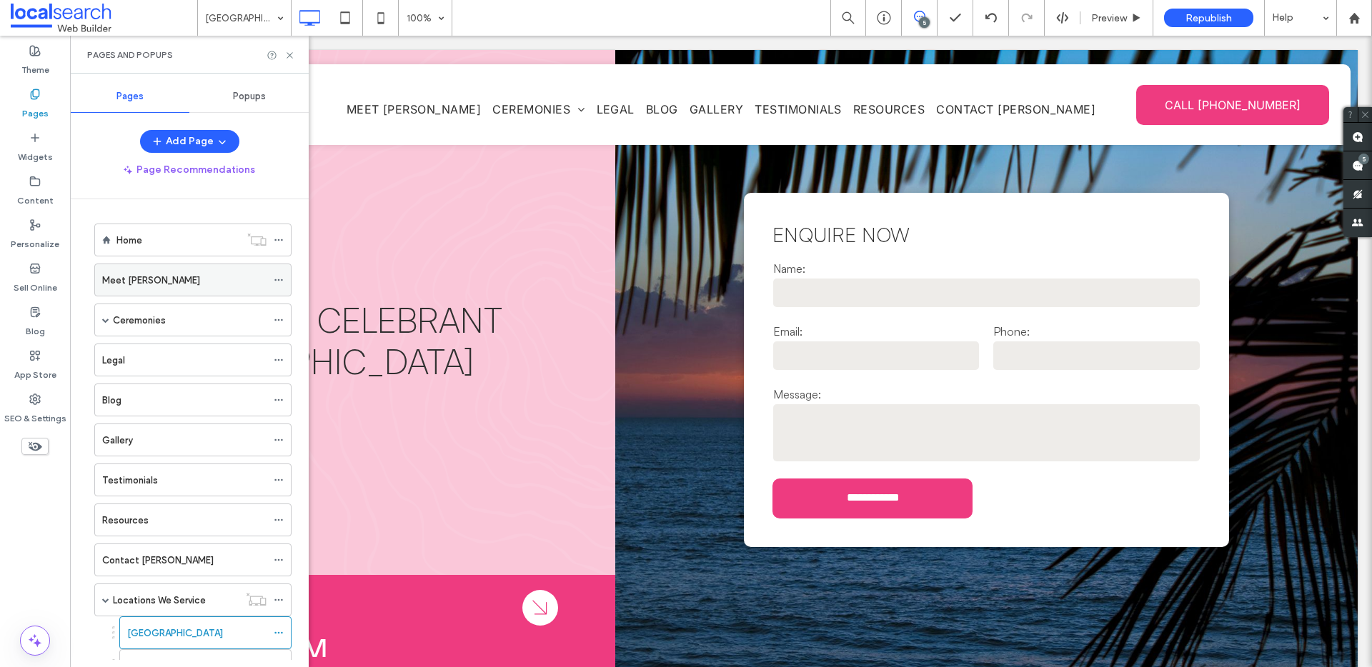
scroll to position [98, 0]
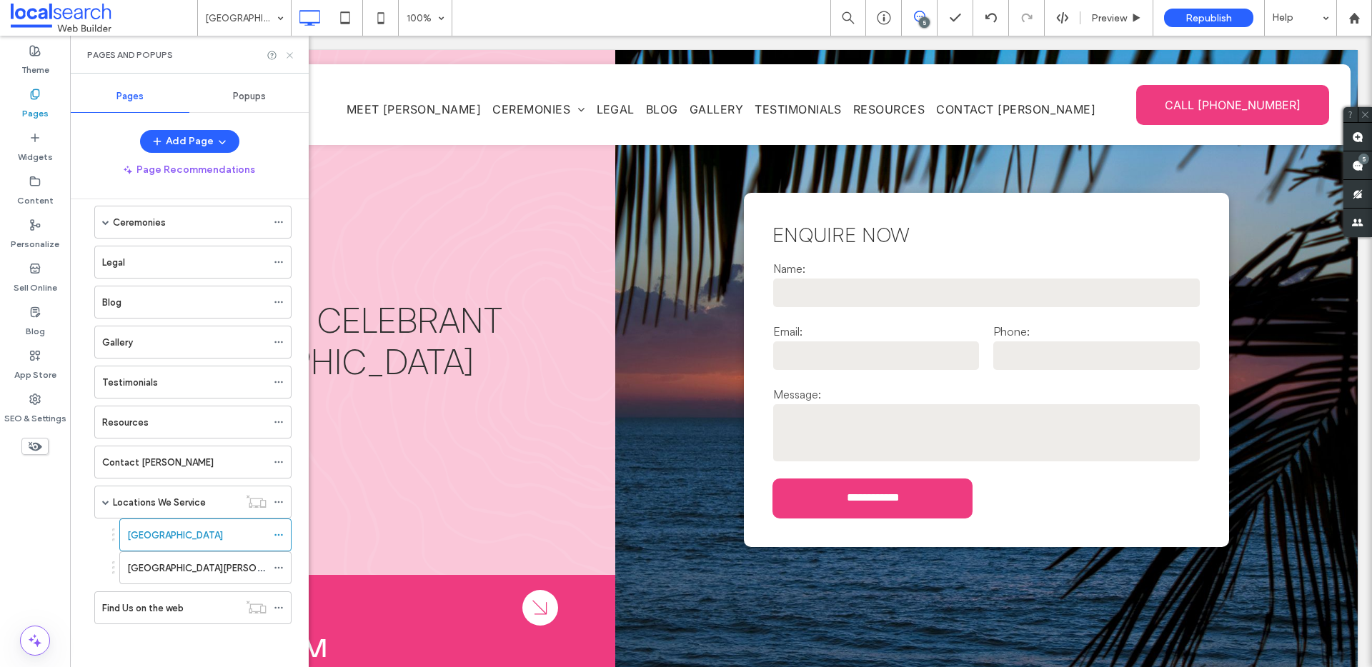
drag, startPoint x: 289, startPoint y: 52, endPoint x: 236, endPoint y: 188, distance: 145.9
click at [289, 52] on icon at bounding box center [289, 55] width 11 height 11
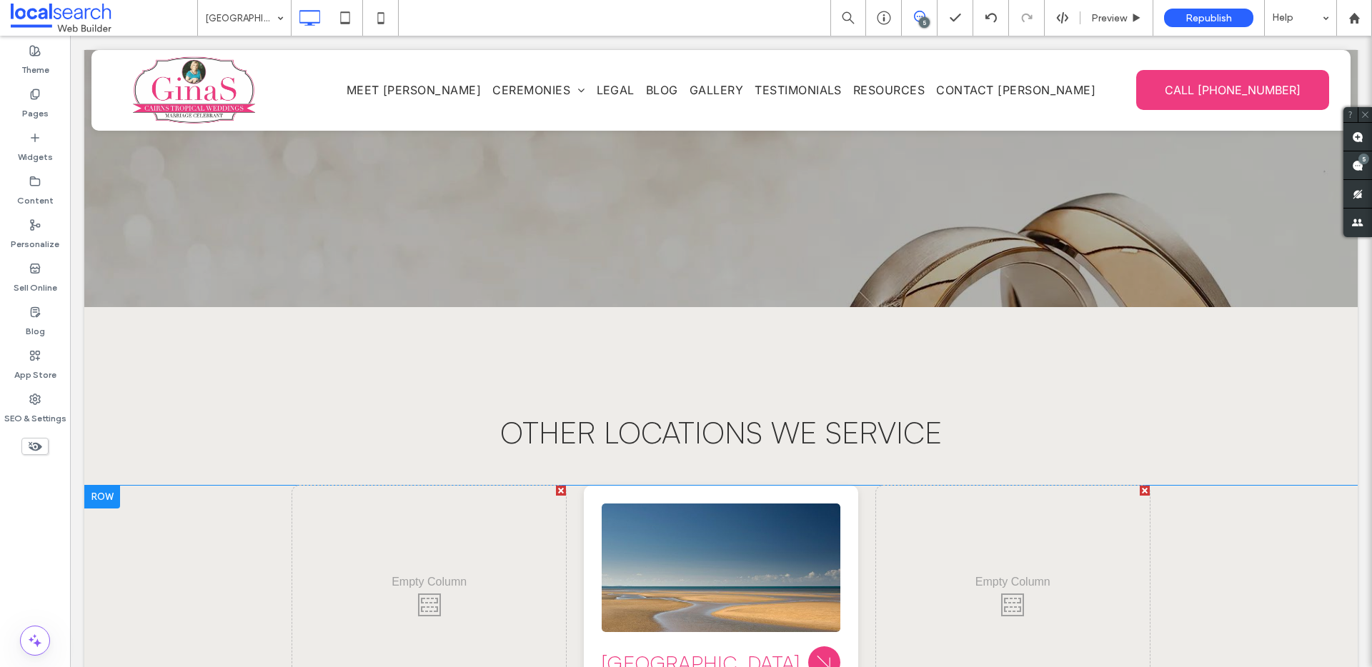
scroll to position [5977, 0]
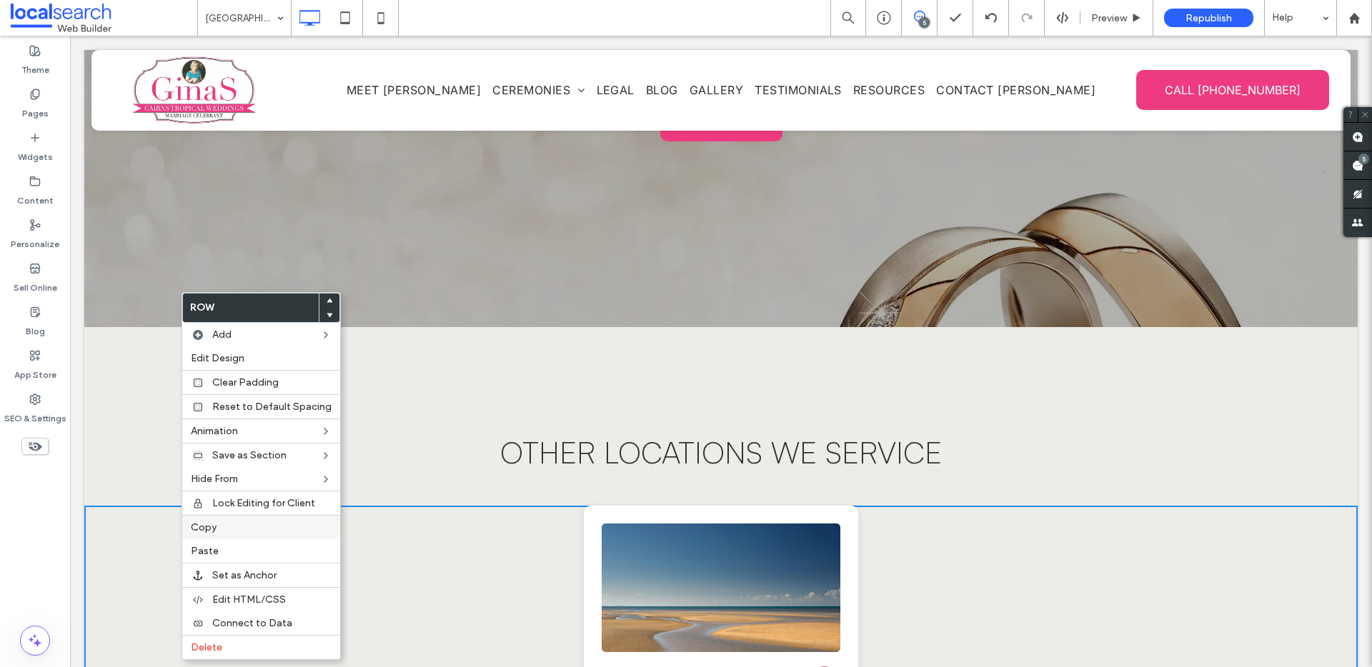
click at [229, 524] on label "Copy" at bounding box center [261, 528] width 141 height 12
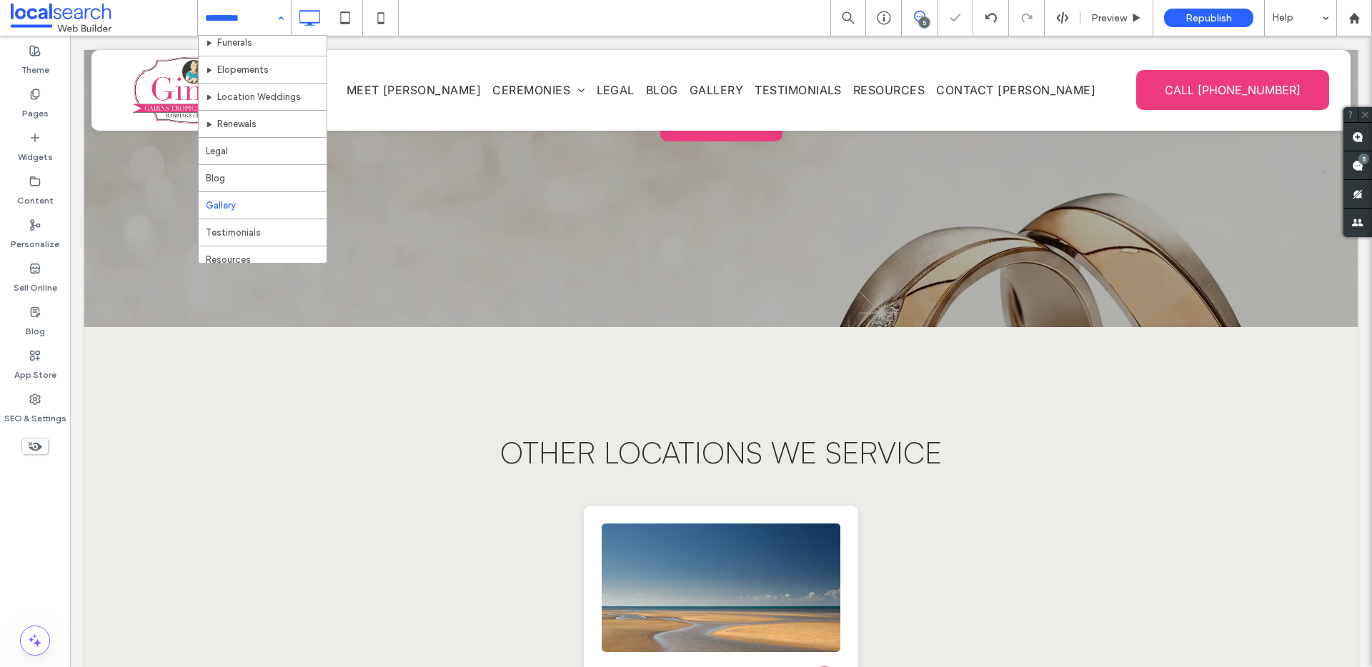
scroll to position [286, 0]
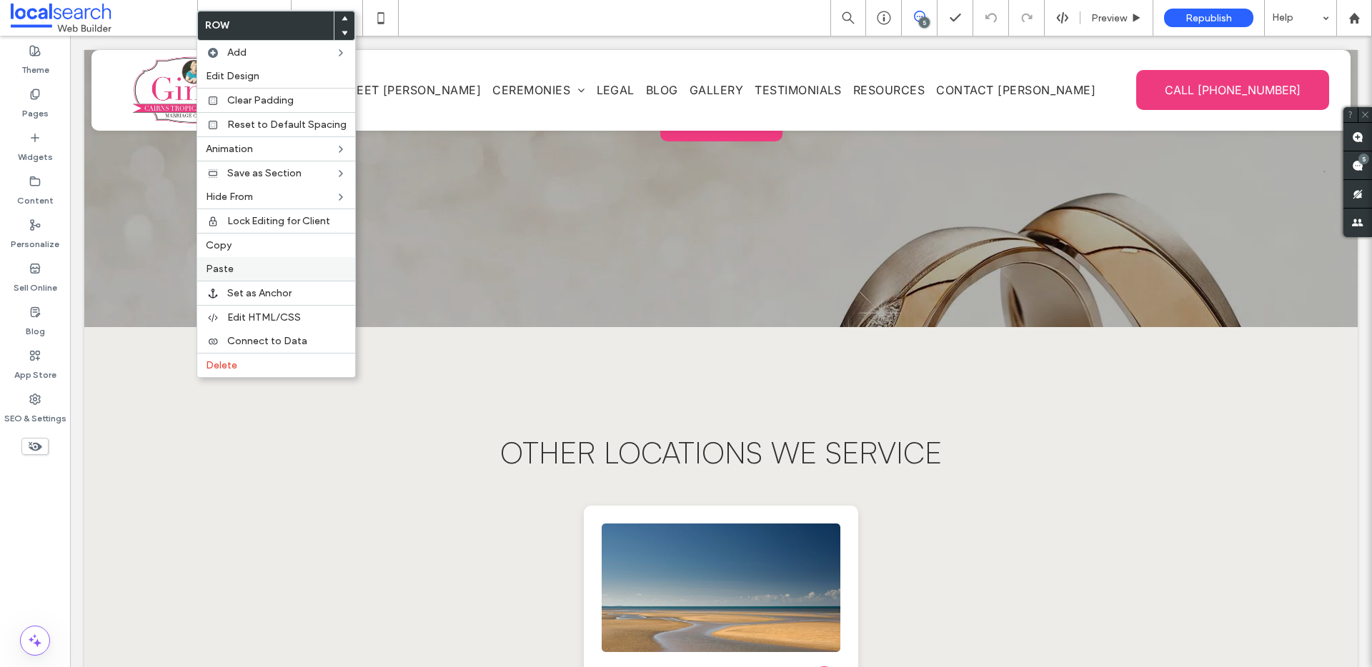
click at [257, 277] on div "Paste" at bounding box center [276, 269] width 158 height 24
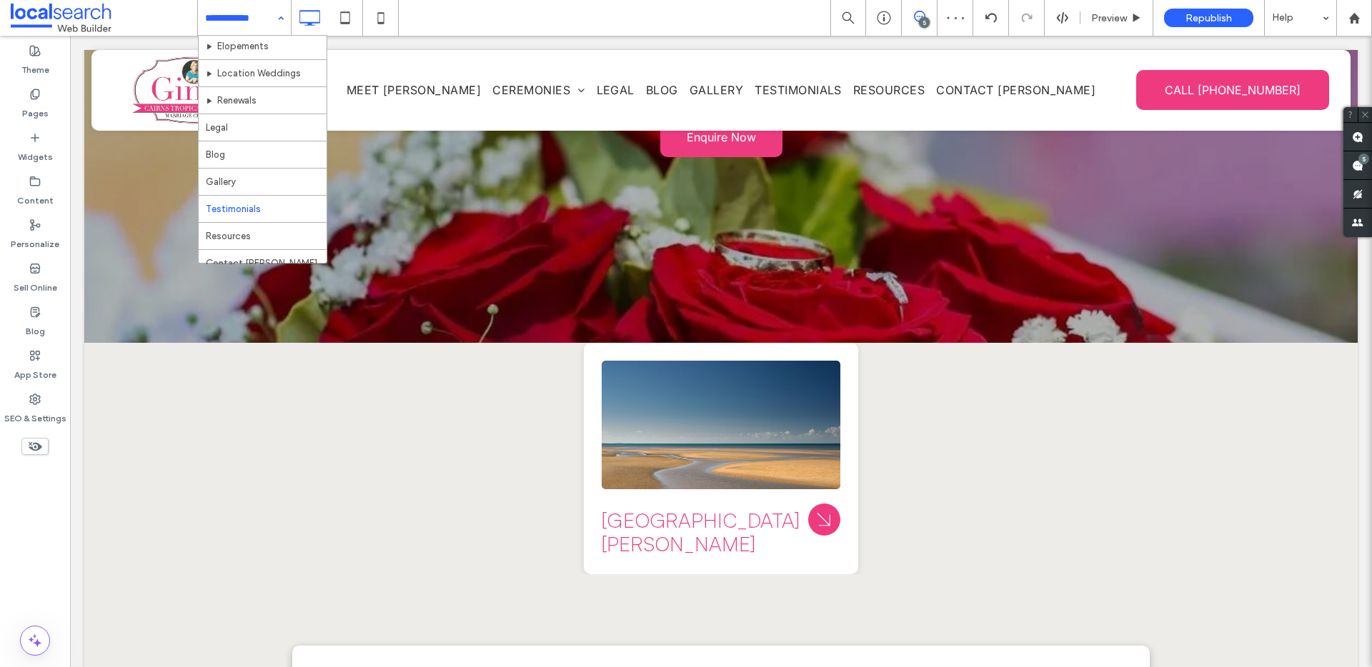
scroll to position [286, 0]
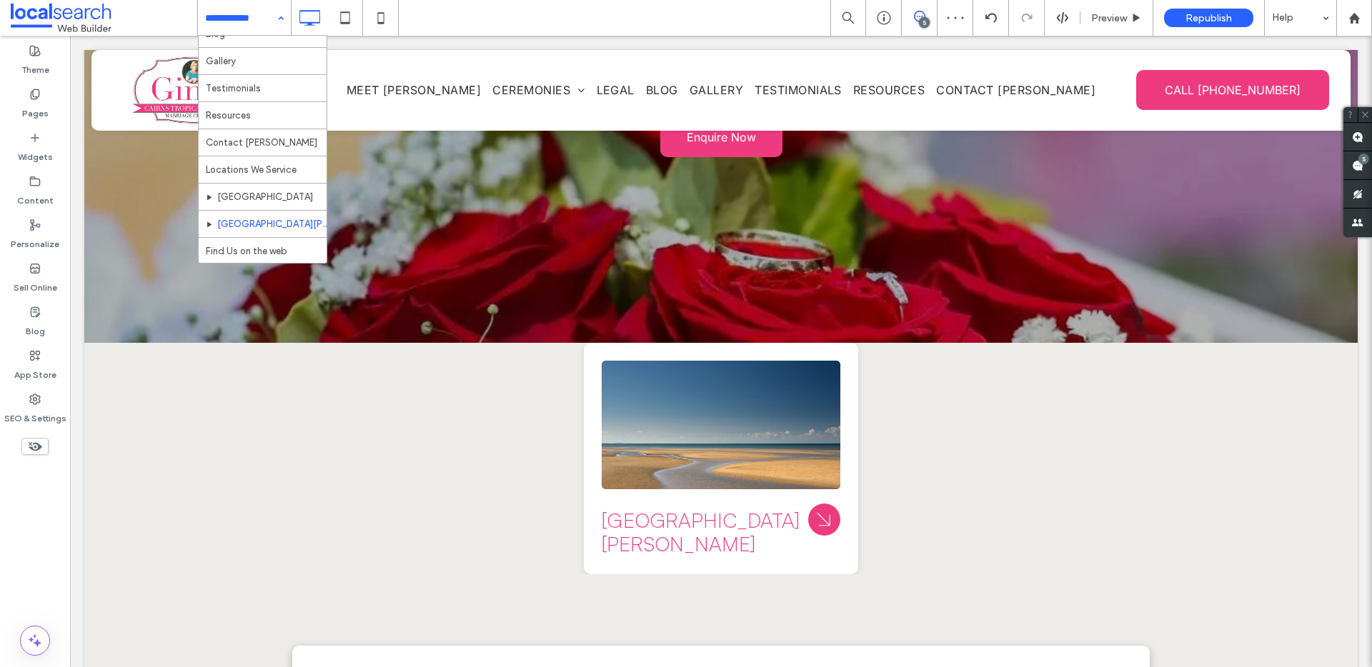
click at [234, 210] on hr at bounding box center [263, 210] width 128 height 1
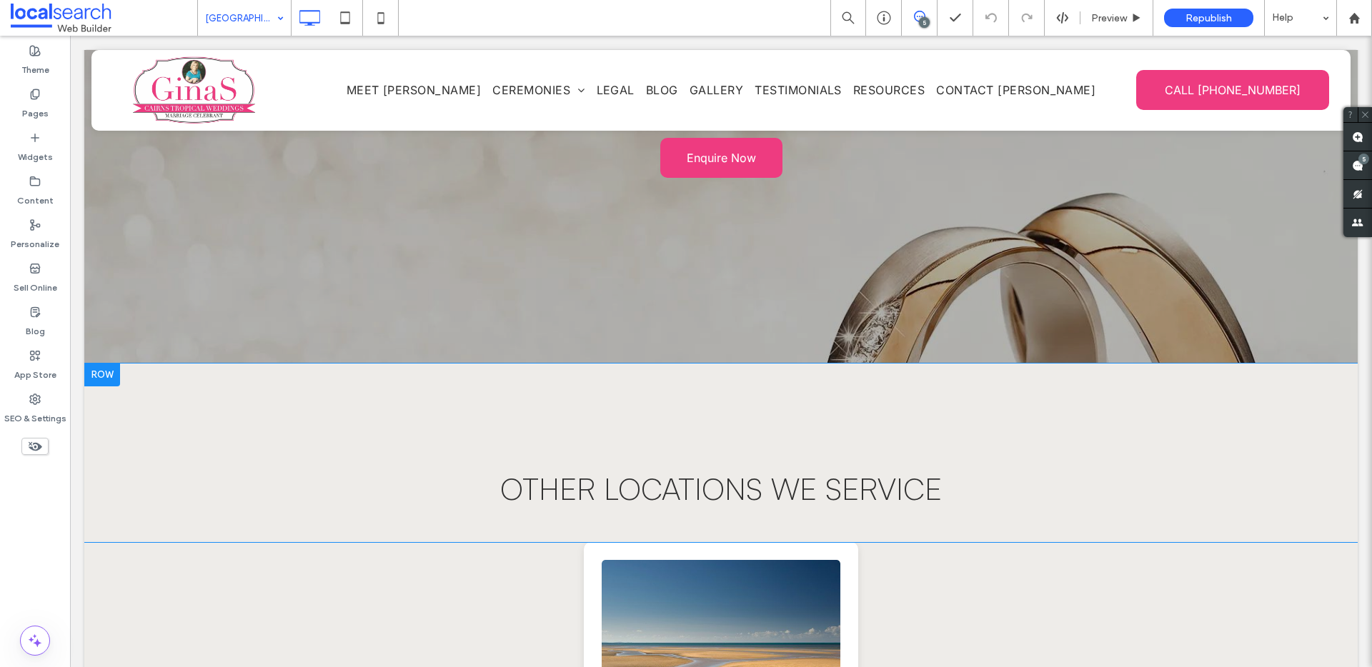
scroll to position [5853, 0]
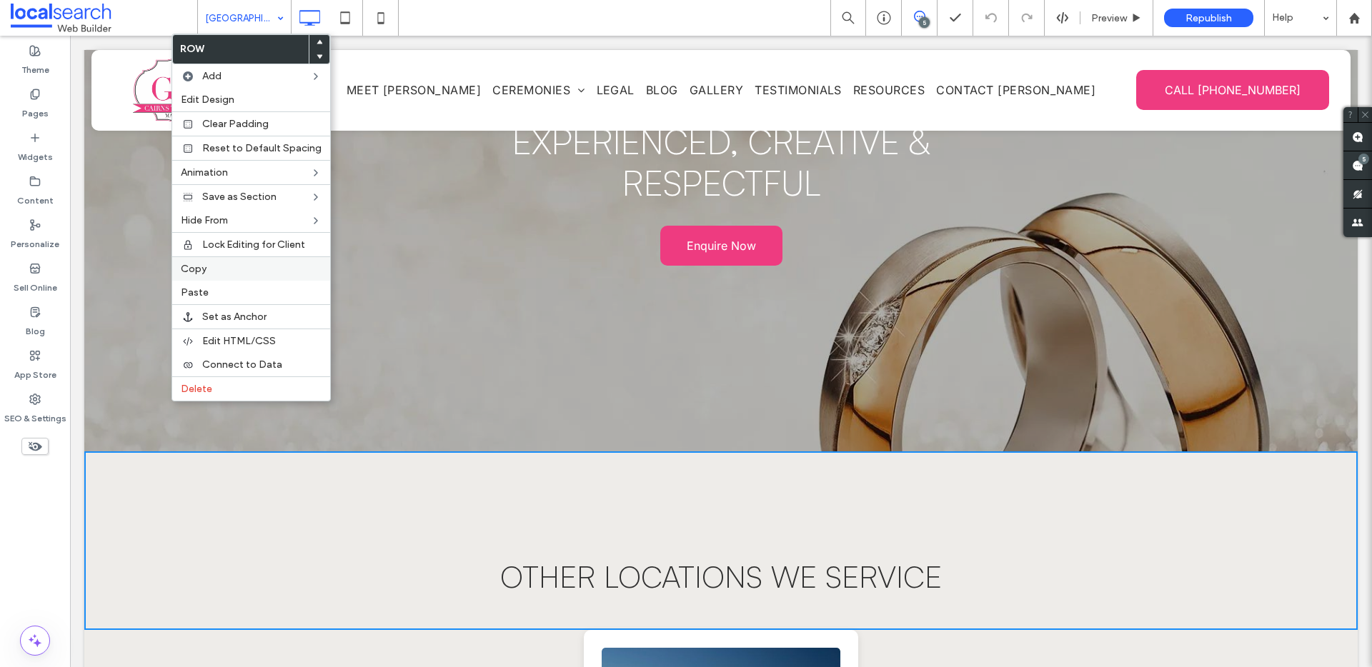
click at [223, 269] on label "Copy" at bounding box center [251, 269] width 141 height 12
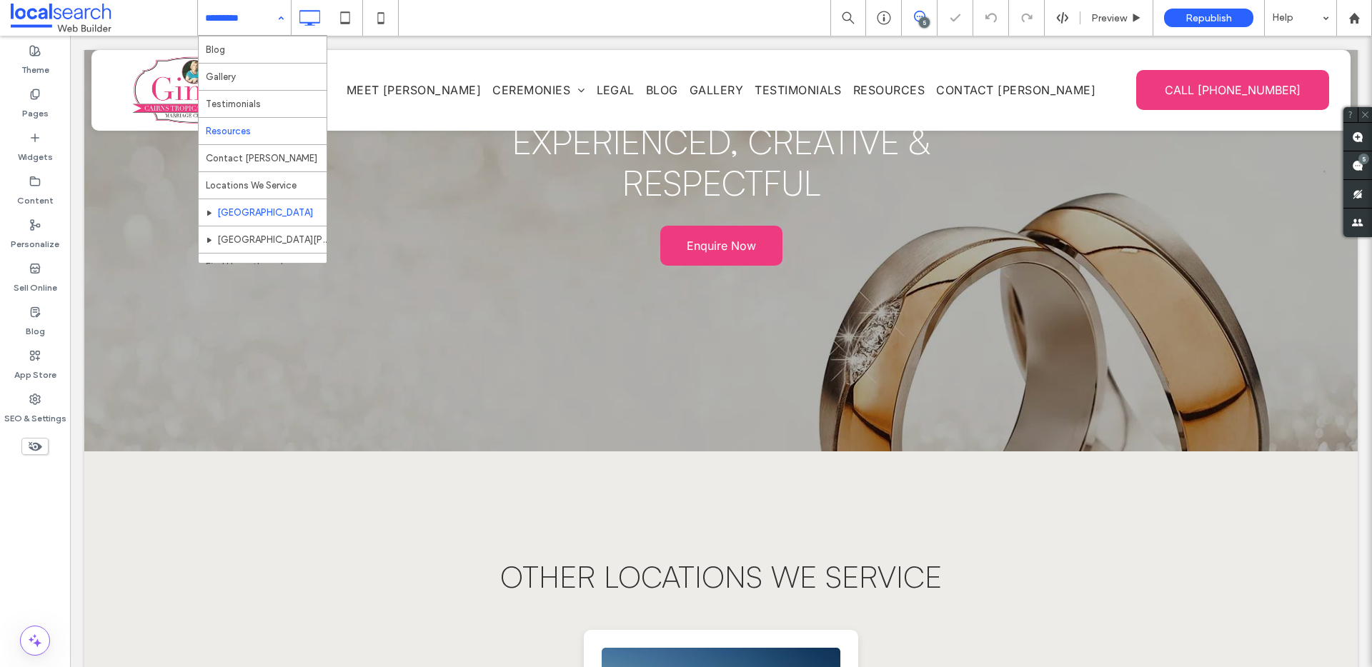
scroll to position [286, 0]
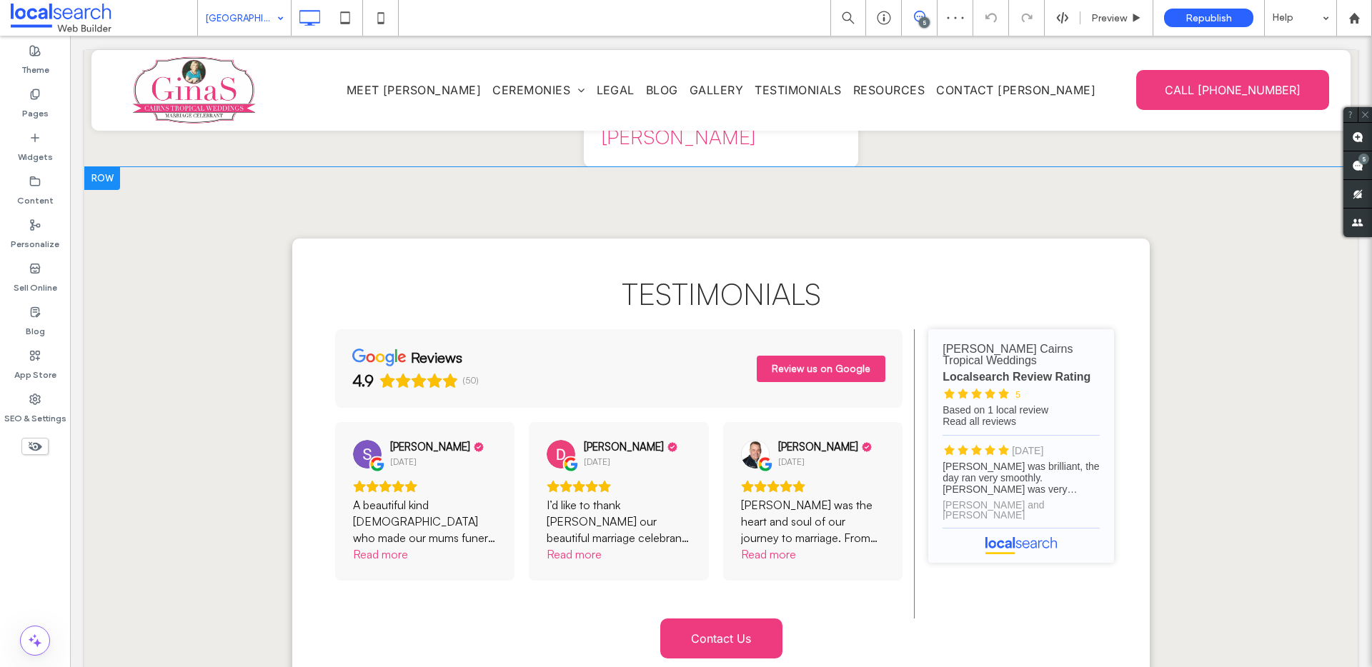
scroll to position [4637, 0]
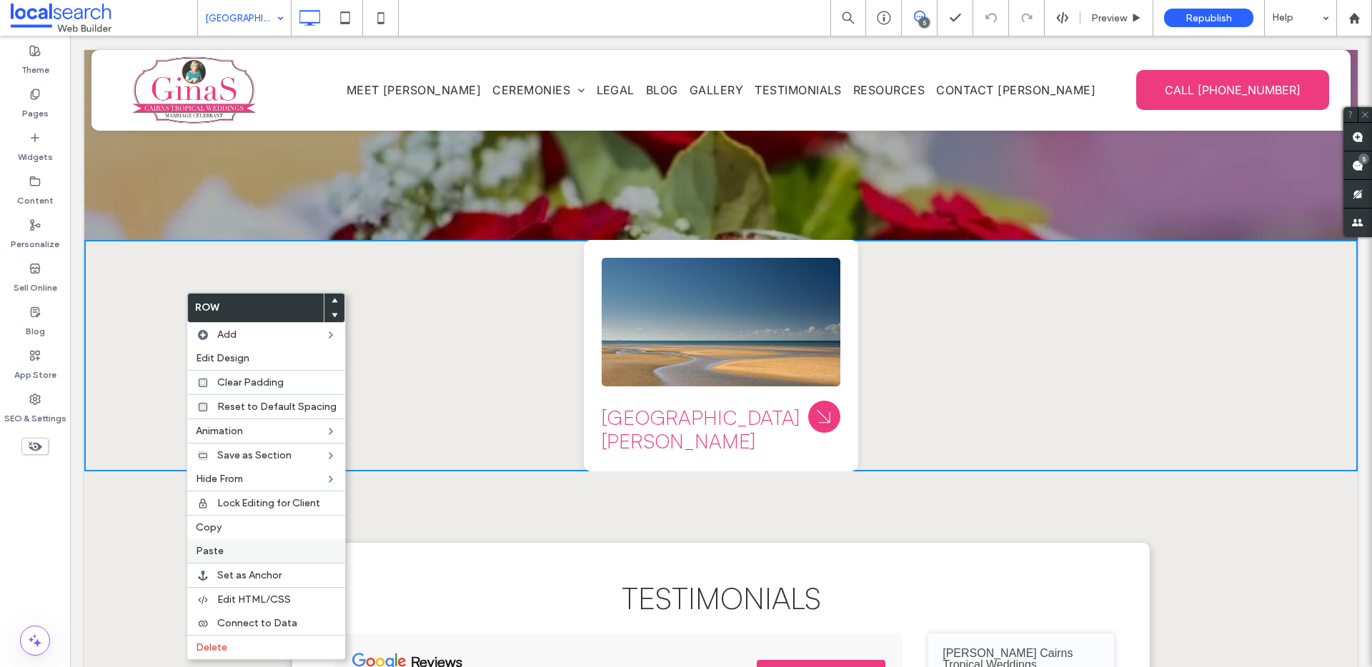
click at [239, 559] on div "Paste" at bounding box center [266, 551] width 158 height 24
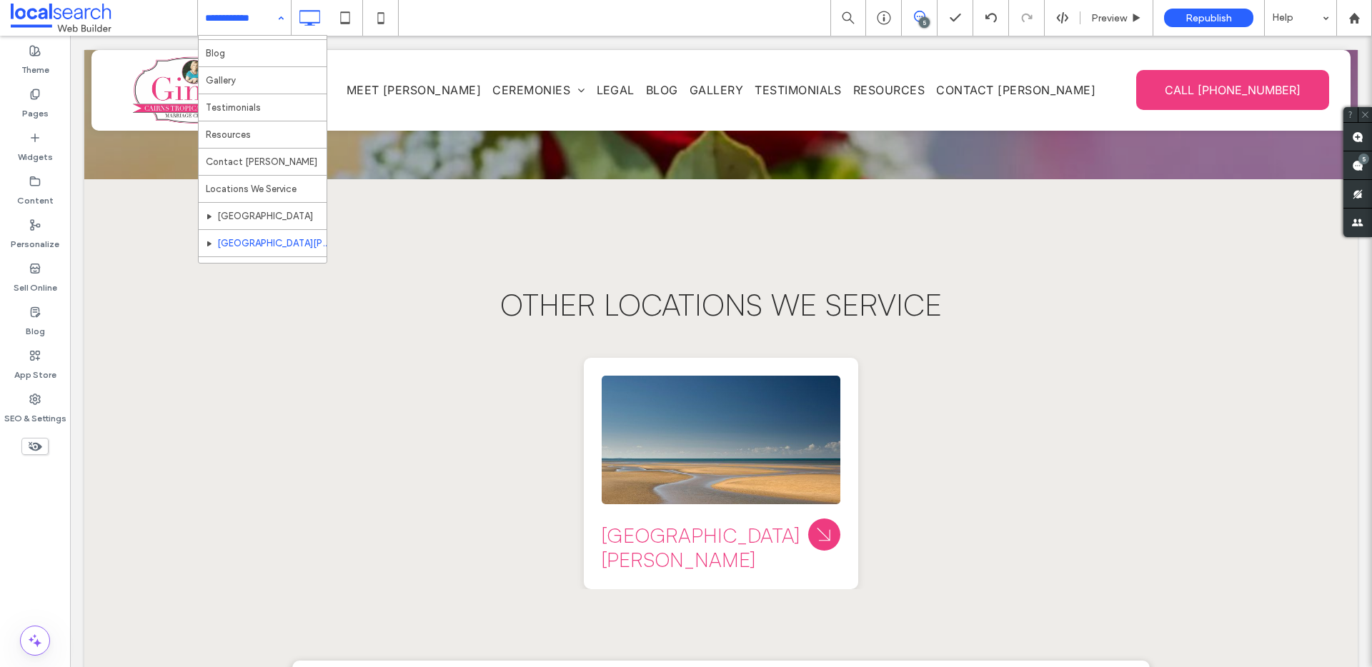
scroll to position [286, 0]
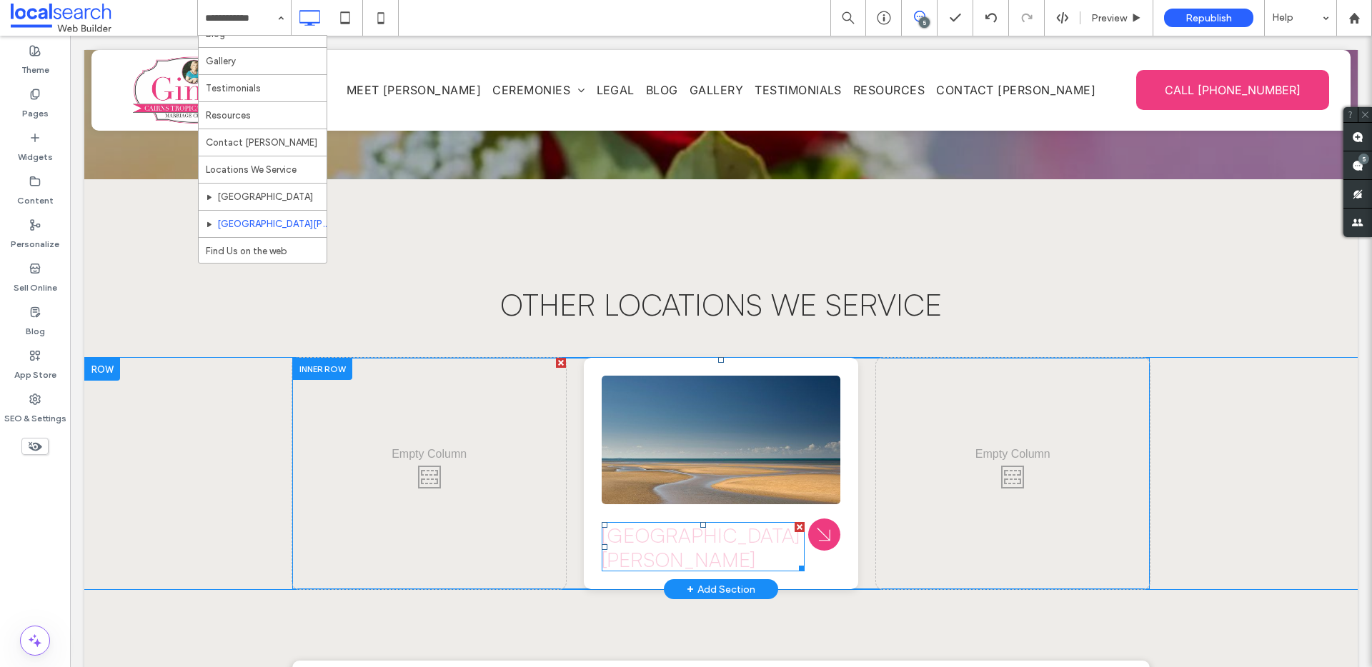
click at [689, 523] on link "[GEOGRAPHIC_DATA][PERSON_NAME]" at bounding box center [700, 547] width 197 height 49
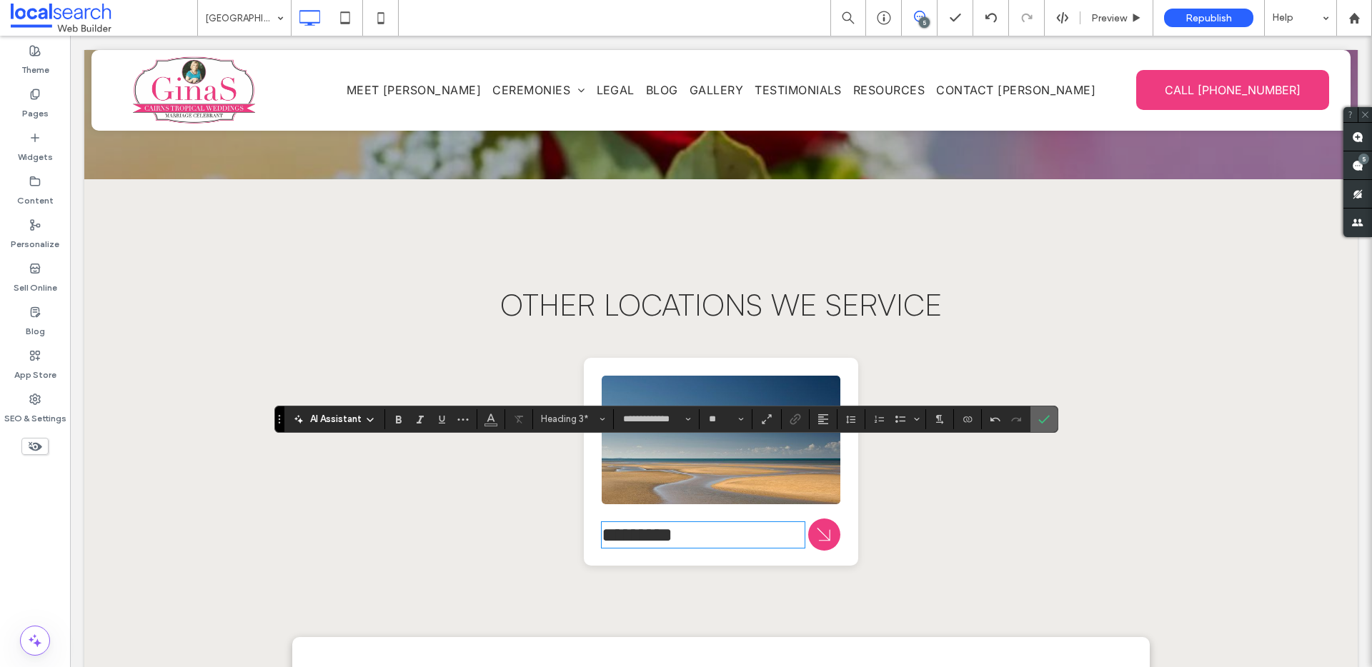
click at [1040, 414] on icon "Confirm" at bounding box center [1043, 419] width 11 height 11
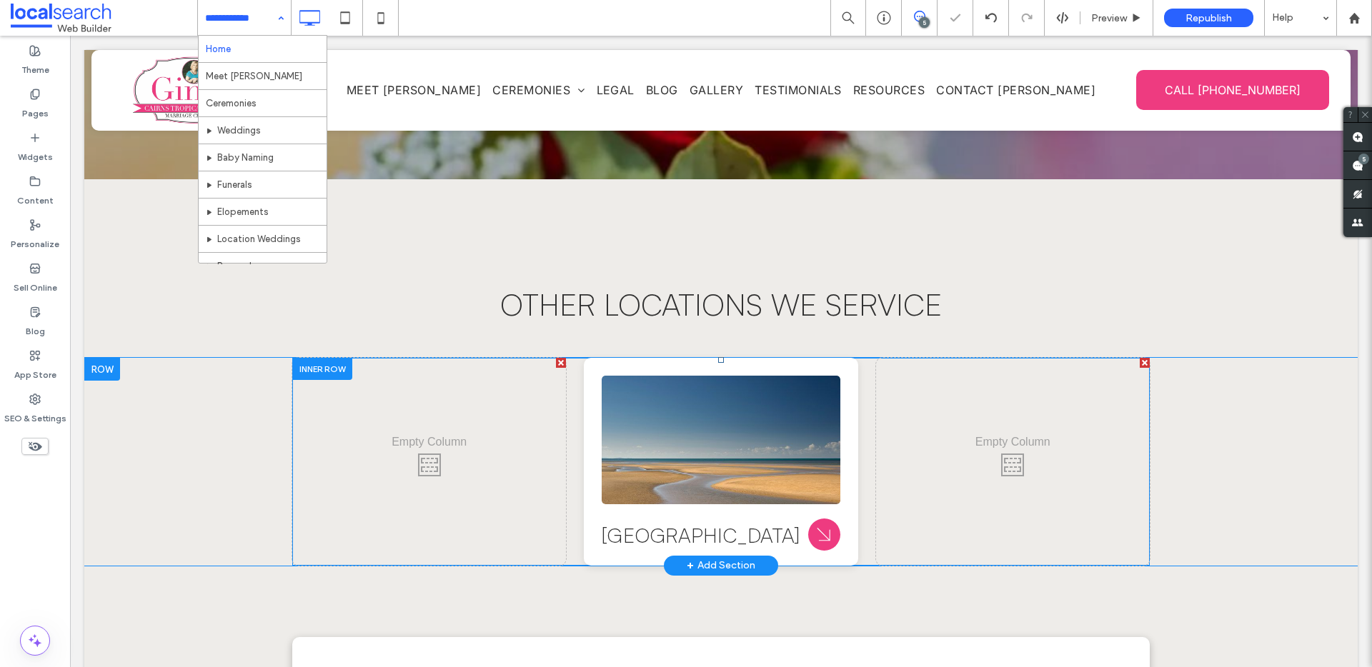
drag, startPoint x: 236, startPoint y: 11, endPoint x: 245, endPoint y: 45, distance: 34.7
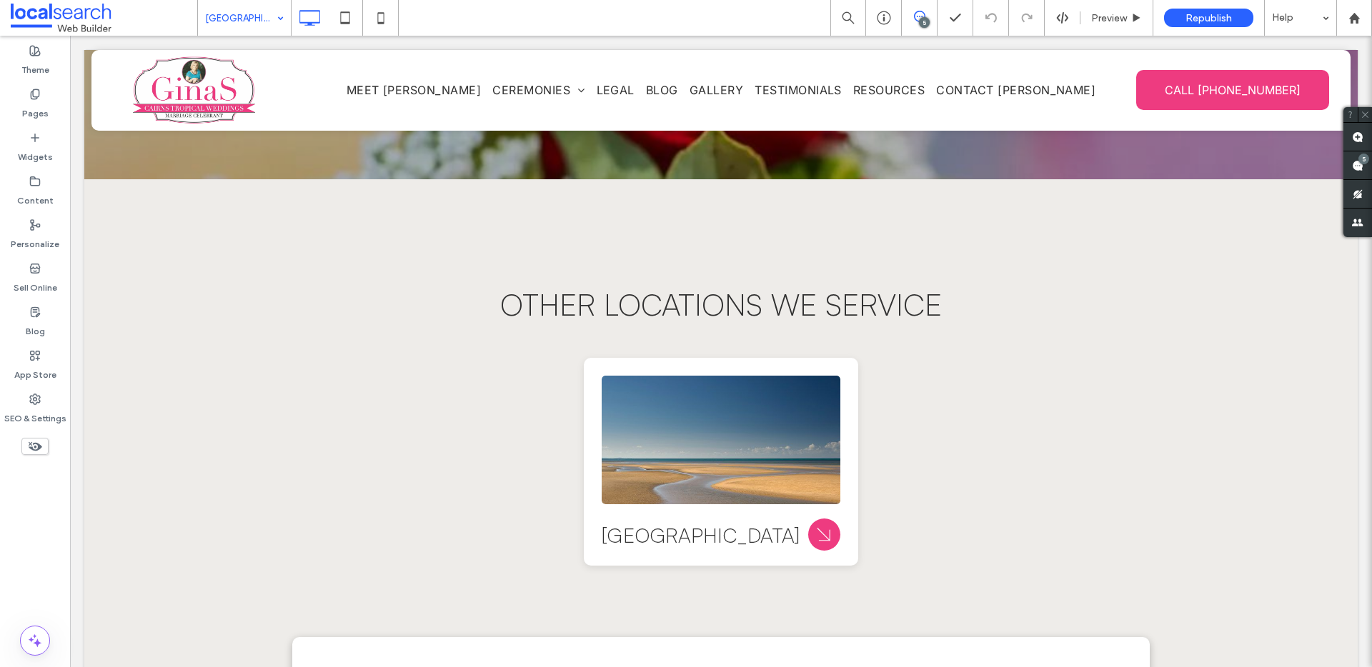
type input "**********"
type input "**"
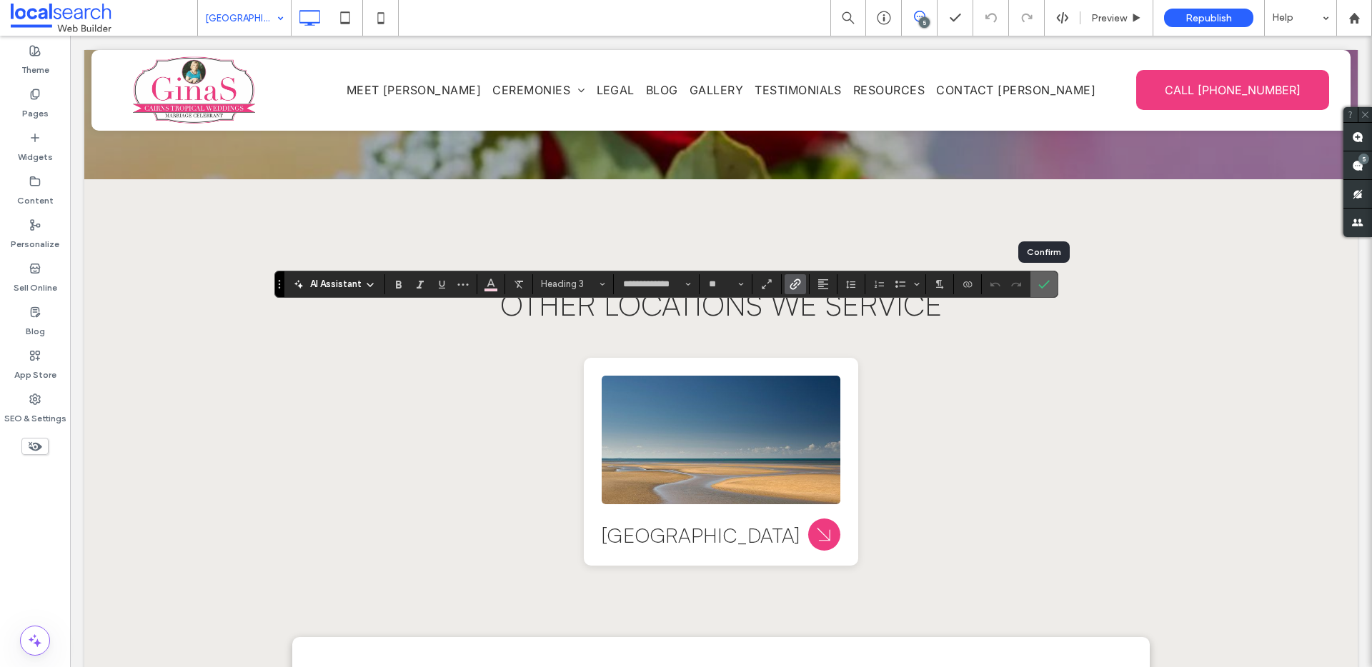
click at [1051, 280] on label "Confirm" at bounding box center [1043, 284] width 21 height 26
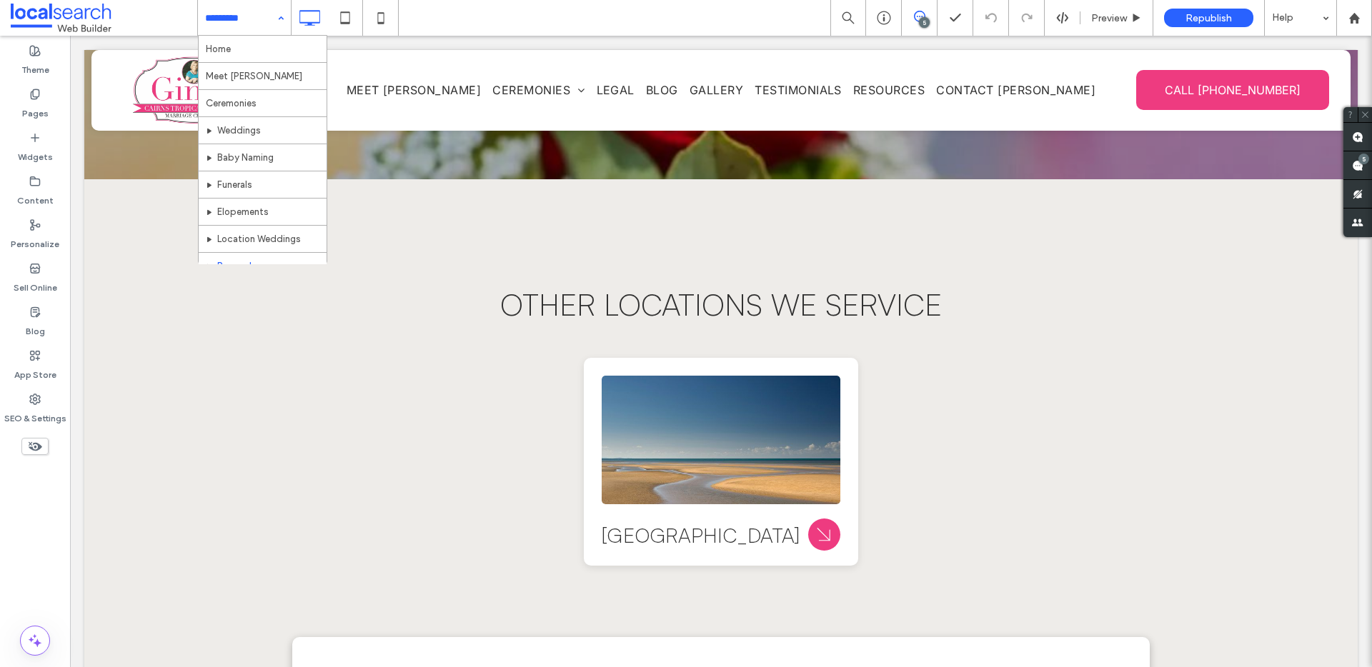
scroll to position [286, 0]
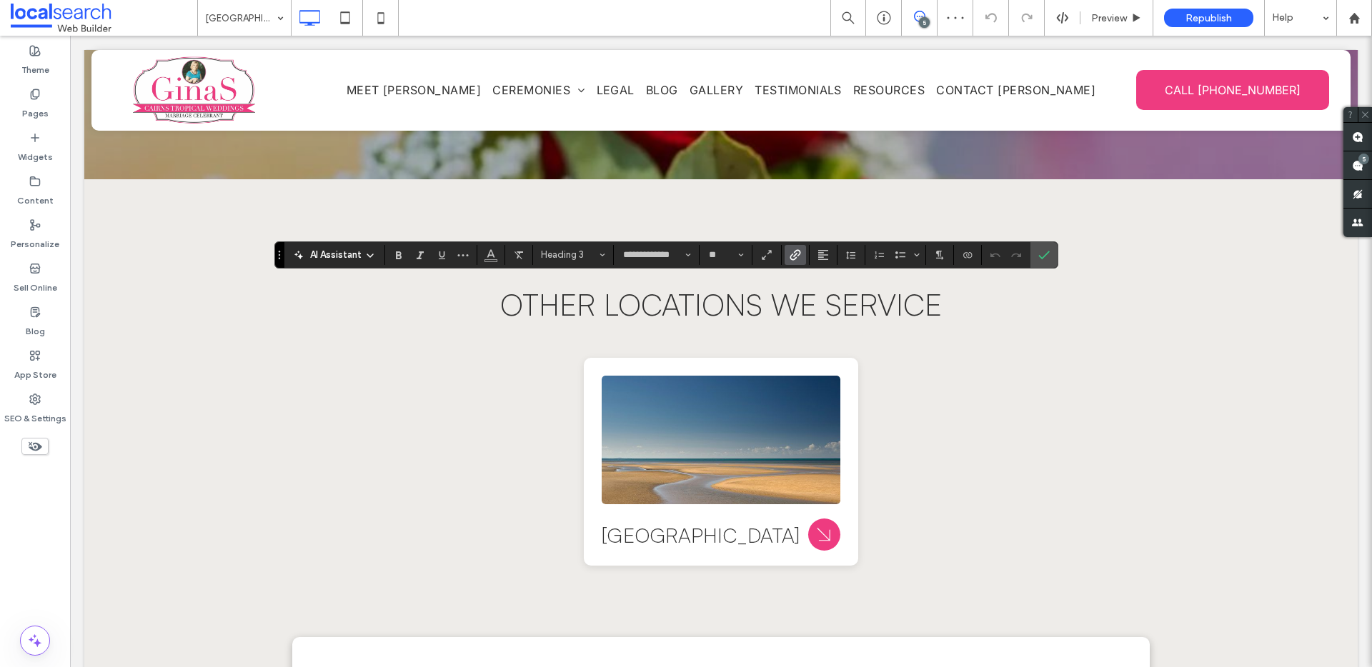
click at [797, 252] on icon "Link" at bounding box center [794, 254] width 11 height 11
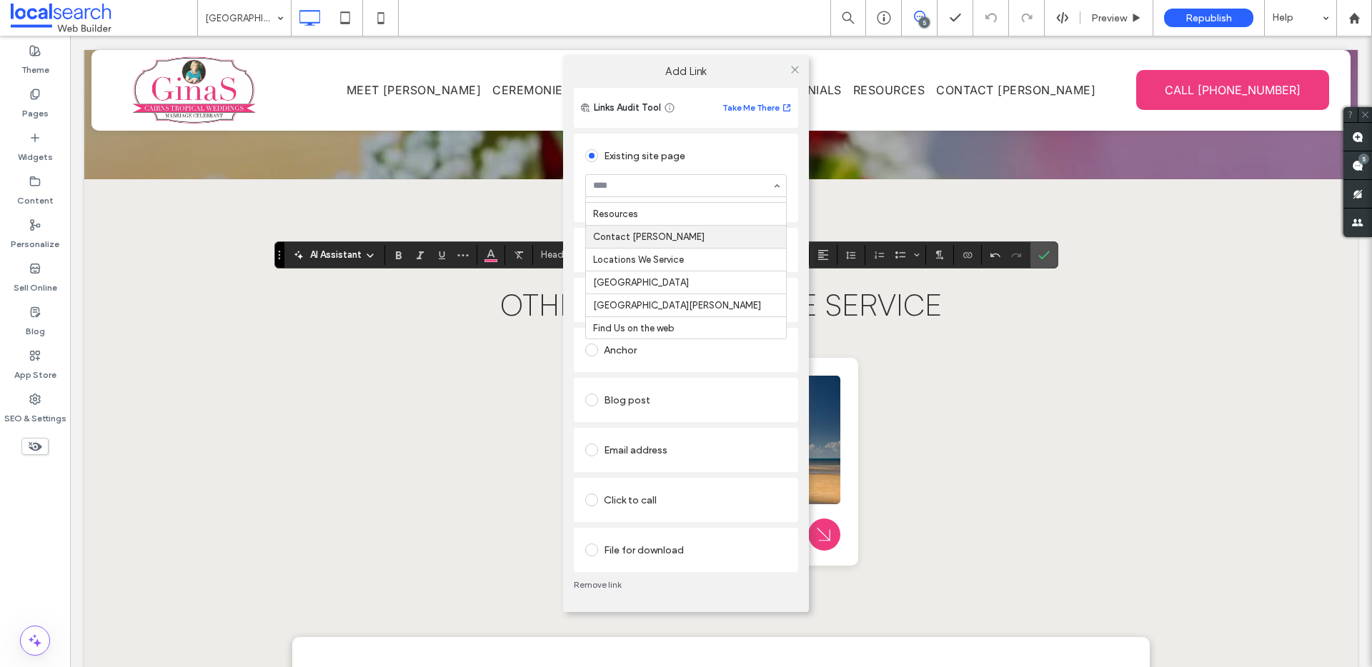
scroll to position [292, 0]
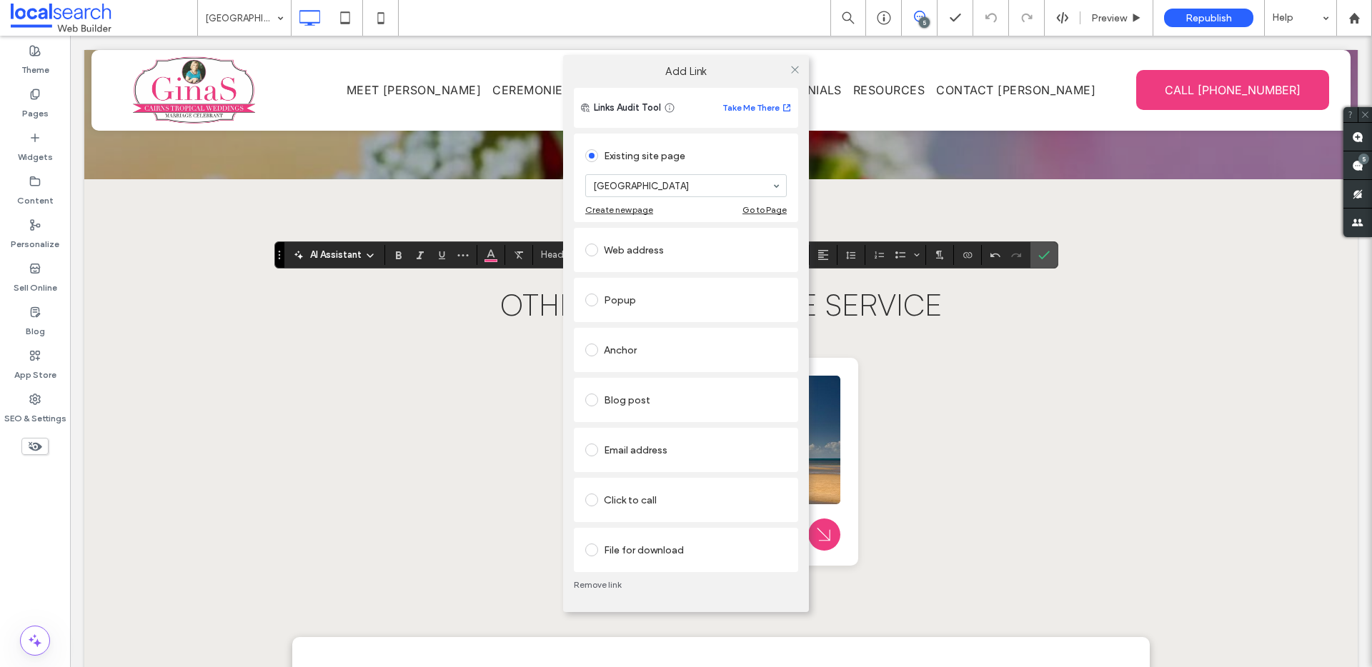
drag, startPoint x: 794, startPoint y: 72, endPoint x: 931, endPoint y: 160, distance: 162.3
click at [795, 73] on icon at bounding box center [794, 69] width 11 height 11
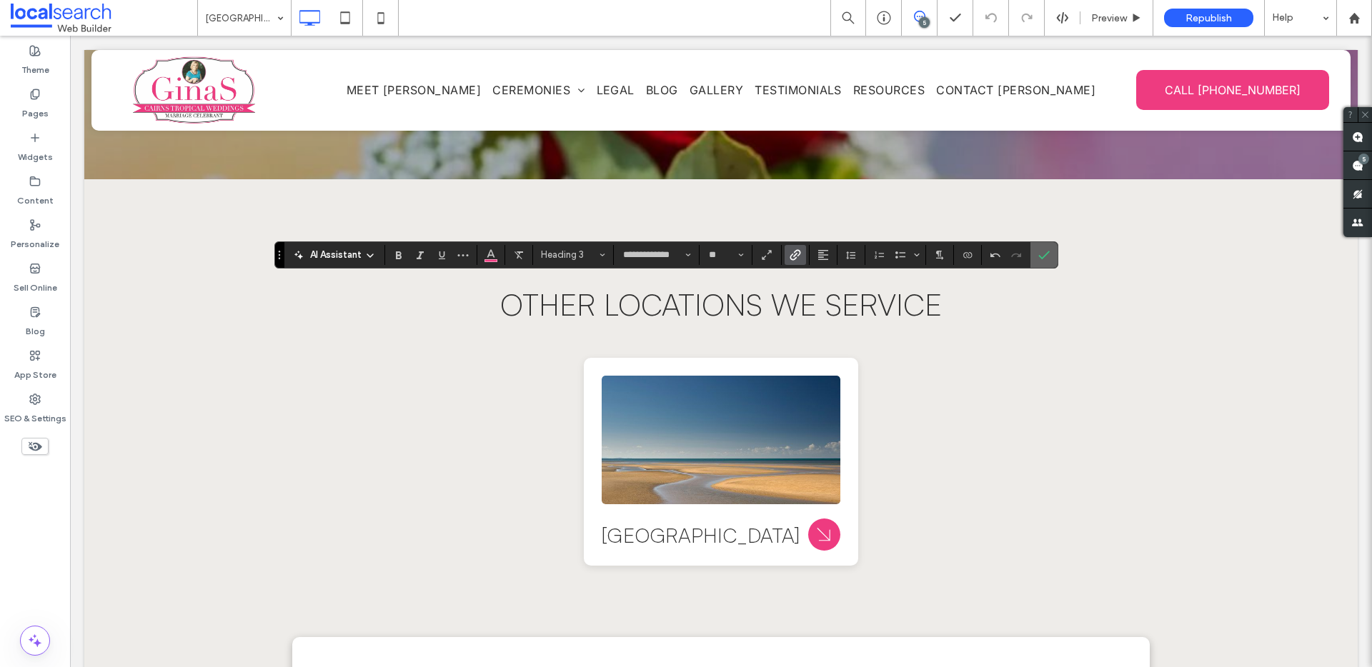
click at [1043, 256] on use "Confirm" at bounding box center [1043, 255] width 11 height 9
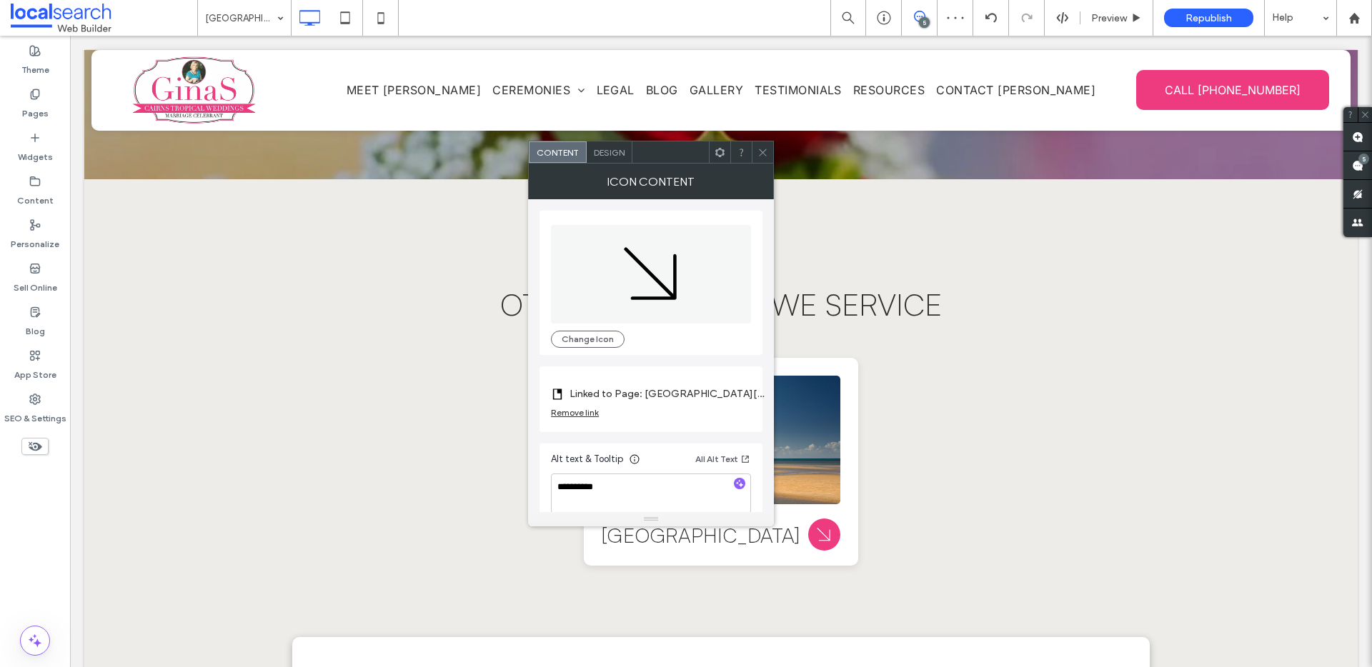
click at [589, 413] on div "Remove link" at bounding box center [575, 412] width 48 height 11
click at [672, 402] on label "Link Icon" at bounding box center [646, 394] width 190 height 26
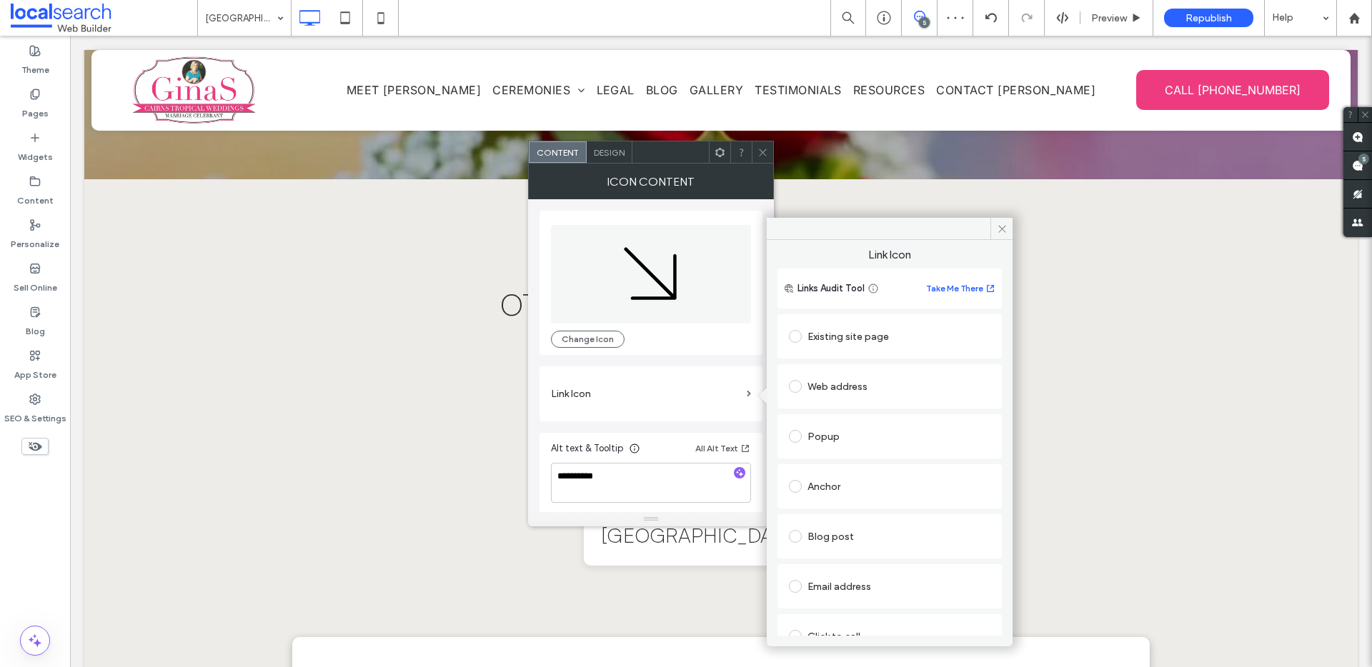
click at [841, 390] on div "Web address" at bounding box center [889, 386] width 201 height 23
click at [839, 329] on div "Existing site page" at bounding box center [889, 336] width 201 height 23
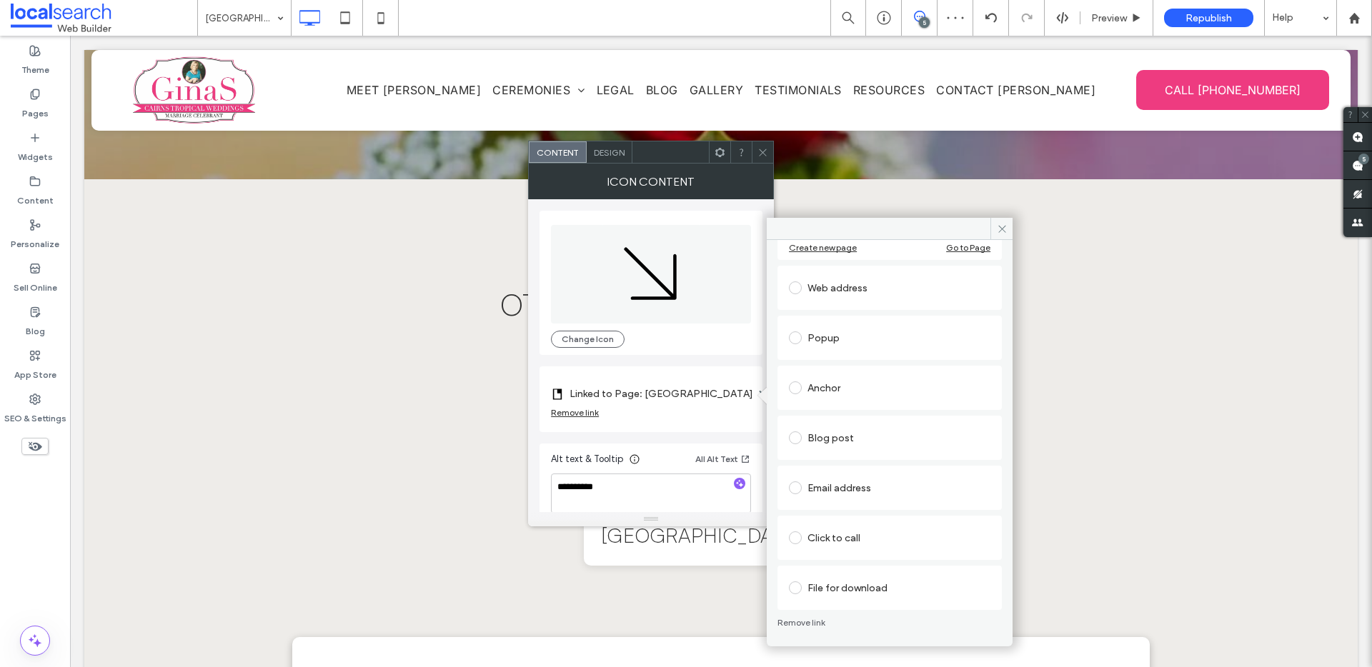
scroll to position [116, 0]
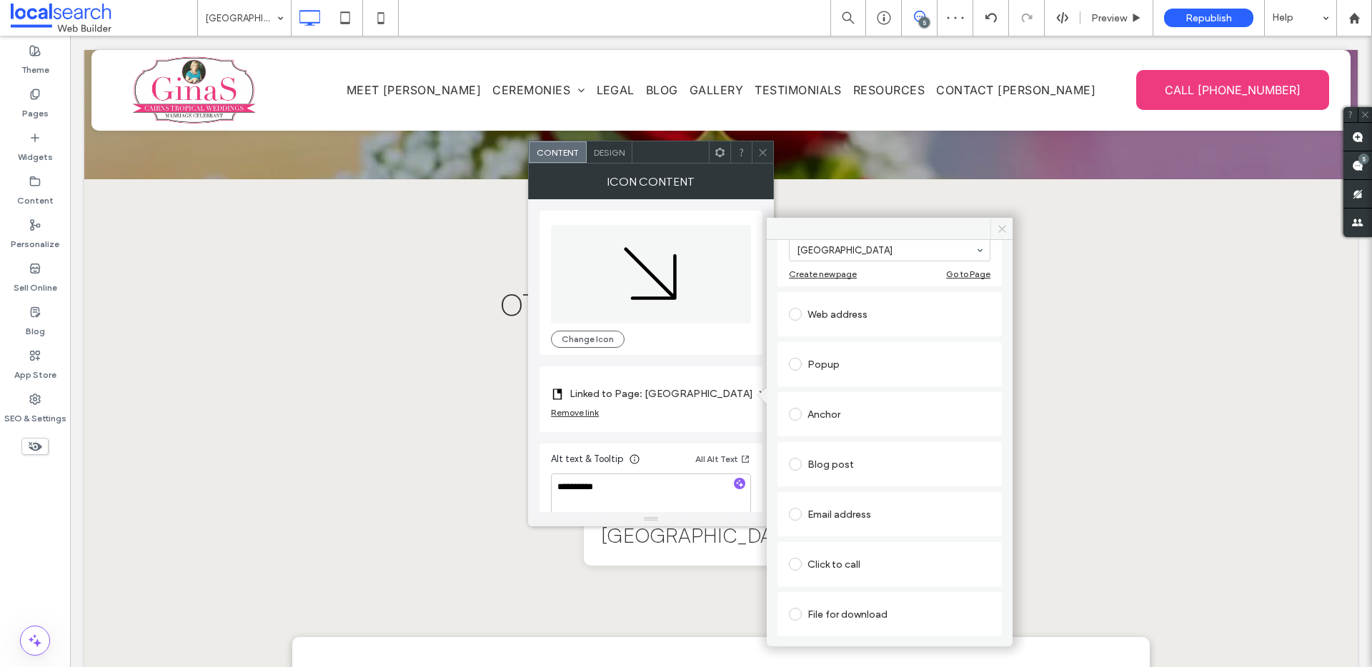
click at [998, 230] on icon at bounding box center [1002, 229] width 11 height 11
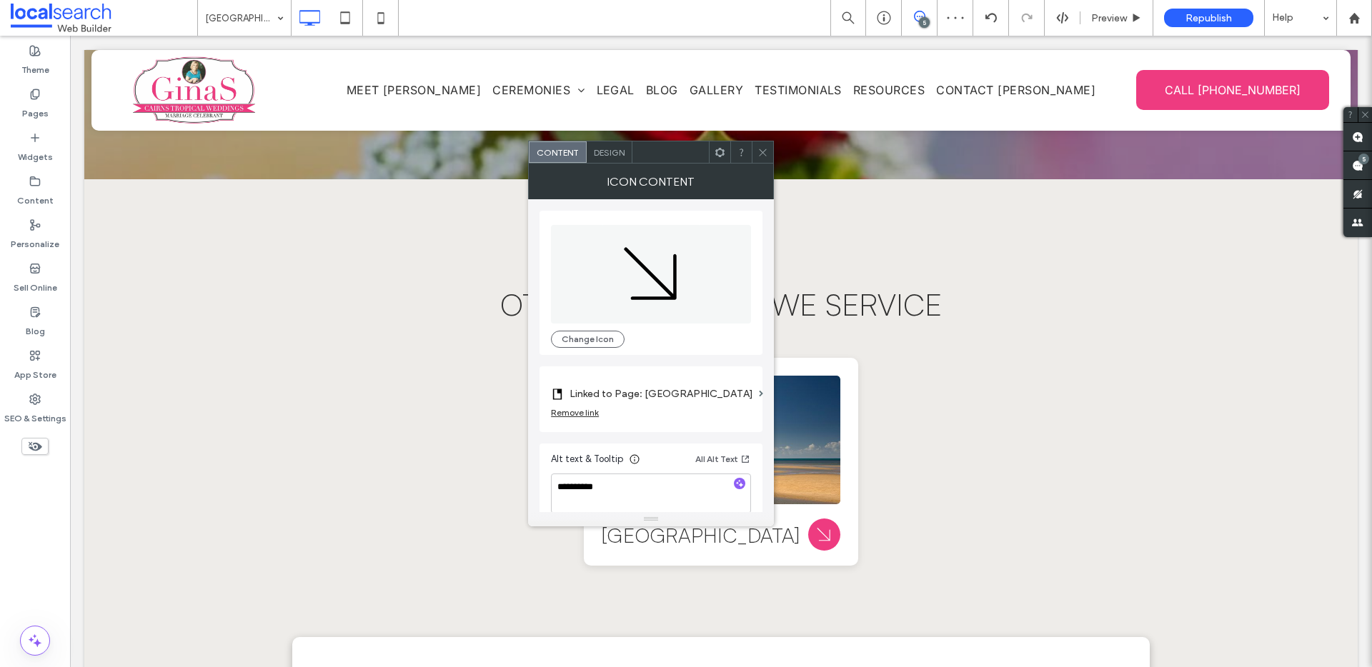
click at [759, 151] on icon at bounding box center [762, 152] width 11 height 11
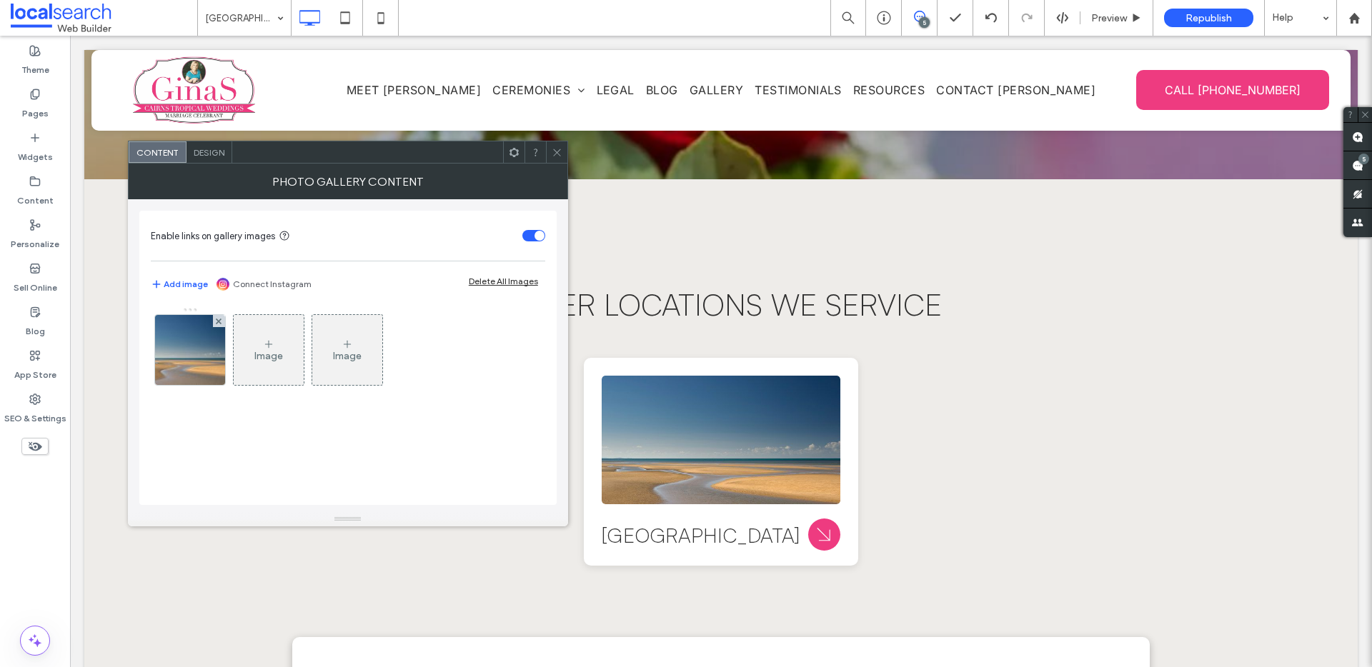
drag, startPoint x: 557, startPoint y: 148, endPoint x: 557, endPoint y: 140, distance: 7.9
click at [556, 144] on span at bounding box center [557, 151] width 11 height 21
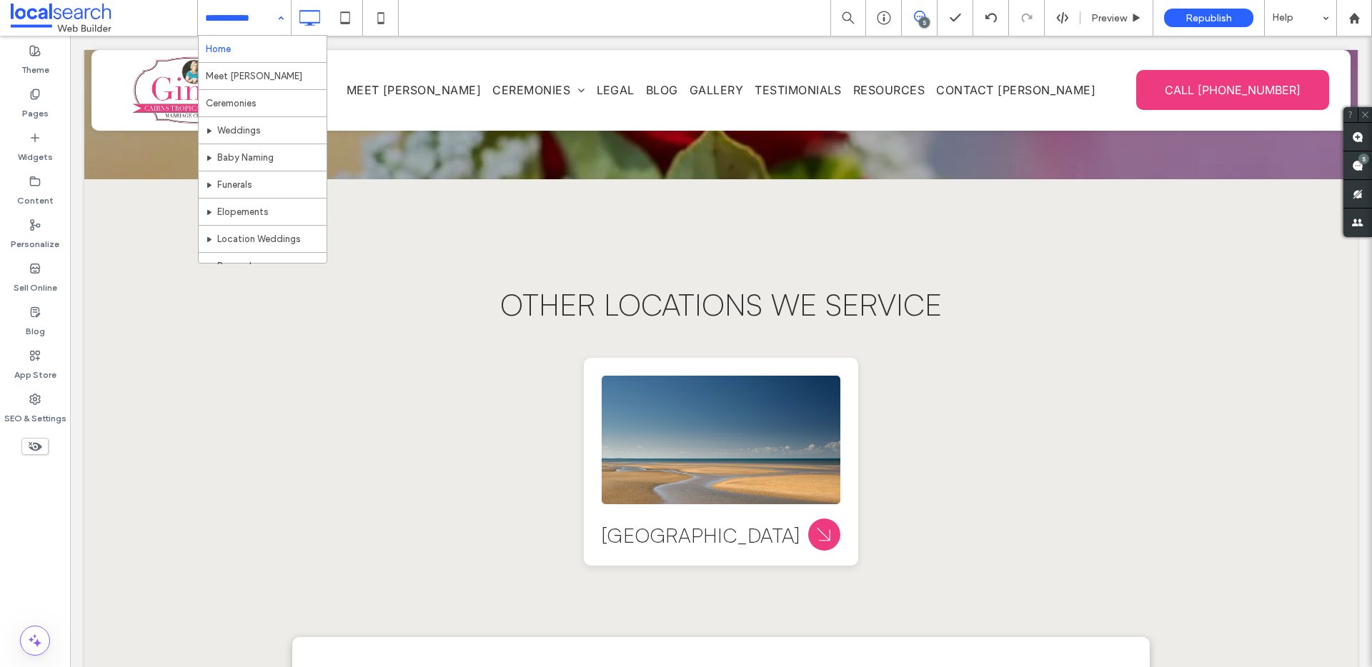
drag, startPoint x: 266, startPoint y: 19, endPoint x: 264, endPoint y: 41, distance: 22.2
drag, startPoint x: 252, startPoint y: 15, endPoint x: 259, endPoint y: 66, distance: 51.1
click at [252, 16] on input at bounding box center [240, 18] width 71 height 36
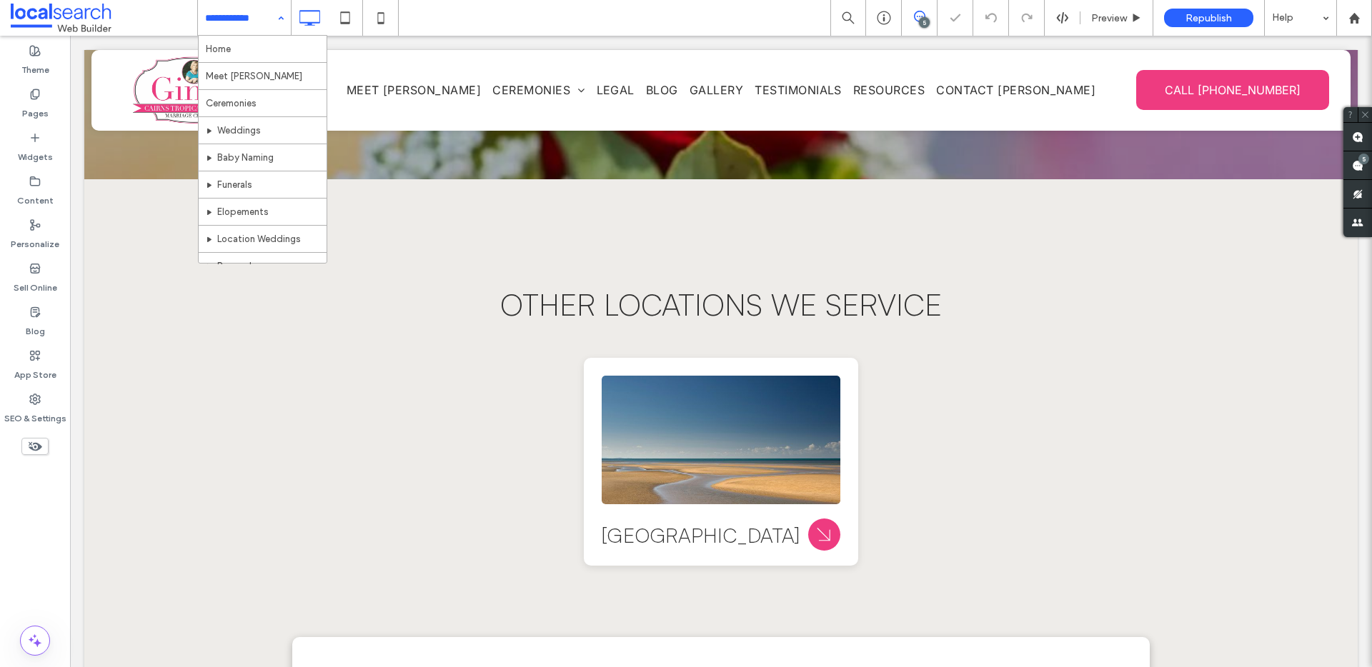
scroll to position [286, 0]
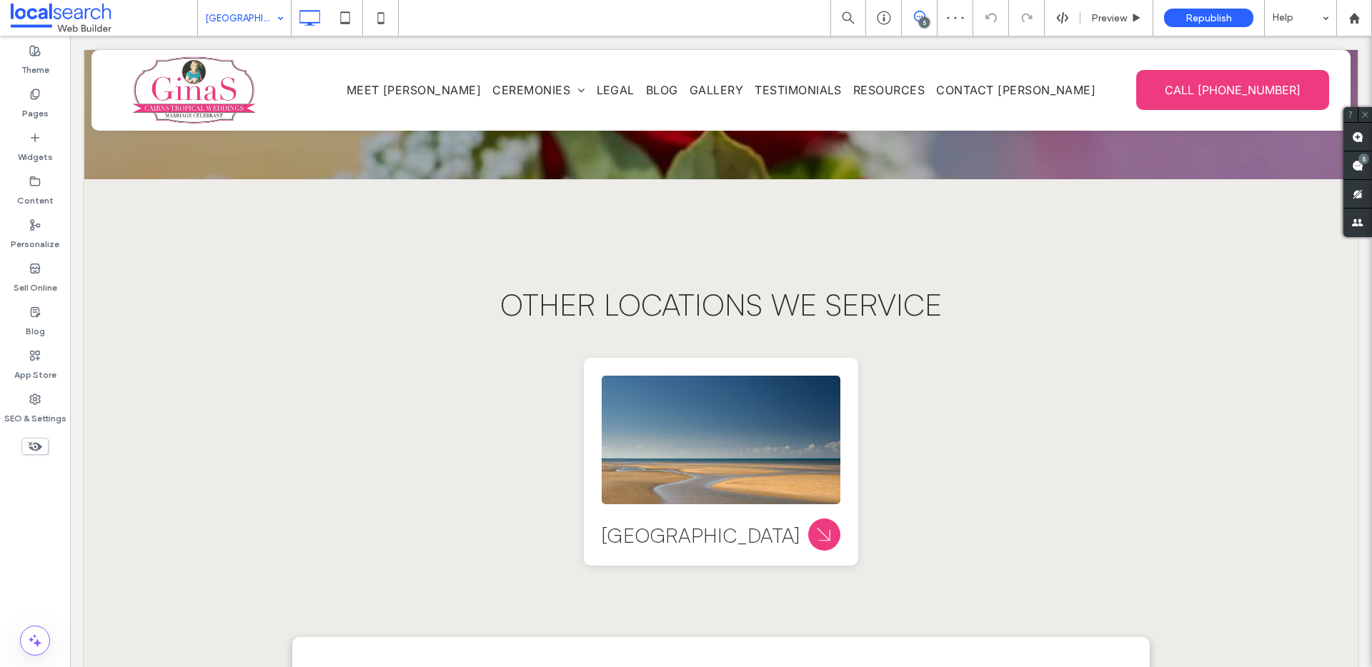
click at [267, 14] on input at bounding box center [240, 18] width 71 height 36
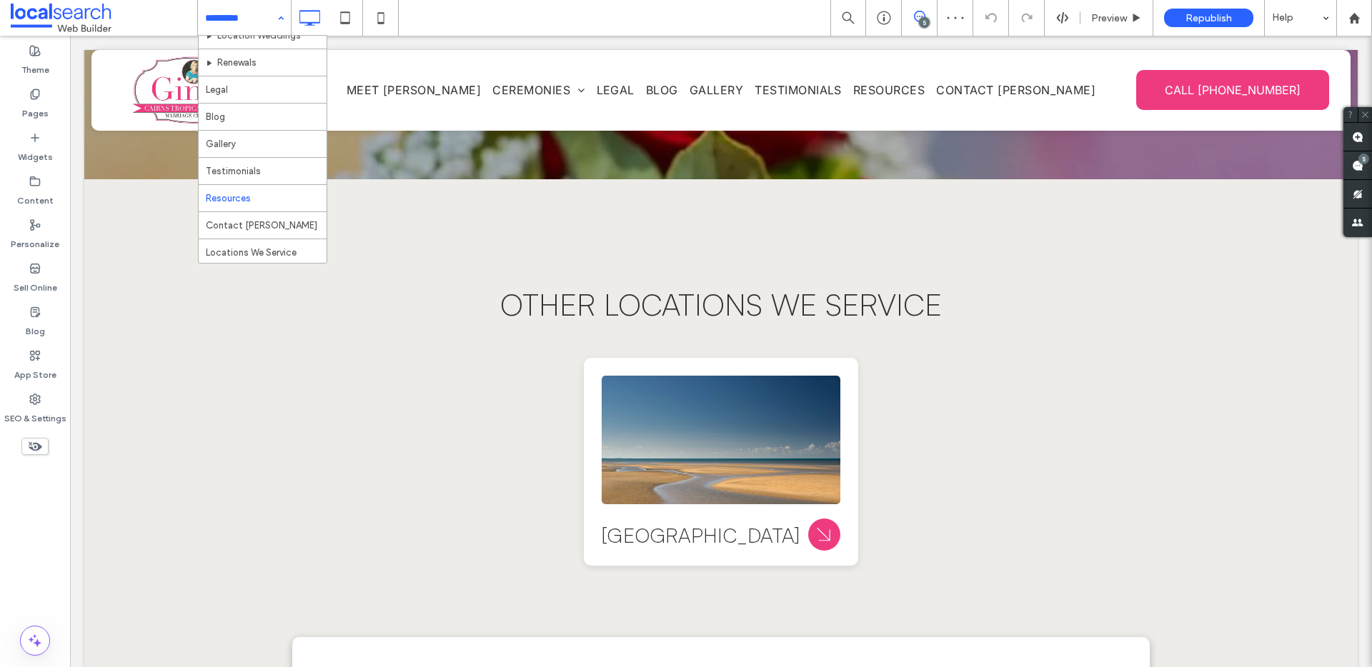
scroll to position [286, 0]
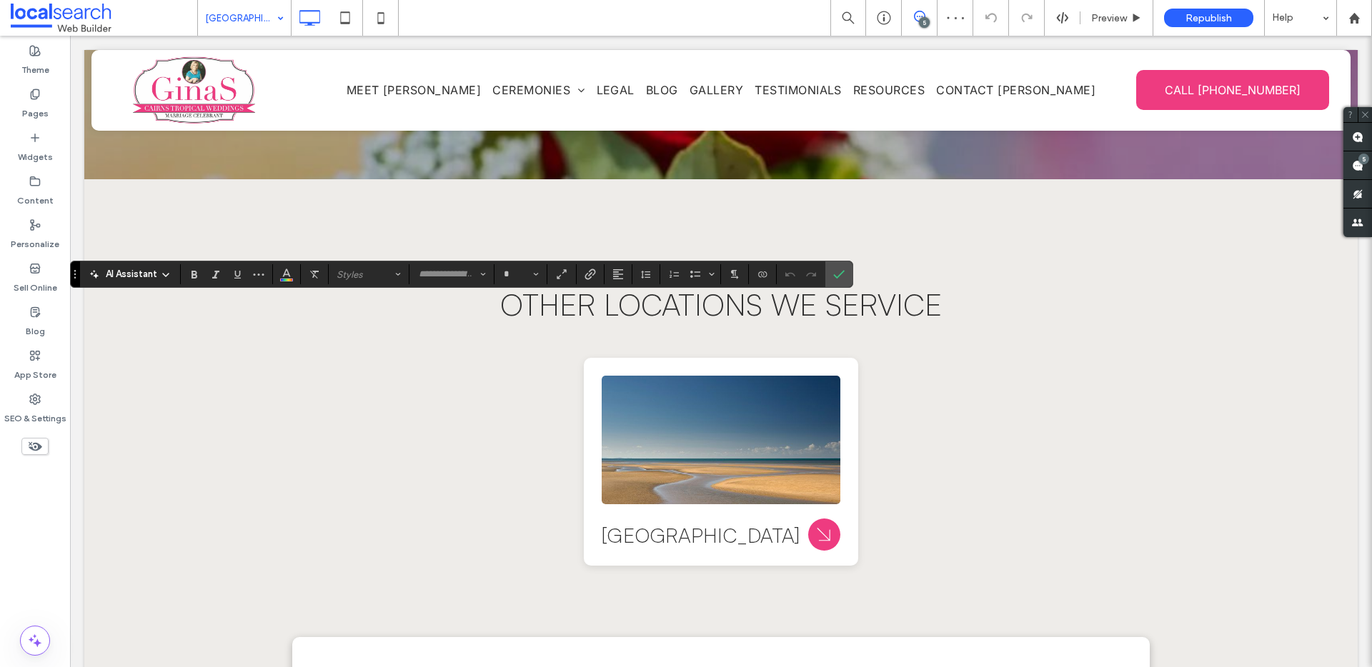
type input "**********"
type input "**"
click at [840, 274] on use "Confirm" at bounding box center [839, 274] width 11 height 9
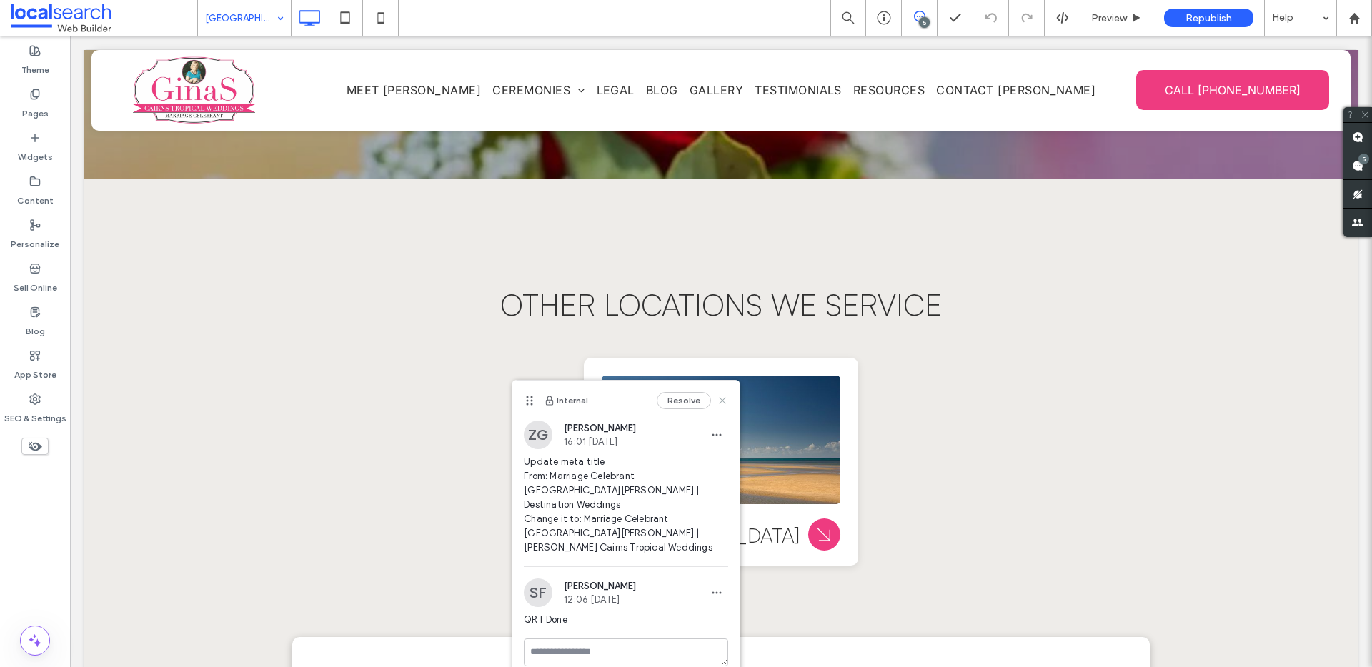
click at [721, 400] on use at bounding box center [722, 401] width 6 height 6
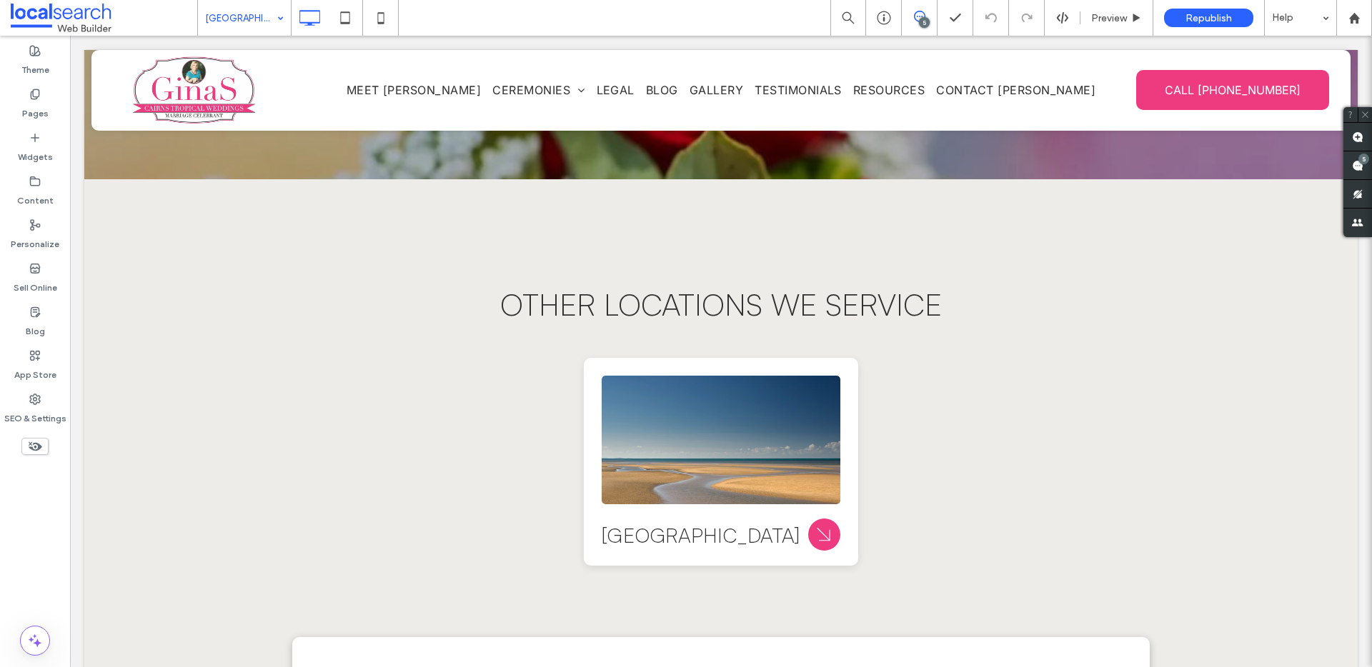
drag, startPoint x: 253, startPoint y: 25, endPoint x: 266, endPoint y: 31, distance: 14.7
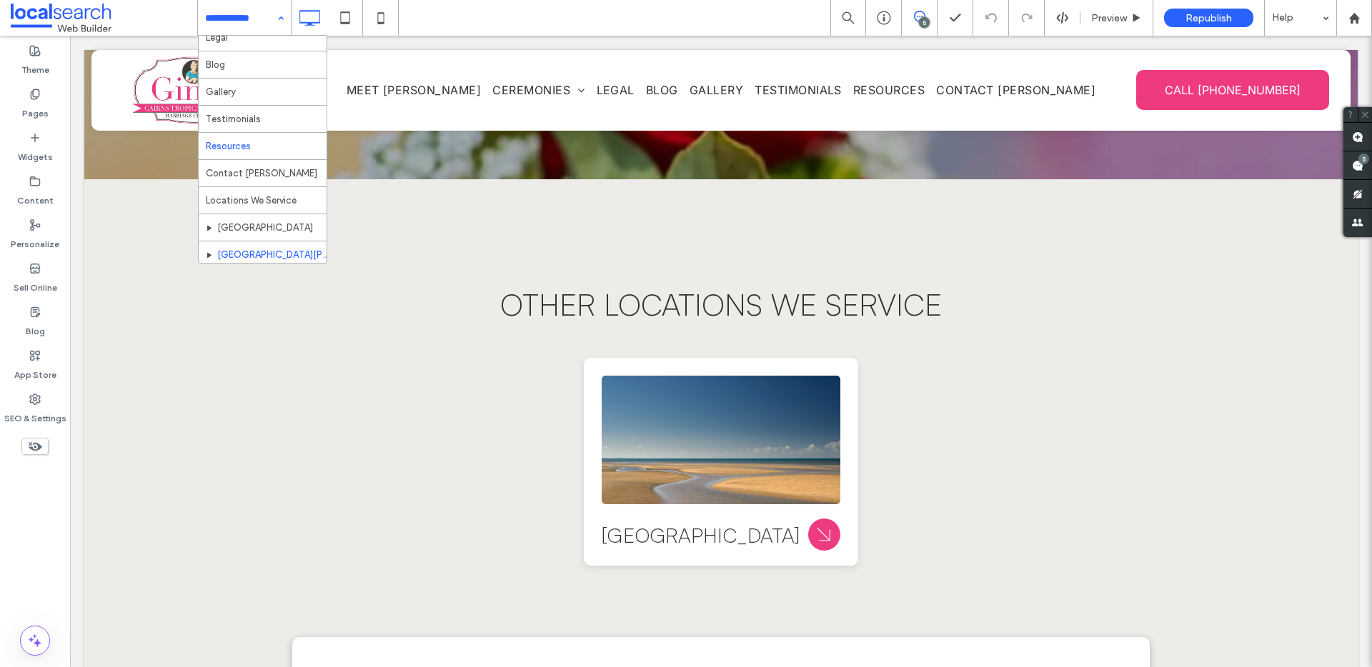
scroll to position [286, 0]
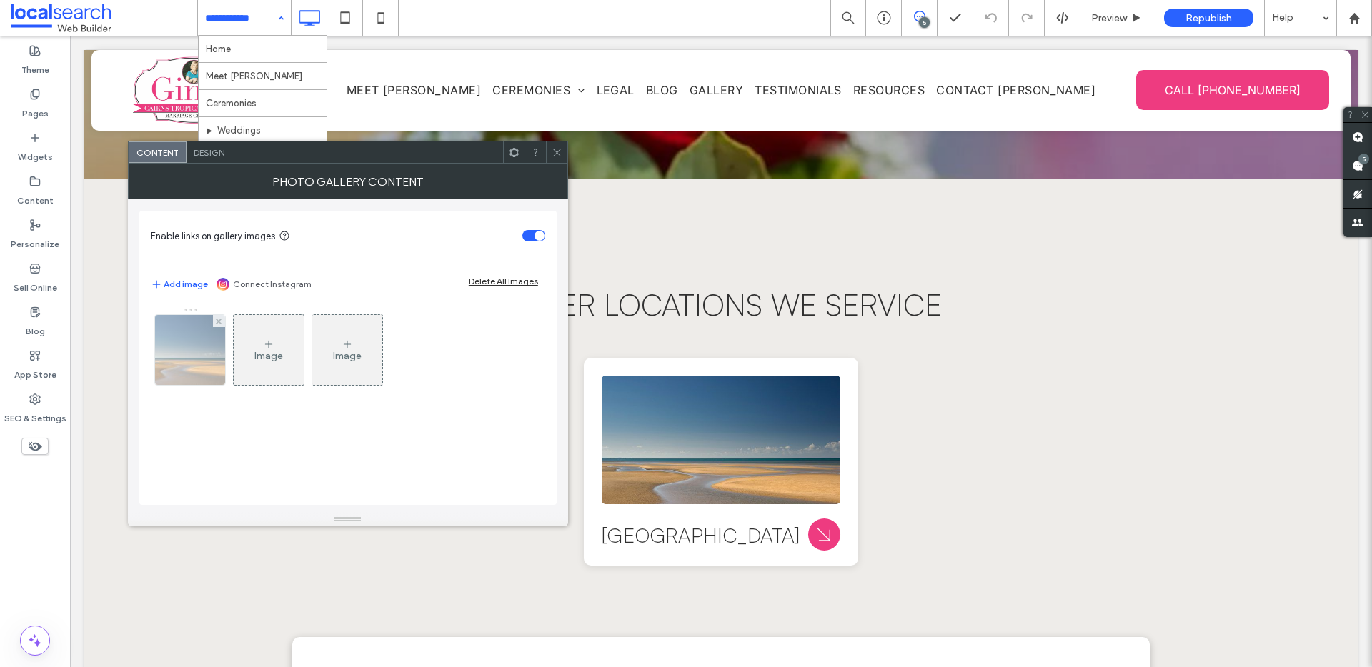
click at [203, 359] on img at bounding box center [190, 350] width 105 height 70
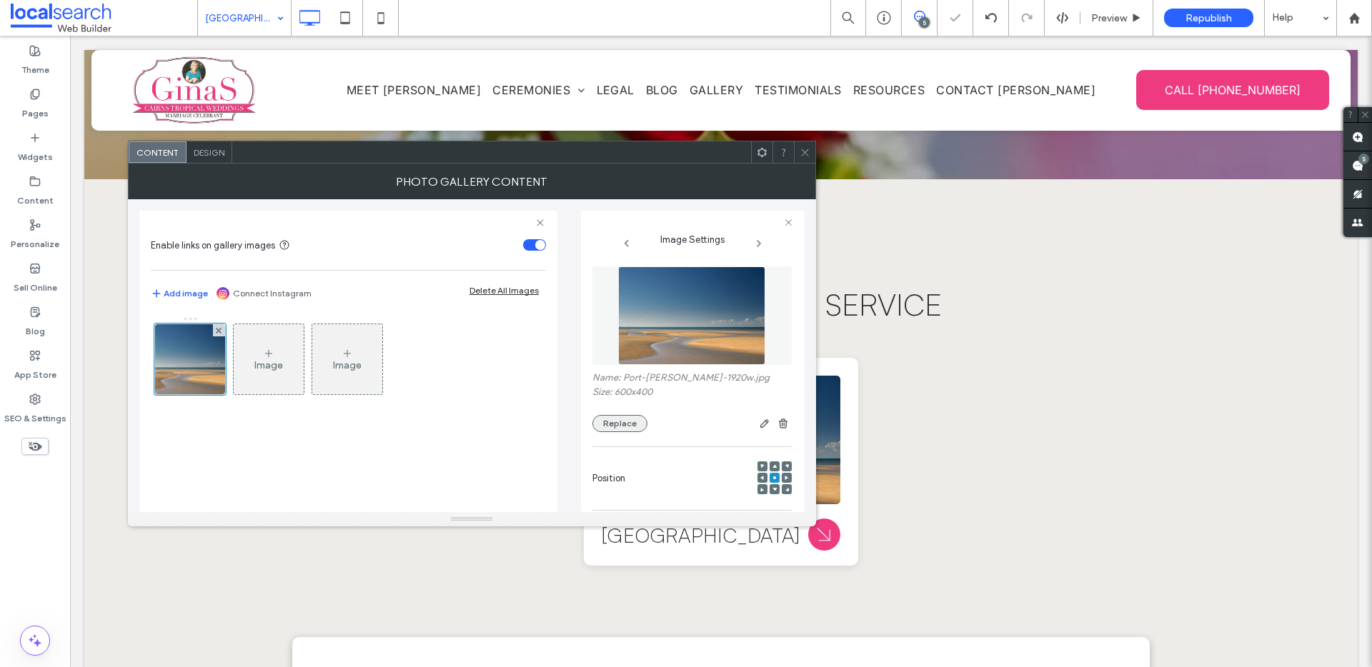
click at [622, 417] on button "Replace" at bounding box center [619, 423] width 55 height 17
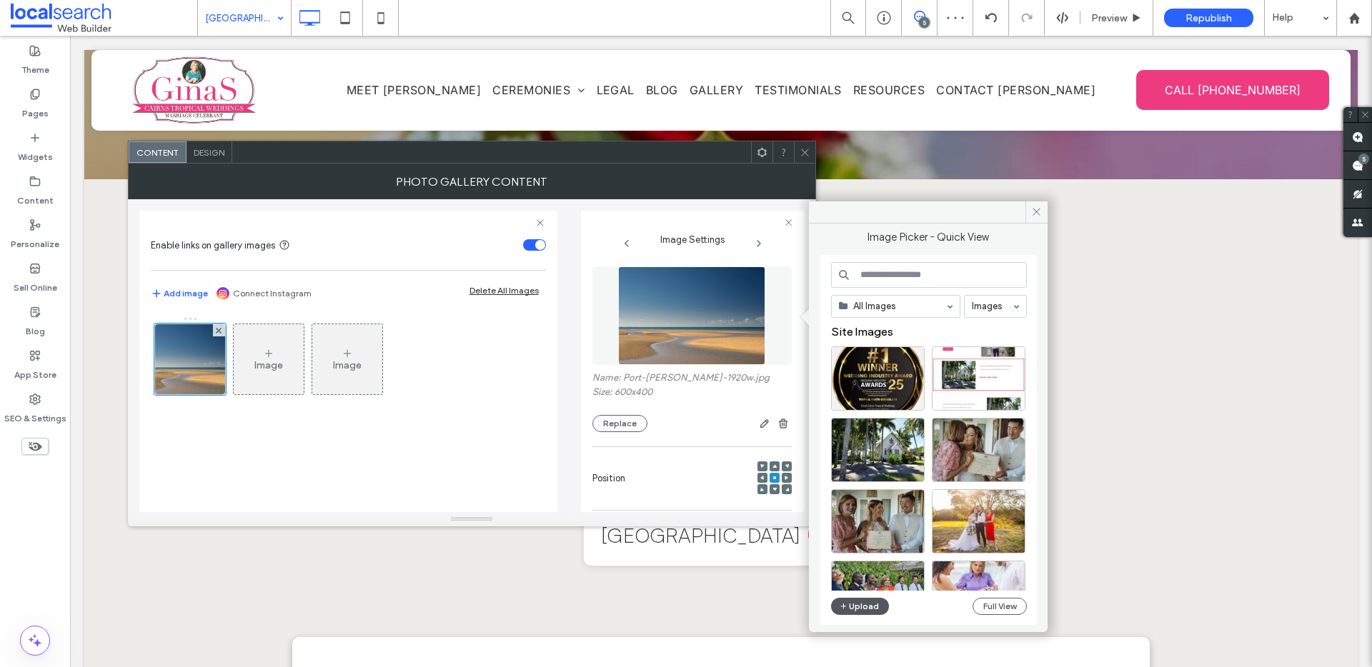
click at [868, 608] on button "Upload" at bounding box center [860, 606] width 59 height 17
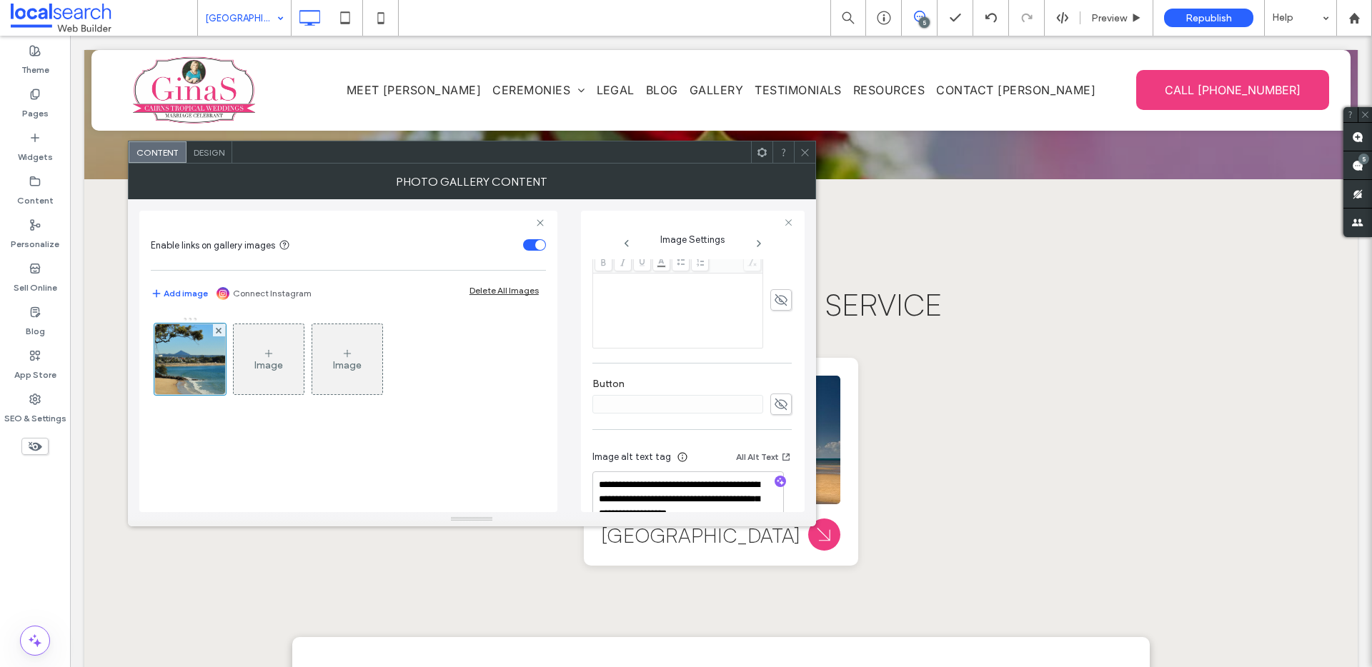
scroll to position [447, 0]
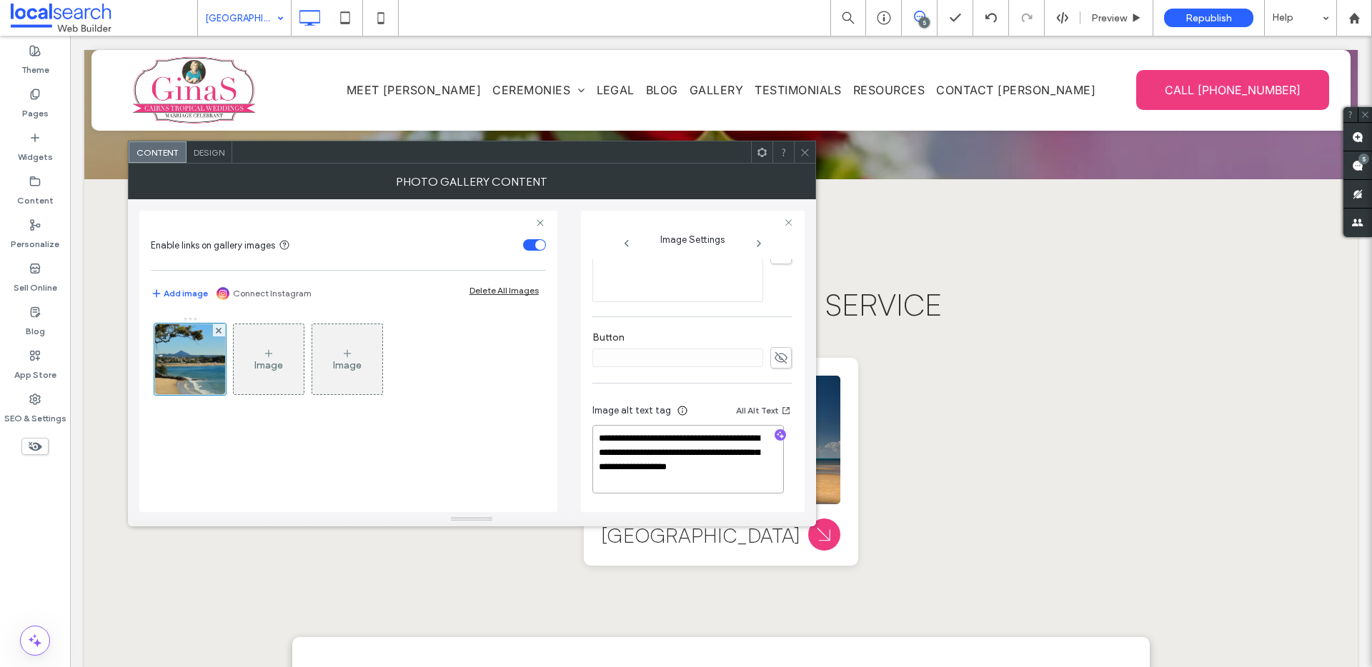
drag, startPoint x: 709, startPoint y: 481, endPoint x: 691, endPoint y: 448, distance: 37.8
click at [691, 448] on textarea "**********" at bounding box center [687, 459] width 191 height 69
click at [779, 437] on div at bounding box center [780, 436] width 23 height 14
click at [775, 439] on icon "button" at bounding box center [780, 435] width 10 height 10
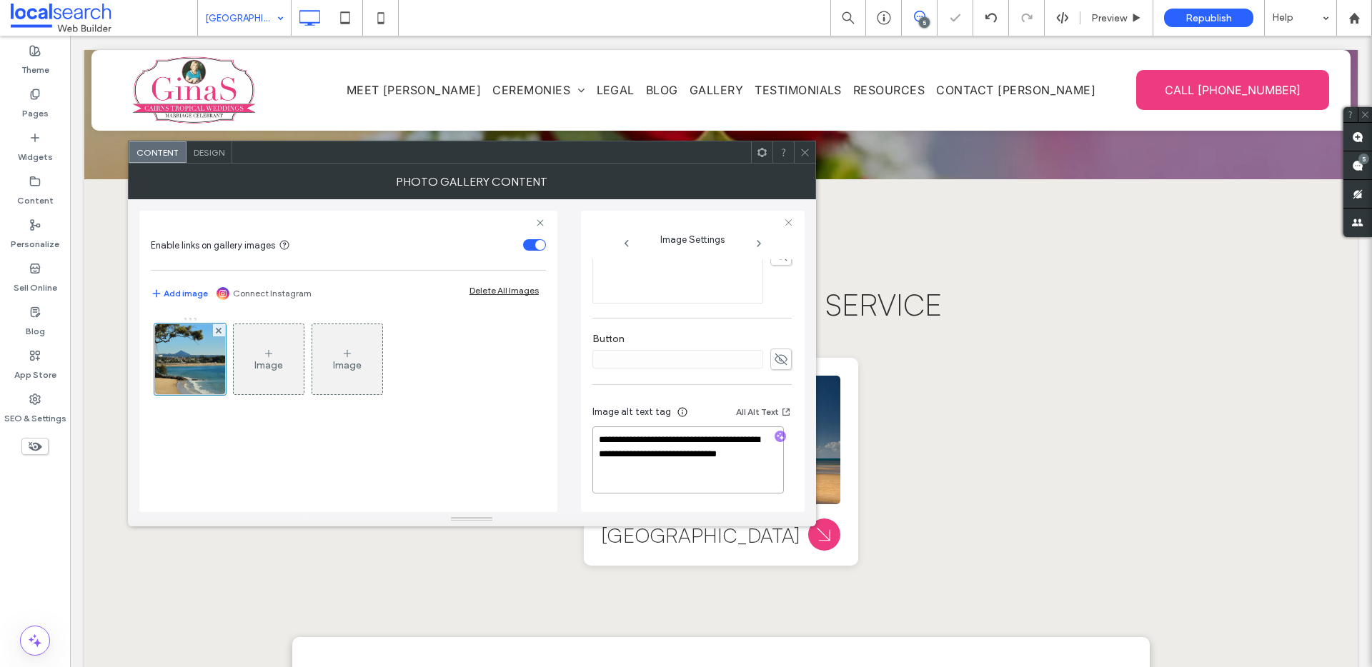
click at [696, 467] on textarea "**********" at bounding box center [687, 460] width 191 height 67
paste textarea "**********"
drag, startPoint x: 635, startPoint y: 466, endPoint x: 553, endPoint y: 372, distance: 124.5
click at [553, 372] on div "**********" at bounding box center [471, 355] width 665 height 313
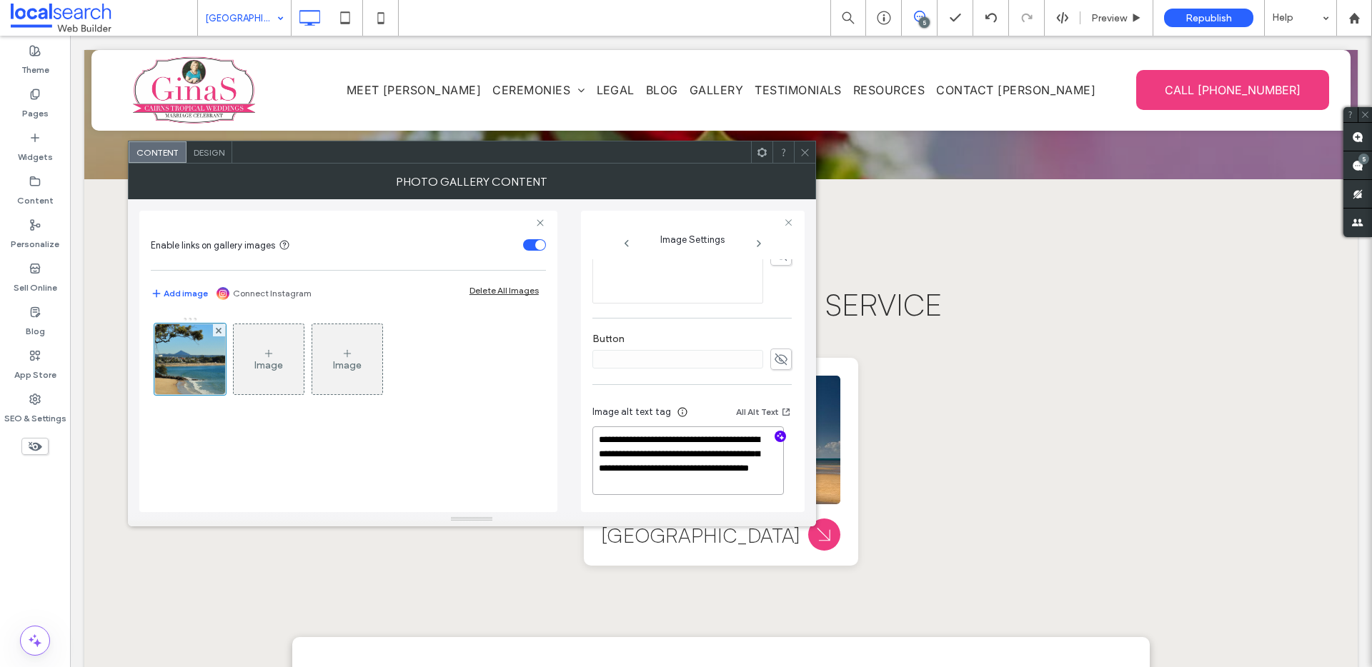
click at [639, 468] on textarea "**********" at bounding box center [687, 461] width 191 height 69
type textarea "**********"
click at [809, 148] on div at bounding box center [804, 151] width 21 height 21
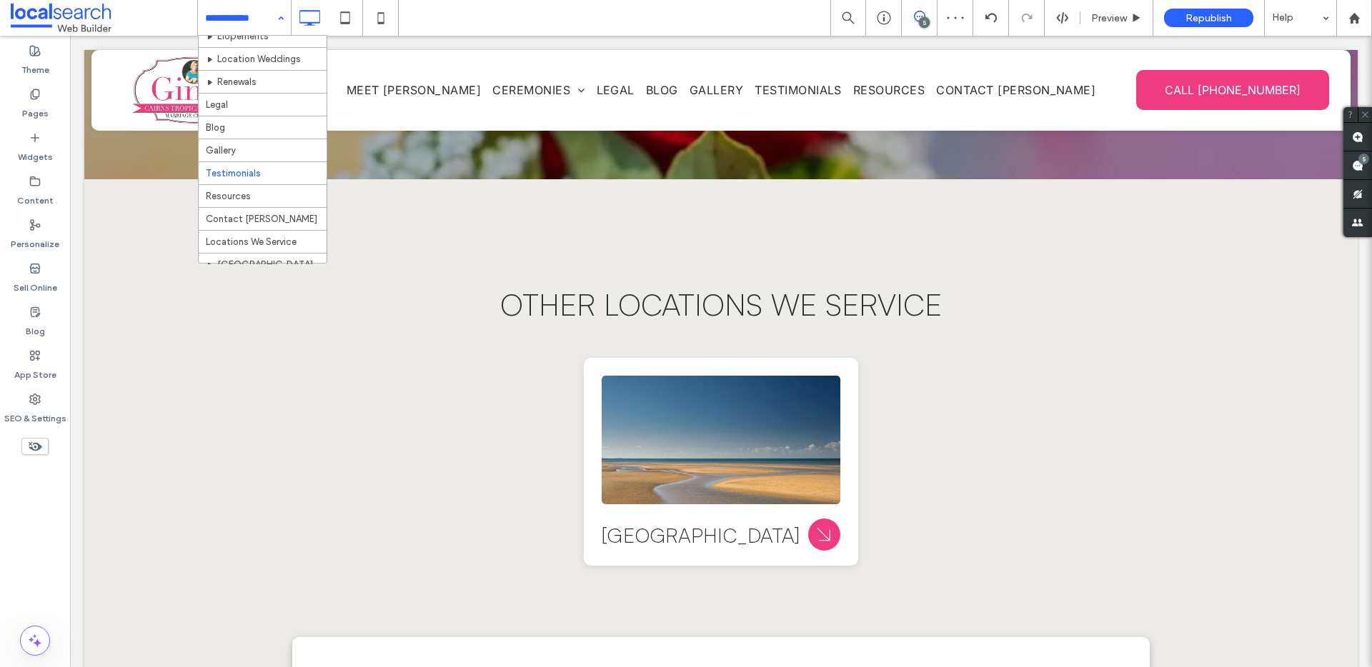
scroll to position [205, 0]
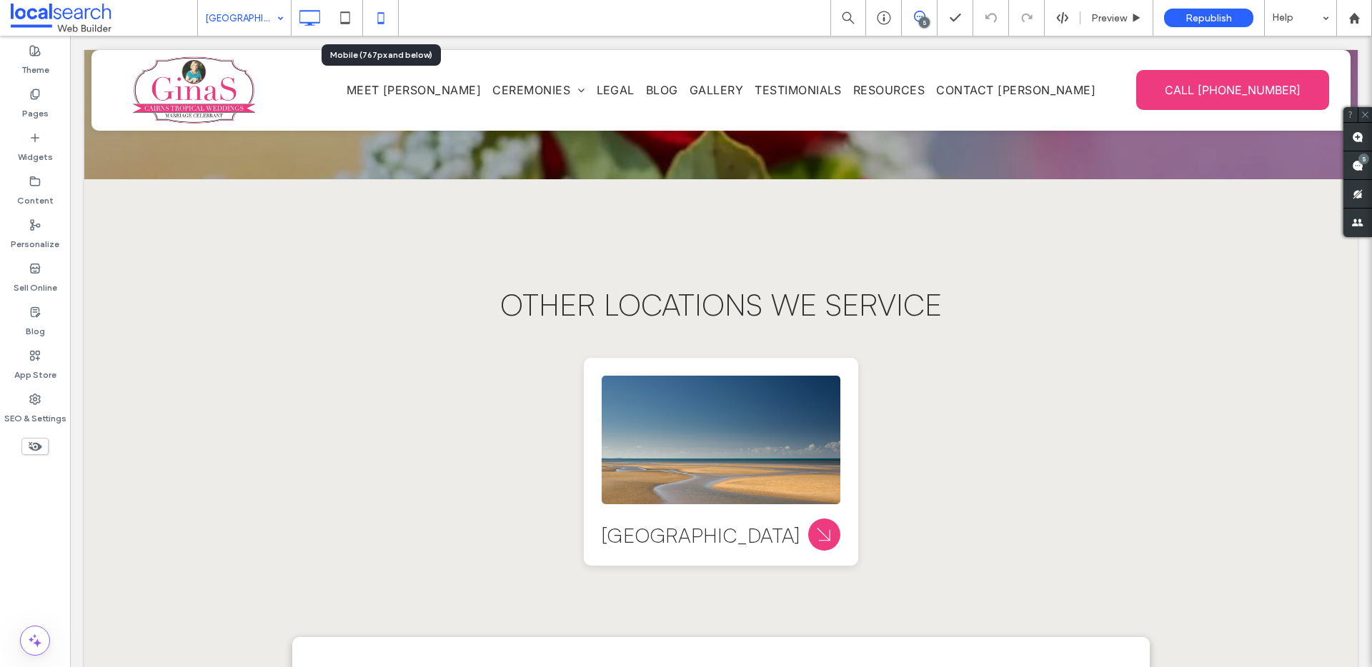
click at [376, 22] on icon at bounding box center [381, 18] width 29 height 29
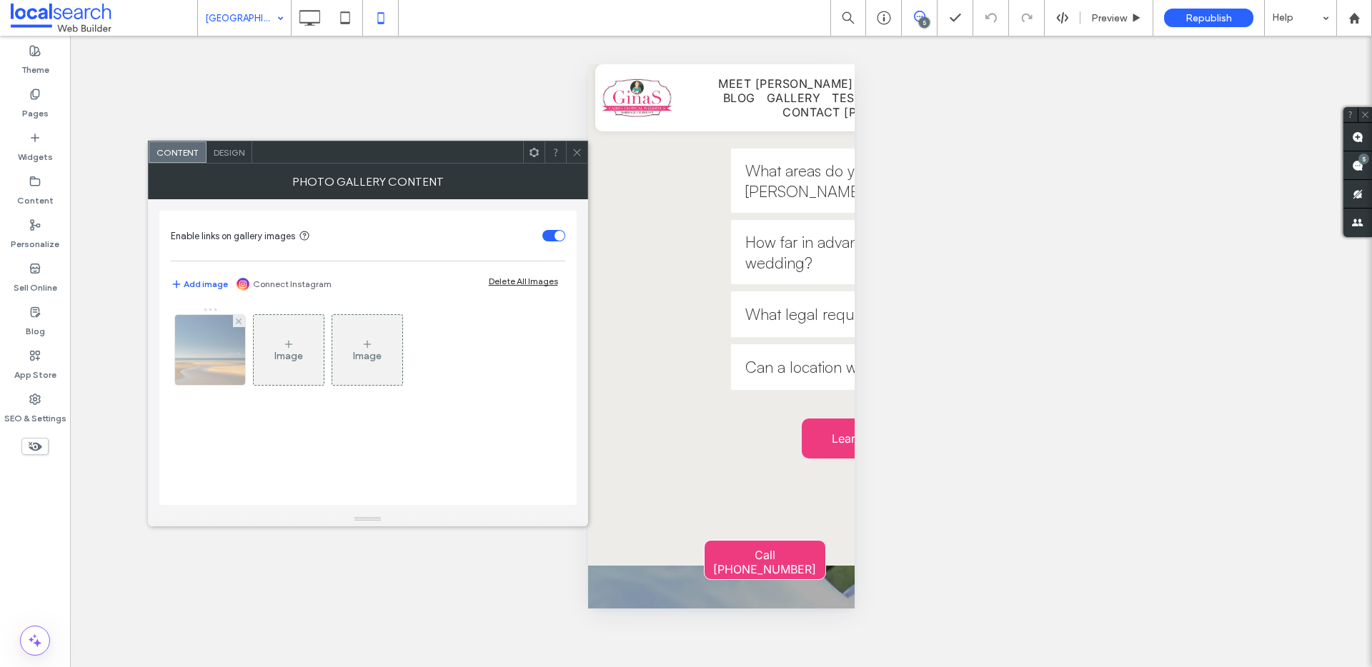
click at [229, 363] on img at bounding box center [209, 350] width 105 height 70
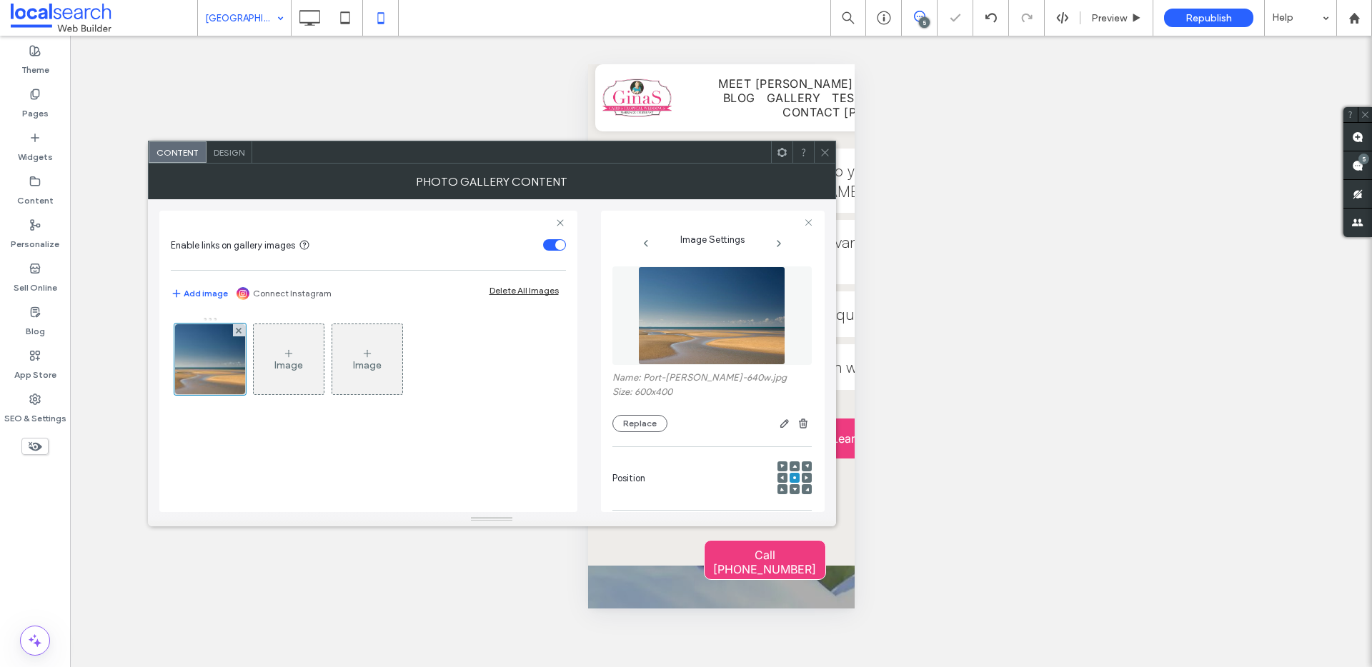
click at [827, 148] on icon at bounding box center [824, 152] width 11 height 11
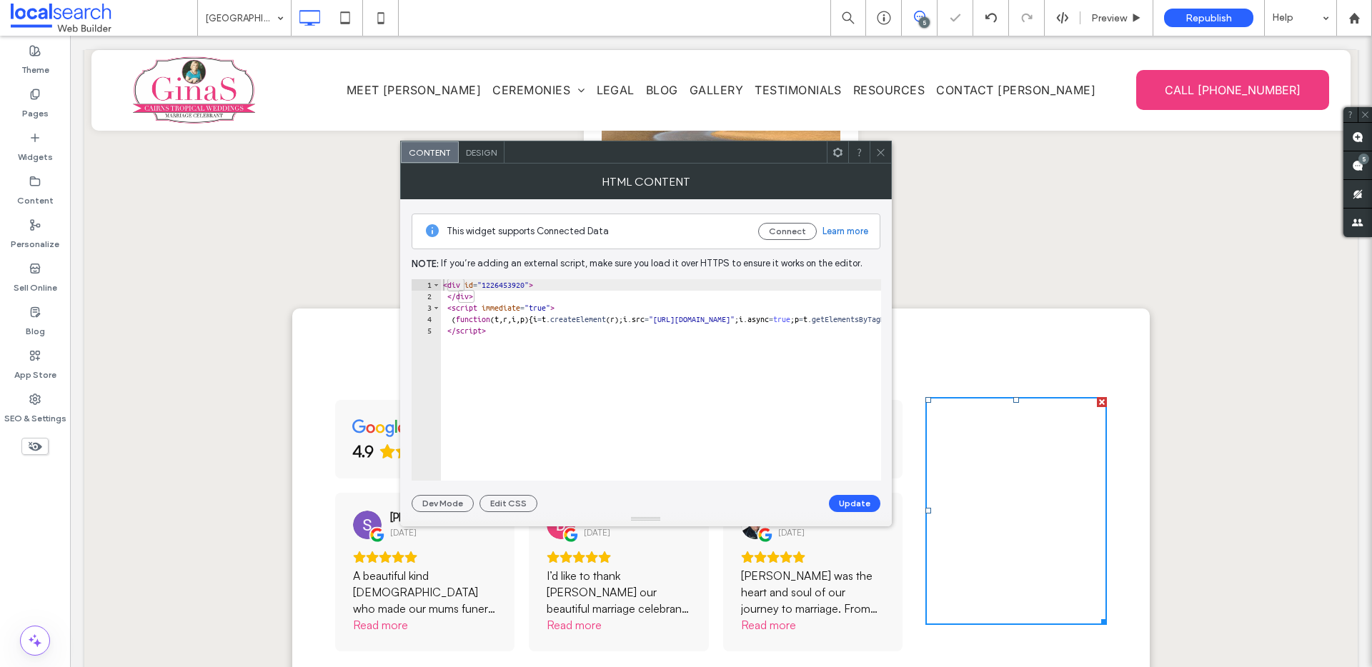
click at [883, 154] on icon at bounding box center [880, 152] width 11 height 11
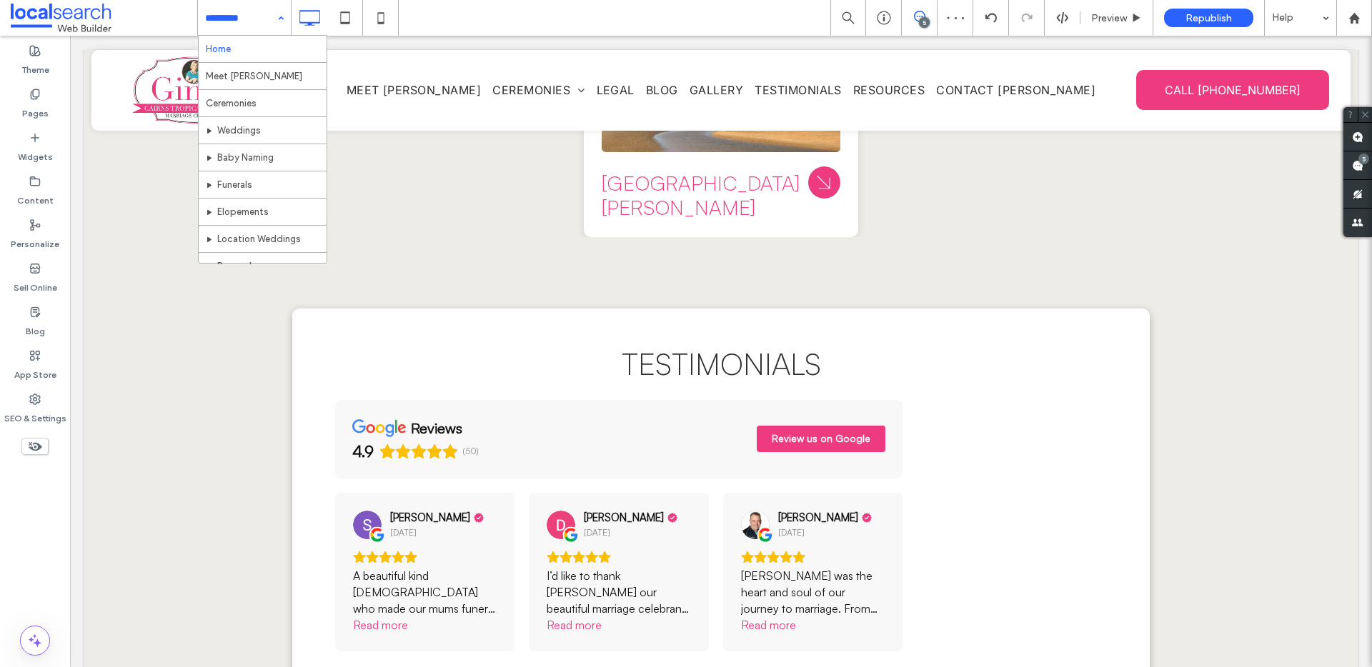
drag, startPoint x: 270, startPoint y: 23, endPoint x: 266, endPoint y: 51, distance: 28.8
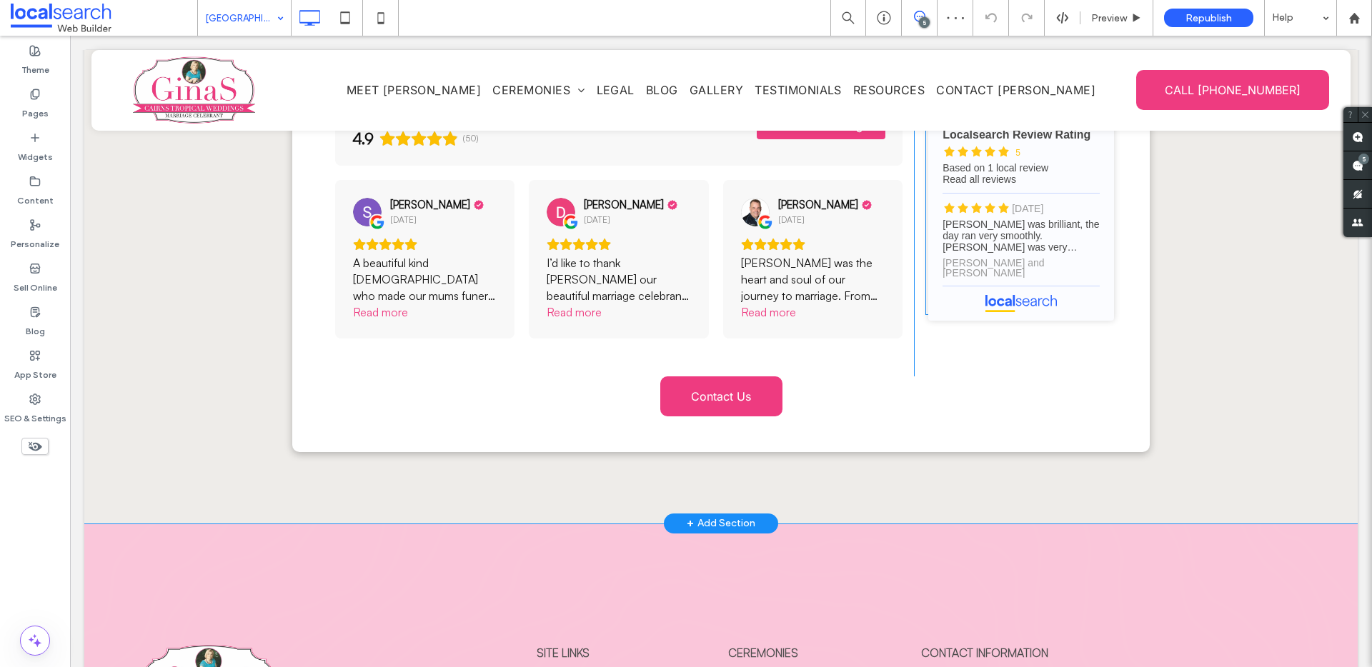
scroll to position [5118, 0]
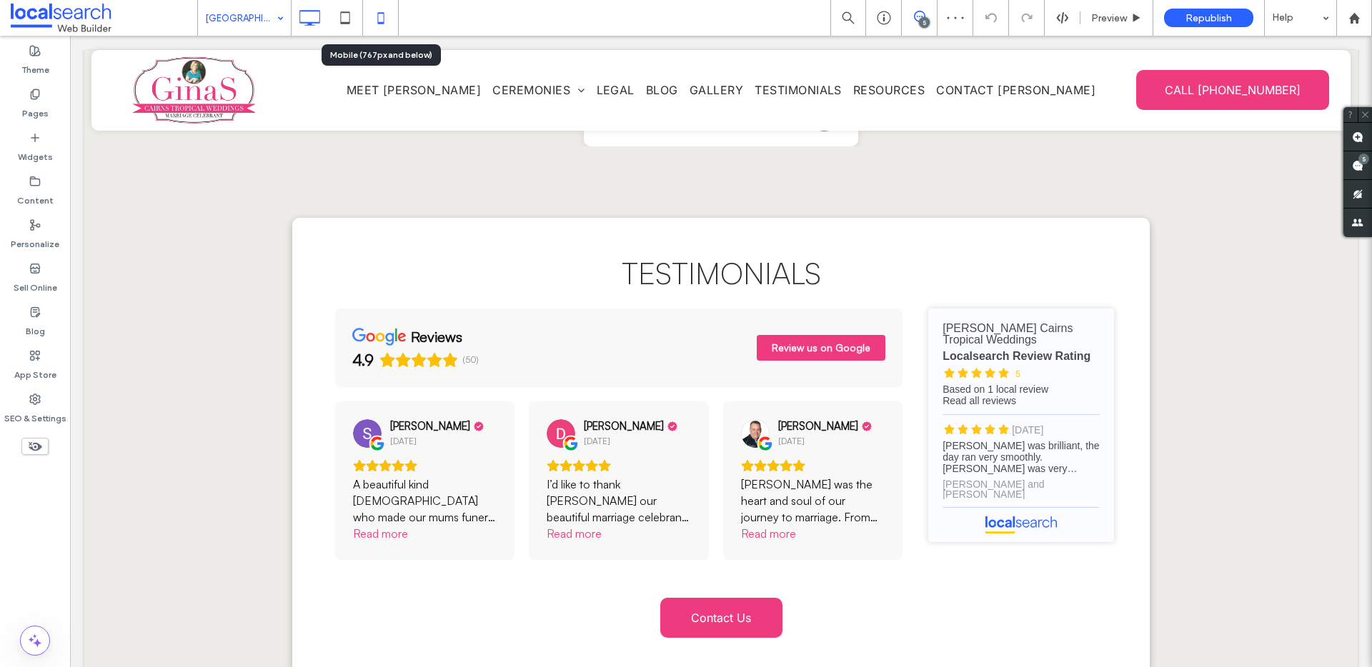
click at [383, 31] on icon at bounding box center [381, 18] width 29 height 29
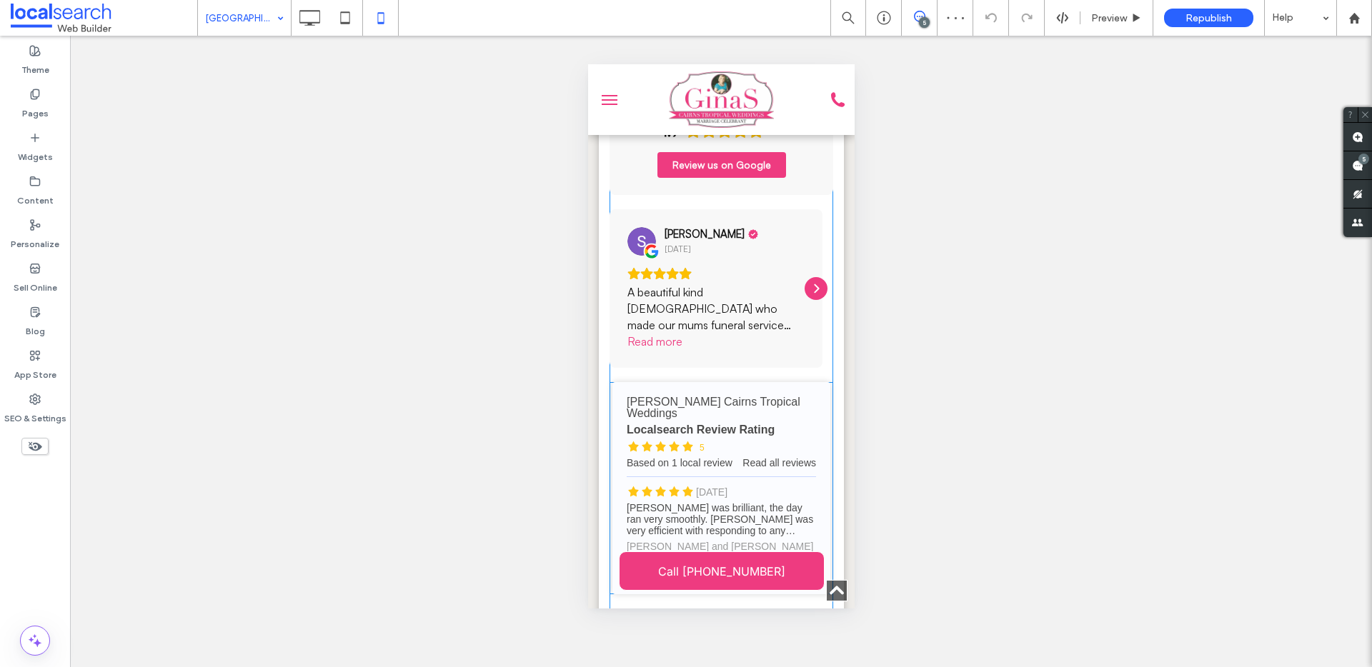
scroll to position [5566, 0]
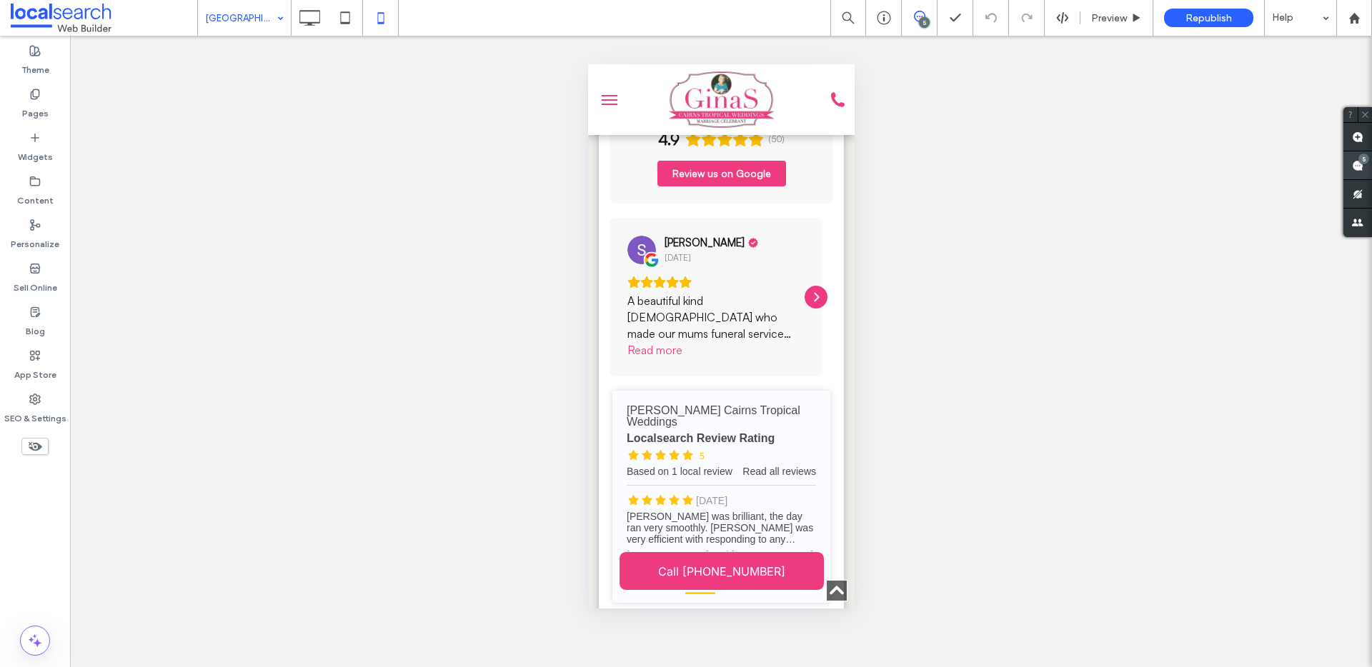
click at [1350, 166] on span at bounding box center [1357, 165] width 29 height 28
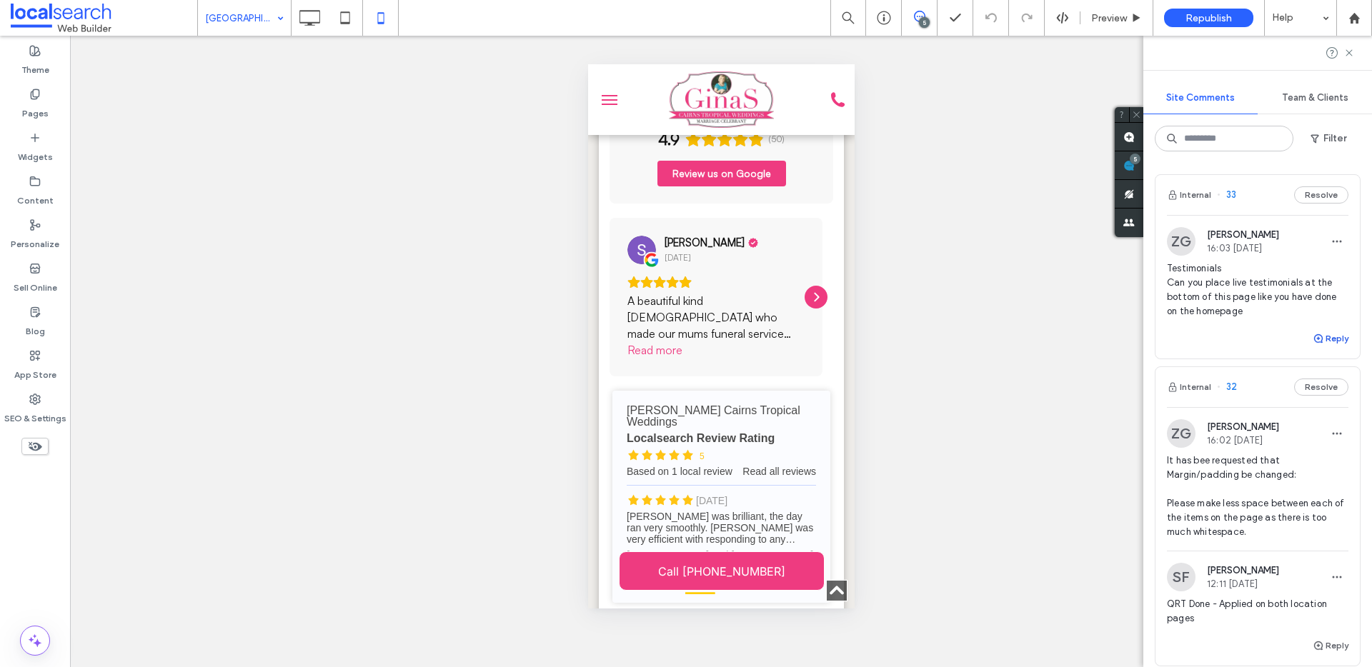
click at [1314, 342] on use "button" at bounding box center [1318, 338] width 9 height 9
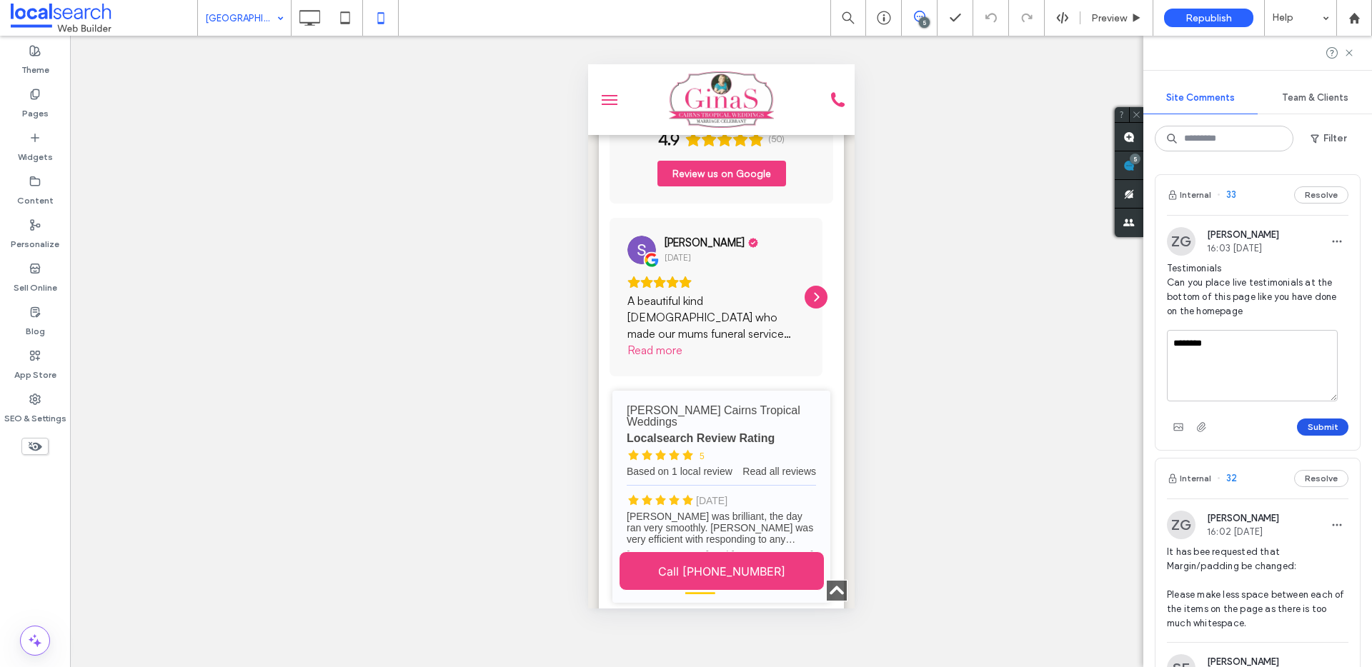
type textarea "********"
click at [1330, 429] on button "Submit" at bounding box center [1322, 427] width 51 height 17
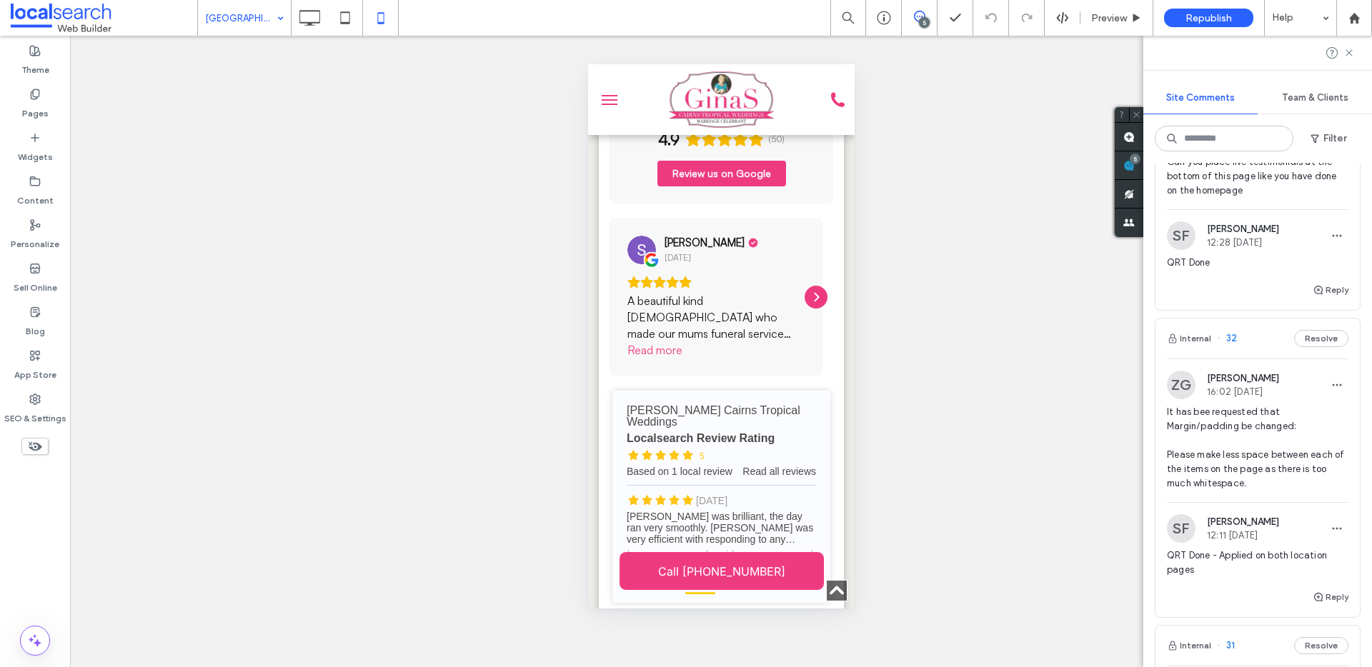
scroll to position [0, 0]
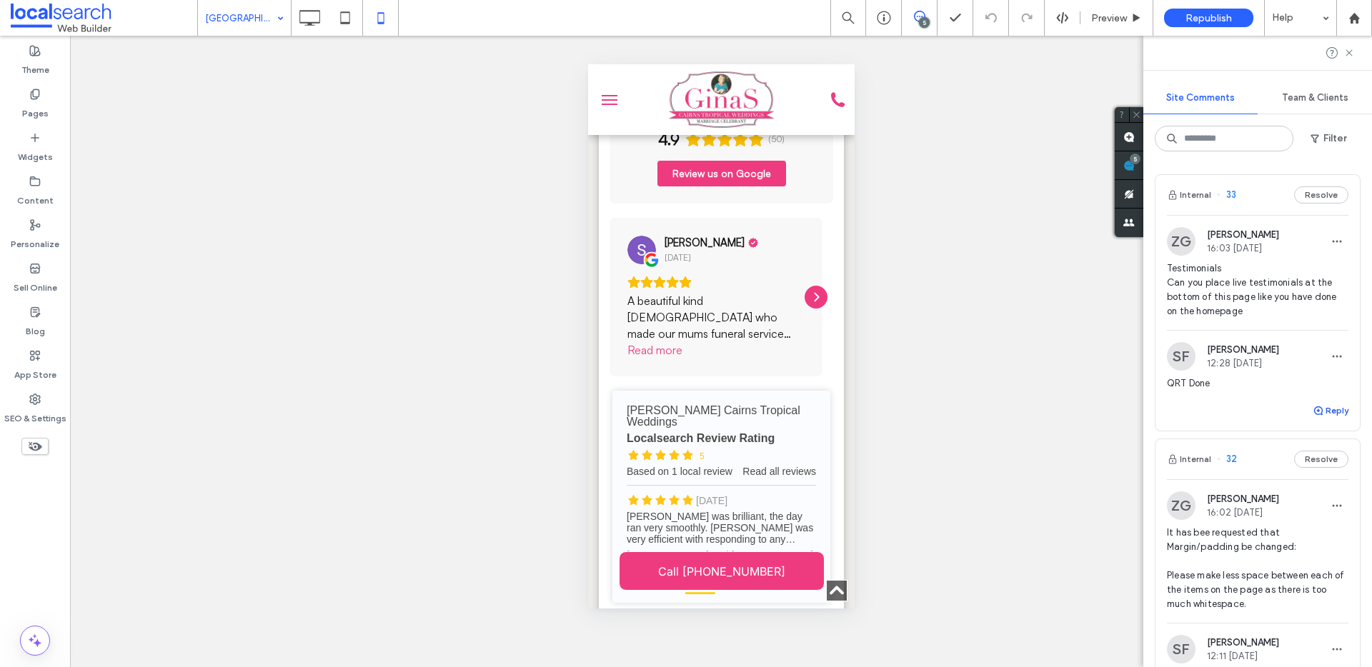
click at [1312, 405] on icon "button" at bounding box center [1317, 410] width 11 height 11
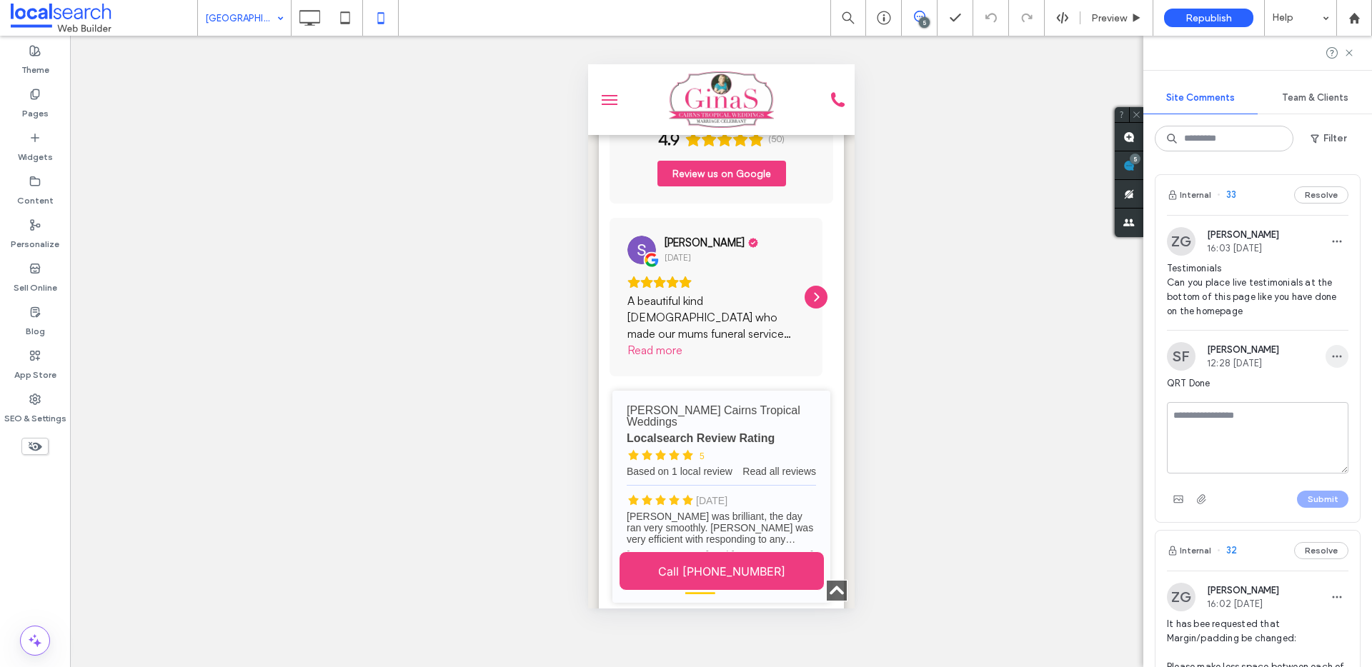
click at [1332, 357] on use "button" at bounding box center [1336, 357] width 9 height 2
click at [1314, 384] on div "Edit" at bounding box center [1273, 393] width 127 height 27
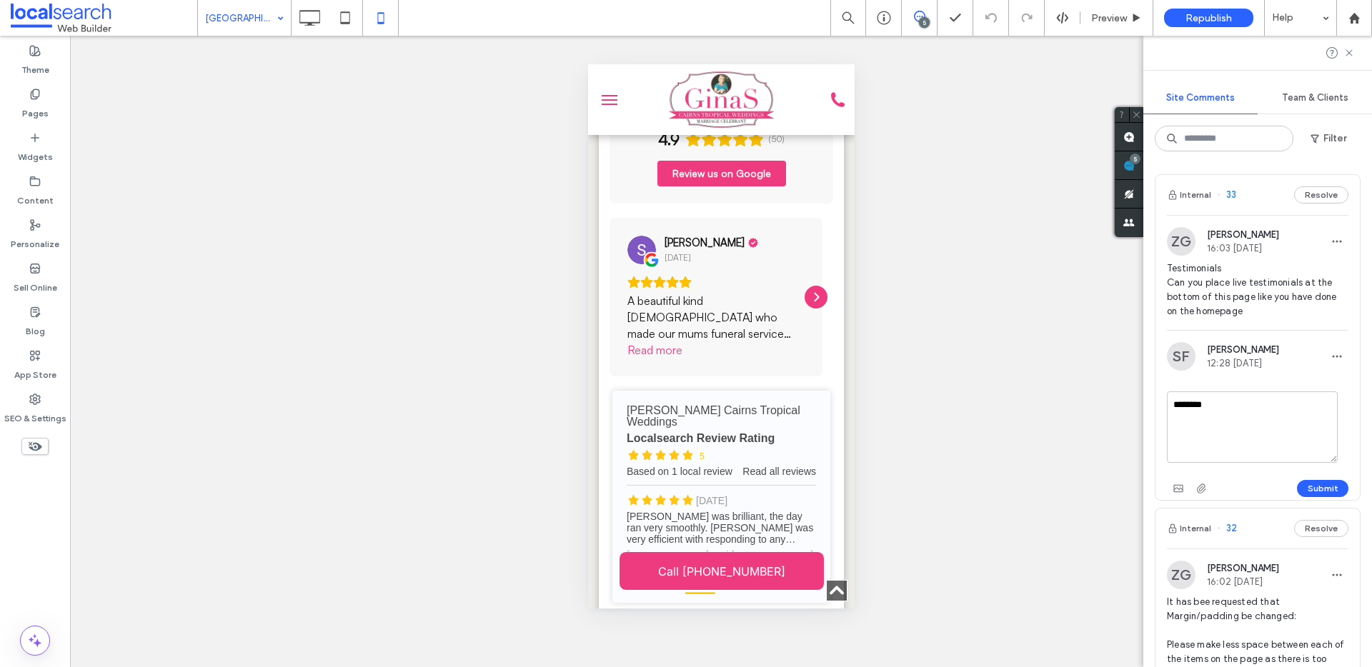
click at [1268, 411] on textarea "********" at bounding box center [1252, 427] width 171 height 71
type textarea "**********"
click at [1308, 477] on div "**********" at bounding box center [1257, 446] width 181 height 109
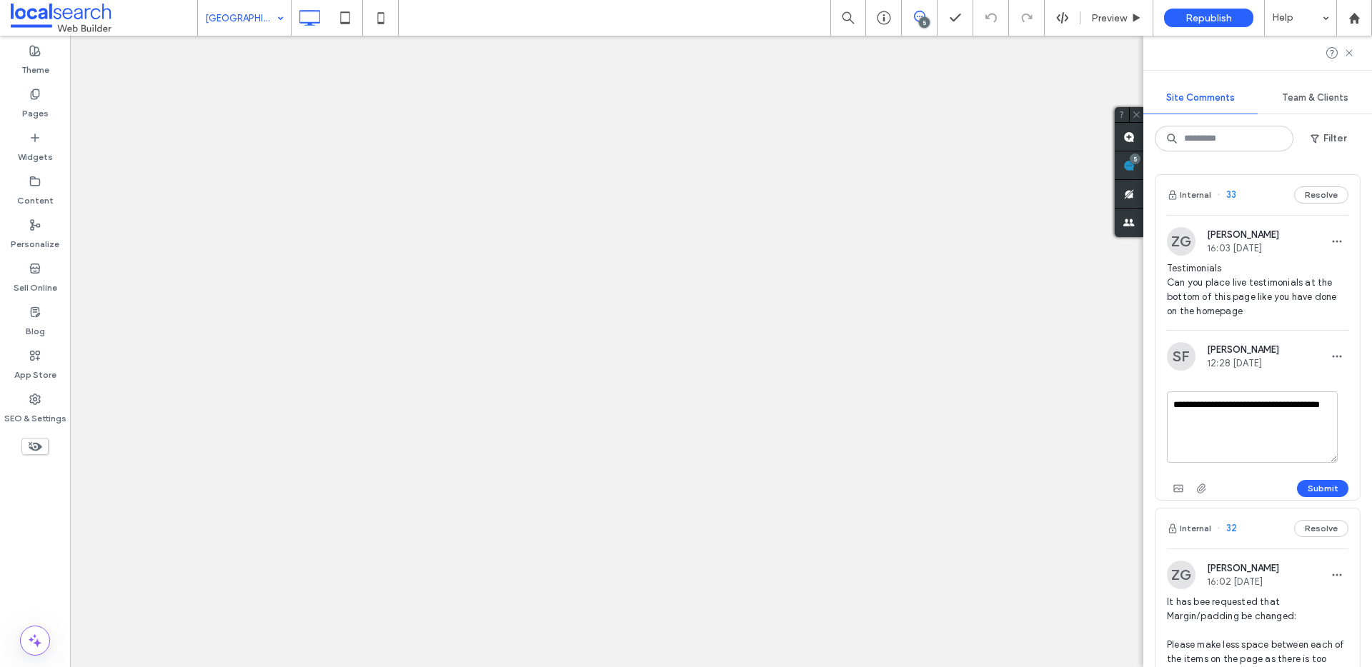
click at [1311, 489] on div at bounding box center [686, 333] width 1372 height 667
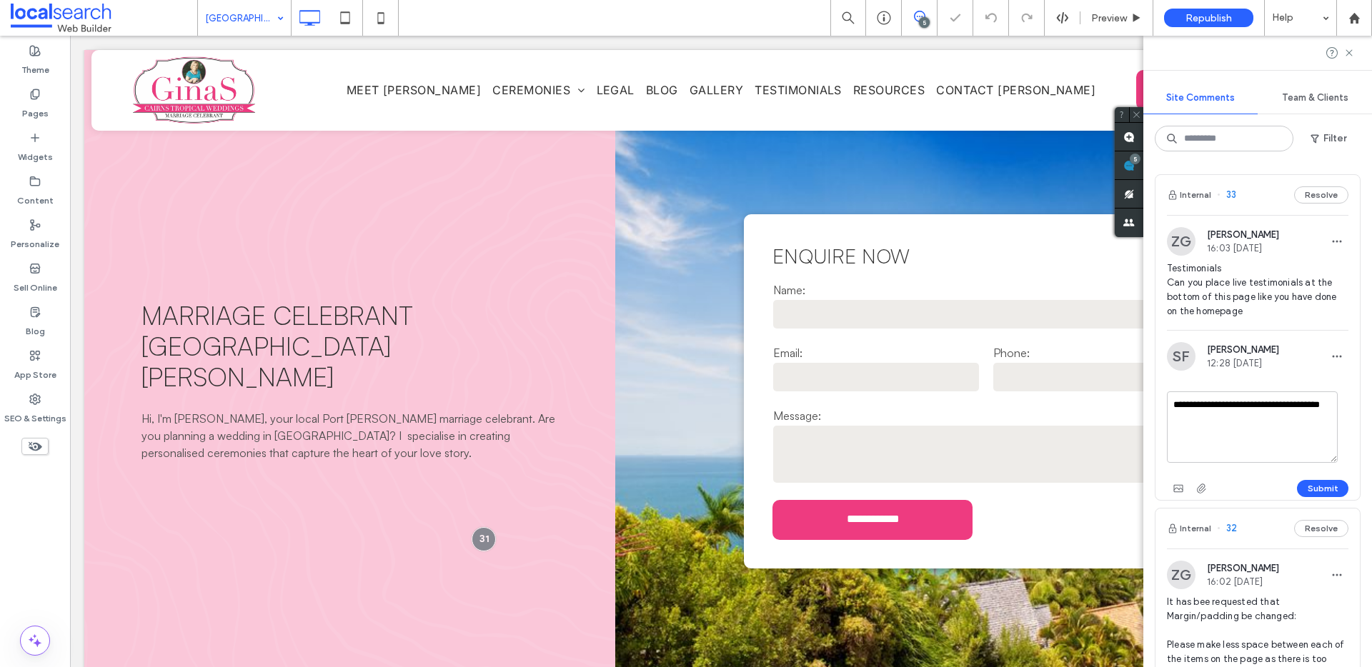
click at [1301, 479] on div "Submit" at bounding box center [1257, 488] width 181 height 23
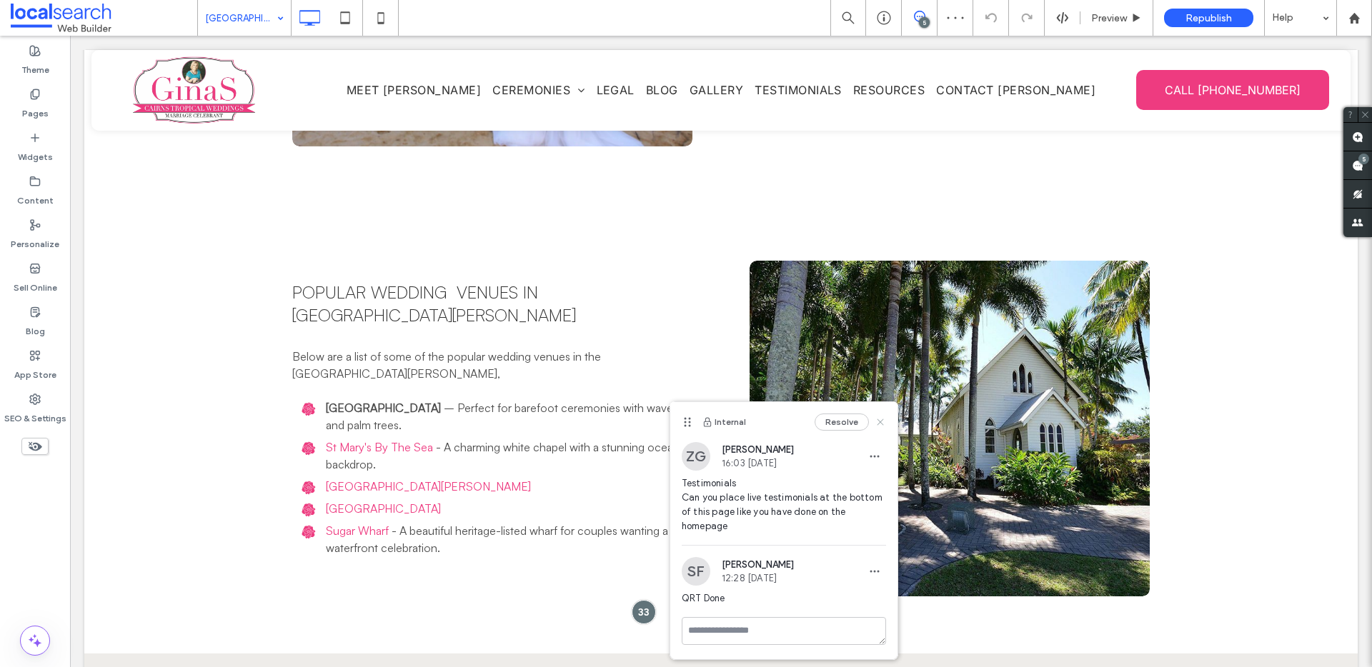
drag, startPoint x: 879, startPoint y: 419, endPoint x: 1135, endPoint y: 113, distance: 398.7
click at [879, 419] on icon at bounding box center [879, 422] width 11 height 11
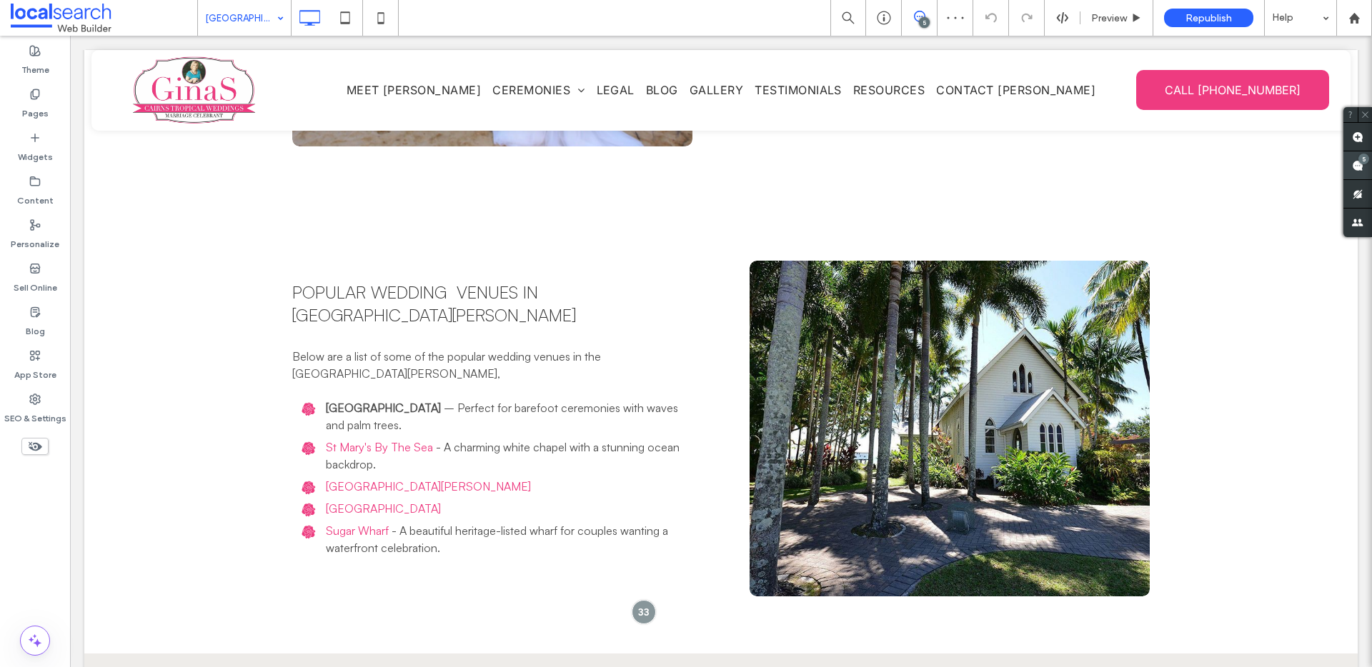
click at [1357, 167] on span at bounding box center [1357, 165] width 29 height 28
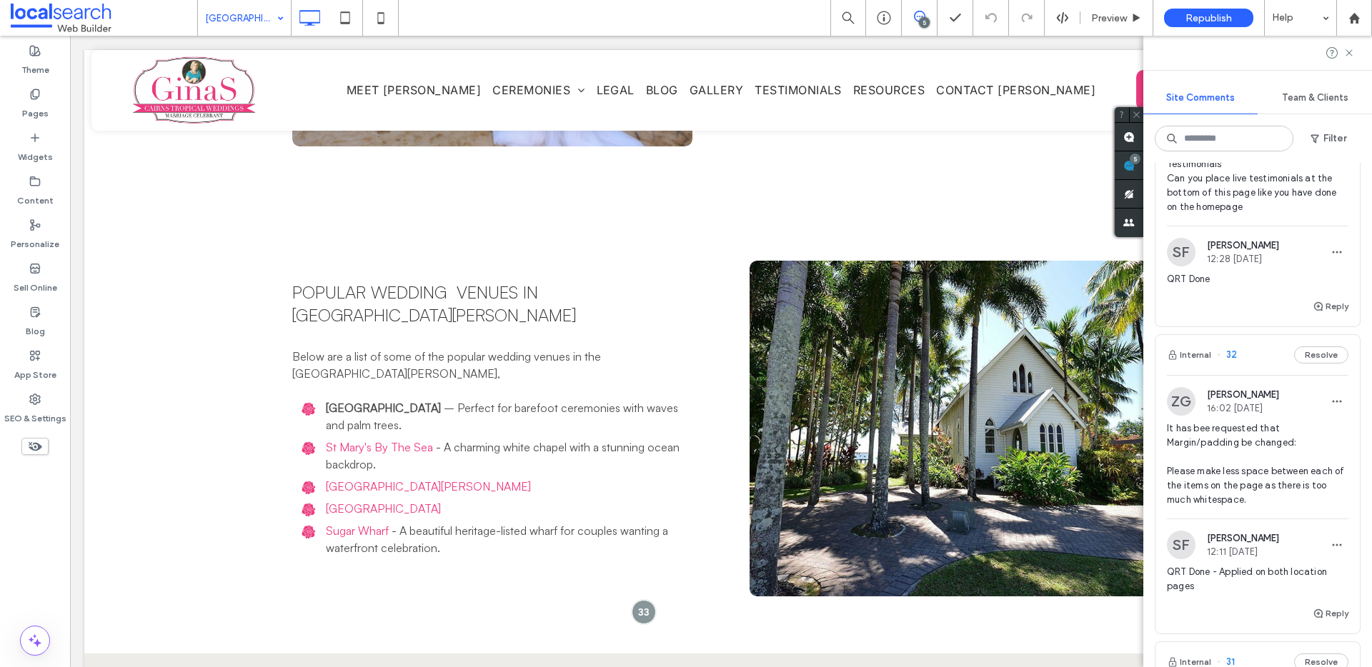
scroll to position [93, 0]
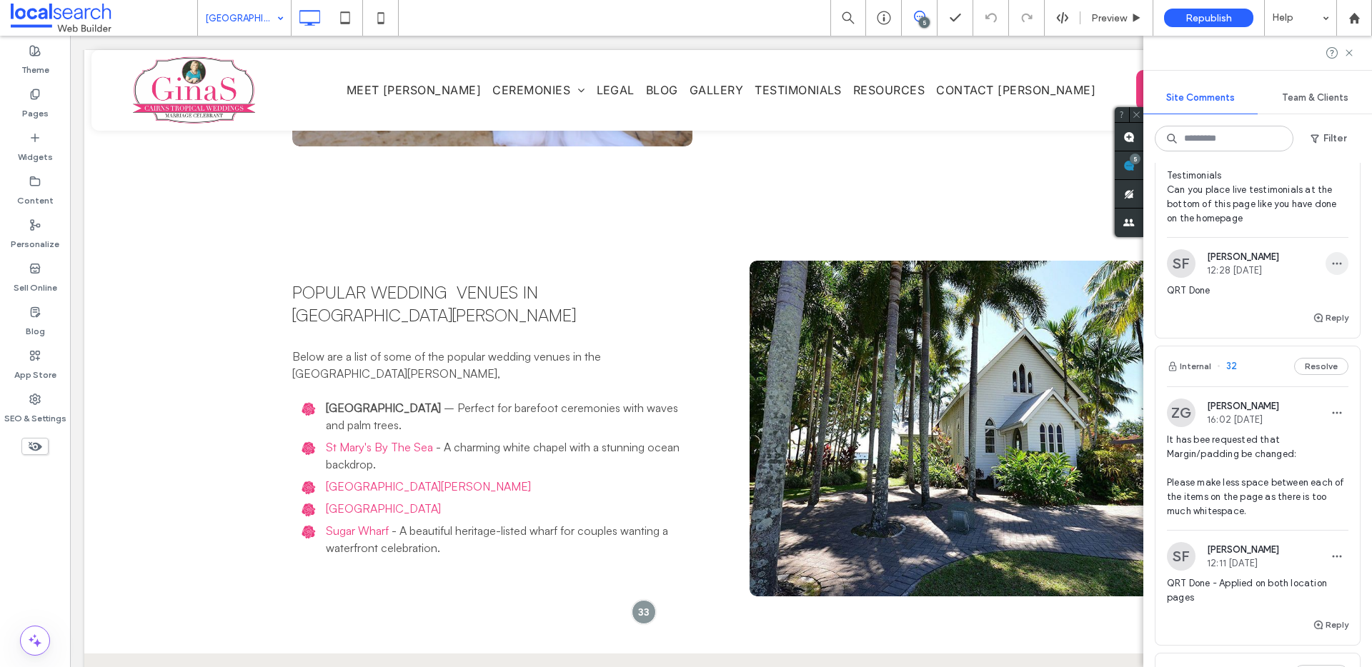
click at [1332, 264] on use "button" at bounding box center [1336, 264] width 9 height 2
click at [1265, 298] on div "Edit" at bounding box center [1273, 300] width 127 height 27
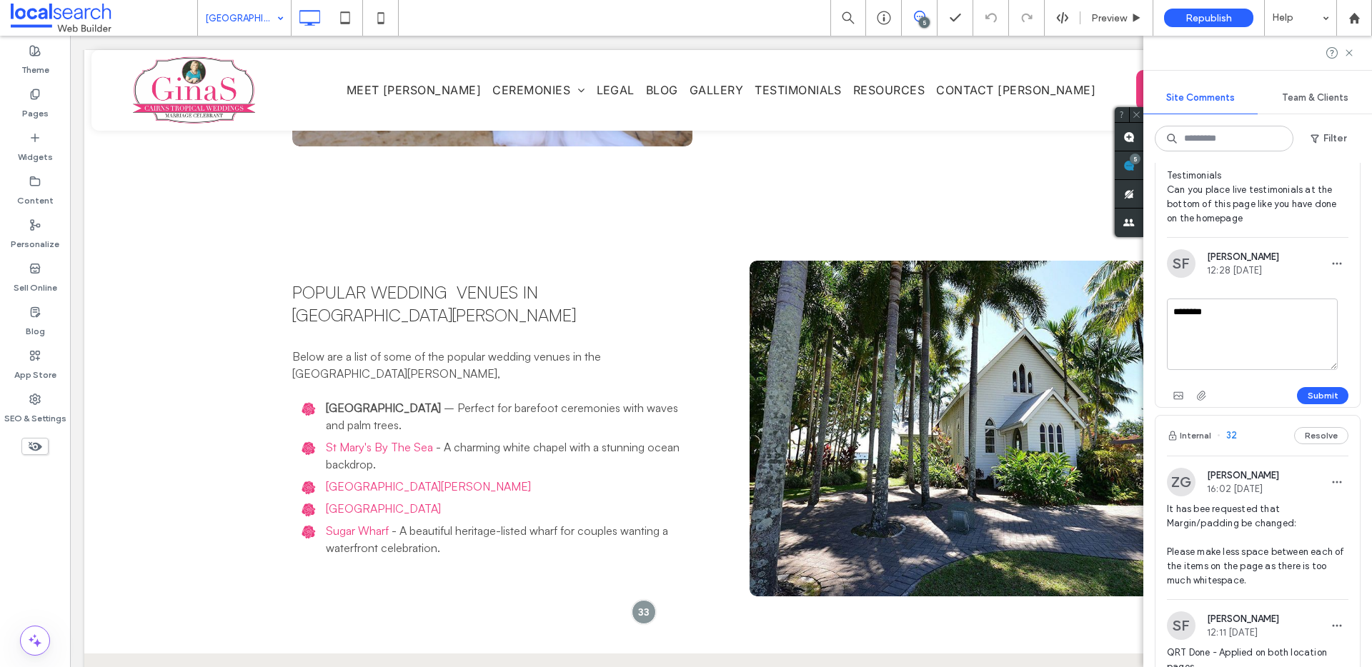
click at [1237, 324] on textarea "********" at bounding box center [1252, 334] width 171 height 71
type textarea "**********"
click at [1300, 389] on button "Submit" at bounding box center [1322, 395] width 51 height 17
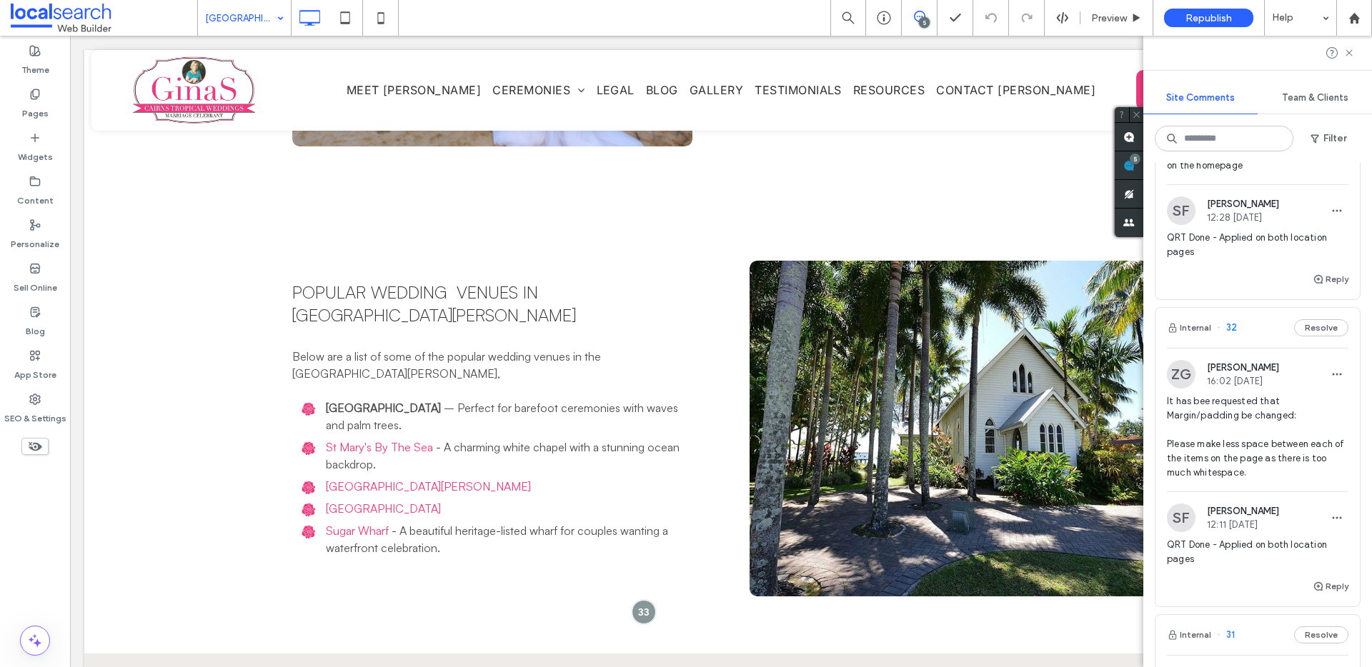
scroll to position [0, 0]
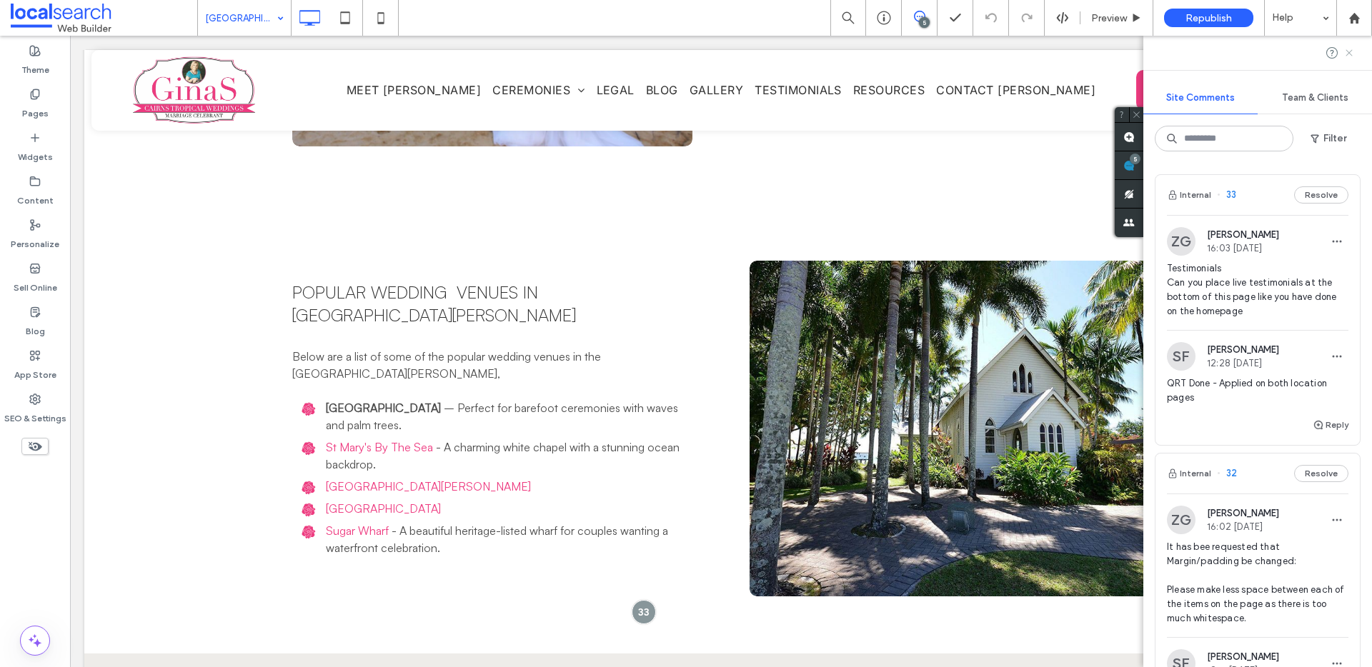
click at [1350, 52] on use at bounding box center [1348, 52] width 6 height 6
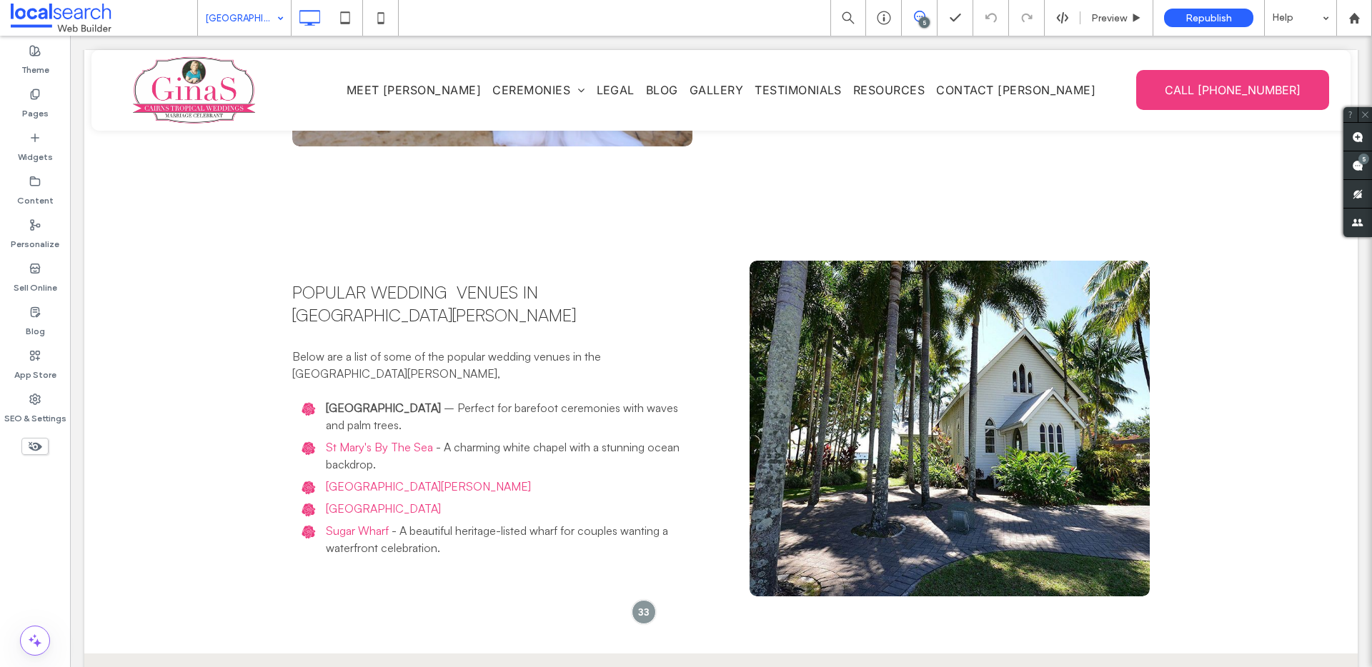
click at [925, 13] on span at bounding box center [919, 16] width 35 height 11
click at [914, 11] on icon at bounding box center [919, 16] width 11 height 11
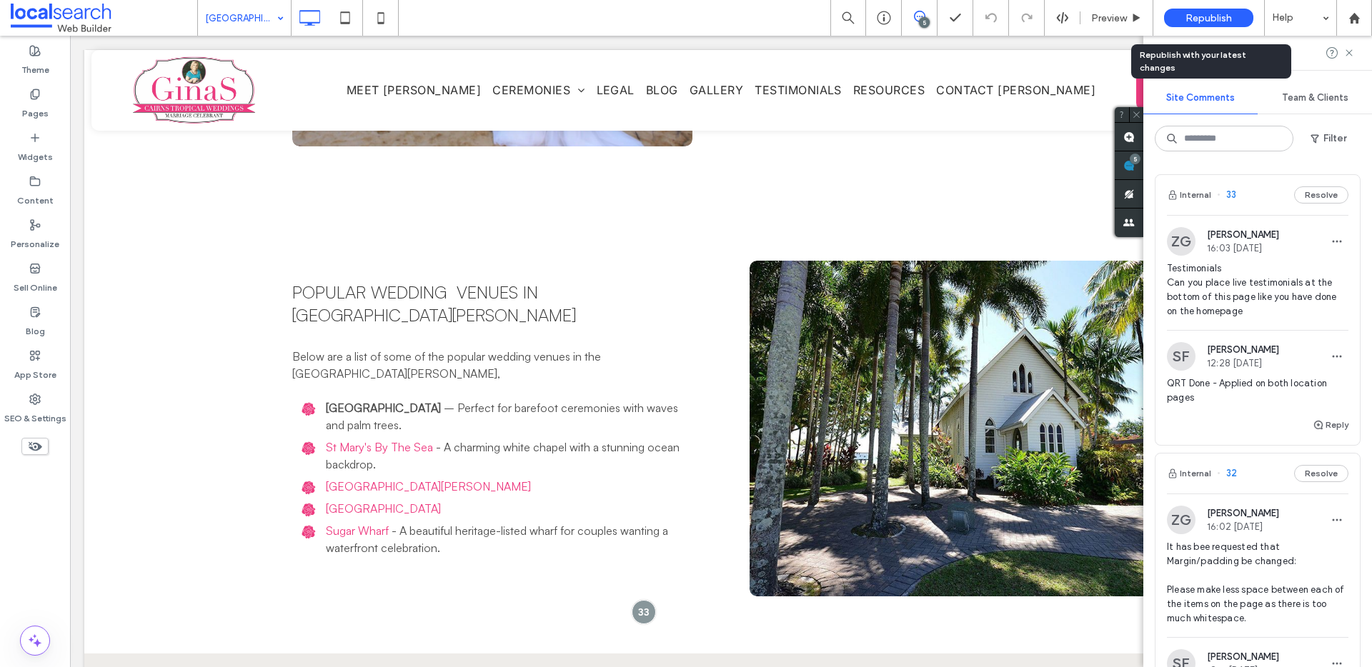
click at [1209, 14] on span "Republish" at bounding box center [1208, 18] width 46 height 12
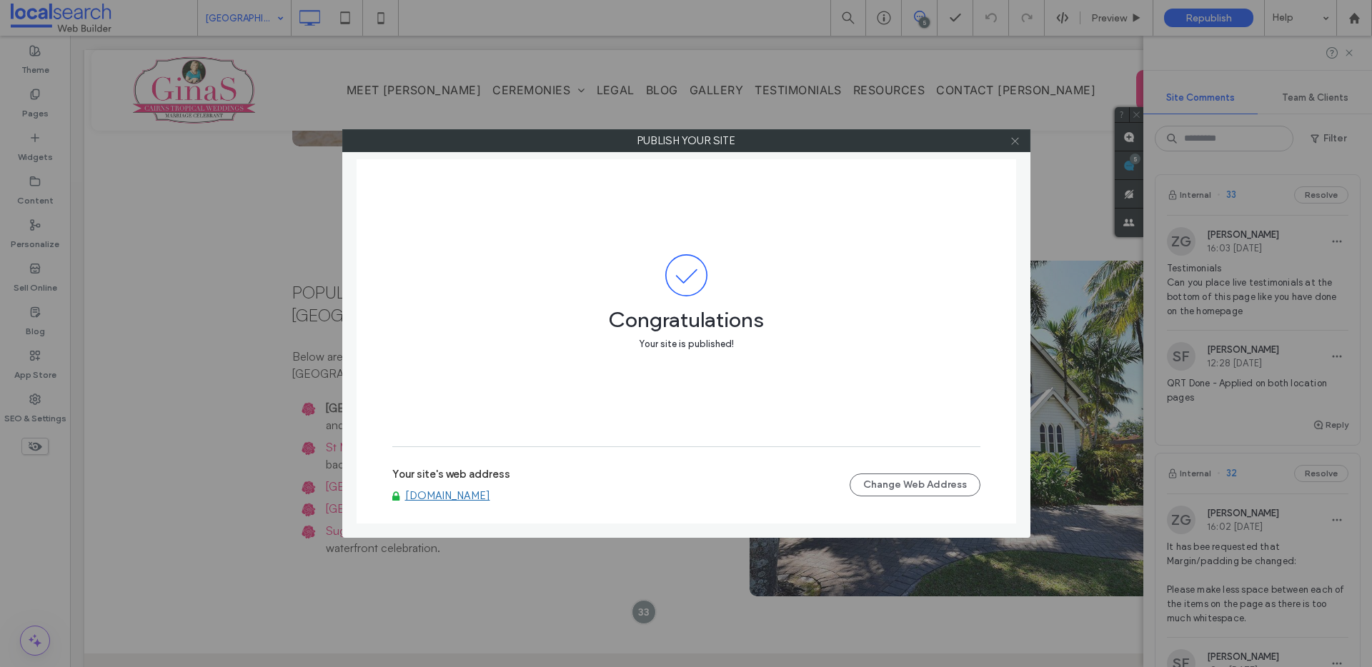
click at [1015, 138] on icon at bounding box center [1015, 141] width 11 height 11
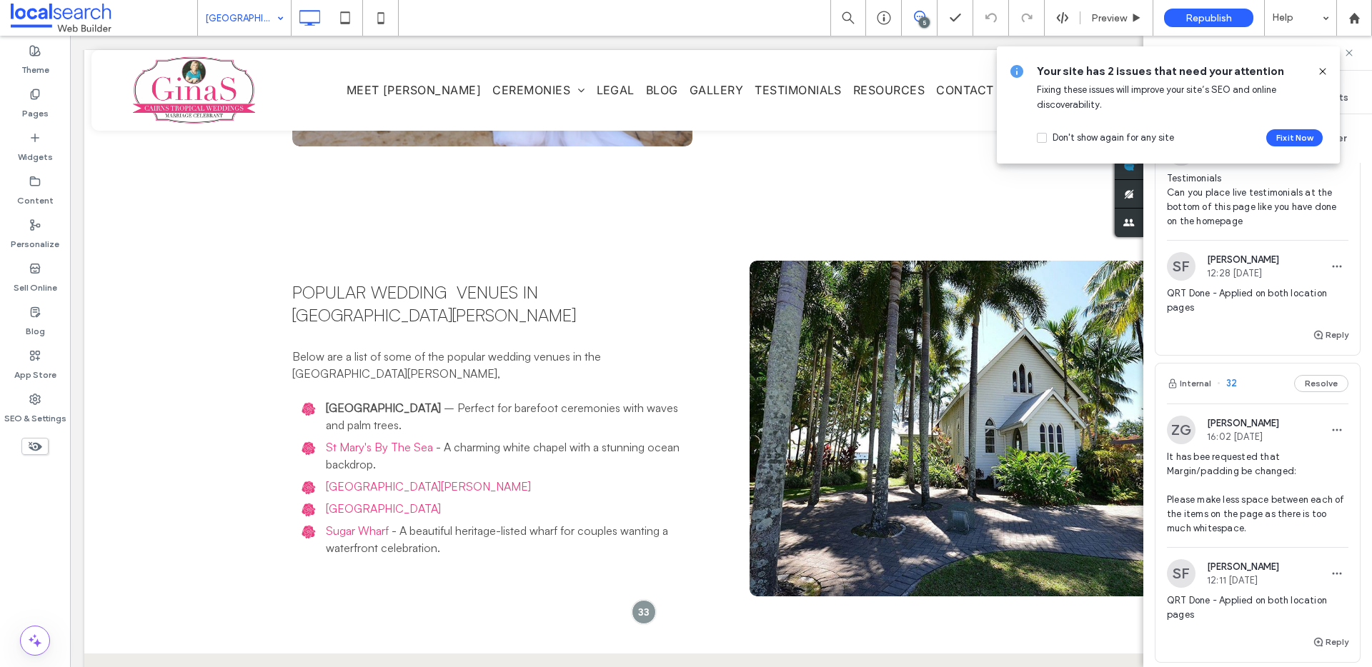
scroll to position [95, 0]
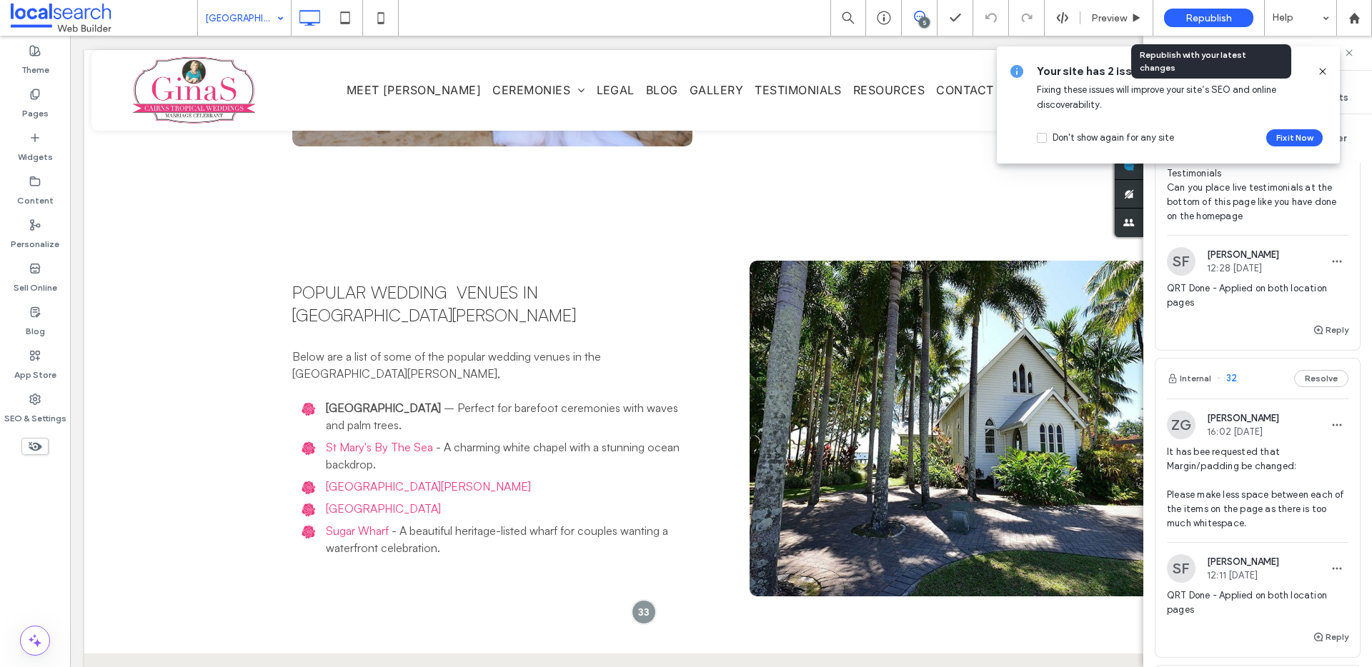
click at [1182, 14] on div "Republish" at bounding box center [1208, 18] width 89 height 19
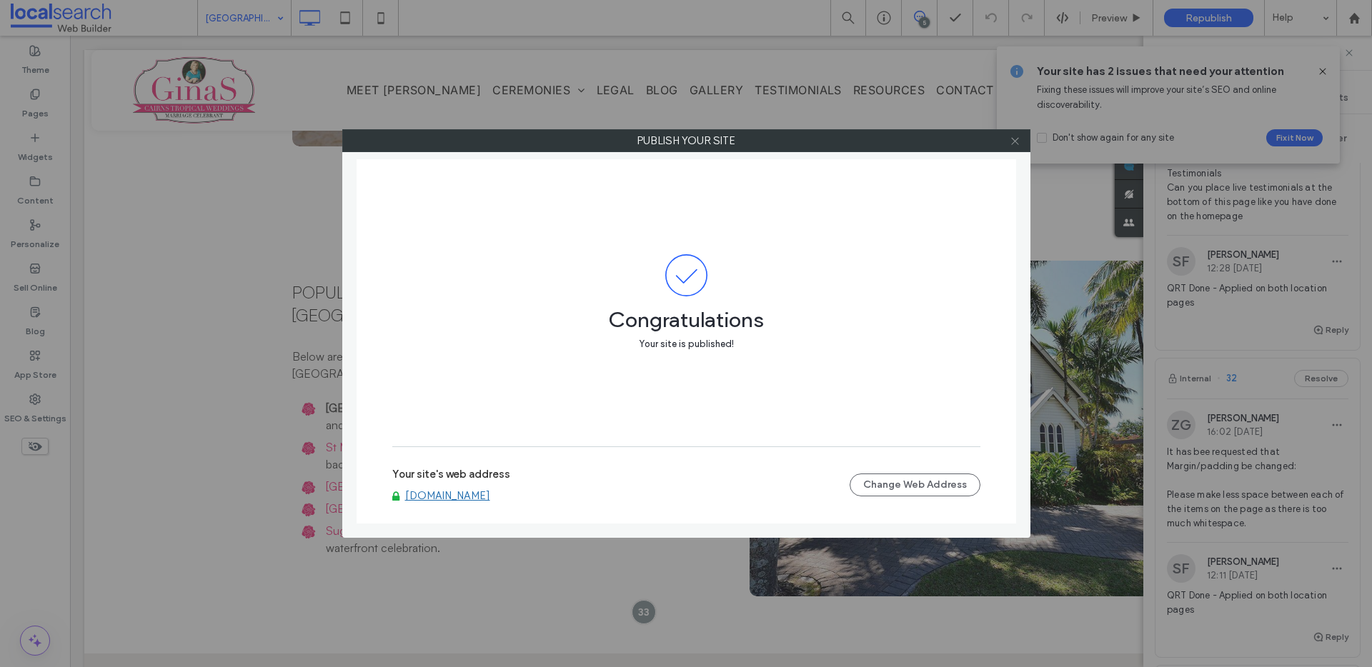
click at [1015, 141] on icon at bounding box center [1015, 141] width 11 height 11
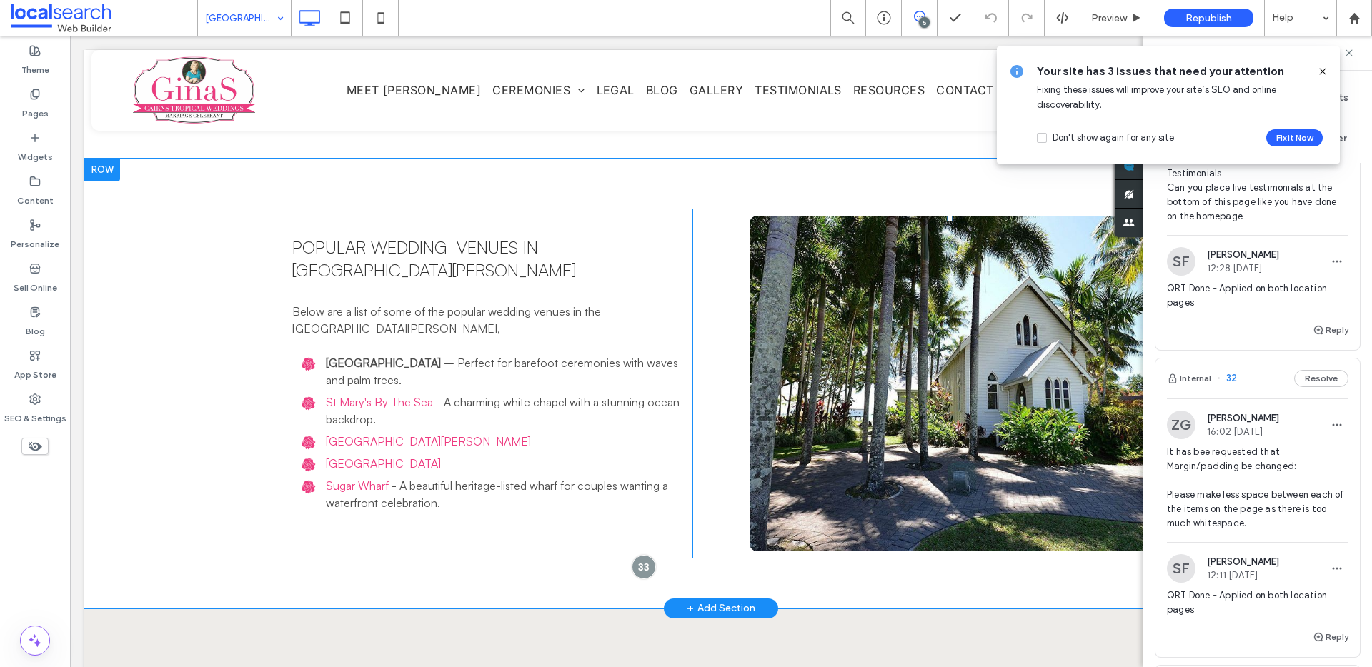
scroll to position [2013, 0]
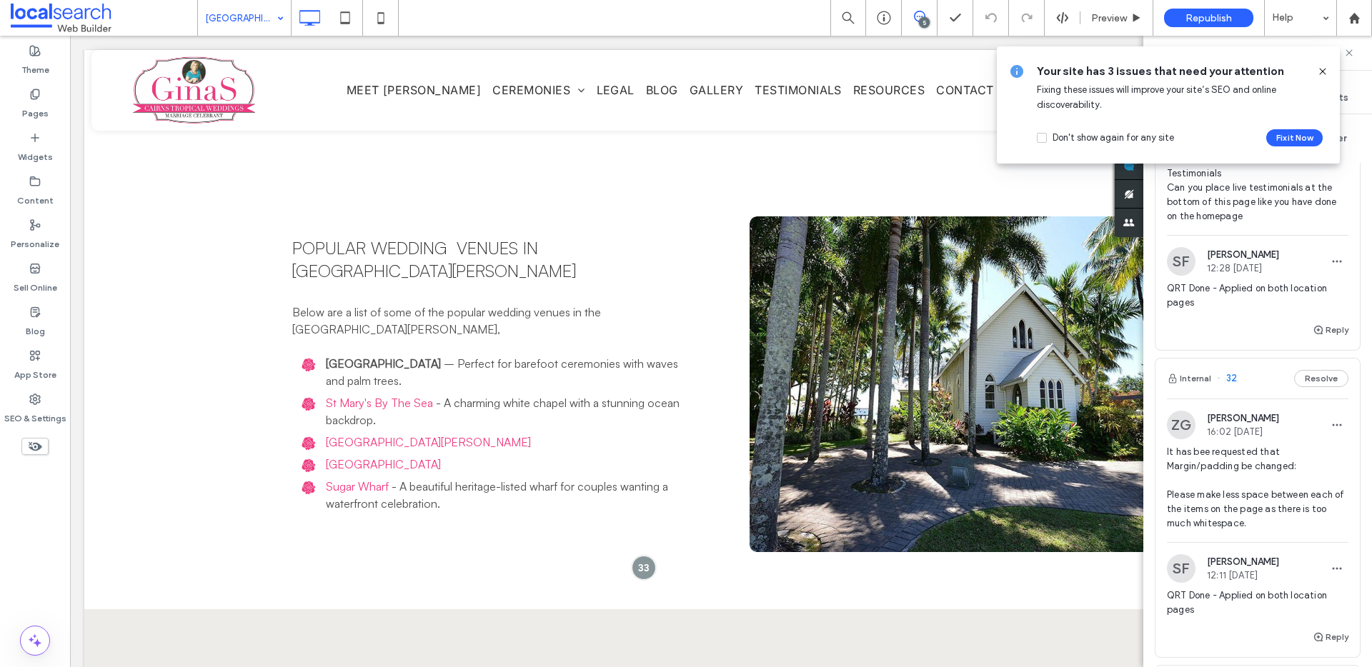
click at [1320, 73] on icon at bounding box center [1322, 71] width 11 height 11
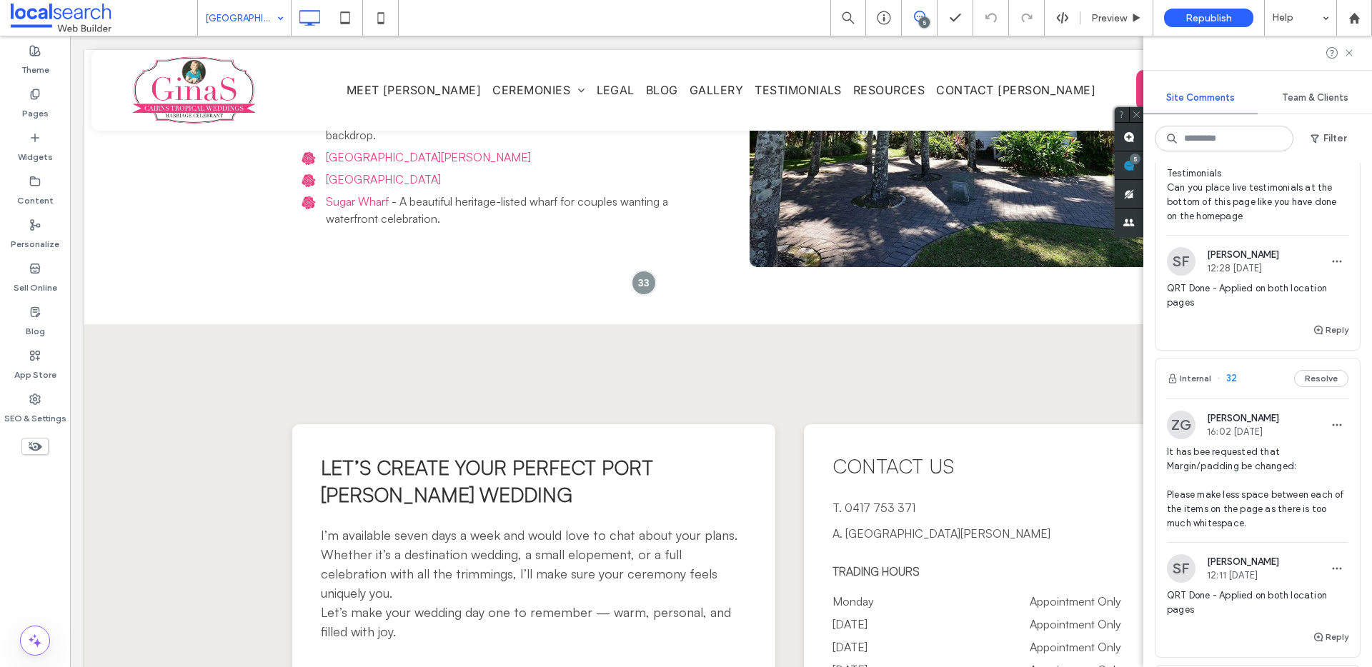
scroll to position [2363, 0]
